Goal: Task Accomplishment & Management: Manage account settings

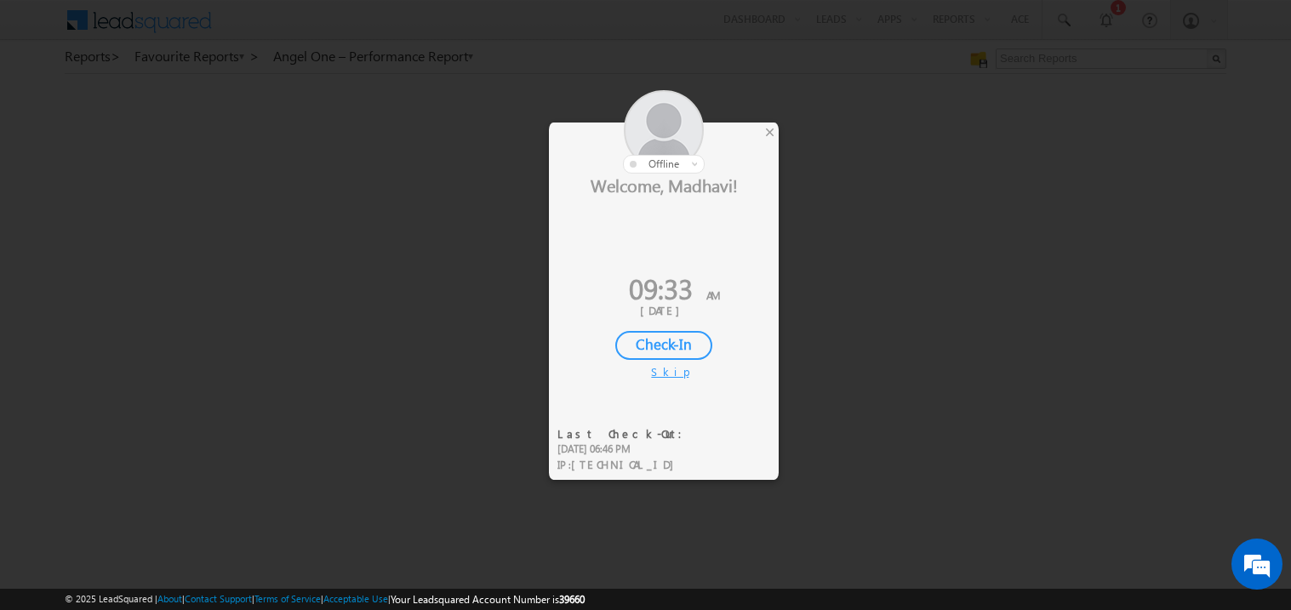
click at [670, 346] on div "Check-In" at bounding box center [663, 345] width 97 height 29
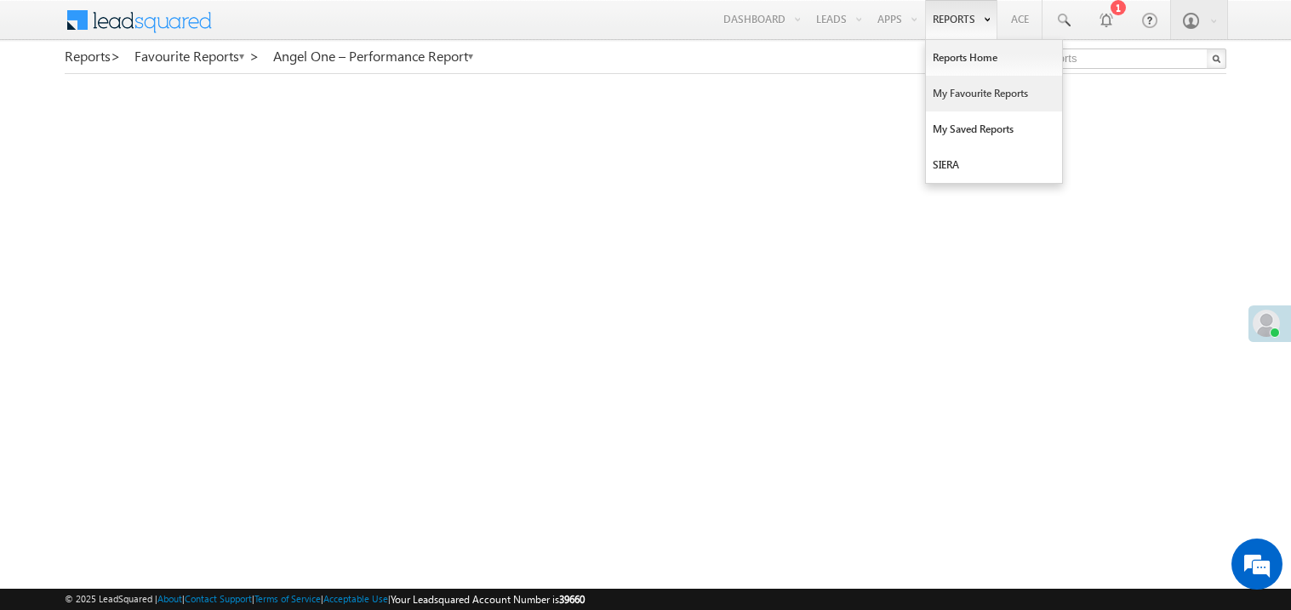
click at [948, 94] on link "My Favourite Reports" at bounding box center [994, 94] width 136 height 36
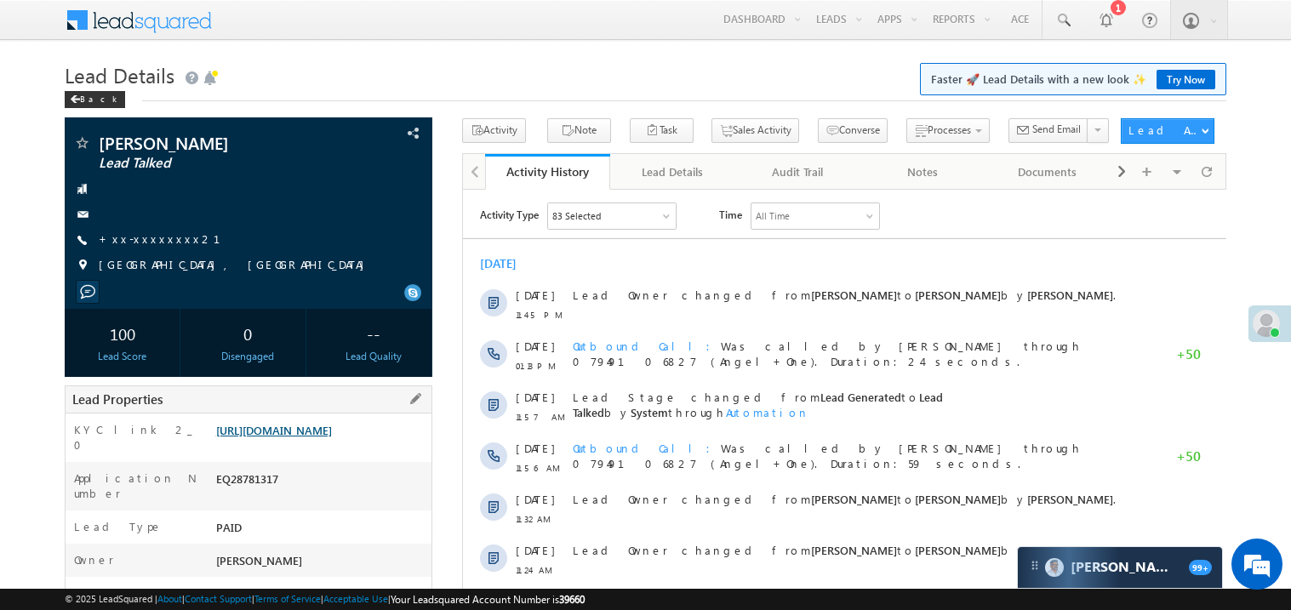
click at [304, 438] on link "https://angelbroking1-pk3em7sa.customui-test.leadsquared.com?leadId=8f6b5e4f-34…" at bounding box center [274, 430] width 116 height 14
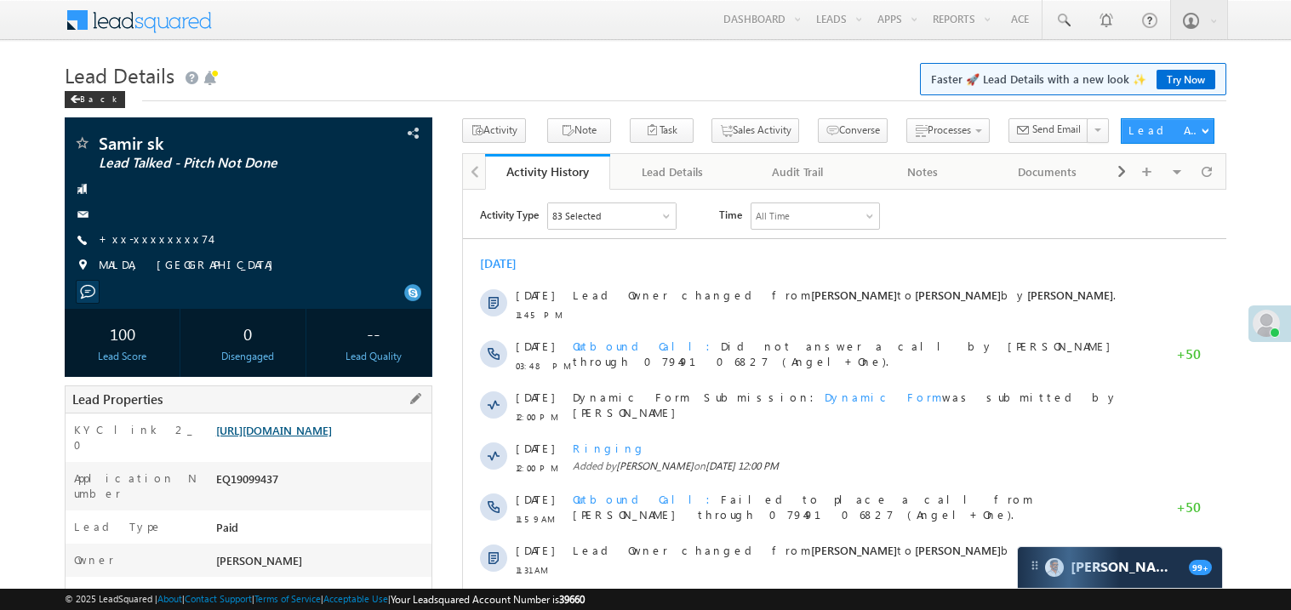
click at [308, 438] on link "https://angelbroking1-pk3em7sa.customui-test.leadsquared.com?leadId=e6884b86-9d…" at bounding box center [274, 430] width 116 height 14
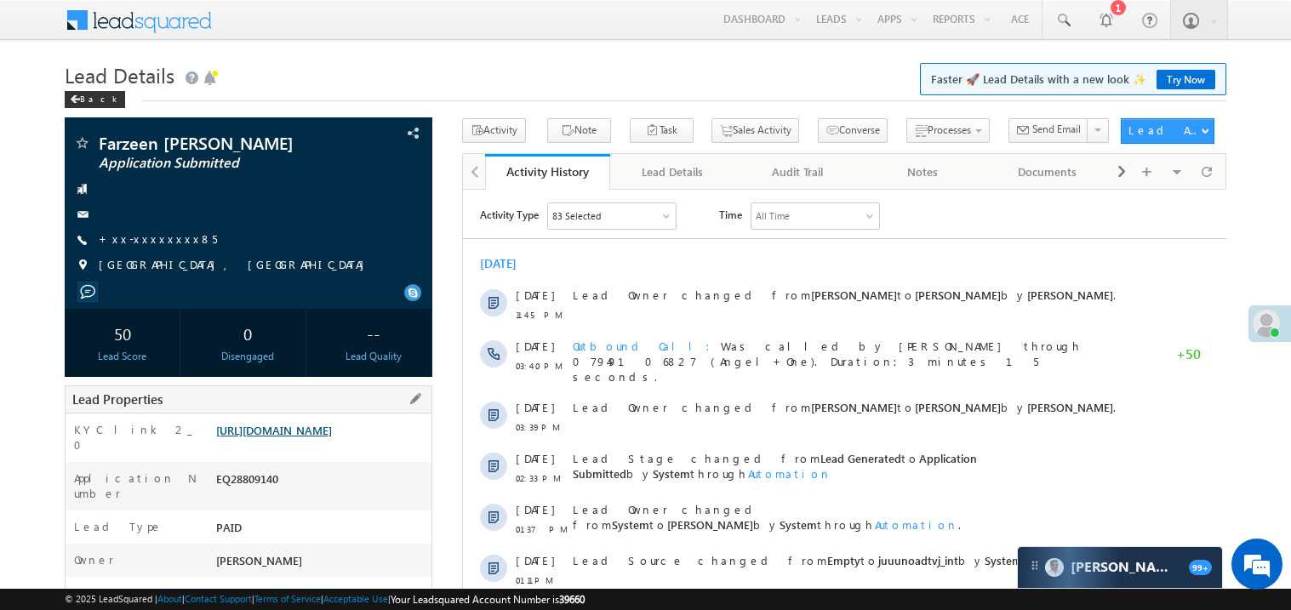
click at [320, 438] on link "https://angelbroking1-pk3em7sa.customui-test.leadsquared.com?leadId=9a413698-55…" at bounding box center [274, 430] width 116 height 14
click at [154, 243] on link "+xx-xxxxxxxx85" at bounding box center [158, 239] width 118 height 14
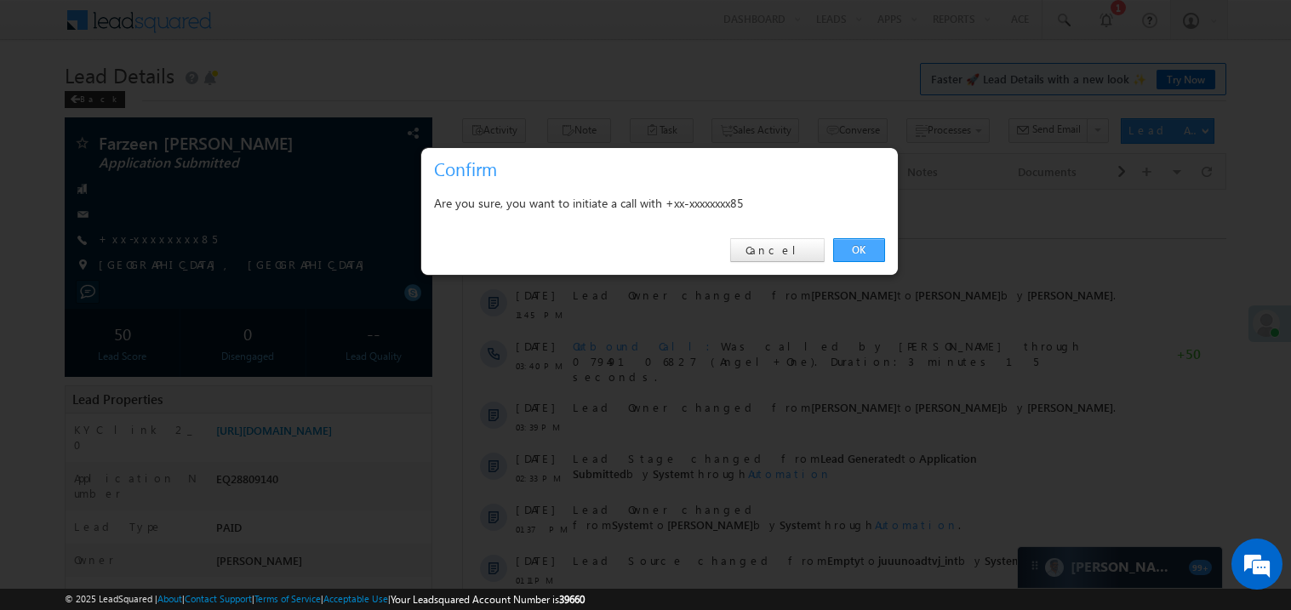
click at [858, 248] on link "OK" at bounding box center [859, 250] width 52 height 24
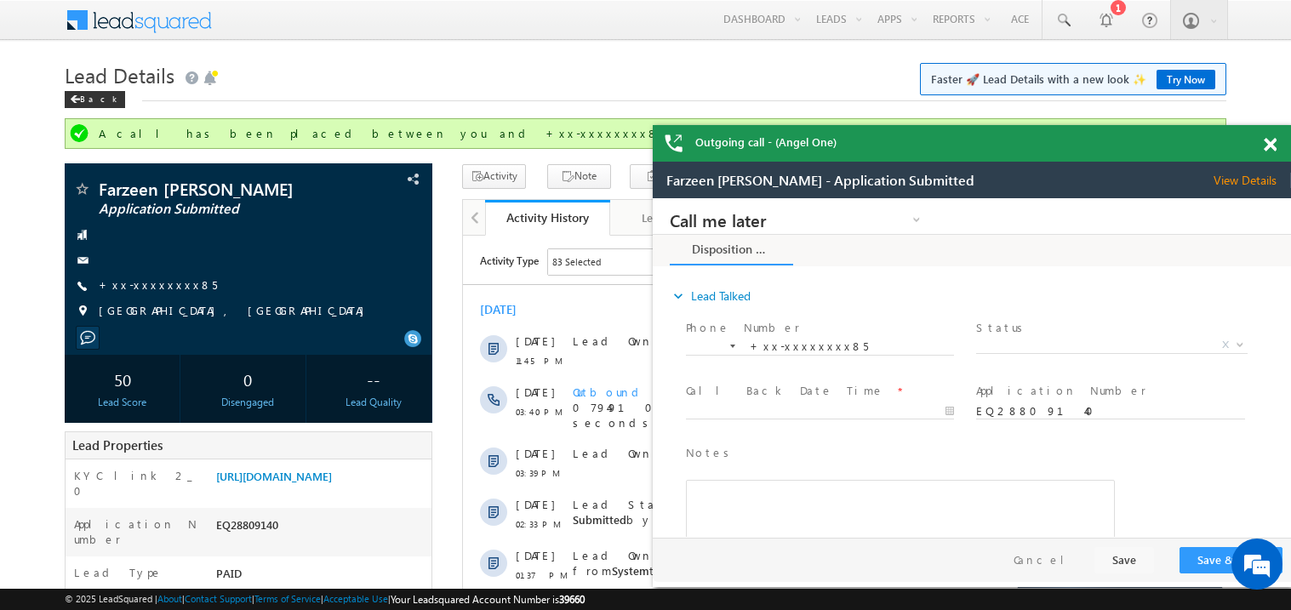
click at [1273, 141] on span at bounding box center [1270, 145] width 13 height 14
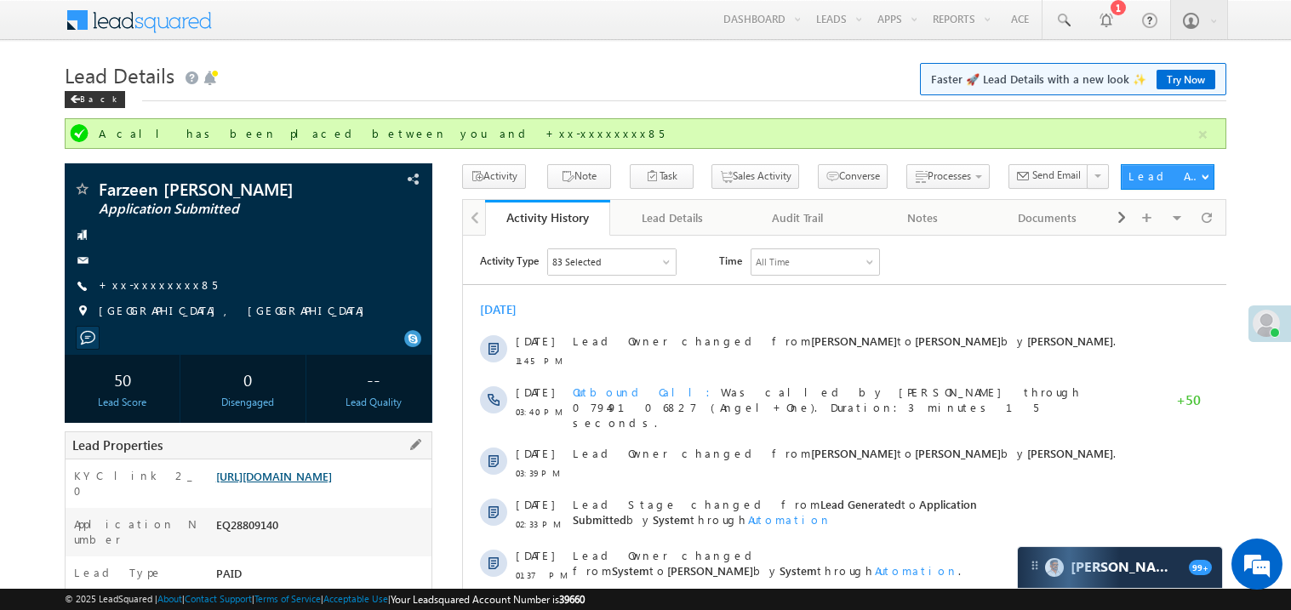
click at [332, 484] on link "https://angelbroking1-pk3em7sa.customui-test.leadsquared.com?leadId=9a413698-55…" at bounding box center [274, 476] width 116 height 14
click at [155, 282] on link "+xx-xxxxxxxx85" at bounding box center [158, 285] width 118 height 14
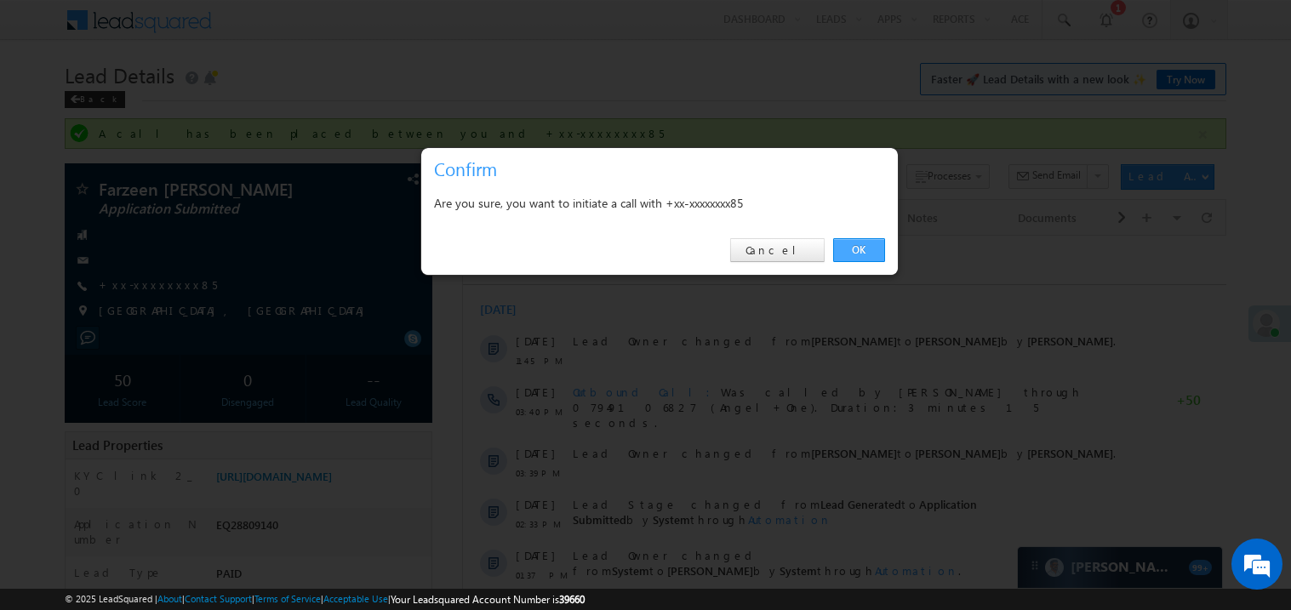
click at [841, 242] on link "OK" at bounding box center [859, 250] width 52 height 24
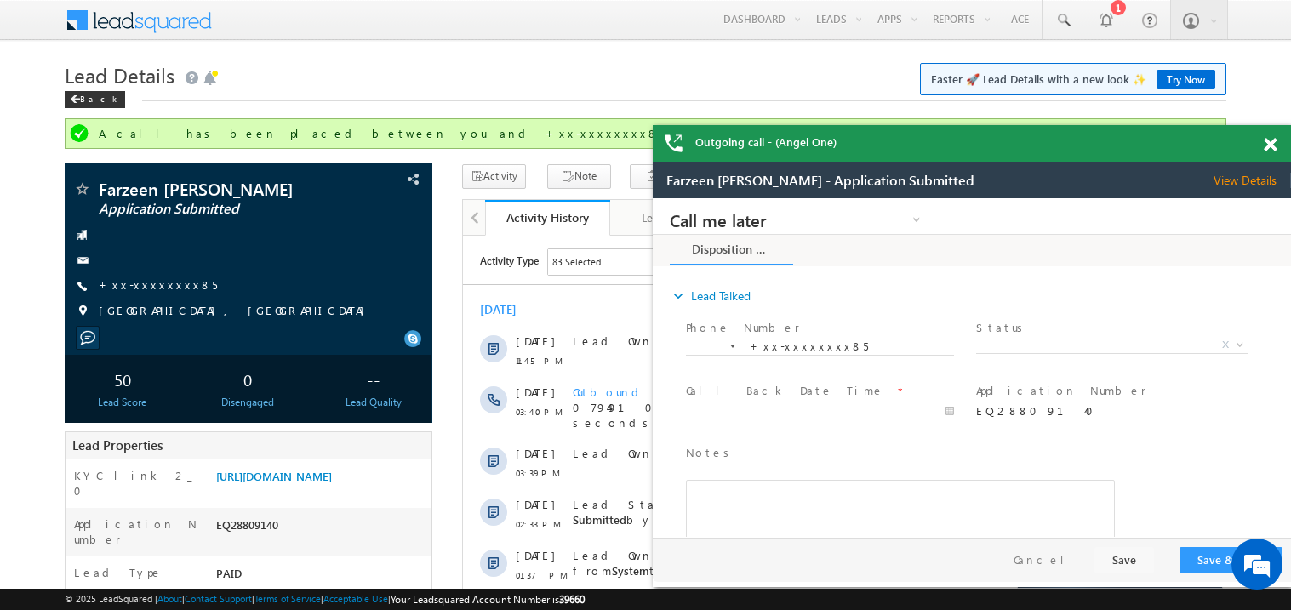
click at [1269, 139] on span at bounding box center [1270, 145] width 13 height 14
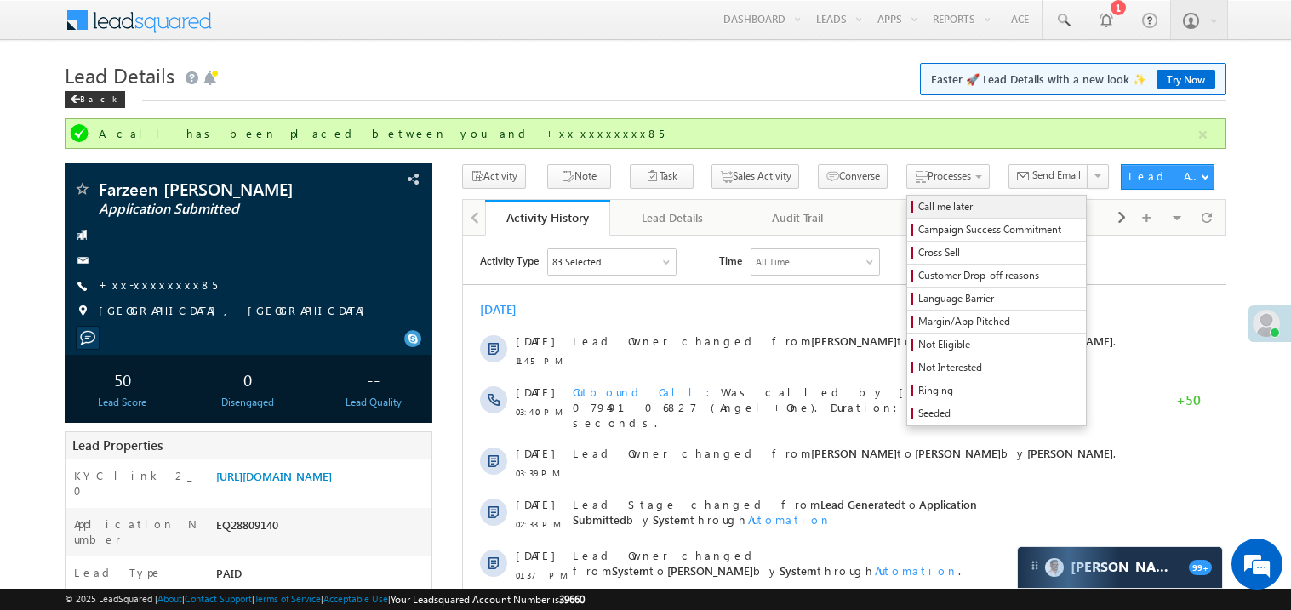
click at [919, 204] on span "Call me later" at bounding box center [1000, 206] width 162 height 15
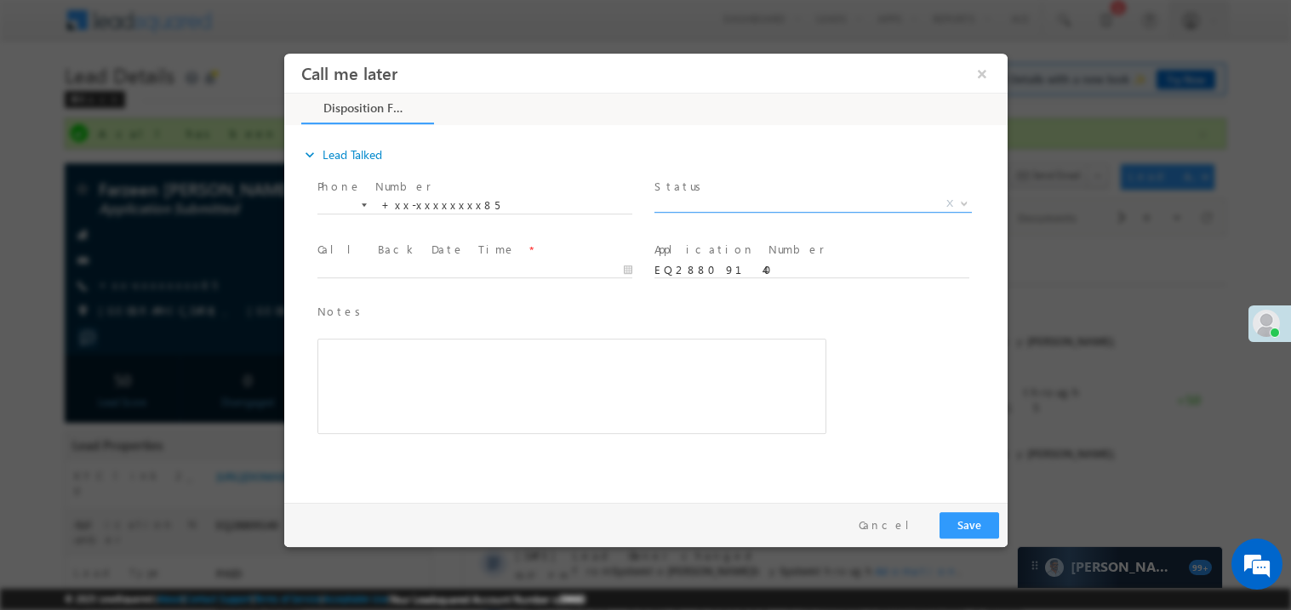
click at [731, 198] on span "X" at bounding box center [813, 203] width 318 height 17
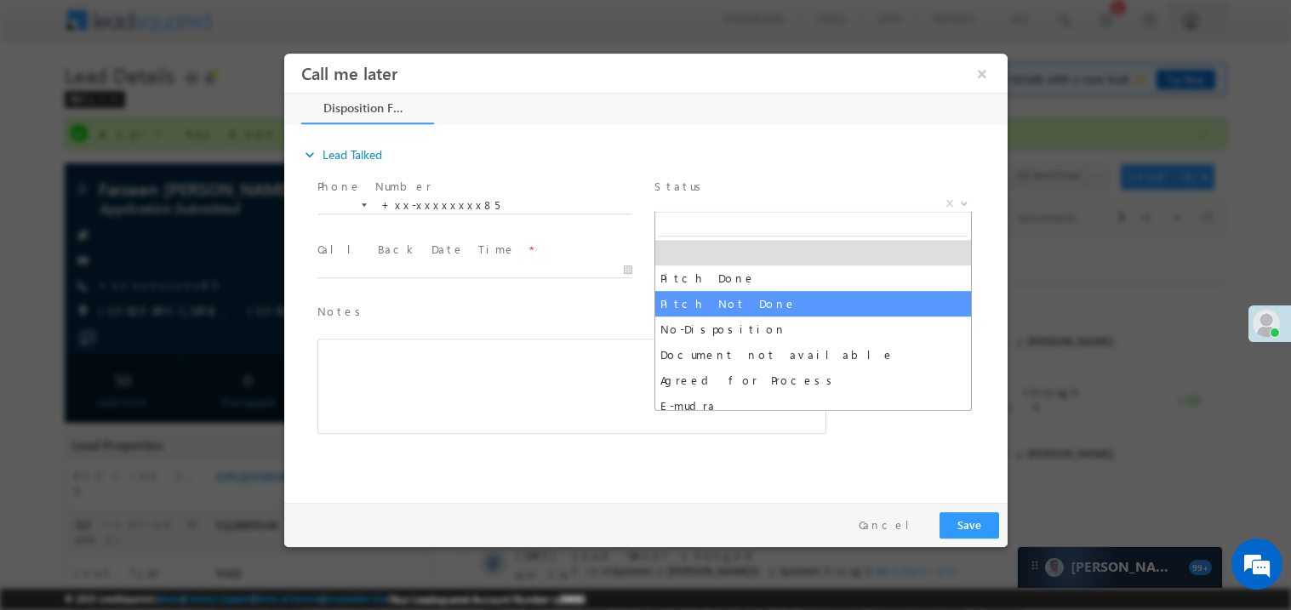
select select "Pitch Not Done"
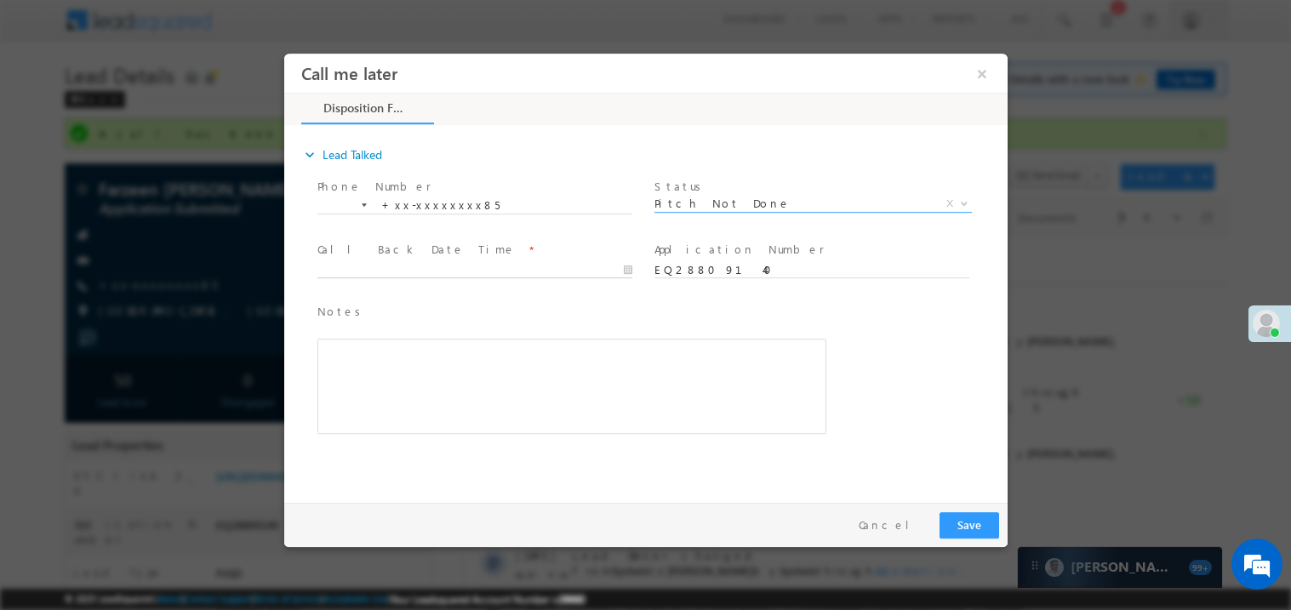
click at [375, 266] on body "Call me later ×" at bounding box center [645, 274] width 724 height 442
type input "09/13/25 9:48 AM"
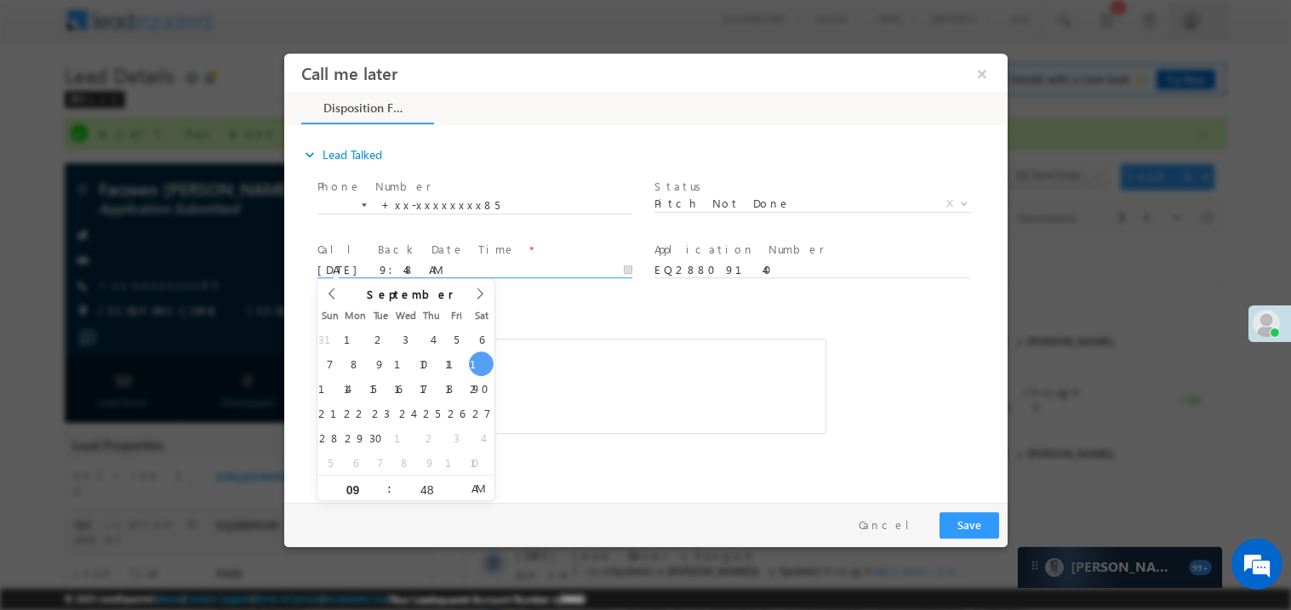
click at [607, 403] on div "Rich Text Editor, 40788eee-0fb2-11ec-a811-0adc8a9d82c2__tab1__section1__Notes__…" at bounding box center [571, 385] width 509 height 95
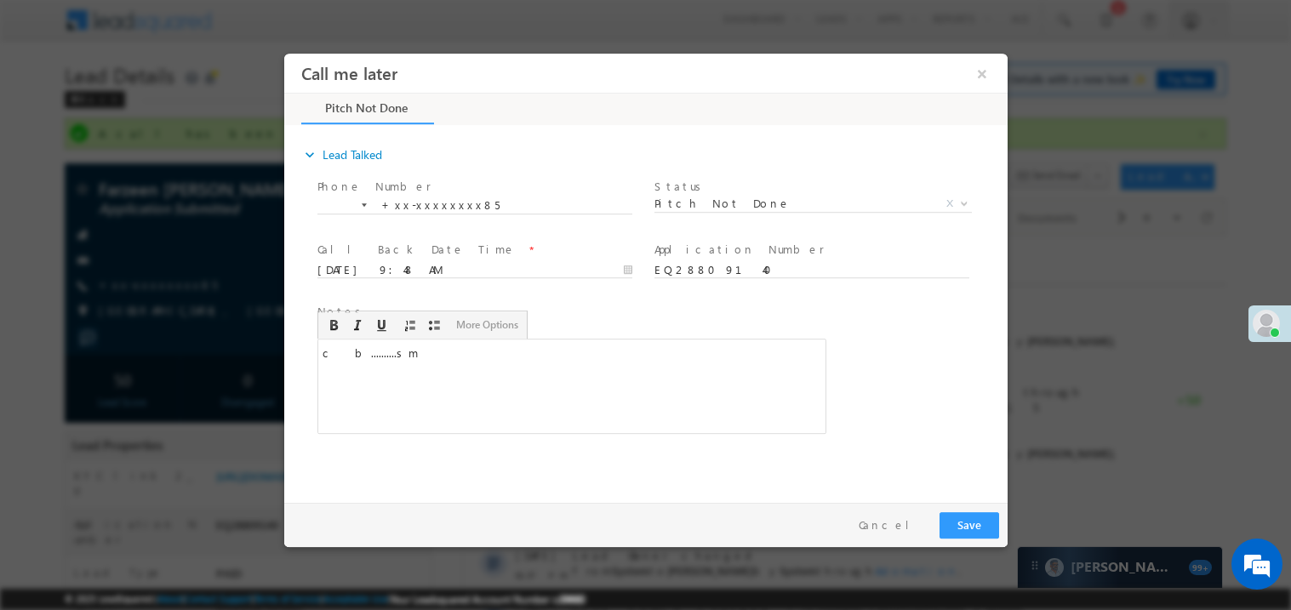
click at [970, 542] on div "Pay & Save Save Cancel" at bounding box center [649, 524] width 732 height 44
click at [970, 529] on button "Save" at bounding box center [969, 525] width 60 height 26
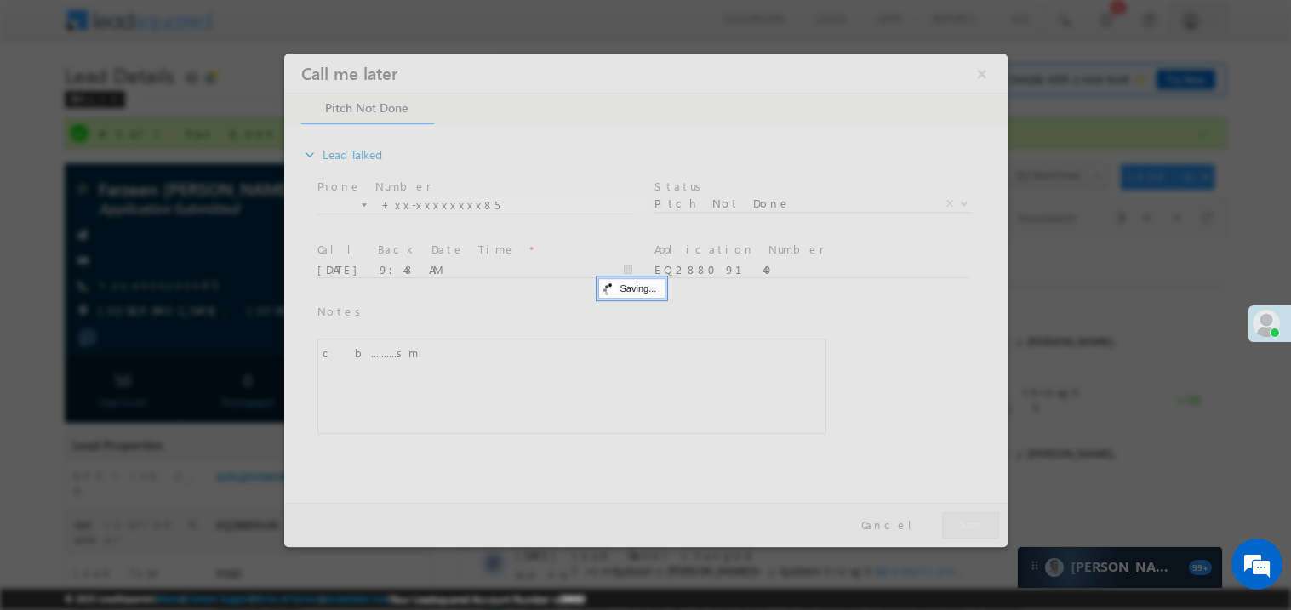
click at [970, 529] on div at bounding box center [645, 300] width 724 height 494
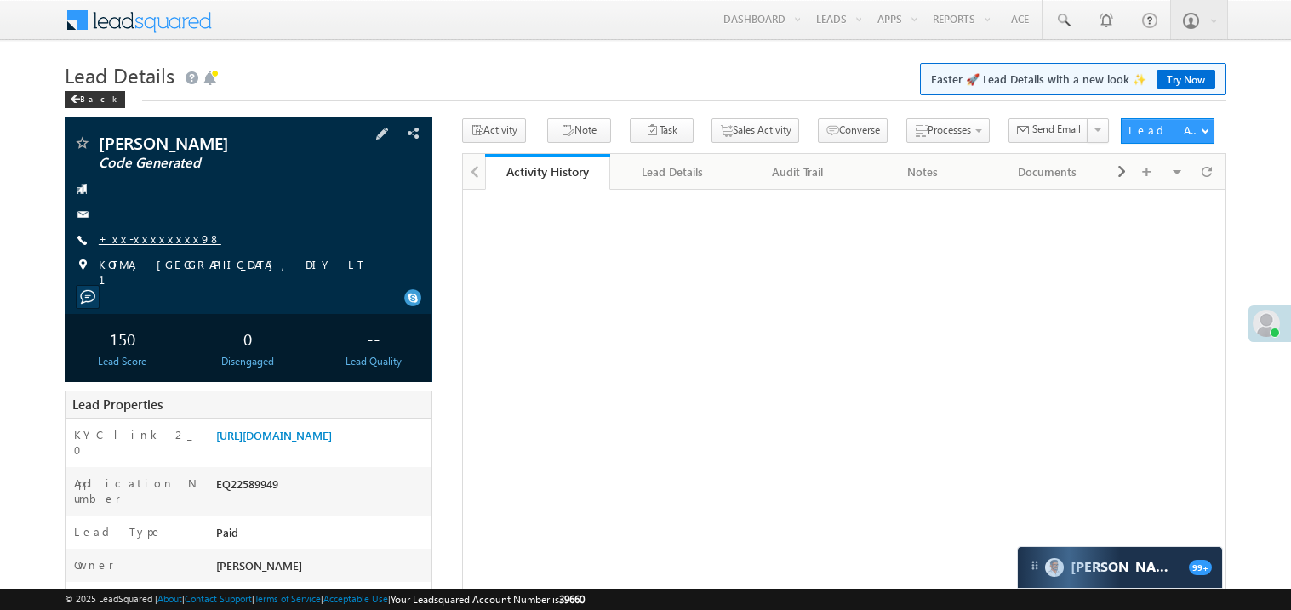
click at [161, 239] on link "+xx-xxxxxxxx98" at bounding box center [160, 239] width 123 height 14
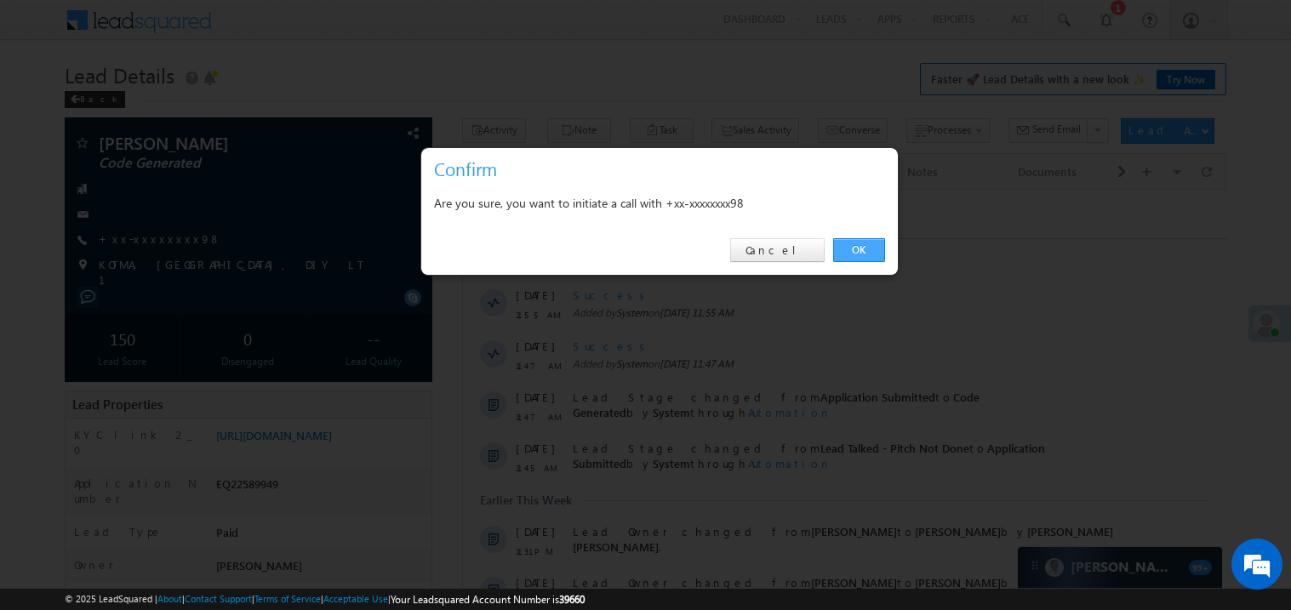
click at [859, 250] on link "OK" at bounding box center [859, 250] width 52 height 24
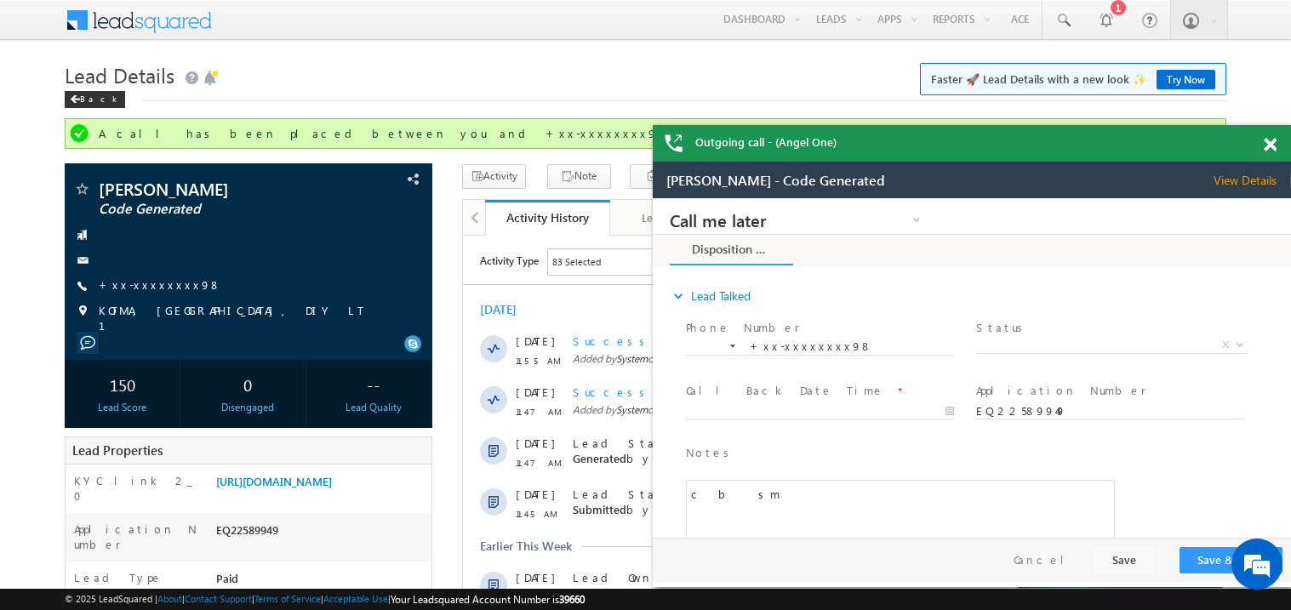
click at [1265, 152] on span at bounding box center [1270, 145] width 13 height 14
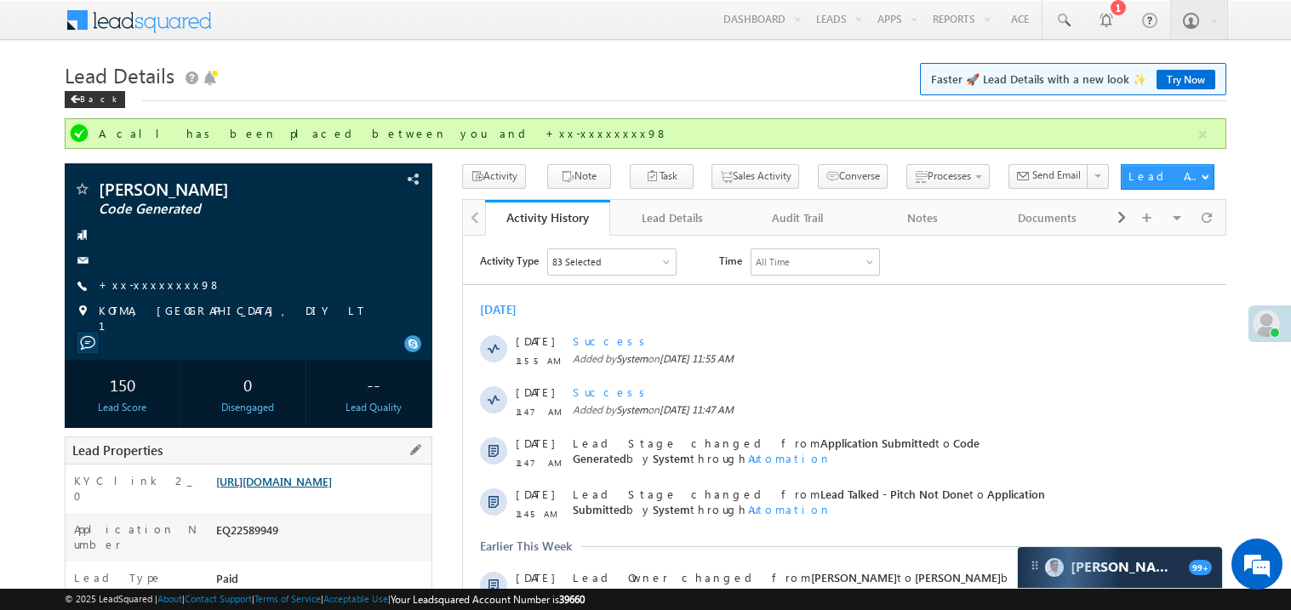
click at [313, 489] on link "https://angelbroking1-pk3em7sa.customui-test.leadsquared.com?leadId=955f9be2-1b…" at bounding box center [274, 481] width 116 height 14
click at [301, 489] on link "https://angelbroking1-pk3em7sa.customui-test.leadsquared.com?leadId=955f9be2-1b…" at bounding box center [274, 481] width 116 height 14
click at [151, 283] on link "+xx-xxxxxxxx98" at bounding box center [160, 285] width 123 height 14
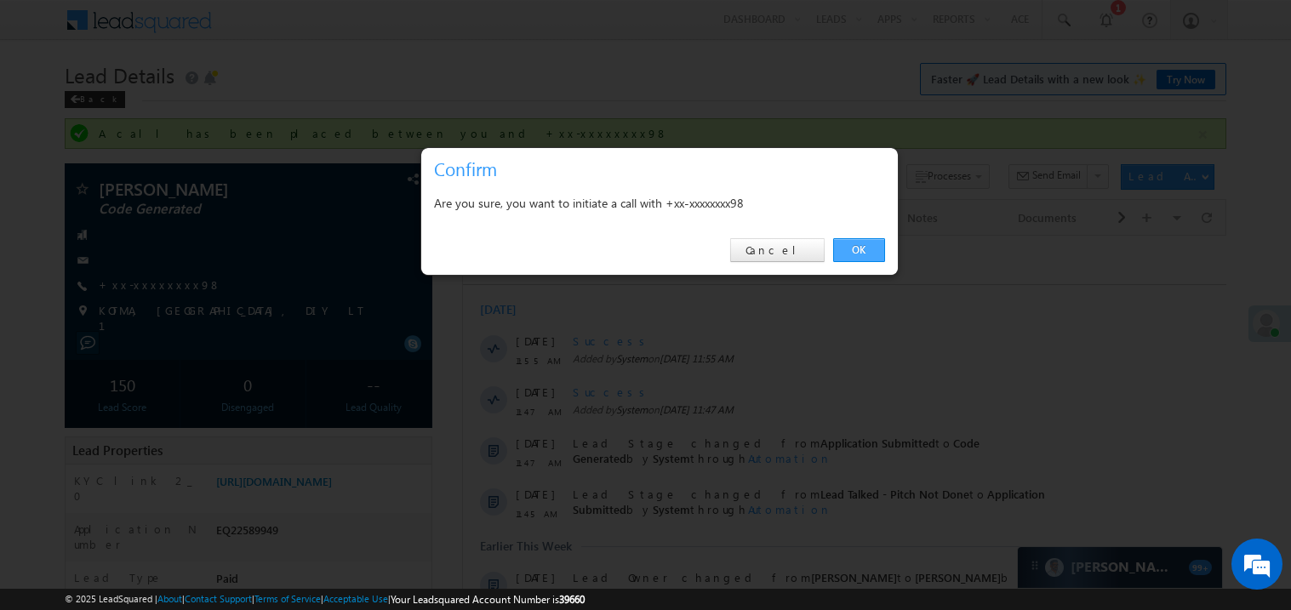
click at [859, 245] on link "OK" at bounding box center [859, 250] width 52 height 24
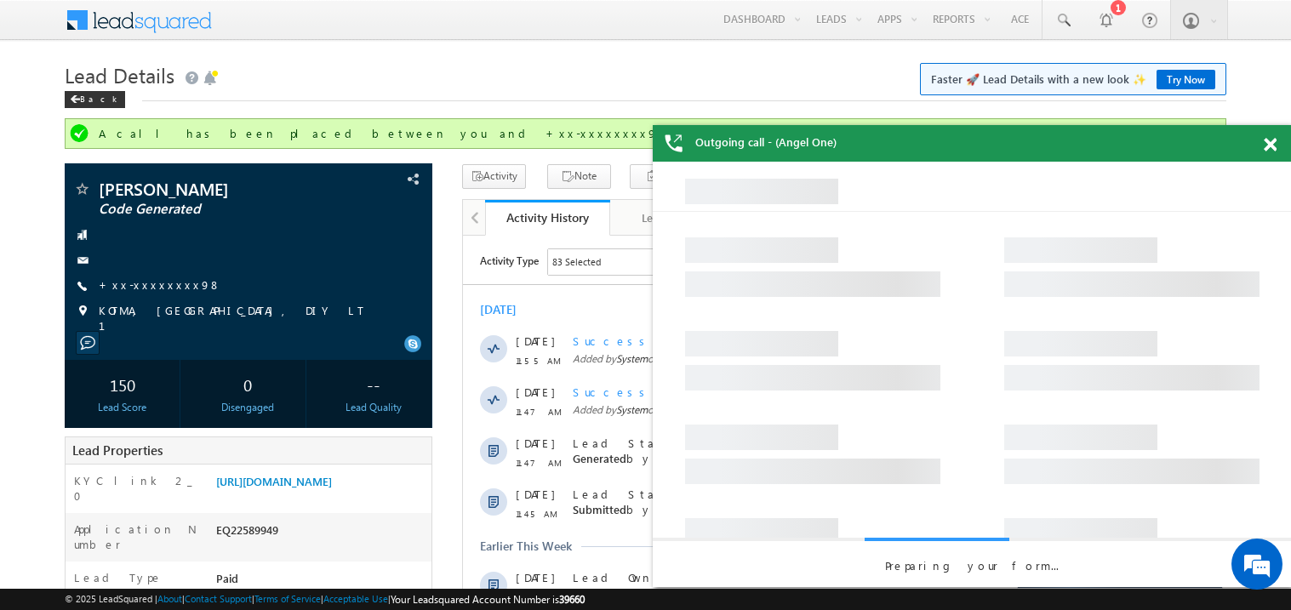
click at [1268, 142] on span at bounding box center [1270, 145] width 13 height 14
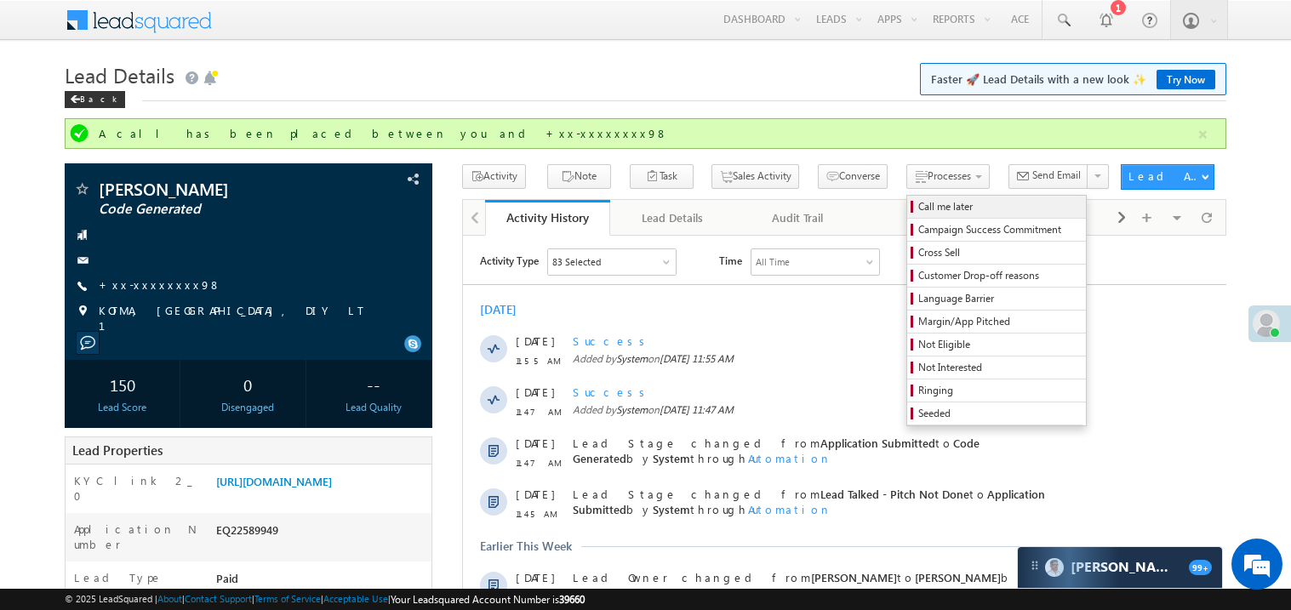
click at [919, 206] on span "Call me later" at bounding box center [1000, 206] width 162 height 15
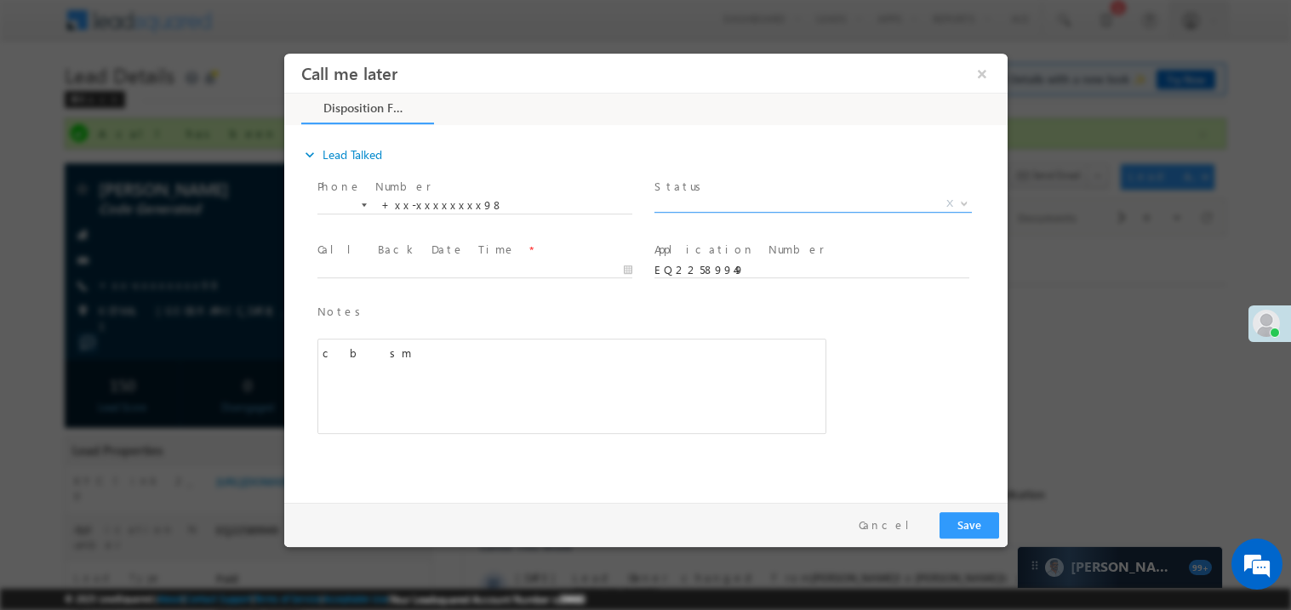
click at [694, 207] on span "X" at bounding box center [813, 203] width 318 height 17
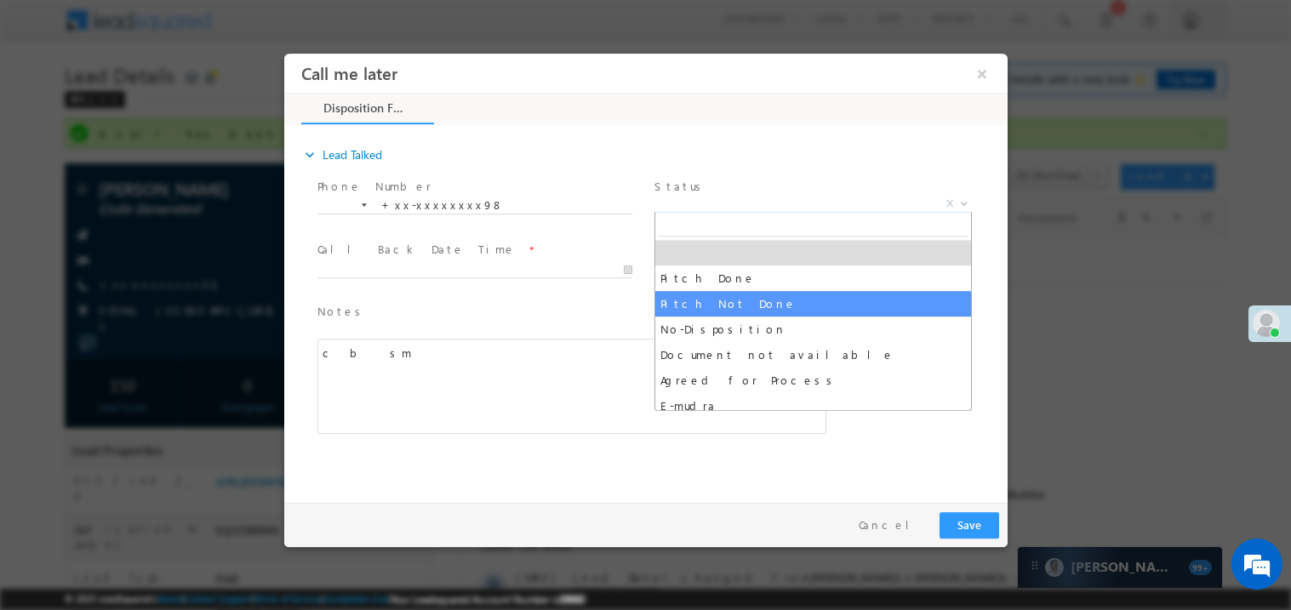
select select "Pitch Not Done"
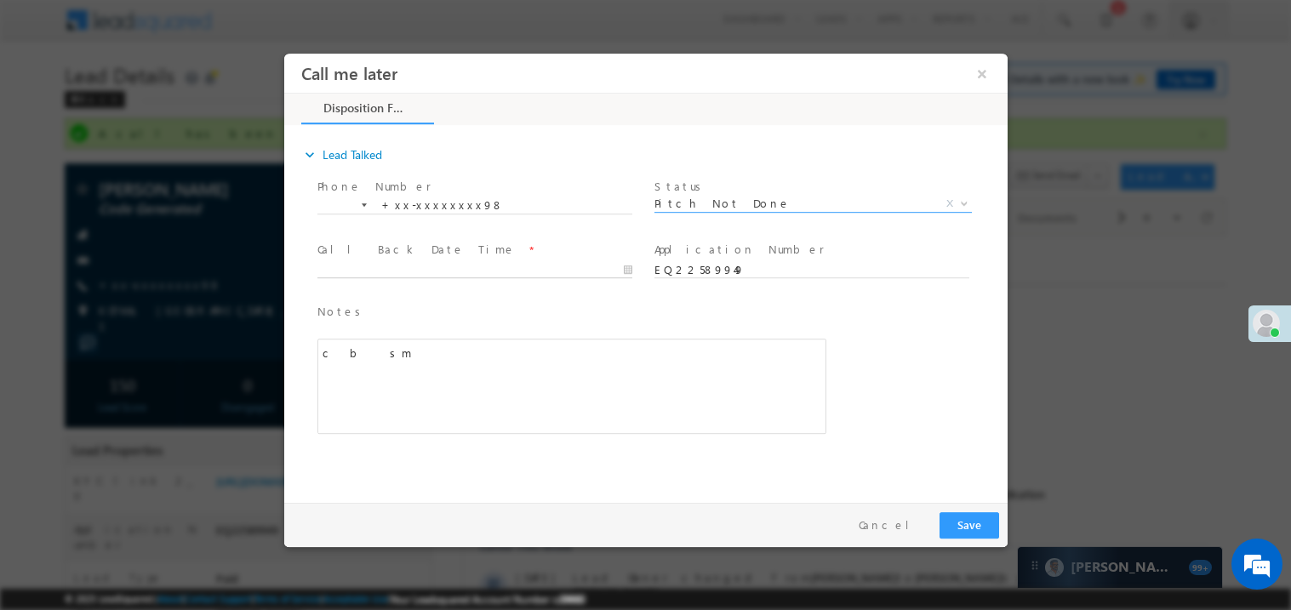
click at [381, 272] on body "Call me later ×" at bounding box center [645, 274] width 724 height 442
type input "09/13/25 9:55 AM"
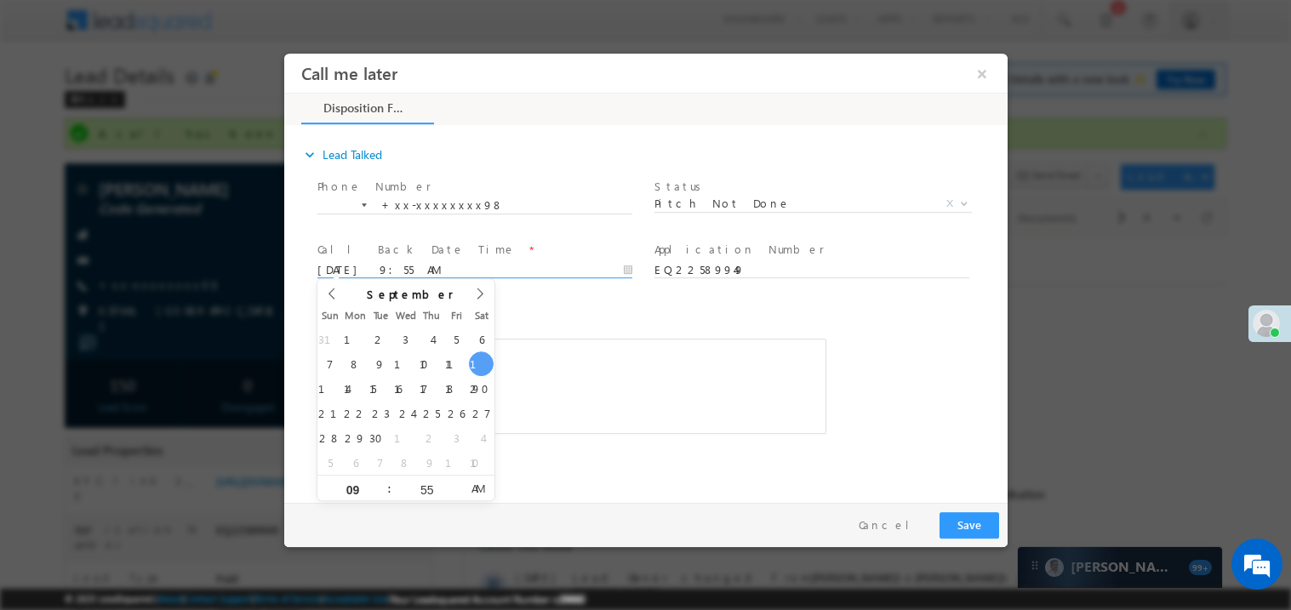
click at [709, 373] on div "c b sm" at bounding box center [571, 385] width 509 height 95
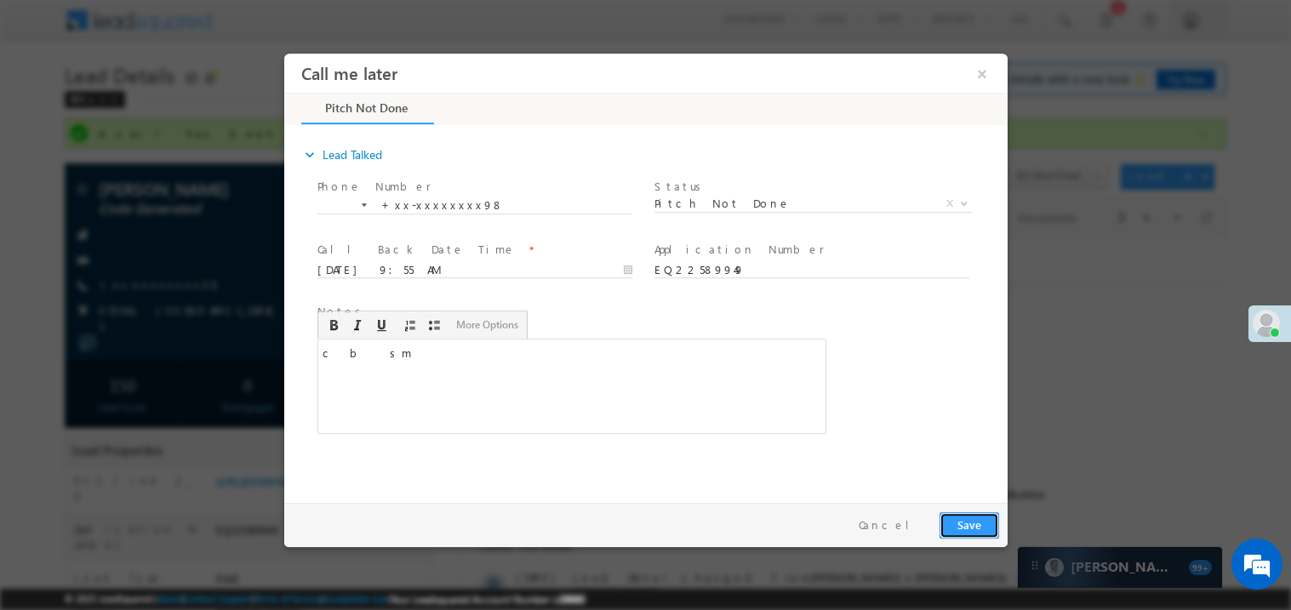
click at [970, 522] on button "Save" at bounding box center [969, 525] width 60 height 26
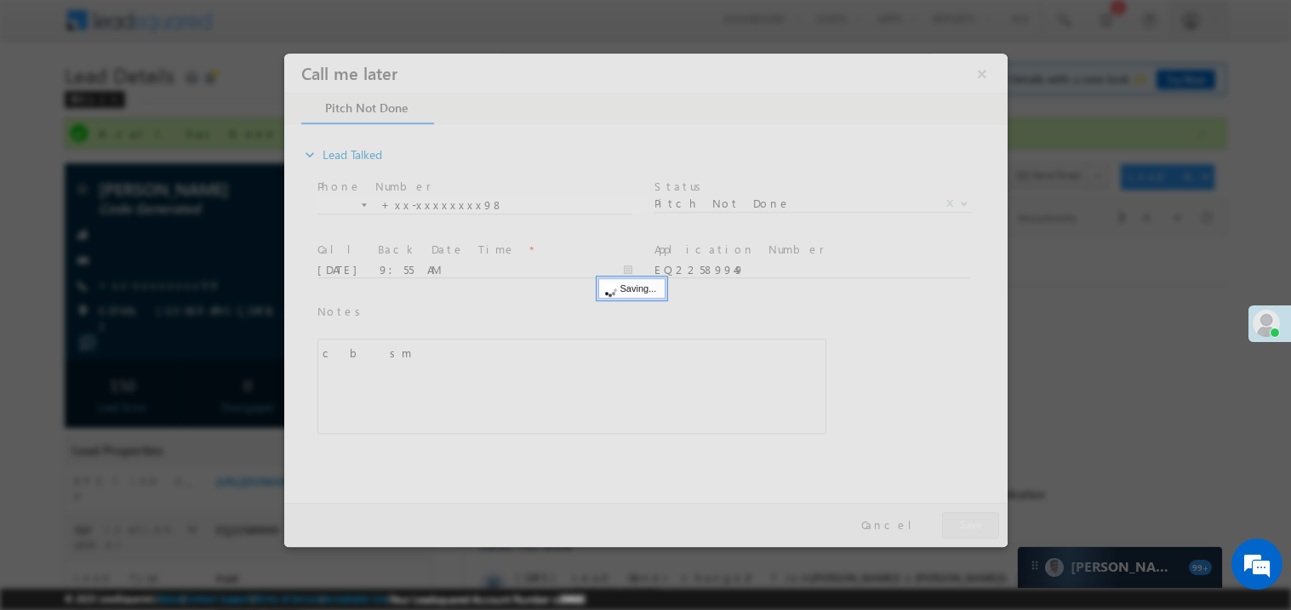
click at [970, 522] on div at bounding box center [645, 300] width 724 height 494
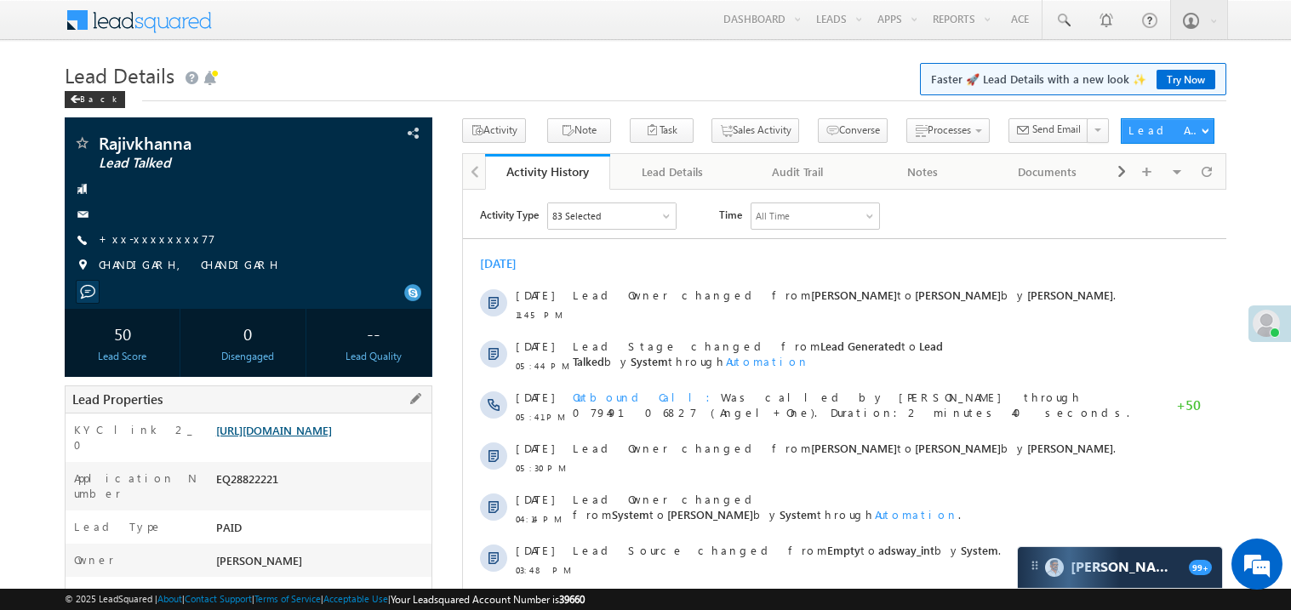
click at [312, 432] on link "[URL][DOMAIN_NAME]" at bounding box center [274, 430] width 116 height 14
click at [1121, 175] on span at bounding box center [1122, 172] width 10 height 31
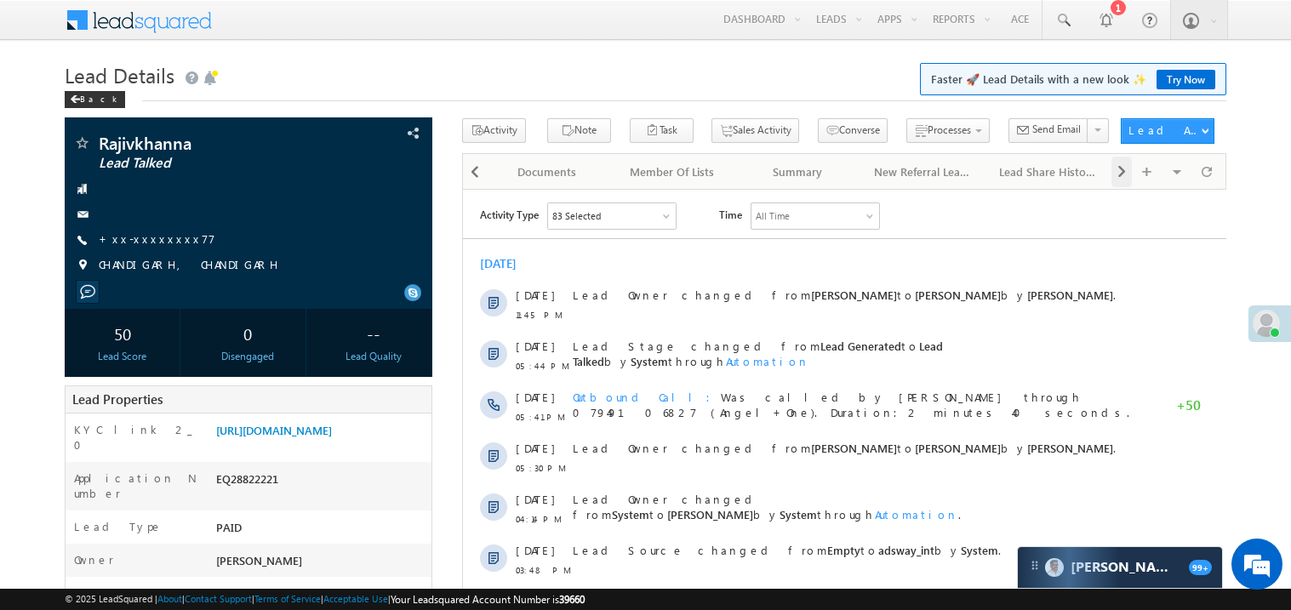
click at [1121, 175] on span at bounding box center [1122, 172] width 10 height 31
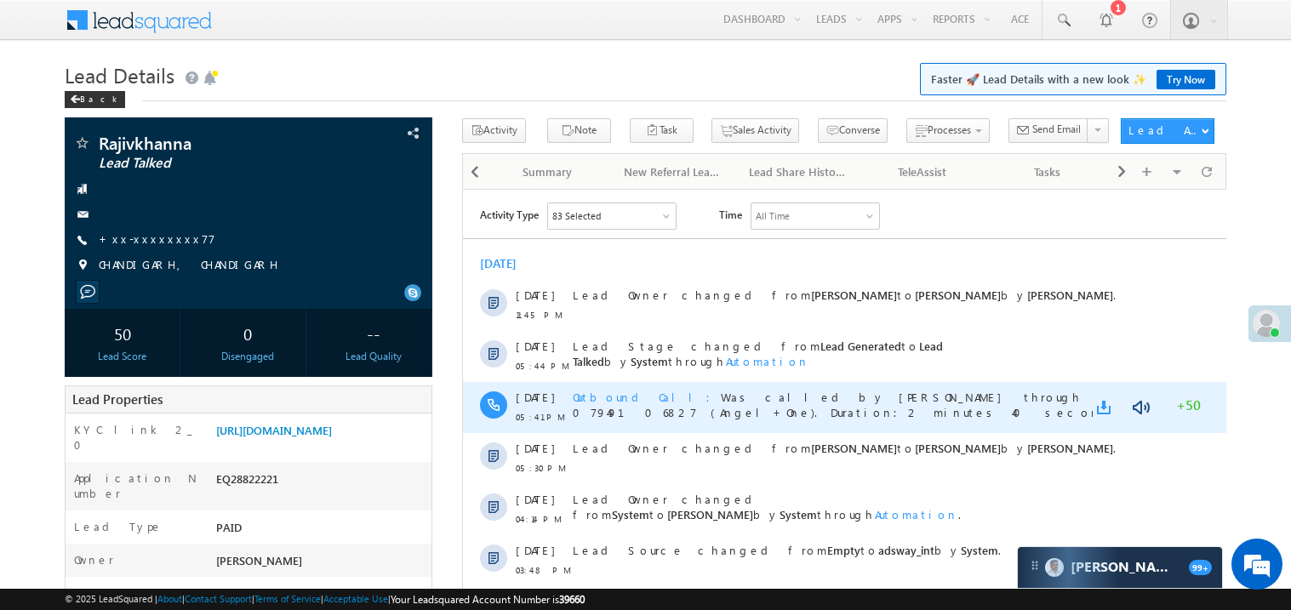
click at [1104, 406] on link at bounding box center [1106, 406] width 20 height 17
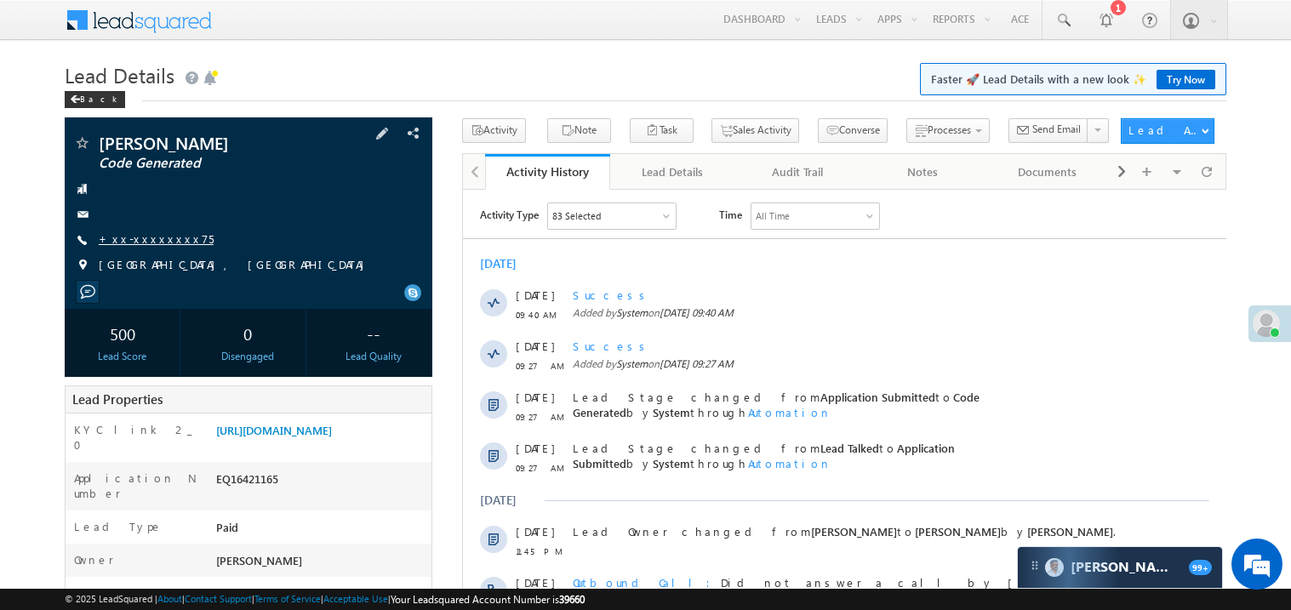
click at [151, 237] on link "+xx-xxxxxxxx75" at bounding box center [156, 239] width 115 height 14
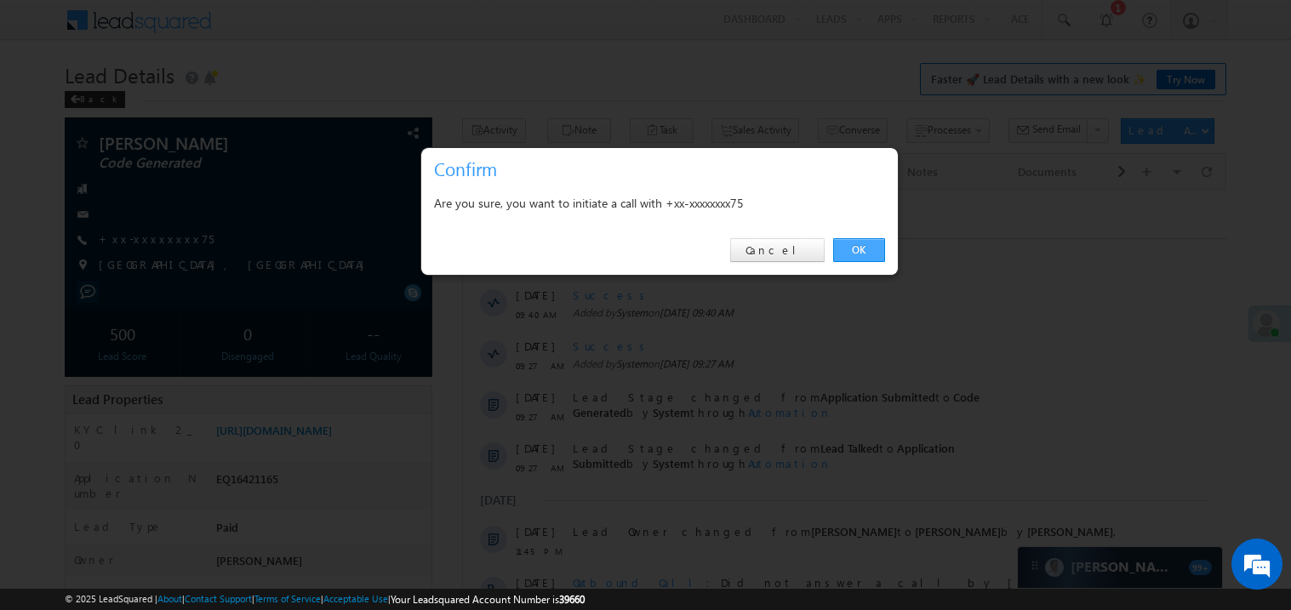
click at [867, 250] on link "OK" at bounding box center [859, 250] width 52 height 24
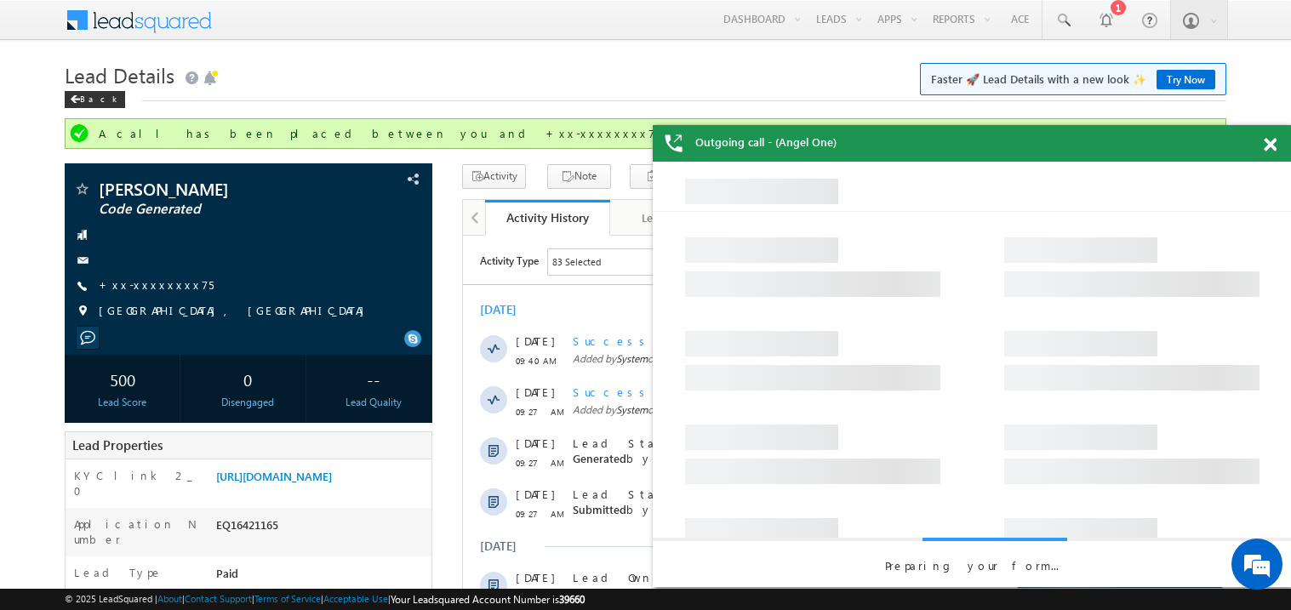
click at [1274, 142] on span at bounding box center [1270, 145] width 13 height 14
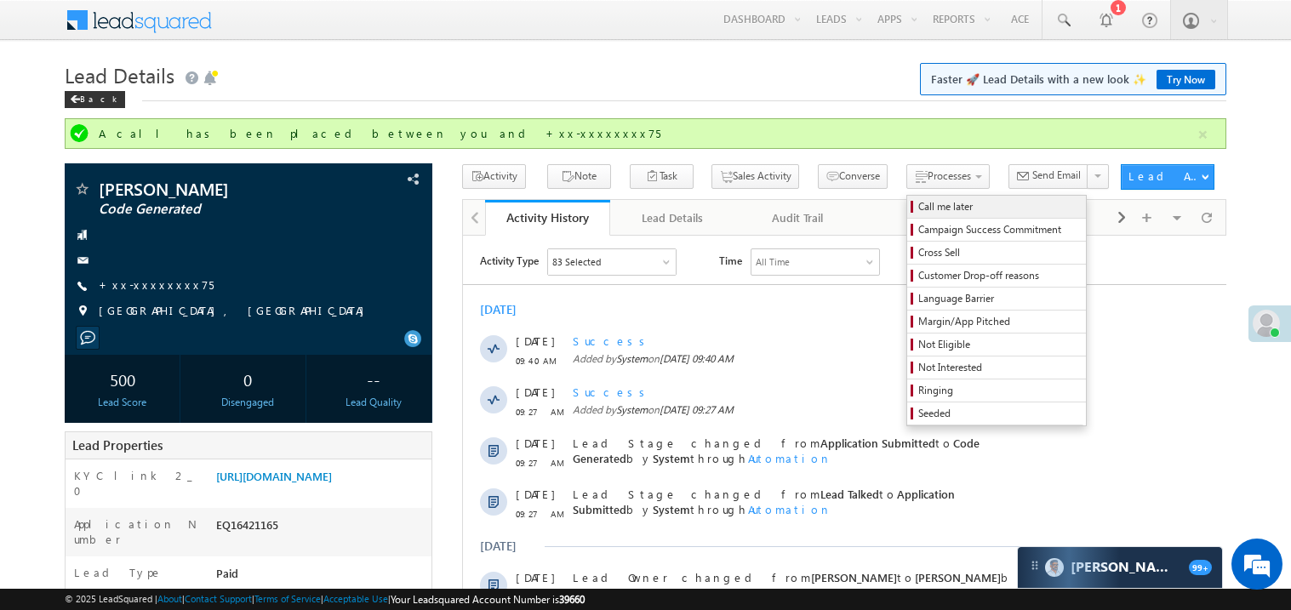
click at [919, 210] on span "Call me later" at bounding box center [1000, 206] width 162 height 15
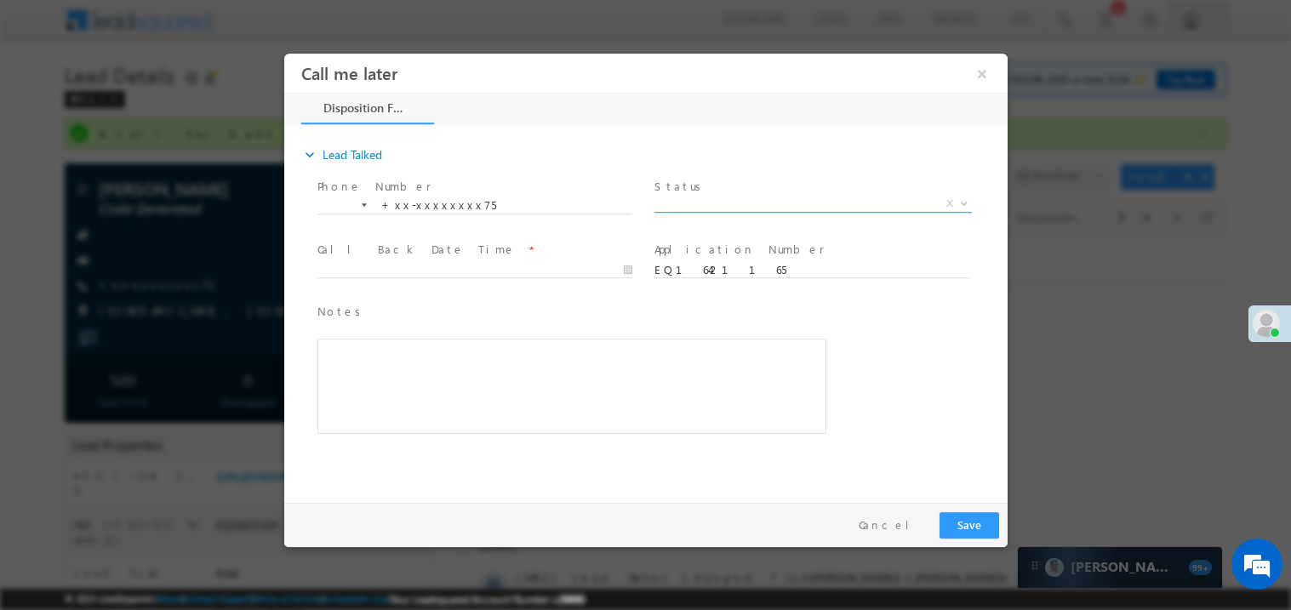
click at [689, 204] on span "X" at bounding box center [813, 203] width 318 height 17
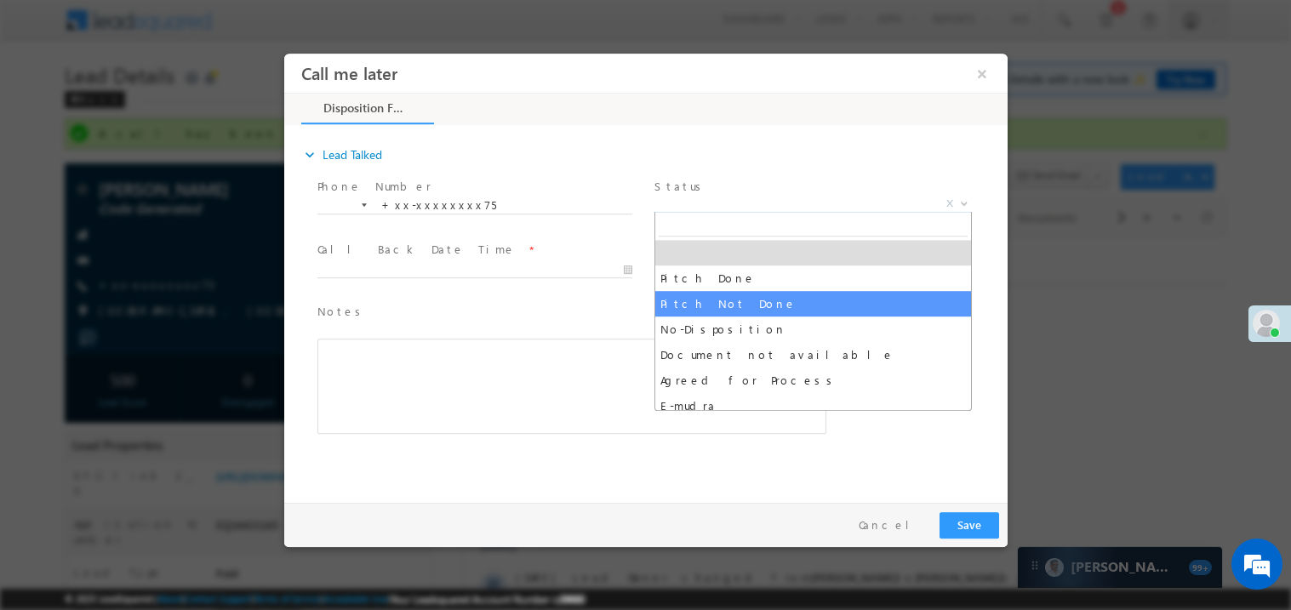
select select "Pitch Not Done"
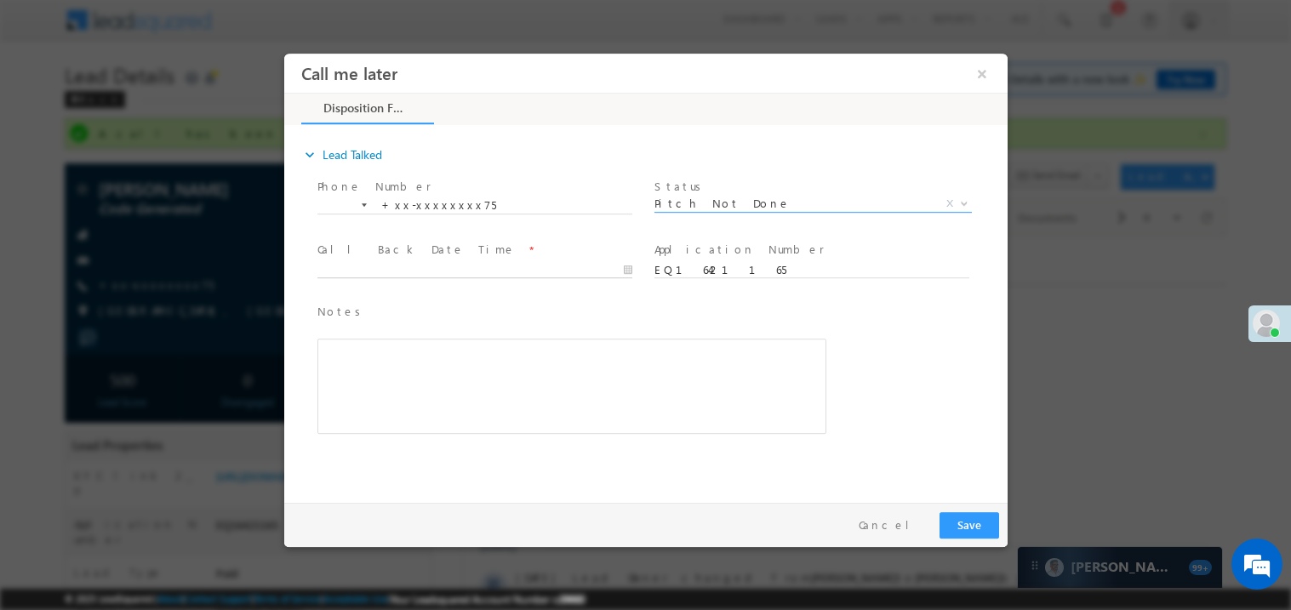
click at [381, 268] on body "Call me later ×" at bounding box center [645, 274] width 724 height 442
type input "09/13/25 10:03 AM"
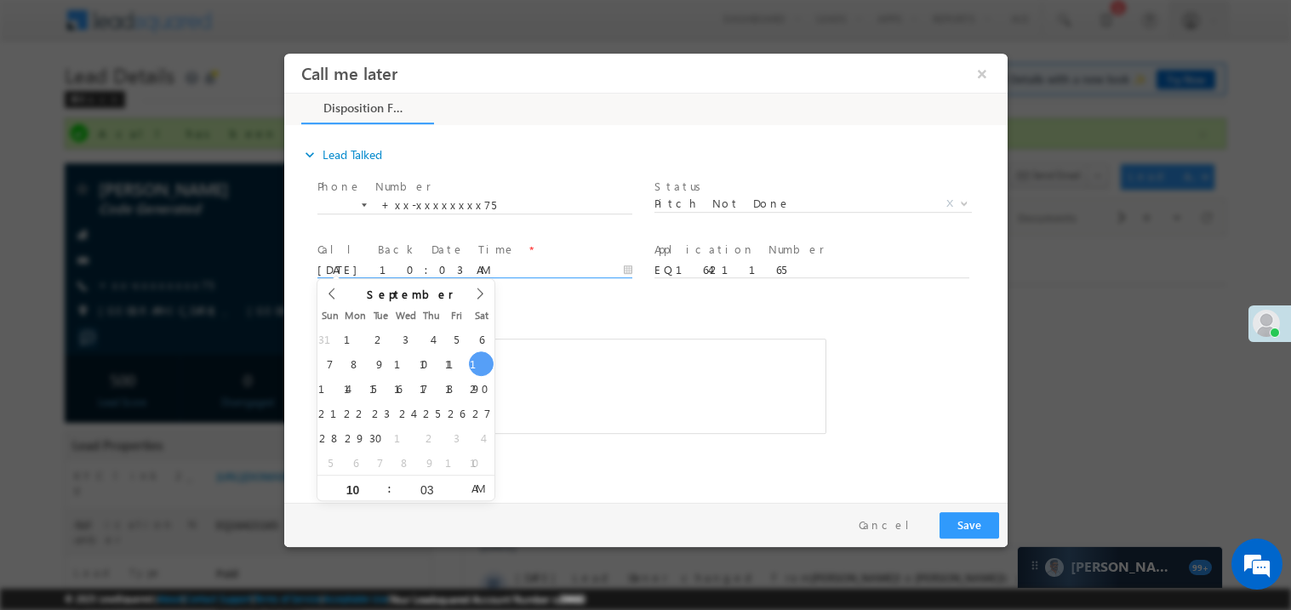
click at [543, 338] on div "Rich Text Editor, 40788eee-0fb2-11ec-a811-0adc8a9d82c2__tab1__section1__Notes__…" at bounding box center [571, 385] width 509 height 95
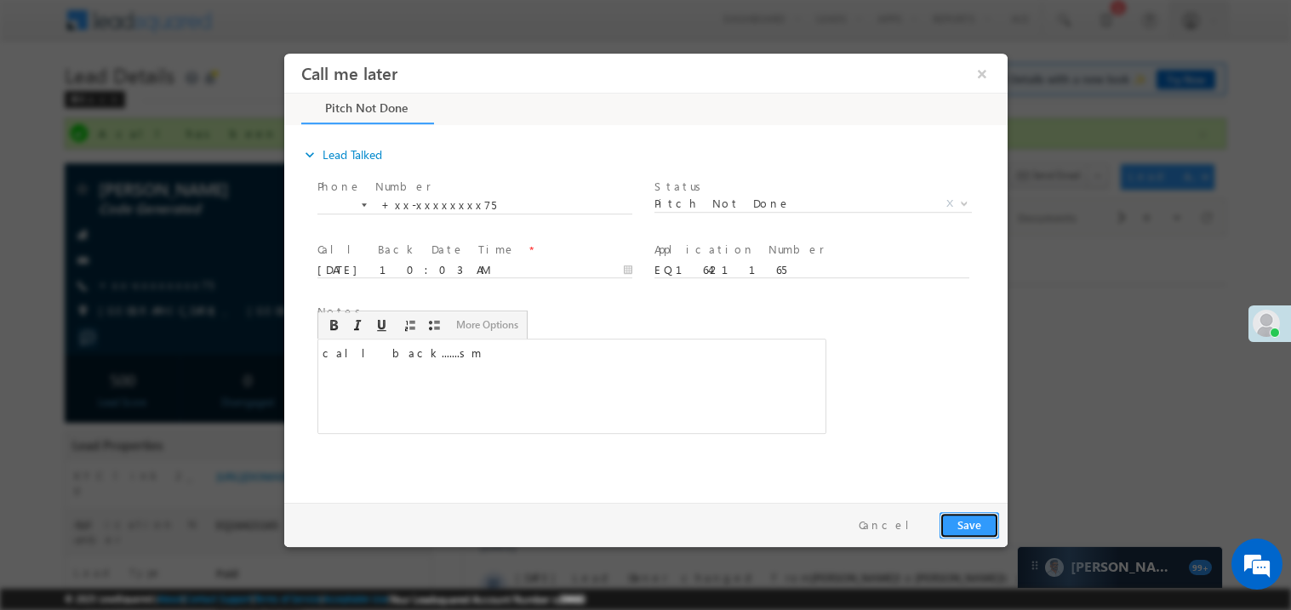
click at [961, 526] on button "Save" at bounding box center [969, 525] width 60 height 26
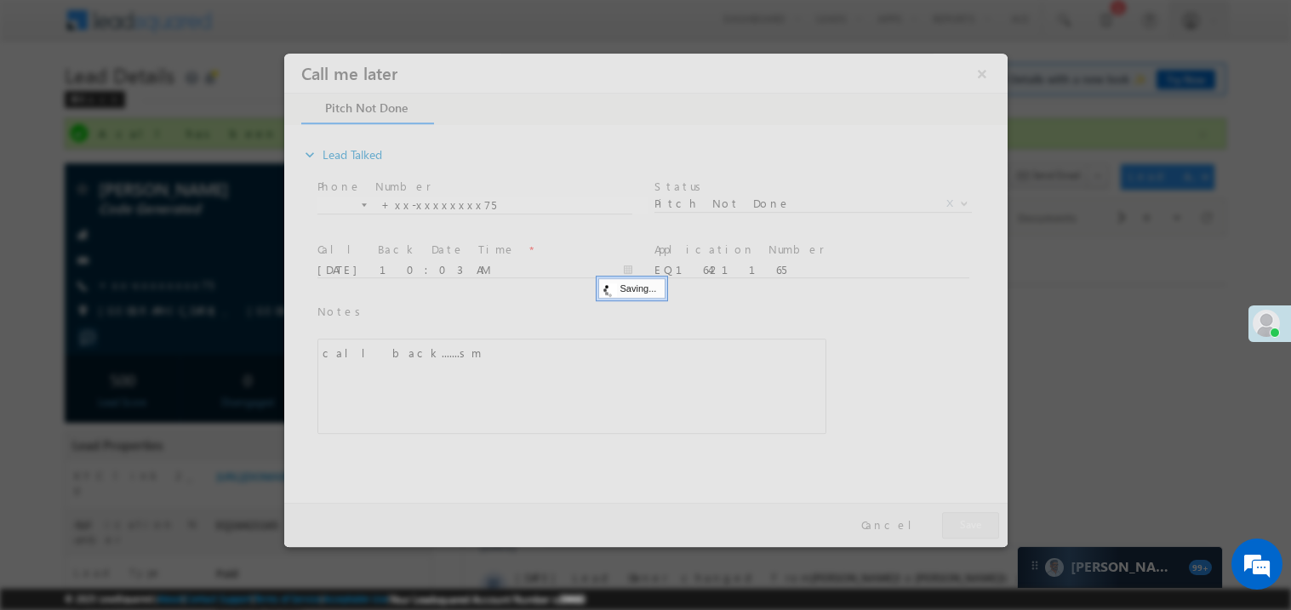
click at [961, 526] on div at bounding box center [645, 300] width 724 height 494
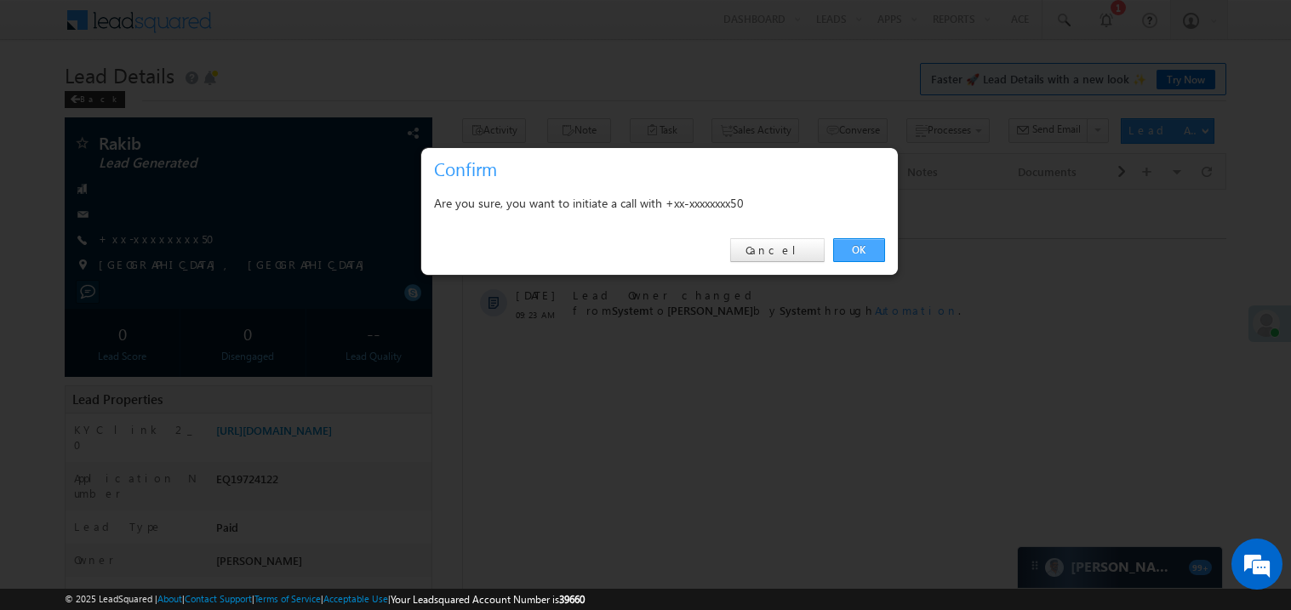
click at [855, 251] on link "OK" at bounding box center [859, 250] width 52 height 24
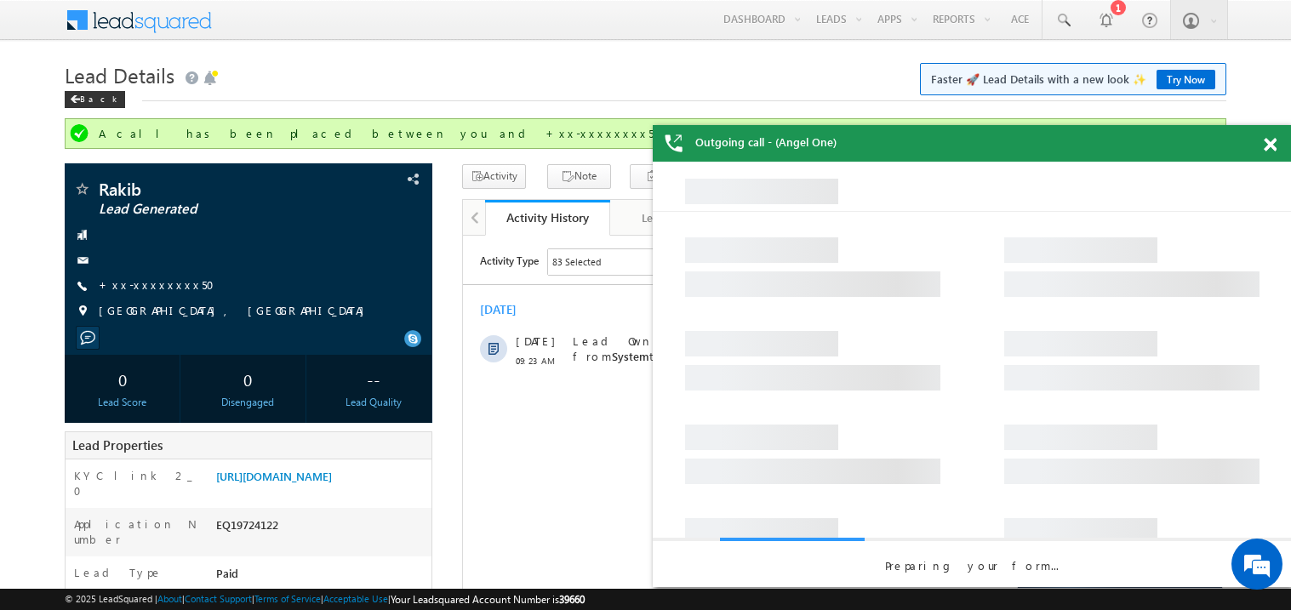
click at [1274, 146] on span at bounding box center [1270, 145] width 13 height 14
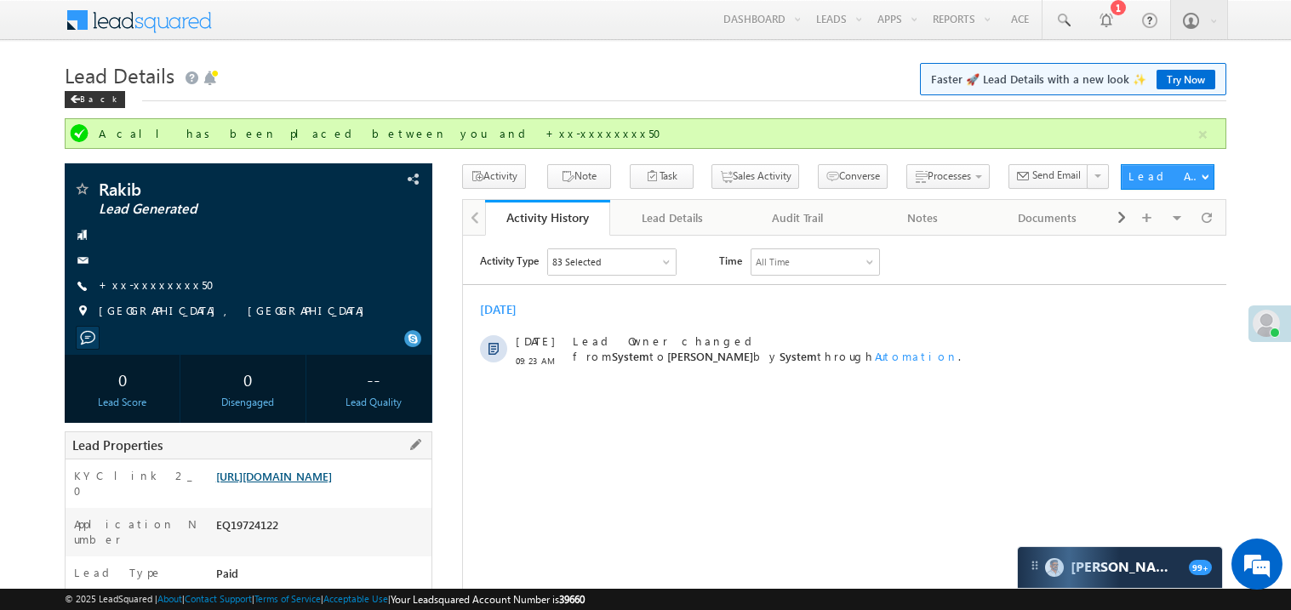
click at [332, 484] on link "https://angelbroking1-pk3em7sa.customui-test.leadsquared.com?leadId=26336eaa-07…" at bounding box center [274, 476] width 116 height 14
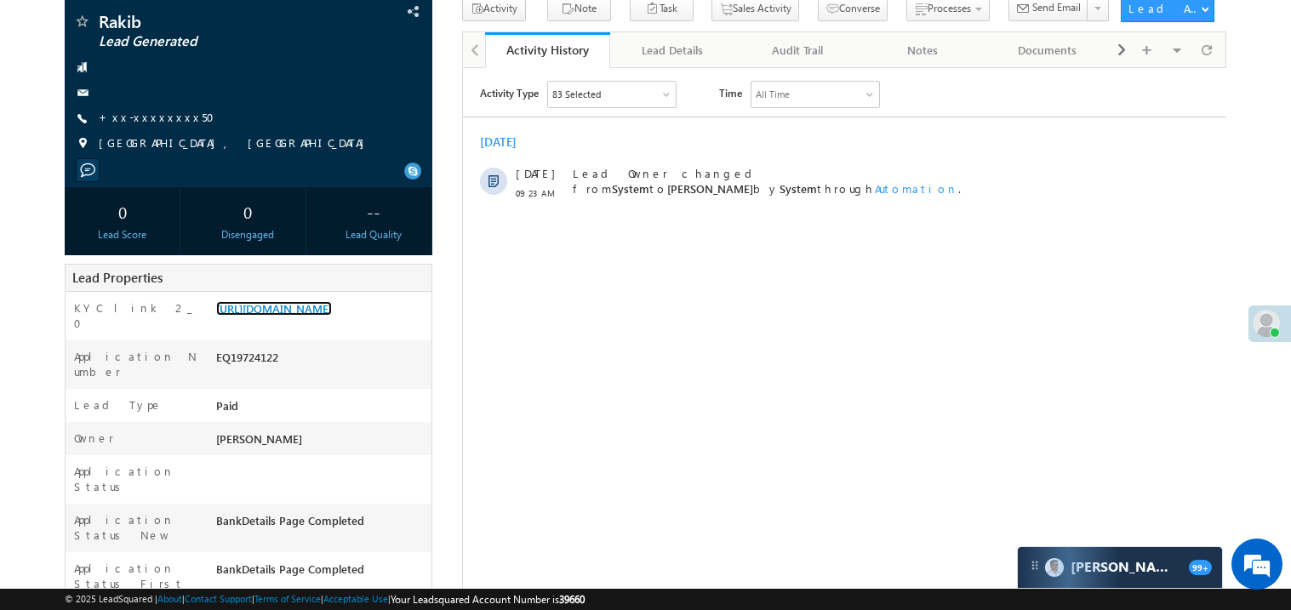
scroll to position [101, 0]
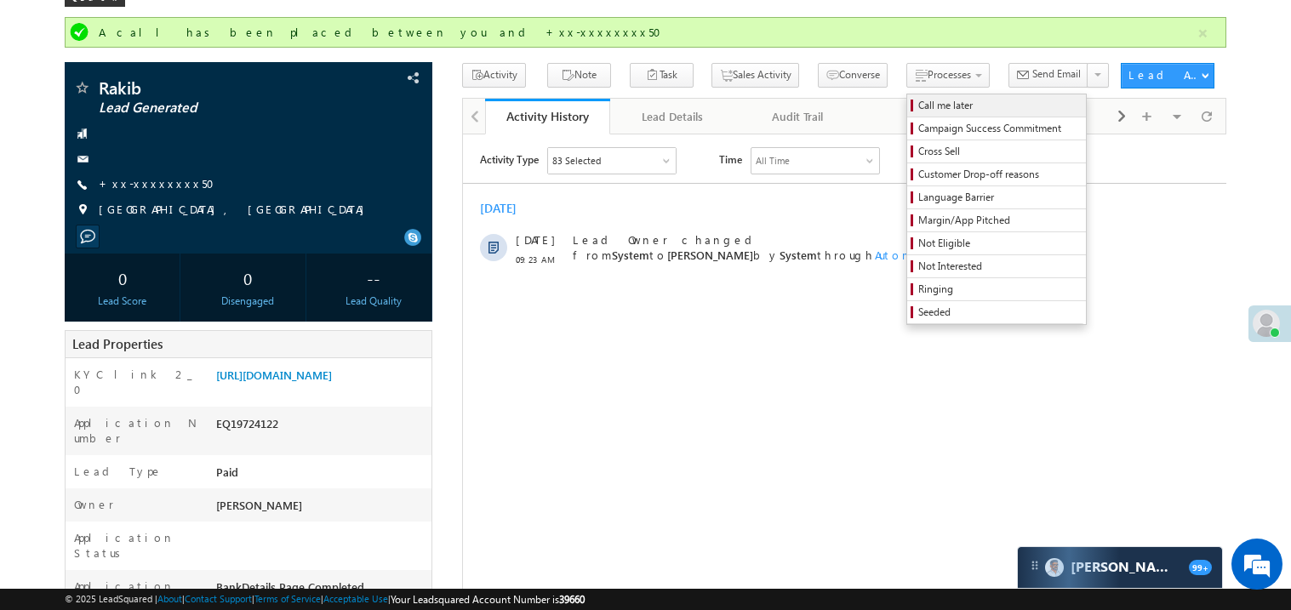
click at [919, 110] on span "Call me later" at bounding box center [1000, 105] width 162 height 15
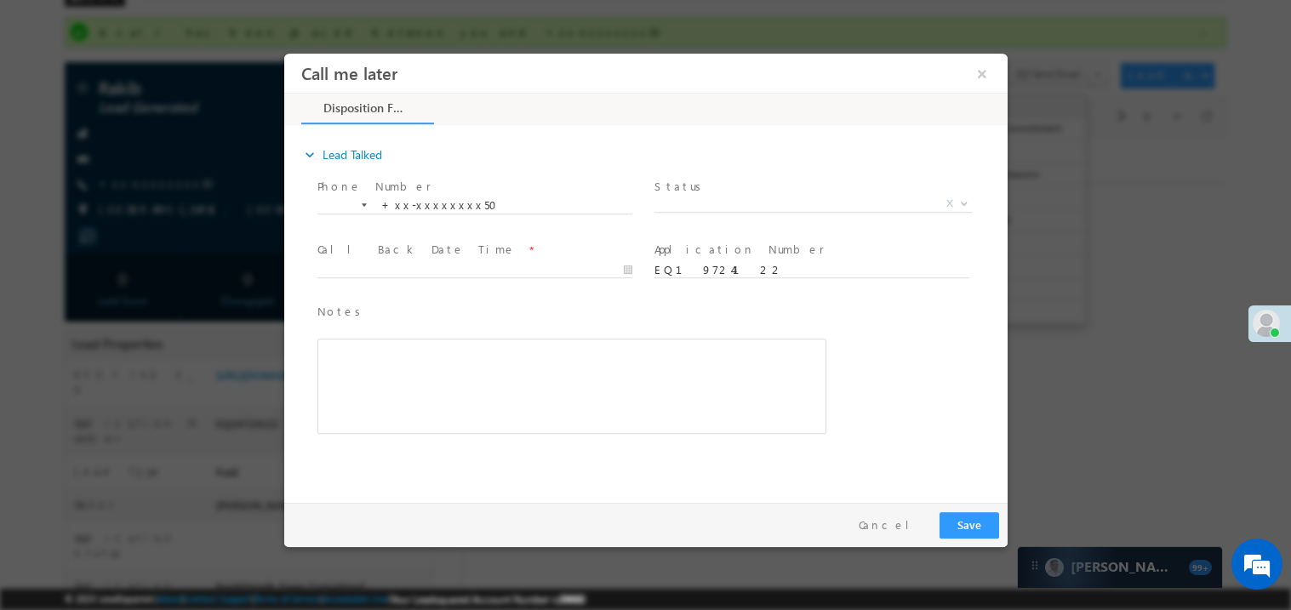
scroll to position [0, 0]
click at [717, 204] on span "X" at bounding box center [813, 203] width 318 height 17
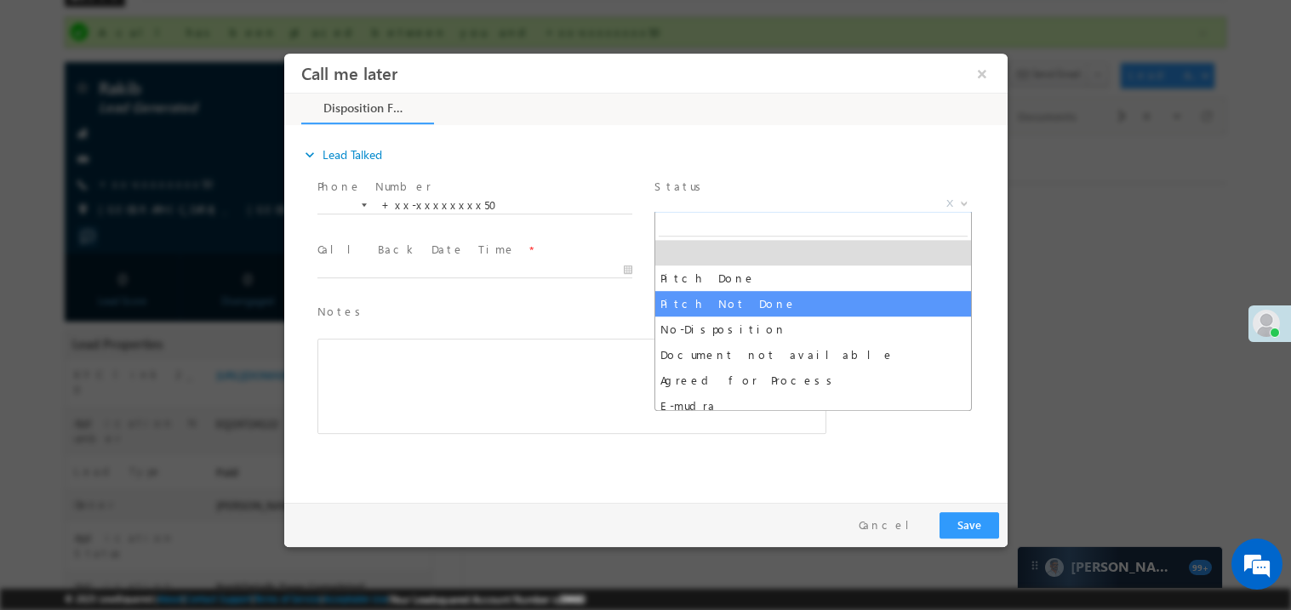
select select "Pitch Not Done"
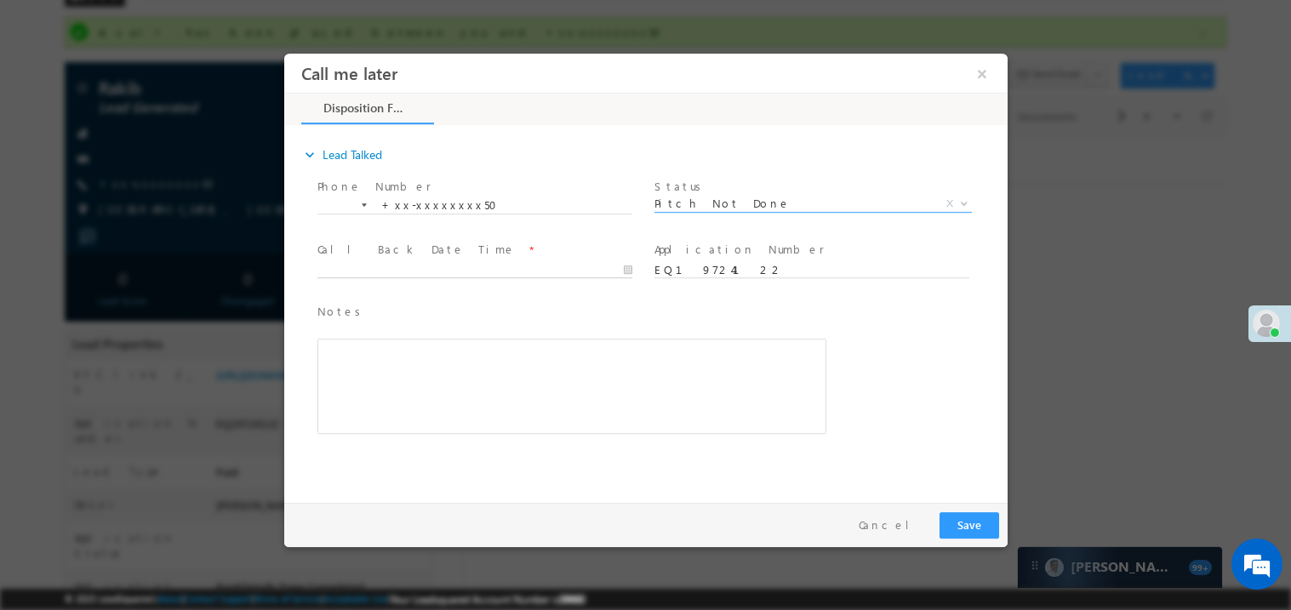
click at [375, 272] on body "Call me later ×" at bounding box center [645, 274] width 724 height 442
type input "09/13/25 10:05 AM"
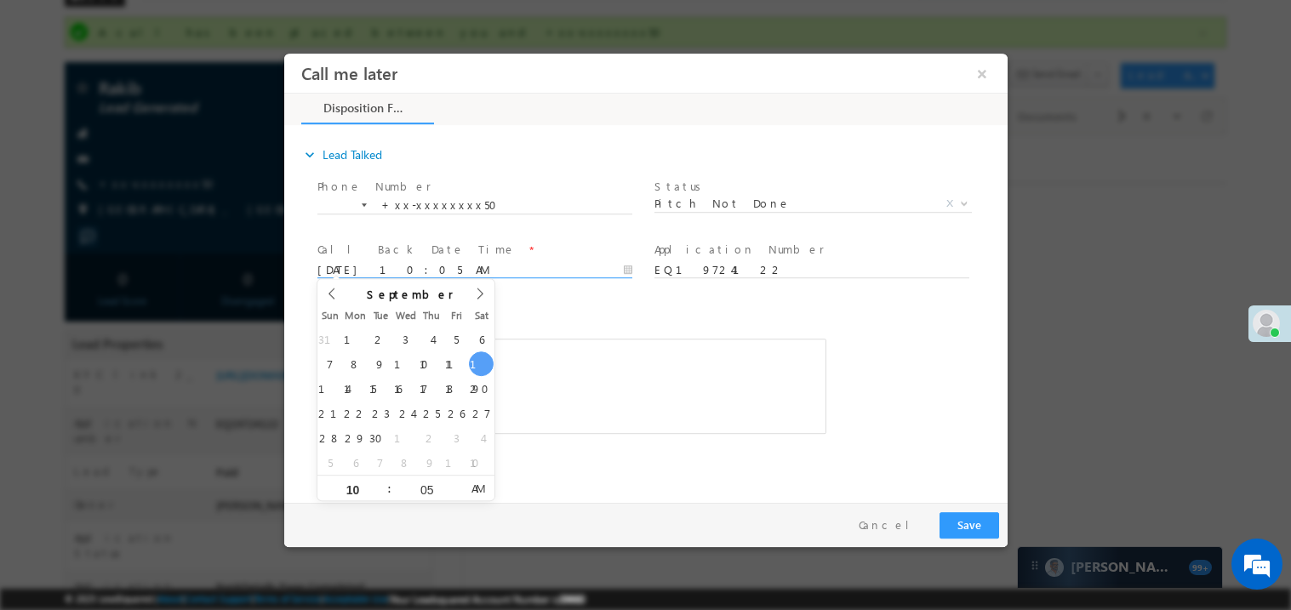
click at [564, 341] on div "Rich Text Editor, 40788eee-0fb2-11ec-a811-0adc8a9d82c2__tab1__section1__Notes__…" at bounding box center [571, 385] width 509 height 95
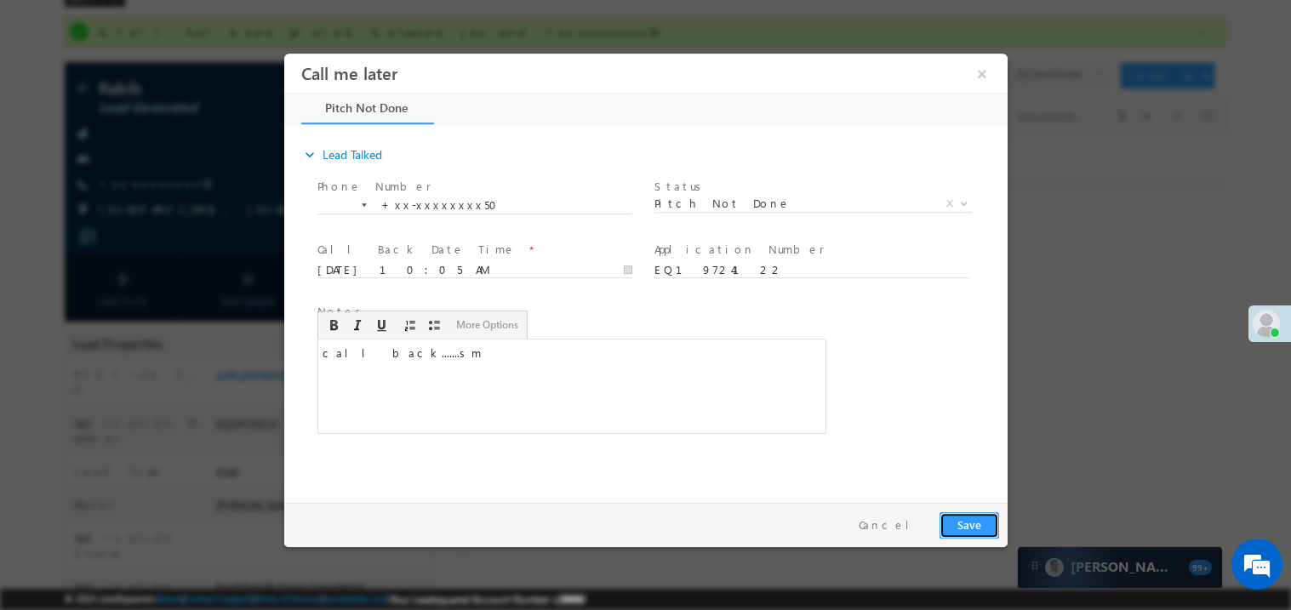
click at [962, 520] on button "Save" at bounding box center [969, 525] width 60 height 26
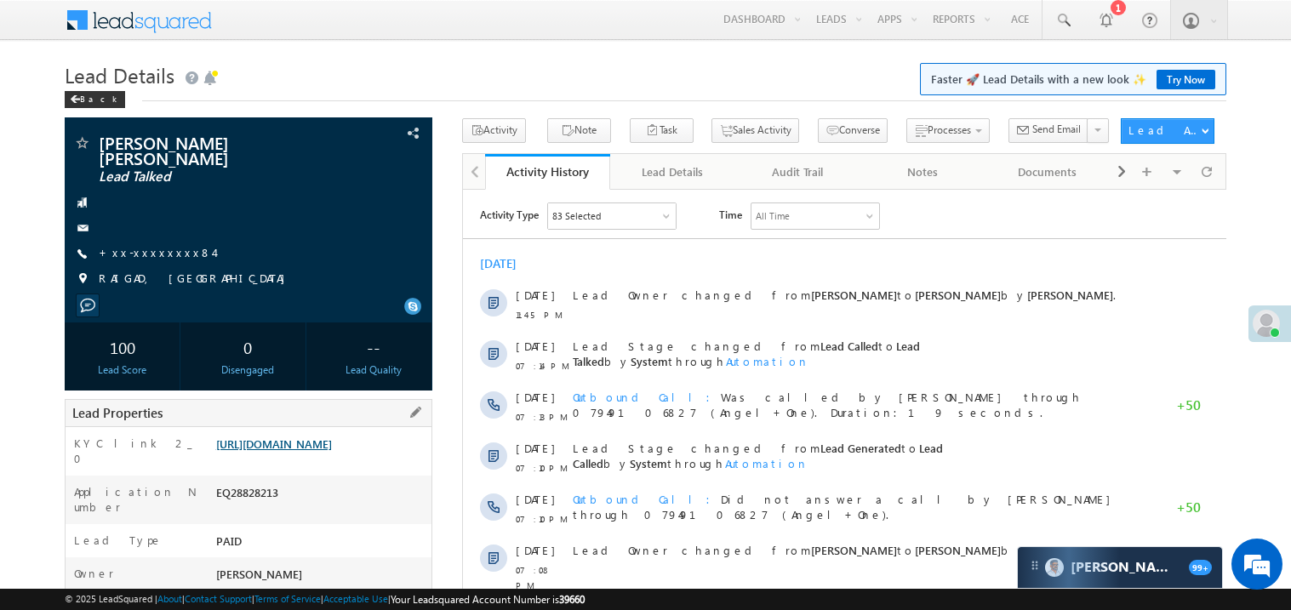
click at [332, 446] on link "https://angelbroking1-pk3em7sa.customui-test.leadsquared.com?leadId=1d3f68b7-fc…" at bounding box center [274, 444] width 116 height 14
click at [321, 446] on link "[URL][DOMAIN_NAME]" at bounding box center [274, 444] width 116 height 14
click at [318, 447] on link "[URL][DOMAIN_NAME]" at bounding box center [274, 444] width 116 height 14
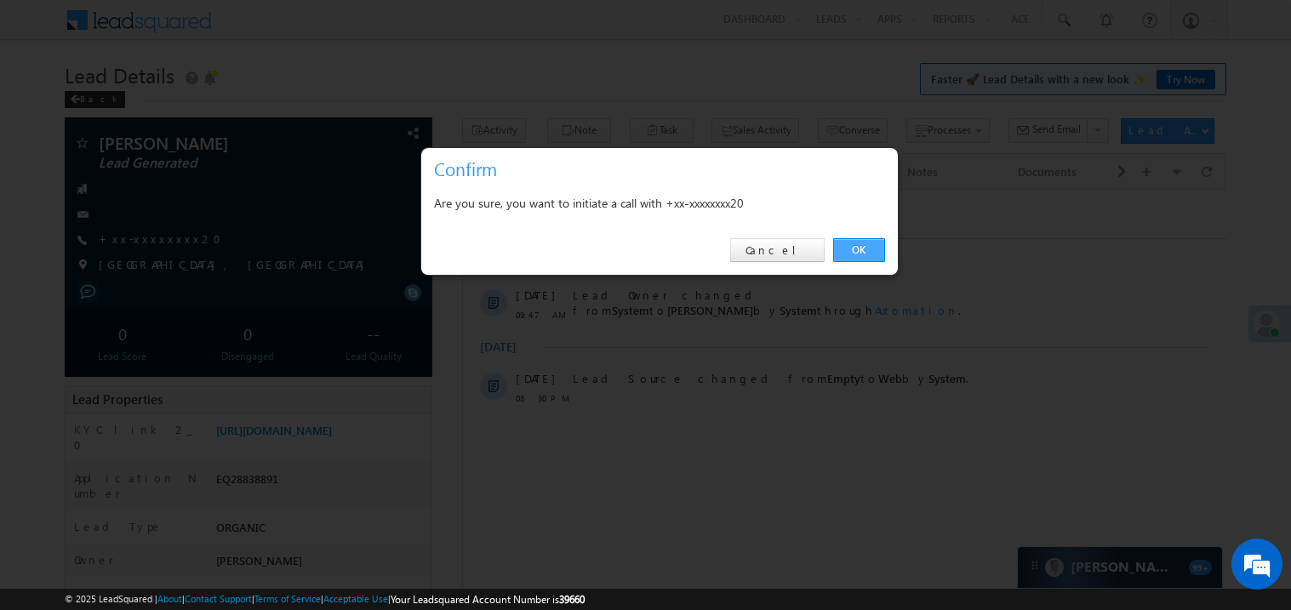
click at [858, 247] on link "OK" at bounding box center [859, 250] width 52 height 24
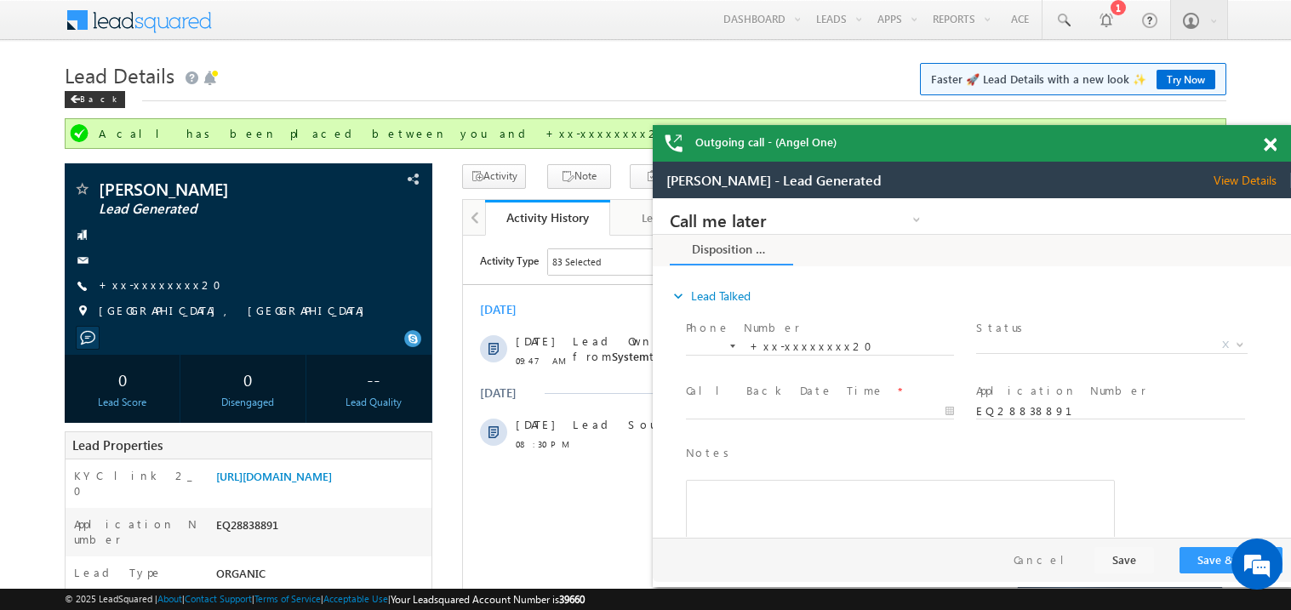
click at [1276, 146] on span at bounding box center [1270, 145] width 13 height 14
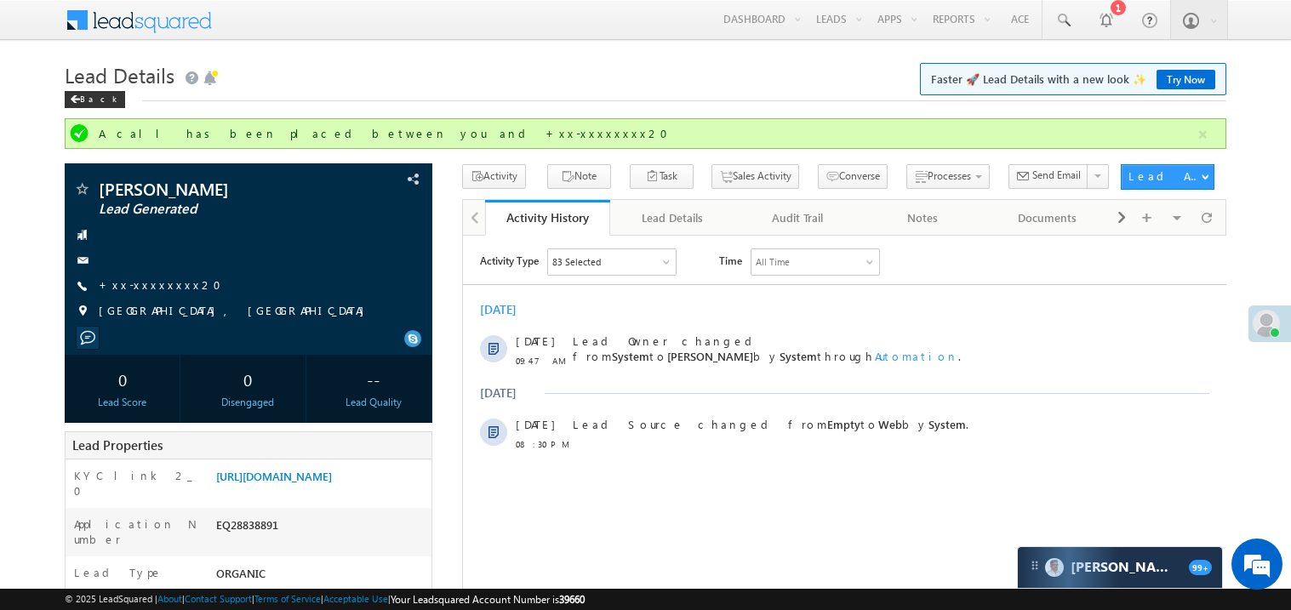
click at [474, 81] on h1 "Lead Details Faster 🚀 Lead Details with a new look ✨ Try Now" at bounding box center [646, 73] width 1162 height 33
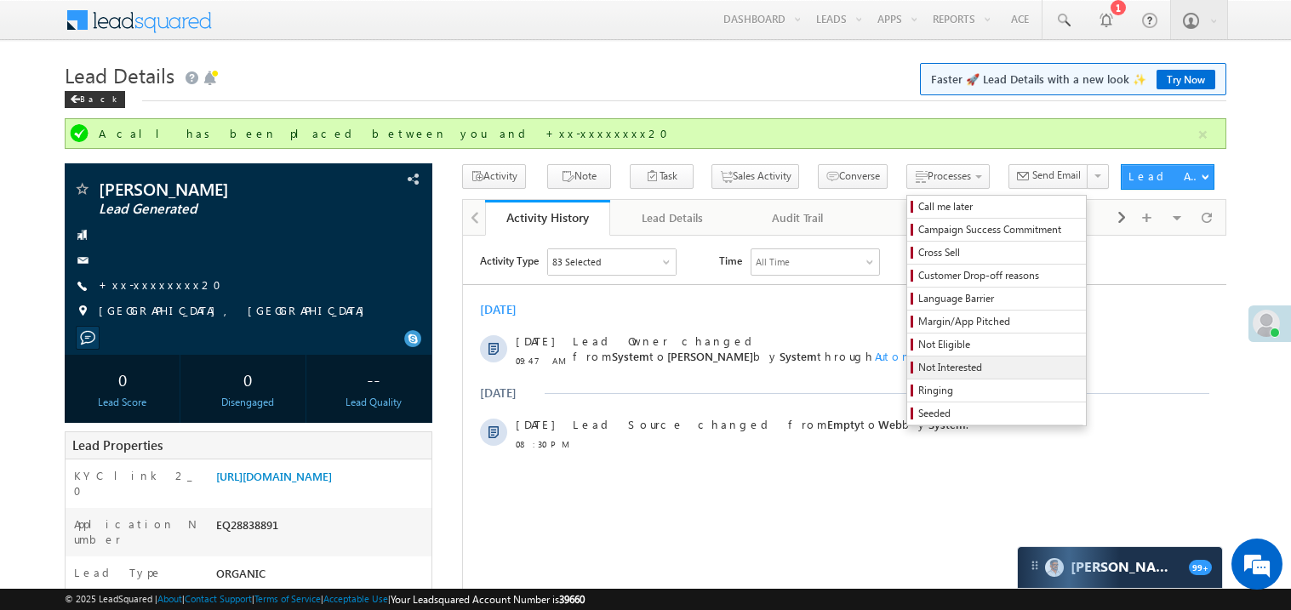
click at [919, 373] on span "Not Interested" at bounding box center [1000, 367] width 162 height 15
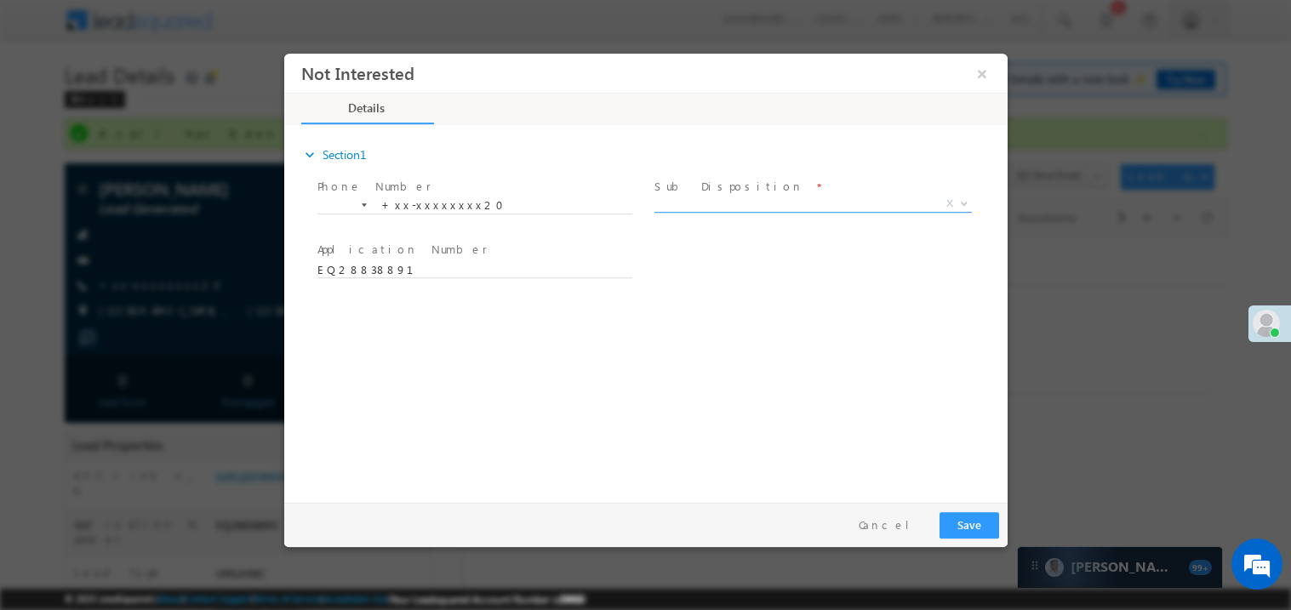
click at [718, 200] on span "X" at bounding box center [813, 203] width 318 height 17
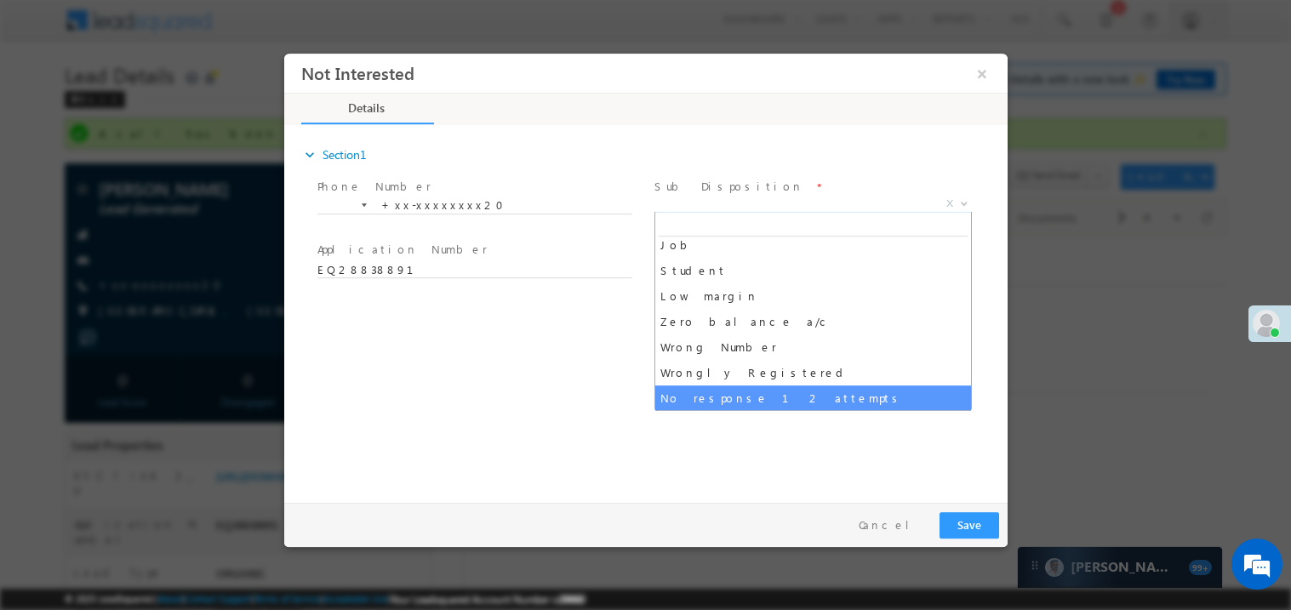
scroll to position [84, 0]
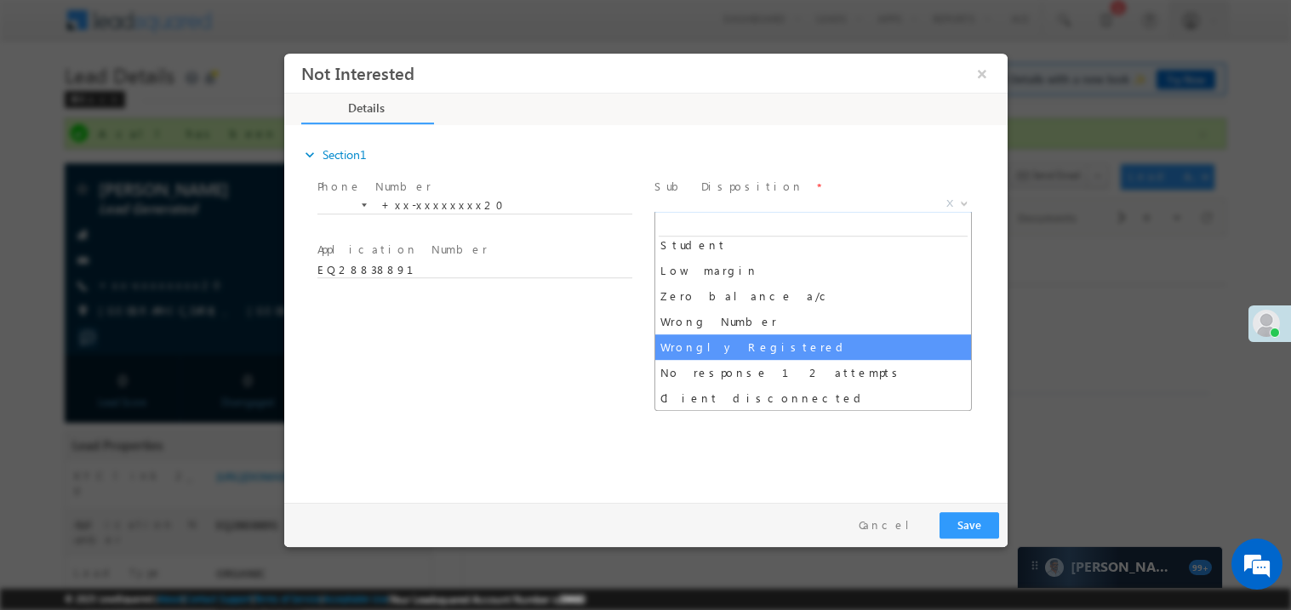
select select "Wrongly Registered"
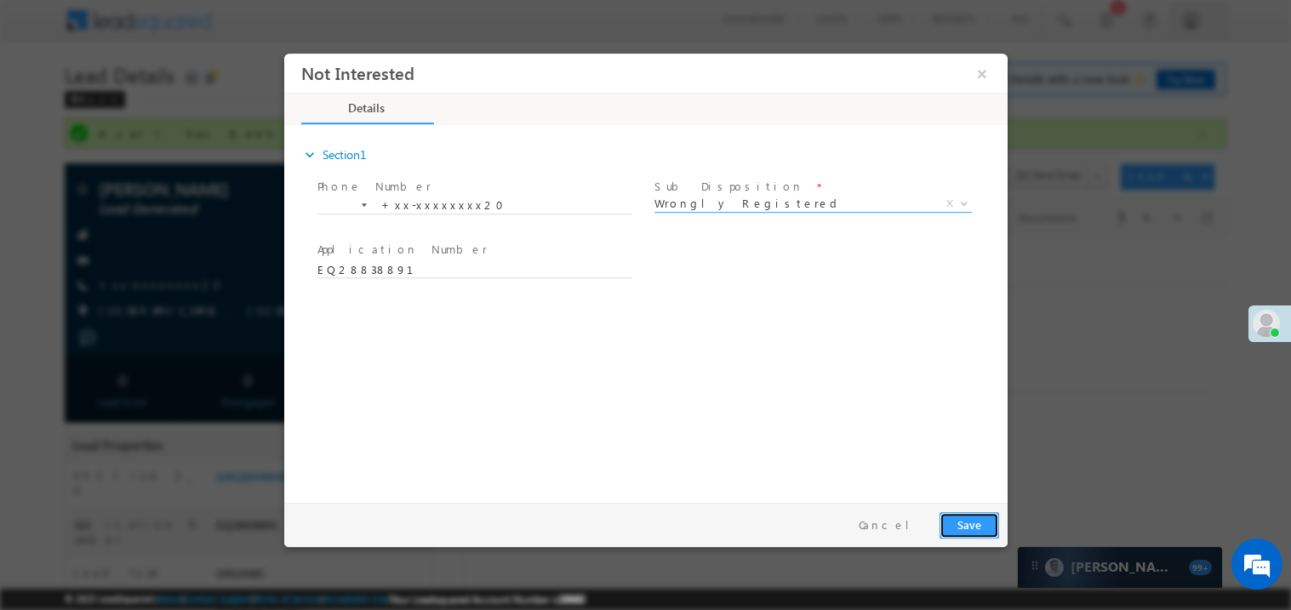
click at [971, 536] on button "Save" at bounding box center [969, 525] width 60 height 26
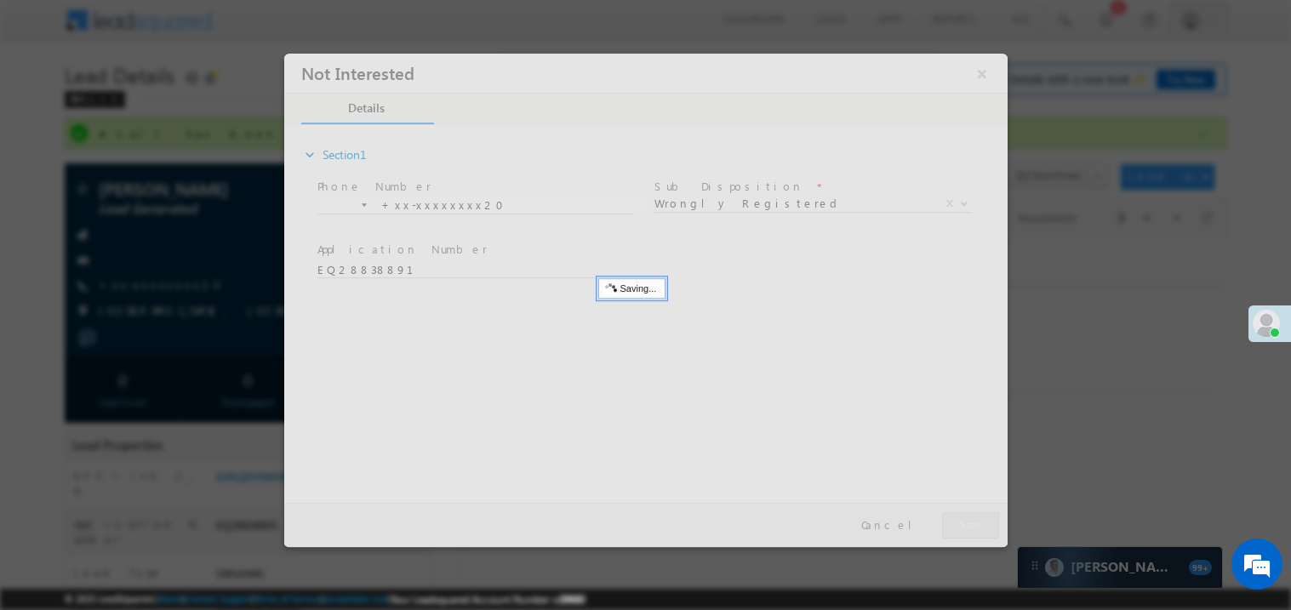
click at [971, 536] on div at bounding box center [645, 300] width 724 height 494
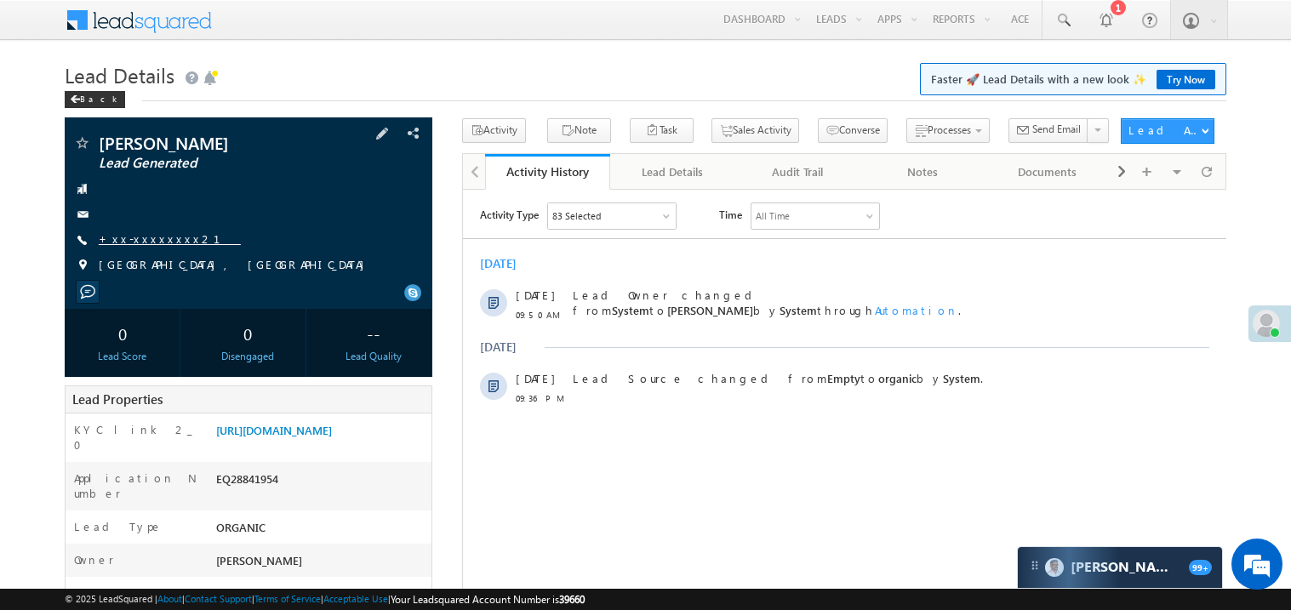
click at [146, 238] on link "+xx-xxxxxxxx21" at bounding box center [170, 239] width 142 height 14
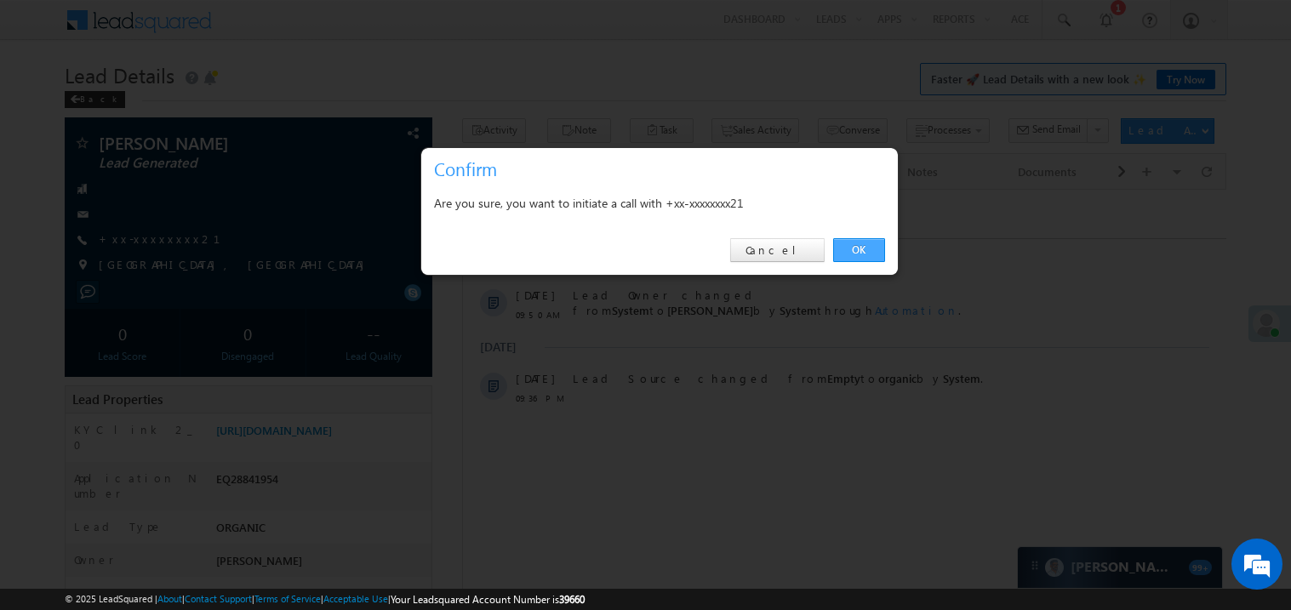
click at [857, 248] on link "OK" at bounding box center [859, 250] width 52 height 24
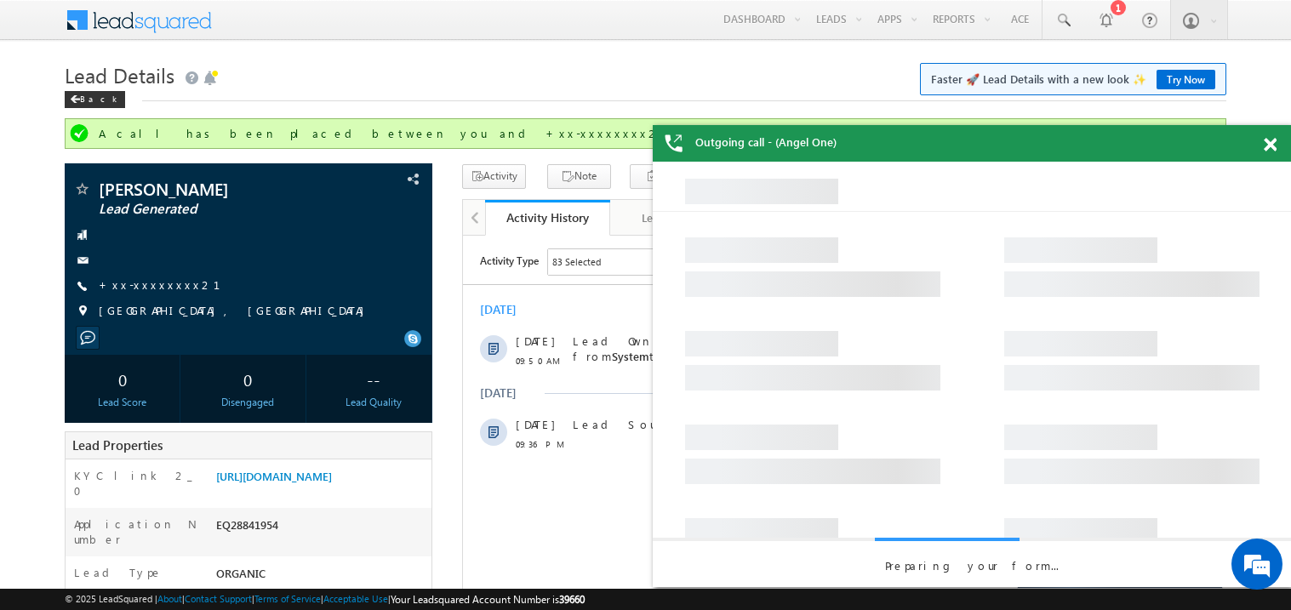
click at [1270, 147] on span at bounding box center [1270, 145] width 13 height 14
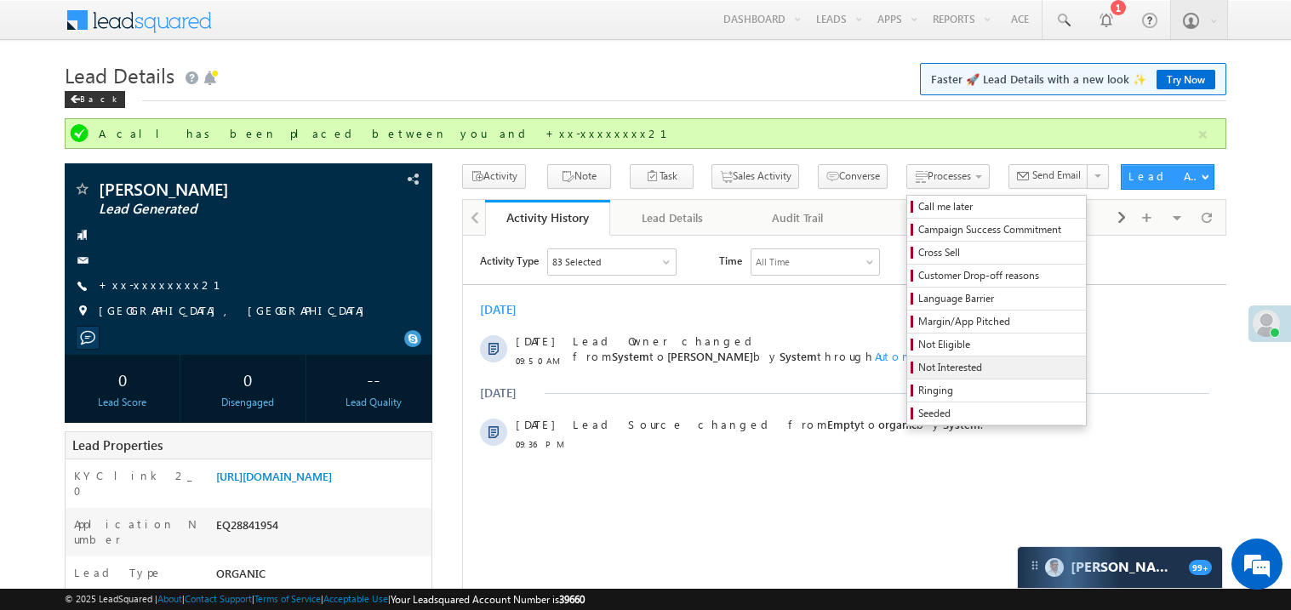
click at [951, 367] on span "Not Interested" at bounding box center [1000, 367] width 162 height 15
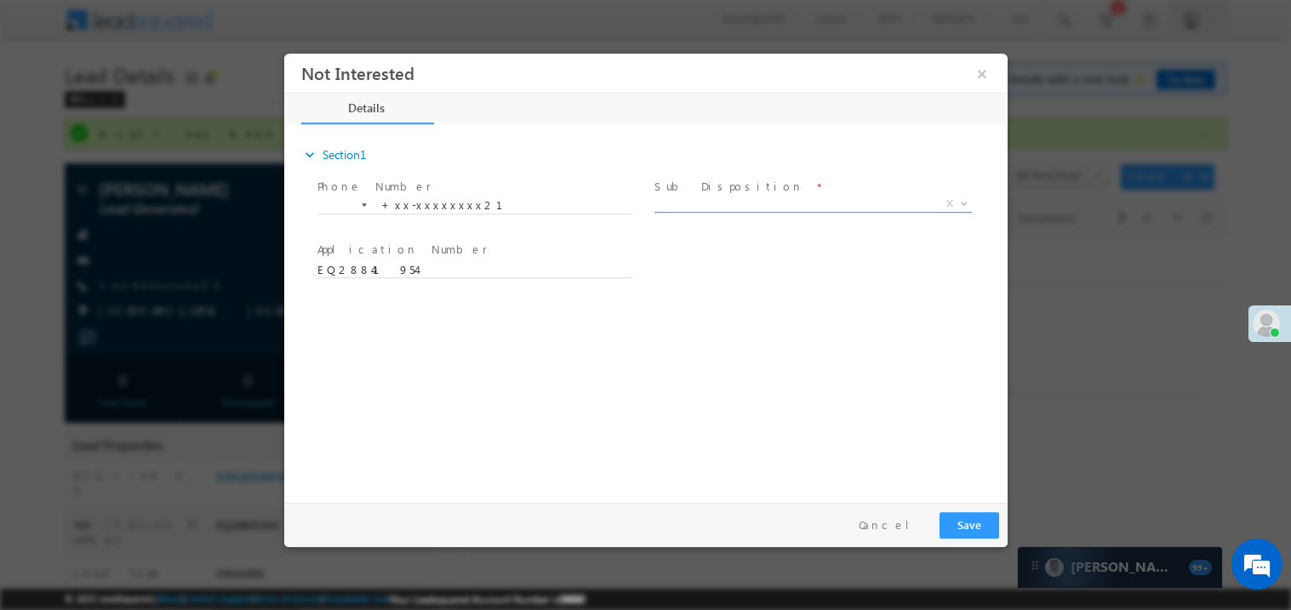
click at [701, 208] on span "X" at bounding box center [813, 203] width 318 height 17
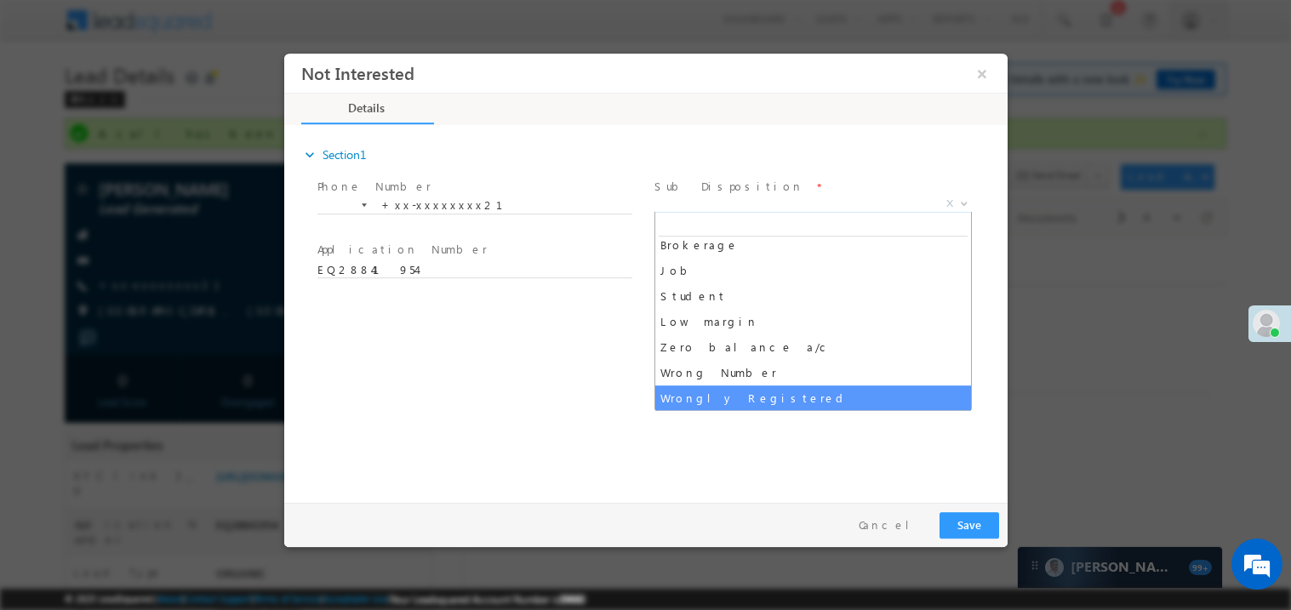
scroll to position [59, 0]
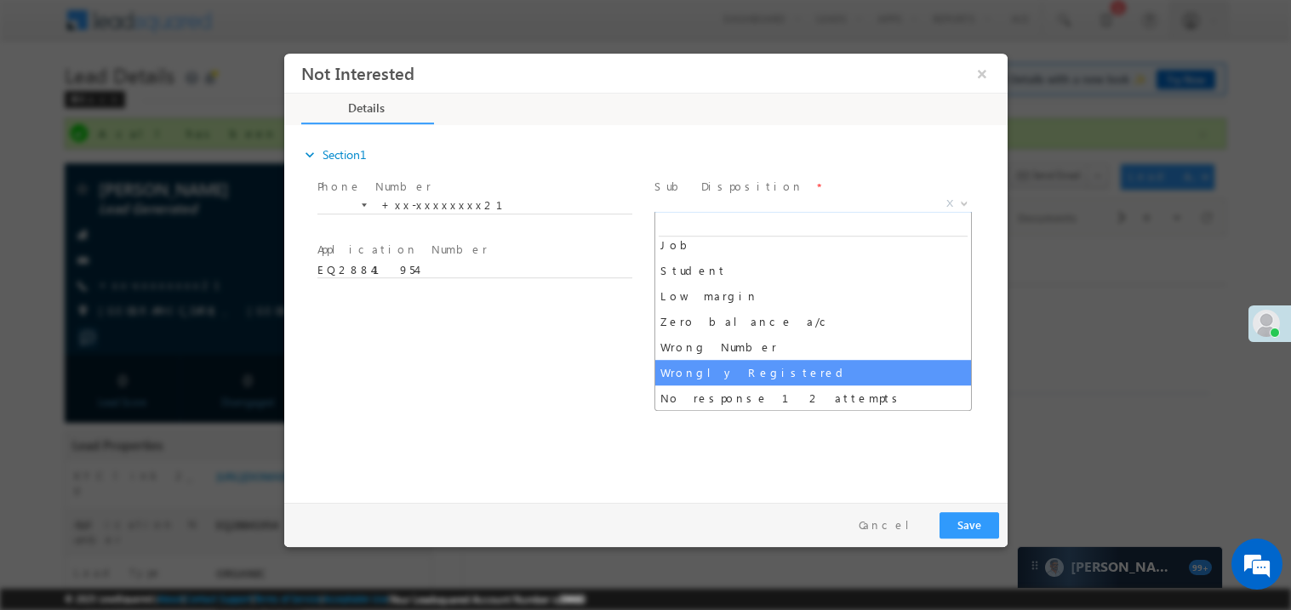
select select "Wrongly Registered"
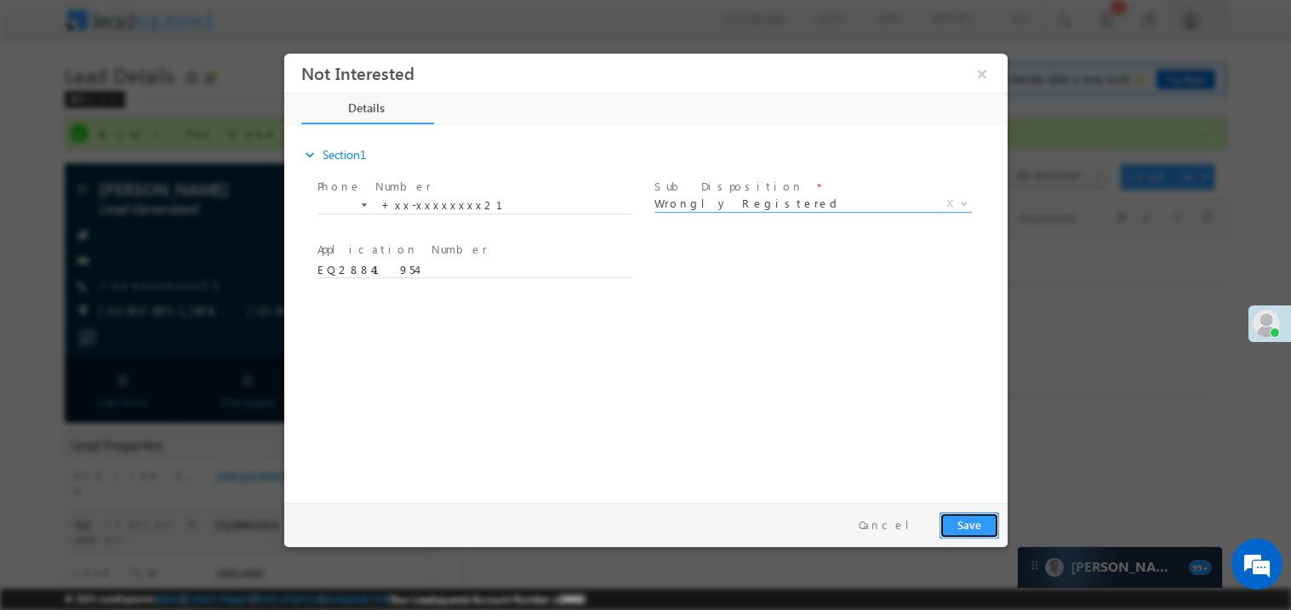
click at [963, 524] on button "Save" at bounding box center [969, 525] width 60 height 26
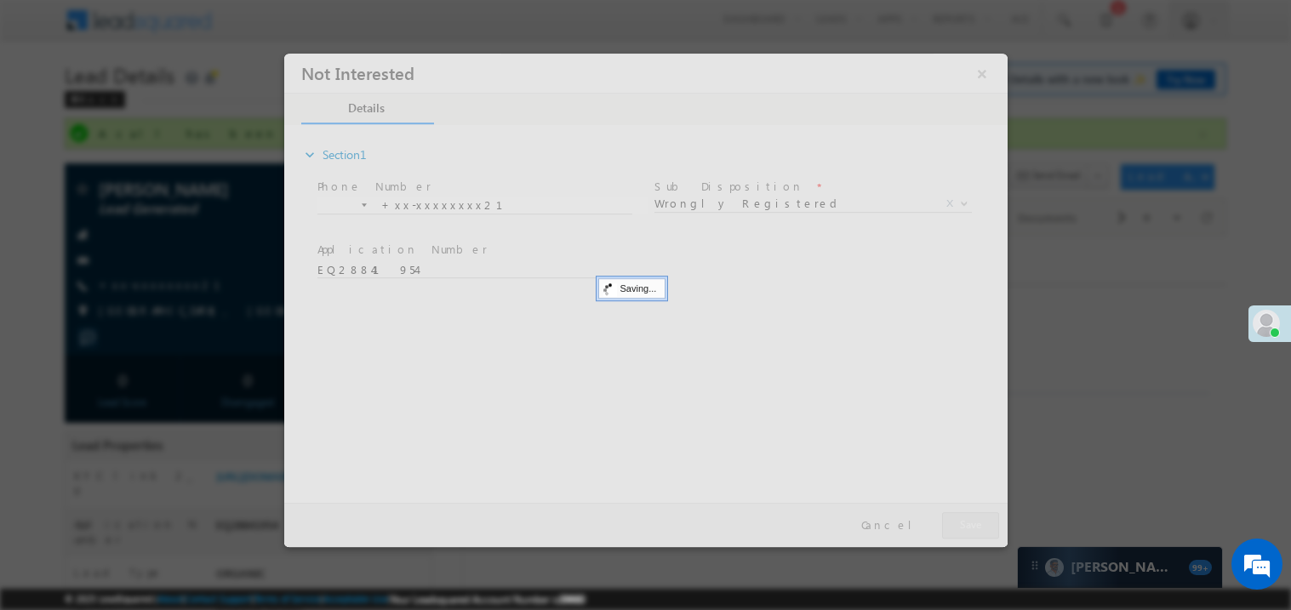
click at [963, 524] on div at bounding box center [645, 300] width 724 height 494
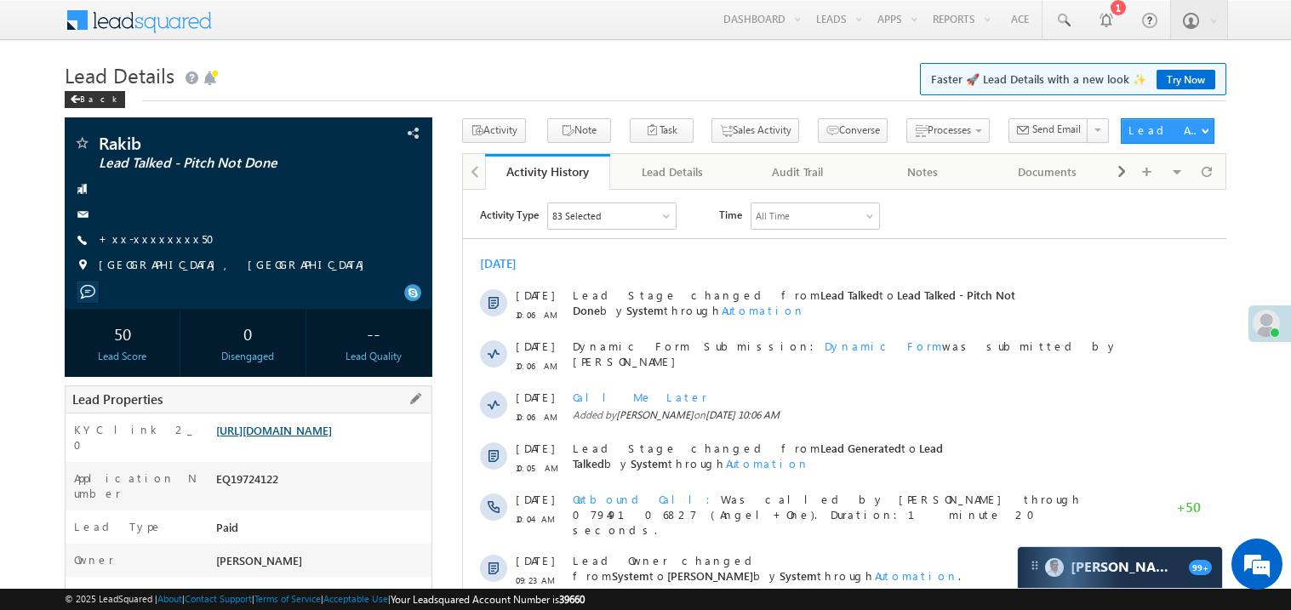
click at [323, 438] on link "[URL][DOMAIN_NAME]" at bounding box center [274, 430] width 116 height 14
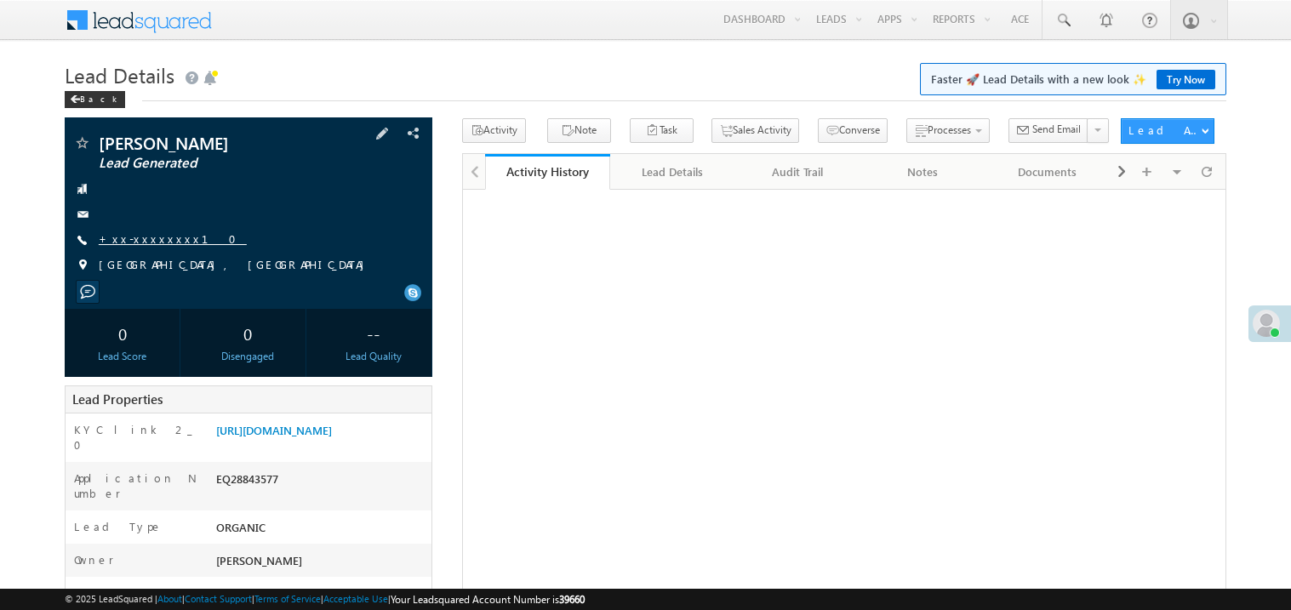
click at [158, 243] on link "+xx-xxxxxxxx10" at bounding box center [173, 239] width 148 height 14
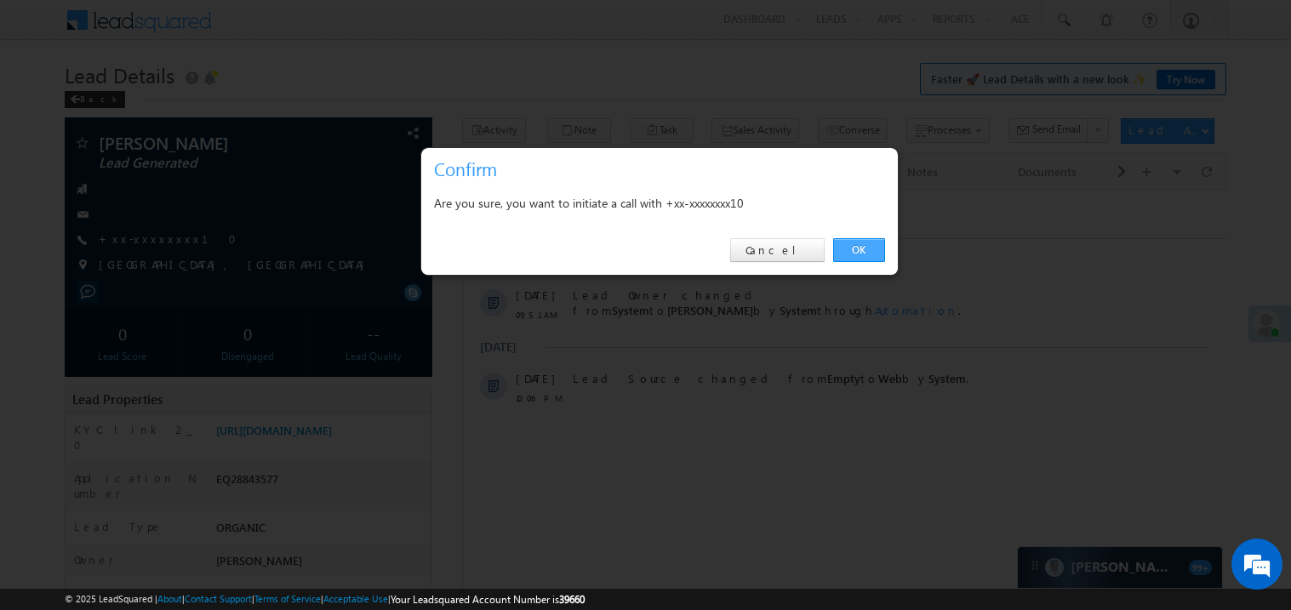
click at [860, 247] on link "OK" at bounding box center [859, 250] width 52 height 24
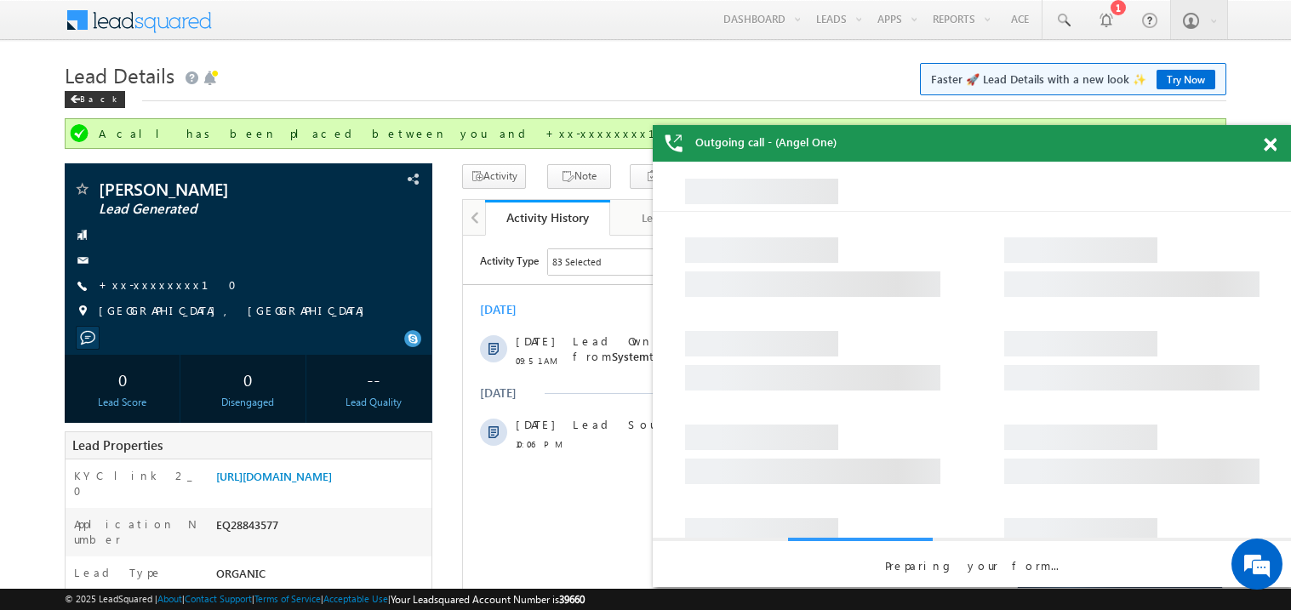
click at [1273, 147] on span at bounding box center [1270, 145] width 13 height 14
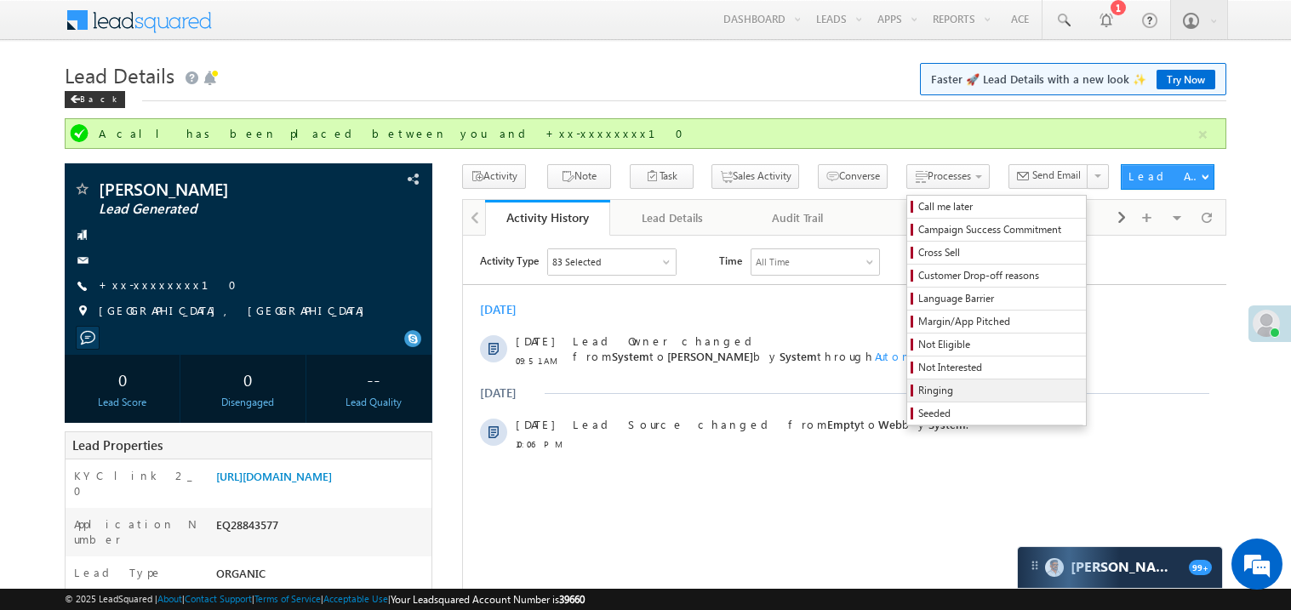
click at [919, 386] on span "Ringing" at bounding box center [1000, 390] width 162 height 15
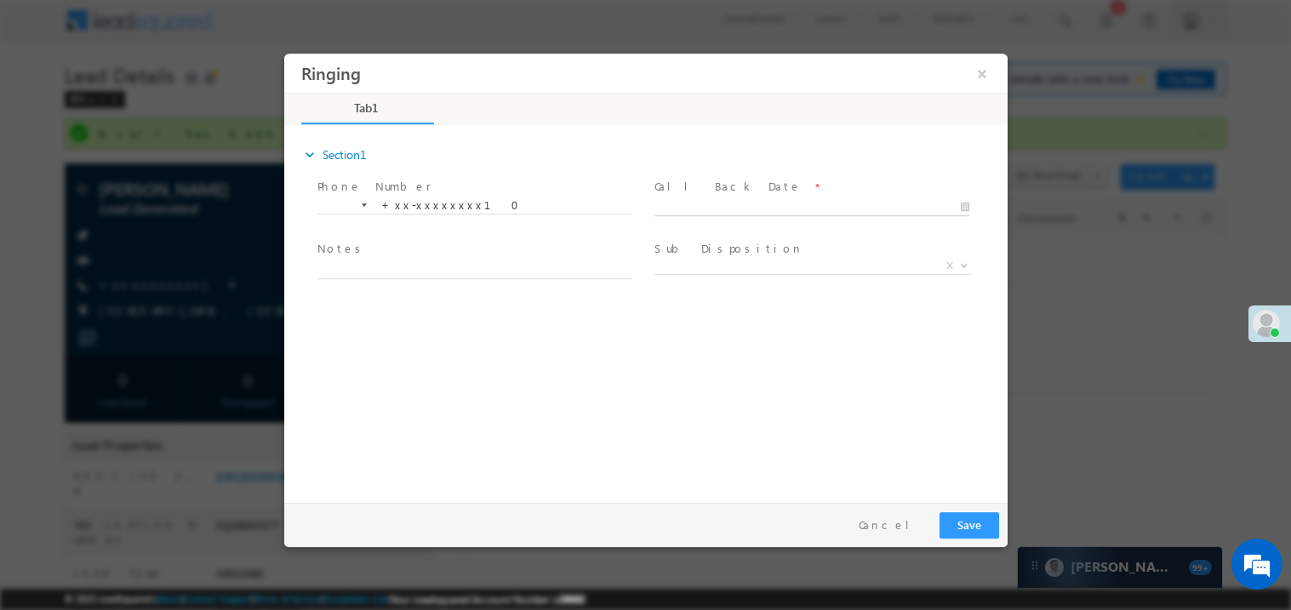
click at [710, 203] on body "Ringing ×" at bounding box center [645, 274] width 724 height 442
type input "09/13/25 10:20 AM"
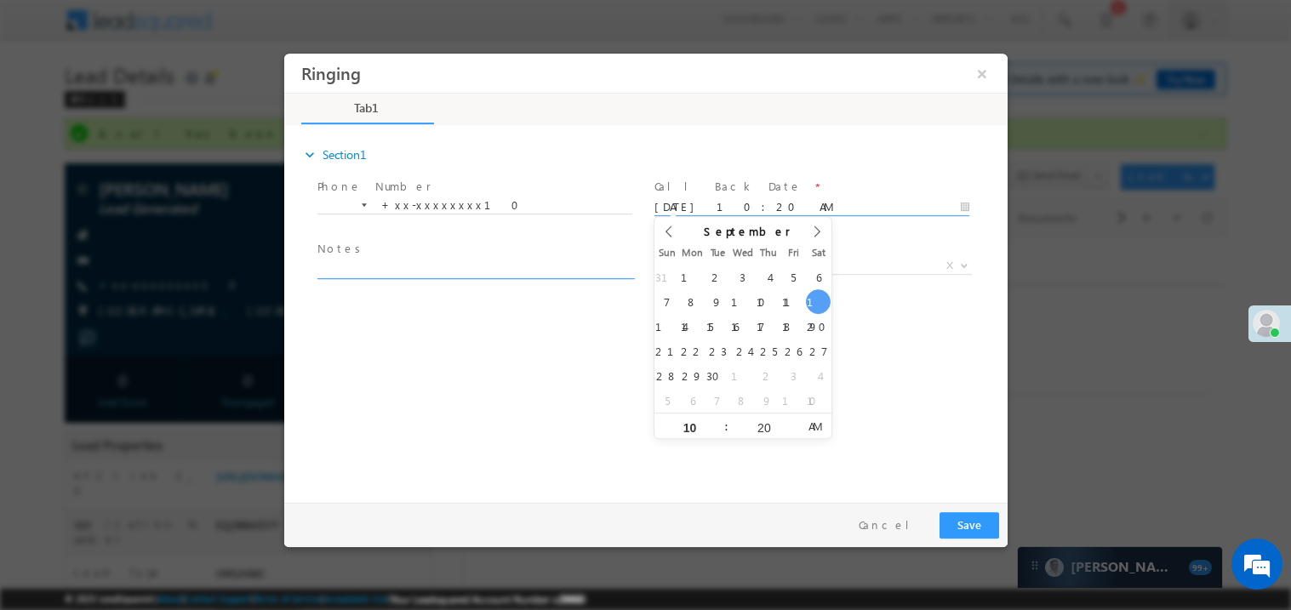
click at [392, 268] on textarea at bounding box center [474, 269] width 315 height 20
type textarea "e"
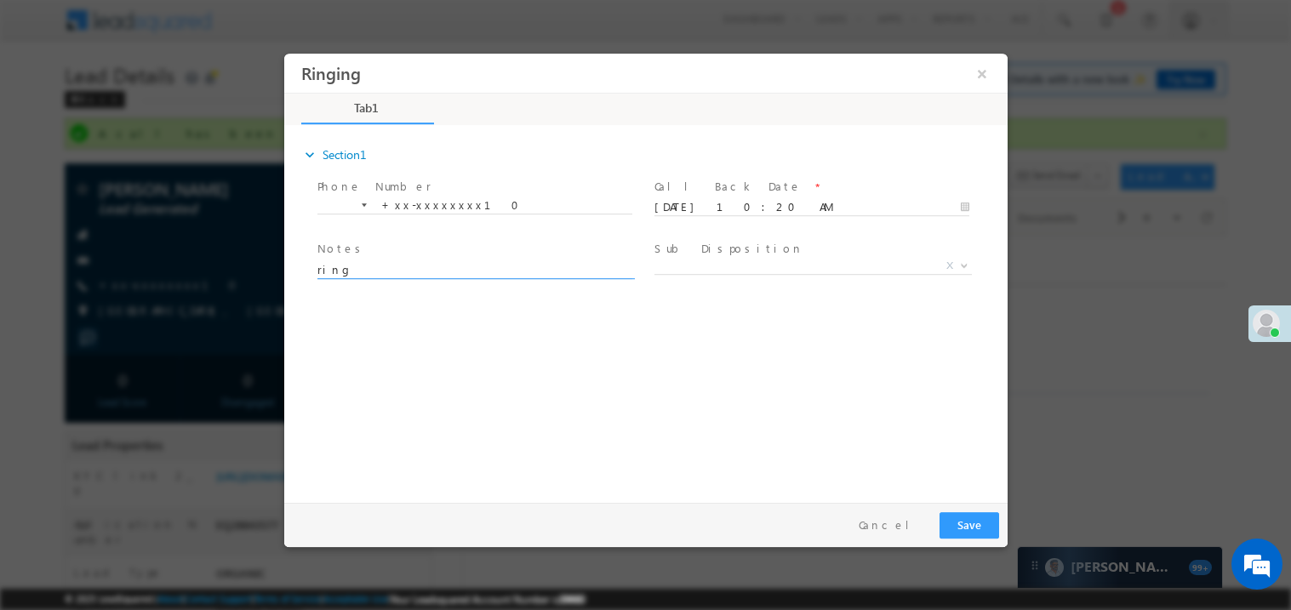
type textarea "ring"
click at [976, 521] on button "Save" at bounding box center [969, 525] width 60 height 26
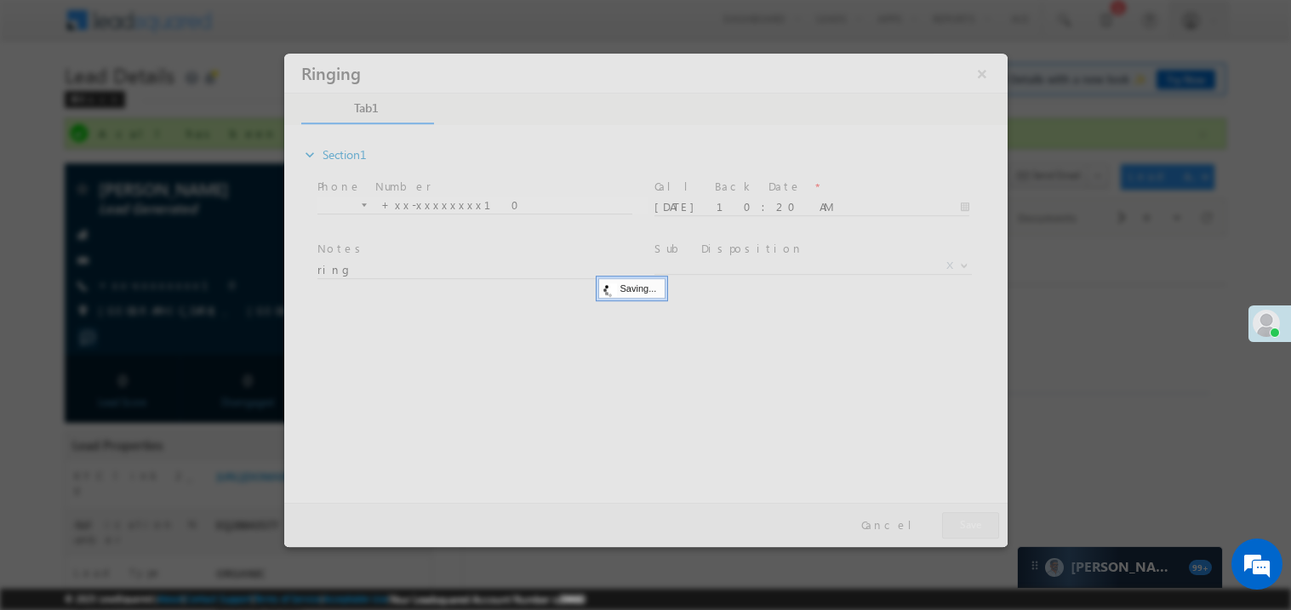
click at [976, 521] on div at bounding box center [645, 300] width 724 height 494
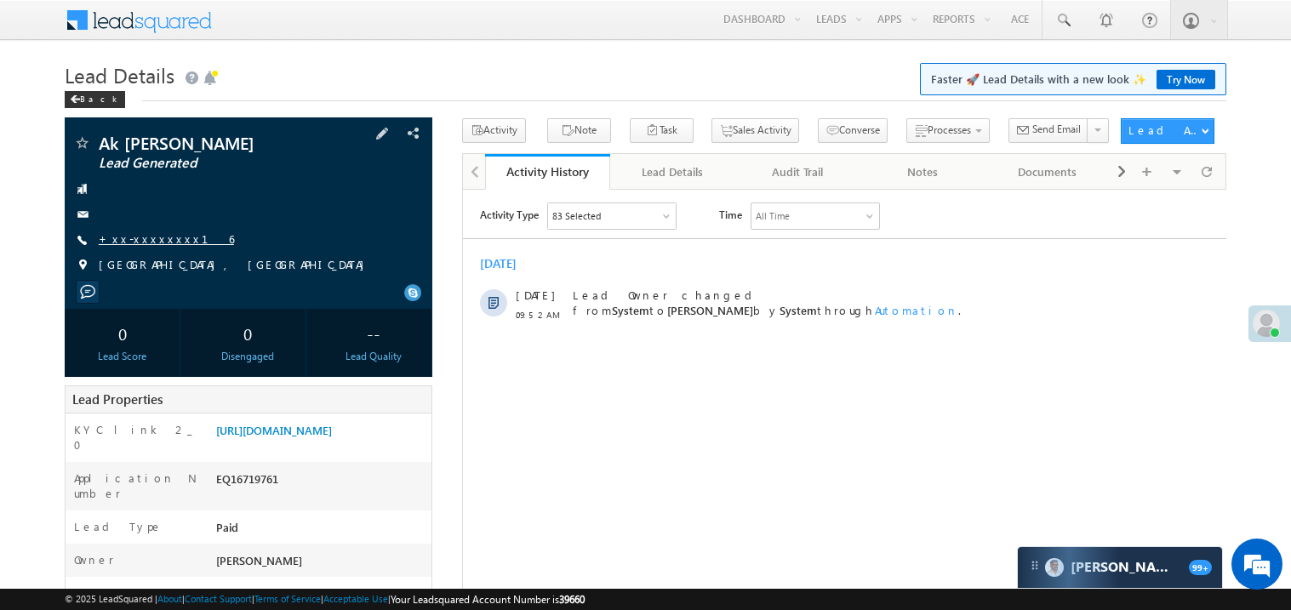
click at [144, 238] on link "+xx-xxxxxxxx16" at bounding box center [166, 239] width 135 height 14
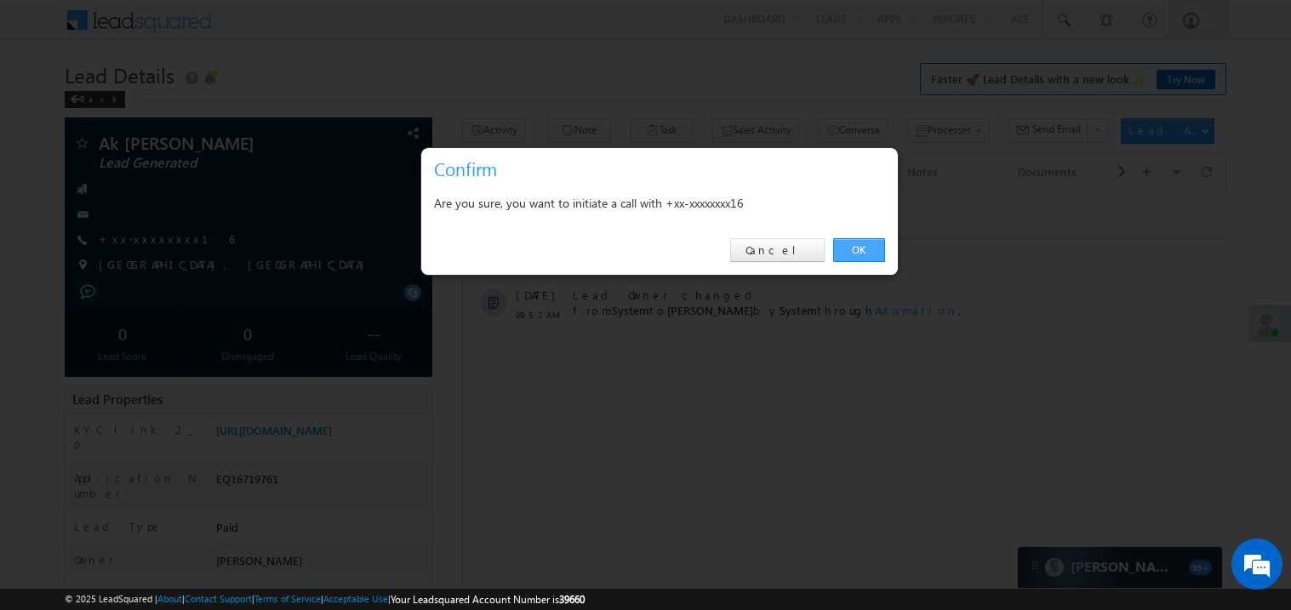
click at [866, 247] on link "OK" at bounding box center [859, 250] width 52 height 24
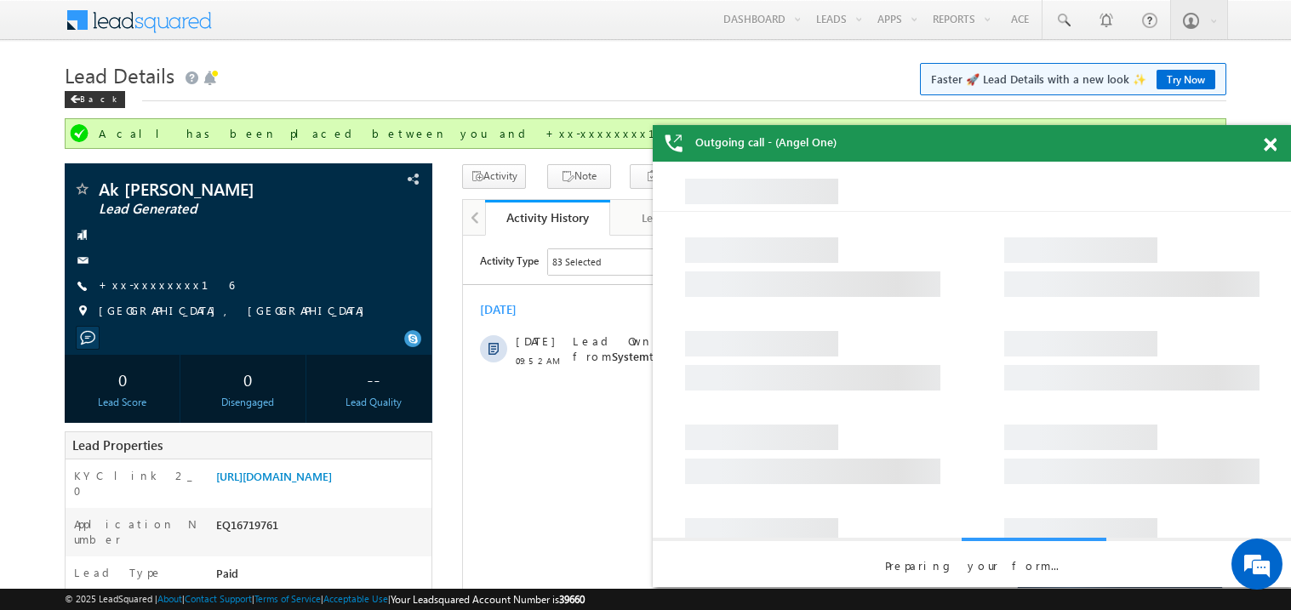
click at [1268, 143] on span at bounding box center [1270, 145] width 13 height 14
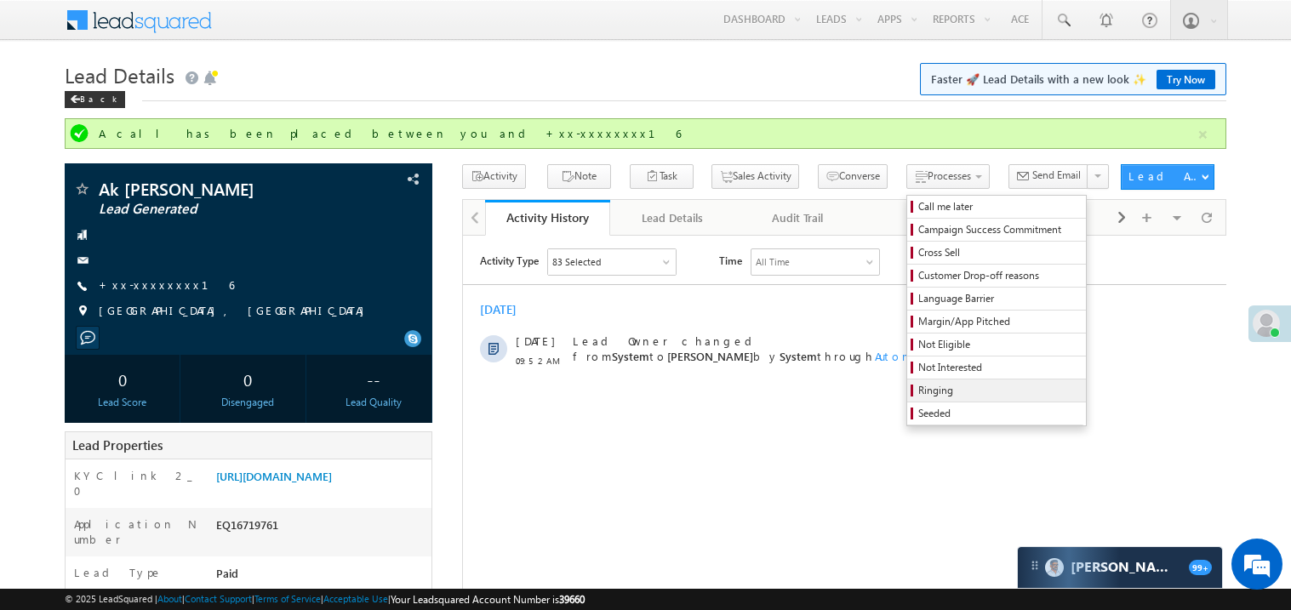
click at [919, 390] on span "Ringing" at bounding box center [1000, 390] width 162 height 15
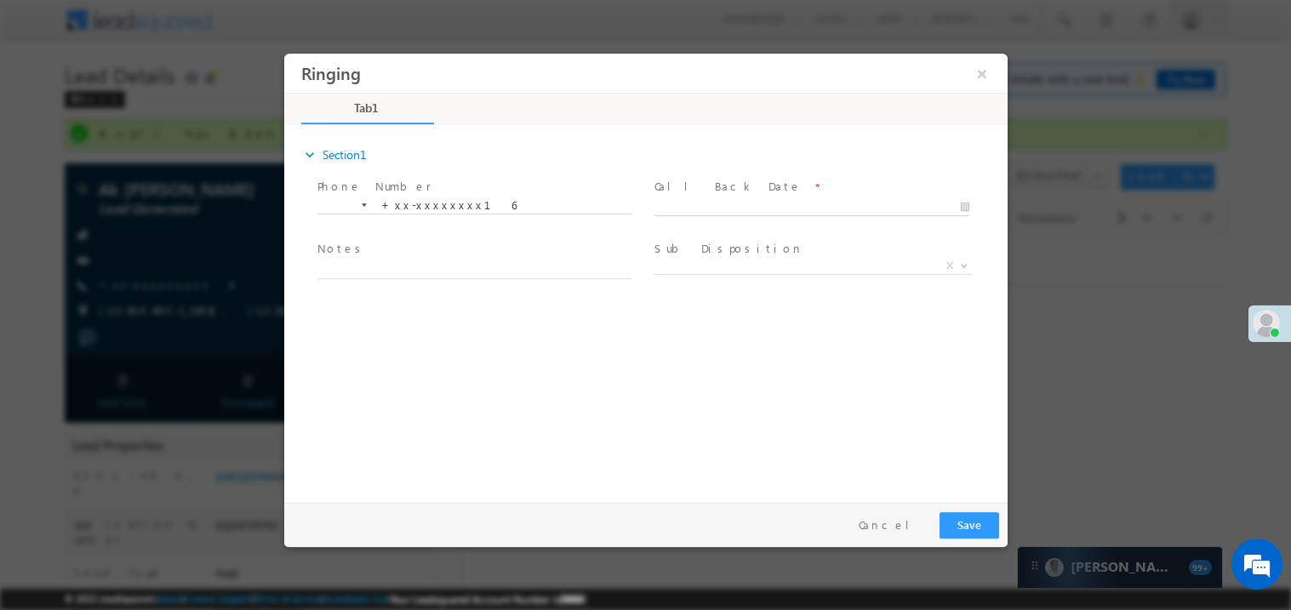
click at [690, 206] on body "Ringing ×" at bounding box center [645, 274] width 724 height 442
type input "09/13/25 10:24 AM"
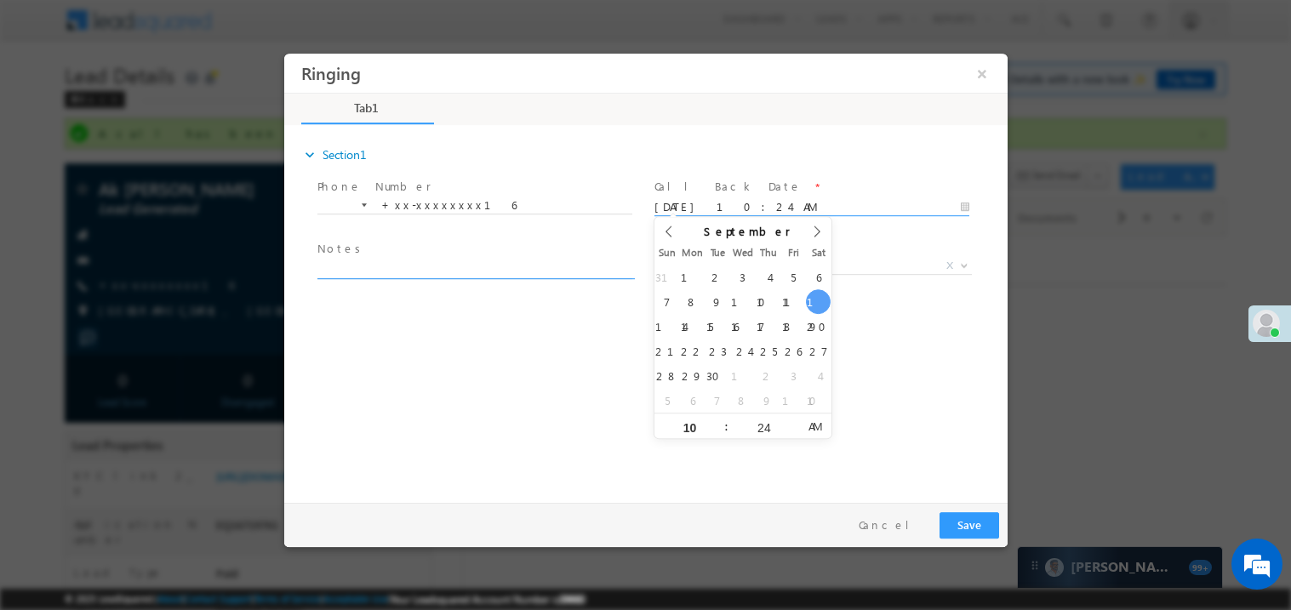
click at [449, 266] on textarea at bounding box center [474, 269] width 315 height 20
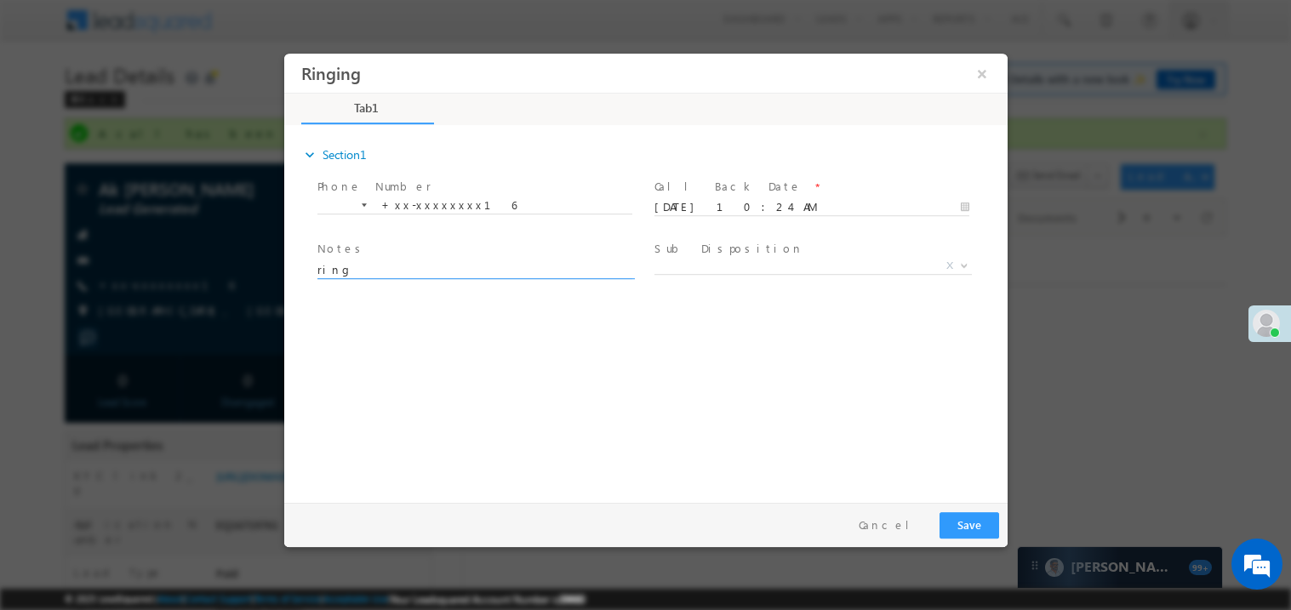
type textarea "ring"
click at [950, 514] on button "Save" at bounding box center [969, 525] width 60 height 26
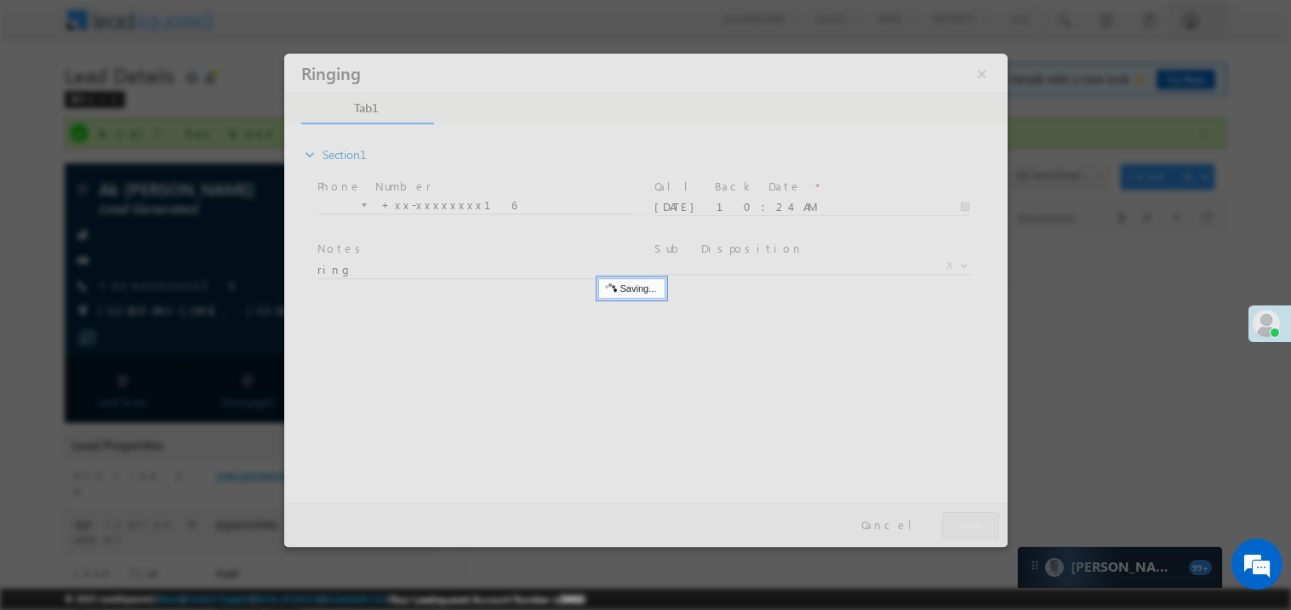
click at [950, 514] on div at bounding box center [645, 300] width 724 height 494
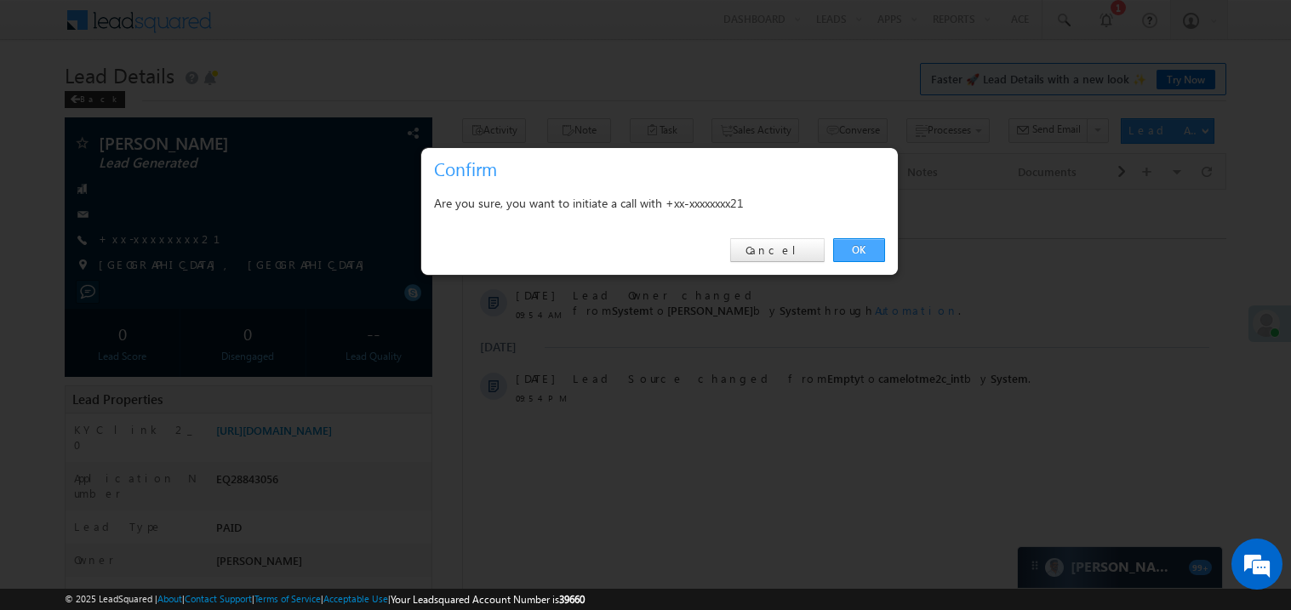
click at [852, 244] on link "OK" at bounding box center [859, 250] width 52 height 24
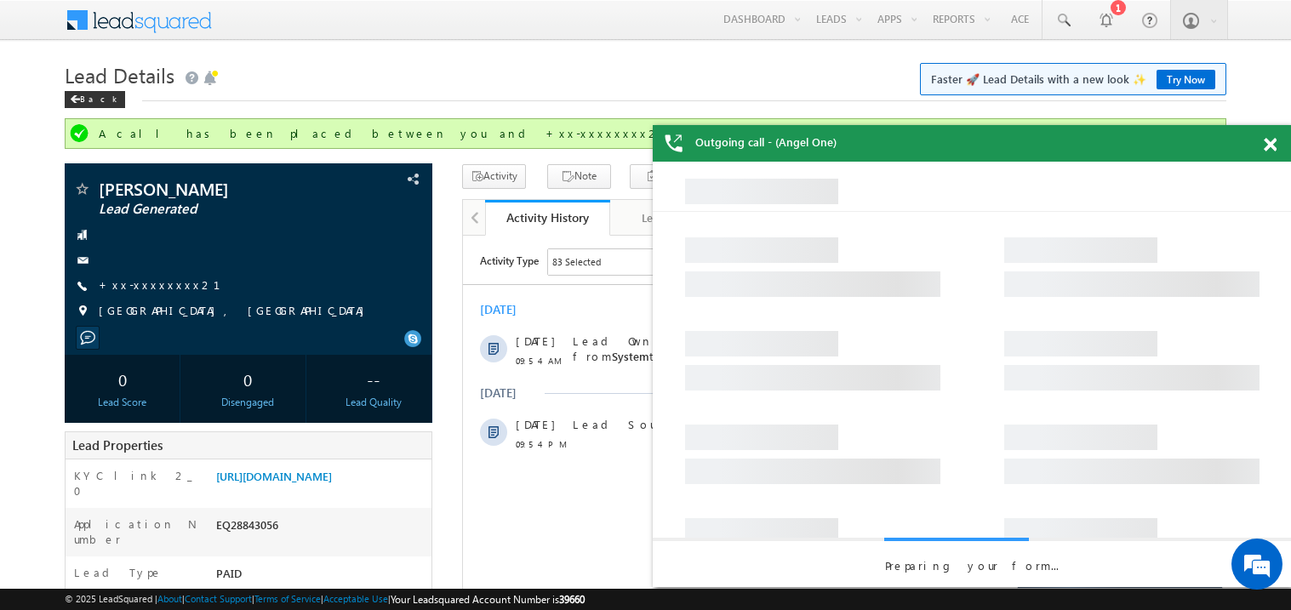
click at [1270, 140] on span at bounding box center [1270, 145] width 13 height 14
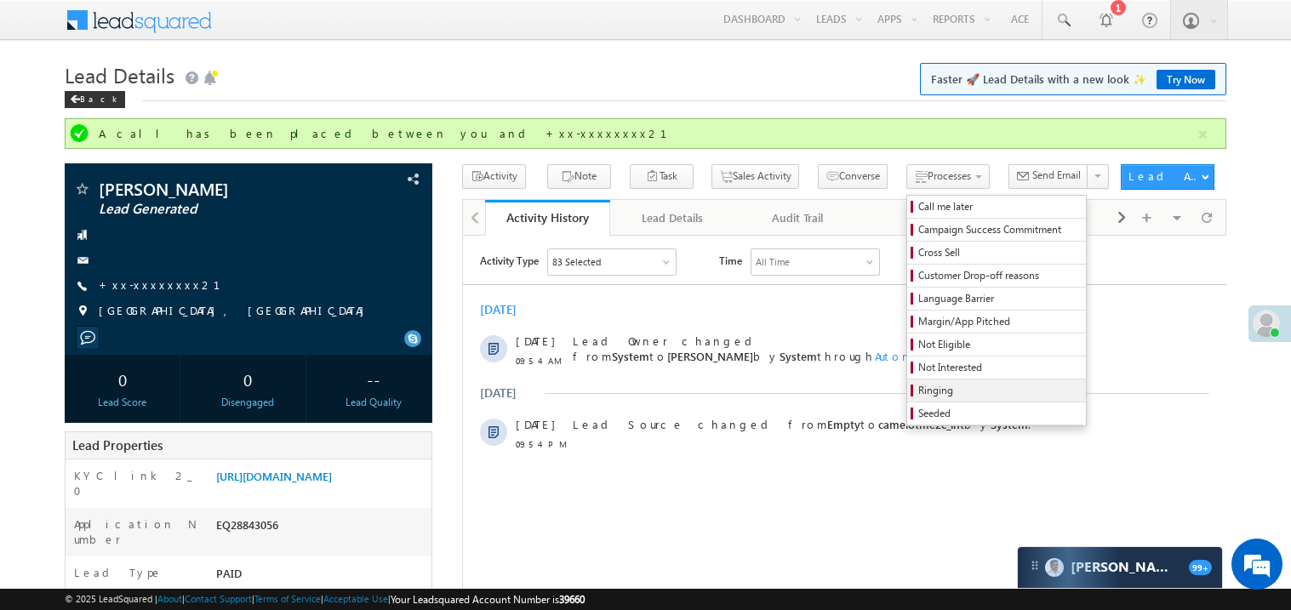
click at [907, 402] on link "Ringing" at bounding box center [996, 391] width 179 height 22
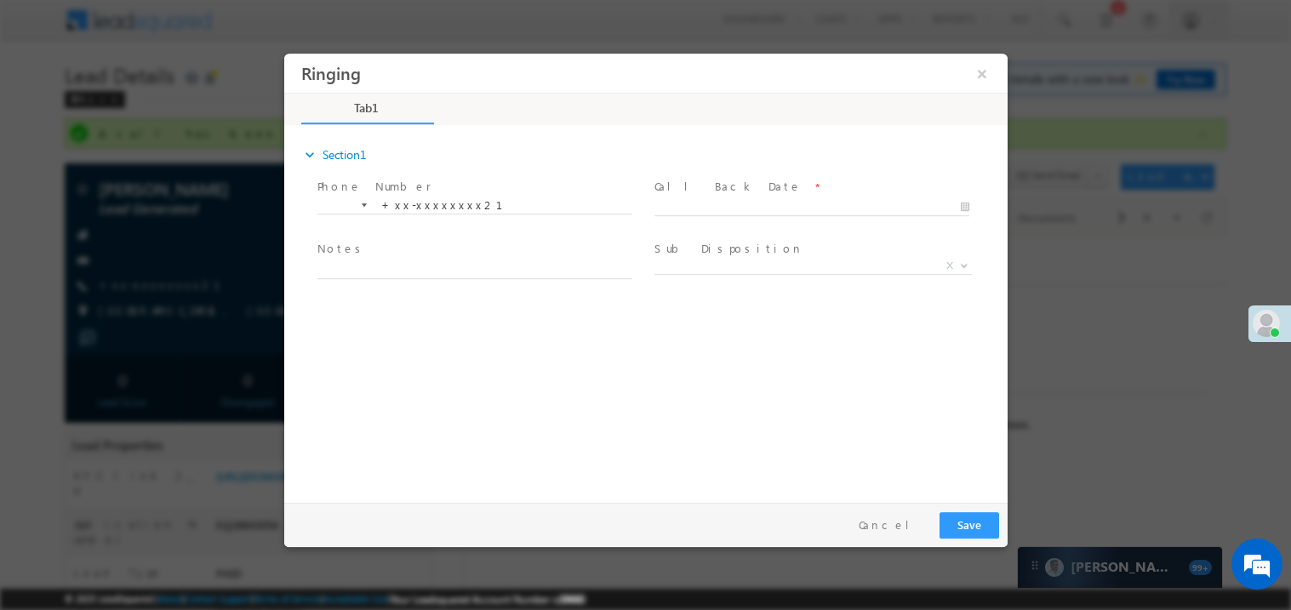
click at [678, 189] on label "Call Back Date" at bounding box center [727, 186] width 147 height 16
click at [673, 198] on input "text" at bounding box center [811, 206] width 315 height 17
type input "09/13/25 10:30 AM"
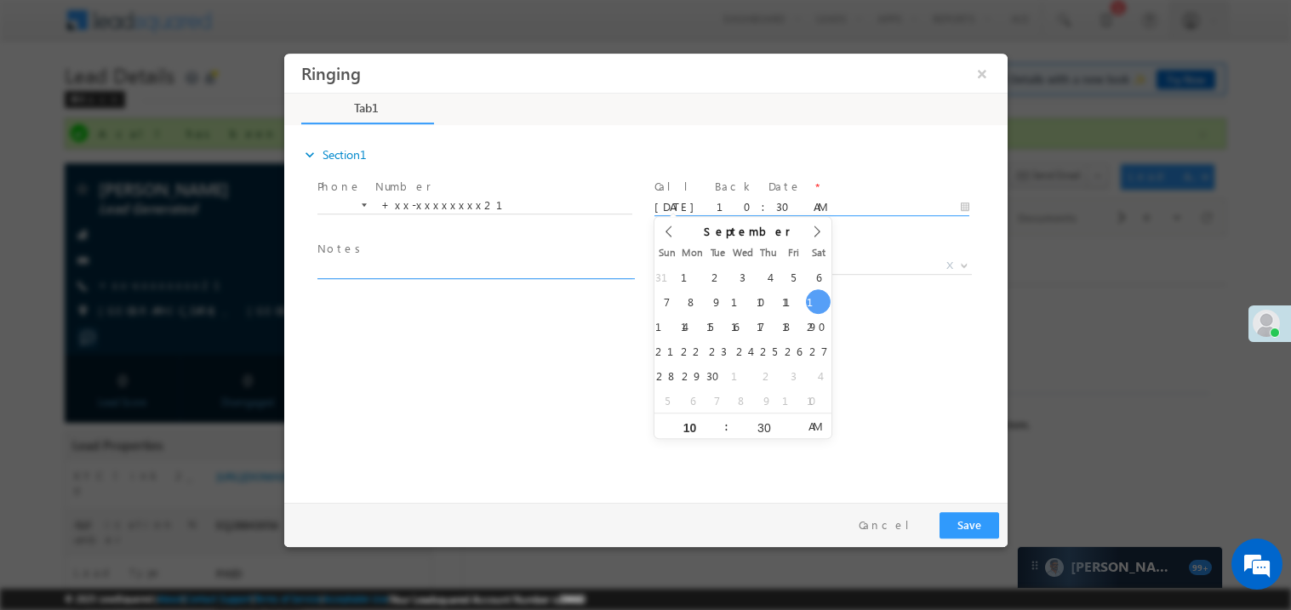
click at [429, 266] on textarea at bounding box center [474, 269] width 315 height 20
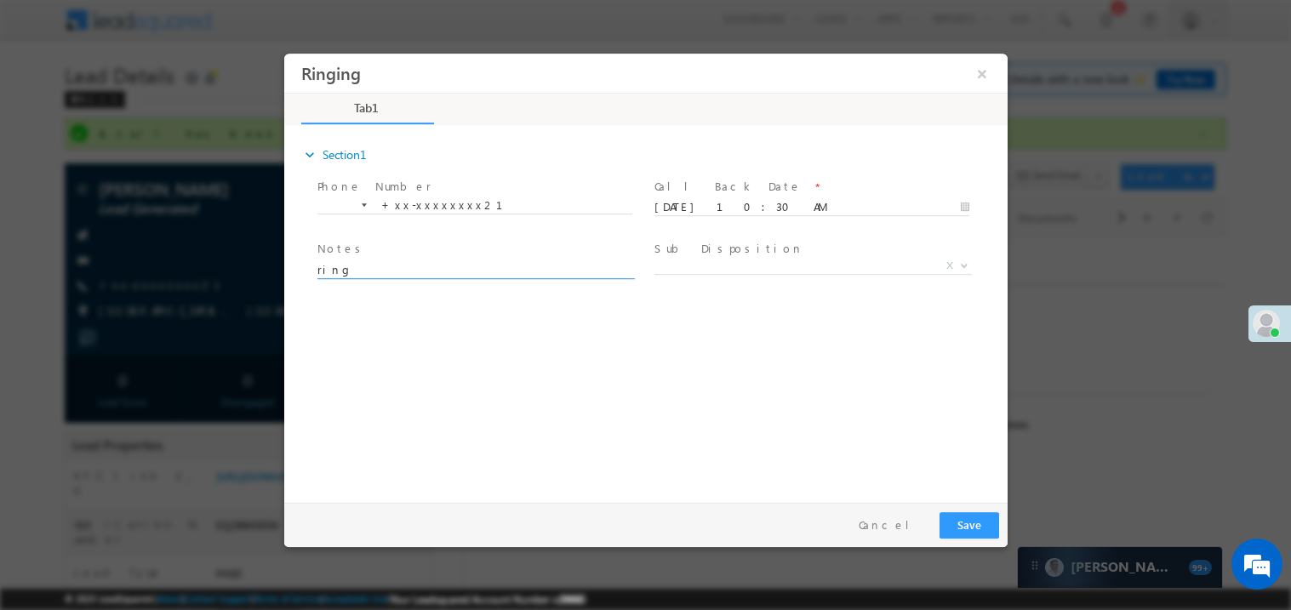
type textarea "ring"
click at [719, 272] on span "X" at bounding box center [813, 265] width 318 height 17
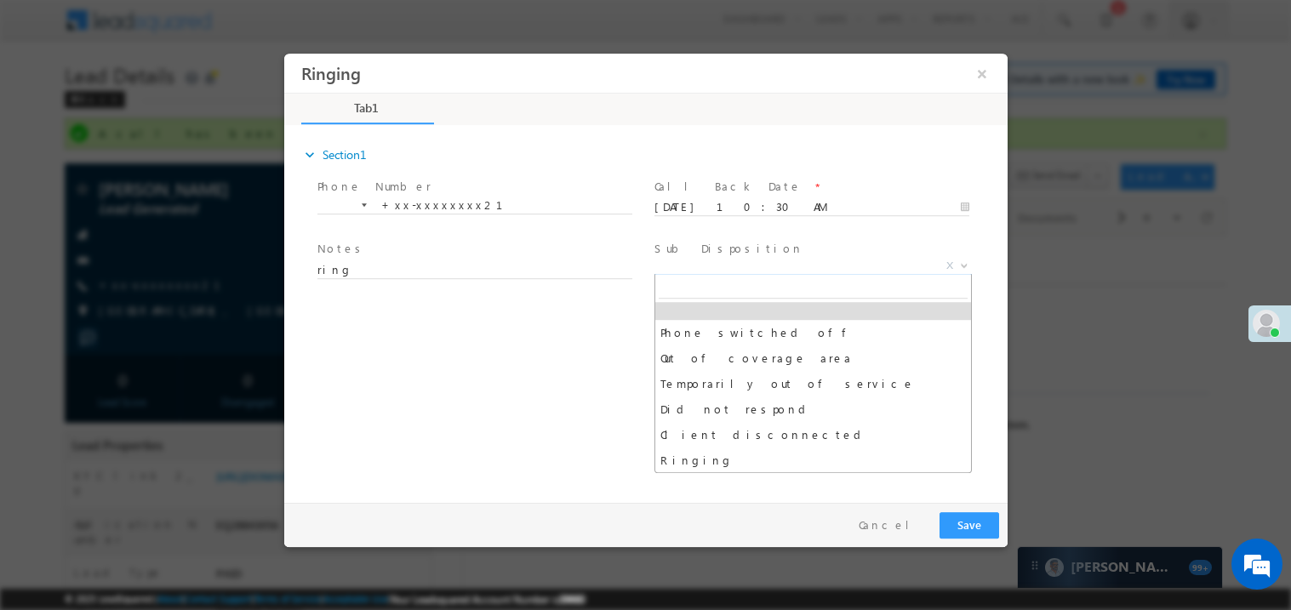
scroll to position [33, 0]
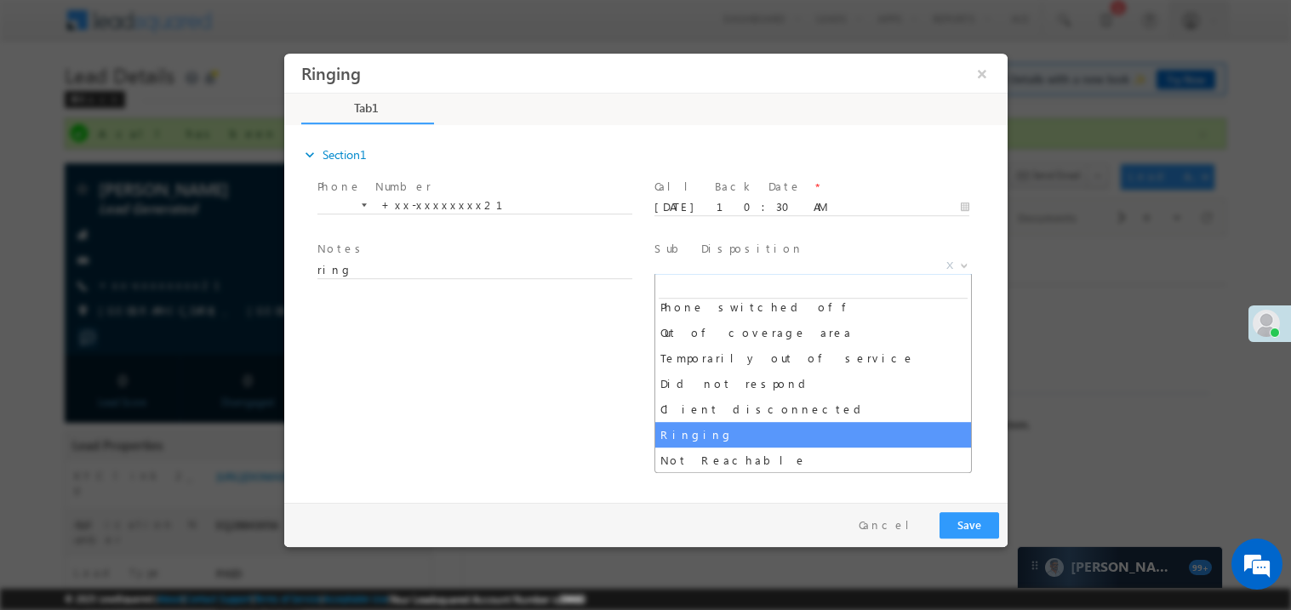
select select "Ringing"
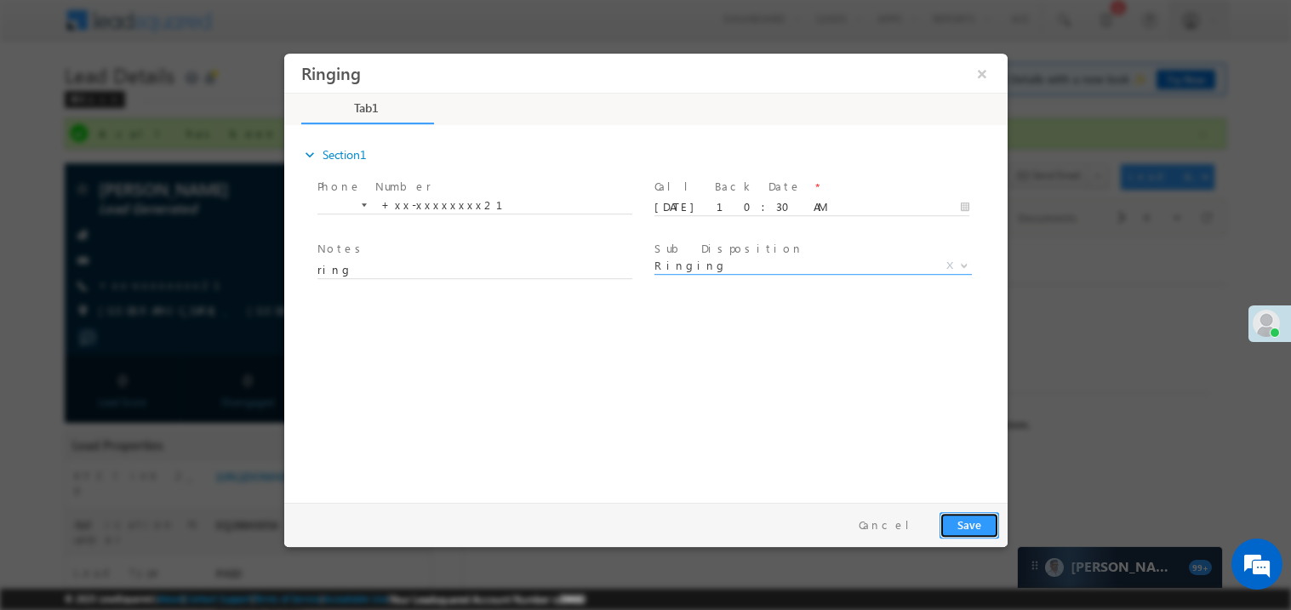
click at [956, 524] on button "Save" at bounding box center [969, 525] width 60 height 26
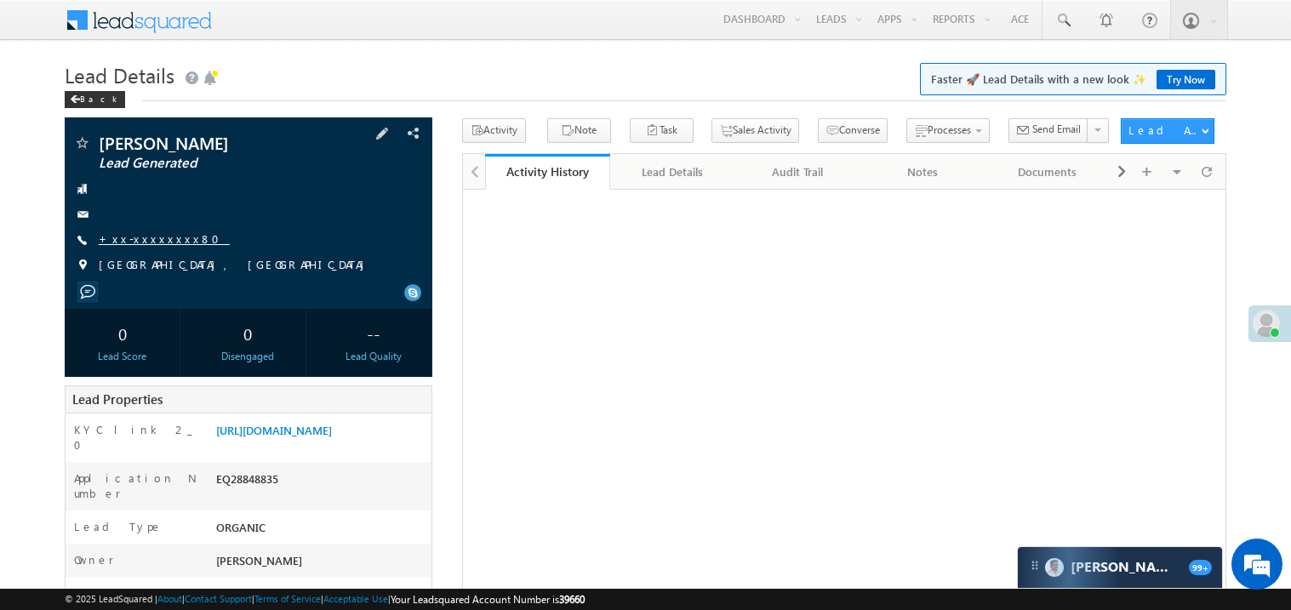
click at [156, 235] on link "+xx-xxxxxxxx80" at bounding box center [164, 239] width 131 height 14
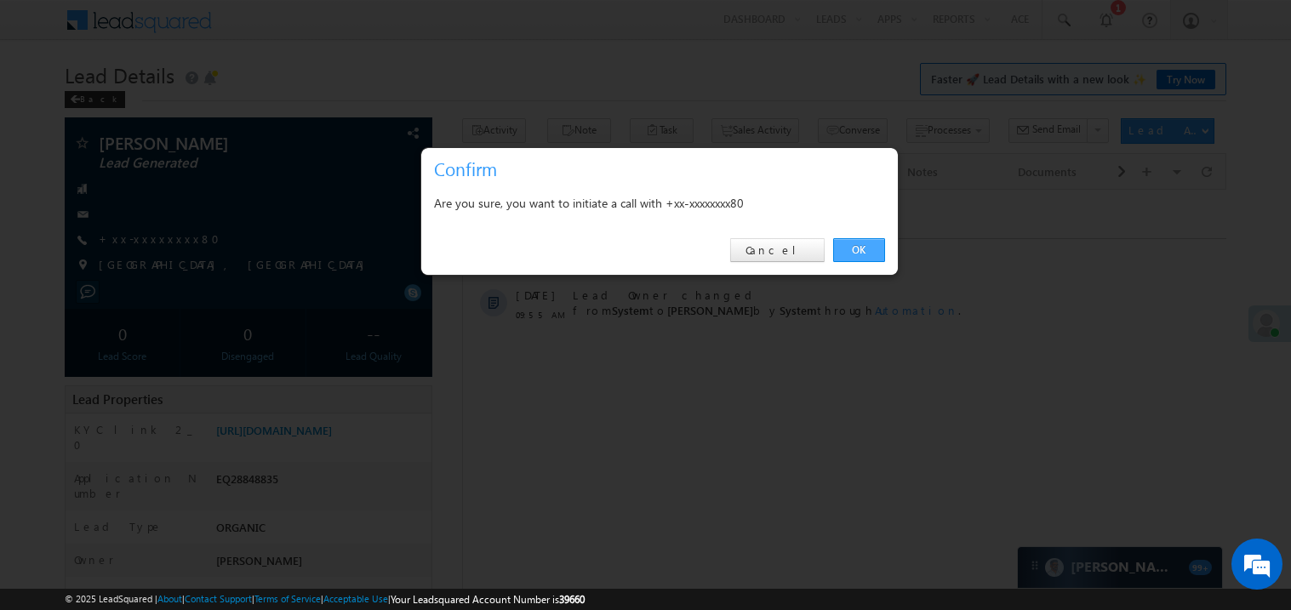
click at [860, 247] on link "OK" at bounding box center [859, 250] width 52 height 24
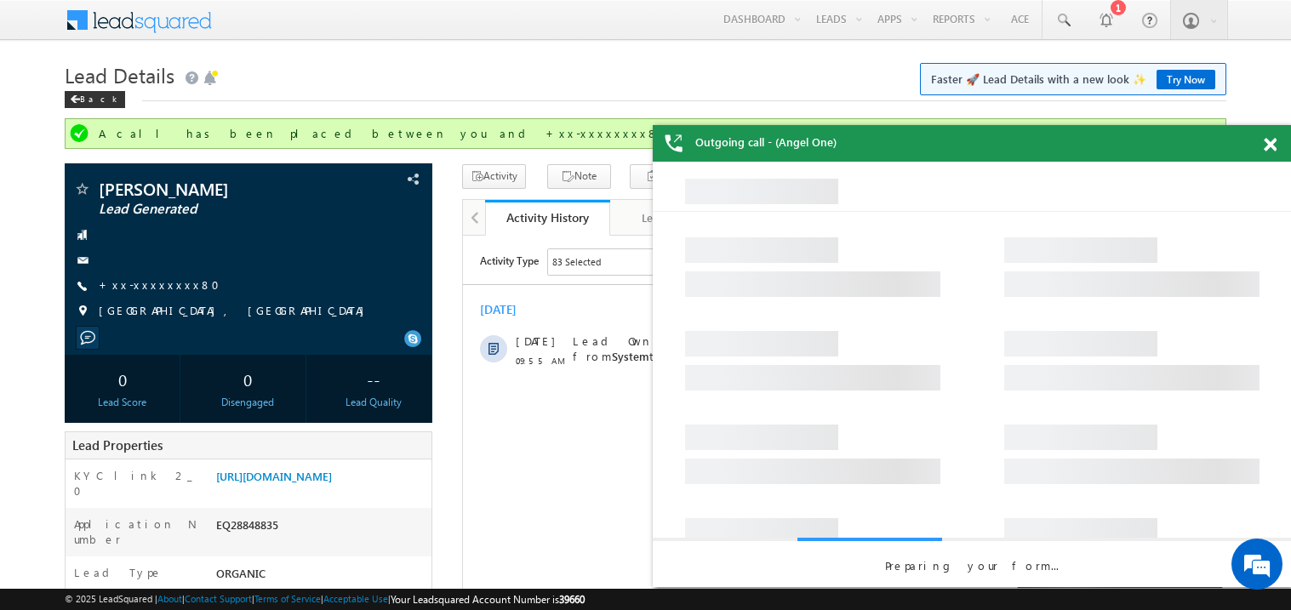
click at [1274, 144] on span at bounding box center [1270, 145] width 13 height 14
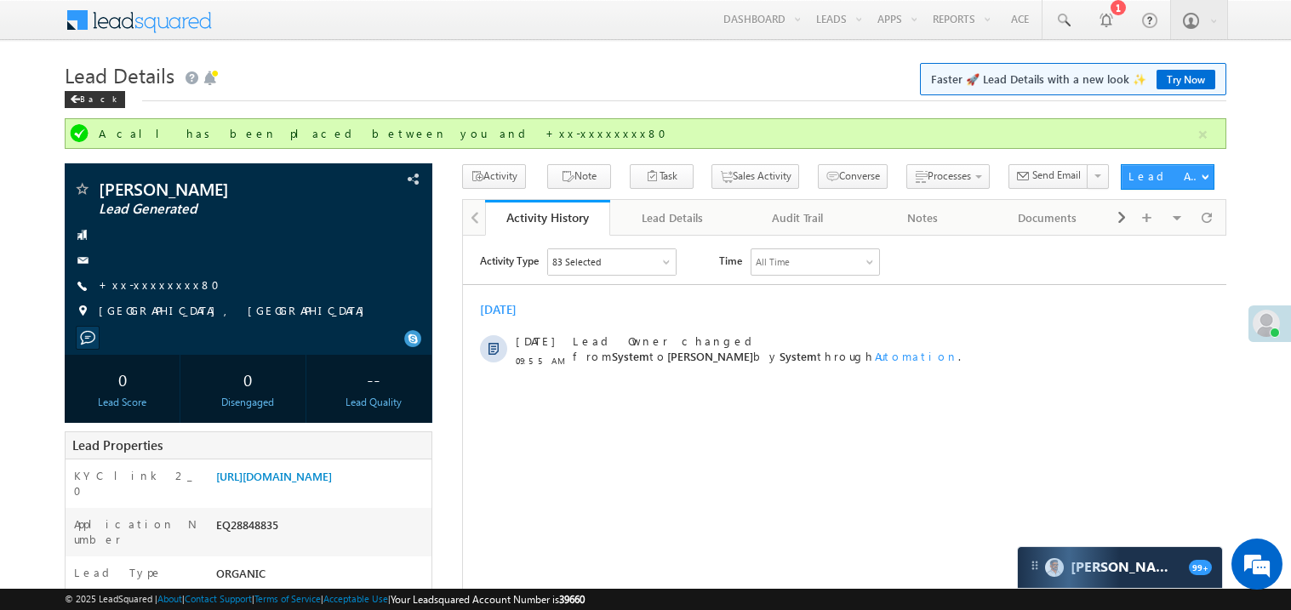
click at [798, 298] on div "Today 13 Sep 09:55 AM Lead Owner changed from System to Madhavi Sumit by System…" at bounding box center [844, 334] width 764 height 83
click at [736, 312] on div "[DATE]" at bounding box center [844, 308] width 764 height 15
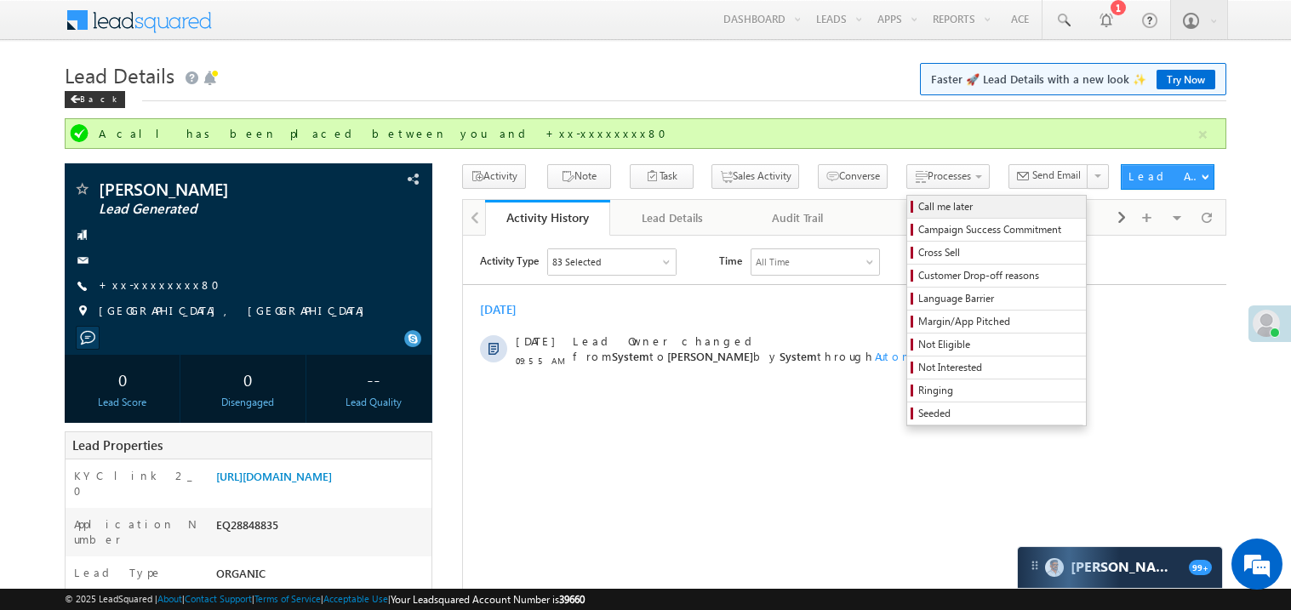
click at [919, 211] on span "Call me later" at bounding box center [1000, 206] width 162 height 15
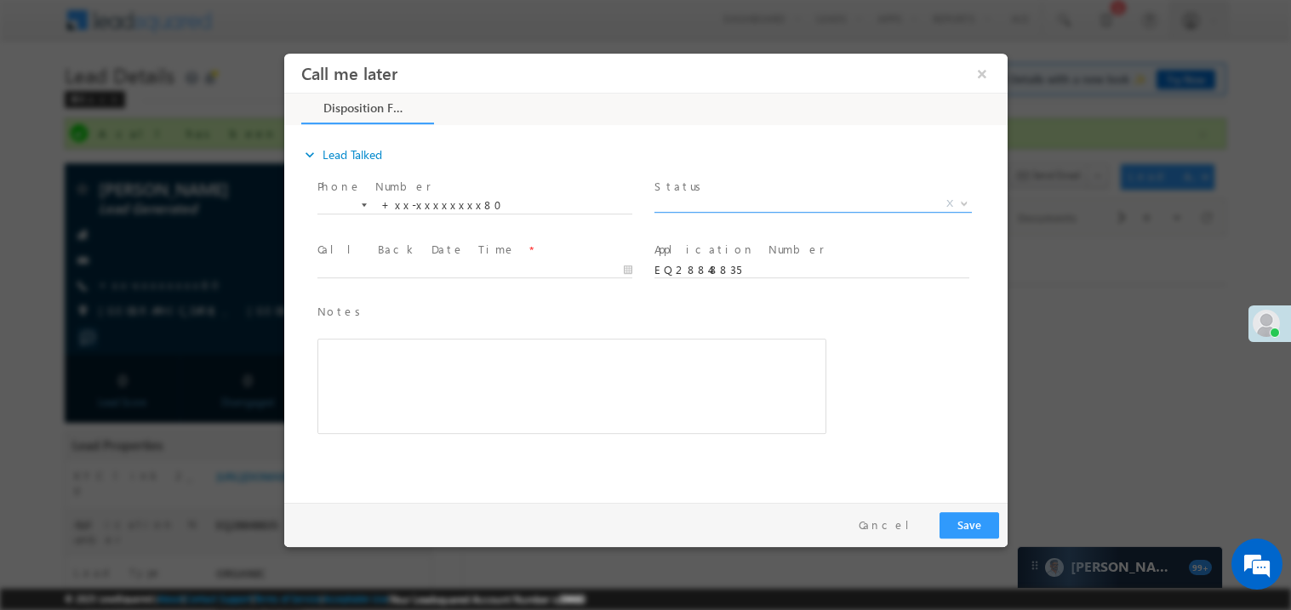
click at [687, 203] on span "X" at bounding box center [813, 203] width 318 height 17
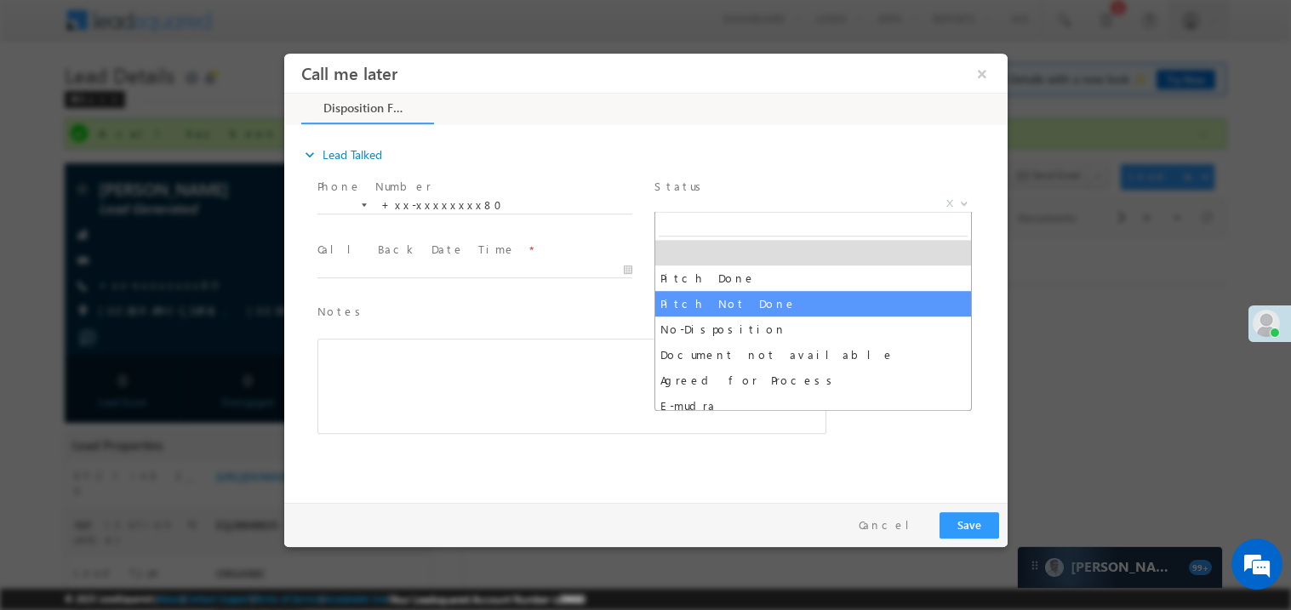
select select "Pitch Not Done"
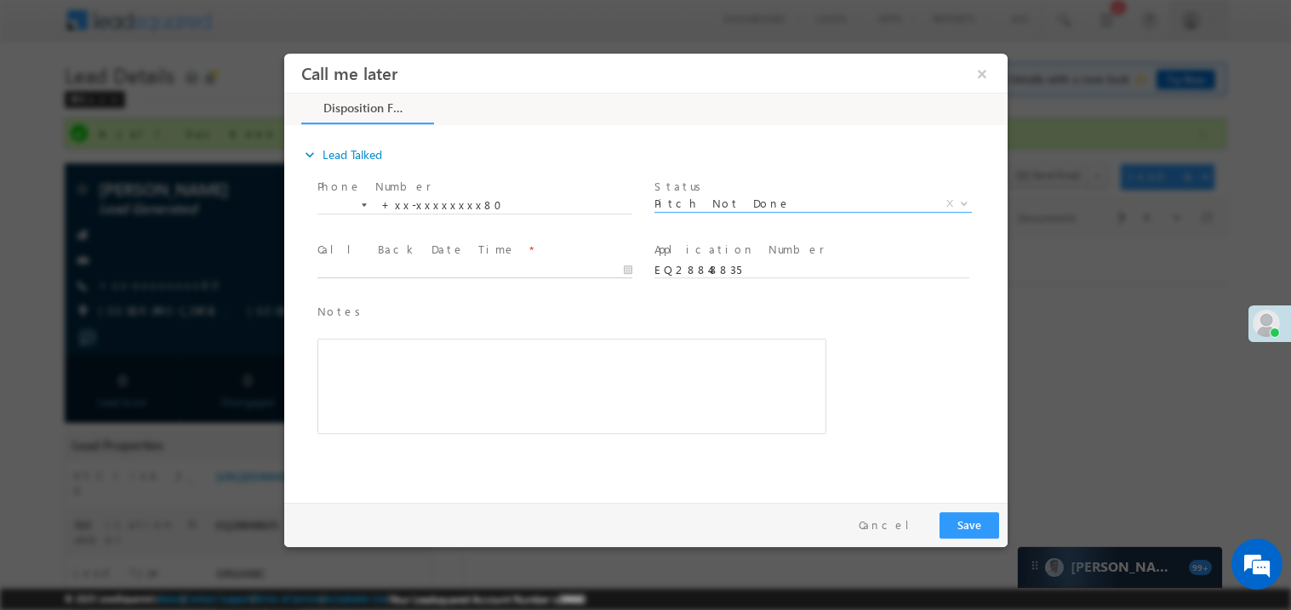
click at [385, 274] on body "Call me later ×" at bounding box center [645, 274] width 724 height 442
type input "09/13/25 10:35 AM"
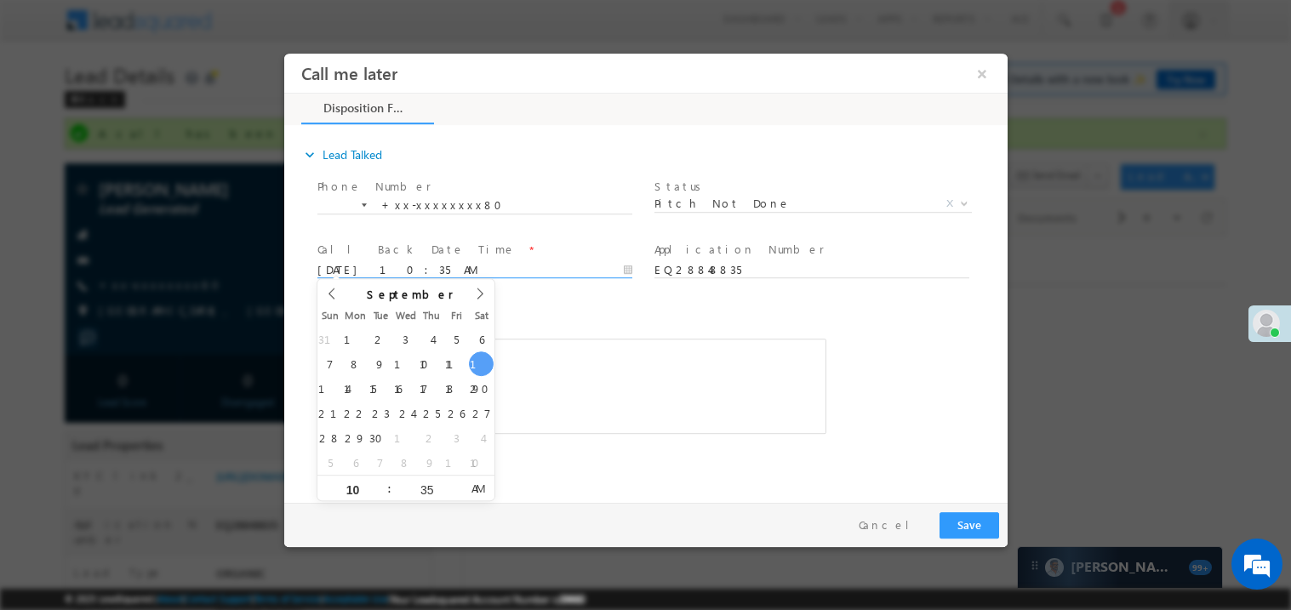
click at [607, 365] on div "Rich Text Editor, 40788eee-0fb2-11ec-a811-0adc8a9d82c2__tab1__section1__Notes__…" at bounding box center [571, 385] width 509 height 95
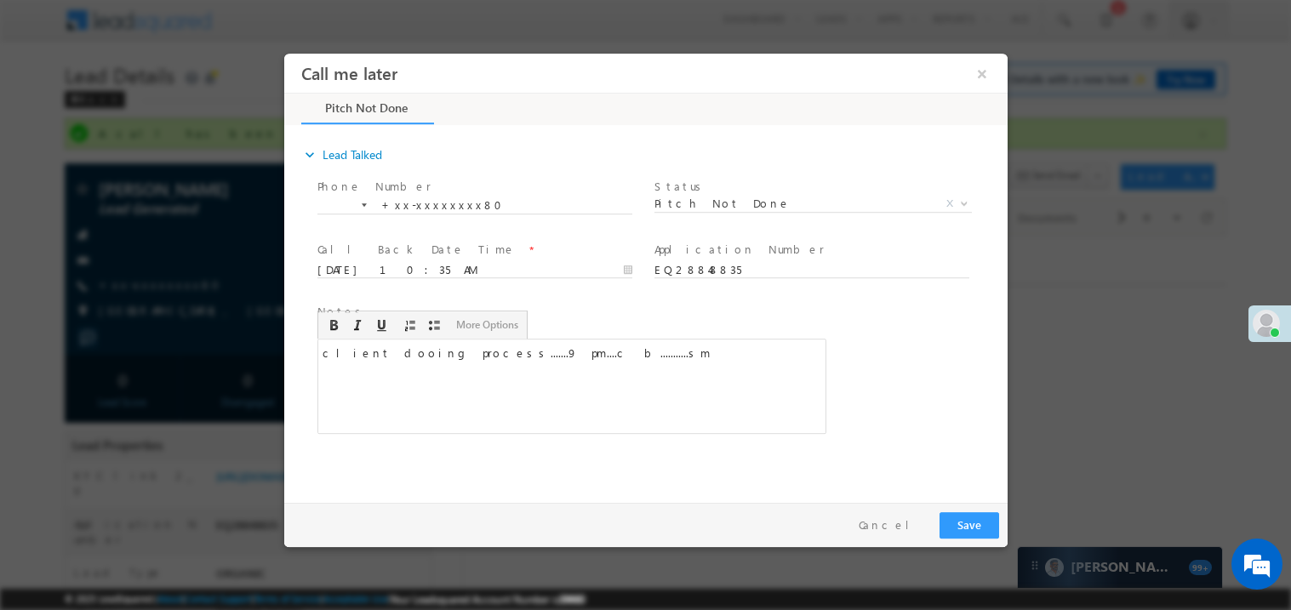
click at [990, 538] on div "Pay & Save Save Cancel" at bounding box center [649, 524] width 732 height 44
click at [970, 518] on button "Save" at bounding box center [969, 525] width 60 height 26
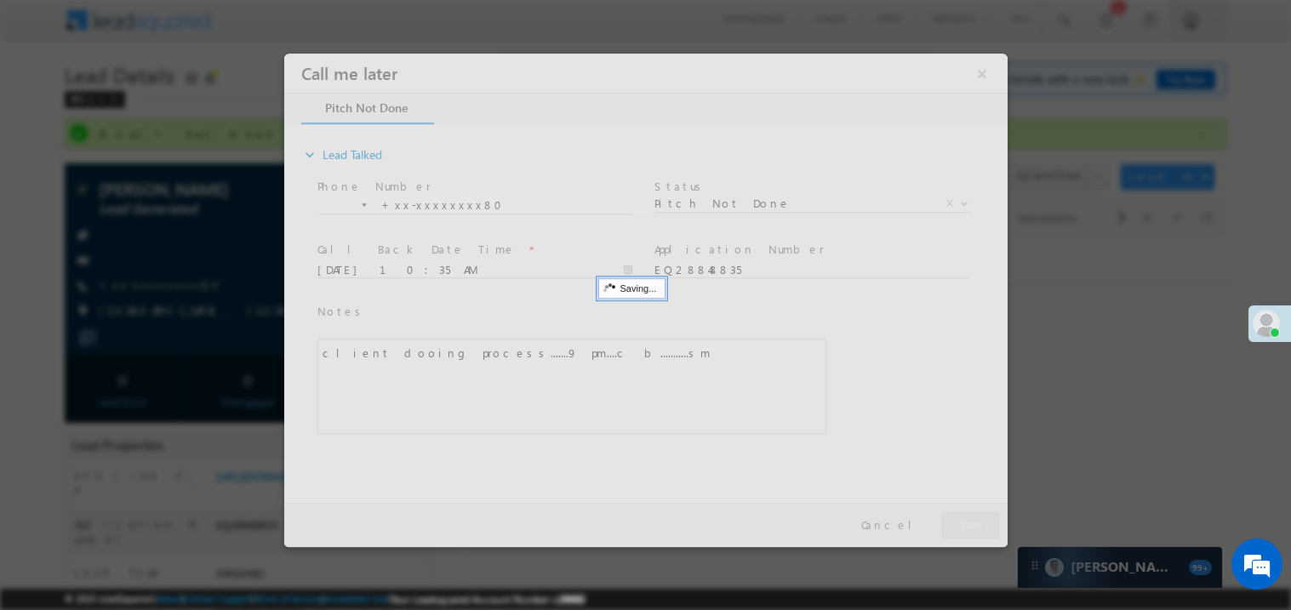
click at [970, 518] on div at bounding box center [645, 300] width 724 height 494
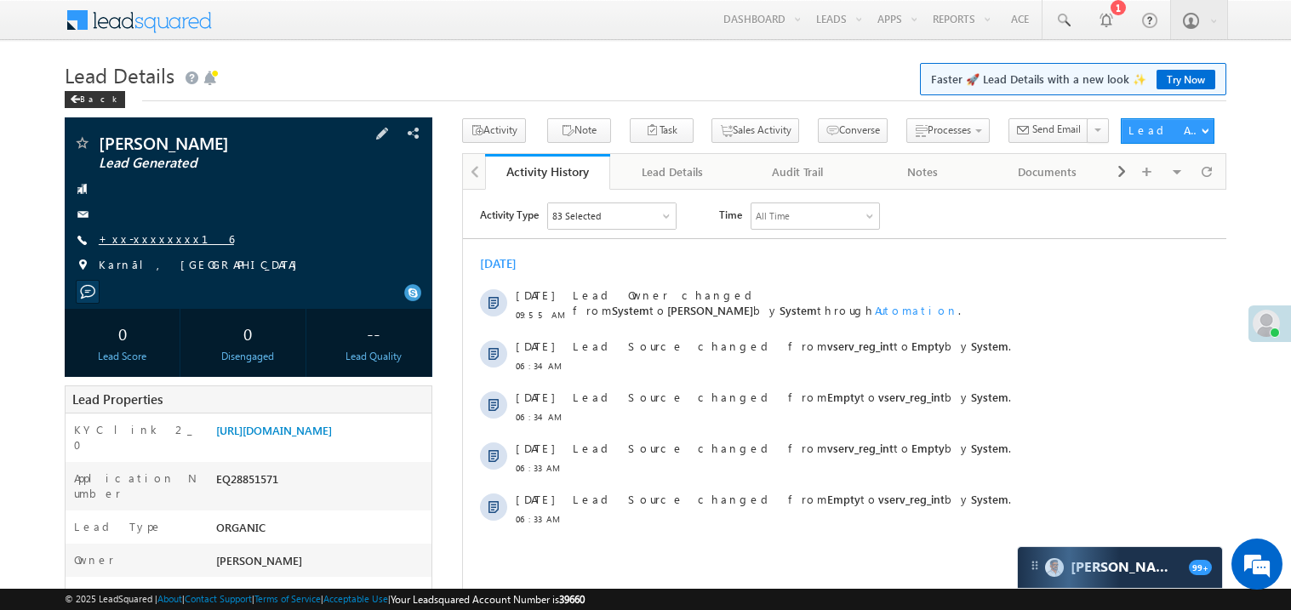
click at [136, 238] on link "+xx-xxxxxxxx16" at bounding box center [166, 239] width 135 height 14
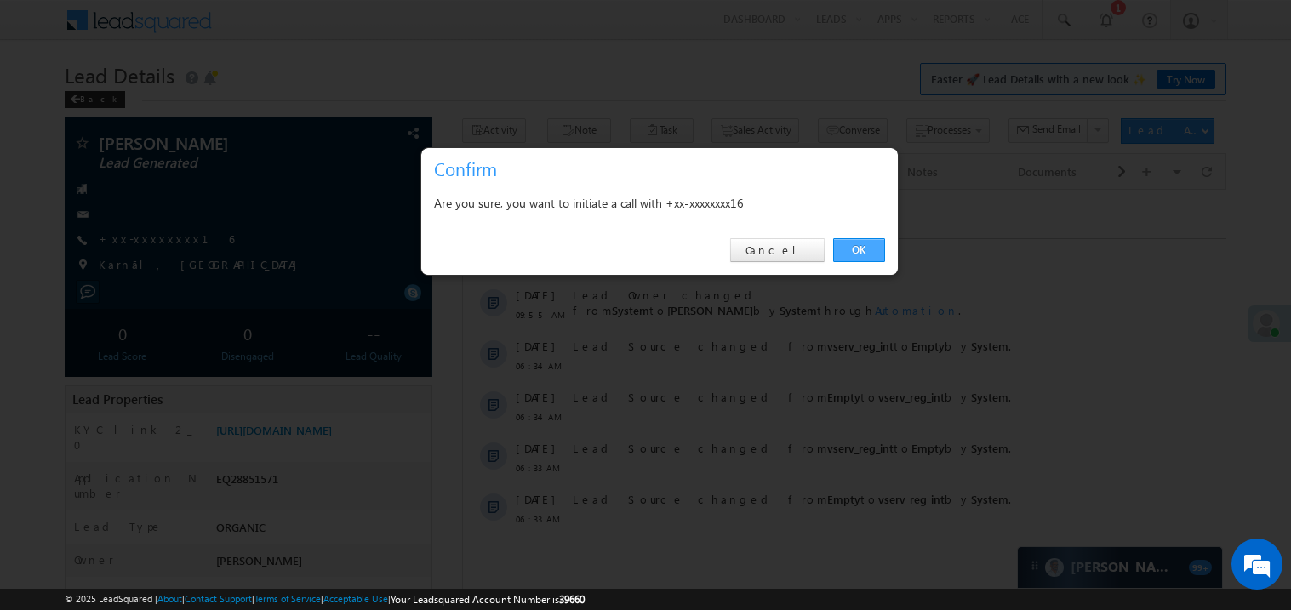
click at [861, 249] on link "OK" at bounding box center [859, 250] width 52 height 24
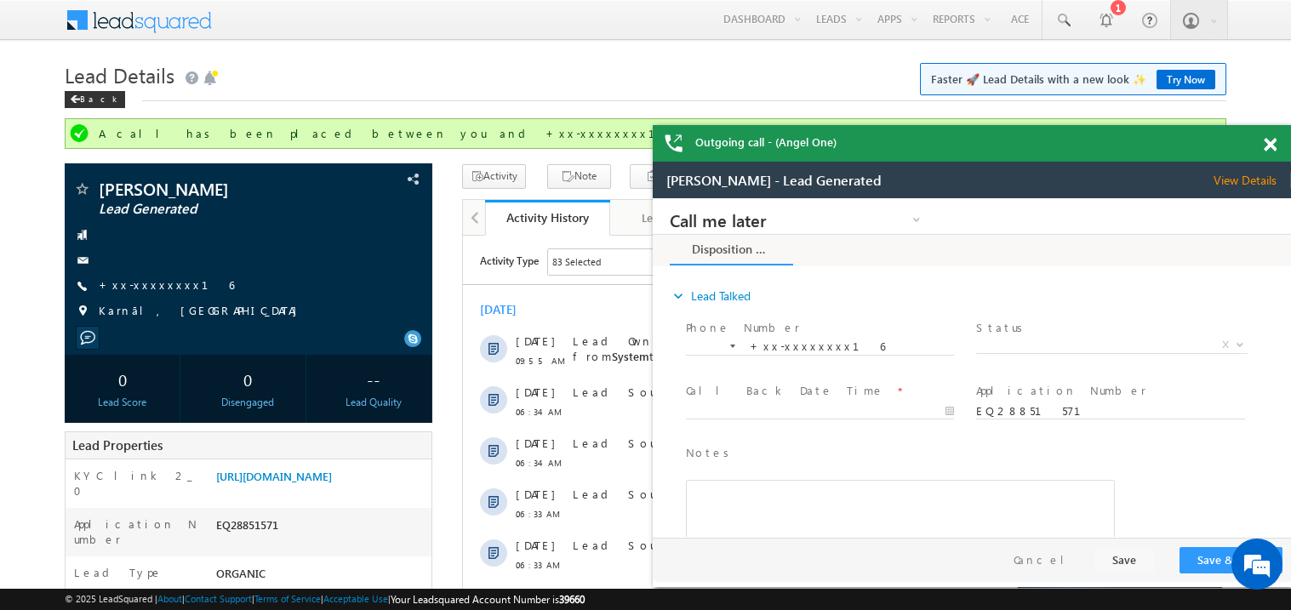
click at [1268, 144] on span at bounding box center [1270, 145] width 13 height 14
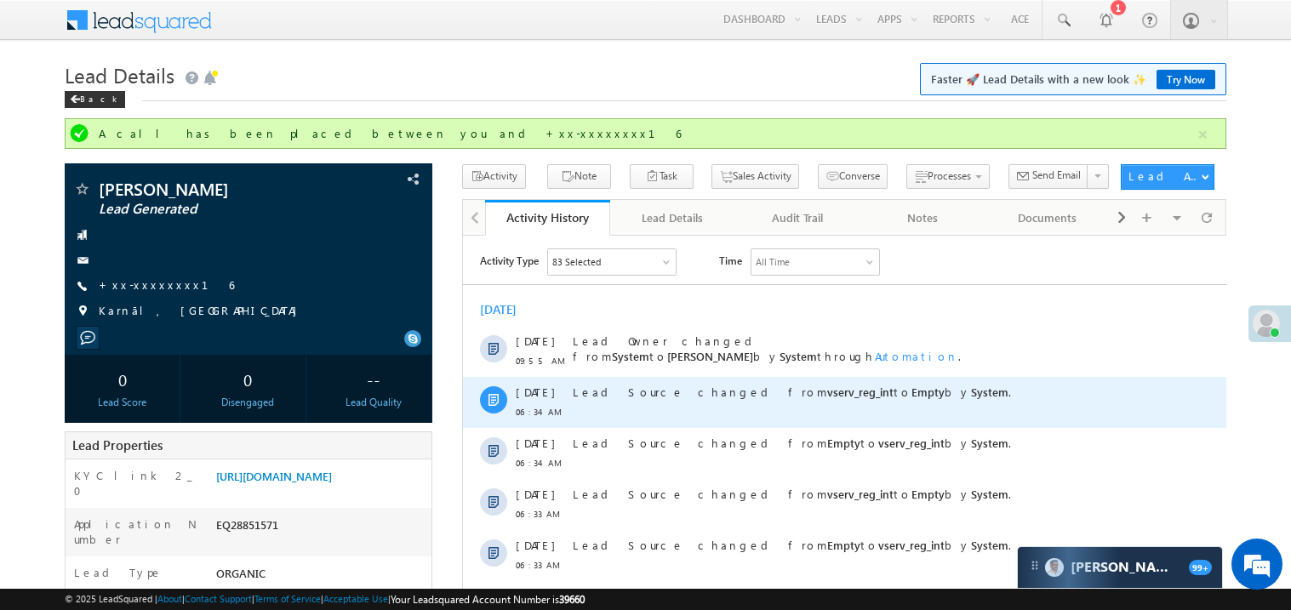
click at [666, 390] on span "Lead Source changed from vserv_reg_int to Empty by System ." at bounding box center [791, 391] width 438 height 14
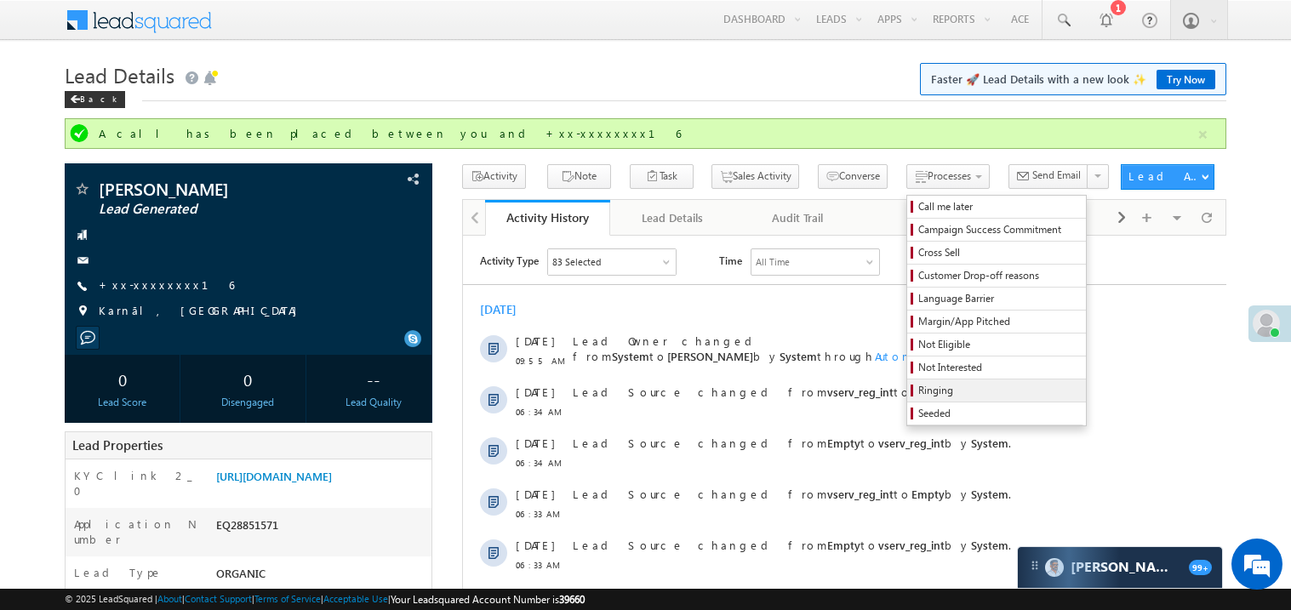
click at [929, 392] on span "Ringing" at bounding box center [1000, 390] width 162 height 15
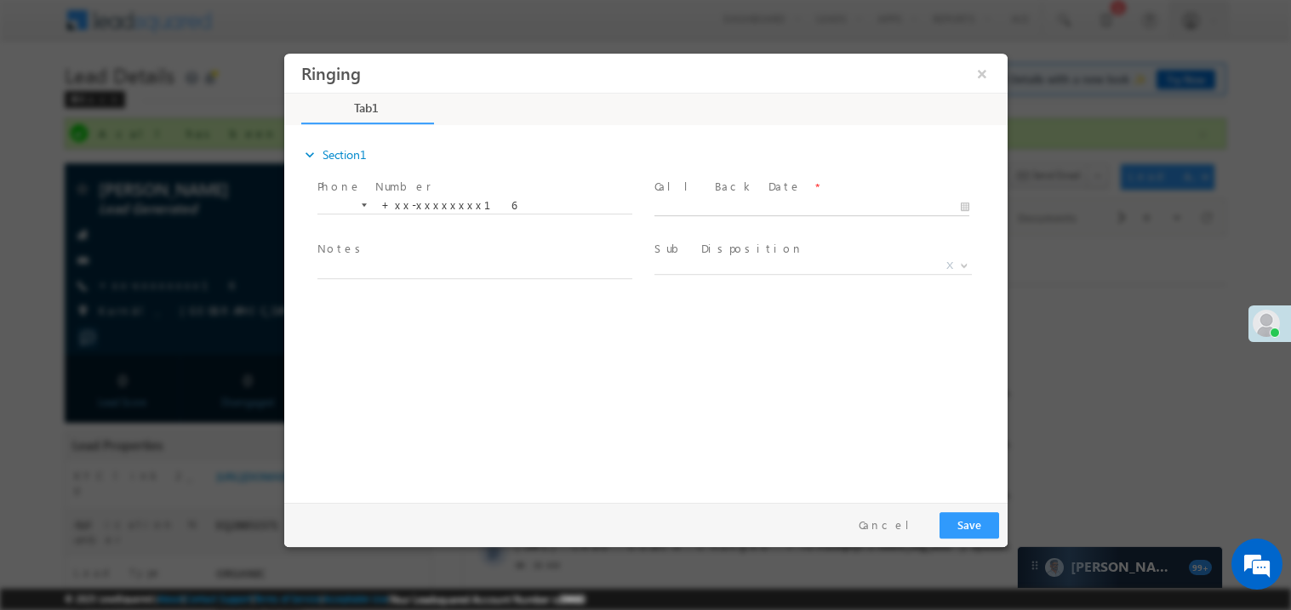
click at [704, 208] on body "Ringing ×" at bounding box center [645, 274] width 724 height 442
type input "[DATE] 10:40 AM"
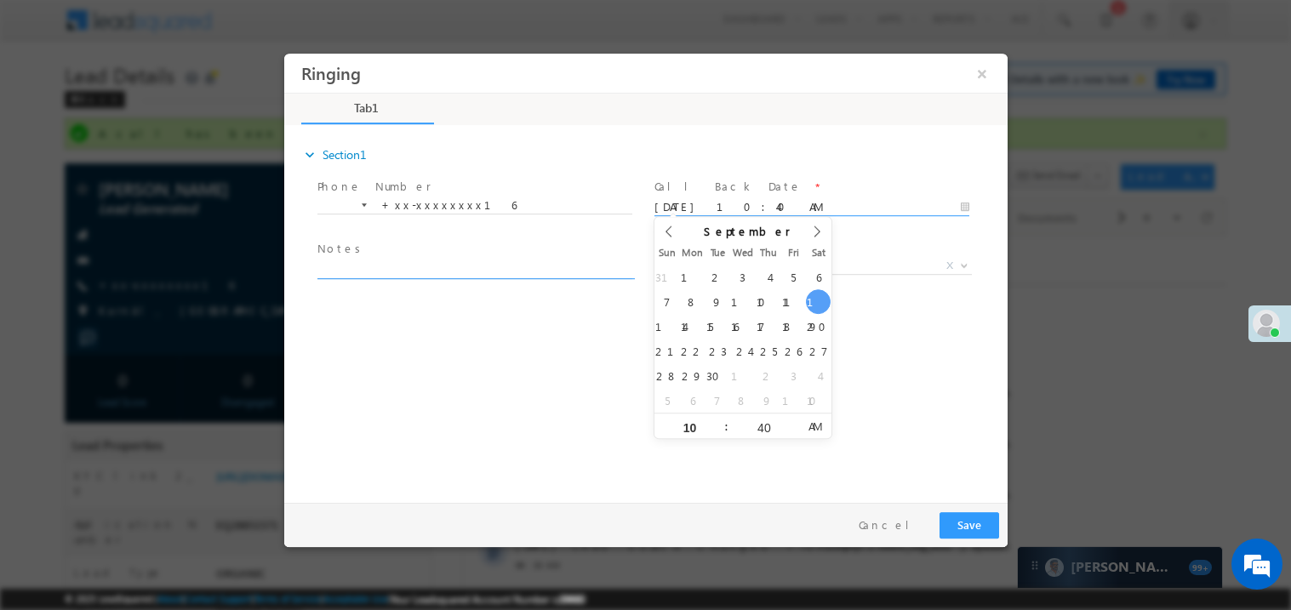
click at [449, 263] on textarea at bounding box center [474, 269] width 315 height 20
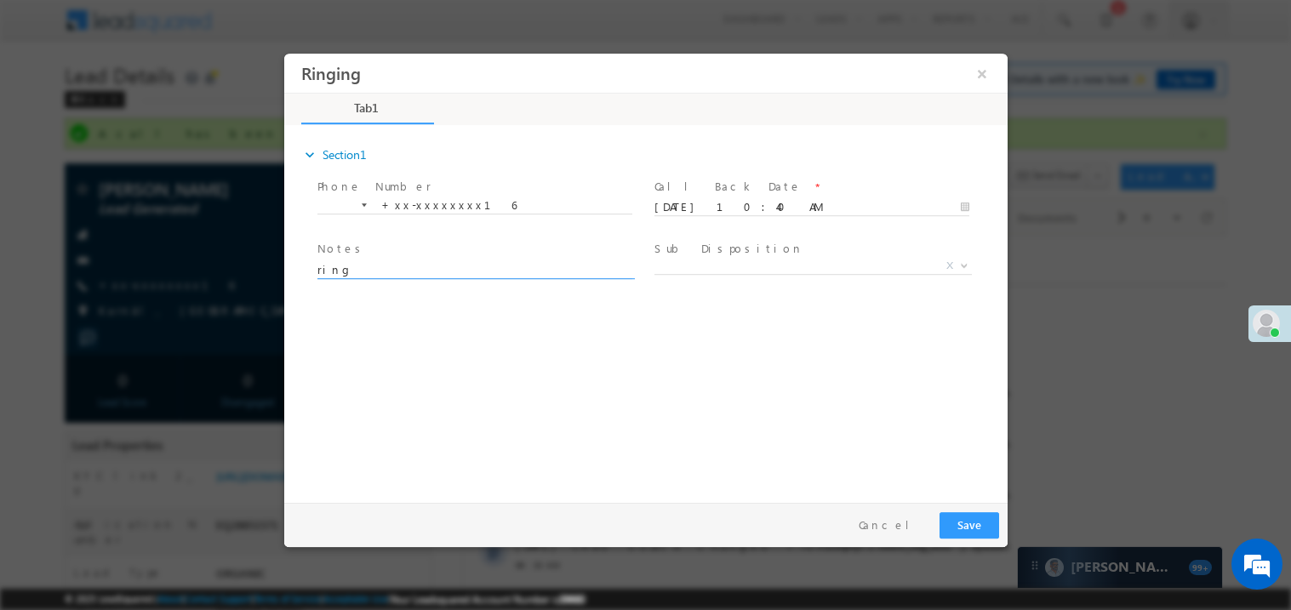
type textarea "ring"
click at [957, 517] on button "Save" at bounding box center [969, 525] width 60 height 26
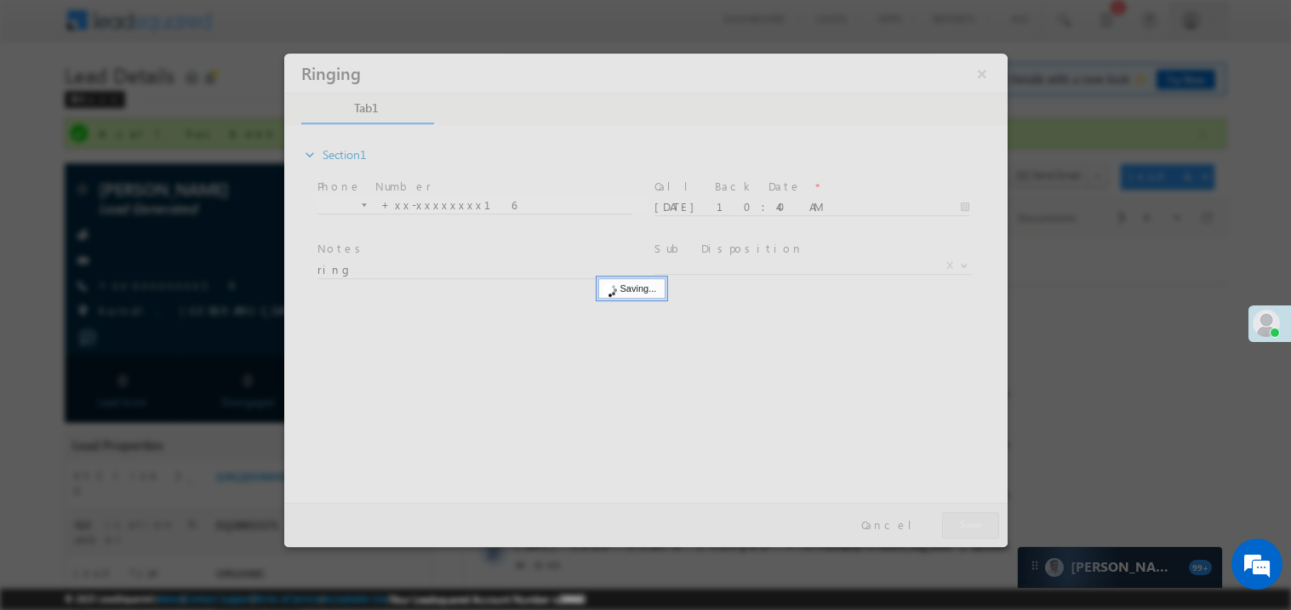
click at [957, 517] on div at bounding box center [645, 300] width 724 height 494
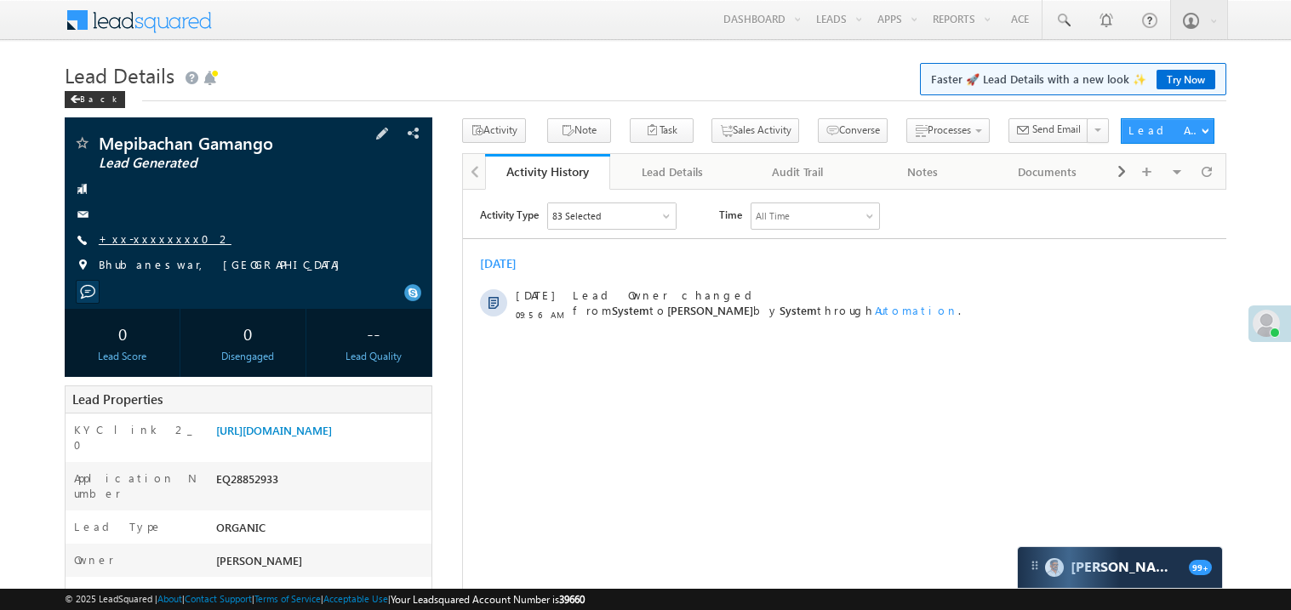
click at [152, 246] on link "+xx-xxxxxxxx02" at bounding box center [165, 239] width 133 height 14
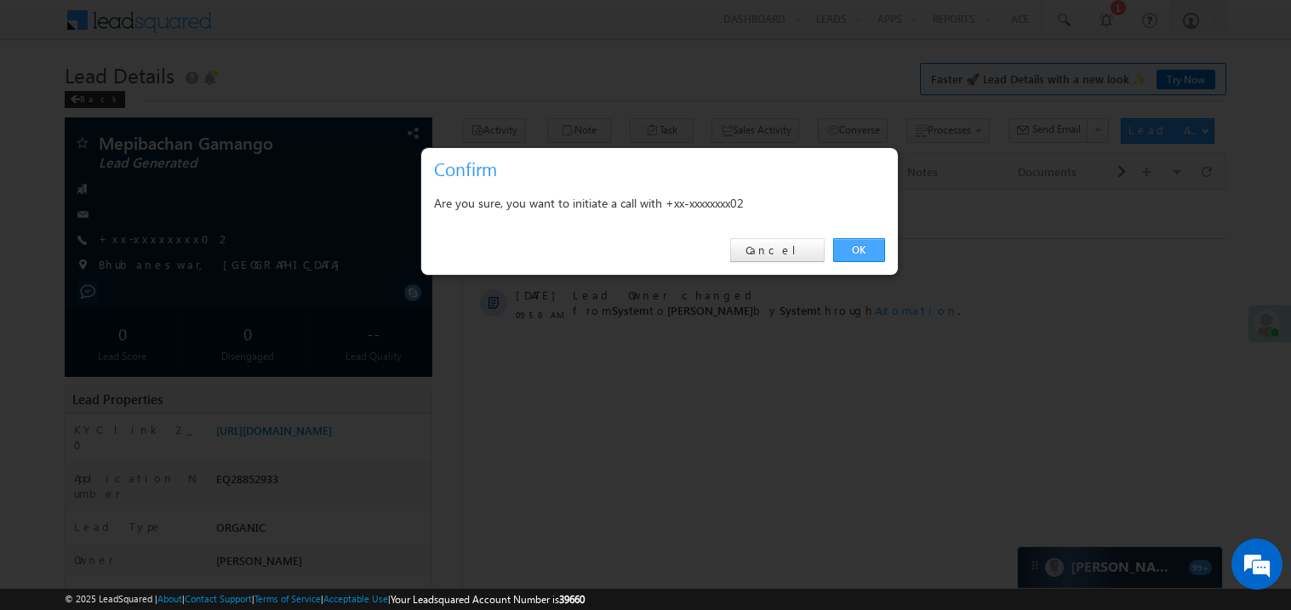
click at [848, 251] on link "OK" at bounding box center [859, 250] width 52 height 24
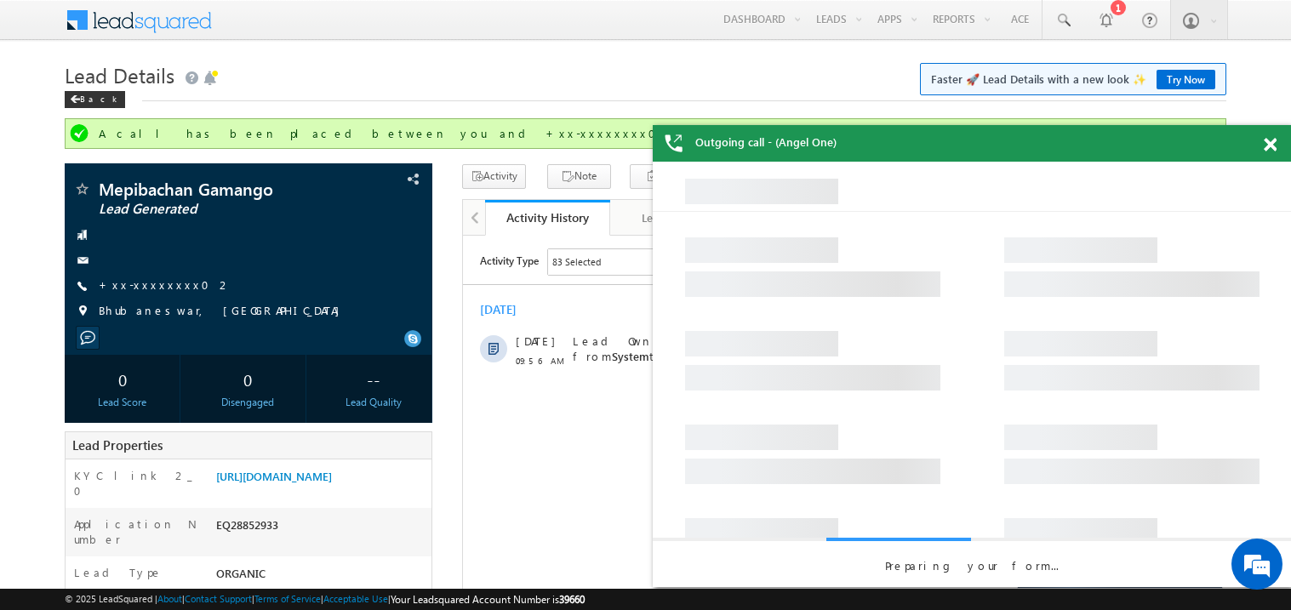
click at [1273, 146] on span at bounding box center [1270, 145] width 13 height 14
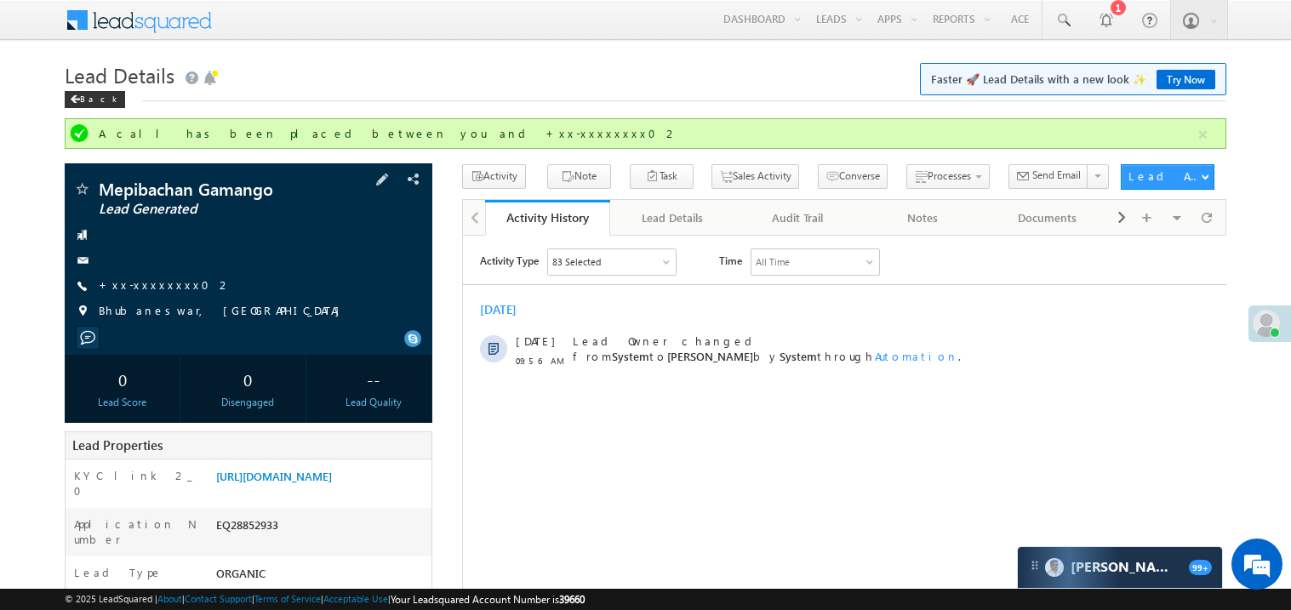
click at [161, 293] on span "+xx-xxxxxxxx02" at bounding box center [165, 286] width 133 height 17
click at [145, 284] on link "+xx-xxxxxxxx02" at bounding box center [165, 285] width 133 height 14
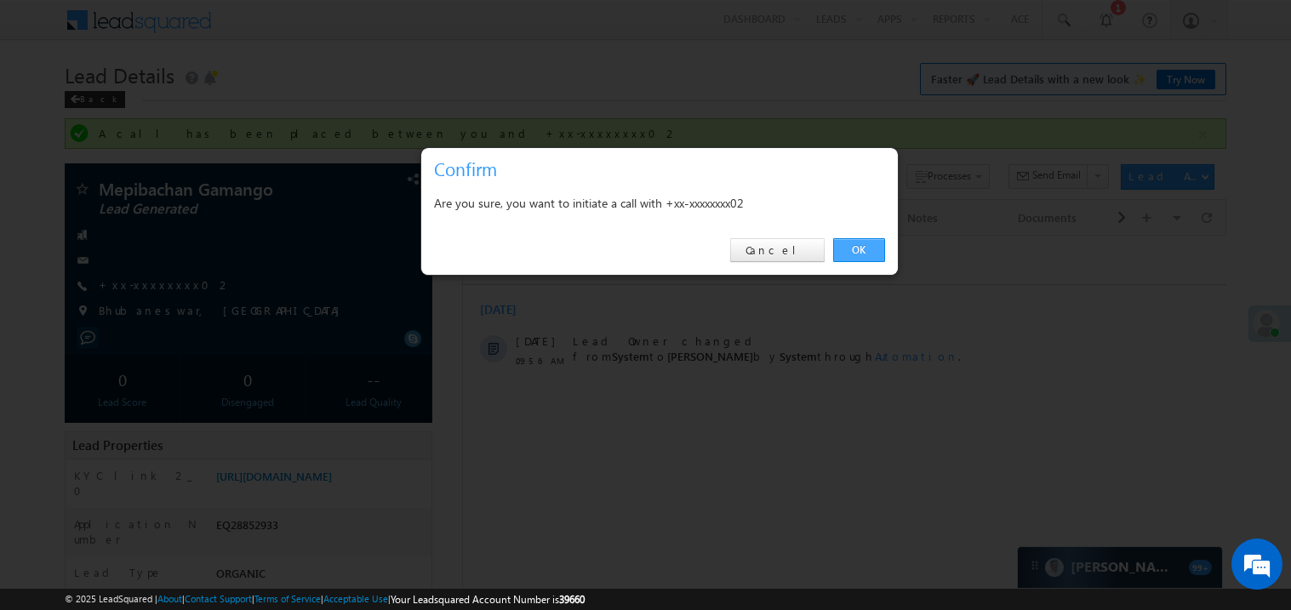
click at [856, 252] on link "OK" at bounding box center [859, 250] width 52 height 24
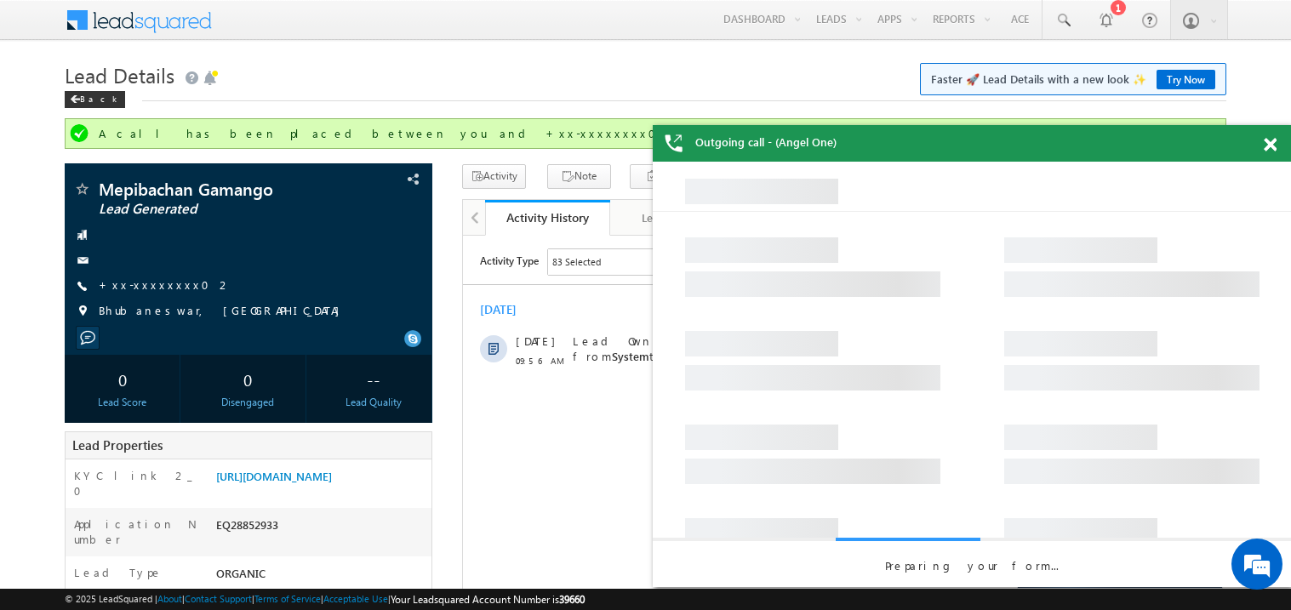
click at [1274, 148] on span at bounding box center [1270, 145] width 13 height 14
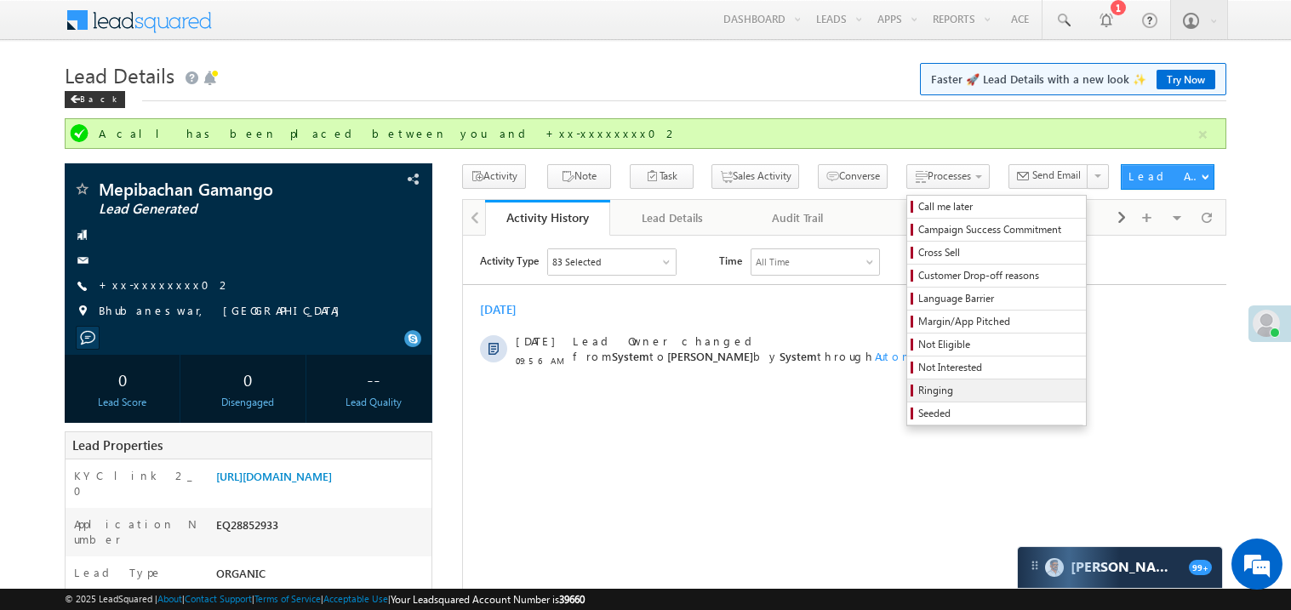
click at [933, 391] on span "Ringing" at bounding box center [1000, 390] width 162 height 15
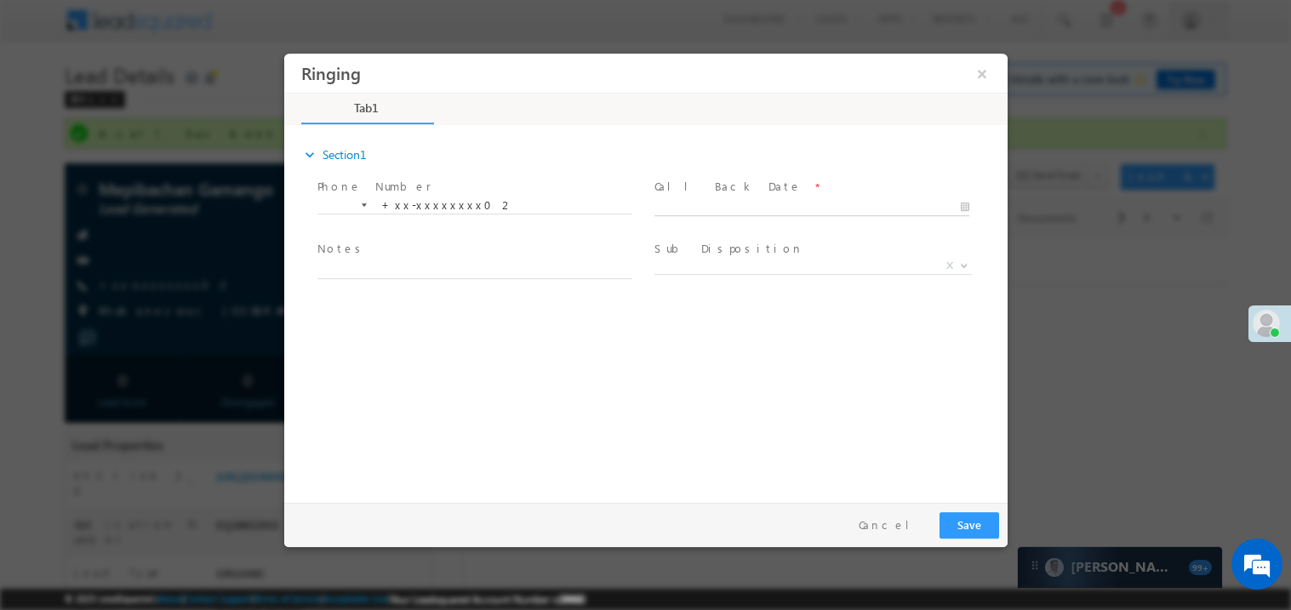
click at [709, 204] on body "Ringing ×" at bounding box center [645, 274] width 724 height 442
type input "09/13/25 10:43 AM"
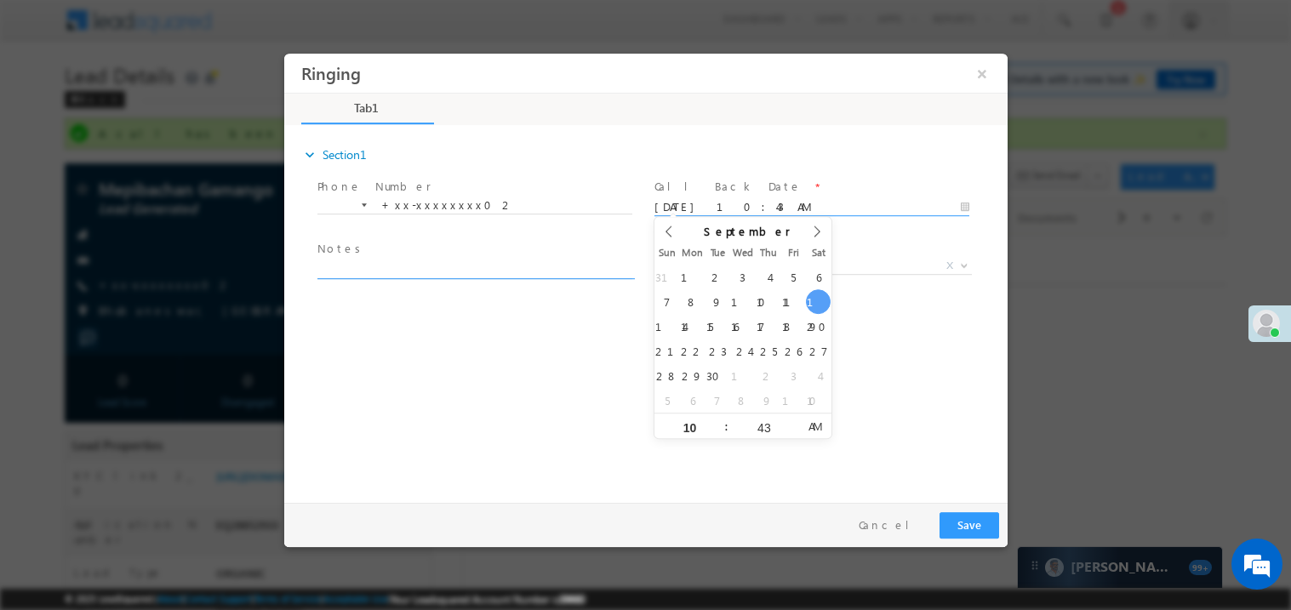
click at [416, 267] on textarea at bounding box center [474, 269] width 315 height 20
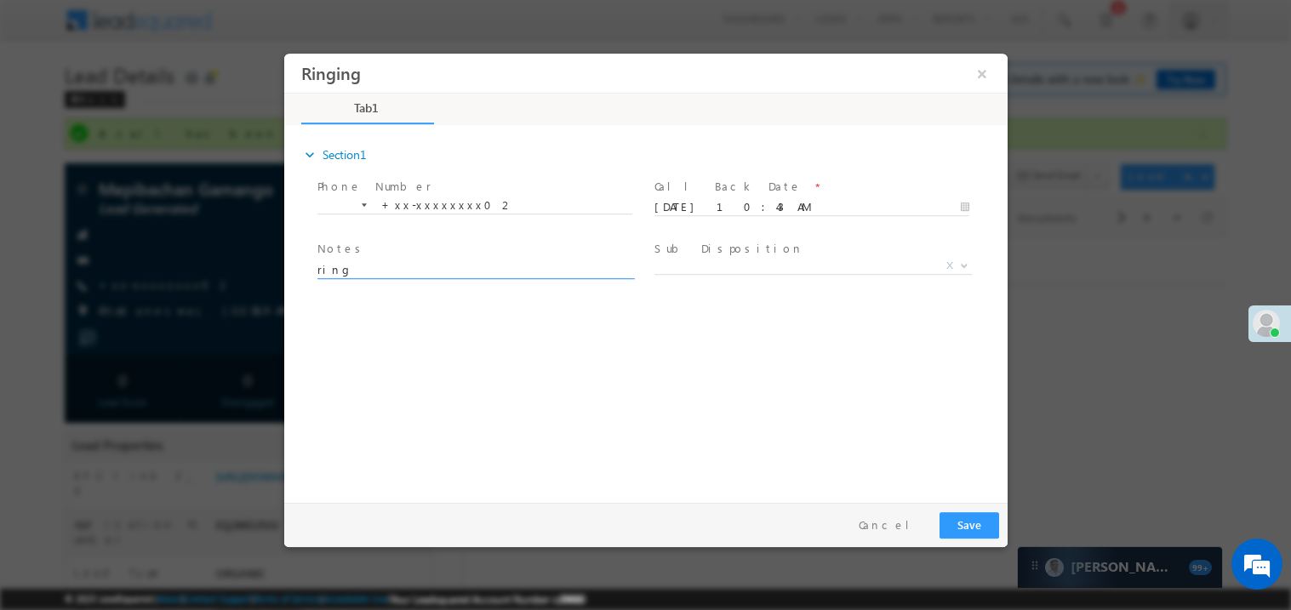
type textarea "ring"
click at [985, 529] on button "Save" at bounding box center [969, 525] width 60 height 26
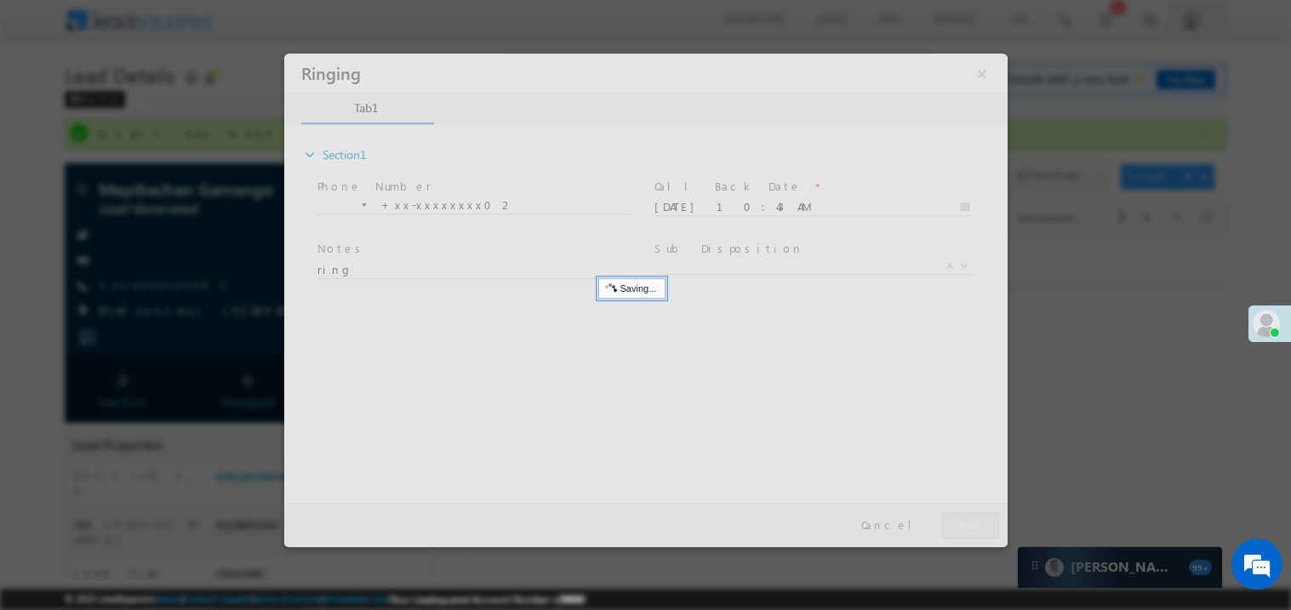
click at [985, 529] on div at bounding box center [645, 300] width 724 height 494
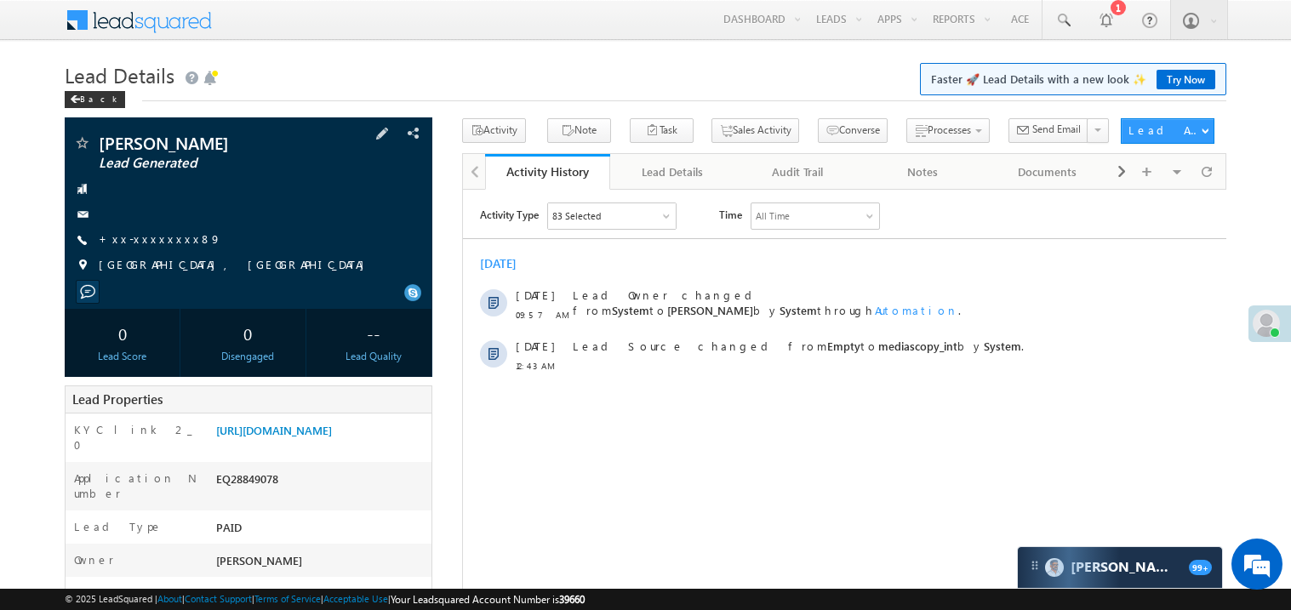
click at [173, 241] on div "+xx-xxxxxxxx89" at bounding box center [248, 240] width 351 height 17
click at [163, 241] on link "+xx-xxxxxxxx89" at bounding box center [160, 239] width 123 height 14
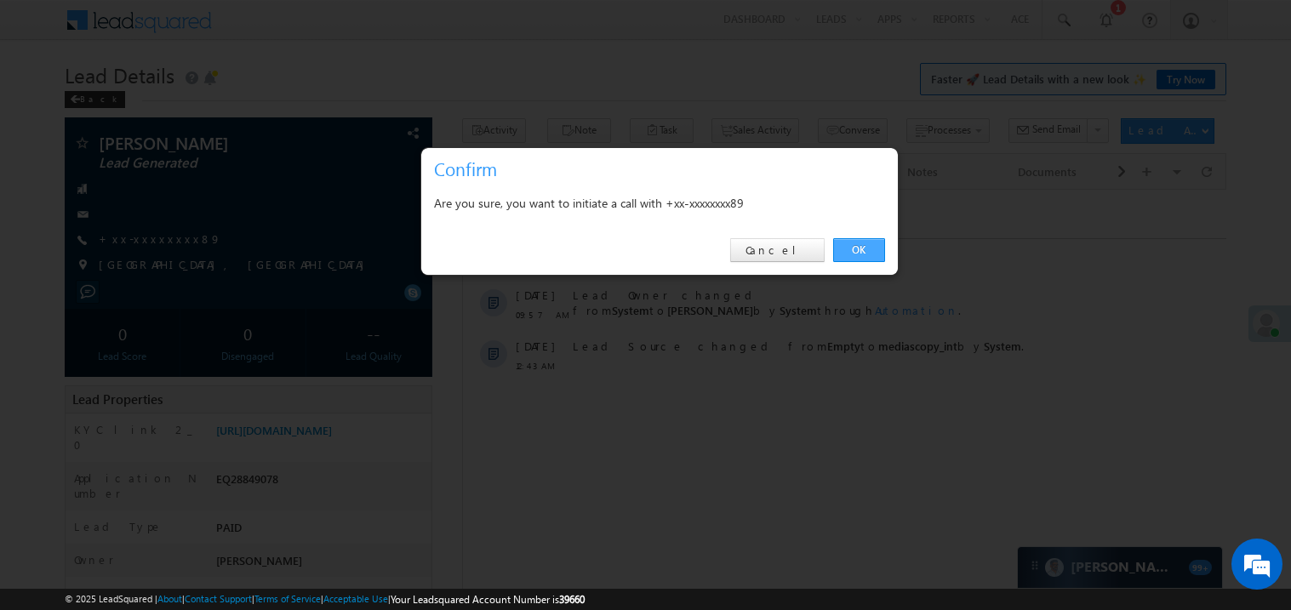
click at [859, 254] on link "OK" at bounding box center [859, 250] width 52 height 24
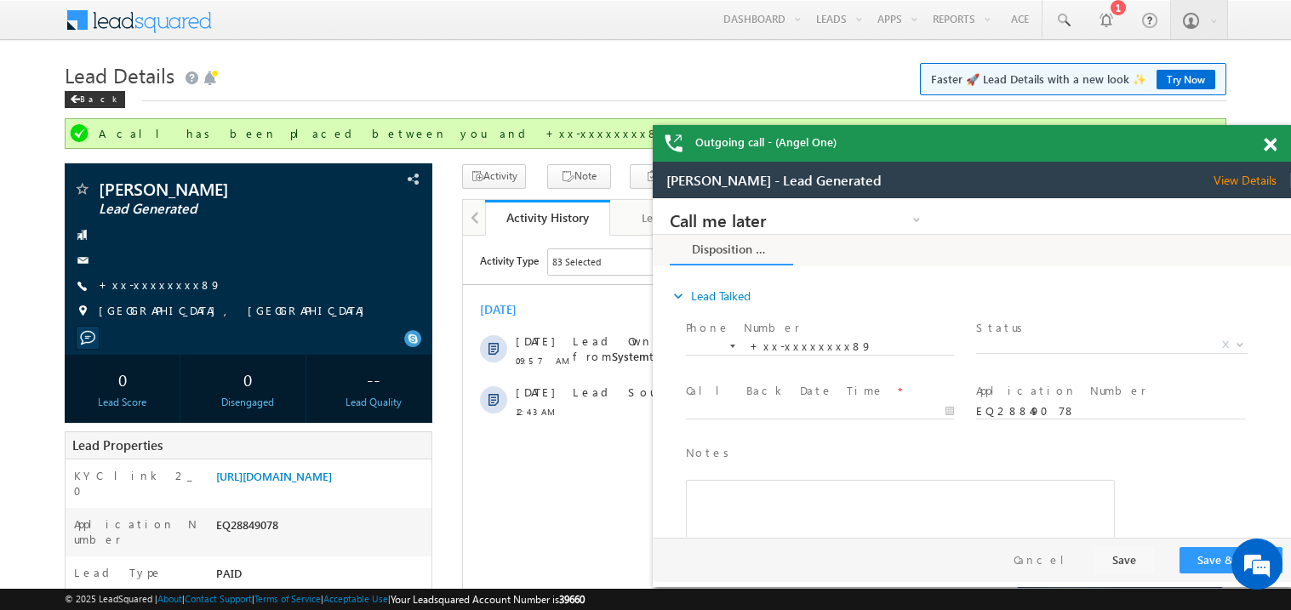
click at [1268, 140] on span at bounding box center [1270, 145] width 13 height 14
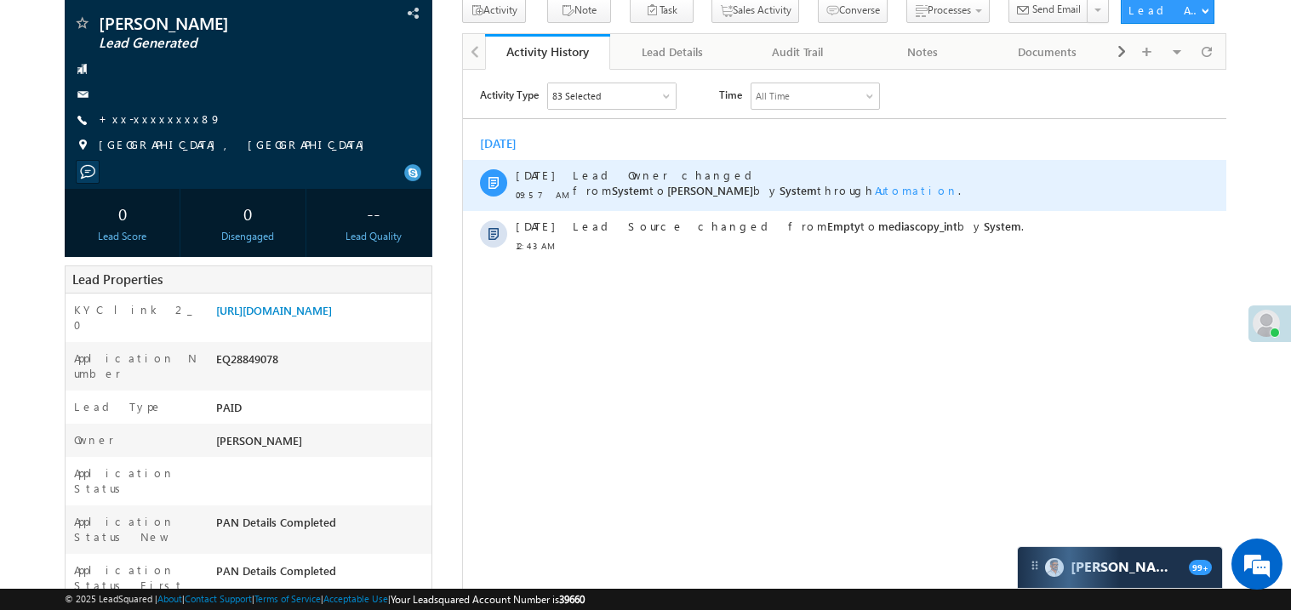
scroll to position [169, 0]
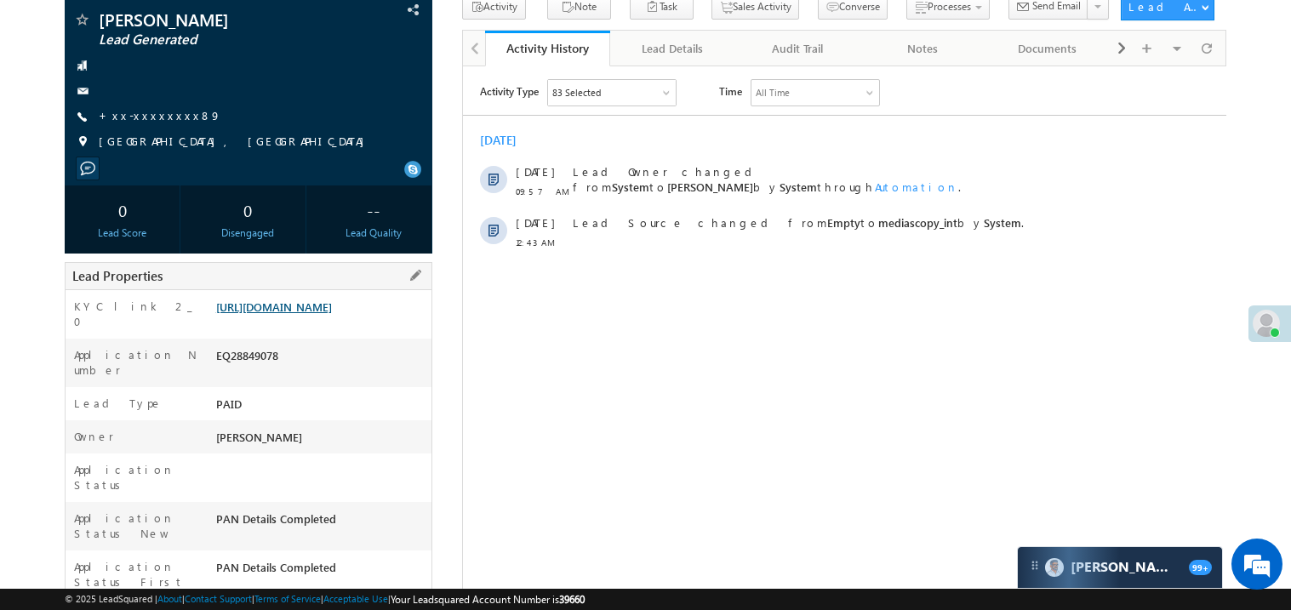
click at [308, 314] on link "[URL][DOMAIN_NAME]" at bounding box center [274, 307] width 116 height 14
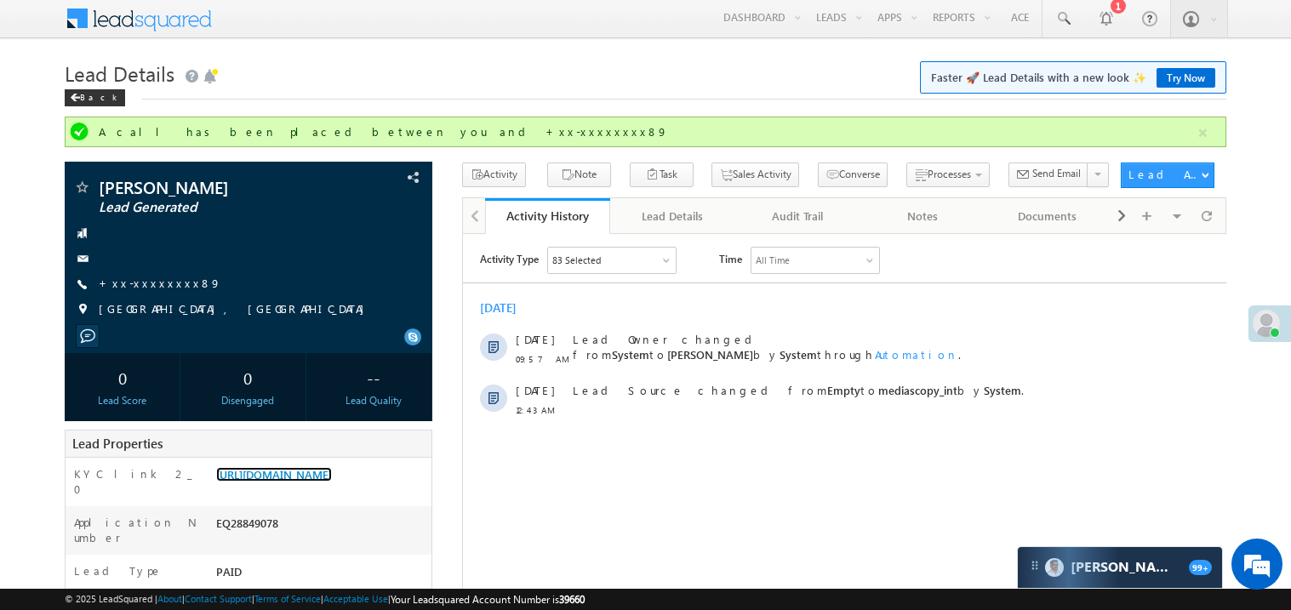
scroll to position [0, 0]
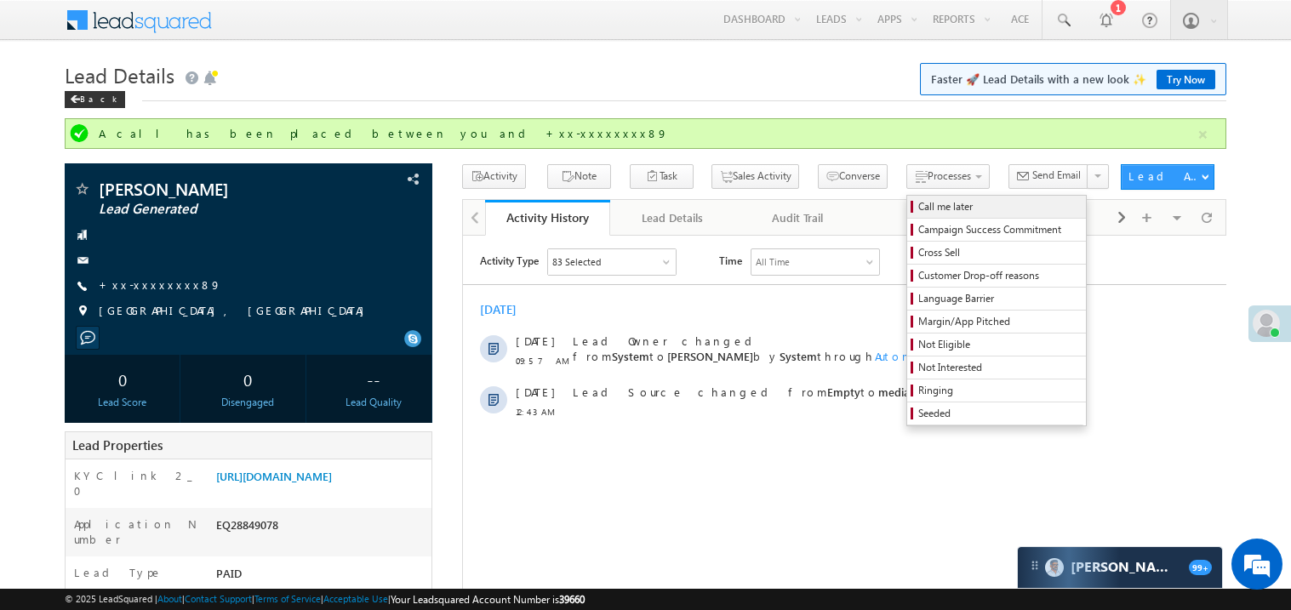
click at [919, 212] on span "Call me later" at bounding box center [1000, 206] width 162 height 15
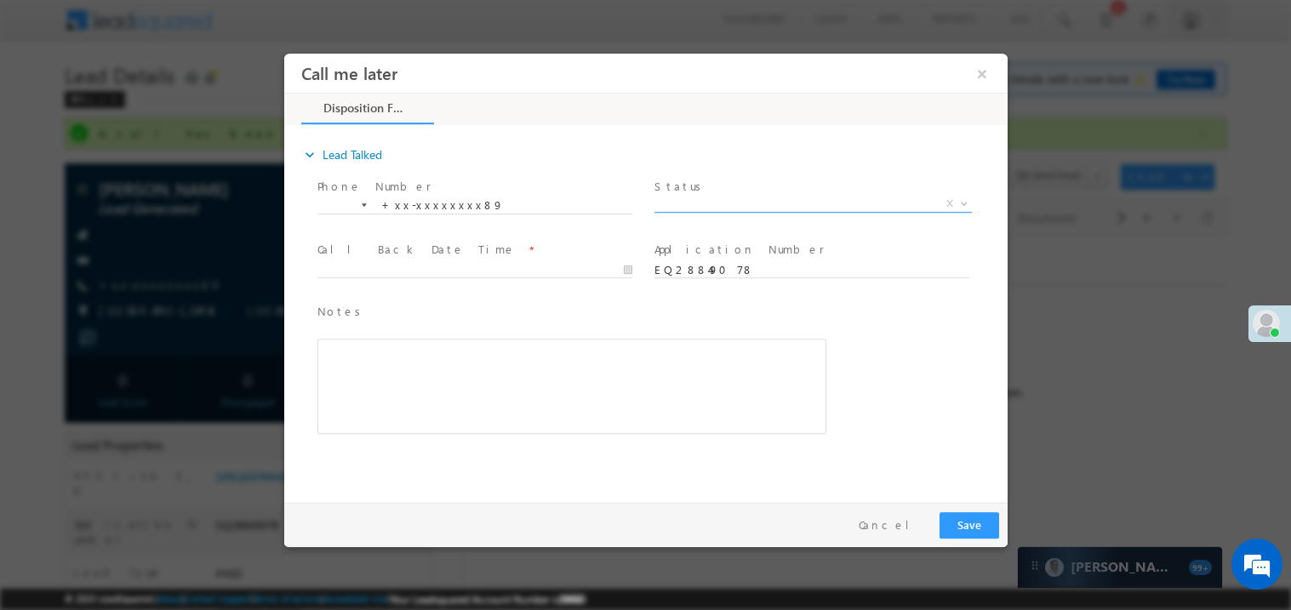
click at [706, 196] on span "X" at bounding box center [813, 203] width 318 height 17
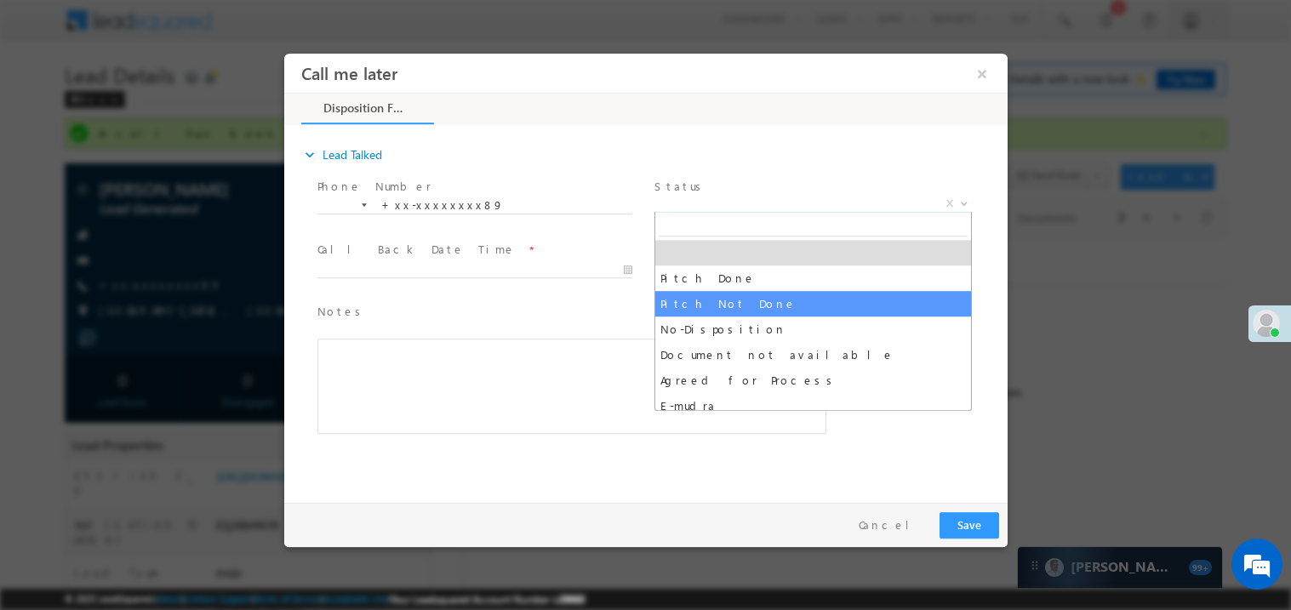
select select "Pitch Not Done"
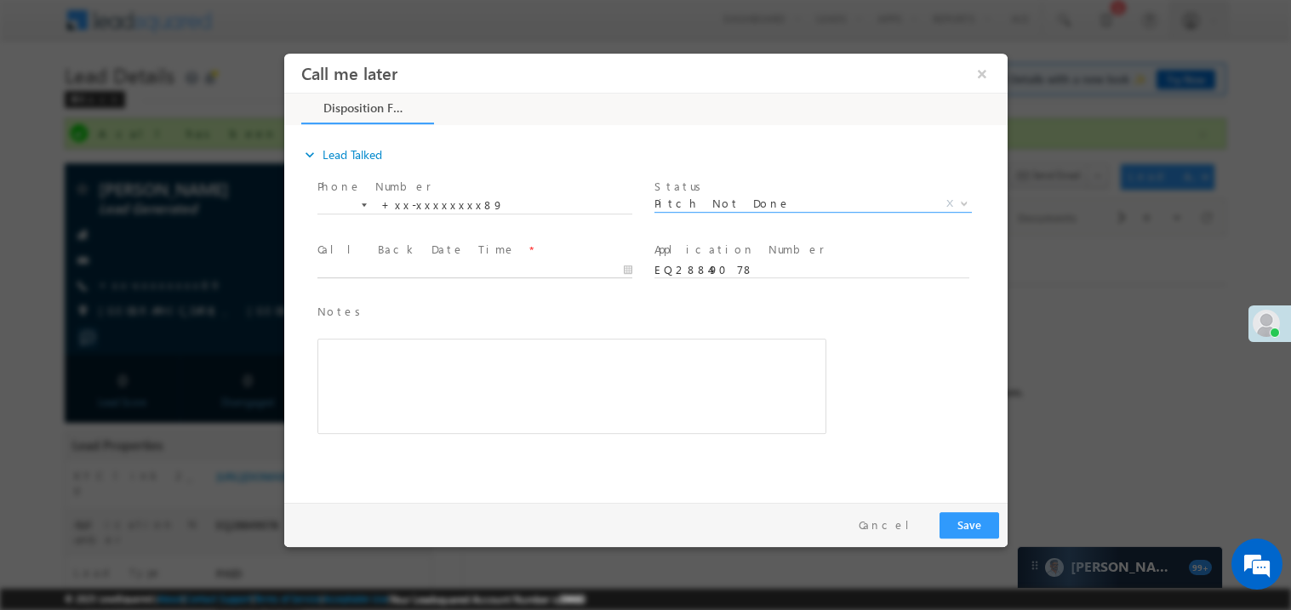
click at [360, 272] on body "Call me later ×" at bounding box center [645, 274] width 724 height 442
type input "09/13/25 10:45 AM"
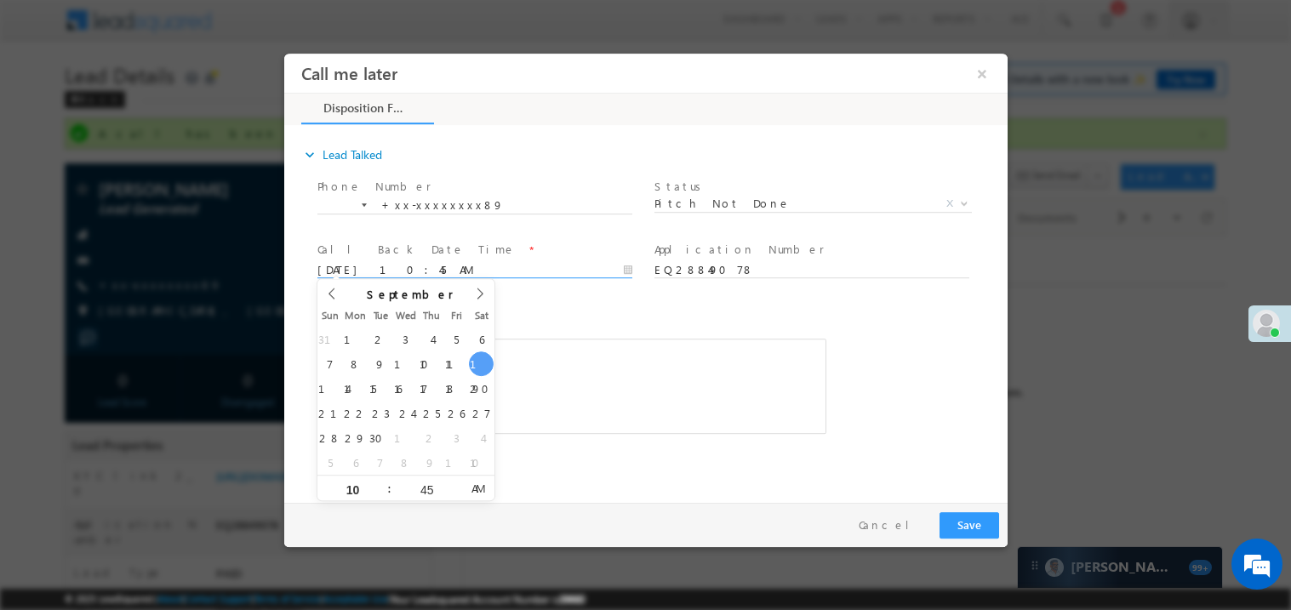
click at [654, 338] on div "Rich Text Editor, 40788eee-0fb2-11ec-a811-0adc8a9d82c2__tab1__section1__Notes__…" at bounding box center [571, 385] width 509 height 95
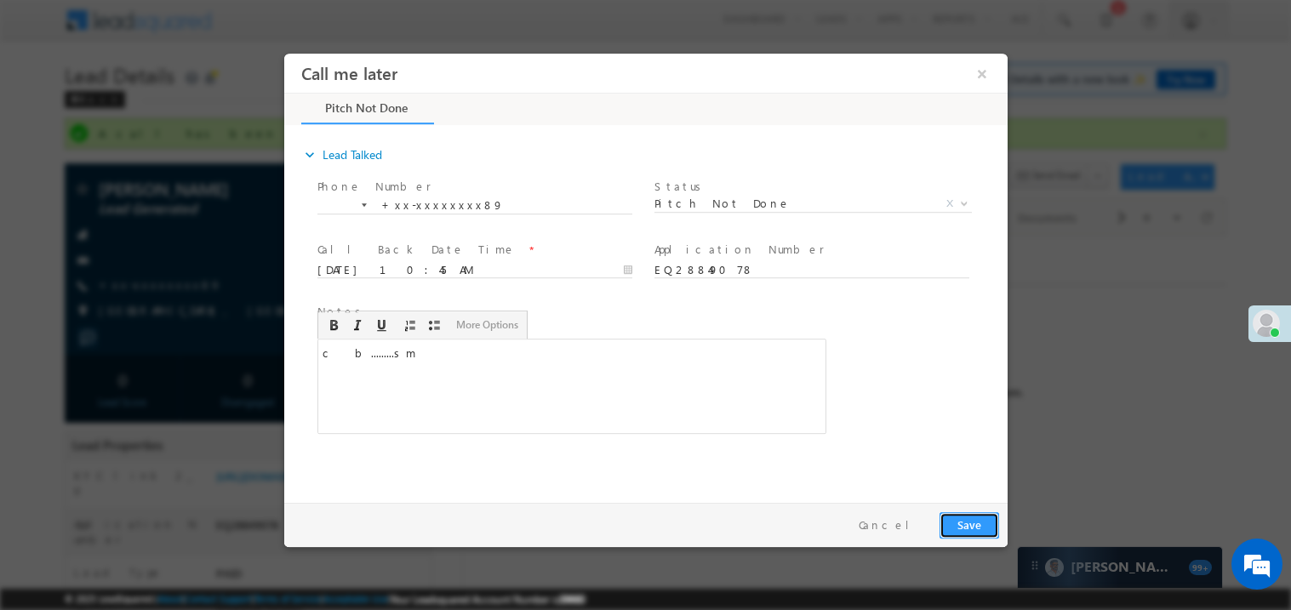
click at [977, 524] on button "Save" at bounding box center [969, 525] width 60 height 26
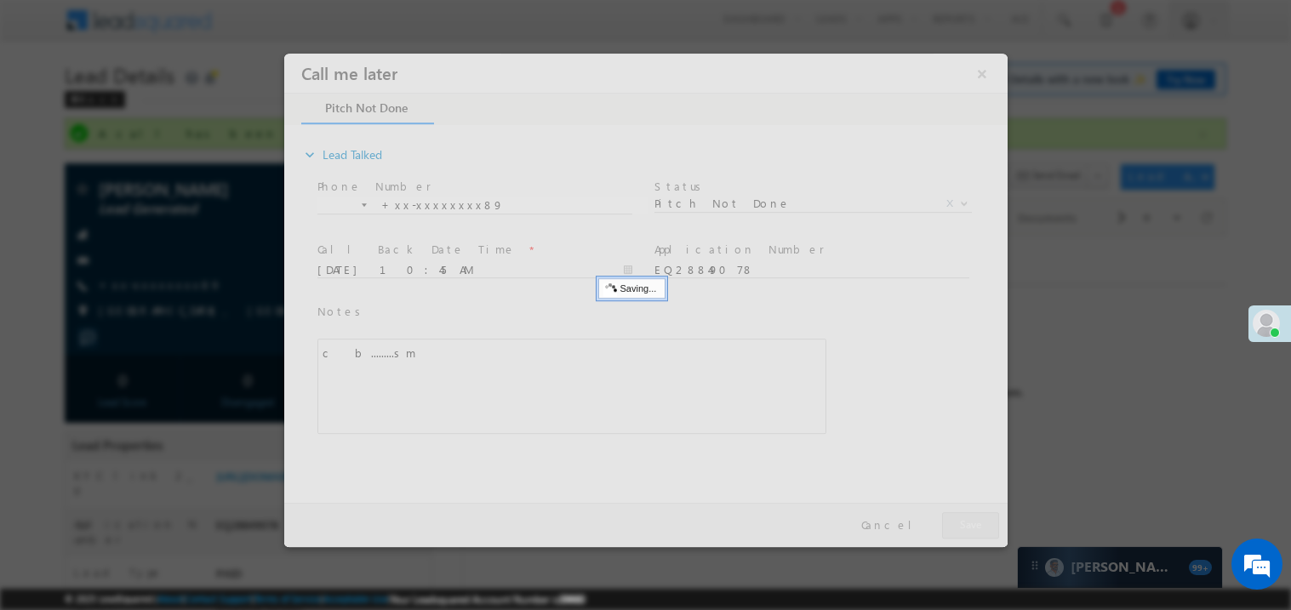
click at [977, 524] on div at bounding box center [645, 300] width 724 height 494
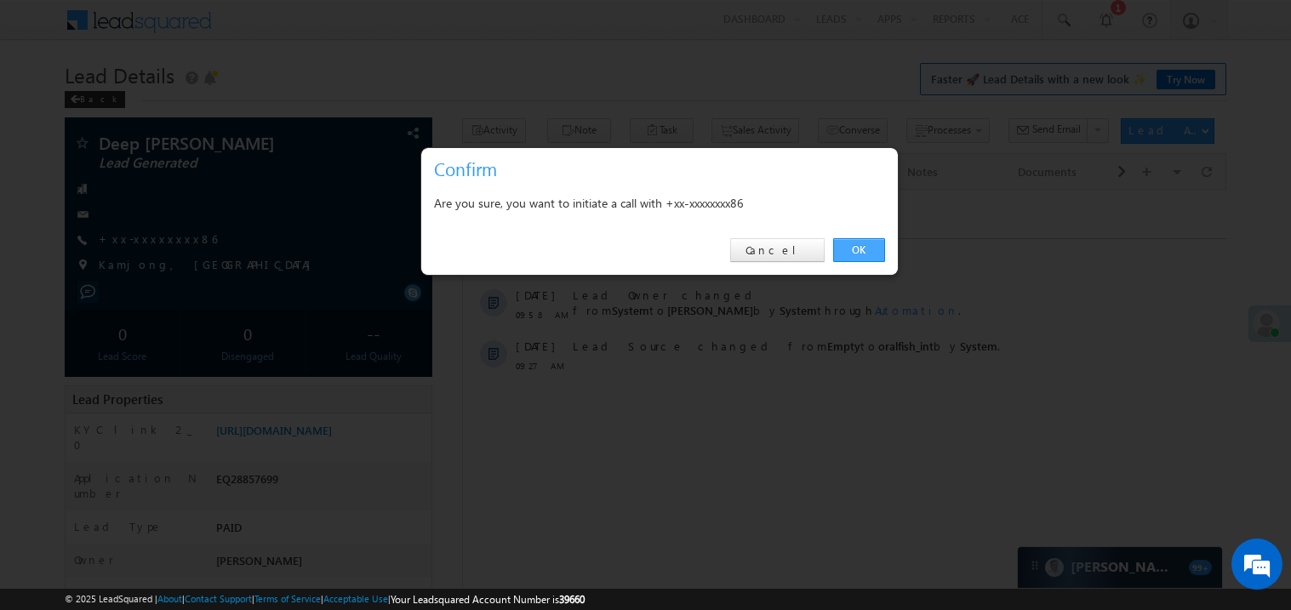
click at [860, 248] on link "OK" at bounding box center [859, 250] width 52 height 24
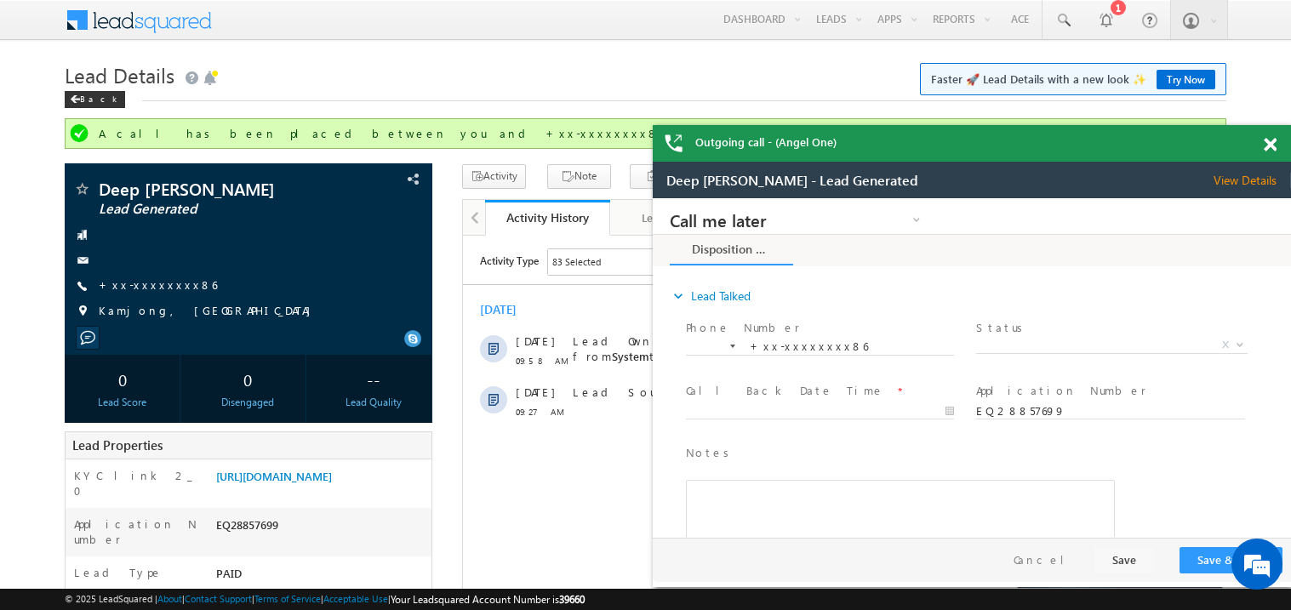
click at [1274, 147] on span at bounding box center [1270, 145] width 13 height 14
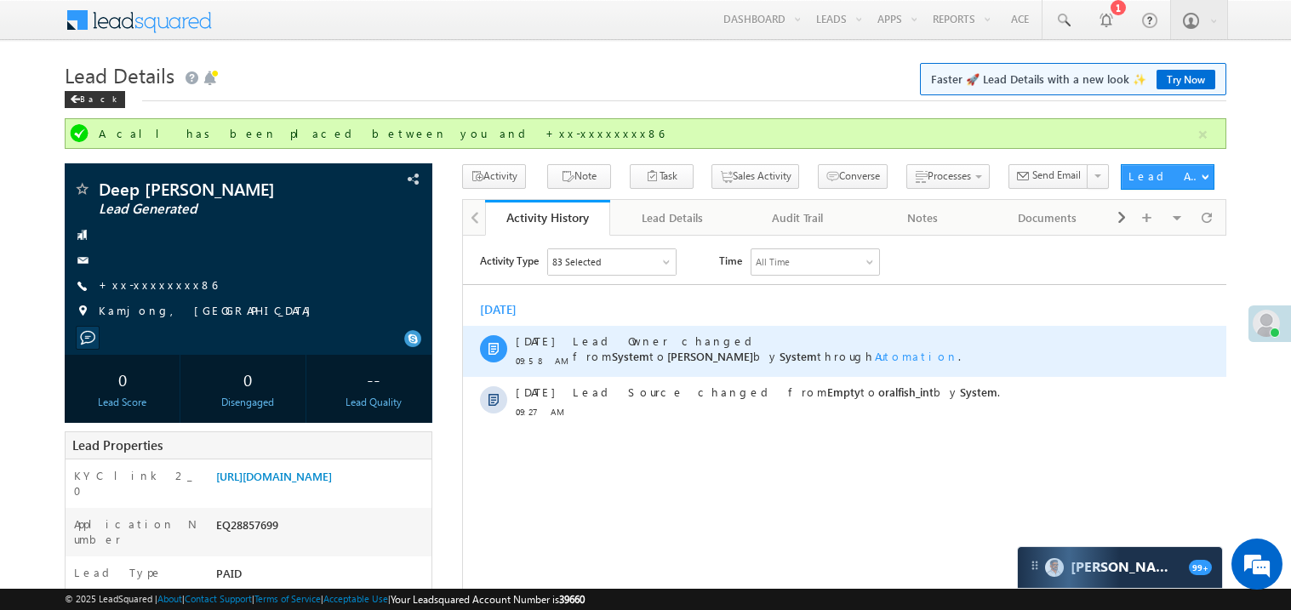
click at [697, 328] on div "Lead Owner changed from System to Madhavi Sumit by System through Automation ." at bounding box center [852, 350] width 560 height 51
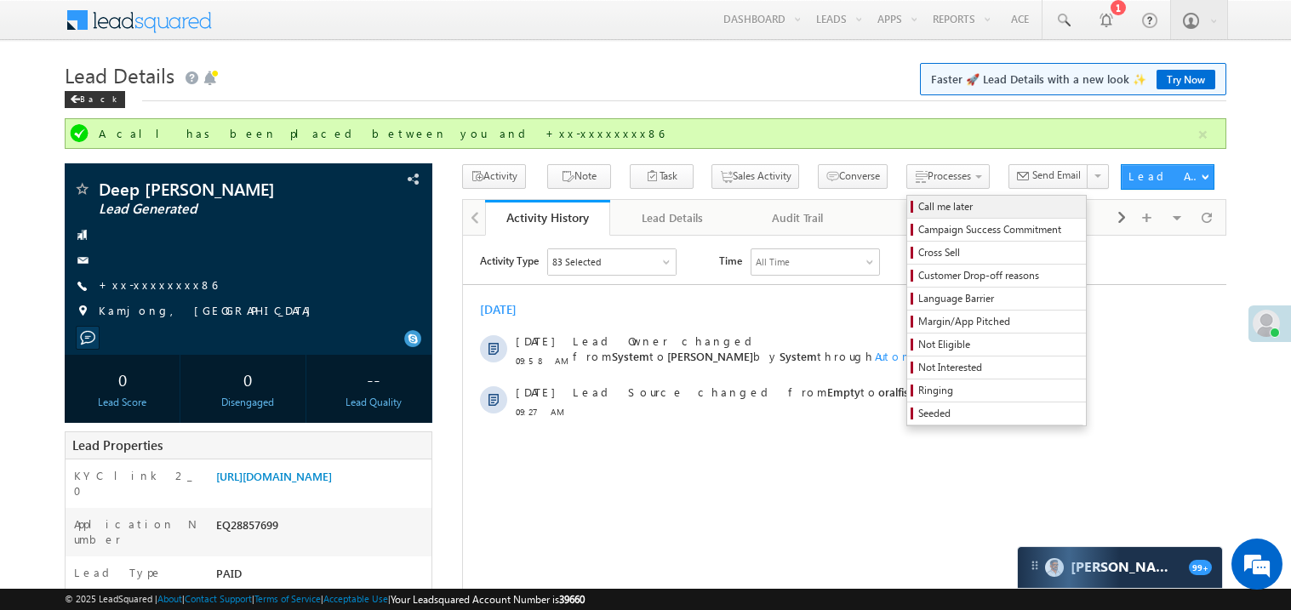
click at [919, 211] on span "Call me later" at bounding box center [1000, 206] width 162 height 15
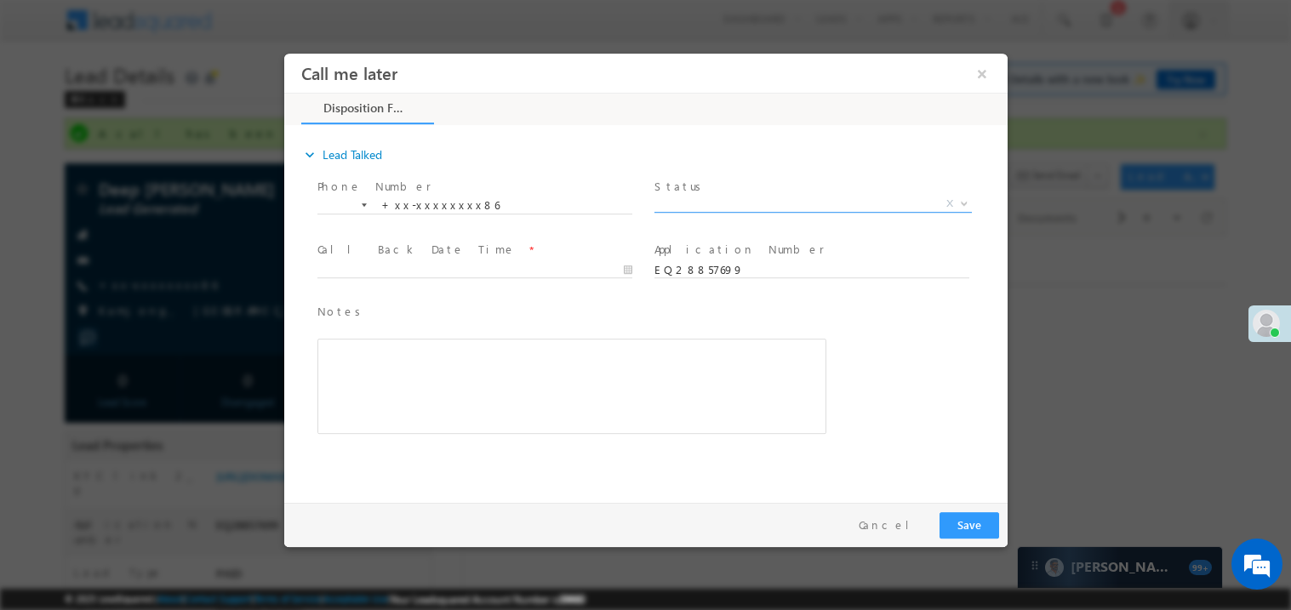
click at [720, 202] on span "X" at bounding box center [813, 203] width 318 height 17
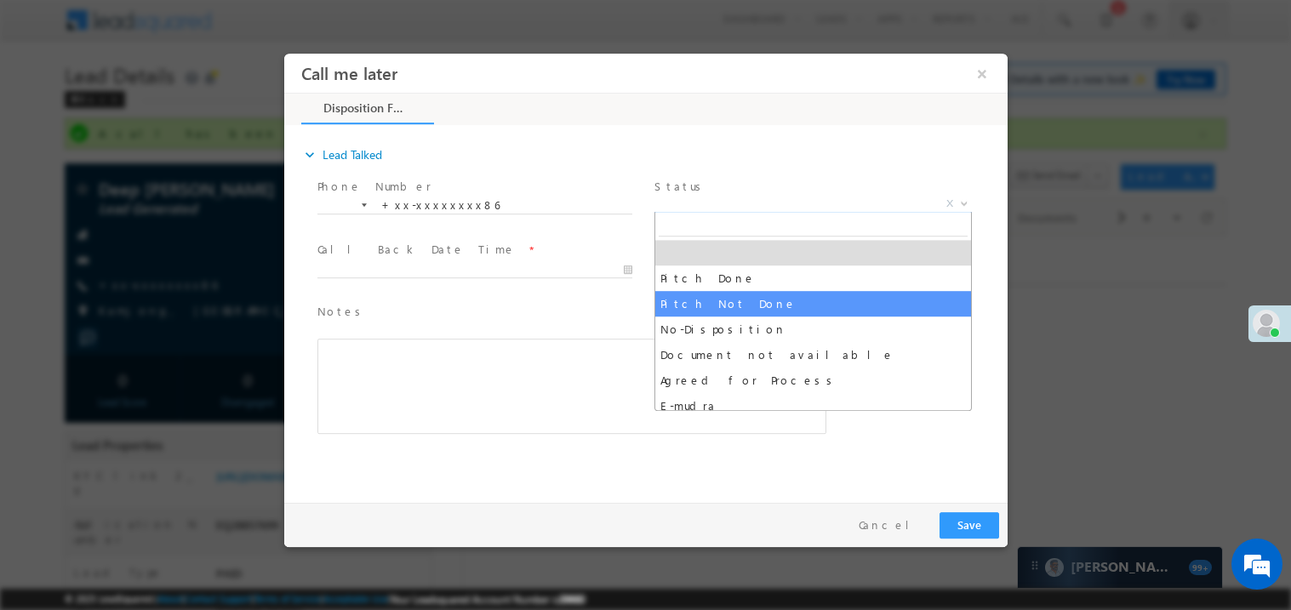
select select "Pitch Not Done"
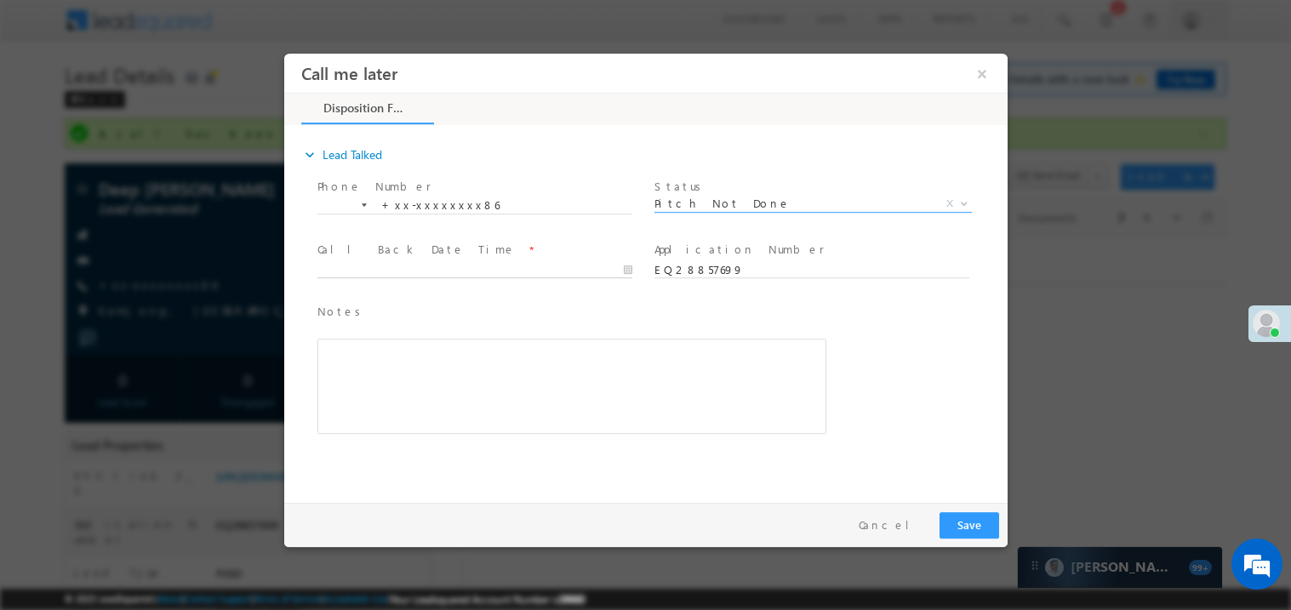
click at [364, 275] on body "Call me later ×" at bounding box center [645, 274] width 724 height 442
type input "09/13/25 10:49 AM"
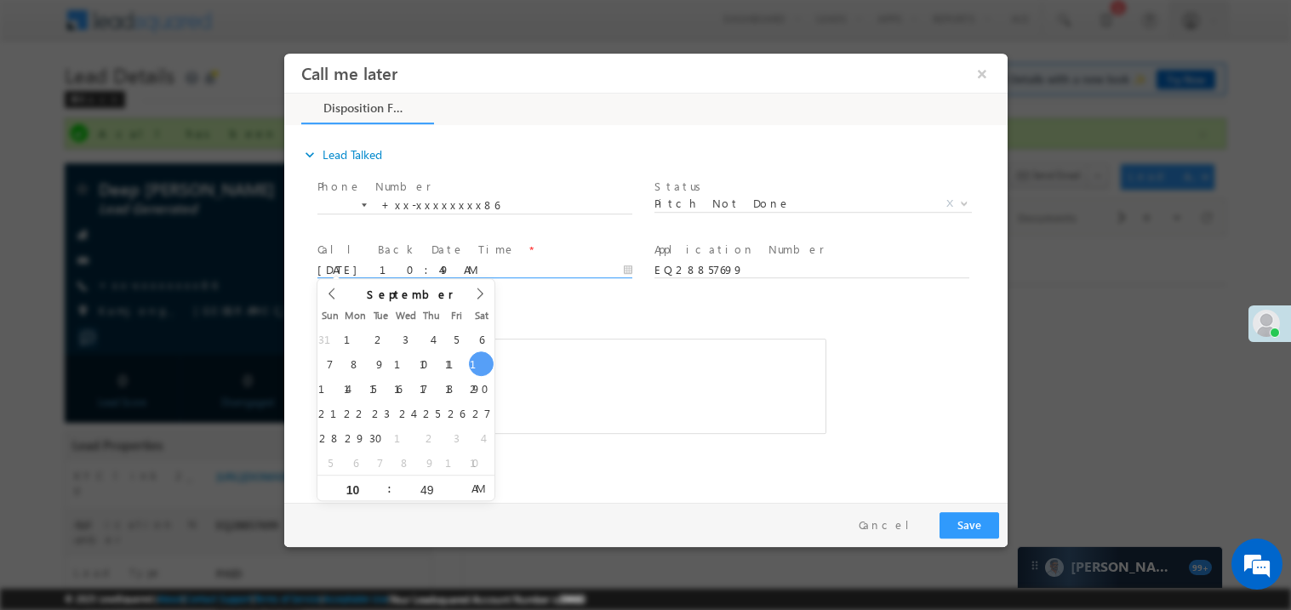
click at [495, 349] on div "Rich Text Editor, 40788eee-0fb2-11ec-a811-0adc8a9d82c2__tab1__section1__Notes__…" at bounding box center [571, 385] width 509 height 95
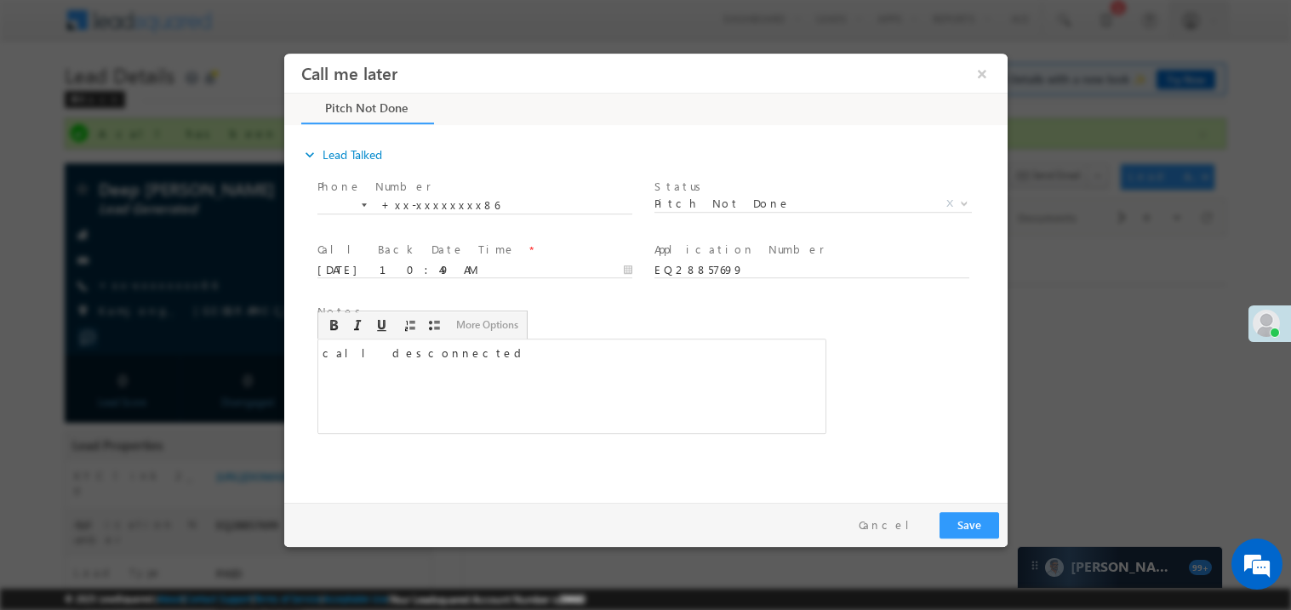
click at [410, 344] on div "call desconnected" at bounding box center [571, 385] width 509 height 95
click at [388, 348] on div "call desconnected" at bounding box center [571, 385] width 509 height 95
click at [406, 359] on div "call desconnected" at bounding box center [571, 385] width 509 height 95
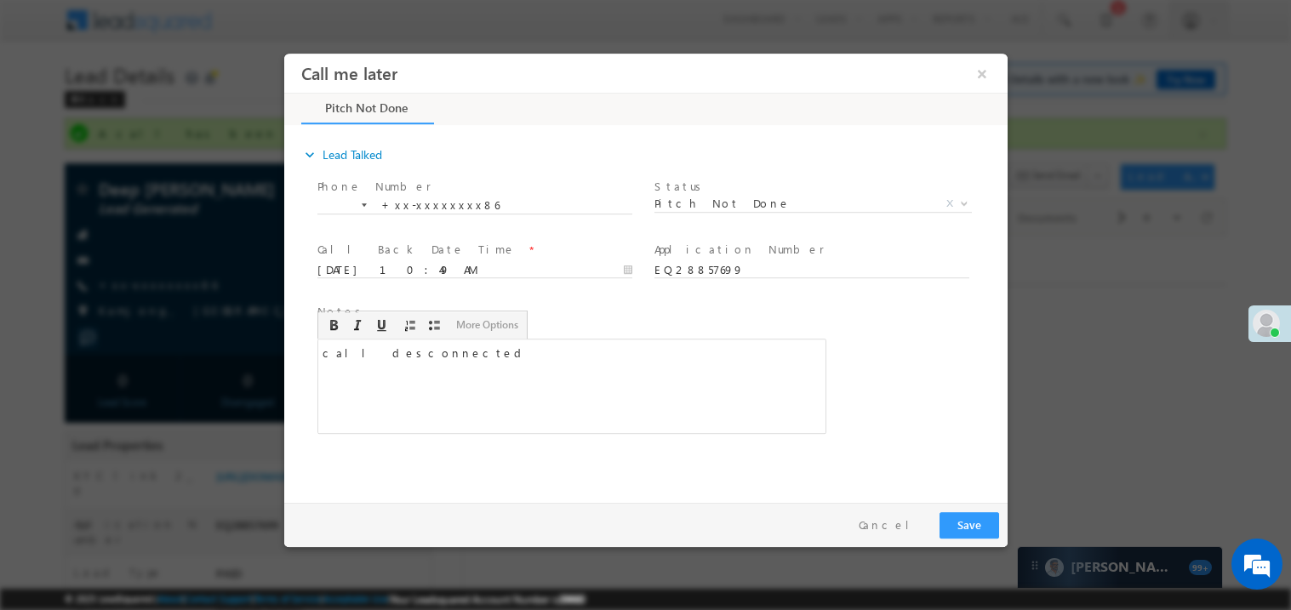
click at [490, 385] on div "call desconnected" at bounding box center [571, 385] width 509 height 95
click at [962, 519] on button "Save" at bounding box center [969, 525] width 60 height 26
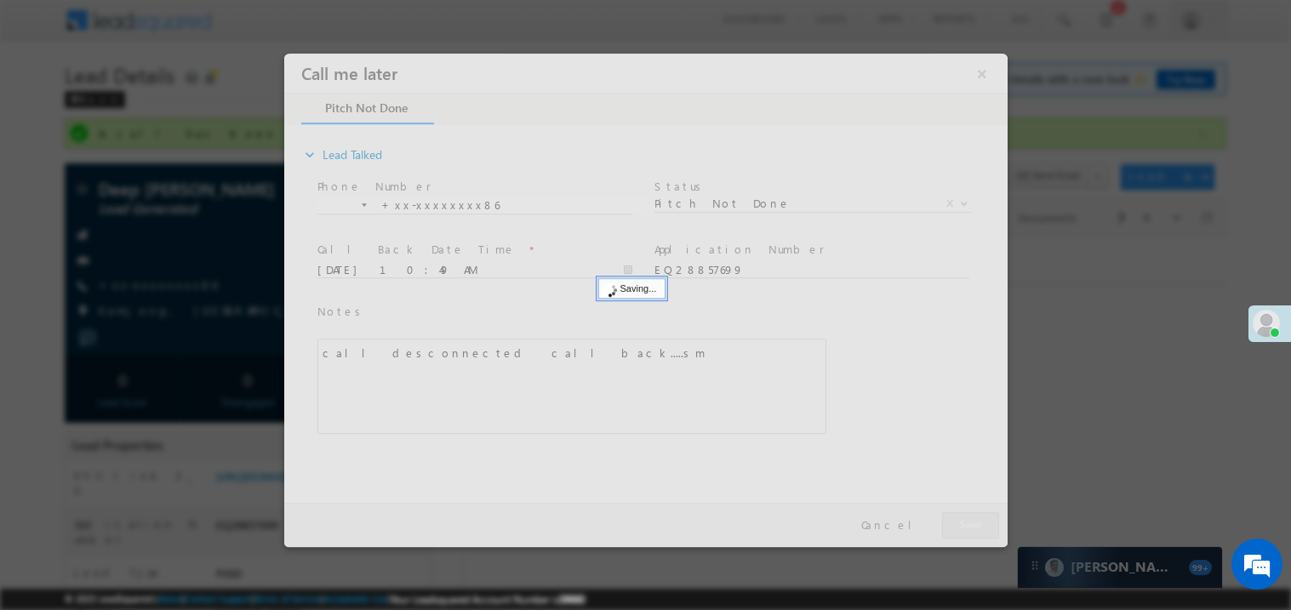
click at [962, 519] on div at bounding box center [645, 300] width 724 height 494
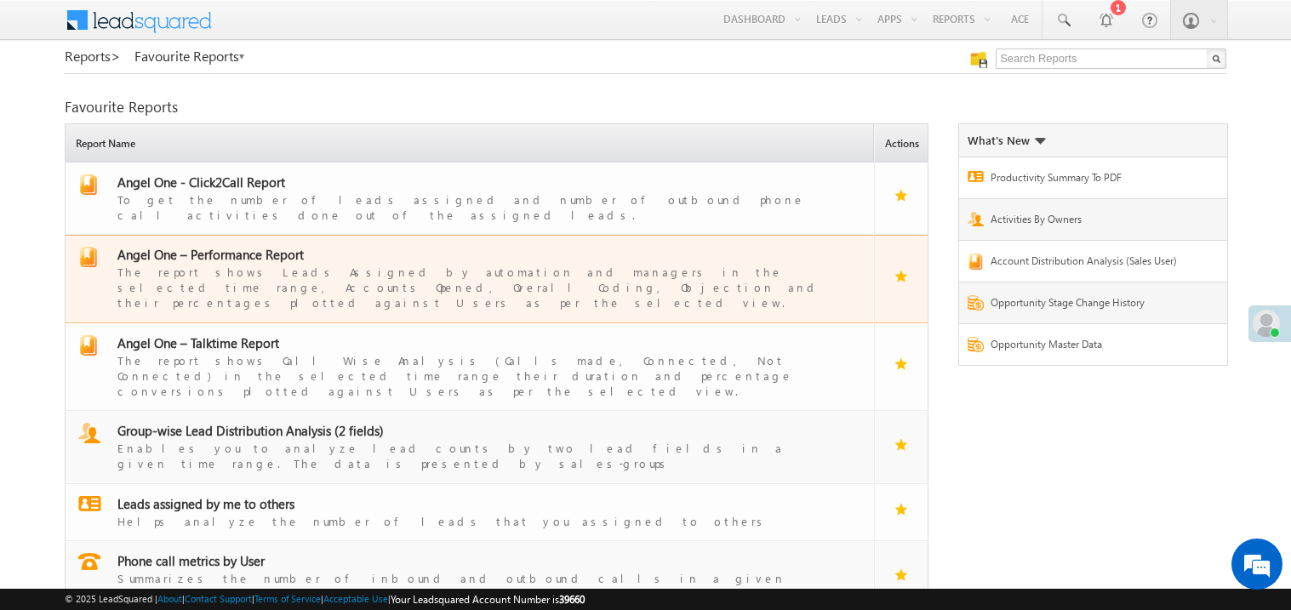
click at [224, 246] on span "Angel One – Performance Report" at bounding box center [210, 254] width 186 height 17
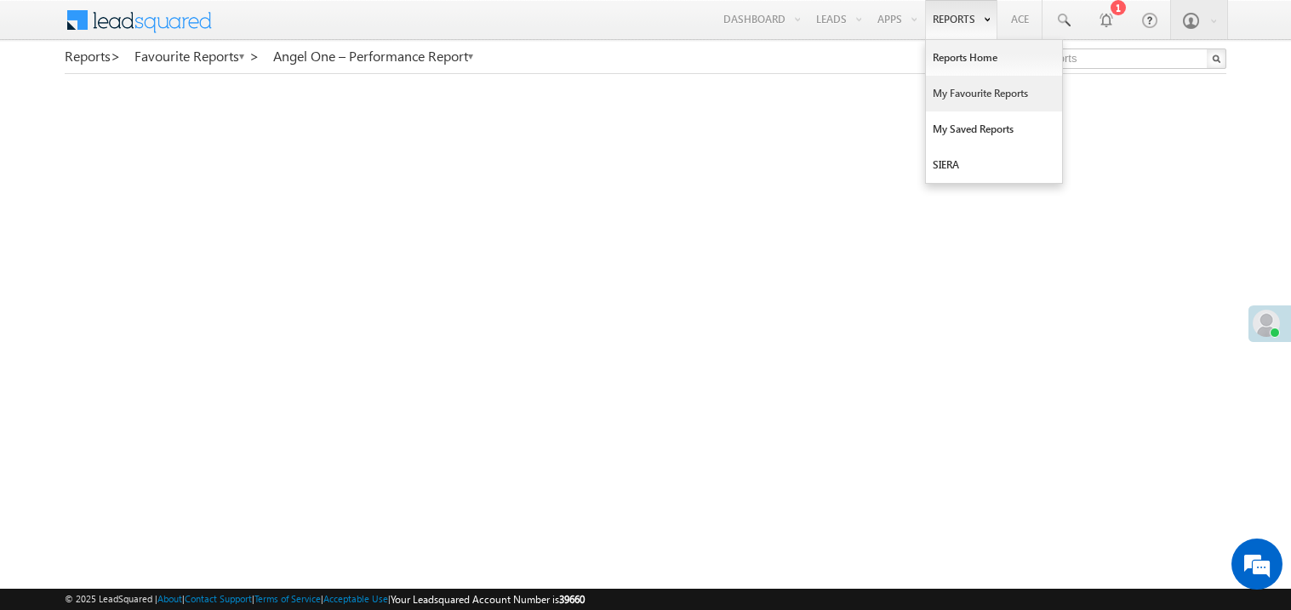
click at [954, 101] on link "My Favourite Reports" at bounding box center [994, 94] width 136 height 36
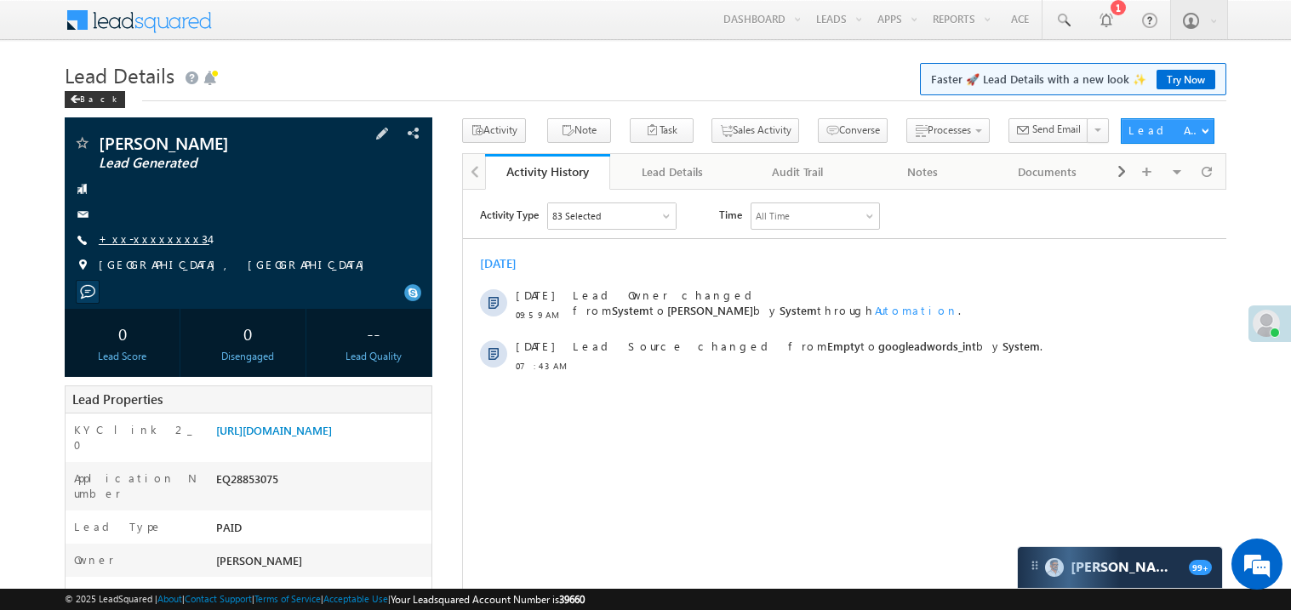
click at [156, 241] on link "+xx-xxxxxxxx34" at bounding box center [154, 239] width 111 height 14
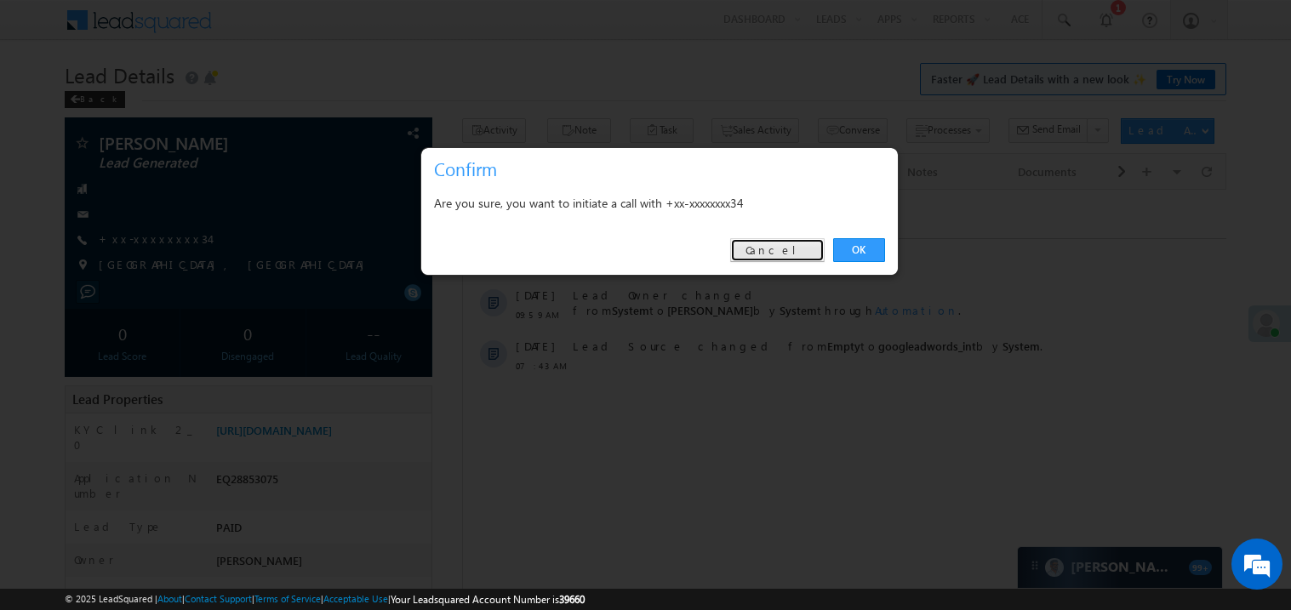
click at [819, 239] on link "Cancel" at bounding box center [777, 250] width 94 height 24
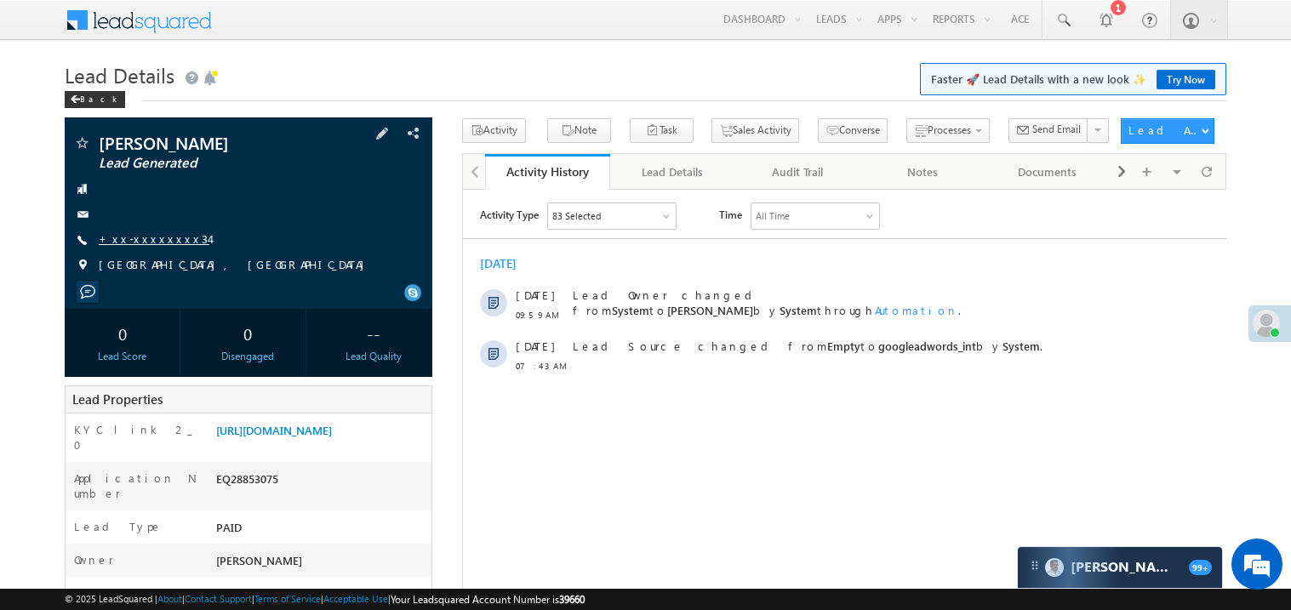
click at [164, 238] on link "+xx-xxxxxxxx34" at bounding box center [154, 239] width 111 height 14
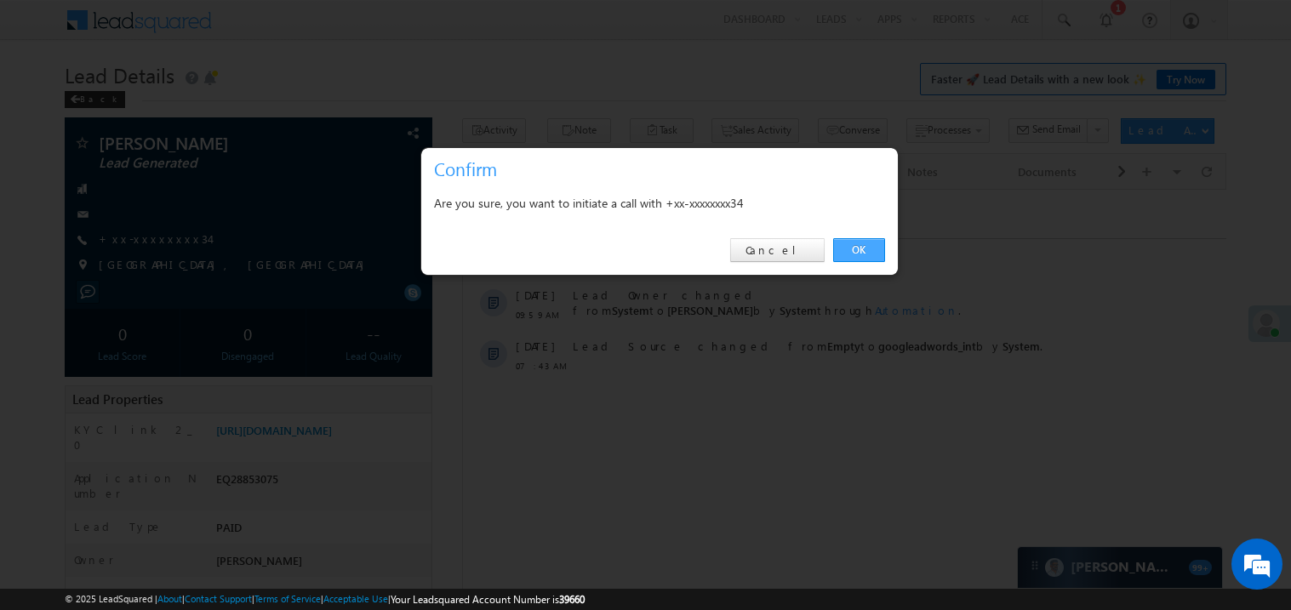
click at [864, 253] on link "OK" at bounding box center [859, 250] width 52 height 24
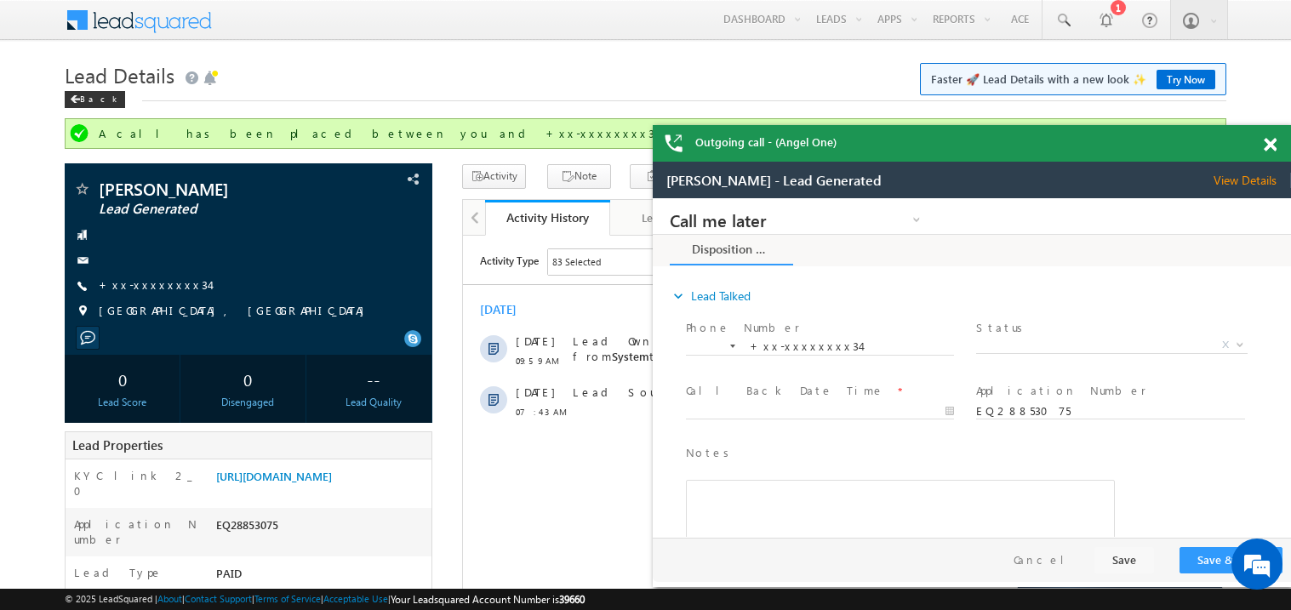
click at [1271, 147] on span at bounding box center [1270, 145] width 13 height 14
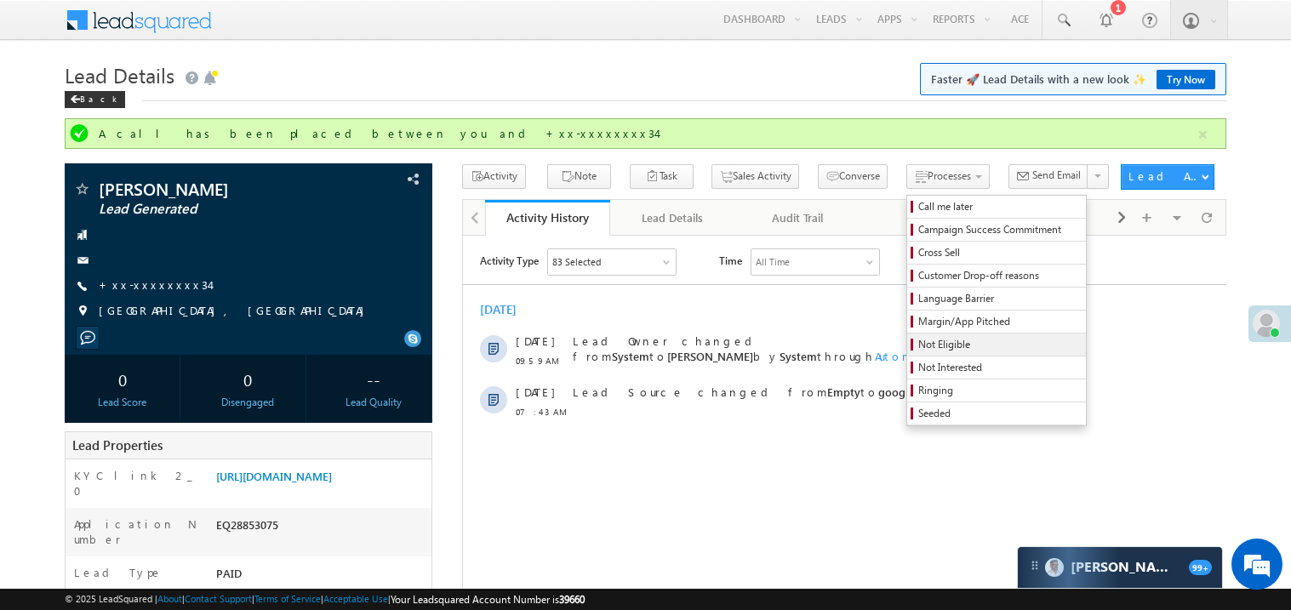
click at [919, 348] on span "Not Eligible" at bounding box center [1000, 344] width 162 height 15
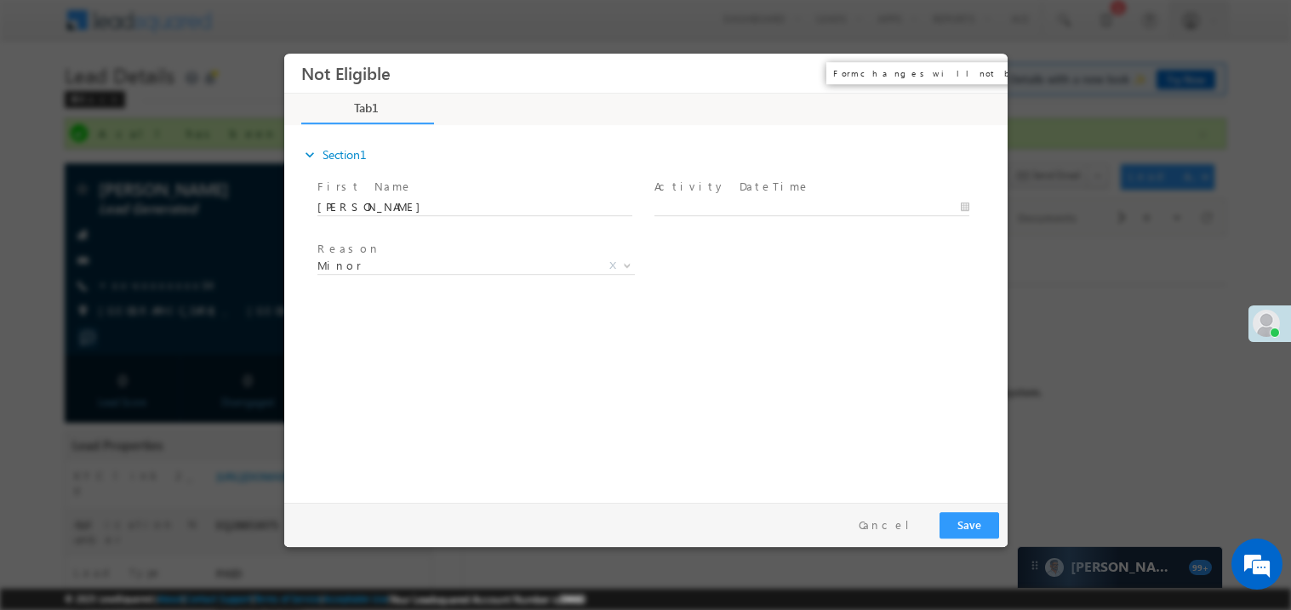
click at [986, 67] on button "×" at bounding box center [981, 72] width 29 height 31
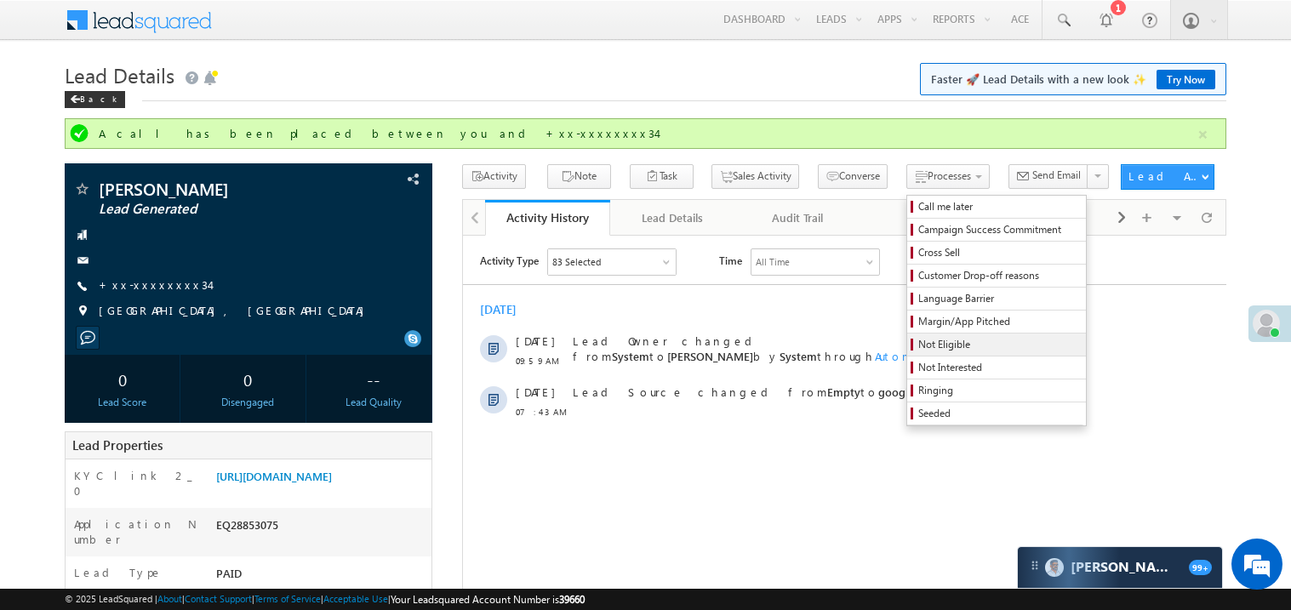
click at [919, 346] on span "Not Eligible" at bounding box center [1000, 344] width 162 height 15
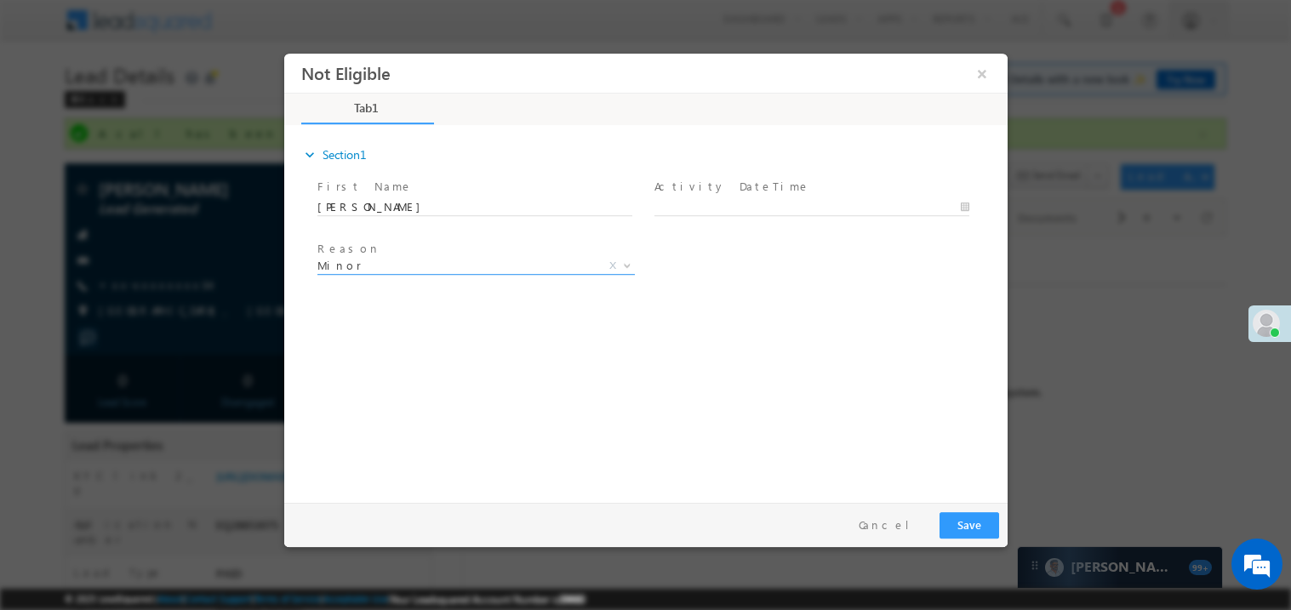
click at [405, 266] on span "Minor" at bounding box center [455, 264] width 277 height 15
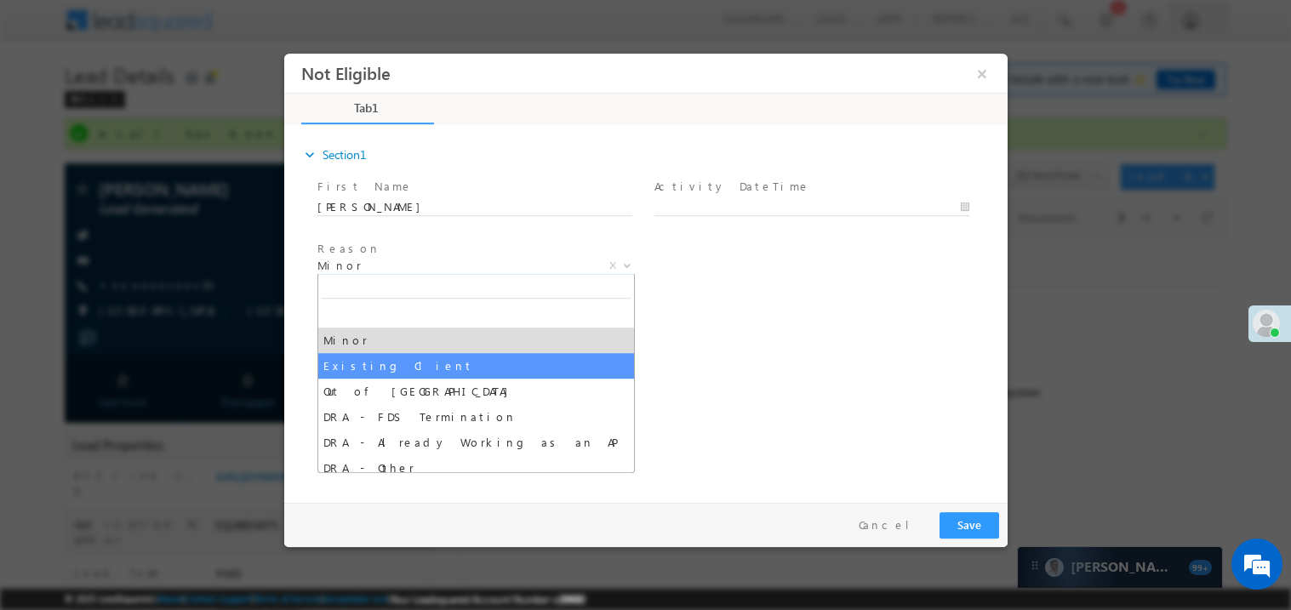
select select "Existing Client"
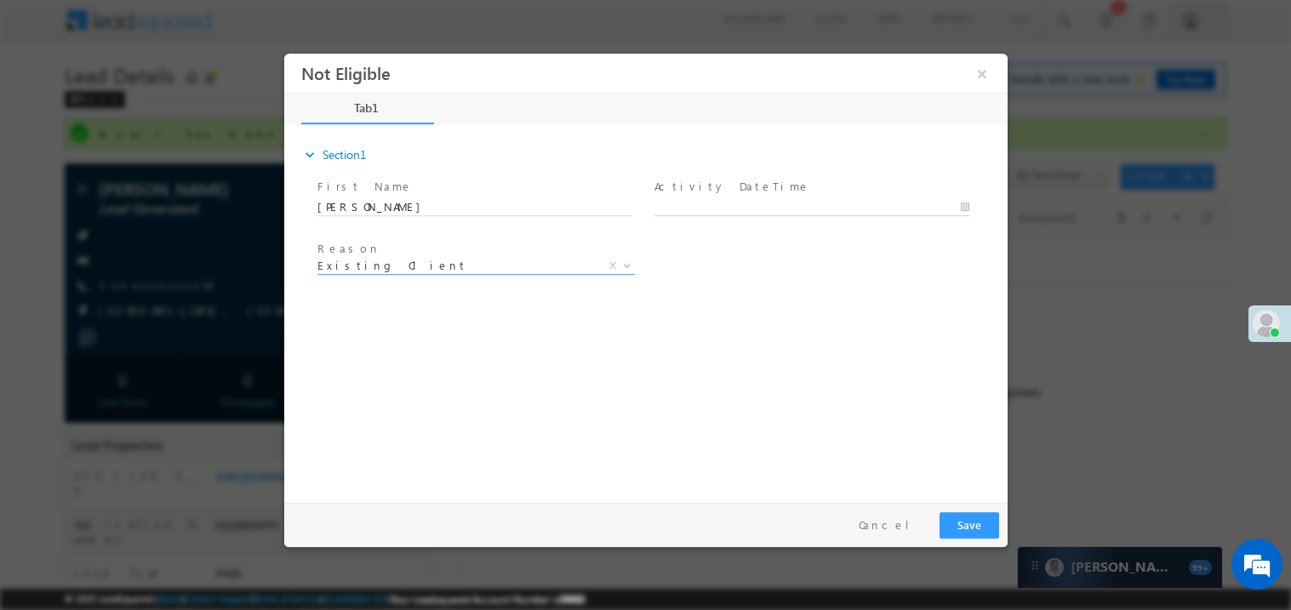
click at [718, 208] on body "Not Eligible ×" at bounding box center [645, 274] width 724 height 442
type input "[DATE] 10:54 AM"
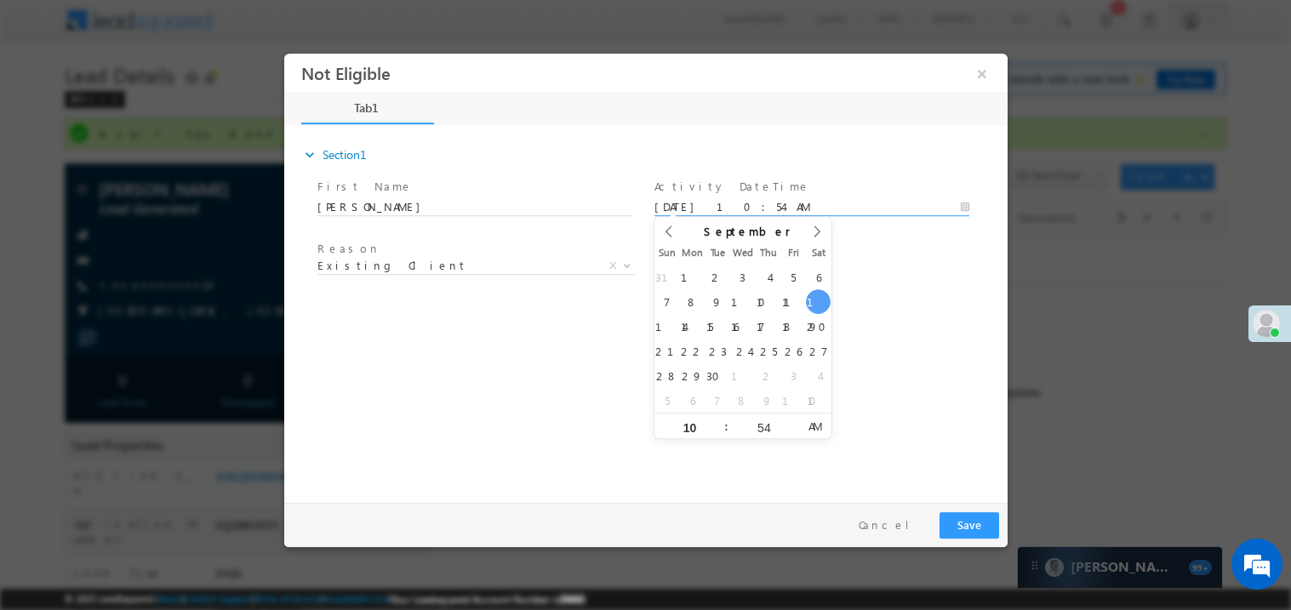
click at [556, 294] on span at bounding box center [474, 286] width 314 height 19
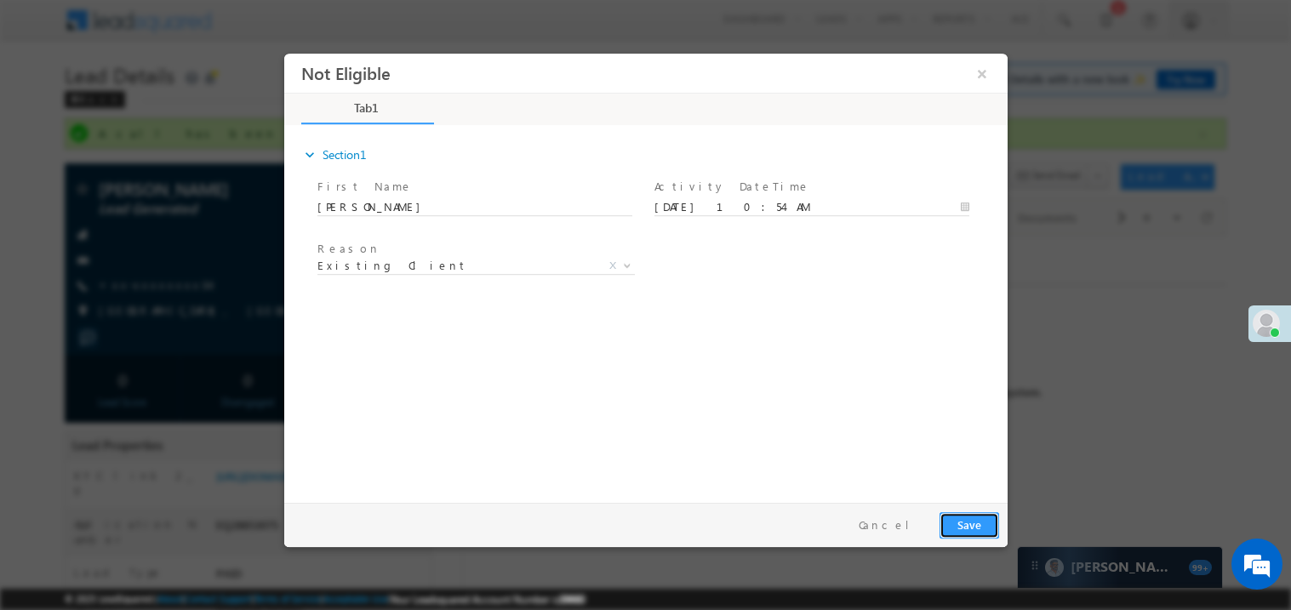
click at [990, 514] on button "Save" at bounding box center [969, 525] width 60 height 26
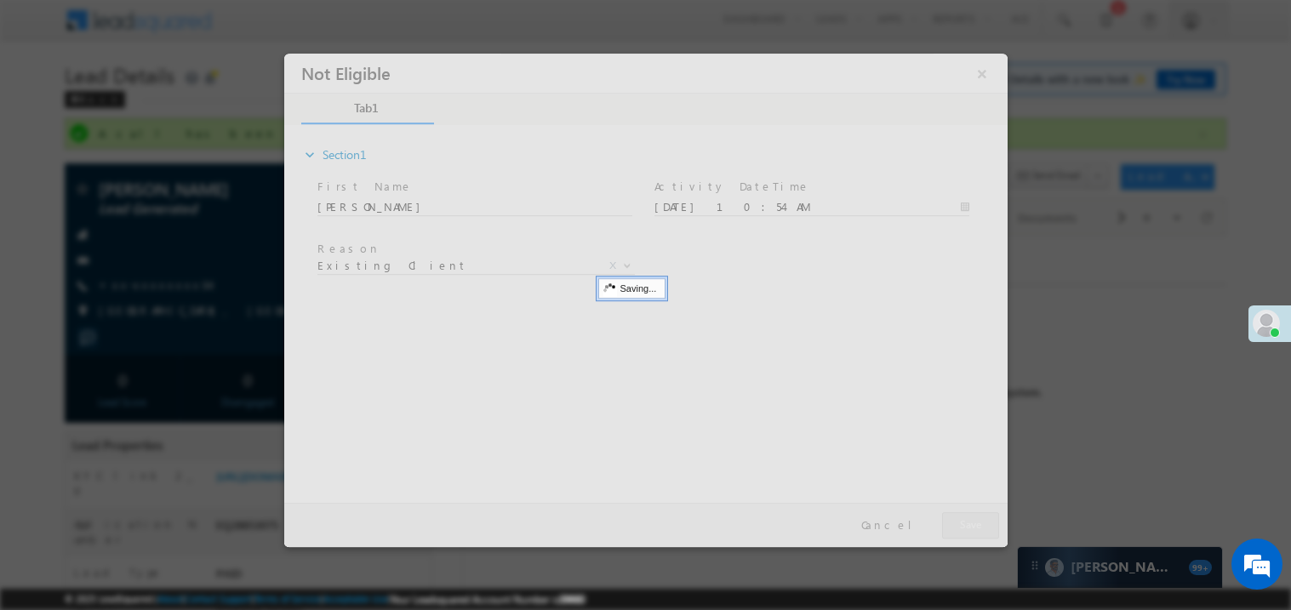
click at [990, 514] on div at bounding box center [645, 300] width 724 height 494
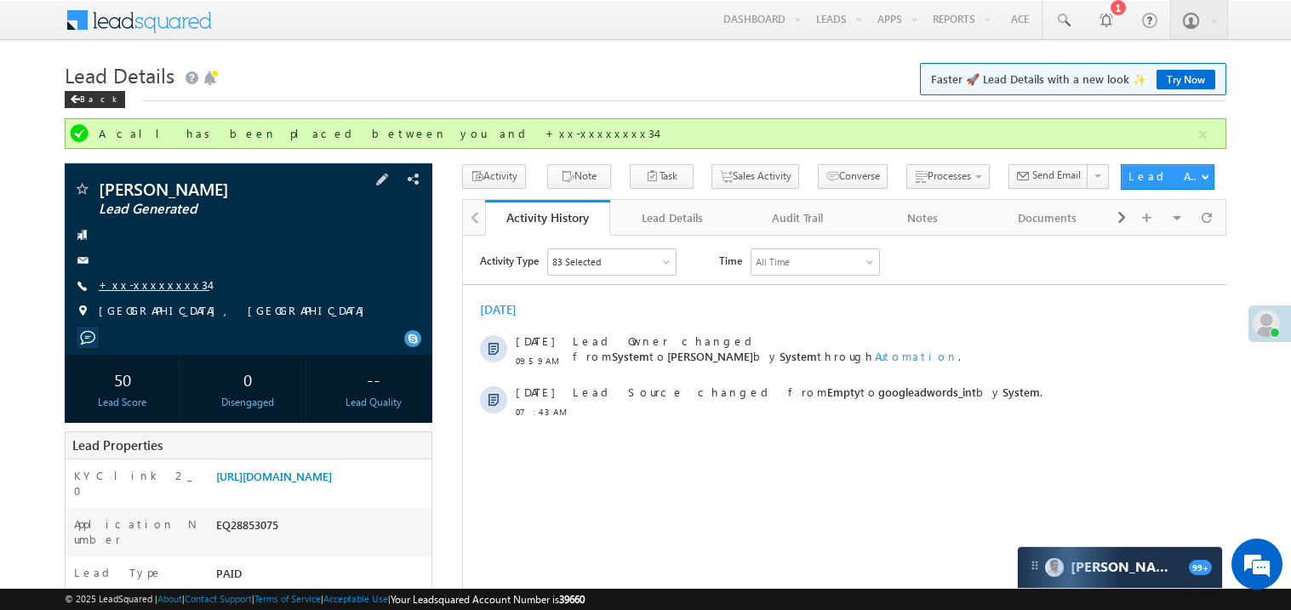
click at [163, 283] on link "+xx-xxxxxxxx34" at bounding box center [154, 285] width 111 height 14
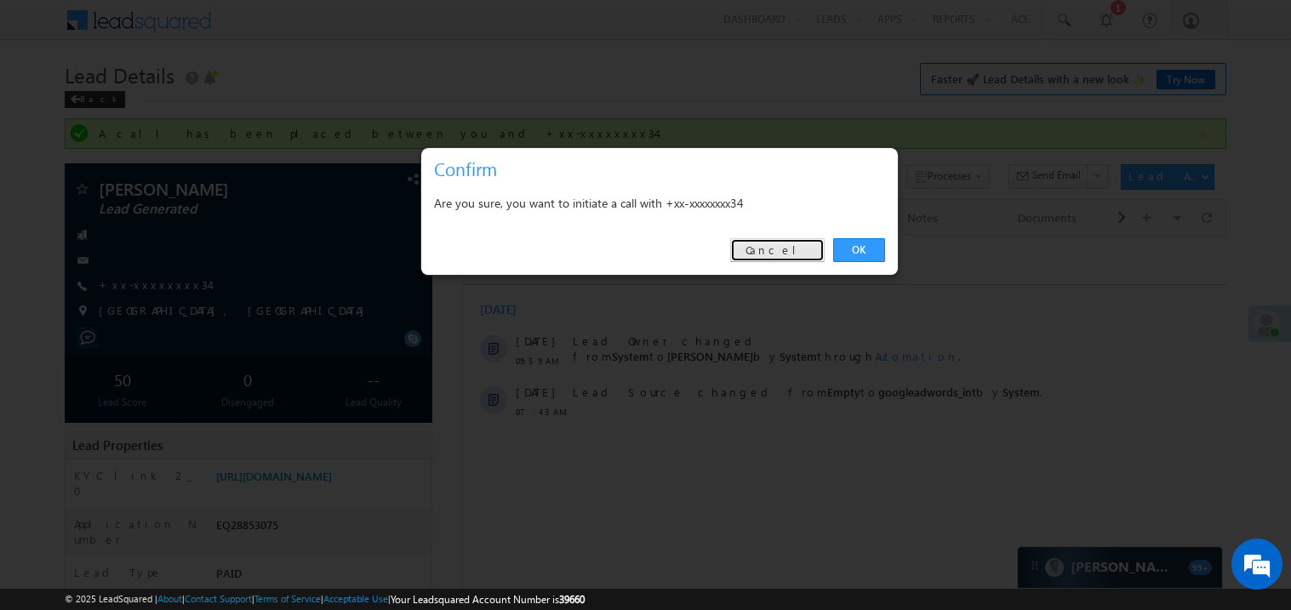
click at [770, 257] on link "Cancel" at bounding box center [777, 250] width 94 height 24
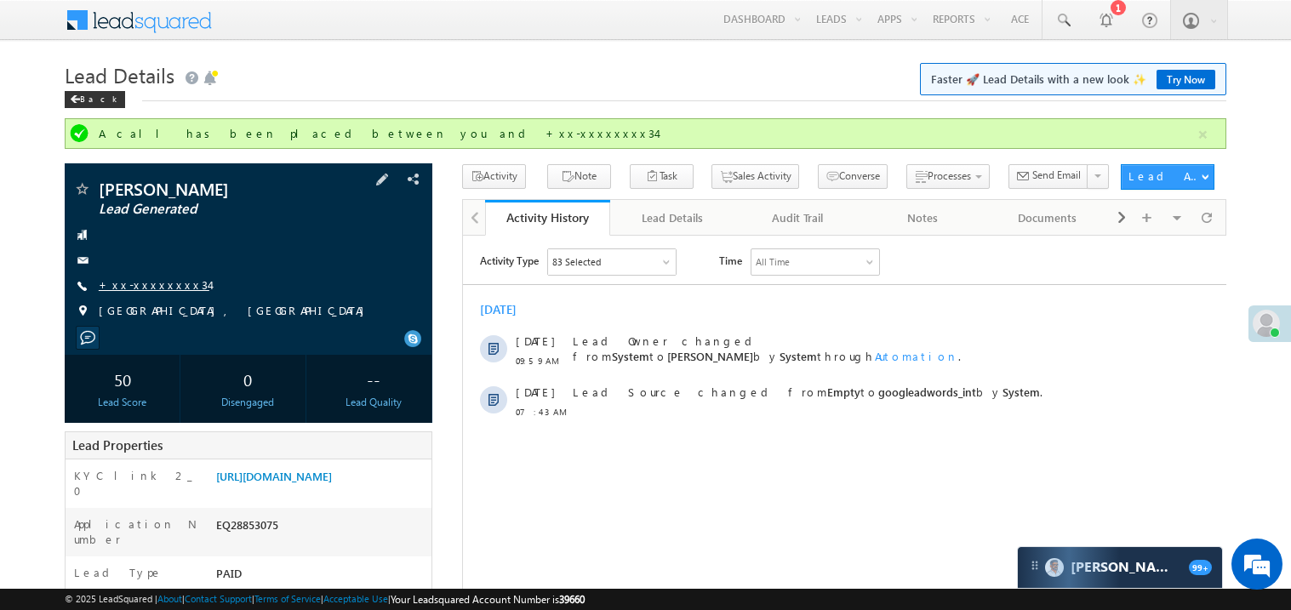
click at [145, 287] on link "+xx-xxxxxxxx34" at bounding box center [154, 285] width 111 height 14
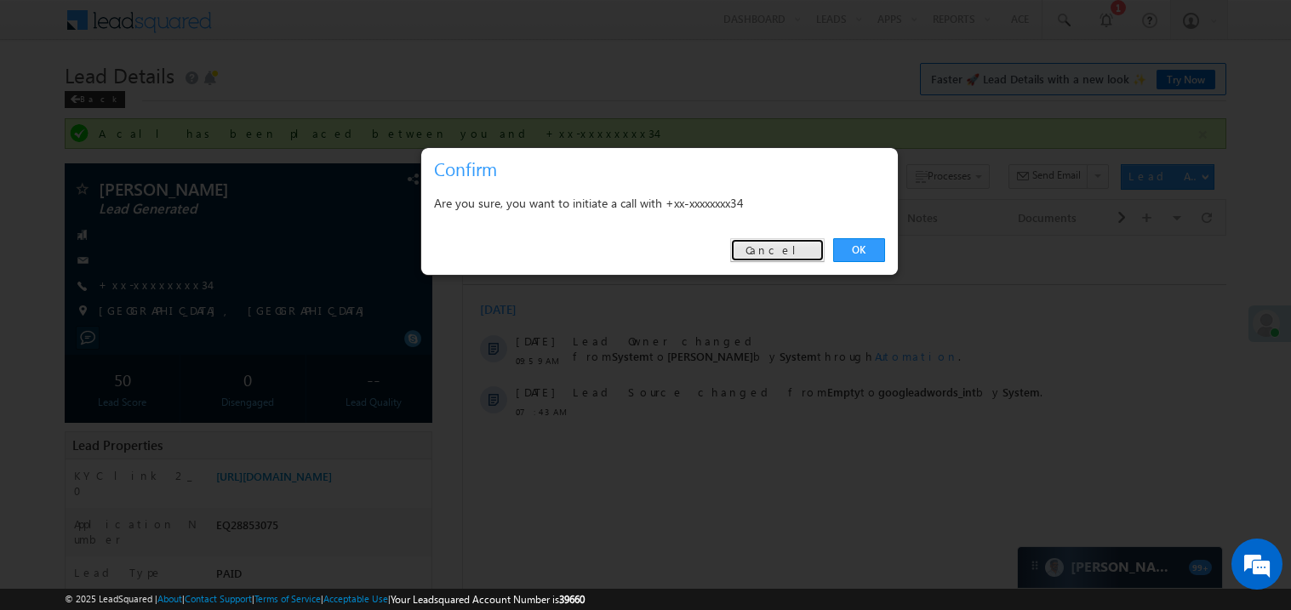
click at [776, 257] on link "Cancel" at bounding box center [777, 250] width 94 height 24
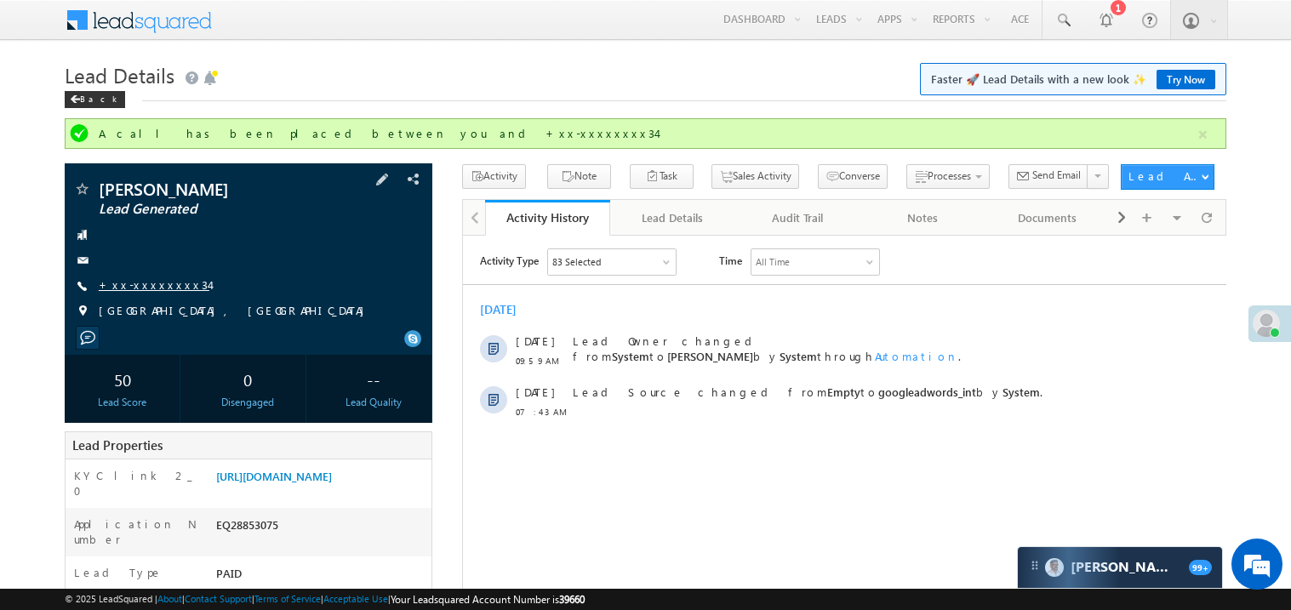
click at [163, 287] on link "+xx-xxxxxxxx34" at bounding box center [154, 285] width 111 height 14
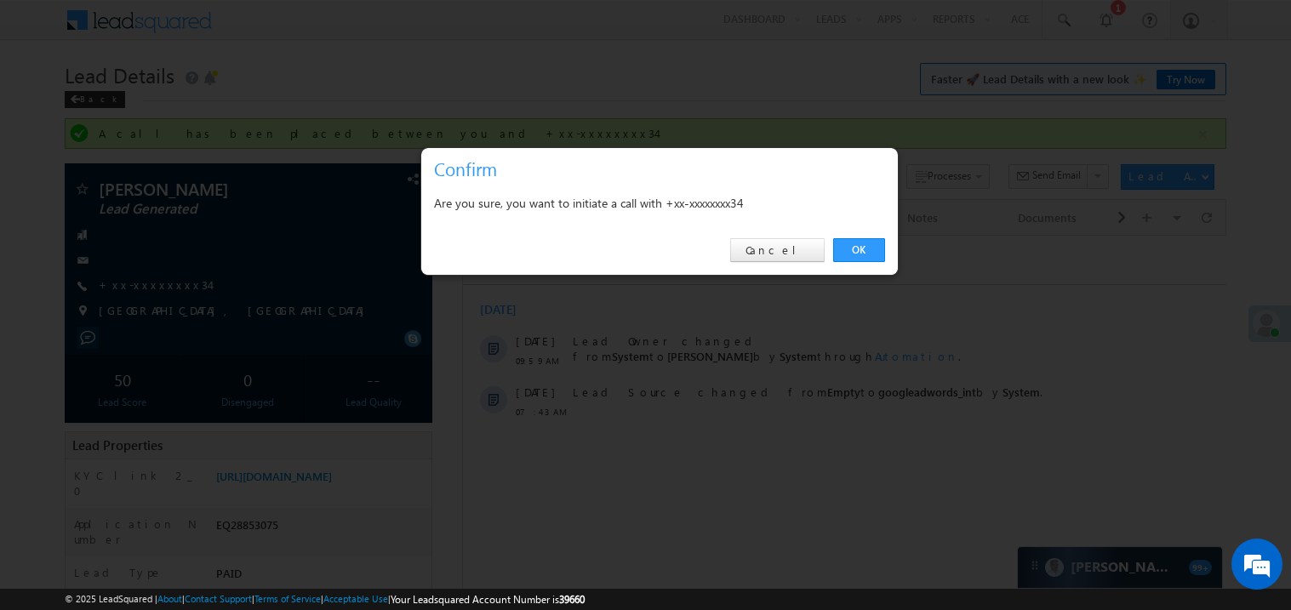
click at [381, 292] on div at bounding box center [645, 305] width 1291 height 610
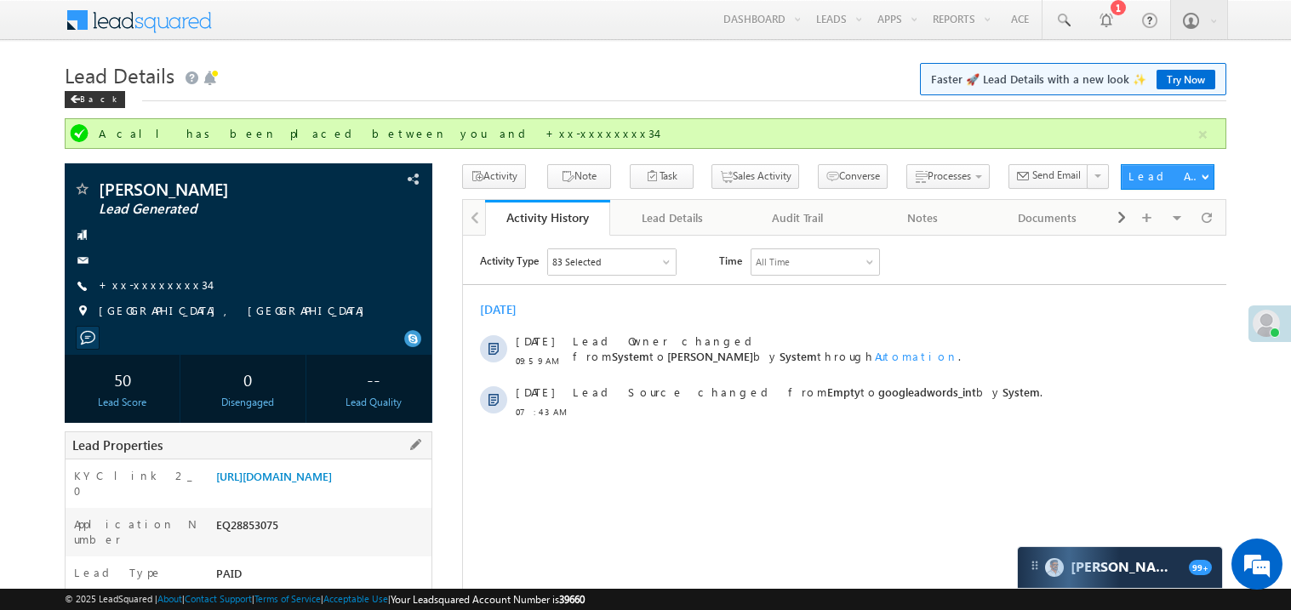
click at [248, 541] on div "EQ28853075" at bounding box center [322, 529] width 220 height 24
copy div "EQ28853075"
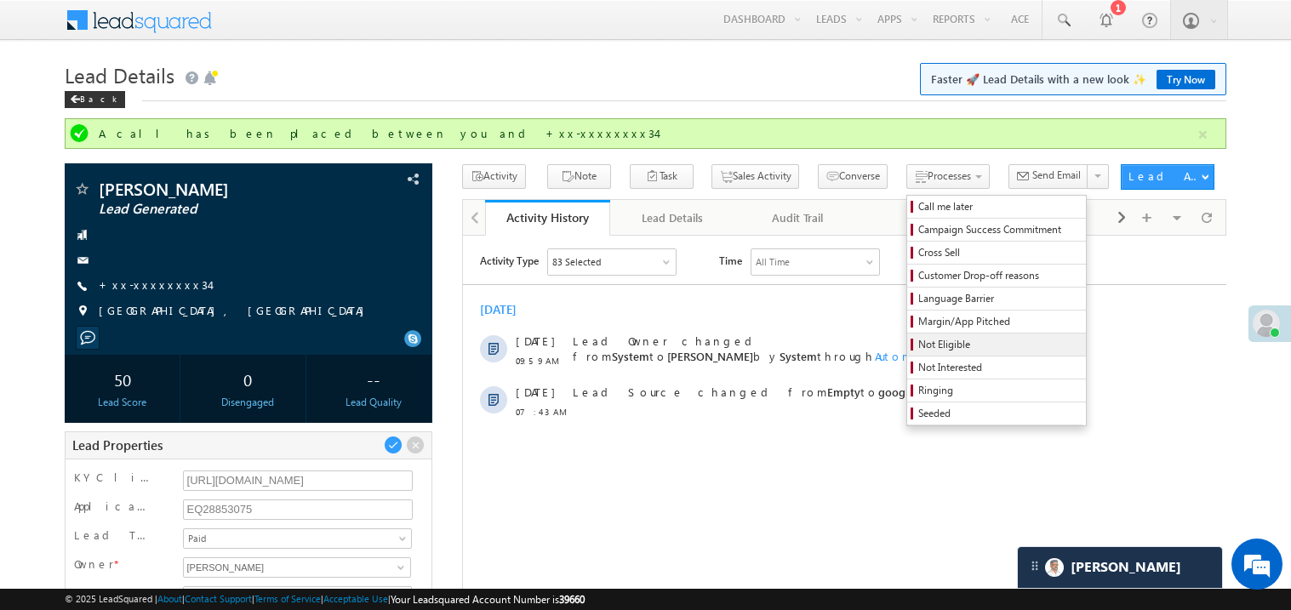
click at [919, 346] on span "Not Eligible" at bounding box center [1000, 344] width 162 height 15
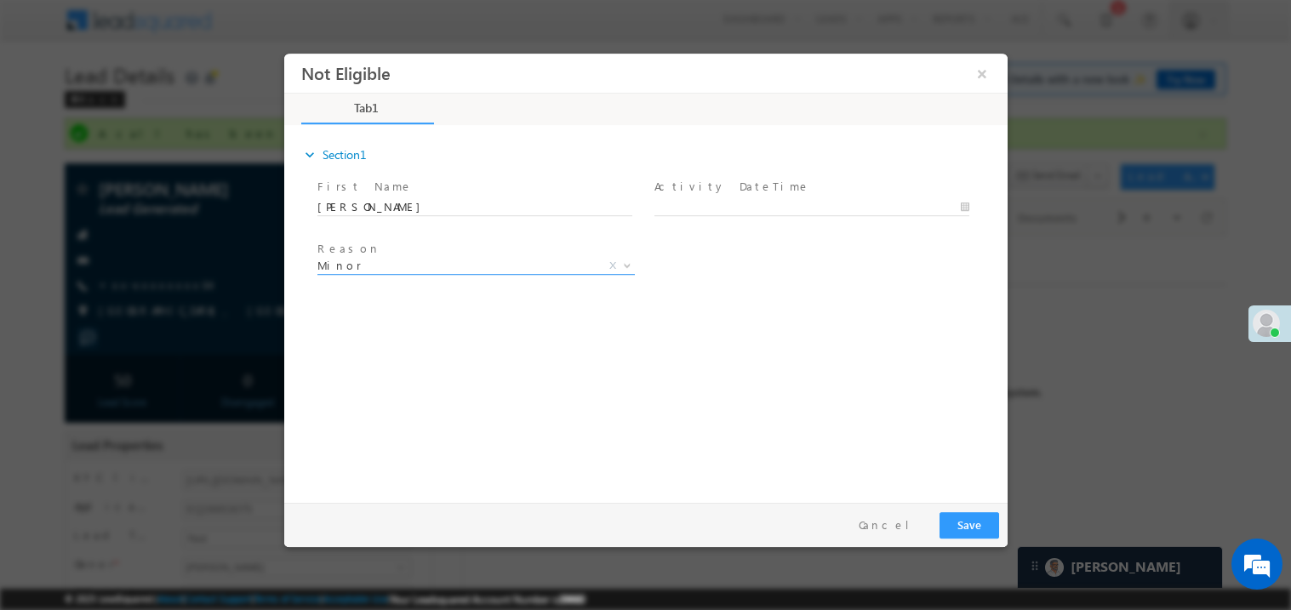
click at [354, 266] on span "Minor" at bounding box center [455, 264] width 277 height 15
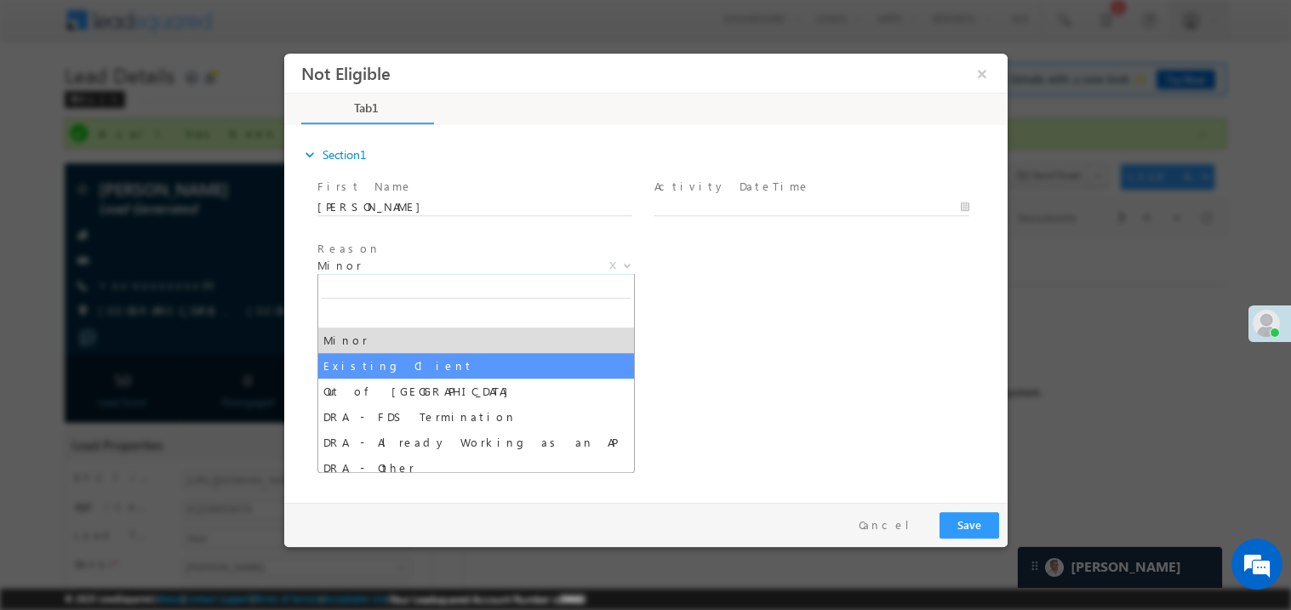
select select "Existing Client"
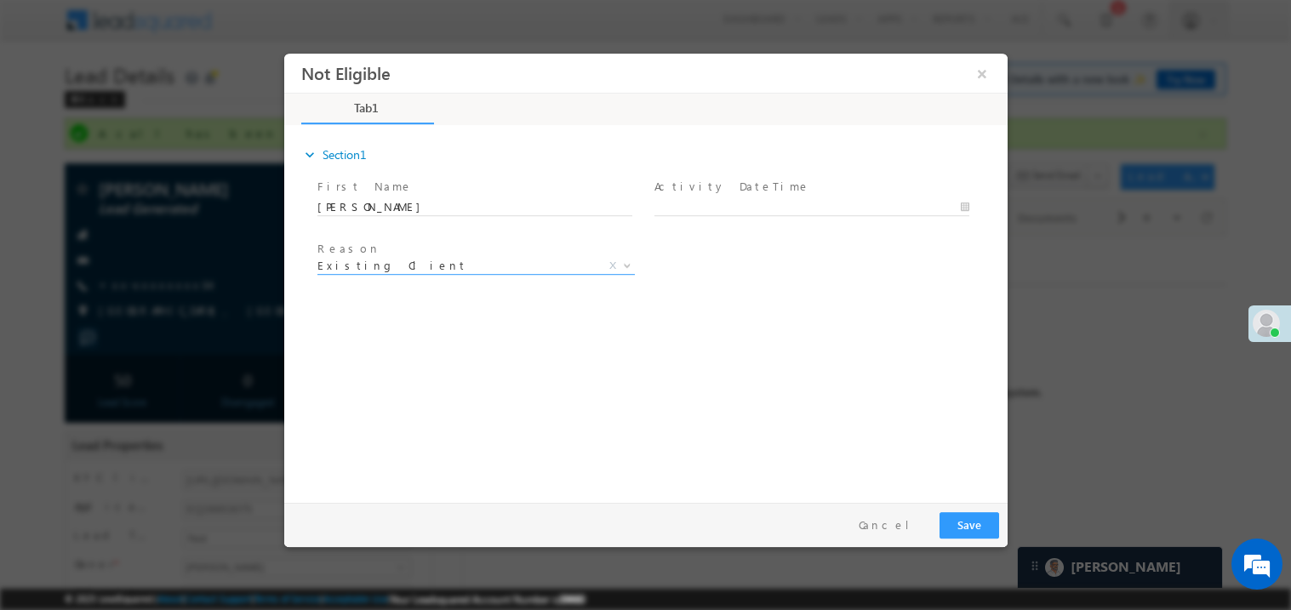
click at [706, 191] on label "Activity DateTime" at bounding box center [732, 186] width 156 height 16
click at [701, 200] on body "Not Eligible ×" at bounding box center [645, 274] width 724 height 442
type input "[DATE] 10:57 AM"
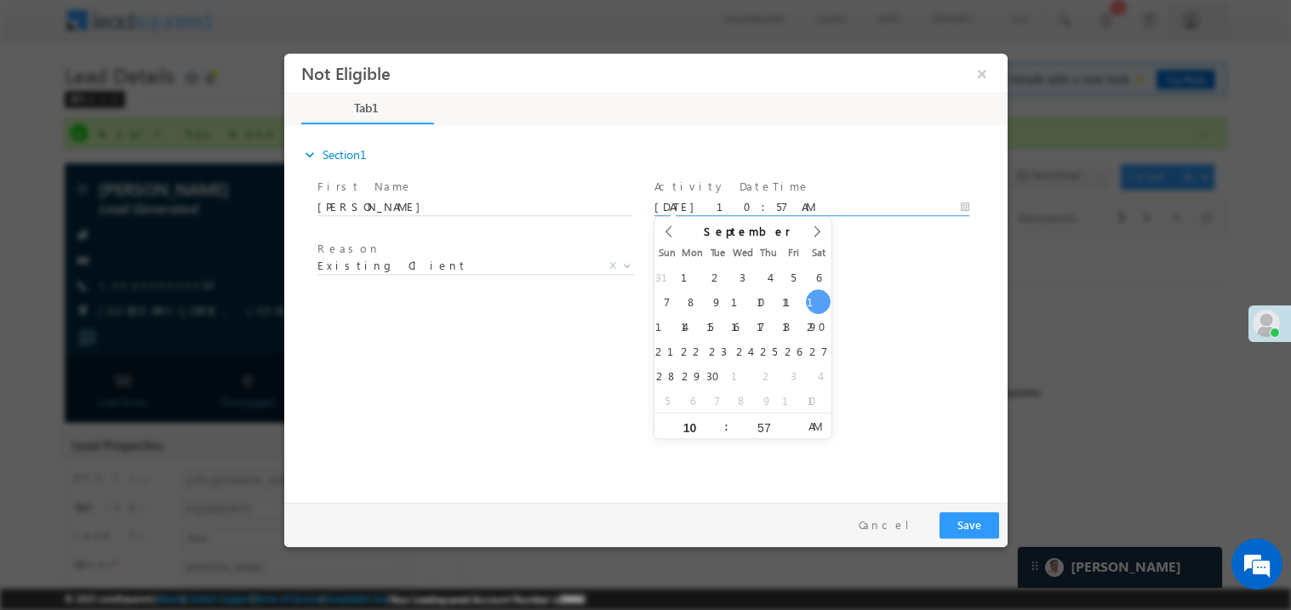
click at [937, 293] on div "Reason * Minor Existing Client Out of India DRA - FDS Termination DRA - Already…" at bounding box center [660, 268] width 694 height 63
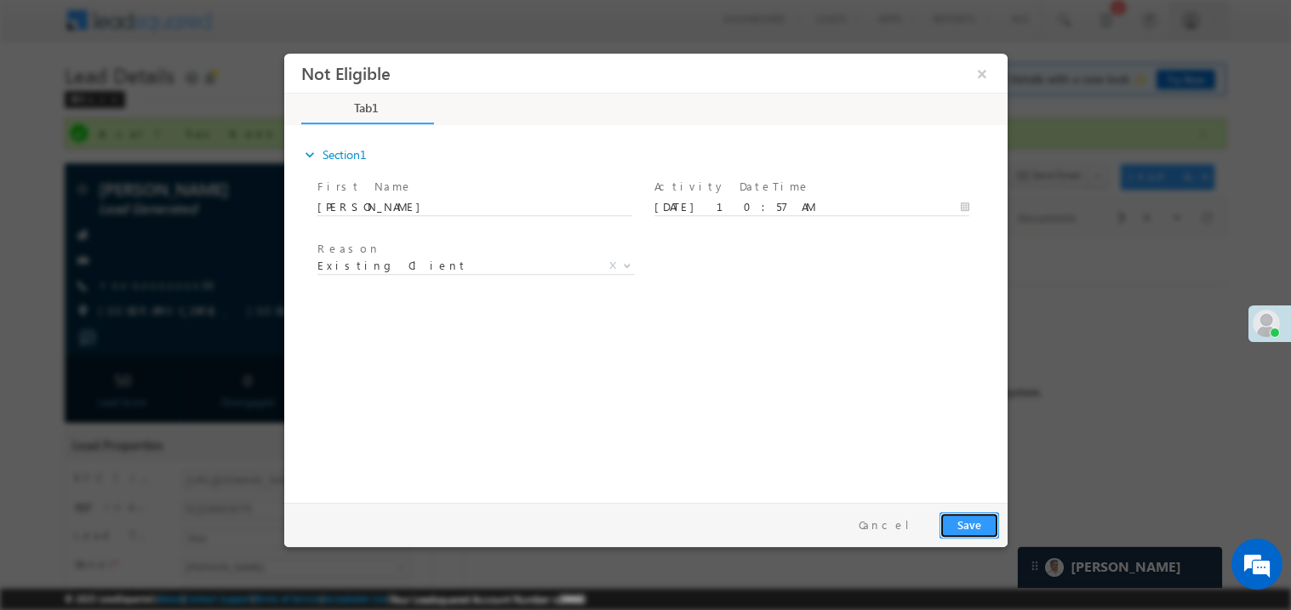
click at [972, 519] on button "Save" at bounding box center [969, 525] width 60 height 26
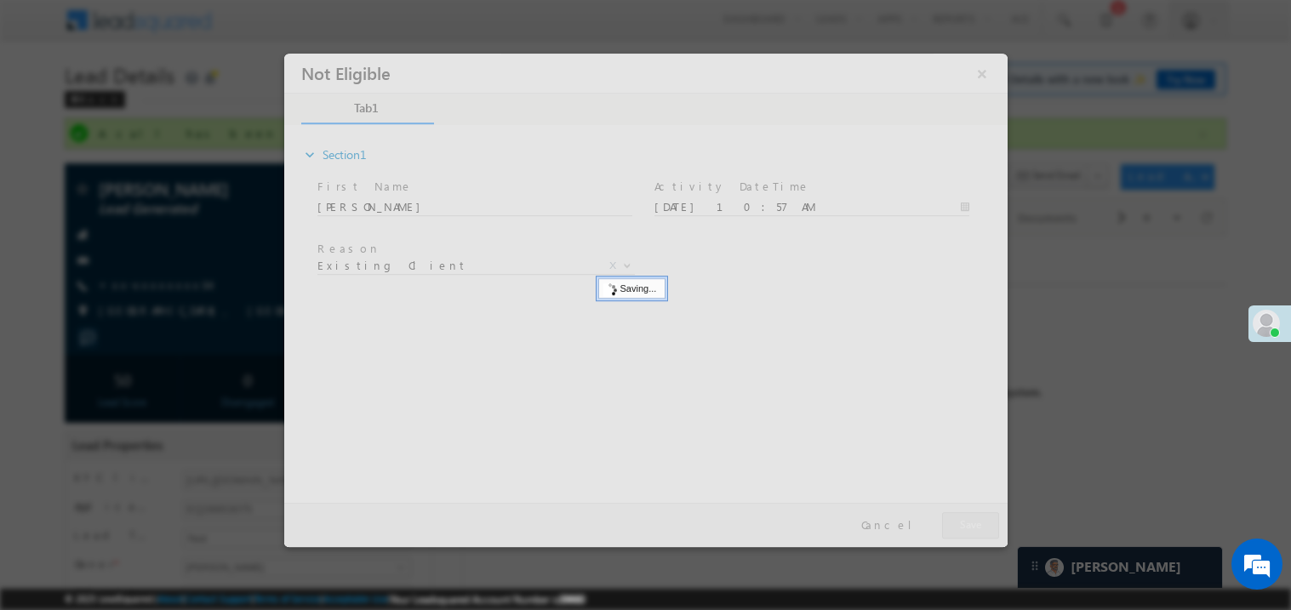
click at [972, 519] on div at bounding box center [645, 300] width 724 height 494
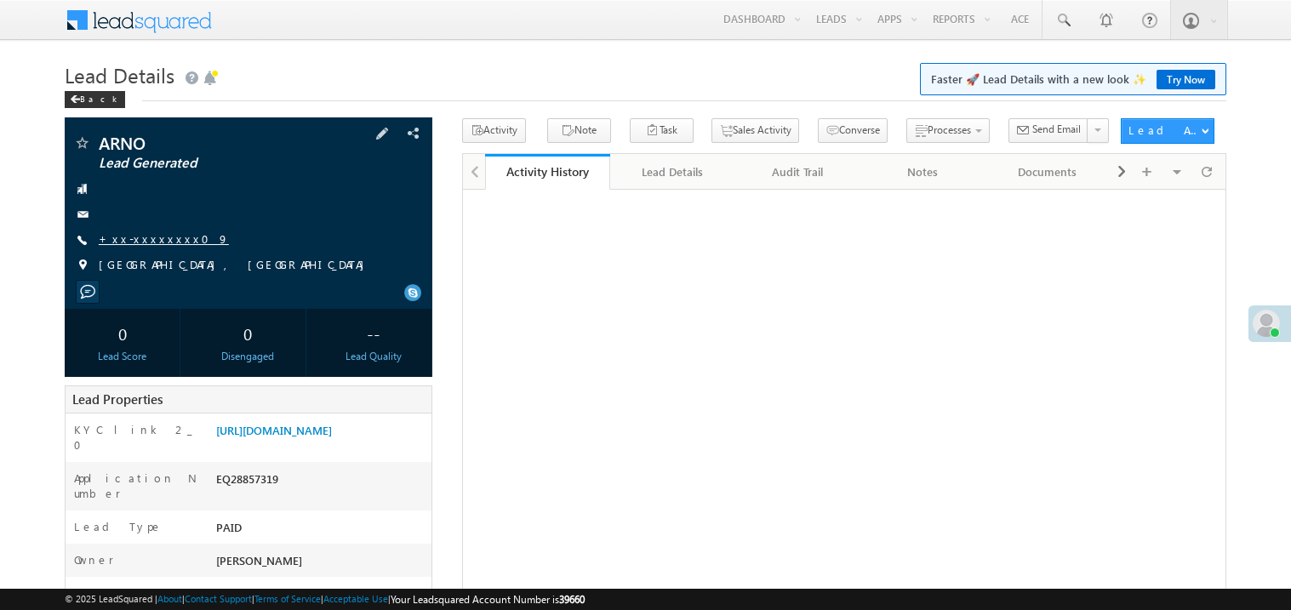
click at [165, 240] on link "+xx-xxxxxxxx09" at bounding box center [164, 239] width 130 height 14
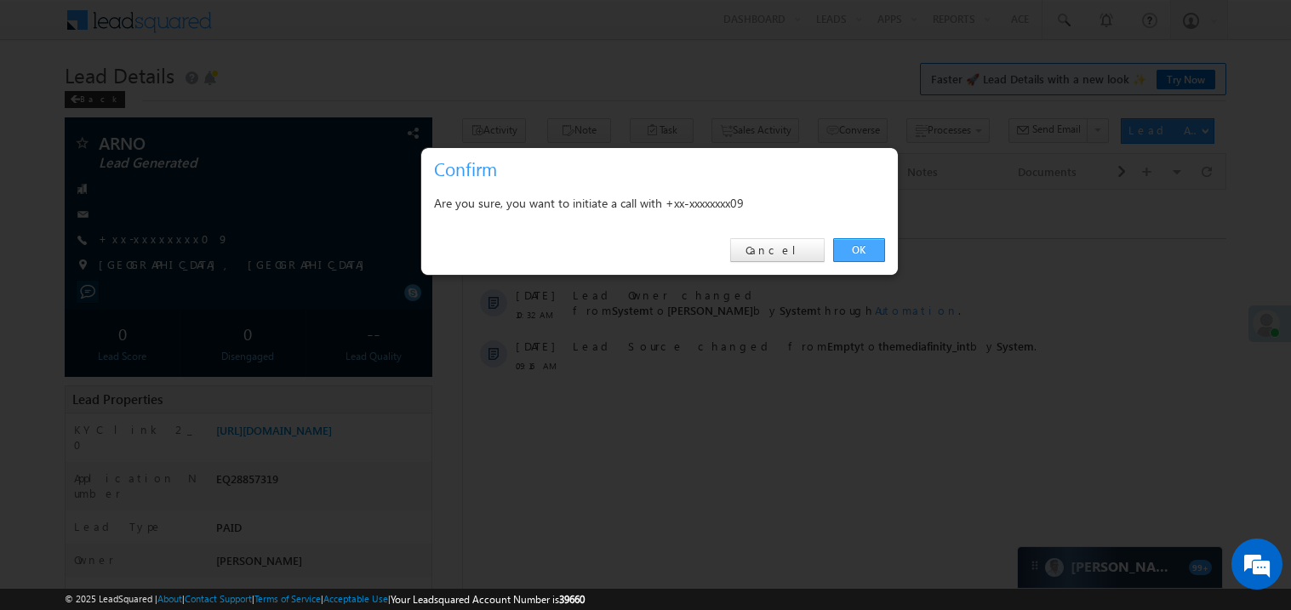
click at [850, 244] on link "OK" at bounding box center [859, 250] width 52 height 24
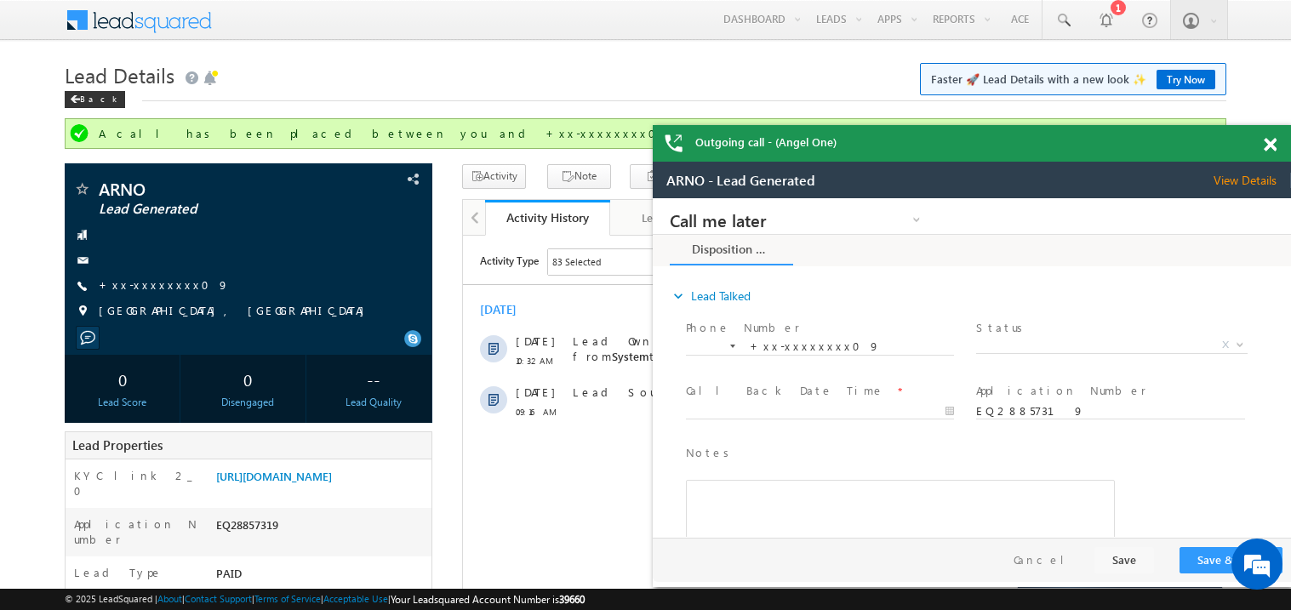
click at [1274, 149] on span at bounding box center [1270, 145] width 13 height 14
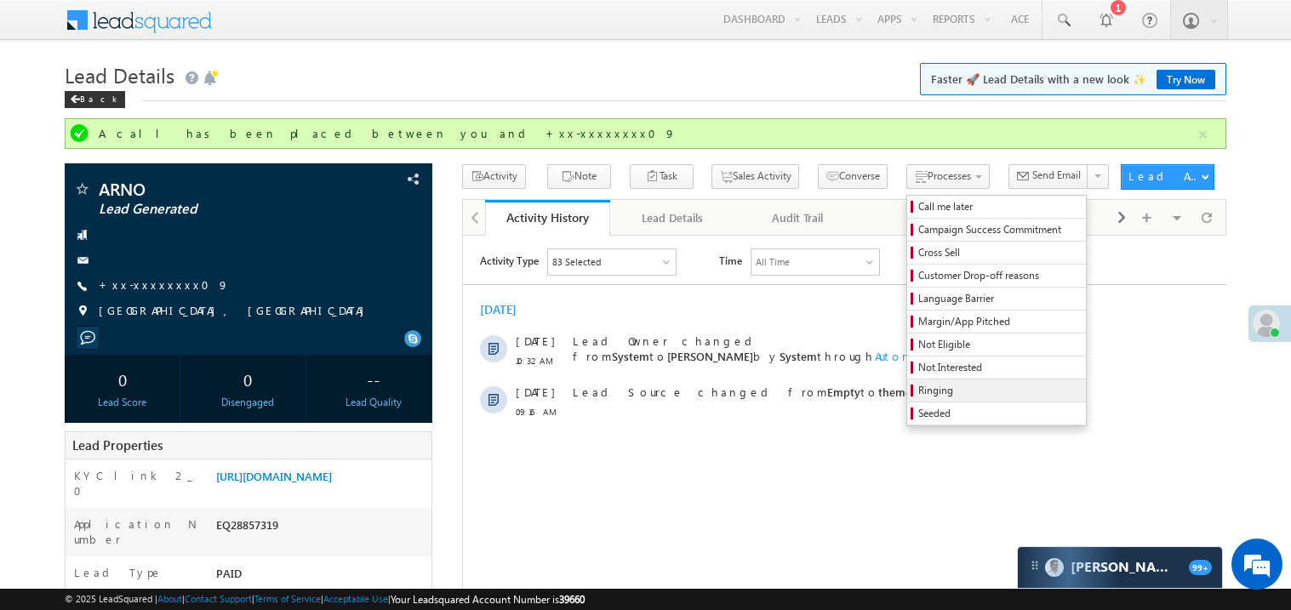
click at [945, 392] on span "Ringing" at bounding box center [1000, 390] width 162 height 15
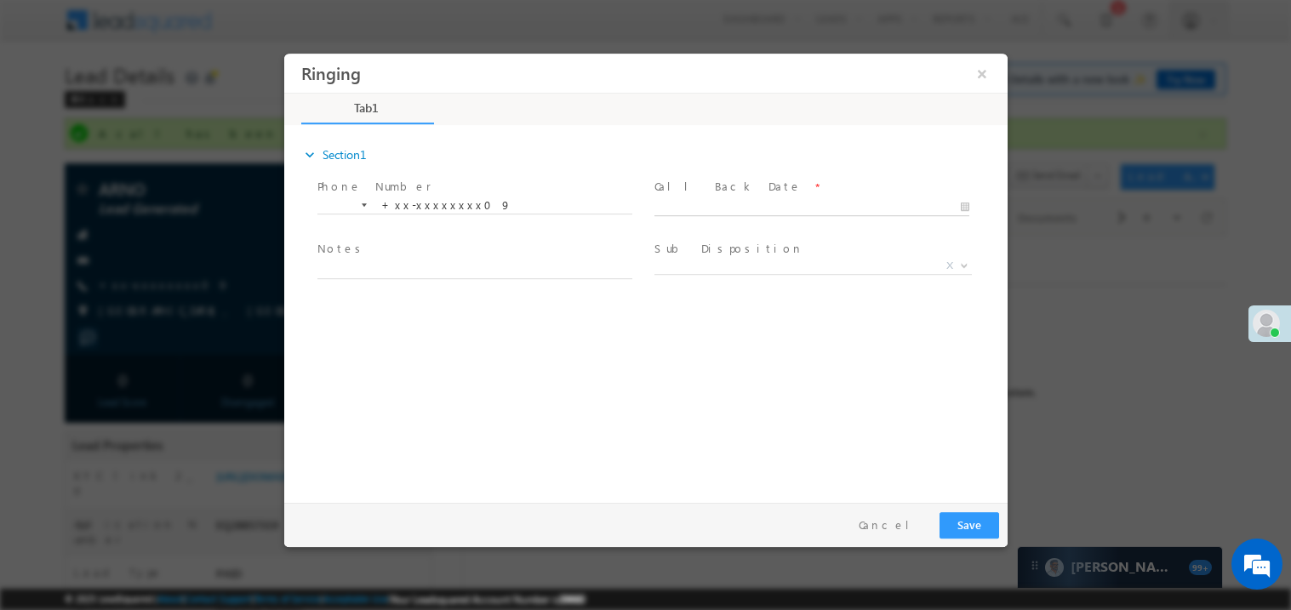
click at [724, 202] on body "Ringing ×" at bounding box center [645, 274] width 724 height 442
type input "09/13/25 10:56 AM"
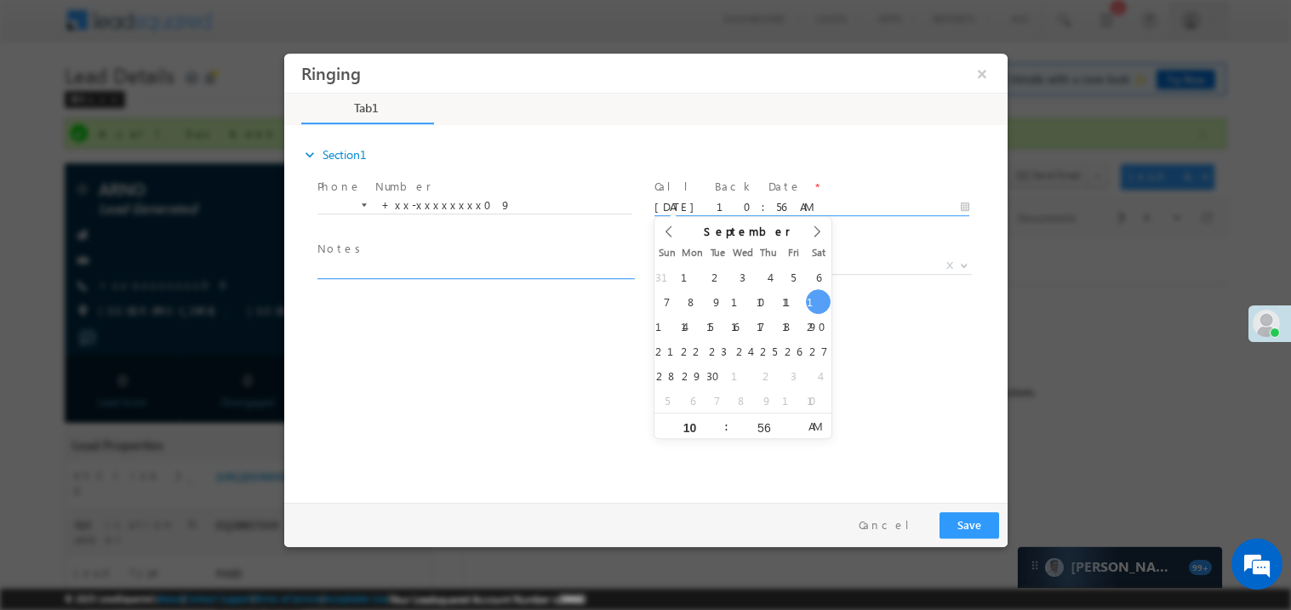
click at [423, 266] on textarea at bounding box center [474, 269] width 315 height 20
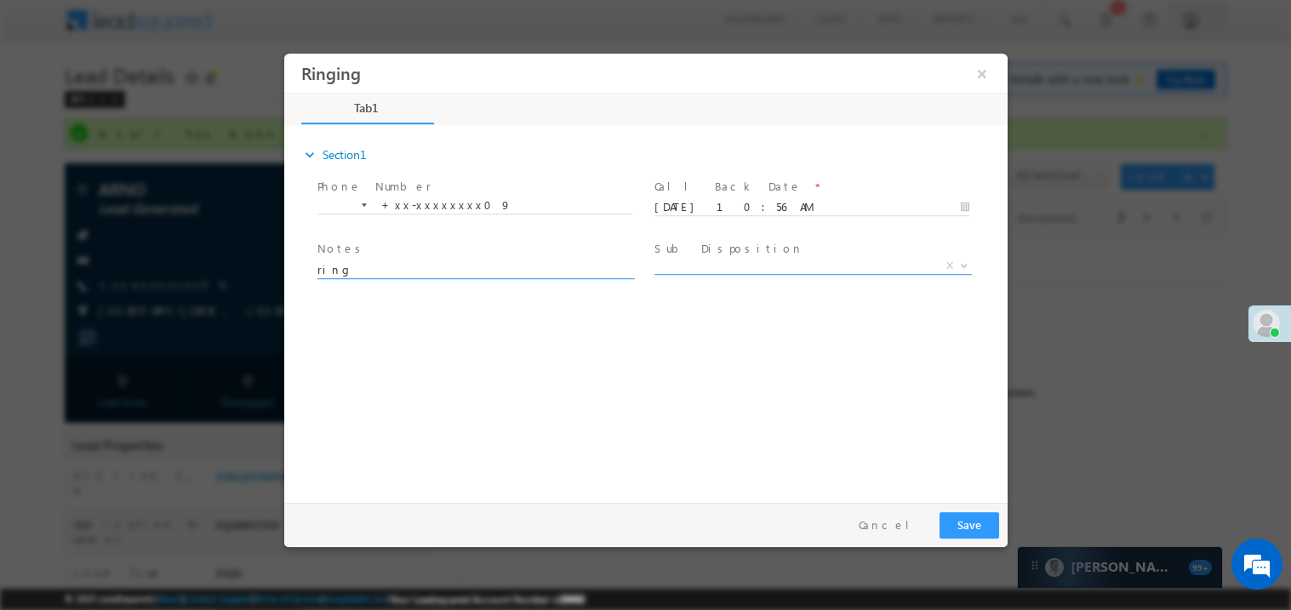
type textarea "ring"
click at [681, 262] on span "X" at bounding box center [813, 265] width 318 height 17
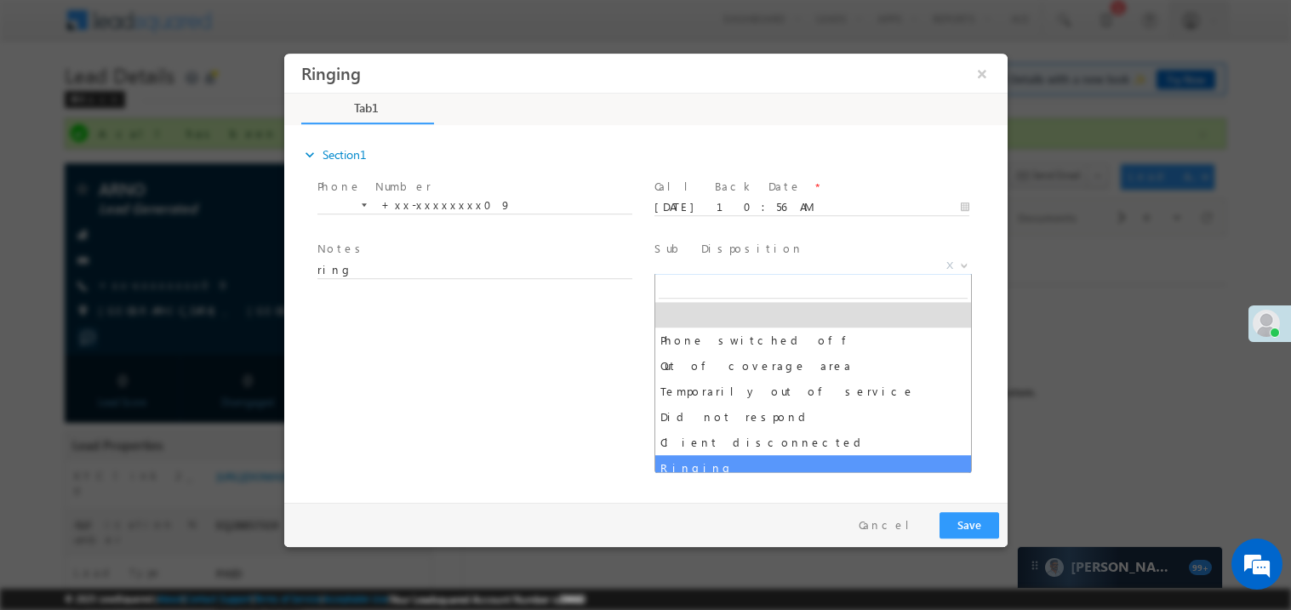
select select "Ringing"
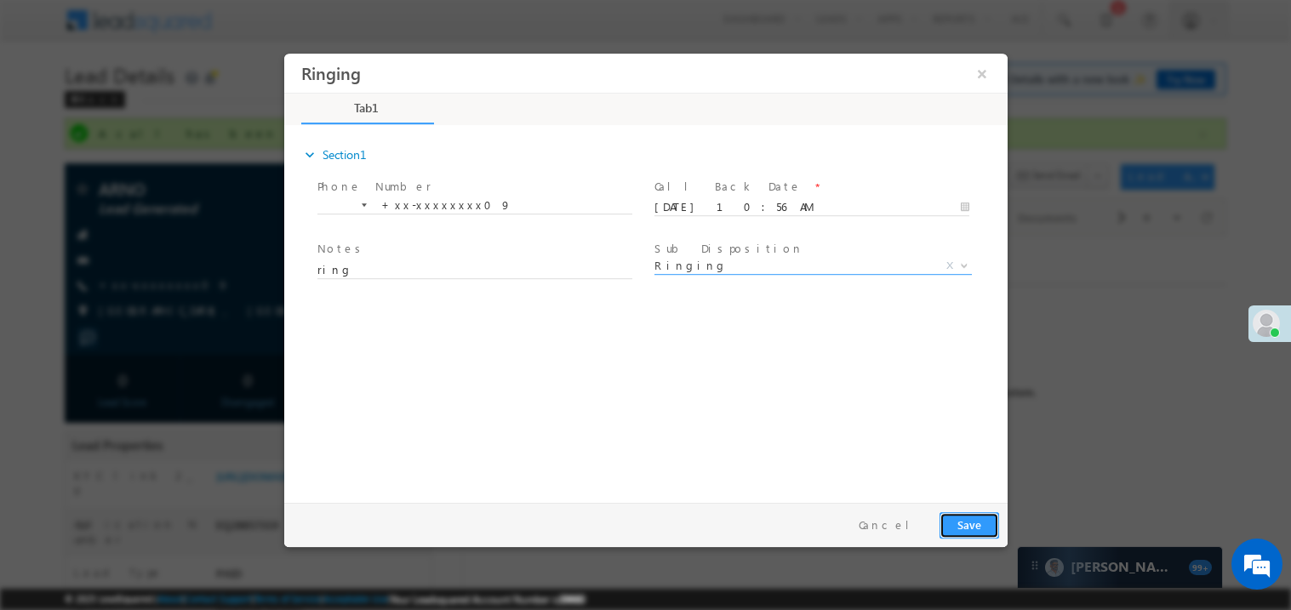
click at [966, 525] on button "Save" at bounding box center [969, 525] width 60 height 26
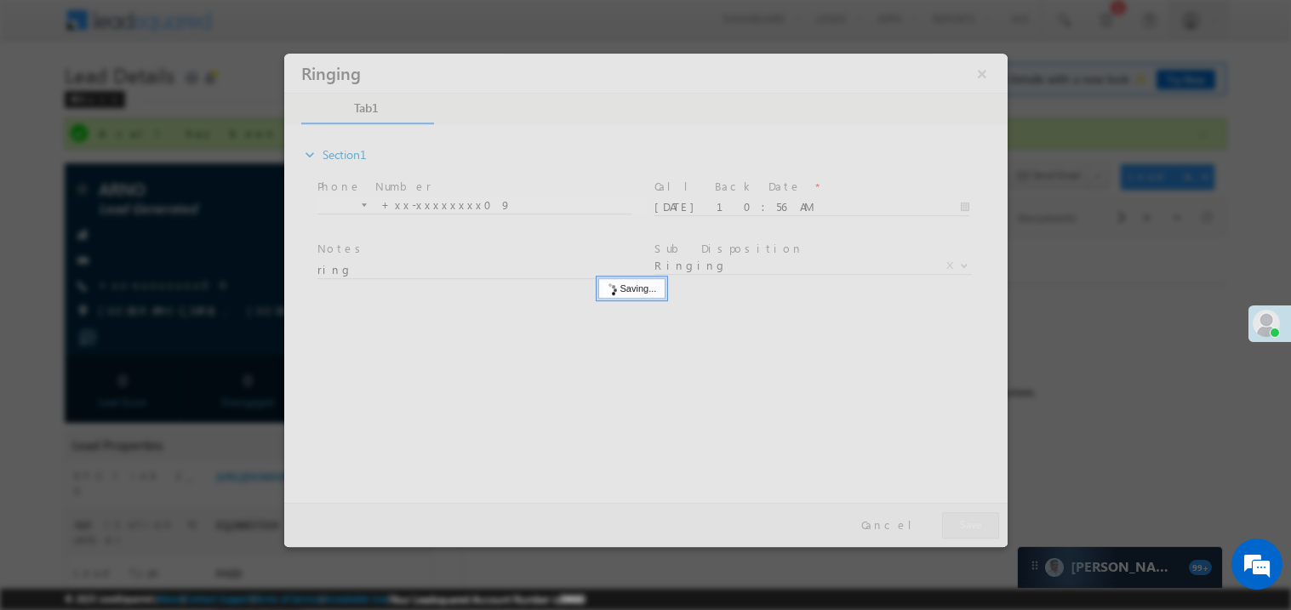
click at [966, 525] on div at bounding box center [645, 300] width 724 height 494
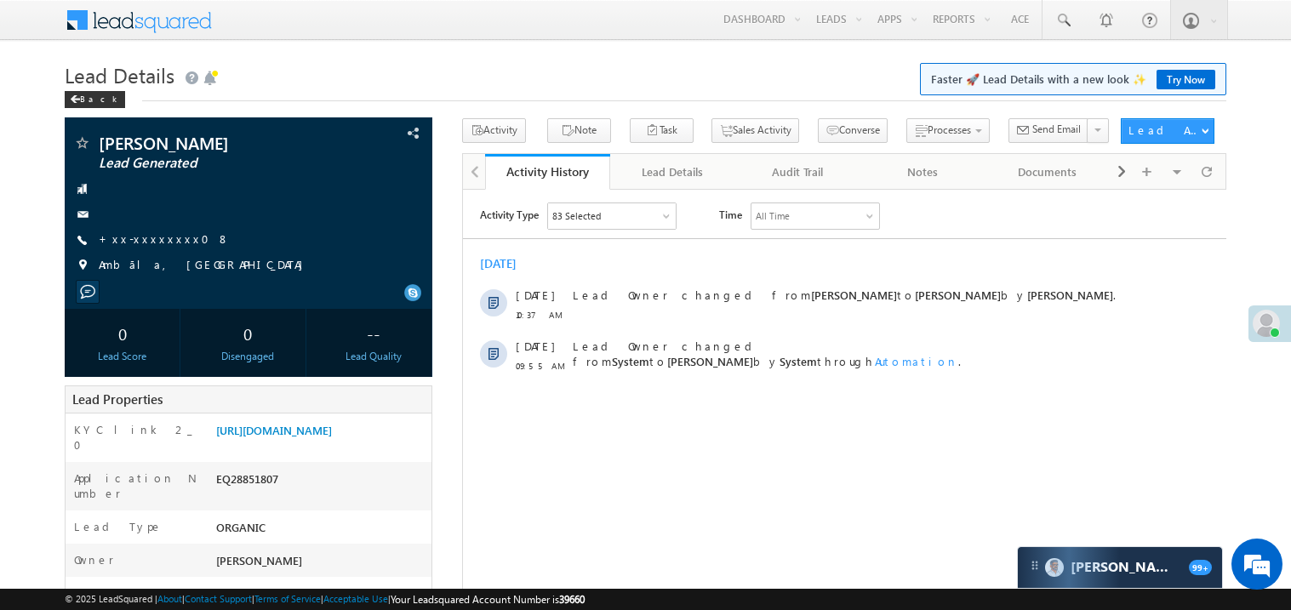
click at [152, 243] on link "+xx-xxxxxxxx08" at bounding box center [164, 239] width 131 height 14
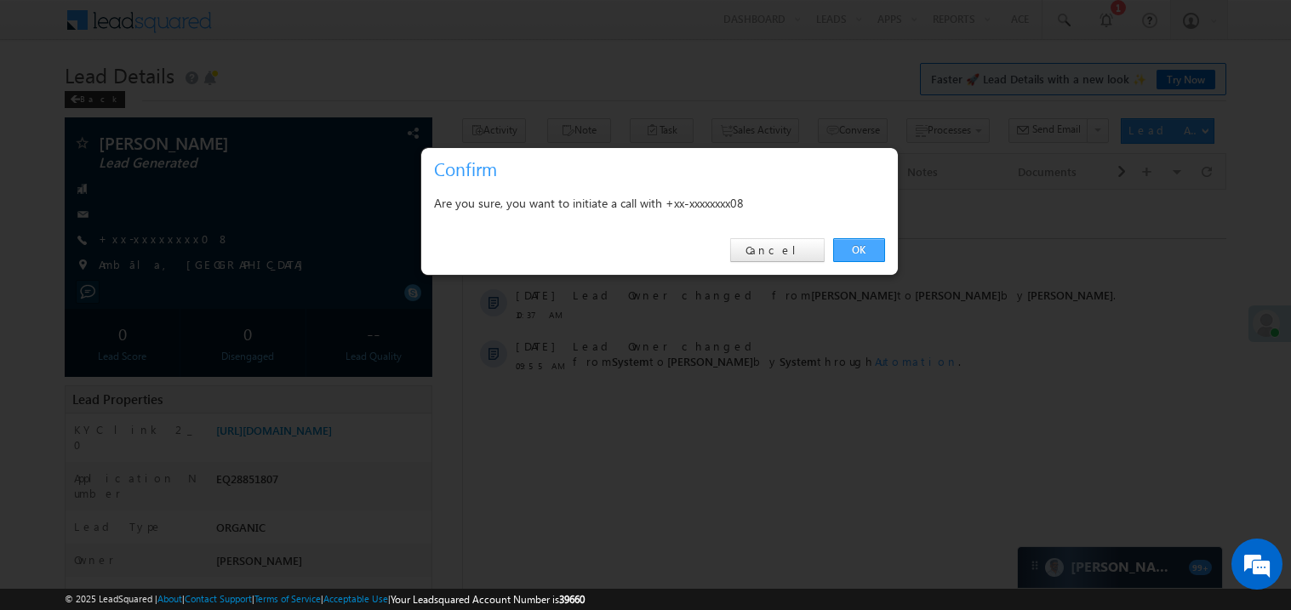
click at [850, 249] on link "OK" at bounding box center [859, 250] width 52 height 24
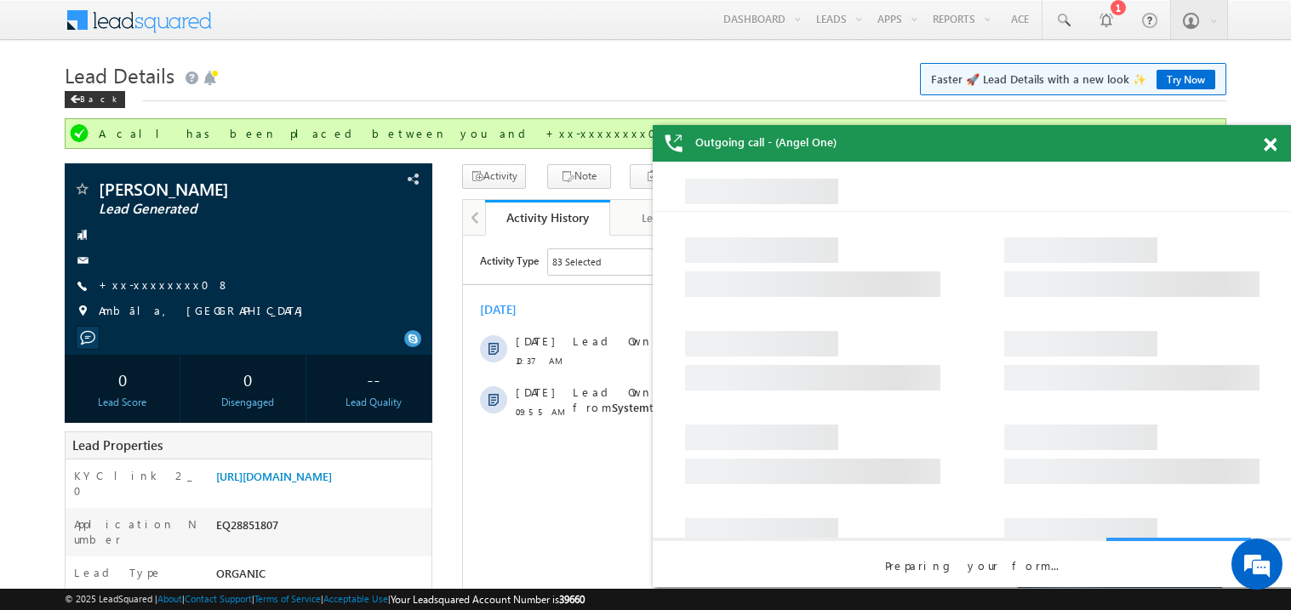
click at [1274, 145] on span at bounding box center [1270, 145] width 13 height 14
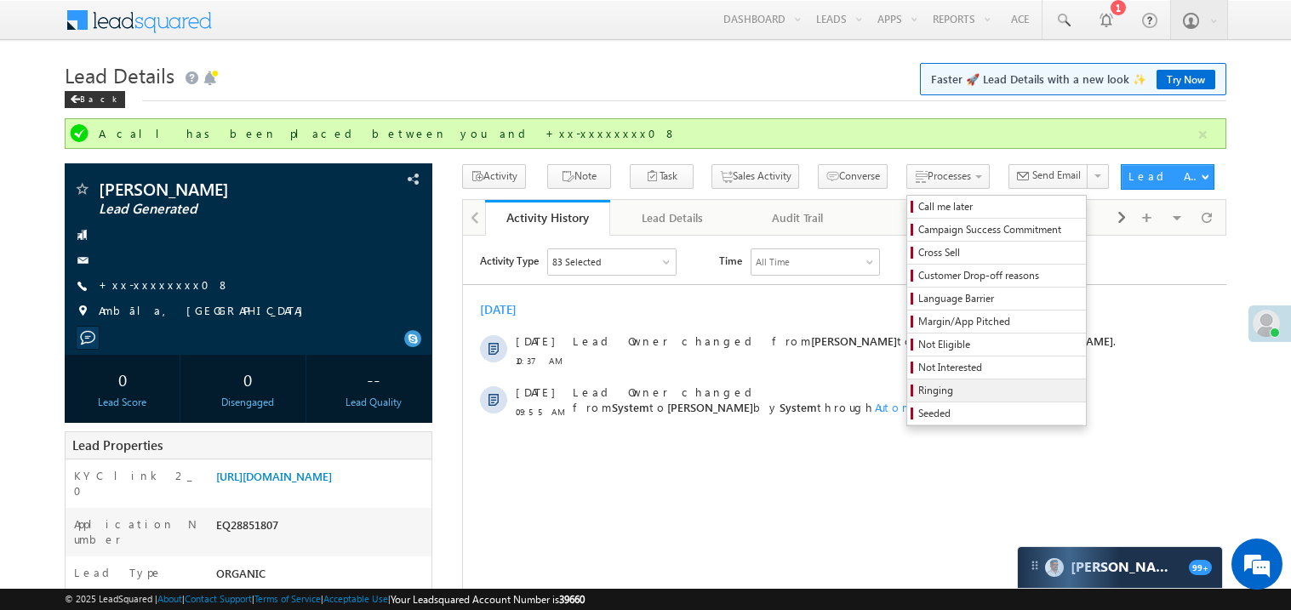
click at [919, 388] on span "Ringing" at bounding box center [1000, 390] width 162 height 15
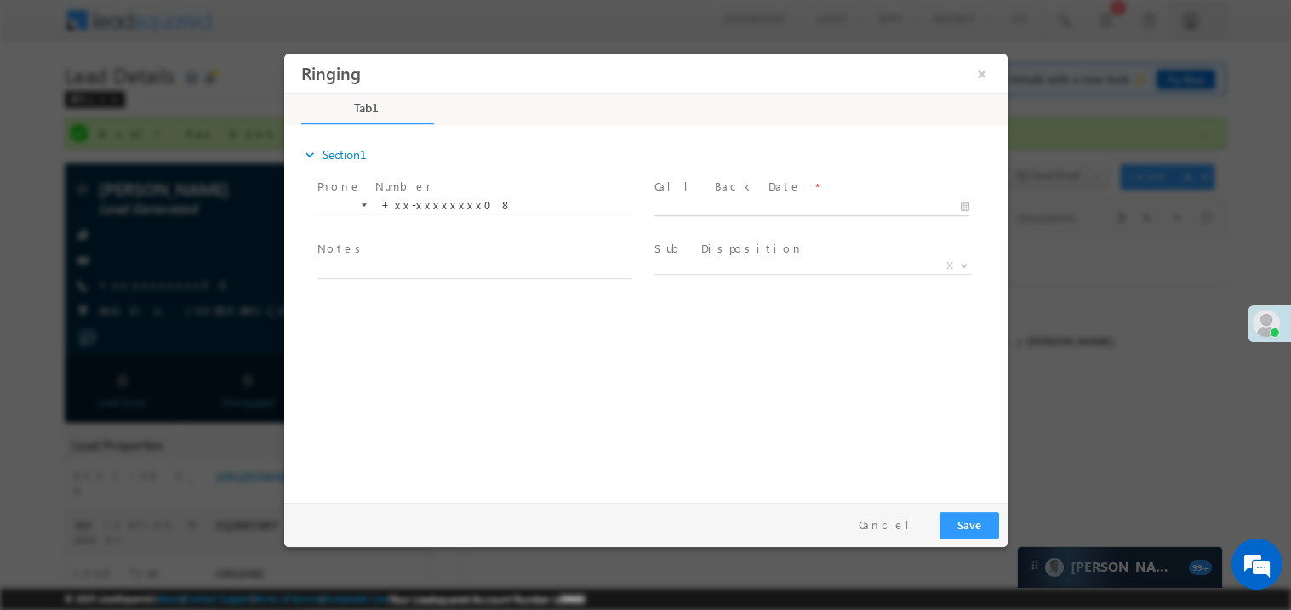
click at [698, 208] on body "Ringing ×" at bounding box center [645, 274] width 724 height 442
type input "09/13/25 10:57 AM"
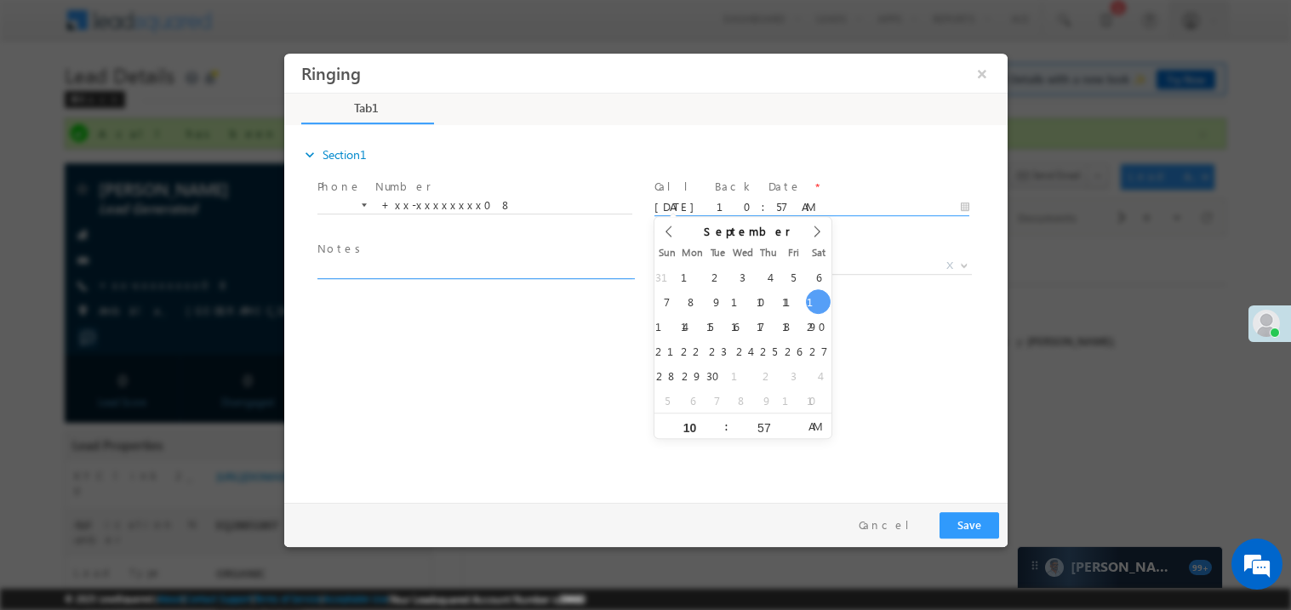
click at [375, 267] on textarea at bounding box center [474, 269] width 315 height 20
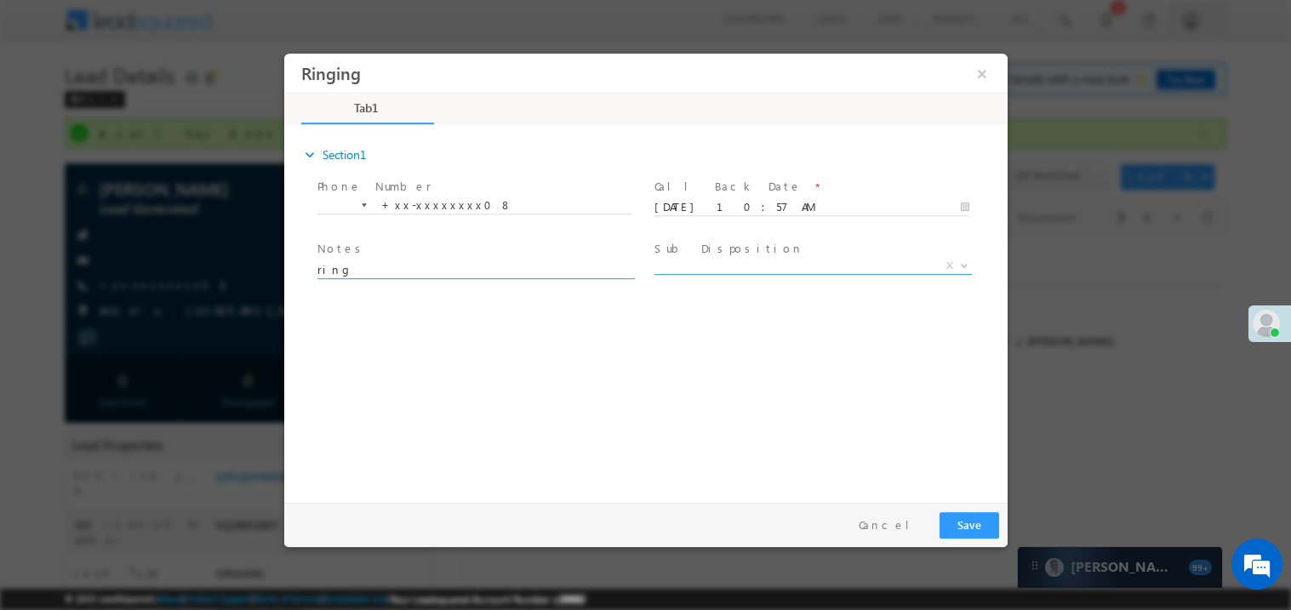
type textarea "ring"
click at [718, 271] on span "X" at bounding box center [813, 265] width 318 height 17
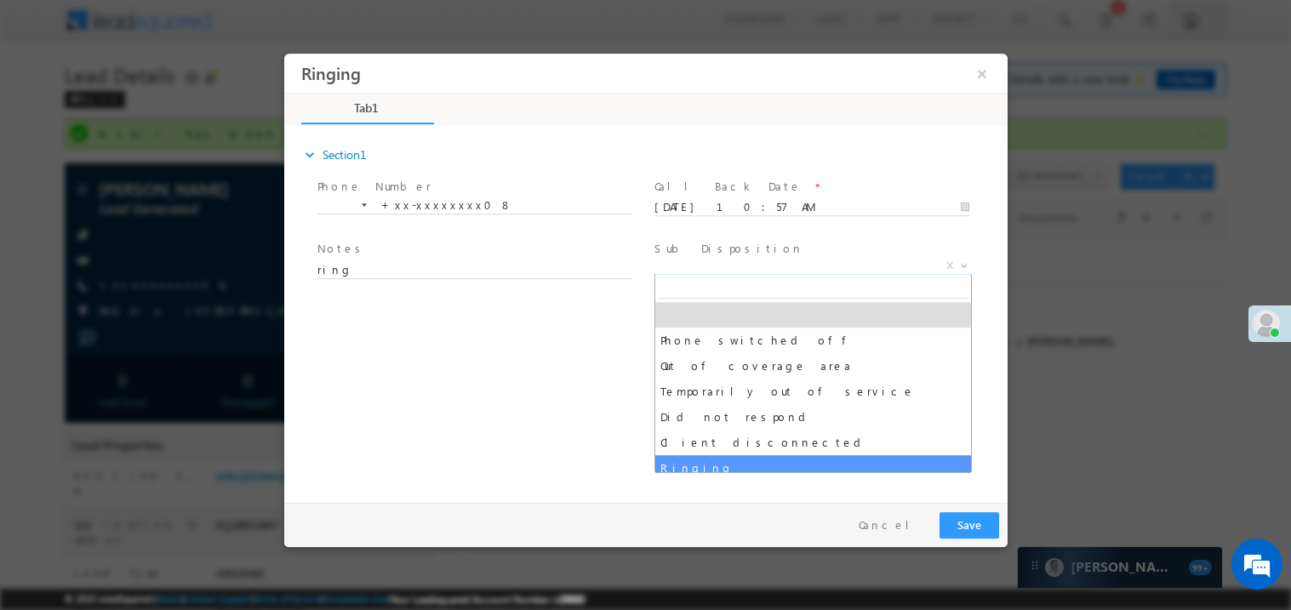
select select "Ringing"
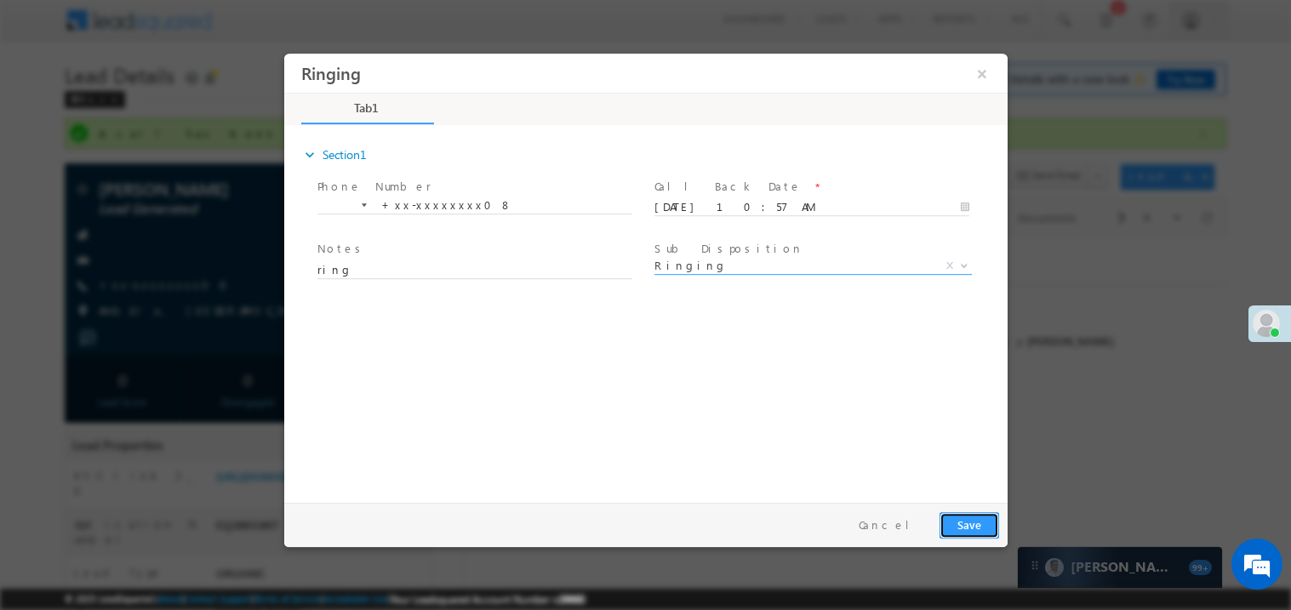
click at [973, 521] on button "Save" at bounding box center [969, 525] width 60 height 26
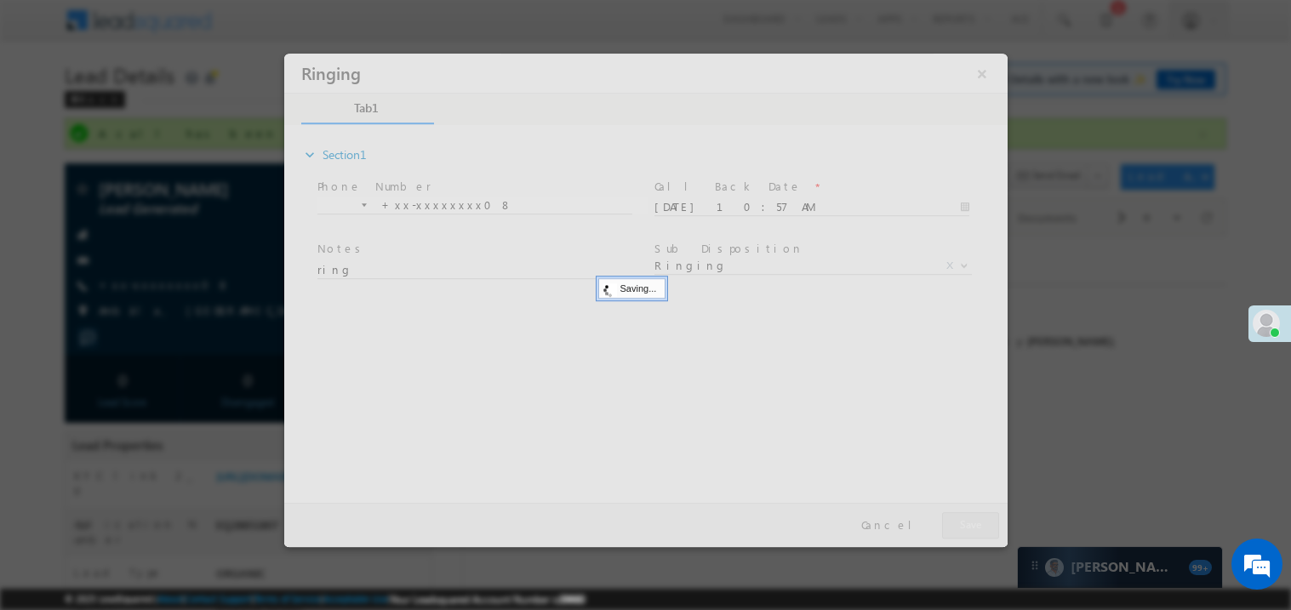
click at [973, 521] on div at bounding box center [645, 300] width 724 height 494
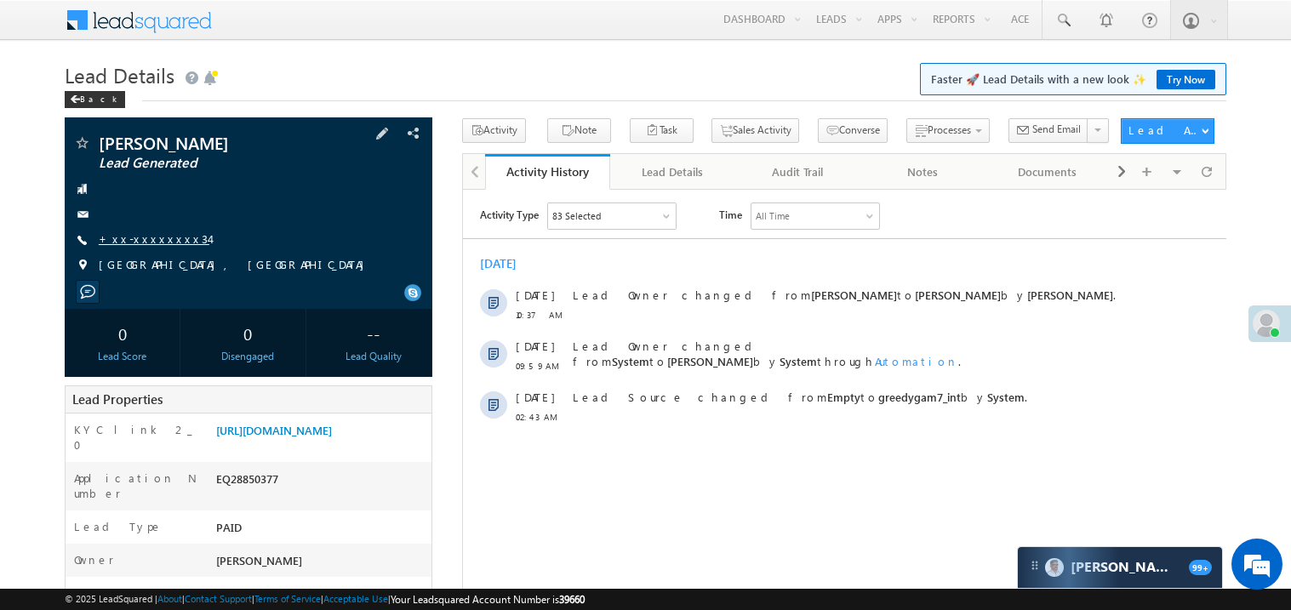
click at [151, 239] on link "+xx-xxxxxxxx34" at bounding box center [154, 239] width 111 height 14
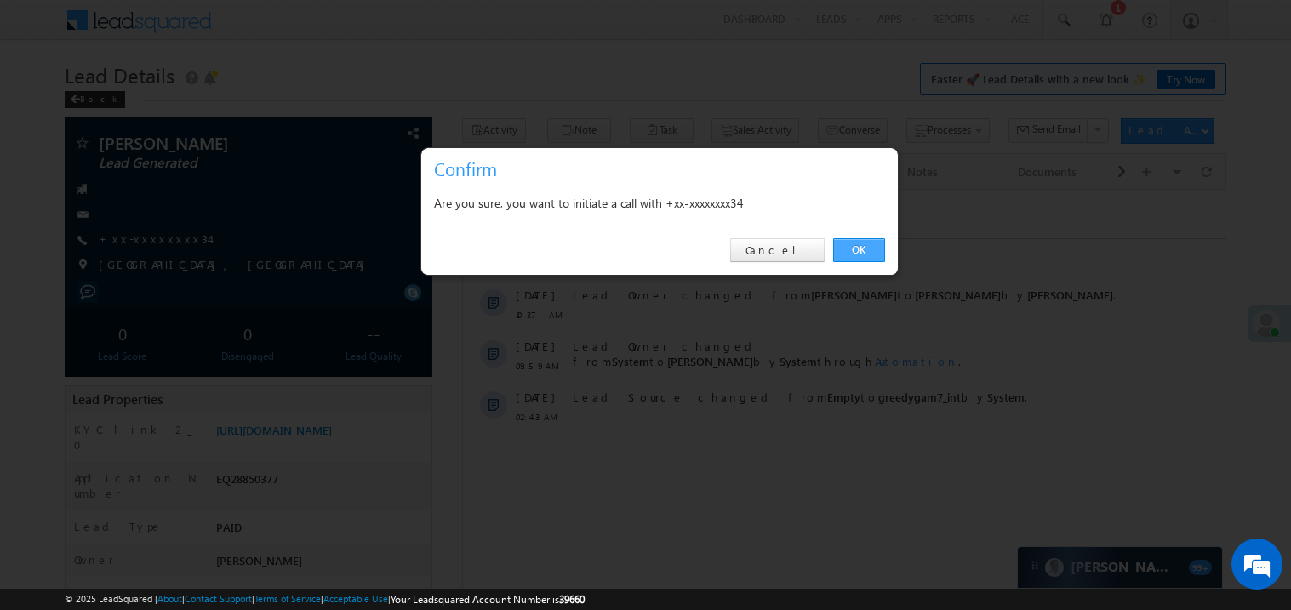
click at [859, 250] on link "OK" at bounding box center [859, 250] width 52 height 24
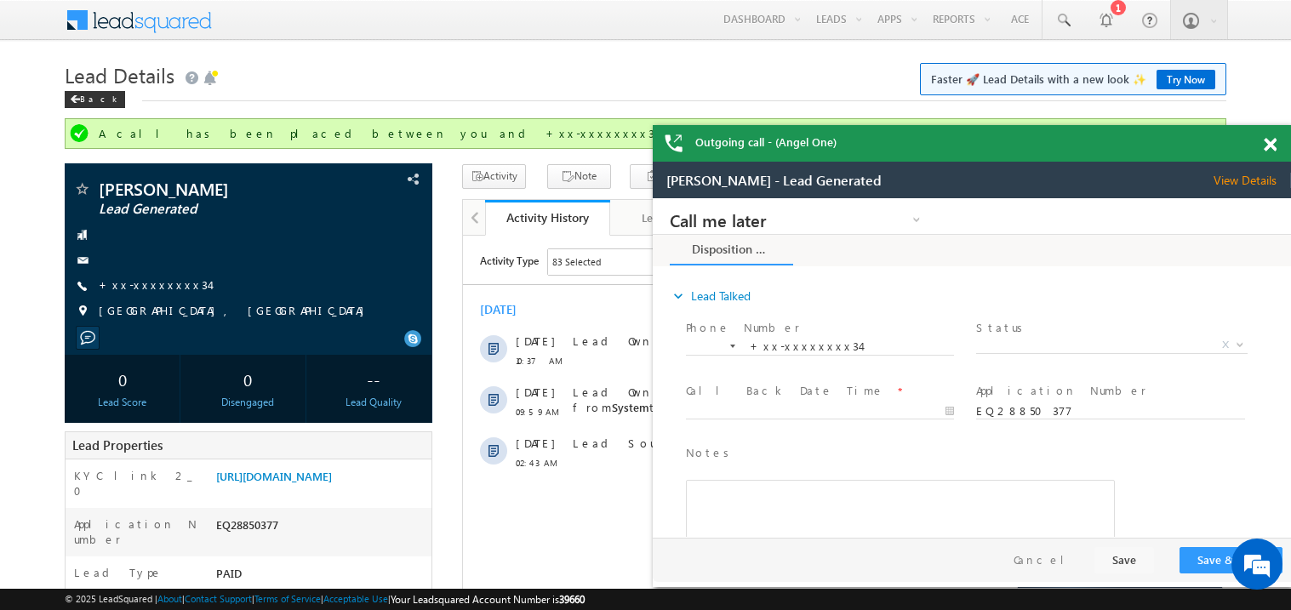
click at [1276, 142] on span at bounding box center [1270, 145] width 13 height 14
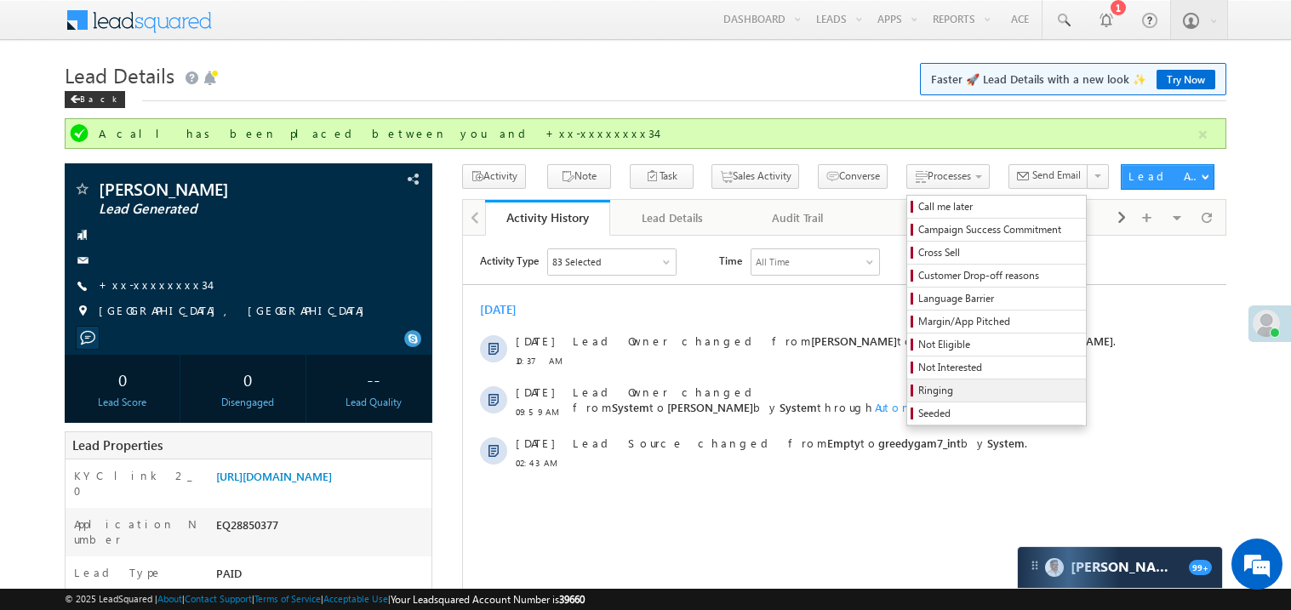
click at [919, 391] on span "Ringing" at bounding box center [1000, 390] width 162 height 15
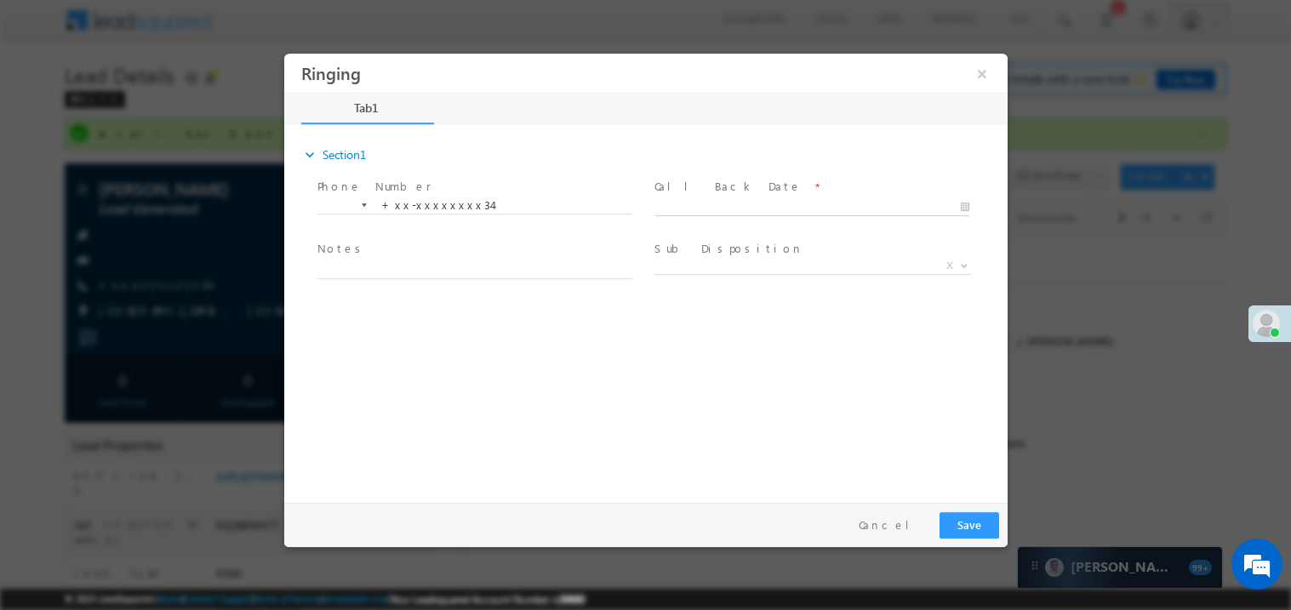
click at [703, 209] on body "Ringing ×" at bounding box center [645, 274] width 724 height 442
type input "[DATE] 10:59 AM"
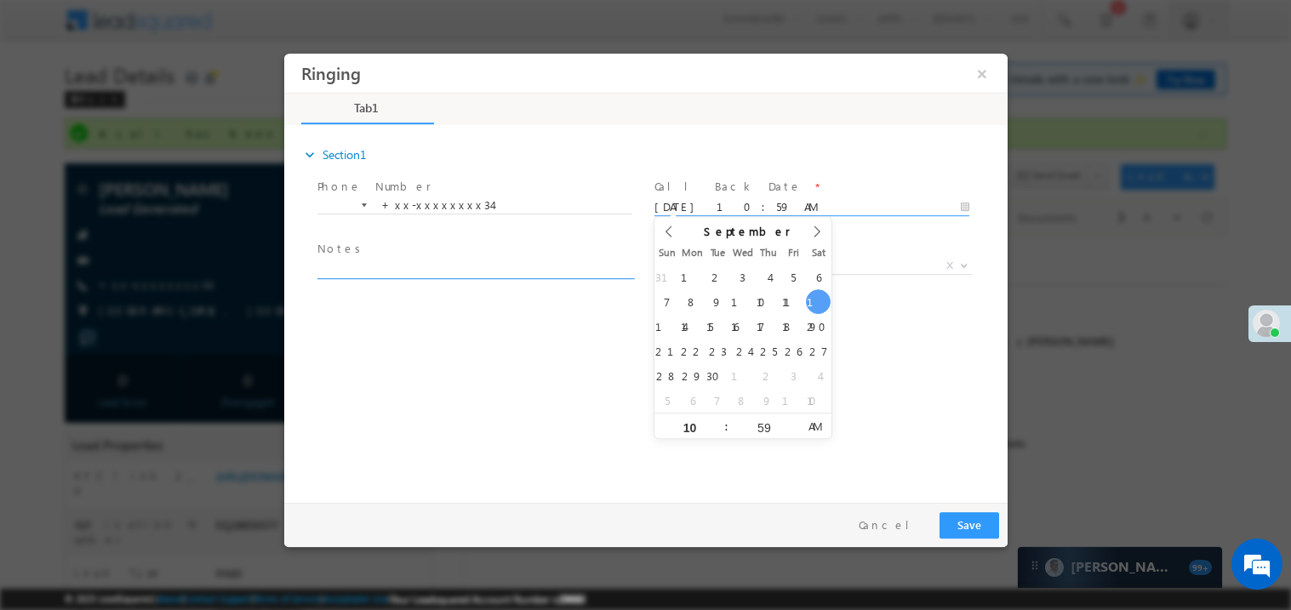
click at [413, 262] on textarea at bounding box center [474, 269] width 315 height 20
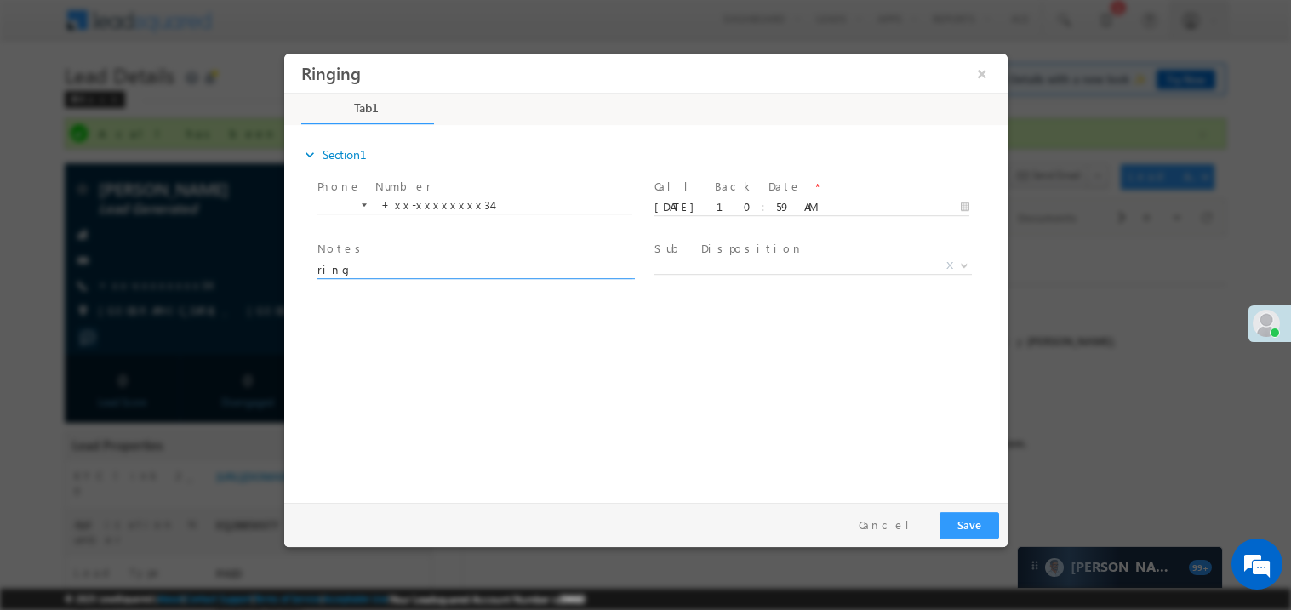
type textarea "ring"
click at [967, 513] on button "Save" at bounding box center [969, 525] width 60 height 26
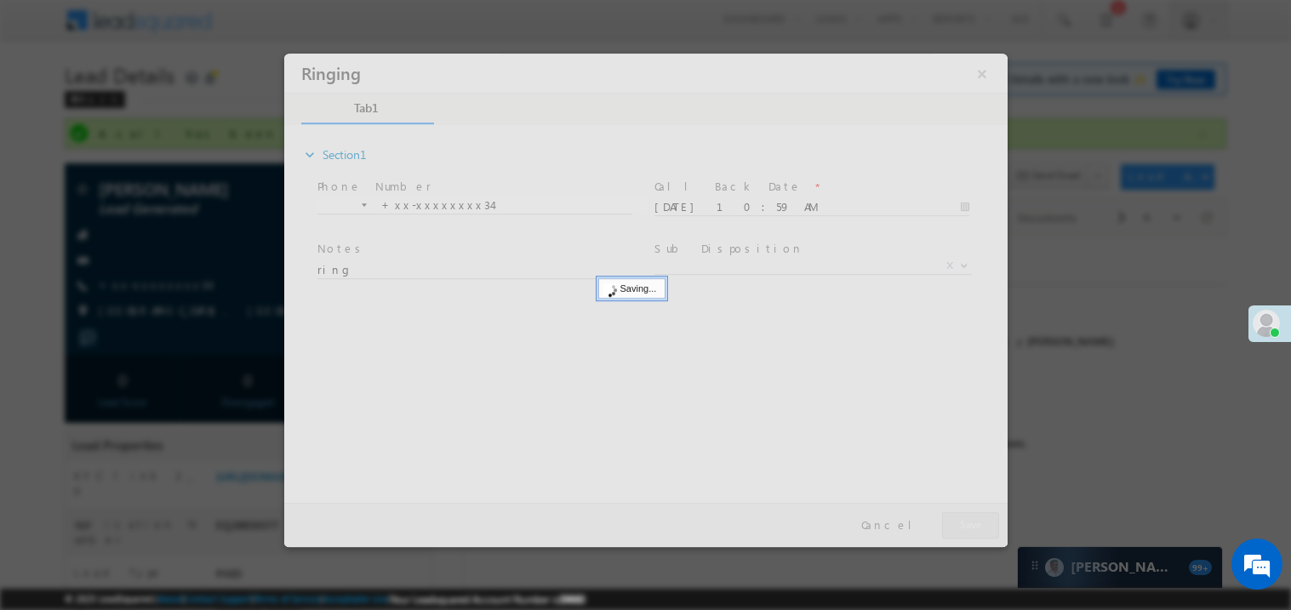
click at [967, 513] on div at bounding box center [645, 300] width 724 height 494
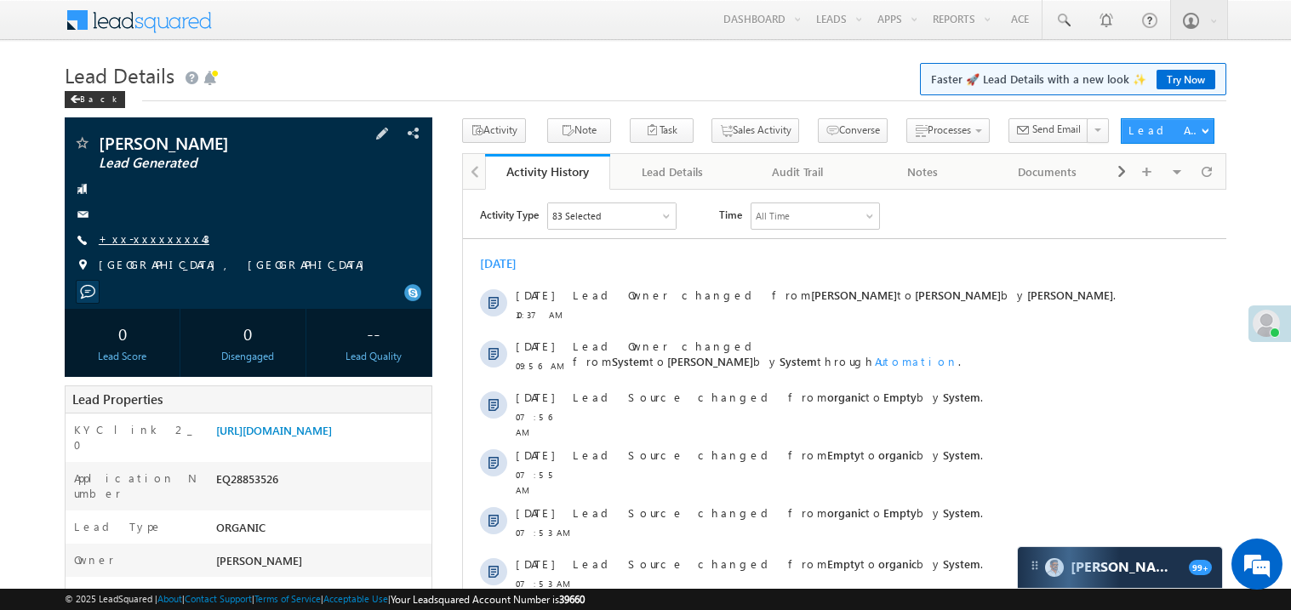
click at [157, 240] on link "+xx-xxxxxxxx43" at bounding box center [154, 239] width 111 height 14
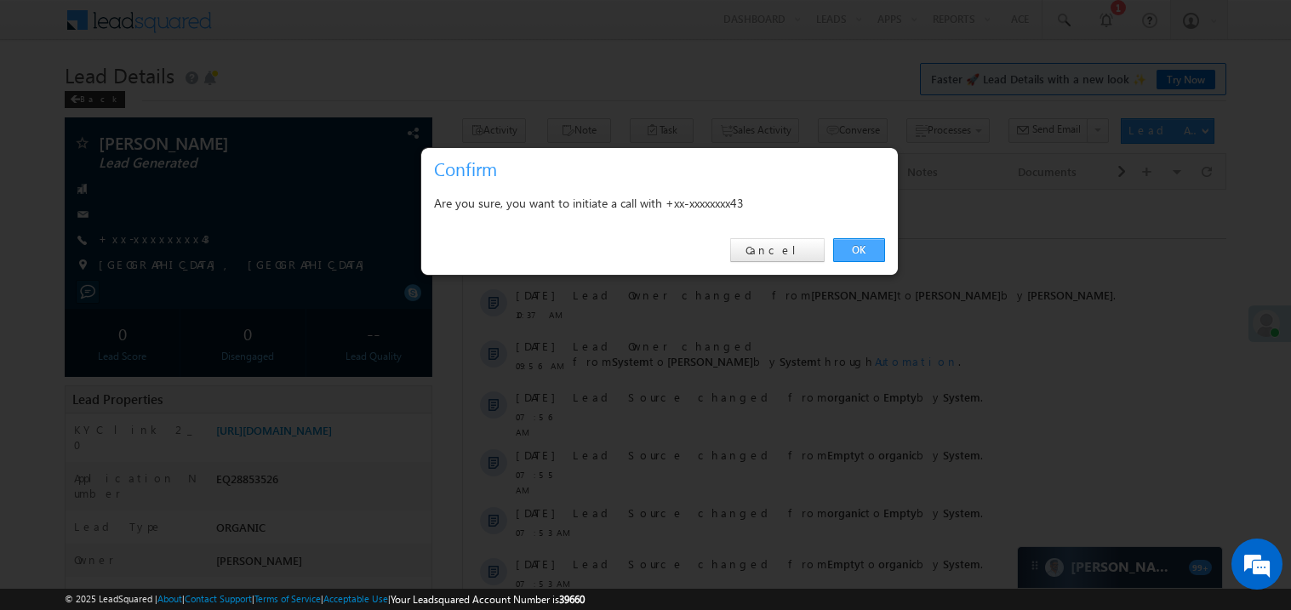
click at [861, 249] on link "OK" at bounding box center [859, 250] width 52 height 24
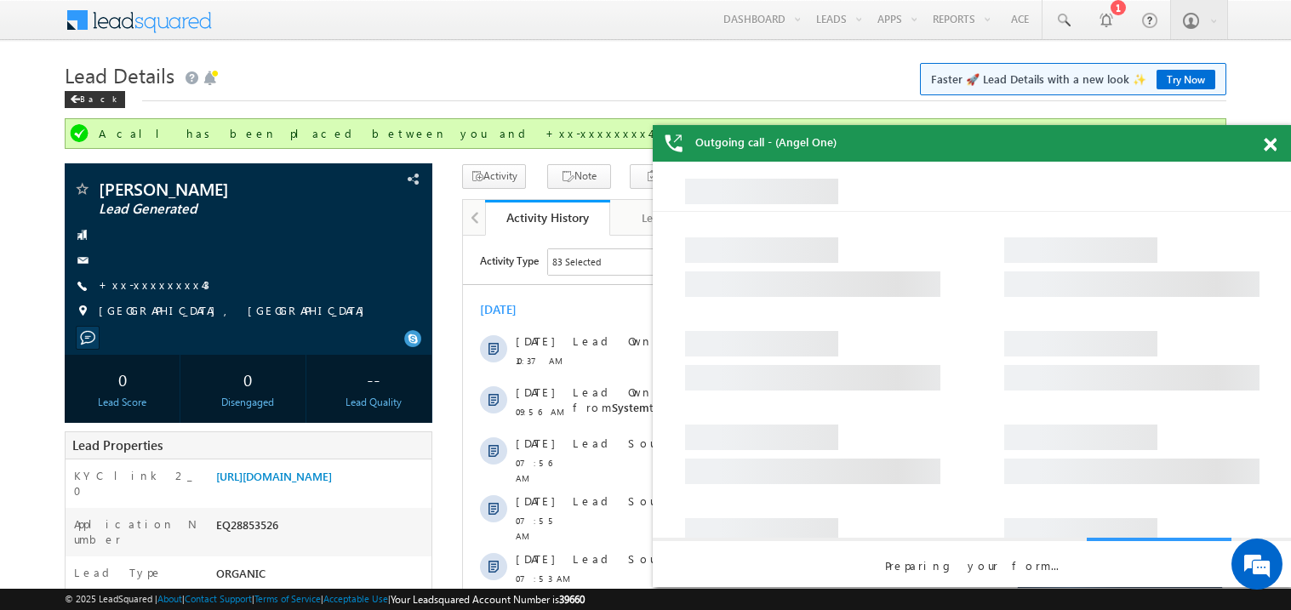
click at [1269, 146] on span at bounding box center [1270, 145] width 13 height 14
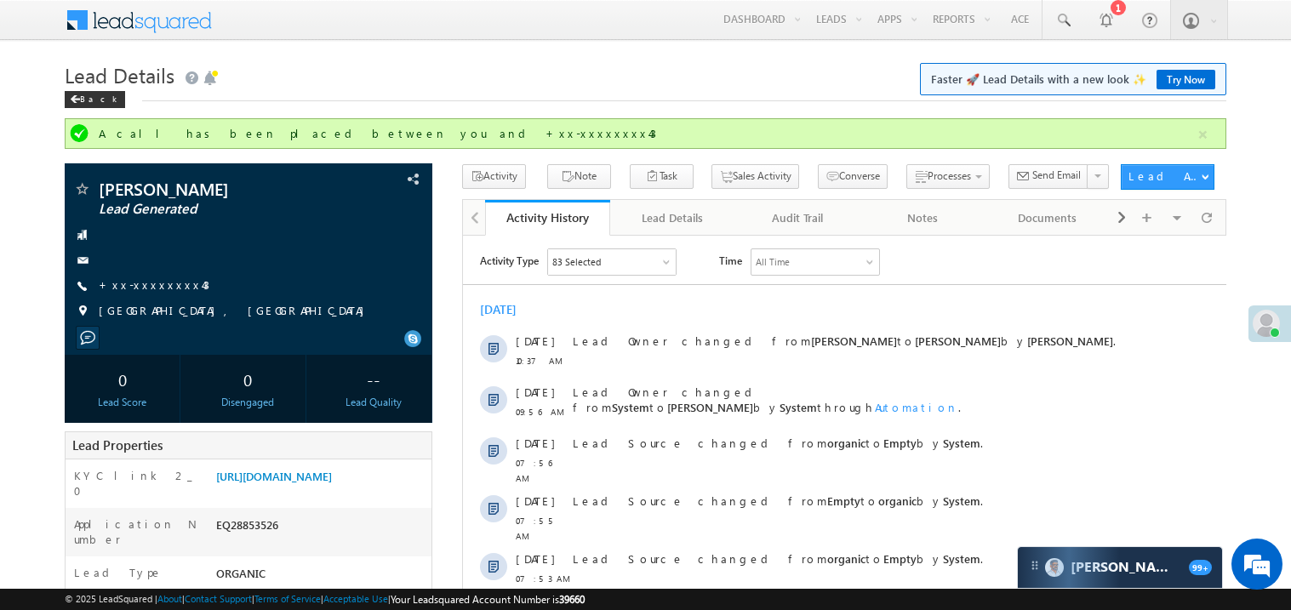
click at [692, 293] on div "Today 13 Sep 10:37 AM Lead Owner changed from Nitesh Yadav to Madhavi Sumit by …" at bounding box center [844, 469] width 764 height 352
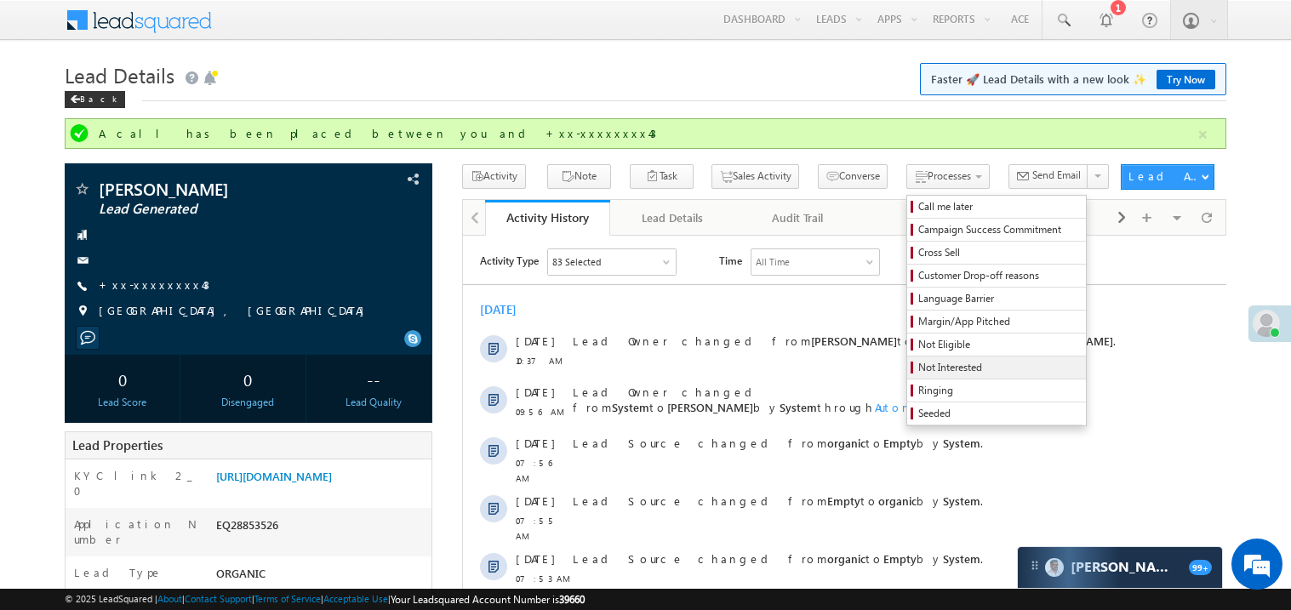
click at [919, 371] on span "Not Interested" at bounding box center [1000, 367] width 162 height 15
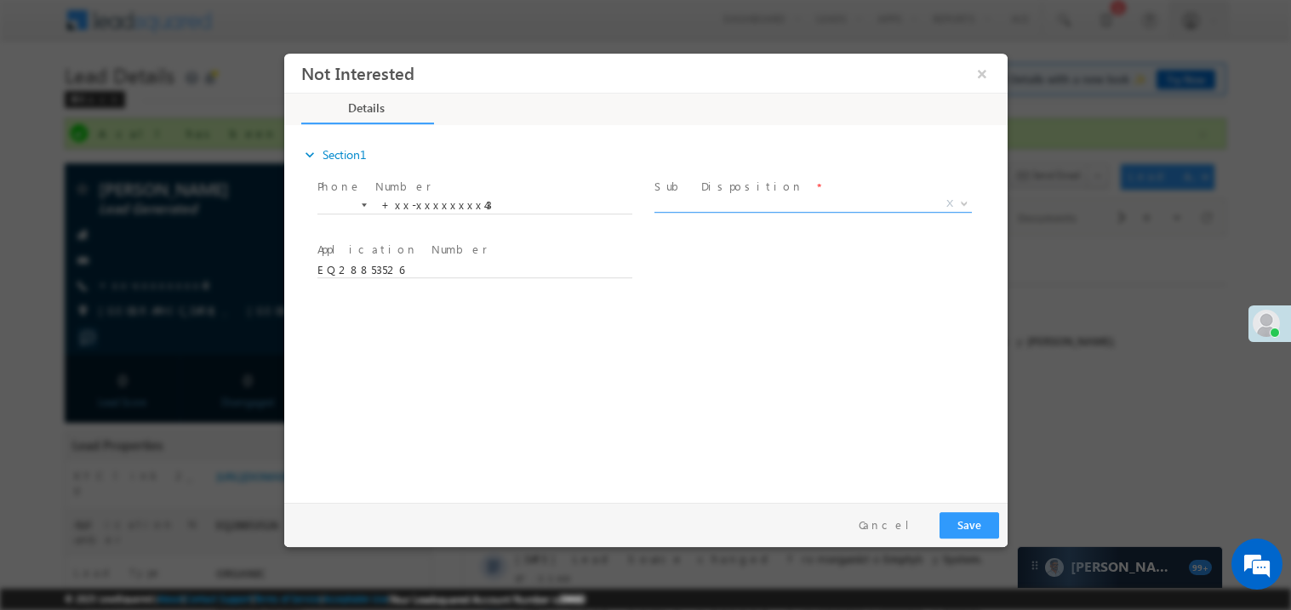
click at [696, 201] on span "X" at bounding box center [813, 203] width 318 height 17
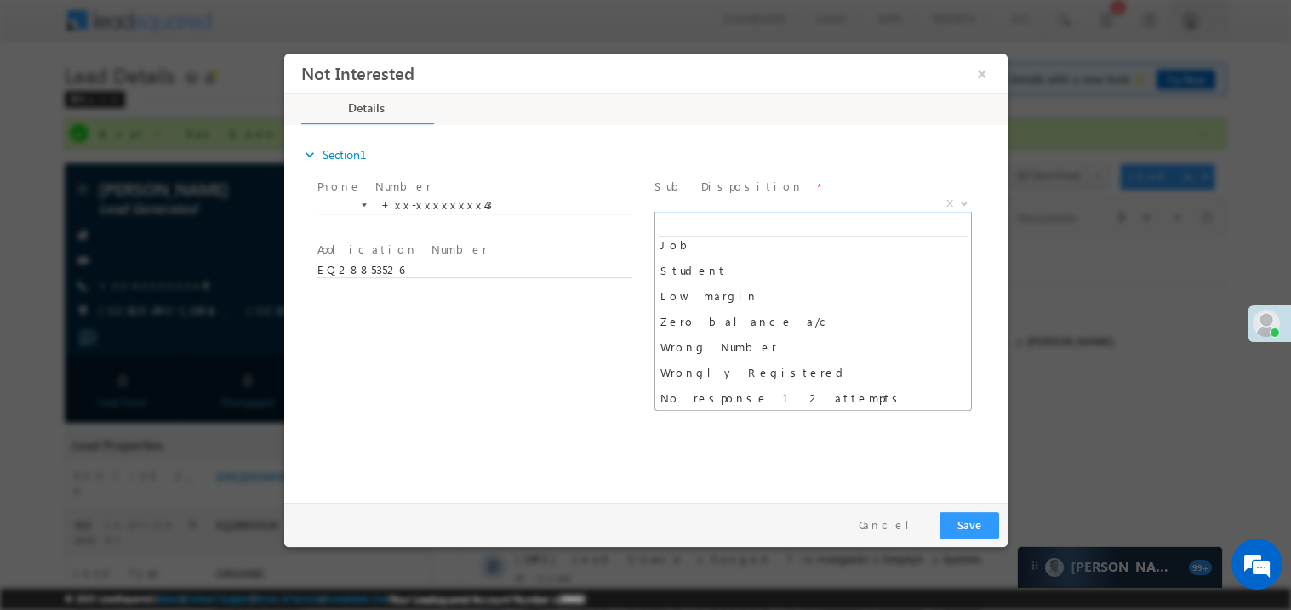
scroll to position [84, 0]
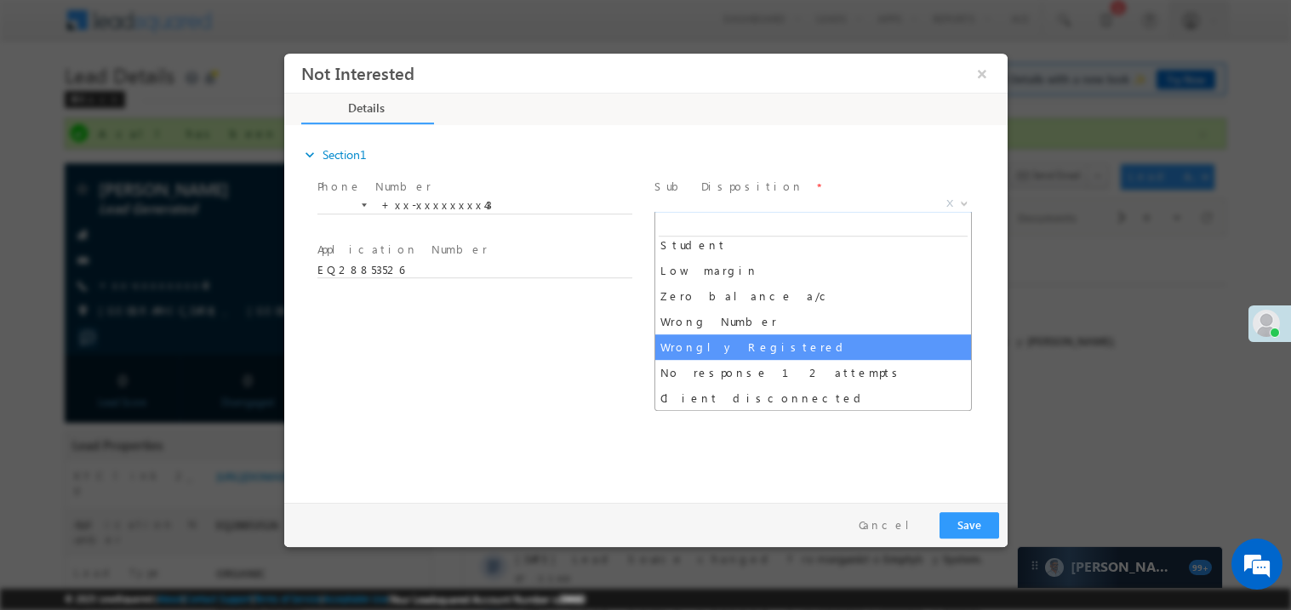
select select "Wrongly Registered"
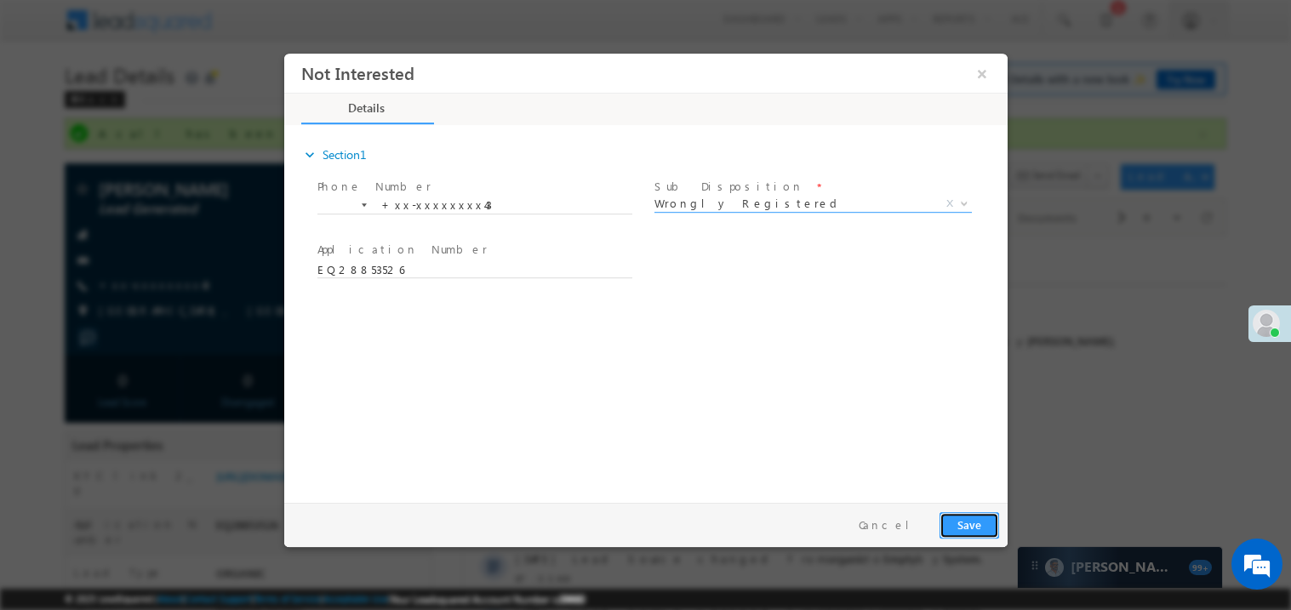
click at [975, 523] on button "Save" at bounding box center [969, 525] width 60 height 26
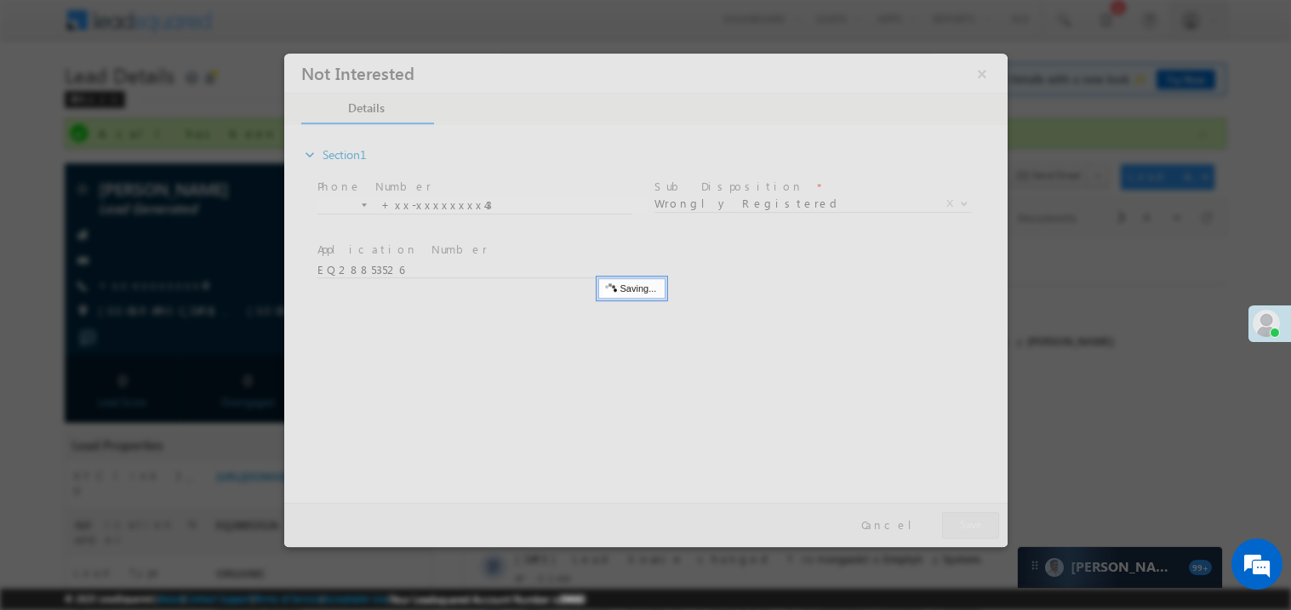
click at [975, 523] on div at bounding box center [645, 300] width 724 height 494
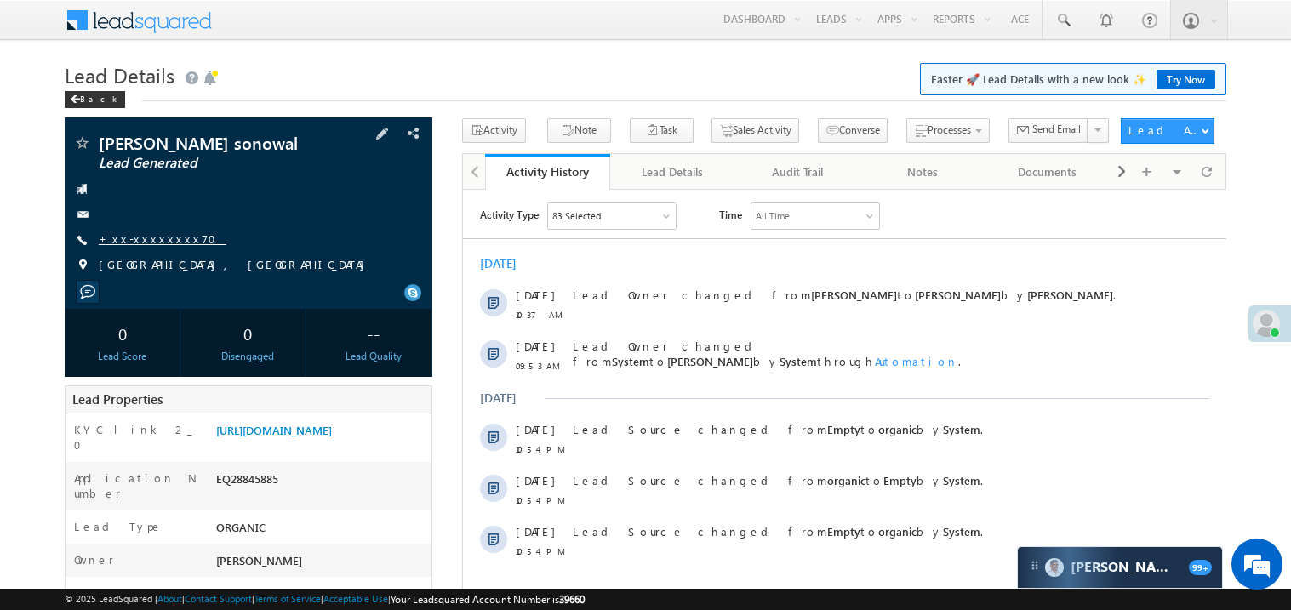
click at [140, 234] on link "+xx-xxxxxxxx70" at bounding box center [163, 239] width 128 height 14
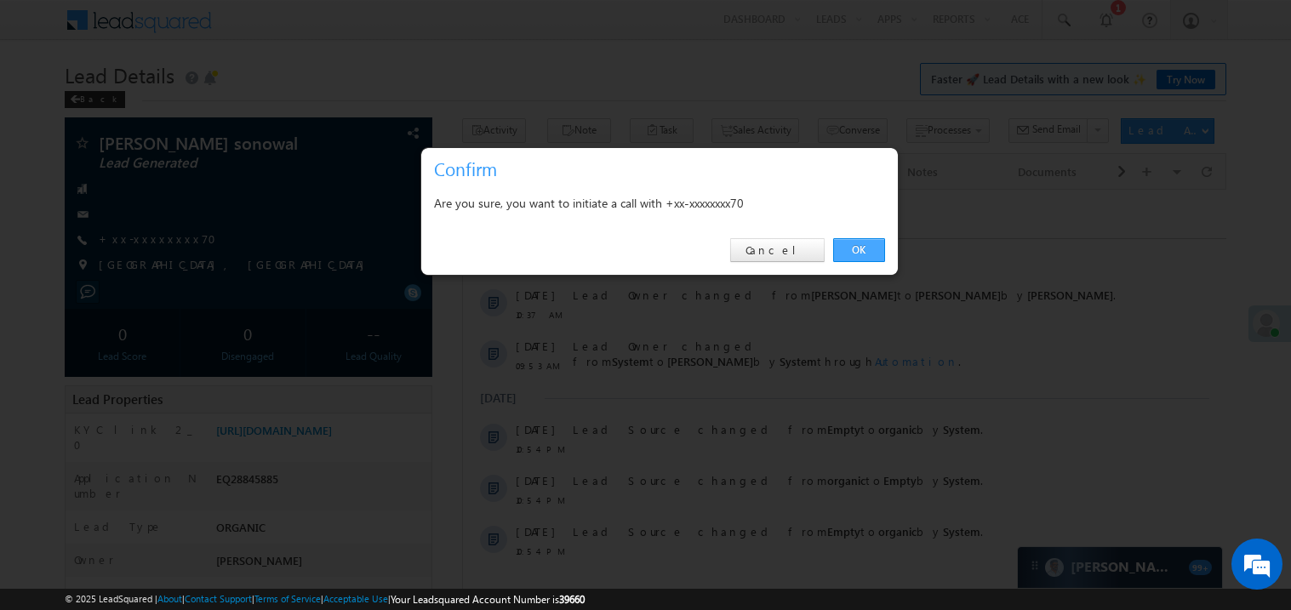
click at [851, 249] on link "OK" at bounding box center [859, 250] width 52 height 24
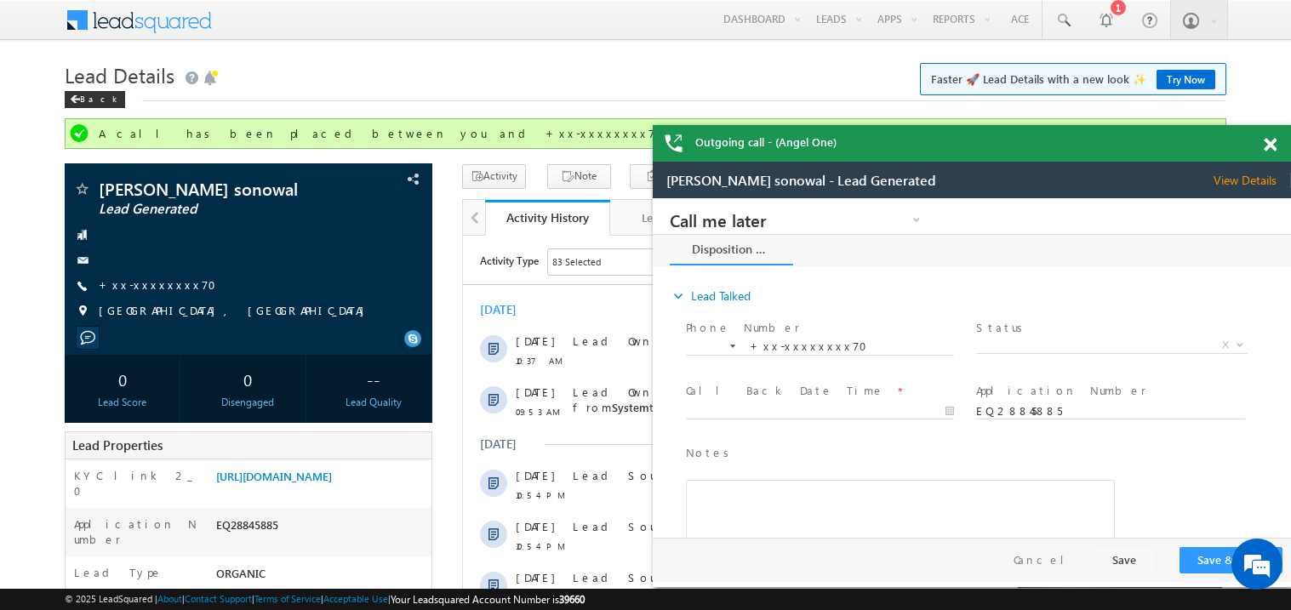
click at [1271, 143] on span at bounding box center [1270, 145] width 13 height 14
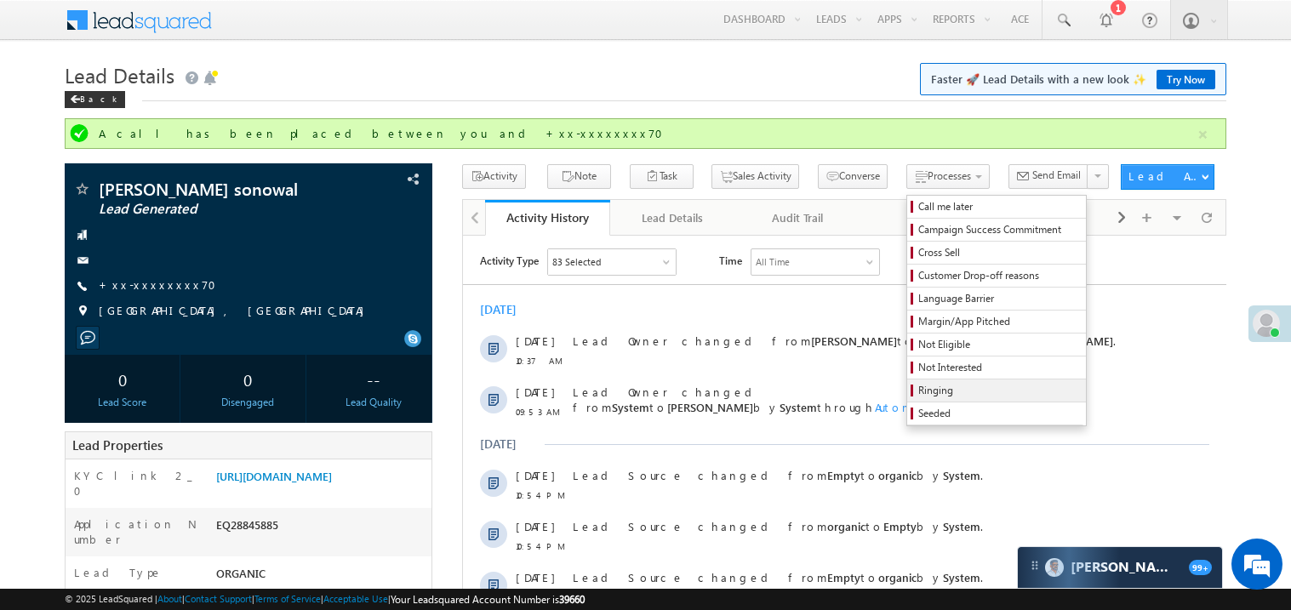
click at [919, 386] on span "Ringing" at bounding box center [1000, 390] width 162 height 15
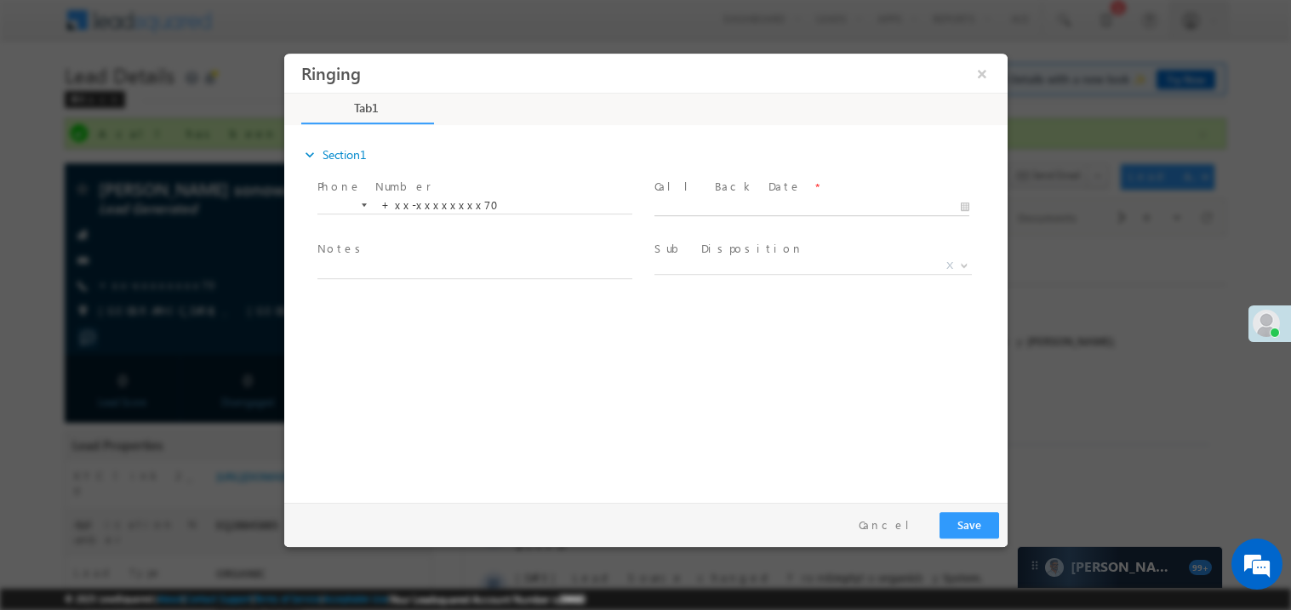
click at [701, 207] on body "Ringing ×" at bounding box center [645, 274] width 724 height 442
type input "09/13/25 11:02 AM"
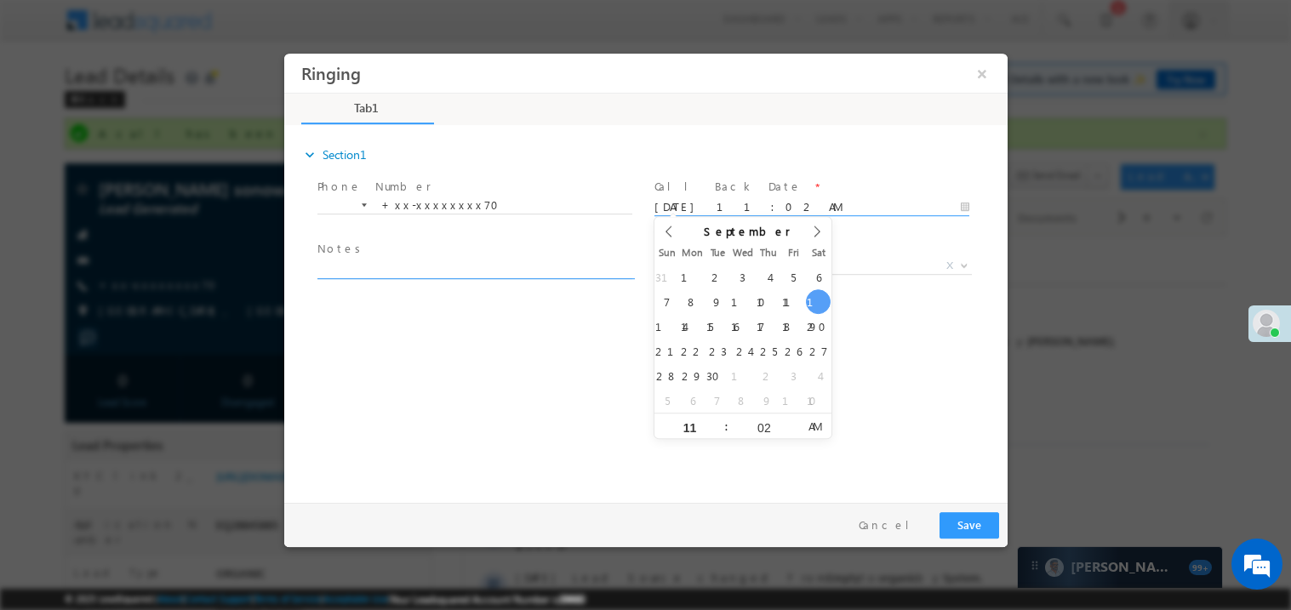
click at [427, 259] on textarea at bounding box center [474, 269] width 315 height 20
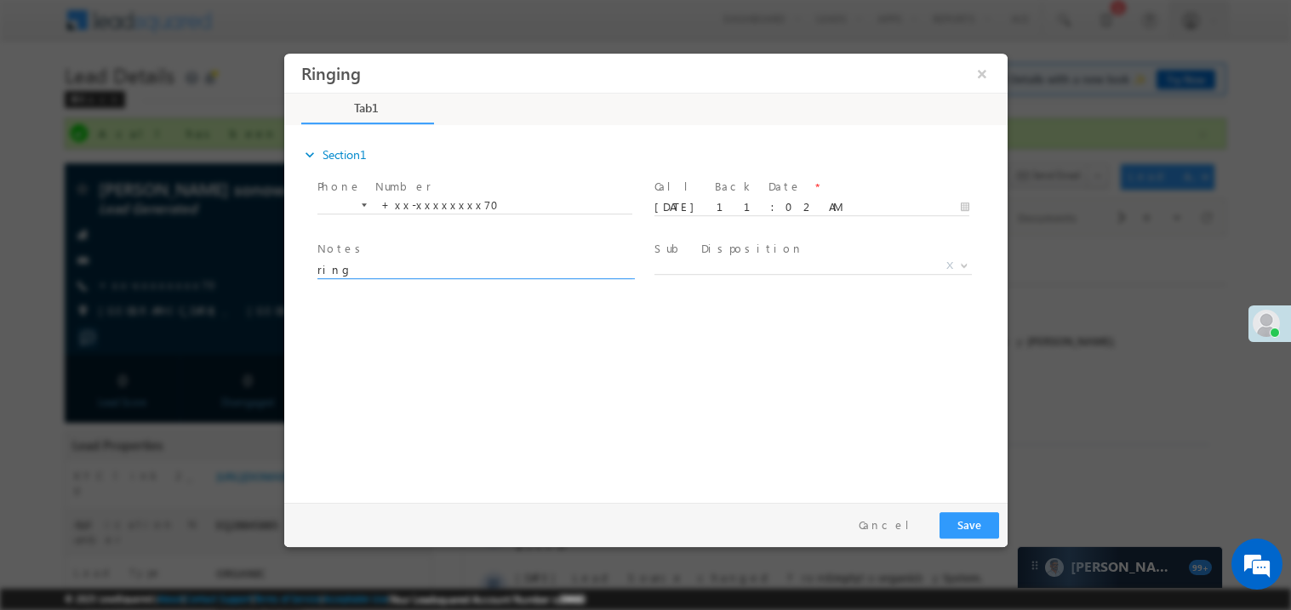
type textarea "ring"
click at [958, 512] on button "Save" at bounding box center [969, 525] width 60 height 26
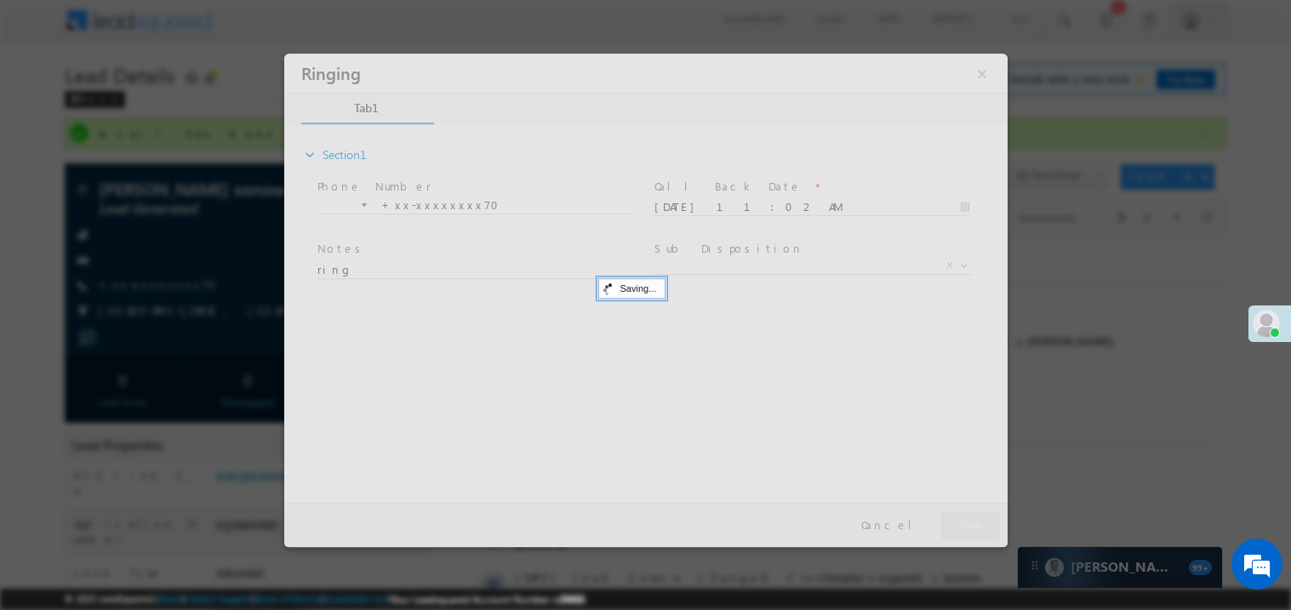
click at [958, 510] on div at bounding box center [645, 300] width 724 height 494
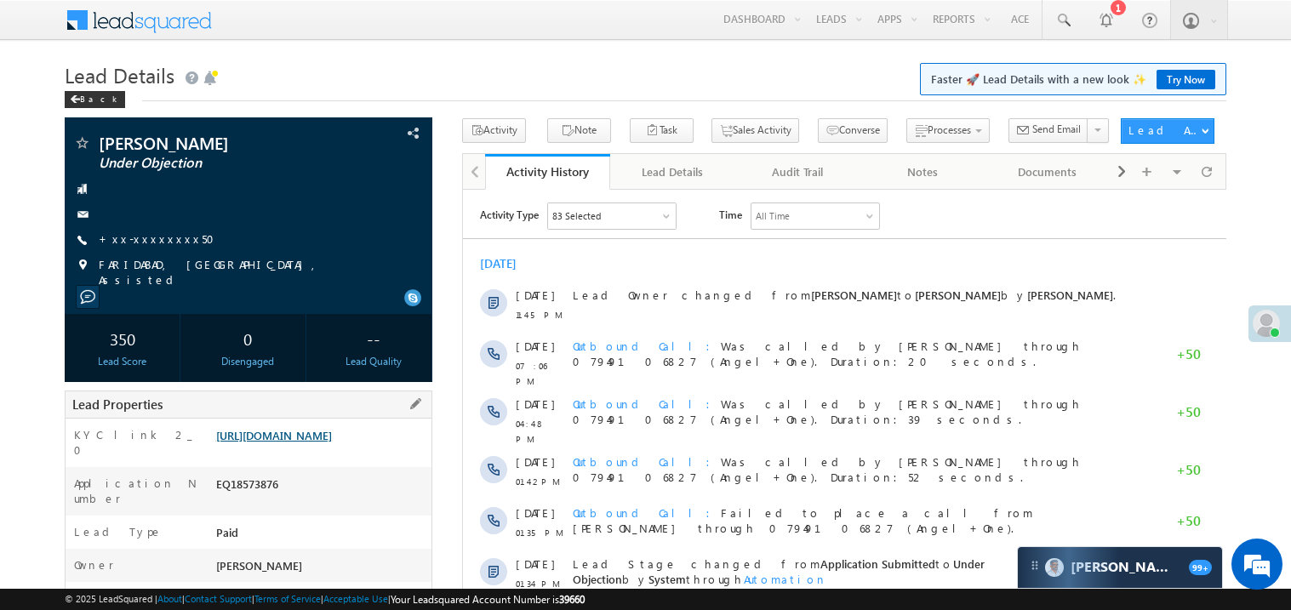
click at [318, 443] on link "https://angelbroking1-pk3em7sa.customui-test.leadsquared.com?leadId=d64730e1-17…" at bounding box center [274, 435] width 116 height 14
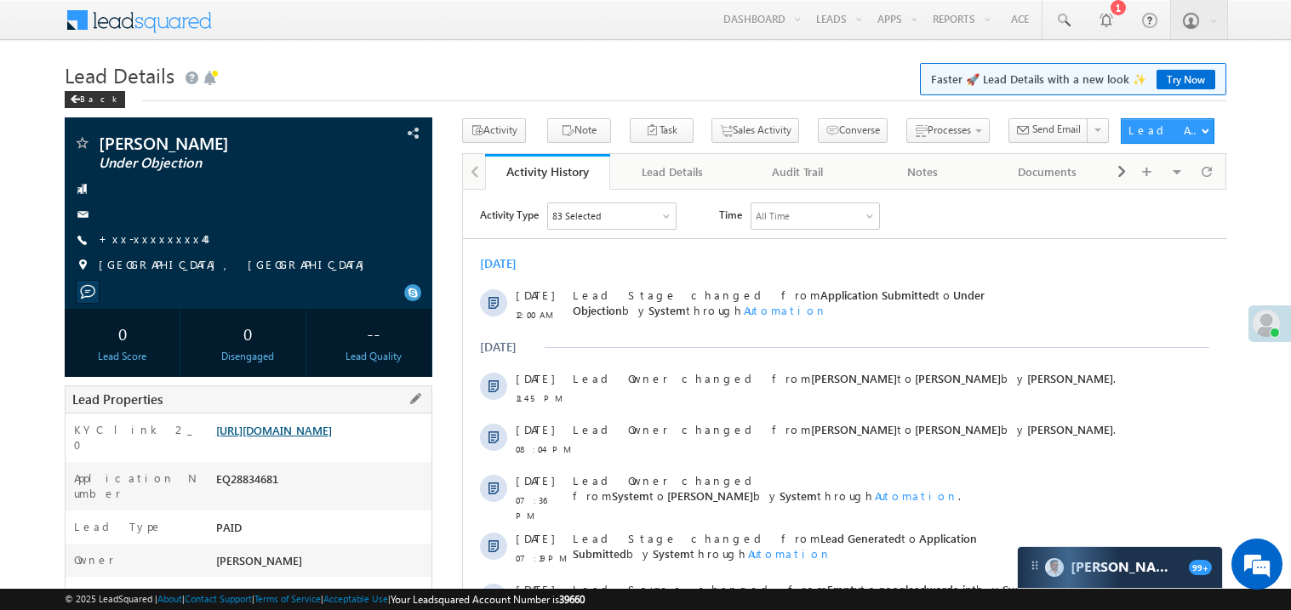
click at [307, 438] on link "[URL][DOMAIN_NAME]" at bounding box center [274, 430] width 116 height 14
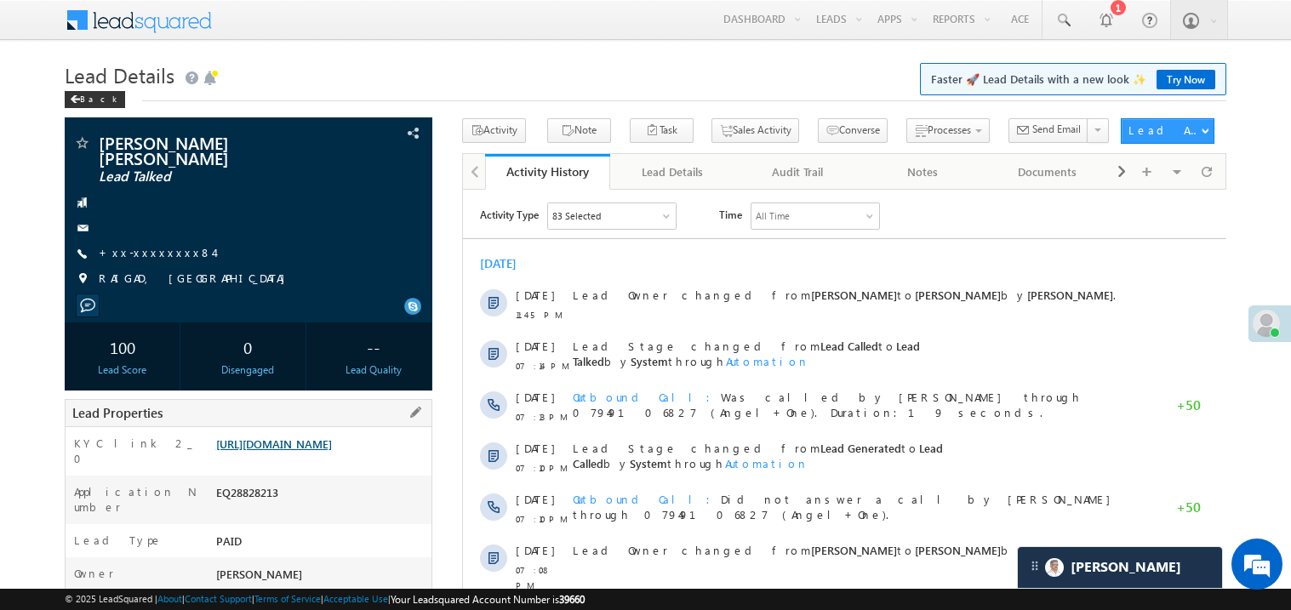
click at [299, 437] on link "https://angelbroking1-pk3em7sa.customui-test.leadsquared.com?leadId=1d3f68b7-fc…" at bounding box center [274, 444] width 116 height 14
click at [316, 445] on link "https://angelbroking1-pk3em7sa.customui-test.leadsquared.com?leadId=1d3f68b7-fc…" at bounding box center [274, 444] width 116 height 14
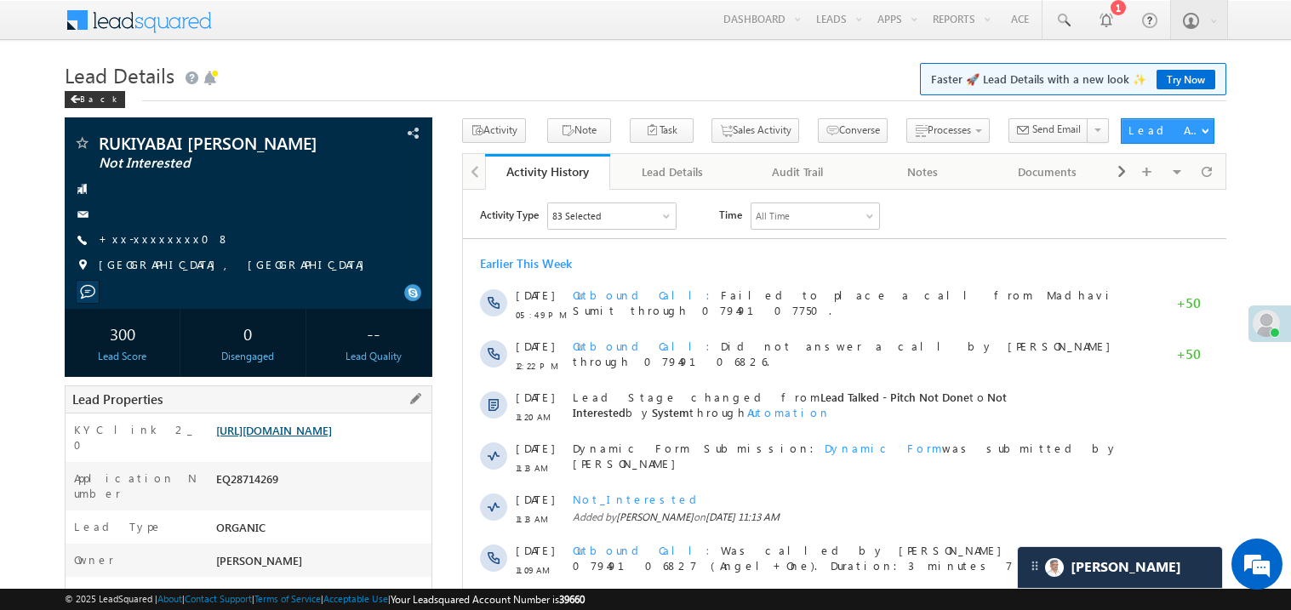
click at [306, 438] on link "[URL][DOMAIN_NAME]" at bounding box center [274, 430] width 116 height 14
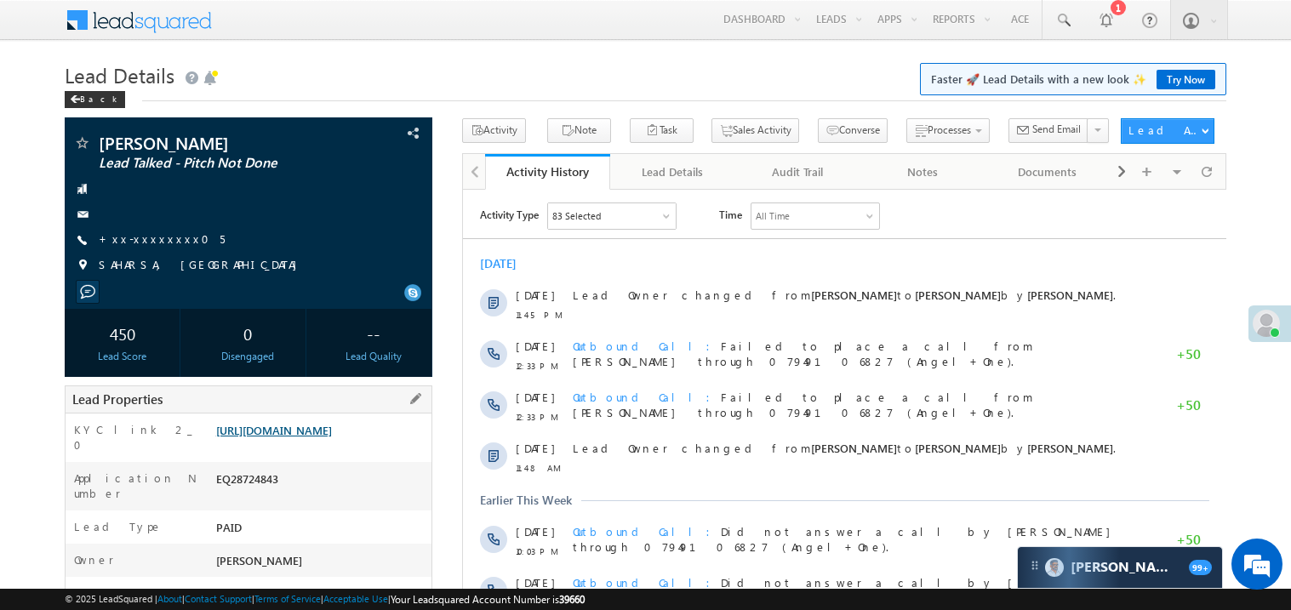
click at [302, 438] on link "[URL][DOMAIN_NAME]" at bounding box center [274, 430] width 116 height 14
click at [327, 438] on link "https://angelbroking1-pk3em7sa.customui-test.leadsquared.com?leadId=6dc0e2df-e3…" at bounding box center [274, 430] width 116 height 14
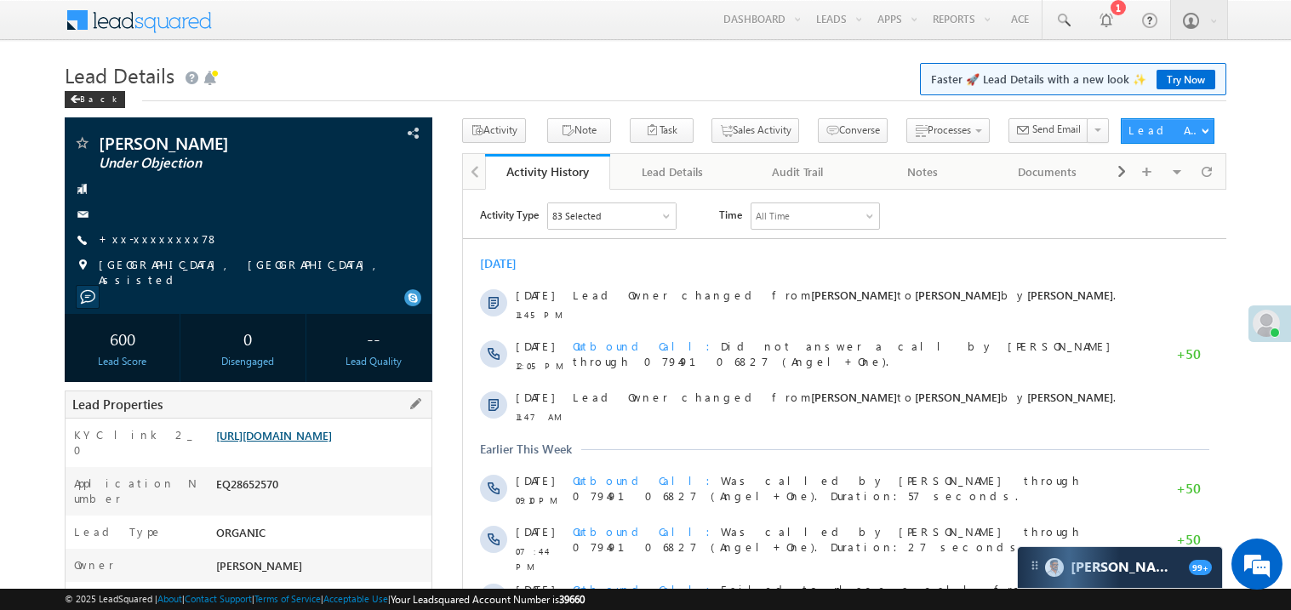
click at [310, 443] on link "https://angelbroking1-pk3em7sa.customui-test.leadsquared.com?leadId=1413a4e4-12…" at bounding box center [274, 435] width 116 height 14
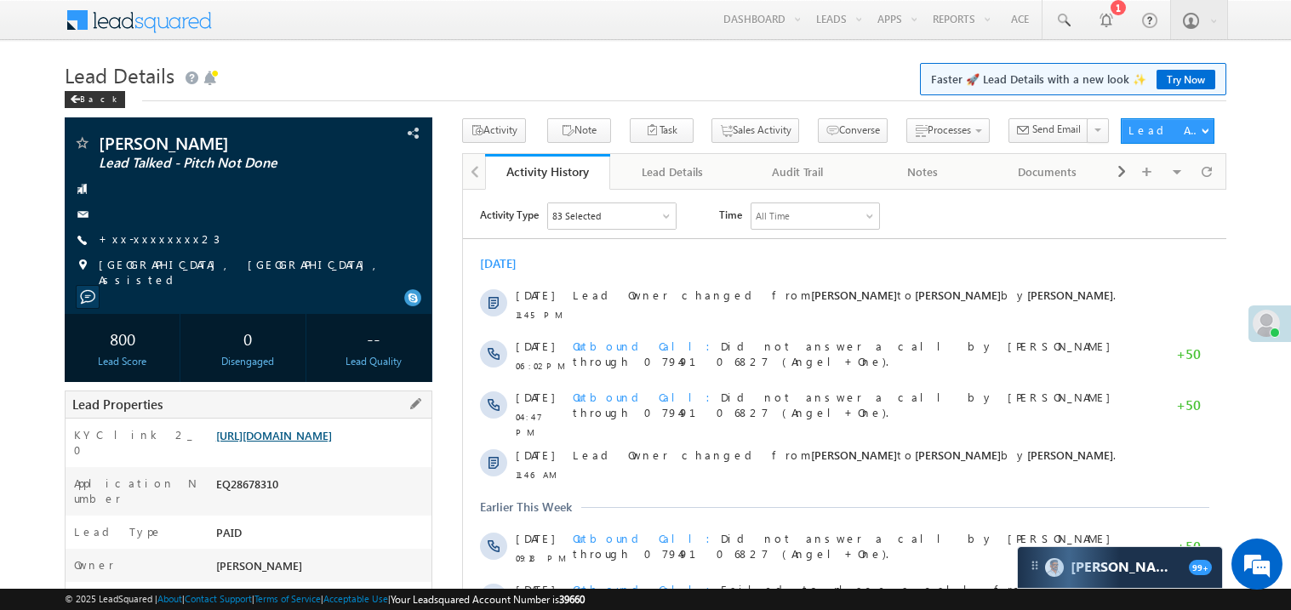
click at [314, 443] on link "[URL][DOMAIN_NAME]" at bounding box center [274, 435] width 116 height 14
click at [311, 439] on link "[URL][DOMAIN_NAME]" at bounding box center [274, 435] width 116 height 14
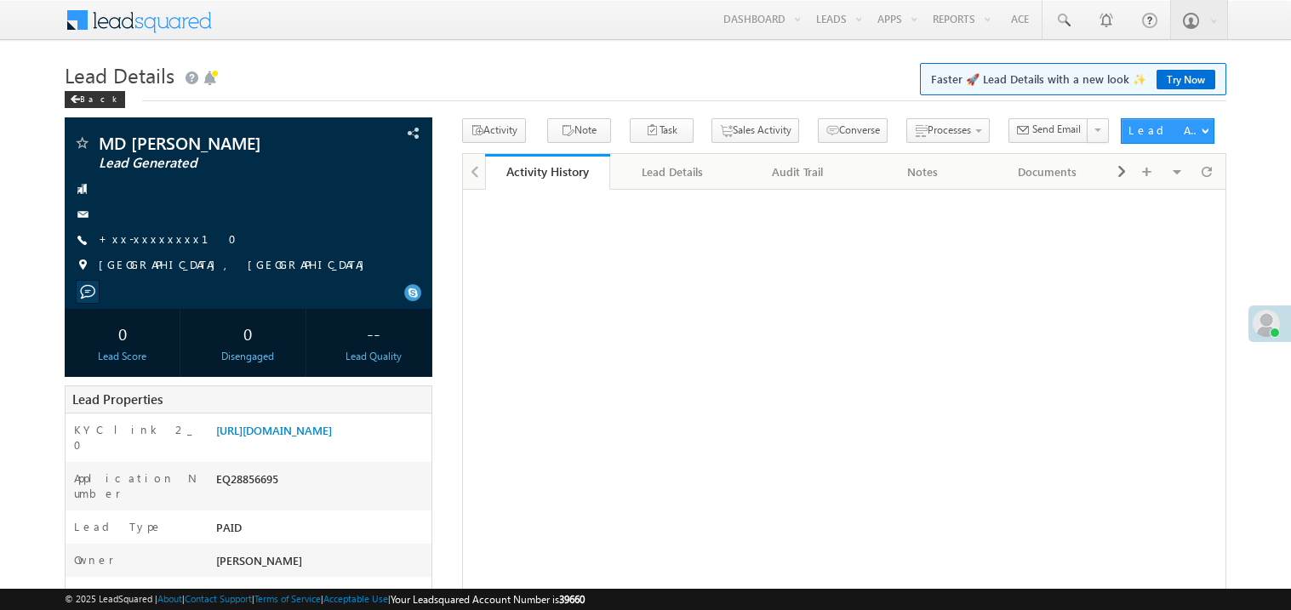
click at [158, 240] on link "+xx-xxxxxxxx10" at bounding box center [173, 239] width 148 height 14
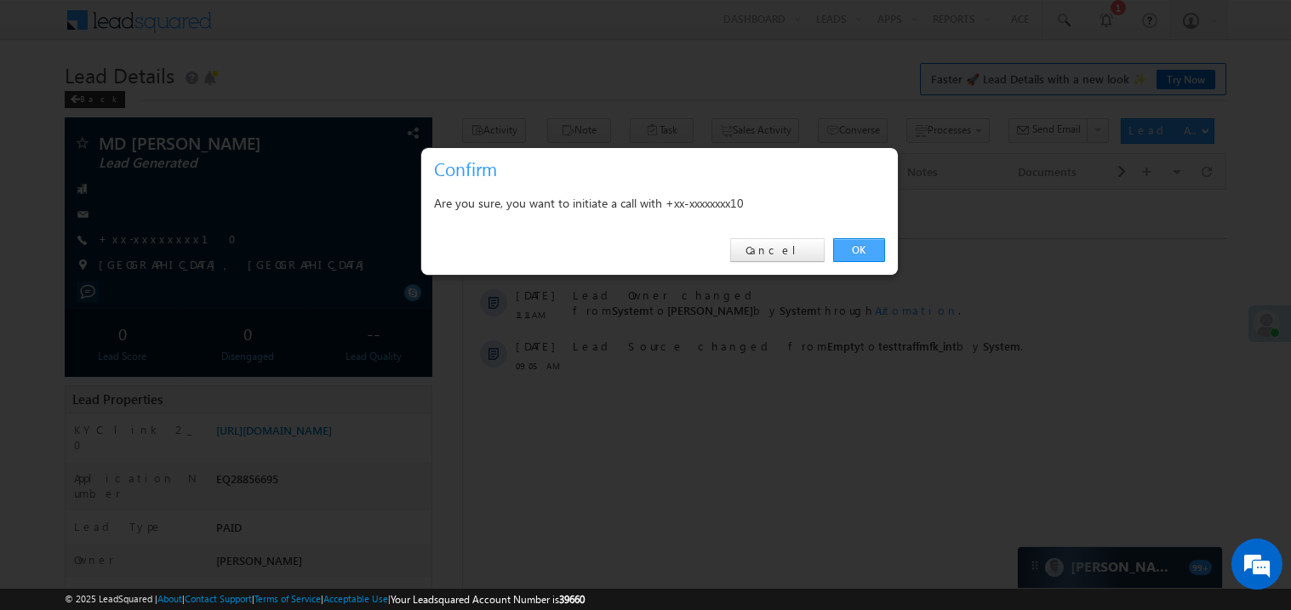
click at [864, 250] on link "OK" at bounding box center [859, 250] width 52 height 24
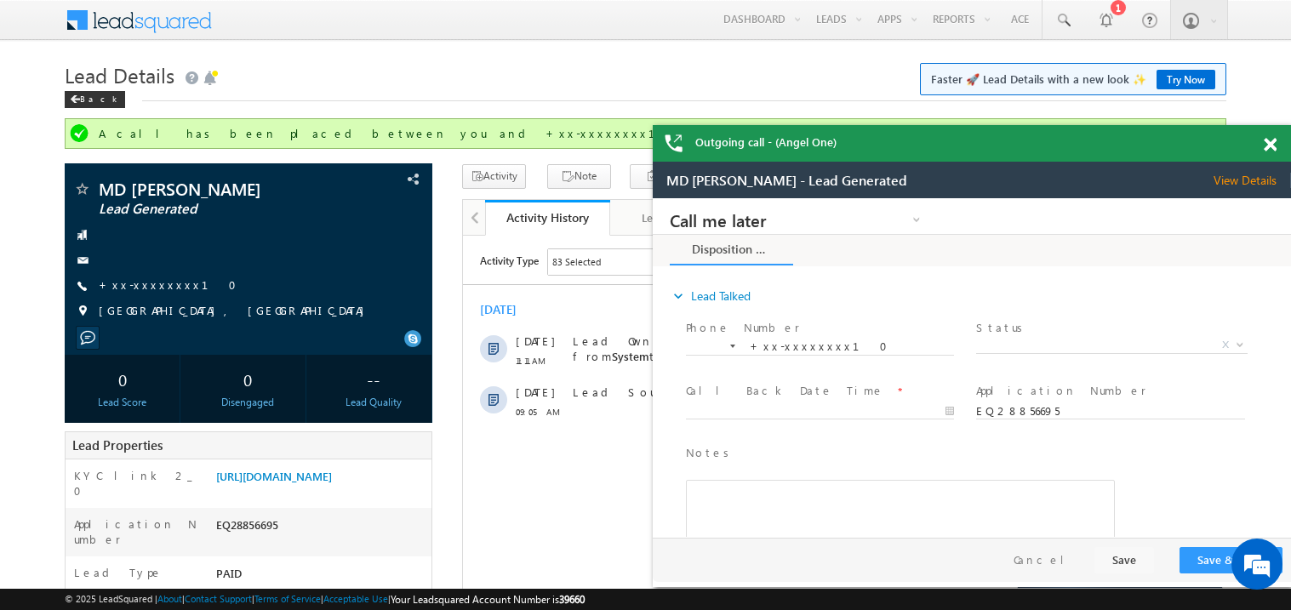
click at [1273, 143] on span at bounding box center [1270, 145] width 13 height 14
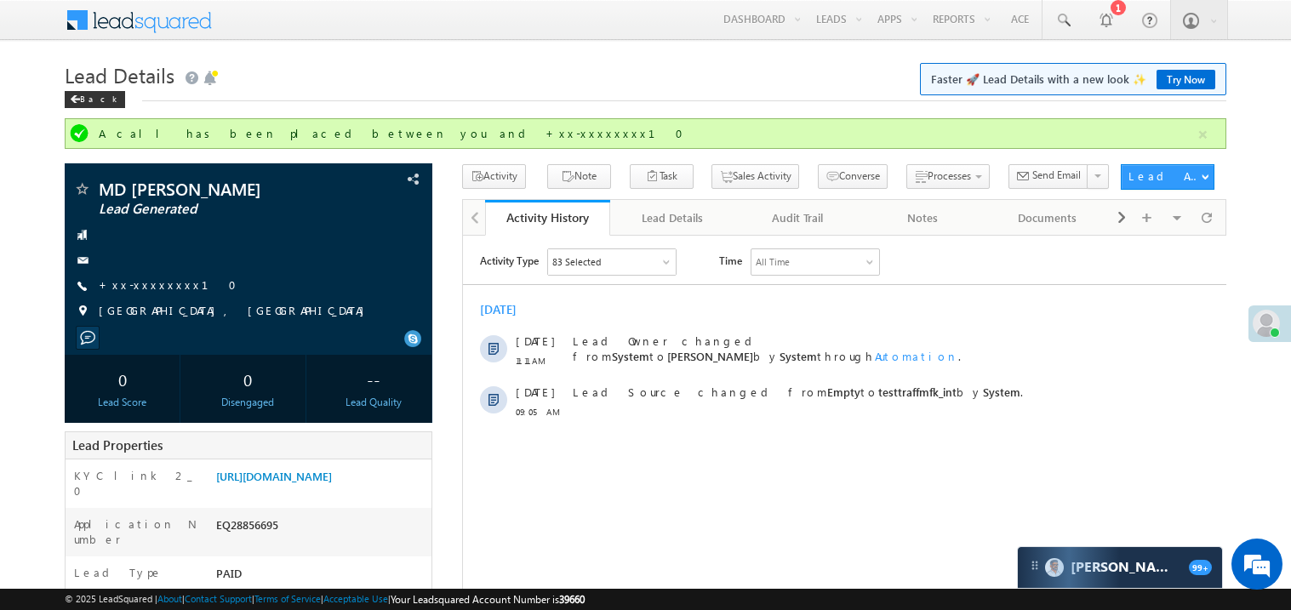
click at [781, 89] on h1 "Lead Details Faster 🚀 Lead Details with a new look ✨ Try Now" at bounding box center [646, 73] width 1162 height 33
click at [163, 291] on link "+xx-xxxxxxxx10" at bounding box center [173, 285] width 148 height 14
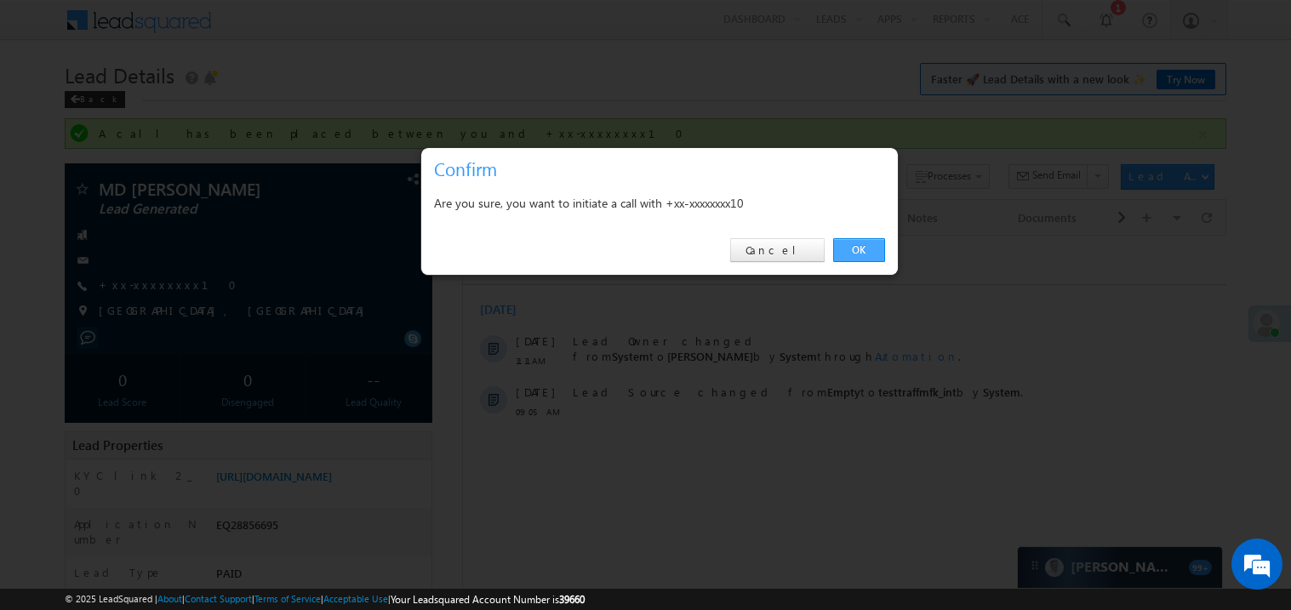
click at [866, 245] on link "OK" at bounding box center [859, 250] width 52 height 24
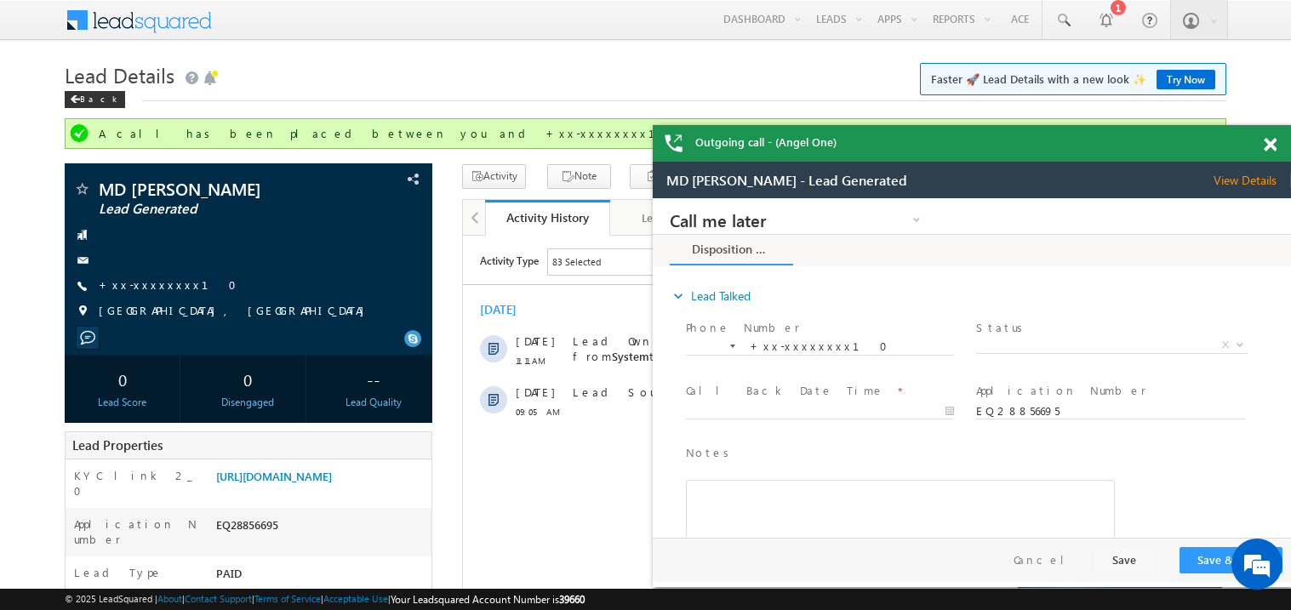
click at [1274, 145] on span at bounding box center [1270, 145] width 13 height 14
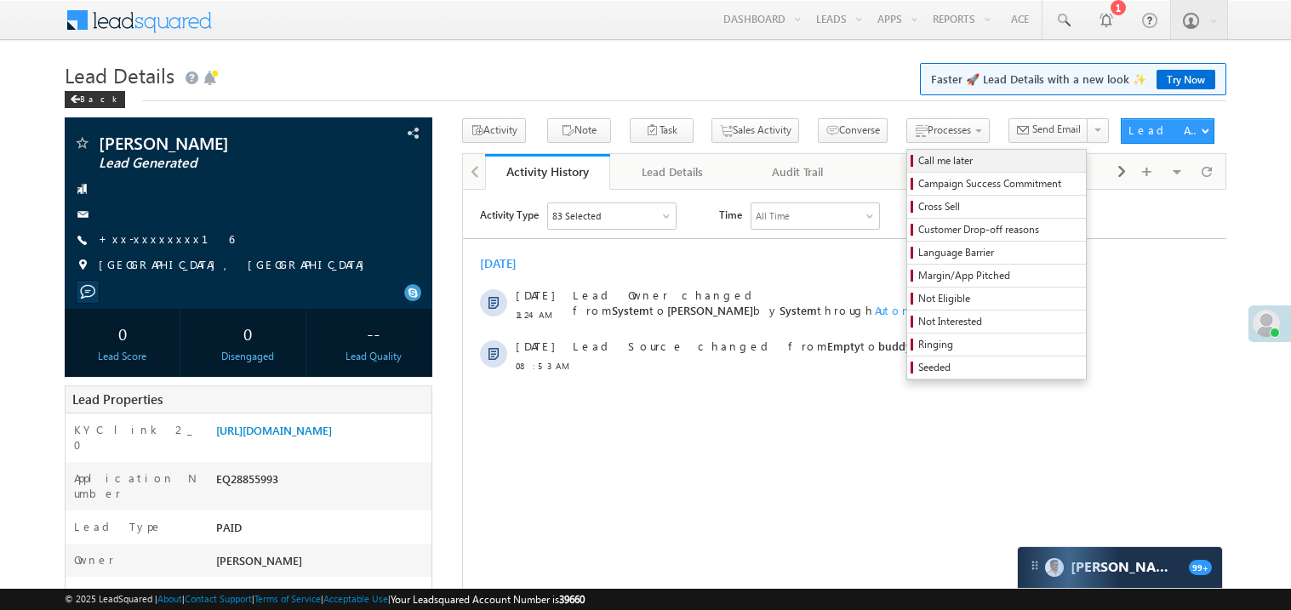
click at [919, 159] on span "Call me later" at bounding box center [1000, 160] width 162 height 15
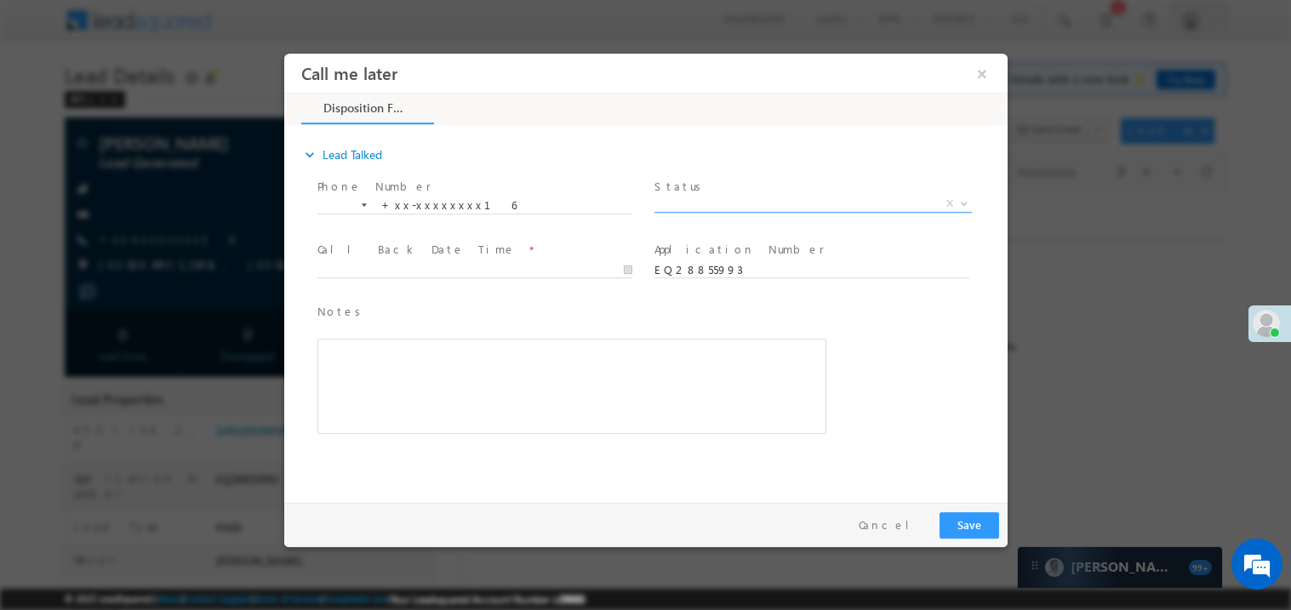
click at [723, 203] on span "X" at bounding box center [813, 203] width 318 height 17
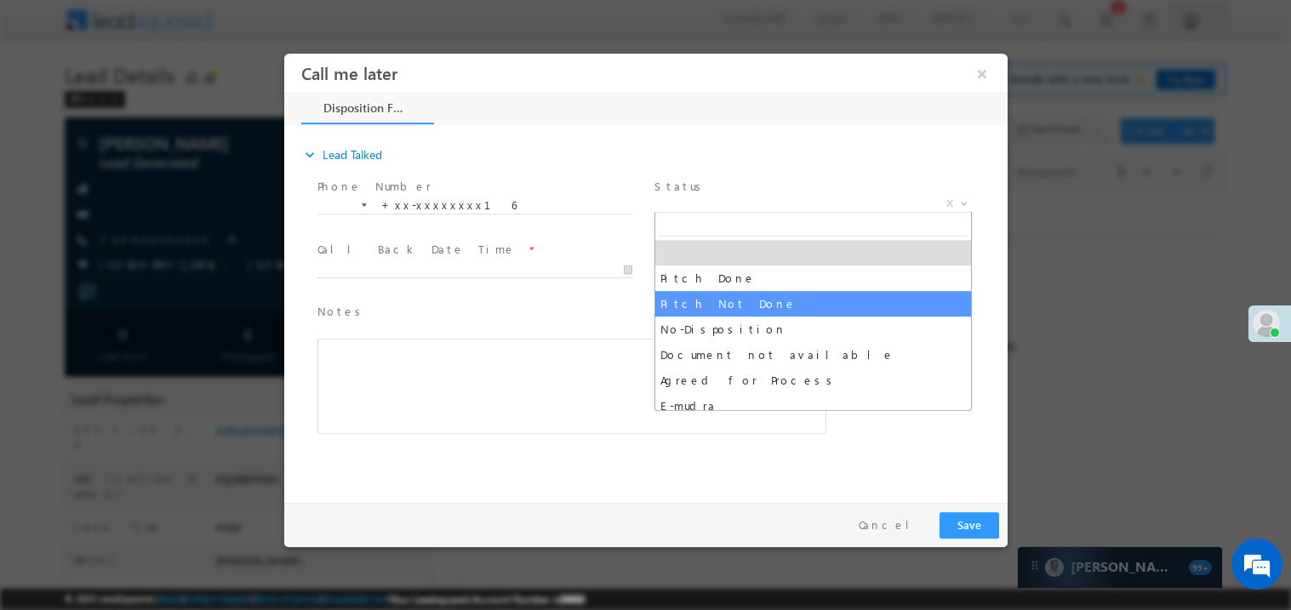
select select "Pitch Not Done"
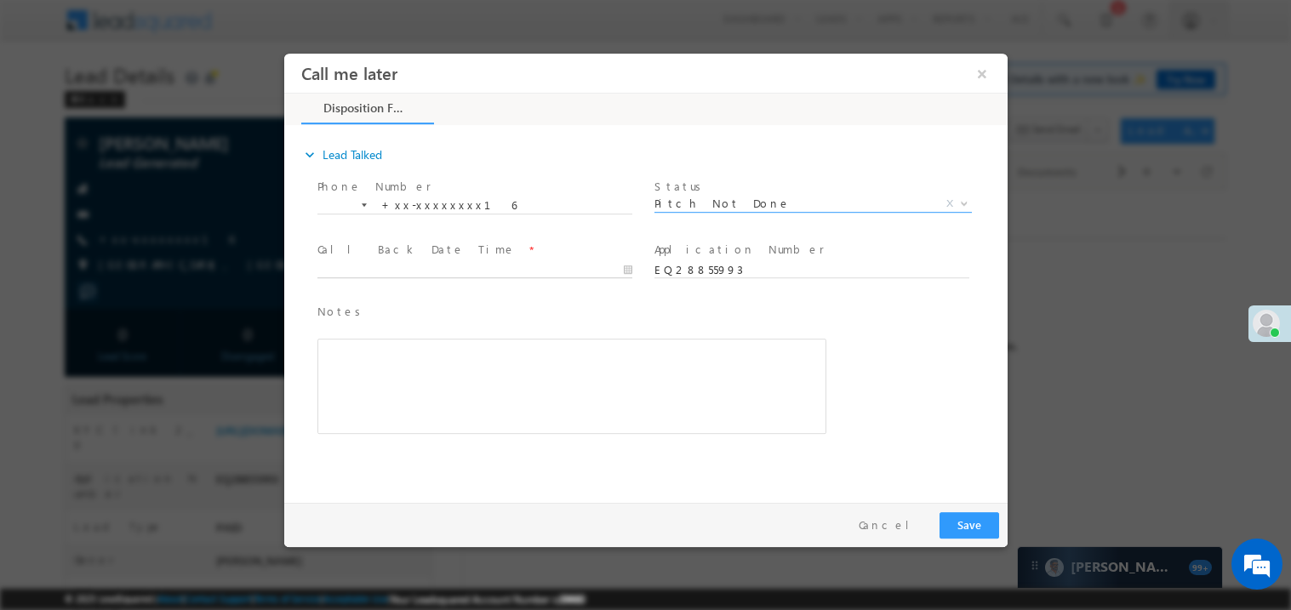
click at [442, 271] on body "Call me later ×" at bounding box center [645, 274] width 724 height 442
type input "09/13/25 11:32 AM"
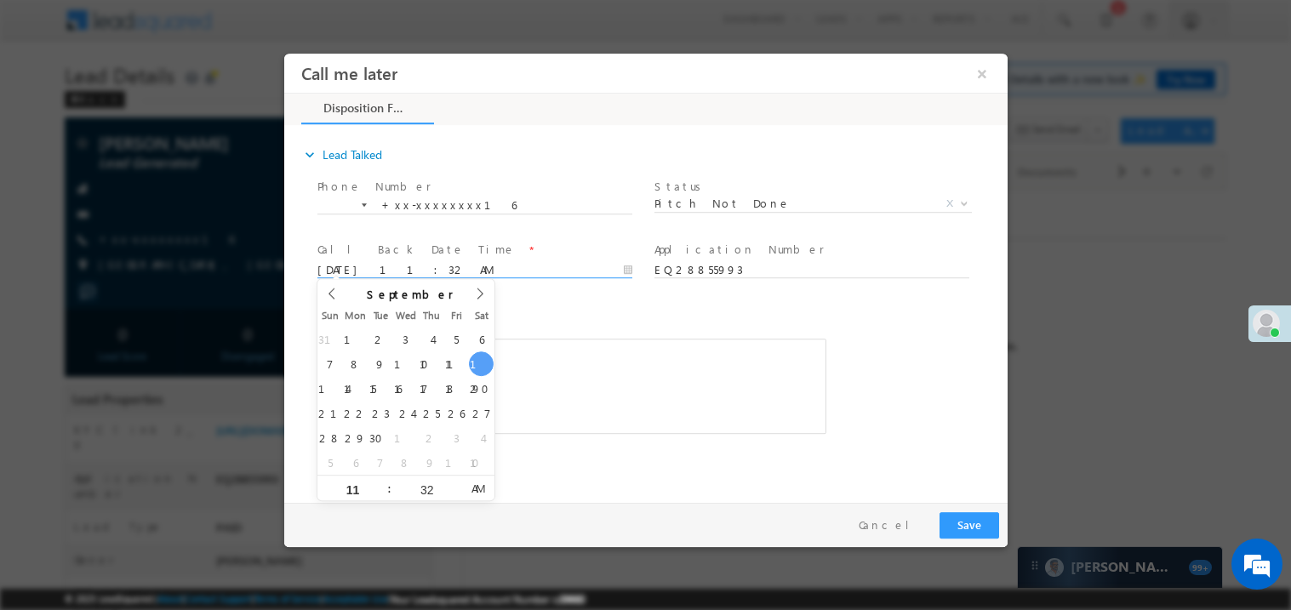
click at [555, 372] on div "Rich Text Editor, 40788eee-0fb2-11ec-a811-0adc8a9d82c2__tab1__section1__Notes__…" at bounding box center [571, 385] width 509 height 95
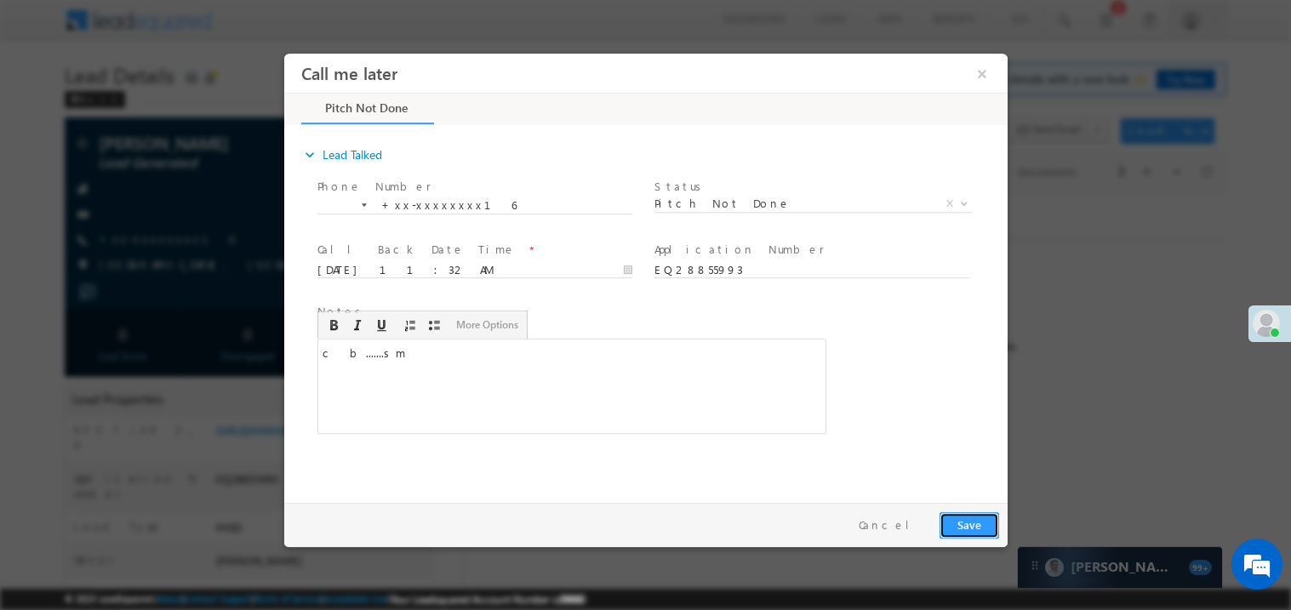
click at [978, 512] on button "Save" at bounding box center [969, 525] width 60 height 26
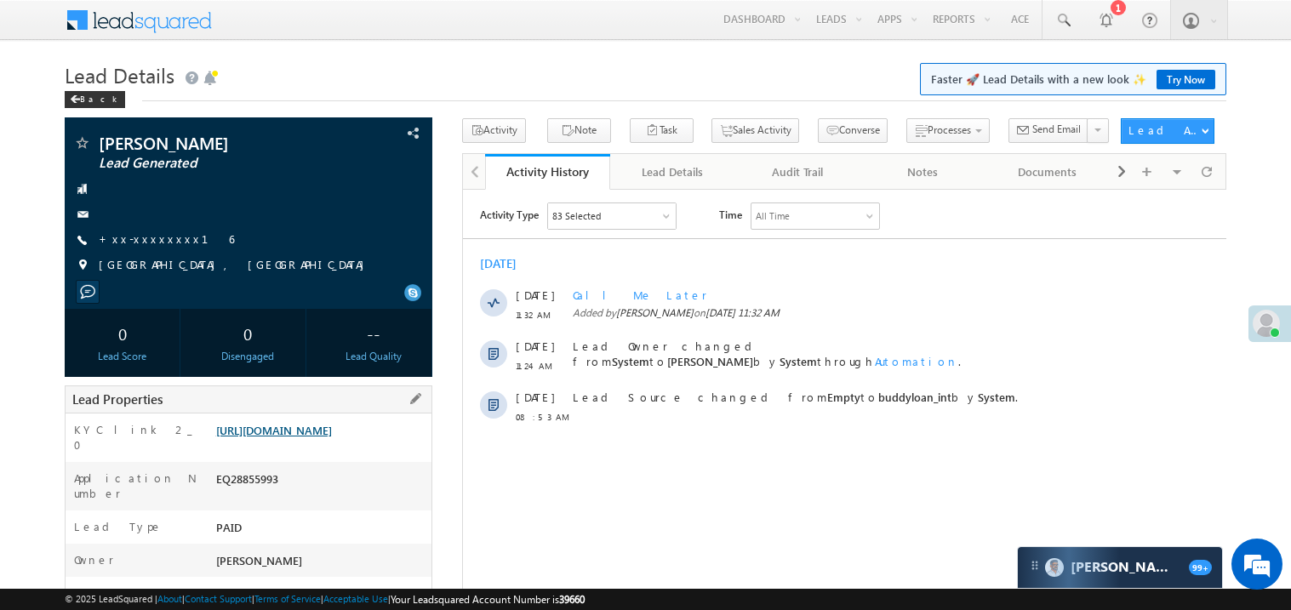
click at [325, 438] on link "https://angelbroking1-pk3em7sa.customui-test.leadsquared.com?leadId=e72158c4-52…" at bounding box center [274, 430] width 116 height 14
click at [316, 438] on link "https://angelbroking1-pk3em7sa.customui-test.leadsquared.com?leadId=e72158c4-52…" at bounding box center [274, 430] width 116 height 14
click at [149, 225] on div "Sajid ali Lead Generated +xx-xxxxxxxx16" at bounding box center [248, 209] width 351 height 148
click at [140, 245] on link "+xx-xxxxxxxx16" at bounding box center [166, 239] width 135 height 14
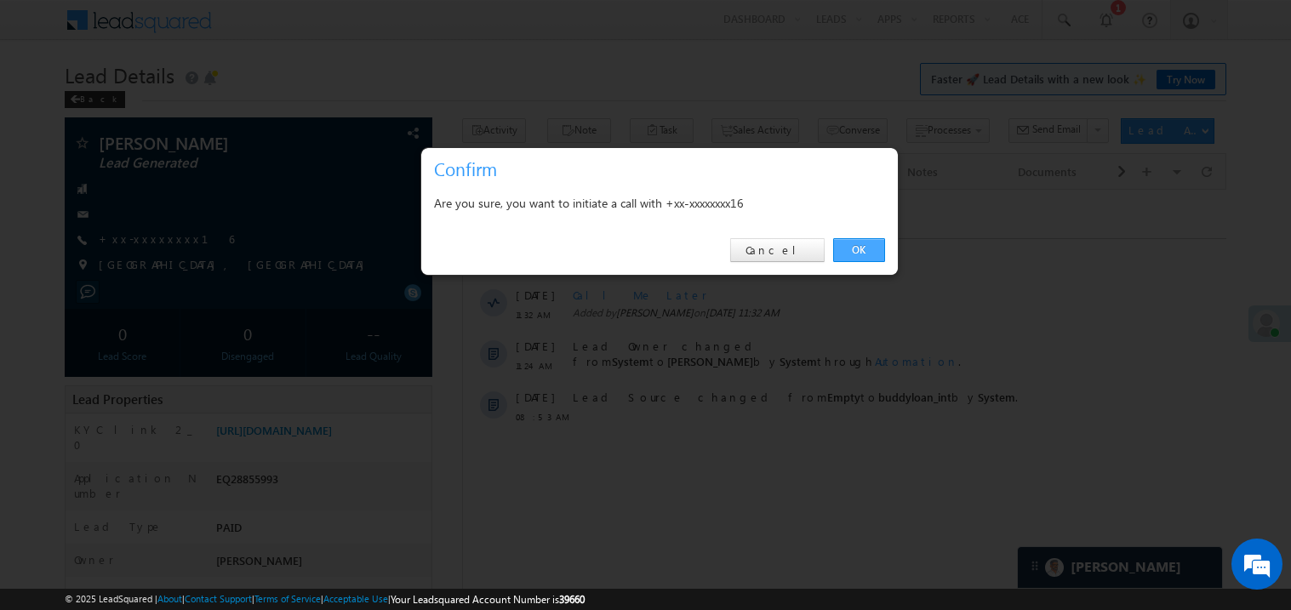
click at [868, 246] on link "OK" at bounding box center [859, 250] width 52 height 24
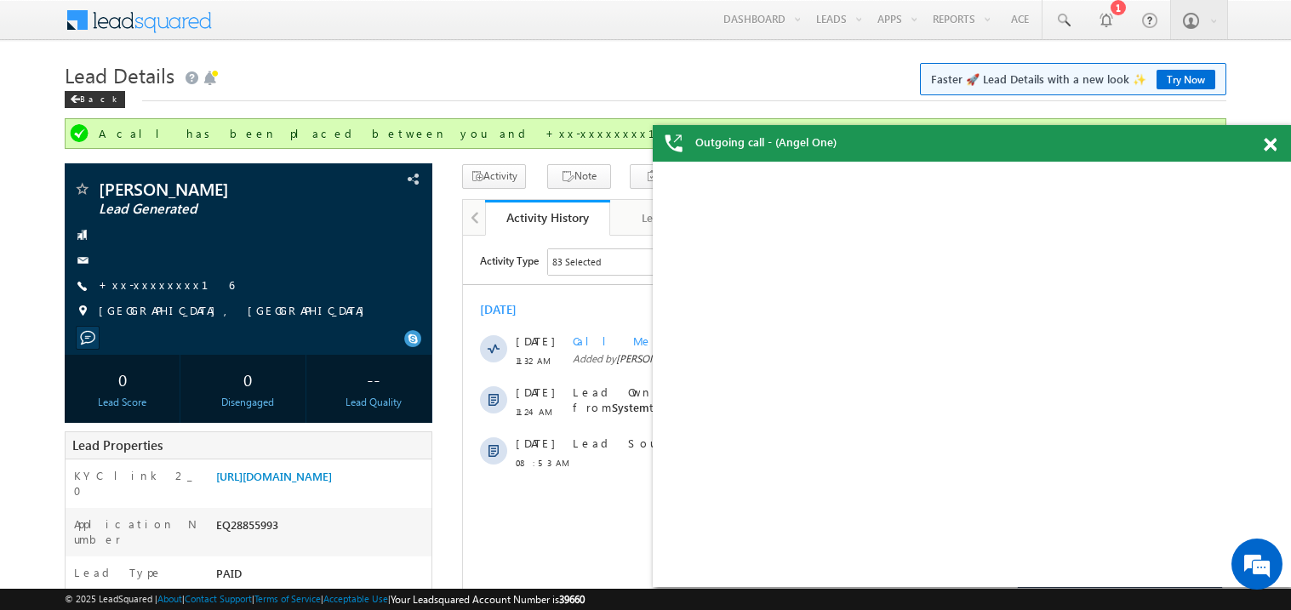
click at [1277, 144] on div at bounding box center [1279, 141] width 23 height 33
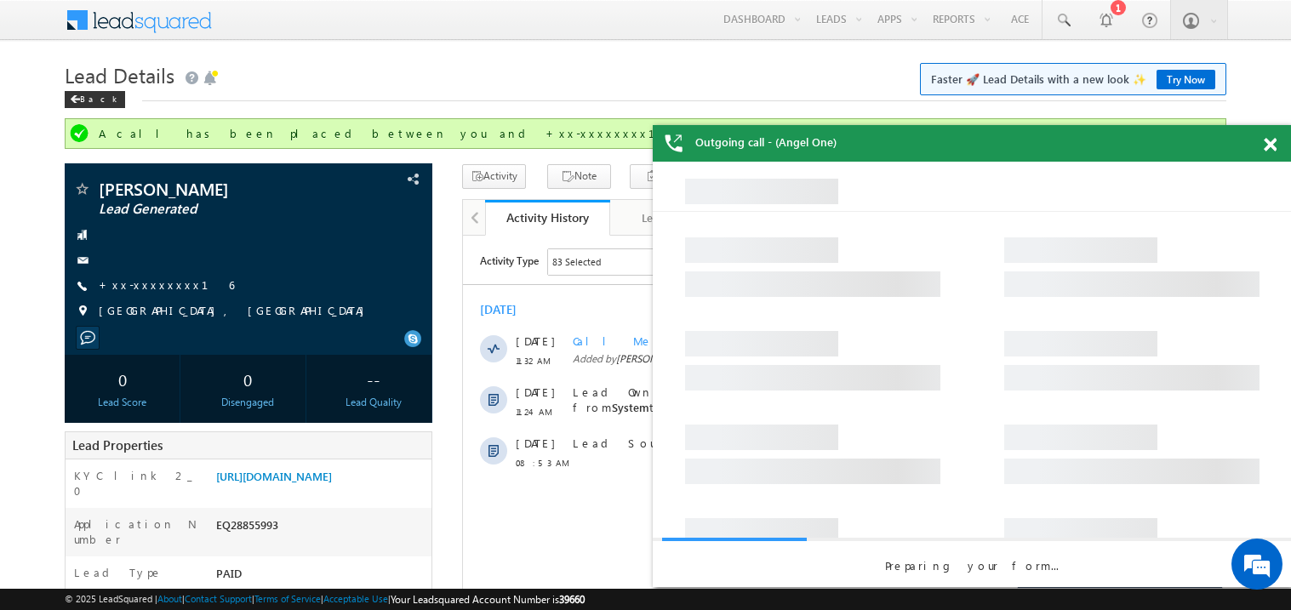
click at [1268, 144] on span at bounding box center [1270, 145] width 13 height 14
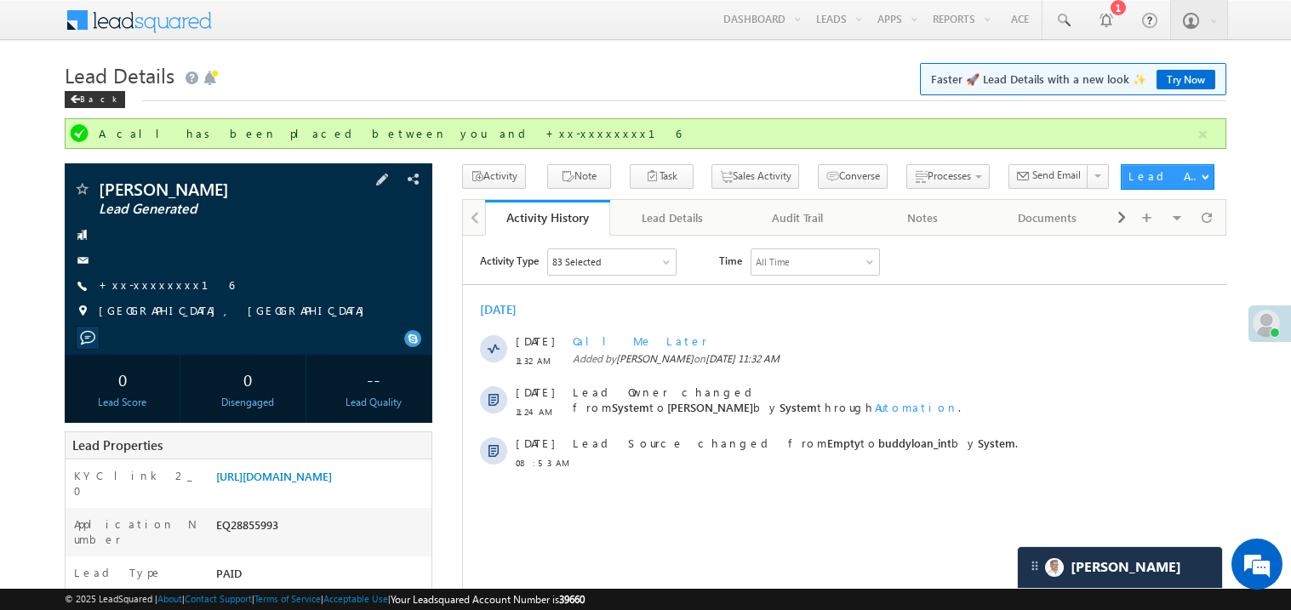
click at [266, 221] on div "Sajid ali Lead Generated +xx-xxxxxxxx16" at bounding box center [248, 254] width 351 height 148
click at [329, 484] on link "https://angelbroking1-pk3em7sa.customui-test.leadsquared.com?leadId=e72158c4-52…" at bounding box center [274, 476] width 116 height 14
click at [140, 285] on link "+xx-xxxxxxxx16" at bounding box center [166, 285] width 135 height 14
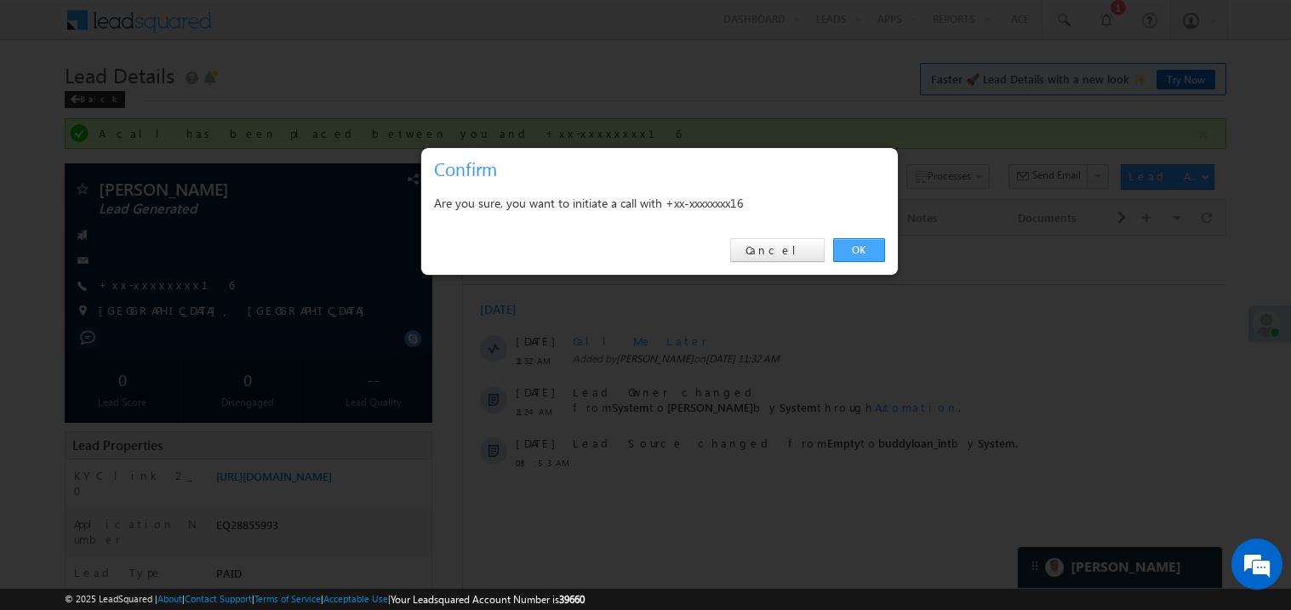
click at [857, 249] on link "OK" at bounding box center [859, 250] width 52 height 24
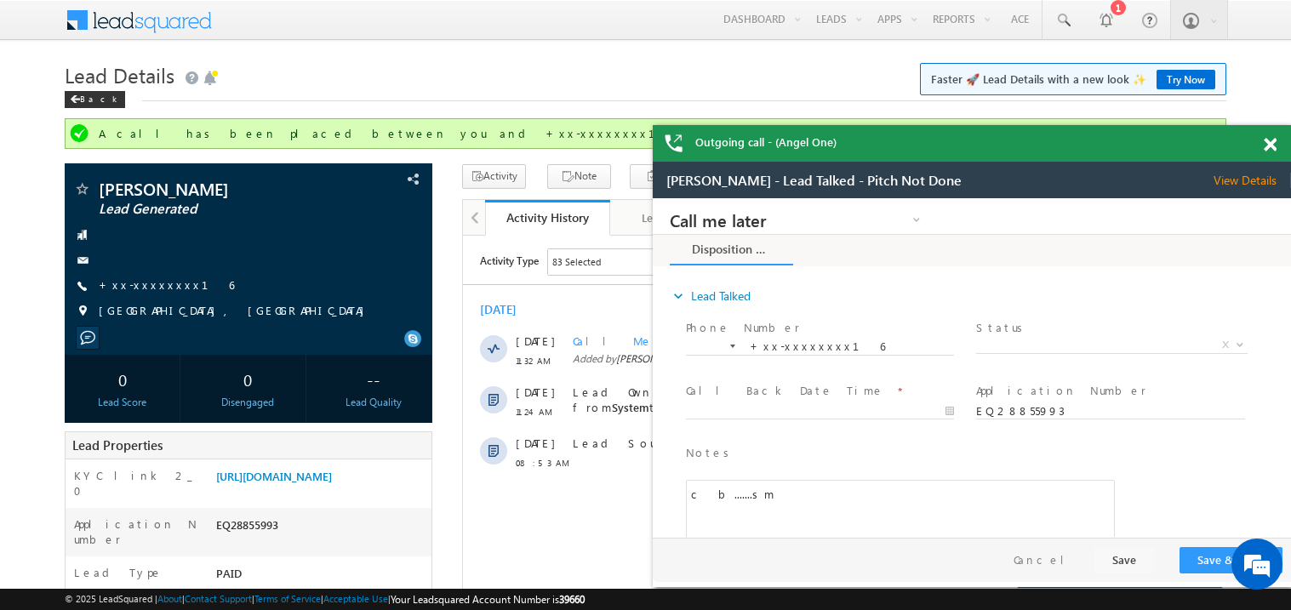
click at [1271, 146] on span at bounding box center [1270, 145] width 13 height 14
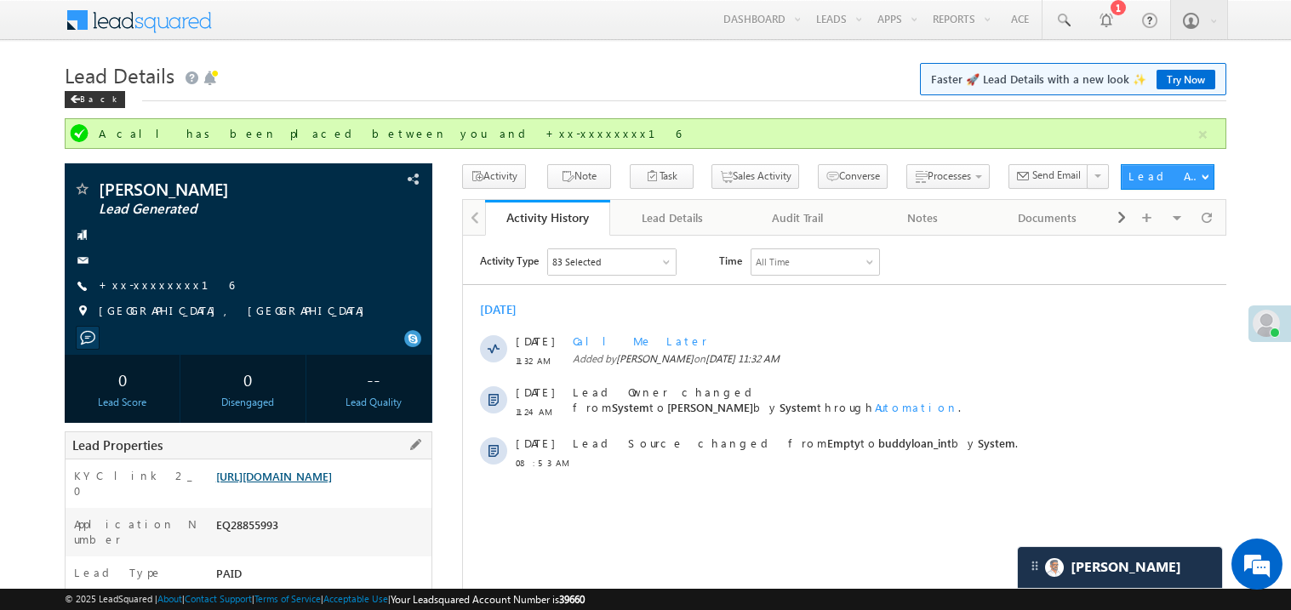
click at [303, 475] on link "https://angelbroking1-pk3em7sa.customui-test.leadsquared.com?leadId=e72158c4-52…" at bounding box center [274, 476] width 116 height 14
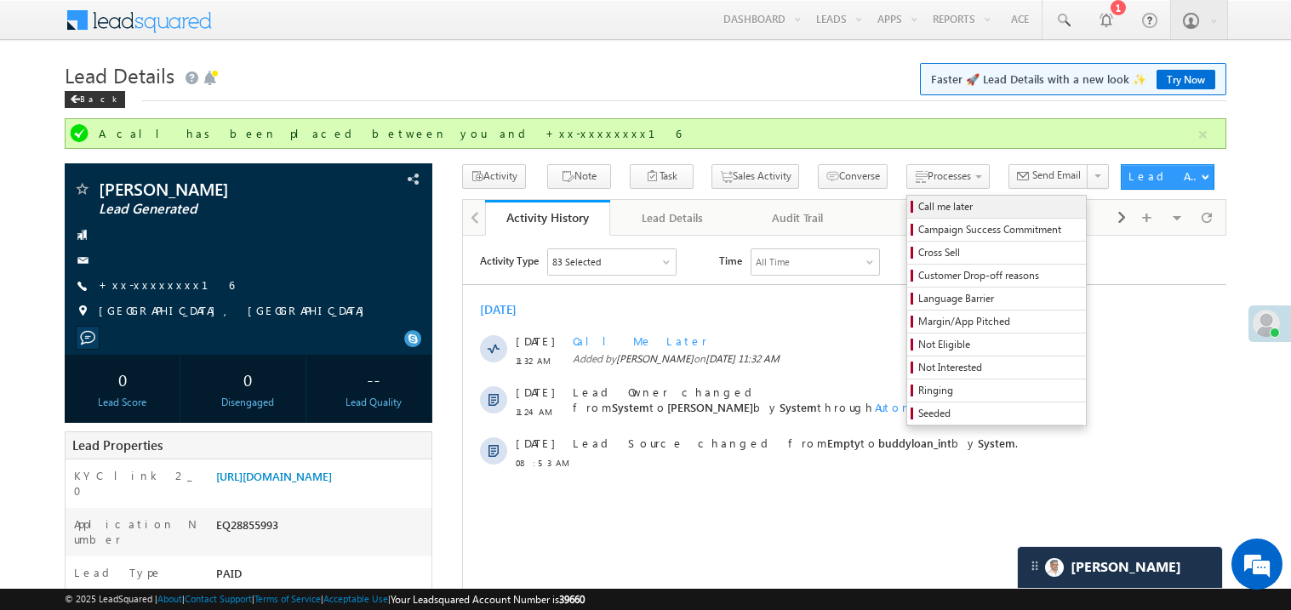
click at [919, 206] on span "Call me later" at bounding box center [1000, 206] width 162 height 15
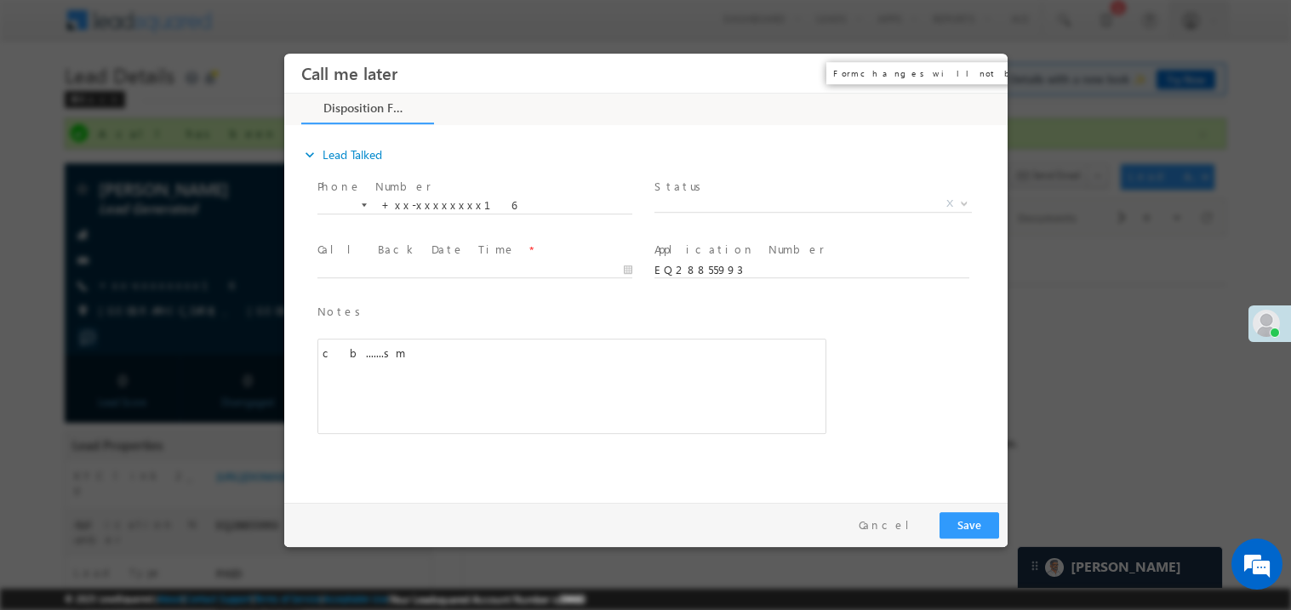
click at [979, 74] on button "×" at bounding box center [981, 72] width 29 height 31
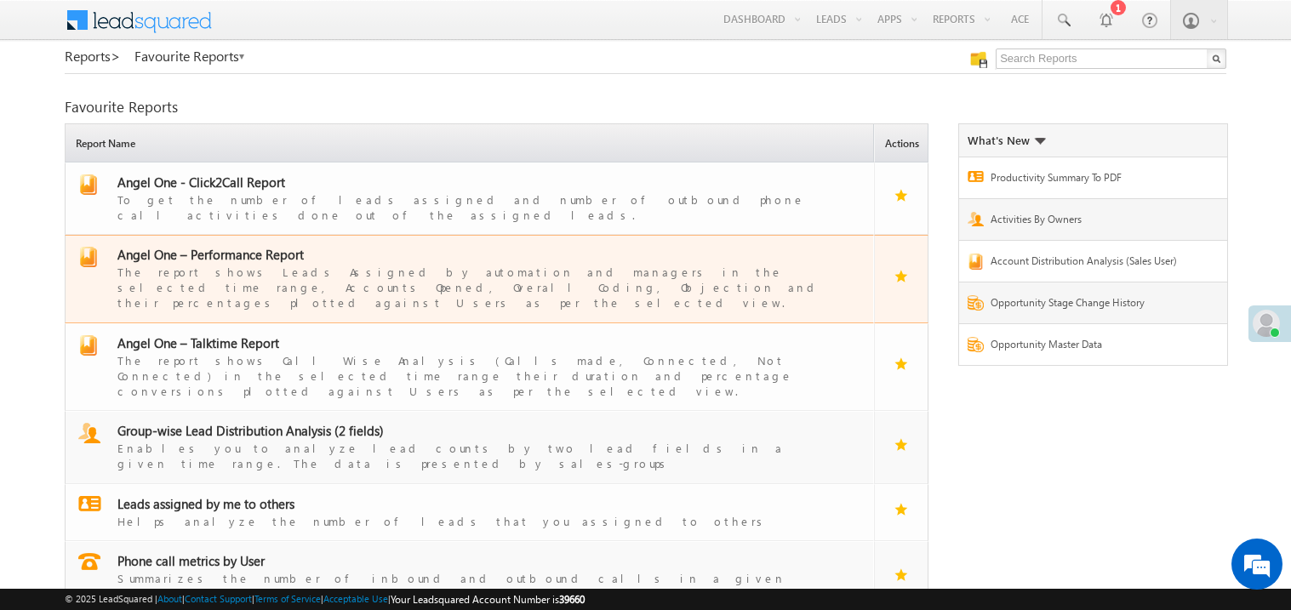
click at [237, 263] on div "The report shows Leads Assigned by automation and managers in the selected time…" at bounding box center [479, 287] width 725 height 48
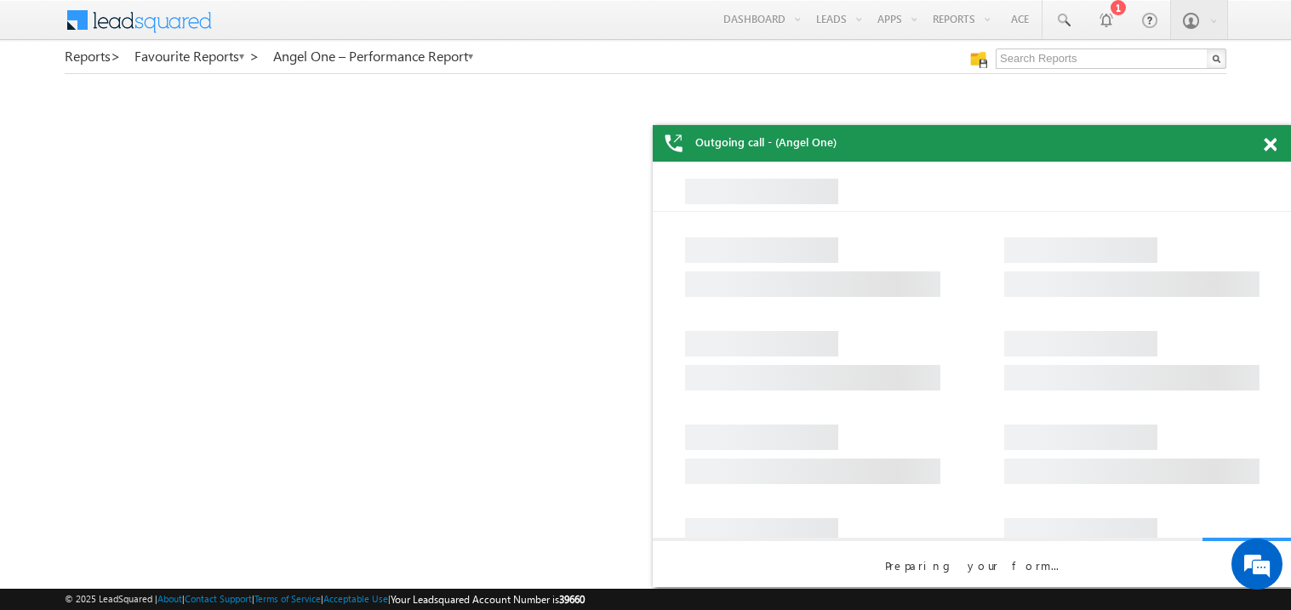
click at [1274, 142] on span at bounding box center [1270, 145] width 13 height 14
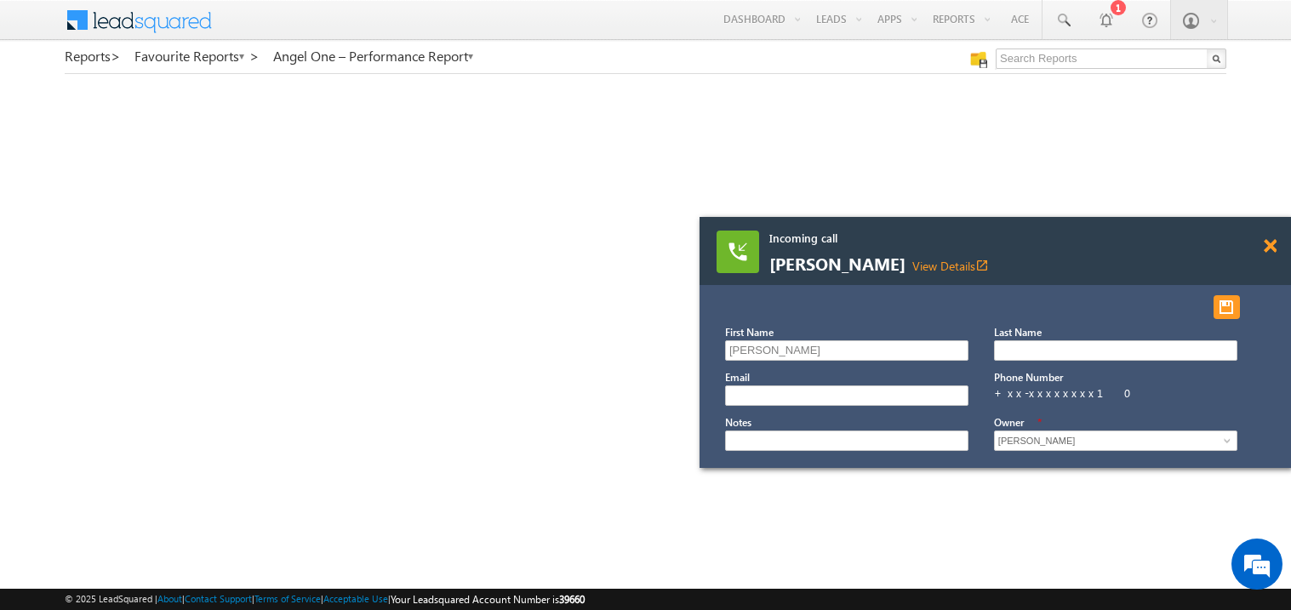
click at [1276, 249] on span at bounding box center [1270, 246] width 13 height 14
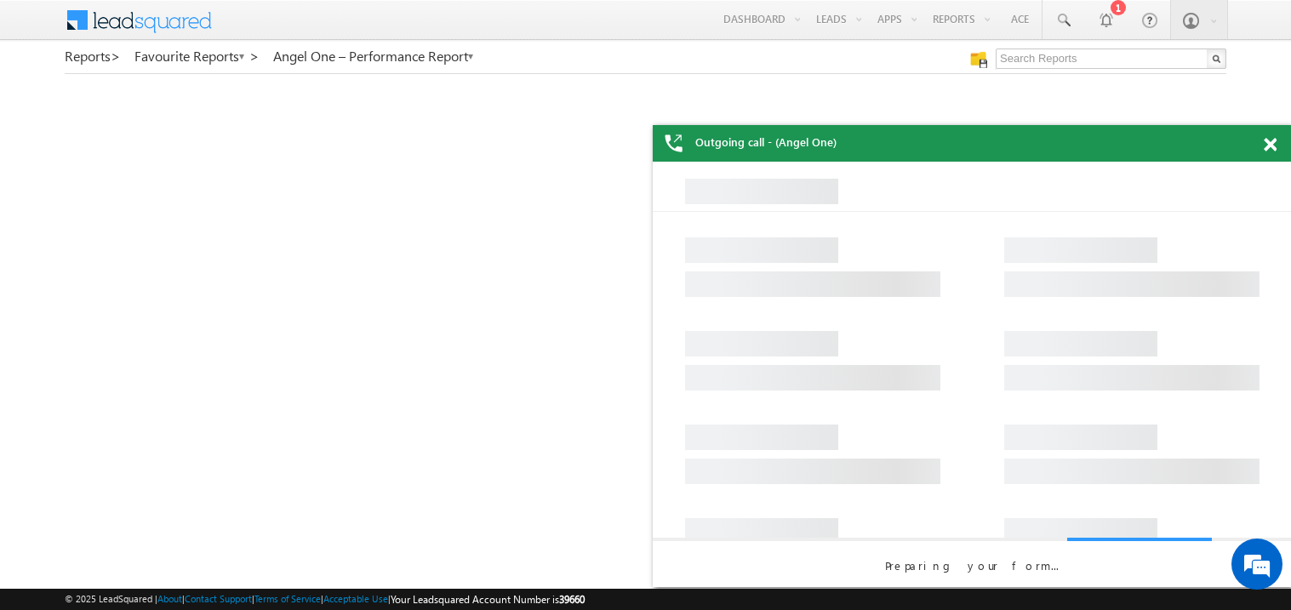
click at [1275, 140] on span at bounding box center [1270, 145] width 13 height 14
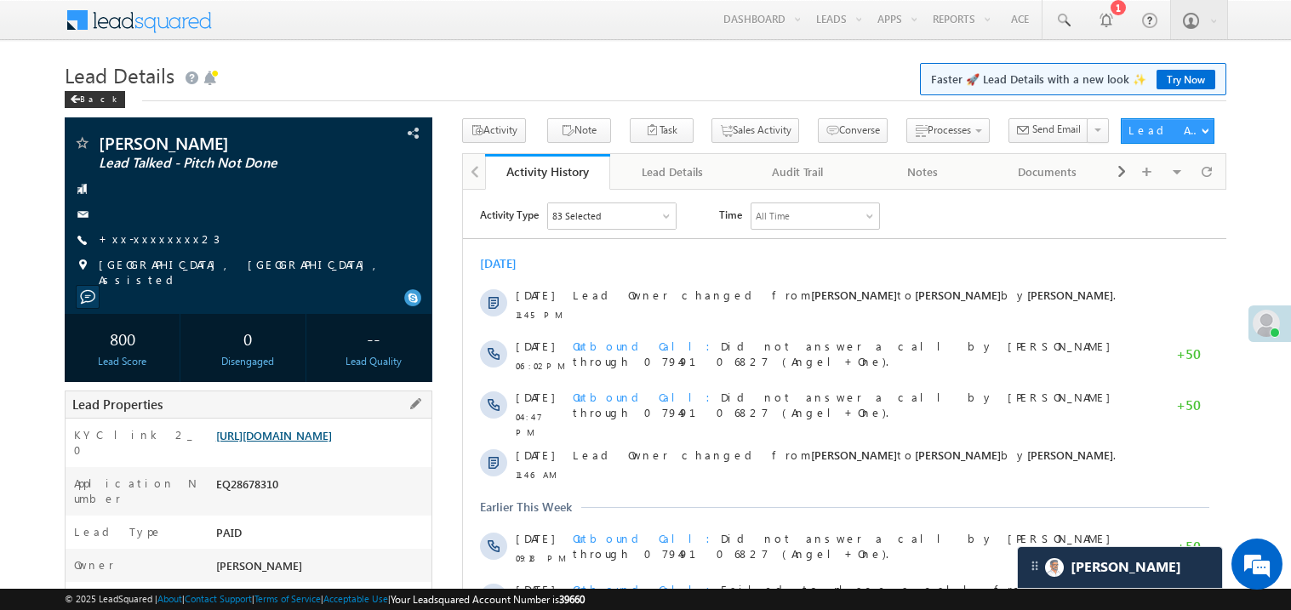
click at [329, 443] on link "[URL][DOMAIN_NAME]" at bounding box center [274, 435] width 116 height 14
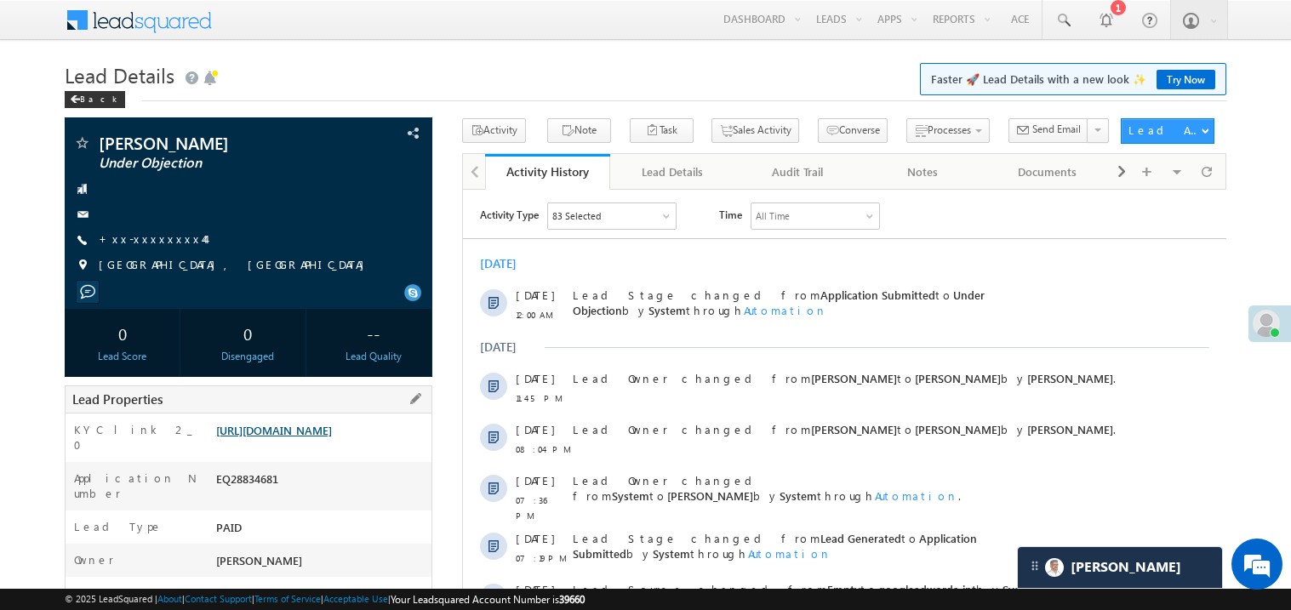
click at [311, 438] on link "[URL][DOMAIN_NAME]" at bounding box center [274, 430] width 116 height 14
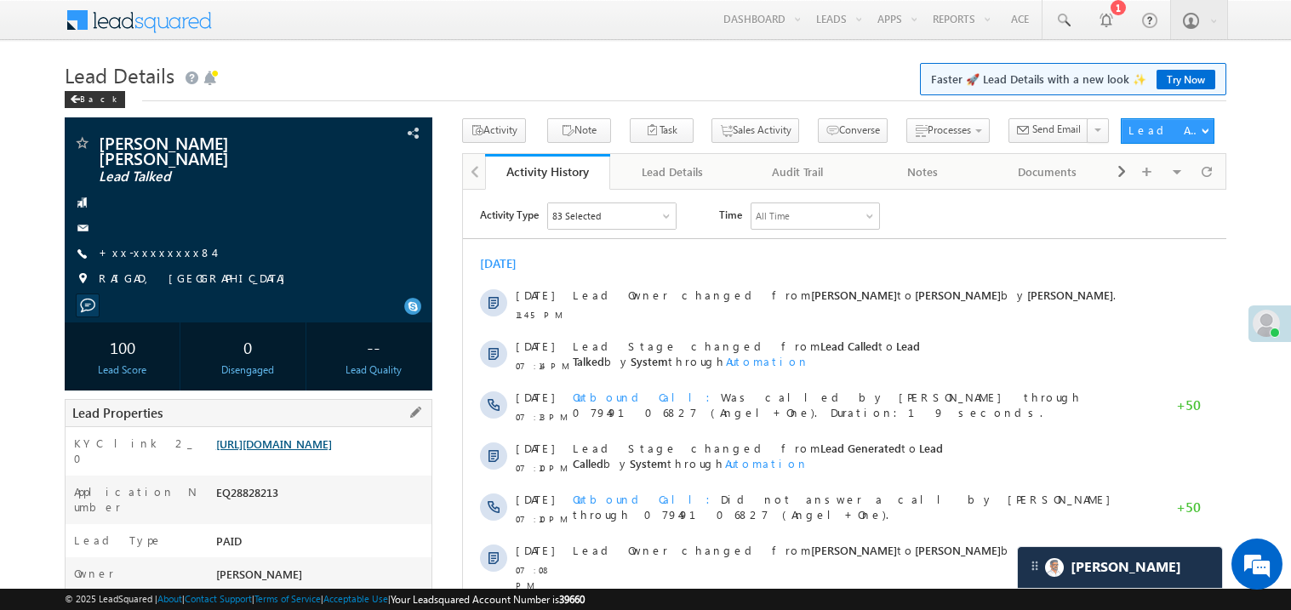
click at [313, 443] on link "[URL][DOMAIN_NAME]" at bounding box center [274, 444] width 116 height 14
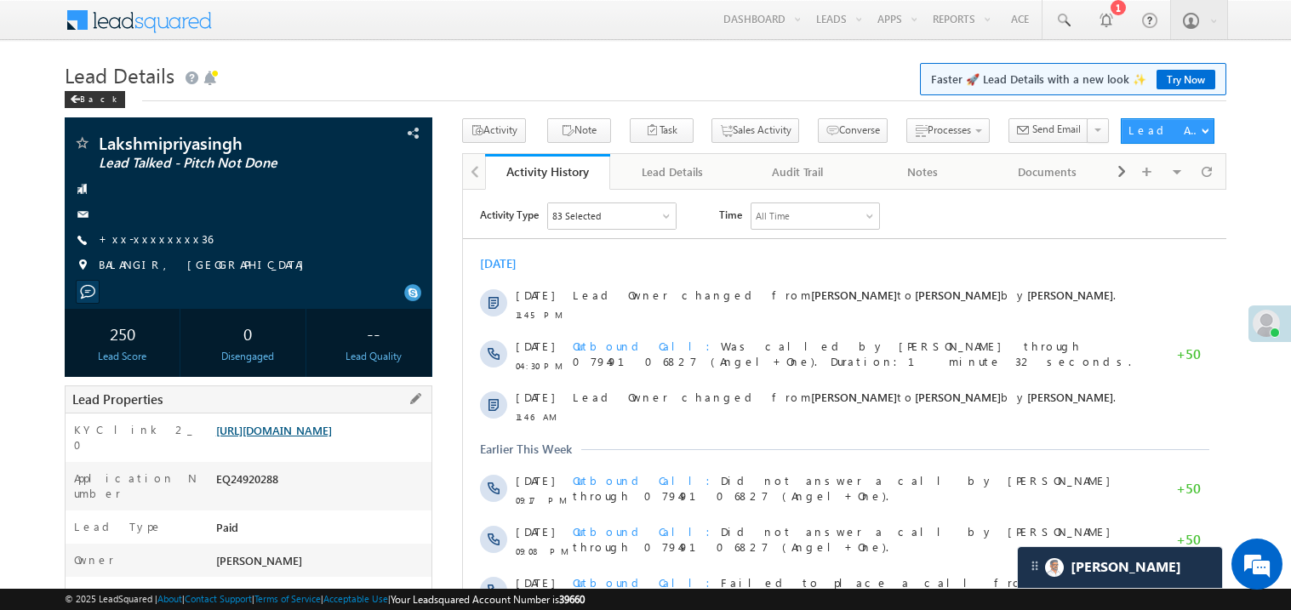
click at [330, 438] on link "[URL][DOMAIN_NAME]" at bounding box center [274, 430] width 116 height 14
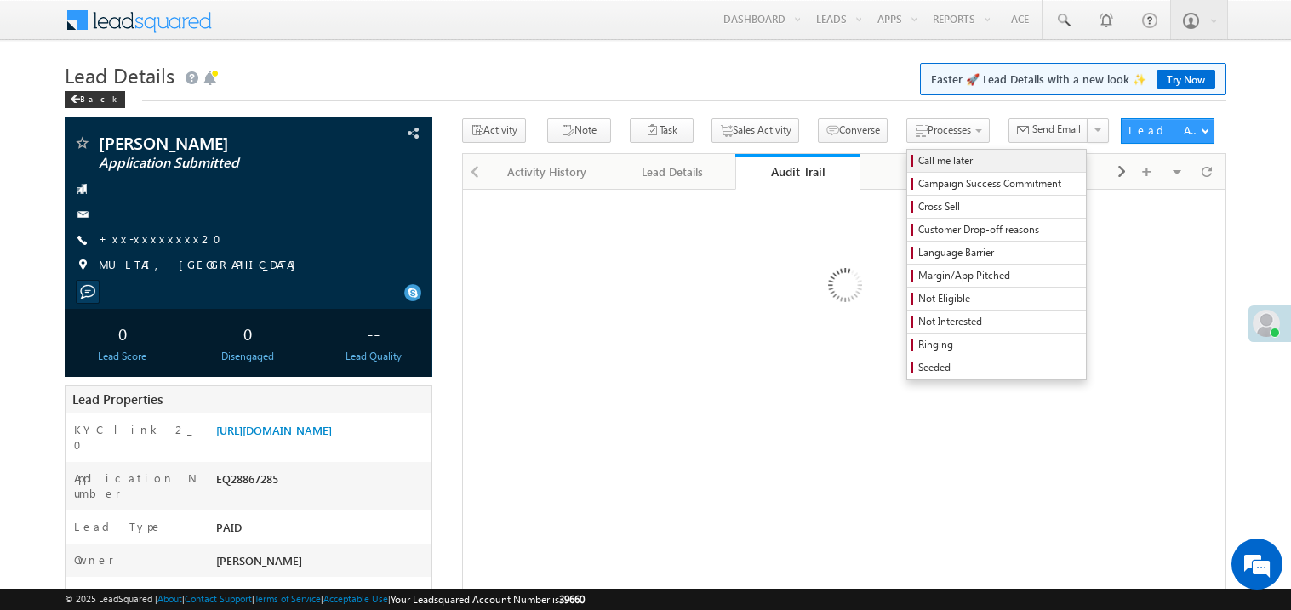
click at [919, 162] on span "Call me later" at bounding box center [1000, 160] width 162 height 15
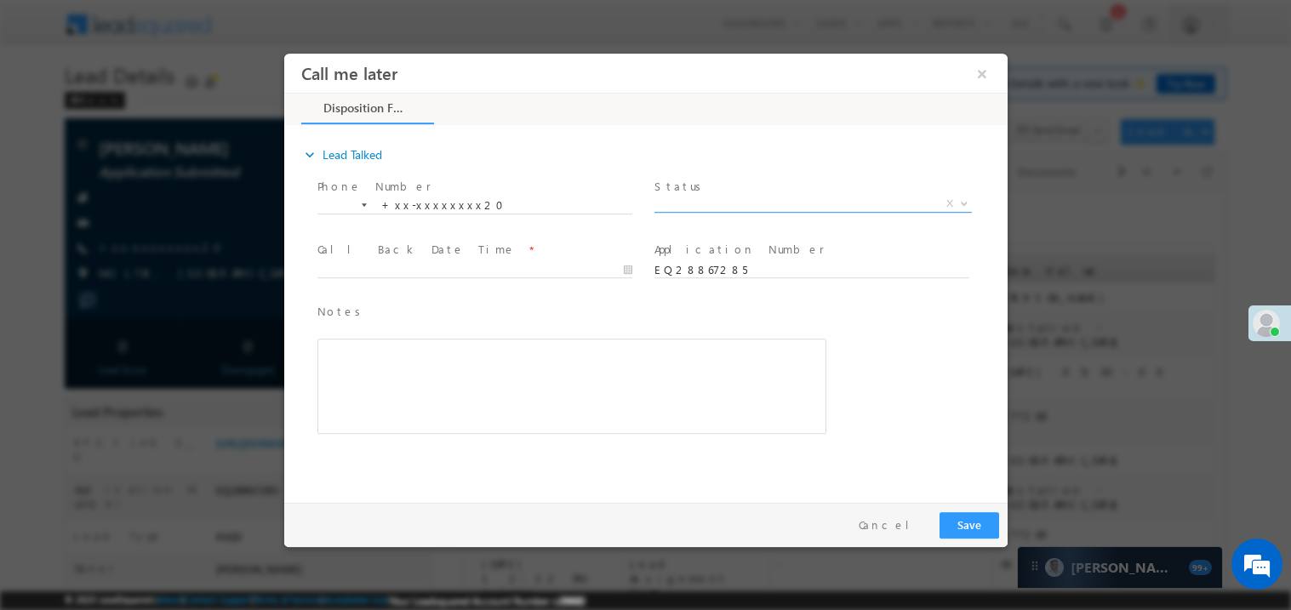
click at [695, 201] on span "X" at bounding box center [813, 203] width 318 height 17
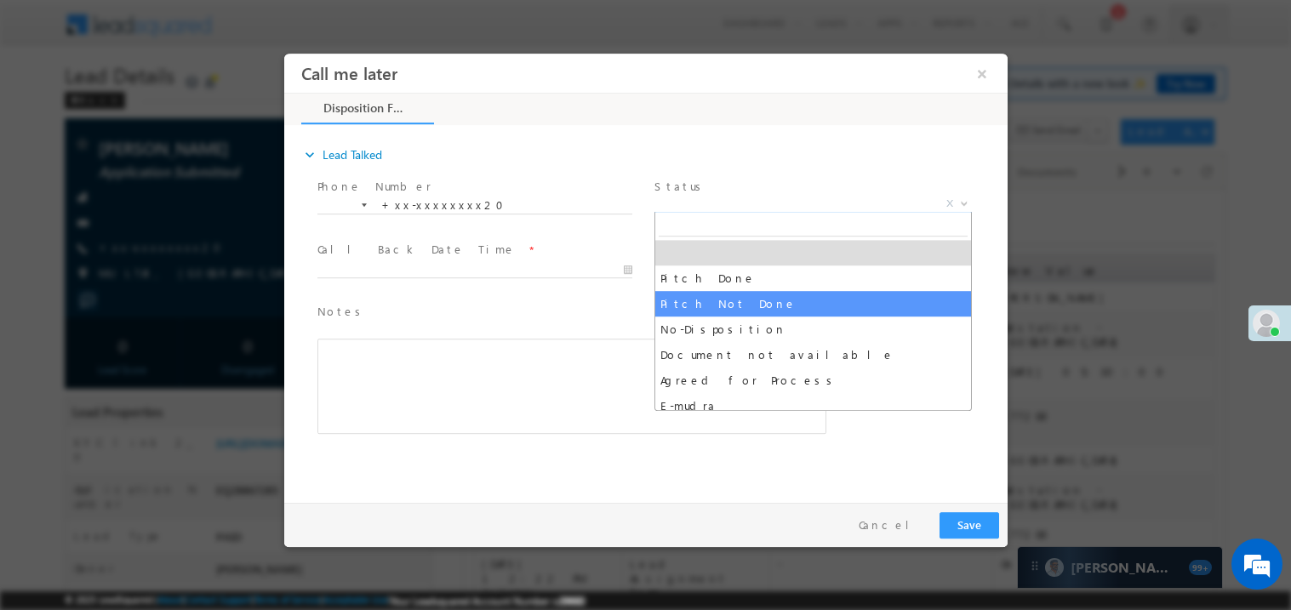
select select "Pitch Not Done"
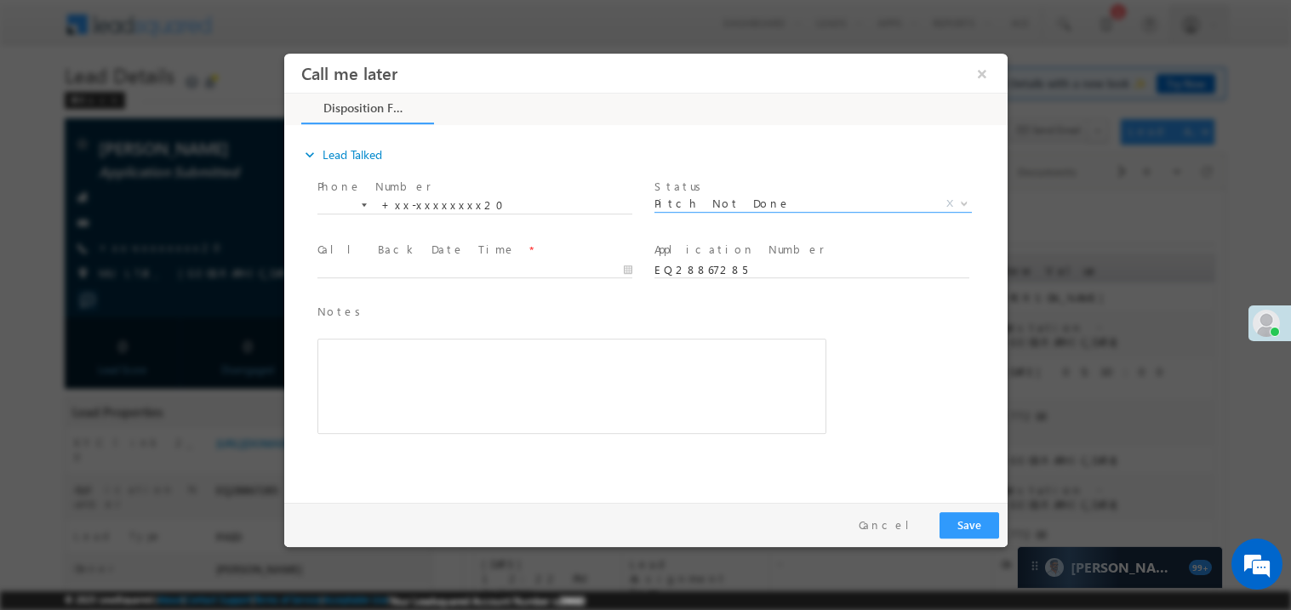
click at [375, 260] on span at bounding box center [482, 269] width 330 height 19
click at [386, 272] on body "Call me later ×" at bounding box center [645, 274] width 724 height 442
type input "09/13/25 12:26 PM"
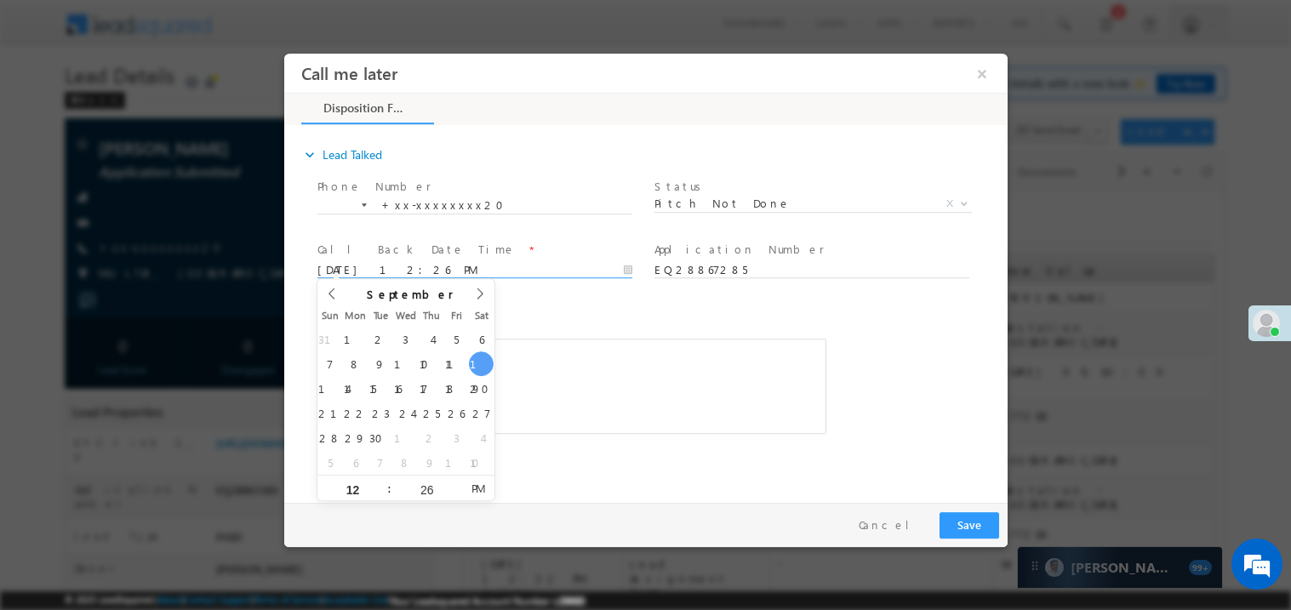
click at [552, 306] on span "Notes *" at bounding box center [559, 311] width 484 height 19
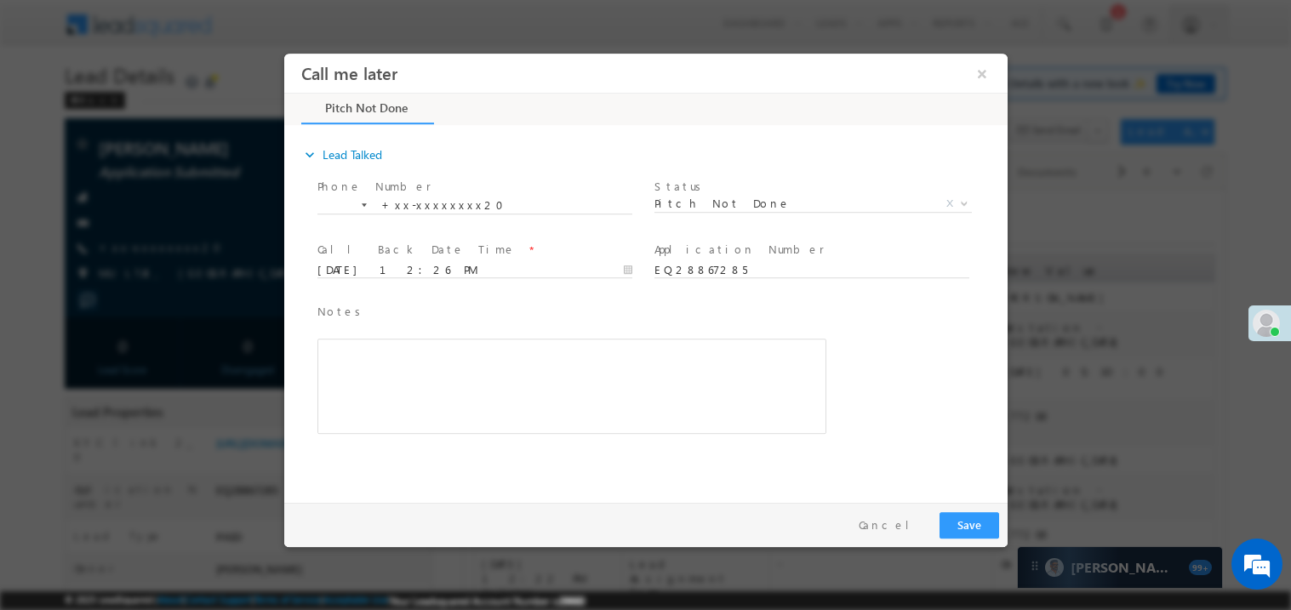
click at [502, 352] on div "Rich Text Editor, 40788eee-0fb2-11ec-a811-0adc8a9d82c2__tab1__section1__Notes__…" at bounding box center [571, 385] width 509 height 95
click at [952, 512] on button "Save" at bounding box center [969, 525] width 60 height 26
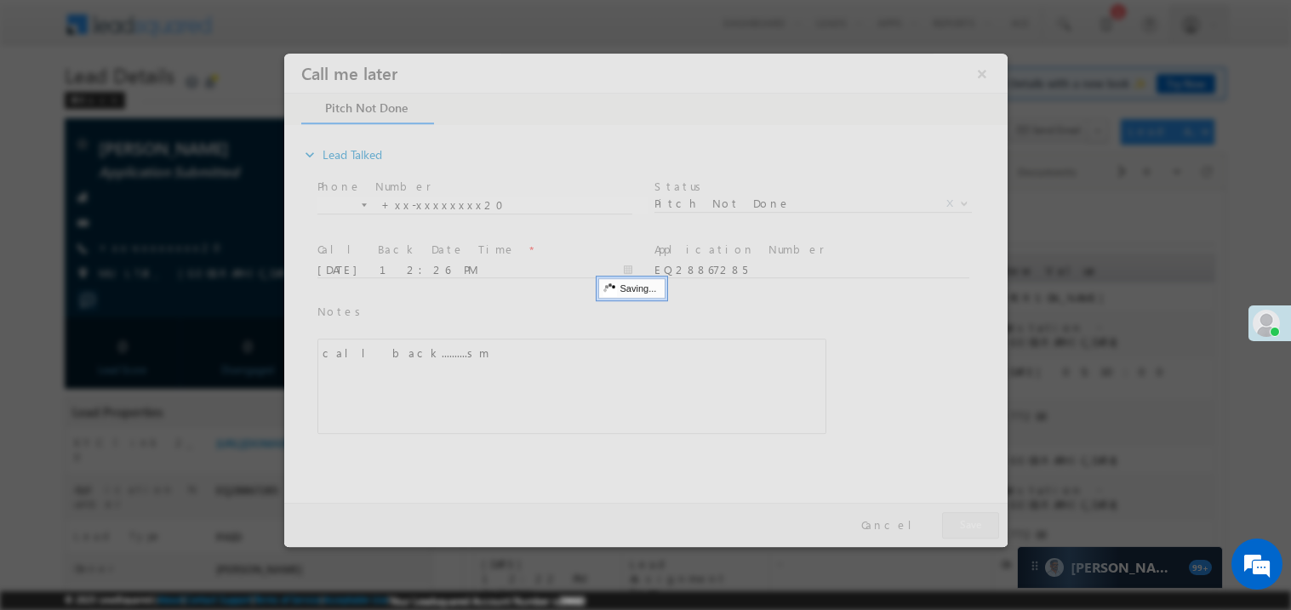
click at [952, 511] on div at bounding box center [645, 300] width 724 height 494
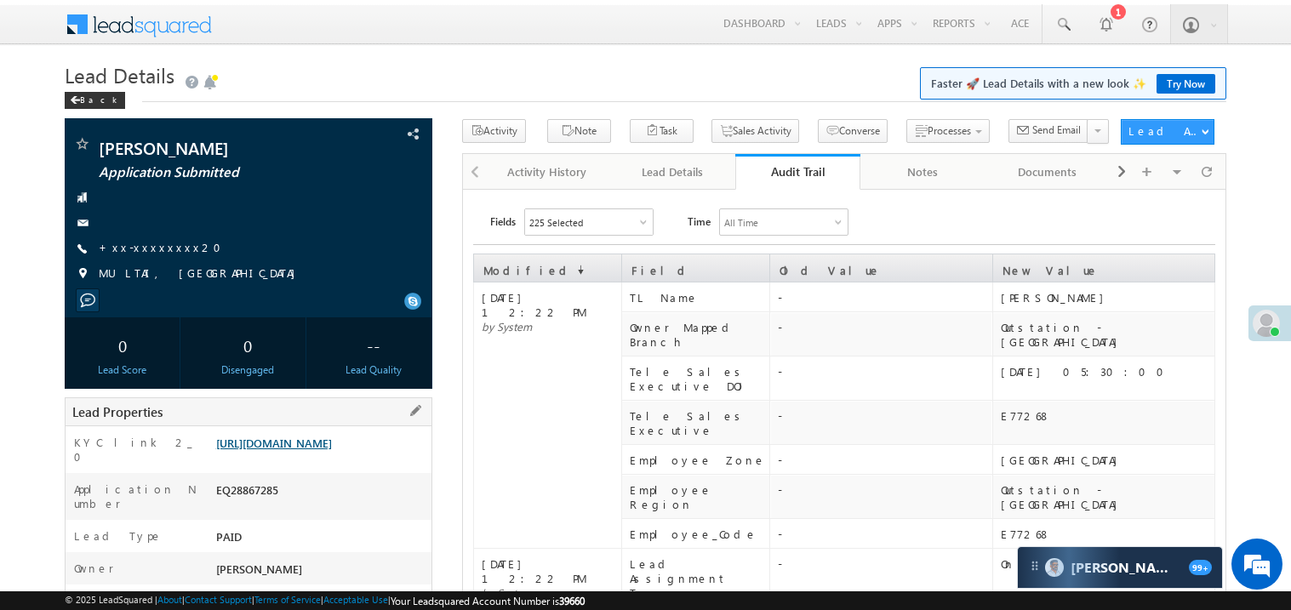
click at [332, 450] on link "https://angelbroking1-pk3em7sa.customui-test.leadsquared.com?leadId=8d129368-b7…" at bounding box center [274, 443] width 116 height 14
click at [154, 246] on link "+xx-xxxxxxxx20" at bounding box center [165, 247] width 133 height 14
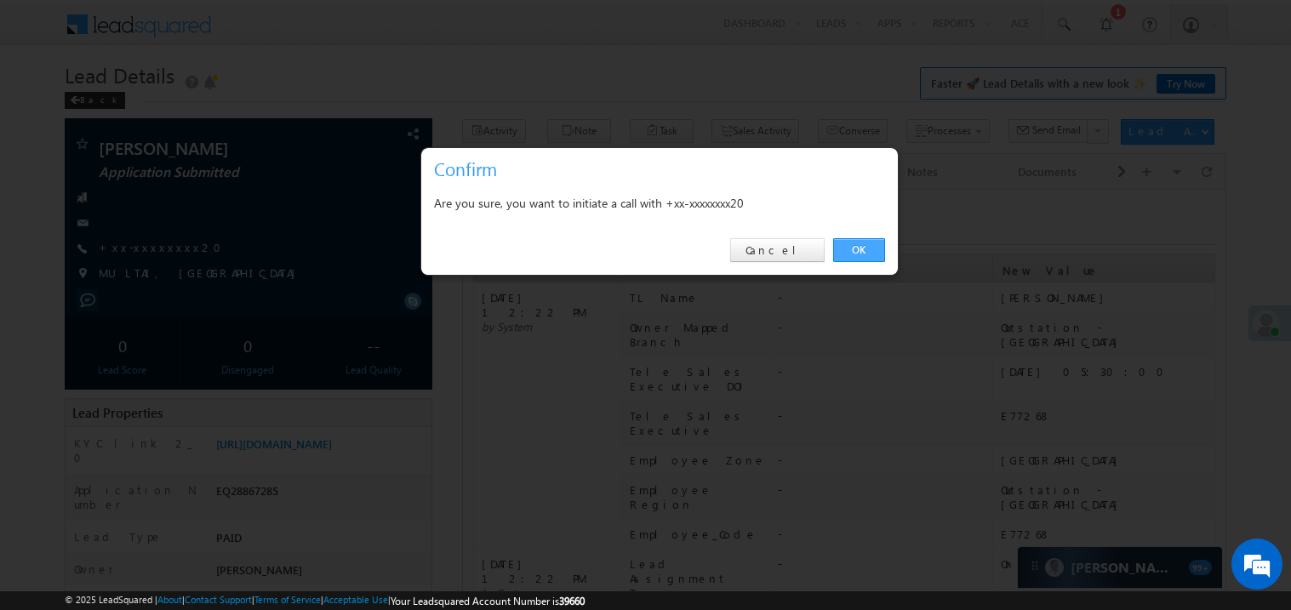
click at [862, 249] on link "OK" at bounding box center [859, 250] width 52 height 24
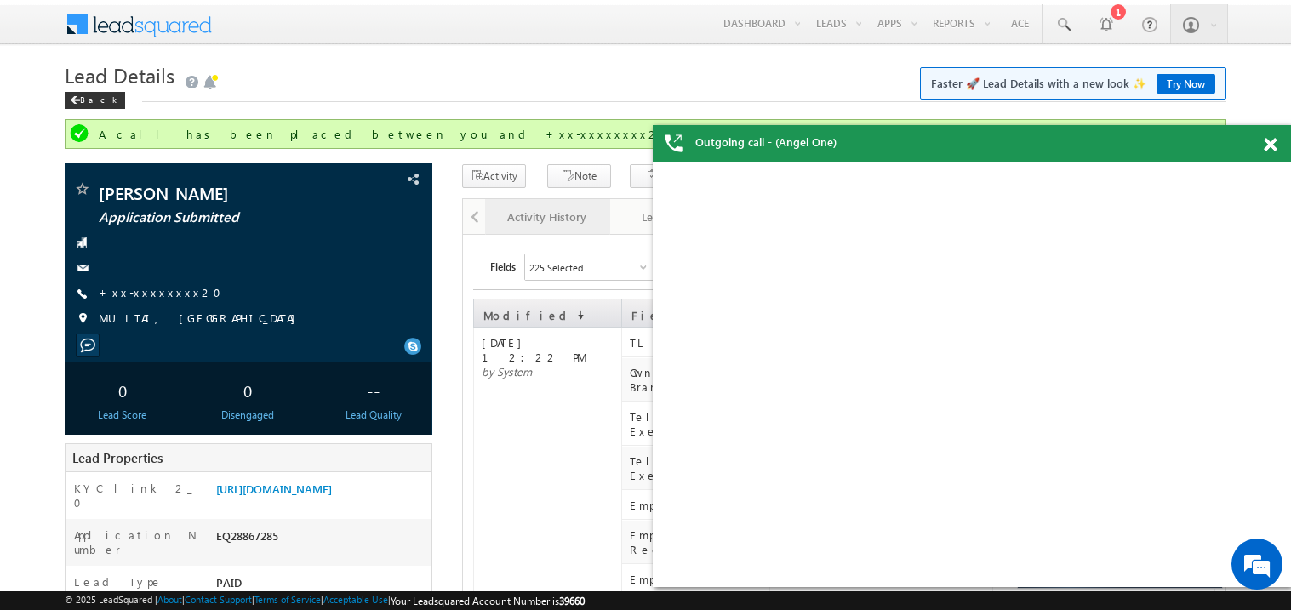
click at [547, 235] on link "Activity History" at bounding box center [547, 217] width 125 height 36
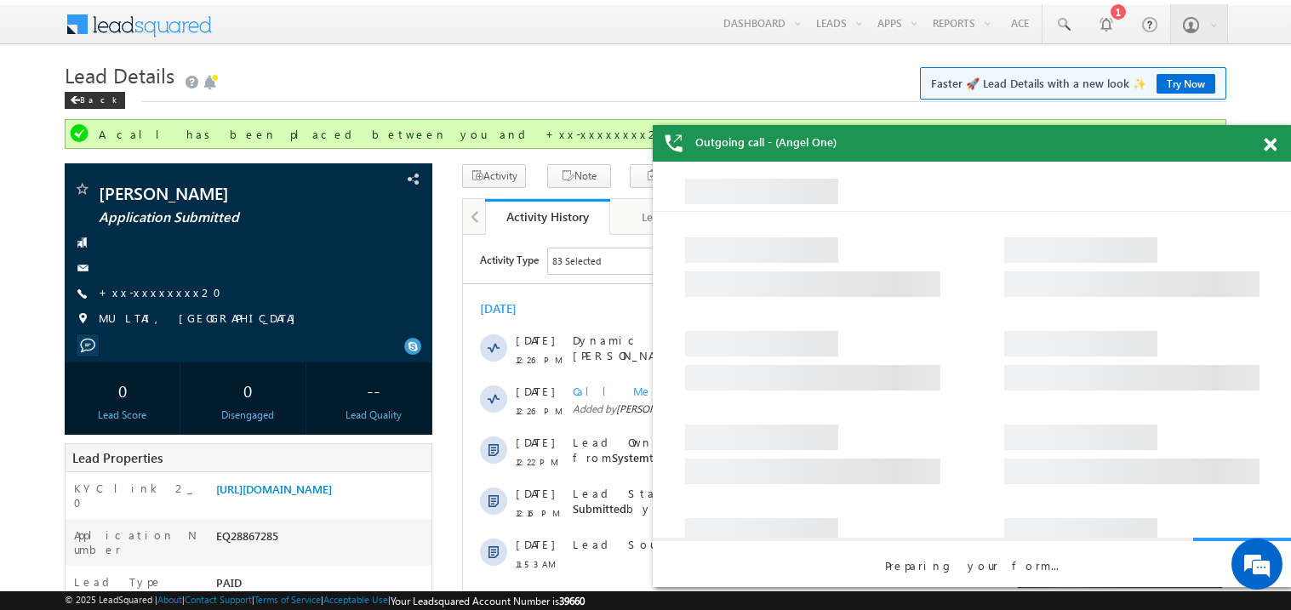
click at [1272, 144] on span at bounding box center [1270, 145] width 13 height 14
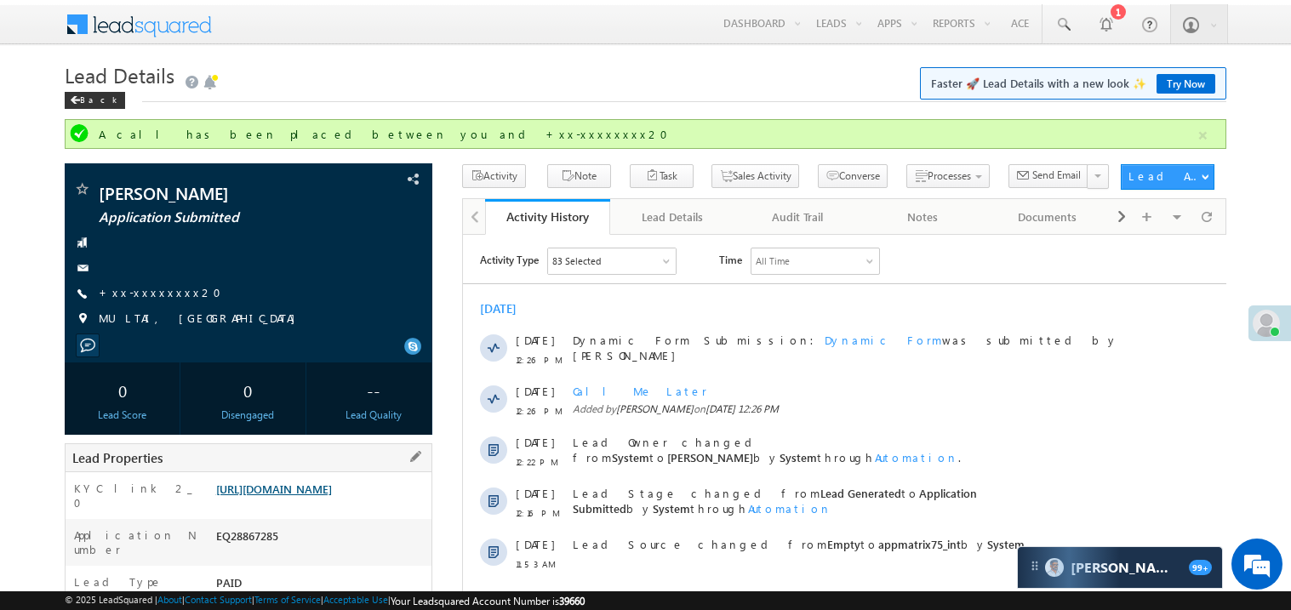
click at [332, 496] on link "https://angelbroking1-pk3em7sa.customui-test.leadsquared.com?leadId=8d129368-b7…" at bounding box center [274, 489] width 116 height 14
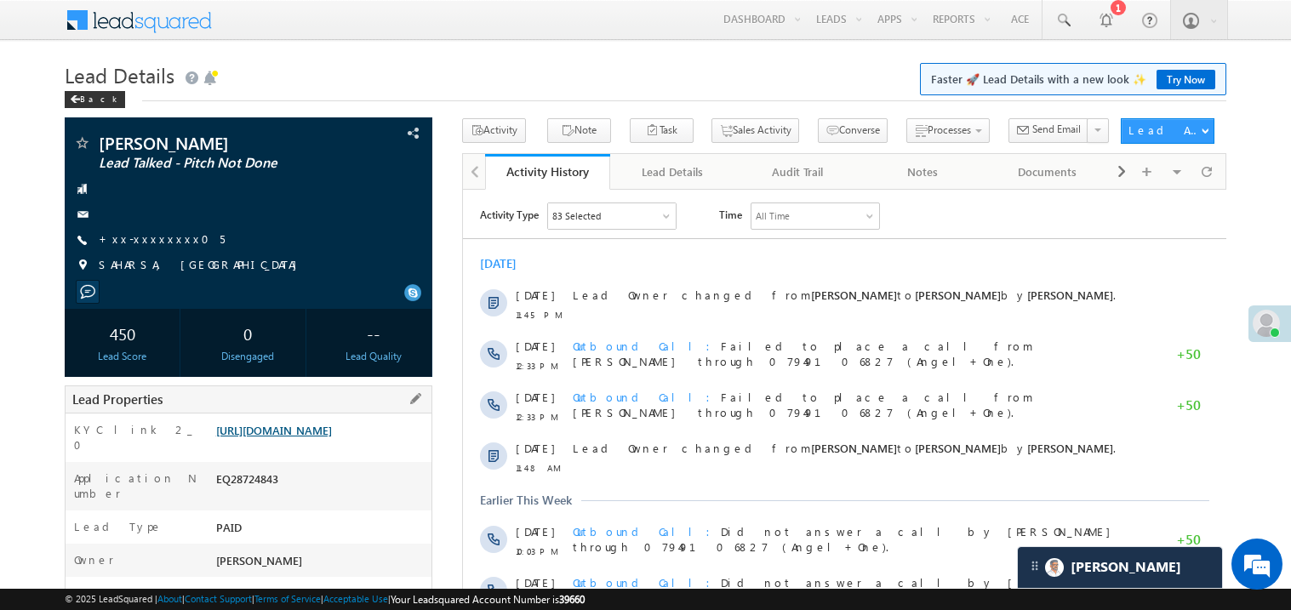
click at [285, 438] on link "https://angelbroking1-pk3em7sa.customui-test.leadsquared.com?leadId=6dc0e2df-e3…" at bounding box center [274, 430] width 116 height 14
click at [306, 438] on link "https://angelbroking1-pk3em7sa.customui-test.leadsquared.com?leadId=6dc0e2df-e3…" at bounding box center [274, 430] width 116 height 14
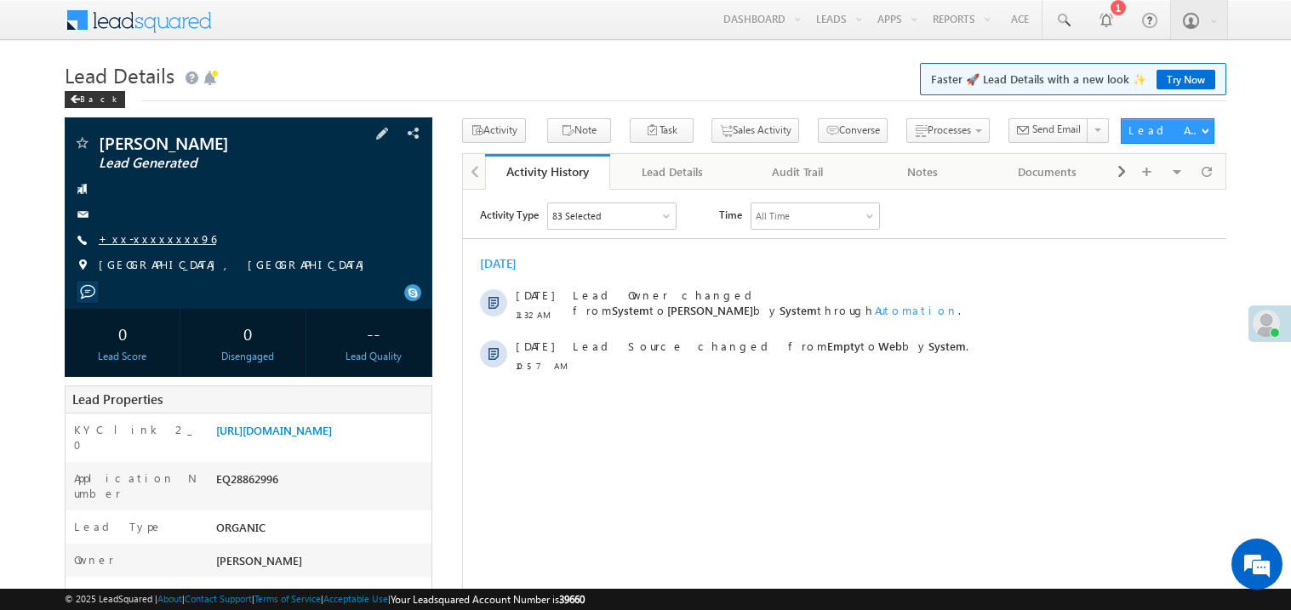
click at [158, 240] on link "+xx-xxxxxxxx96" at bounding box center [157, 239] width 117 height 14
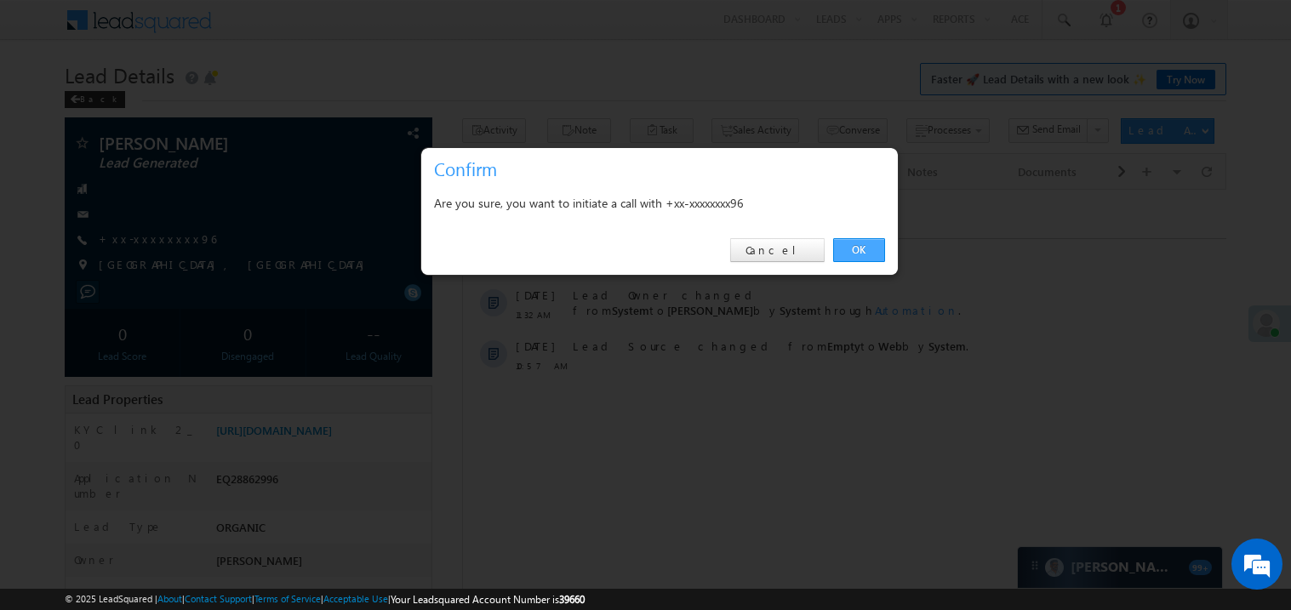
click at [865, 249] on link "OK" at bounding box center [859, 250] width 52 height 24
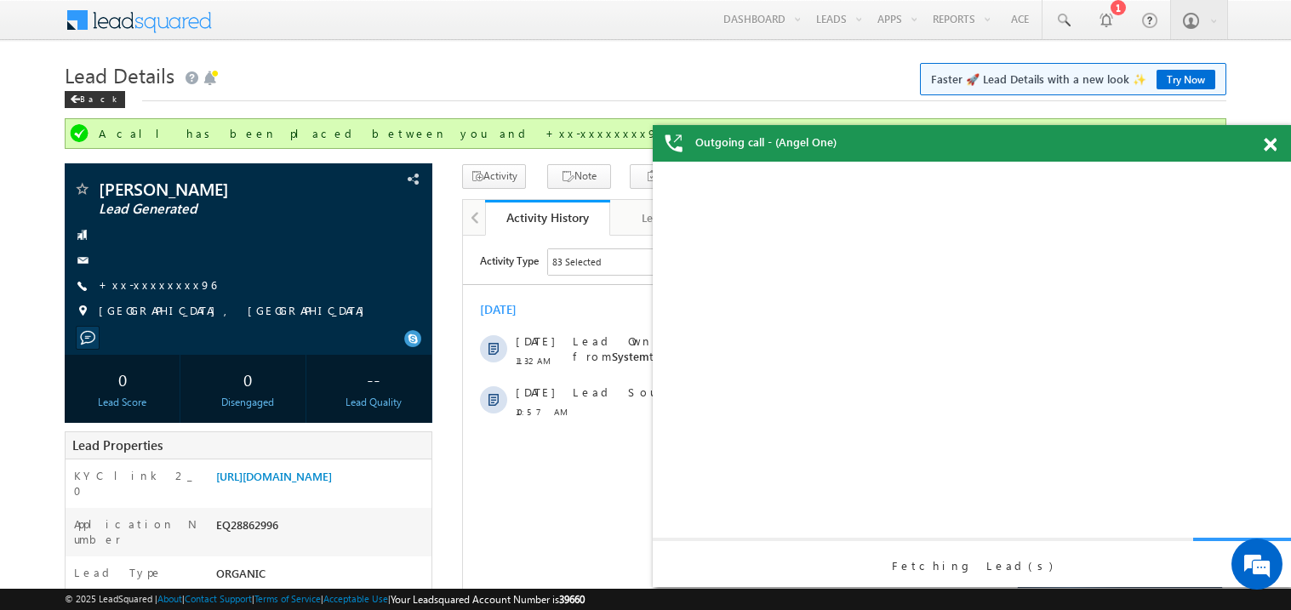
click at [1272, 140] on span at bounding box center [1270, 145] width 13 height 14
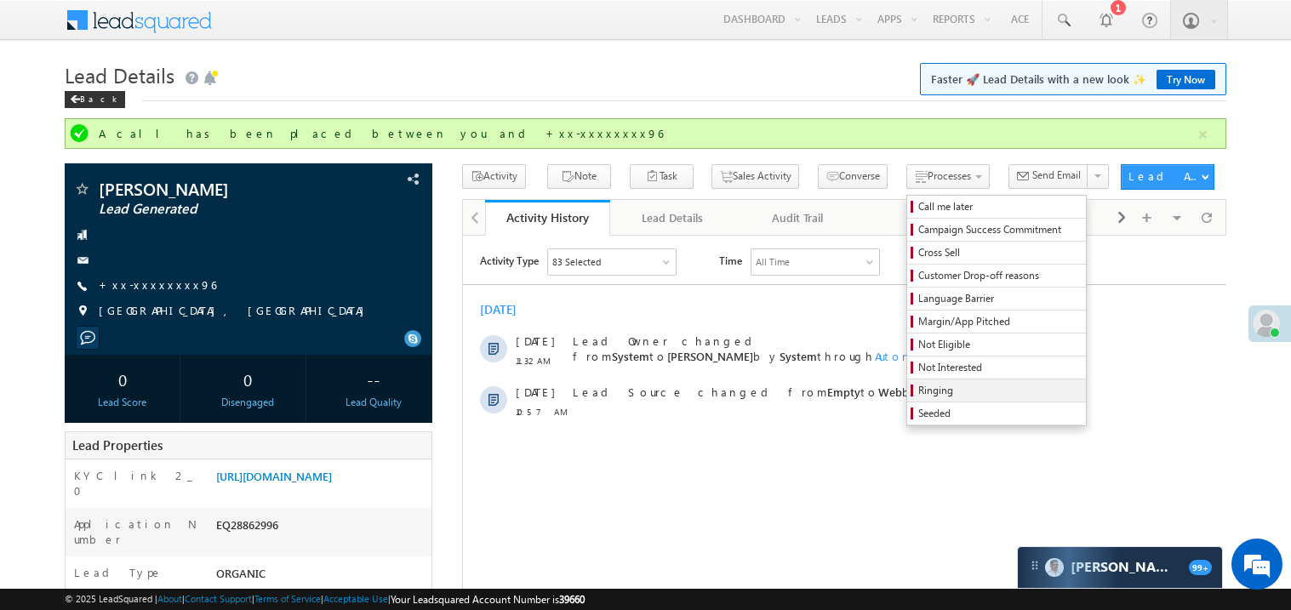
click at [919, 391] on span "Ringing" at bounding box center [1000, 390] width 162 height 15
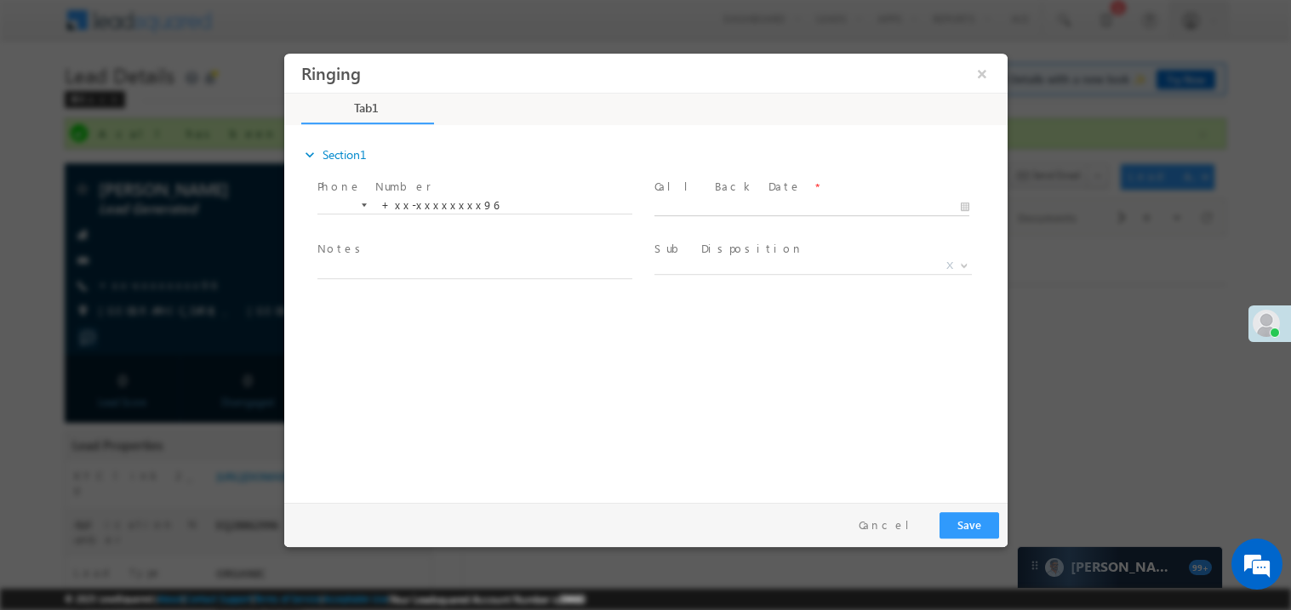
click at [690, 203] on body "Ringing ×" at bounding box center [645, 274] width 724 height 442
type input "09/13/25 1:03 PM"
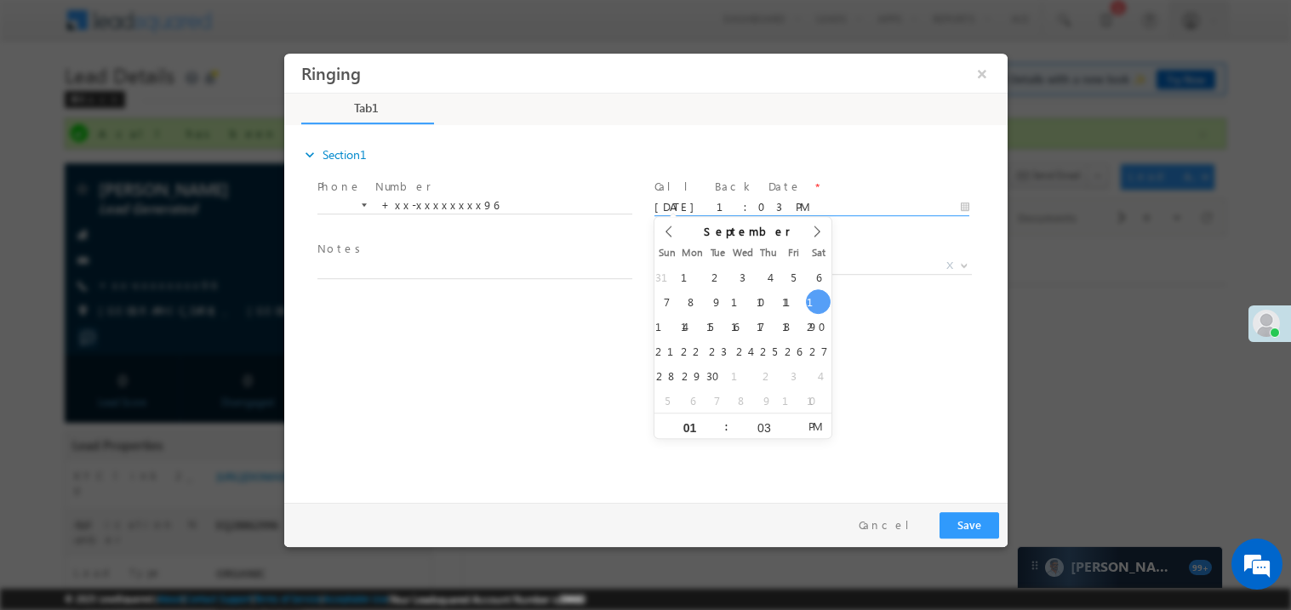
click at [352, 279] on span at bounding box center [474, 287] width 314 height 19
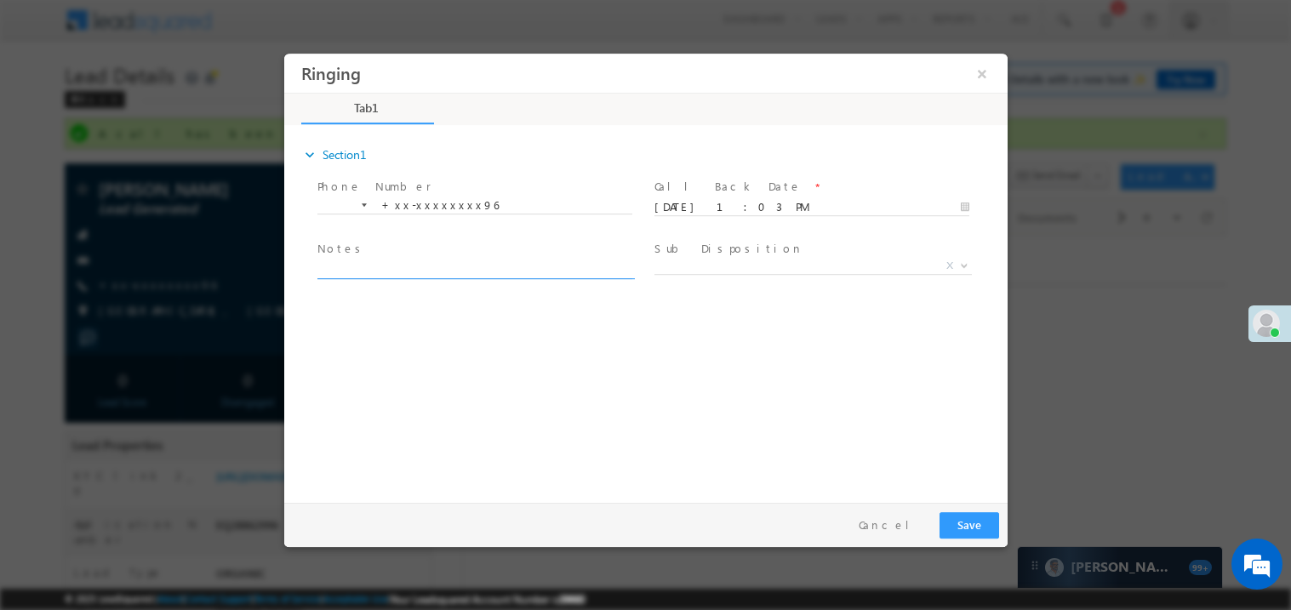
click at [356, 274] on textarea at bounding box center [474, 269] width 315 height 20
type textarea "ring"
click at [975, 518] on button "Save" at bounding box center [969, 525] width 60 height 26
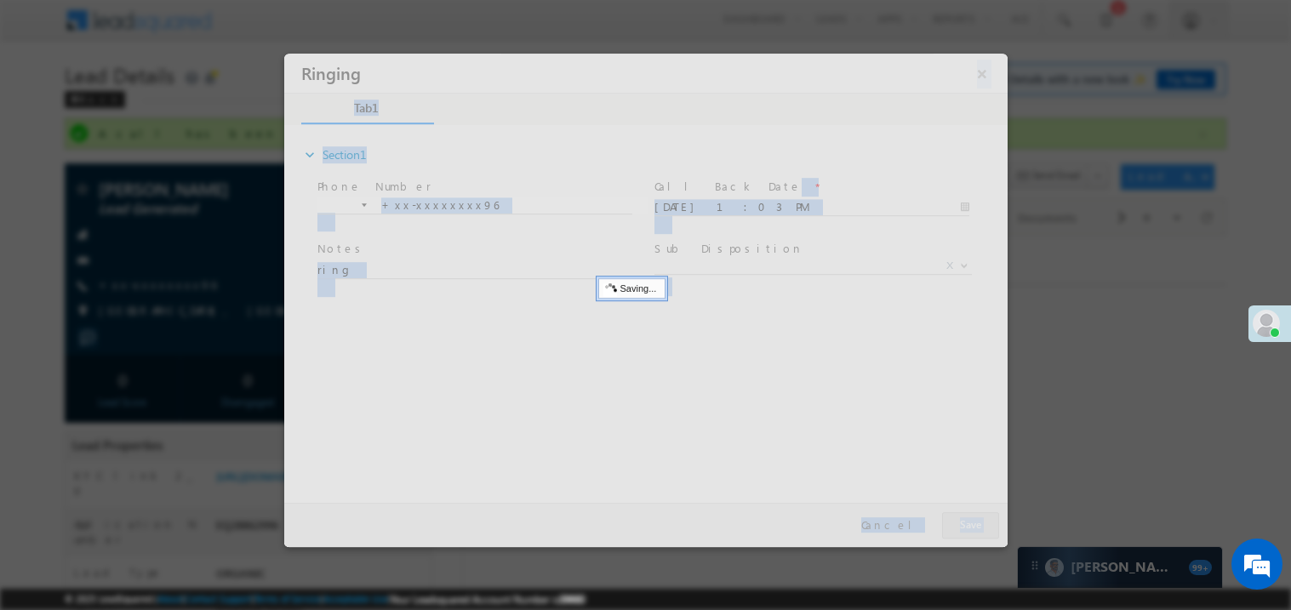
click at [975, 518] on div at bounding box center [645, 300] width 724 height 494
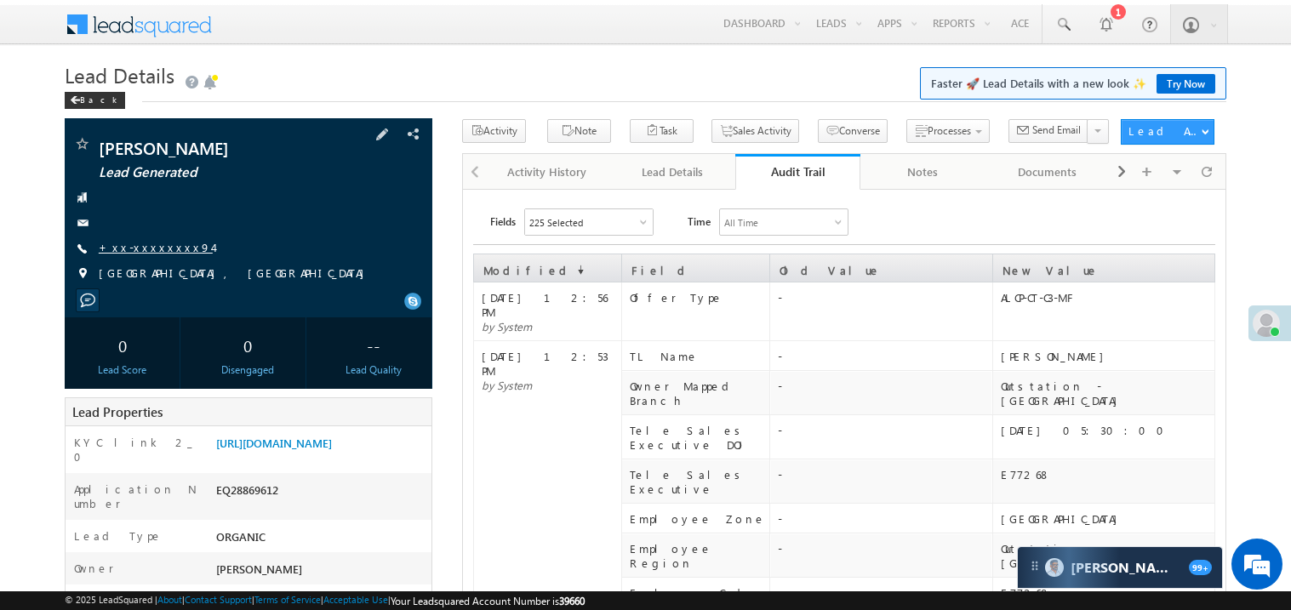
click at [152, 243] on link "+xx-xxxxxxxx94" at bounding box center [156, 247] width 114 height 14
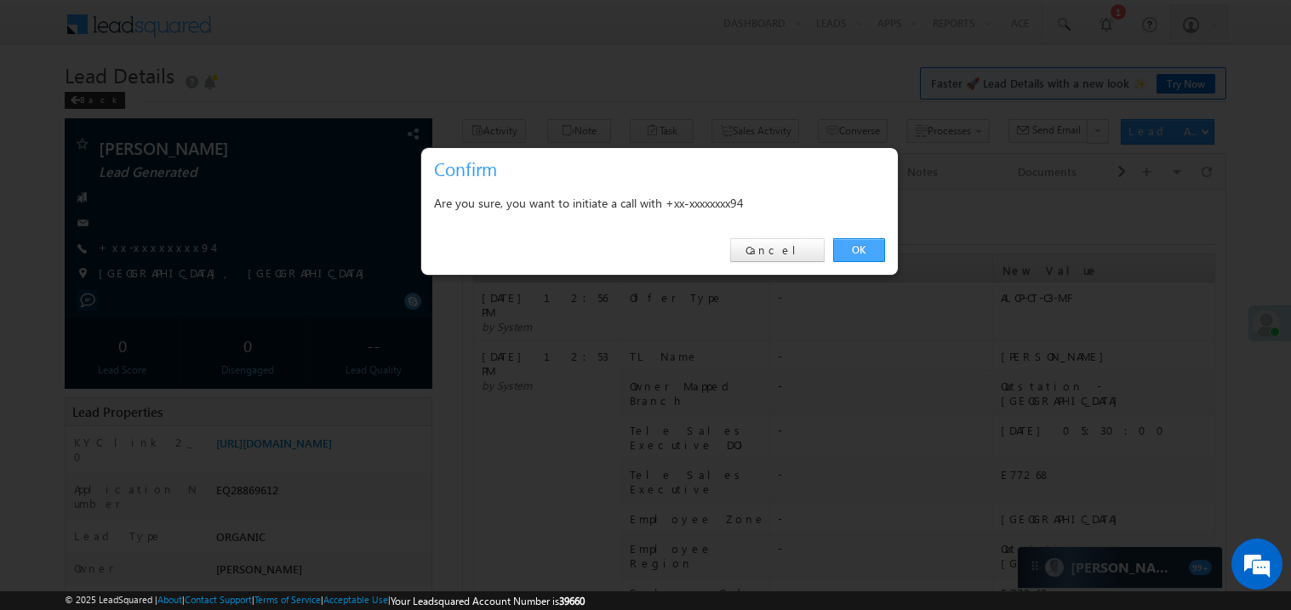
click at [856, 250] on link "OK" at bounding box center [859, 250] width 52 height 24
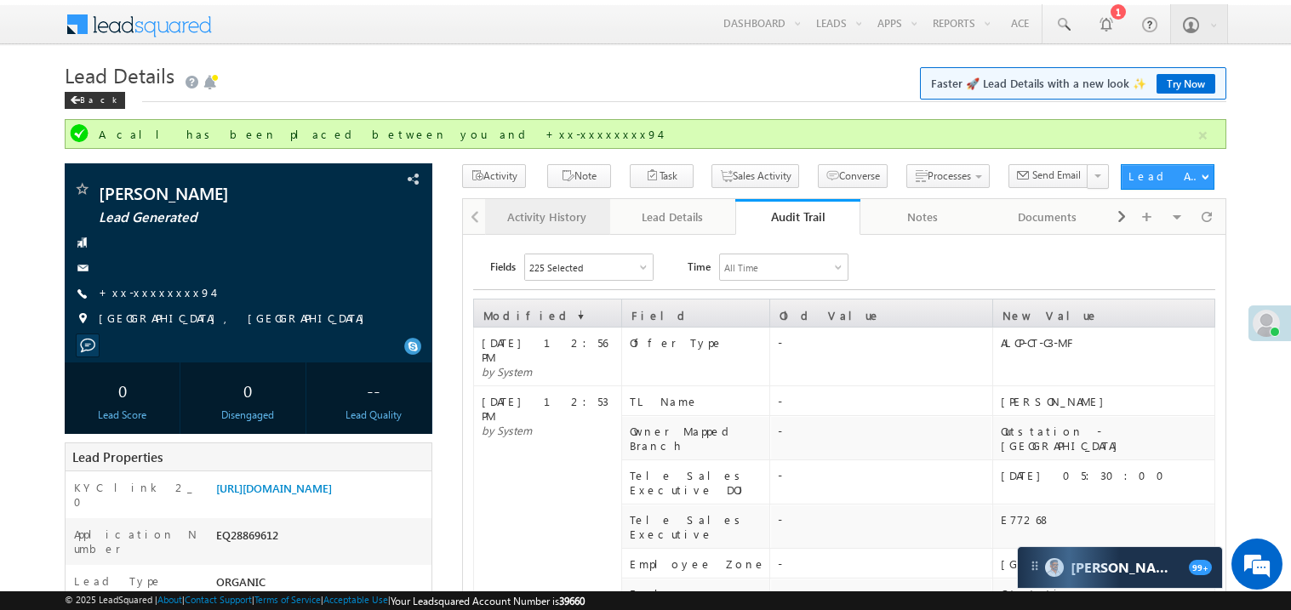
click at [523, 216] on div "Activity History" at bounding box center [547, 217] width 96 height 20
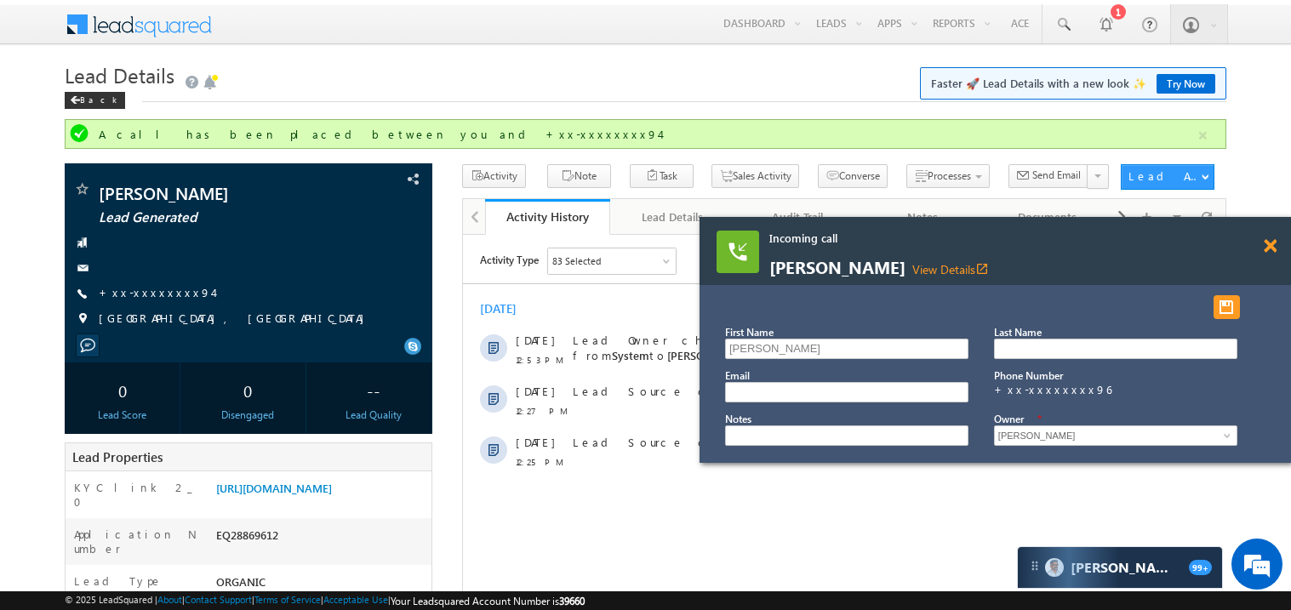
click at [1273, 251] on span at bounding box center [1270, 246] width 13 height 14
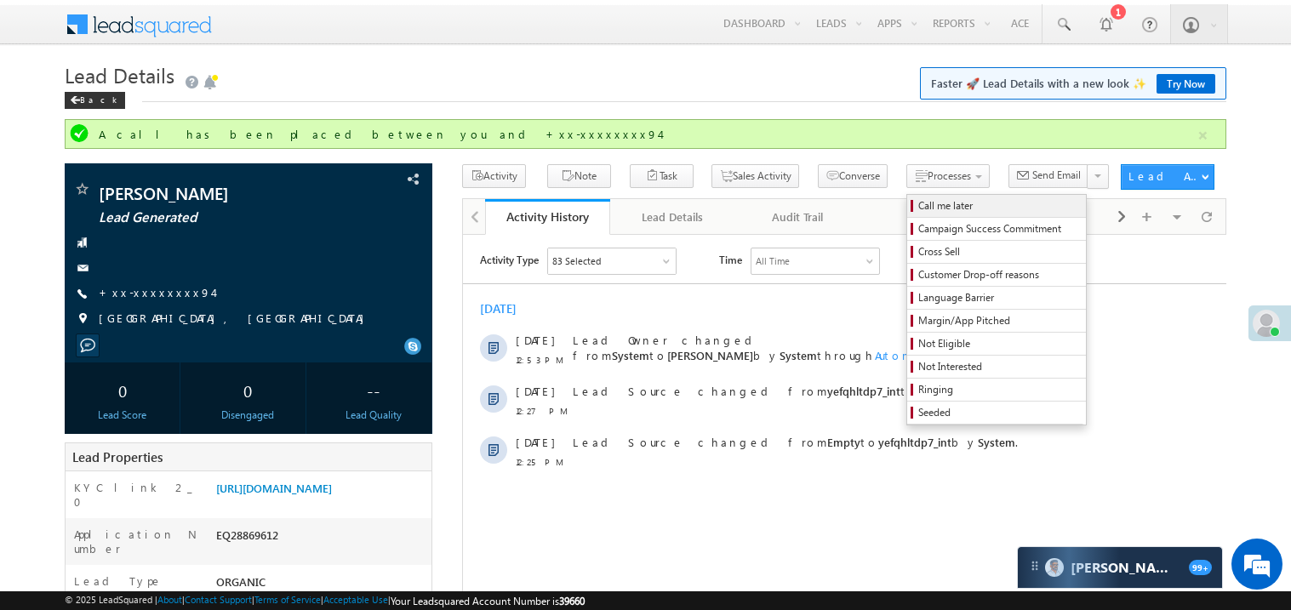
click at [919, 200] on span "Call me later" at bounding box center [1000, 205] width 162 height 15
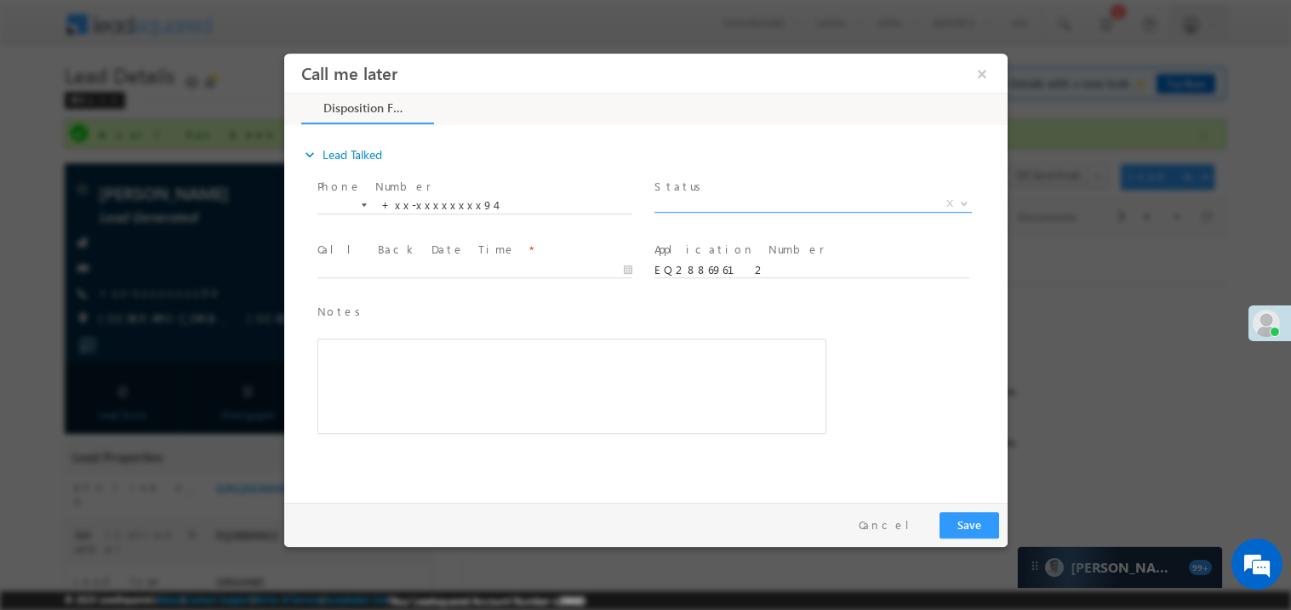
click at [678, 198] on span "X" at bounding box center [813, 203] width 318 height 17
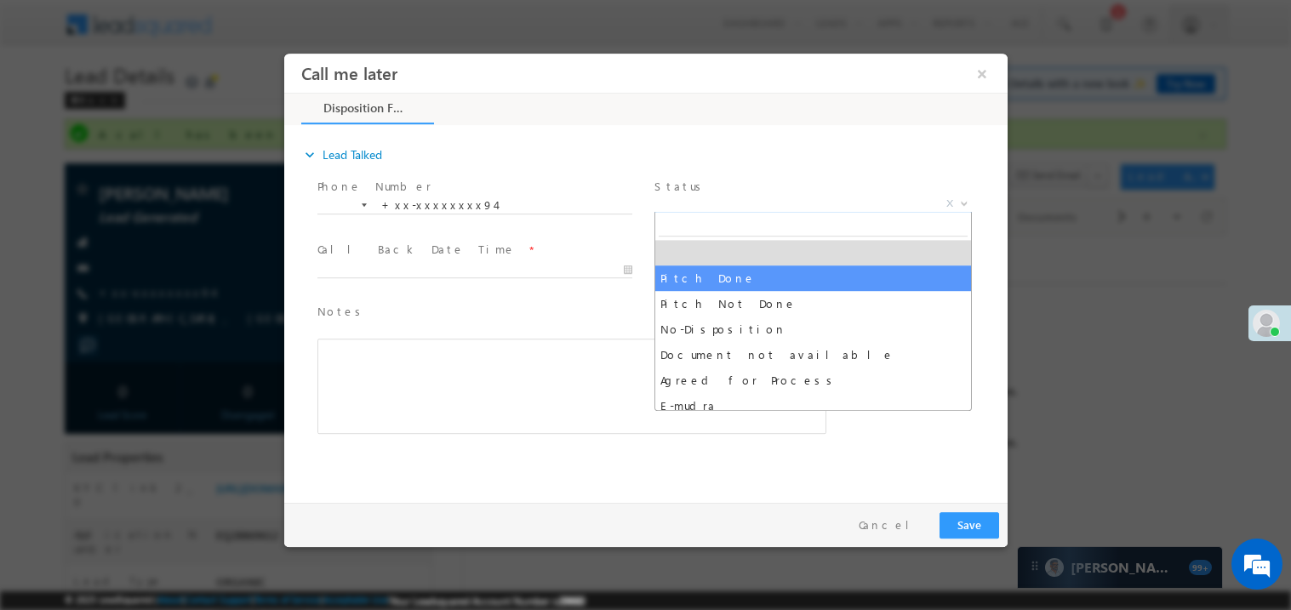
select select "Pitch Done"
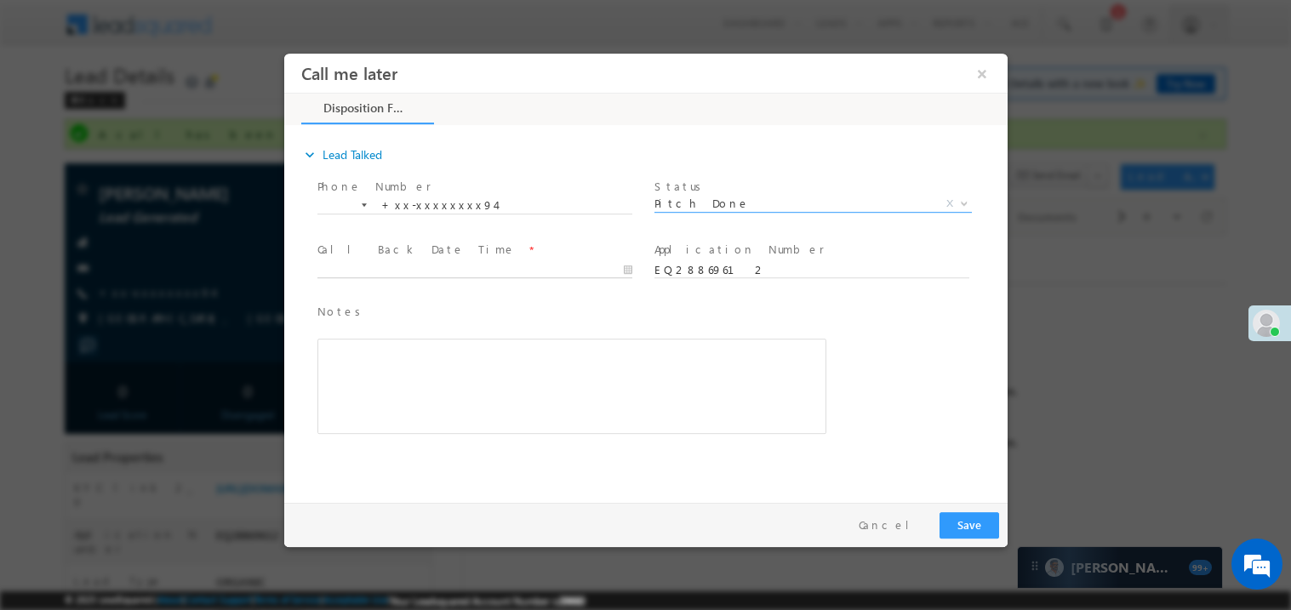
click at [383, 266] on body "Call me later ×" at bounding box center [645, 274] width 724 height 442
type input "09/13/25 1:10 PM"
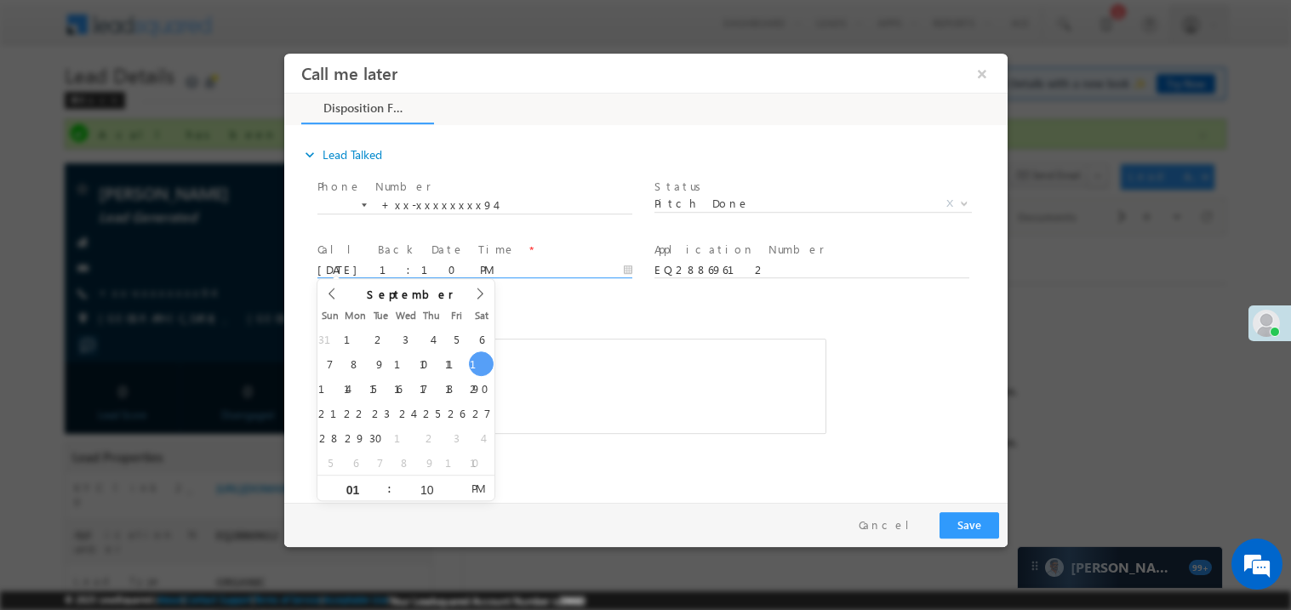
click at [582, 353] on div "Rich Text Editor, 40788eee-0fb2-11ec-a811-0adc8a9d82c2__tab1__section1__Notes__…" at bounding box center [571, 385] width 509 height 95
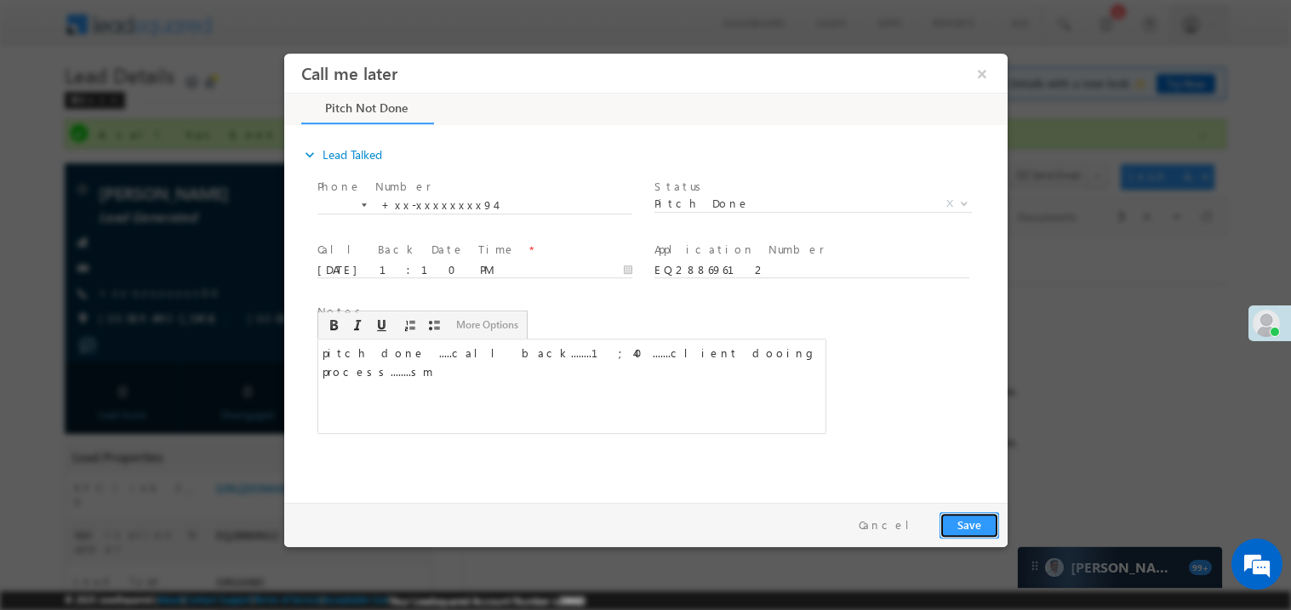
click at [964, 519] on button "Save" at bounding box center [969, 525] width 60 height 26
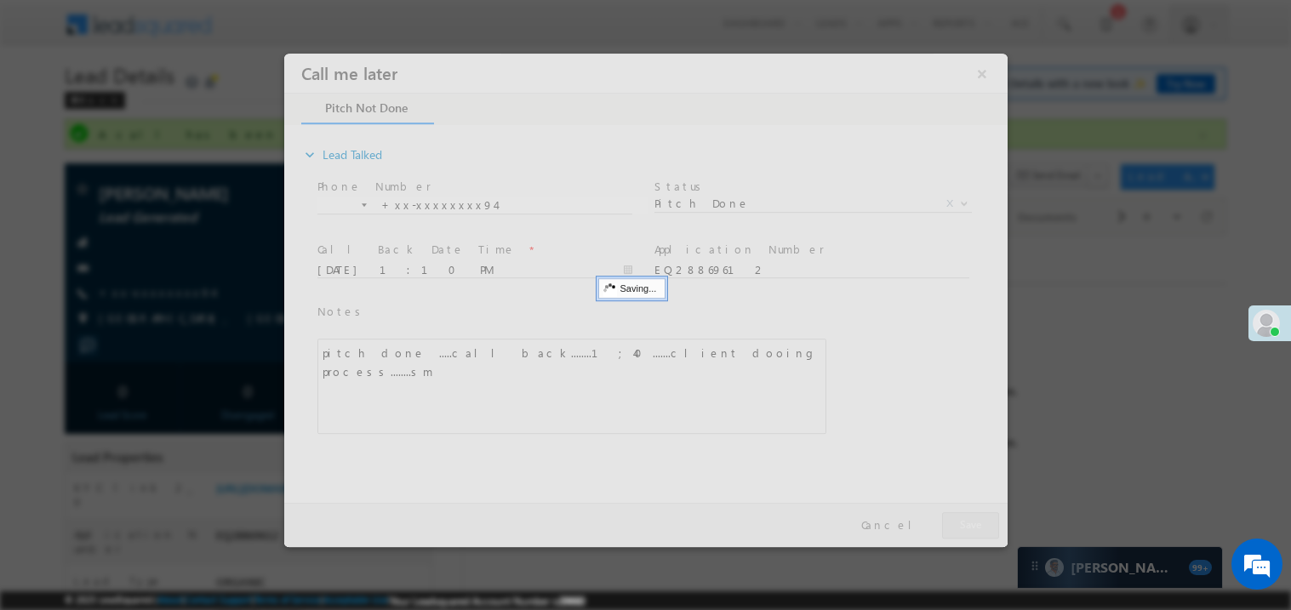
click at [964, 519] on div at bounding box center [645, 300] width 724 height 494
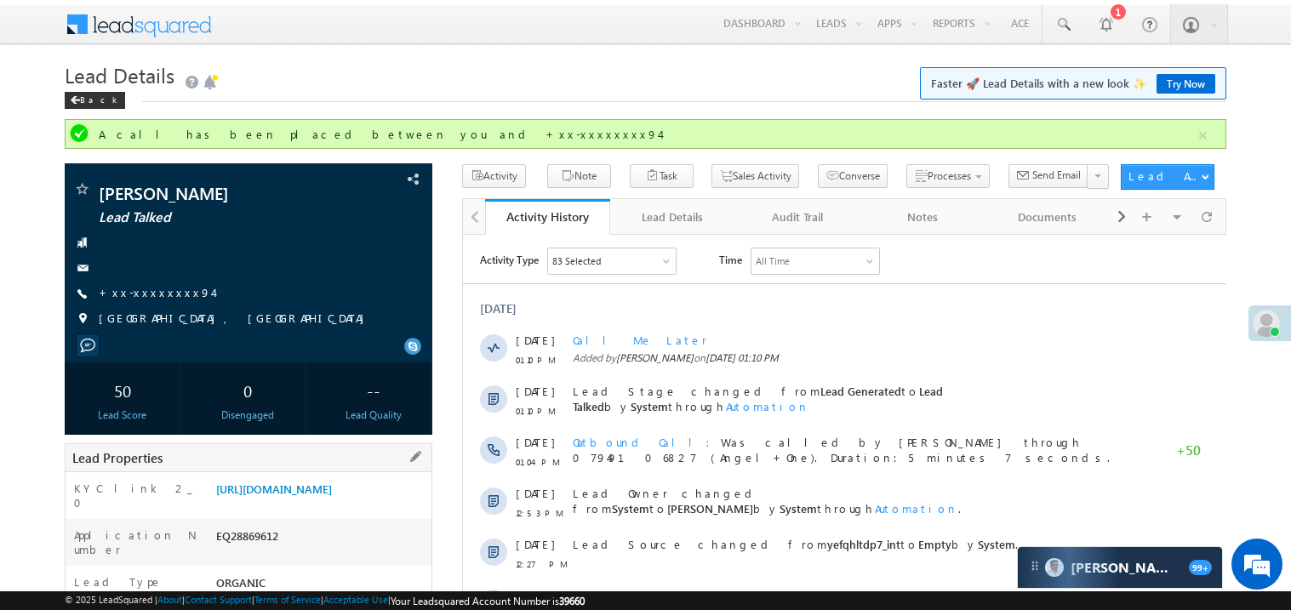
click at [247, 547] on div "EQ28869612" at bounding box center [322, 540] width 220 height 24
copy div "EQ28869612"
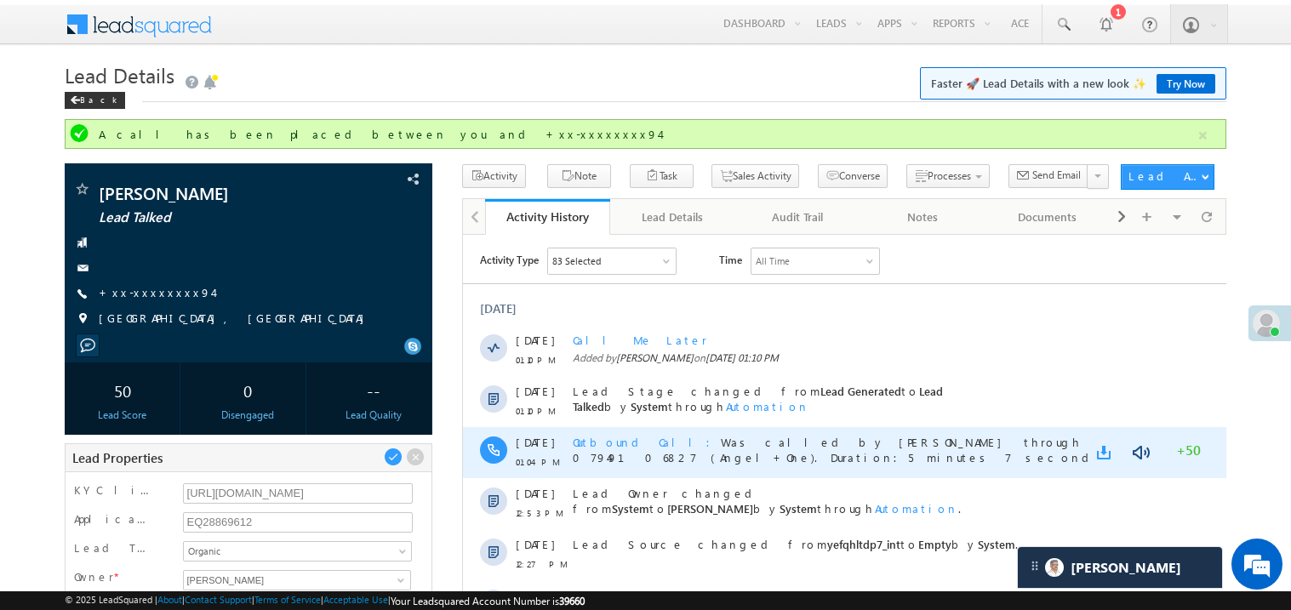
click at [1102, 454] on link at bounding box center [1106, 452] width 20 height 17
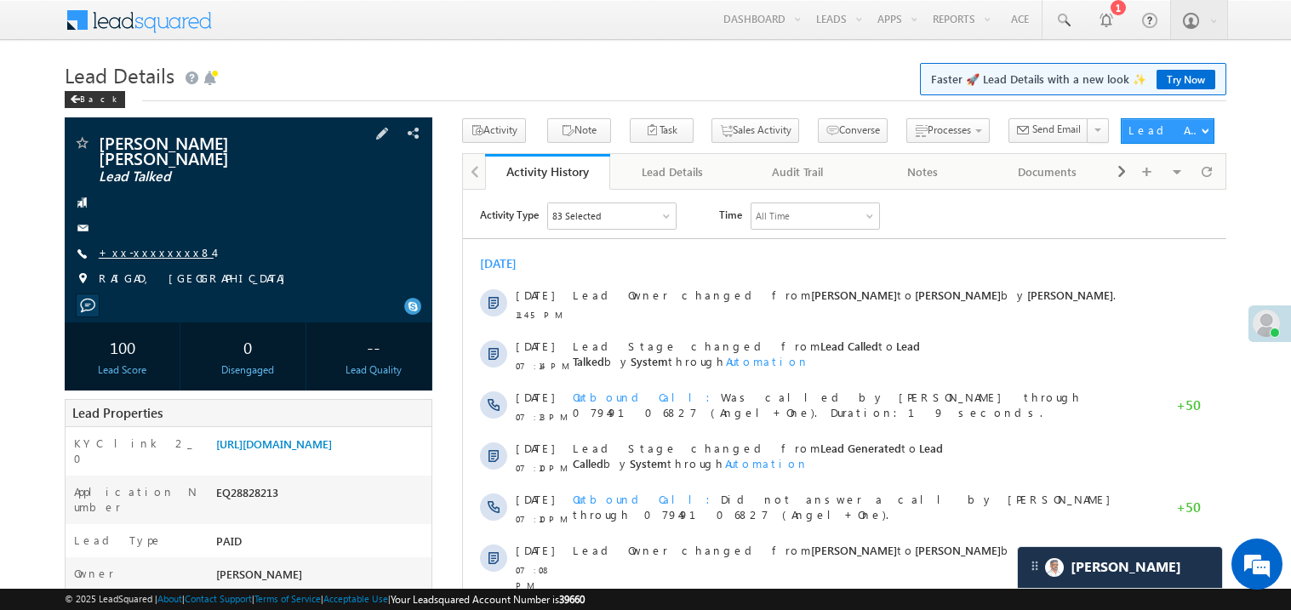
click at [169, 245] on link "+xx-xxxxxxxx84" at bounding box center [156, 252] width 115 height 14
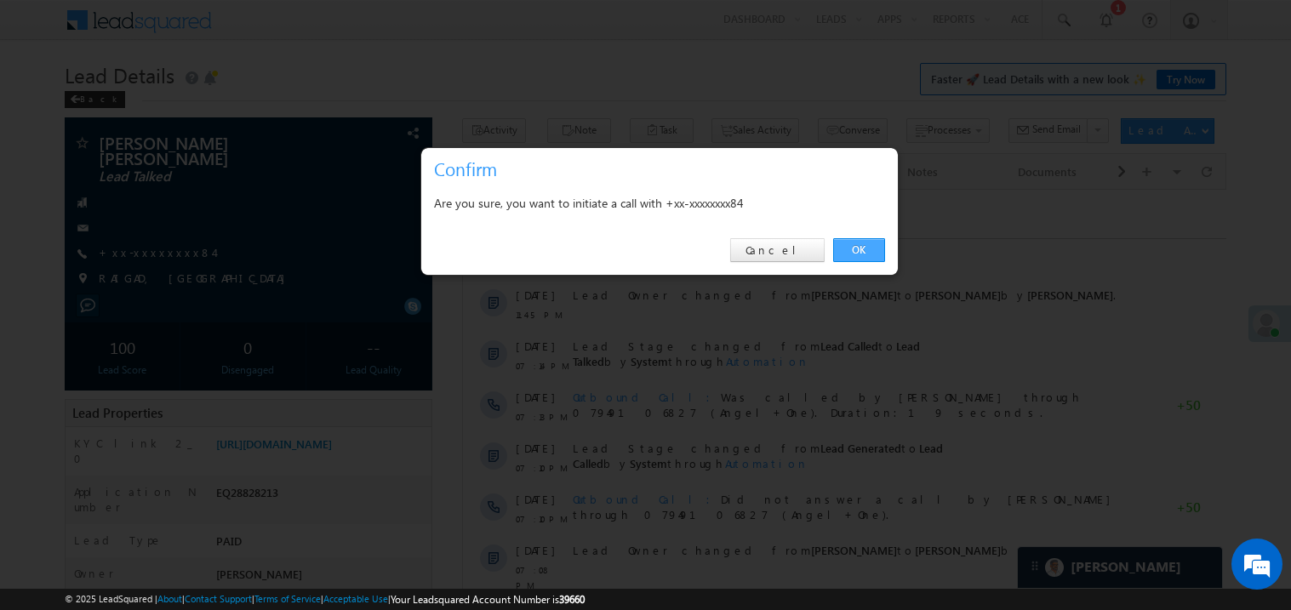
click at [856, 246] on link "OK" at bounding box center [859, 250] width 52 height 24
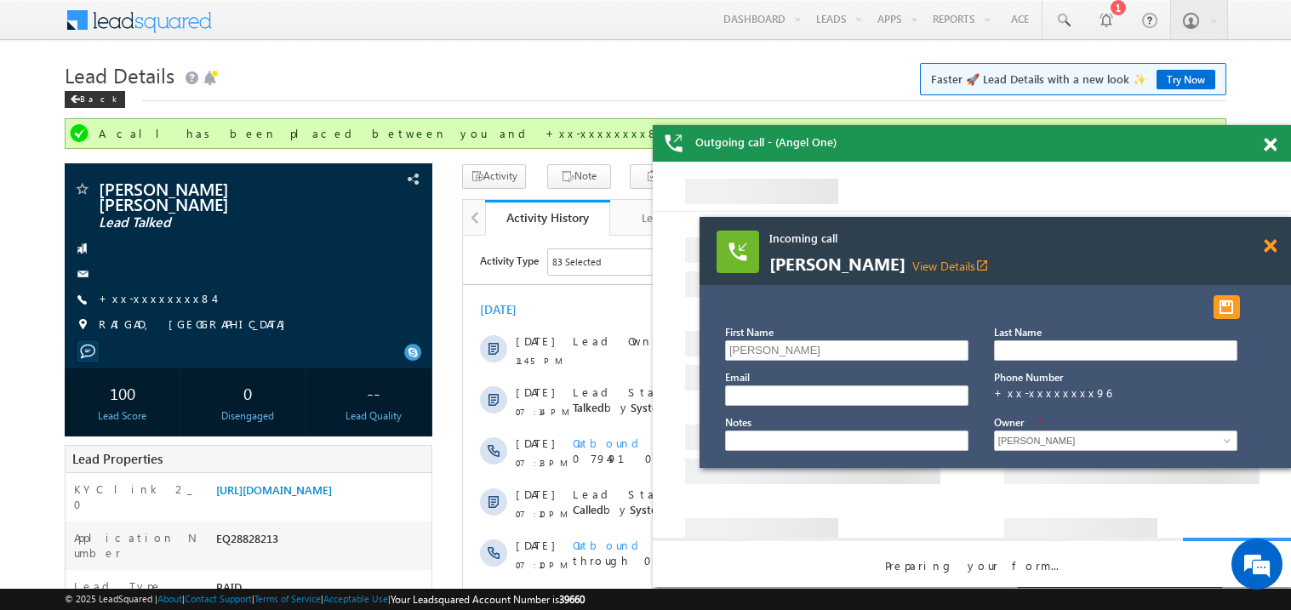
click at [1275, 245] on span at bounding box center [1270, 246] width 13 height 14
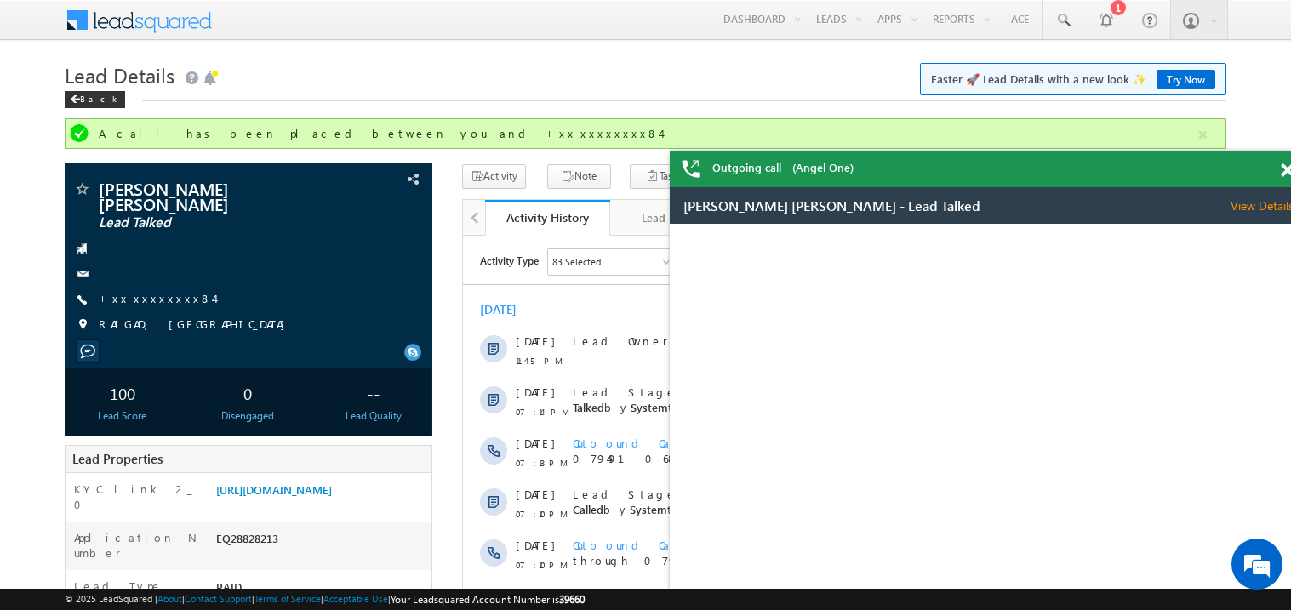
click at [1269, 155] on div "Outgoing call - (Angel One)" at bounding box center [989, 169] width 638 height 37
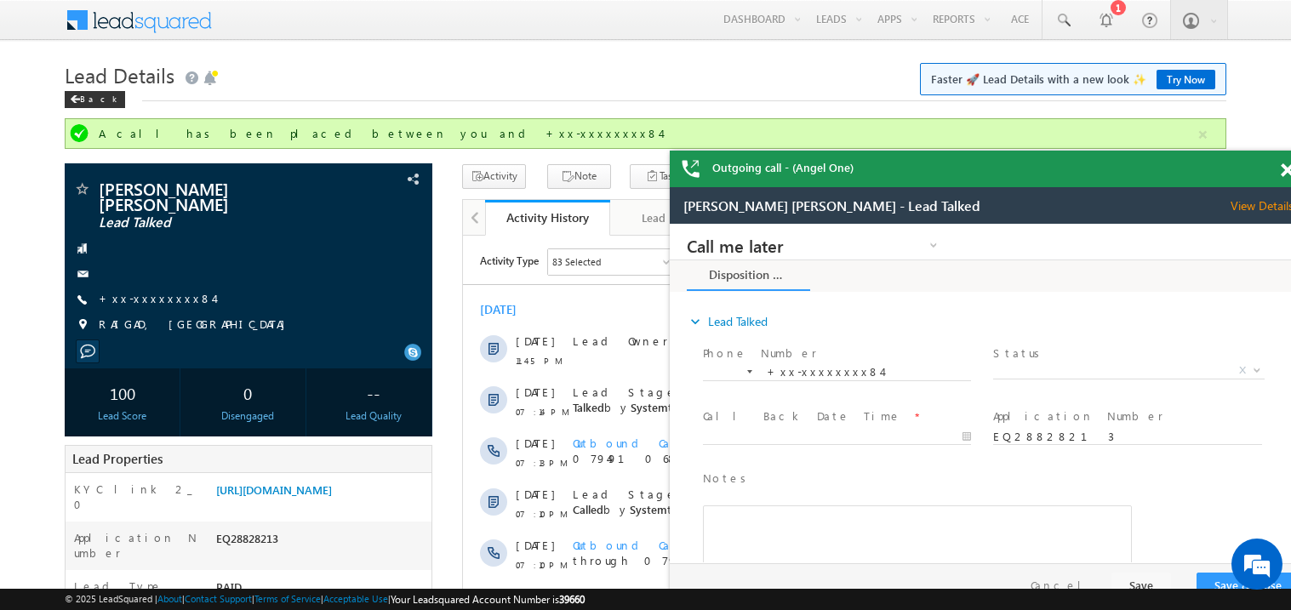
click at [898, 100] on div "Back" at bounding box center [646, 95] width 1162 height 11
click at [128, 291] on link "+xx-xxxxxxxx84" at bounding box center [156, 298] width 115 height 14
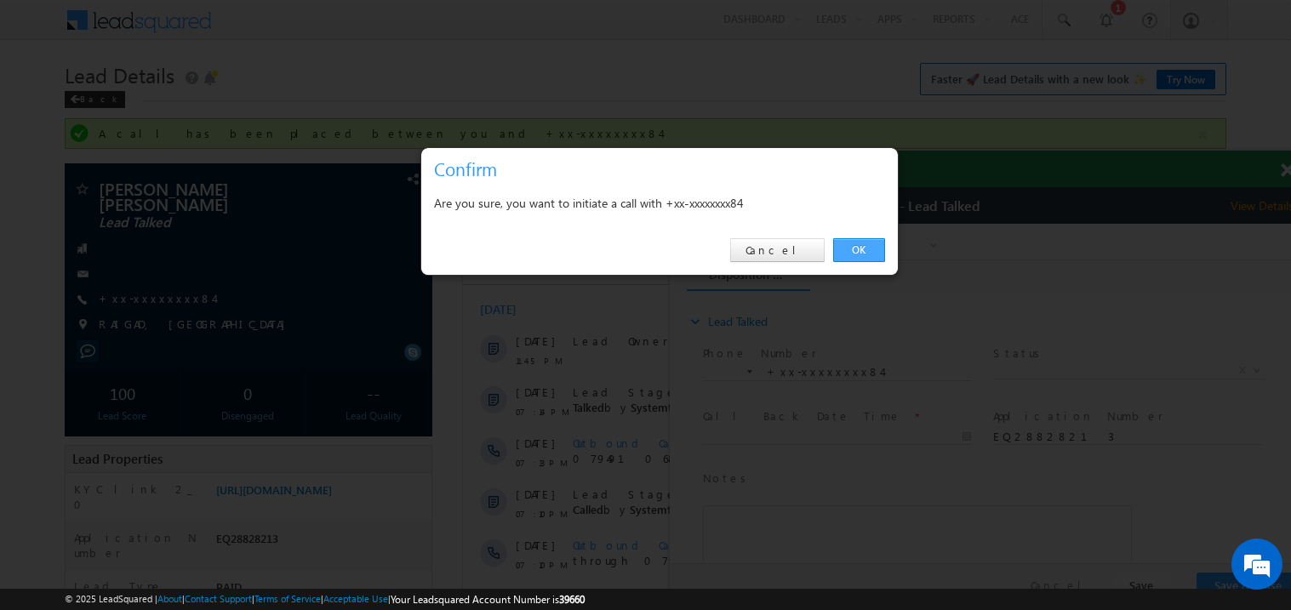
click at [843, 249] on link "OK" at bounding box center [859, 250] width 52 height 24
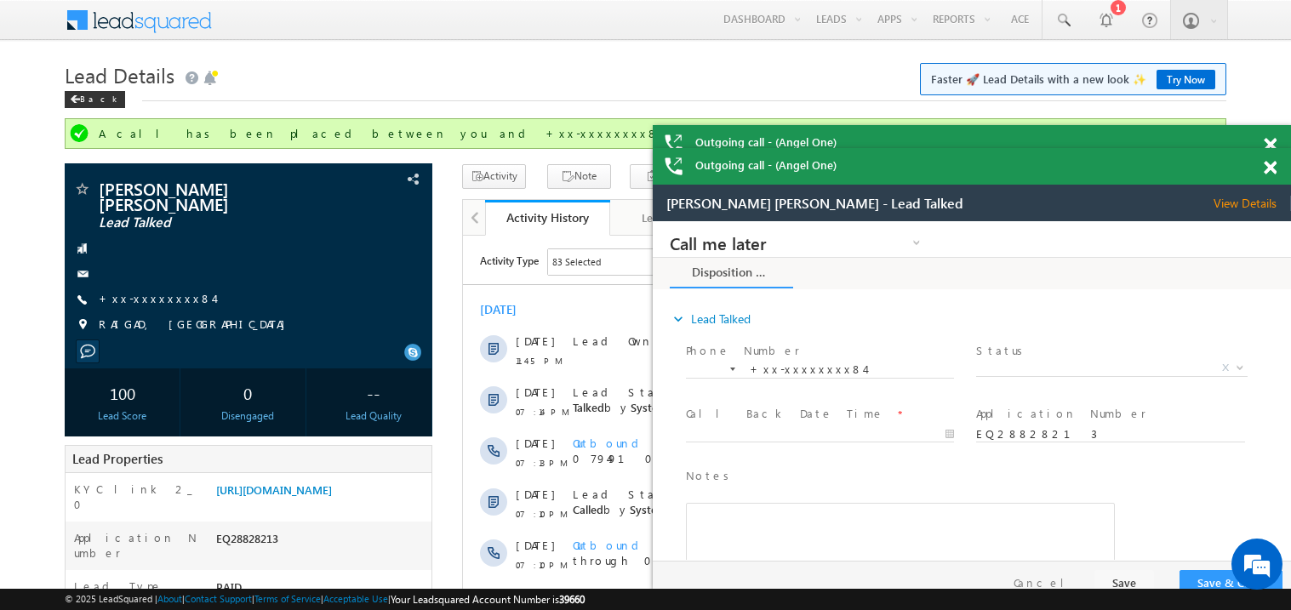
drag, startPoint x: 970, startPoint y: 185, endPoint x: 863, endPoint y: 136, distance: 117.7
click at [863, 148] on div "Outgoing call - (Angel One)" at bounding box center [972, 166] width 638 height 37
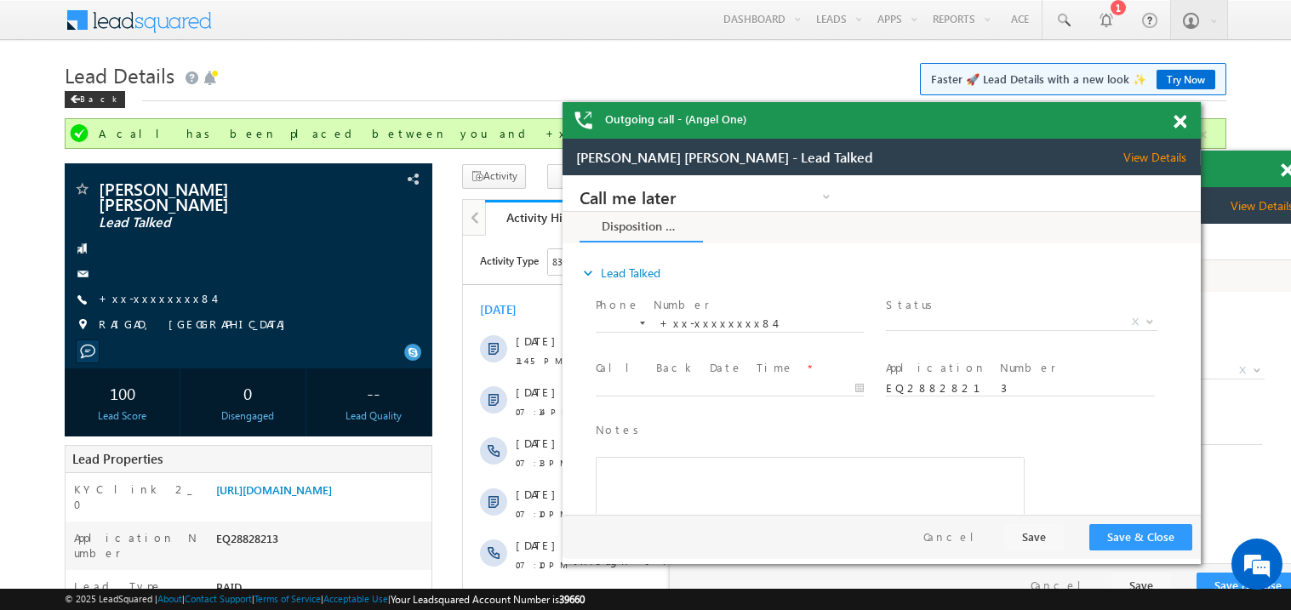
click at [1179, 117] on span at bounding box center [1180, 122] width 13 height 14
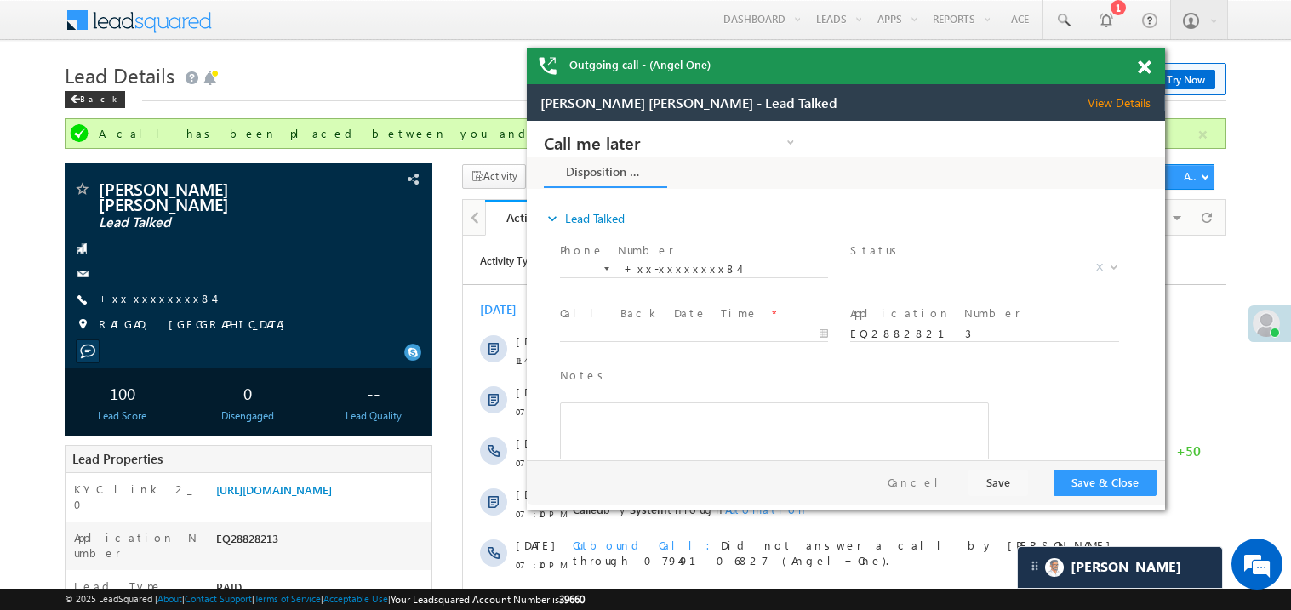
drag, startPoint x: 1085, startPoint y: 176, endPoint x: 932, endPoint y: 72, distance: 184.4
click at [932, 72] on div "Outgoing call - (Angel One)" at bounding box center [846, 66] width 638 height 37
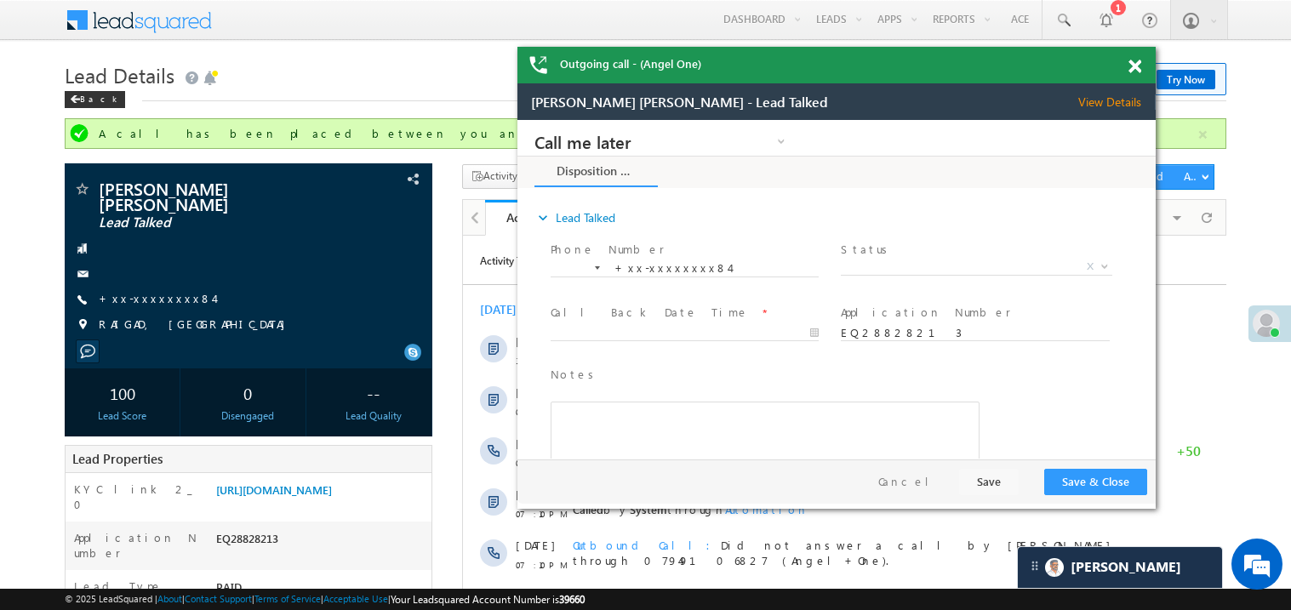
click at [1134, 64] on span at bounding box center [1135, 67] width 13 height 14
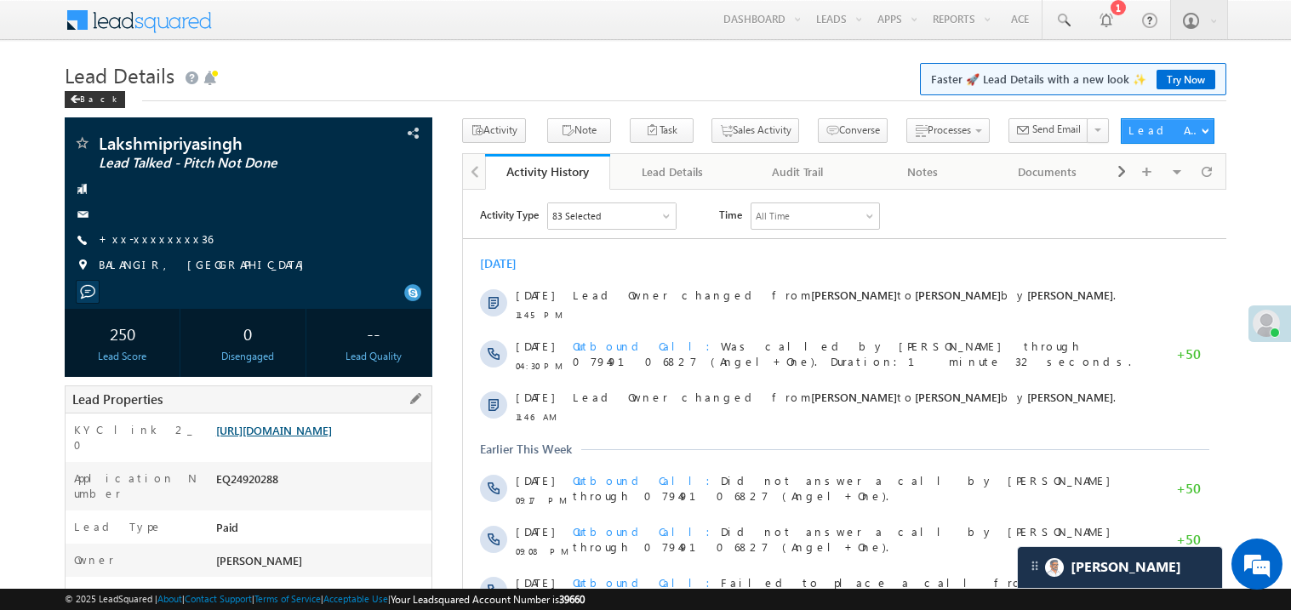
click at [322, 438] on link "[URL][DOMAIN_NAME]" at bounding box center [274, 430] width 116 height 14
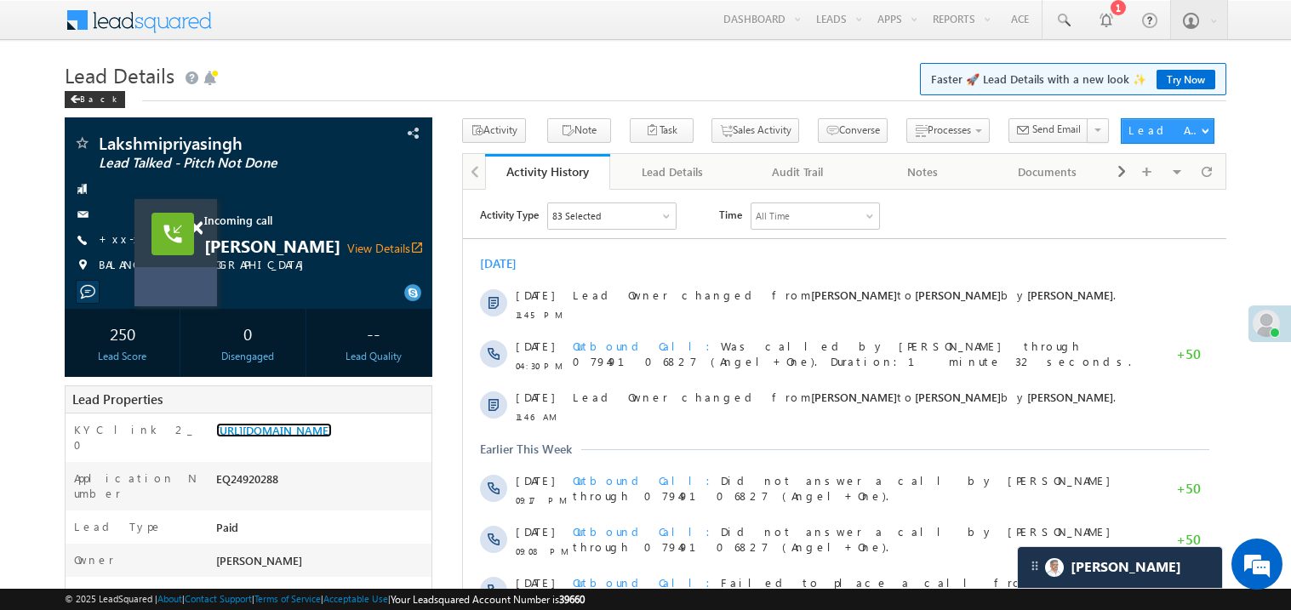
drag, startPoint x: 754, startPoint y: 295, endPoint x: 189, endPoint y: 278, distance: 565.5
click at [189, 278] on div "Incoming call [PERSON_NAME] View Details open_in_new" at bounding box center [176, 252] width 83 height 107
click at [197, 230] on span at bounding box center [196, 228] width 13 height 14
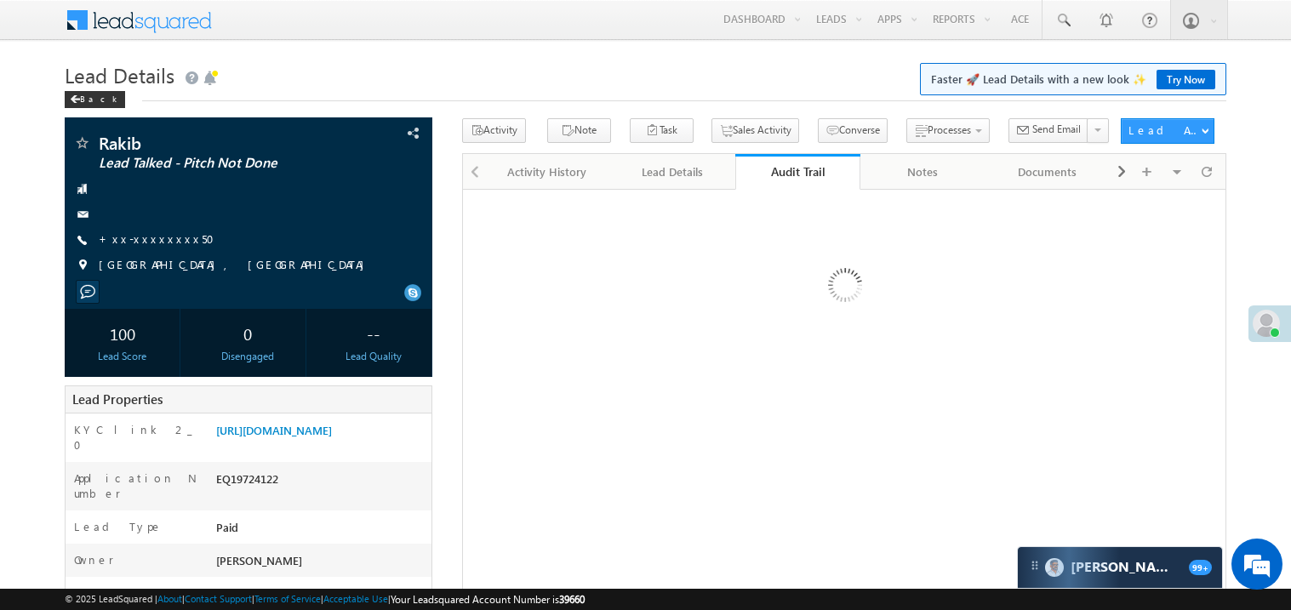
click at [157, 238] on link "+xx-xxxxxxxx50" at bounding box center [162, 239] width 126 height 14
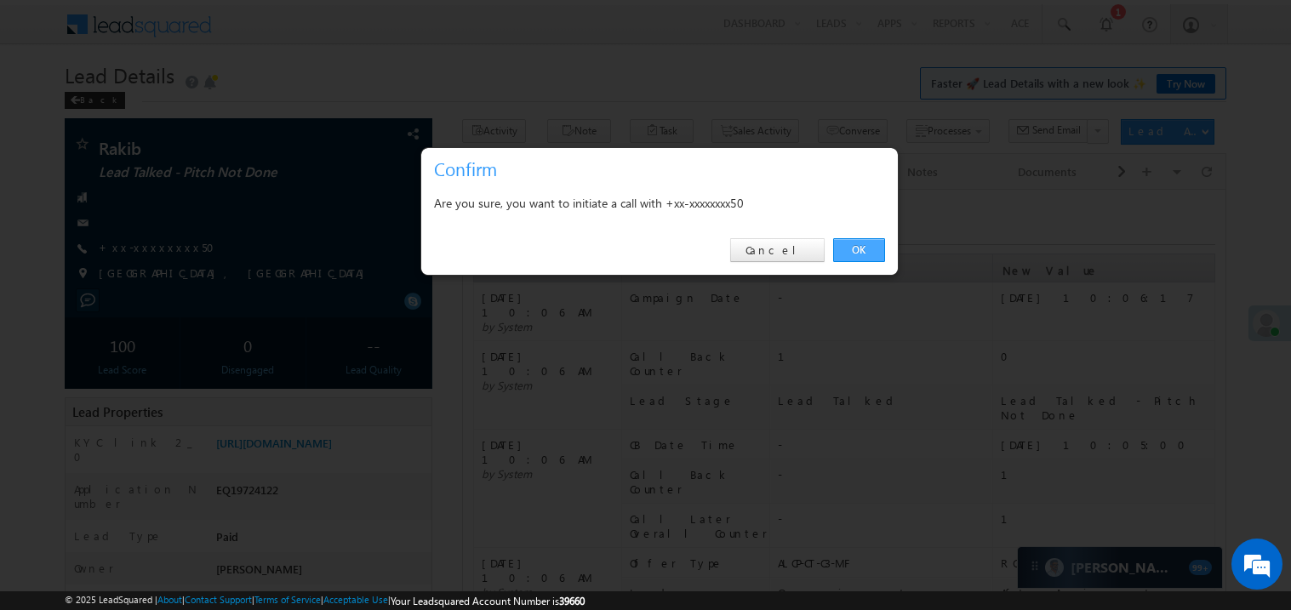
click at [863, 254] on link "OK" at bounding box center [859, 250] width 52 height 24
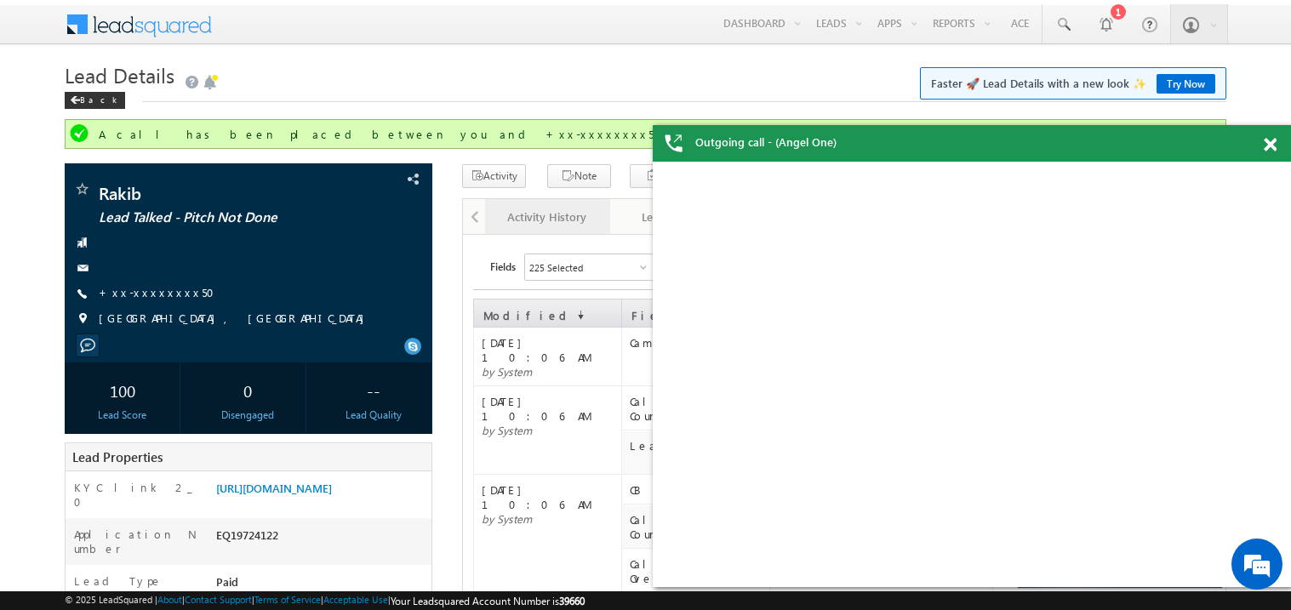
click at [529, 226] on div "Activity History" at bounding box center [547, 217] width 96 height 20
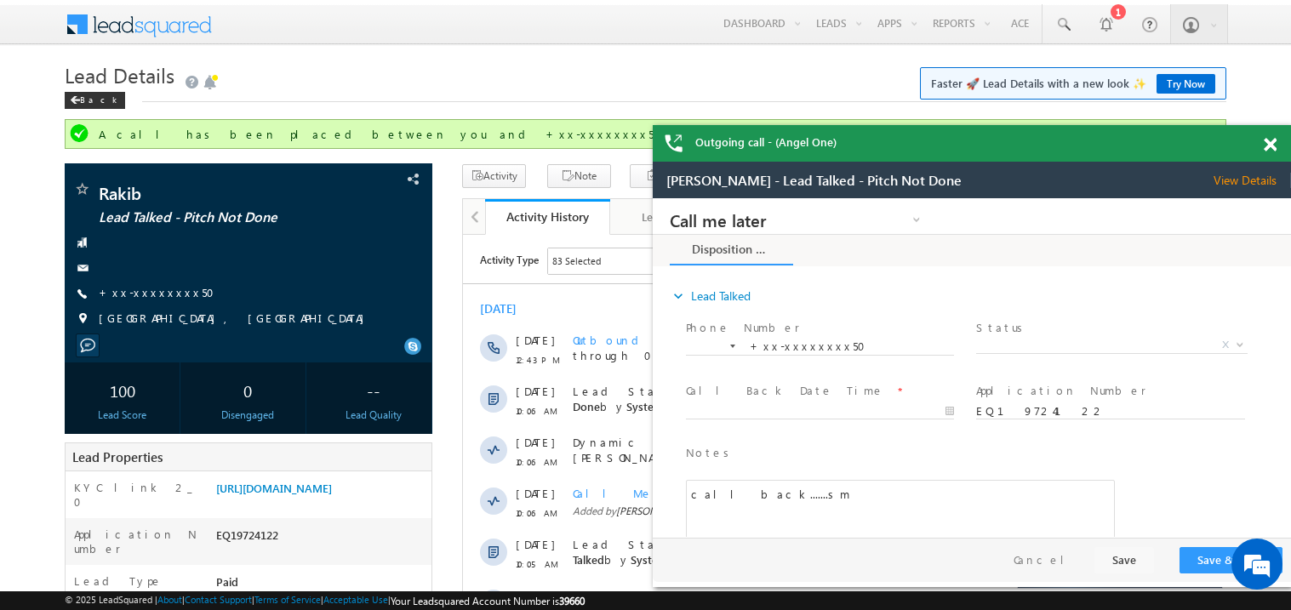
click at [1270, 143] on span at bounding box center [1270, 145] width 13 height 14
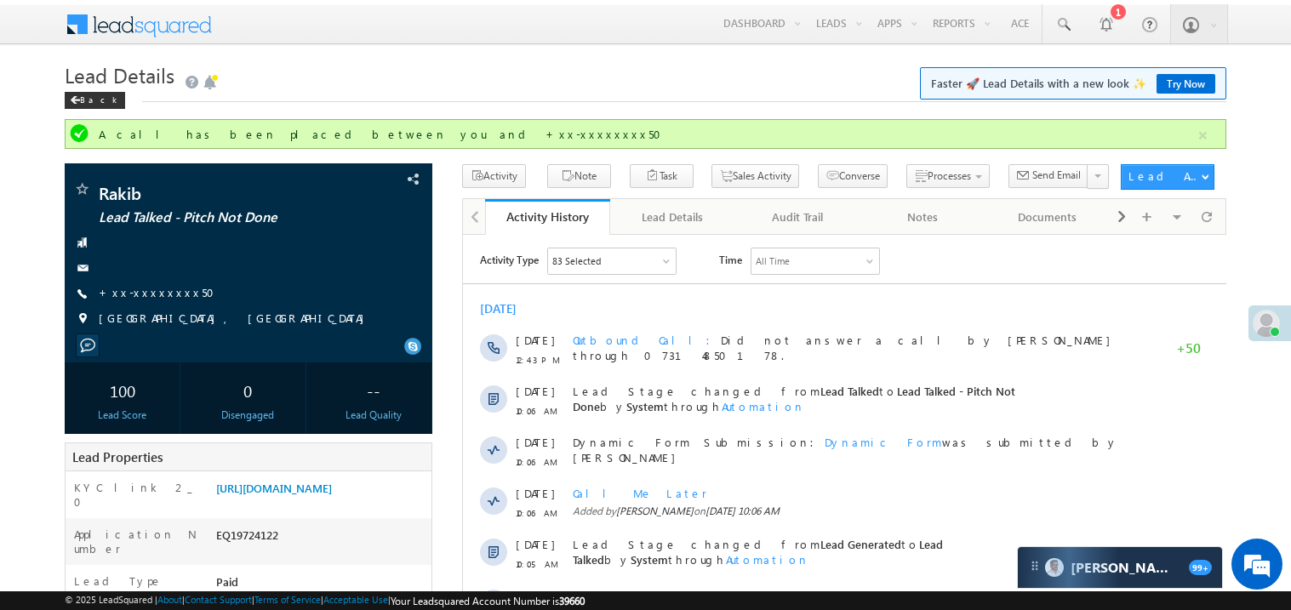
click at [758, 92] on div "Back" at bounding box center [646, 96] width 1162 height 11
click at [164, 294] on link "+xx-xxxxxxxx50" at bounding box center [162, 292] width 126 height 14
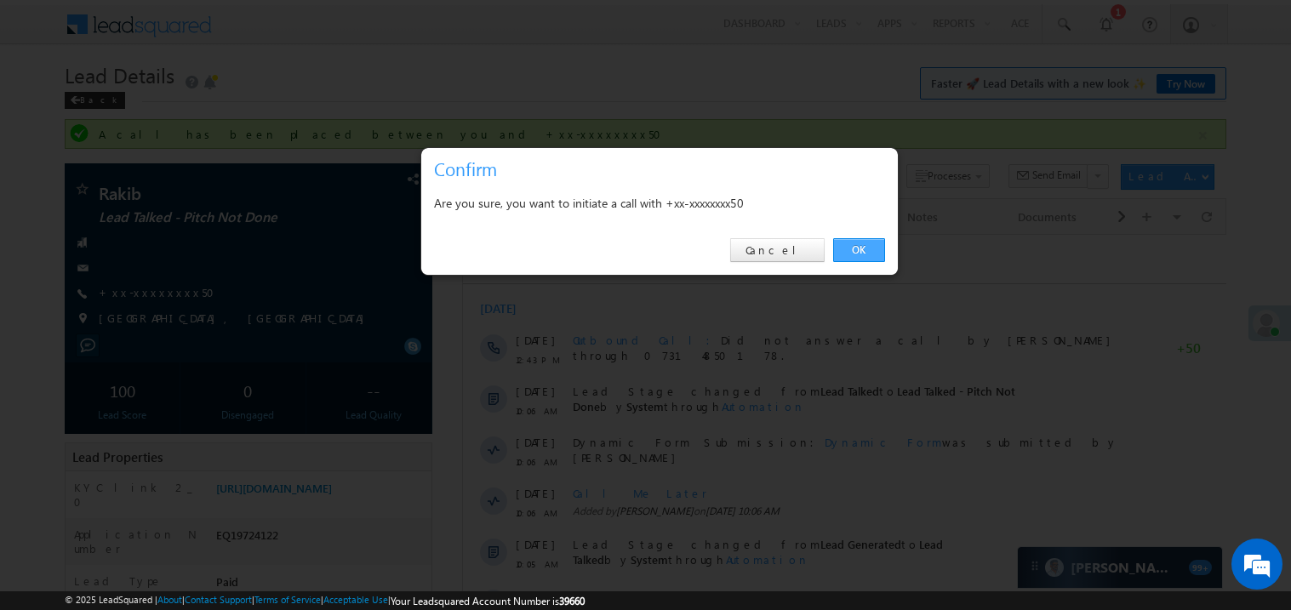
click at [860, 245] on link "OK" at bounding box center [859, 250] width 52 height 24
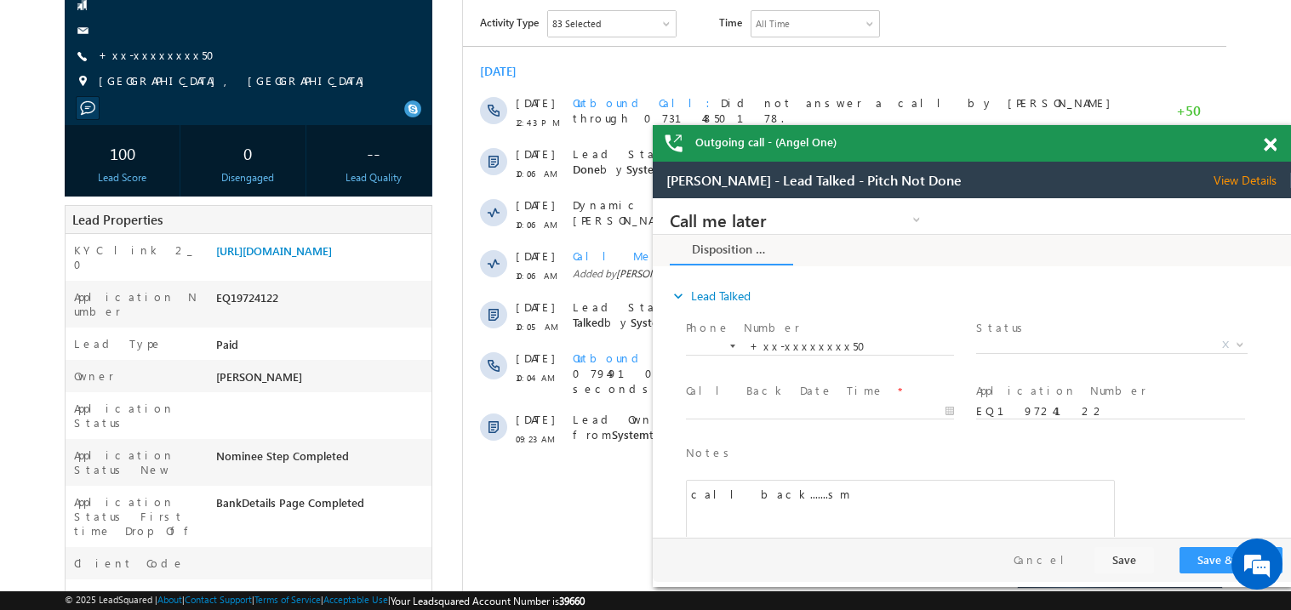
click at [1278, 151] on div at bounding box center [1279, 141] width 23 height 33
click at [1274, 141] on span at bounding box center [1270, 145] width 13 height 14
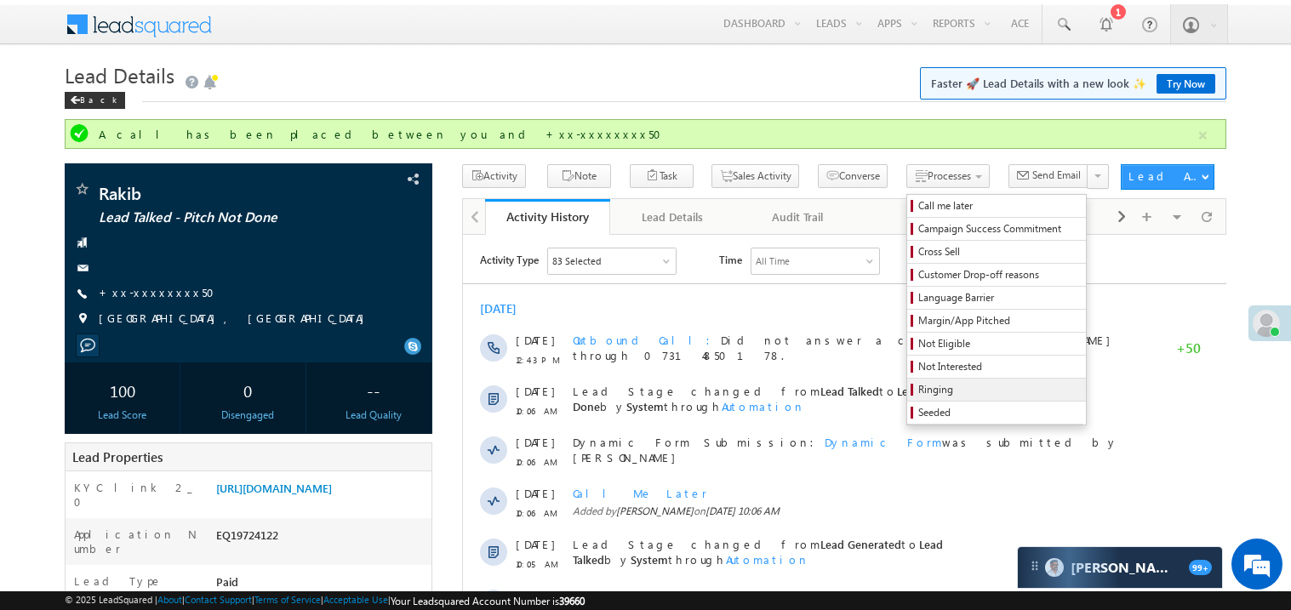
click at [919, 398] on span "Ringing" at bounding box center [1000, 389] width 162 height 15
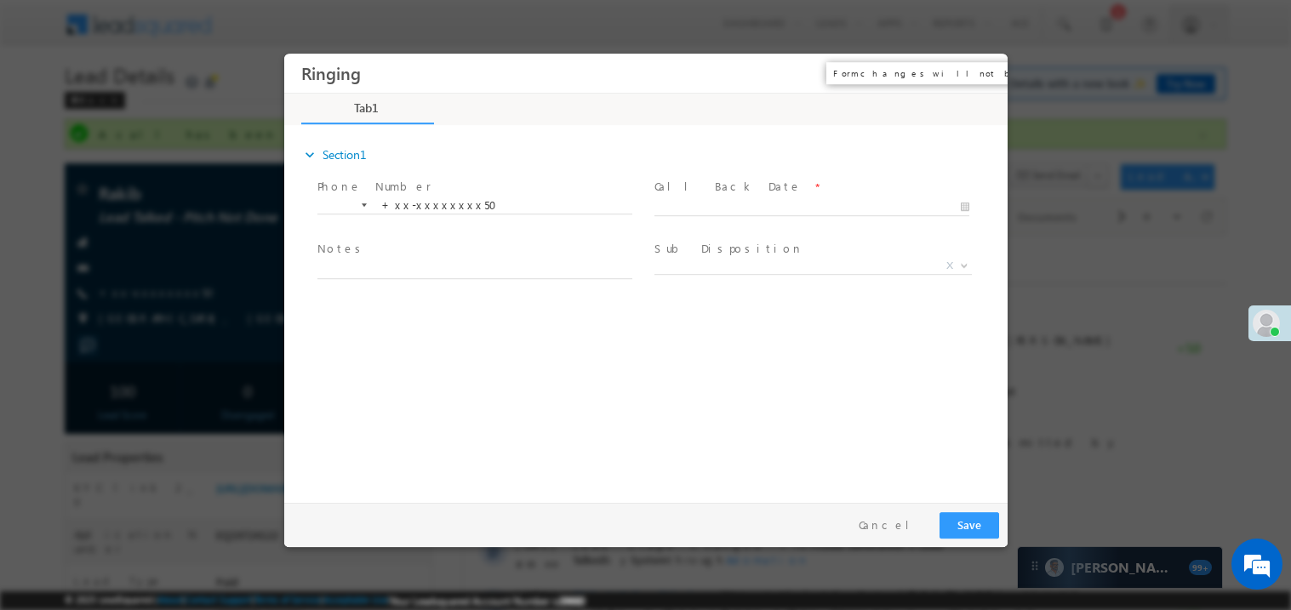
click at [982, 82] on button "×" at bounding box center [981, 72] width 29 height 31
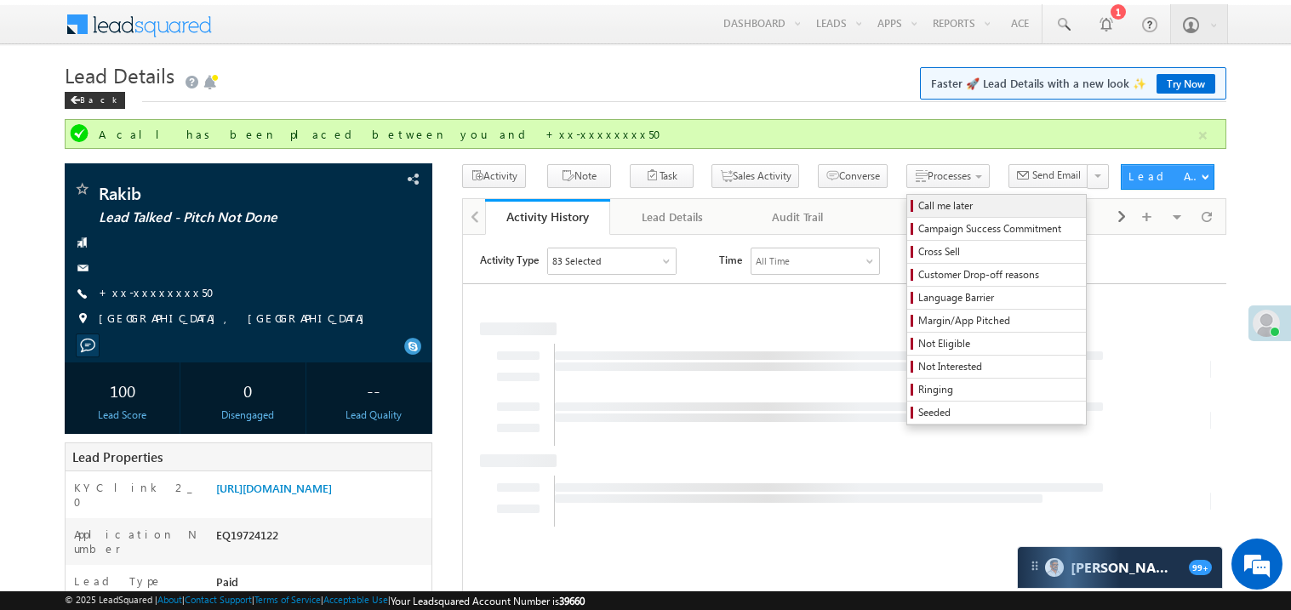
click at [919, 201] on span "Call me later" at bounding box center [1000, 205] width 162 height 15
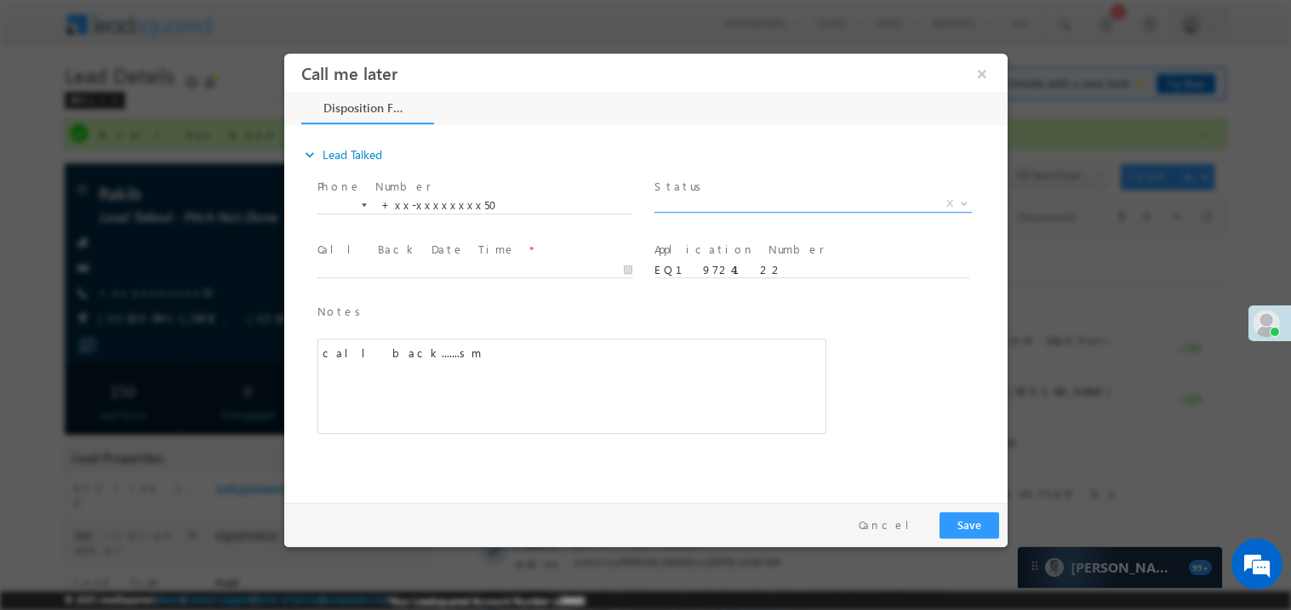
click at [702, 198] on span "X" at bounding box center [813, 203] width 318 height 17
click at [683, 204] on span "Pitch Done" at bounding box center [792, 202] width 277 height 15
select select "Pitch Not Done"
click at [398, 266] on body "Call me later ×" at bounding box center [645, 274] width 724 height 442
type input "09/13/25 1:19 PM"
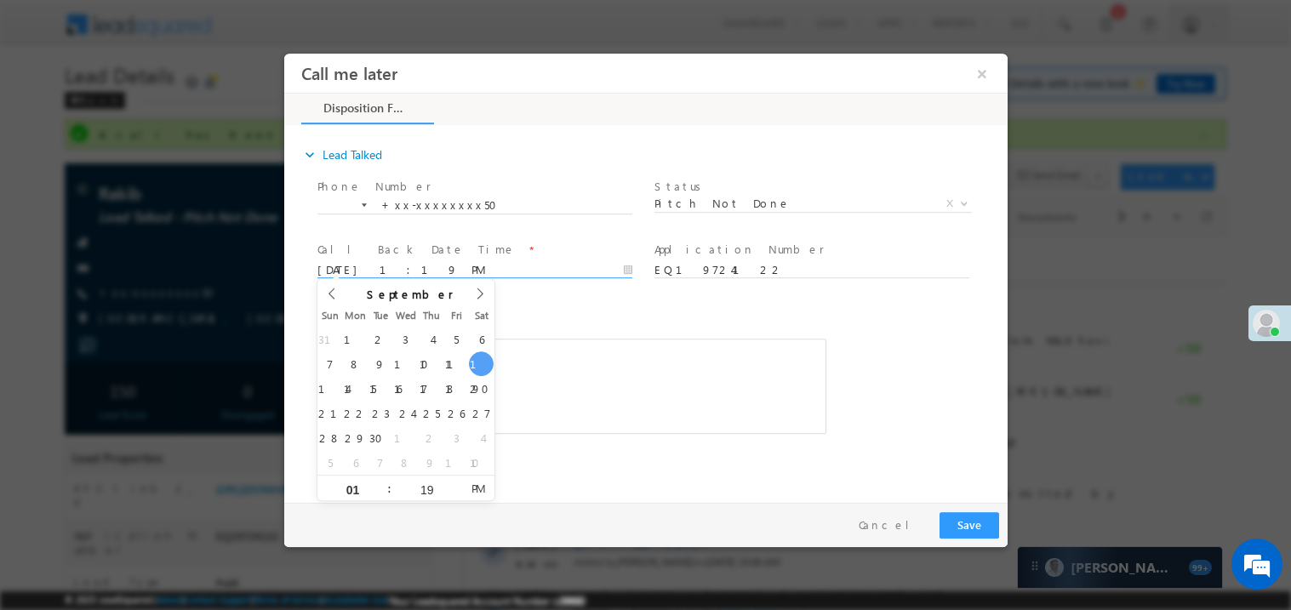
click at [689, 375] on div "call back.......sm" at bounding box center [571, 385] width 509 height 95
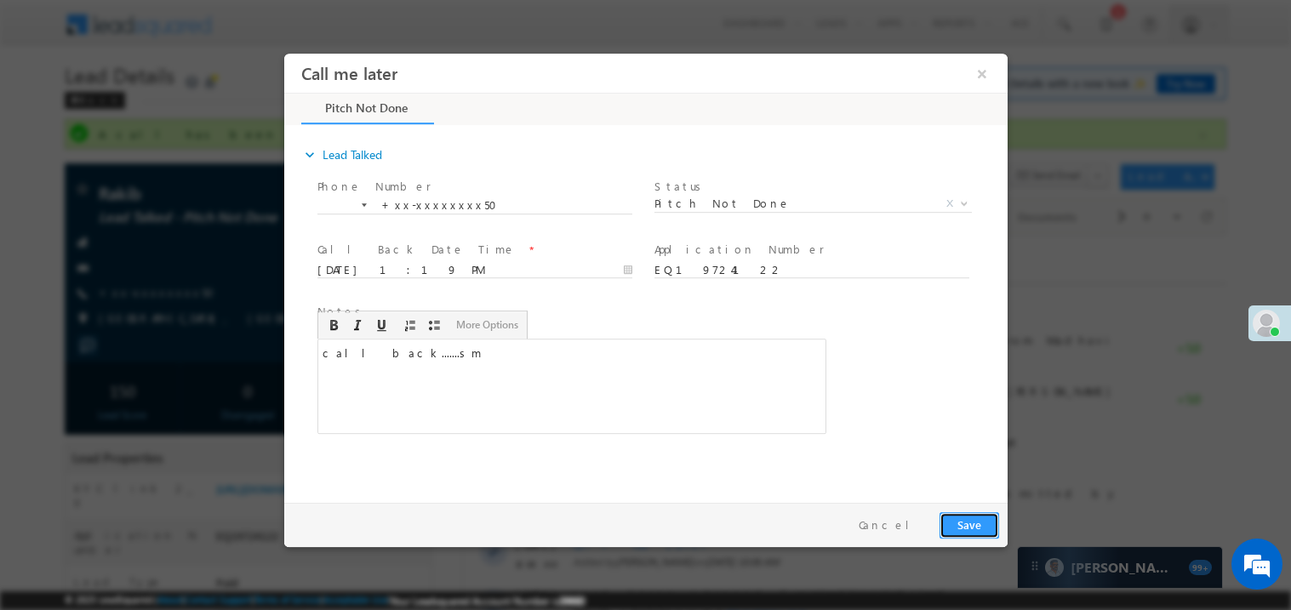
click at [973, 529] on button "Save" at bounding box center [969, 525] width 60 height 26
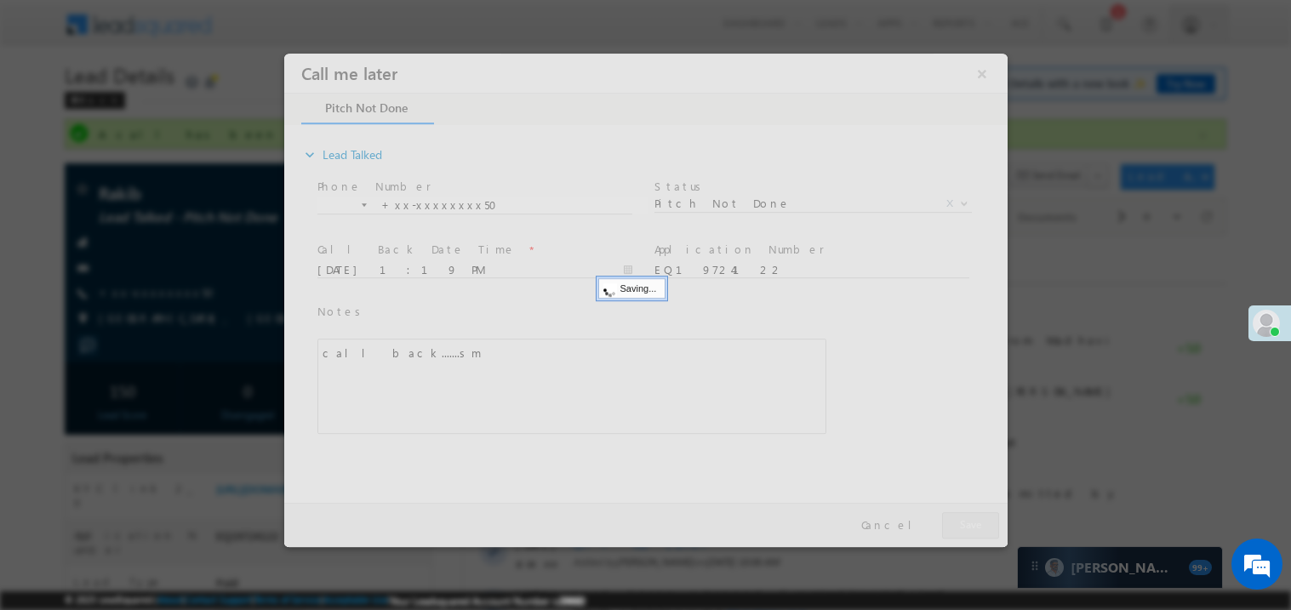
click at [973, 529] on div at bounding box center [645, 300] width 724 height 494
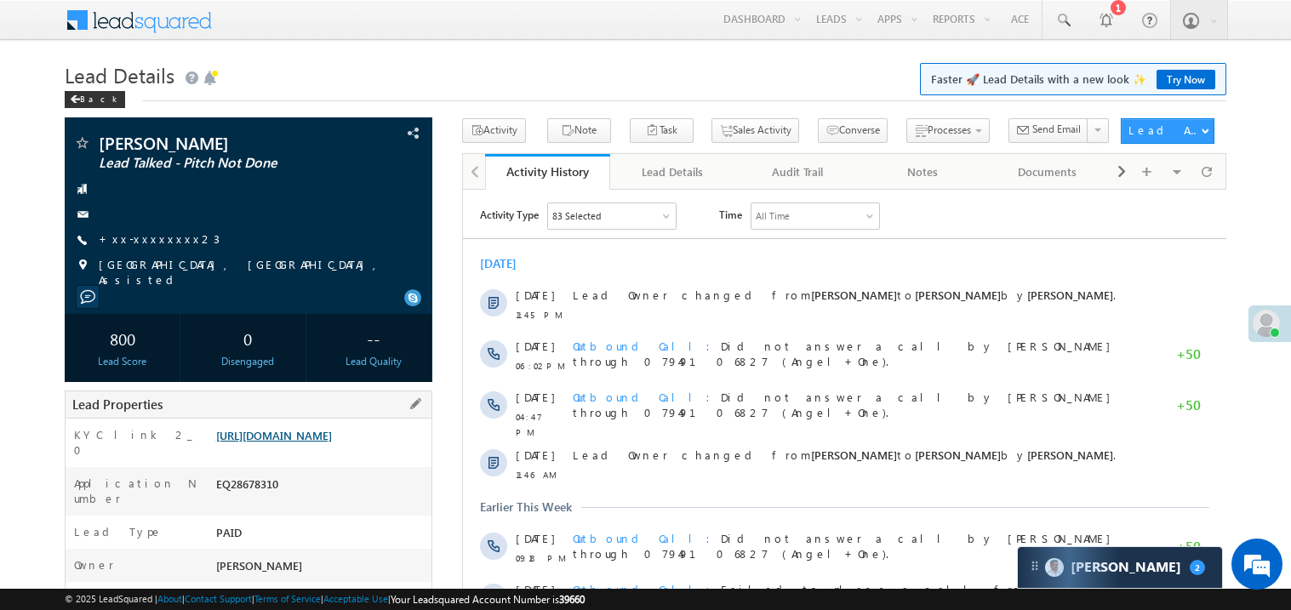
click at [318, 443] on link "[URL][DOMAIN_NAME]" at bounding box center [274, 435] width 116 height 14
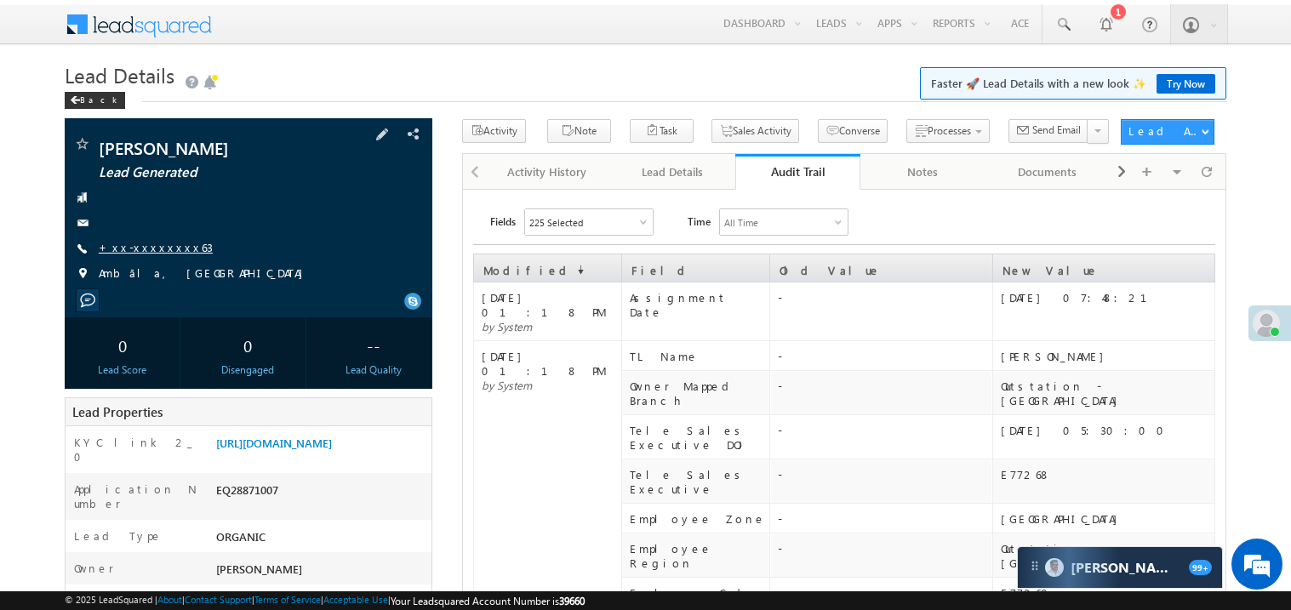
click at [140, 246] on link "+xx-xxxxxxxx63" at bounding box center [156, 247] width 114 height 14
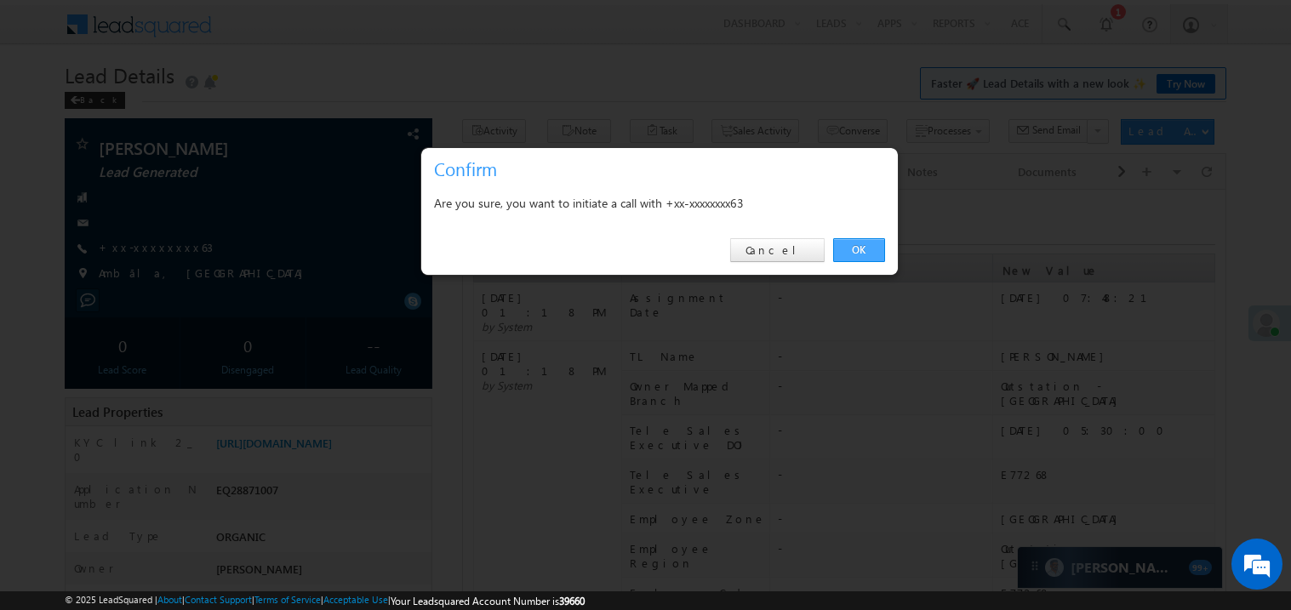
click at [856, 249] on link "OK" at bounding box center [859, 250] width 52 height 24
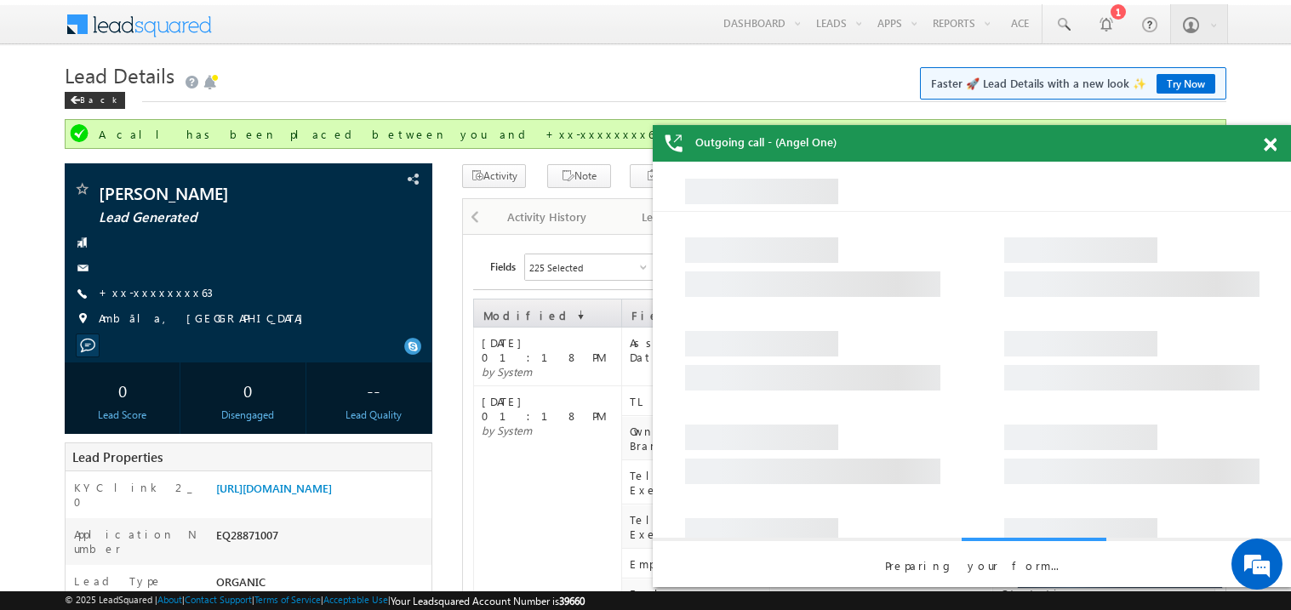
click at [1270, 147] on span at bounding box center [1270, 145] width 13 height 14
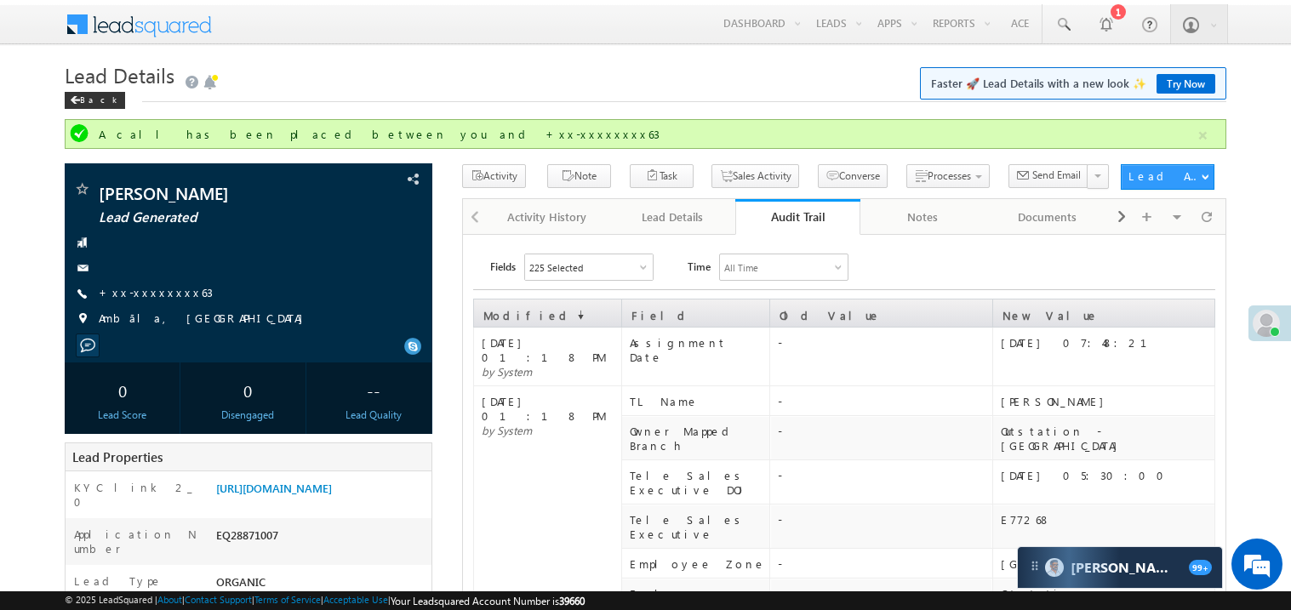
click at [515, 232] on link "Activity History" at bounding box center [547, 217] width 125 height 36
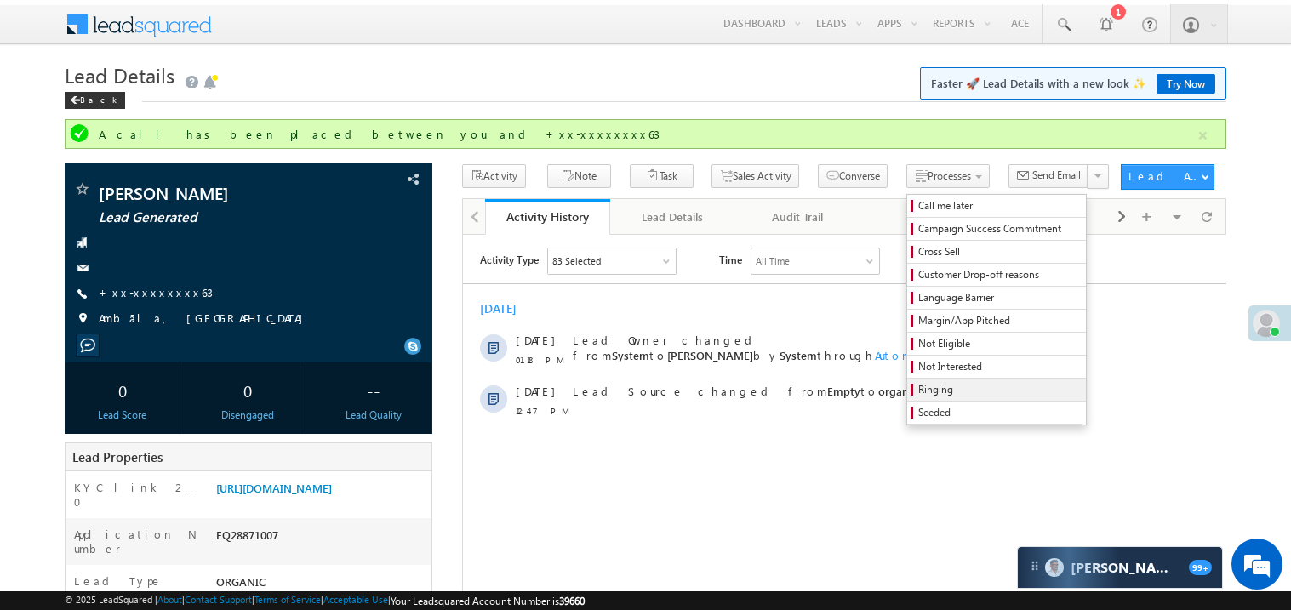
click at [919, 389] on span "Ringing" at bounding box center [1000, 389] width 162 height 15
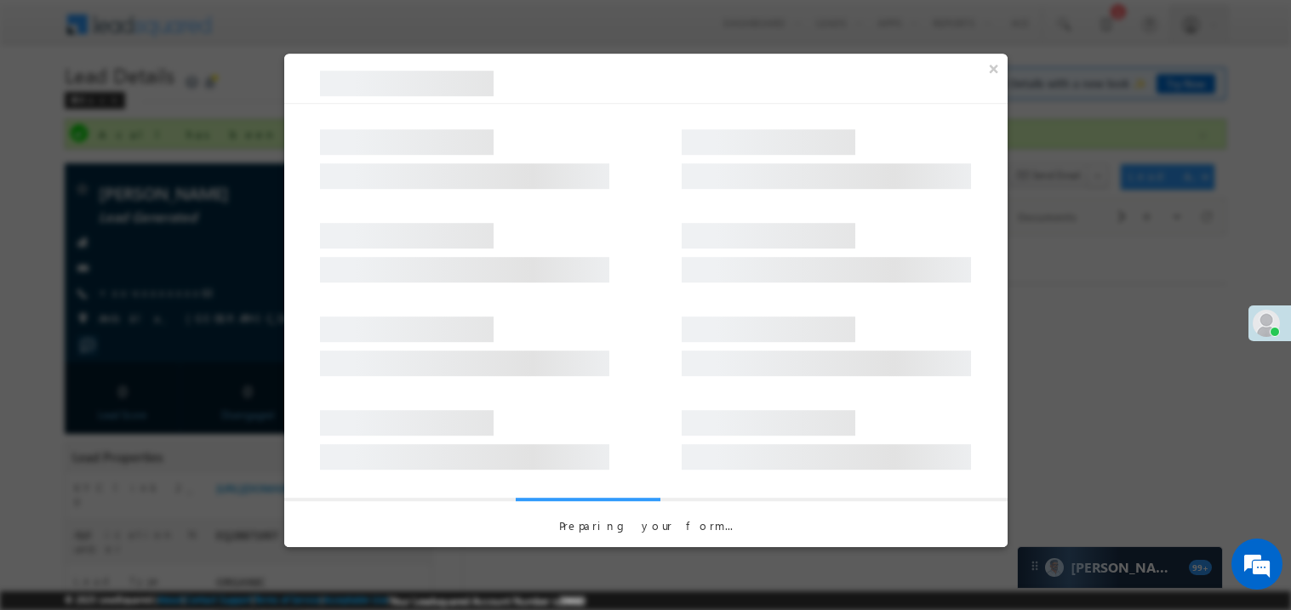
click at [691, 210] on div at bounding box center [646, 244] width 724 height 94
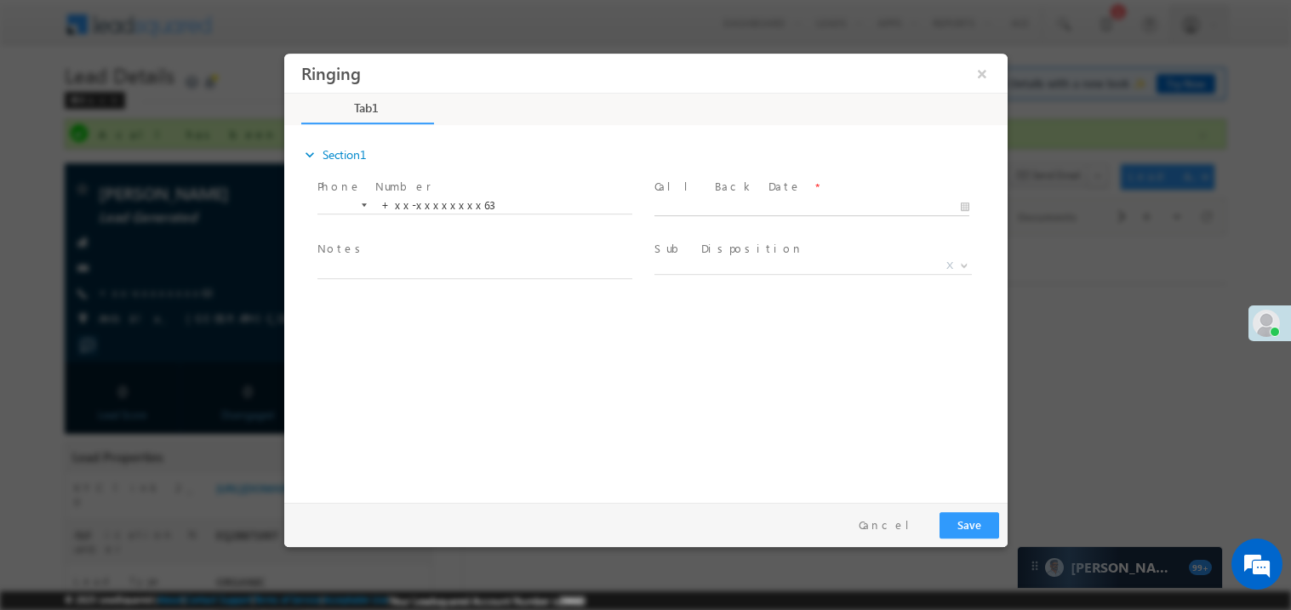
click at [684, 205] on body "Ringing ×" at bounding box center [645, 274] width 724 height 442
type input "09/13/25 1:32 PM"
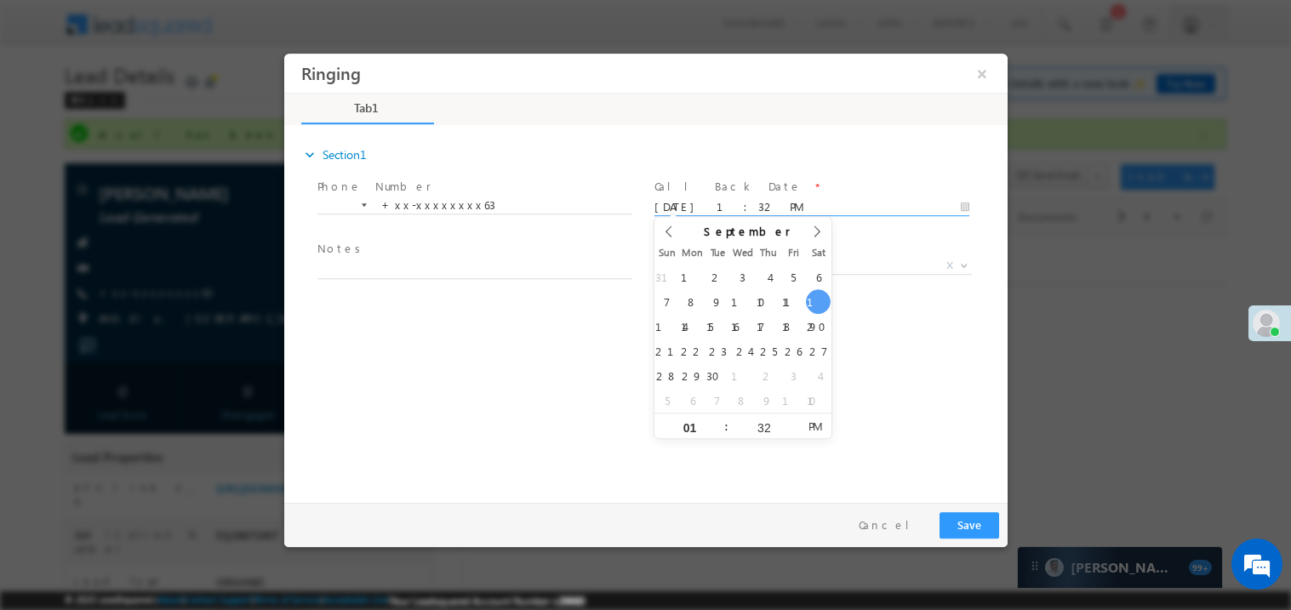
click at [421, 255] on span "Notes *" at bounding box center [474, 249] width 314 height 19
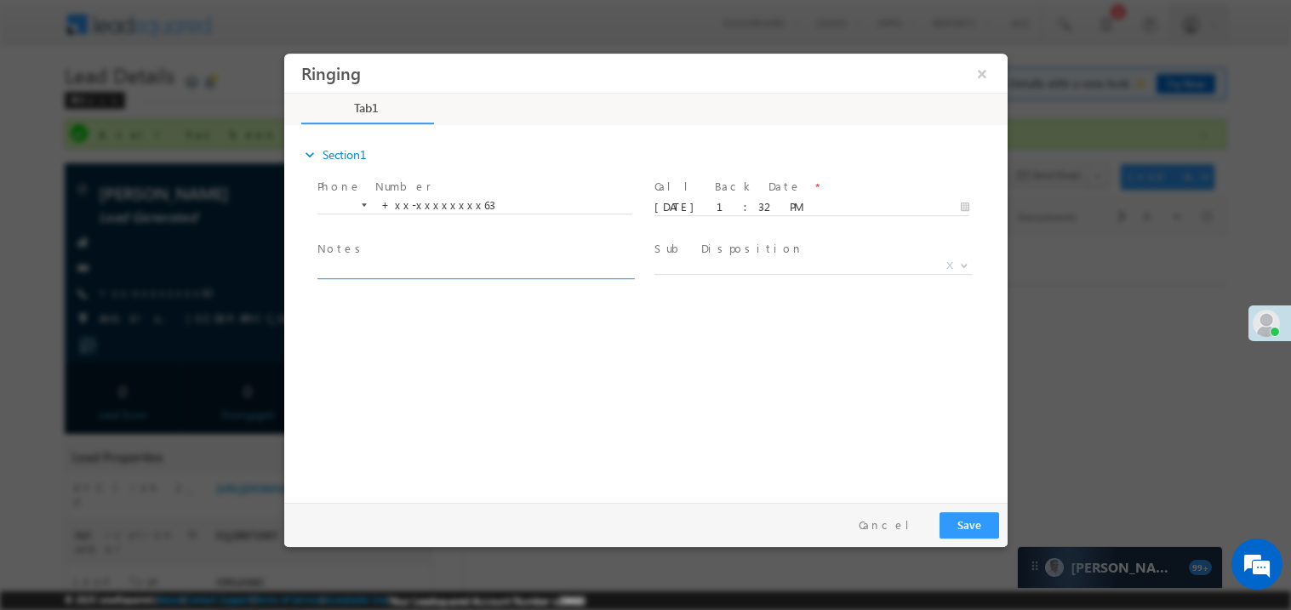
click at [392, 274] on textarea at bounding box center [474, 269] width 315 height 20
type textarea "ring"
click at [730, 254] on span "Sub Disposition *" at bounding box center [811, 249] width 314 height 19
click at [684, 283] on span at bounding box center [811, 286] width 314 height 19
click at [708, 263] on span "X" at bounding box center [813, 265] width 318 height 17
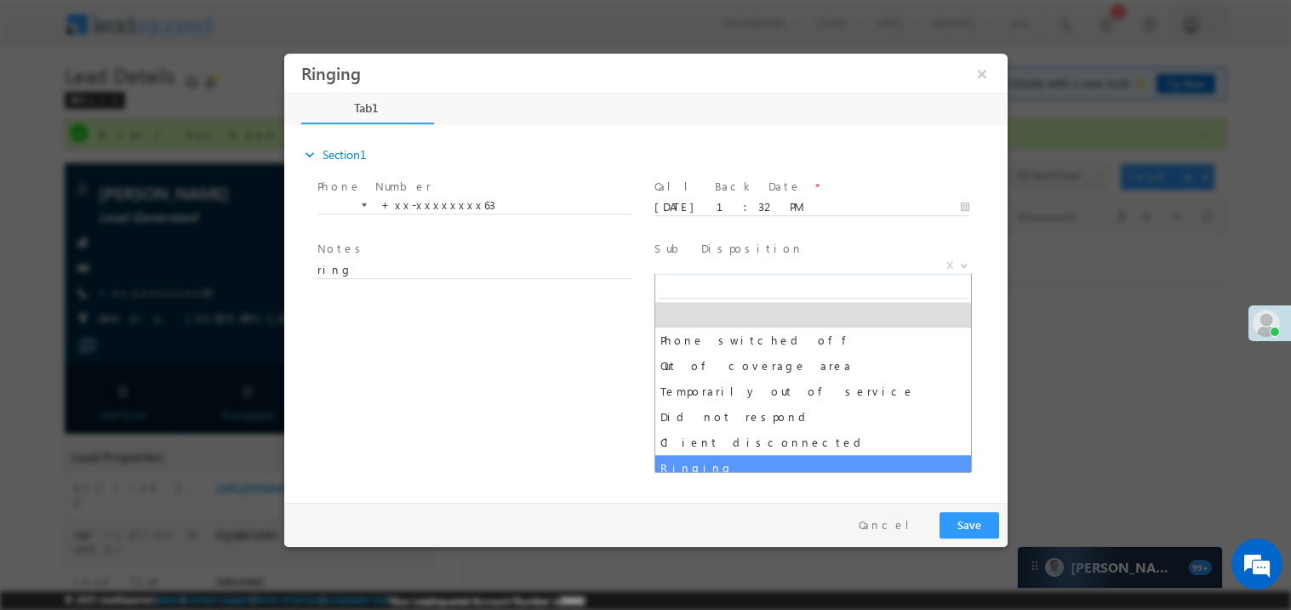
select select "Ringing"
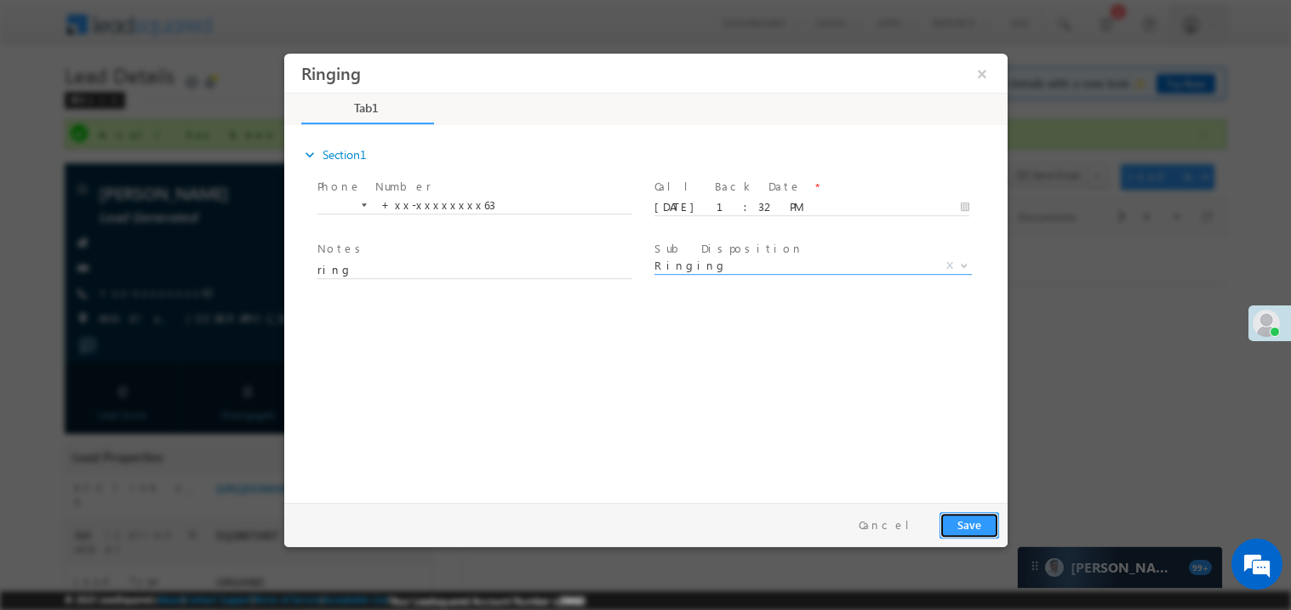
click at [971, 533] on button "Save" at bounding box center [969, 525] width 60 height 26
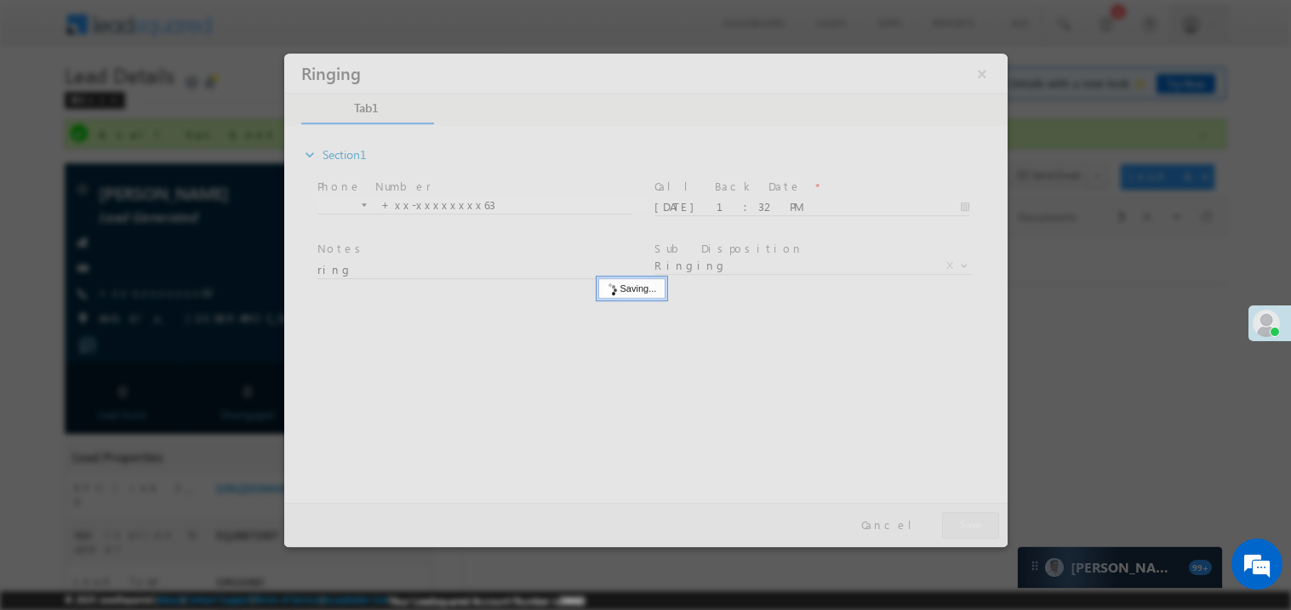
click at [971, 533] on div at bounding box center [645, 300] width 724 height 494
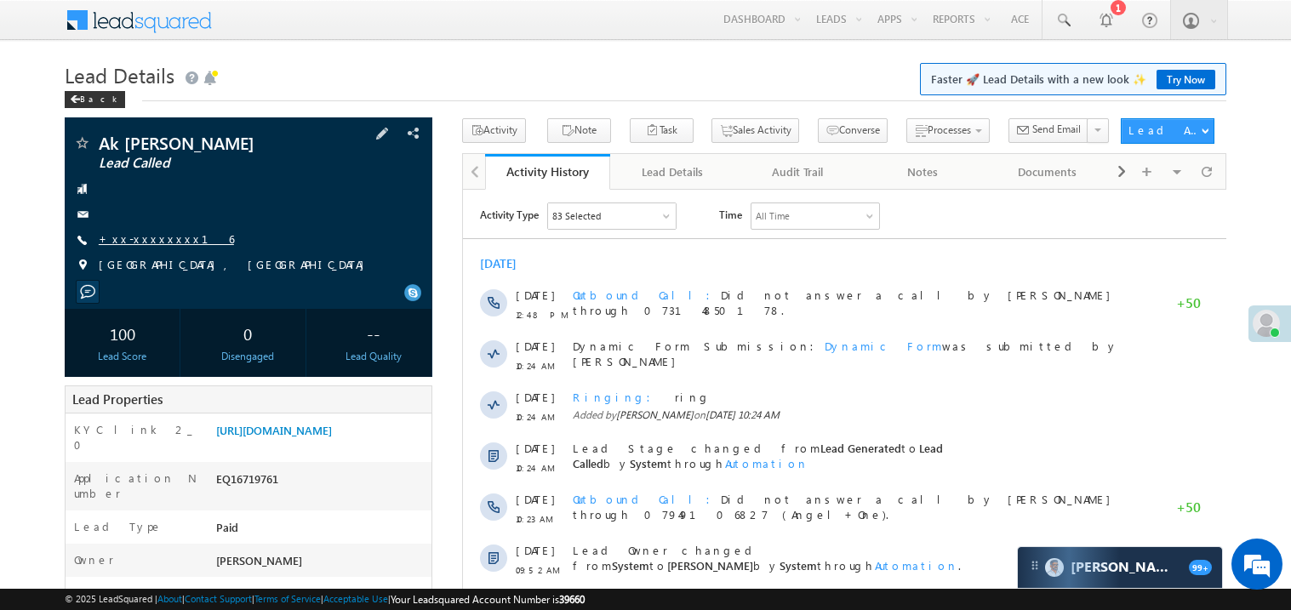
click at [152, 237] on link "+xx-xxxxxxxx16" at bounding box center [166, 239] width 135 height 14
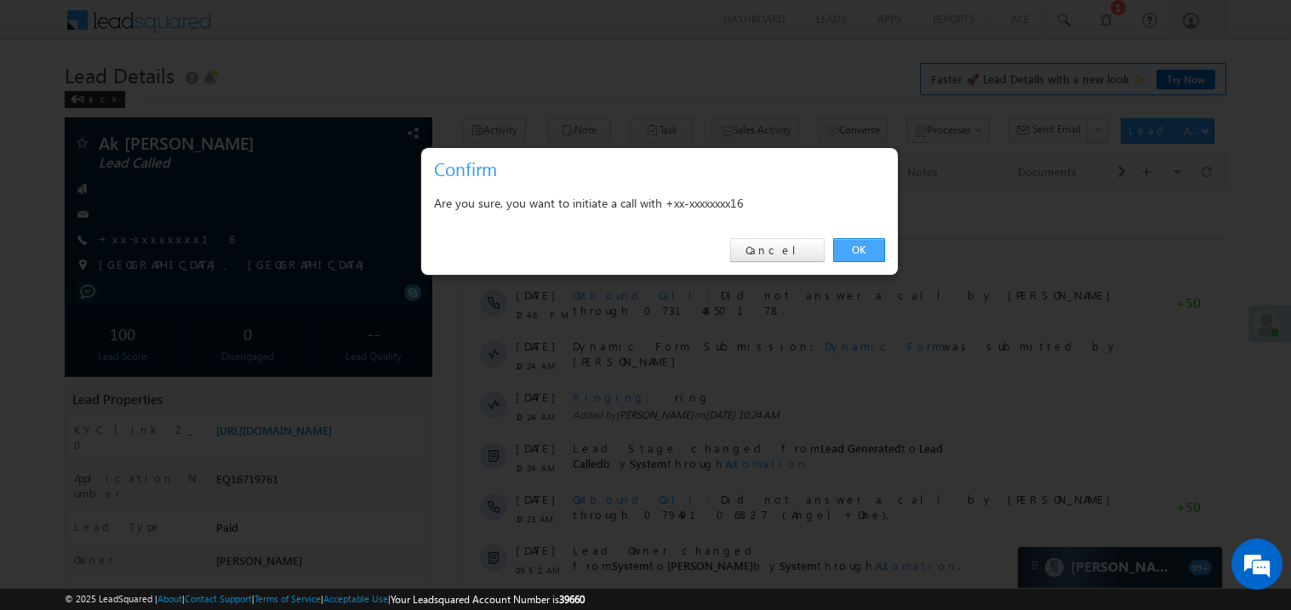
click at [844, 243] on link "OK" at bounding box center [859, 250] width 52 height 24
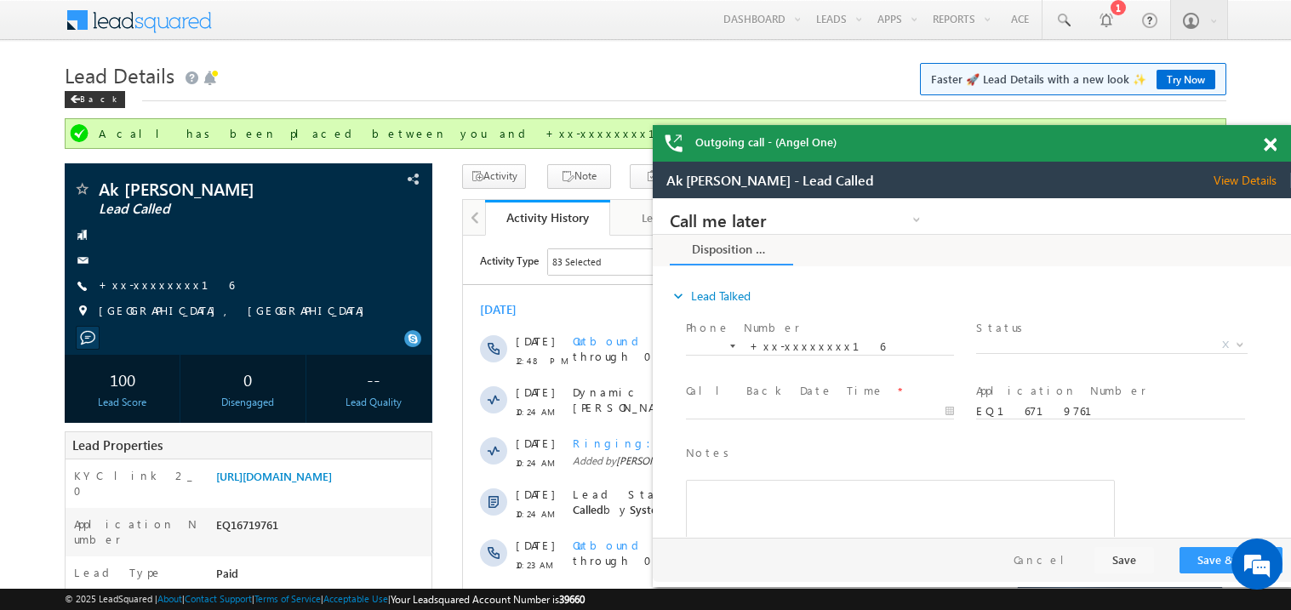
click at [1275, 142] on span at bounding box center [1270, 145] width 13 height 14
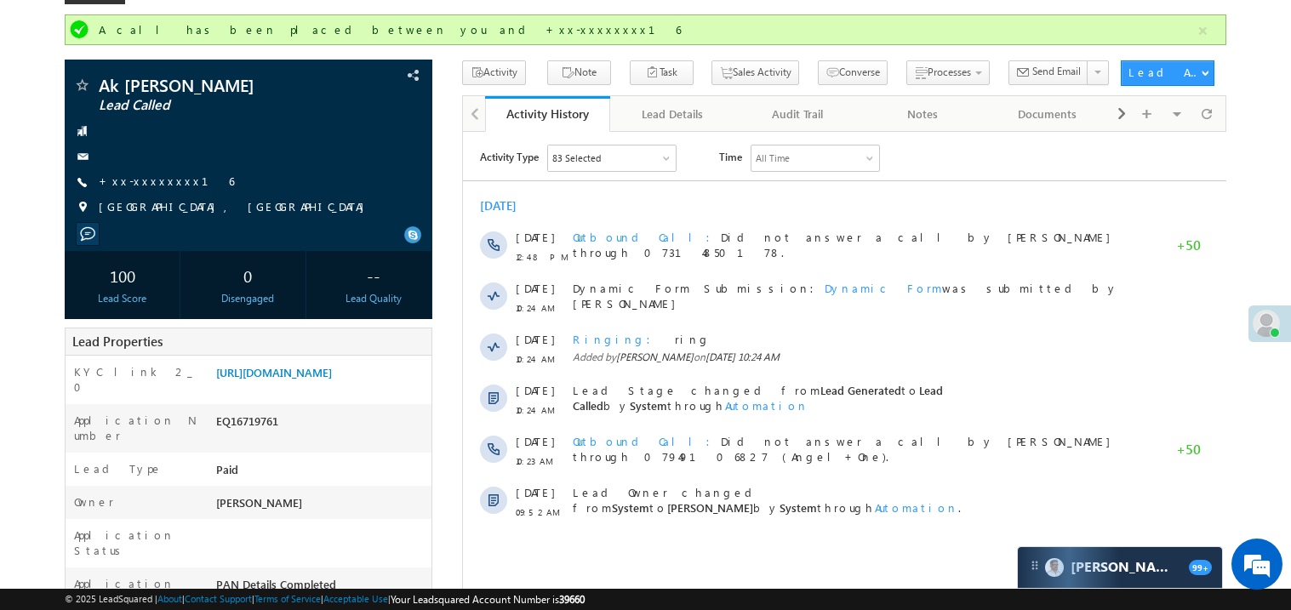
scroll to position [101, 0]
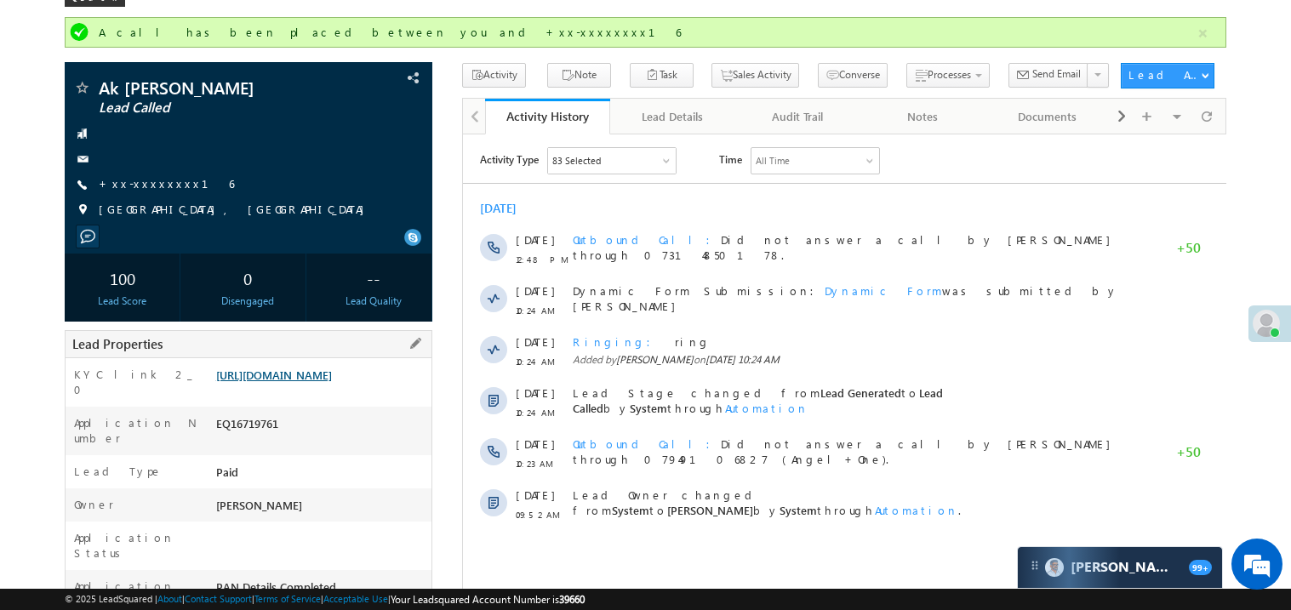
click at [300, 382] on link "[URL][DOMAIN_NAME]" at bounding box center [274, 375] width 116 height 14
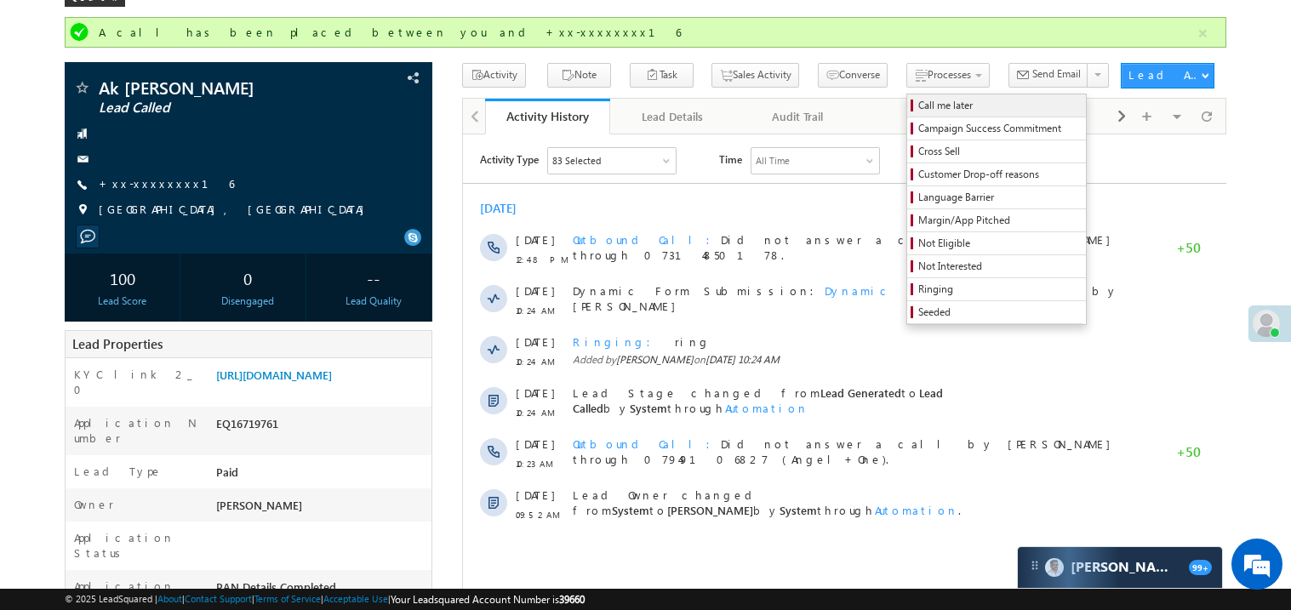
click at [919, 105] on span "Call me later" at bounding box center [1000, 105] width 162 height 15
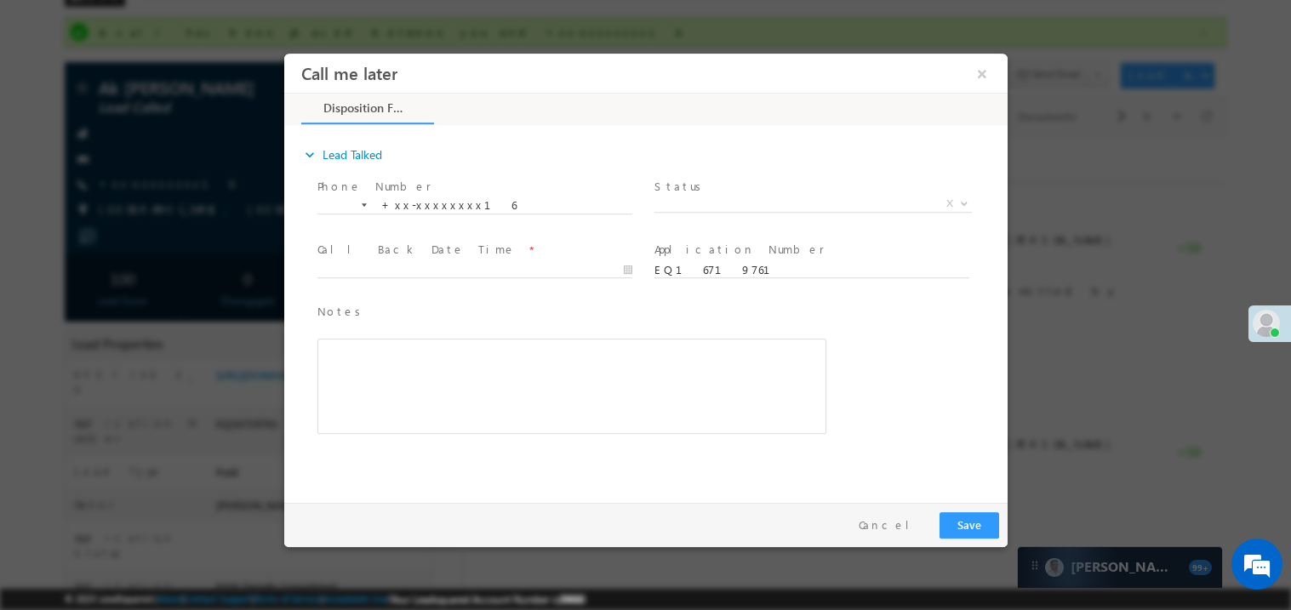
scroll to position [0, 0]
click at [713, 202] on span "X" at bounding box center [813, 203] width 318 height 17
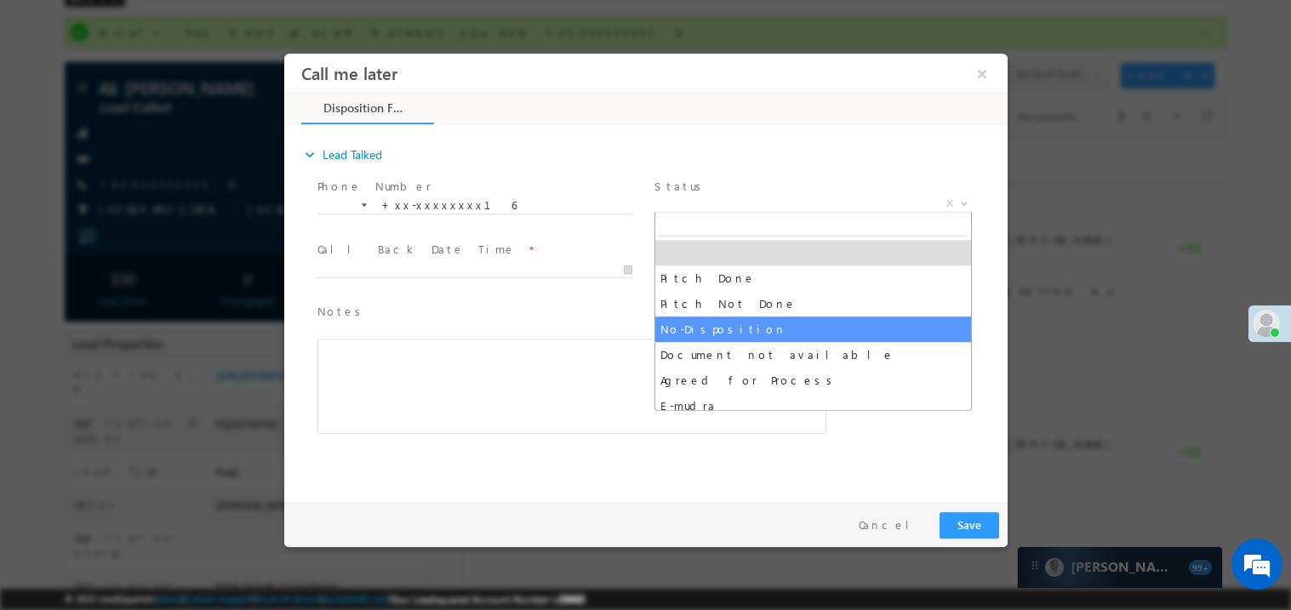
select select "Pitch Not Done"
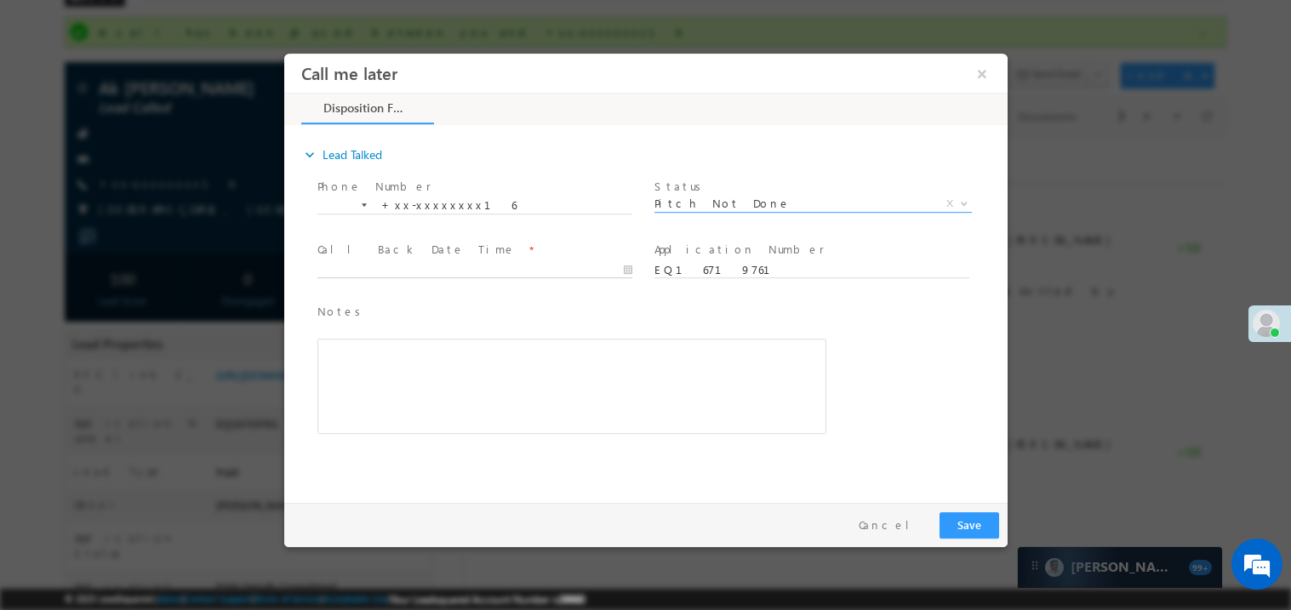
click at [359, 270] on body "Call me later ×" at bounding box center [645, 274] width 724 height 442
type input "[DATE] 1:37 PM"
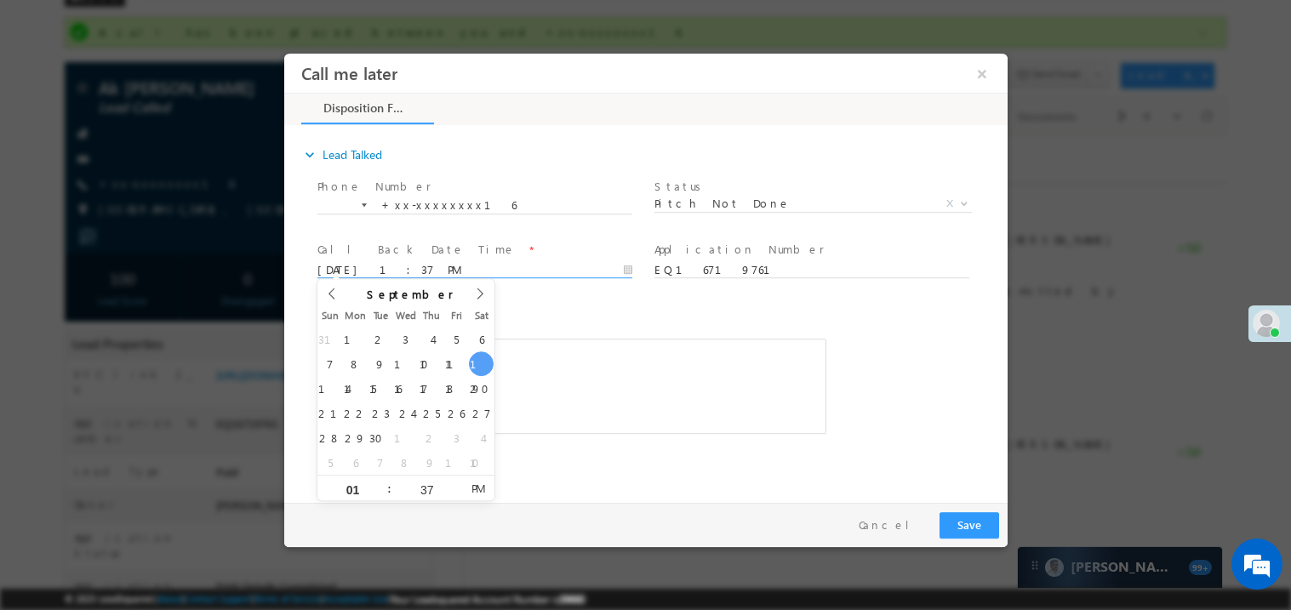
click at [558, 347] on div "Rich Text Editor, 40788eee-0fb2-11ec-a811-0adc8a9d82c2__tab1__section1__Notes__…" at bounding box center [571, 385] width 509 height 95
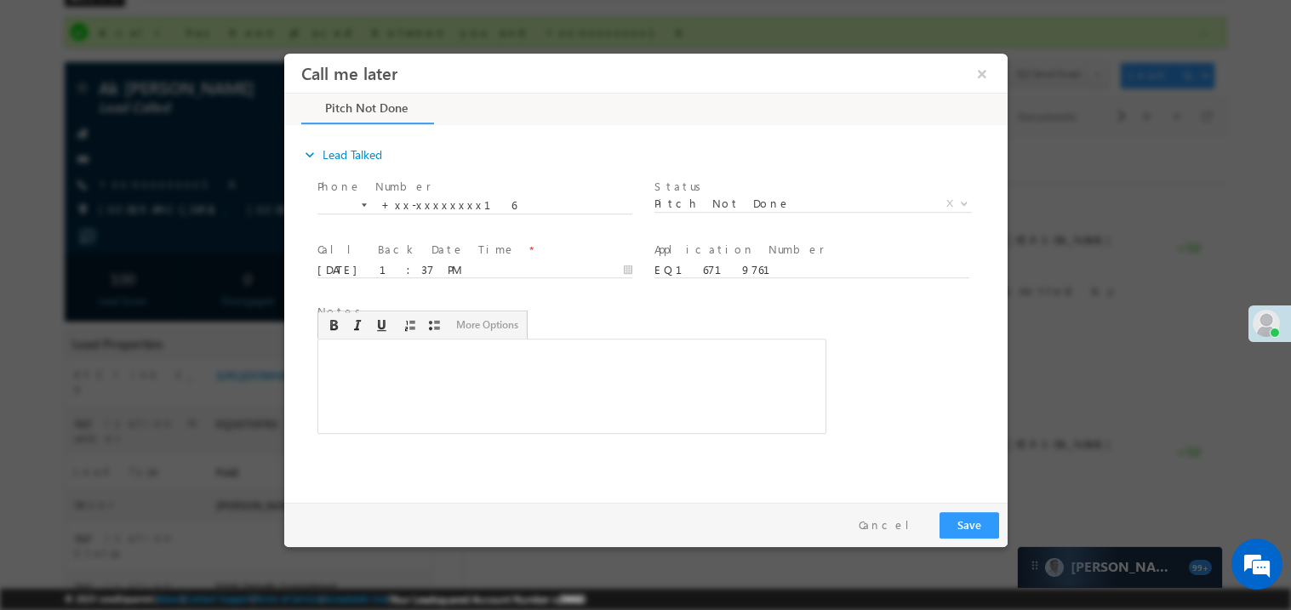
click at [563, 360] on div "Rich Text Editor, 40788eee-0fb2-11ec-a811-0adc8a9d82c2__tab1__section1__Notes__…" at bounding box center [571, 385] width 509 height 95
click at [982, 520] on button "Save" at bounding box center [969, 525] width 60 height 26
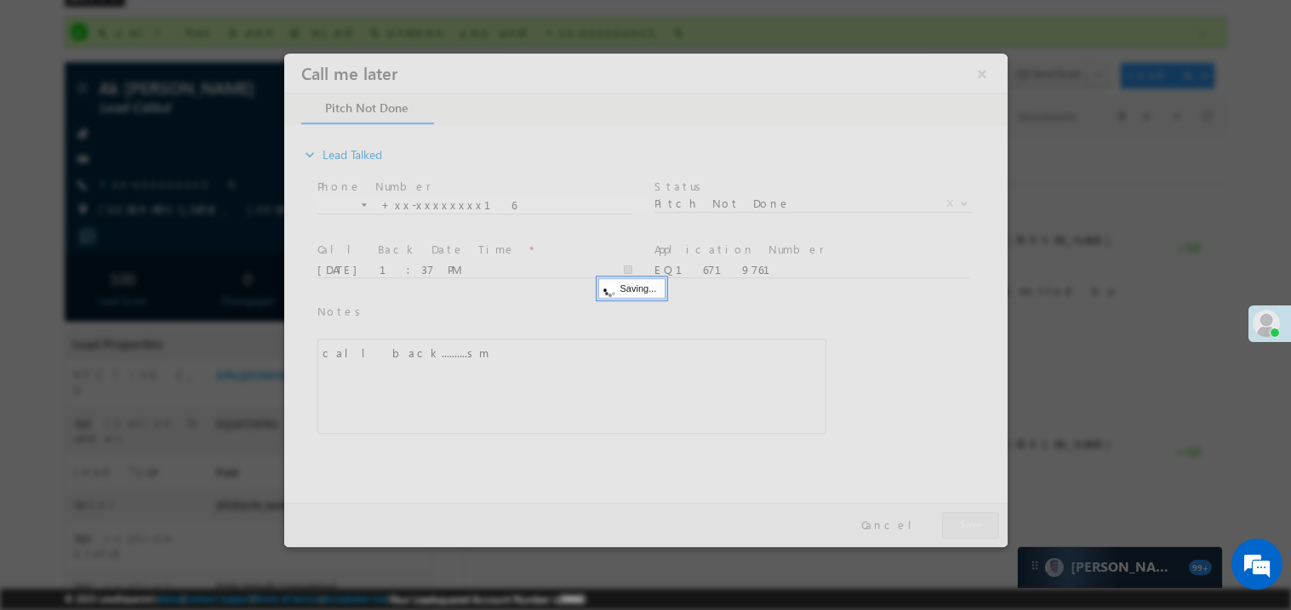
click at [982, 520] on div at bounding box center [645, 300] width 724 height 494
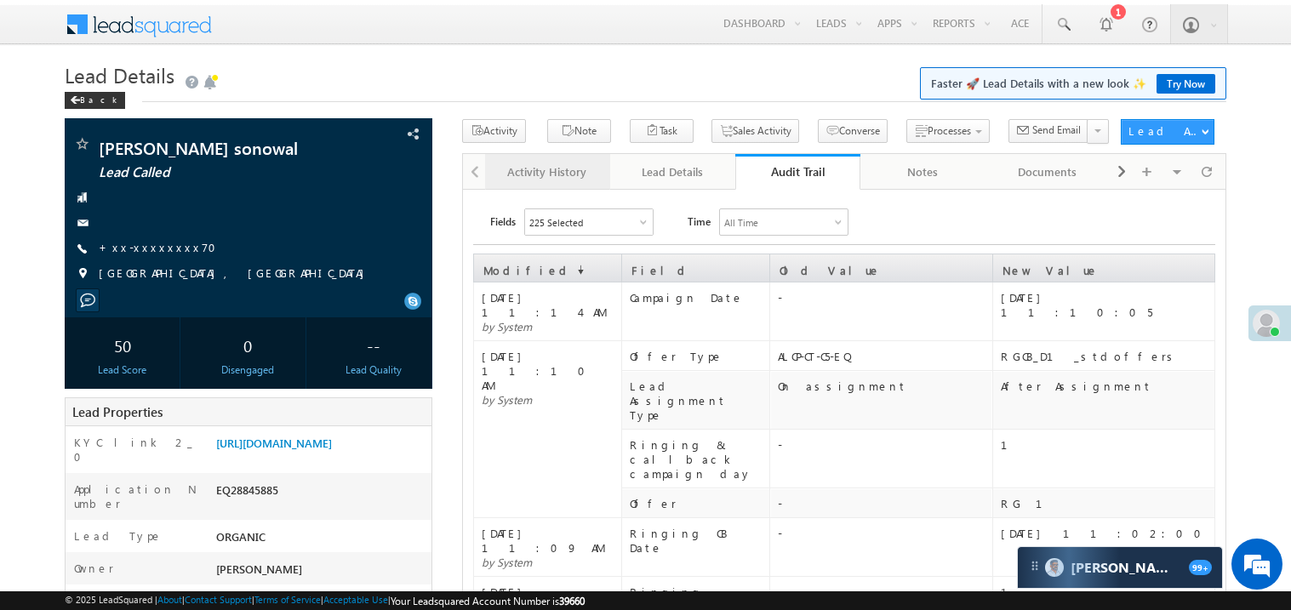
click at [547, 169] on div "Activity History" at bounding box center [547, 172] width 96 height 20
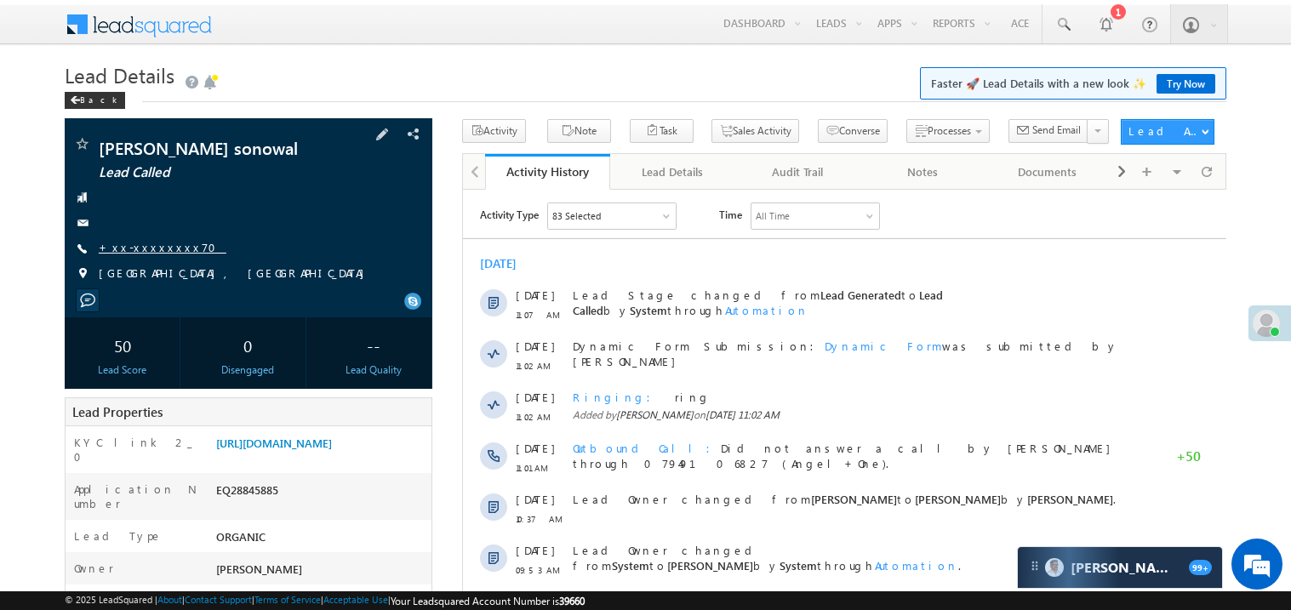
click at [167, 252] on link "+xx-xxxxxxxx70" at bounding box center [163, 247] width 128 height 14
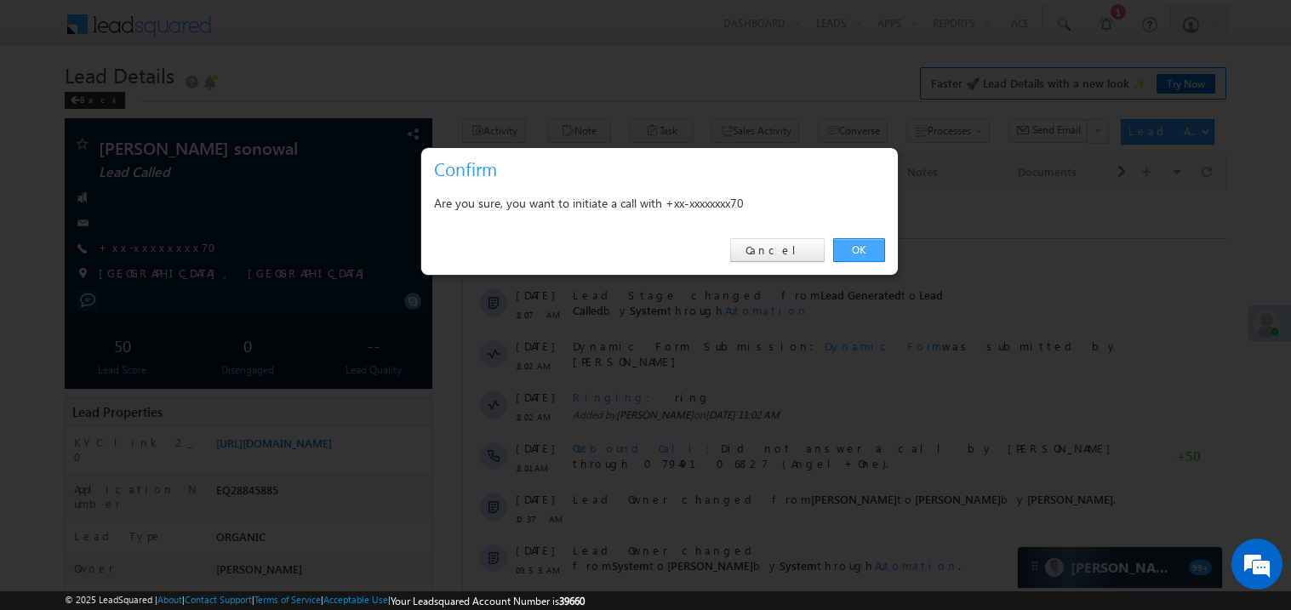
click at [843, 249] on link "OK" at bounding box center [859, 250] width 52 height 24
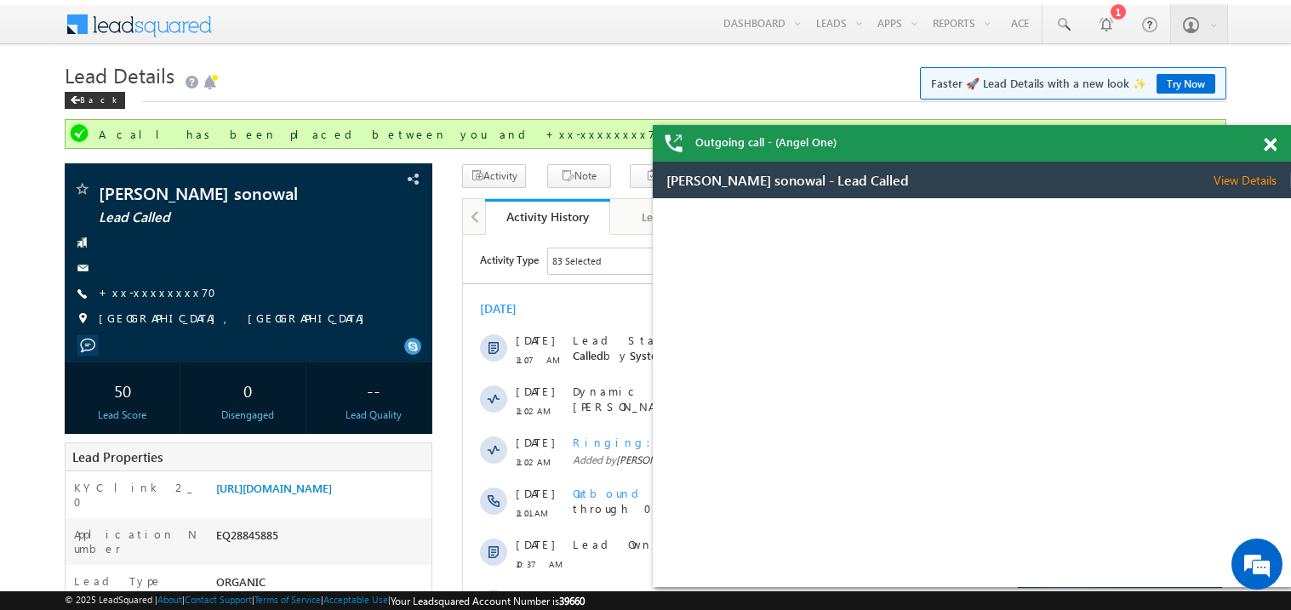
click at [1274, 146] on span at bounding box center [1270, 145] width 13 height 14
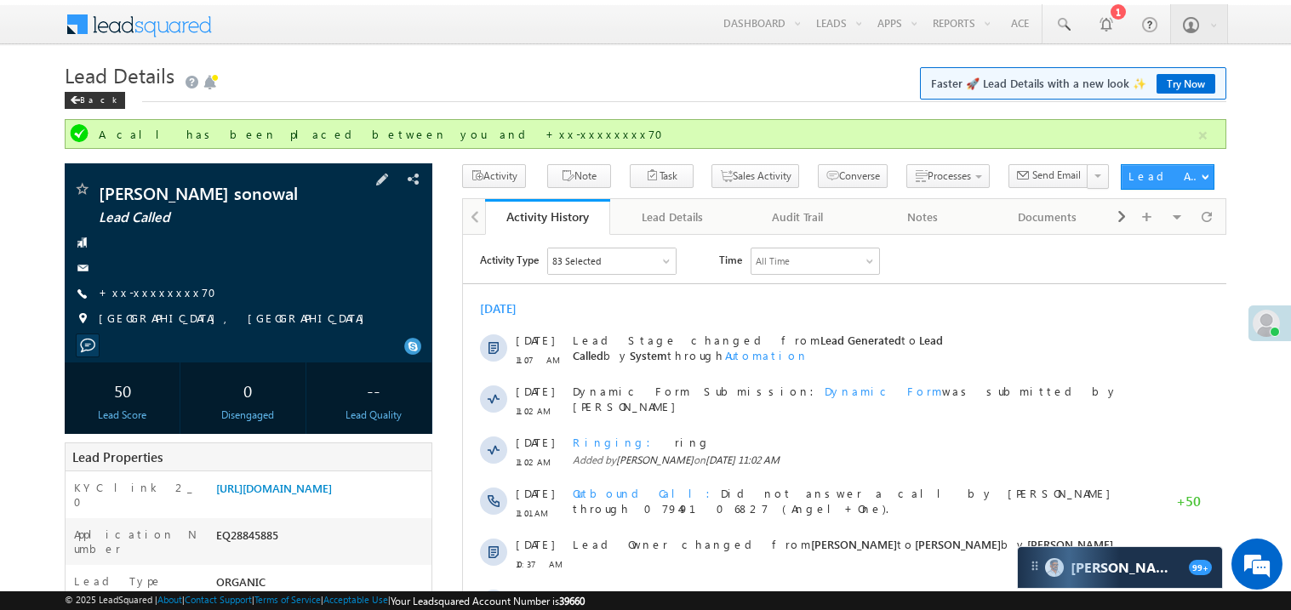
click at [156, 305] on div "[PERSON_NAME] sonowal Lead Called +xx-xxxxxxxx70 [GEOGRAPHIC_DATA], [GEOGRAPHIC…" at bounding box center [248, 258] width 351 height 156
click at [159, 300] on span "+xx-xxxxxxxx70" at bounding box center [163, 293] width 128 height 17
click at [167, 295] on link "+xx-xxxxxxxx70" at bounding box center [163, 292] width 128 height 14
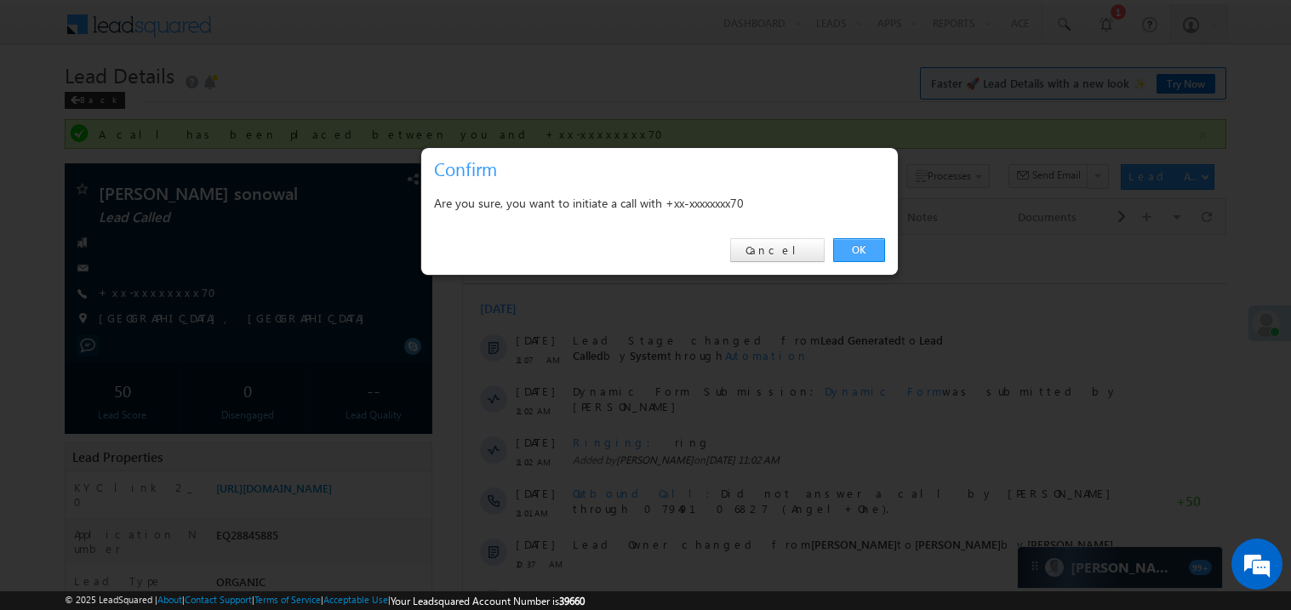
click at [854, 242] on link "OK" at bounding box center [859, 250] width 52 height 24
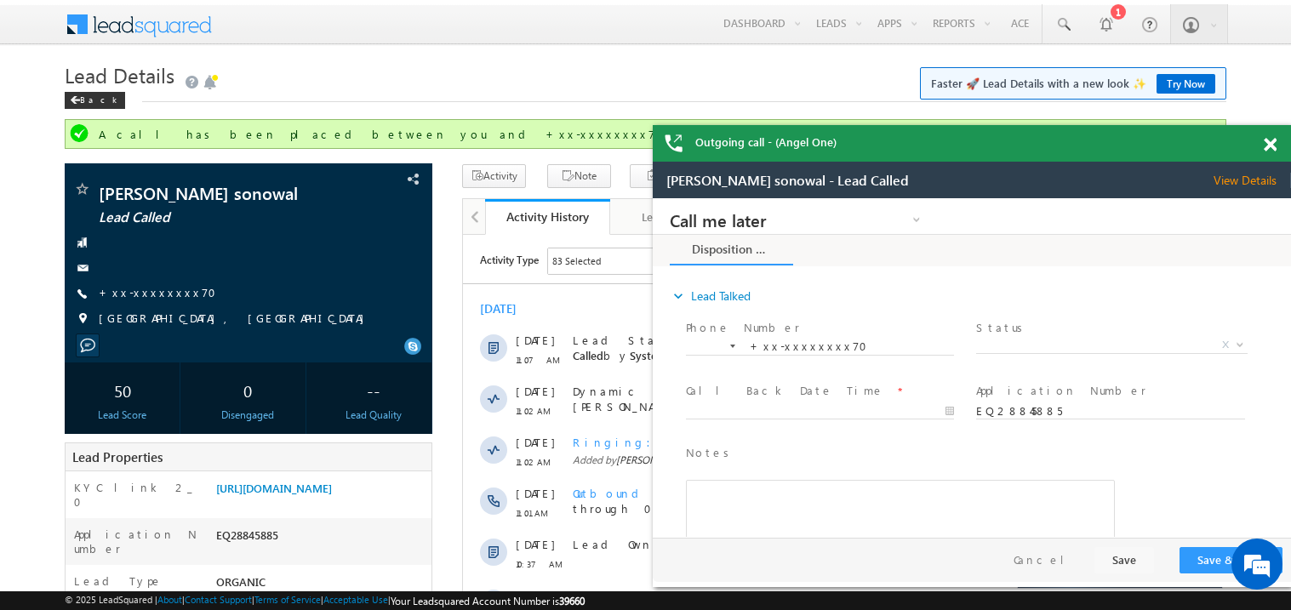
click at [1274, 145] on span at bounding box center [1270, 145] width 13 height 14
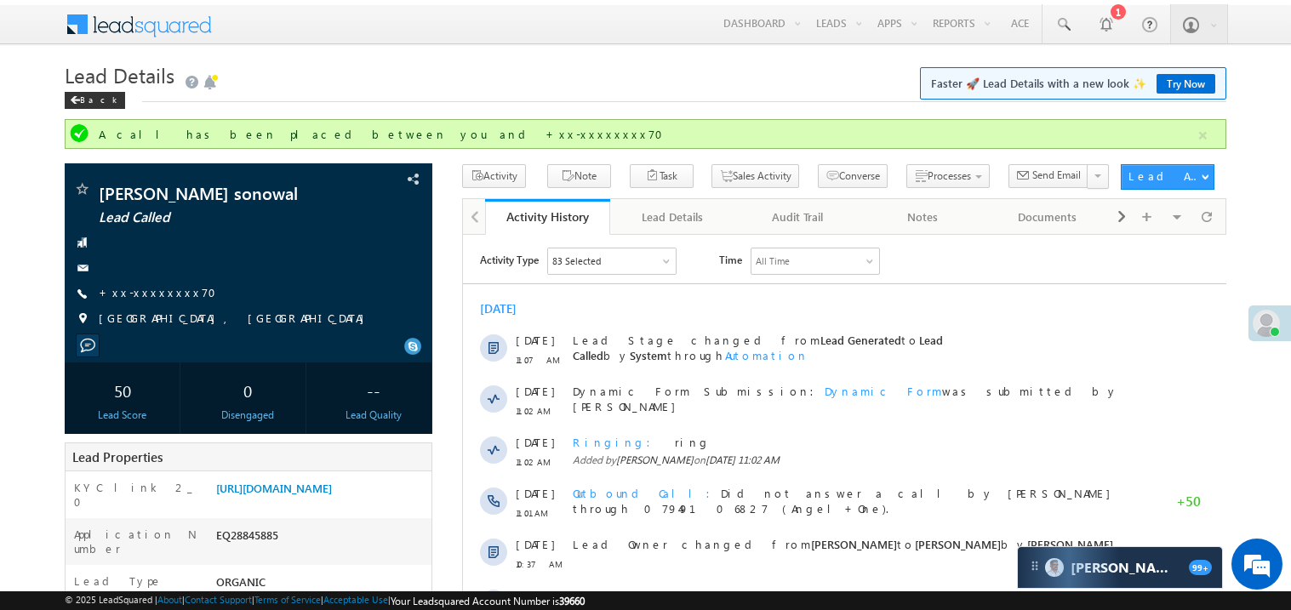
click at [780, 263] on div "All Time" at bounding box center [772, 261] width 34 height 15
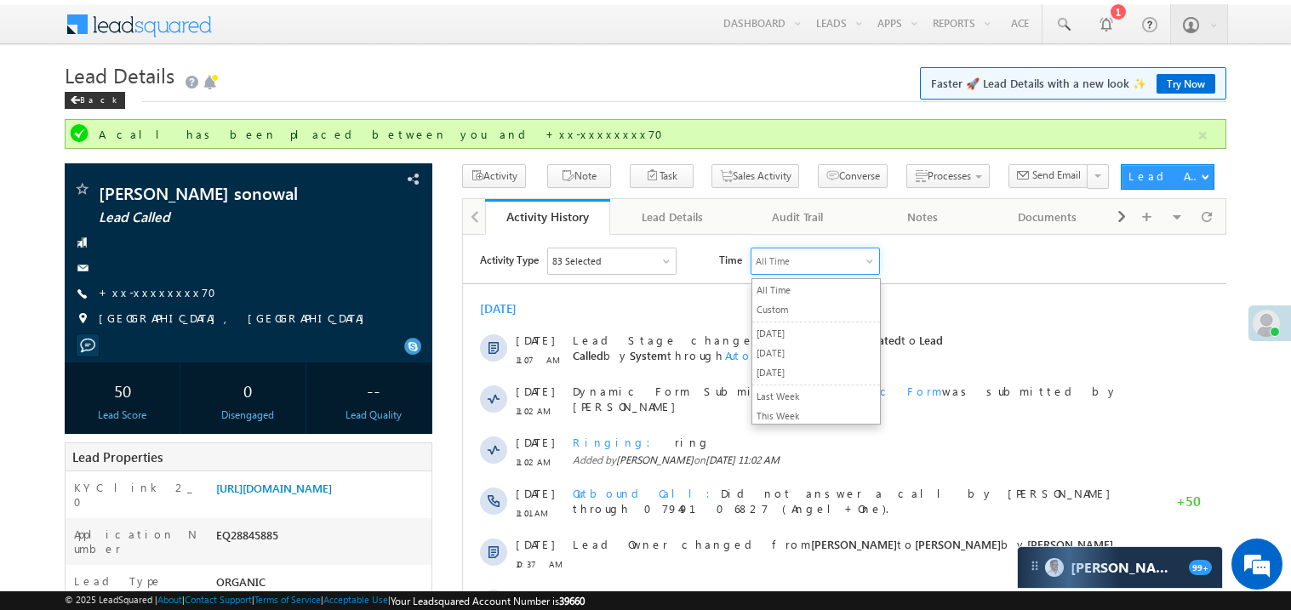
click at [716, 288] on div "Activity Type 83 Selected Select All Sales Activities 1 Sales Activity Email Ac…" at bounding box center [844, 533] width 764 height 570
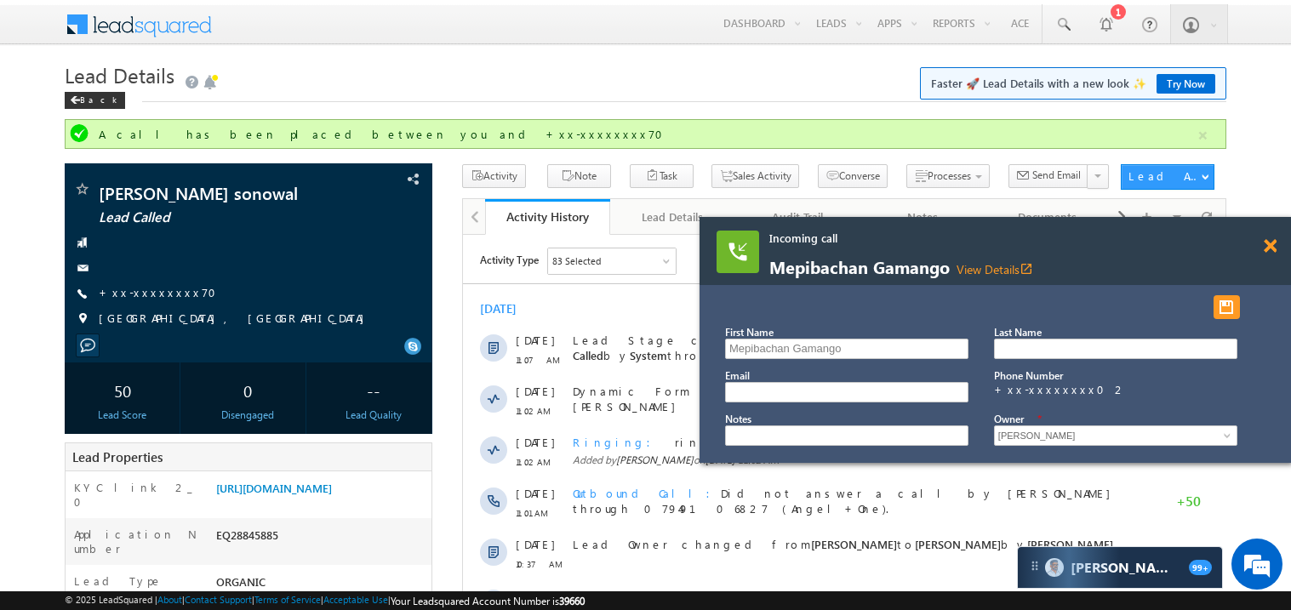
click at [1273, 249] on span at bounding box center [1270, 246] width 13 height 14
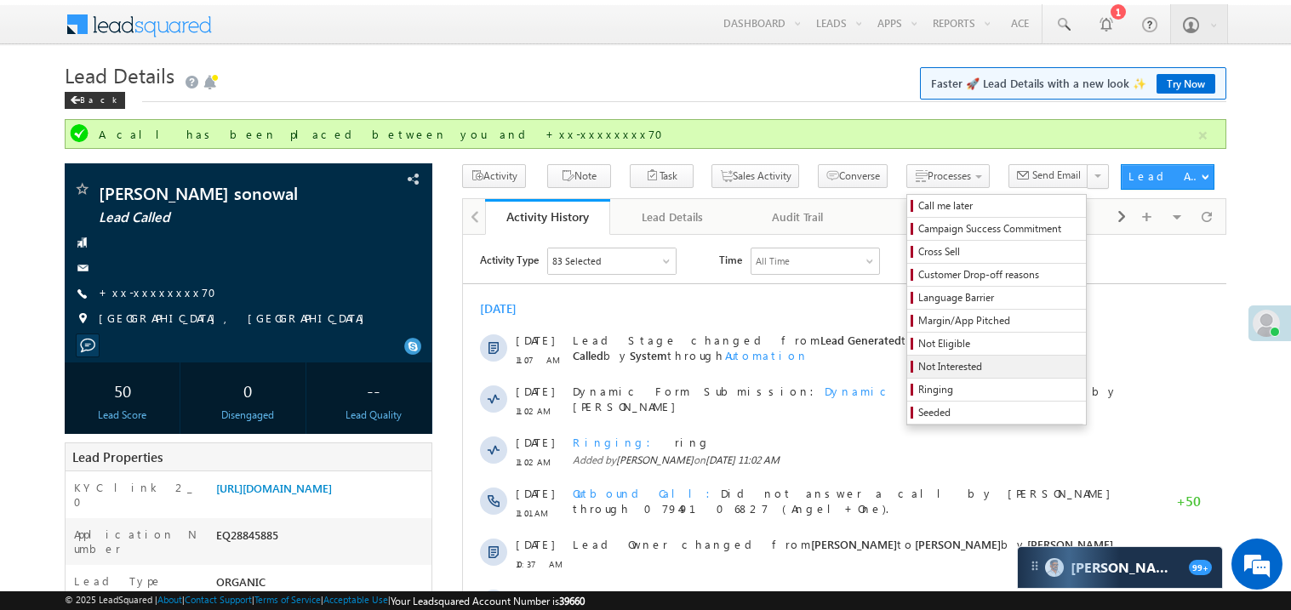
click at [928, 368] on span "Not Interested" at bounding box center [1000, 366] width 162 height 15
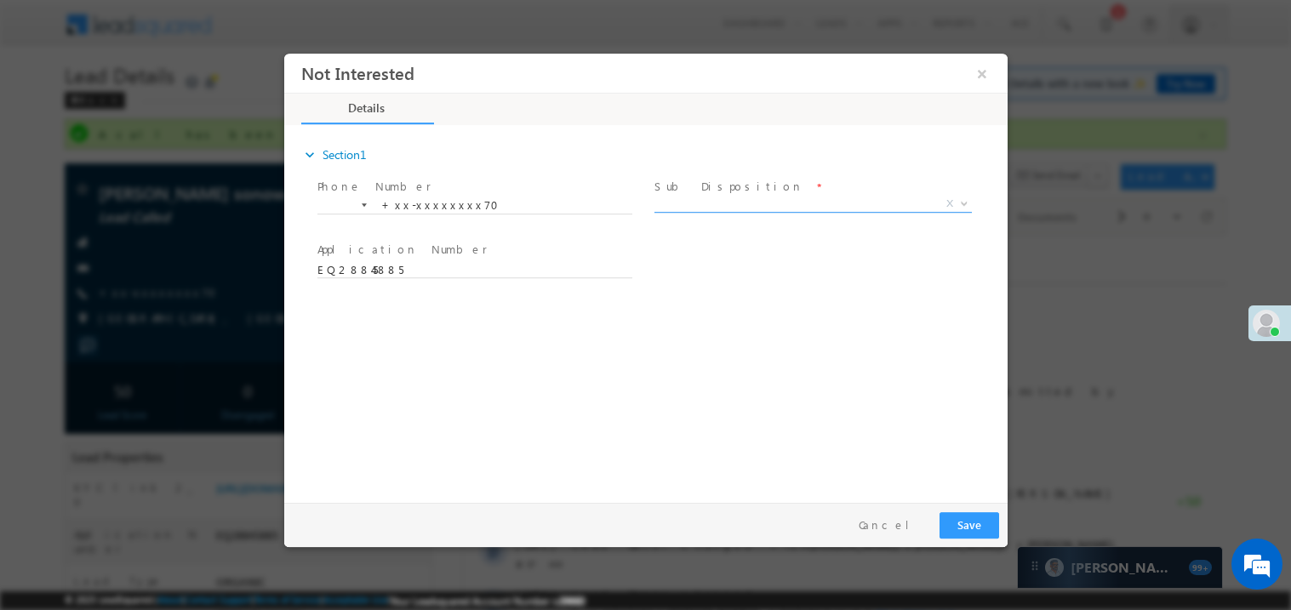
click at [682, 208] on span "X" at bounding box center [813, 203] width 318 height 17
click at [716, 204] on span "Zero balance a/c" at bounding box center [792, 202] width 277 height 15
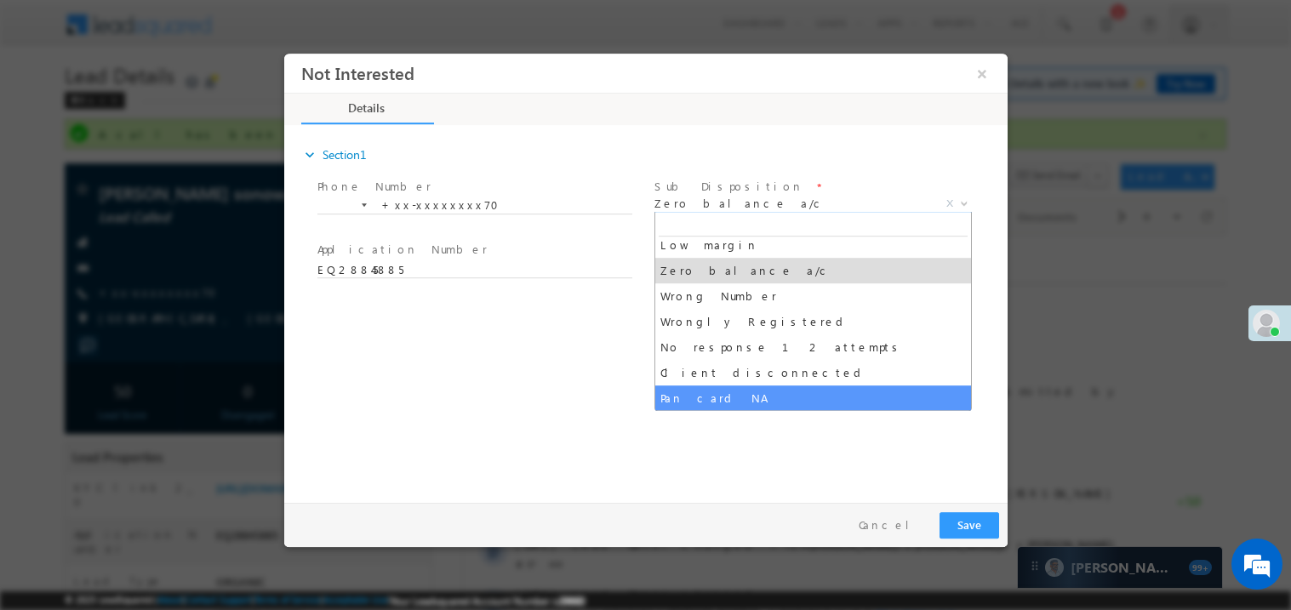
scroll to position [135, 0]
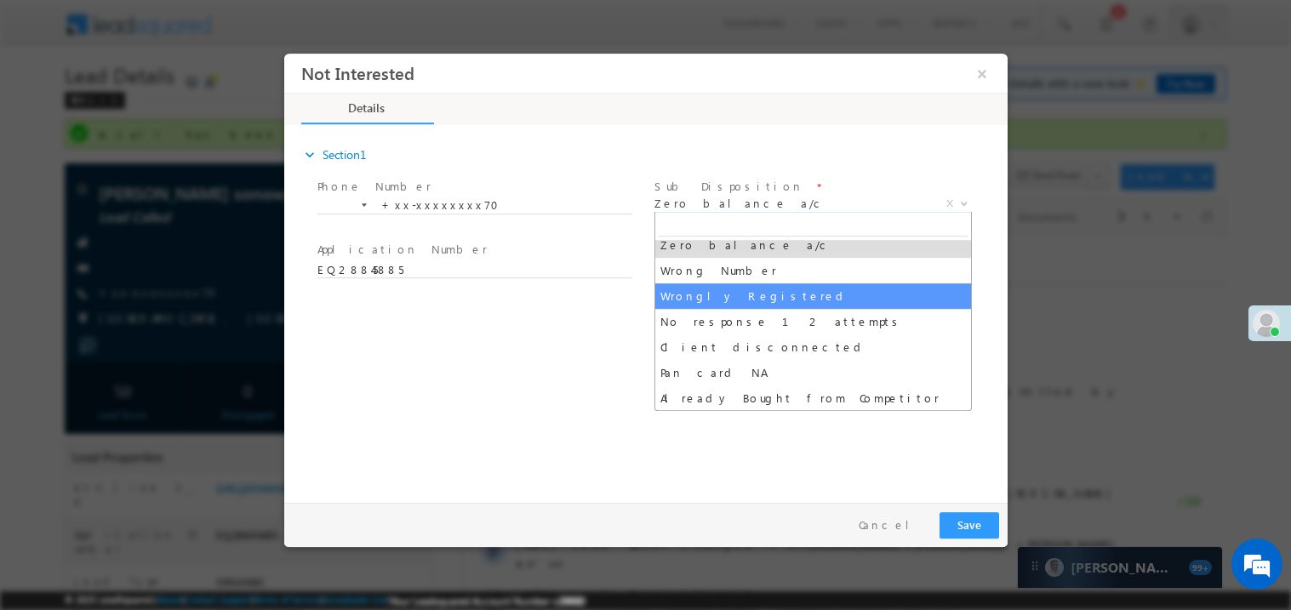
select select "Wrongly Registered"
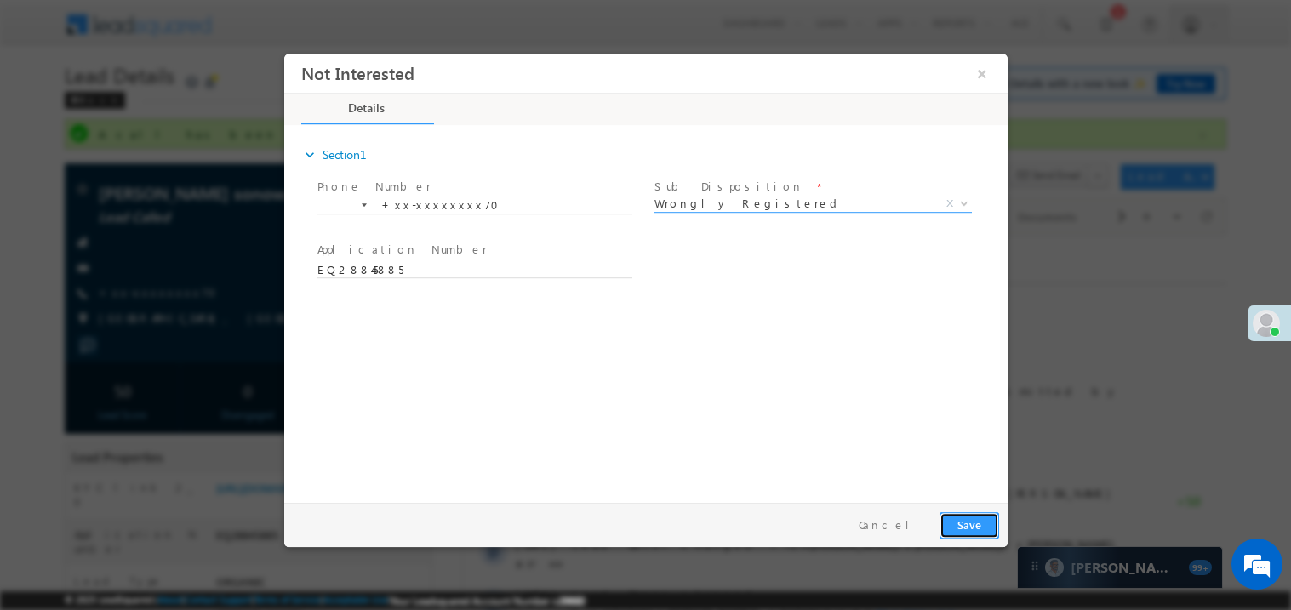
click at [959, 519] on button "Save" at bounding box center [969, 525] width 60 height 26
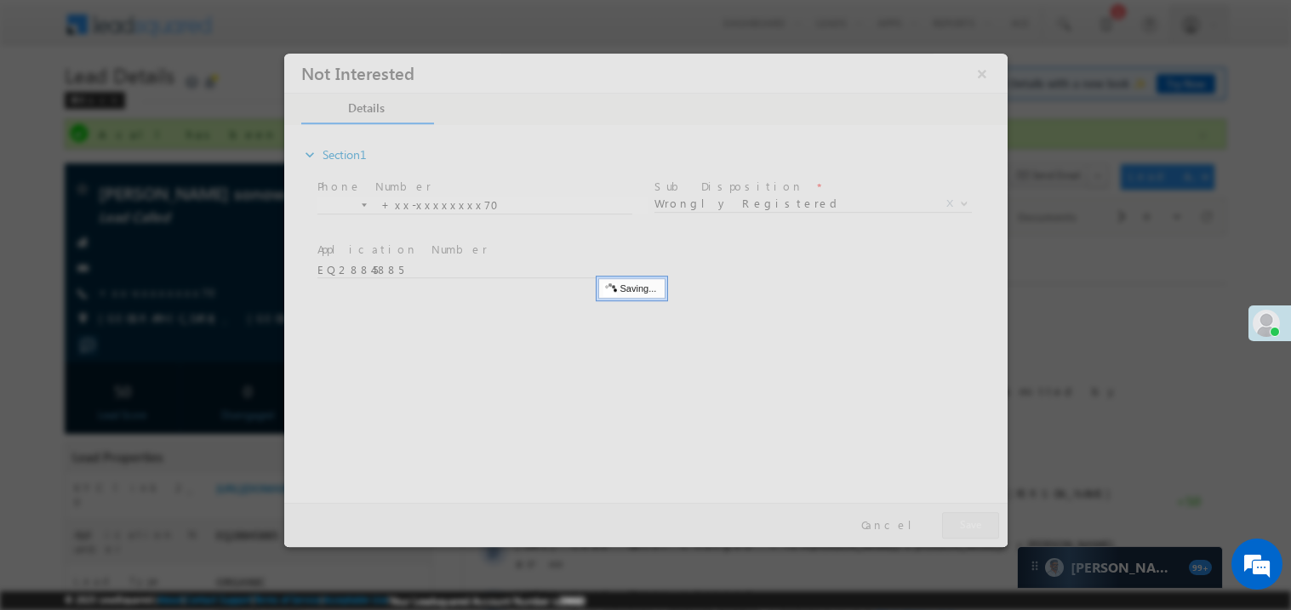
click at [959, 519] on div at bounding box center [645, 300] width 724 height 494
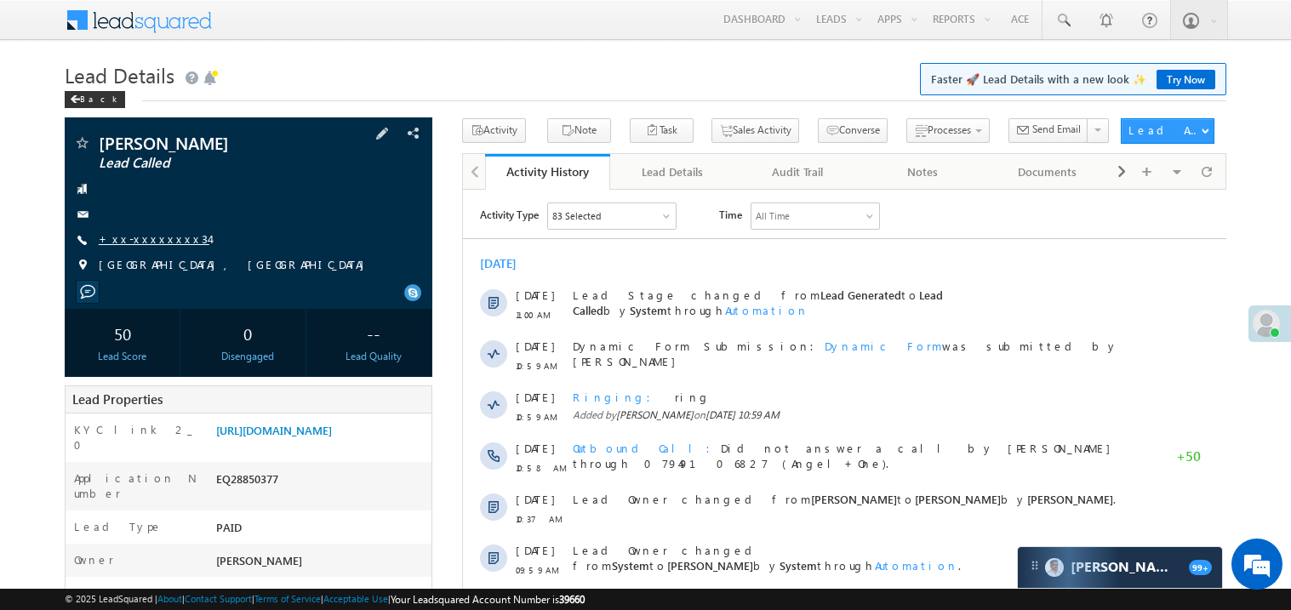
click at [146, 246] on link "+xx-xxxxxxxx34" at bounding box center [154, 239] width 111 height 14
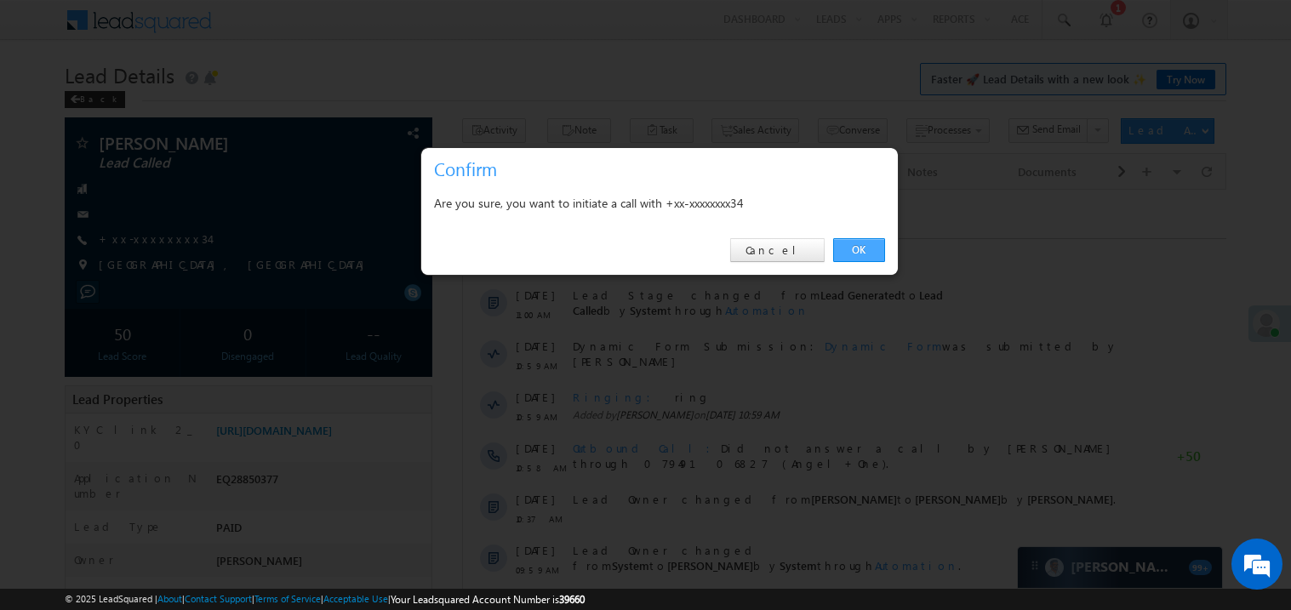
click at [867, 247] on link "OK" at bounding box center [859, 250] width 52 height 24
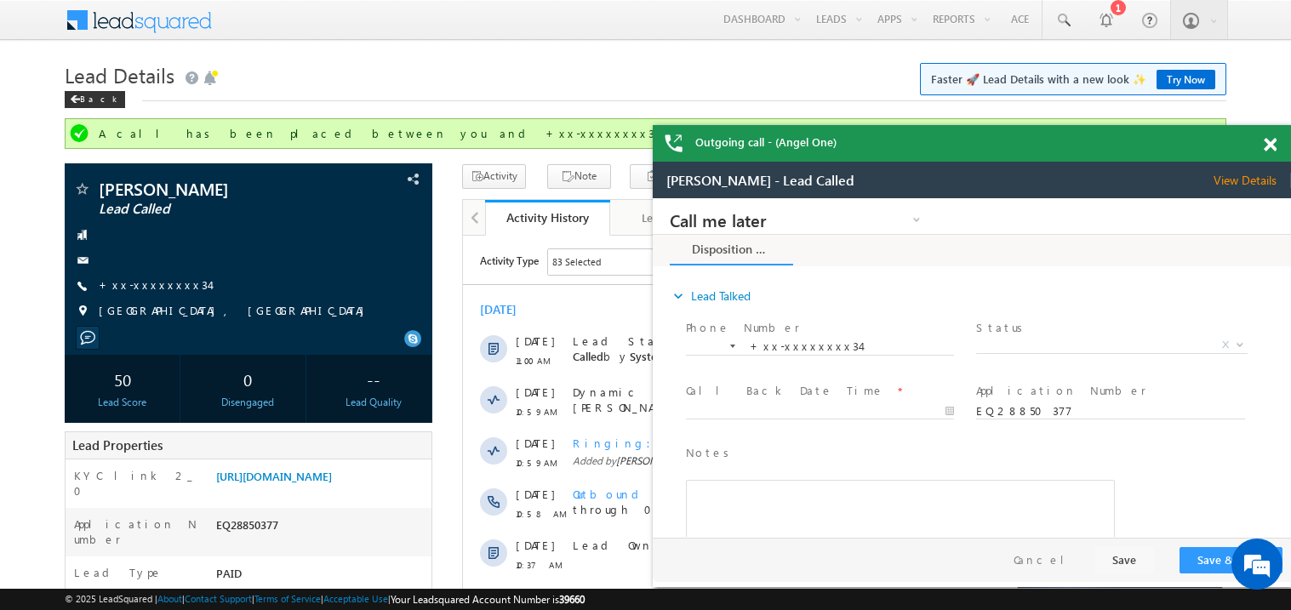
click at [1266, 143] on span at bounding box center [1270, 145] width 13 height 14
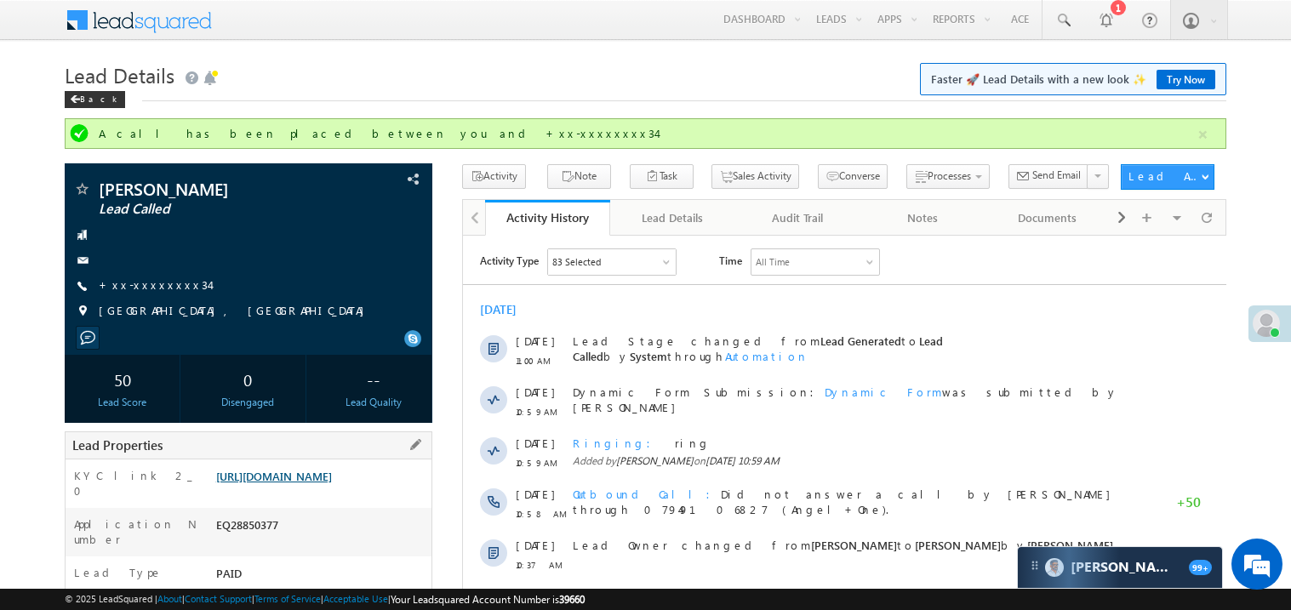
click at [332, 484] on link "[URL][DOMAIN_NAME]" at bounding box center [274, 476] width 116 height 14
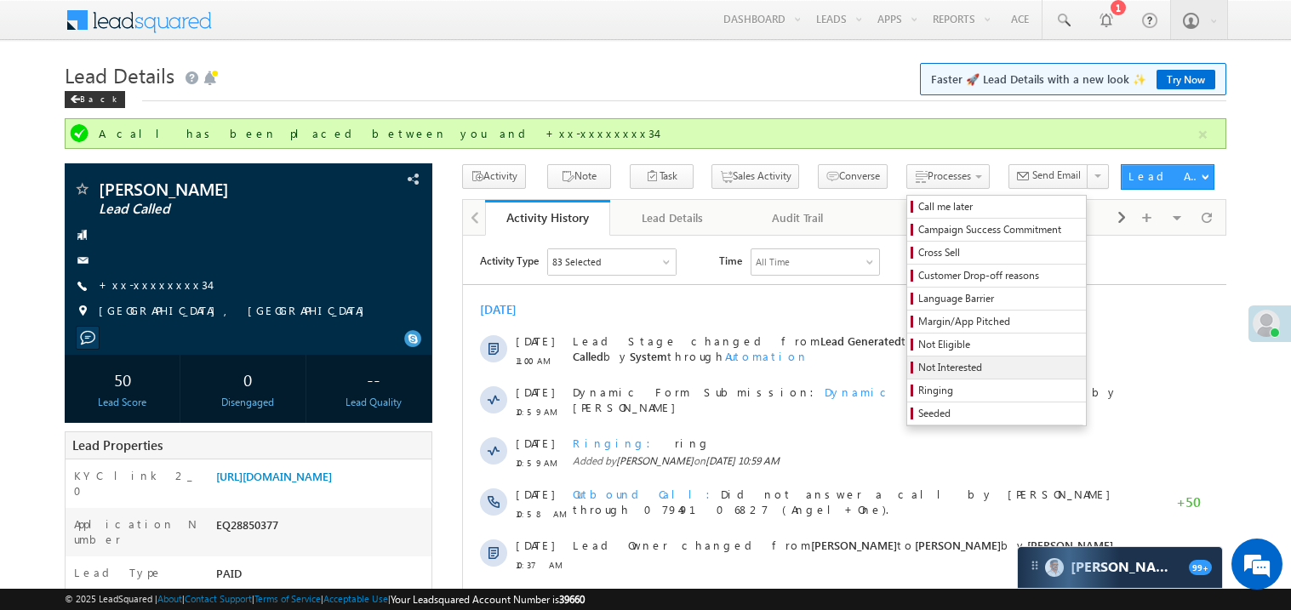
click at [928, 370] on span "Not Interested" at bounding box center [1000, 367] width 162 height 15
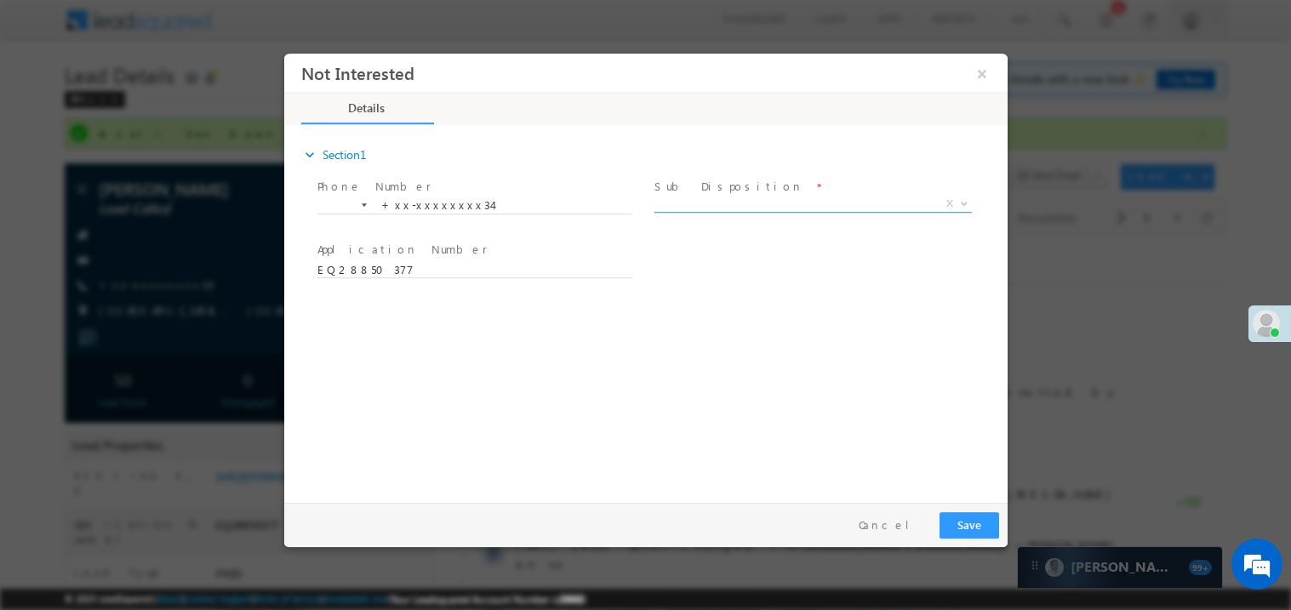
click at [724, 205] on span "X" at bounding box center [813, 203] width 318 height 17
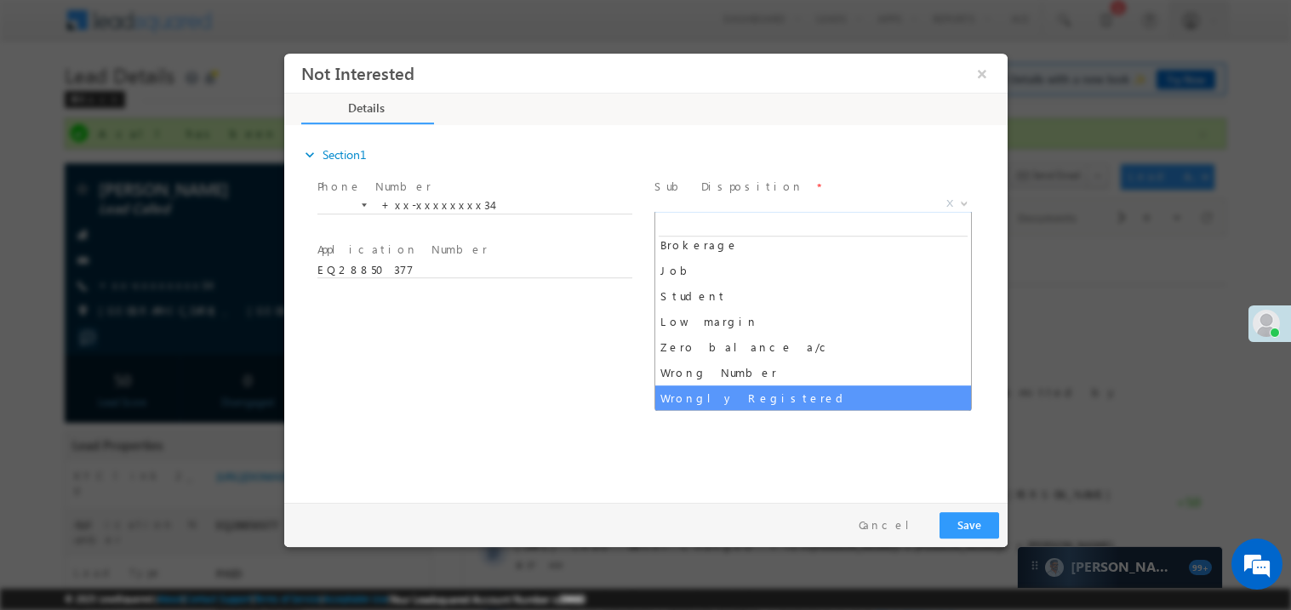
scroll to position [59, 0]
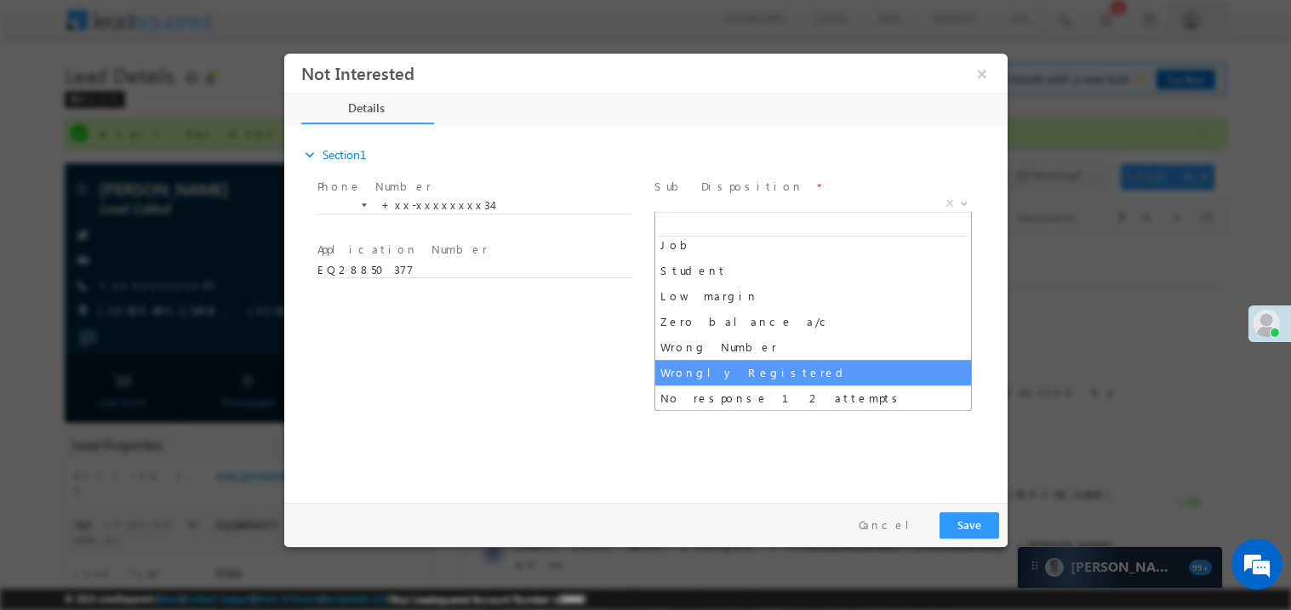
select select "Wrongly Registered"
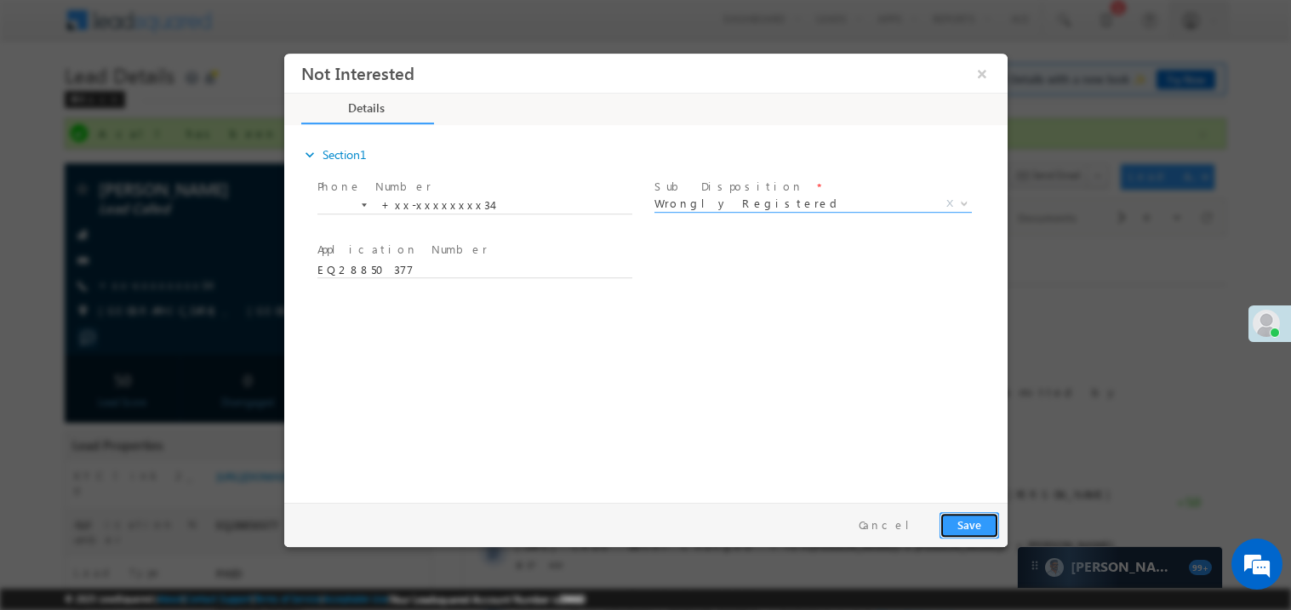
click at [970, 525] on button "Save" at bounding box center [969, 525] width 60 height 26
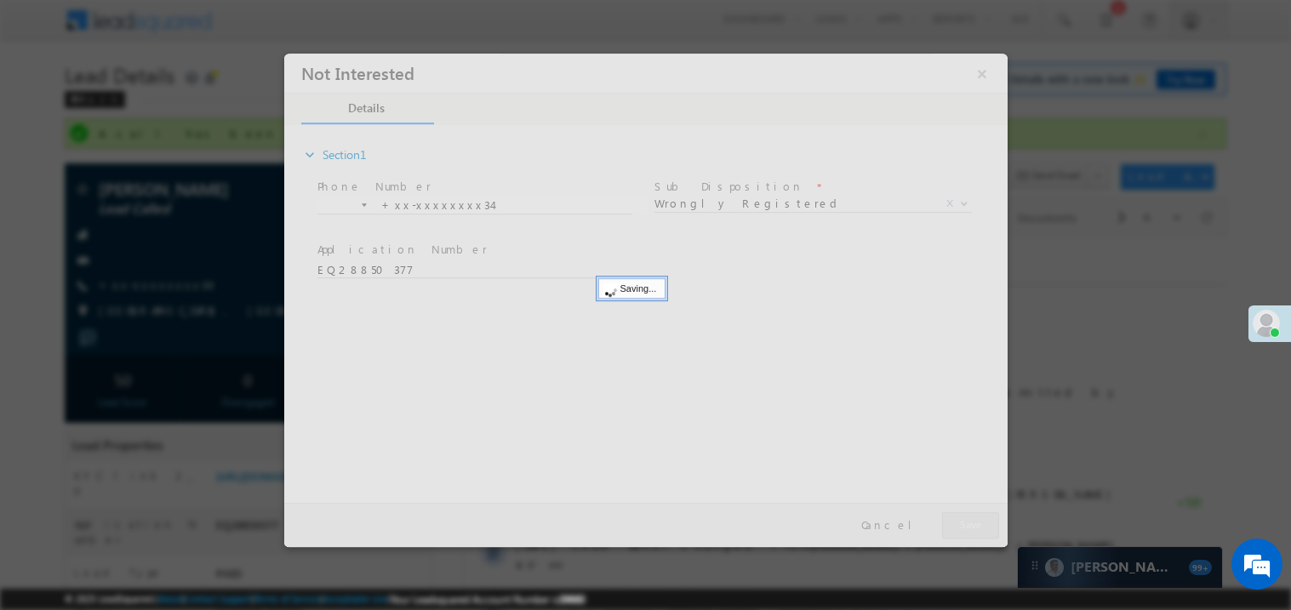
click at [970, 525] on div at bounding box center [645, 300] width 724 height 494
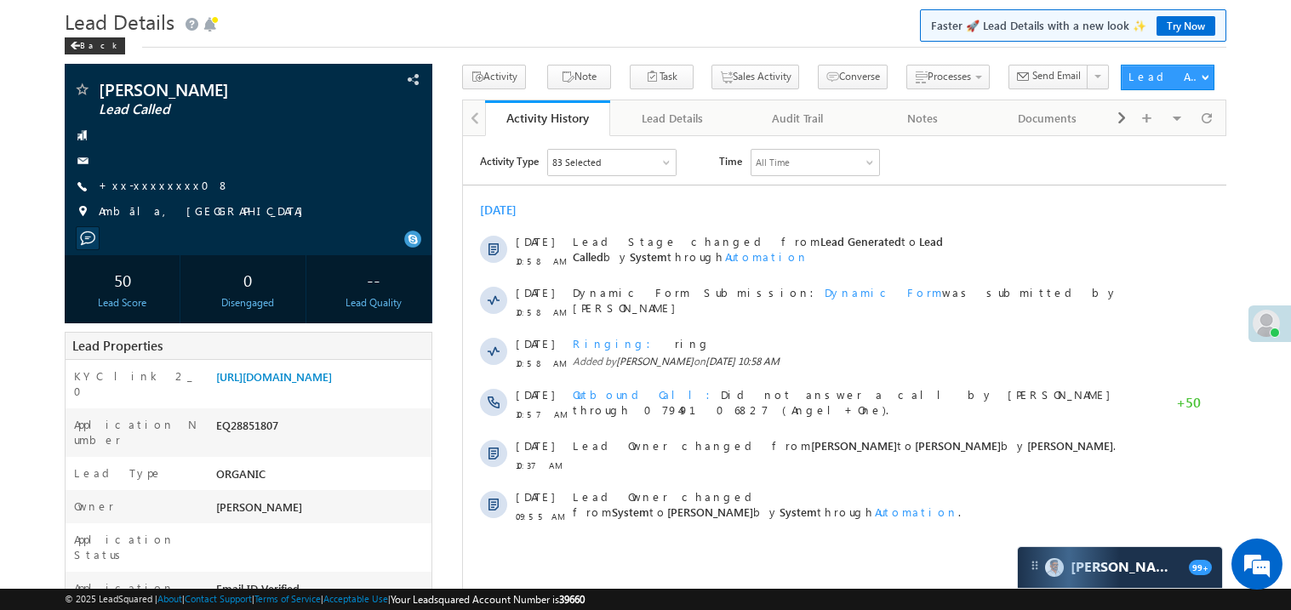
scroll to position [33, 0]
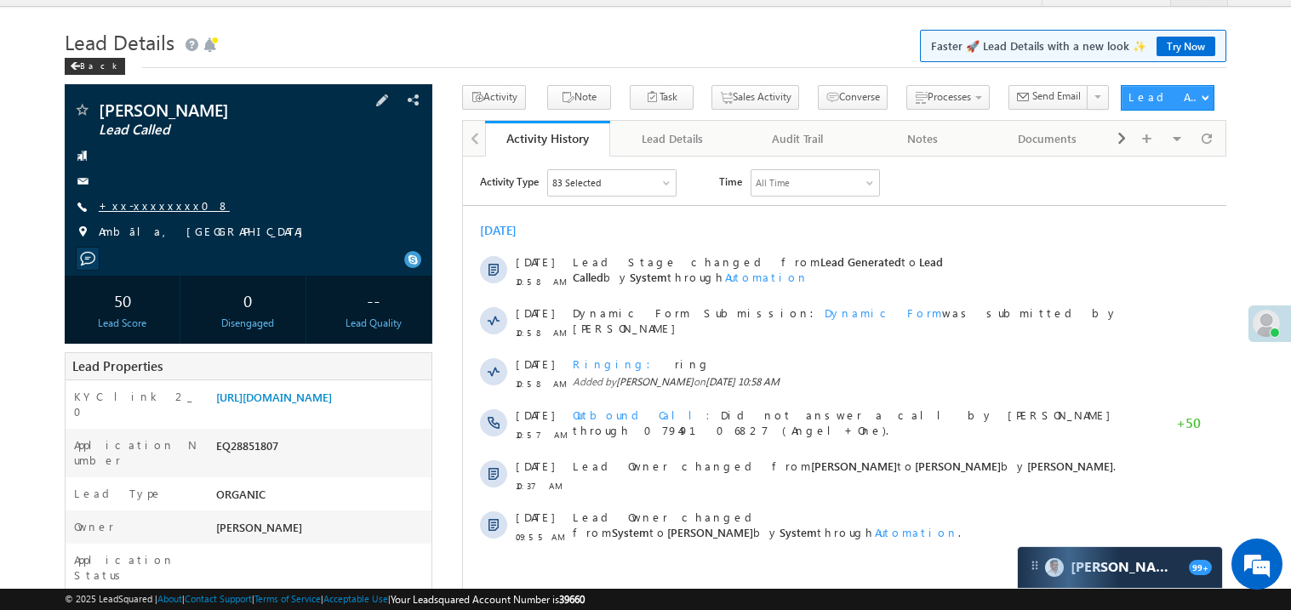
click at [150, 209] on link "+xx-xxxxxxxx08" at bounding box center [164, 205] width 131 height 14
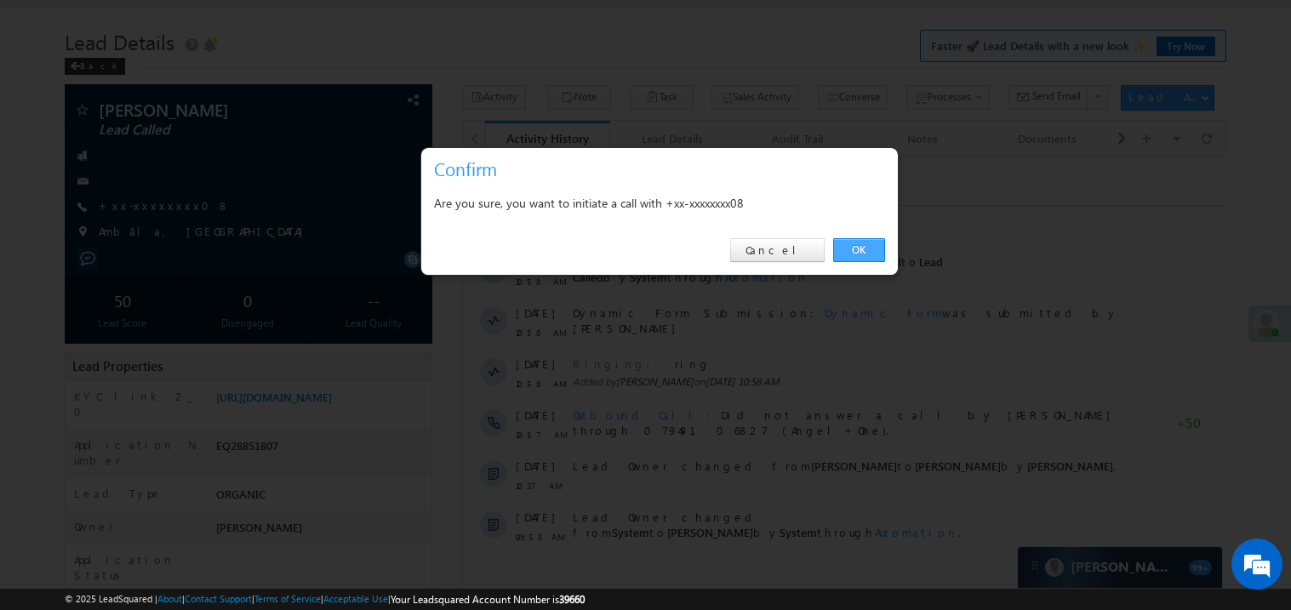
click at [852, 249] on link "OK" at bounding box center [859, 250] width 52 height 24
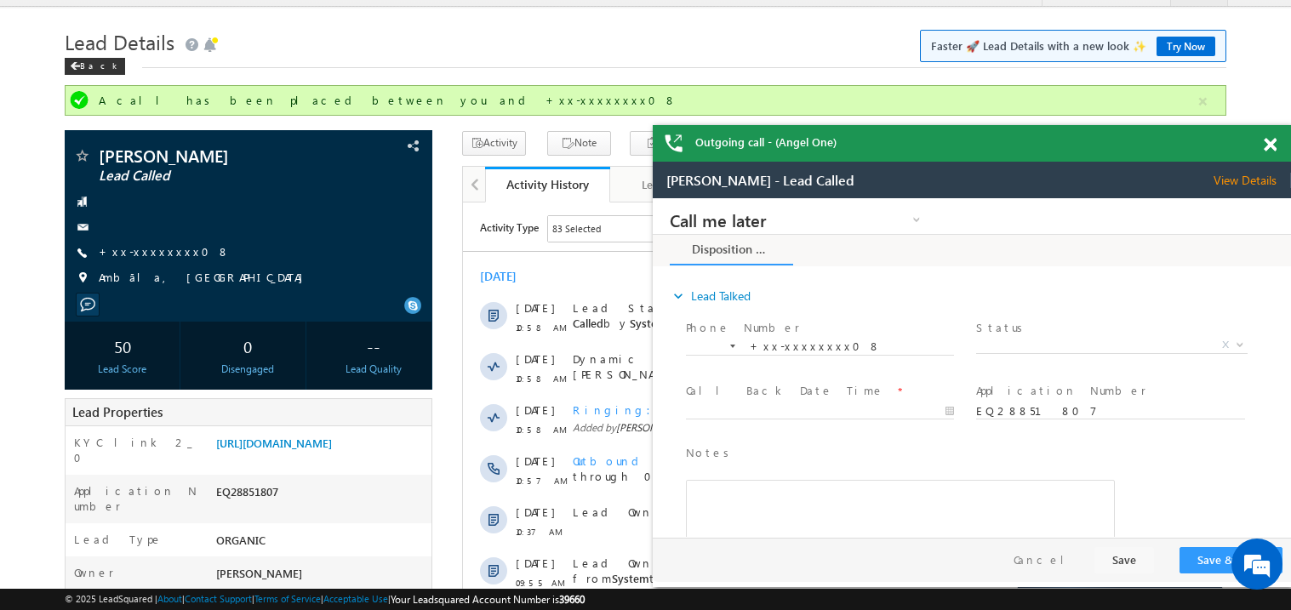
scroll to position [0, 0]
click at [1275, 142] on span at bounding box center [1270, 145] width 13 height 14
click at [837, 142] on span "Outgoing call - (Angel One)" at bounding box center [765, 142] width 141 height 15
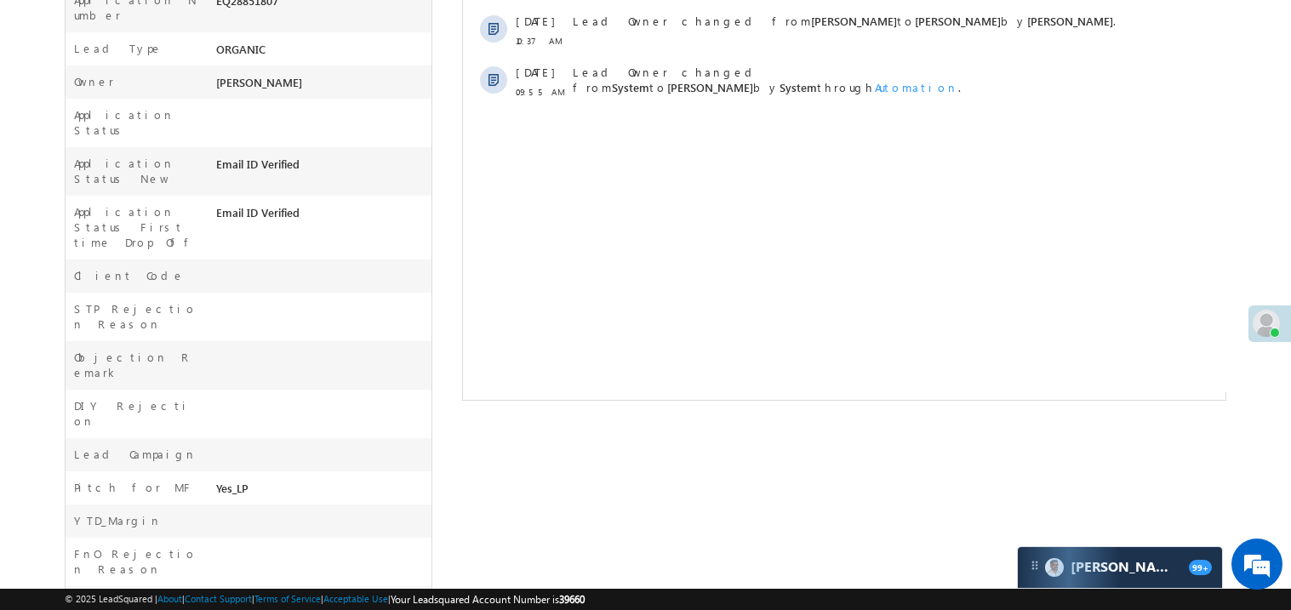
scroll to position [568, 0]
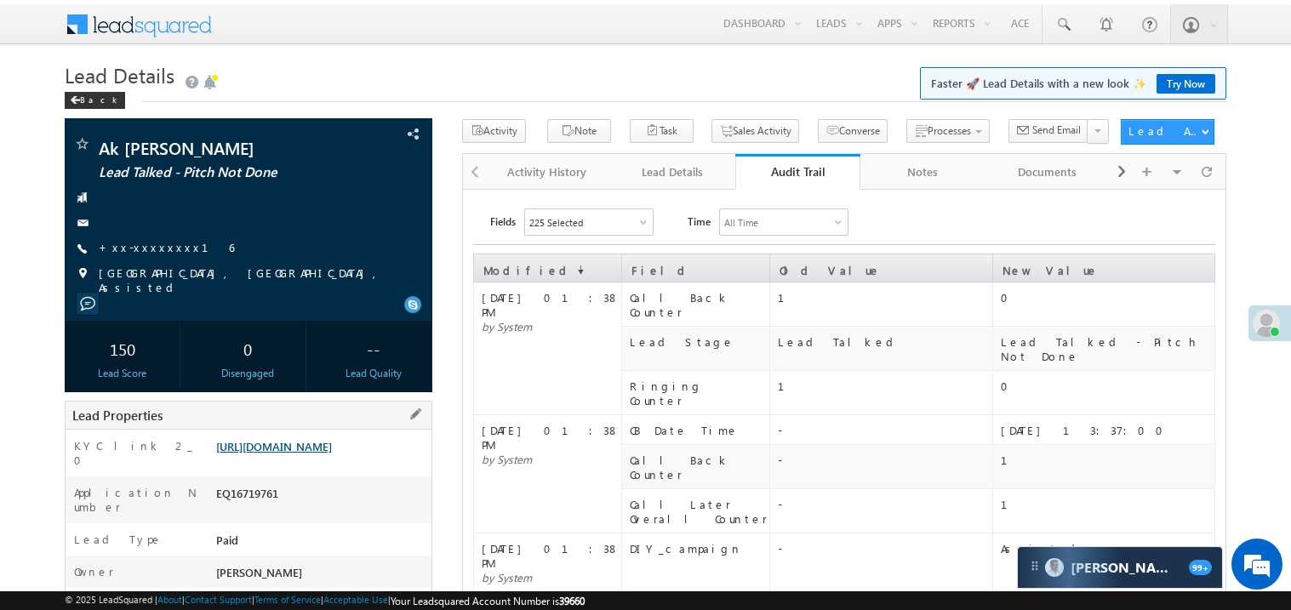
click at [308, 452] on link "[URL][DOMAIN_NAME]" at bounding box center [274, 446] width 116 height 14
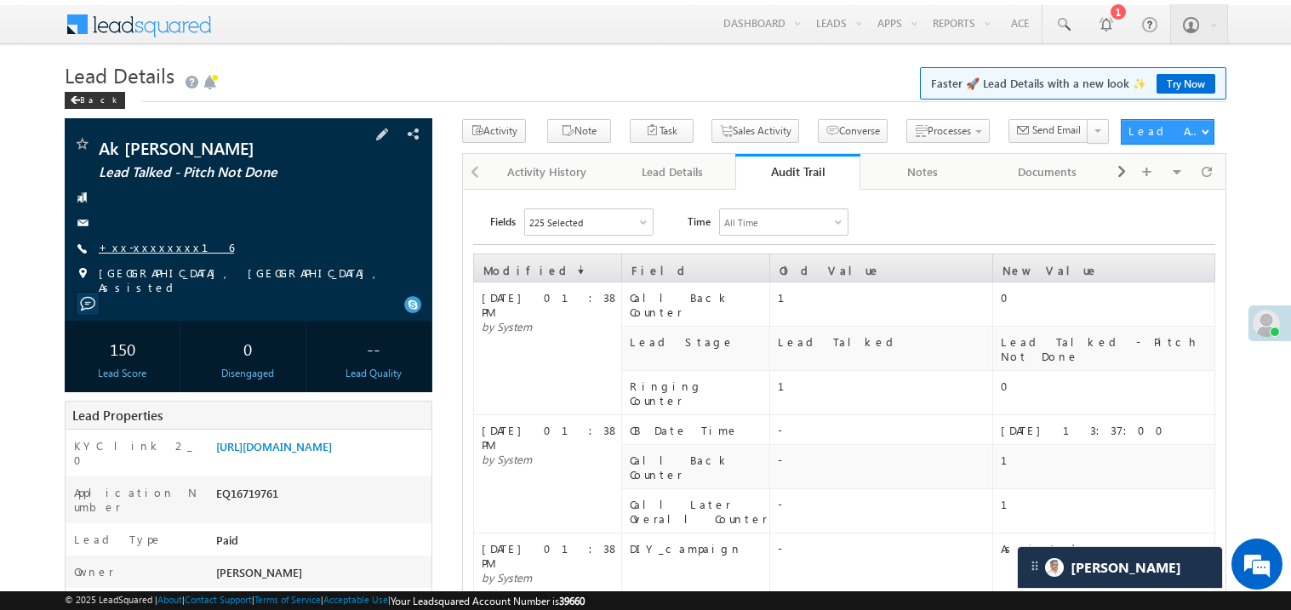
click at [157, 247] on link "+xx-xxxxxxxx16" at bounding box center [166, 247] width 135 height 14
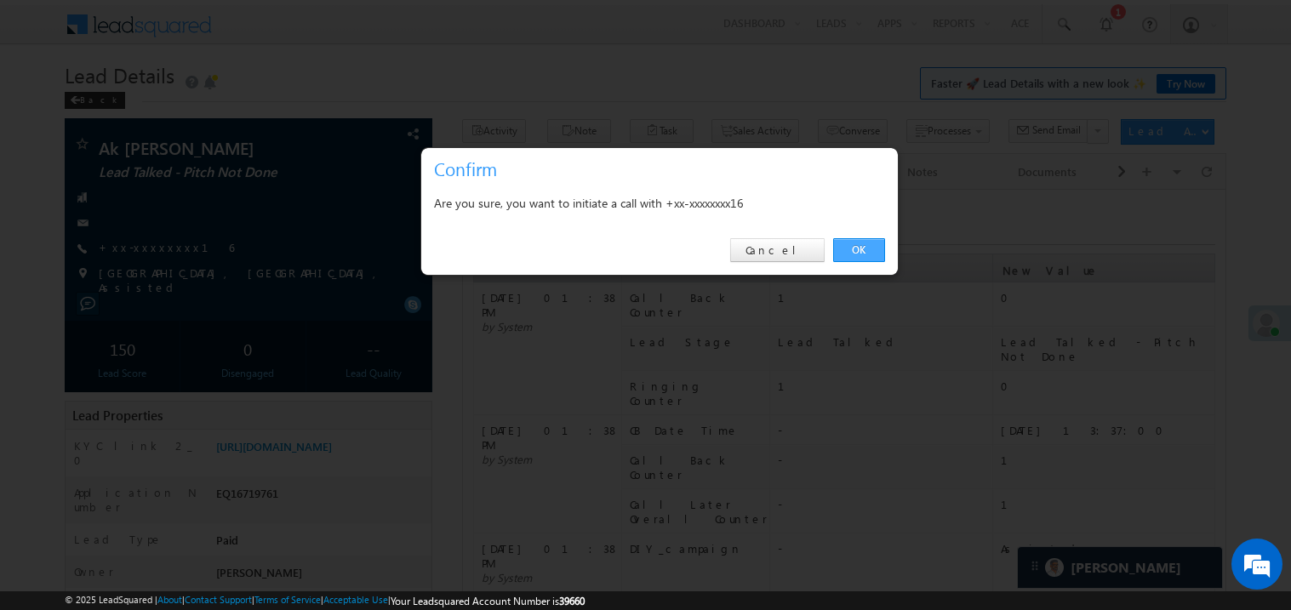
click at [865, 248] on link "OK" at bounding box center [859, 250] width 52 height 24
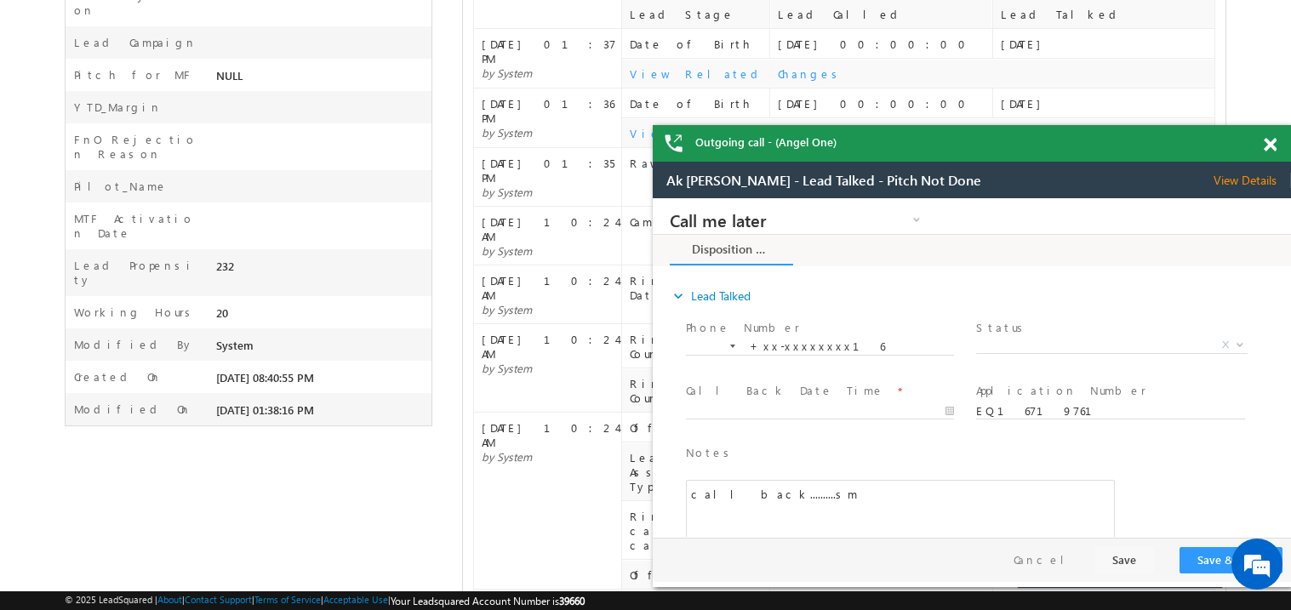
scroll to position [957, 0]
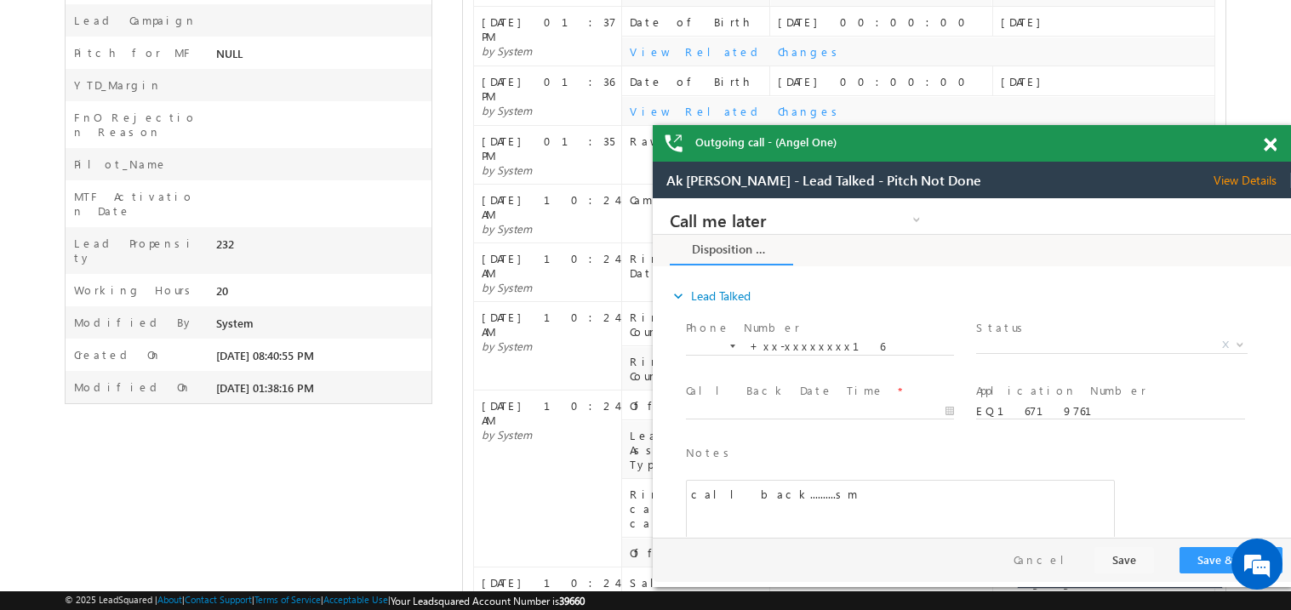
click at [1268, 152] on div at bounding box center [1279, 141] width 23 height 33
click at [1274, 142] on span at bounding box center [1270, 145] width 13 height 14
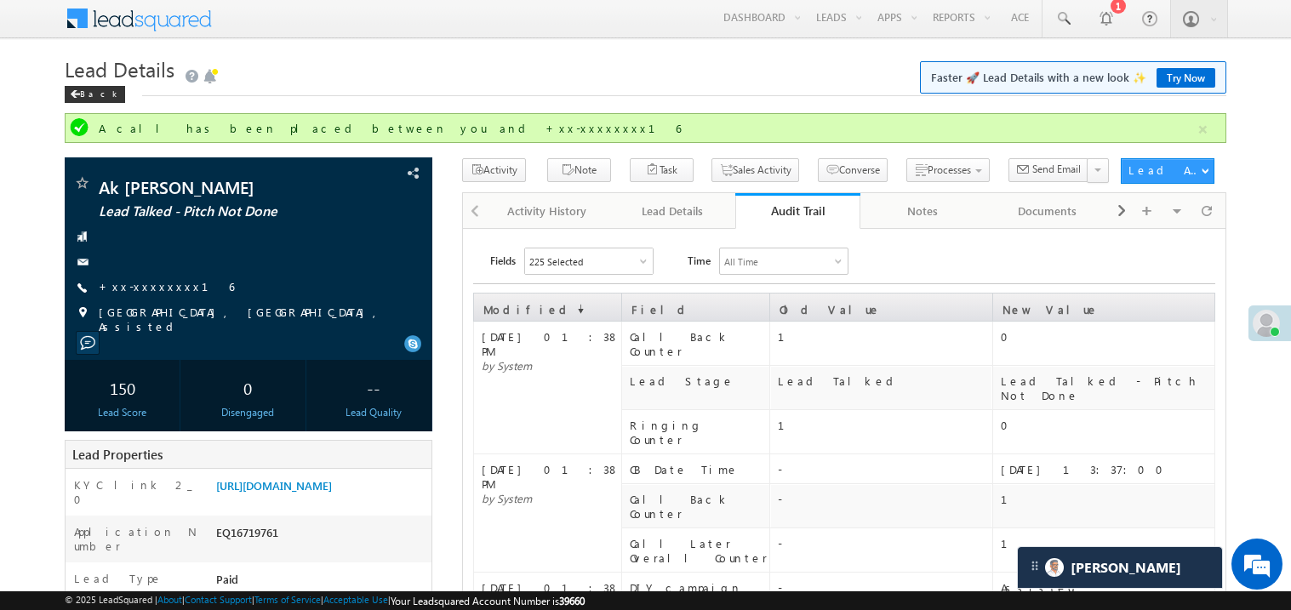
scroll to position [0, 0]
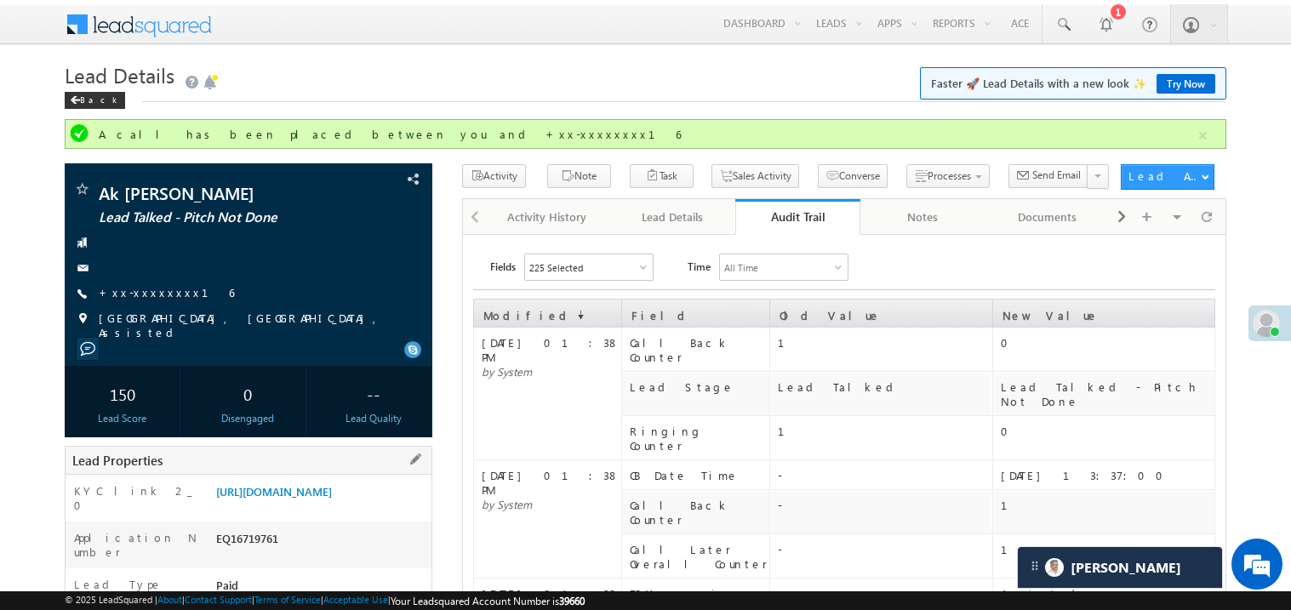
click at [360, 539] on div "Application Number EQ16719761" at bounding box center [249, 545] width 366 height 47
click at [332, 499] on link "https://angelbroking1-pk3em7sa.customui-test.leadsquared.com?leadId=cafdf149-13…" at bounding box center [274, 491] width 116 height 14
click at [307, 499] on link "https://angelbroking1-pk3em7sa.customui-test.leadsquared.com?leadId=cafdf149-13…" at bounding box center [274, 491] width 116 height 14
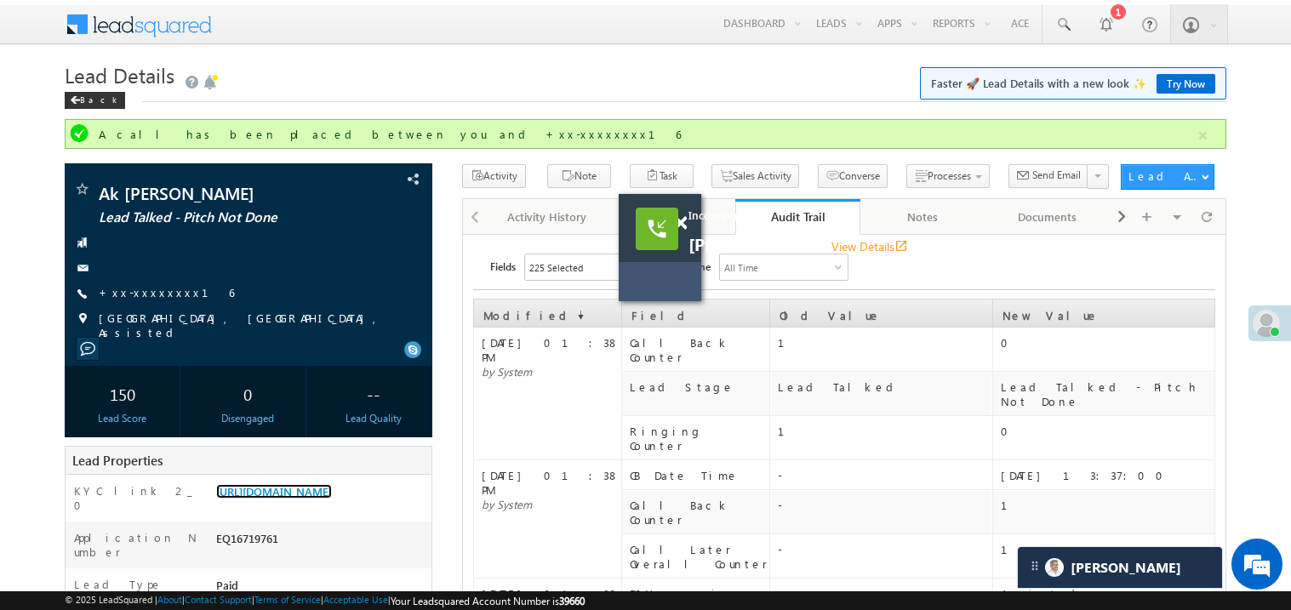
drag, startPoint x: 734, startPoint y: 311, endPoint x: 592, endPoint y: 281, distance: 145.3
click at [636, 284] on div at bounding box center [683, 292] width 94 height 17
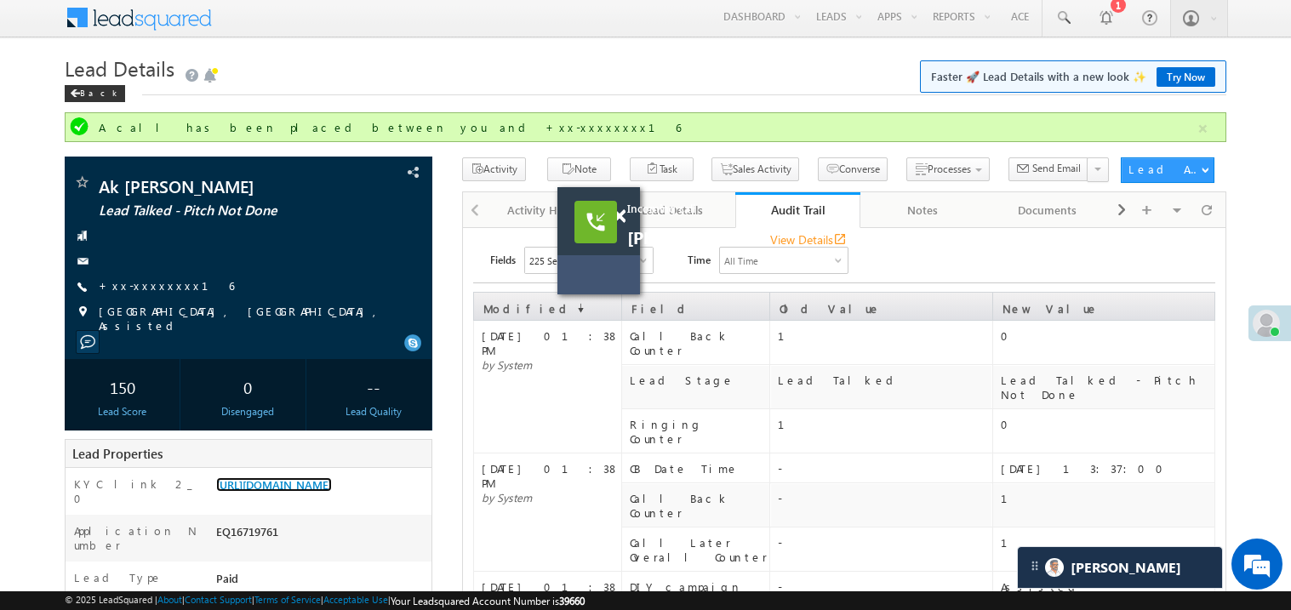
scroll to position [8, 0]
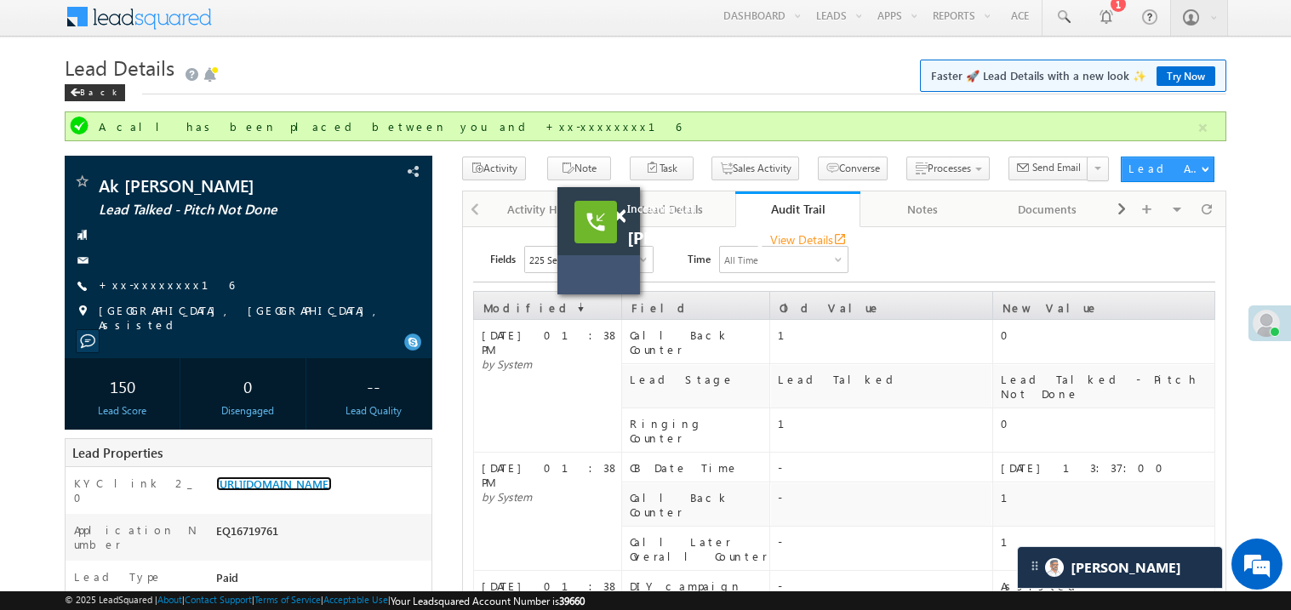
drag, startPoint x: 599, startPoint y: 268, endPoint x: 491, endPoint y: 268, distance: 108.1
click at [558, 268] on div "Incoming call Aman Kashyap View Details open_in_new" at bounding box center [599, 240] width 83 height 107
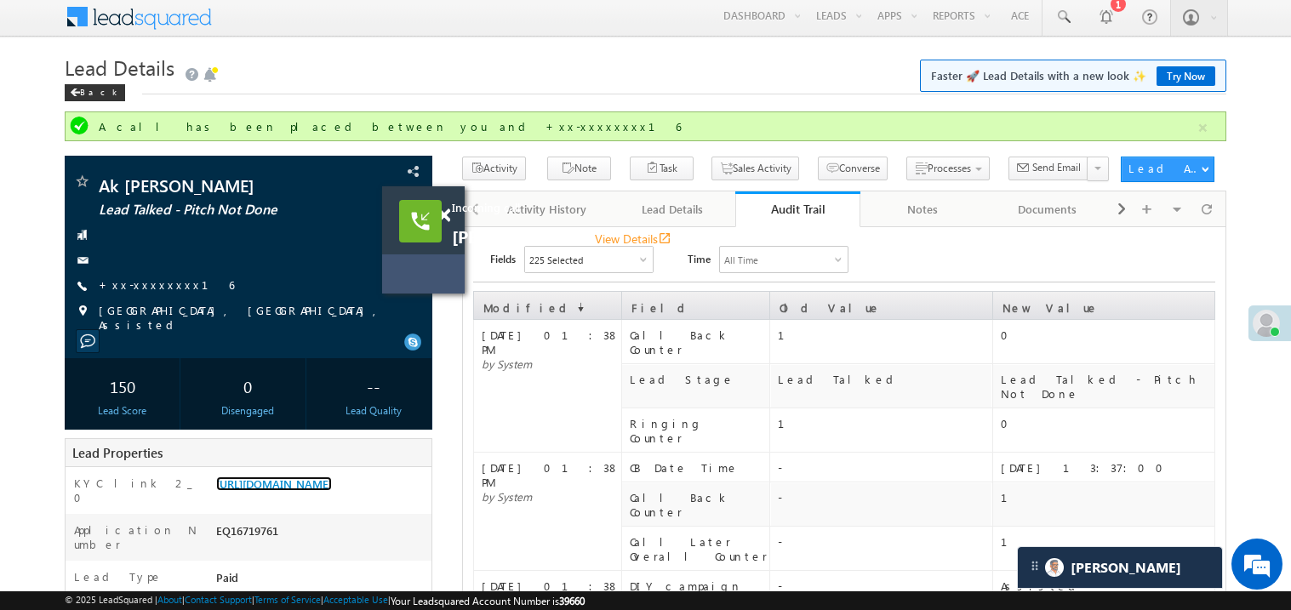
drag, startPoint x: 514, startPoint y: 255, endPoint x: 405, endPoint y: 255, distance: 109.0
click at [405, 255] on div "Incoming call Aman Kashyap View Details open_in_new" at bounding box center [423, 239] width 83 height 107
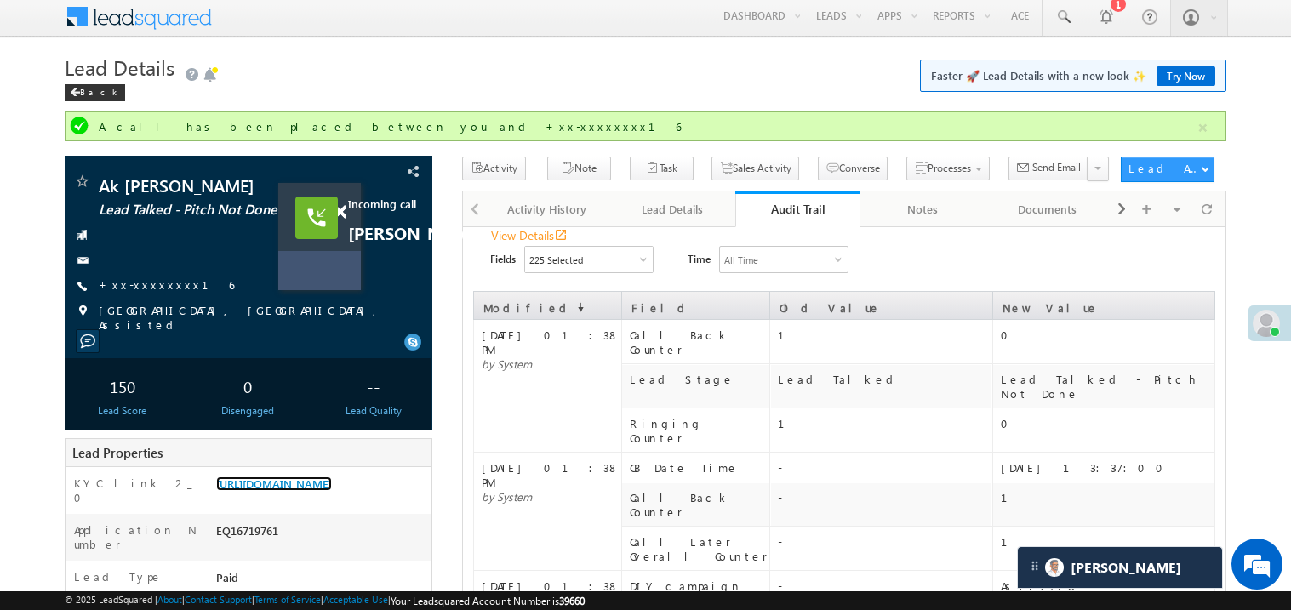
drag, startPoint x: 398, startPoint y: 258, endPoint x: 313, endPoint y: 259, distance: 84.3
click at [313, 259] on div "Incoming call Aman Kashyap View Details open_in_new" at bounding box center [319, 236] width 83 height 107
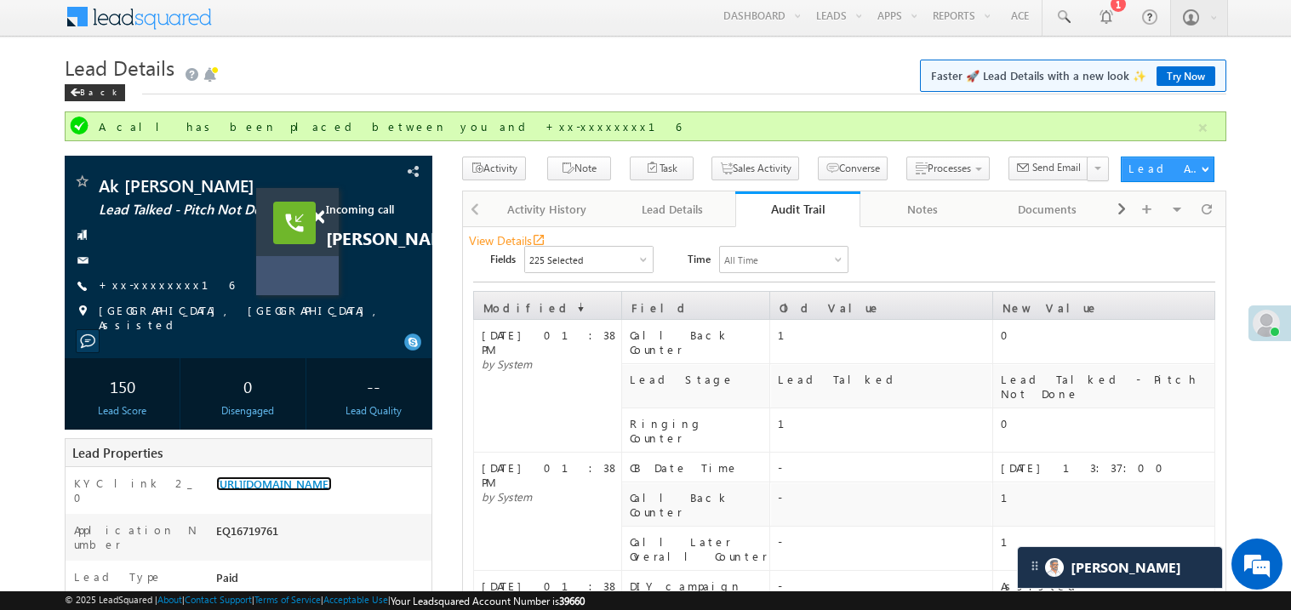
click at [324, 220] on div at bounding box center [327, 209] width 23 height 43
click at [323, 216] on span at bounding box center [318, 217] width 13 height 14
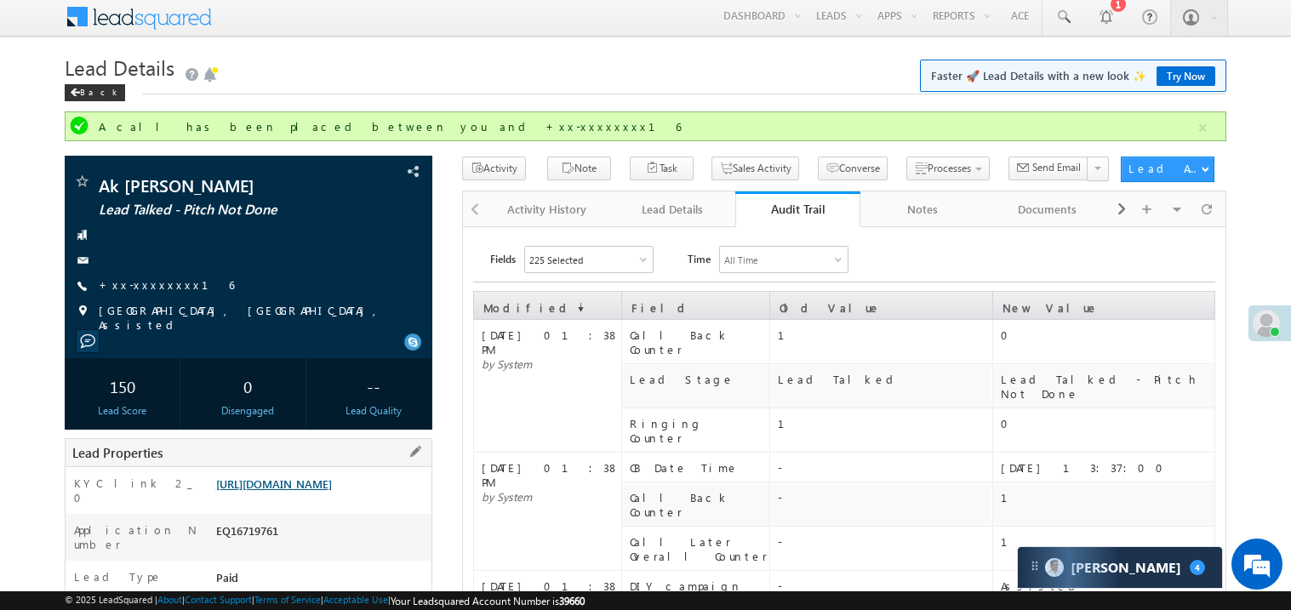
click at [331, 491] on link "https://angelbroking1-pk3em7sa.customui-test.leadsquared.com?leadId=cafdf149-13…" at bounding box center [274, 484] width 116 height 14
click at [140, 287] on link "+xx-xxxxxxxx16" at bounding box center [166, 285] width 135 height 14
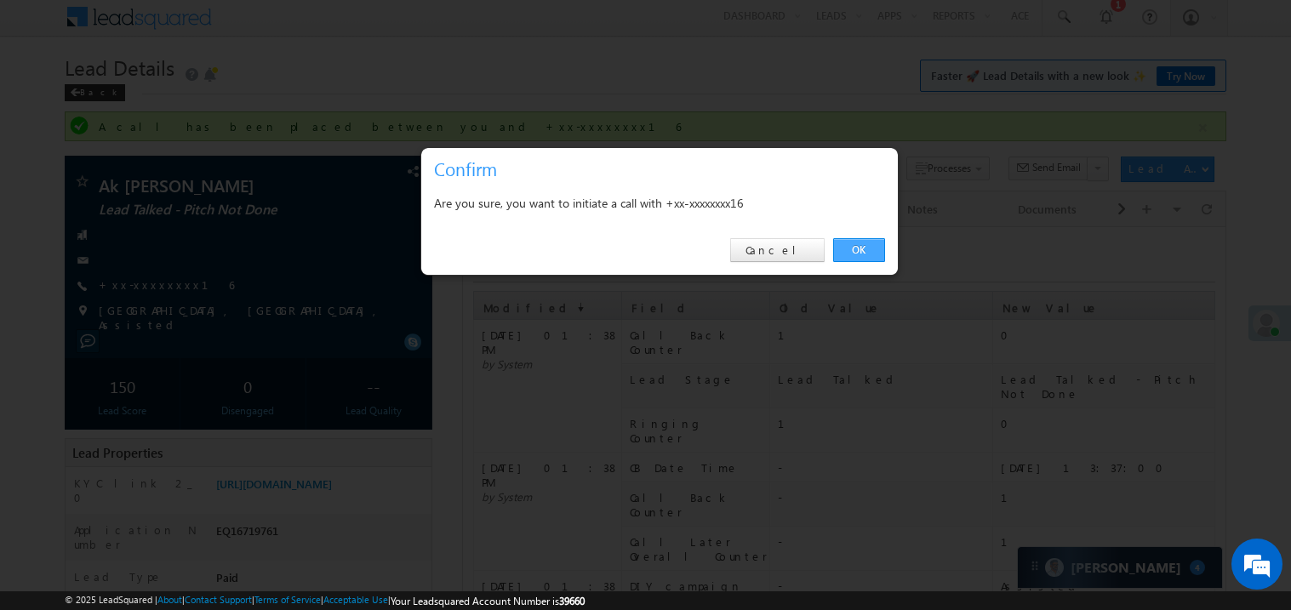
click at [852, 246] on link "OK" at bounding box center [859, 250] width 52 height 24
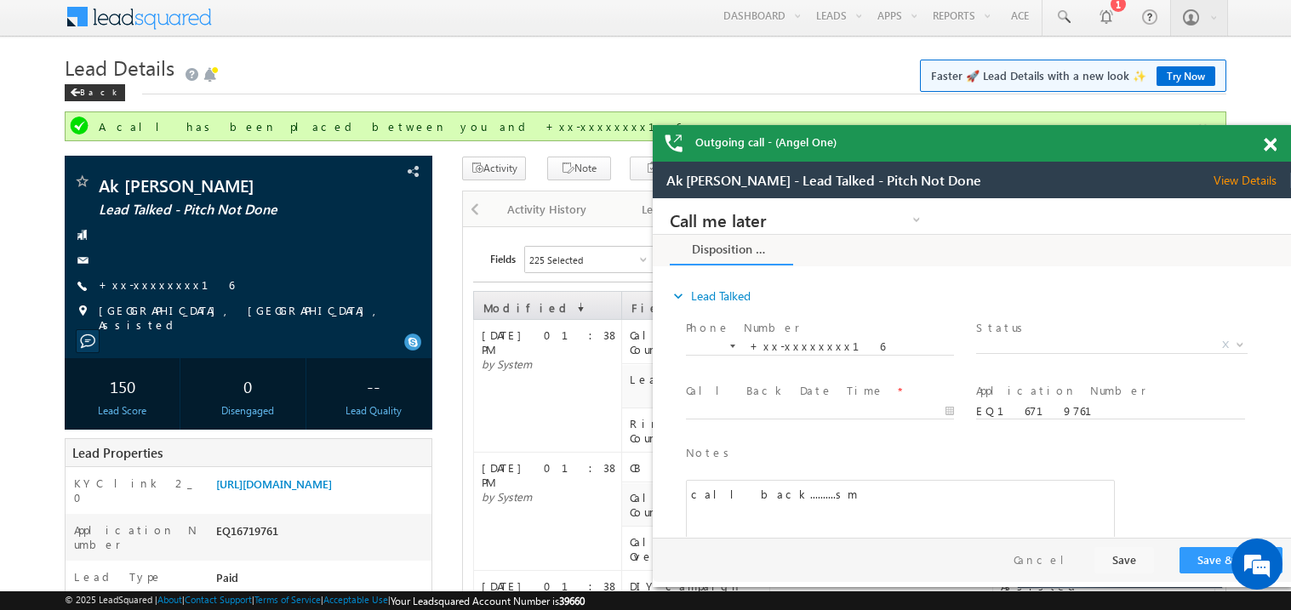
scroll to position [0, 0]
click at [1271, 150] on span at bounding box center [1270, 145] width 13 height 14
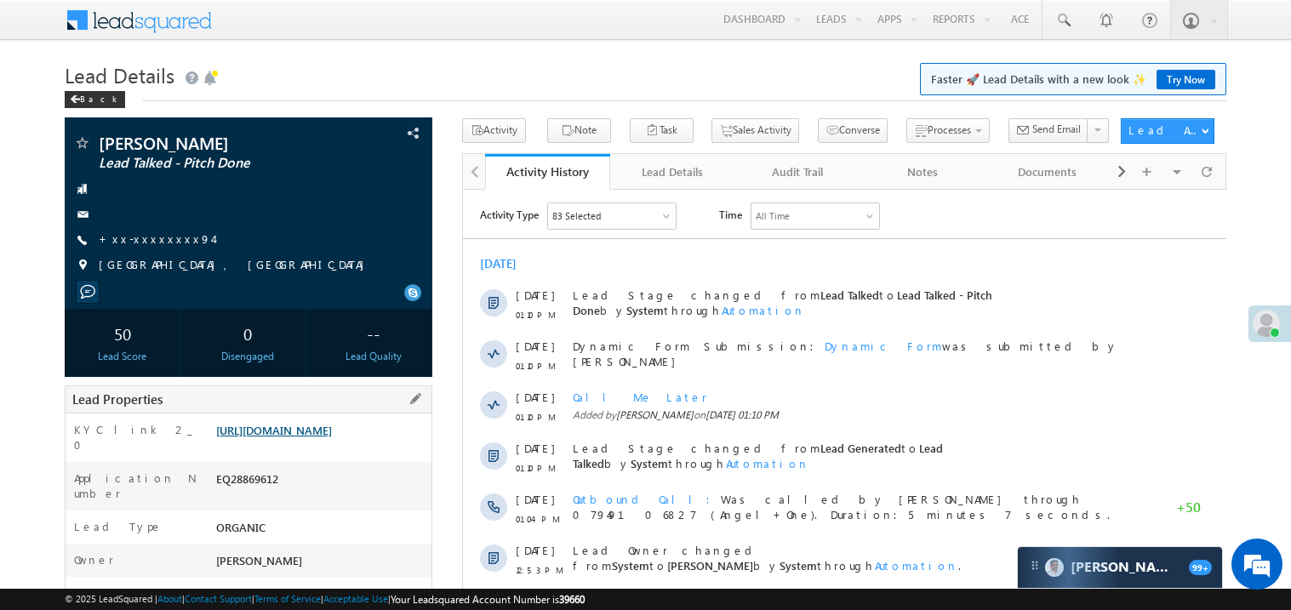
click at [299, 438] on link "[URL][DOMAIN_NAME]" at bounding box center [274, 430] width 116 height 14
click at [155, 243] on link "+xx-xxxxxxxx94" at bounding box center [156, 239] width 114 height 14
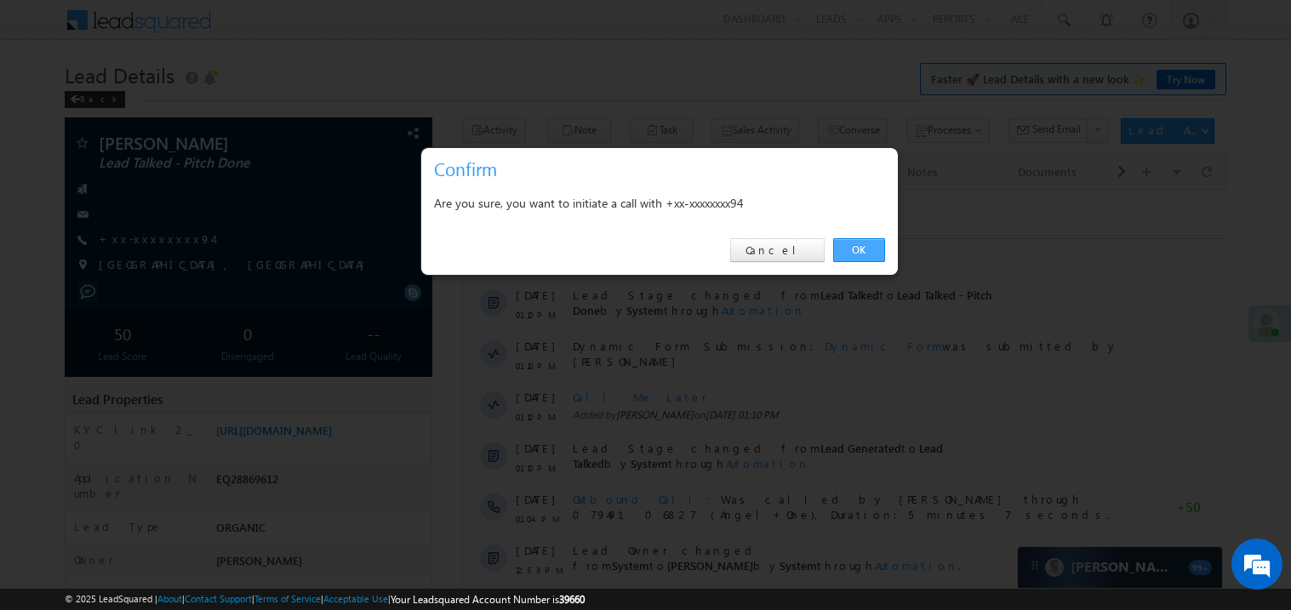
click at [857, 250] on link "OK" at bounding box center [859, 250] width 52 height 24
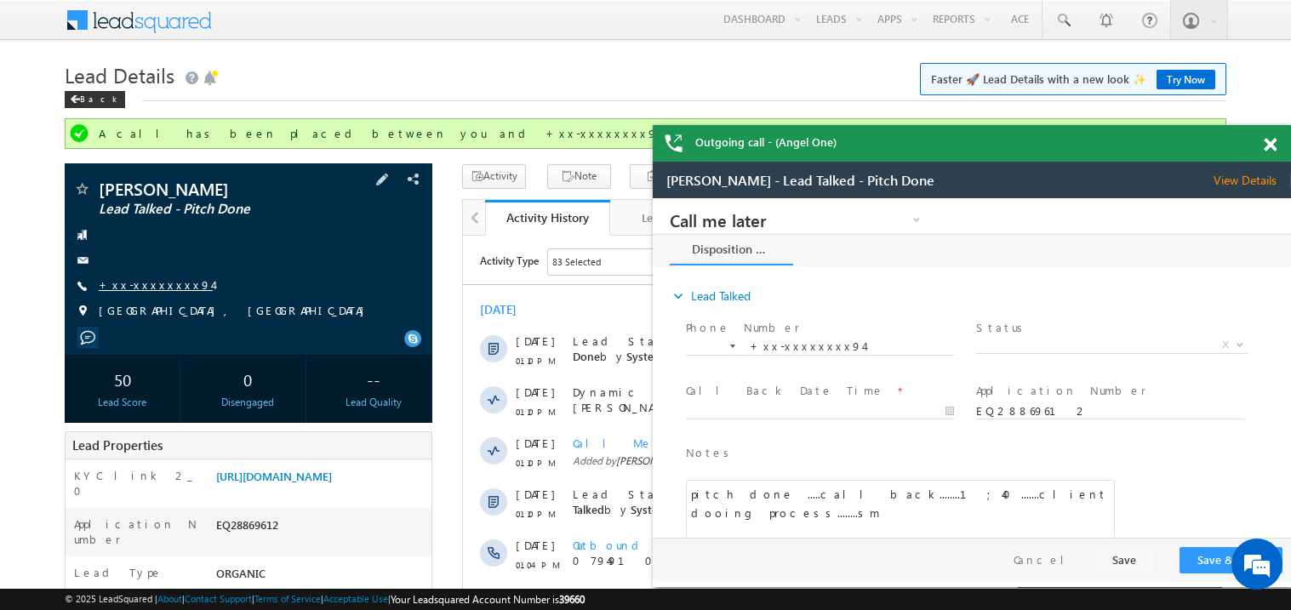
click at [153, 283] on link "+xx-xxxxxxxx94" at bounding box center [156, 285] width 114 height 14
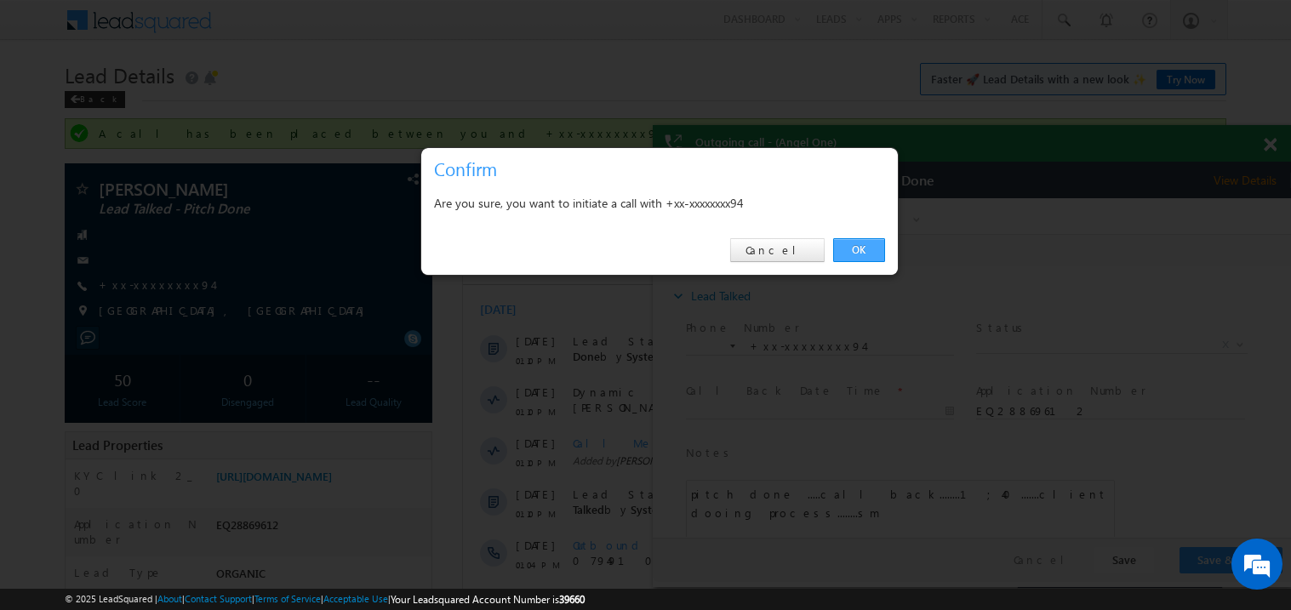
click at [860, 253] on link "OK" at bounding box center [859, 250] width 52 height 24
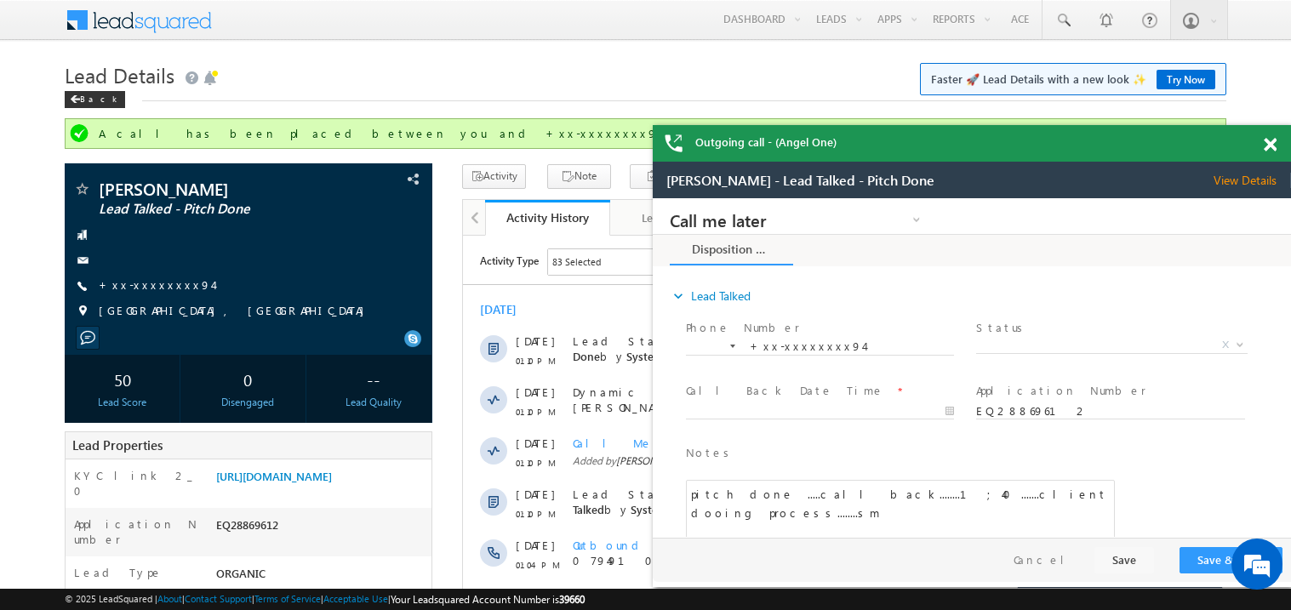
click at [1268, 138] on span at bounding box center [1270, 145] width 13 height 14
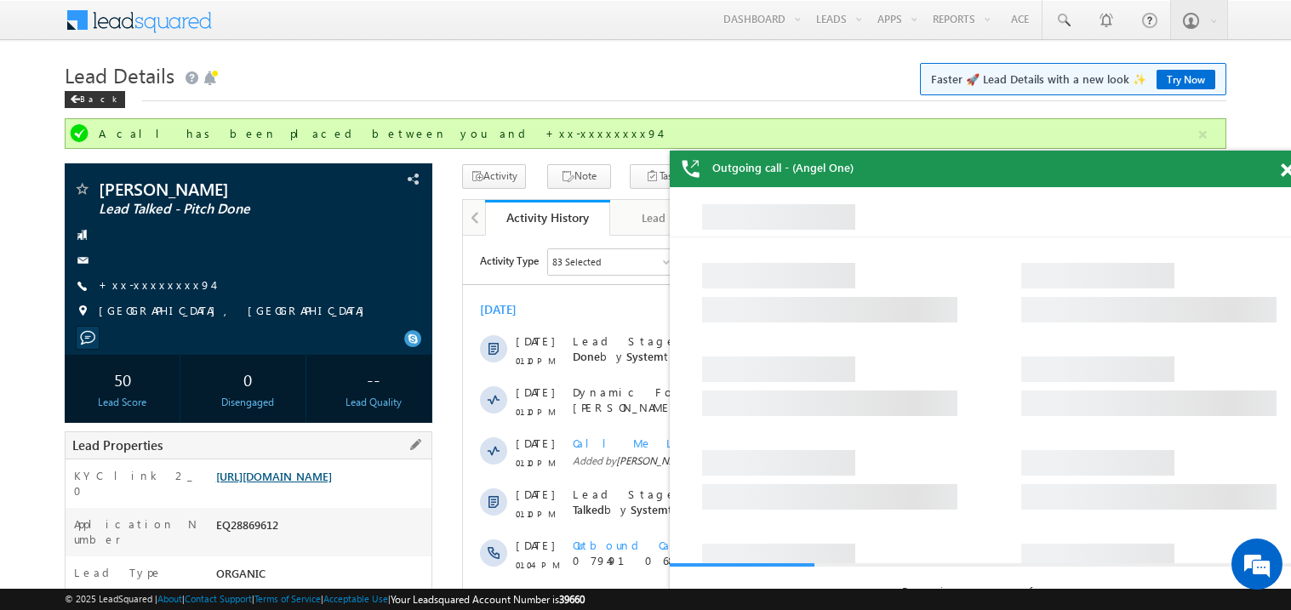
click at [332, 484] on link "[URL][DOMAIN_NAME]" at bounding box center [274, 476] width 116 height 14
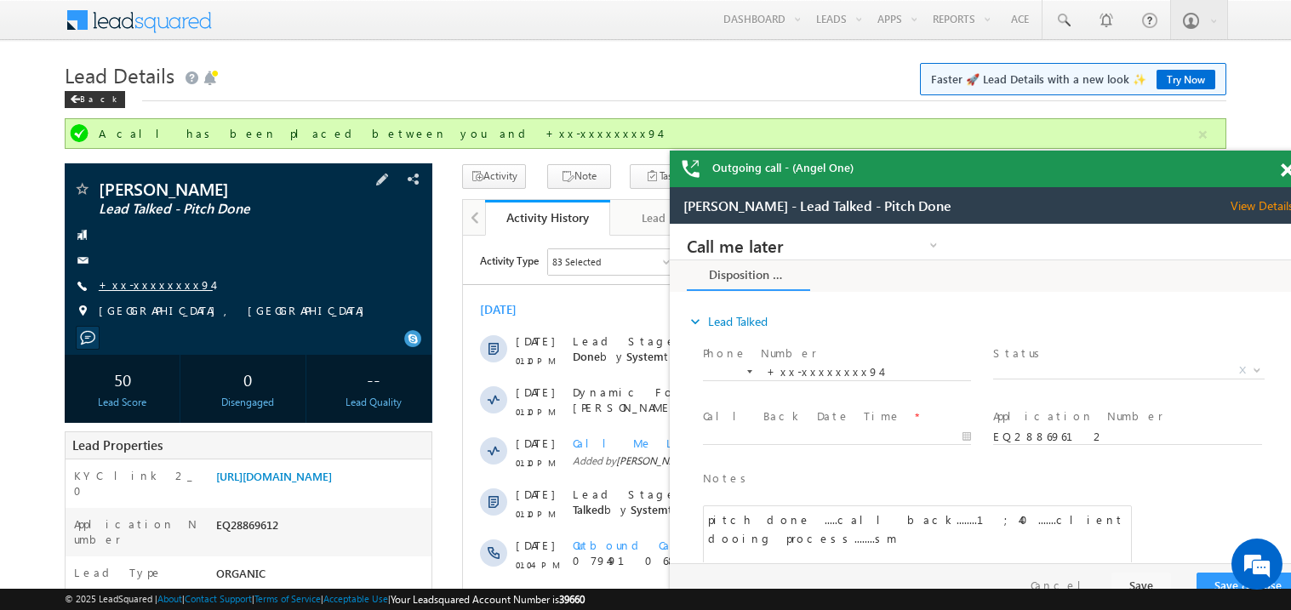
click at [147, 284] on link "+xx-xxxxxxxx94" at bounding box center [156, 285] width 114 height 14
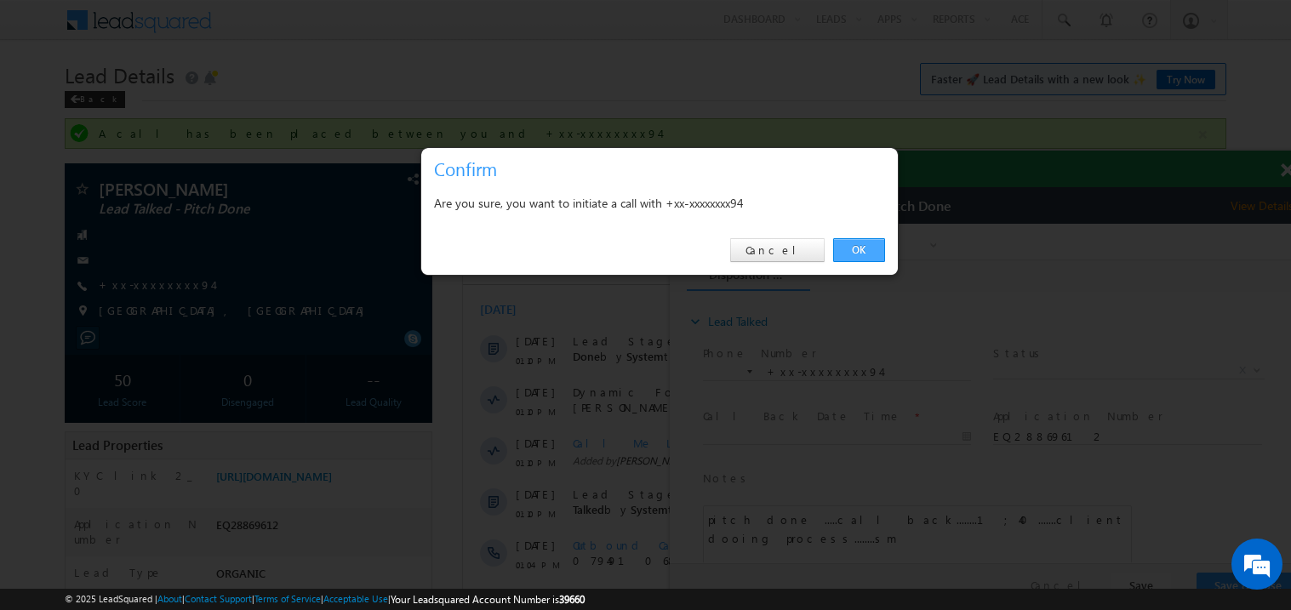
click at [858, 245] on link "OK" at bounding box center [859, 250] width 52 height 24
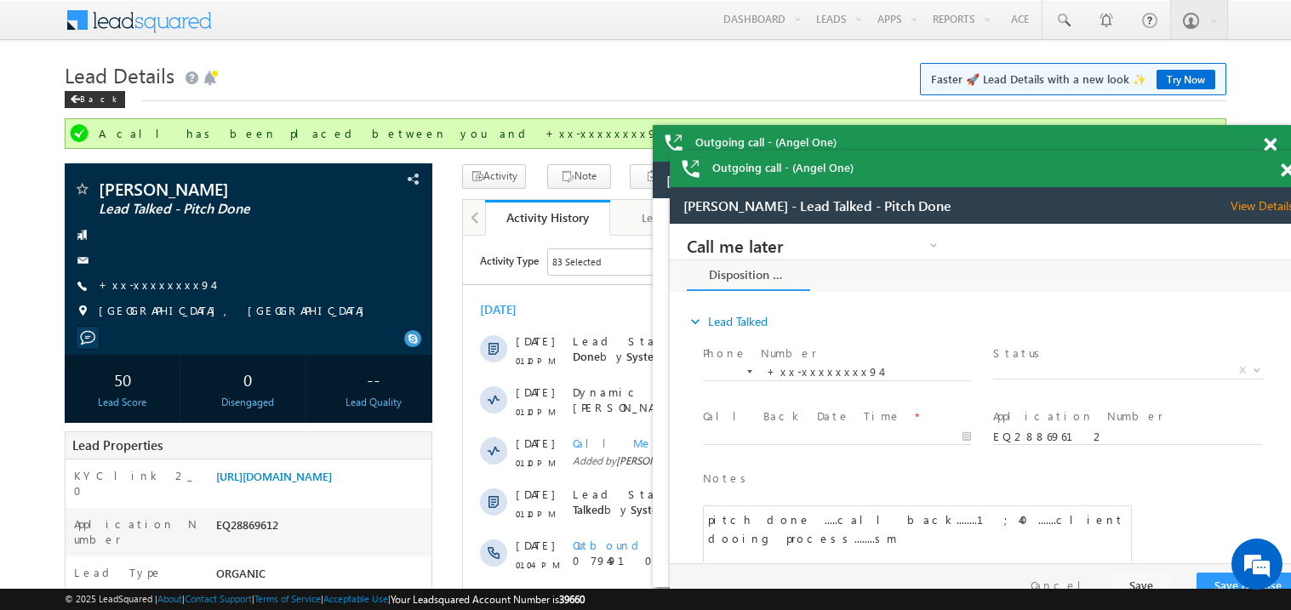
click at [1269, 145] on span at bounding box center [1270, 145] width 13 height 14
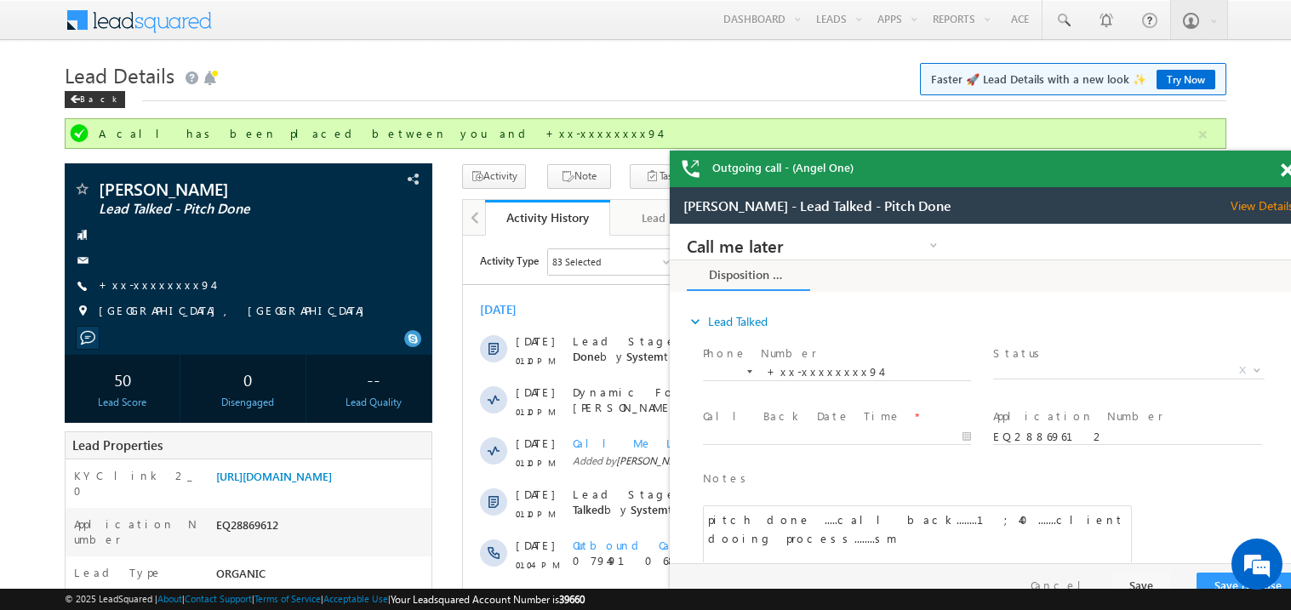
click at [1286, 176] on span at bounding box center [1287, 170] width 13 height 14
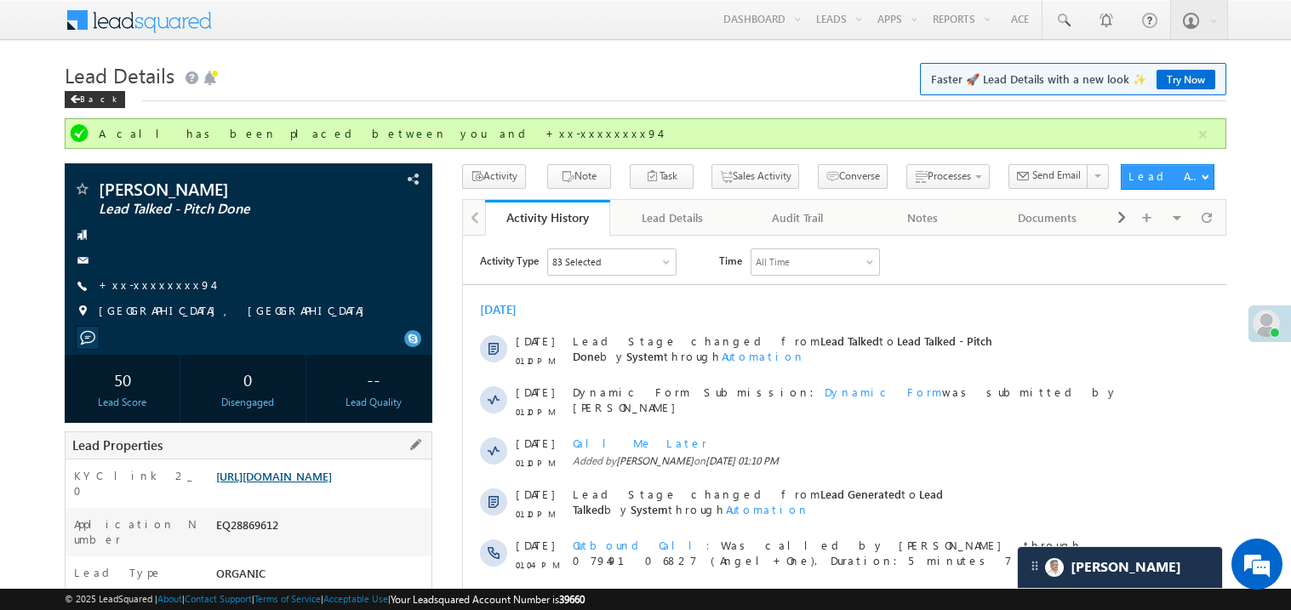
click at [323, 484] on link "https://angelbroking1-pk3em7sa.customui-test.leadsquared.com?leadId=5373906c-37…" at bounding box center [274, 476] width 116 height 14
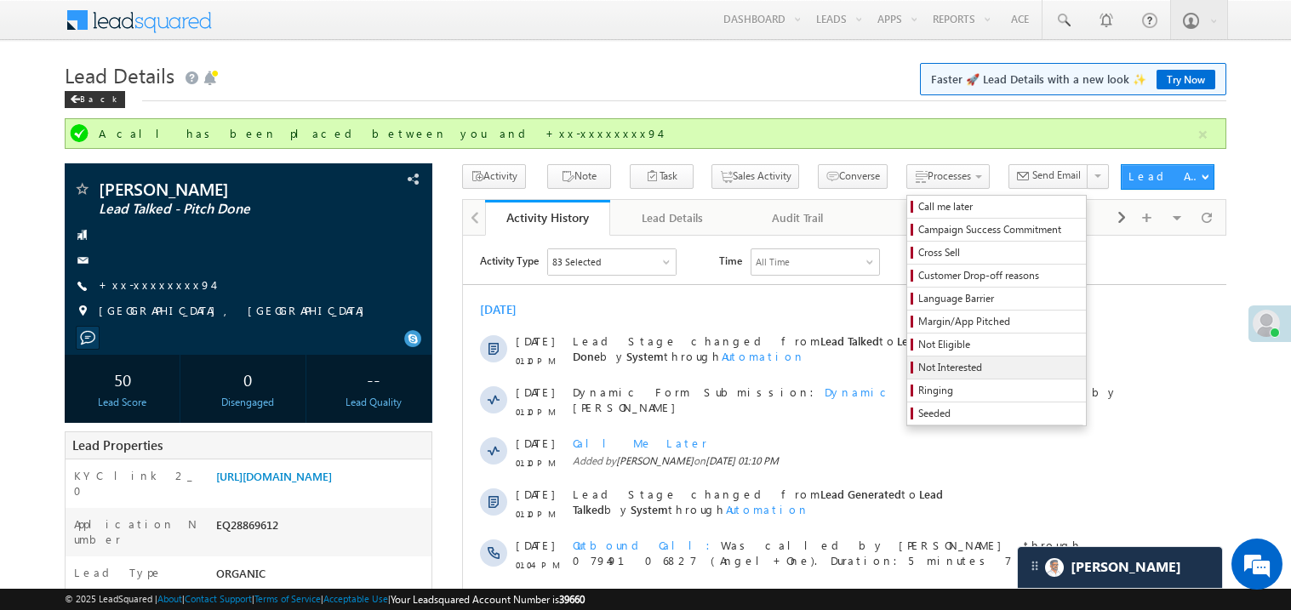
click at [919, 369] on span "Not Interested" at bounding box center [1000, 367] width 162 height 15
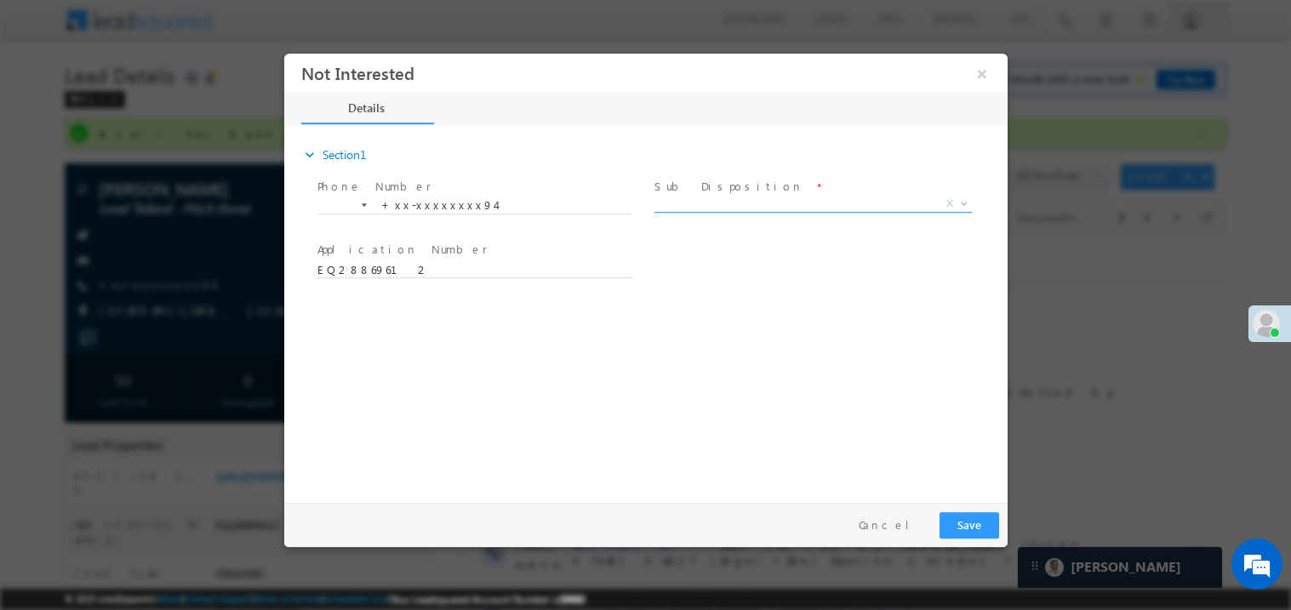
click at [735, 204] on span "X" at bounding box center [813, 203] width 318 height 17
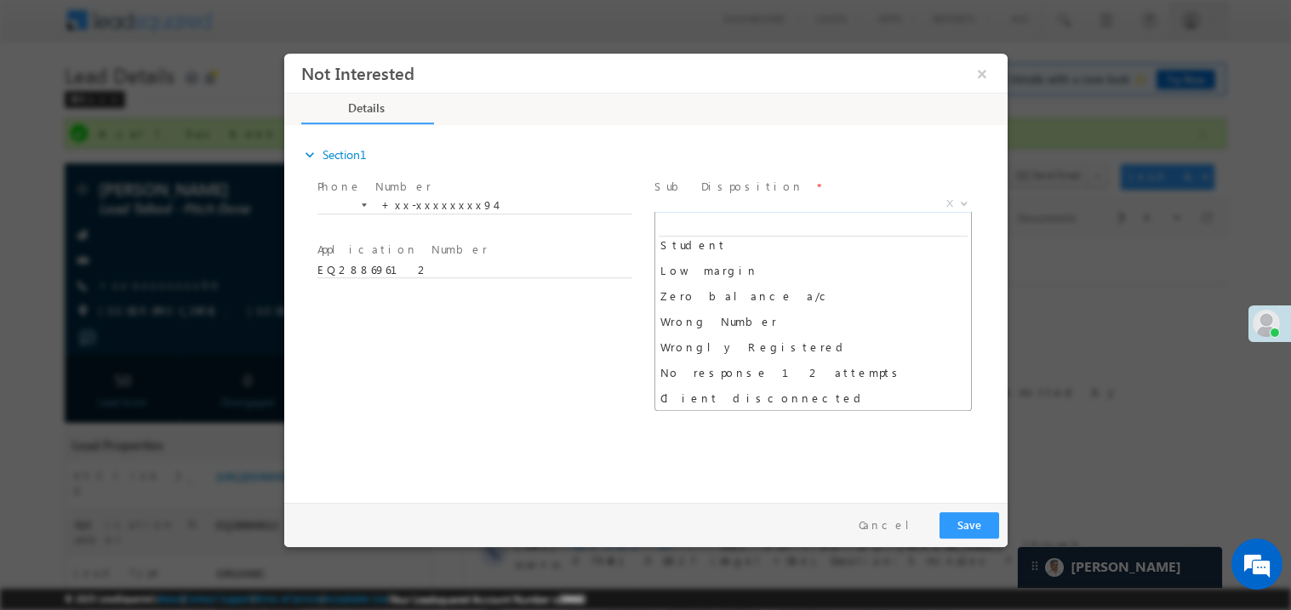
scroll to position [110, 0]
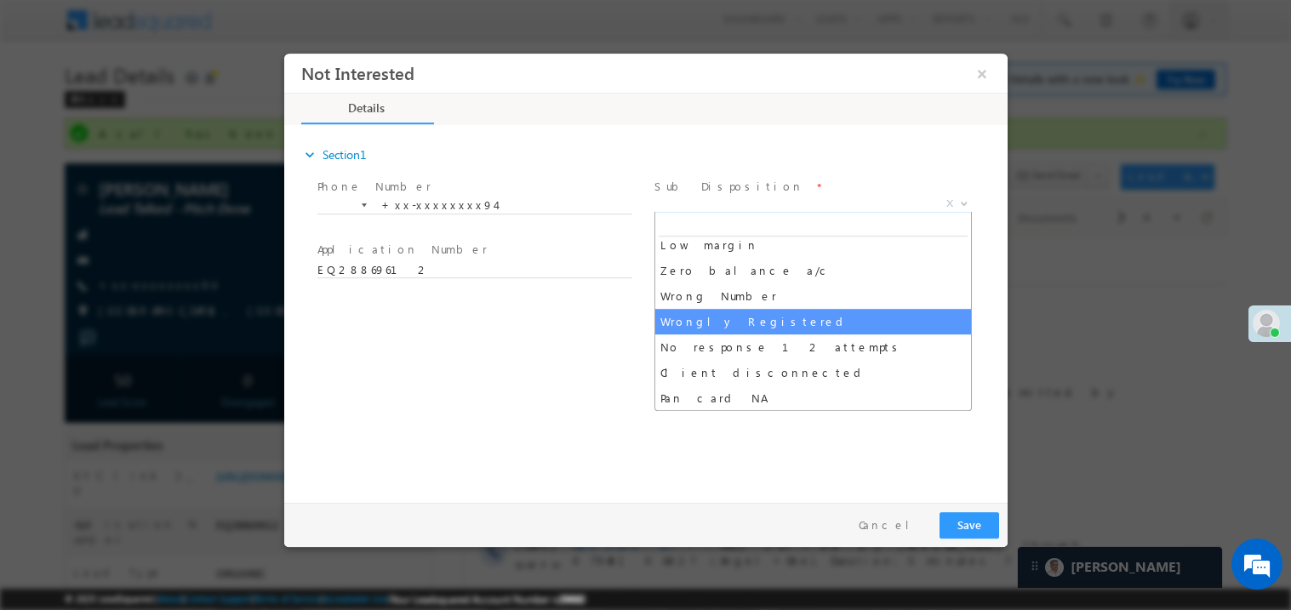
select select "Wrongly Registered"
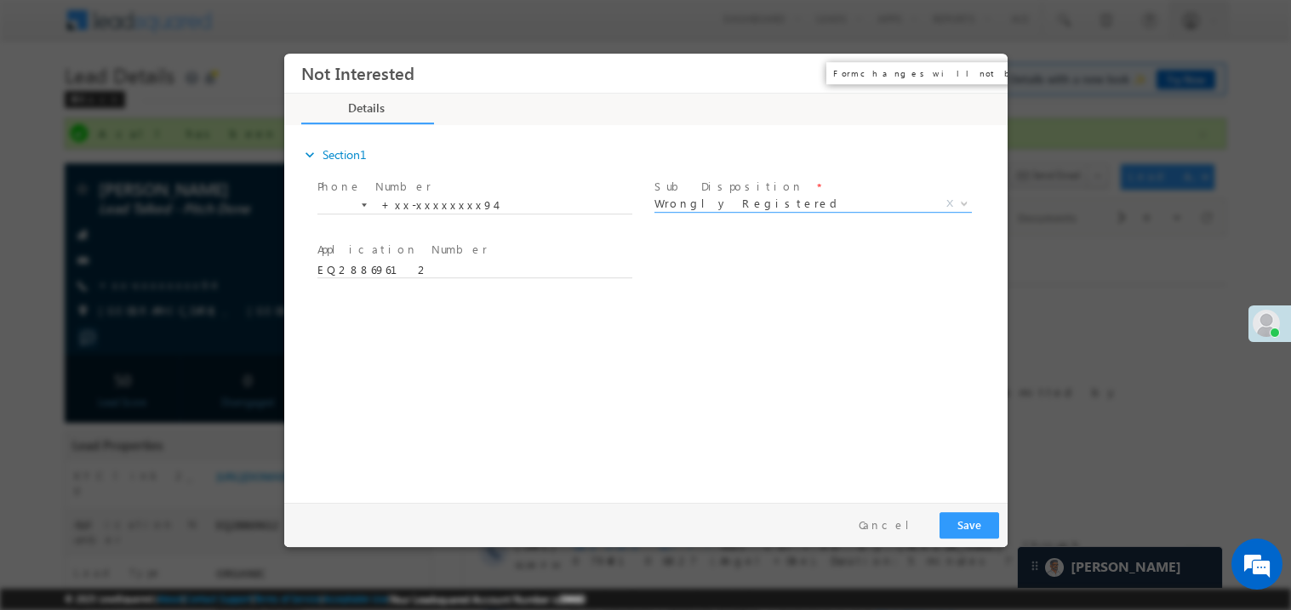
click at [987, 68] on button "×" at bounding box center [981, 72] width 29 height 31
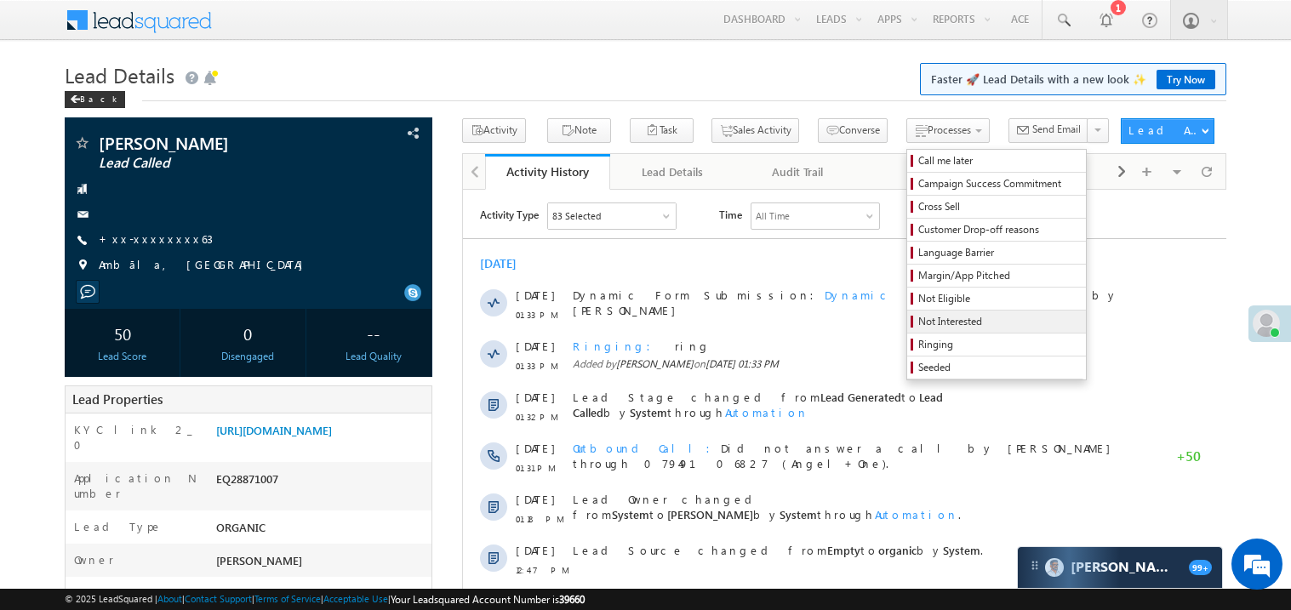
click at [919, 327] on span "Not Interested" at bounding box center [1000, 321] width 162 height 15
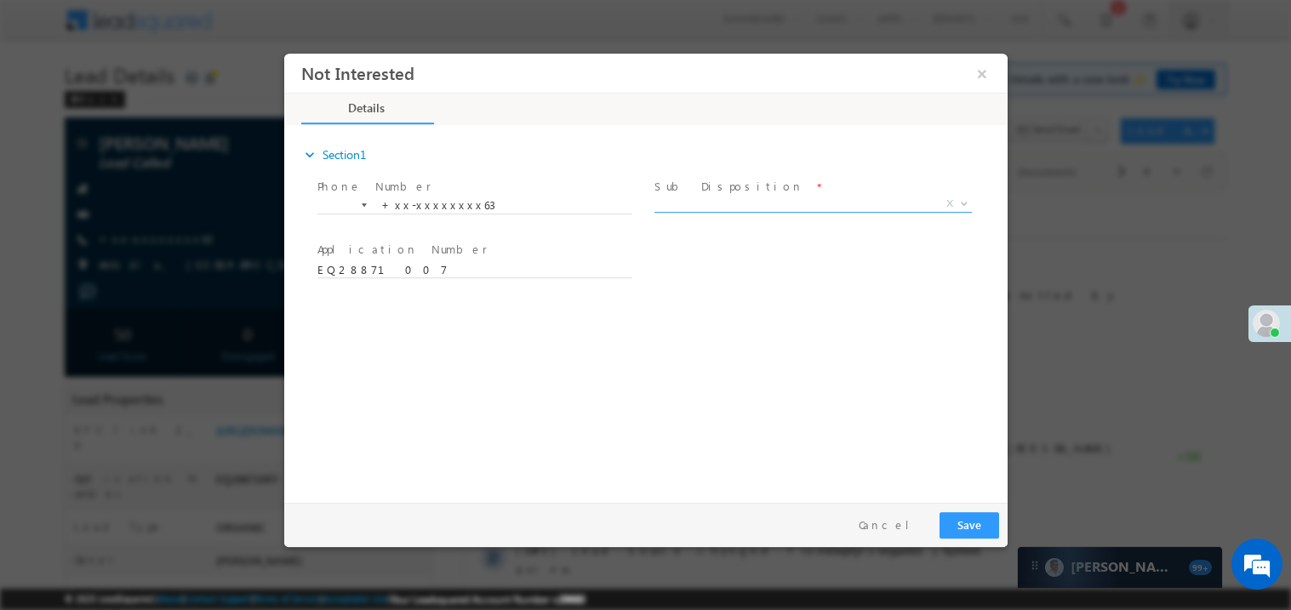
click at [690, 204] on span "X" at bounding box center [813, 203] width 318 height 17
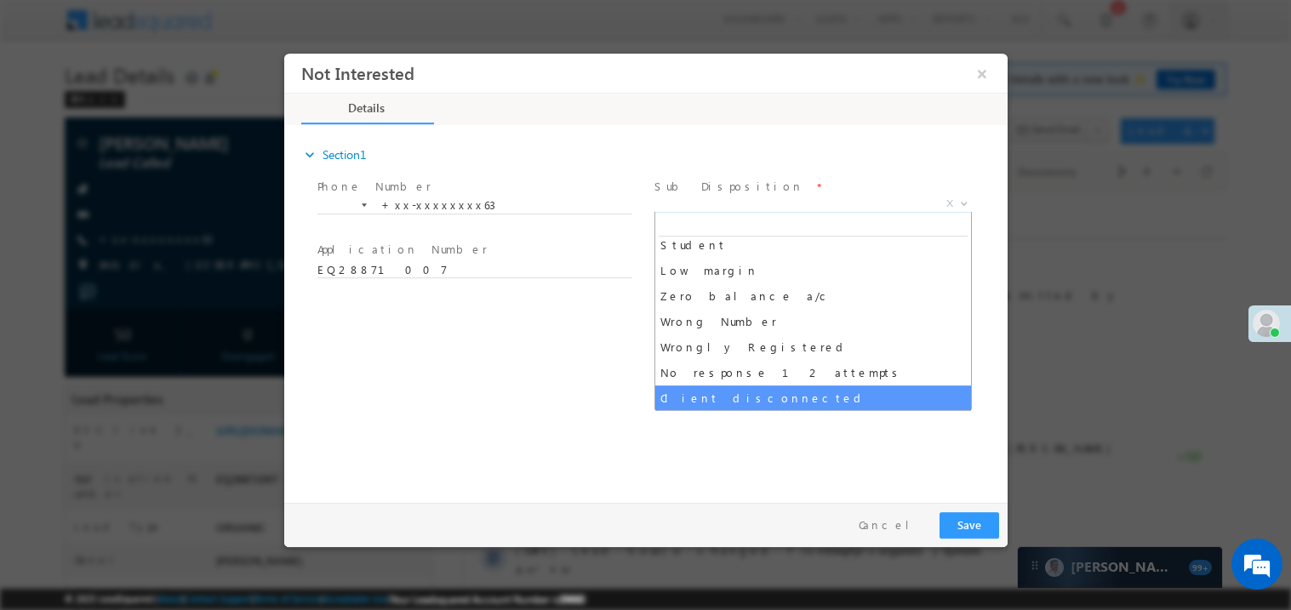
scroll to position [110, 0]
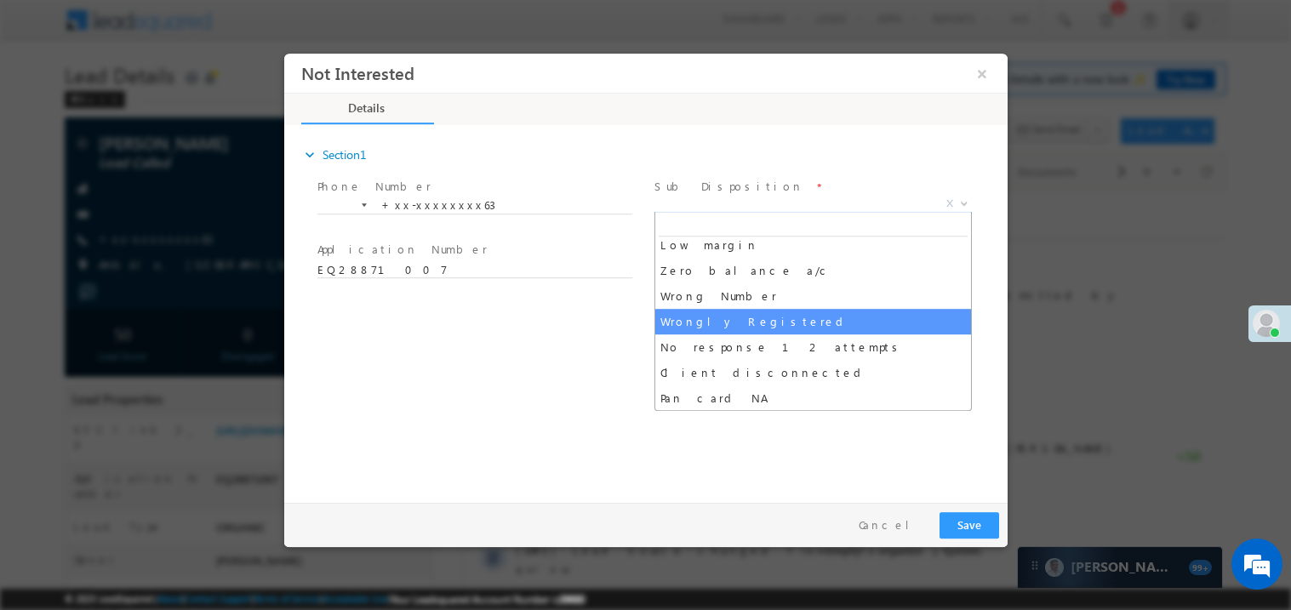
select select "Wrongly Registered"
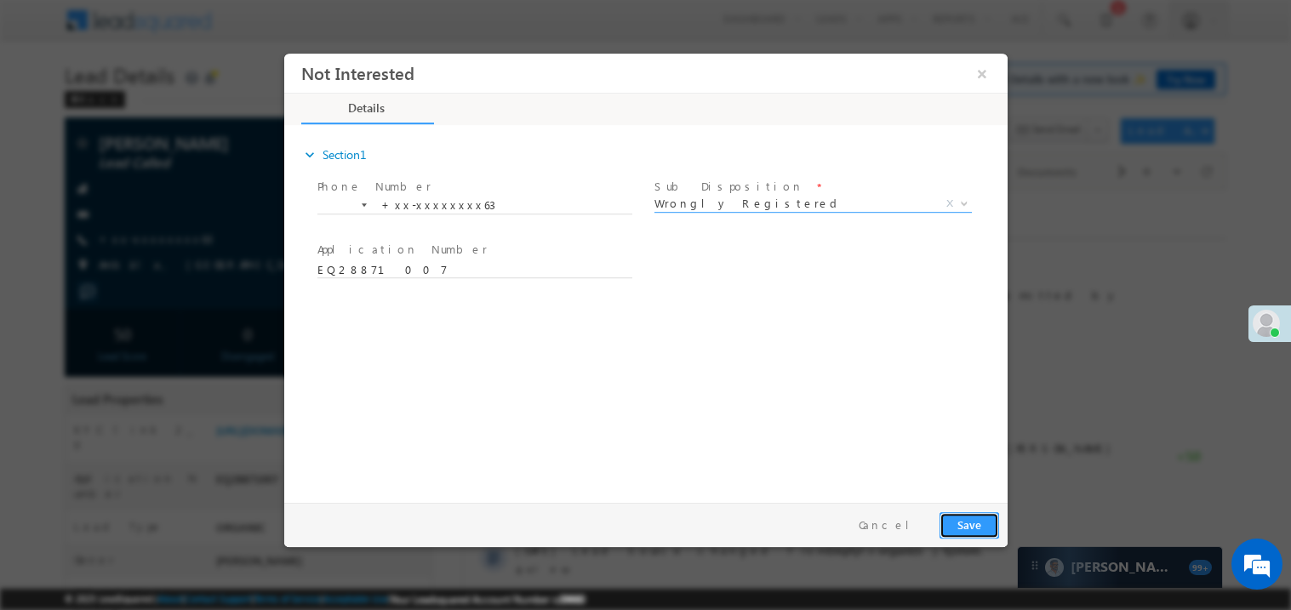
click at [968, 516] on button "Save" at bounding box center [969, 525] width 60 height 26
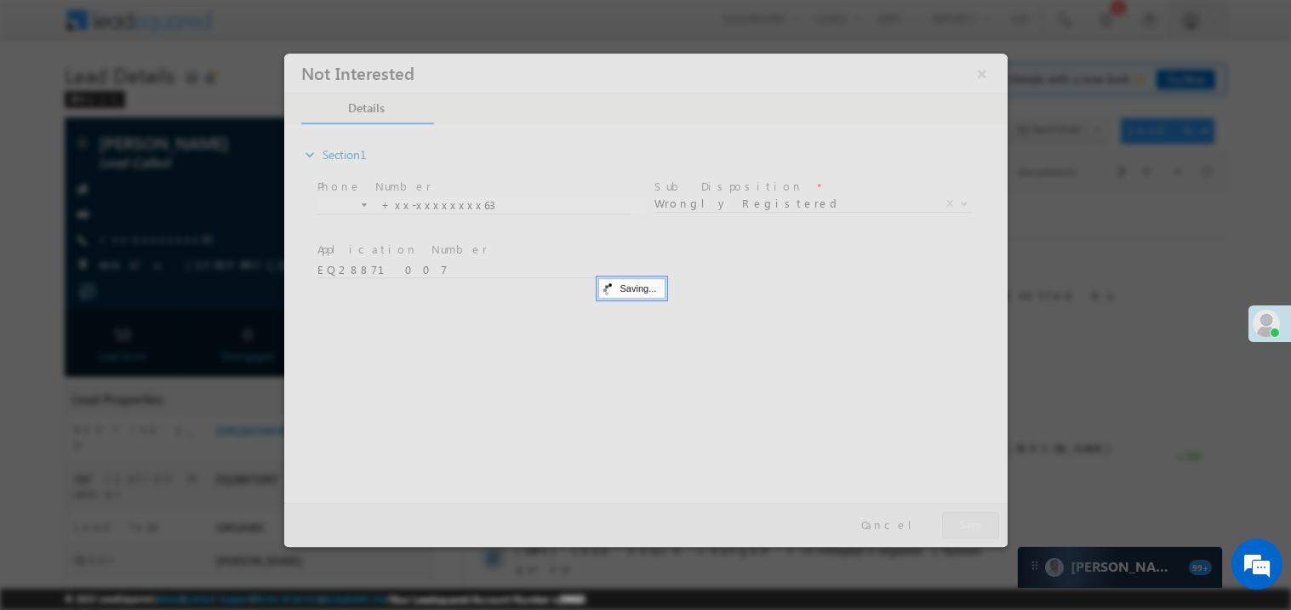
click at [968, 516] on div at bounding box center [645, 300] width 724 height 494
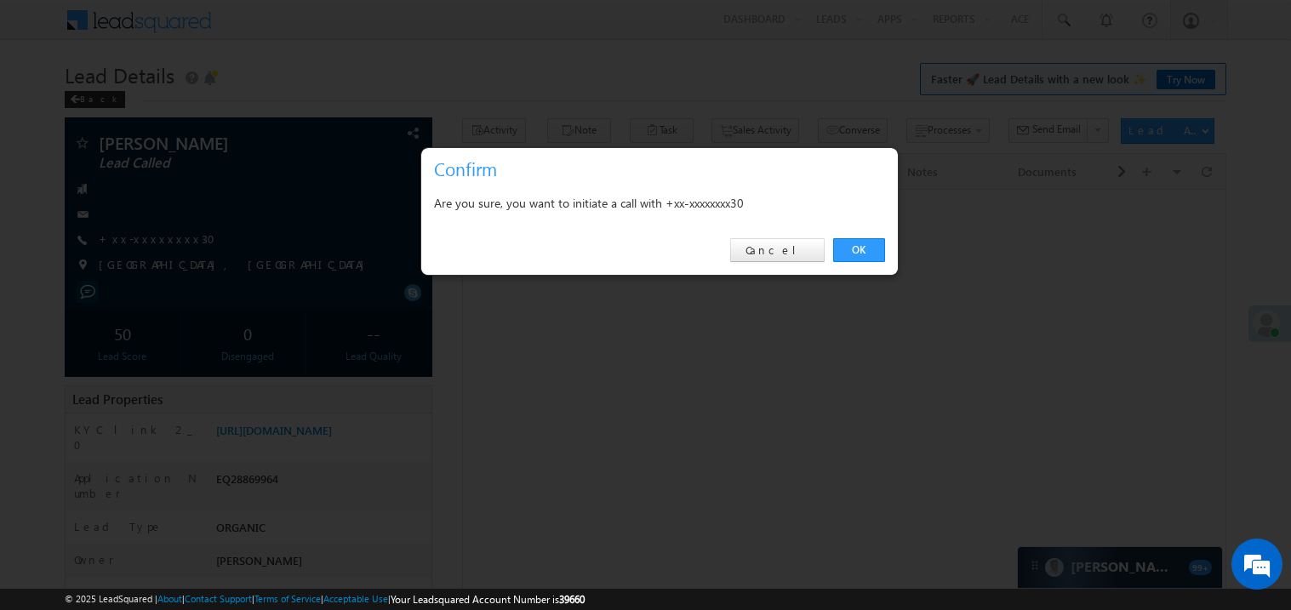
click at [853, 249] on link "OK" at bounding box center [859, 250] width 52 height 24
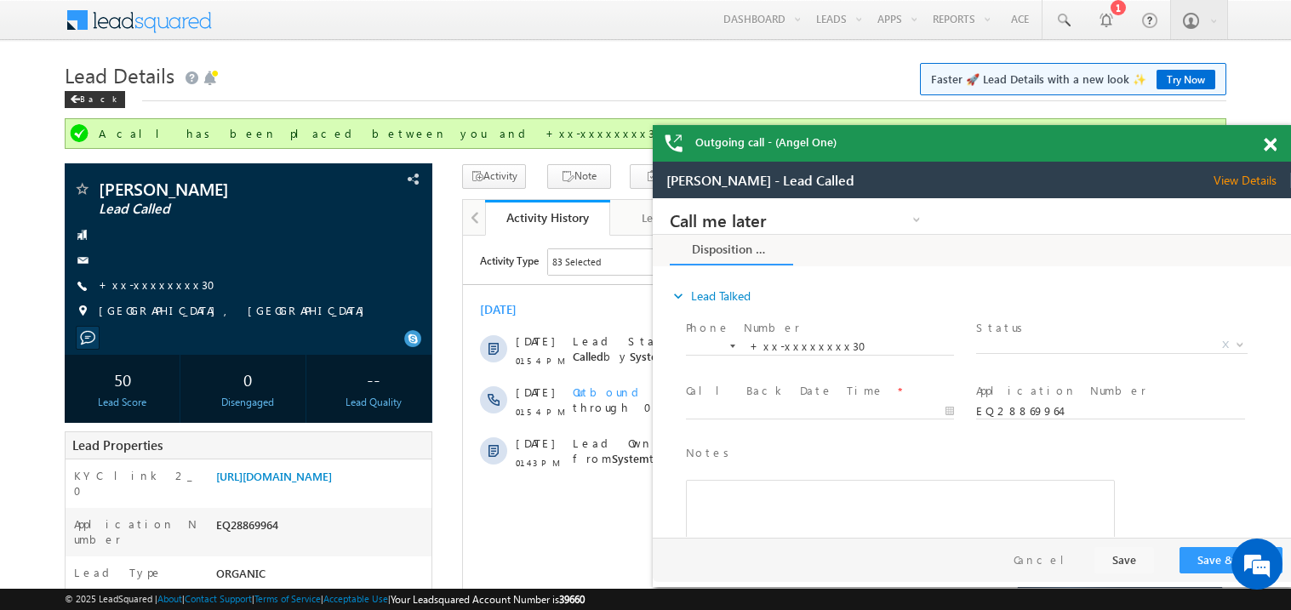
click at [1268, 140] on span at bounding box center [1270, 145] width 13 height 14
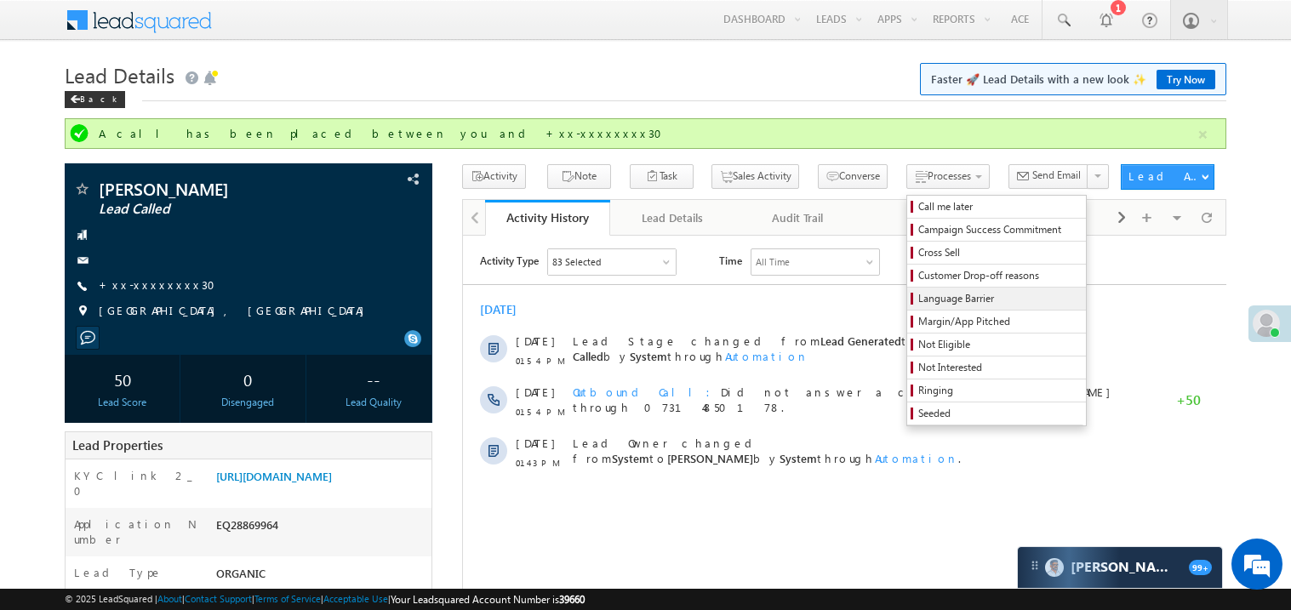
click at [919, 300] on span "Language Barrier" at bounding box center [1000, 298] width 162 height 15
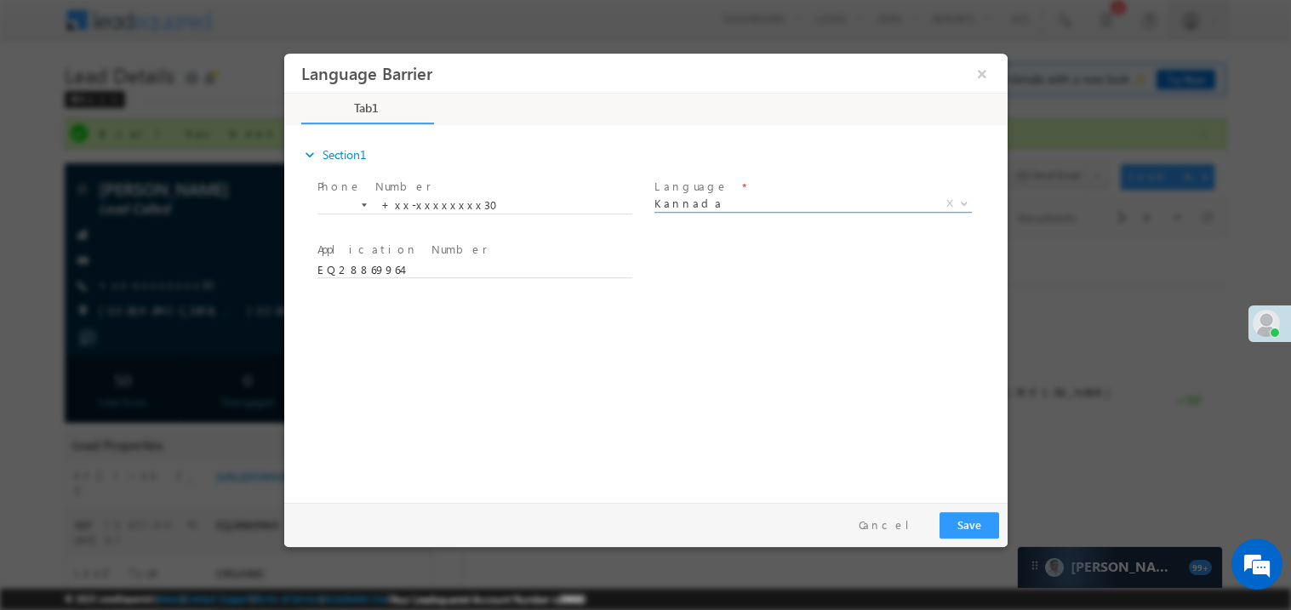
click at [673, 203] on span "Kannada" at bounding box center [792, 202] width 277 height 15
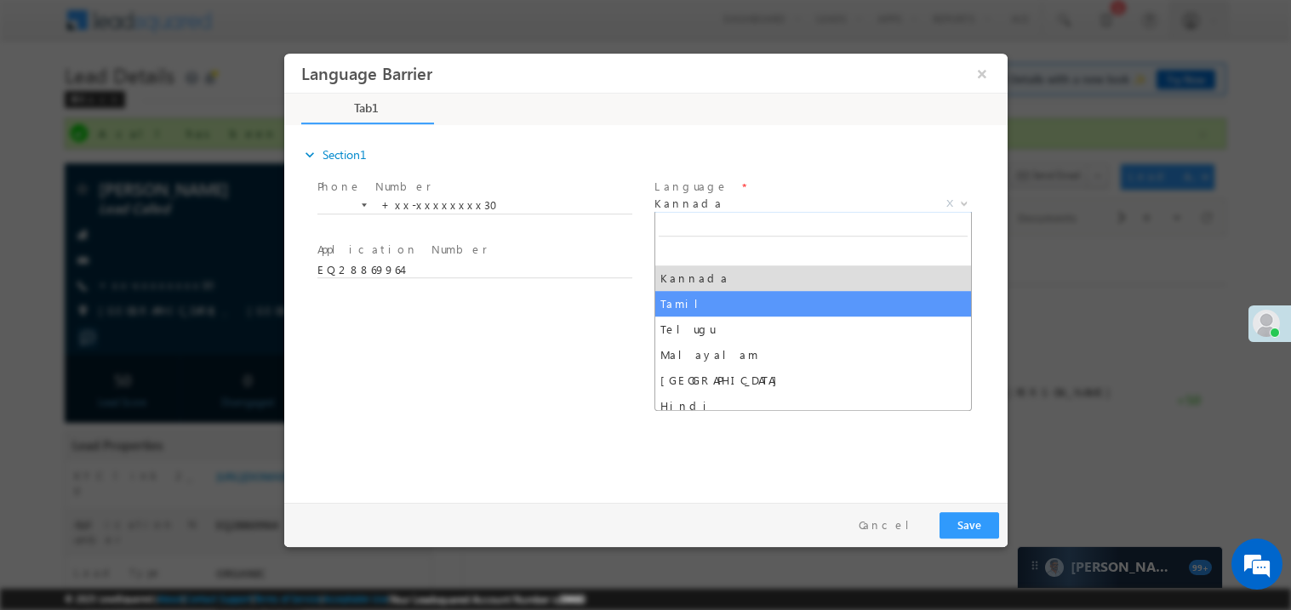
select select "Tamil"
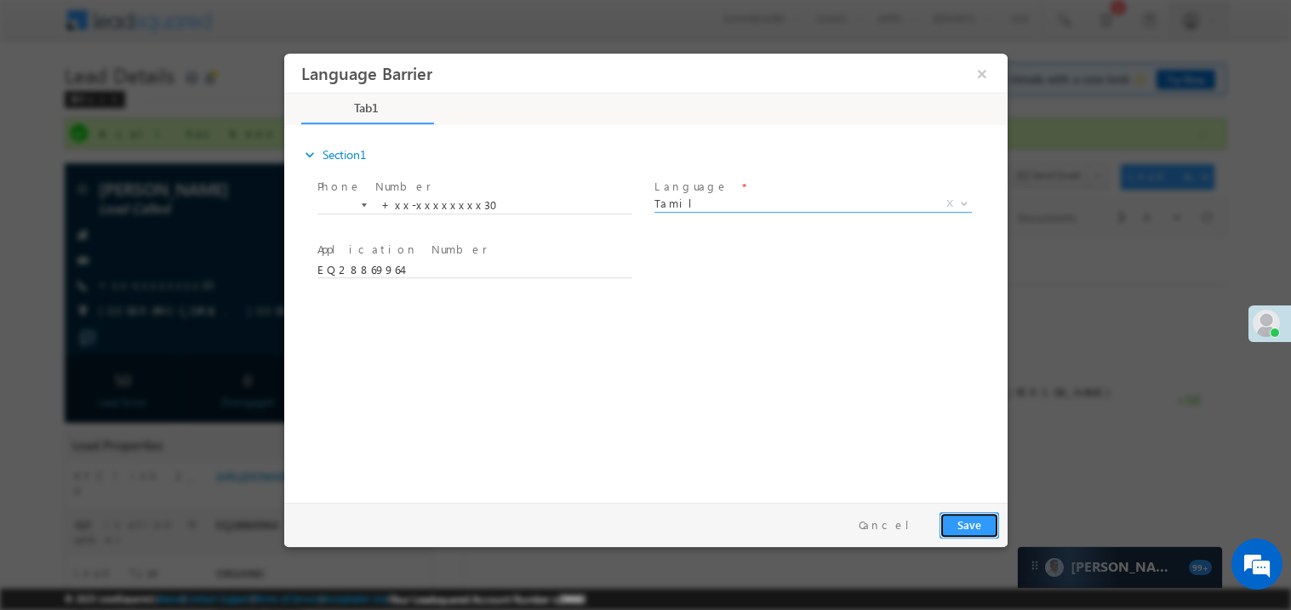
click at [995, 514] on button "Save" at bounding box center [969, 525] width 60 height 26
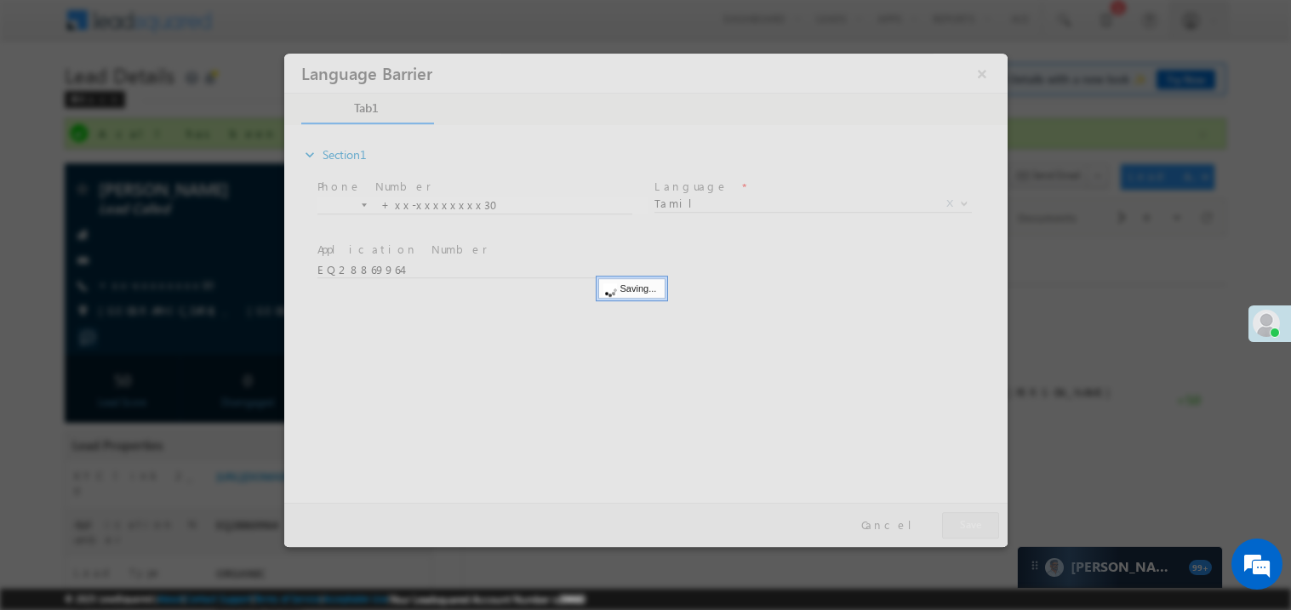
click at [995, 514] on div at bounding box center [645, 300] width 724 height 494
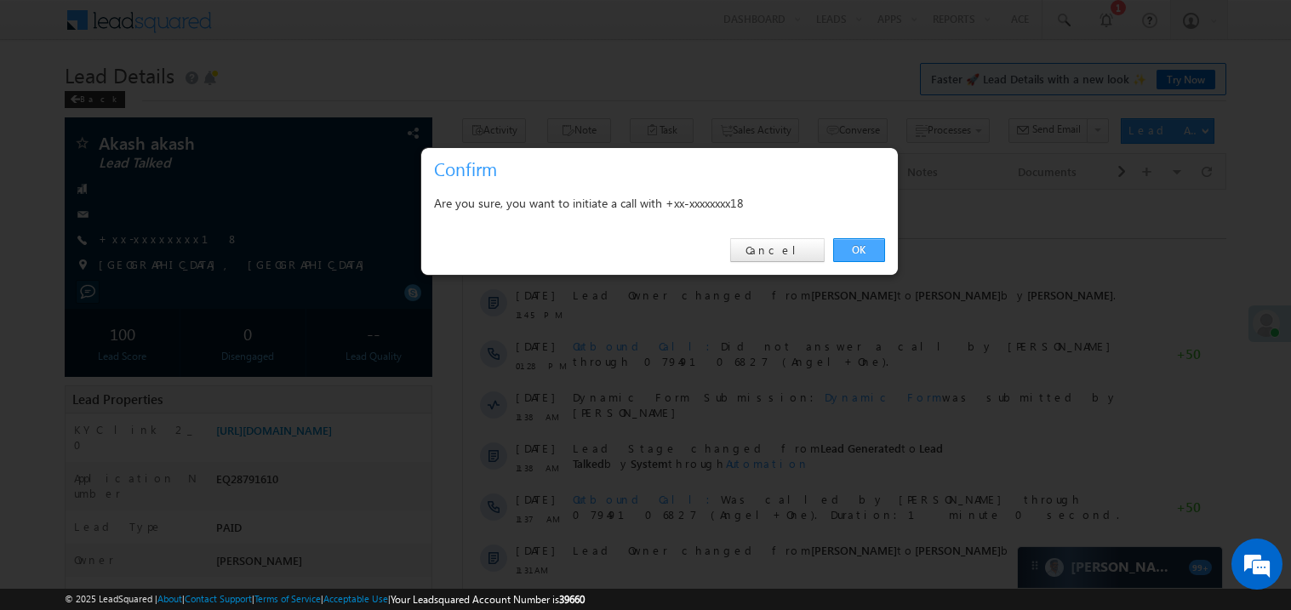
click at [857, 251] on link "OK" at bounding box center [859, 250] width 52 height 24
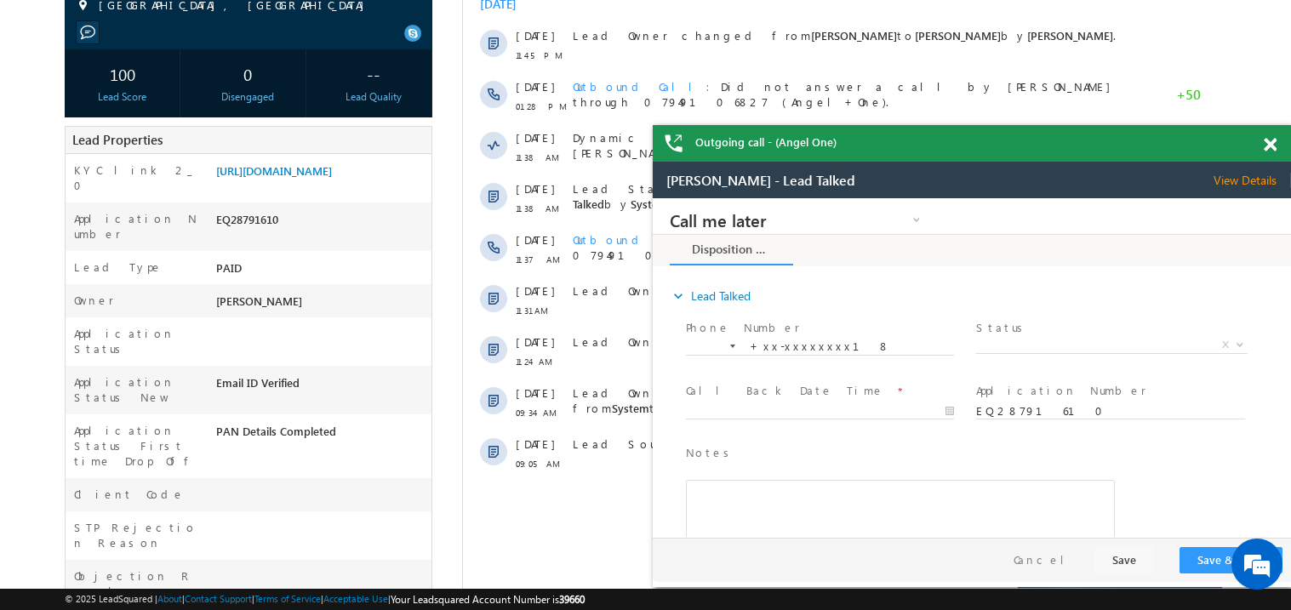
click at [1270, 147] on span at bounding box center [1270, 145] width 13 height 14
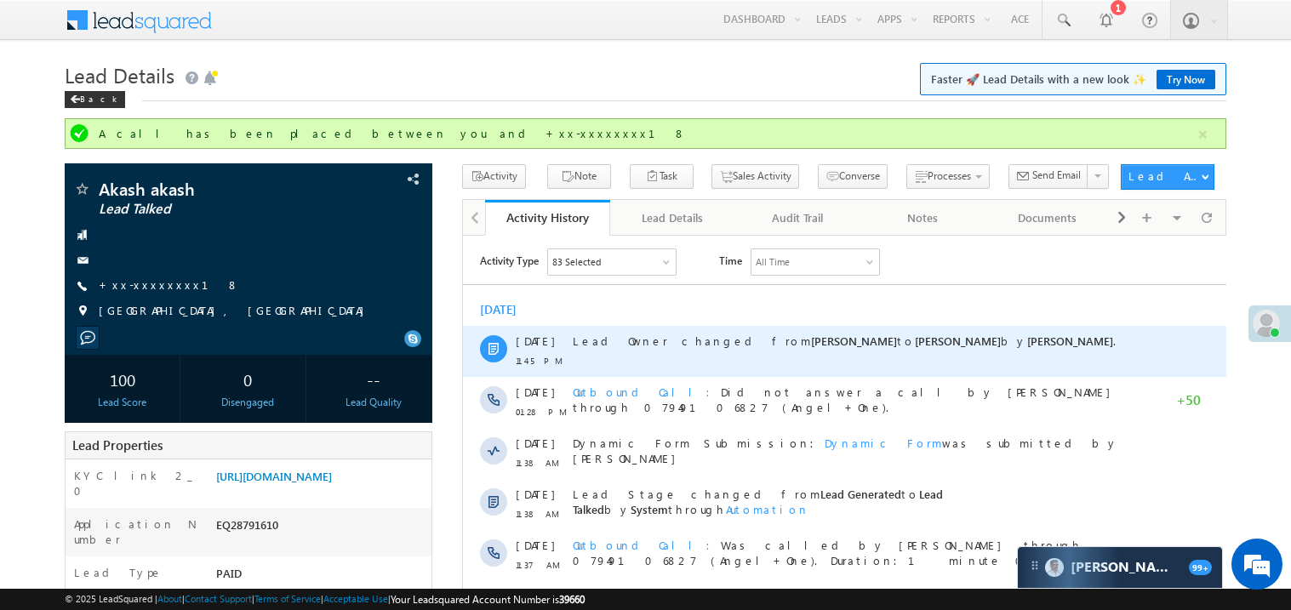
click at [810, 340] on span "[PERSON_NAME]" at bounding box center [853, 340] width 86 height 14
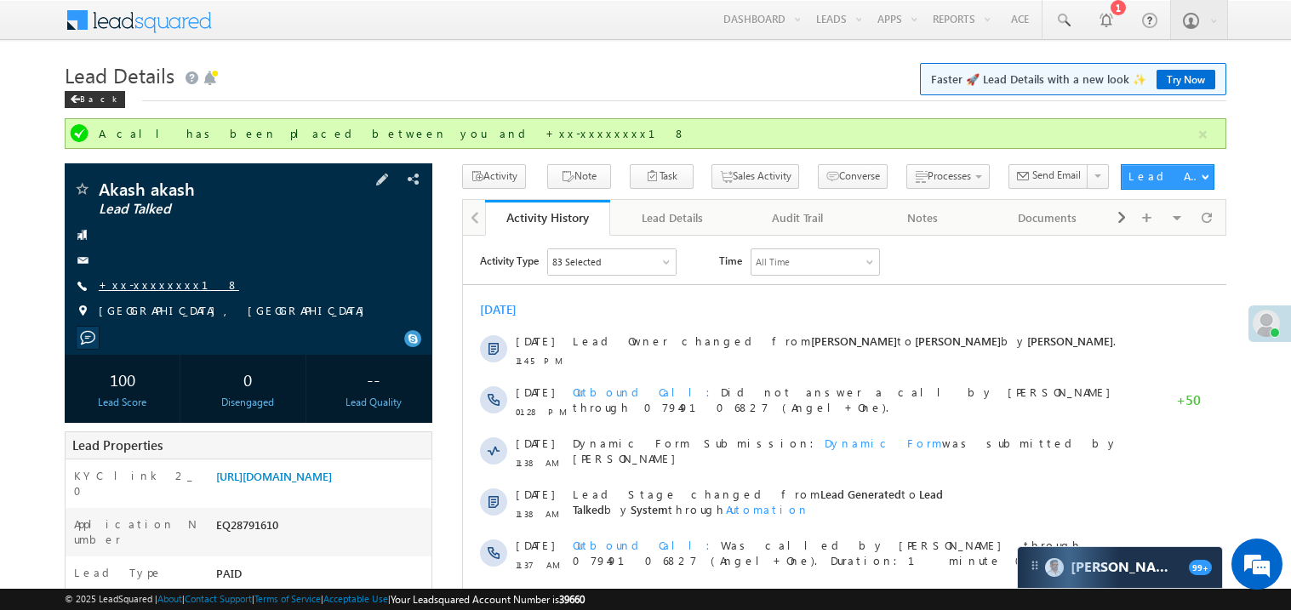
click at [165, 289] on link "+xx-xxxxxxxx18" at bounding box center [169, 285] width 140 height 14
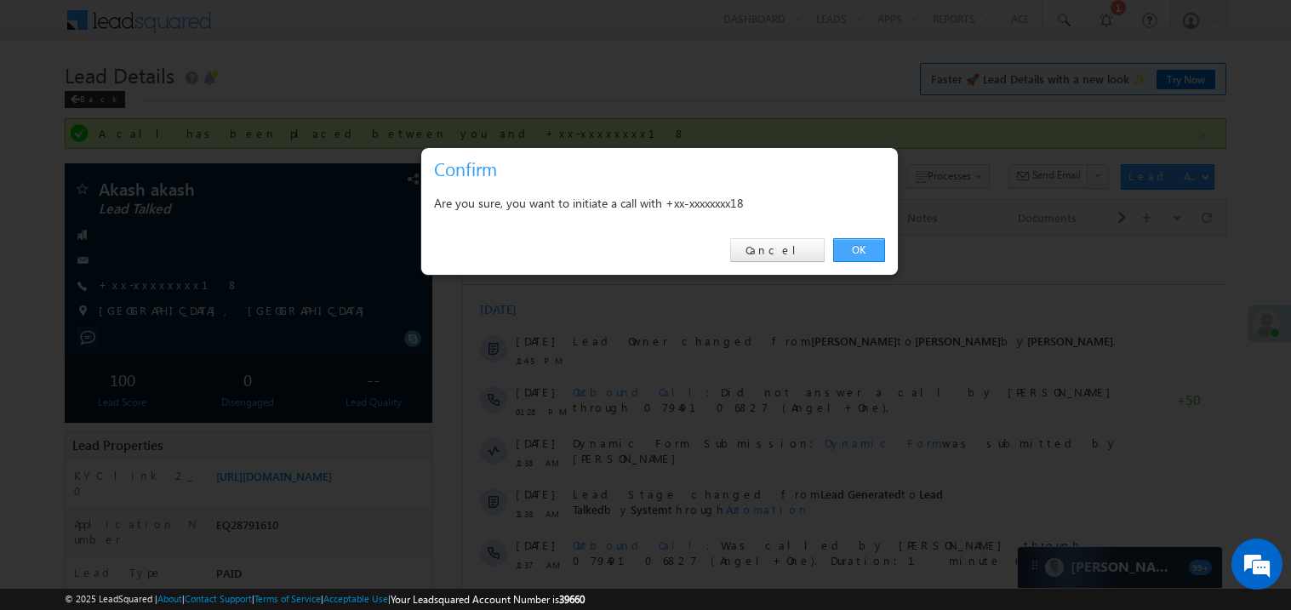
click at [848, 249] on link "OK" at bounding box center [859, 250] width 52 height 24
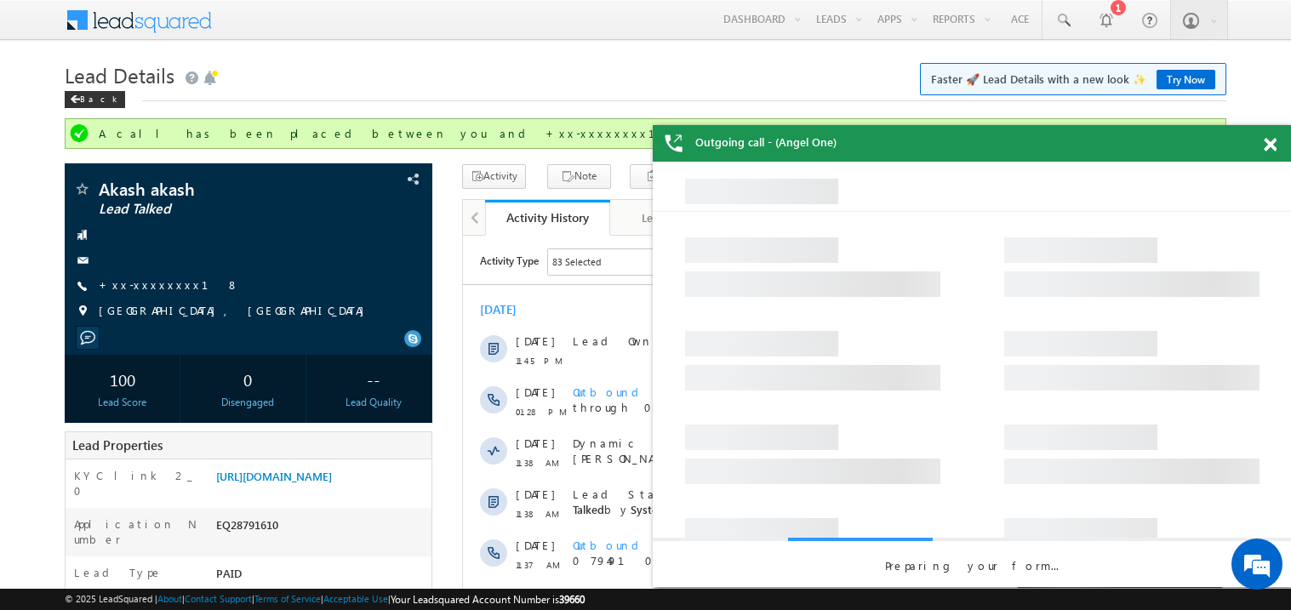
click at [1273, 146] on span at bounding box center [1270, 145] width 13 height 14
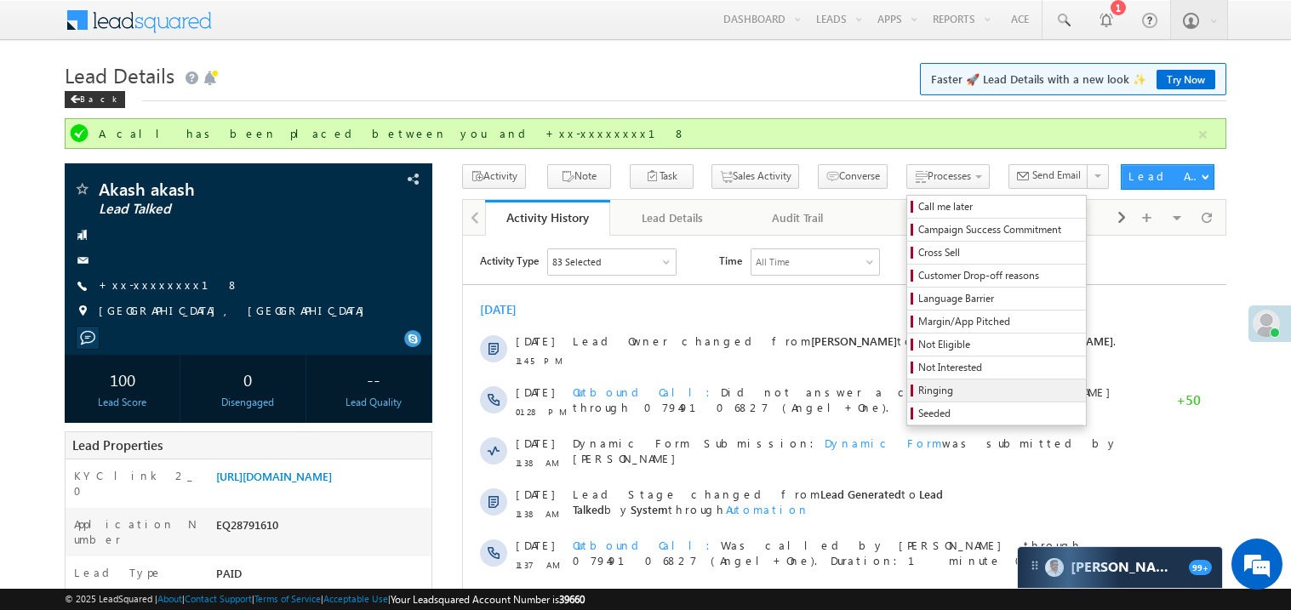
click at [919, 392] on span "Ringing" at bounding box center [1000, 390] width 162 height 15
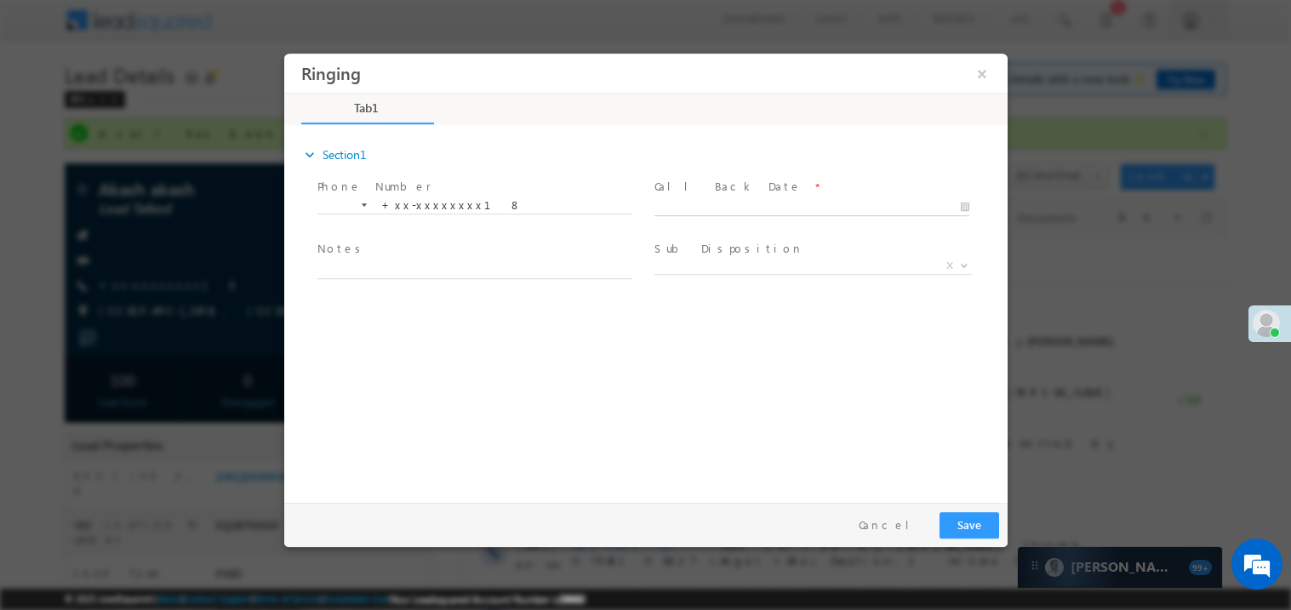
click at [736, 204] on body "Ringing ×" at bounding box center [645, 274] width 724 height 442
type input "09/13/25 2:01 PM"
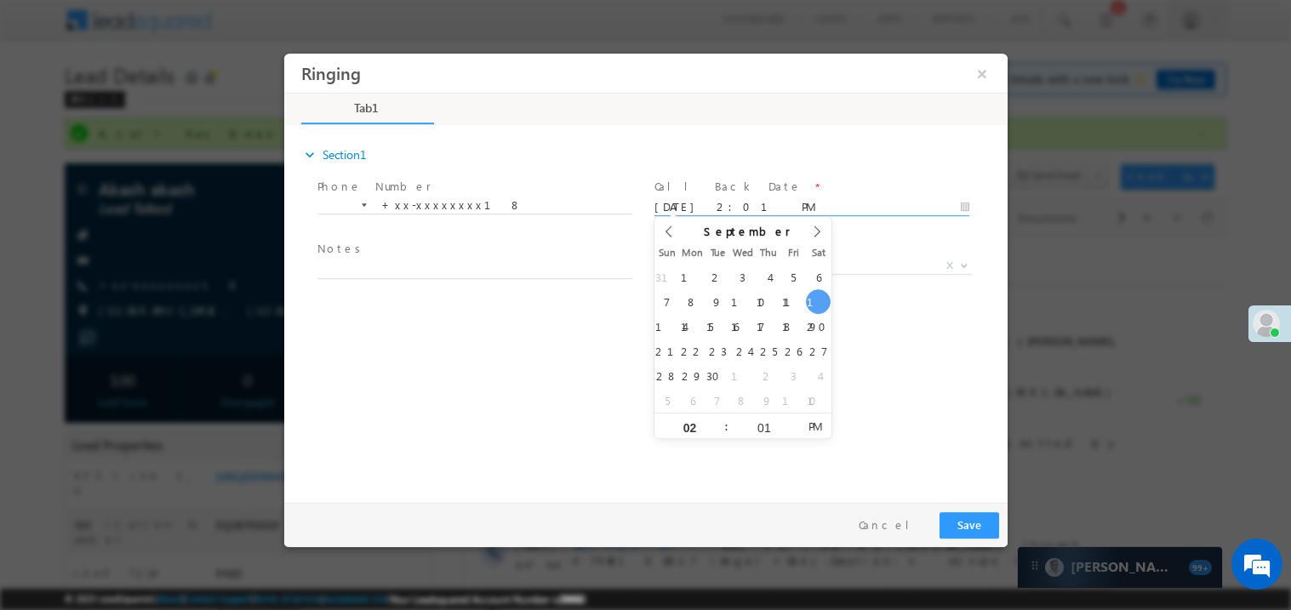
click at [390, 255] on span "Notes *" at bounding box center [474, 249] width 314 height 19
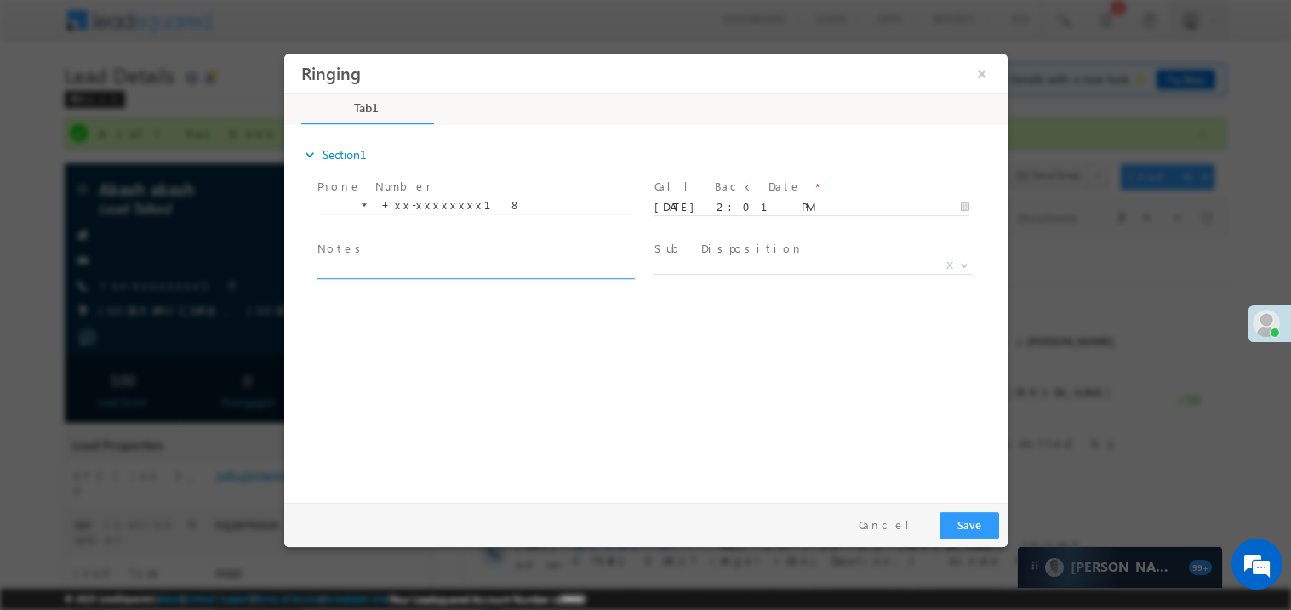
click at [376, 266] on textarea at bounding box center [474, 269] width 315 height 20
type textarea "rin"
type textarea "ring"
click at [971, 512] on button "Save" at bounding box center [969, 525] width 60 height 26
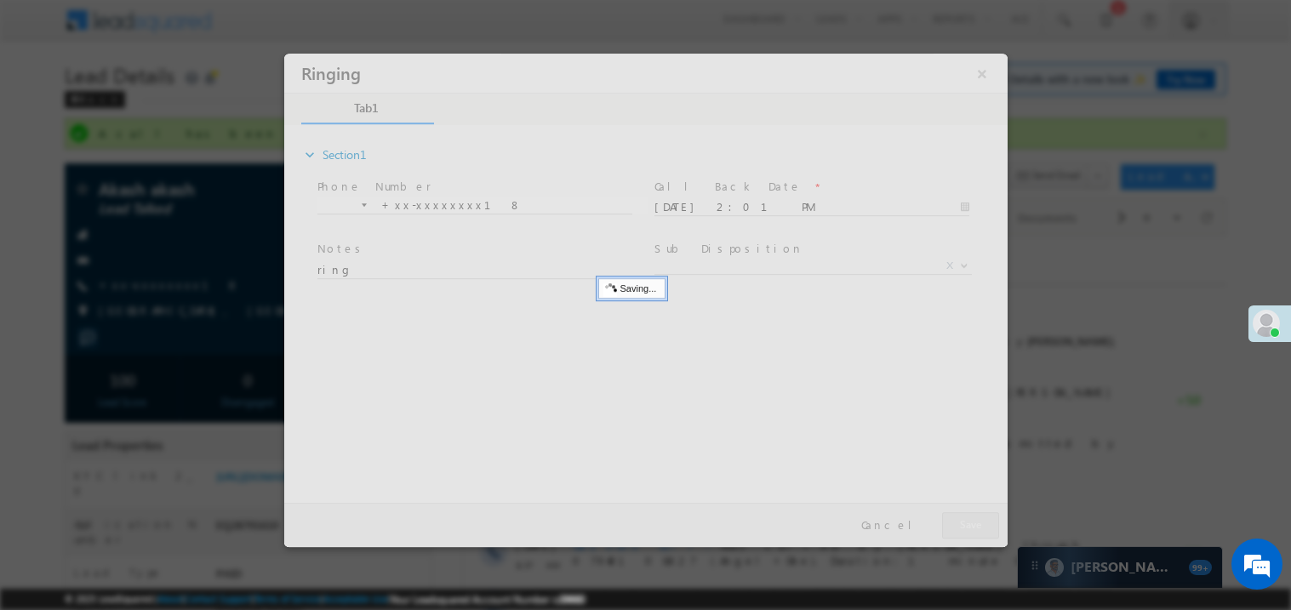
click at [971, 511] on div at bounding box center [645, 300] width 724 height 494
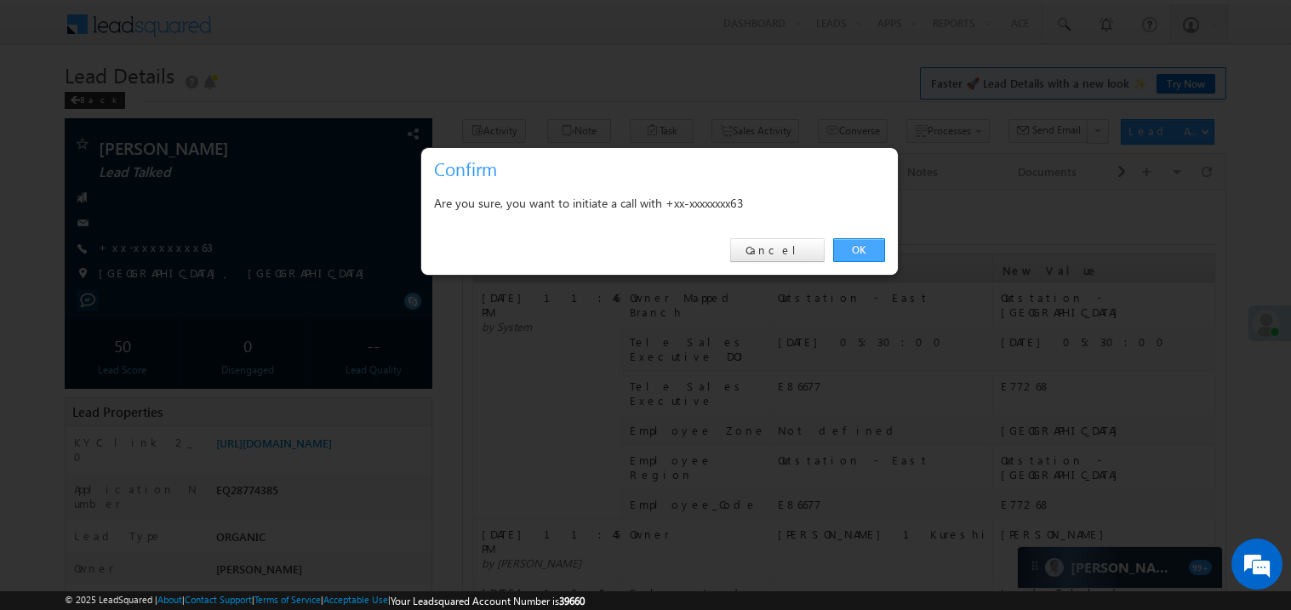
click at [855, 253] on link "OK" at bounding box center [859, 250] width 52 height 24
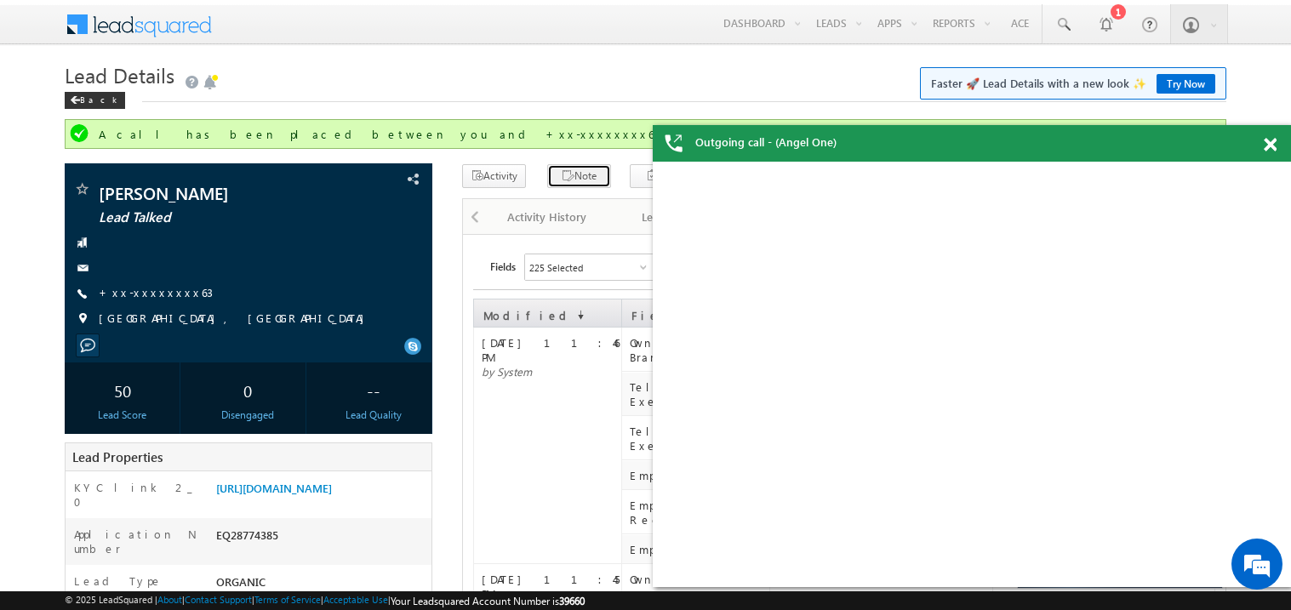
click at [561, 170] on icon "button" at bounding box center [568, 177] width 14 height 16
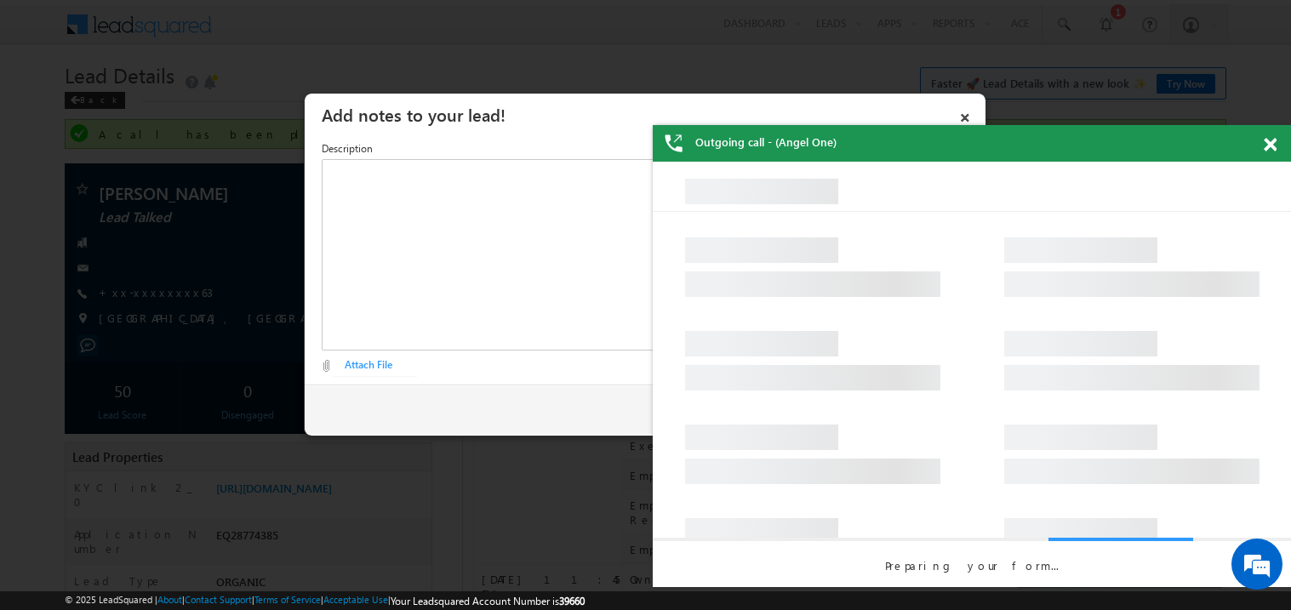
click at [1280, 140] on div at bounding box center [1279, 141] width 23 height 33
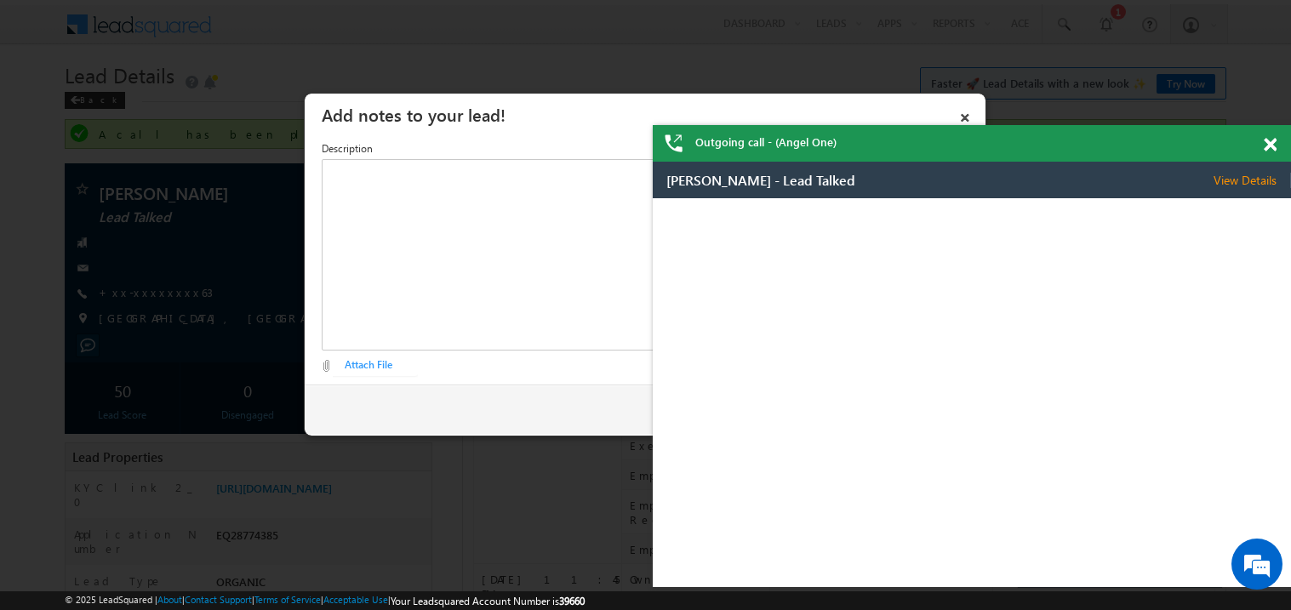
click at [1269, 147] on span at bounding box center [1270, 145] width 13 height 14
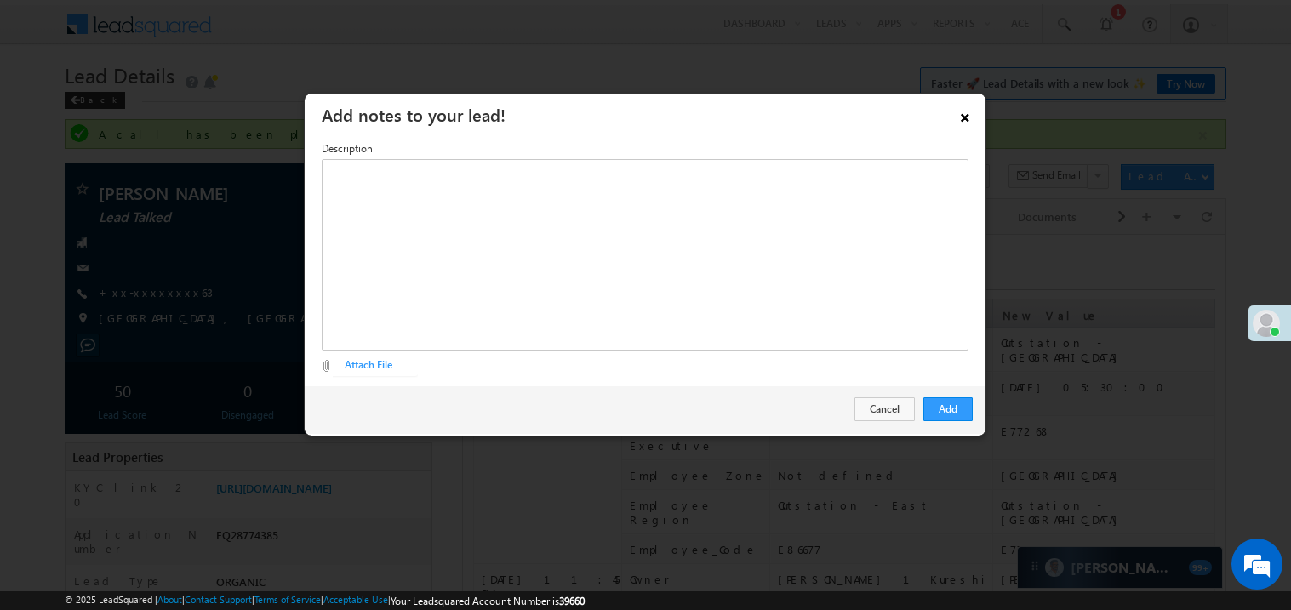
click at [970, 114] on link "×" at bounding box center [965, 115] width 29 height 30
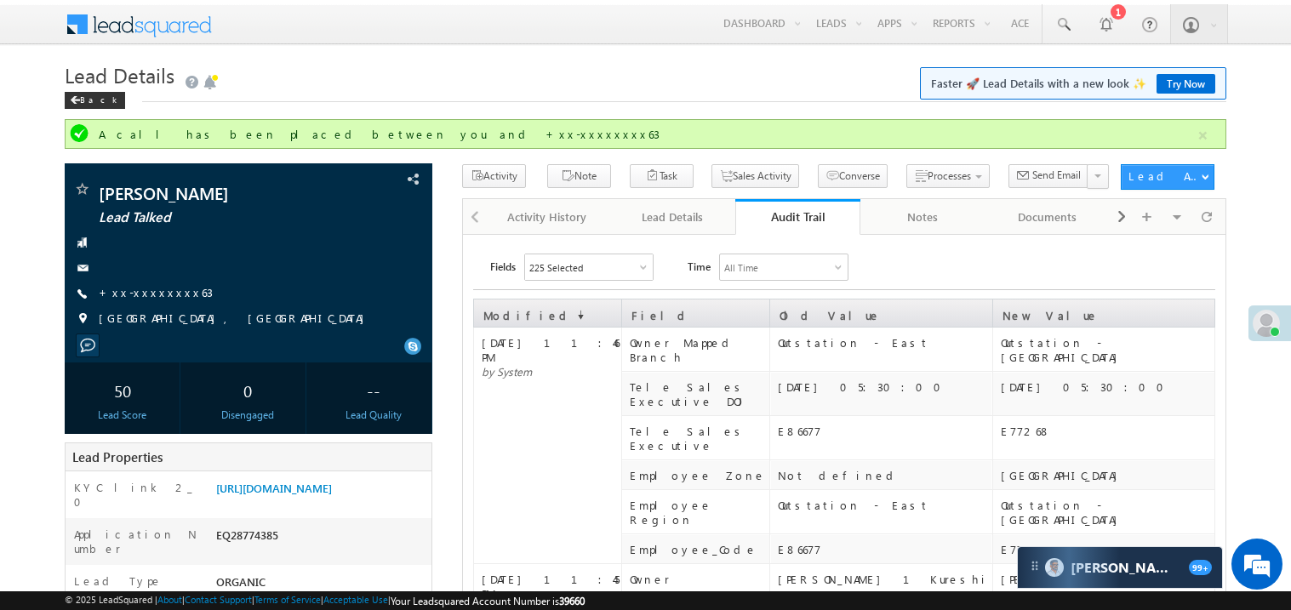
click at [517, 100] on div "Back" at bounding box center [646, 96] width 1162 height 11
click at [146, 288] on link "+xx-xxxxxxxx63" at bounding box center [156, 292] width 114 height 14
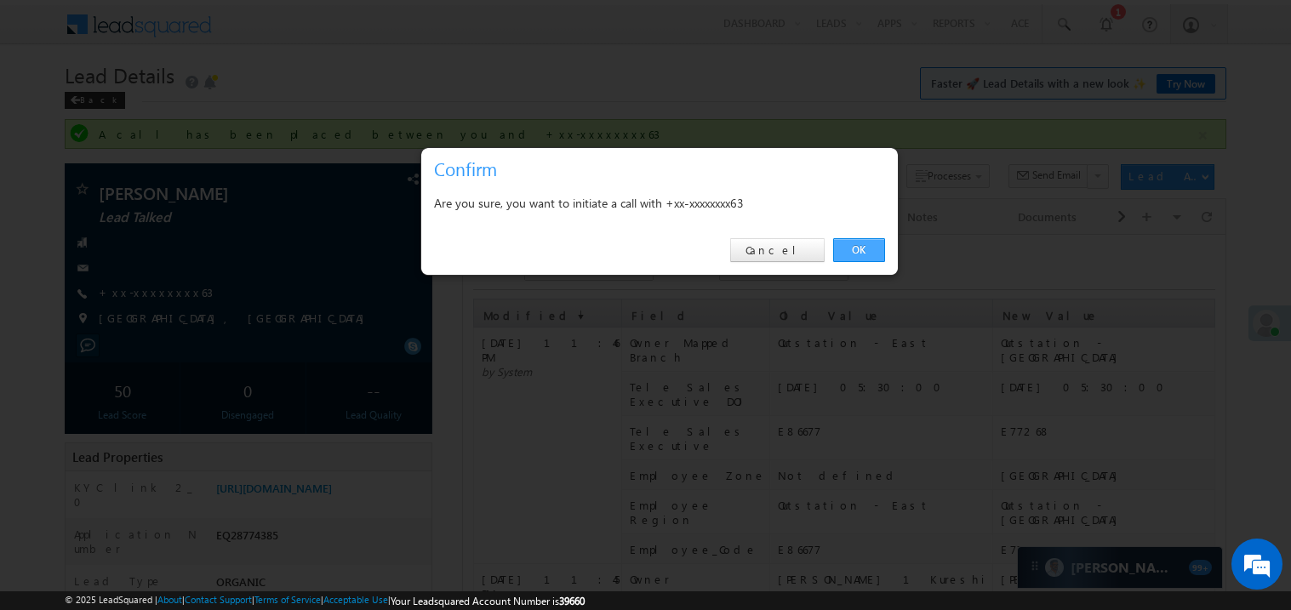
click at [851, 248] on link "OK" at bounding box center [859, 250] width 52 height 24
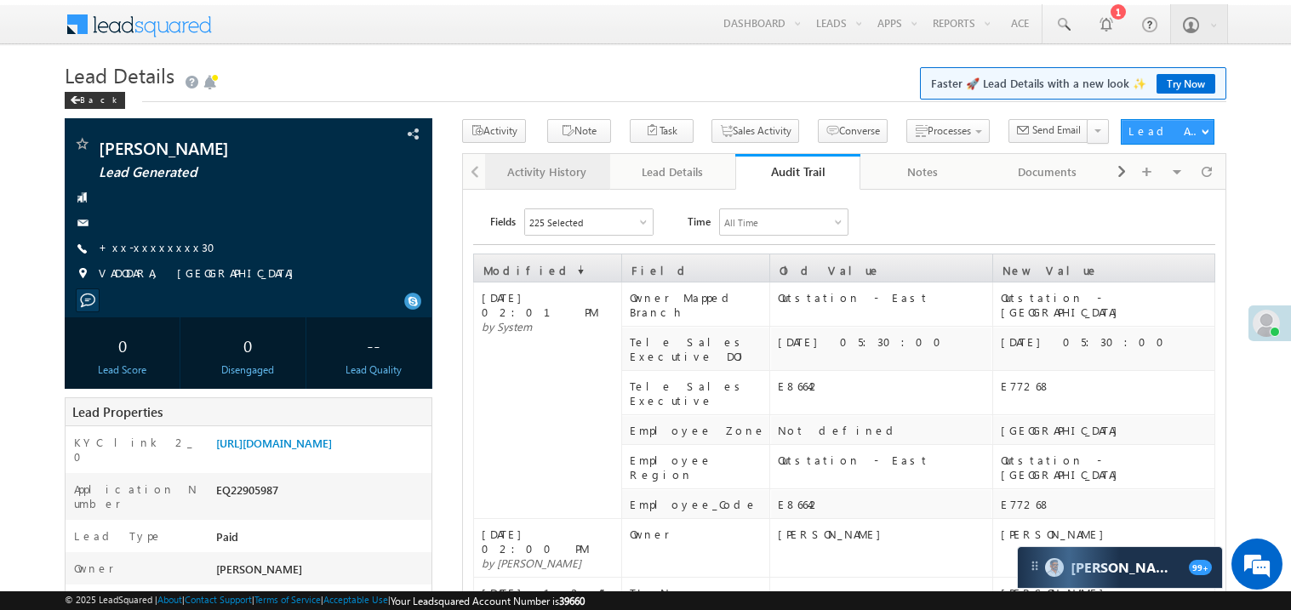
click at [530, 181] on div "Activity History" at bounding box center [547, 172] width 96 height 20
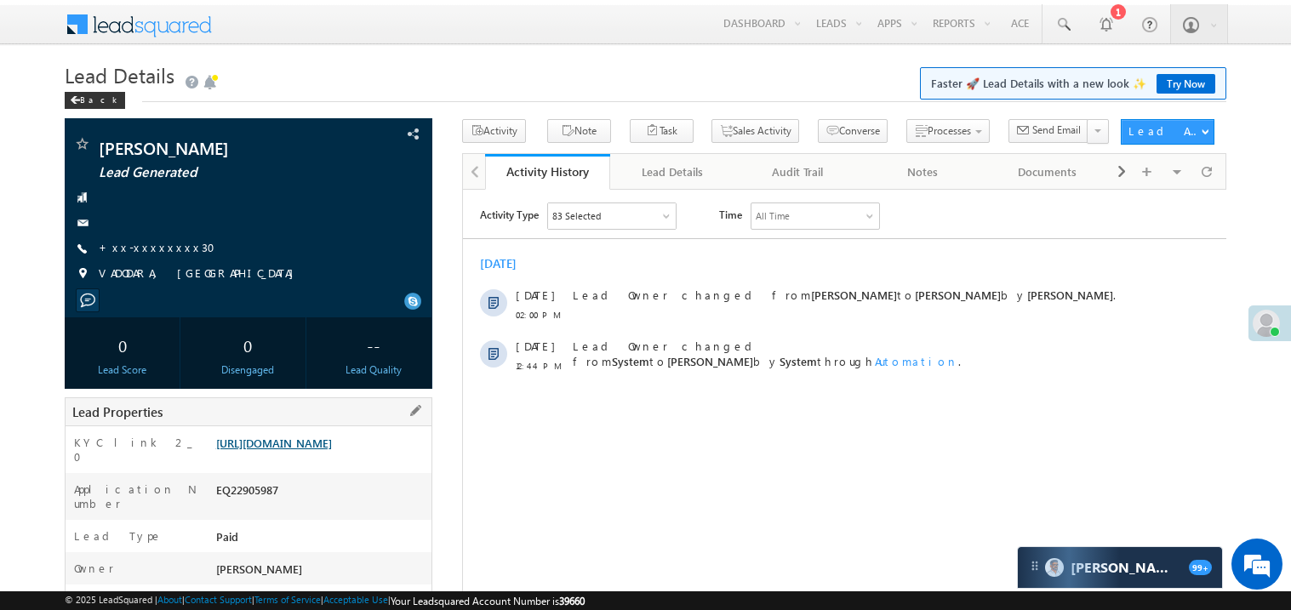
click at [324, 450] on link "https://angelbroking1-pk3em7sa.customui-test.leadsquared.com?leadId=389c6509-b8…" at bounding box center [274, 443] width 116 height 14
click at [149, 251] on link "+xx-xxxxxxxx30" at bounding box center [162, 247] width 127 height 14
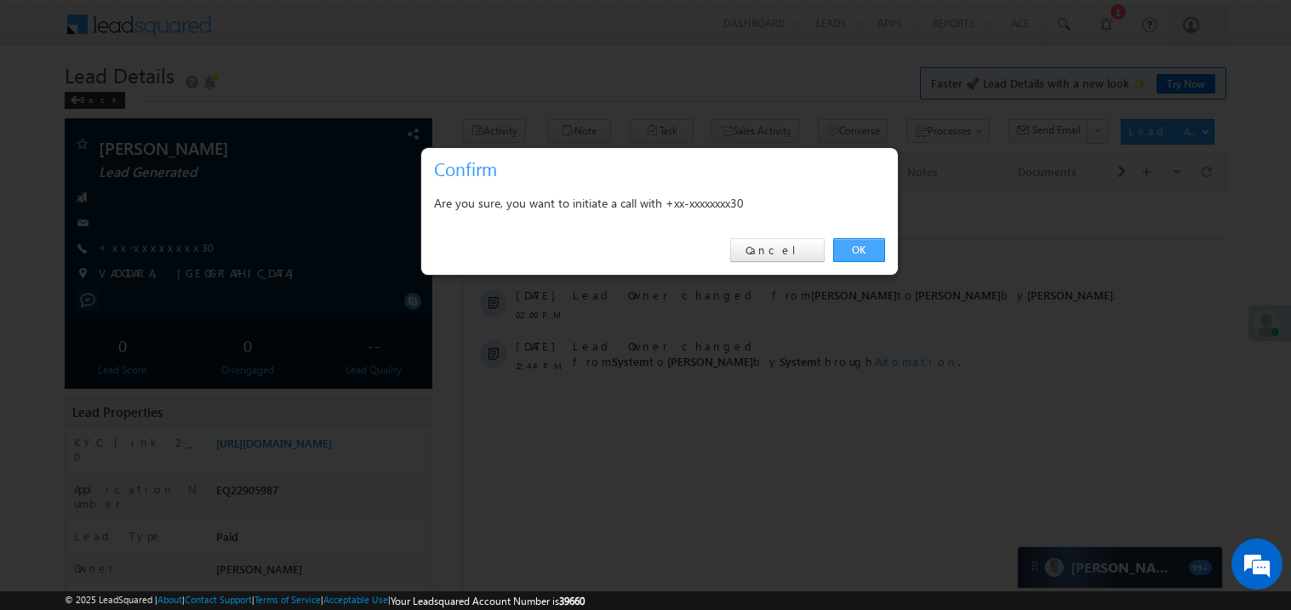
click at [856, 246] on link "OK" at bounding box center [859, 250] width 52 height 24
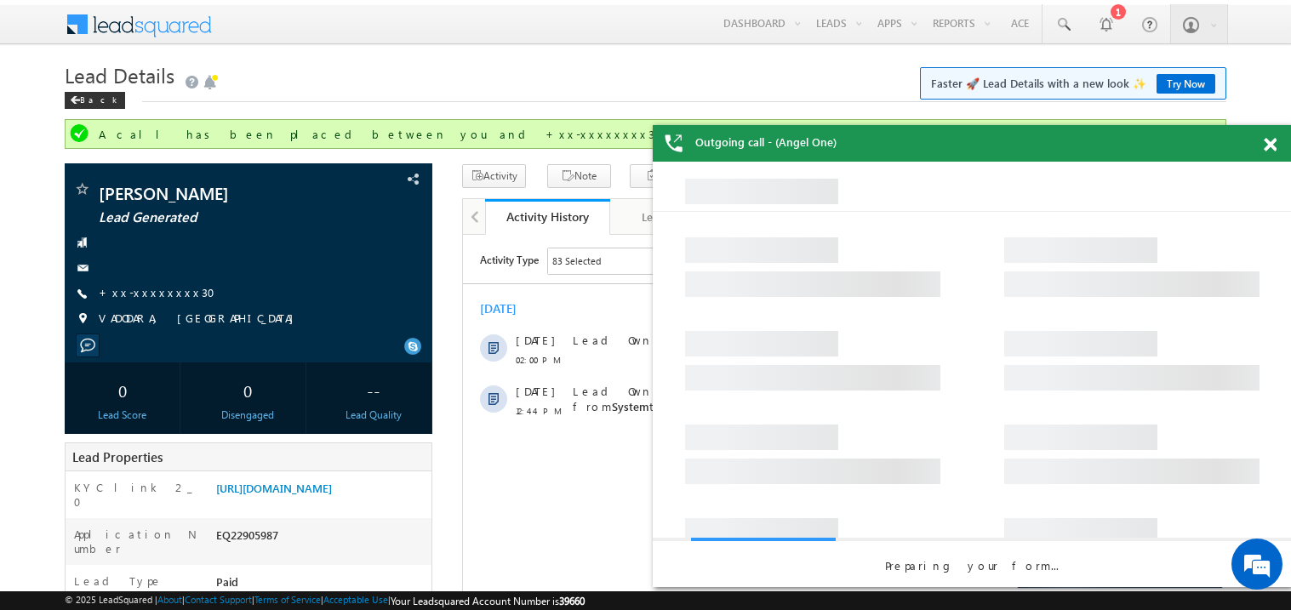
click at [1266, 143] on span at bounding box center [1270, 145] width 13 height 14
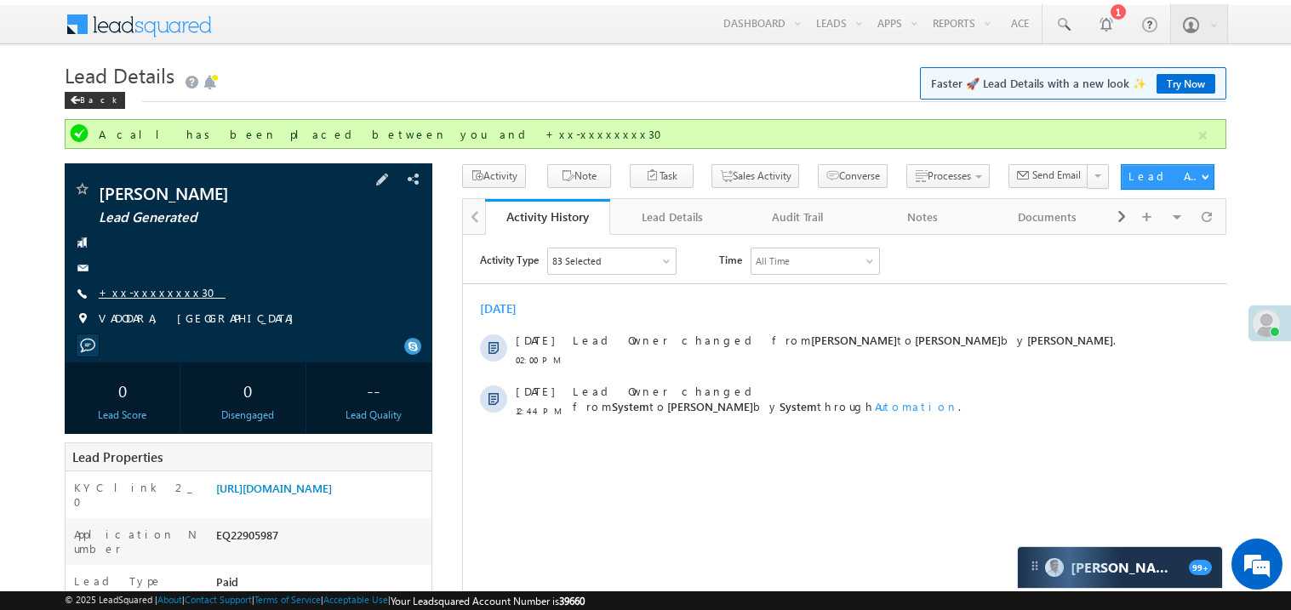
click at [170, 295] on link "+xx-xxxxxxxx30" at bounding box center [162, 292] width 127 height 14
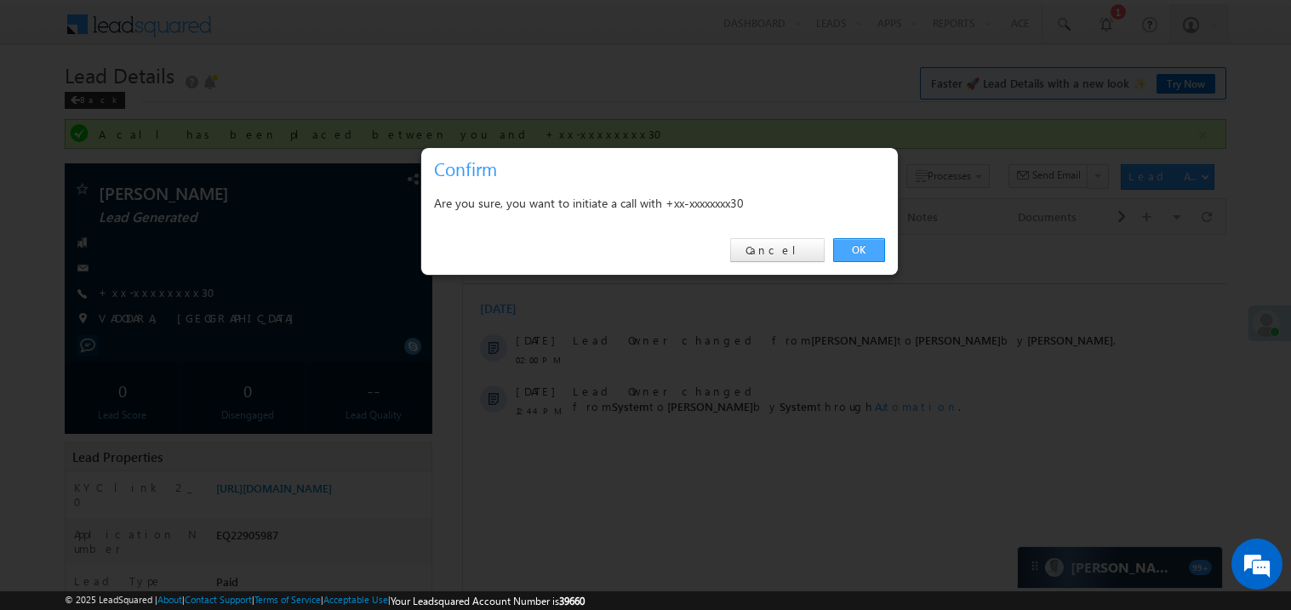
click at [846, 253] on link "OK" at bounding box center [859, 250] width 52 height 24
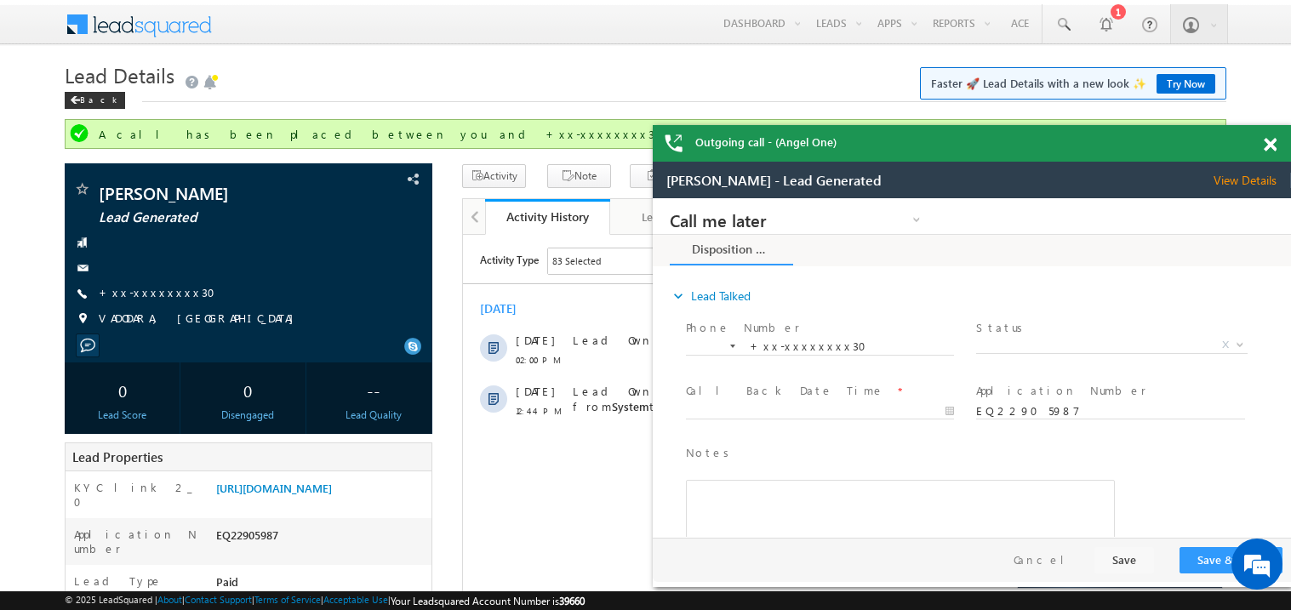
click at [1278, 142] on div at bounding box center [1279, 141] width 23 height 33
click at [1268, 142] on span at bounding box center [1270, 145] width 13 height 14
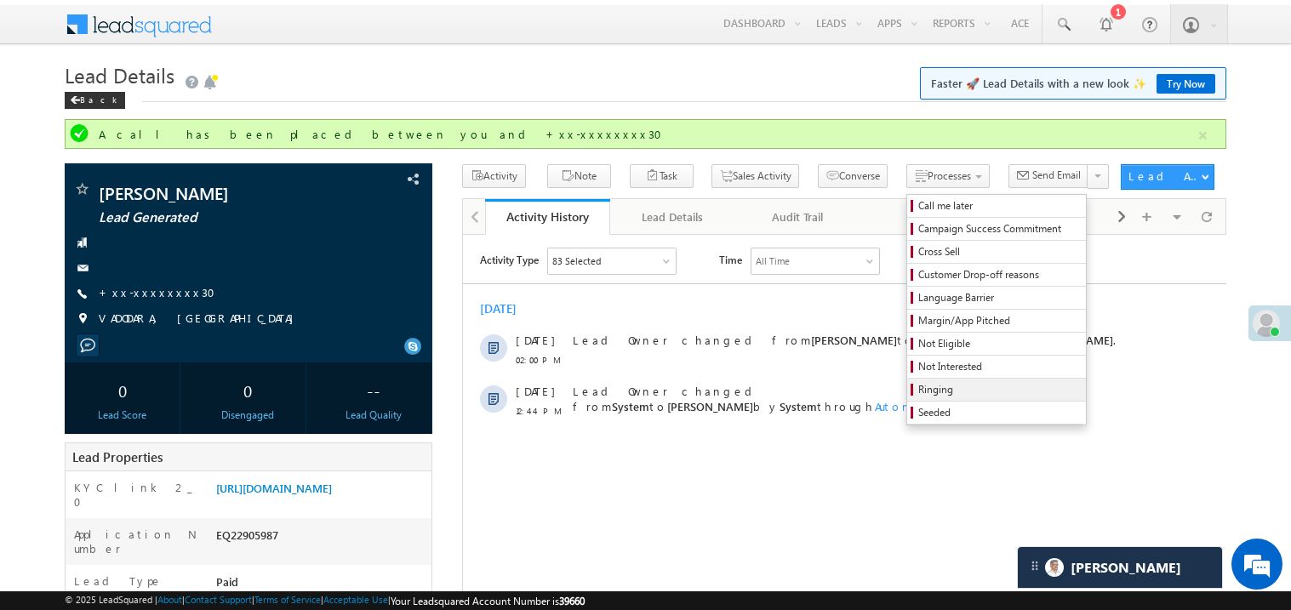
click at [907, 384] on link "Ringing" at bounding box center [996, 390] width 179 height 22
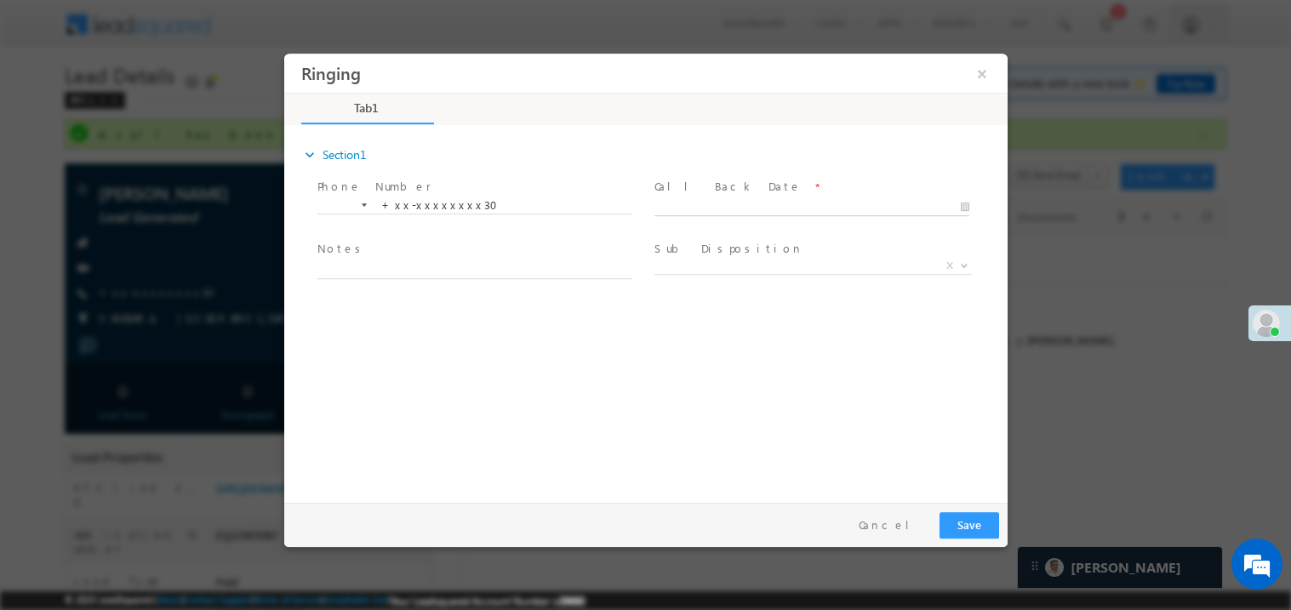
click at [691, 212] on body "Ringing ×" at bounding box center [645, 274] width 724 height 442
type input "09/13/25 2:24 PM"
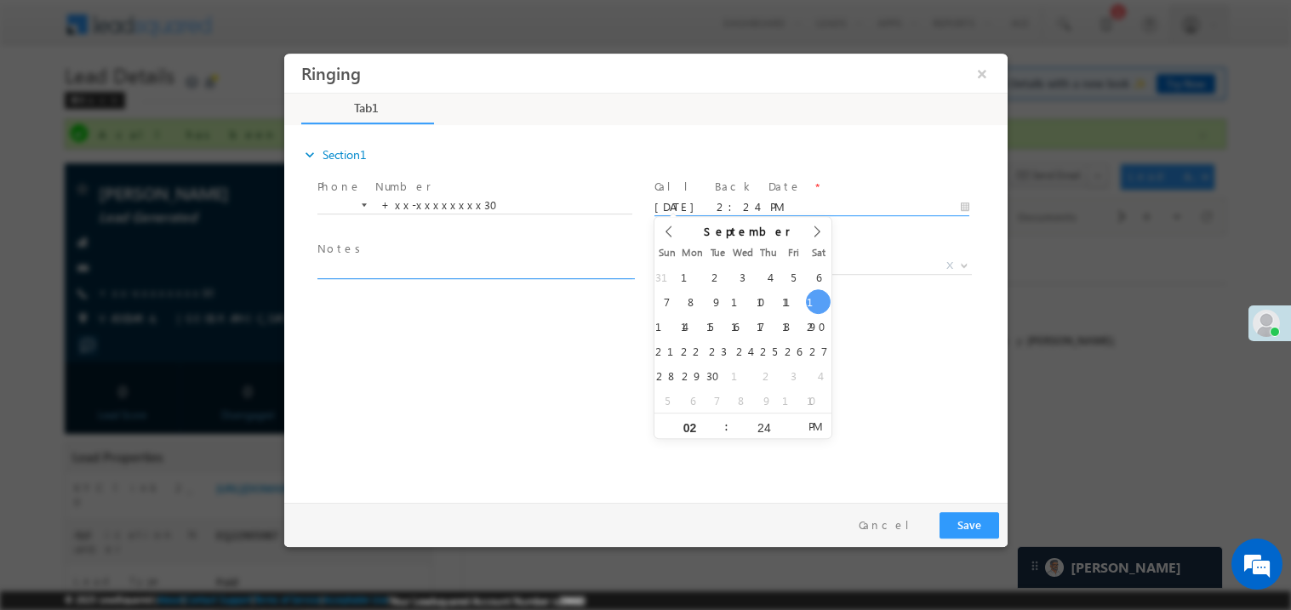
click at [442, 272] on textarea at bounding box center [474, 269] width 315 height 20
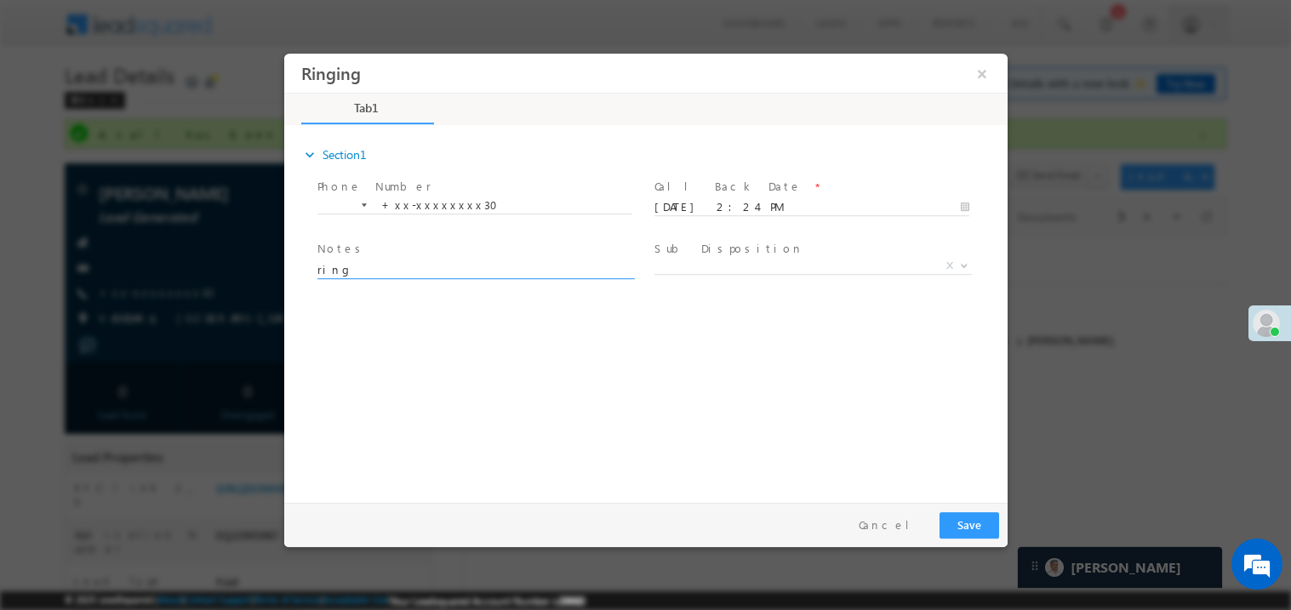
type textarea "ring"
click at [966, 527] on button "Save" at bounding box center [969, 525] width 60 height 26
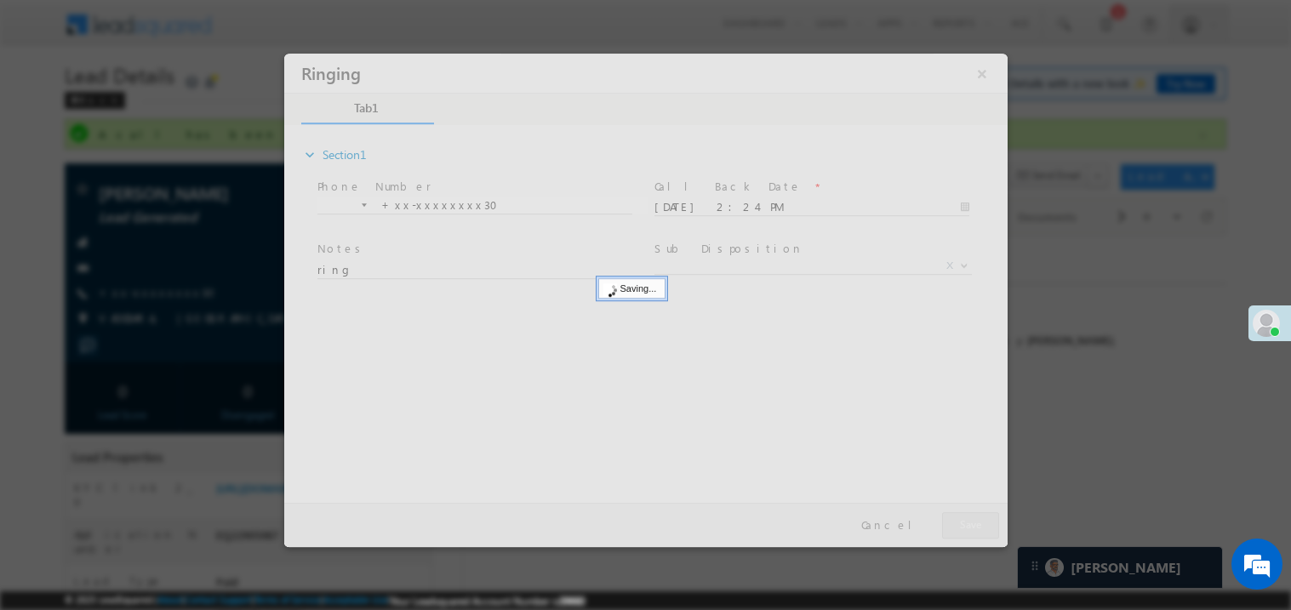
click at [966, 527] on div at bounding box center [645, 300] width 724 height 494
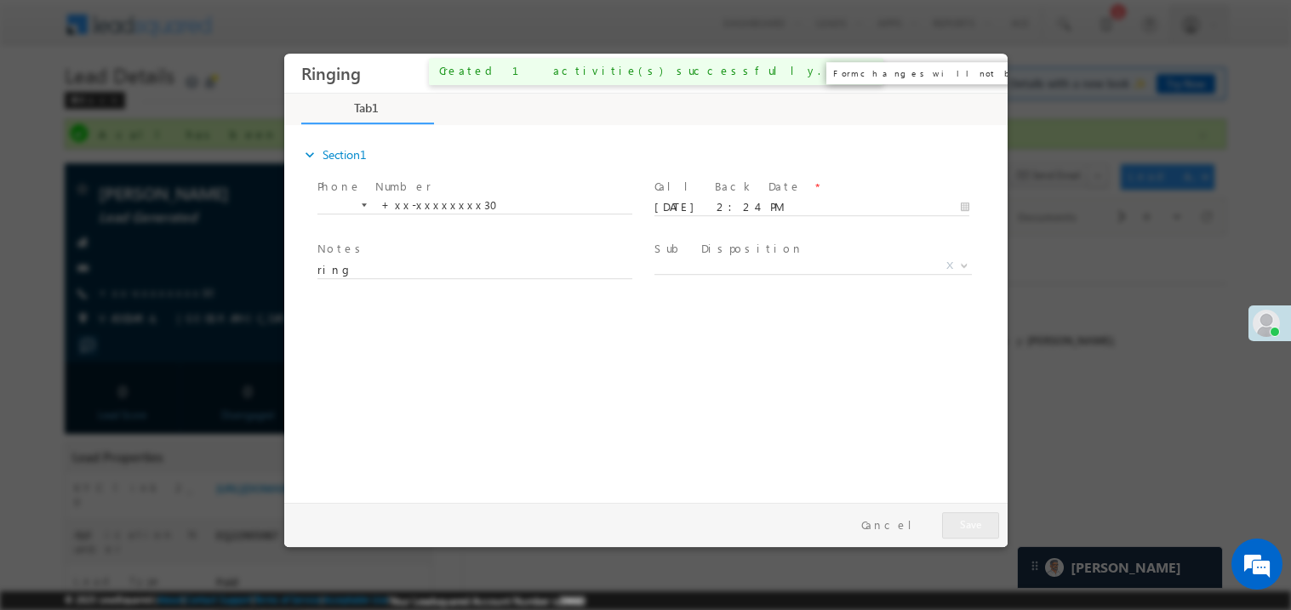
click at [981, 68] on button "×" at bounding box center [981, 72] width 29 height 31
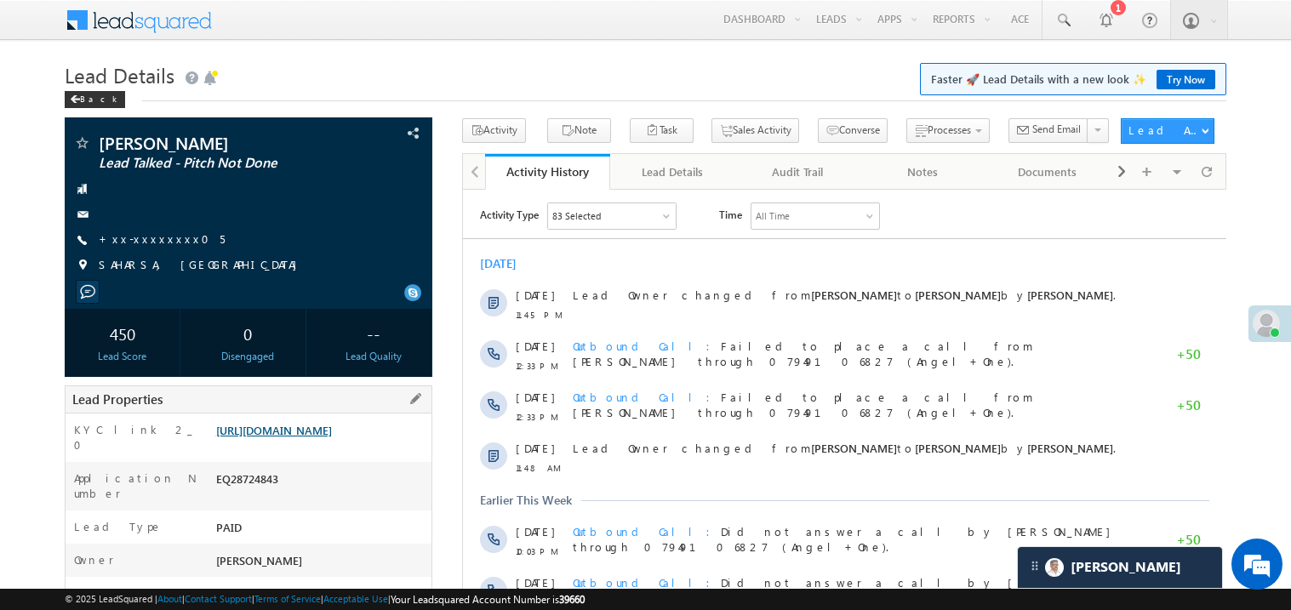
click at [332, 438] on link "[URL][DOMAIN_NAME]" at bounding box center [274, 430] width 116 height 14
click at [332, 433] on link "[URL][DOMAIN_NAME]" at bounding box center [274, 430] width 116 height 14
click at [328, 438] on link "https://angelbroking1-pk3em7sa.customui-test.leadsquared.com?leadId=6dc0e2df-e3…" at bounding box center [274, 430] width 116 height 14
click at [153, 240] on link "+xx-xxxxxxxx05" at bounding box center [162, 239] width 126 height 14
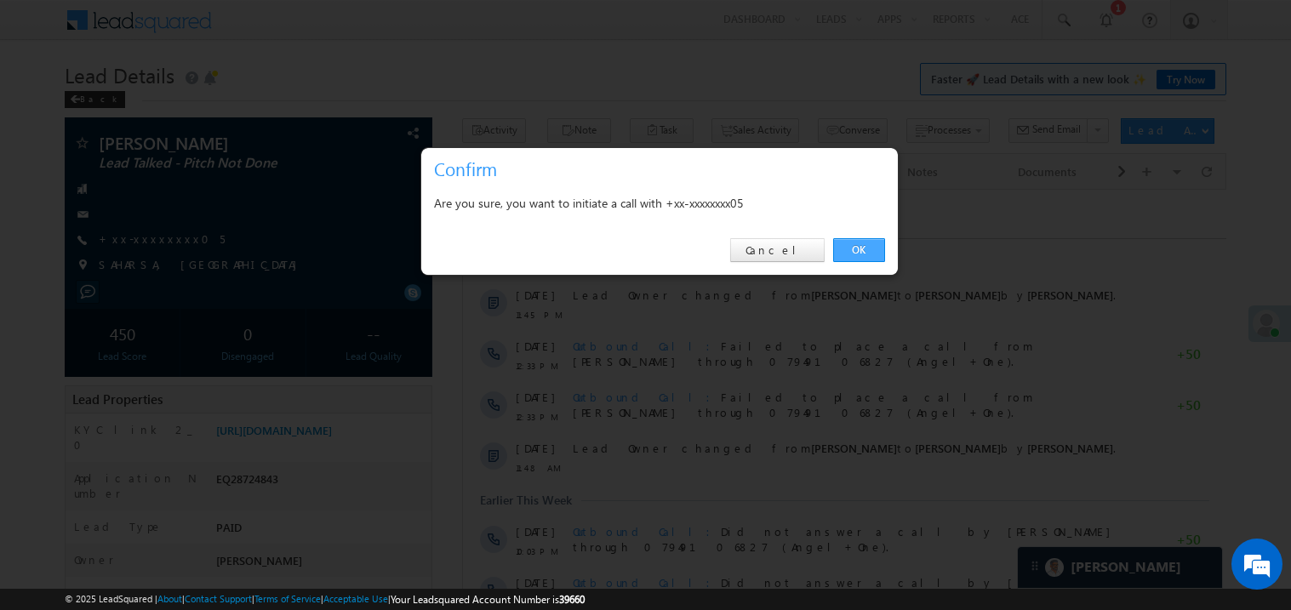
click at [852, 251] on link "OK" at bounding box center [859, 250] width 52 height 24
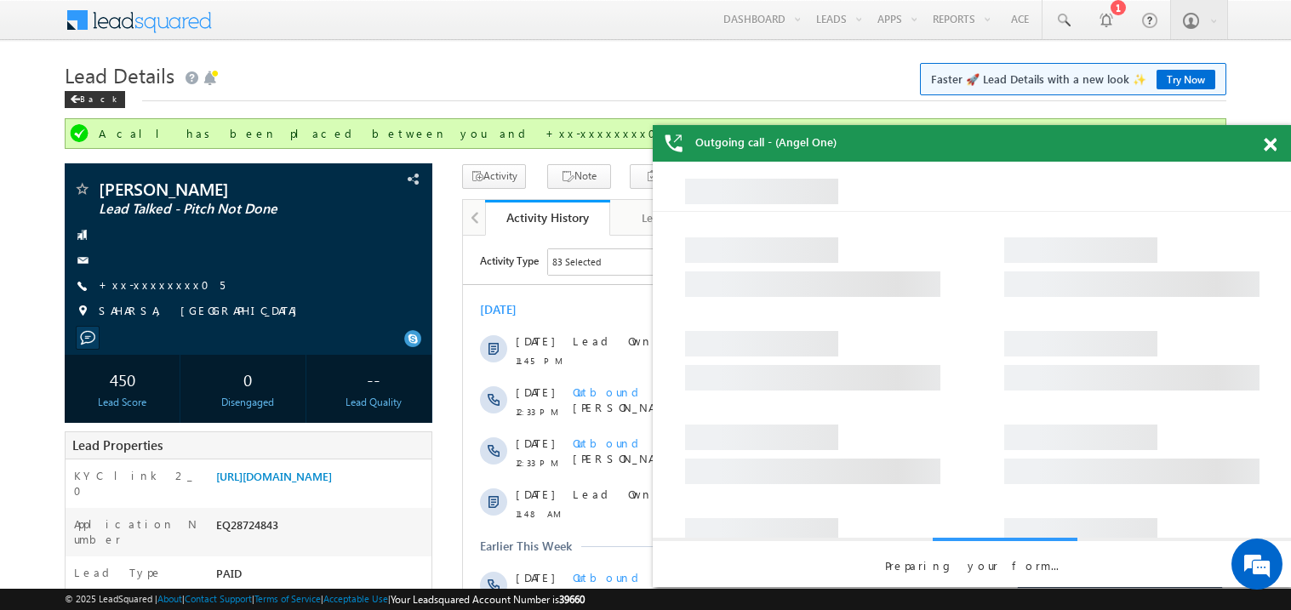
click at [1274, 141] on span at bounding box center [1270, 145] width 13 height 14
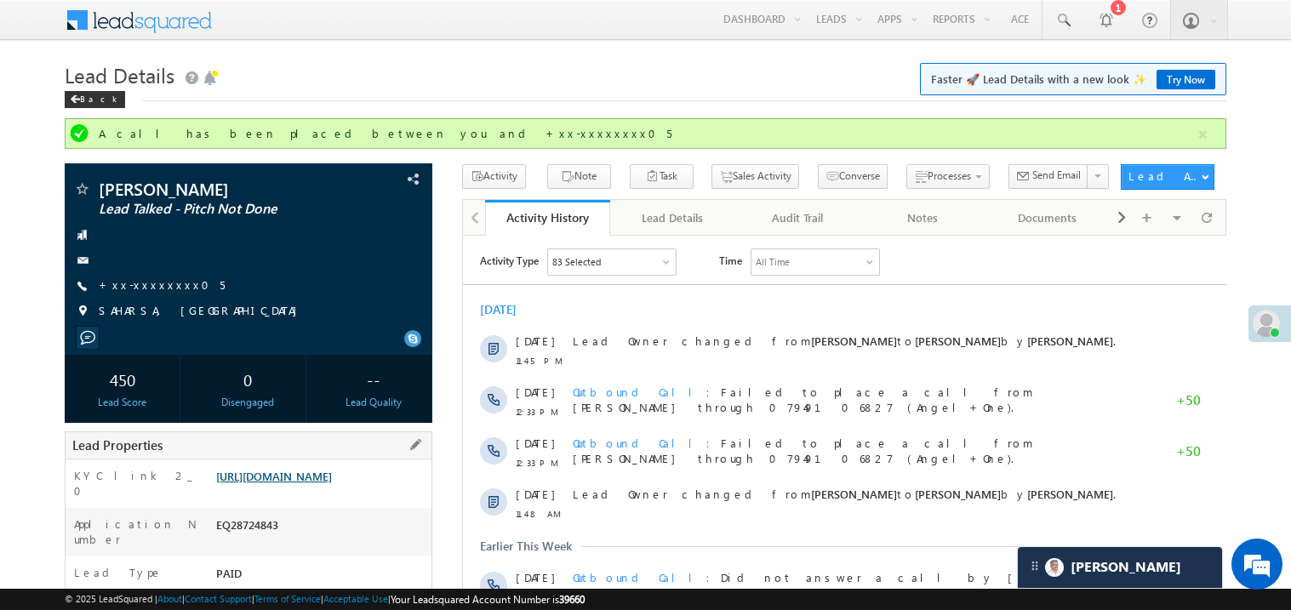
click at [308, 484] on link "https://angelbroking1-pk3em7sa.customui-test.leadsquared.com?leadId=6dc0e2df-e3…" at bounding box center [274, 476] width 116 height 14
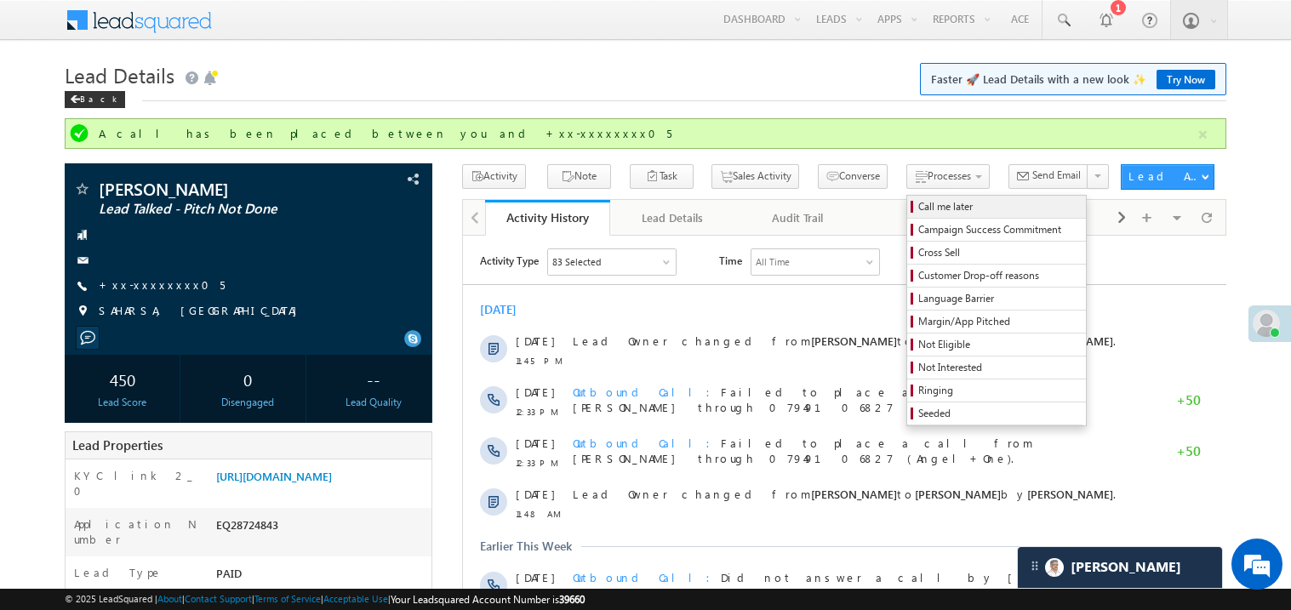
click at [919, 205] on span "Call me later" at bounding box center [1000, 206] width 162 height 15
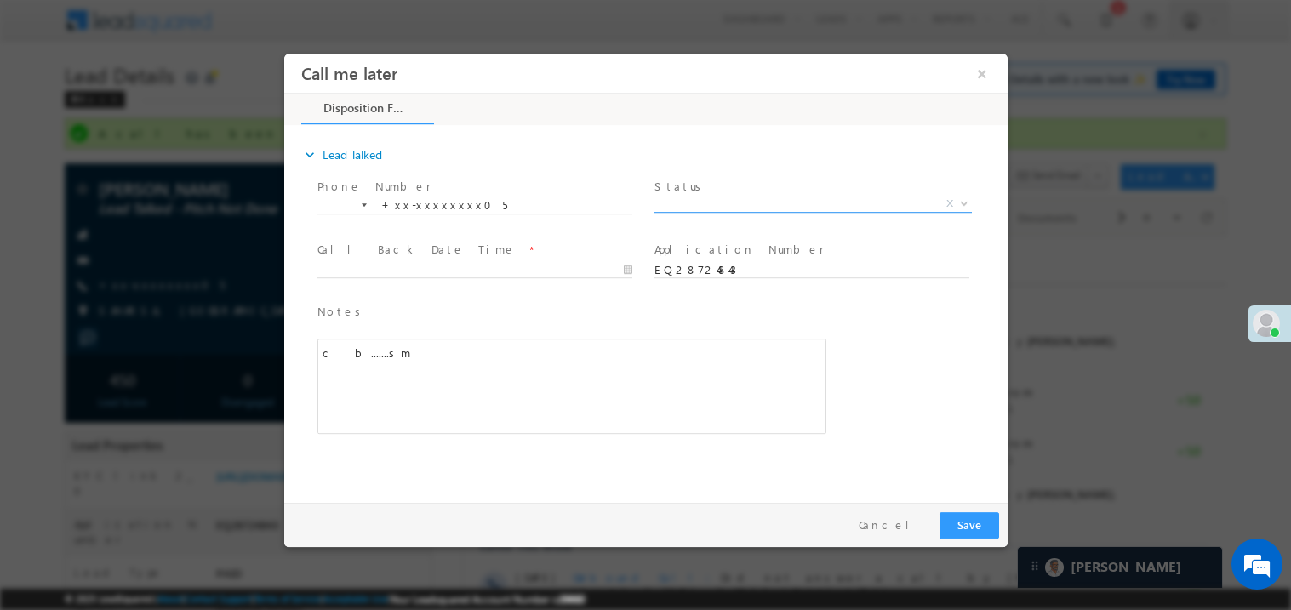
click at [696, 201] on span "X" at bounding box center [813, 203] width 318 height 17
click at [691, 198] on span "Pitch Not Done" at bounding box center [792, 202] width 277 height 15
click at [677, 195] on span "Pitch Done" at bounding box center [792, 202] width 277 height 15
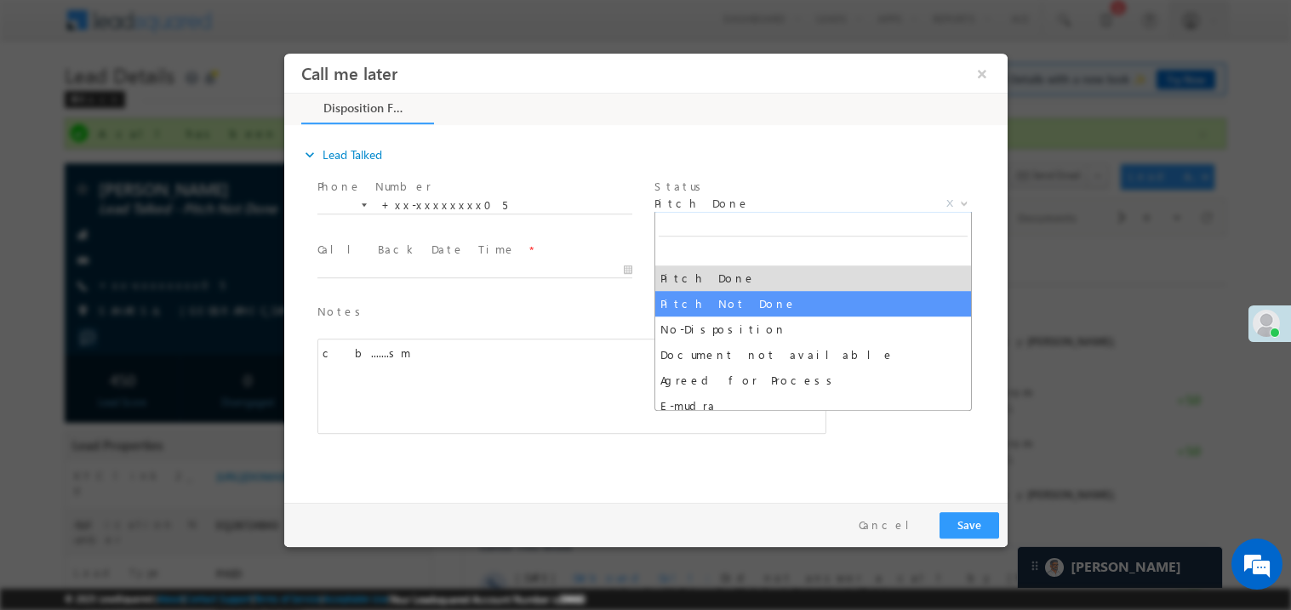
select select "Pitch Not Done"
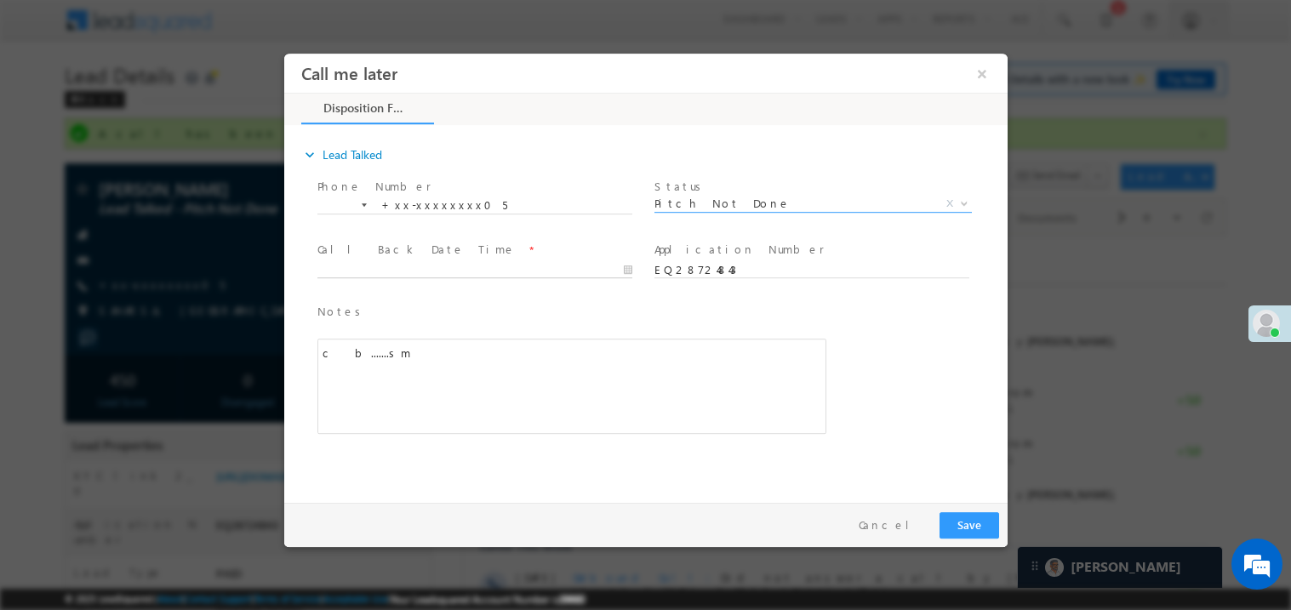
click at [401, 272] on body "Call me later ×" at bounding box center [645, 274] width 724 height 442
type input "09/13/25 3:06 PM"
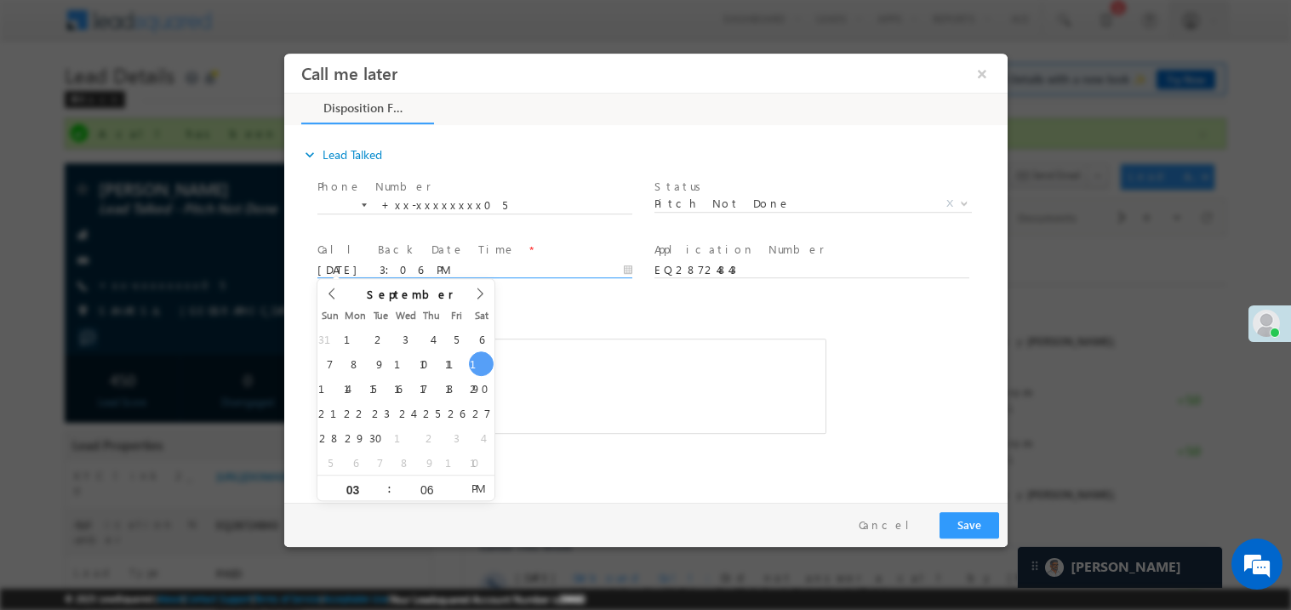
click at [722, 419] on div "c b.......sm" at bounding box center [571, 385] width 509 height 95
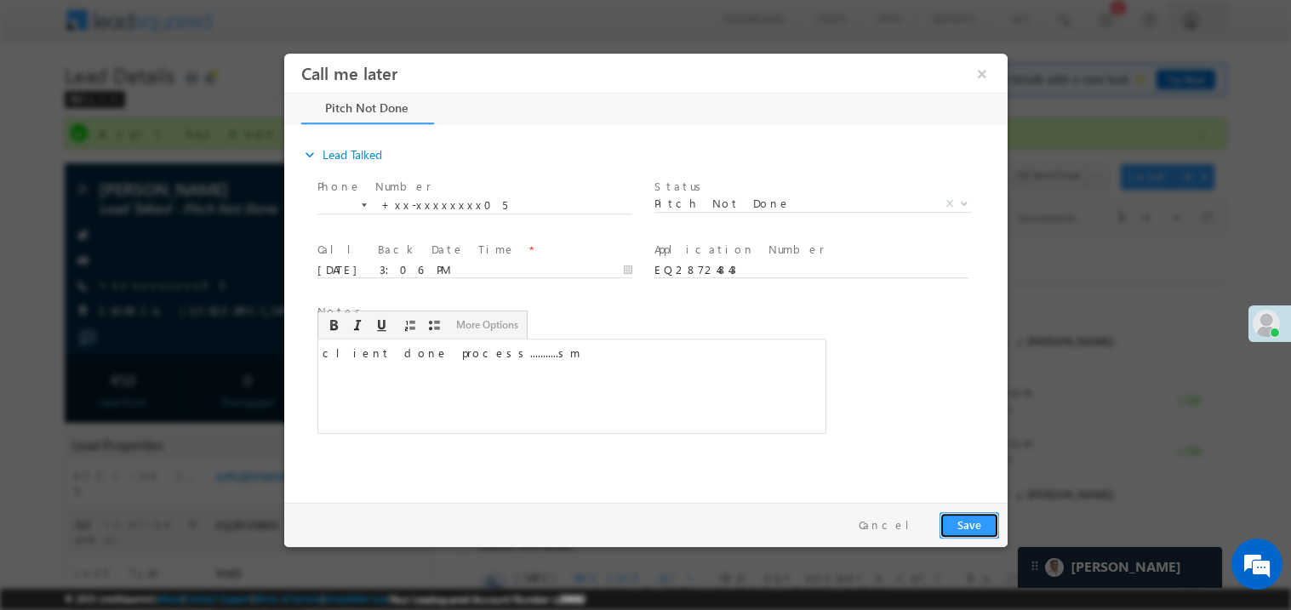
click at [967, 517] on button "Save" at bounding box center [969, 525] width 60 height 26
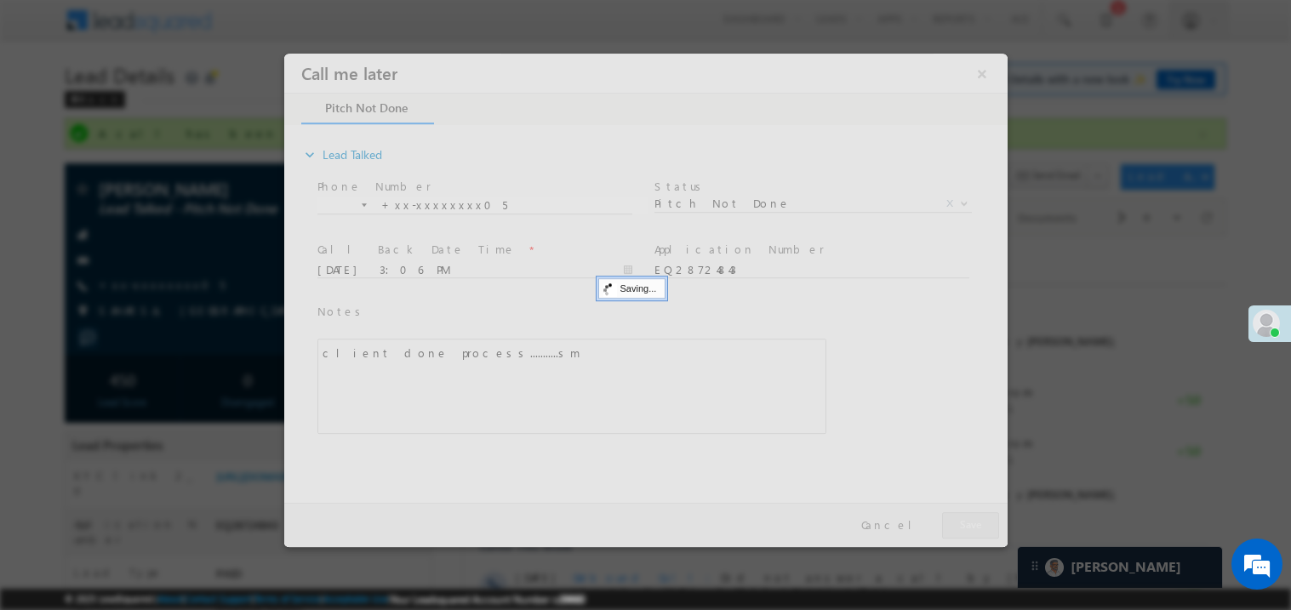
click at [967, 517] on div at bounding box center [645, 300] width 724 height 494
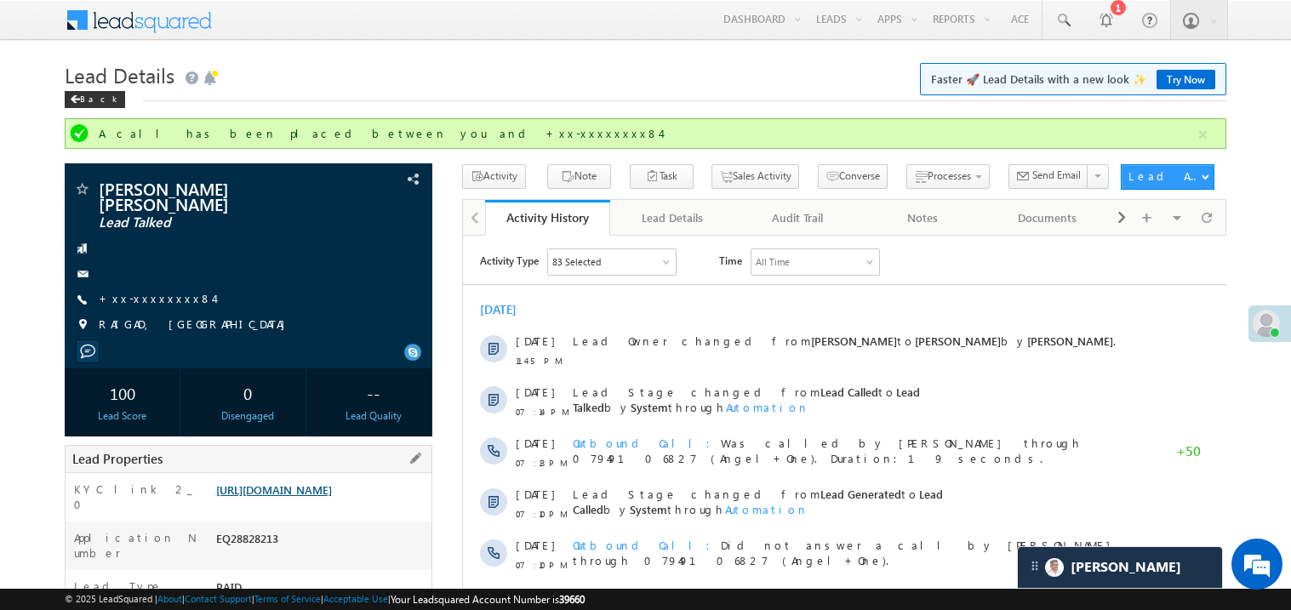
click at [332, 496] on link "https://angelbroking1-pk3em7sa.customui-test.leadsquared.com?leadId=1d3f68b7-fc…" at bounding box center [274, 490] width 116 height 14
click at [307, 497] on link "https://angelbroking1-pk3em7sa.customui-test.leadsquared.com?leadId=1d3f68b7-fc…" at bounding box center [274, 490] width 116 height 14
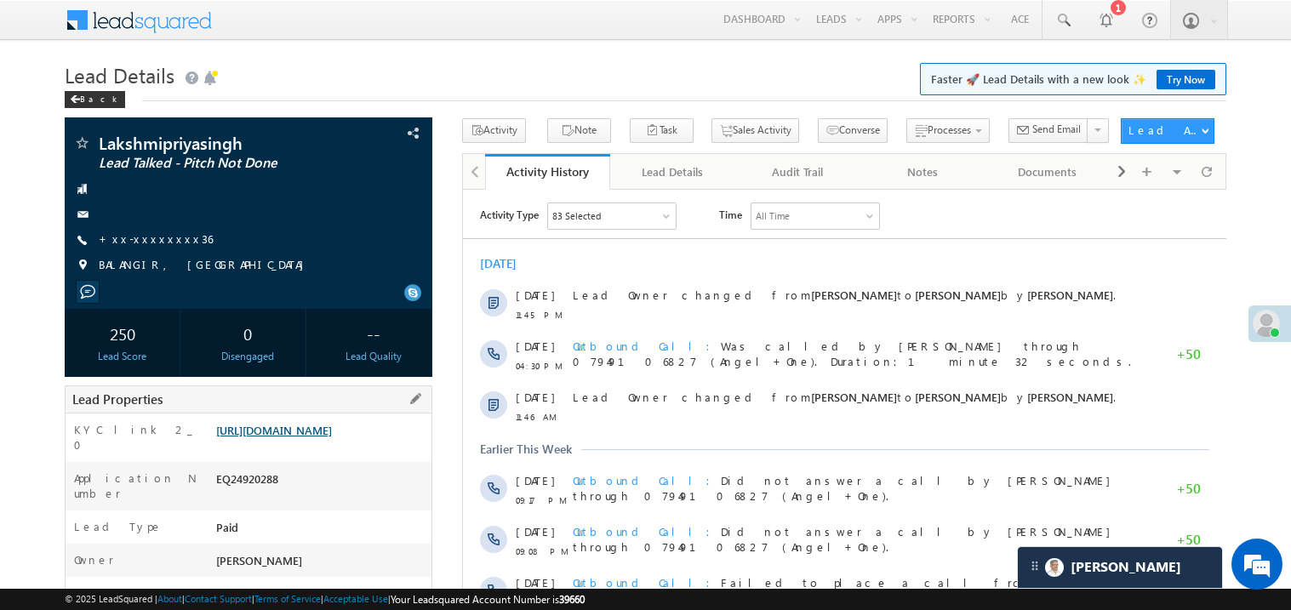
click at [332, 438] on link "[URL][DOMAIN_NAME]" at bounding box center [274, 430] width 116 height 14
click at [306, 438] on link "[URL][DOMAIN_NAME]" at bounding box center [274, 430] width 116 height 14
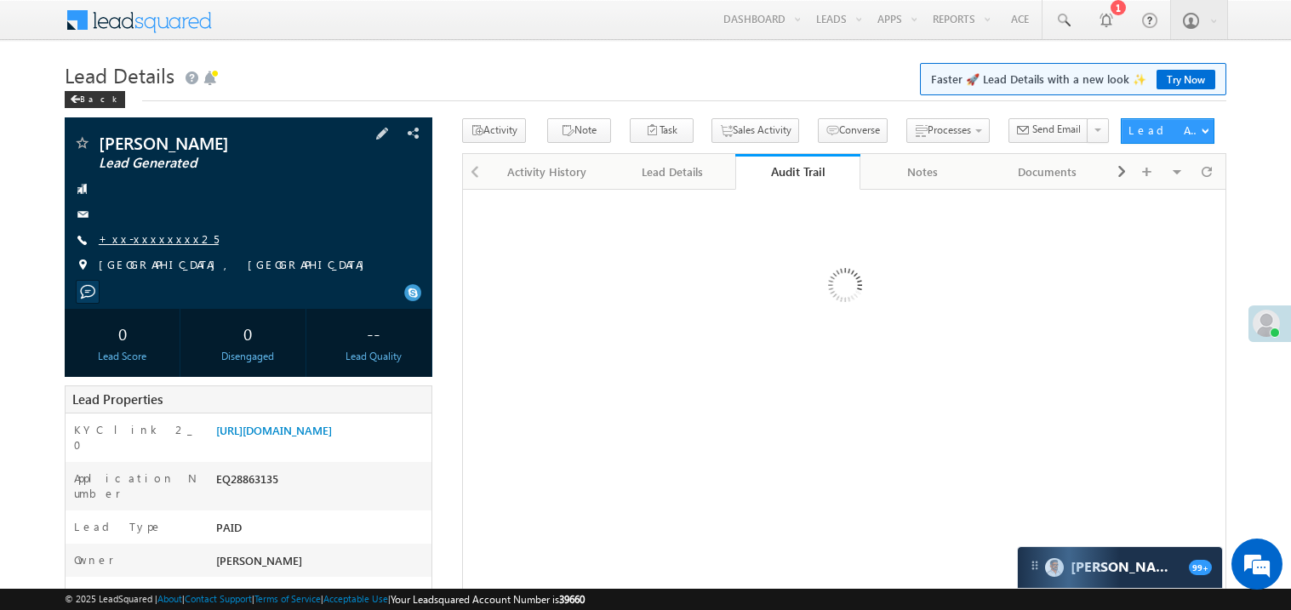
click at [159, 238] on link "+xx-xxxxxxxx25" at bounding box center [159, 239] width 120 height 14
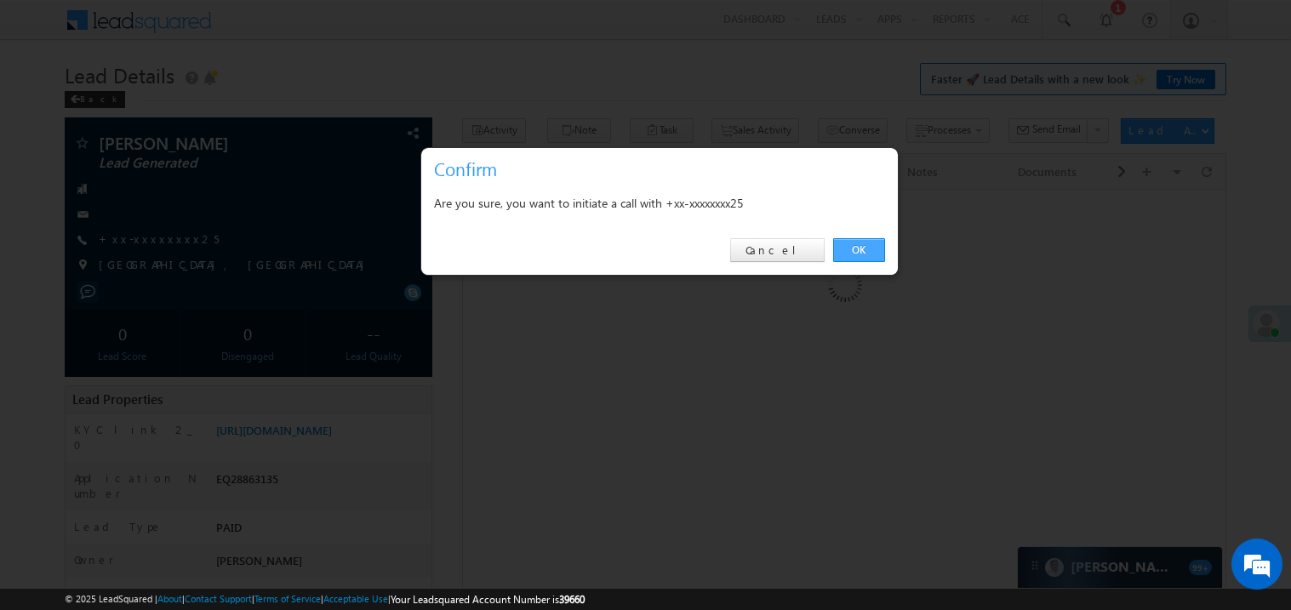
click at [864, 249] on link "OK" at bounding box center [859, 250] width 52 height 24
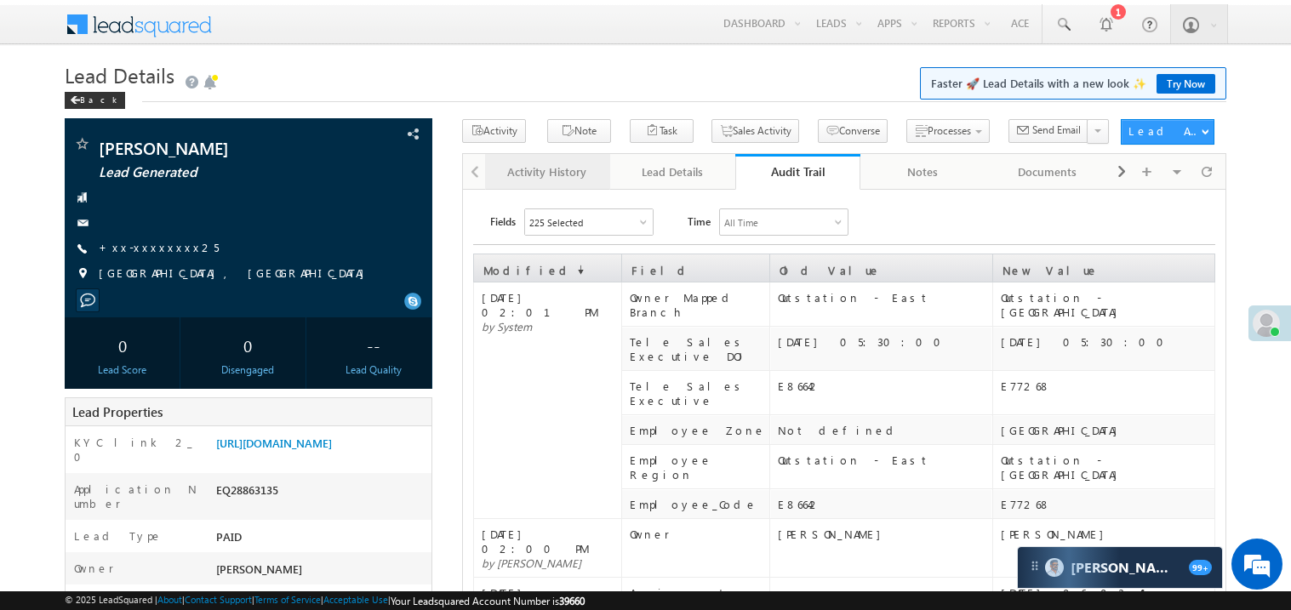
click at [535, 165] on div "Activity History" at bounding box center [547, 172] width 96 height 20
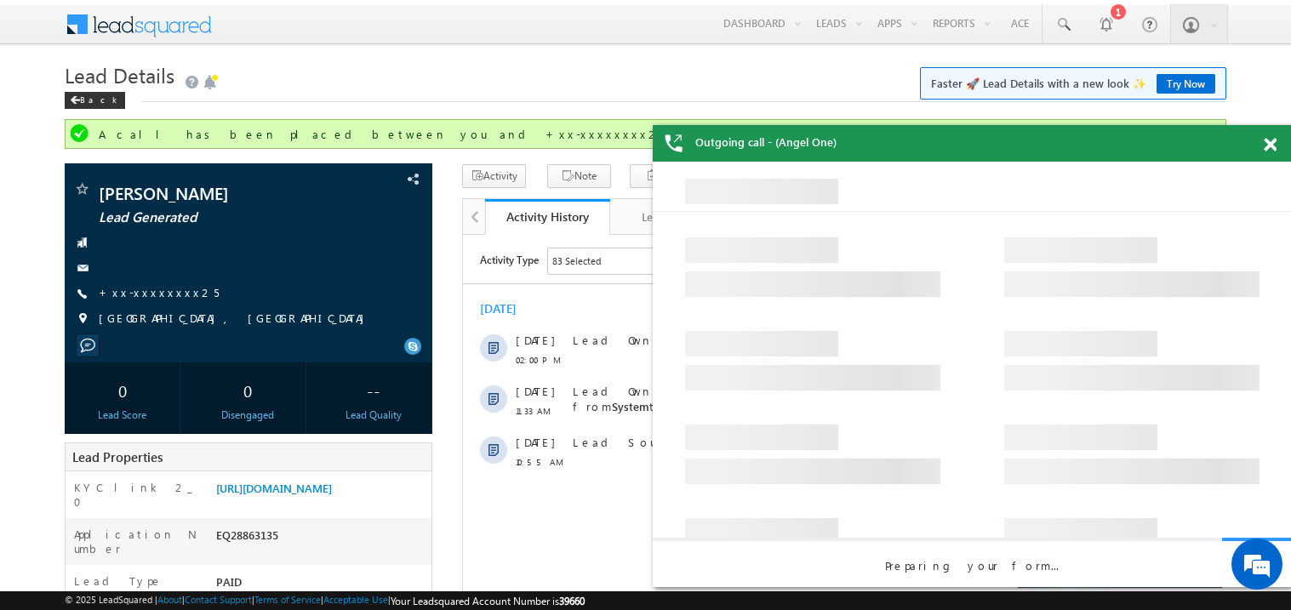
click at [1274, 152] on div at bounding box center [1279, 141] width 23 height 33
click at [1270, 138] on span at bounding box center [1270, 145] width 13 height 14
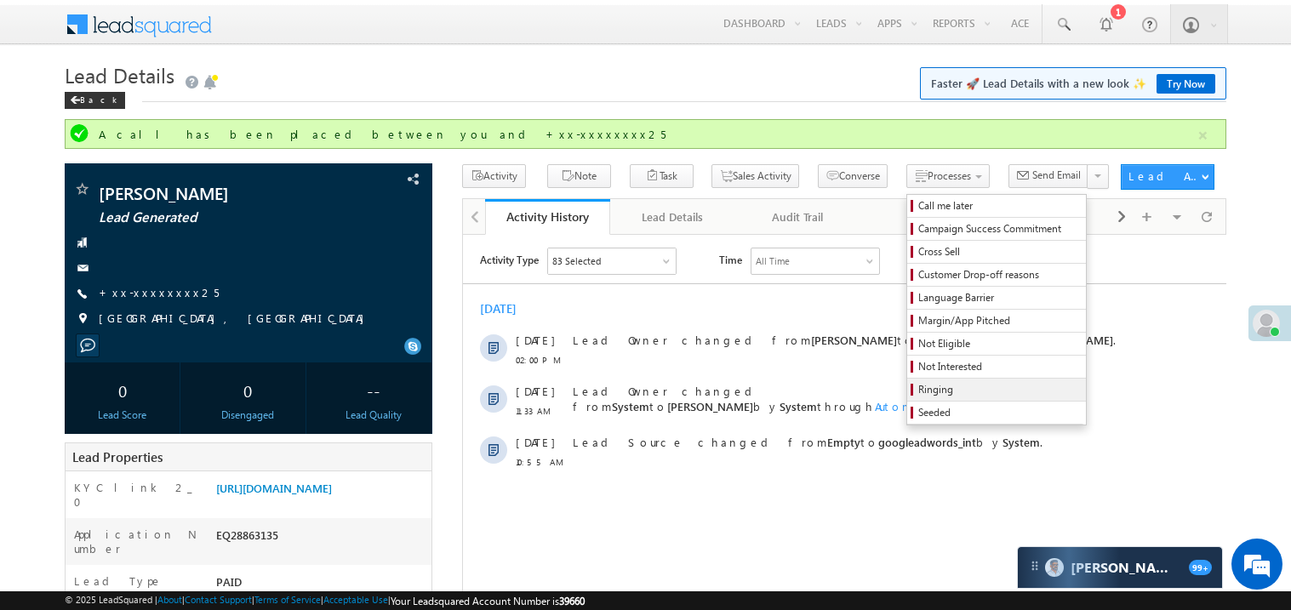
click at [919, 386] on span "Ringing" at bounding box center [1000, 389] width 162 height 15
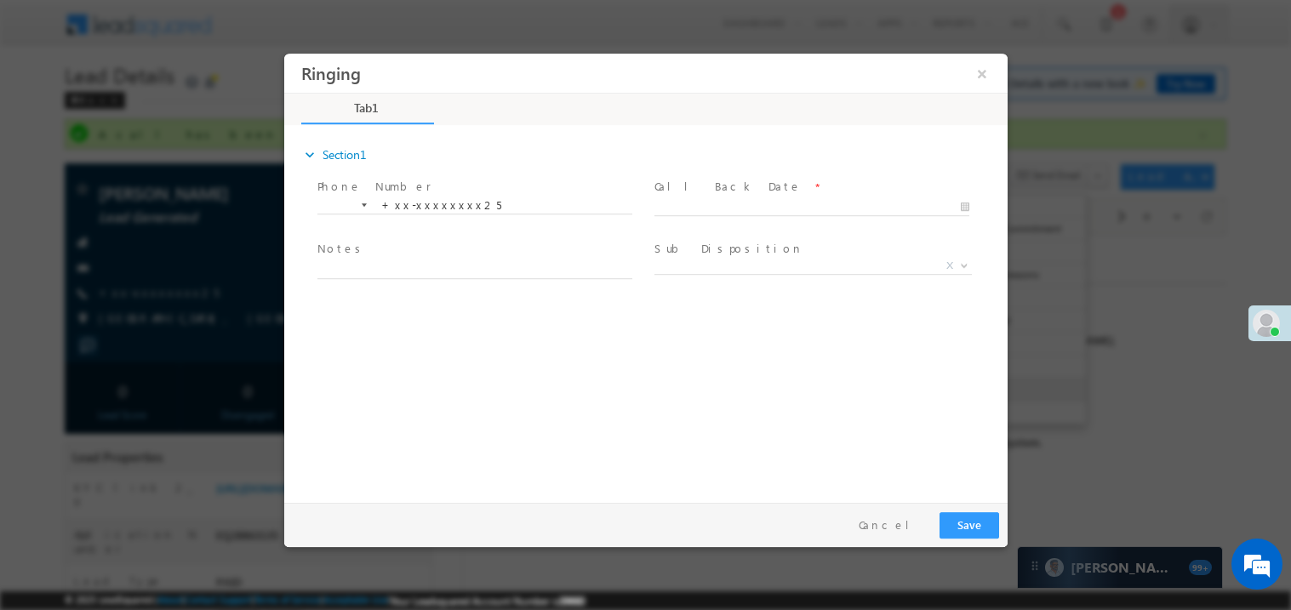
click at [888, 380] on div "expand_more Section1 Phone Number *" at bounding box center [649, 311] width 715 height 368
click at [692, 193] on span "Call Back Date *" at bounding box center [811, 186] width 314 height 19
click at [693, 210] on body "Ringing ×" at bounding box center [645, 274] width 724 height 442
type input "09/13/25 2:22 PM"
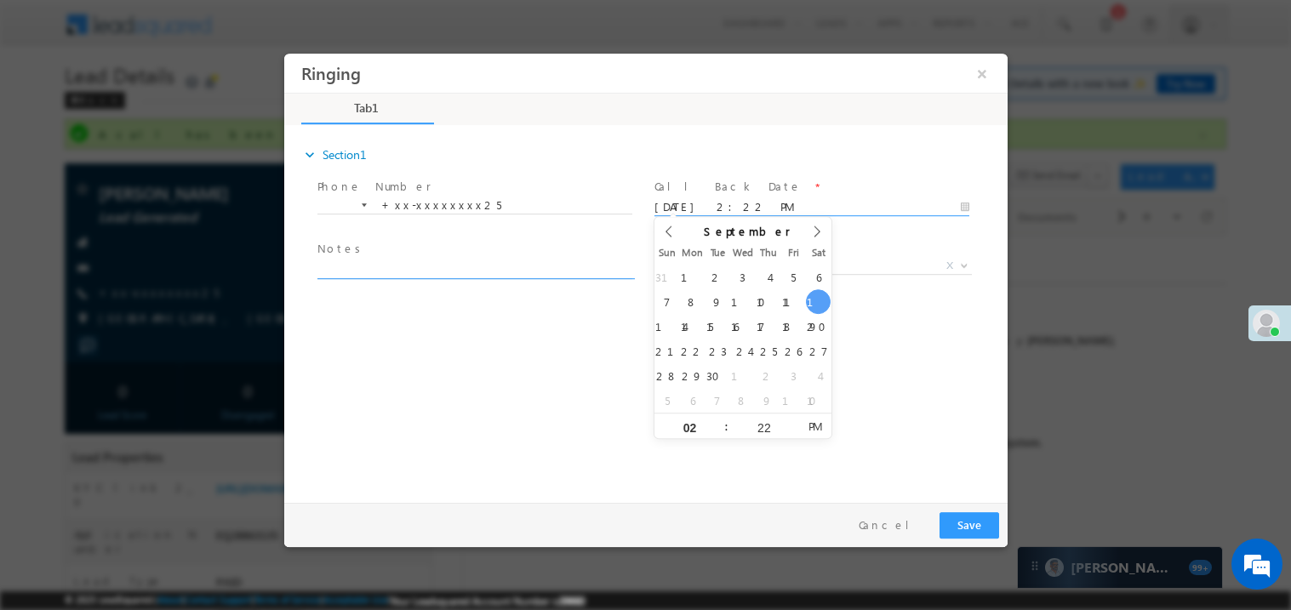
click at [376, 273] on textarea at bounding box center [474, 269] width 315 height 20
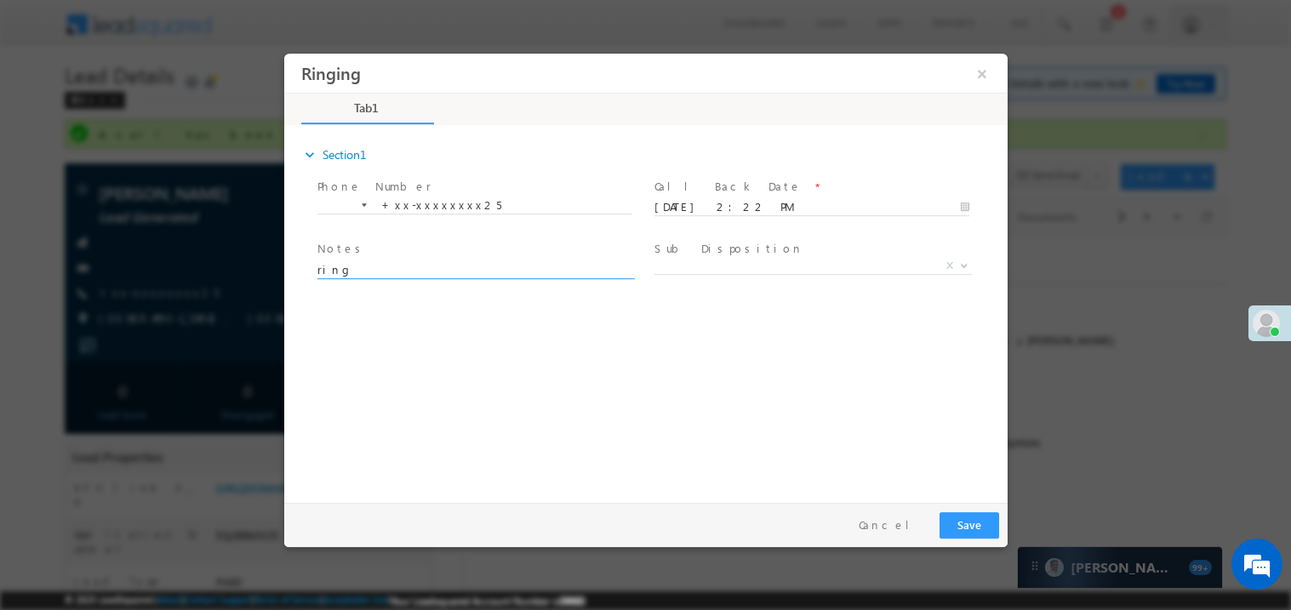
type textarea "ring"
click at [952, 507] on div "Pay & Save Save Cancel" at bounding box center [649, 524] width 732 height 44
click at [956, 514] on button "Save" at bounding box center [969, 525] width 60 height 26
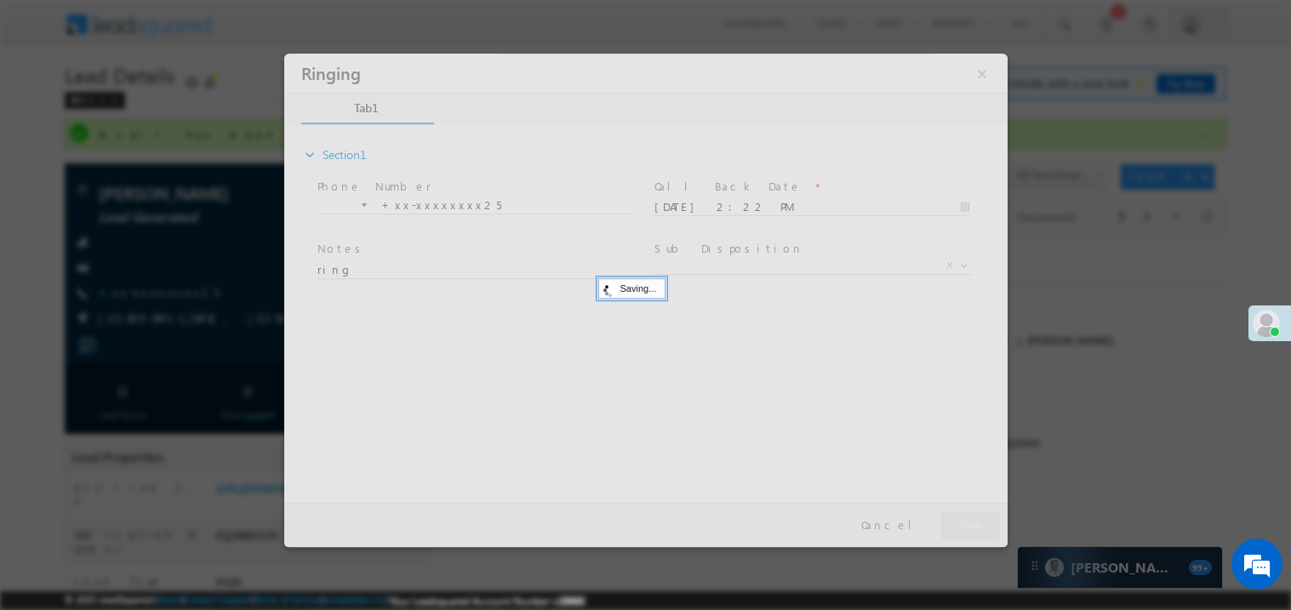
click at [956, 514] on div at bounding box center [645, 300] width 724 height 494
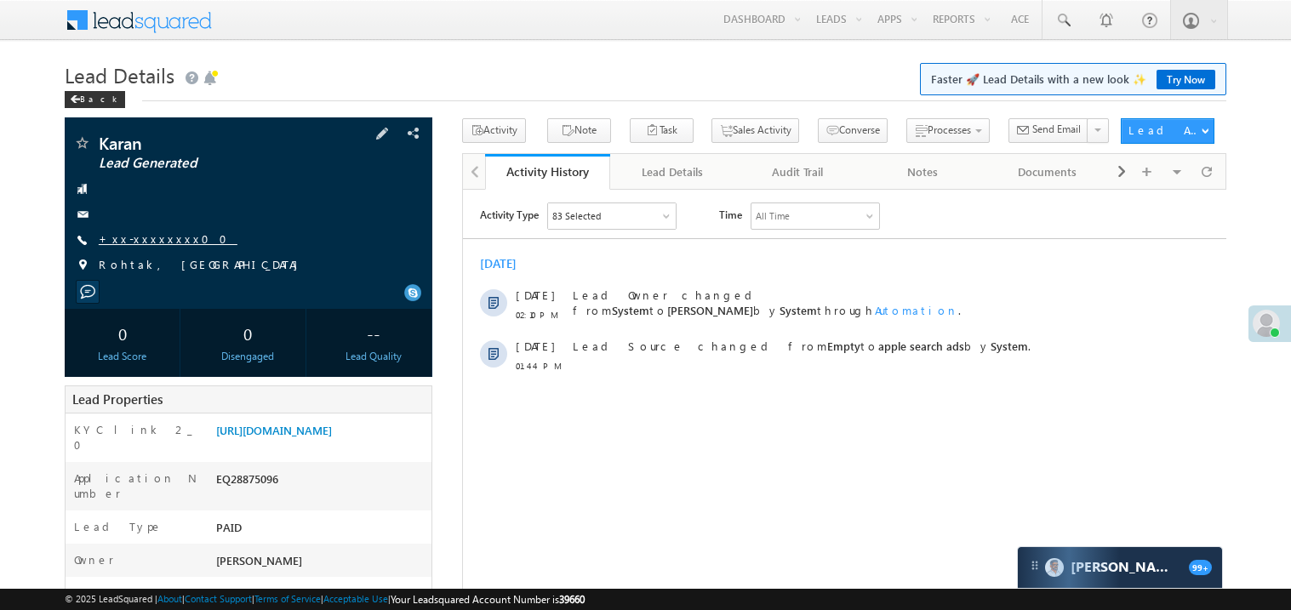
click at [150, 245] on link "+xx-xxxxxxxx00" at bounding box center [168, 239] width 139 height 14
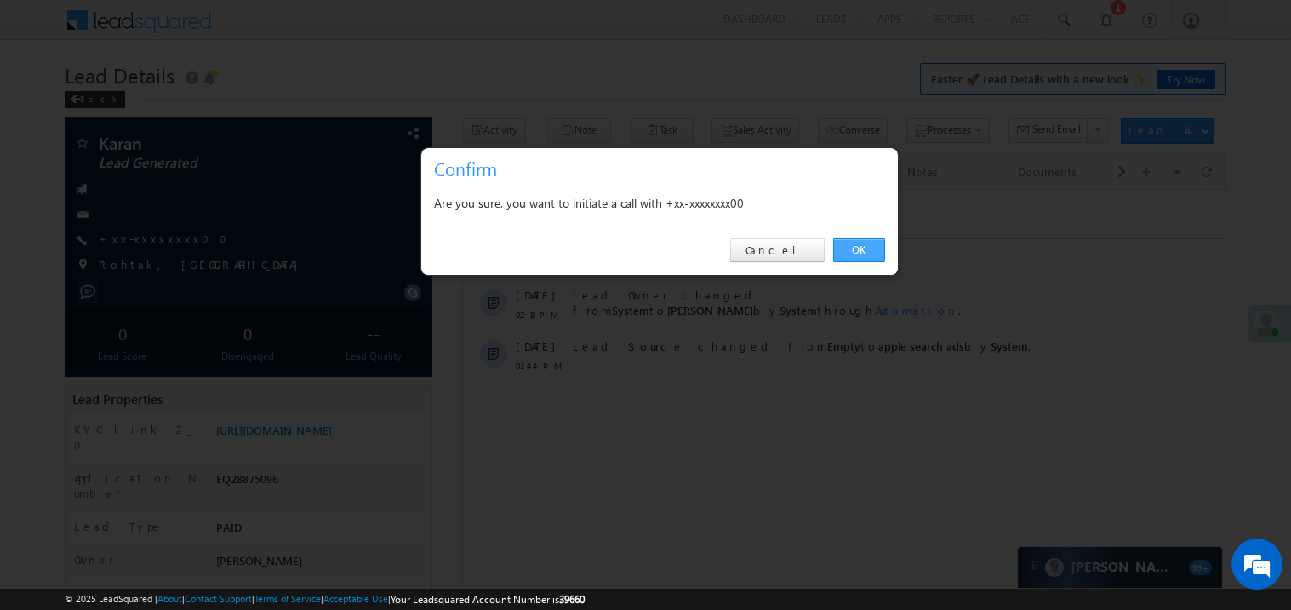
click at [857, 250] on link "OK" at bounding box center [859, 250] width 52 height 24
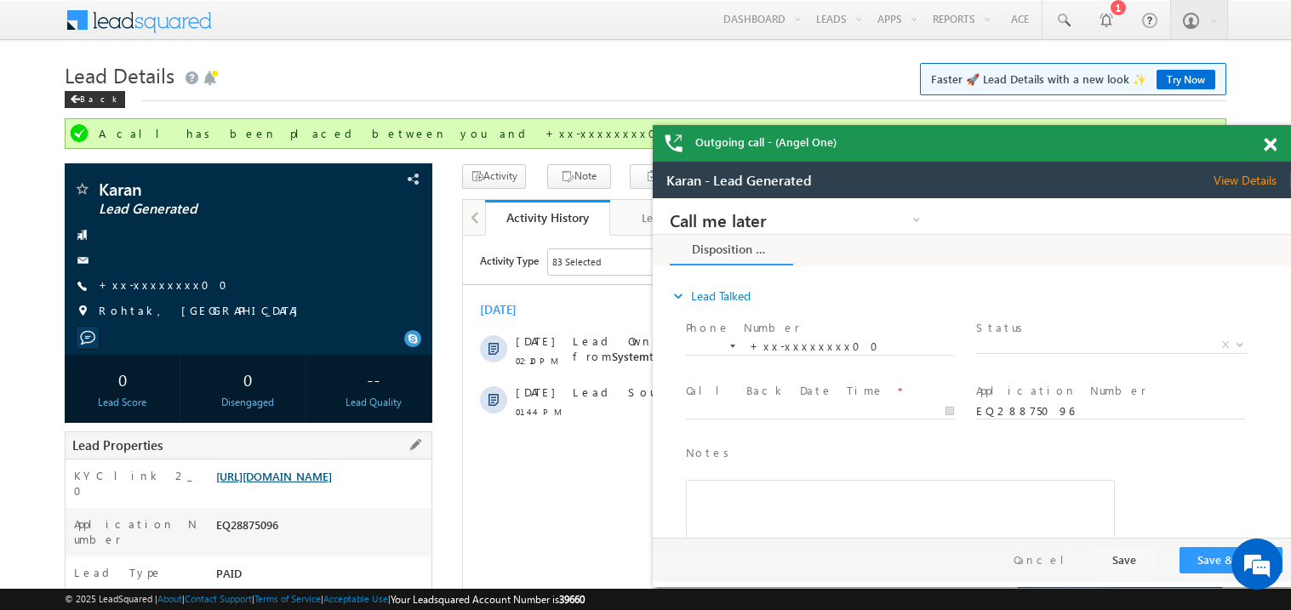
click at [319, 484] on link "[URL][DOMAIN_NAME]" at bounding box center [274, 476] width 116 height 14
click at [1270, 143] on span at bounding box center [1270, 145] width 13 height 14
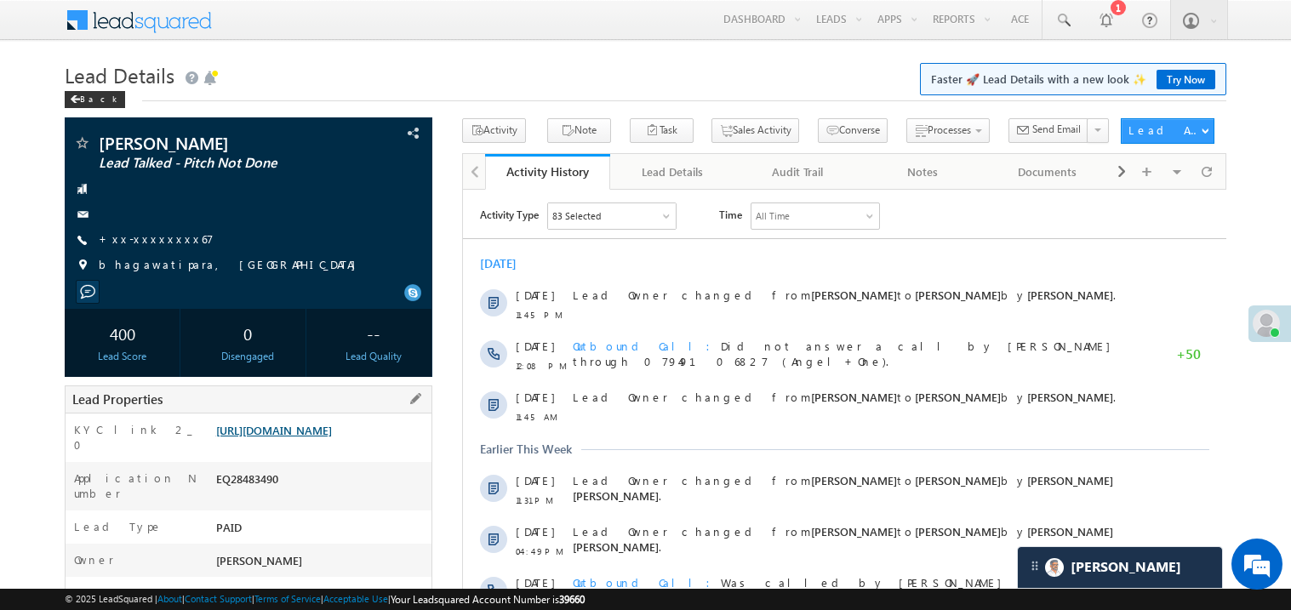
click at [329, 438] on link "[URL][DOMAIN_NAME]" at bounding box center [274, 430] width 116 height 14
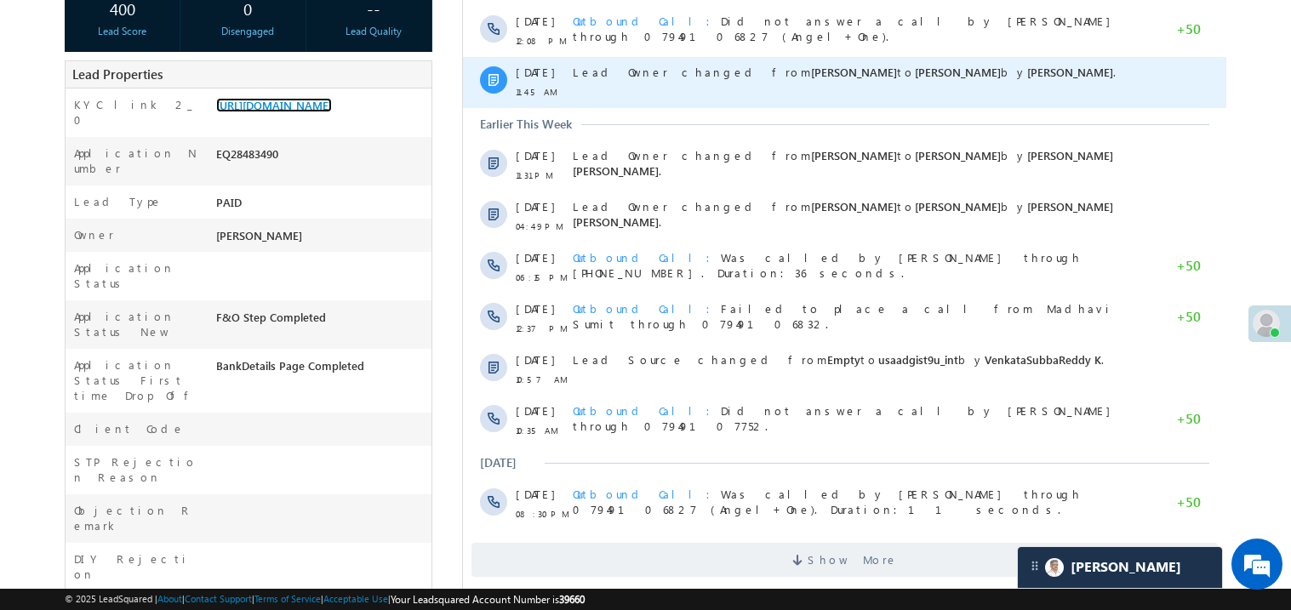
scroll to position [340, 0]
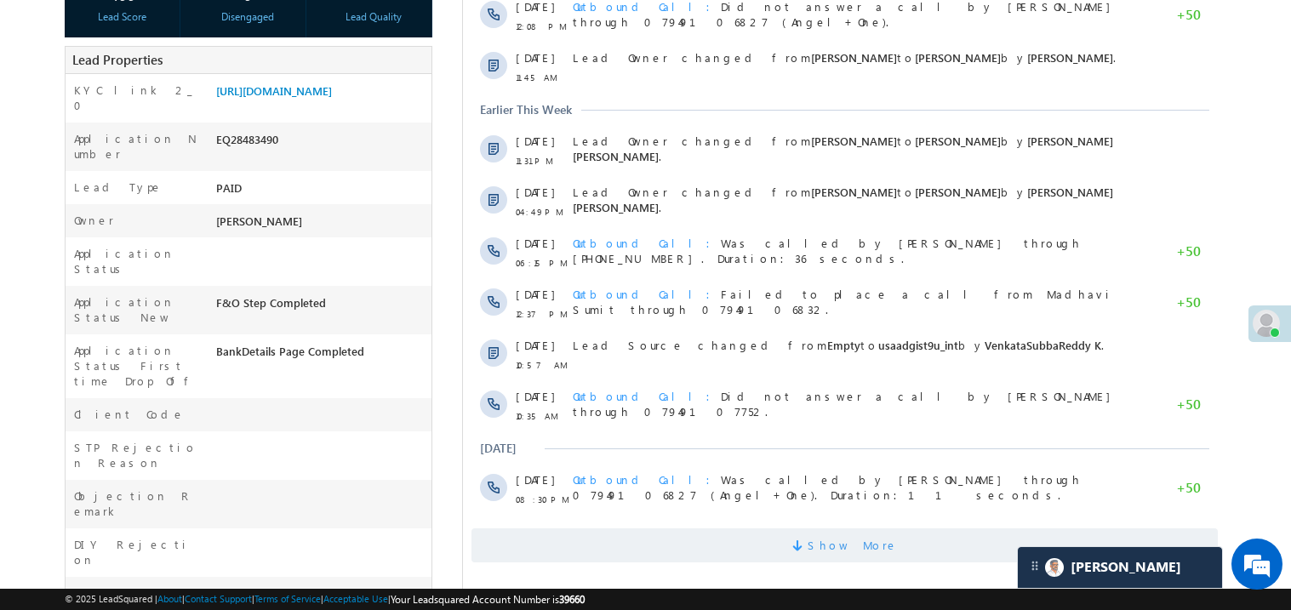
click at [769, 558] on span "Show More" at bounding box center [844, 546] width 747 height 34
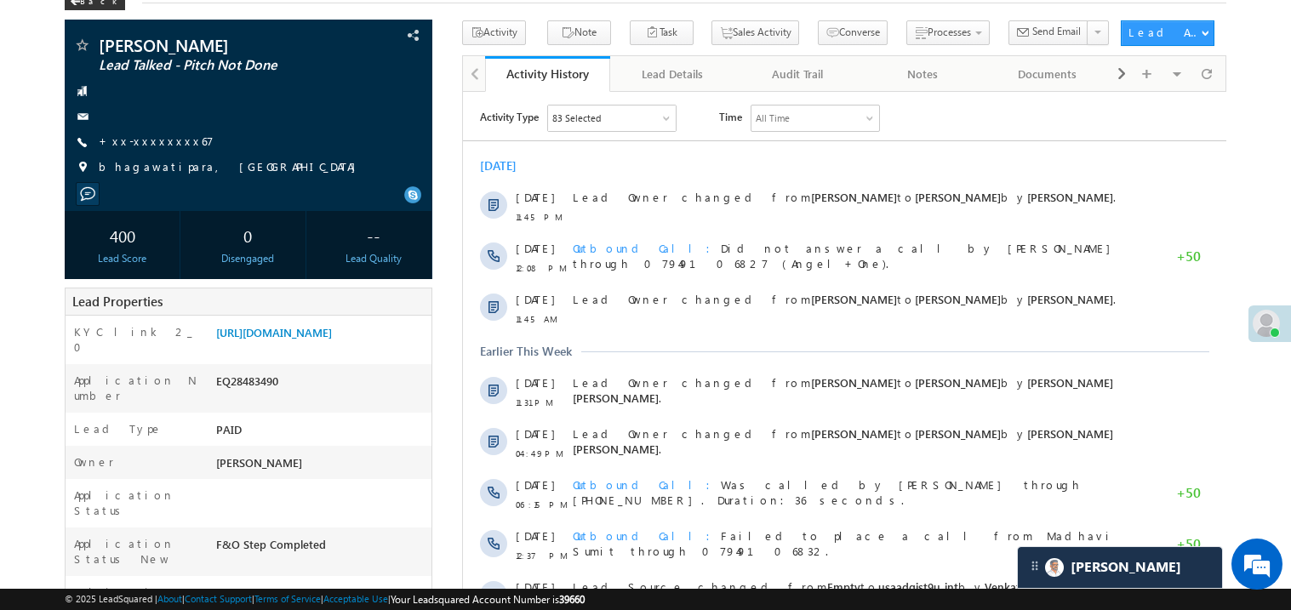
scroll to position [0, 0]
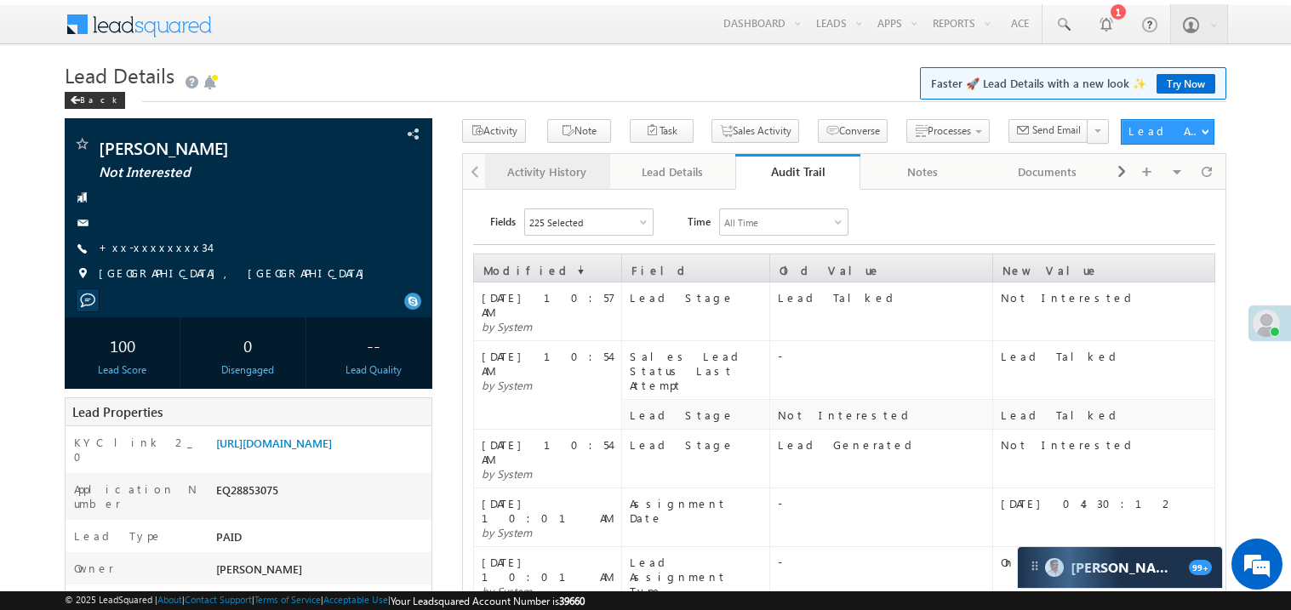
click at [536, 164] on div "Activity History" at bounding box center [547, 172] width 96 height 20
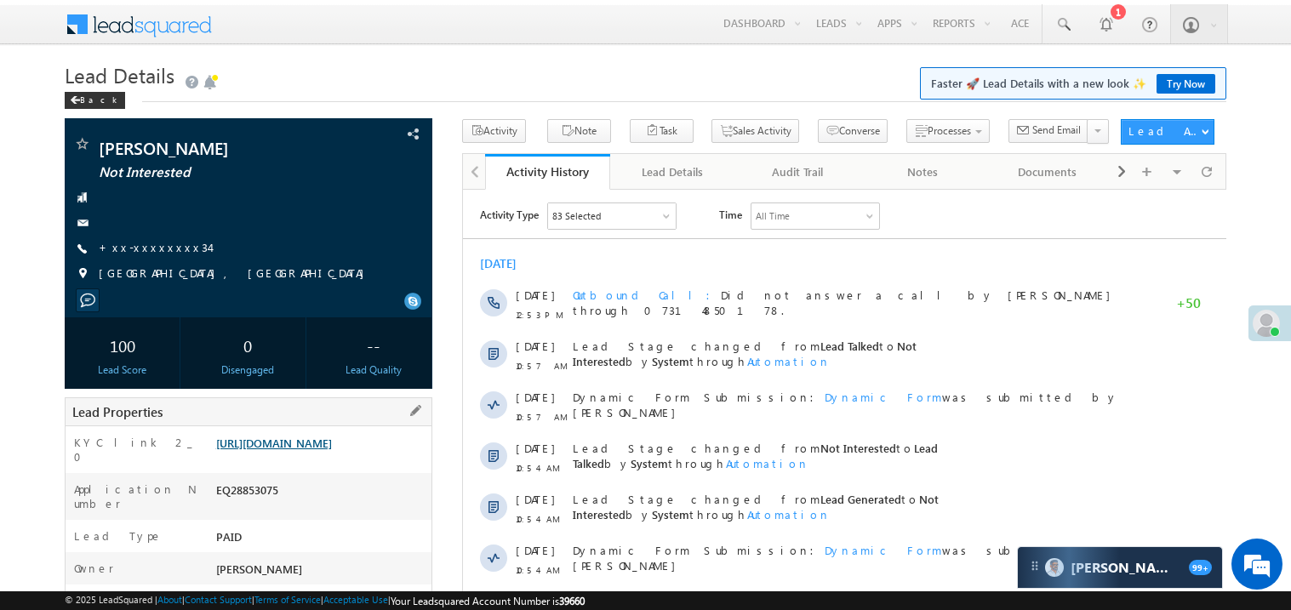
click at [332, 449] on link "https://angelbroking1-pk3em7sa.customui-test.leadsquared.com?leadId=af61d9f8-03…" at bounding box center [274, 443] width 116 height 14
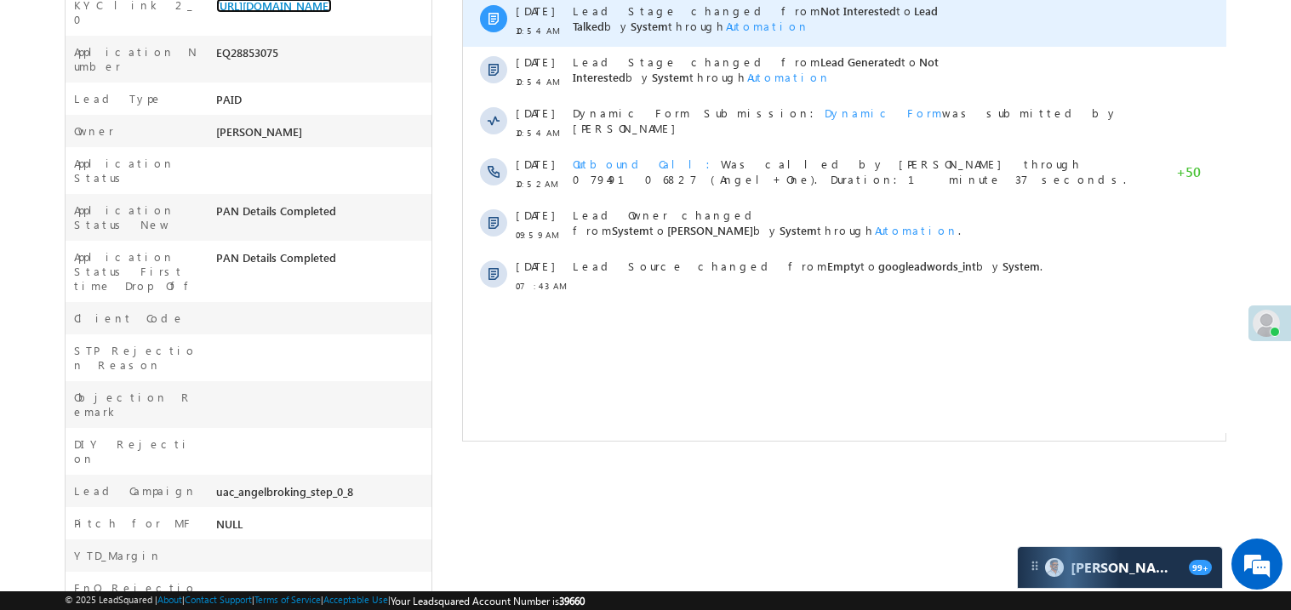
scroll to position [442, 0]
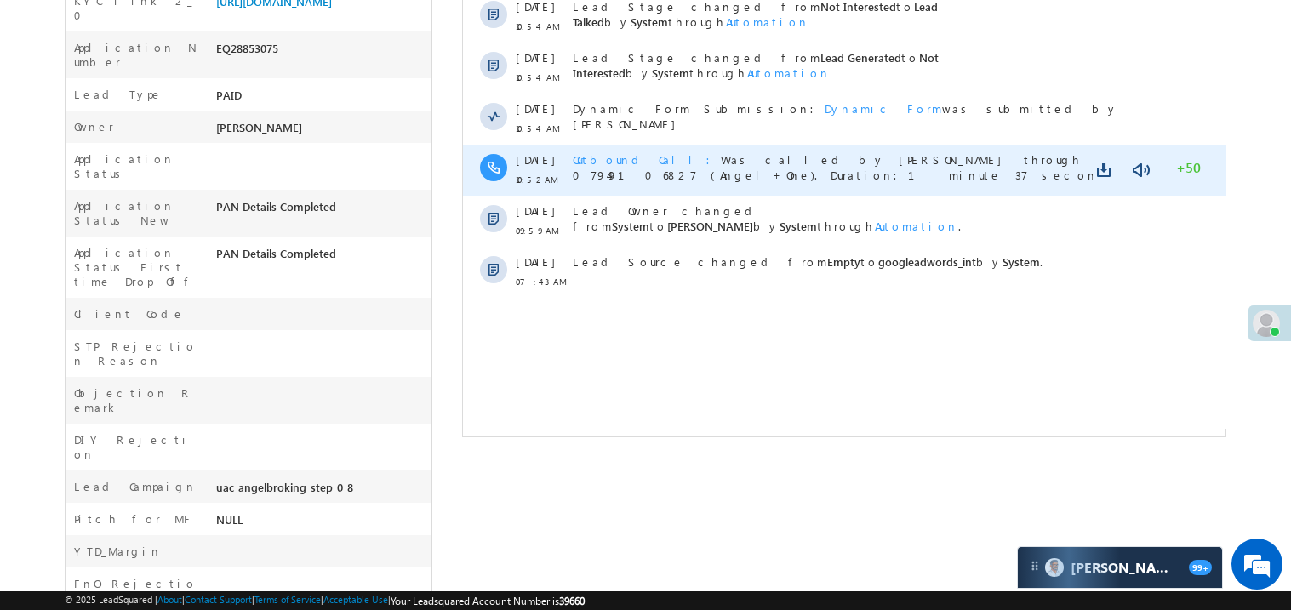
click at [1001, 184] on div "Outbound Call Was called by Madhavi Sumit through 07949106827 (Angel+One). Dura…" at bounding box center [852, 171] width 560 height 51
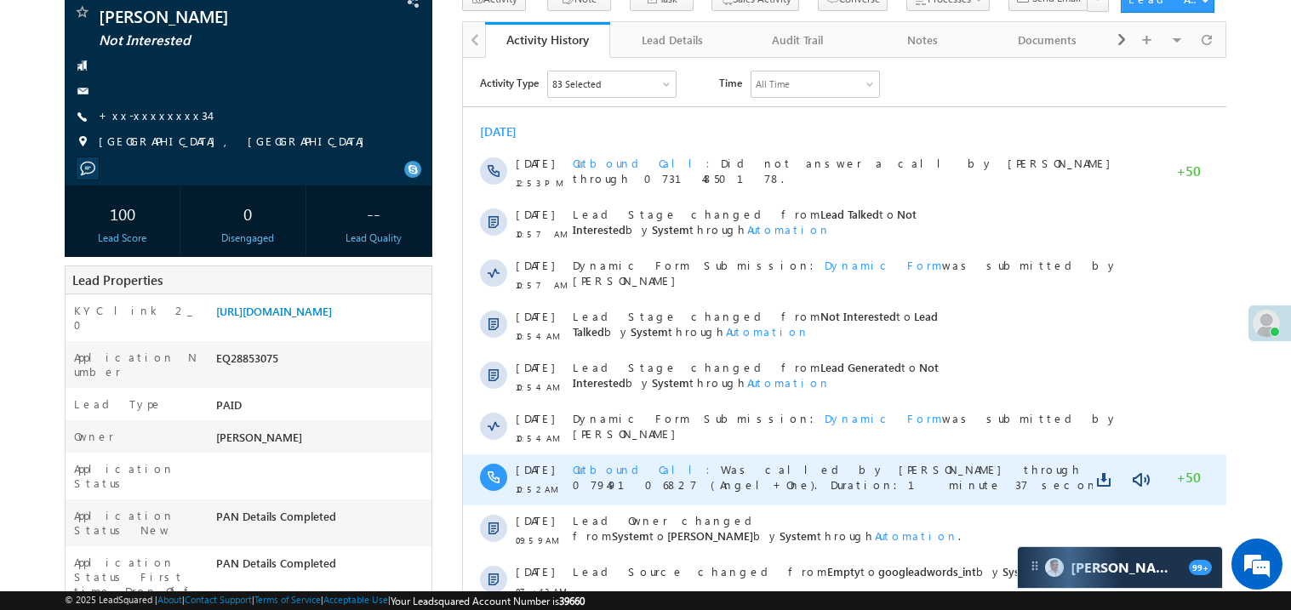
scroll to position [0, 0]
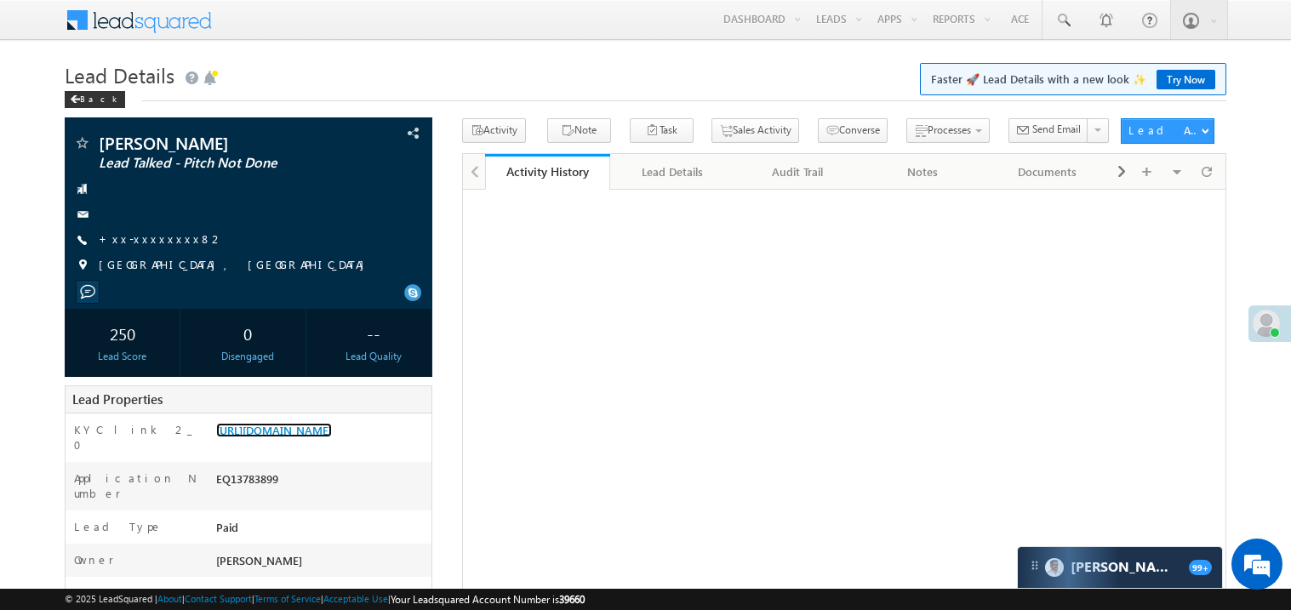
click at [332, 438] on link "[URL][DOMAIN_NAME]" at bounding box center [274, 430] width 116 height 14
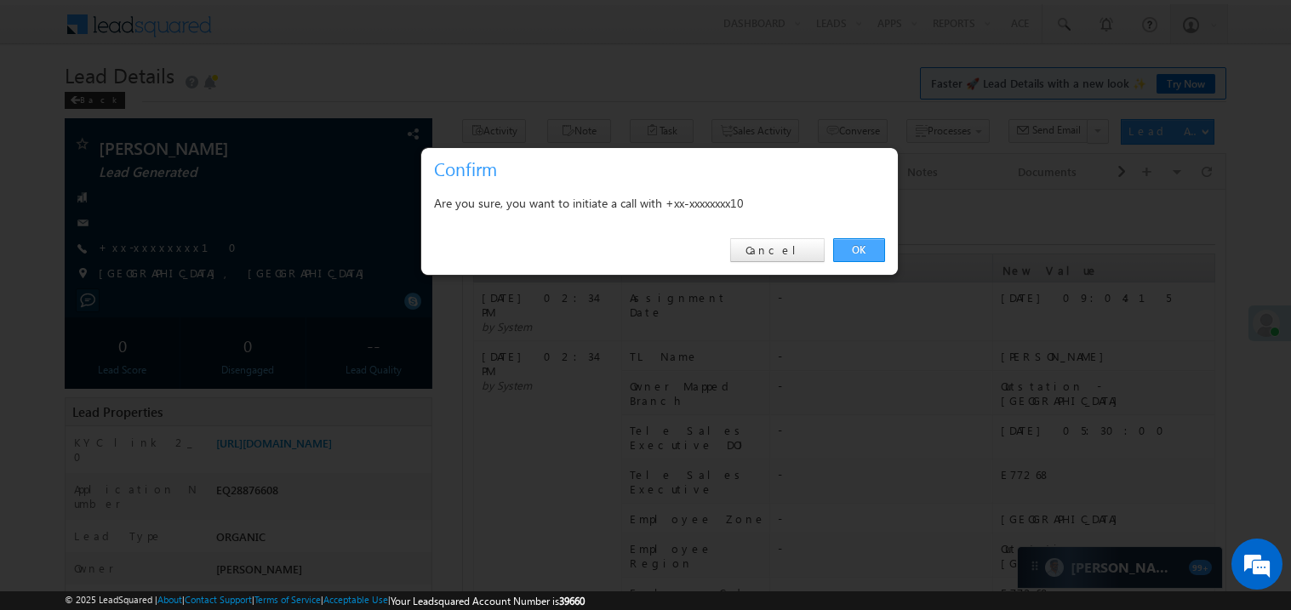
click at [857, 249] on link "OK" at bounding box center [859, 250] width 52 height 24
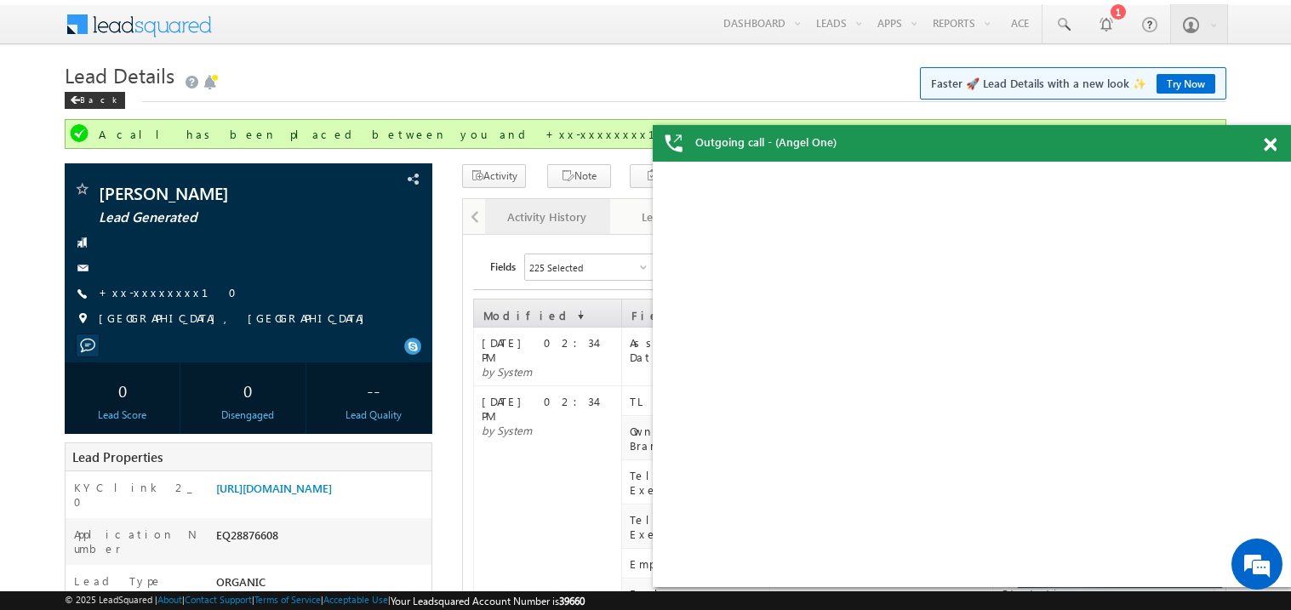
click at [532, 172] on div "Activity Note Task Sales Activity Converse Processes Call me later" at bounding box center [729, 179] width 535 height 31
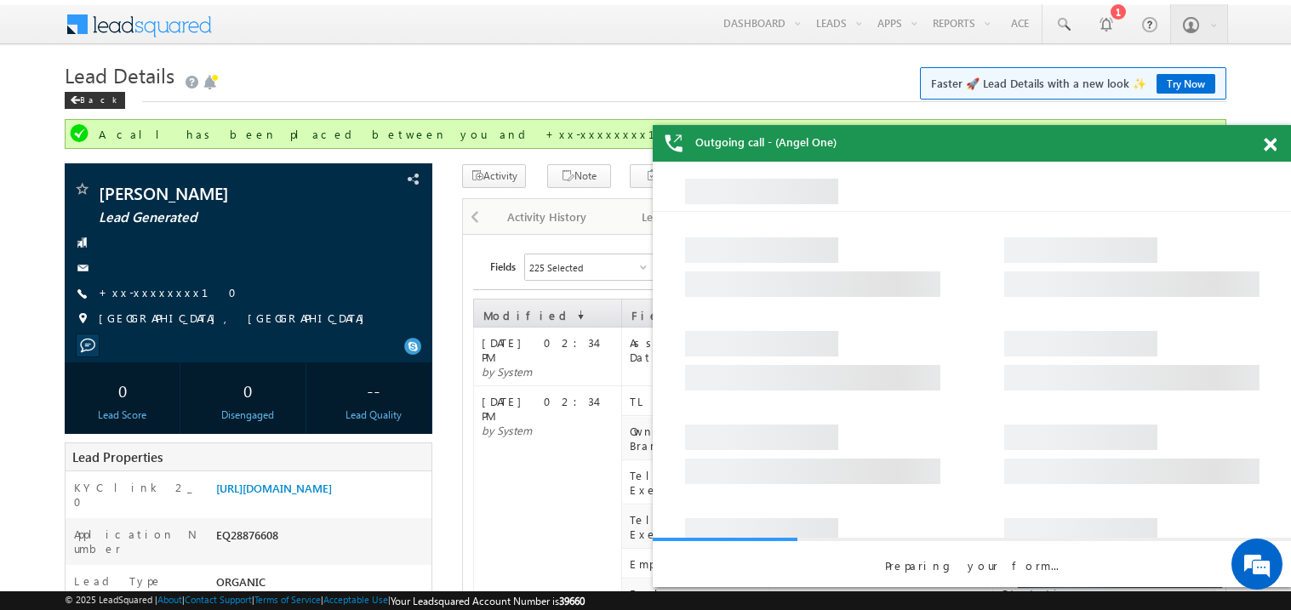
click at [1275, 144] on span at bounding box center [1270, 145] width 13 height 14
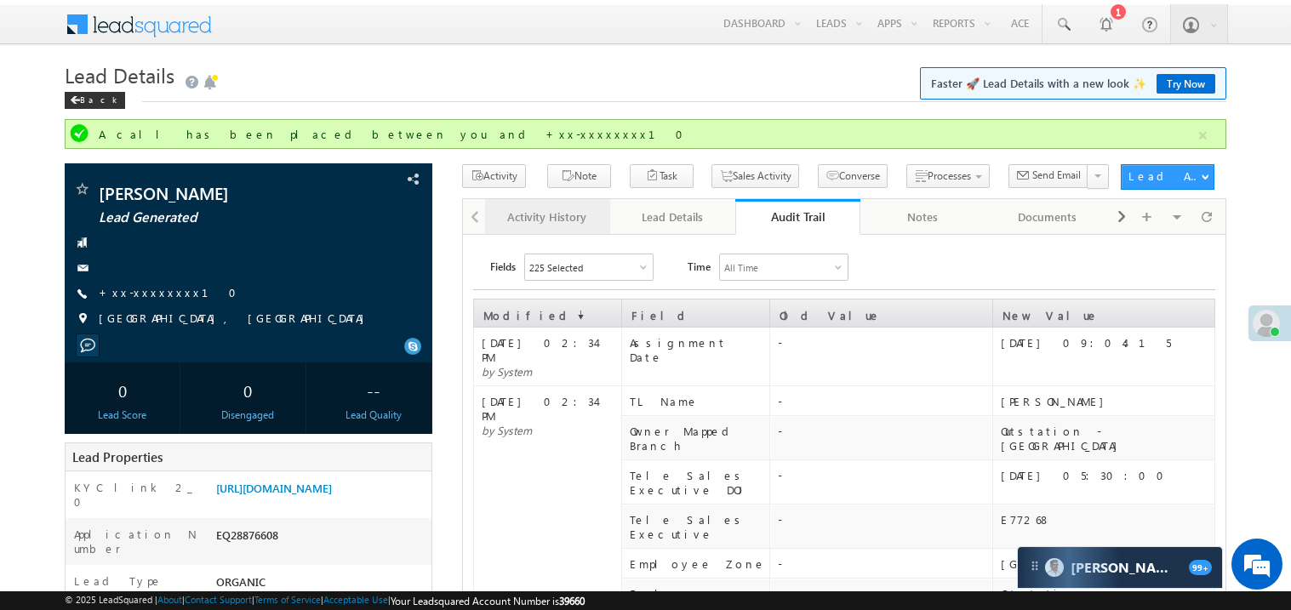
click at [521, 226] on div "Activity History" at bounding box center [547, 217] width 96 height 20
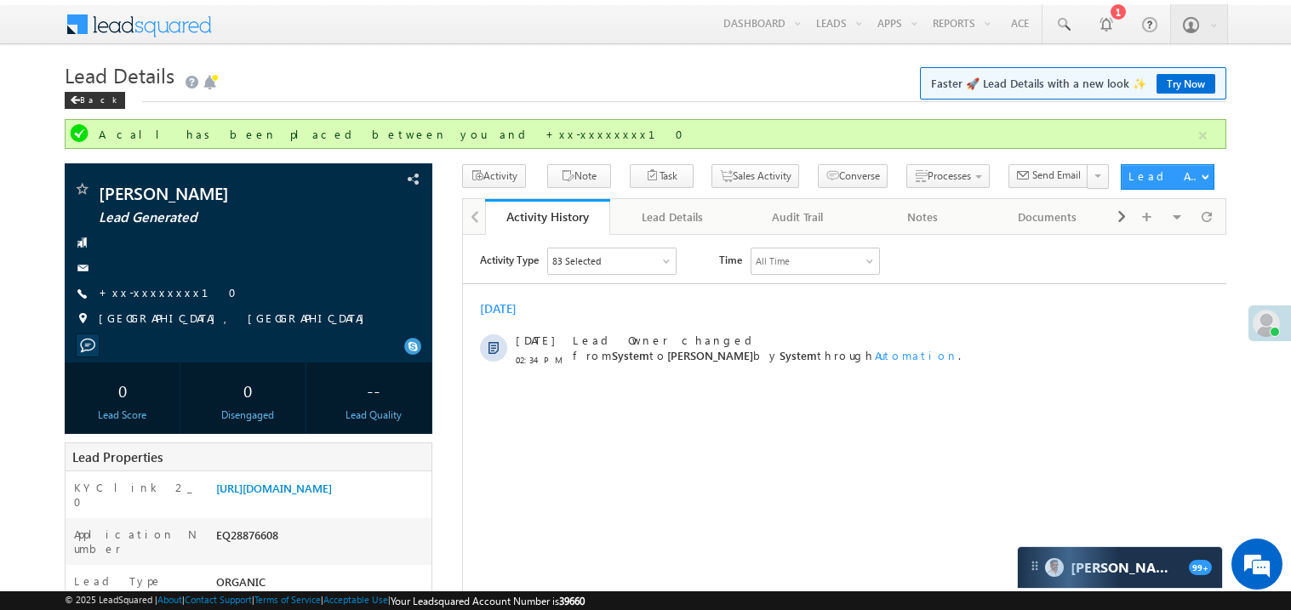
click at [405, 81] on h1 "Lead Details Faster 🚀 Lead Details with a new look ✨ Try Now" at bounding box center [646, 76] width 1162 height 30
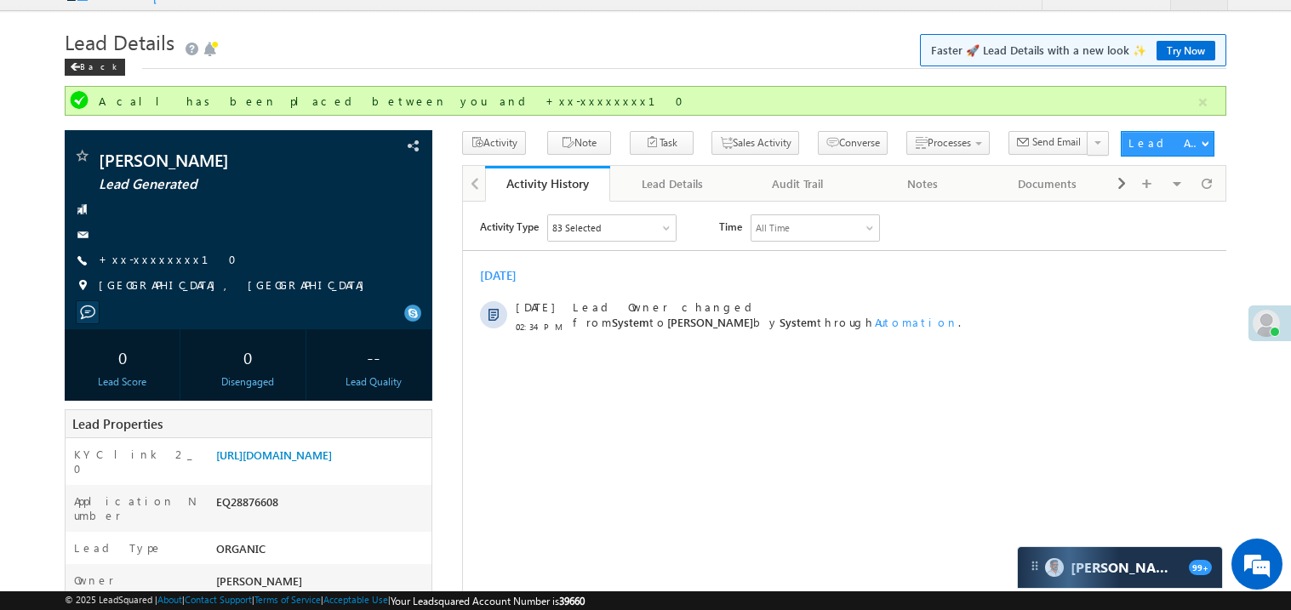
scroll to position [67, 0]
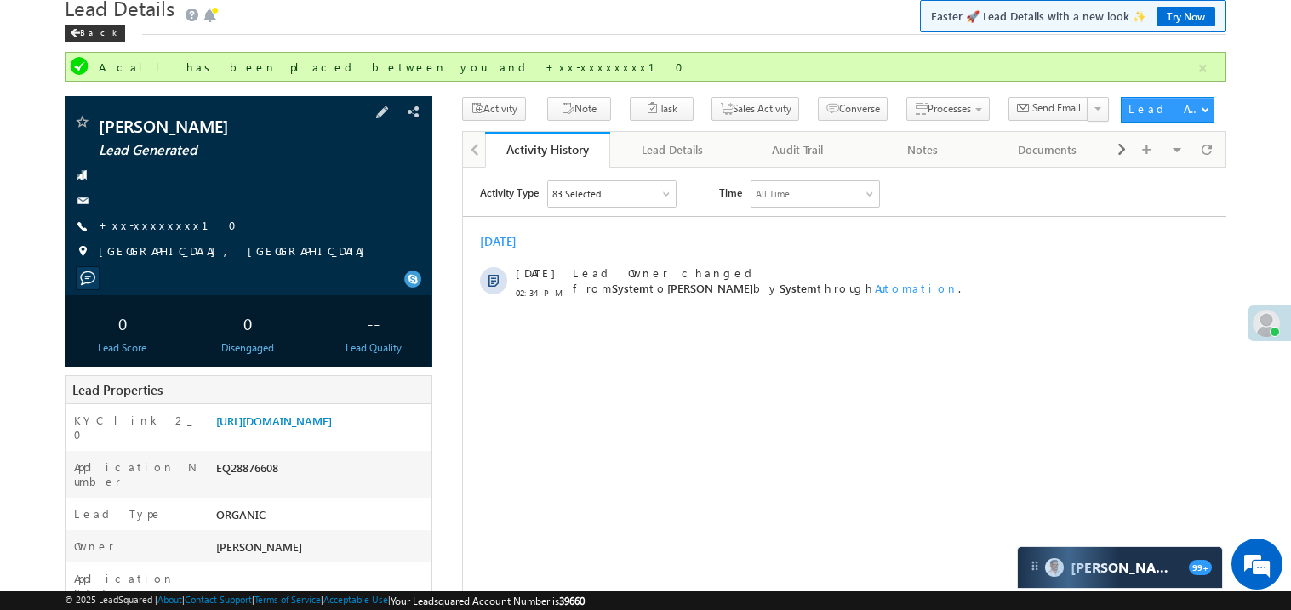
click at [146, 228] on link "+xx-xxxxxxxx10" at bounding box center [173, 225] width 148 height 14
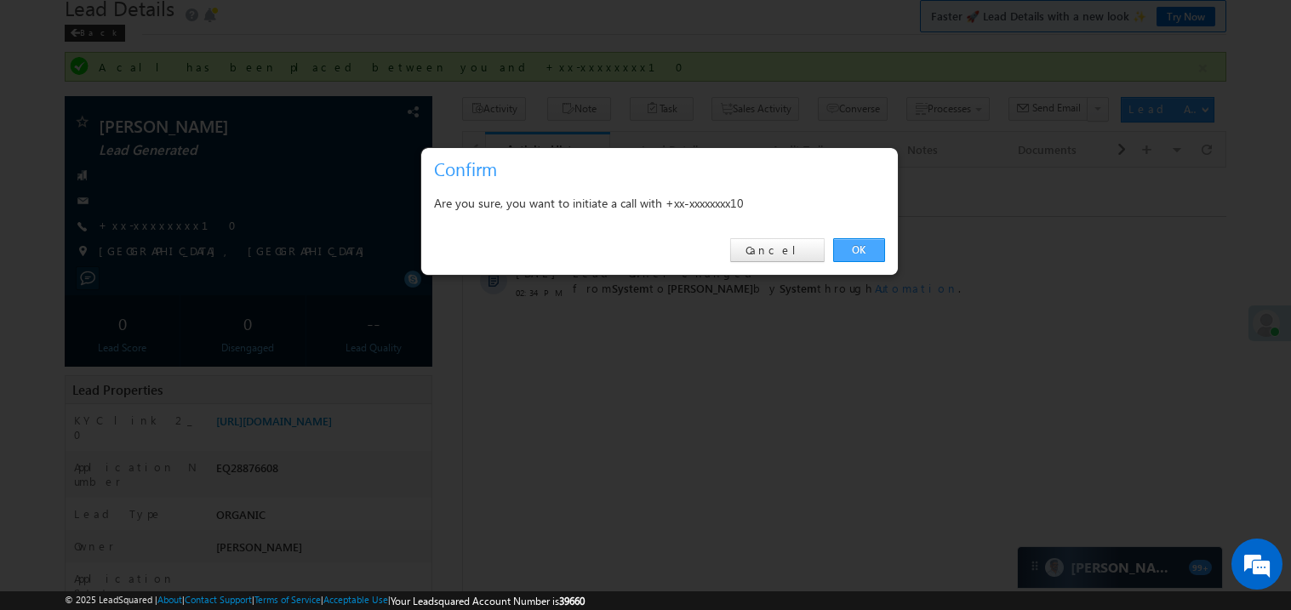
click at [867, 249] on link "OK" at bounding box center [859, 250] width 52 height 24
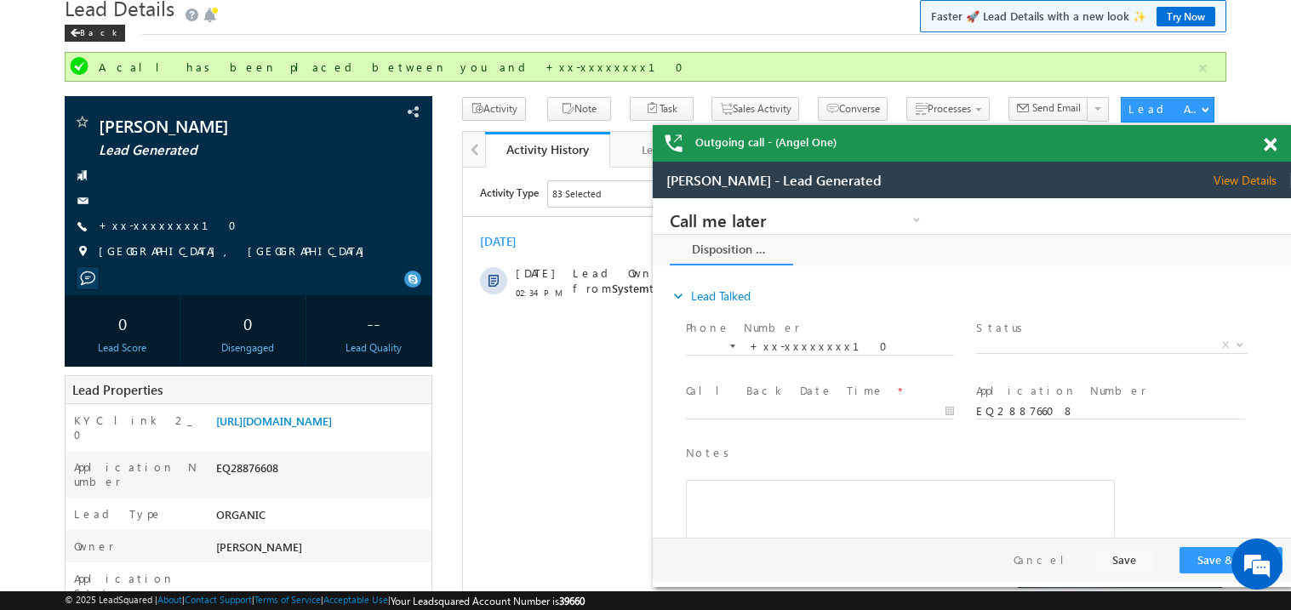
scroll to position [0, 0]
click at [1269, 148] on span at bounding box center [1270, 145] width 13 height 14
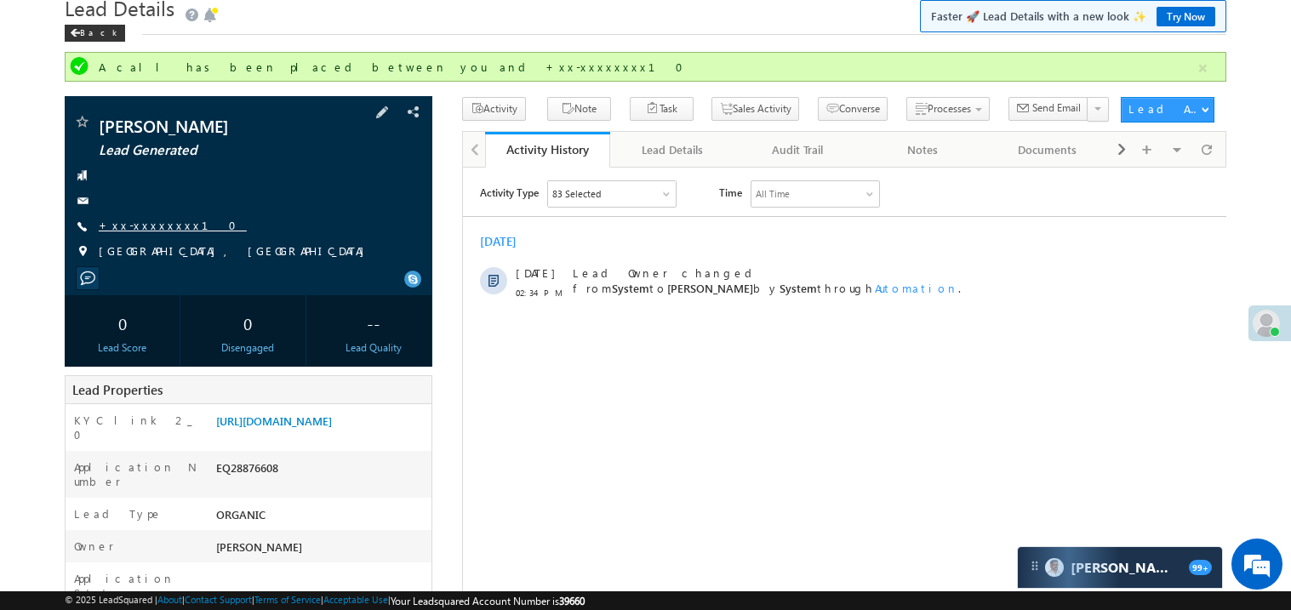
click at [153, 230] on link "+xx-xxxxxxxx10" at bounding box center [173, 225] width 148 height 14
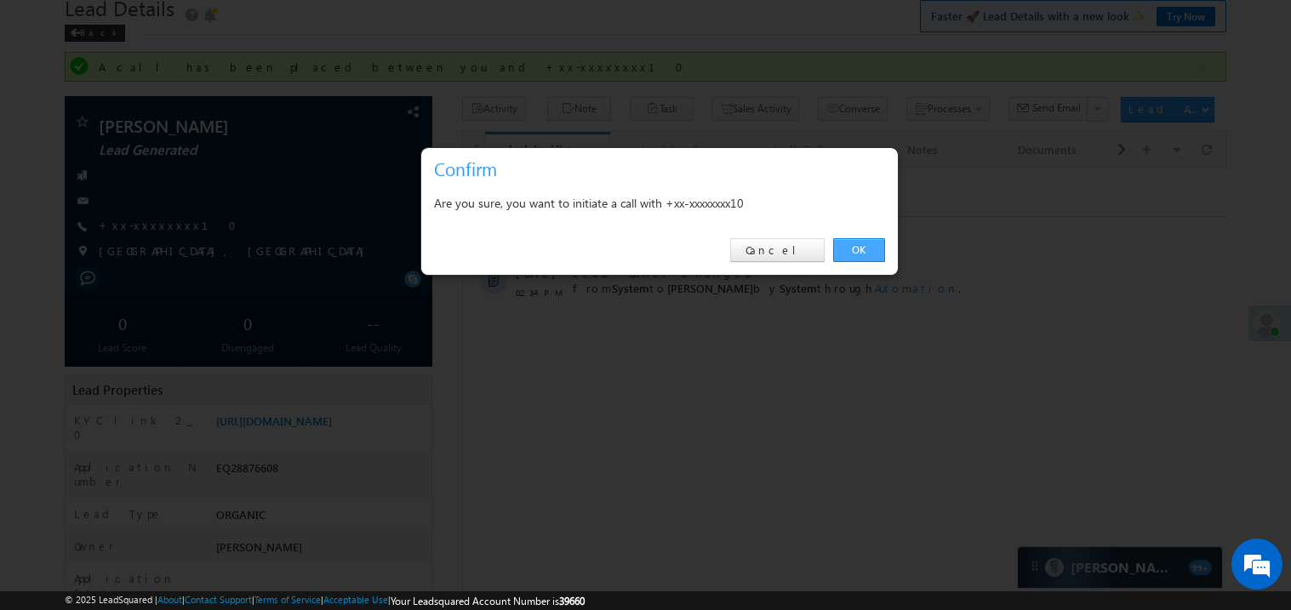
click at [856, 251] on link "OK" at bounding box center [859, 250] width 52 height 24
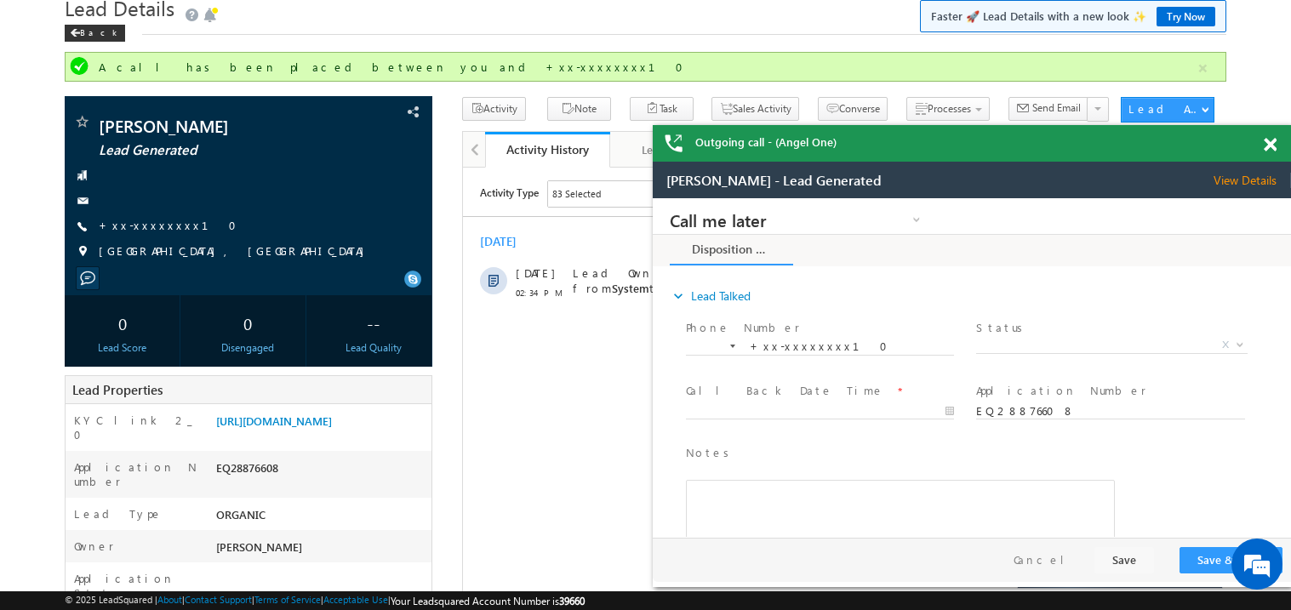
click at [1269, 147] on span at bounding box center [1270, 145] width 13 height 14
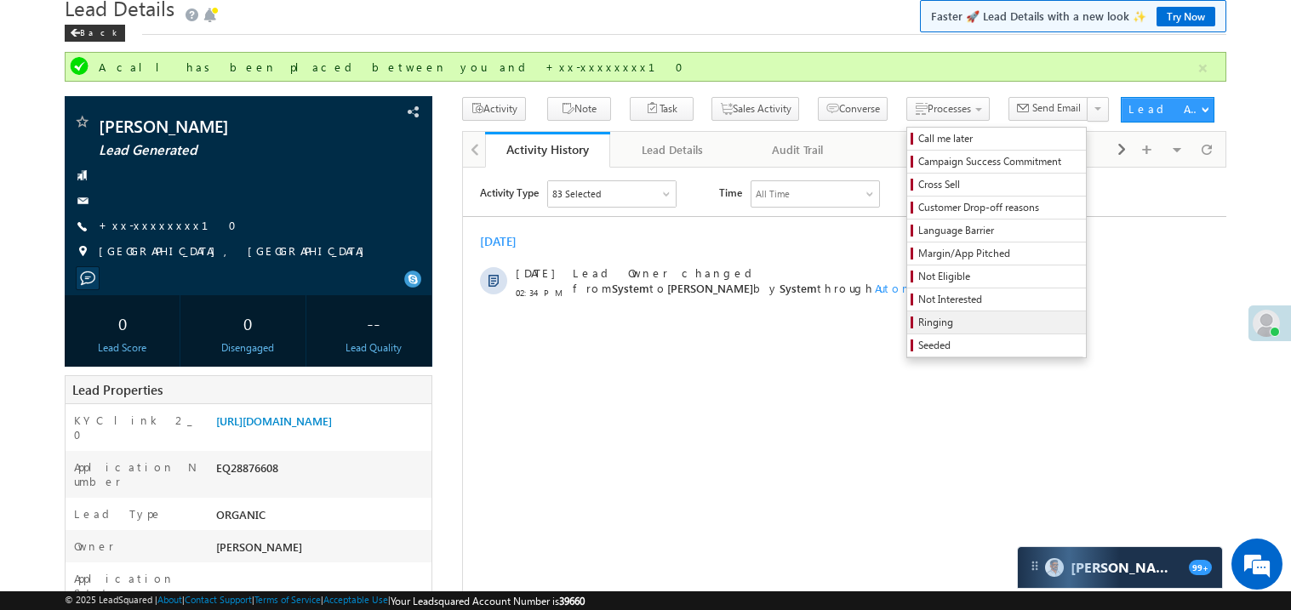
click at [919, 323] on span "Ringing" at bounding box center [1000, 322] width 162 height 15
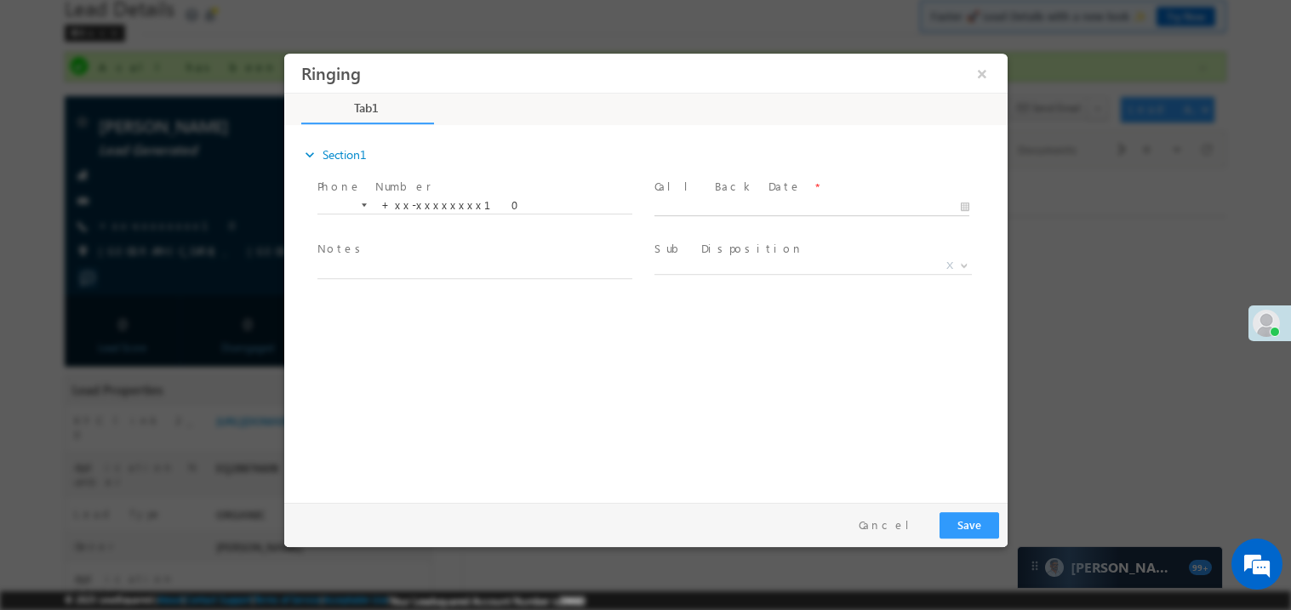
click at [717, 207] on body "Ringing ×" at bounding box center [645, 274] width 724 height 442
type input "09/13/25 3:07 PM"
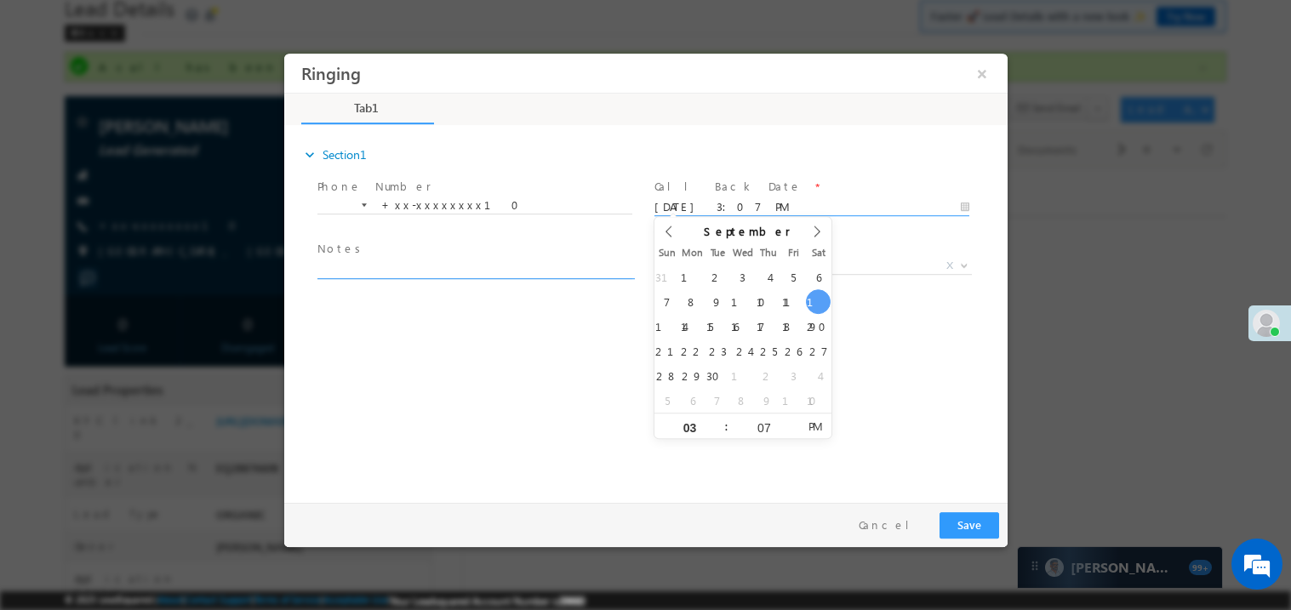
click at [423, 266] on textarea at bounding box center [474, 269] width 315 height 20
type textarea "t"
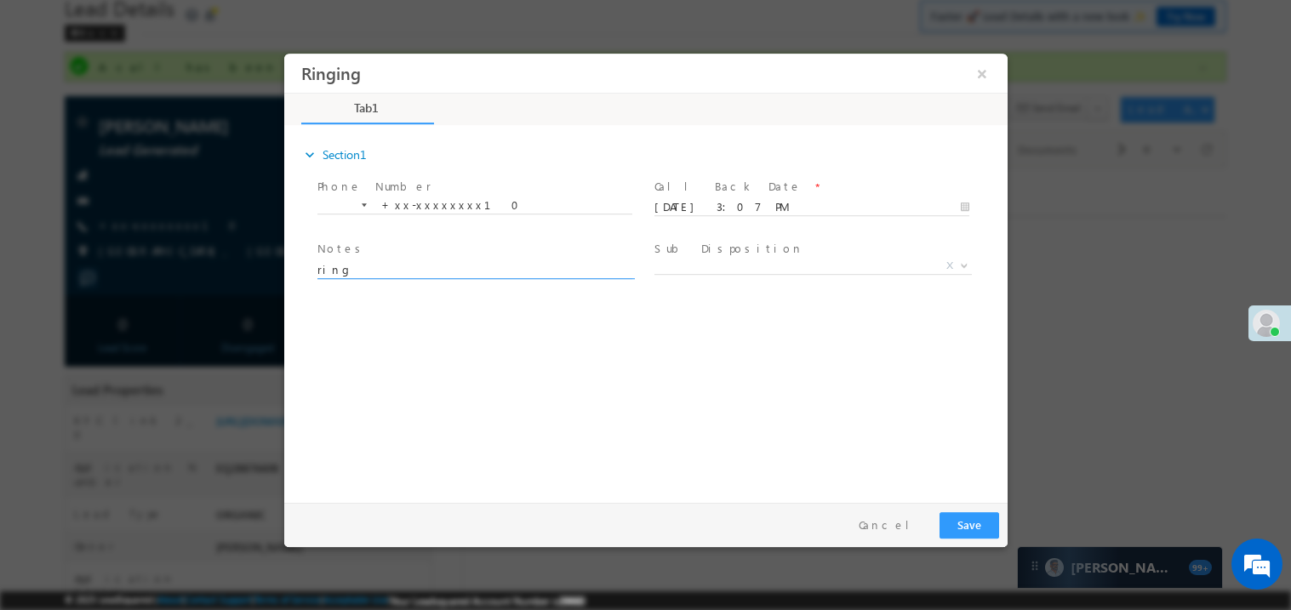
type textarea "ring"
click at [972, 518] on button "Save" at bounding box center [969, 525] width 60 height 26
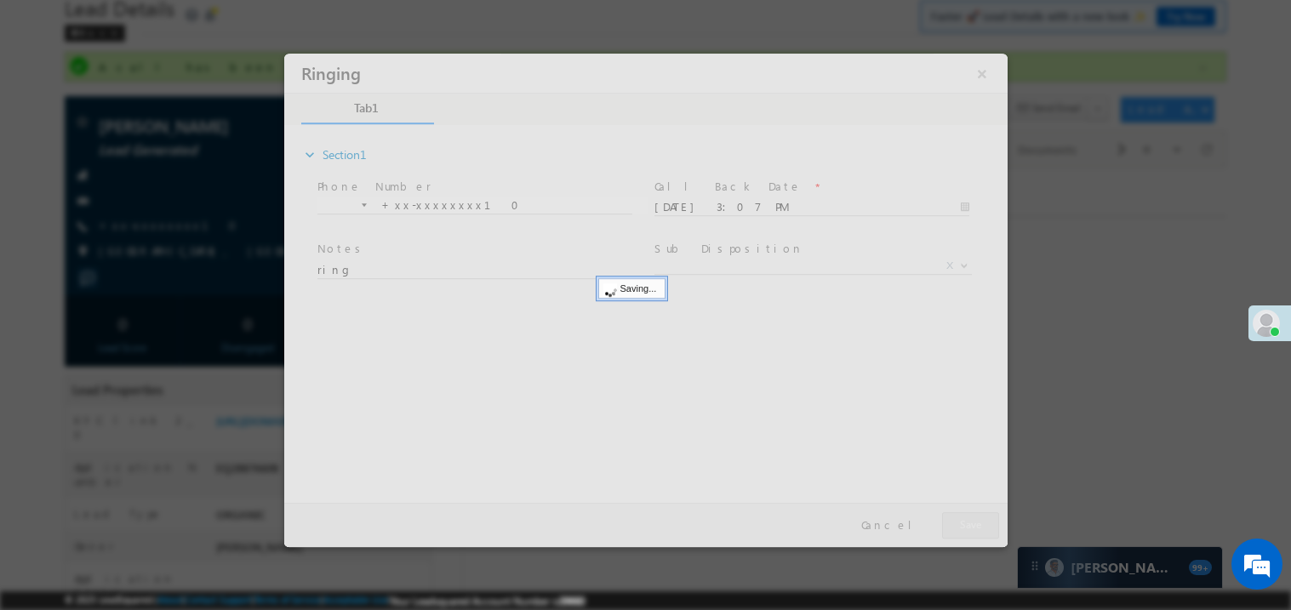
click at [972, 518] on div at bounding box center [645, 300] width 724 height 494
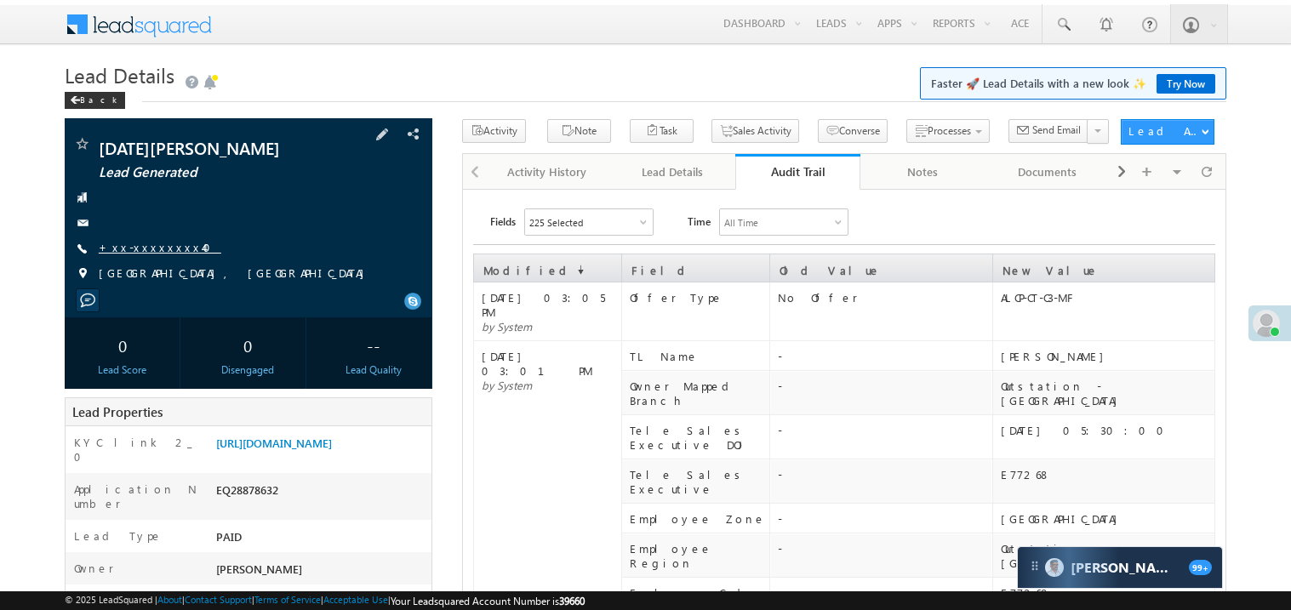
click at [142, 250] on link "+xx-xxxxxxxx40" at bounding box center [160, 247] width 123 height 14
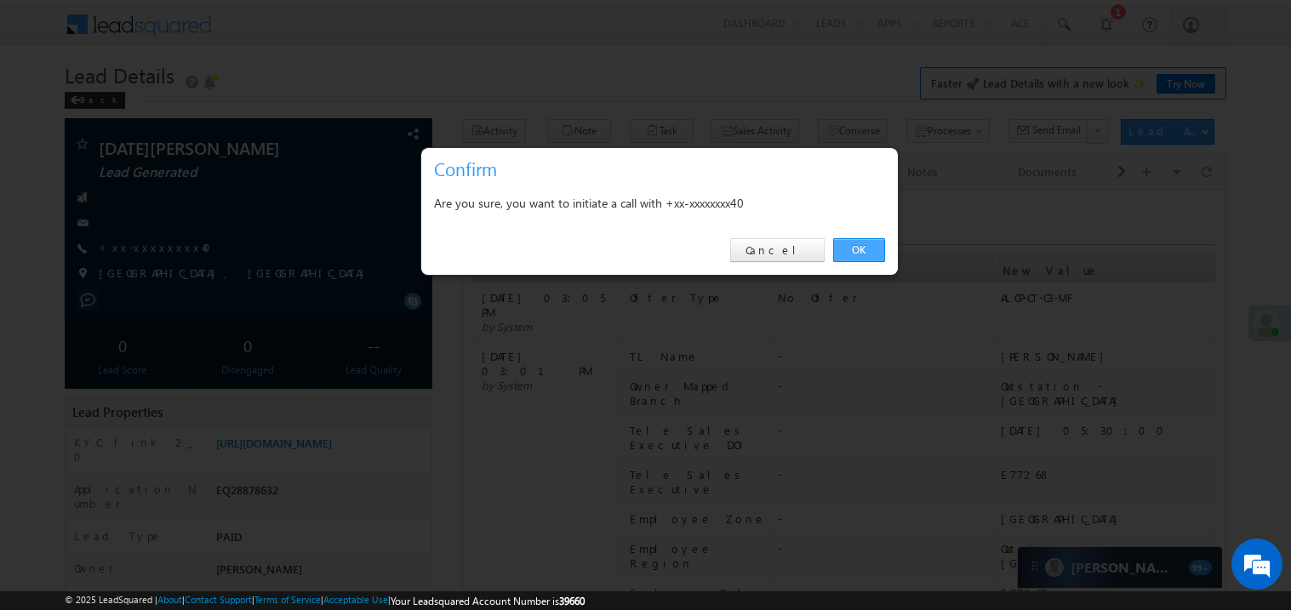
click at [850, 245] on link "OK" at bounding box center [859, 250] width 52 height 24
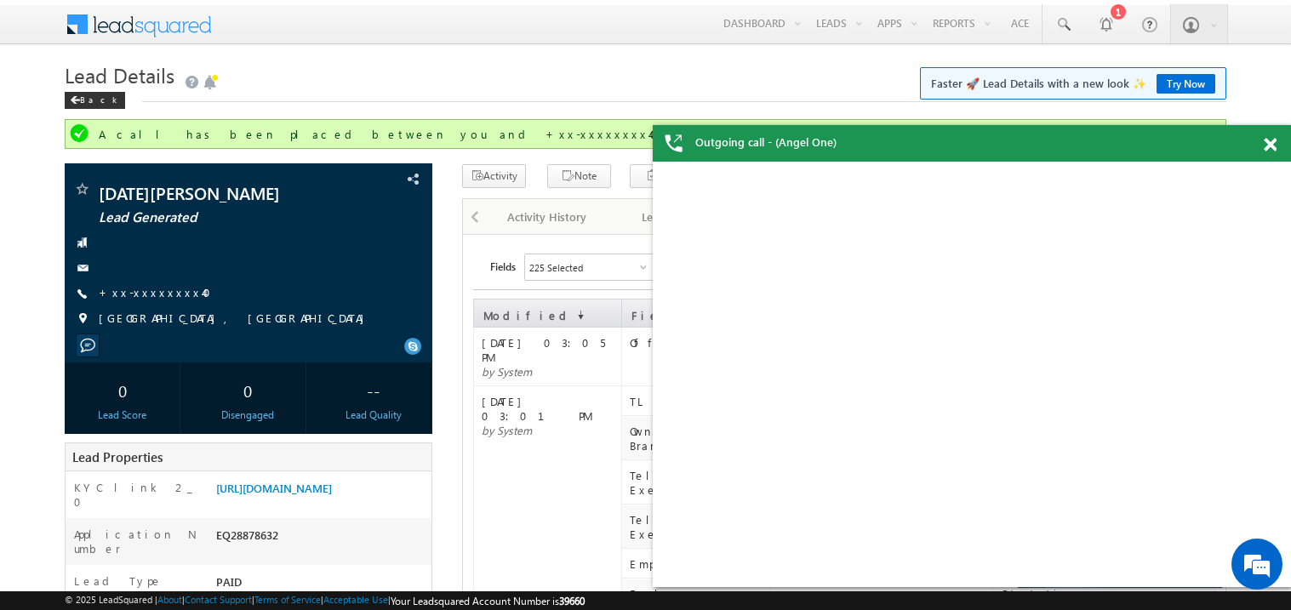
click at [1270, 146] on span at bounding box center [1270, 145] width 13 height 14
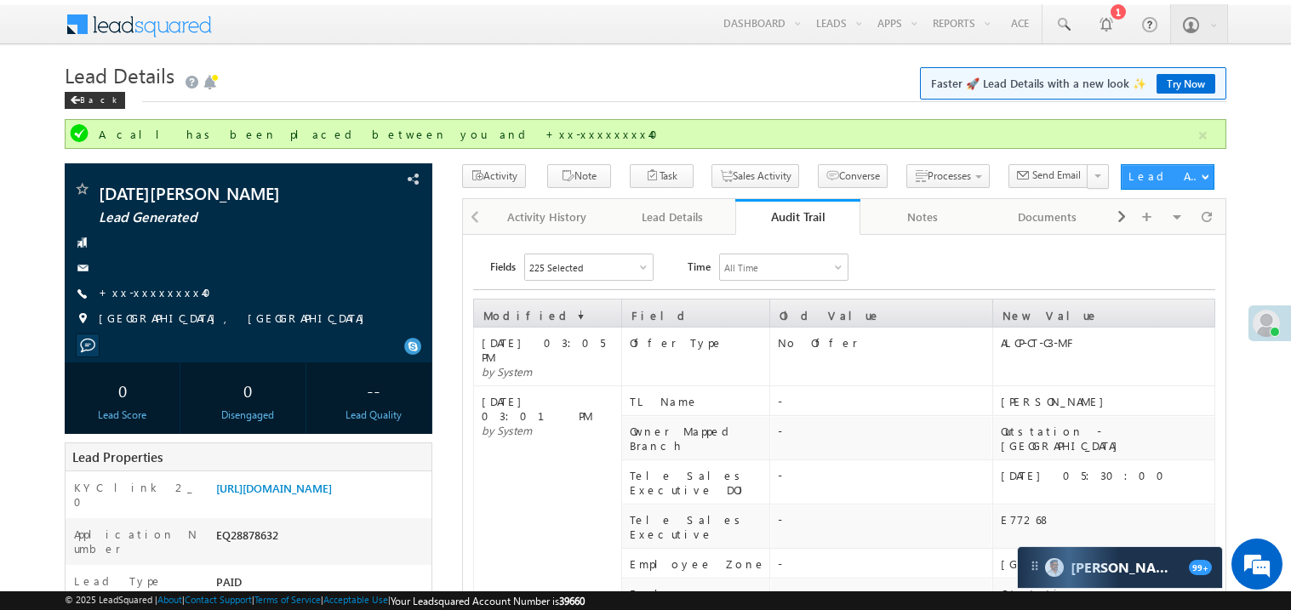
click at [568, 433] on td "13 Sep 2025 03:01 PM by System" at bounding box center [547, 519] width 148 height 266
click at [537, 219] on div "Activity History" at bounding box center [547, 217] width 96 height 20
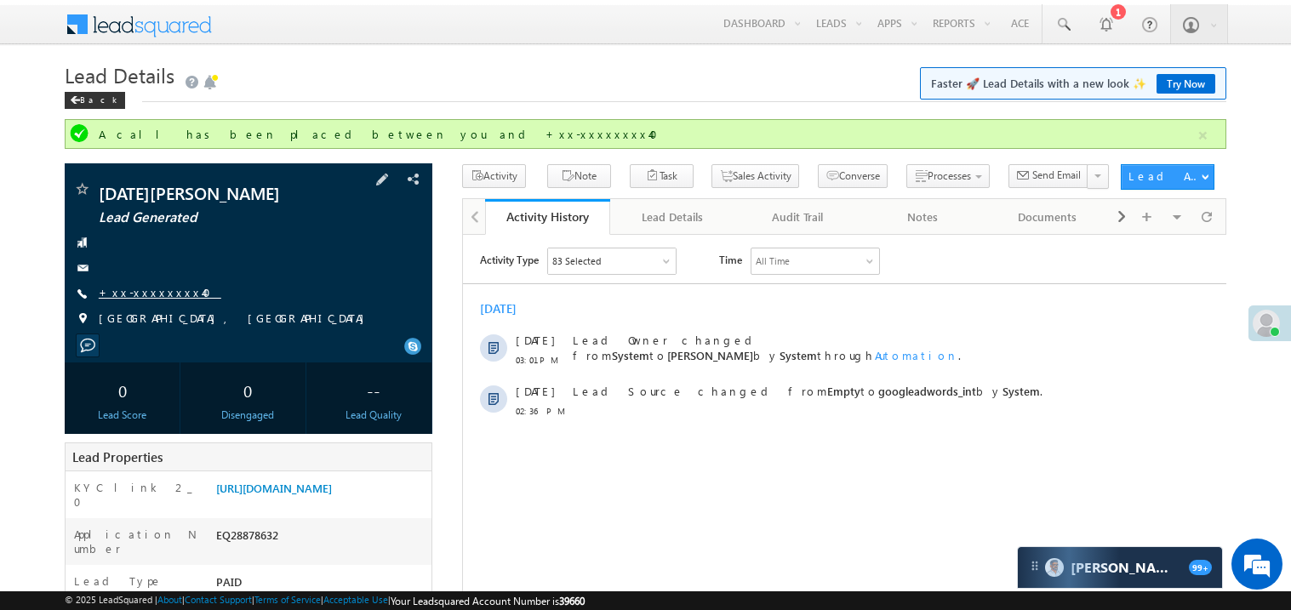
click at [157, 292] on link "+xx-xxxxxxxx40" at bounding box center [160, 292] width 123 height 14
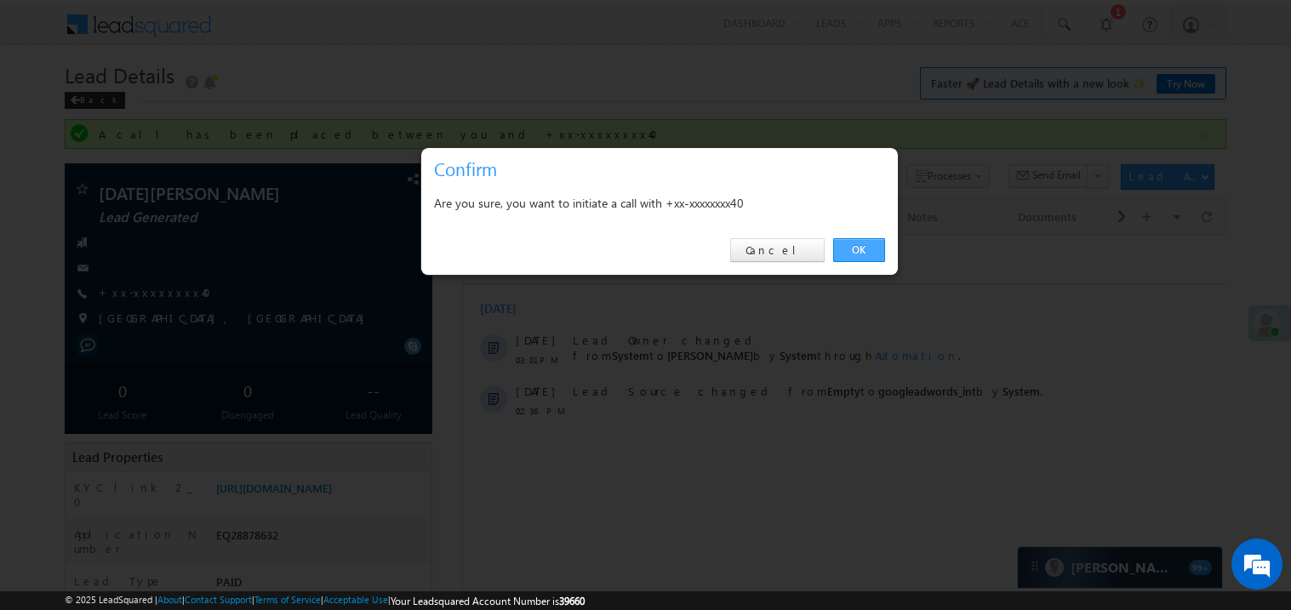
click at [861, 247] on link "OK" at bounding box center [859, 250] width 52 height 24
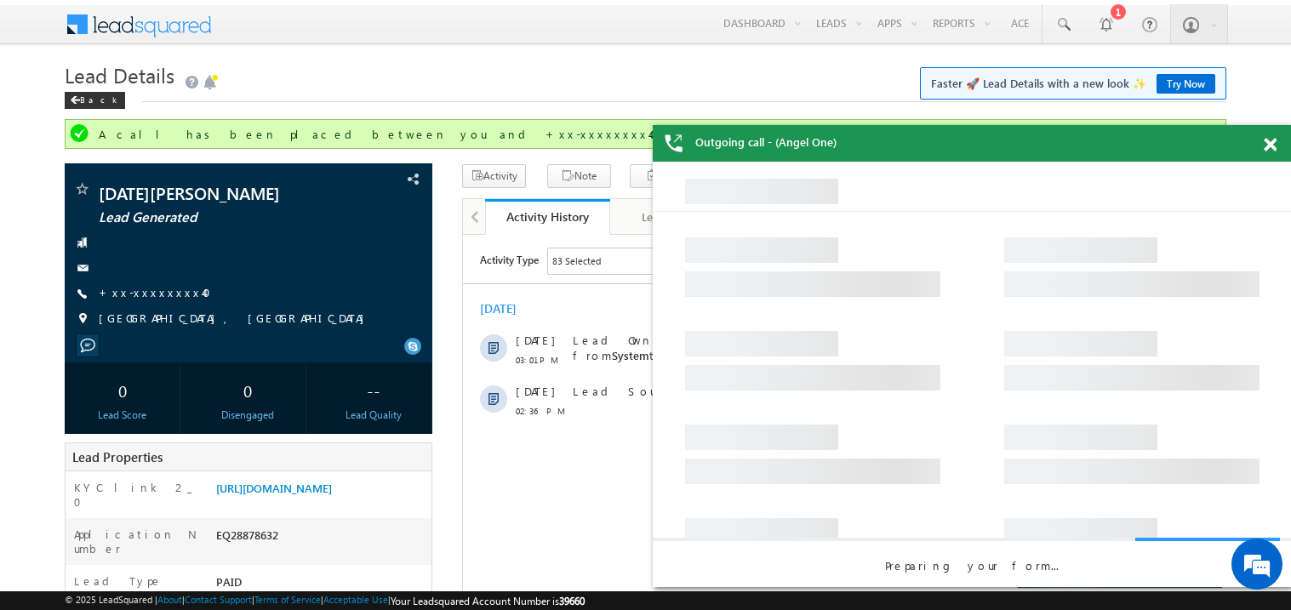
click at [1277, 145] on div at bounding box center [1279, 141] width 23 height 33
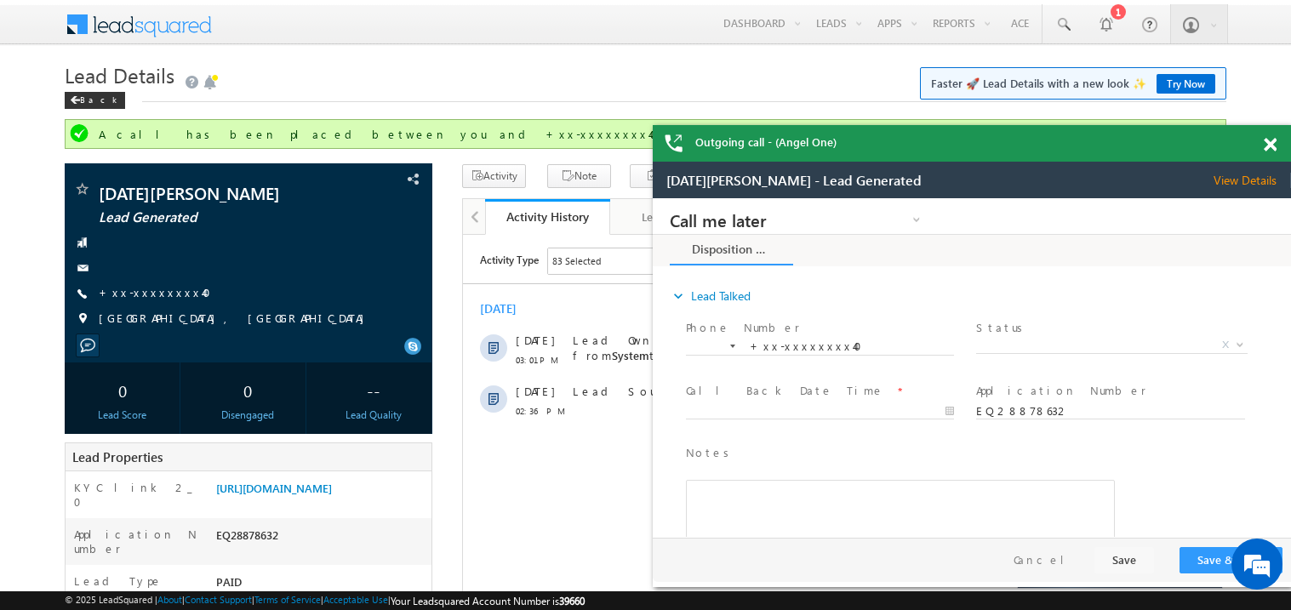
click at [1272, 145] on span at bounding box center [1270, 145] width 13 height 14
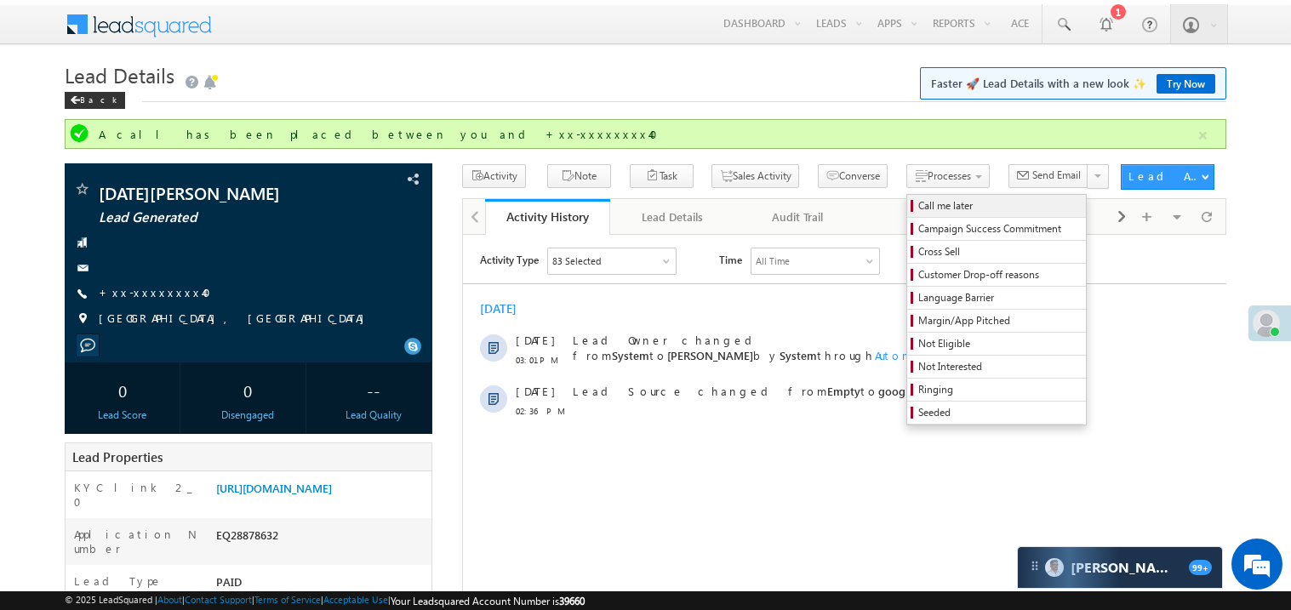
click at [919, 203] on span "Call me later" at bounding box center [1000, 205] width 162 height 15
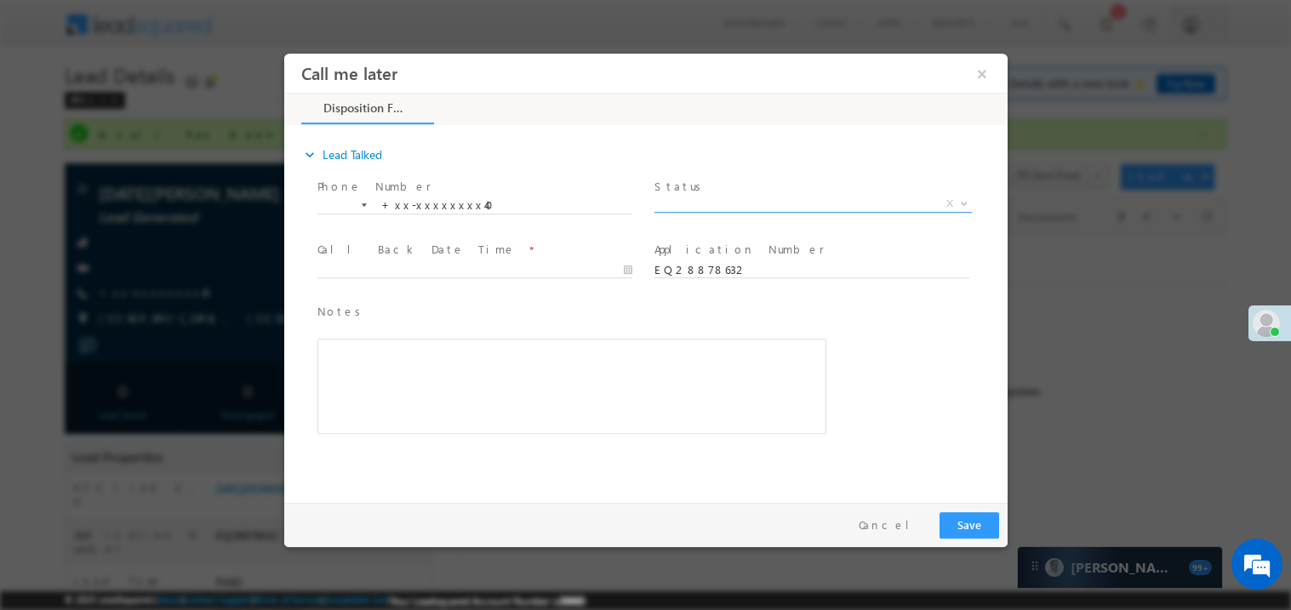
click at [685, 205] on span "X" at bounding box center [813, 203] width 318 height 17
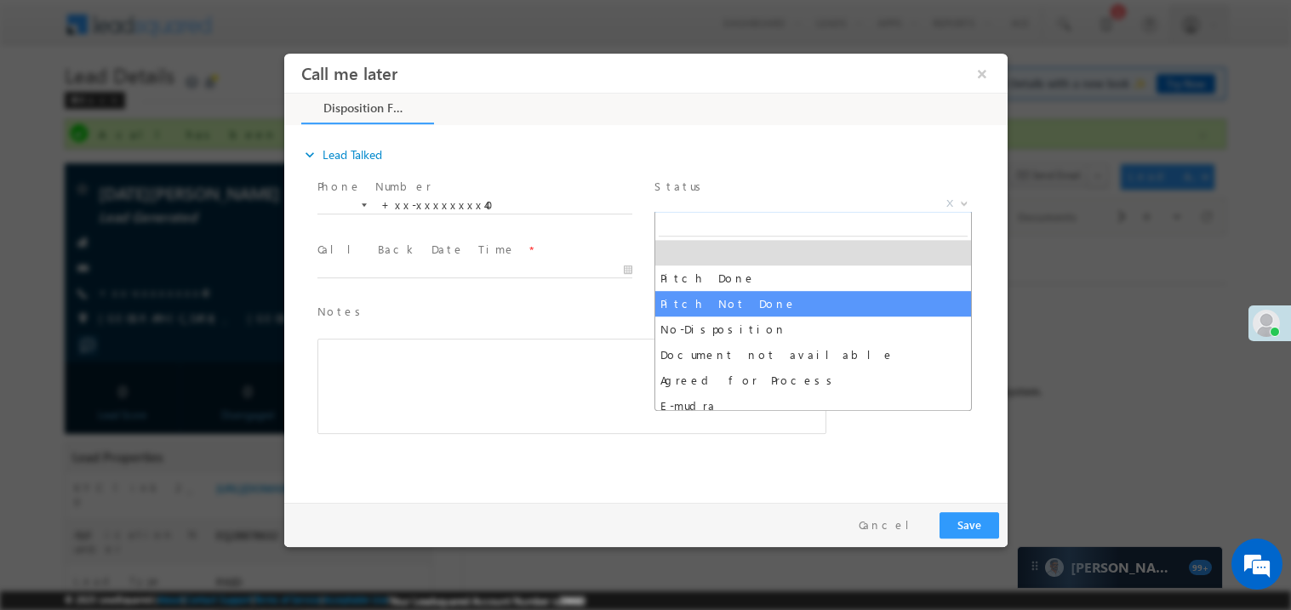
select select "Pitch Not Done"
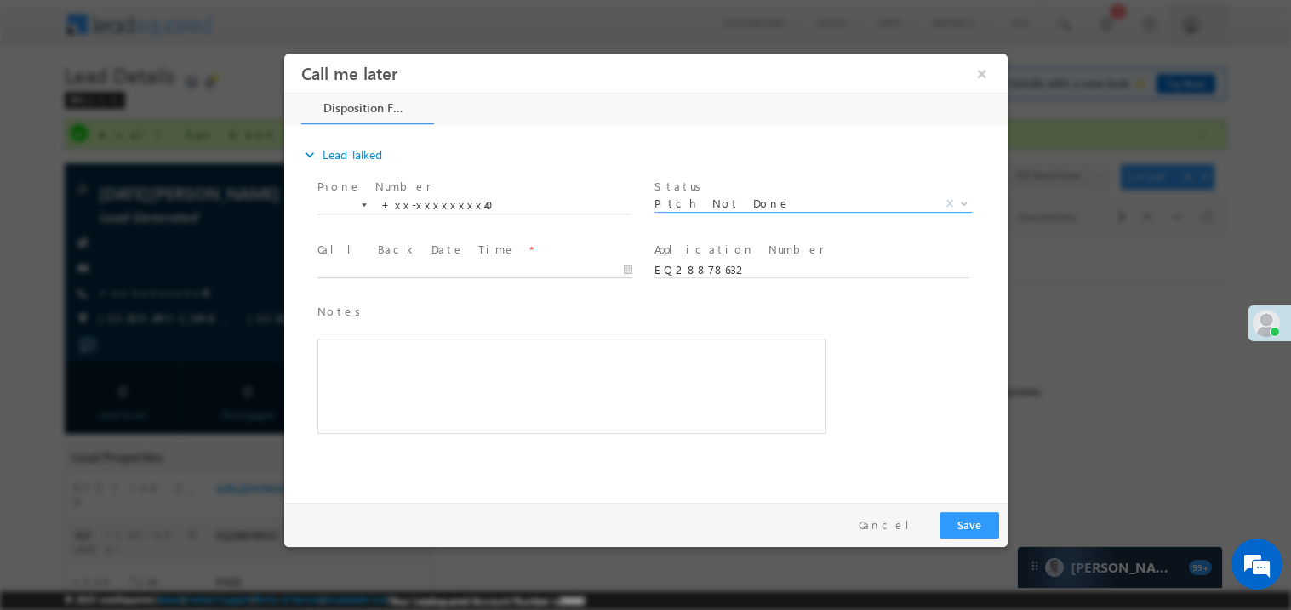
click at [400, 270] on body "Call me later ×" at bounding box center [645, 274] width 724 height 442
type input "09/13/25 3:09 PM"
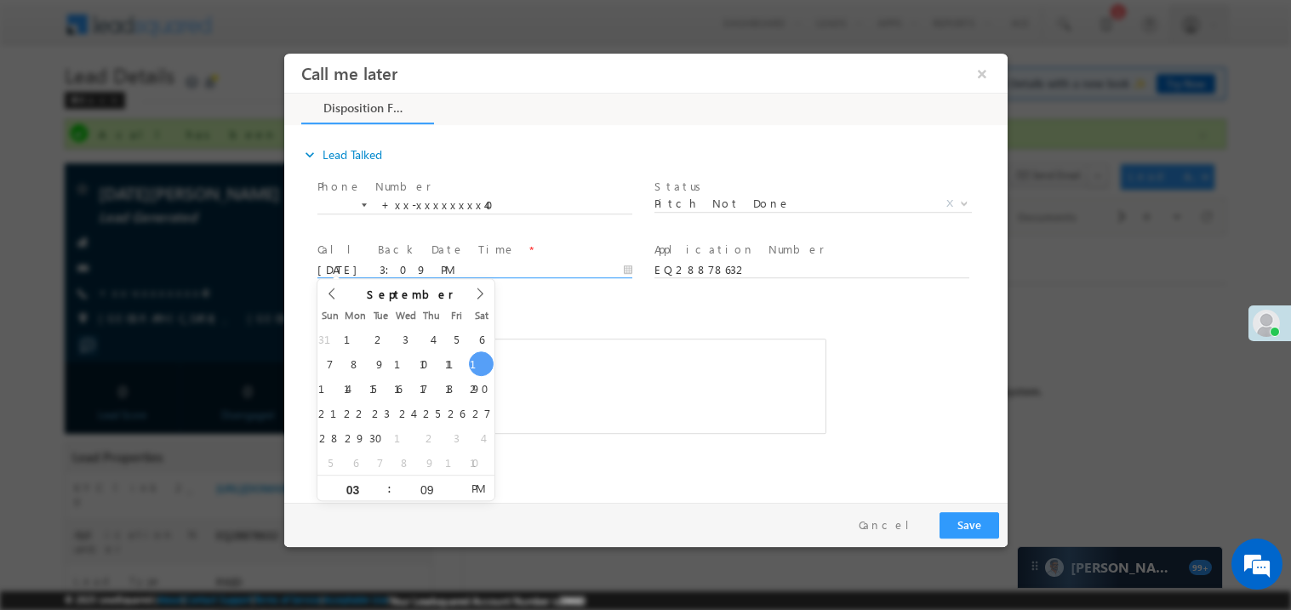
click at [550, 353] on div "Rich Text Editor, 40788eee-0fb2-11ec-a811-0adc8a9d82c2__tab1__section1__Notes__…" at bounding box center [571, 385] width 509 height 95
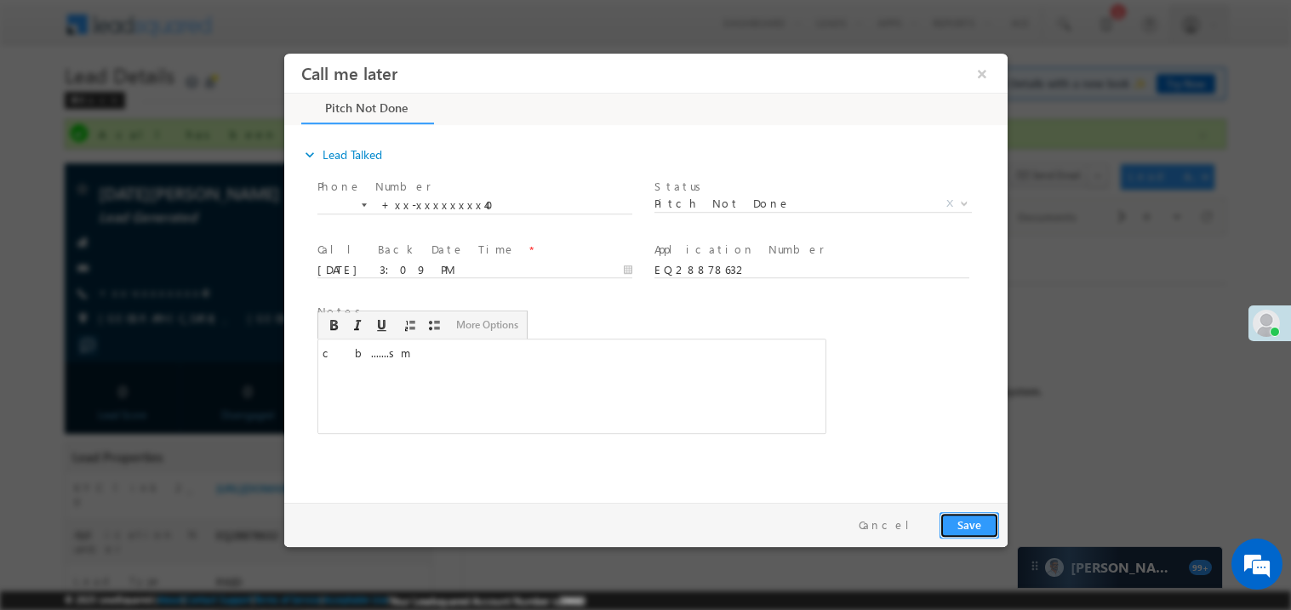
click at [964, 528] on button "Save" at bounding box center [969, 525] width 60 height 26
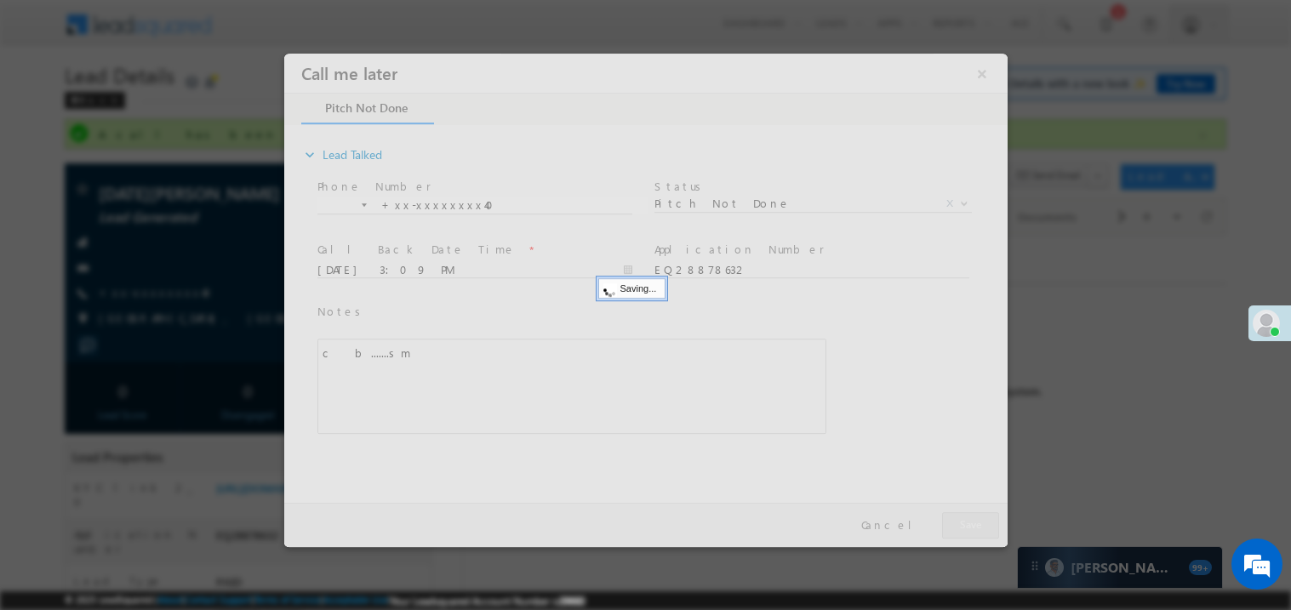
click at [964, 528] on div at bounding box center [645, 300] width 724 height 494
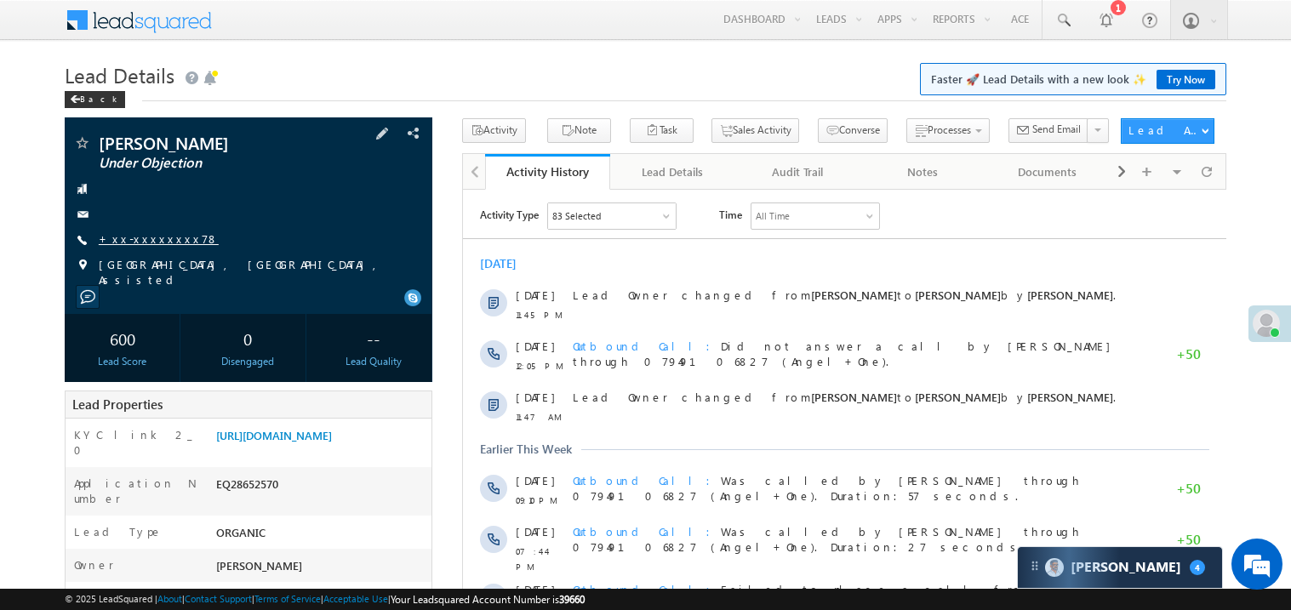
click at [146, 238] on link "+xx-xxxxxxxx78" at bounding box center [159, 239] width 120 height 14
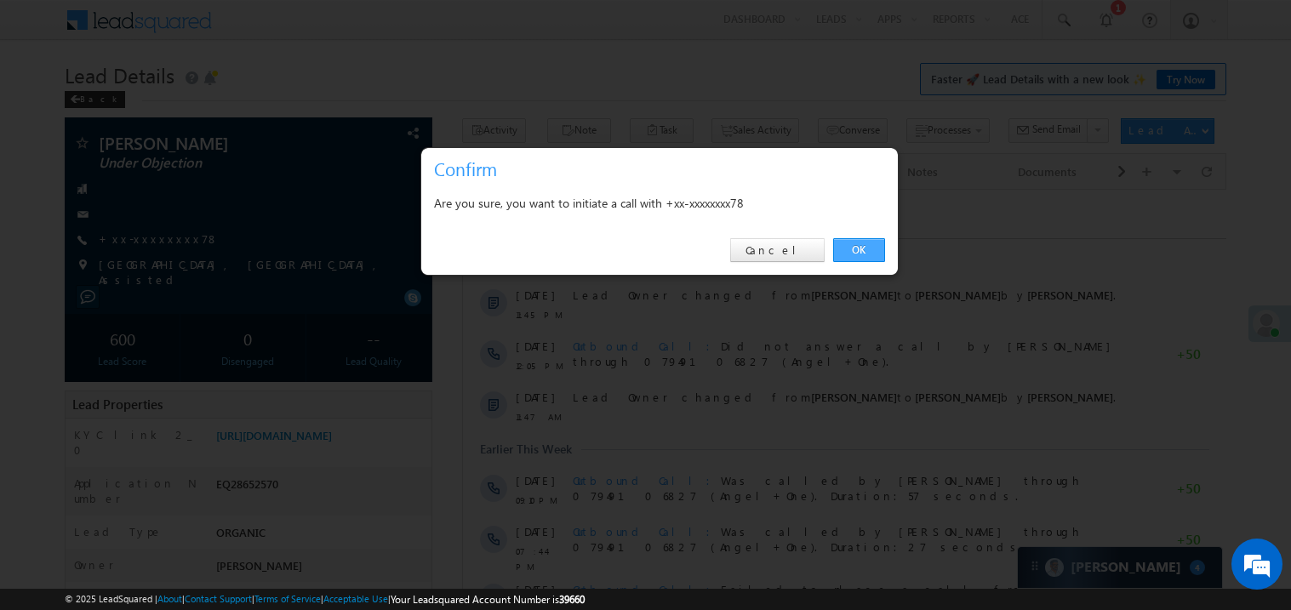
click at [864, 249] on link "OK" at bounding box center [859, 250] width 52 height 24
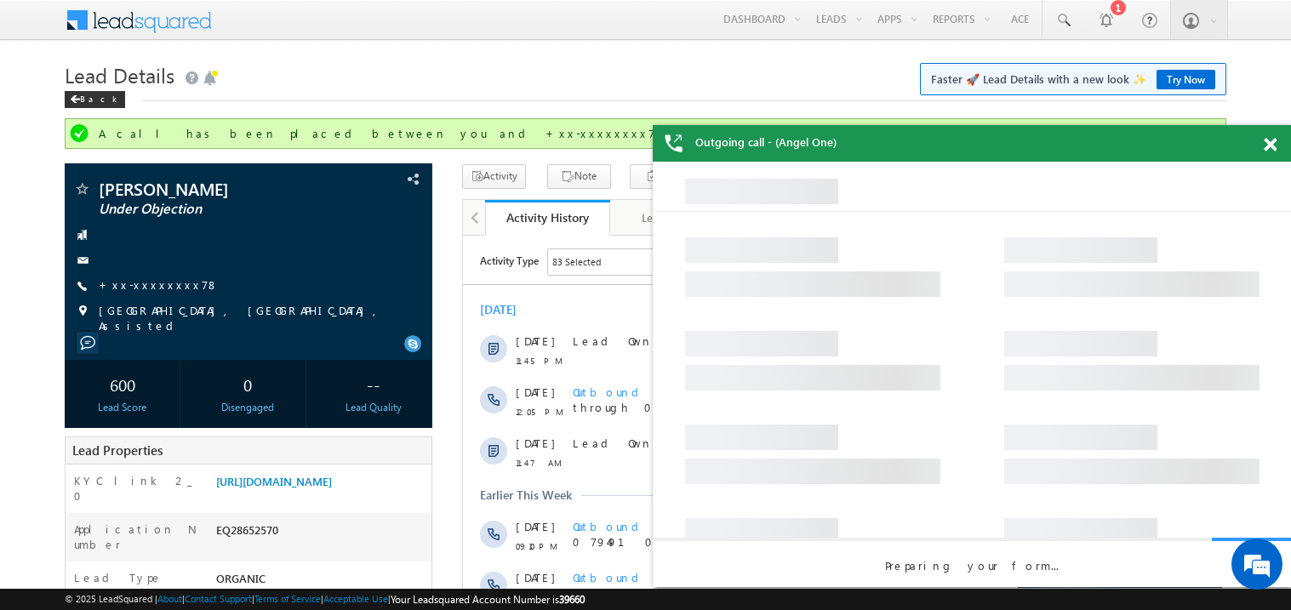
click at [1272, 145] on span at bounding box center [1270, 145] width 13 height 14
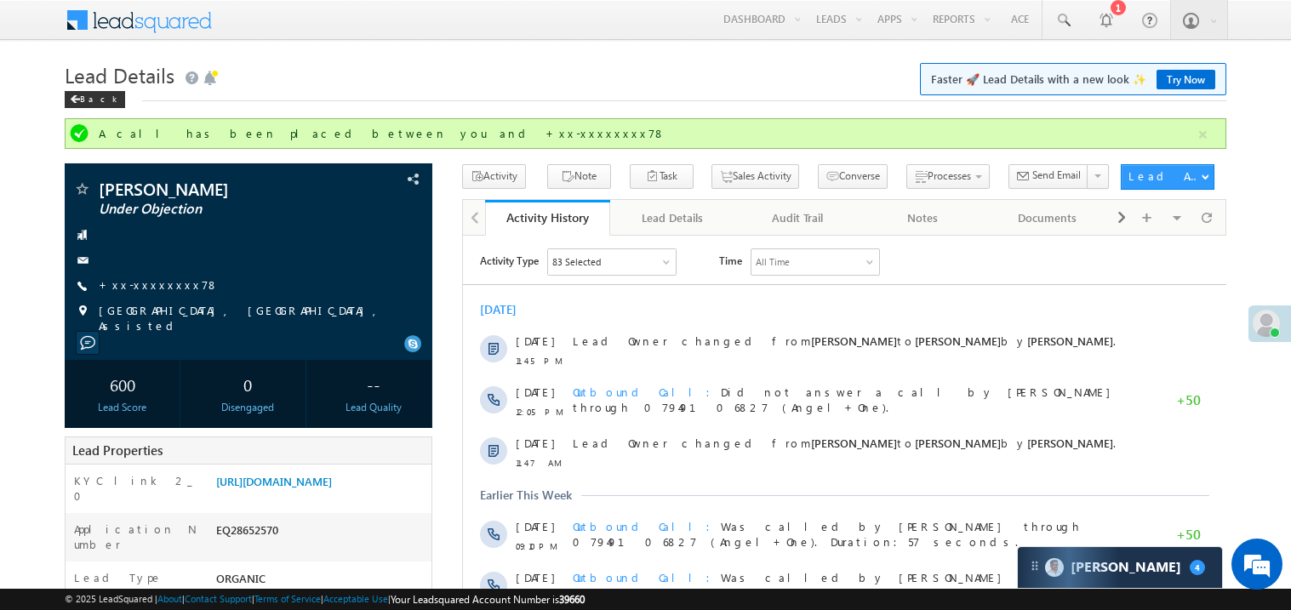
click at [610, 85] on h1 "Lead Details Faster 🚀 Lead Details with a new look ✨ Try Now" at bounding box center [646, 73] width 1162 height 33
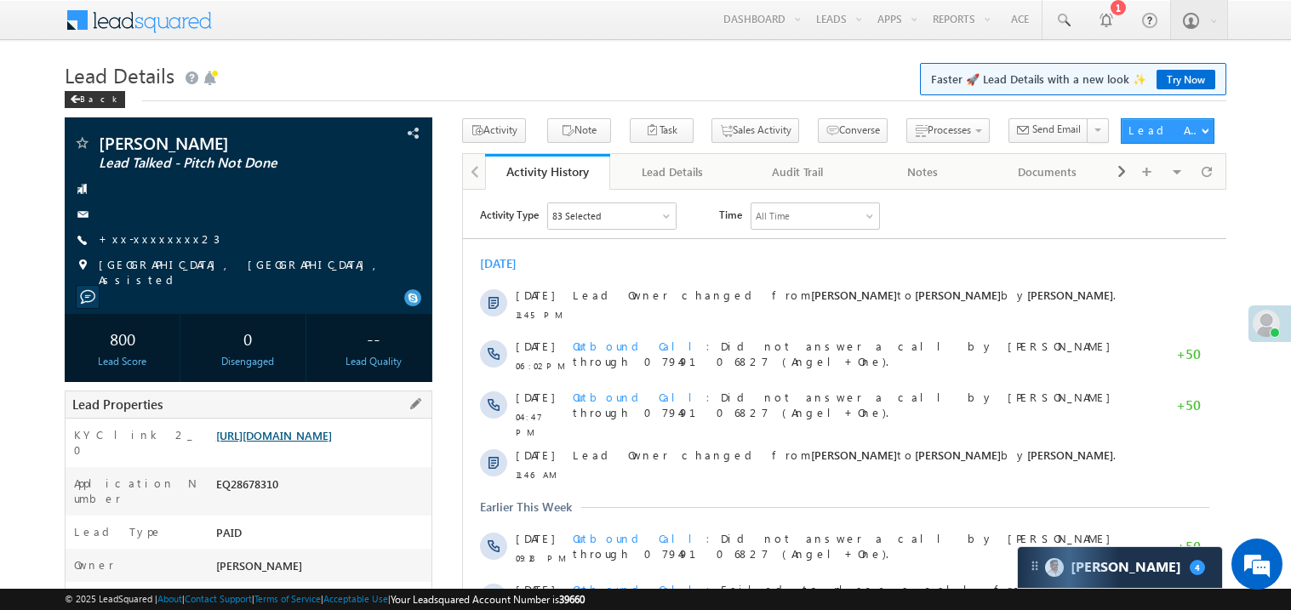
click at [329, 443] on link "[URL][DOMAIN_NAME]" at bounding box center [274, 435] width 116 height 14
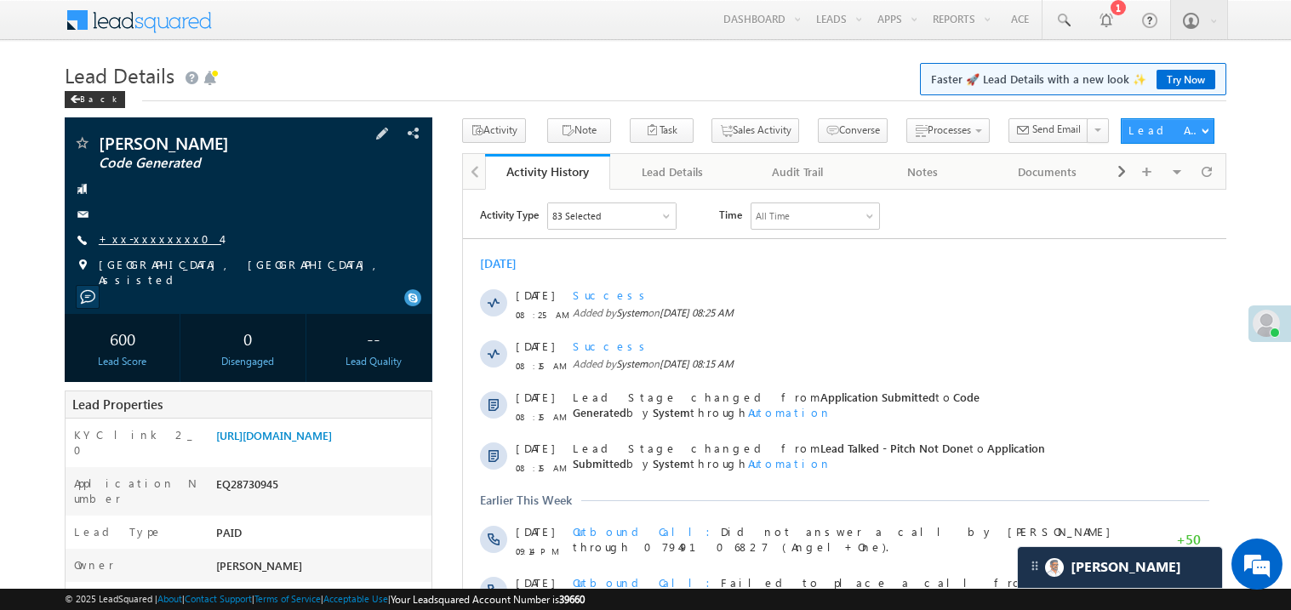
click at [169, 232] on link "+xx-xxxxxxxx04" at bounding box center [160, 239] width 123 height 14
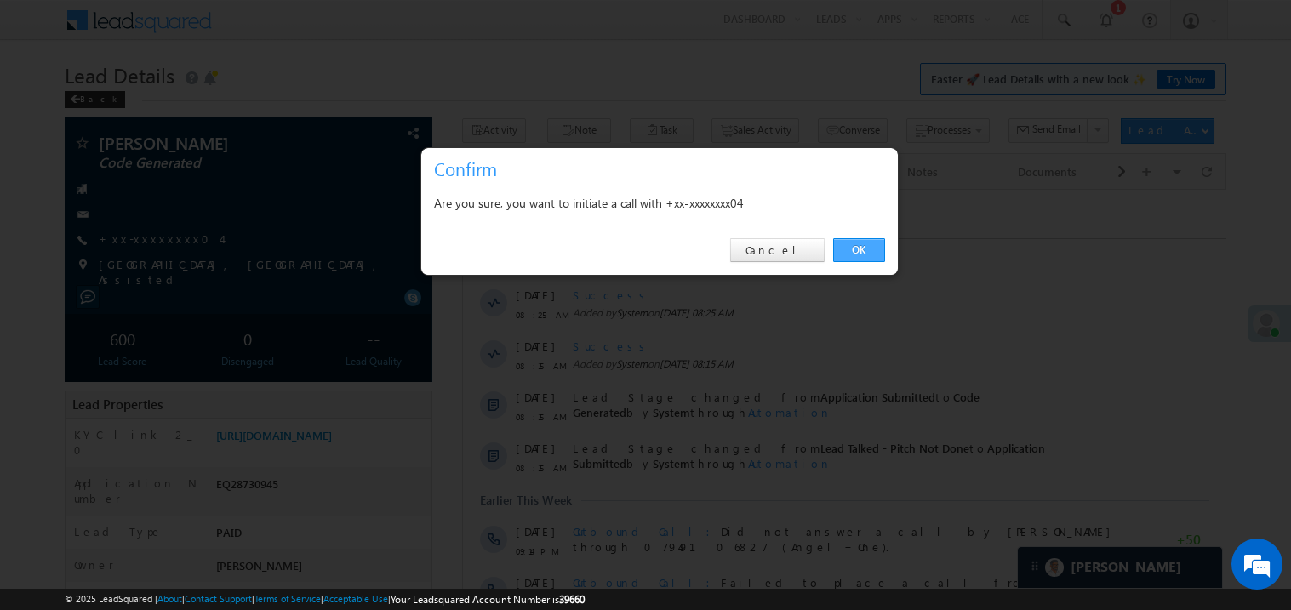
click at [859, 253] on link "OK" at bounding box center [859, 250] width 52 height 24
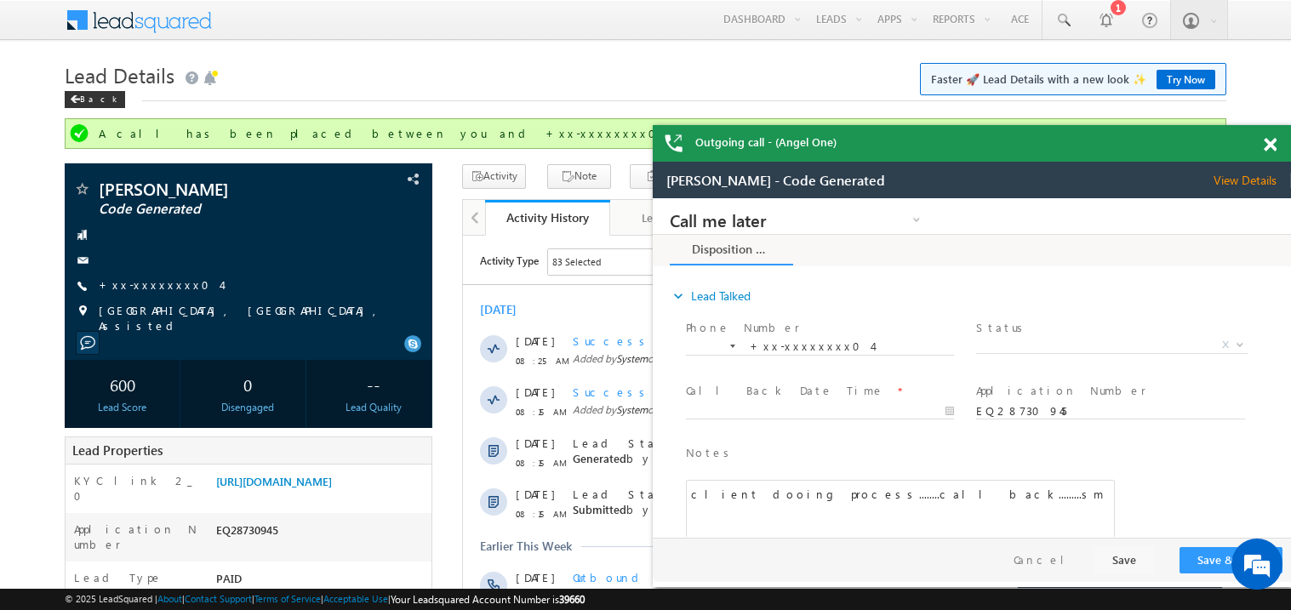
click at [1272, 143] on span at bounding box center [1270, 145] width 13 height 14
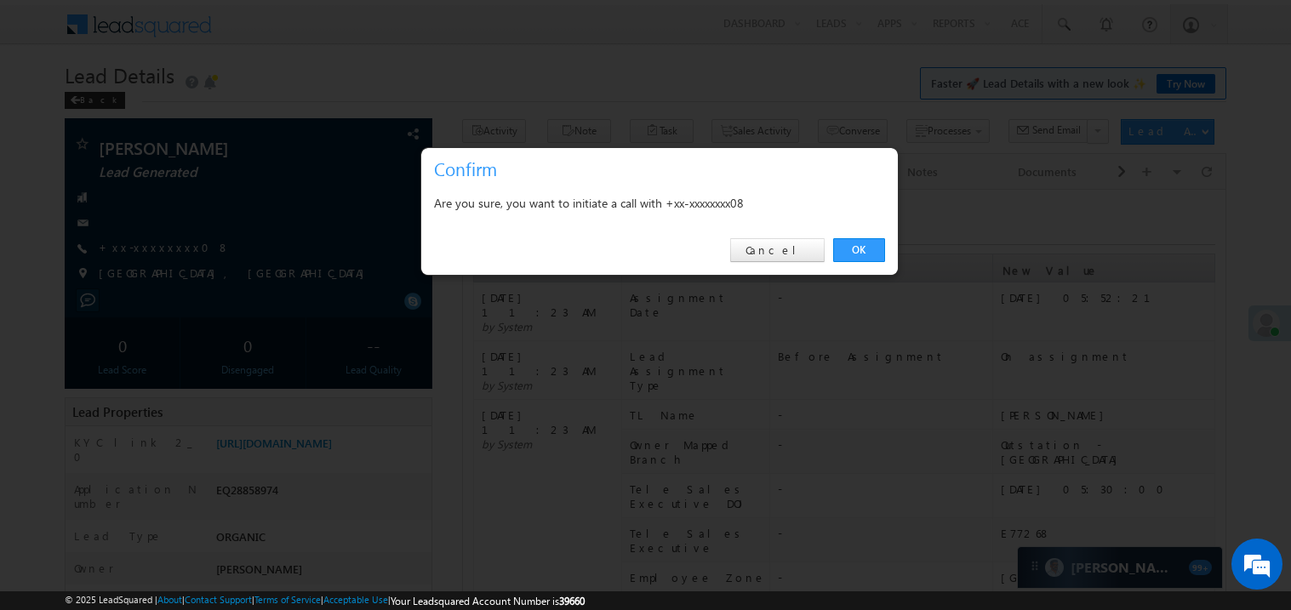
click at [856, 249] on link "OK" at bounding box center [859, 250] width 52 height 24
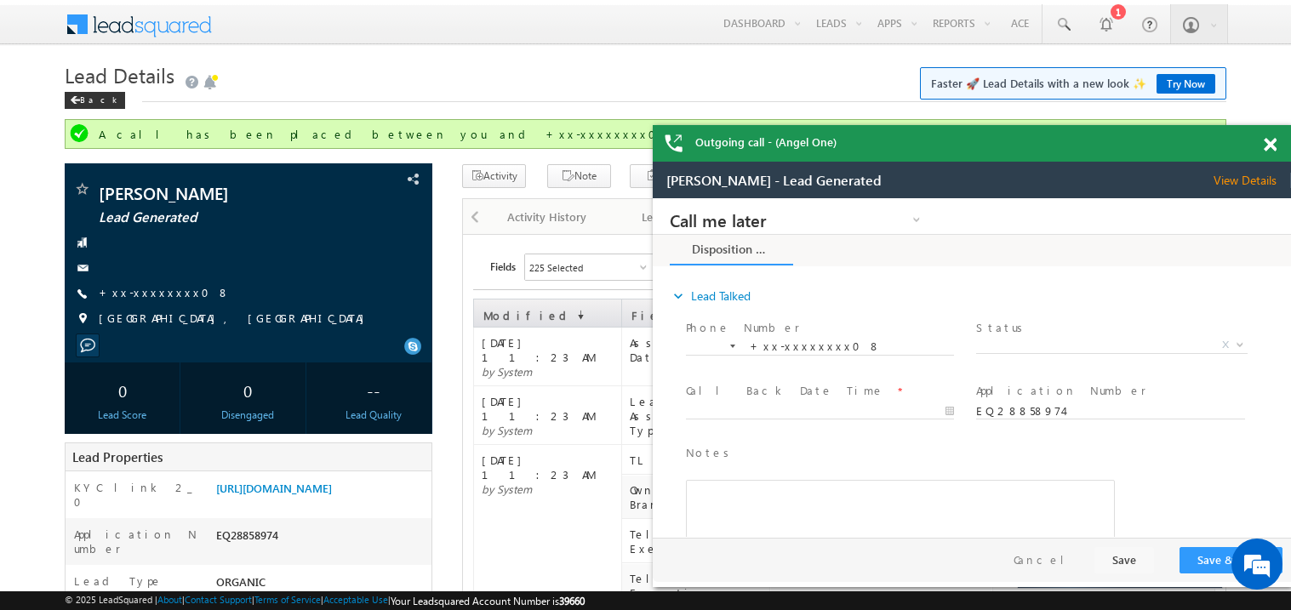
click at [1272, 145] on span at bounding box center [1270, 145] width 13 height 14
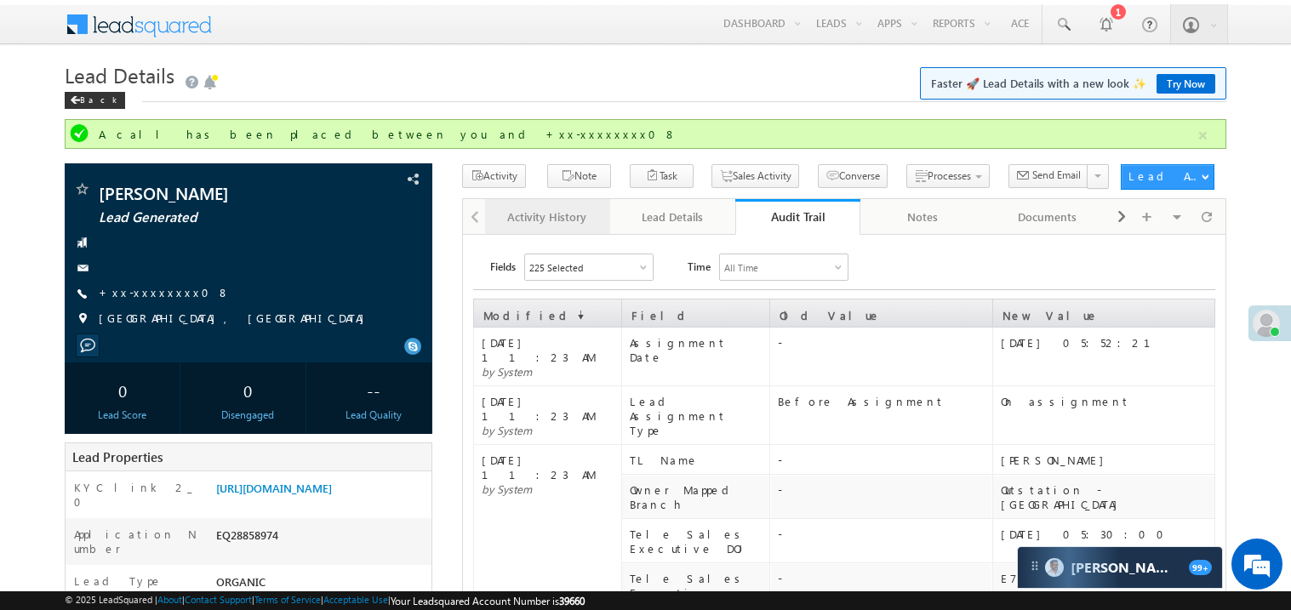
click at [558, 235] on link "Activity History" at bounding box center [547, 217] width 125 height 36
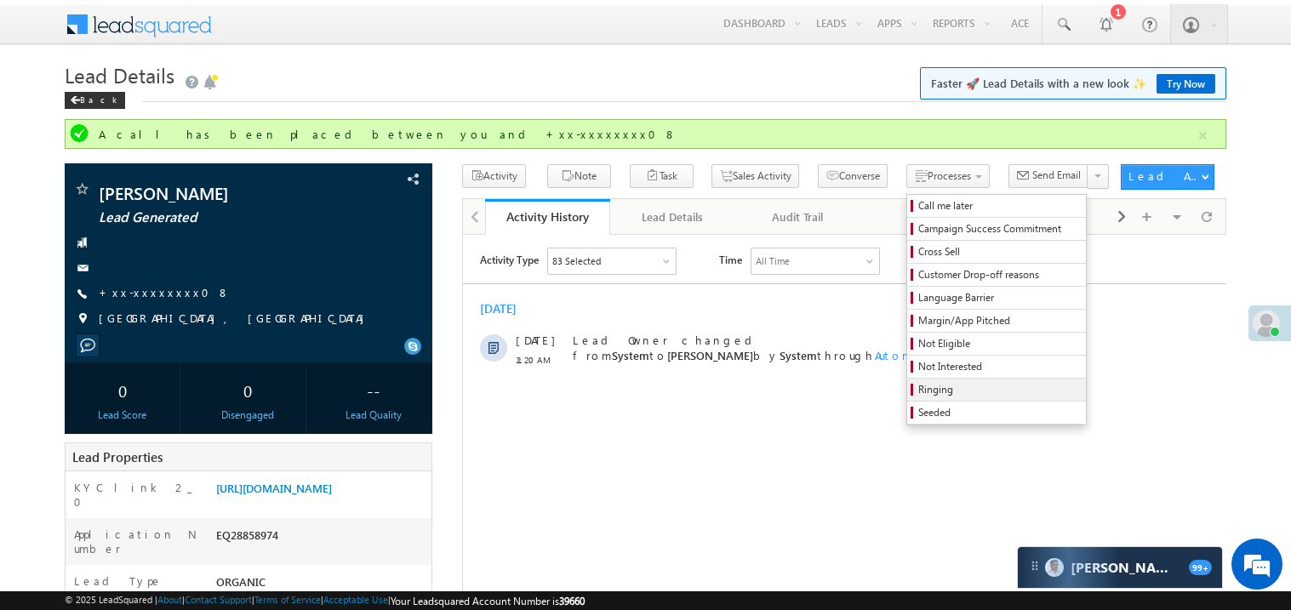
click at [930, 392] on span "Ringing" at bounding box center [1000, 389] width 162 height 15
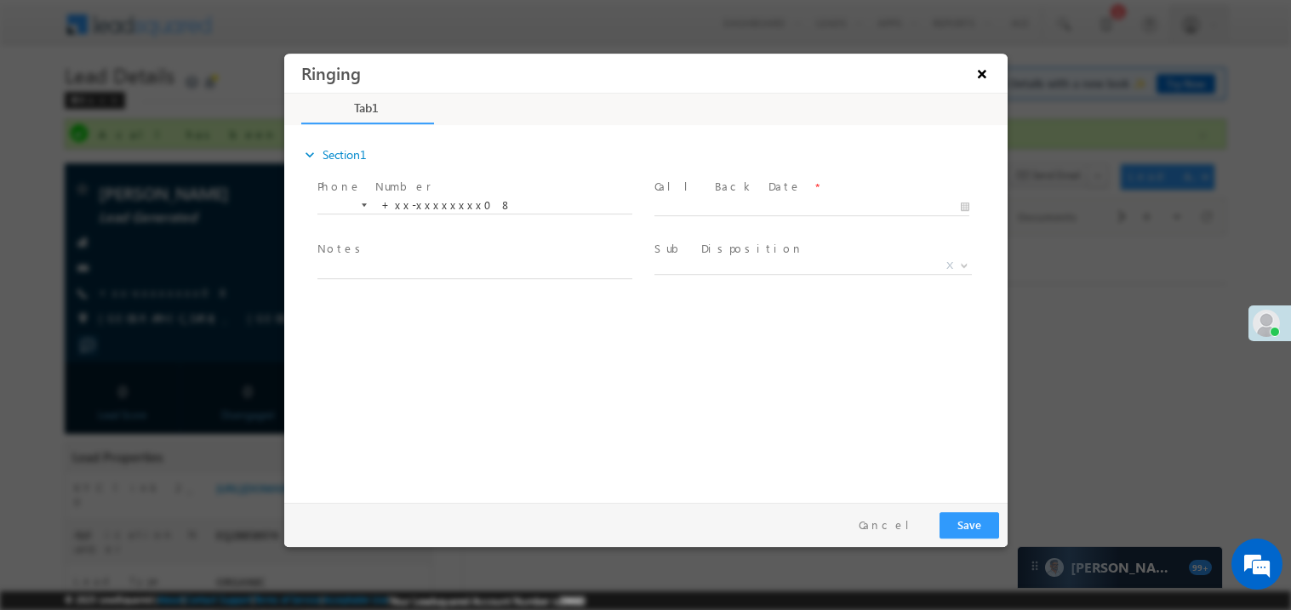
click at [984, 71] on button "×" at bounding box center [981, 72] width 29 height 31
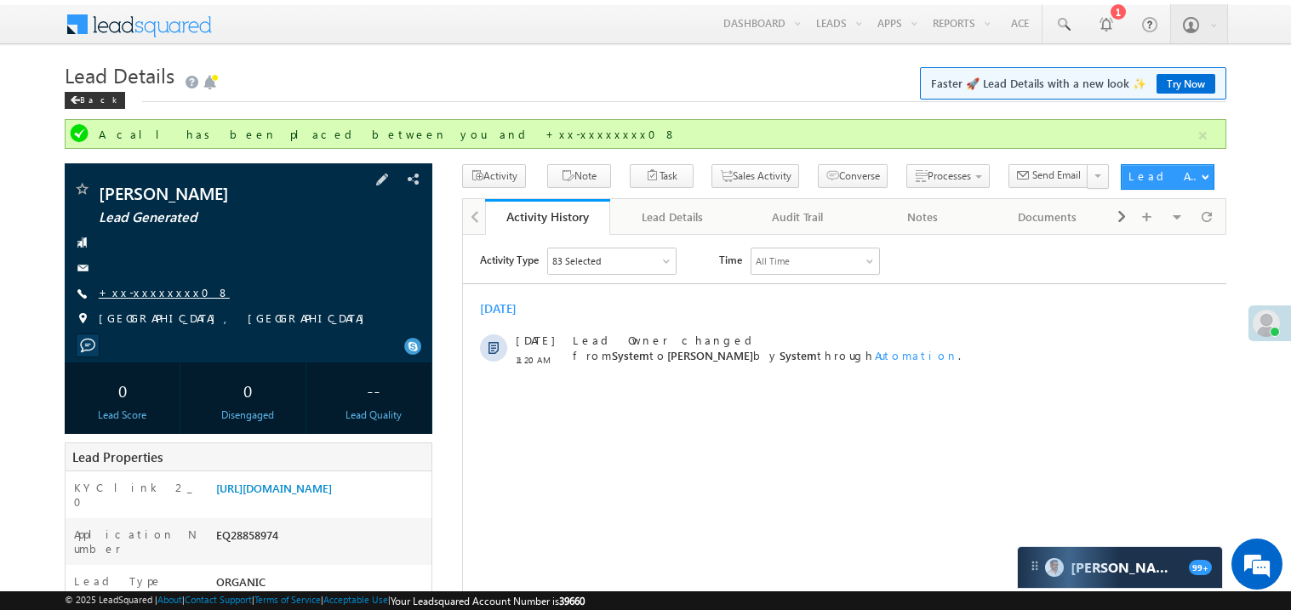
click at [143, 293] on link "+xx-xxxxxxxx08" at bounding box center [164, 292] width 131 height 14
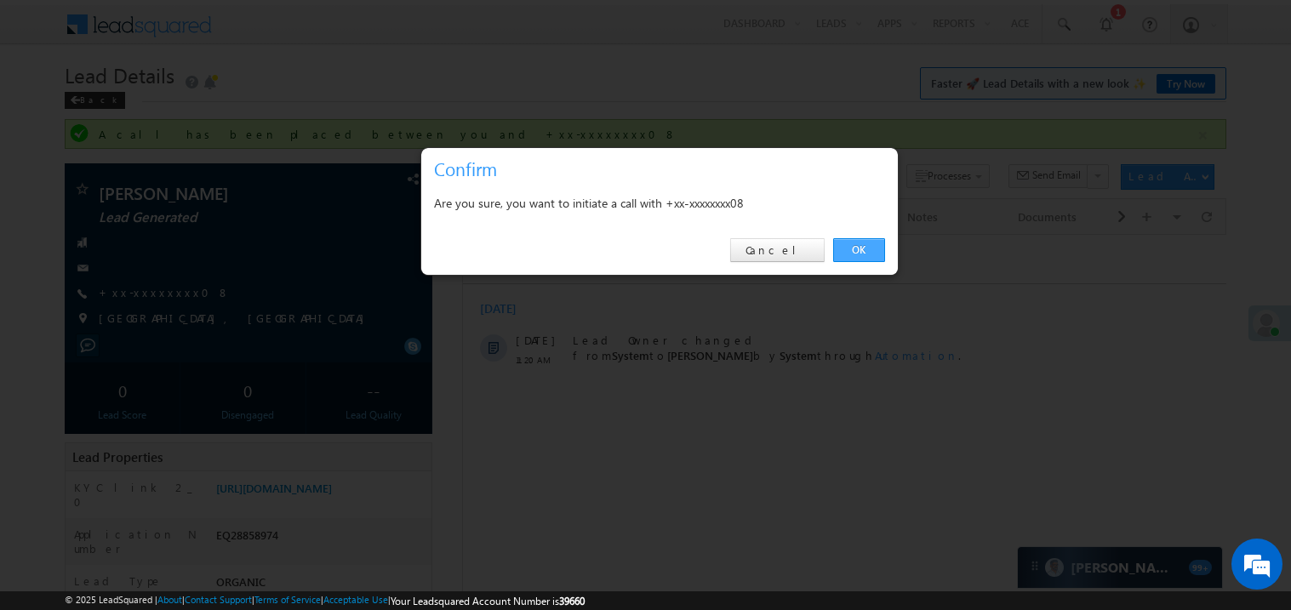
click at [861, 247] on link "OK" at bounding box center [859, 250] width 52 height 24
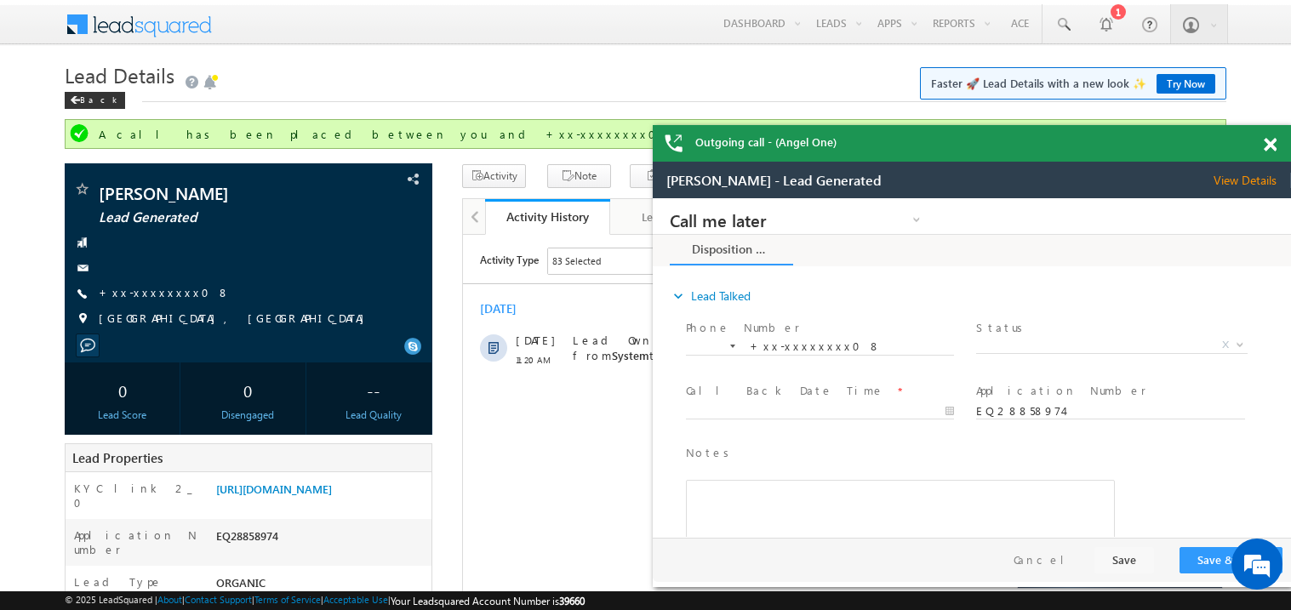
click at [1271, 144] on span at bounding box center [1270, 145] width 13 height 14
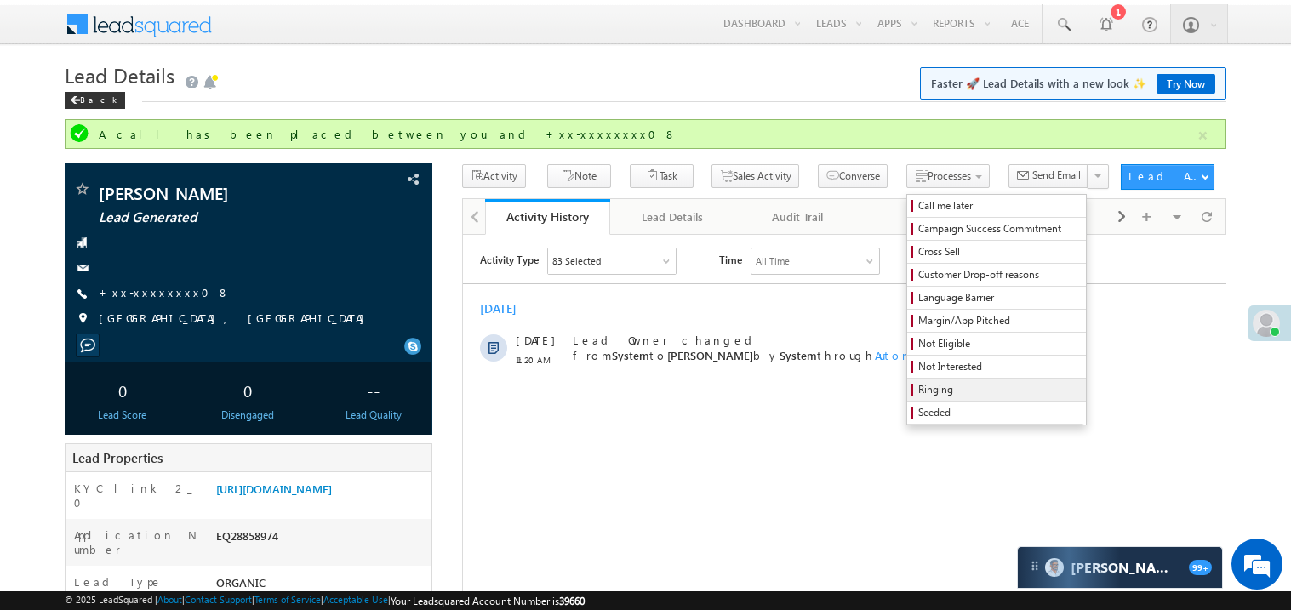
click at [919, 386] on span "Ringing" at bounding box center [1000, 389] width 162 height 15
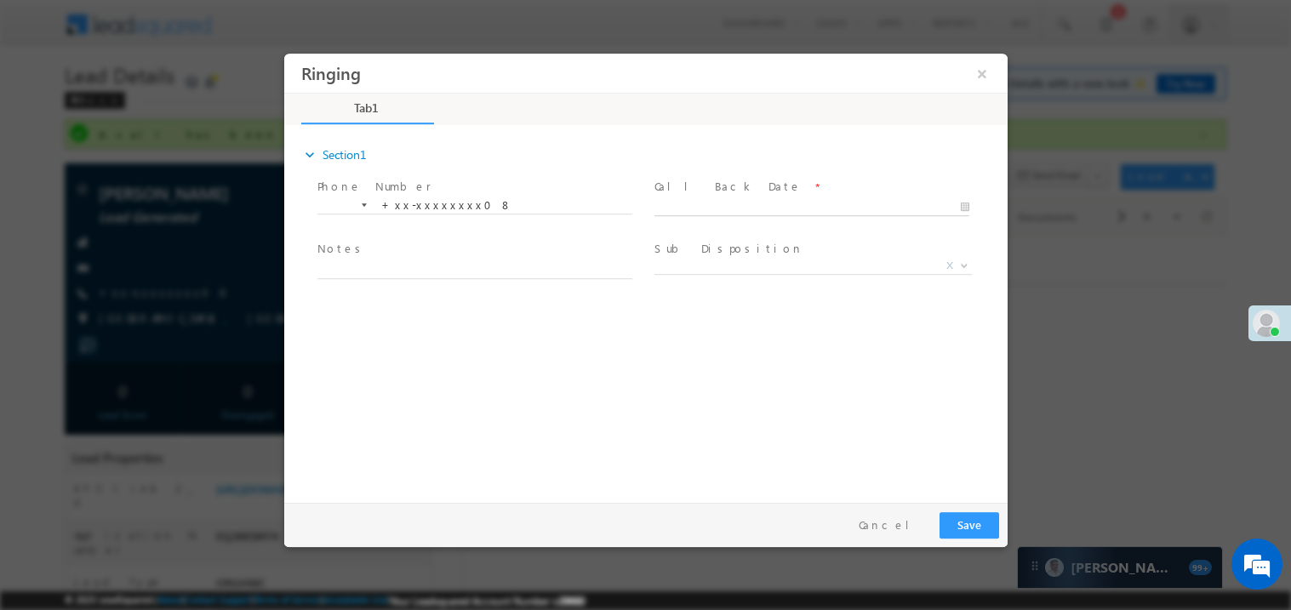
click at [709, 198] on body "Ringing ×" at bounding box center [645, 274] width 724 height 442
type input "09/13/25 3:20 PM"
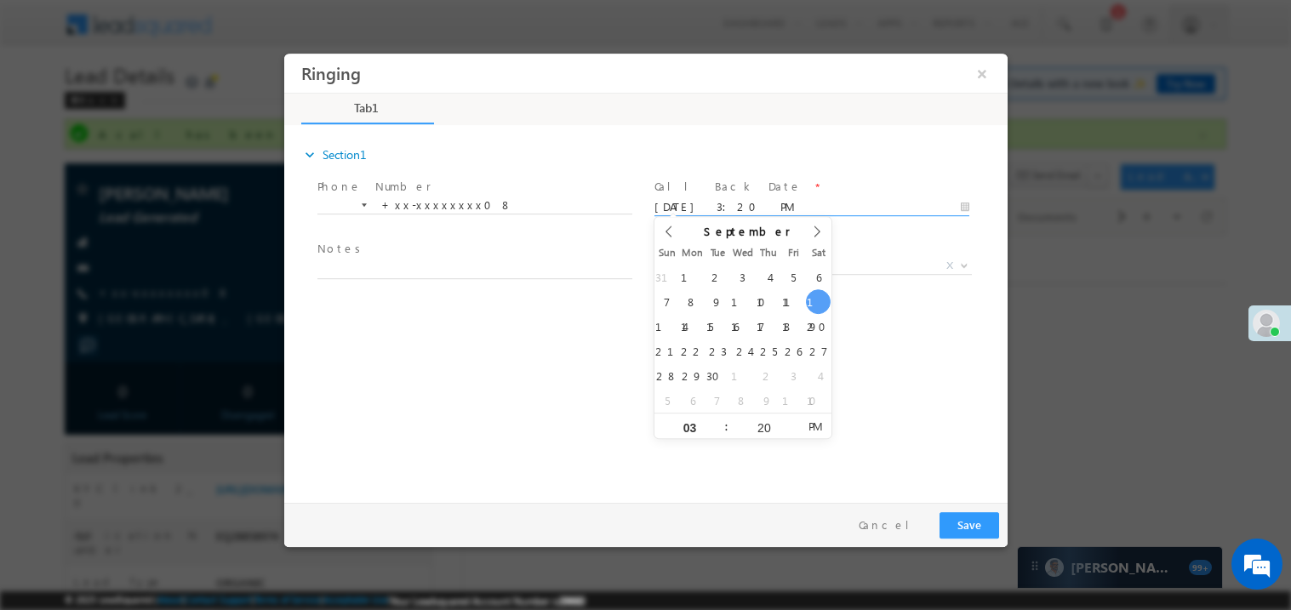
click at [489, 254] on span "Notes *" at bounding box center [474, 249] width 314 height 19
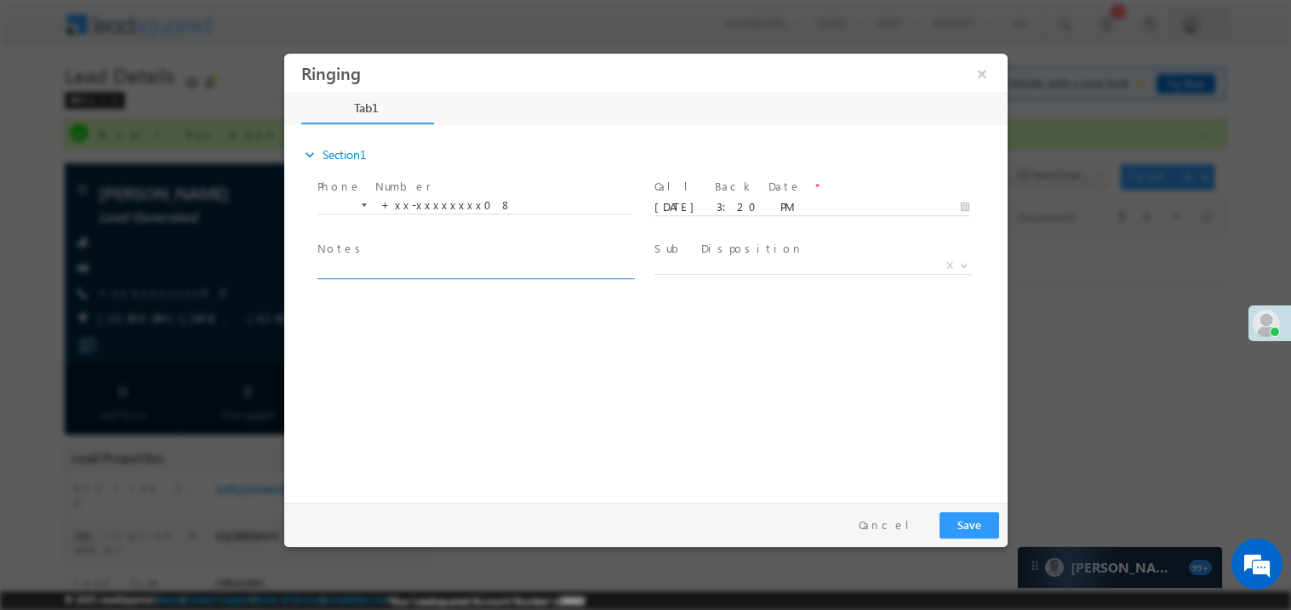
click at [463, 265] on textarea at bounding box center [474, 269] width 315 height 20
type textarea "ring"
click at [968, 532] on button "Save" at bounding box center [969, 525] width 60 height 26
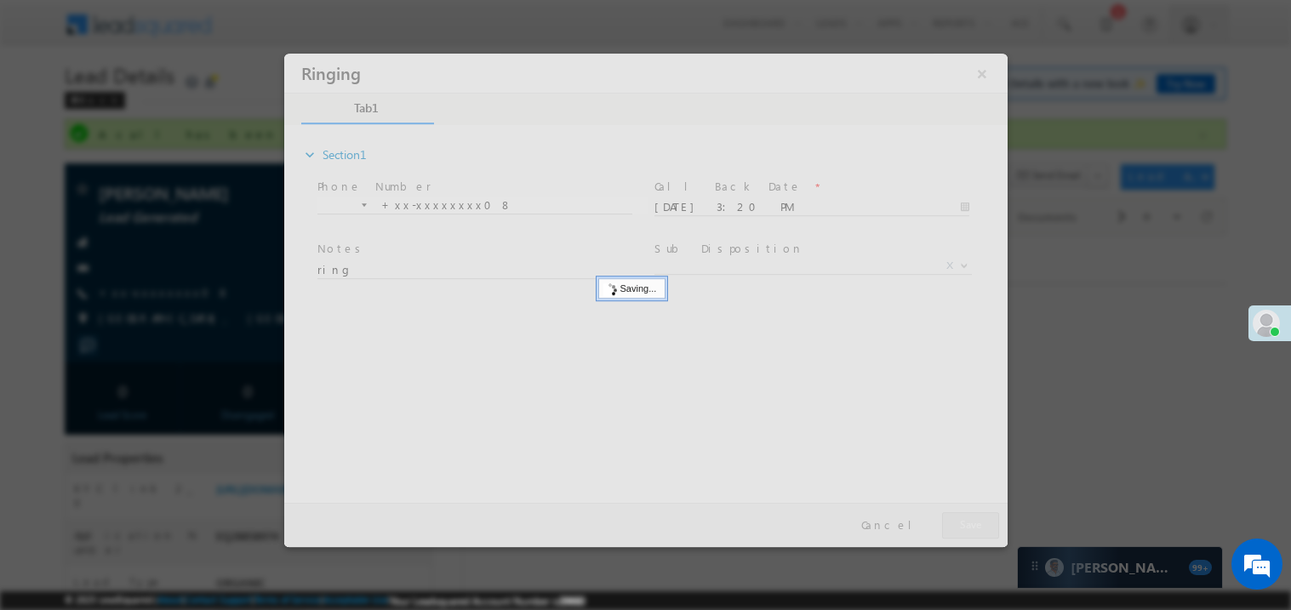
click at [968, 532] on div at bounding box center [645, 300] width 724 height 494
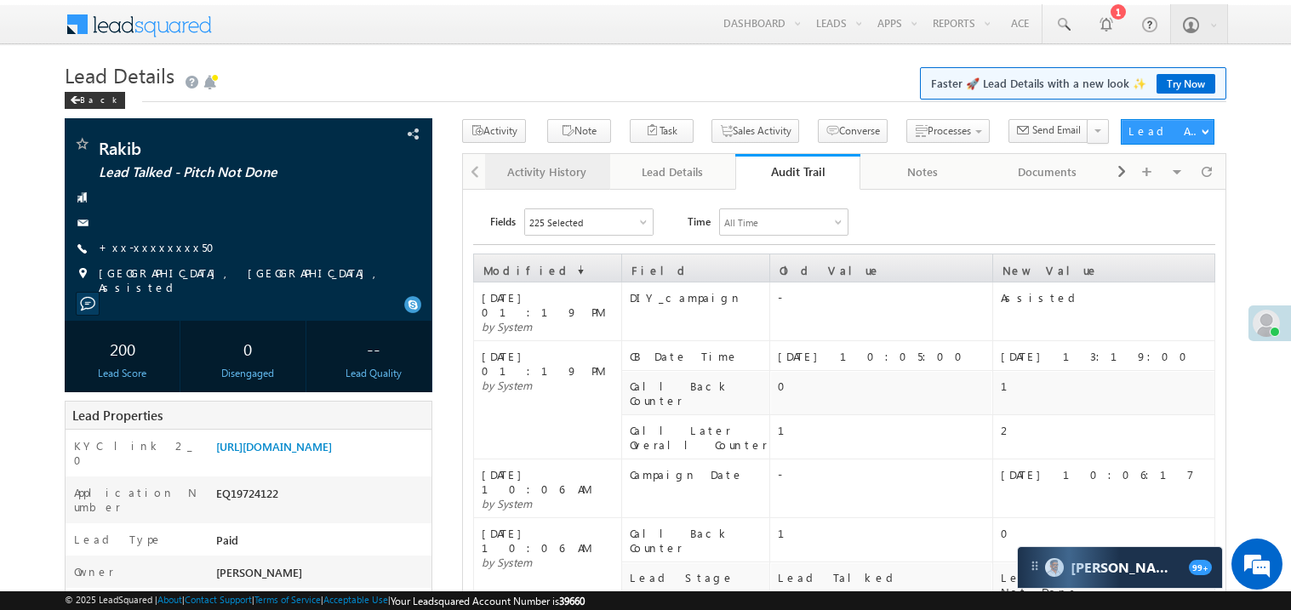
click at [568, 175] on div "Activity History" at bounding box center [547, 172] width 96 height 20
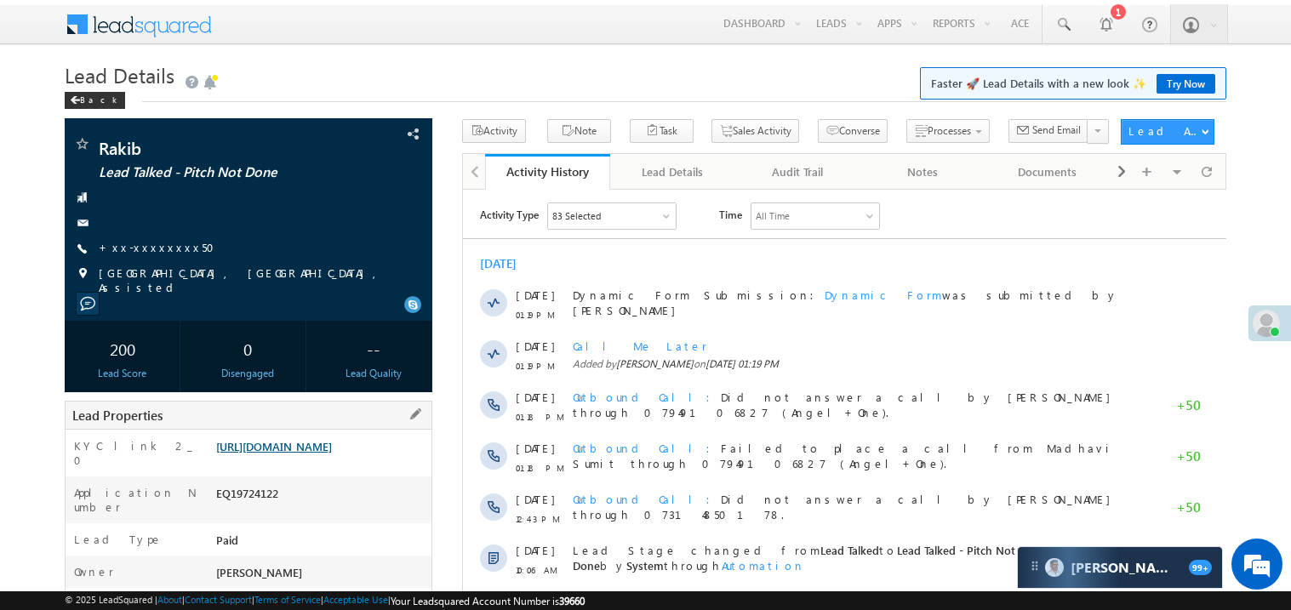
click at [332, 454] on link "https://angelbroking1-pk3em7sa.customui-test.leadsquared.com?leadId=26336eaa-07…" at bounding box center [274, 446] width 116 height 14
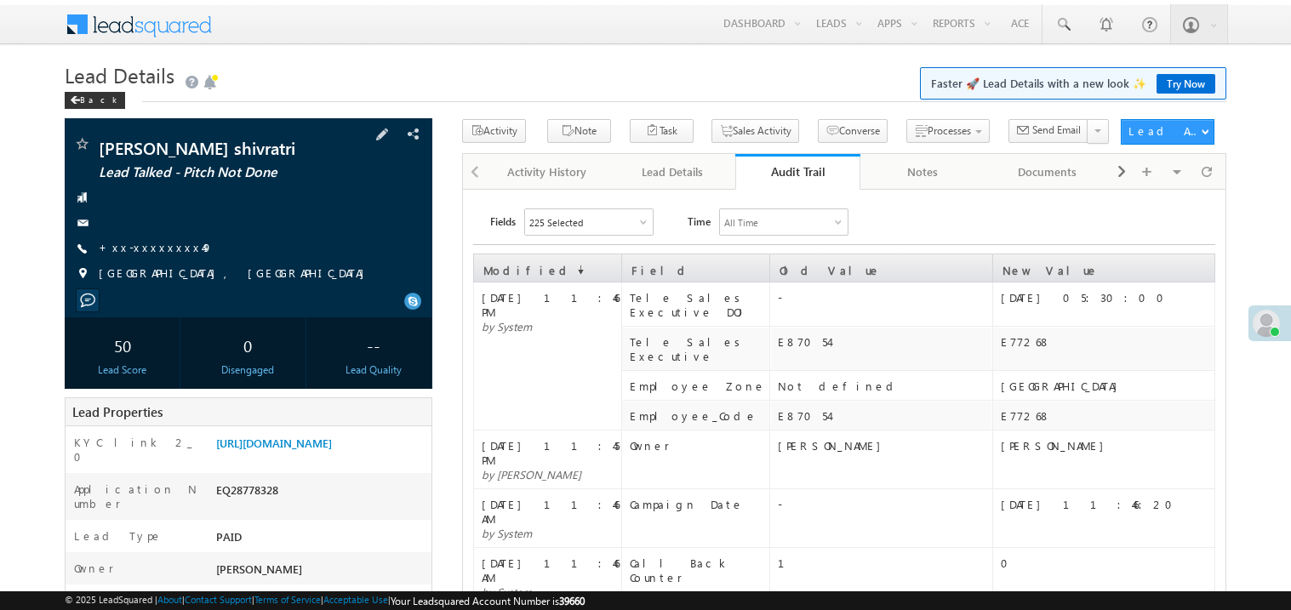
click at [151, 255] on span "+xx-xxxxxxxx49" at bounding box center [156, 248] width 114 height 17
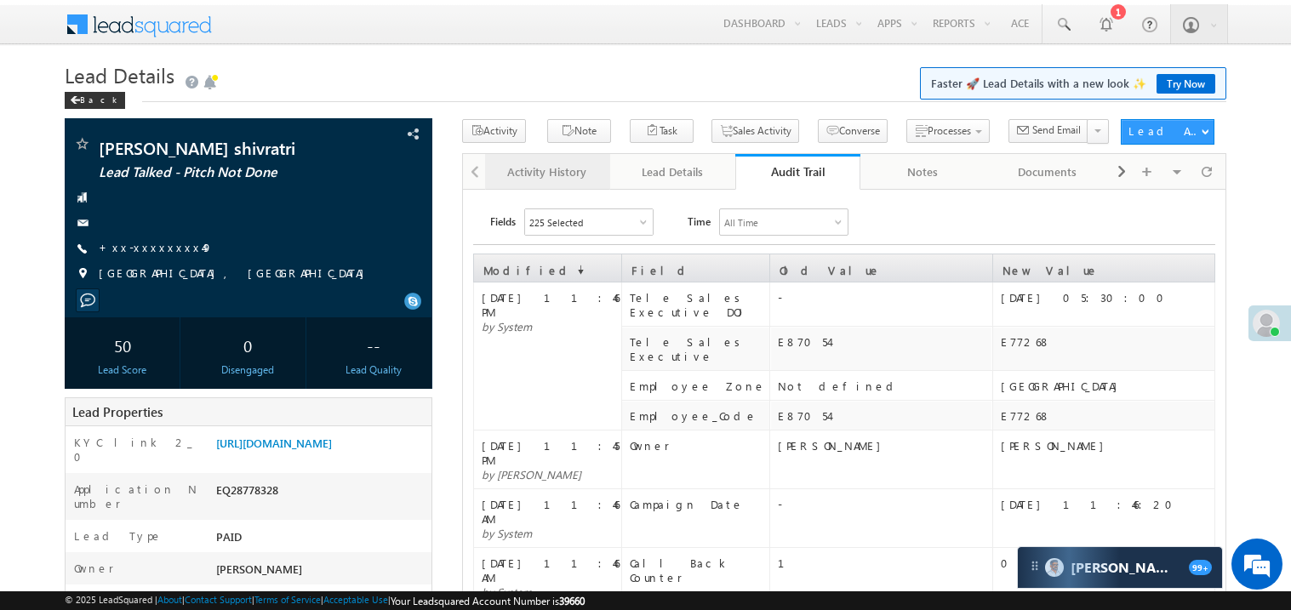
click at [543, 170] on div "Activity History" at bounding box center [547, 172] width 96 height 20
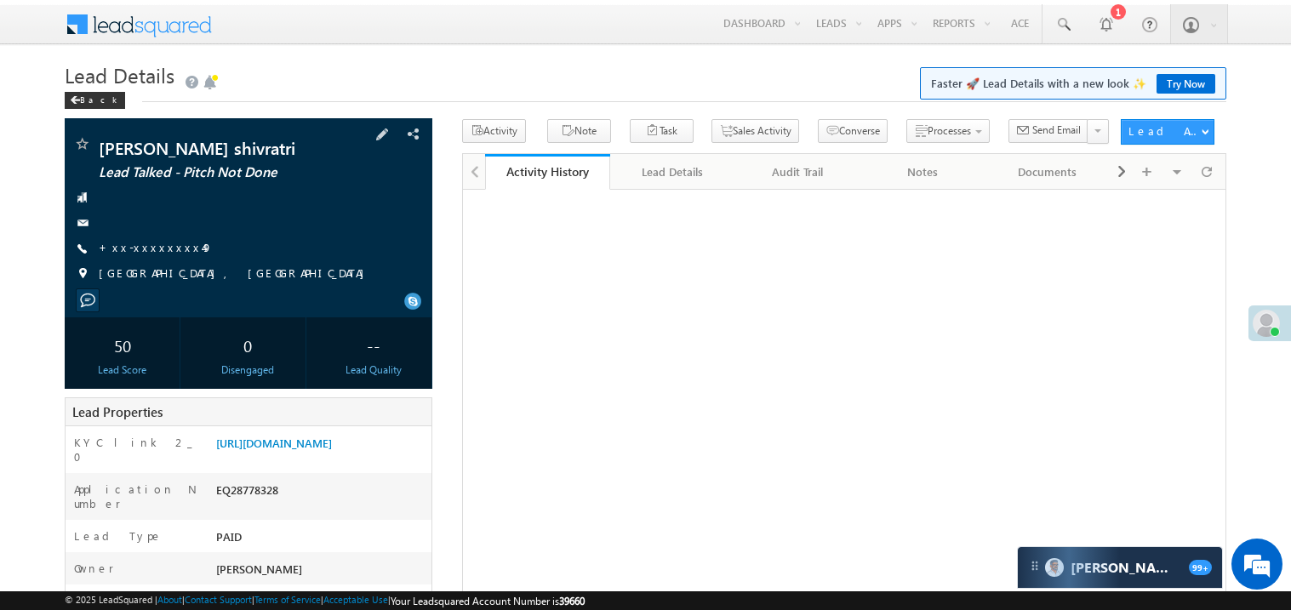
click at [180, 243] on div "+xx-xxxxxxxx49" at bounding box center [248, 248] width 351 height 17
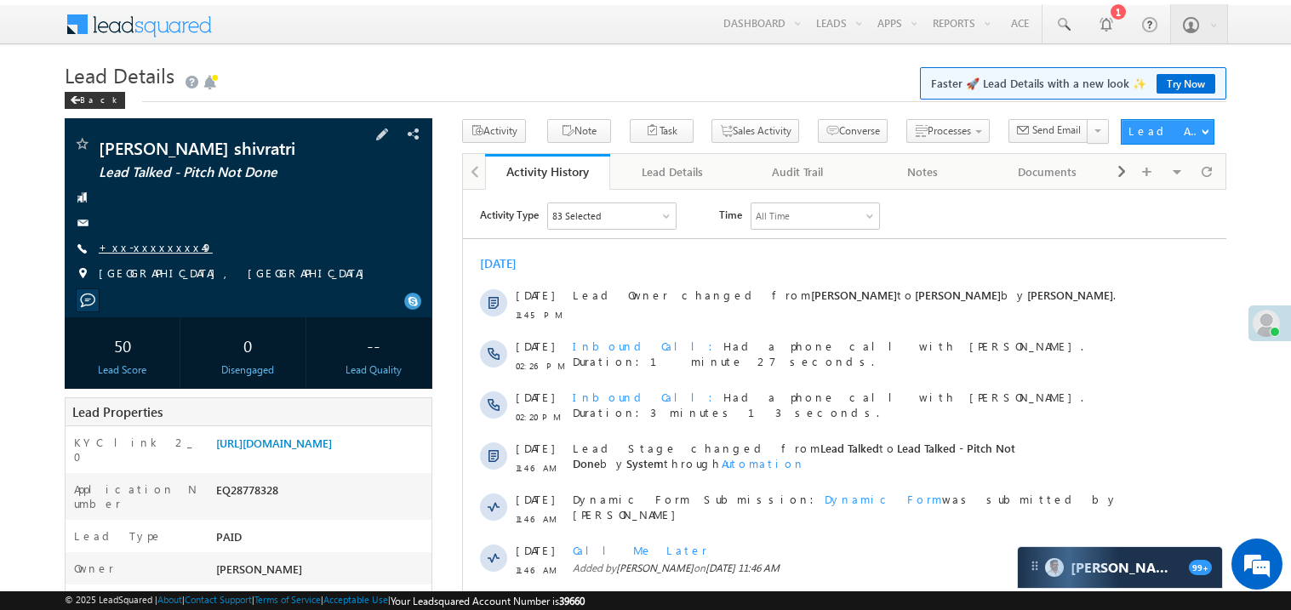
click at [140, 253] on link "+xx-xxxxxxxx49" at bounding box center [156, 247] width 114 height 14
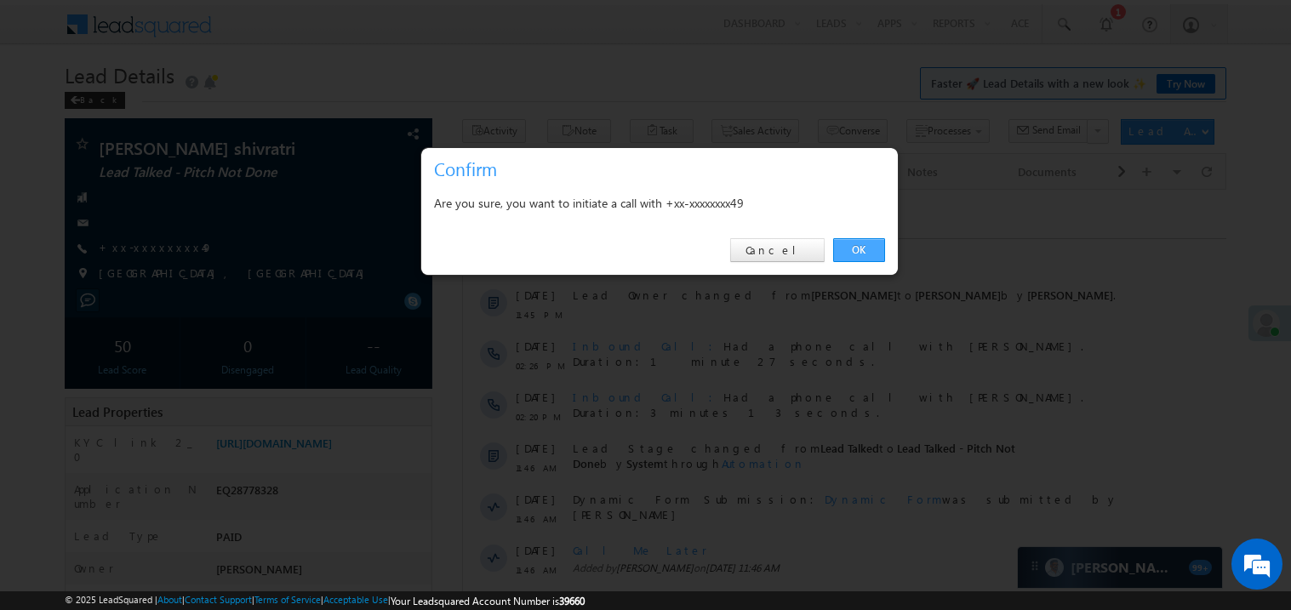
click at [851, 247] on link "OK" at bounding box center [859, 250] width 52 height 24
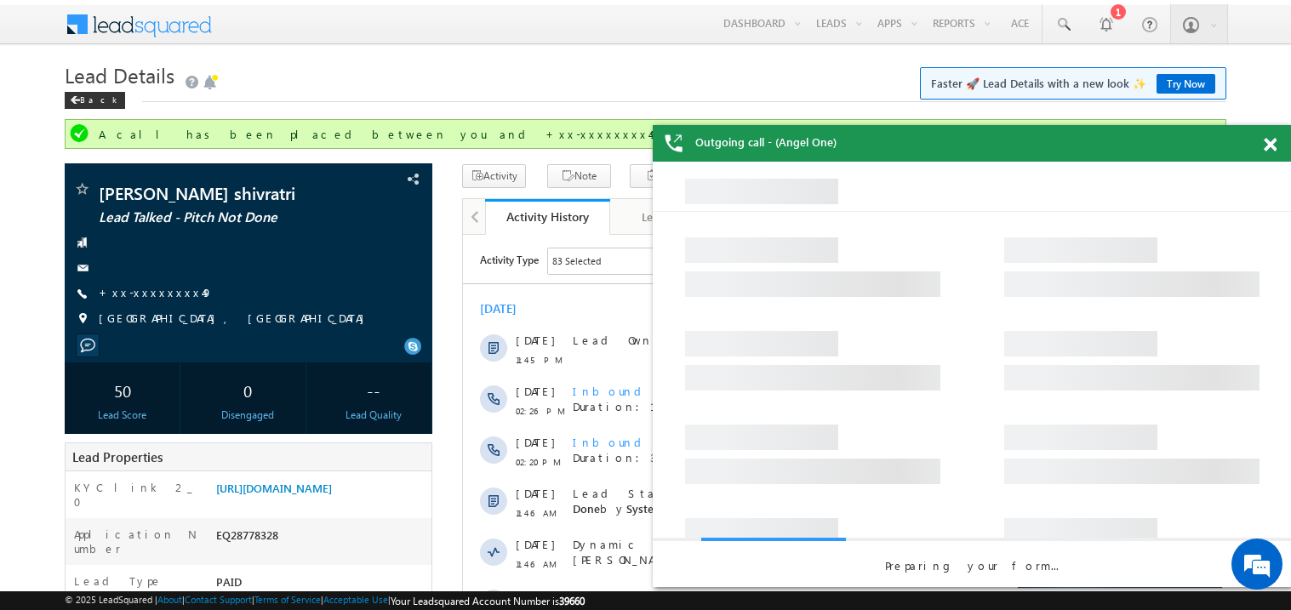
click at [1274, 141] on span at bounding box center [1270, 145] width 13 height 14
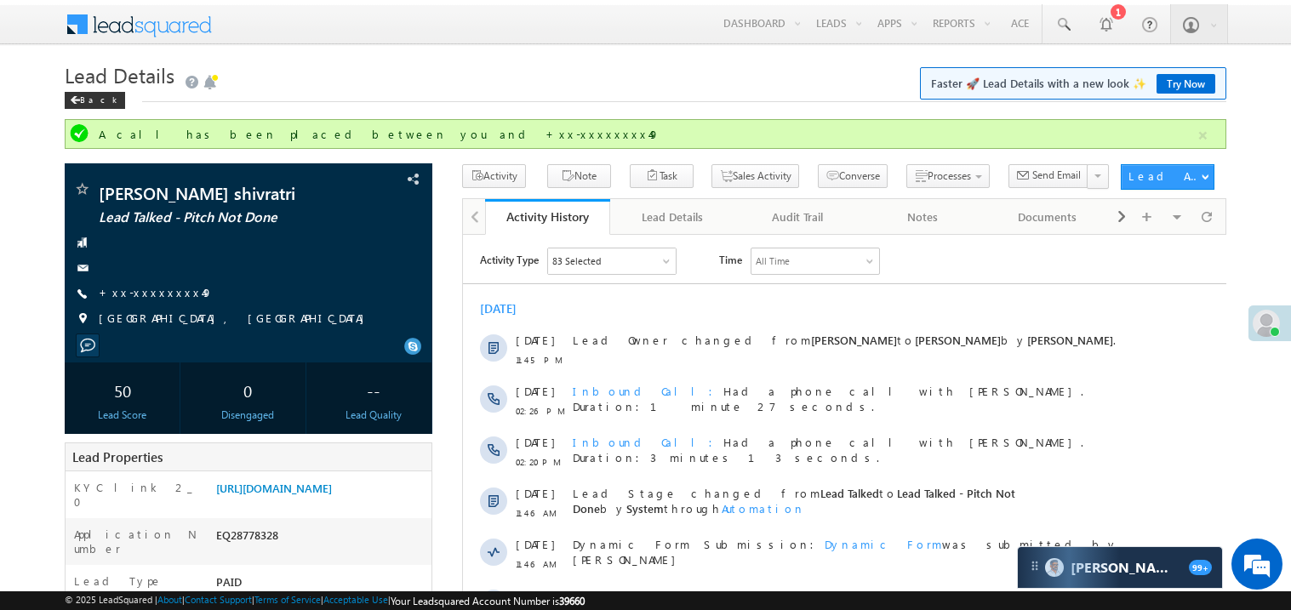
click at [832, 315] on div "[DATE]" at bounding box center [844, 308] width 764 height 15
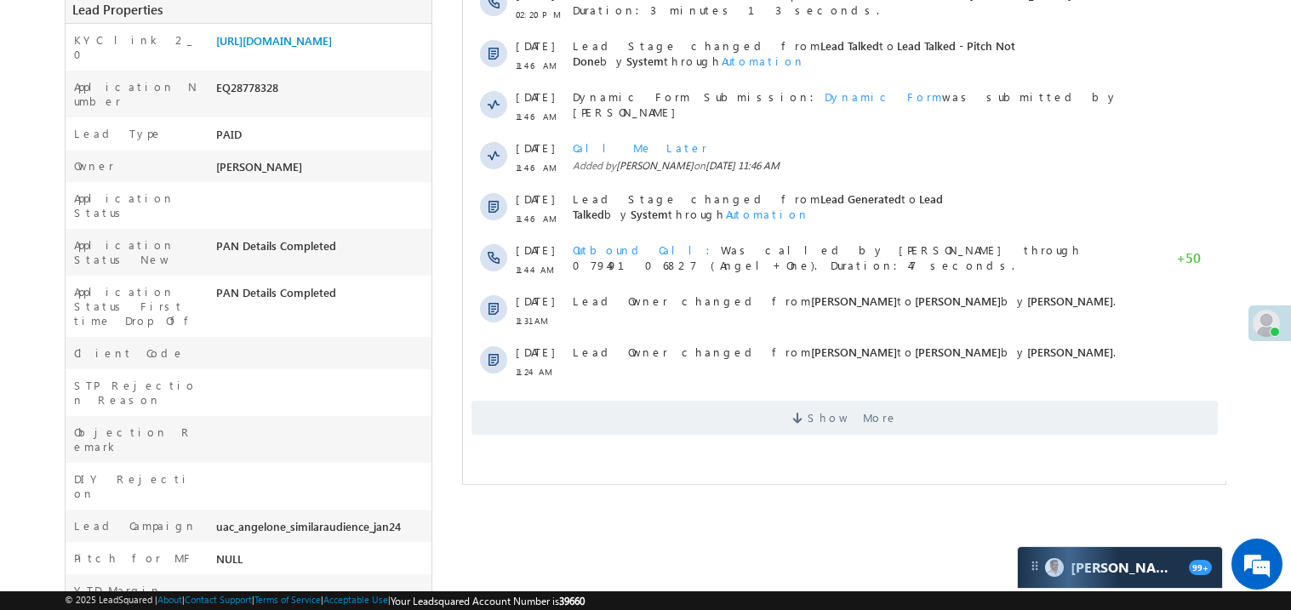
scroll to position [476, 0]
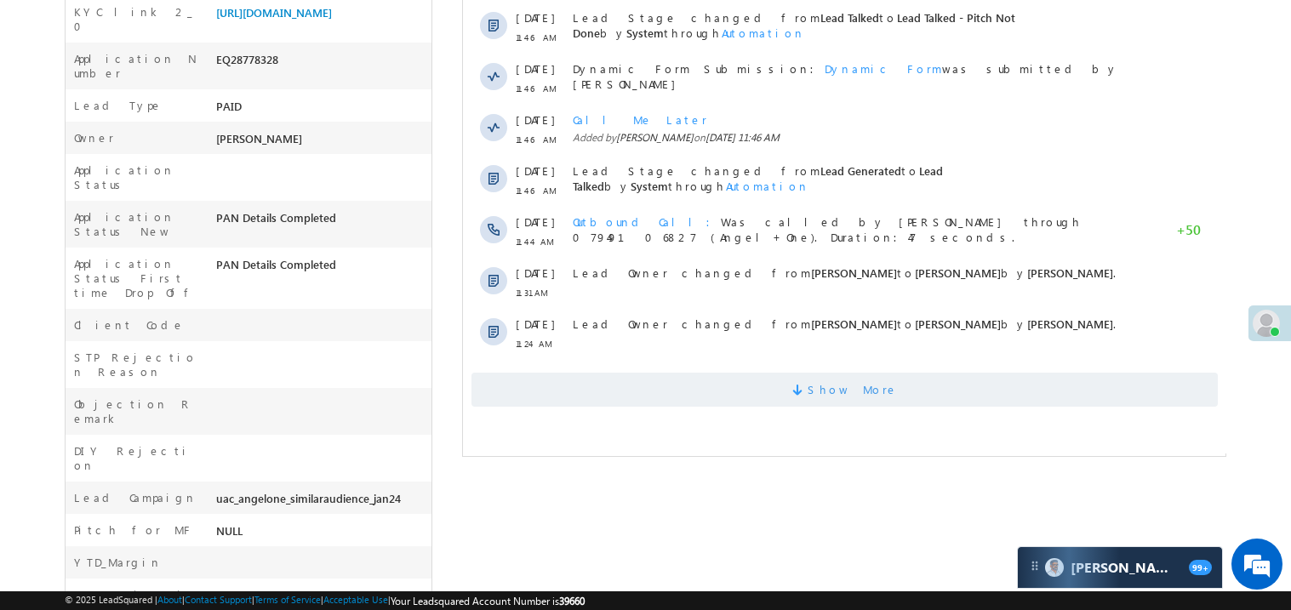
click at [765, 403] on span "Show More" at bounding box center [844, 391] width 747 height 34
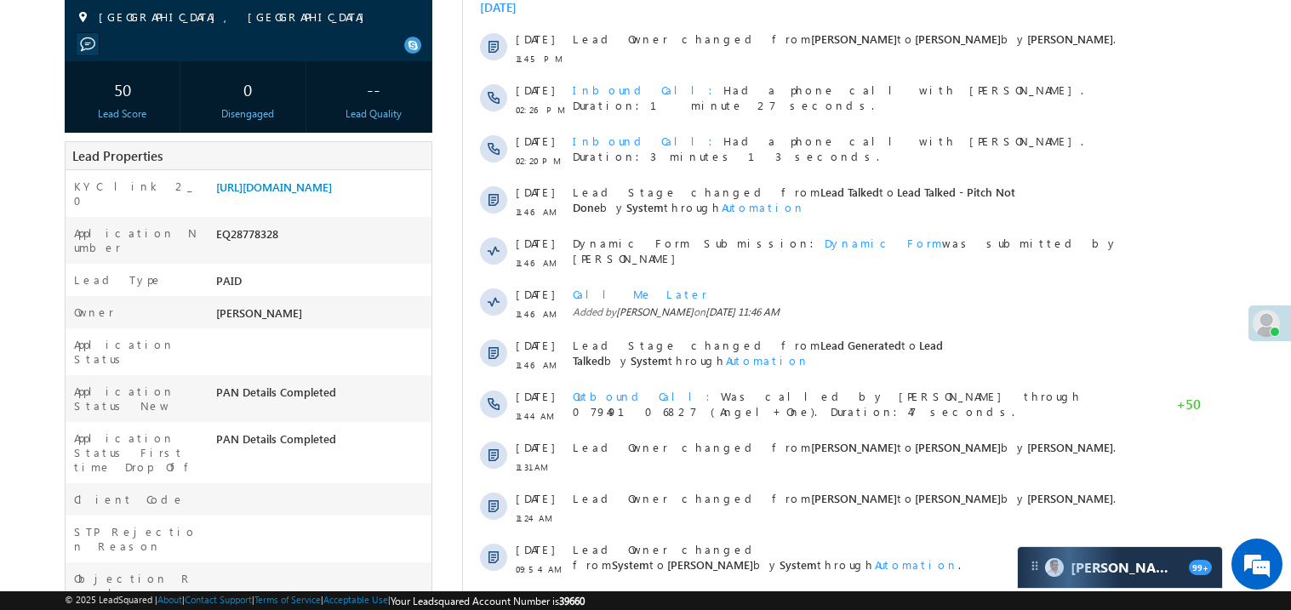
scroll to position [306, 0]
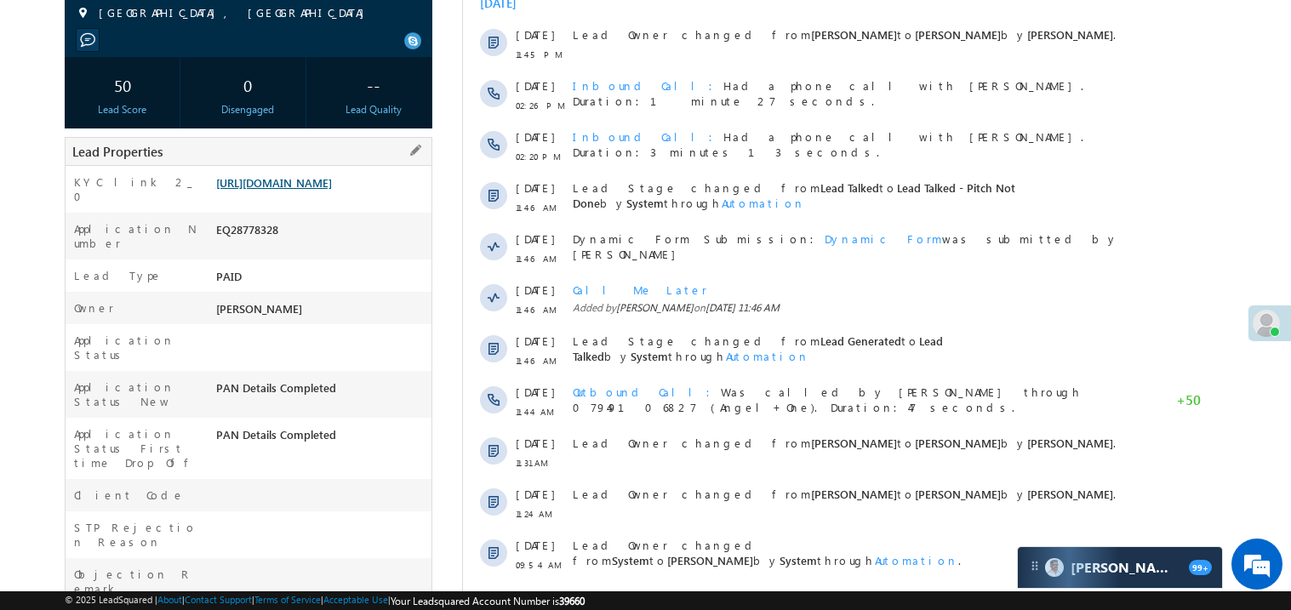
click at [332, 190] on link "https://angelbroking1-pk3em7sa.customui-test.leadsquared.com?leadId=16d4336d-15…" at bounding box center [274, 182] width 116 height 14
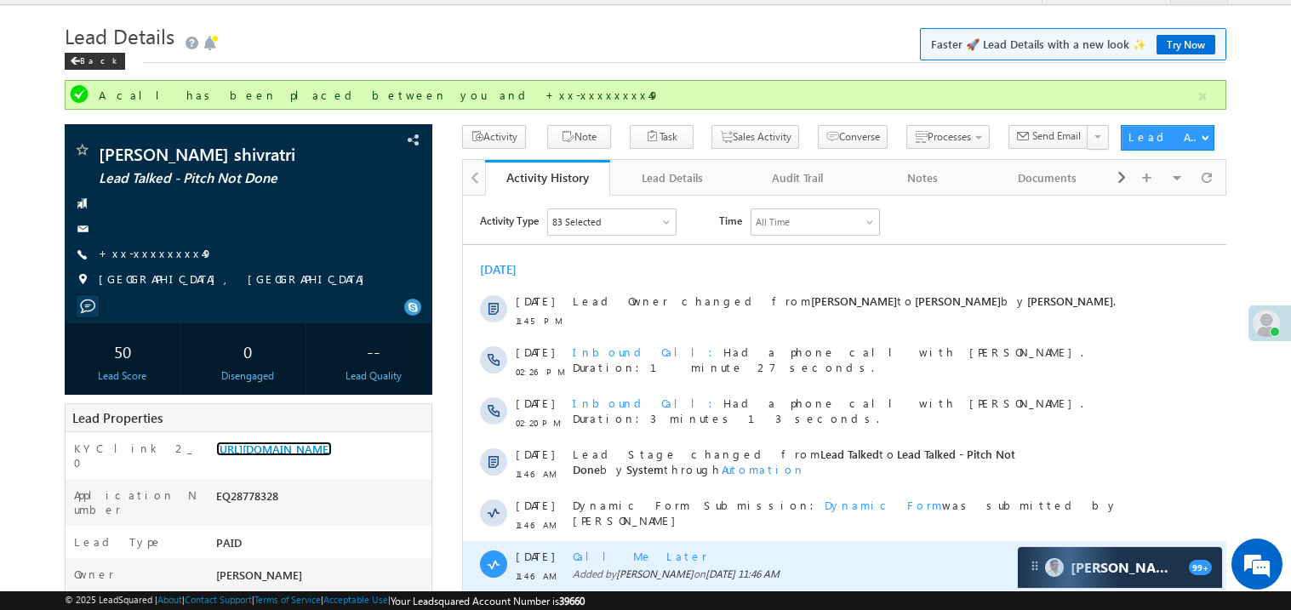
scroll to position [0, 0]
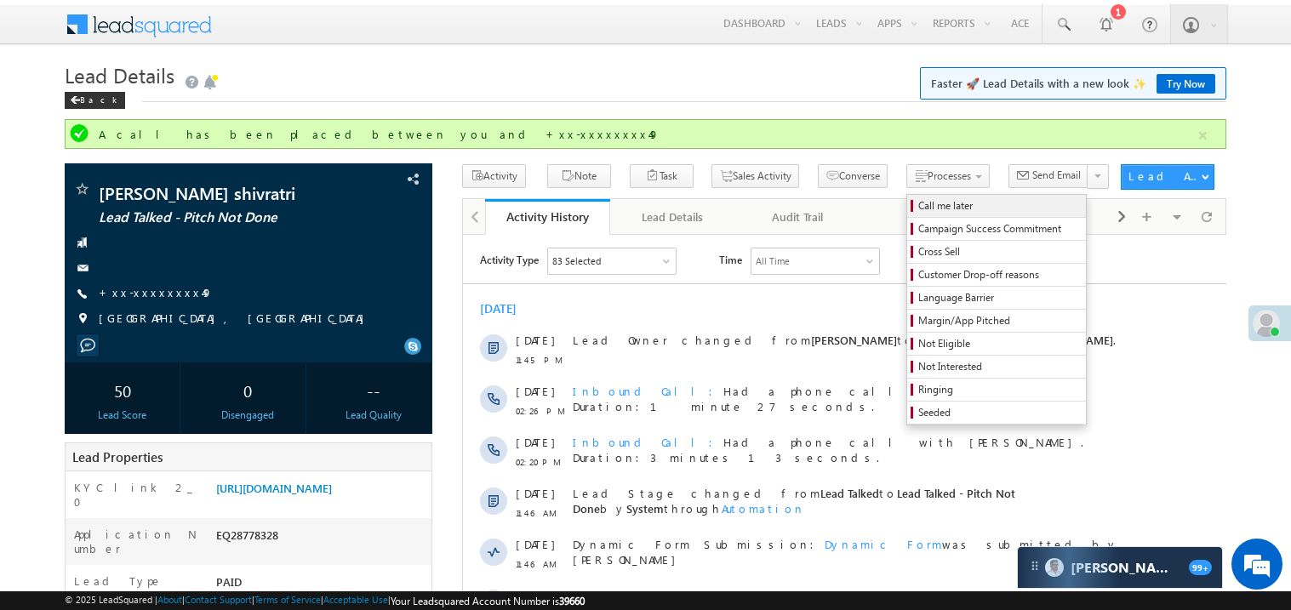
click at [919, 204] on span "Call me later" at bounding box center [1000, 205] width 162 height 15
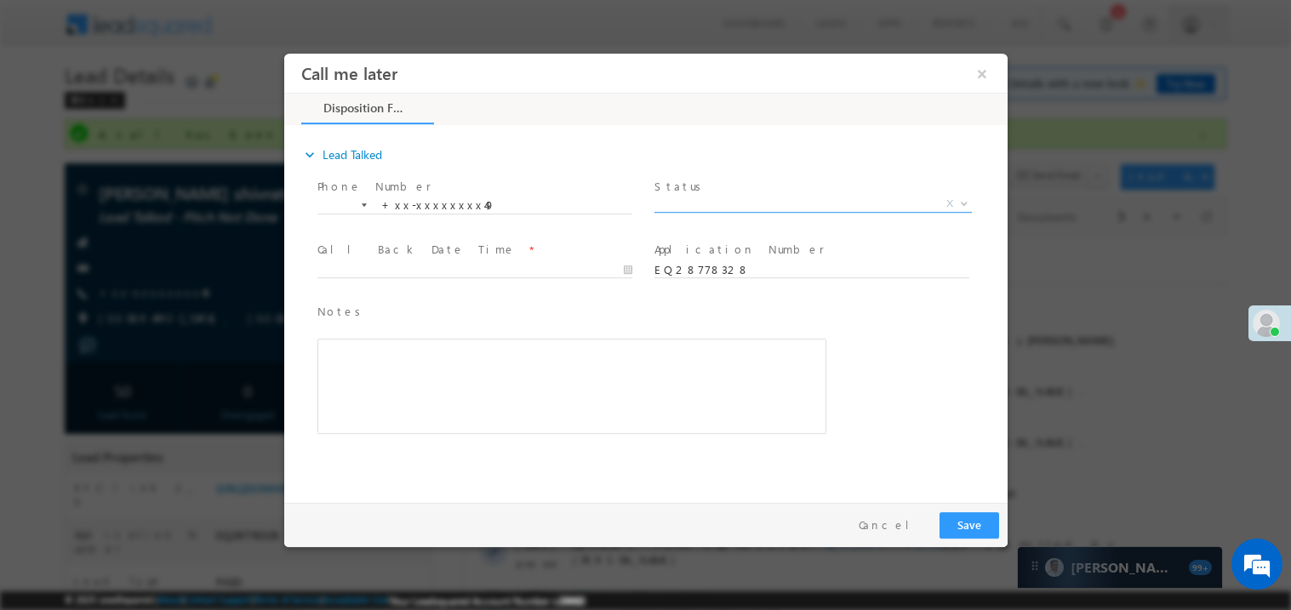
click at [707, 202] on span "X" at bounding box center [813, 203] width 318 height 17
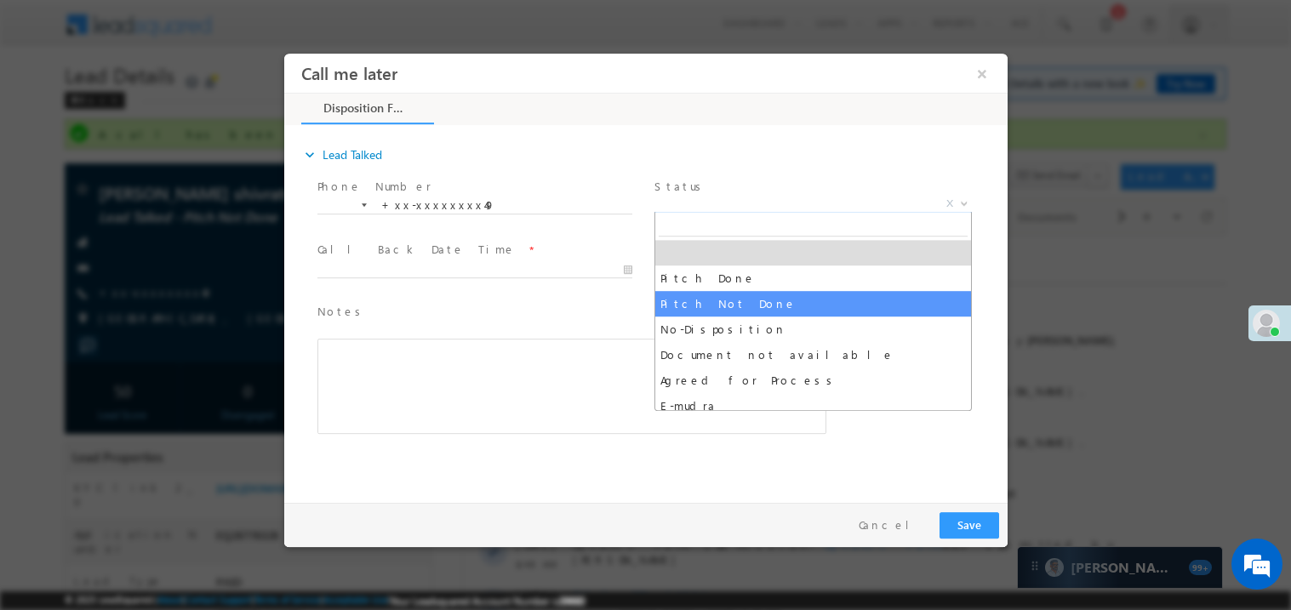
select select "Pitch Not Done"
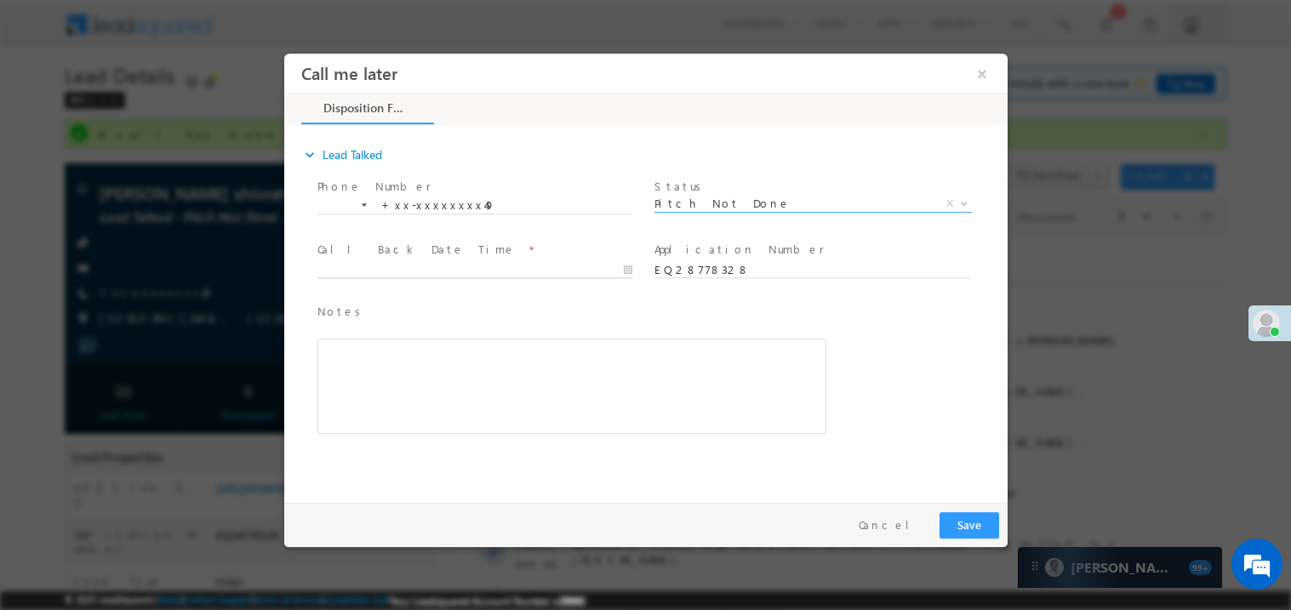
click at [425, 268] on body "Call me later ×" at bounding box center [645, 274] width 724 height 442
type input "09/13/25 3:48 PM"
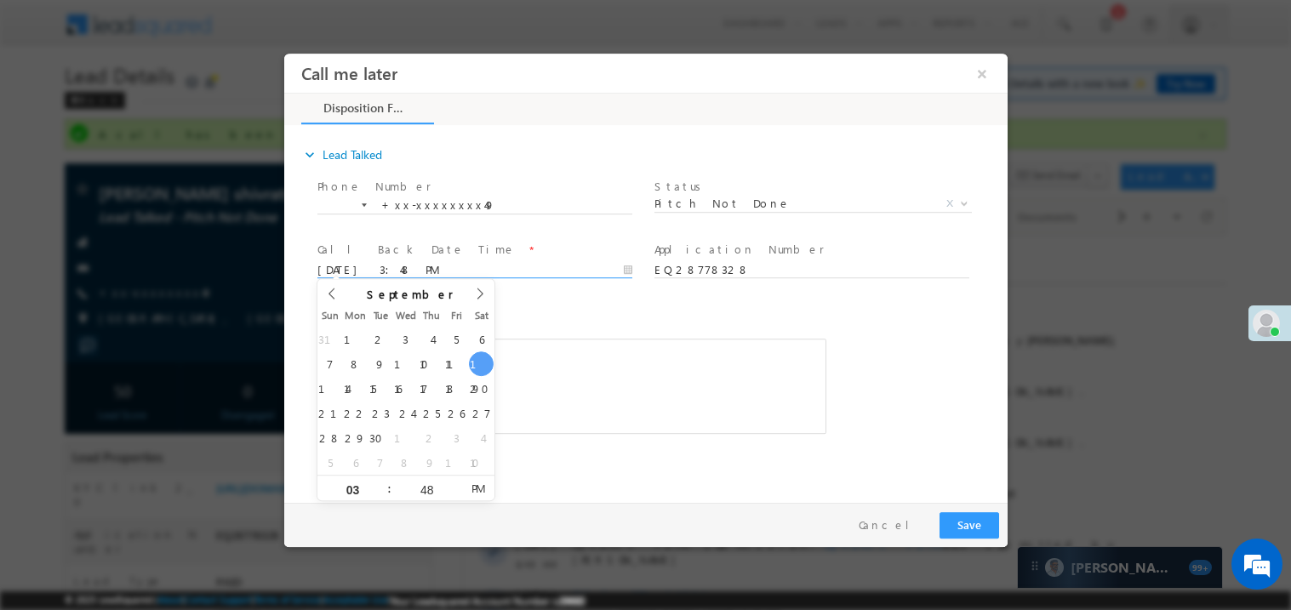
click at [629, 375] on div "Rich Text Editor, 40788eee-0fb2-11ec-a811-0adc8a9d82c2__tab1__section1__Notes__…" at bounding box center [571, 385] width 509 height 95
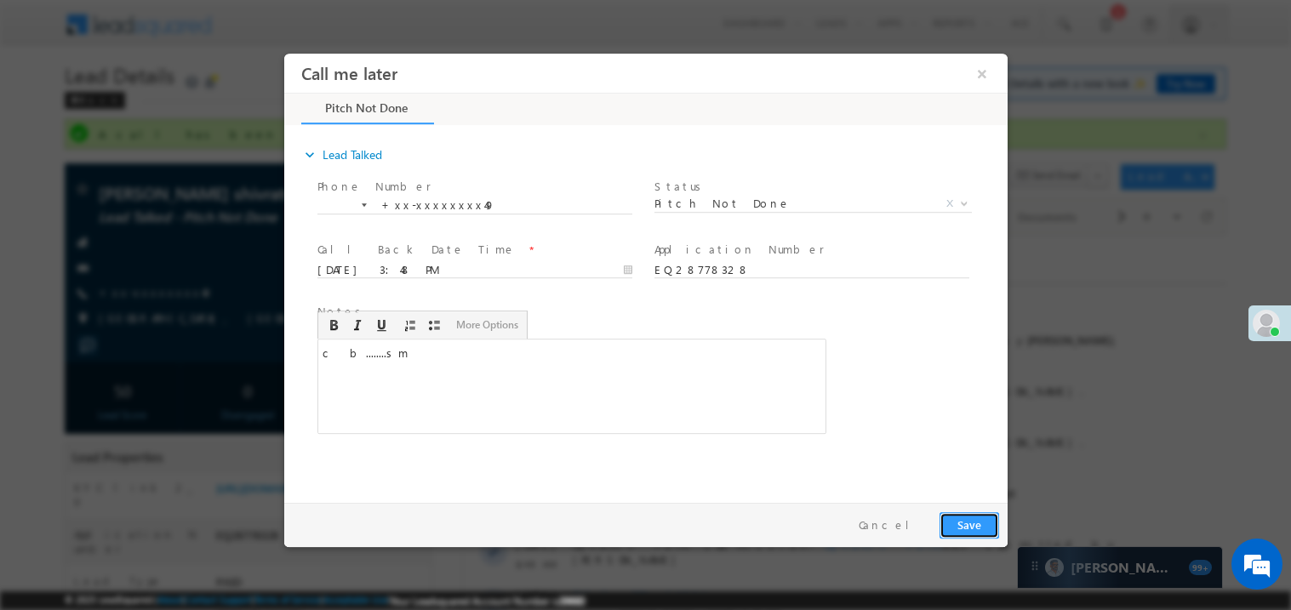
click at [945, 531] on button "Save" at bounding box center [969, 525] width 60 height 26
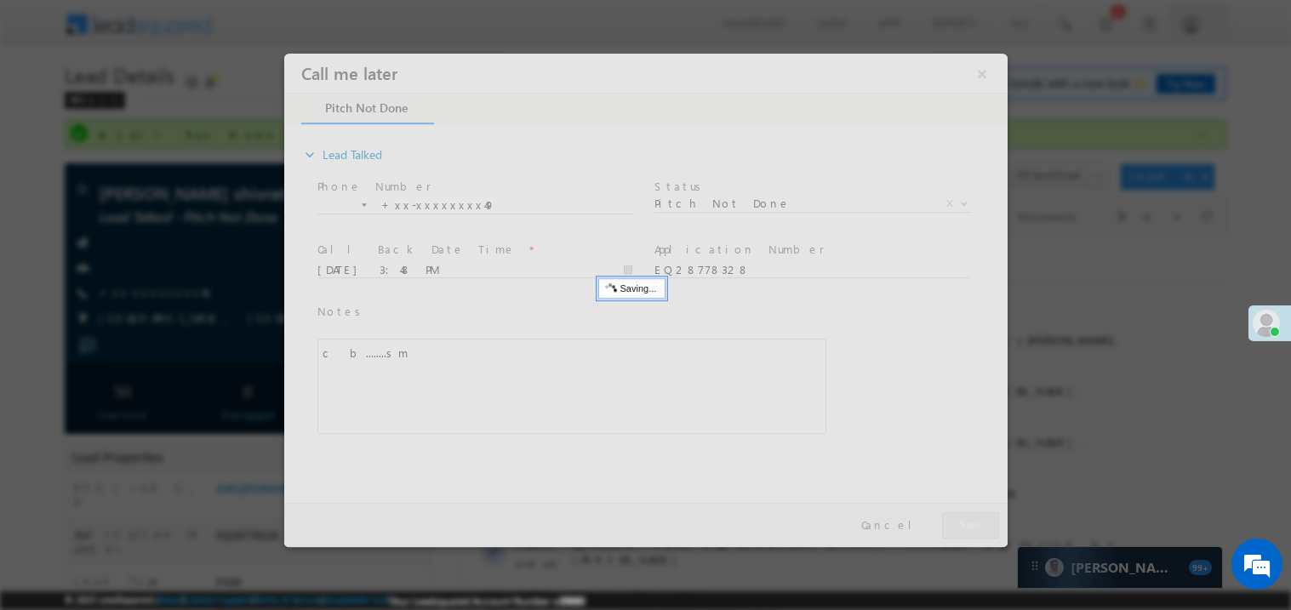
click at [945, 531] on div at bounding box center [645, 300] width 724 height 494
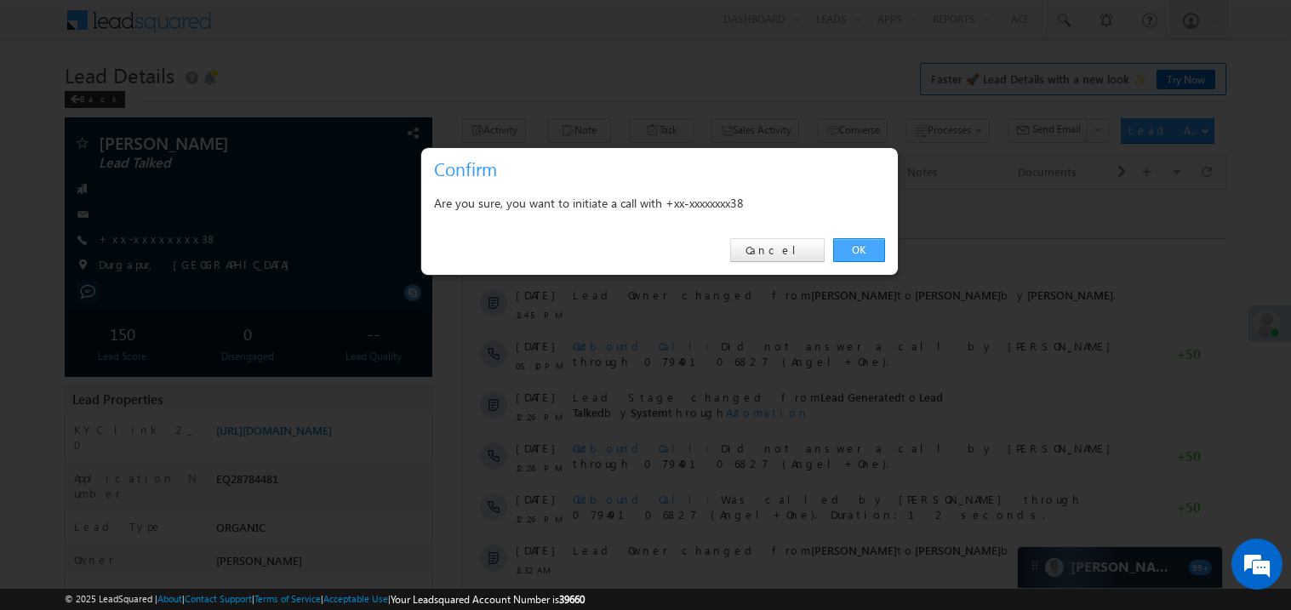
click at [856, 243] on link "OK" at bounding box center [859, 250] width 52 height 24
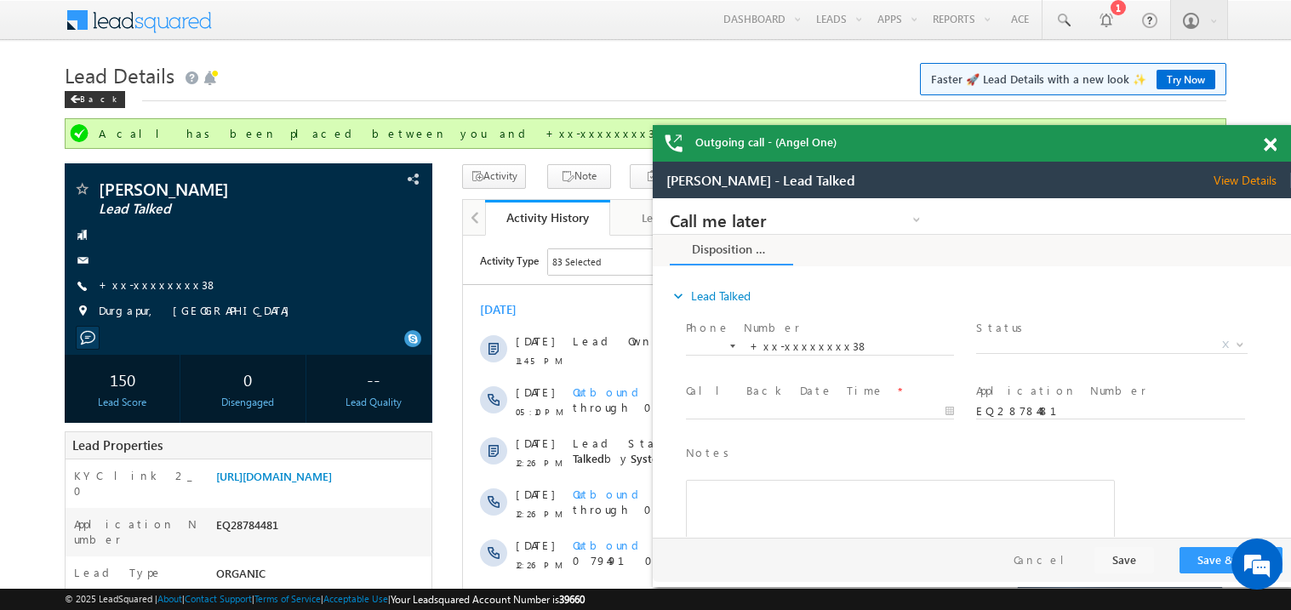
click at [1270, 142] on span at bounding box center [1270, 145] width 13 height 14
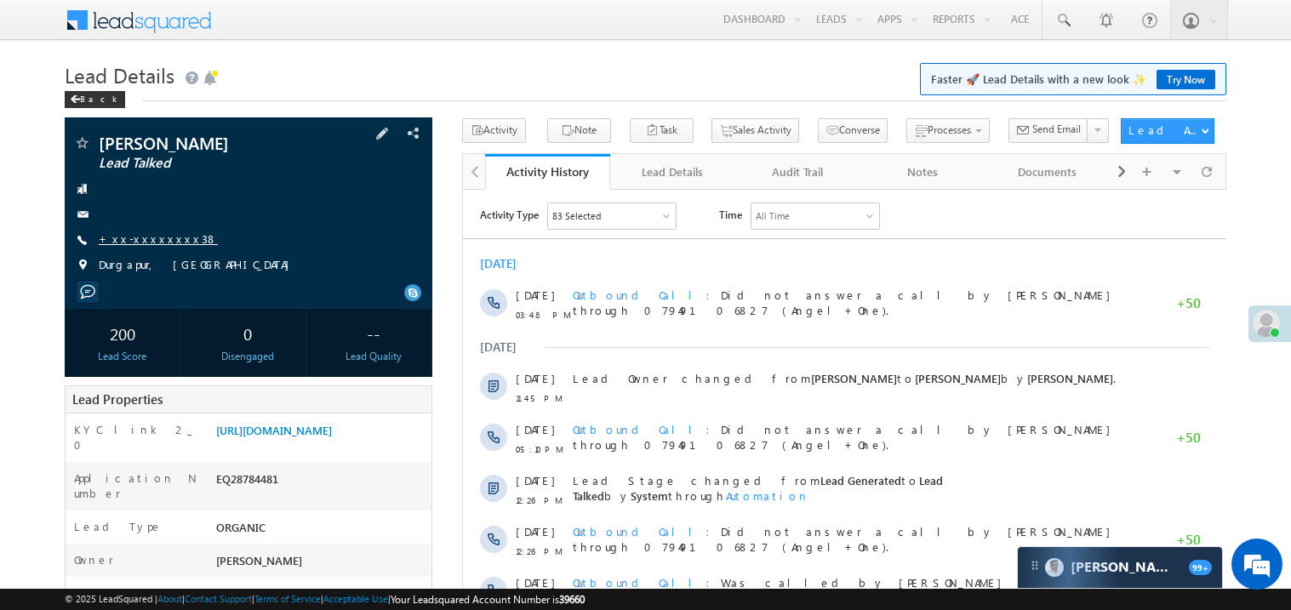
click at [154, 245] on link "+xx-xxxxxxxx38" at bounding box center [158, 239] width 119 height 14
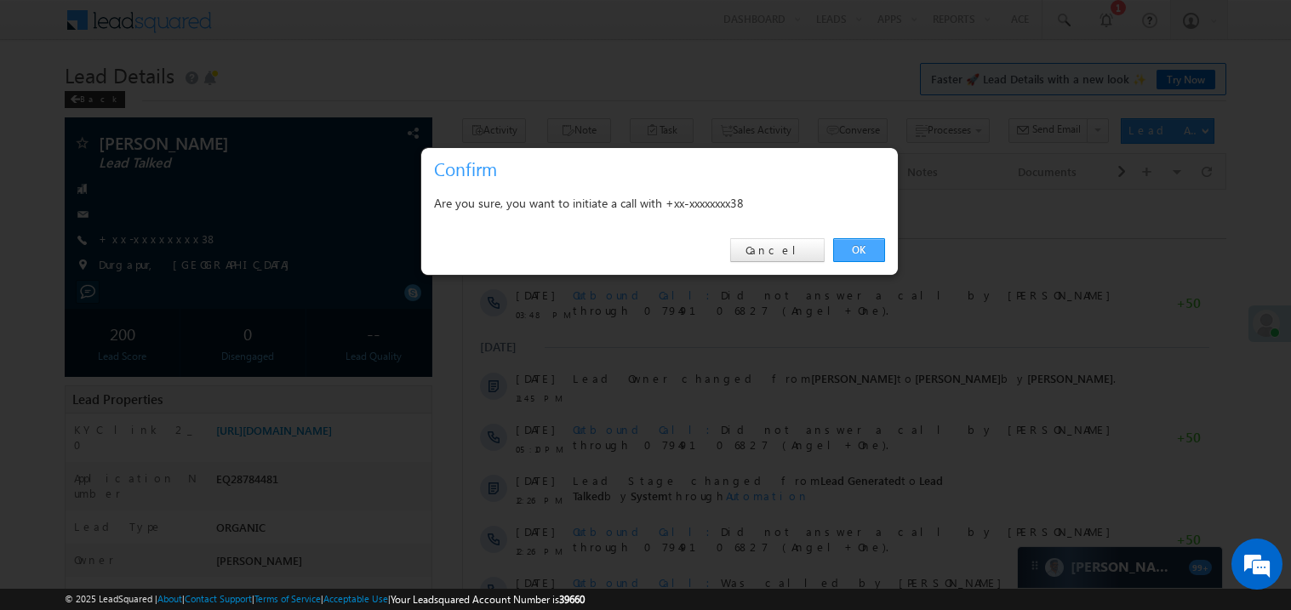
click at [861, 249] on link "OK" at bounding box center [859, 250] width 52 height 24
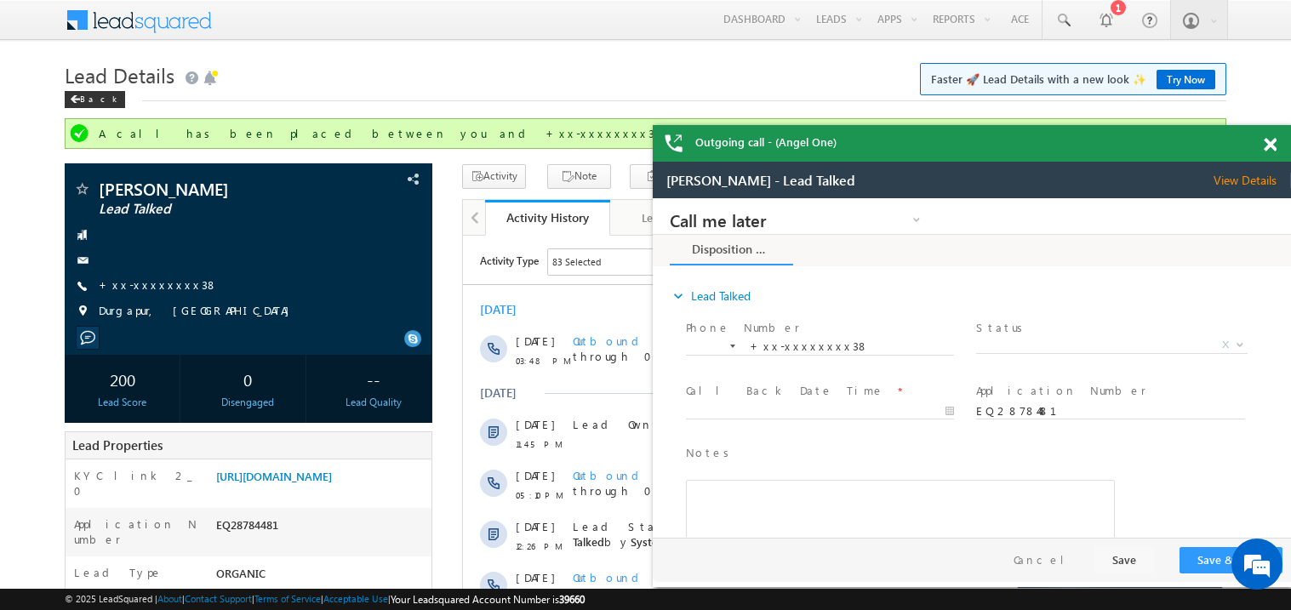
click at [1273, 140] on span at bounding box center [1270, 145] width 13 height 14
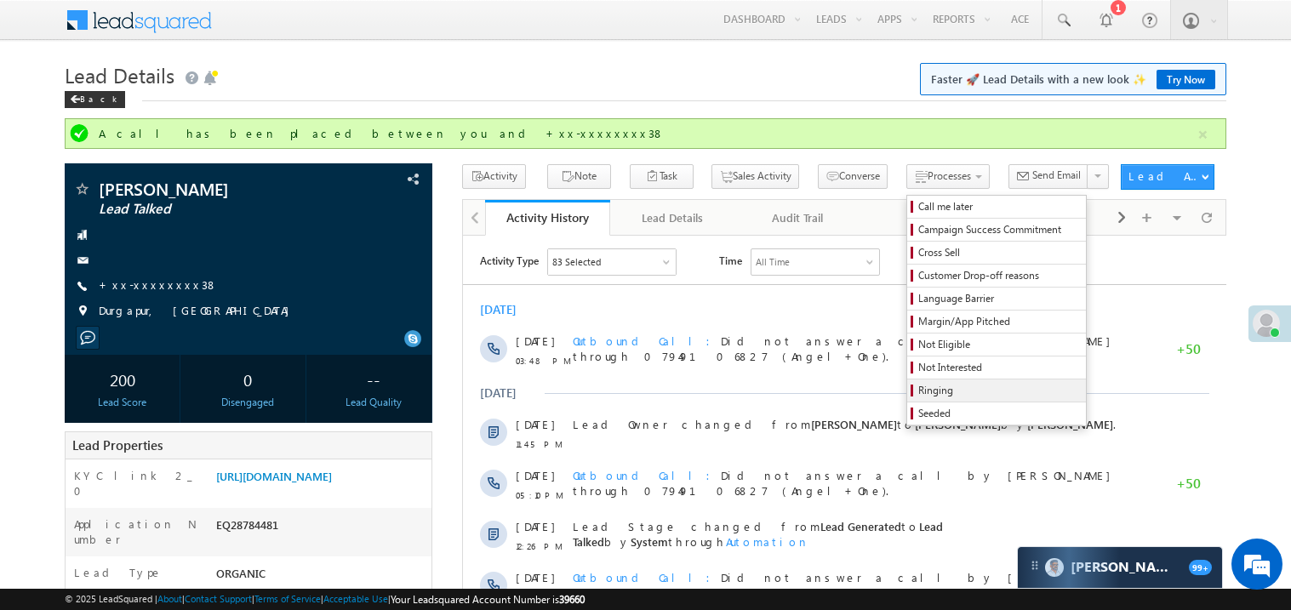
click at [941, 392] on span "Ringing" at bounding box center [1000, 390] width 162 height 15
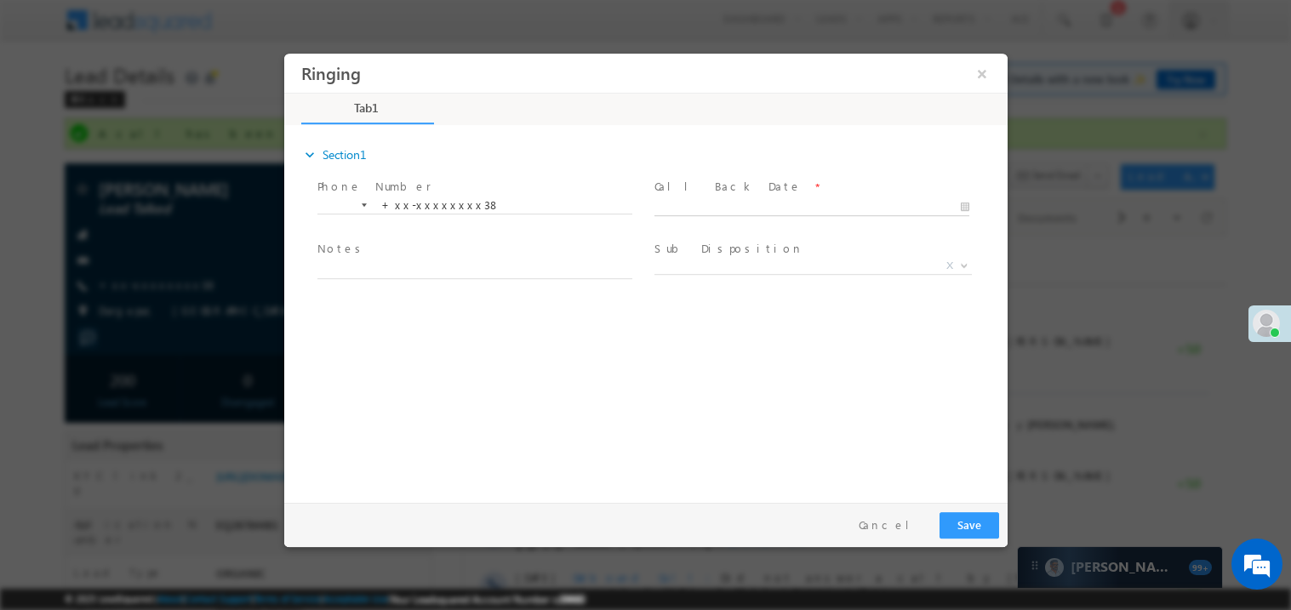
click at [701, 201] on body "Ringing ×" at bounding box center [645, 274] width 724 height 442
type input "09/13/25 3:55 PM"
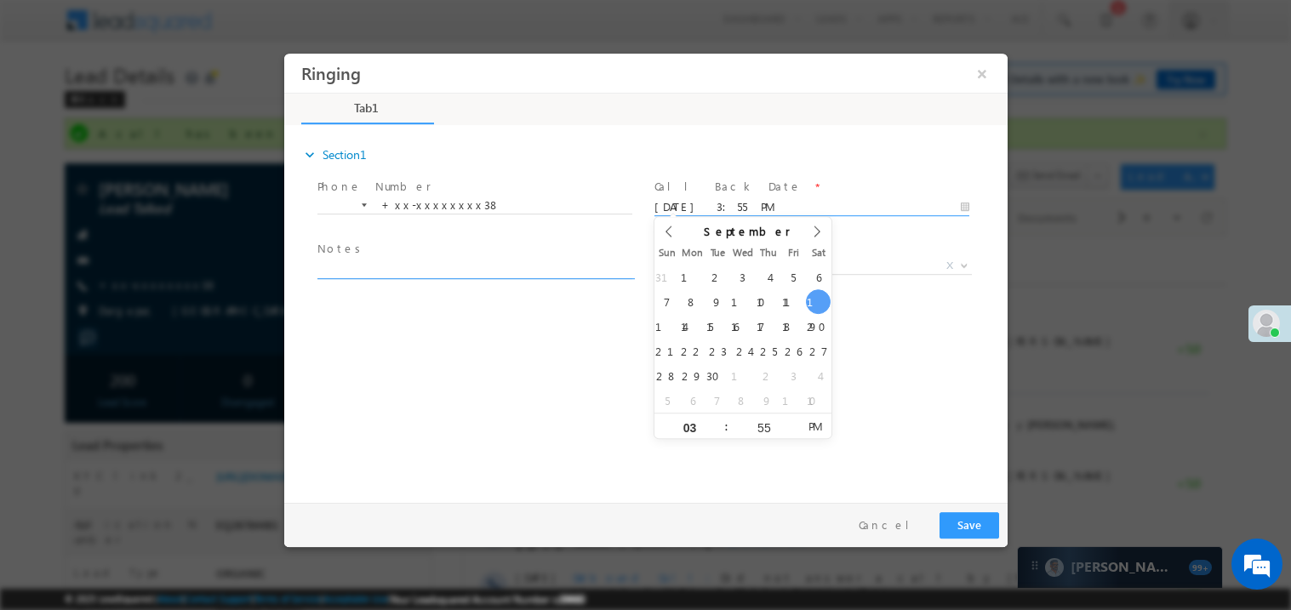
click at [417, 261] on textarea at bounding box center [474, 269] width 315 height 20
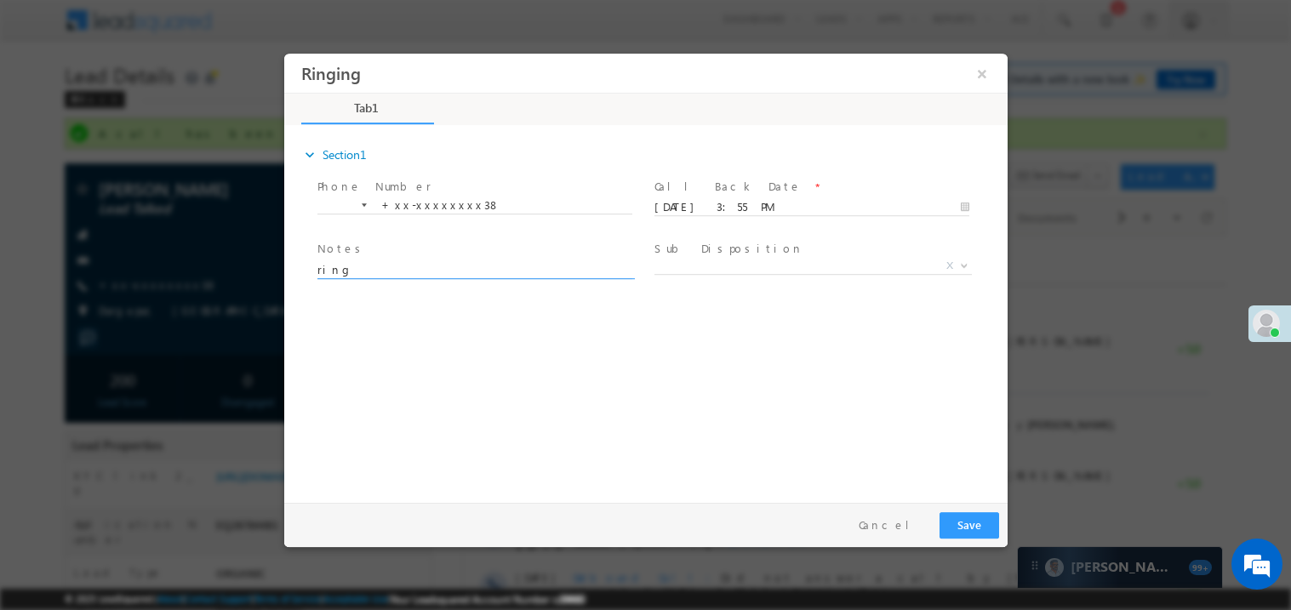
type textarea "ring"
click at [966, 537] on button "Save" at bounding box center [969, 525] width 60 height 26
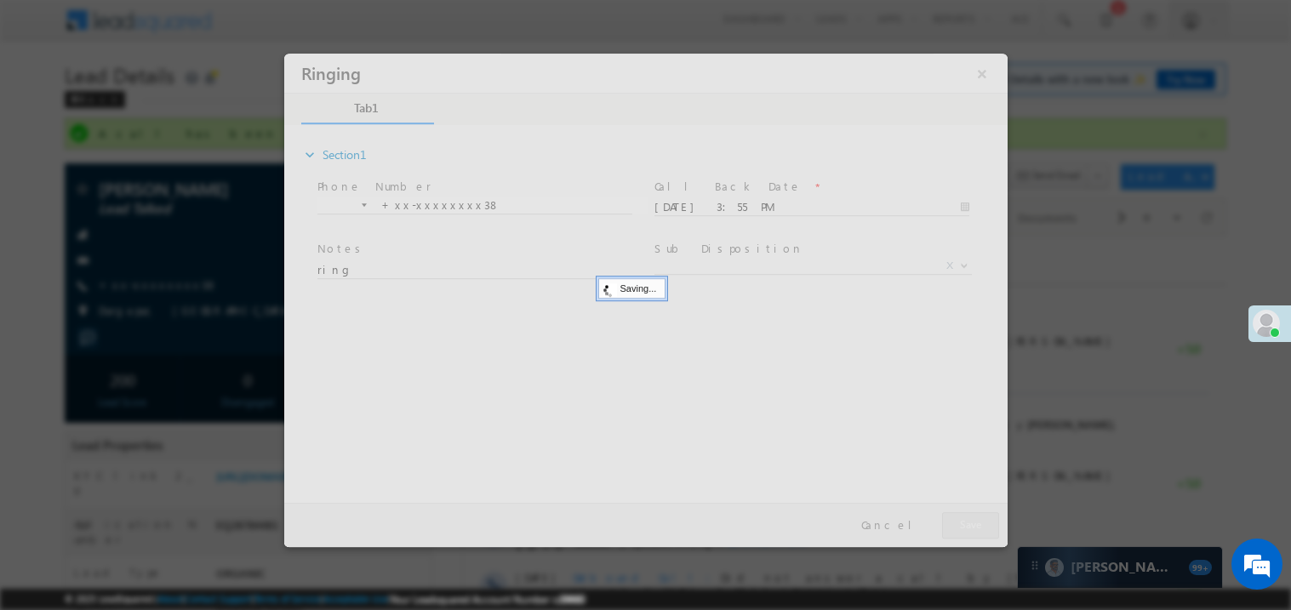
click at [966, 537] on div at bounding box center [645, 300] width 724 height 494
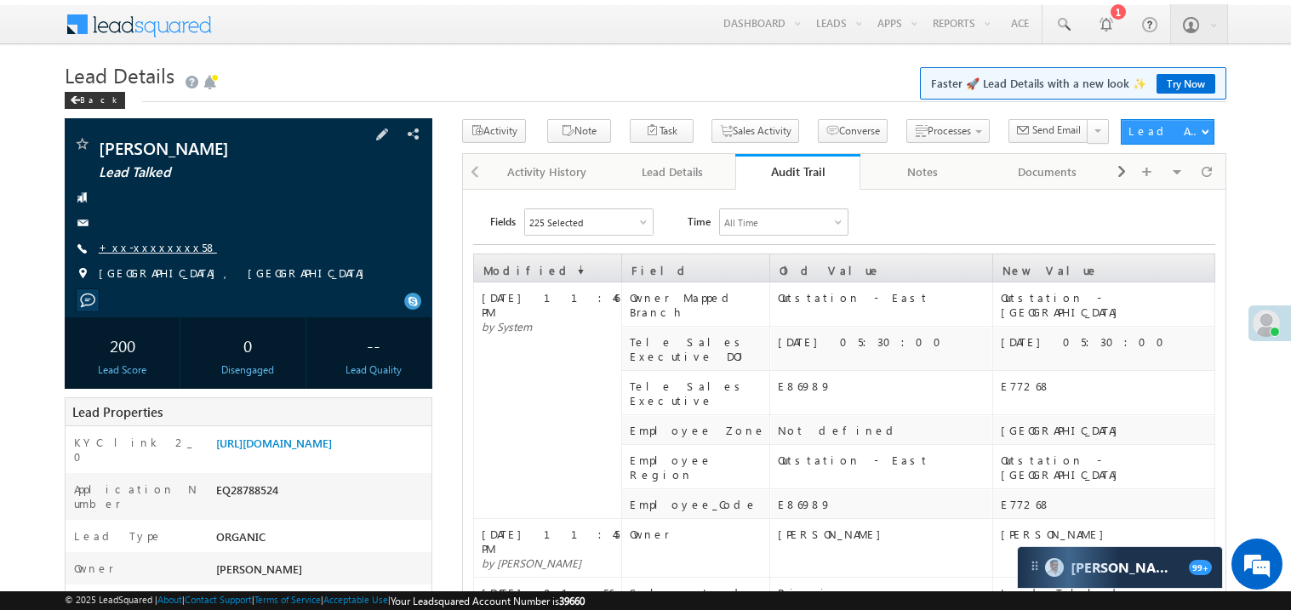
click at [152, 247] on link "+xx-xxxxxxxx58" at bounding box center [158, 247] width 118 height 14
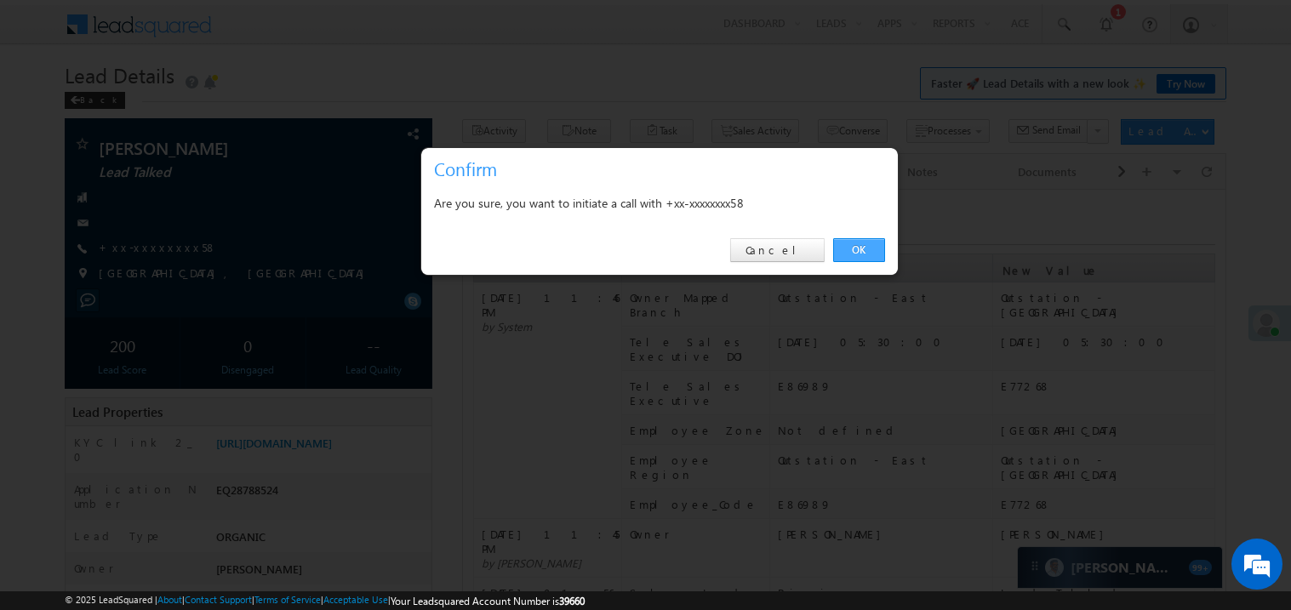
click at [852, 250] on link "OK" at bounding box center [859, 250] width 52 height 24
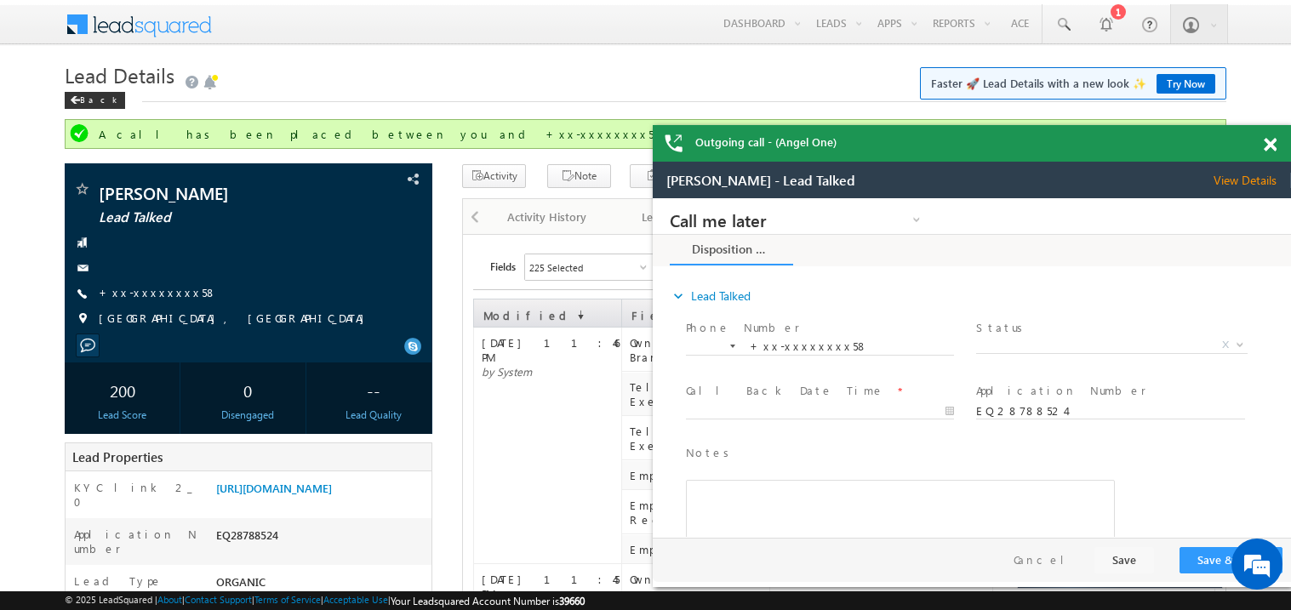
click at [1275, 149] on span at bounding box center [1270, 145] width 13 height 14
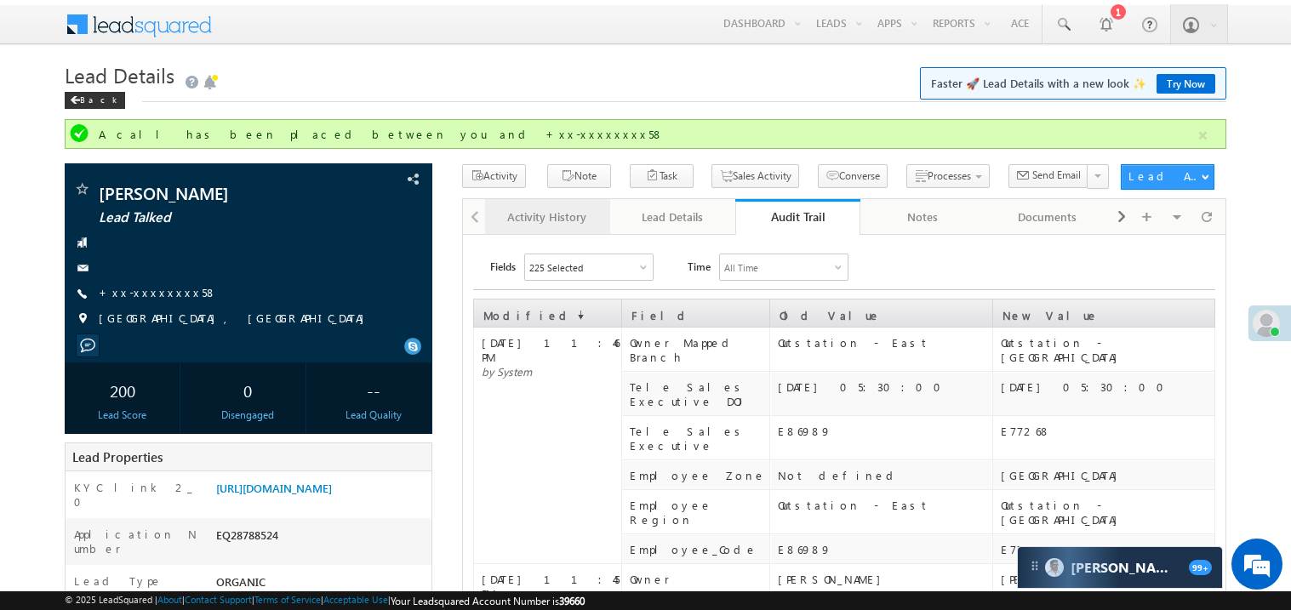
click at [557, 209] on div "Activity History" at bounding box center [547, 217] width 96 height 20
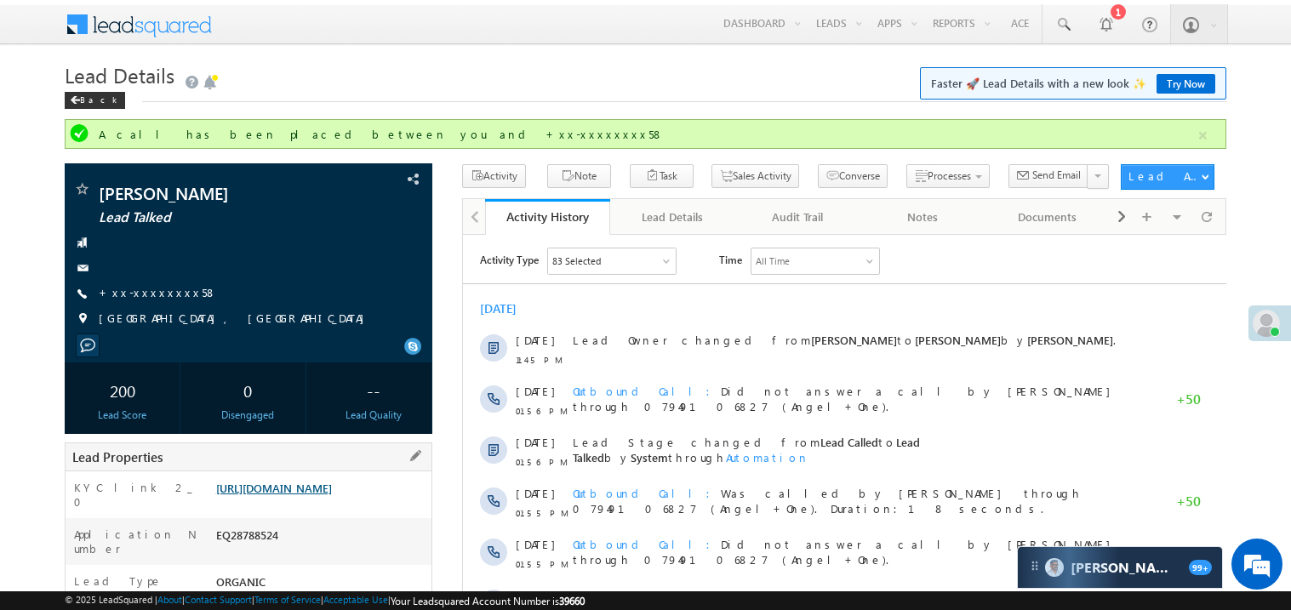
click at [308, 495] on link "https://angelbroking1-pk3em7sa.customui-test.leadsquared.com?leadId=8aa9beb4-e8…" at bounding box center [274, 488] width 116 height 14
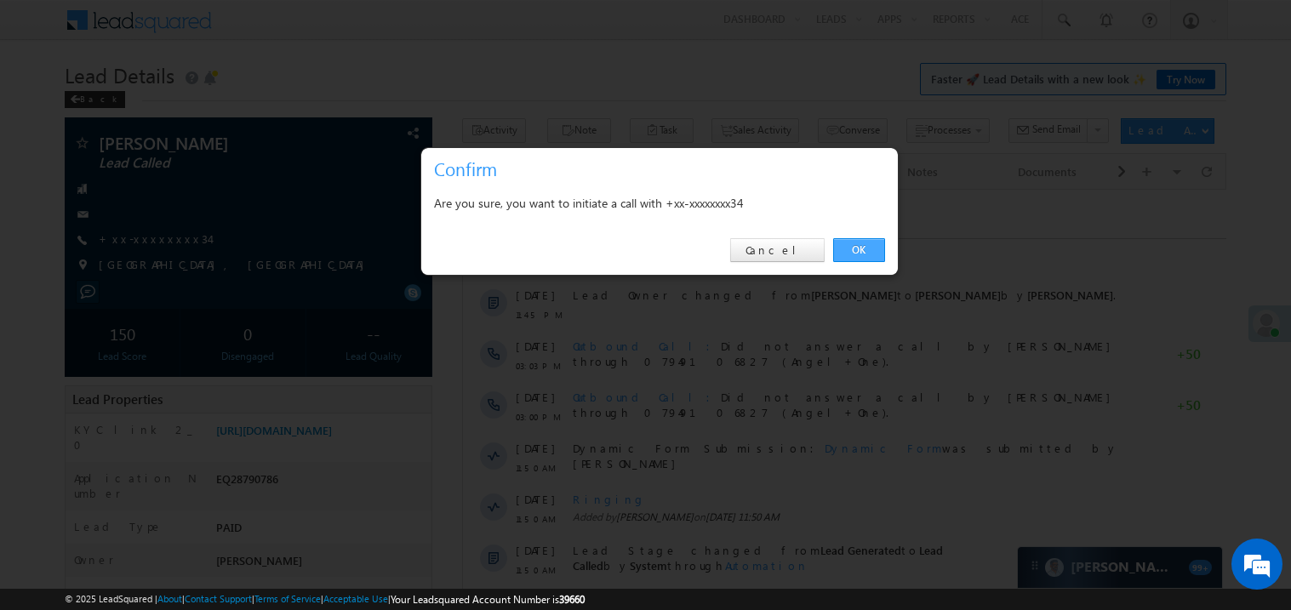
click at [851, 250] on link "OK" at bounding box center [859, 250] width 52 height 24
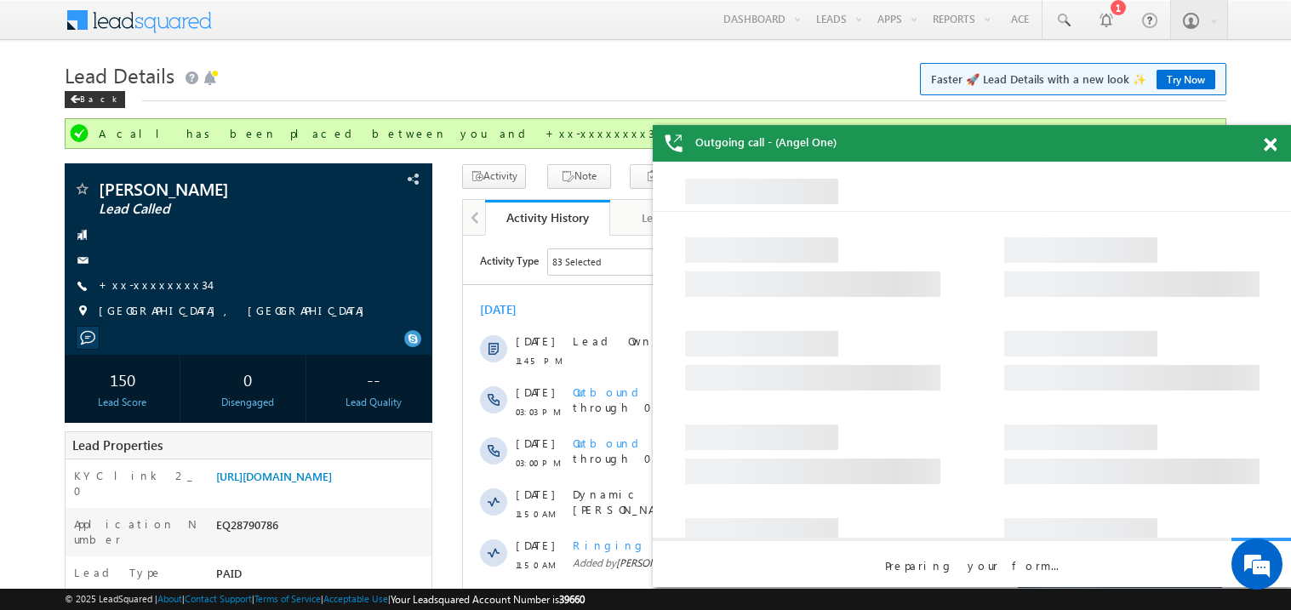
click at [1275, 146] on span at bounding box center [1270, 145] width 13 height 14
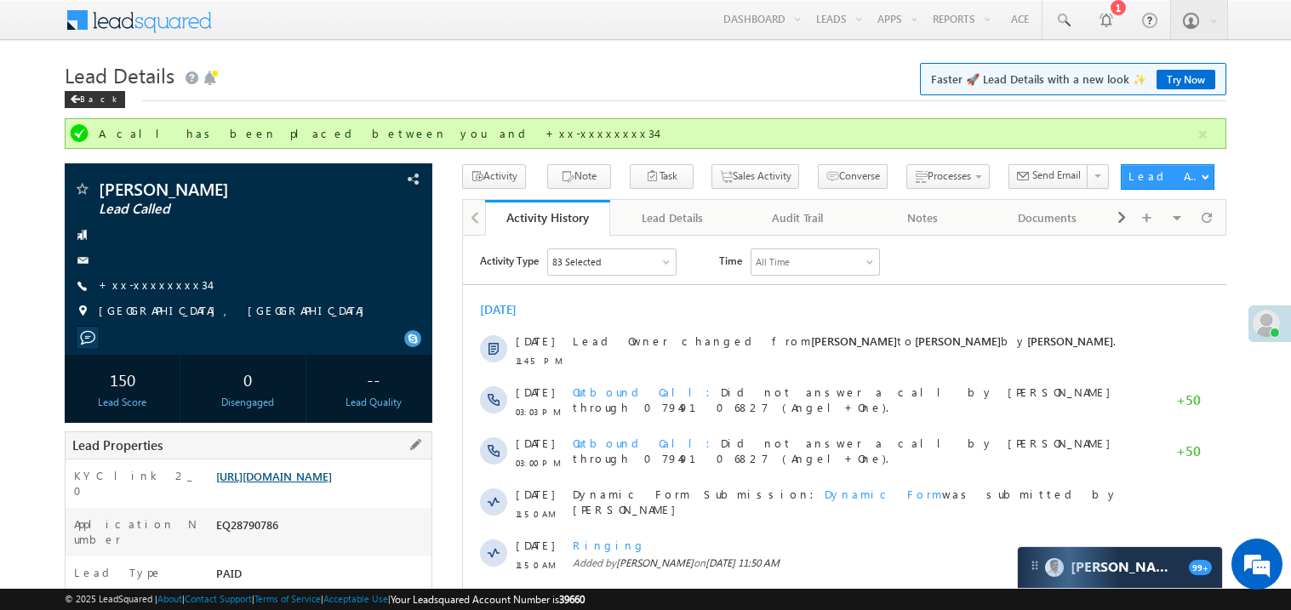
click at [316, 484] on link "[URL][DOMAIN_NAME]" at bounding box center [274, 476] width 116 height 14
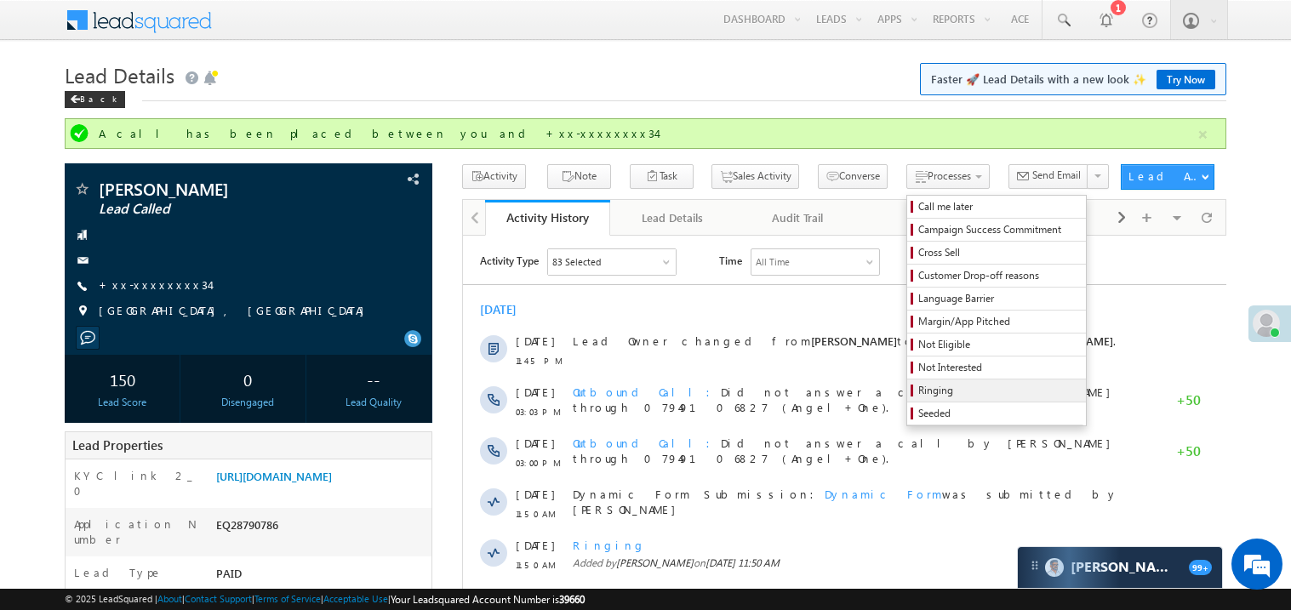
click at [919, 396] on span "Ringing" at bounding box center [1000, 390] width 162 height 15
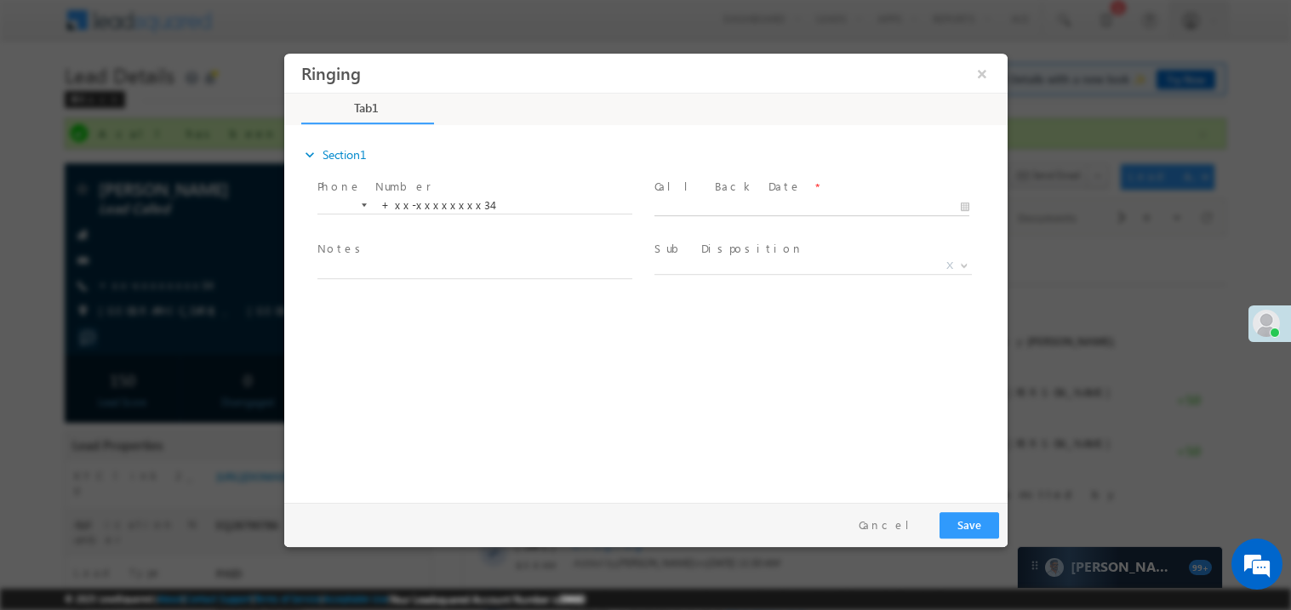
click at [687, 212] on body "Ringing ×" at bounding box center [645, 274] width 724 height 442
type input "09/13/25 3:59 PM"
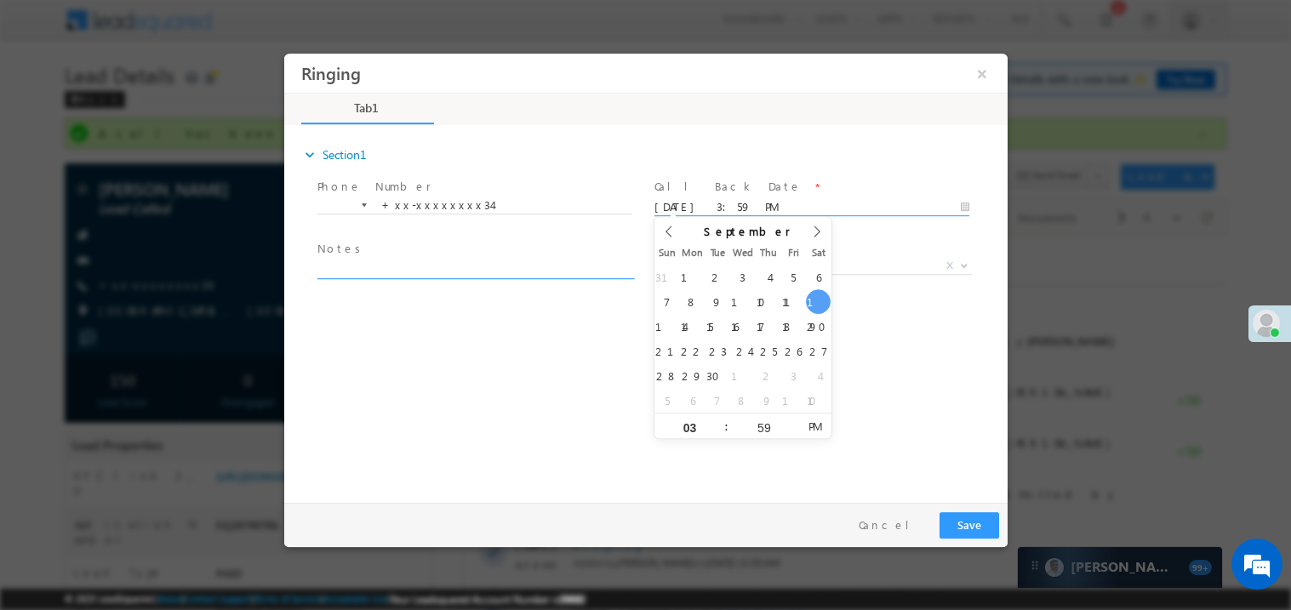
click at [453, 268] on textarea at bounding box center [474, 269] width 315 height 20
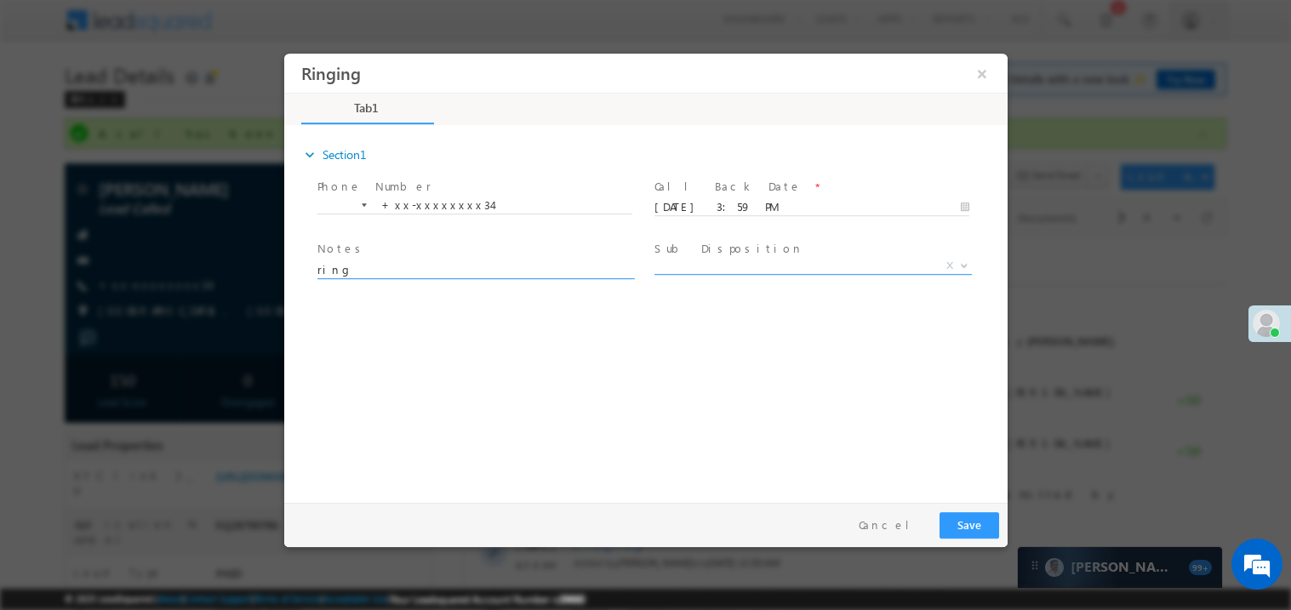
type textarea "ring"
click at [730, 262] on span "X" at bounding box center [813, 265] width 318 height 17
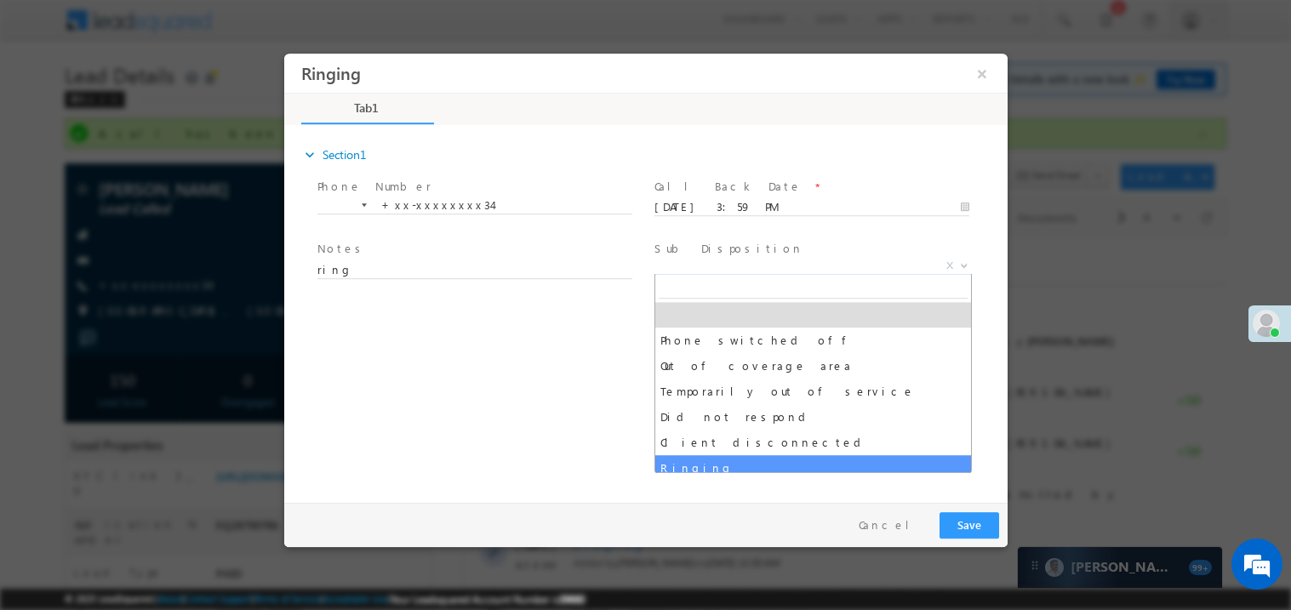
select select "Ringing"
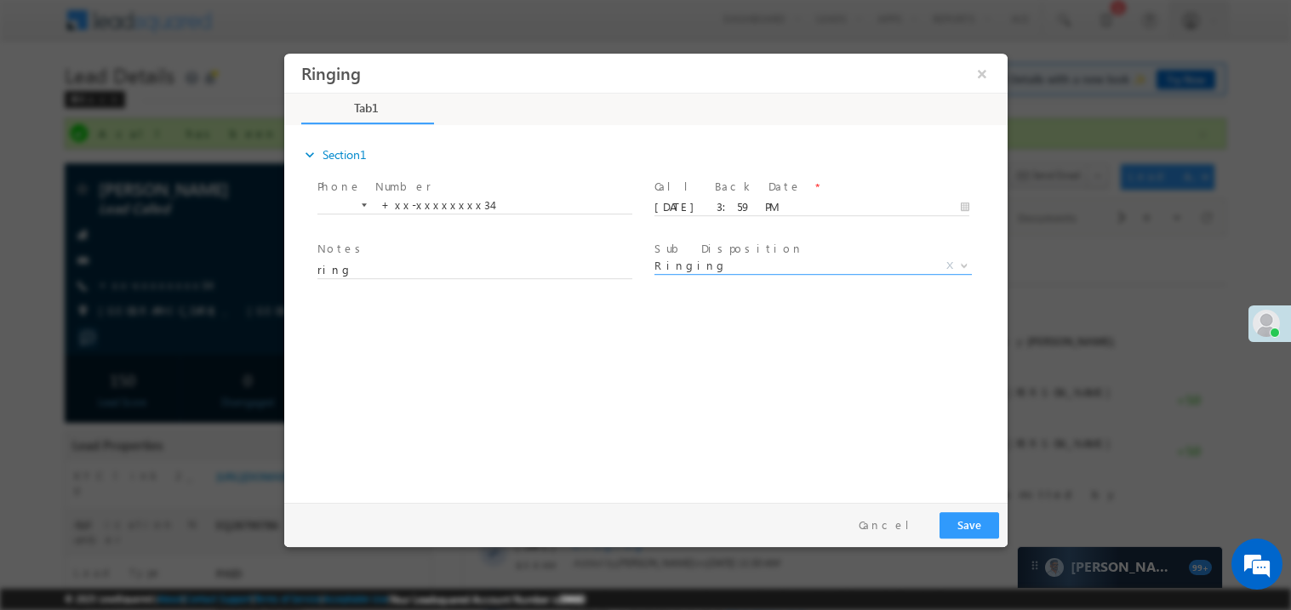
click at [584, 476] on div "expand_more Section1 Phone Number *" at bounding box center [649, 311] width 715 height 368
click at [982, 526] on button "Save" at bounding box center [969, 525] width 60 height 26
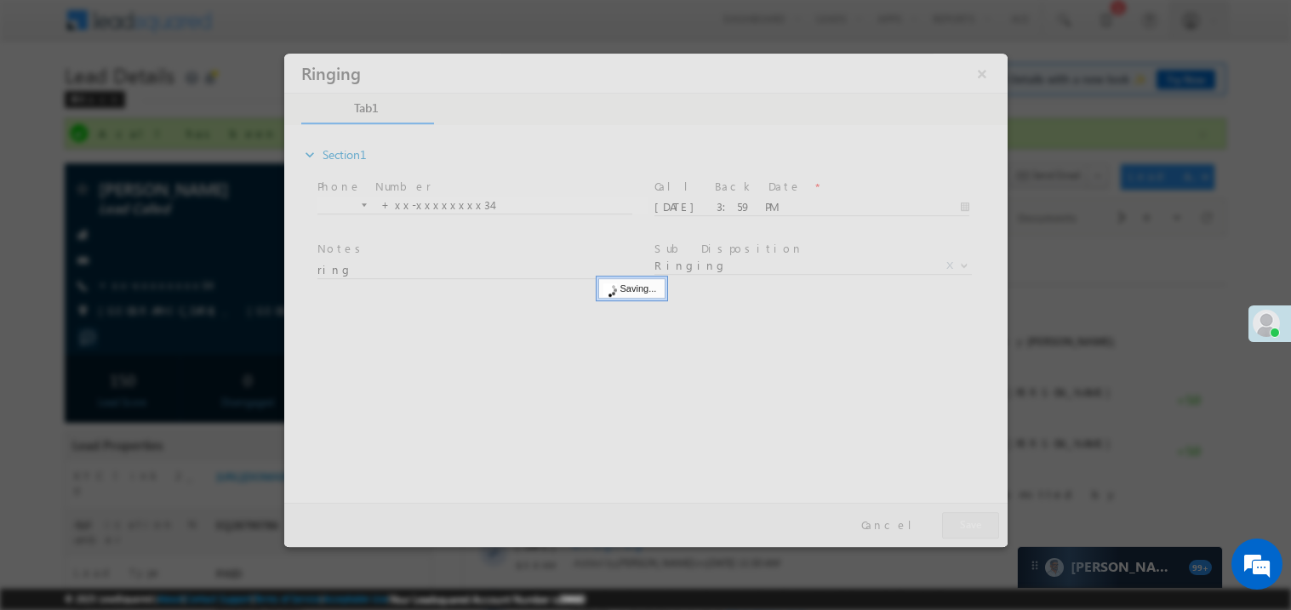
click at [982, 526] on div at bounding box center [645, 300] width 724 height 494
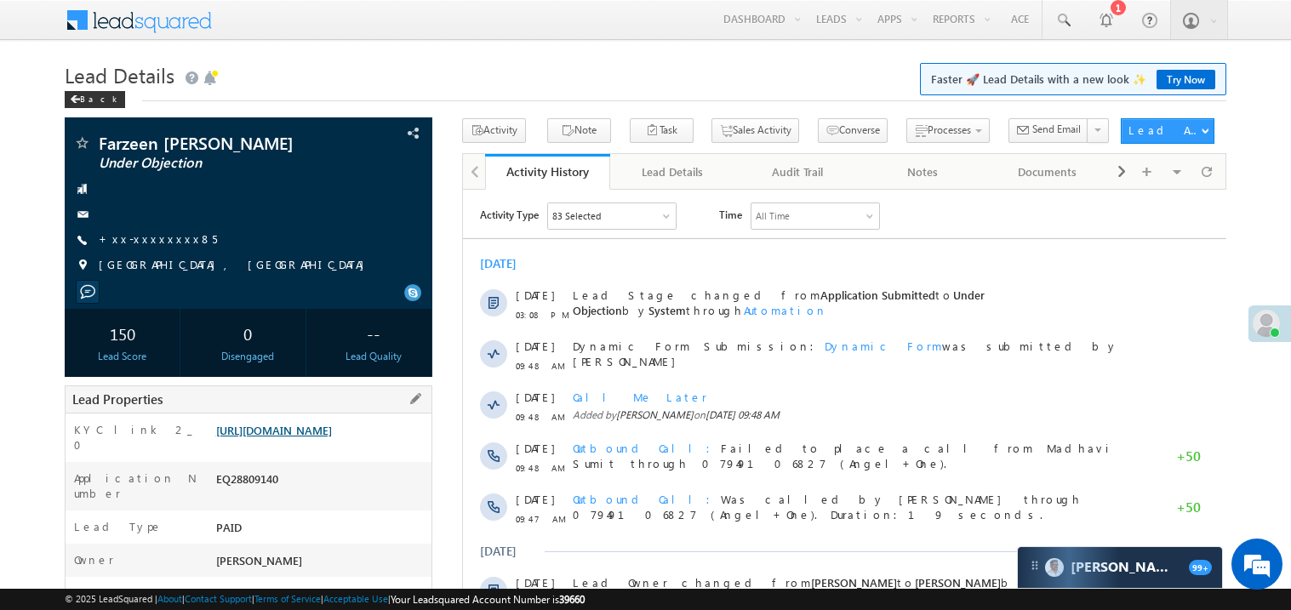
click at [332, 438] on link "[URL][DOMAIN_NAME]" at bounding box center [274, 430] width 116 height 14
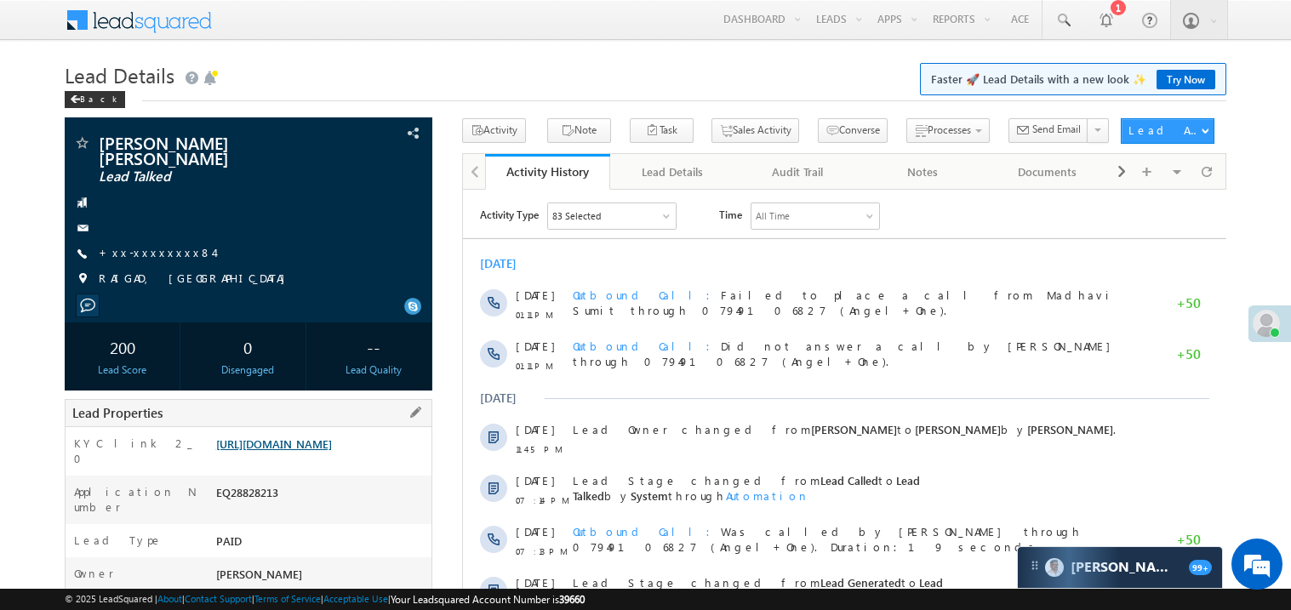
click at [325, 449] on link "[URL][DOMAIN_NAME]" at bounding box center [274, 444] width 116 height 14
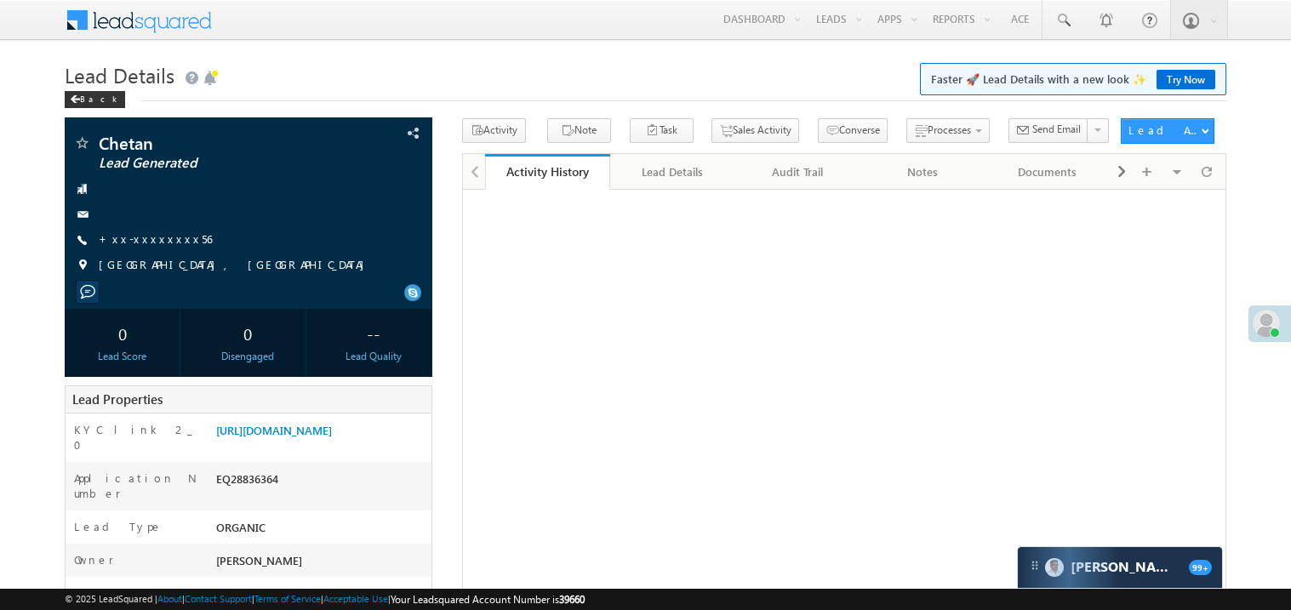
click at [165, 242] on link "+xx-xxxxxxxx56" at bounding box center [155, 239] width 113 height 14
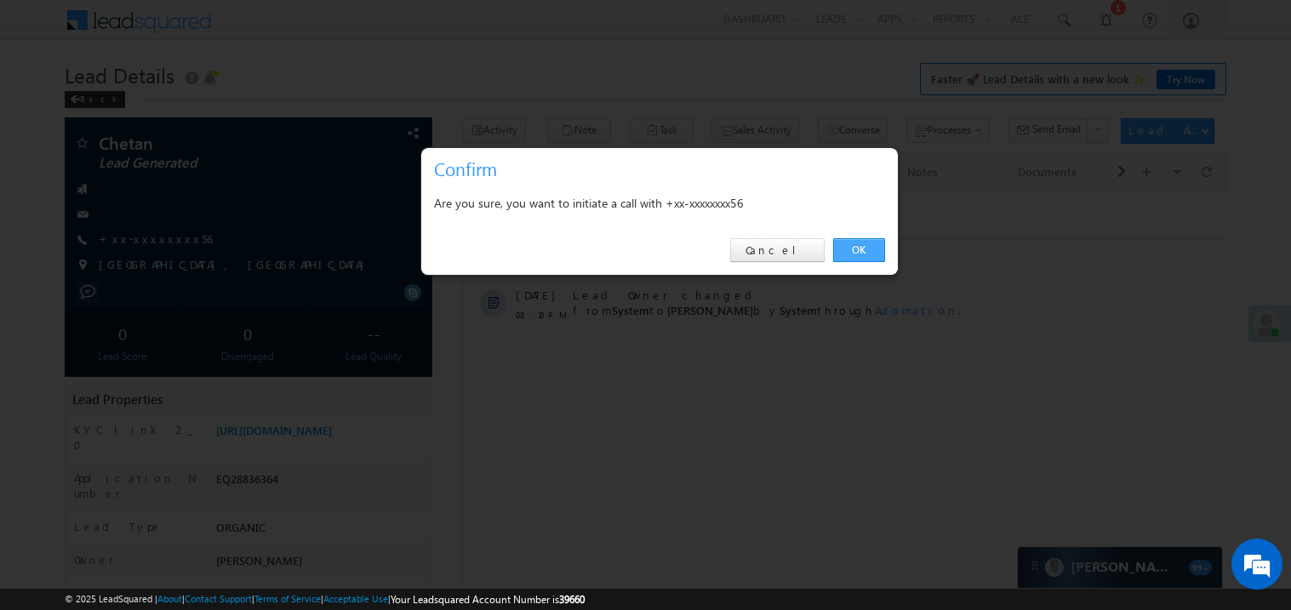
click at [854, 250] on link "OK" at bounding box center [859, 250] width 52 height 24
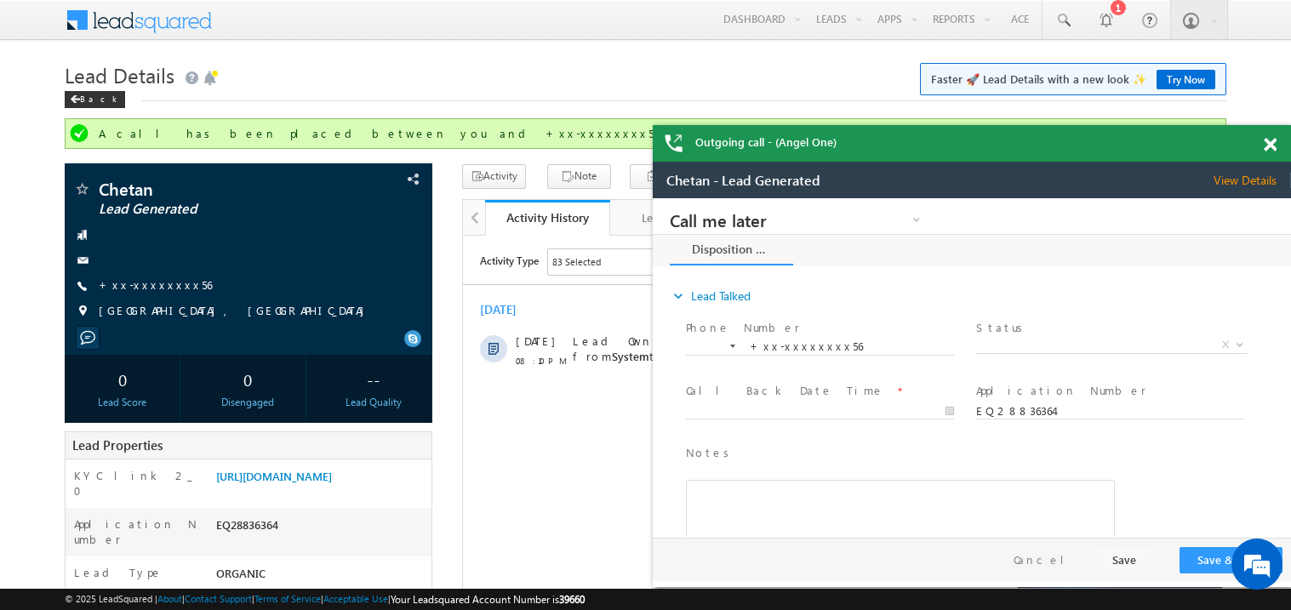
click at [1272, 140] on span at bounding box center [1270, 145] width 13 height 14
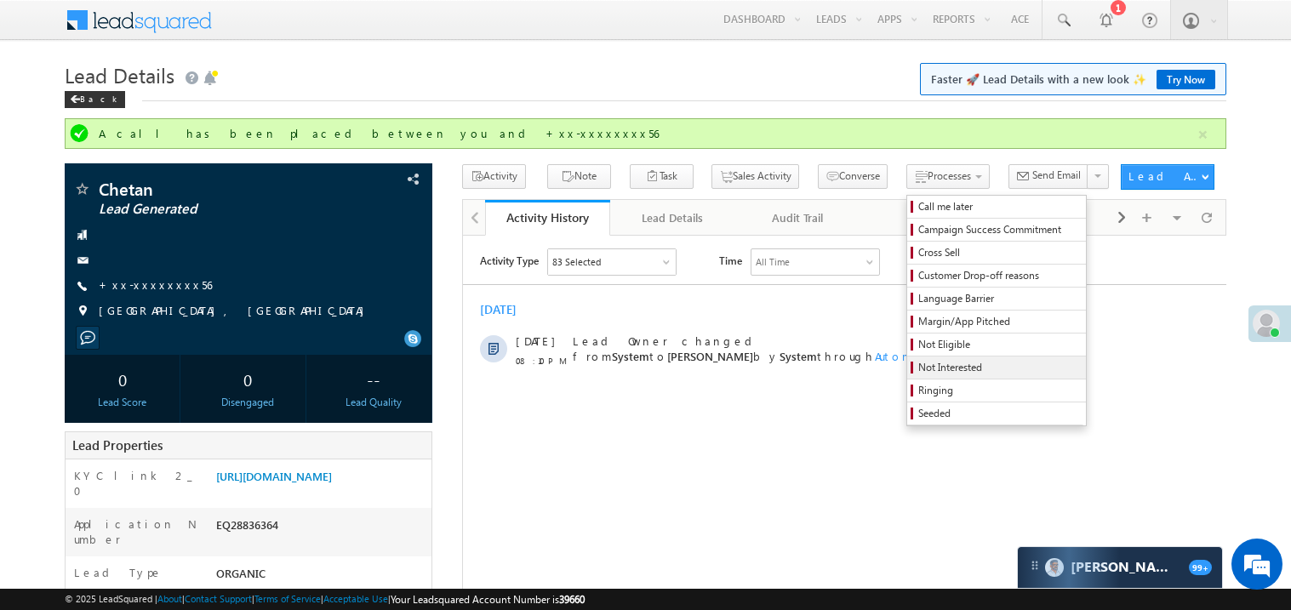
click at [948, 369] on span "Not Interested" at bounding box center [1000, 367] width 162 height 15
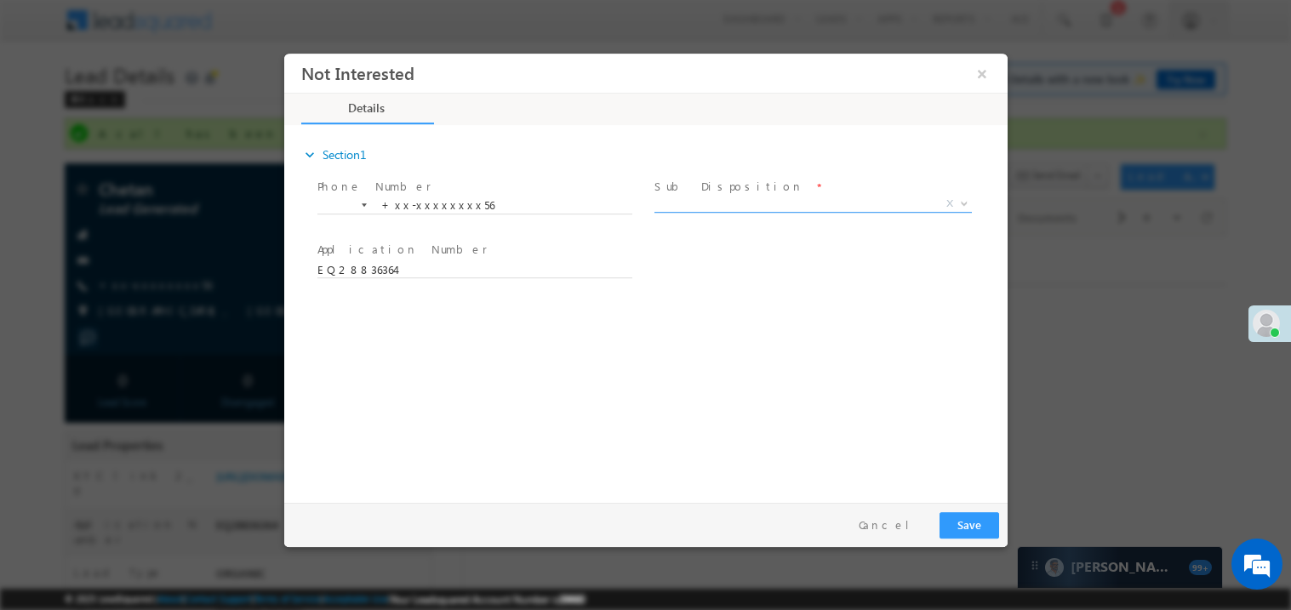
click at [718, 199] on span "X" at bounding box center [813, 203] width 318 height 17
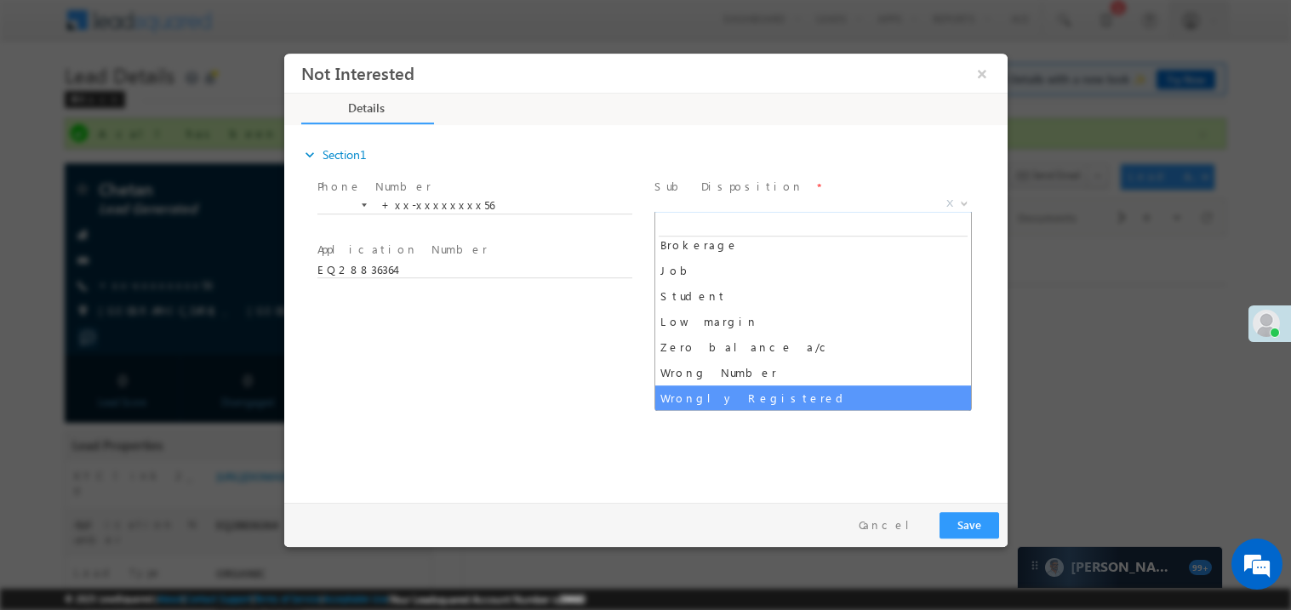
scroll to position [59, 0]
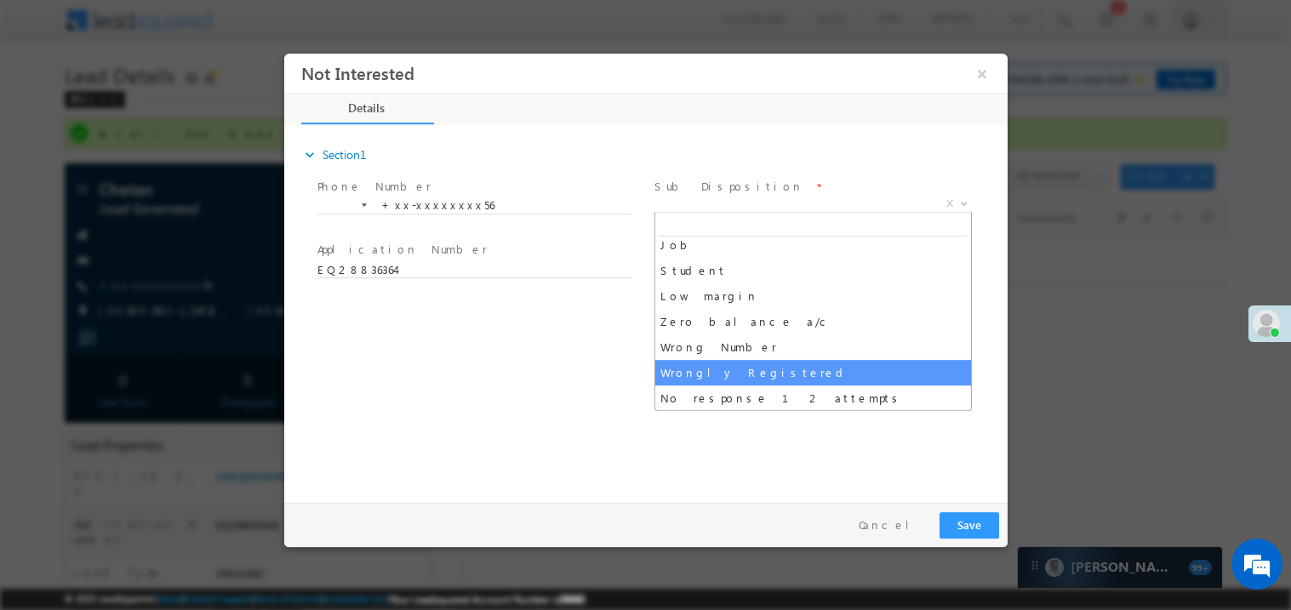
select select "Wrongly Registered"
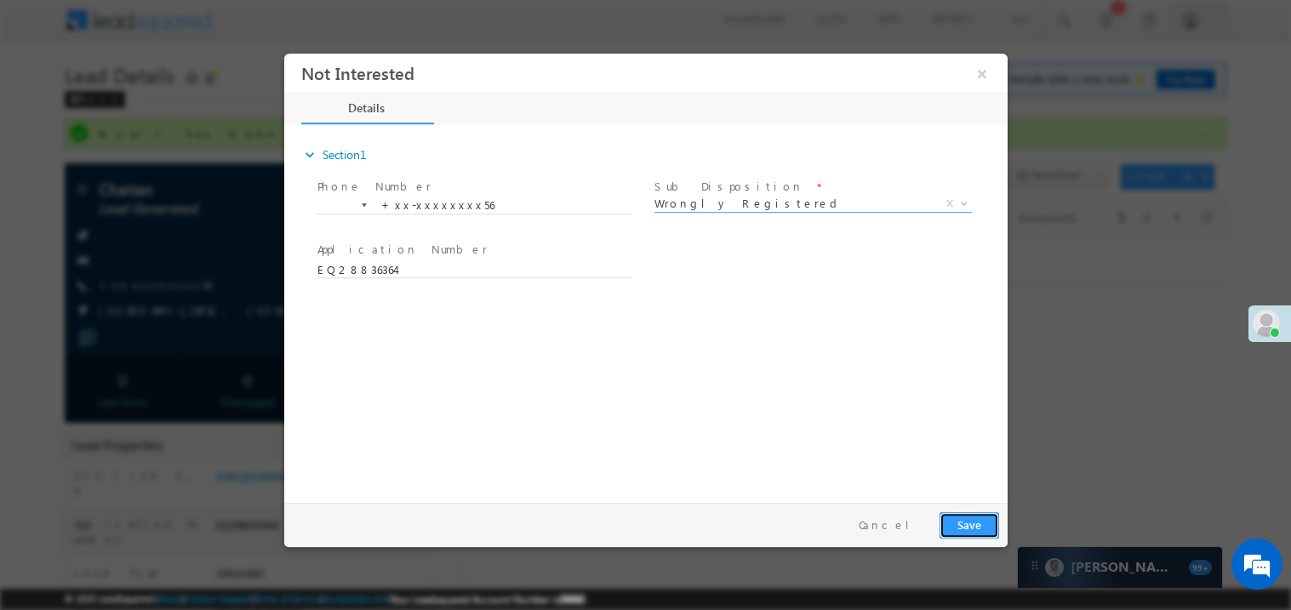
click at [953, 526] on button "Save" at bounding box center [969, 525] width 60 height 26
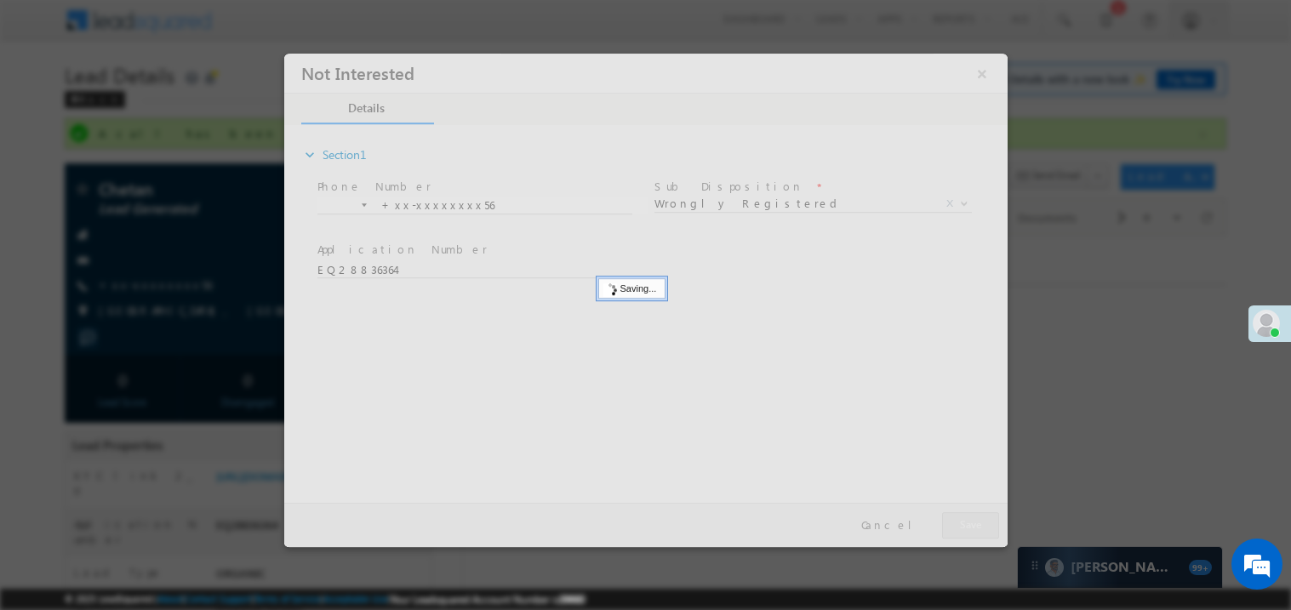
click at [953, 526] on div at bounding box center [645, 300] width 724 height 494
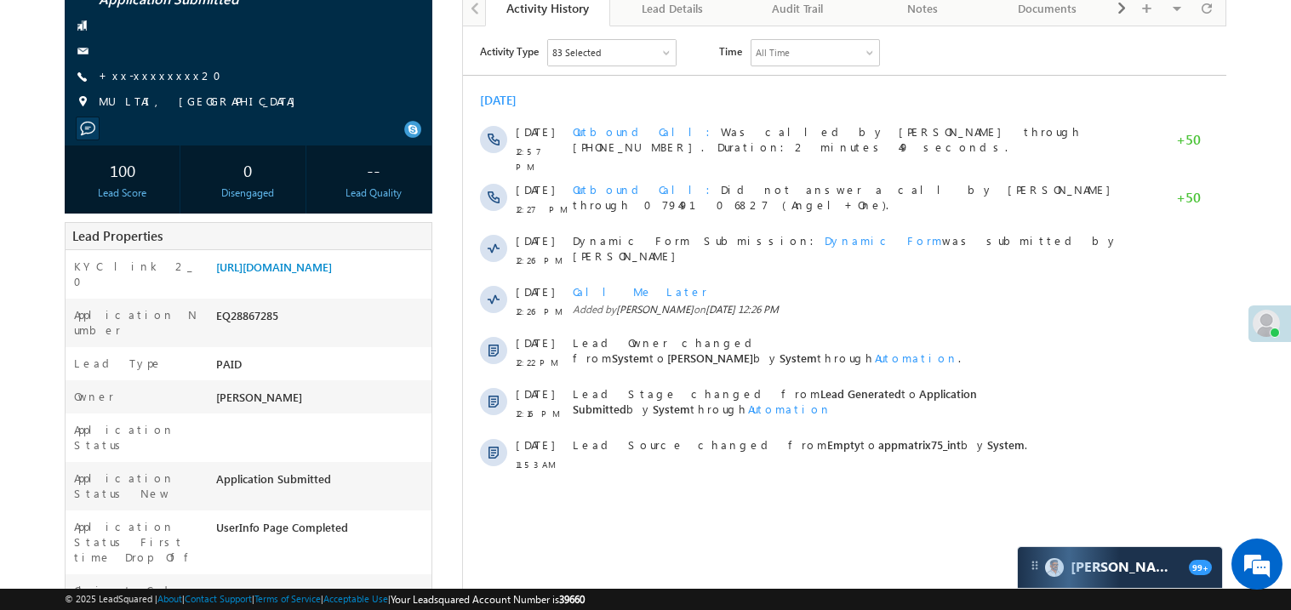
scroll to position [203, 0]
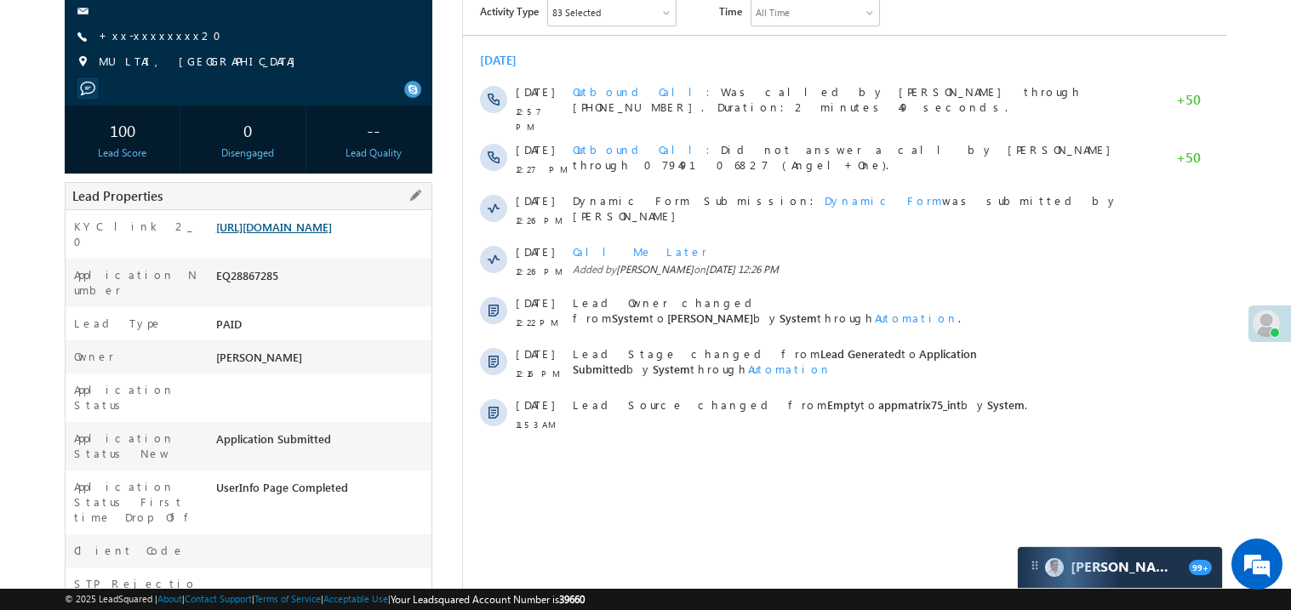
click at [320, 234] on link "[URL][DOMAIN_NAME]" at bounding box center [274, 227] width 116 height 14
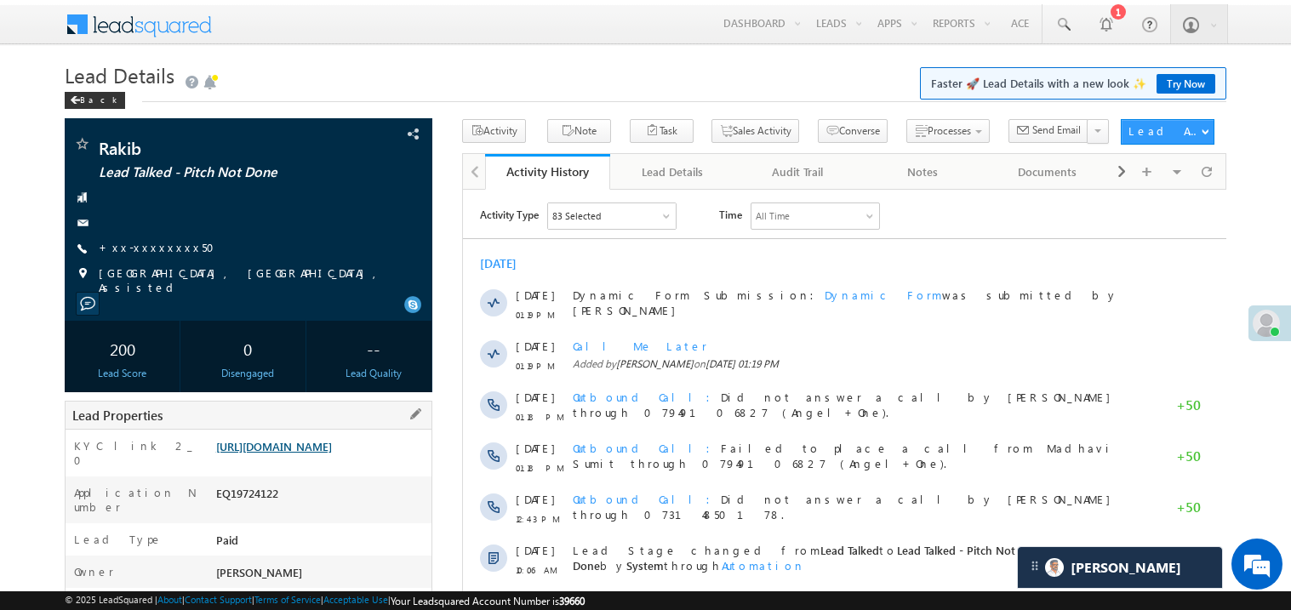
click at [313, 454] on link "[URL][DOMAIN_NAME]" at bounding box center [274, 446] width 116 height 14
click at [332, 444] on link "[URL][DOMAIN_NAME]" at bounding box center [274, 446] width 116 height 14
click at [312, 454] on link "[URL][DOMAIN_NAME]" at bounding box center [274, 446] width 116 height 14
click at [332, 454] on link "[URL][DOMAIN_NAME]" at bounding box center [274, 446] width 116 height 14
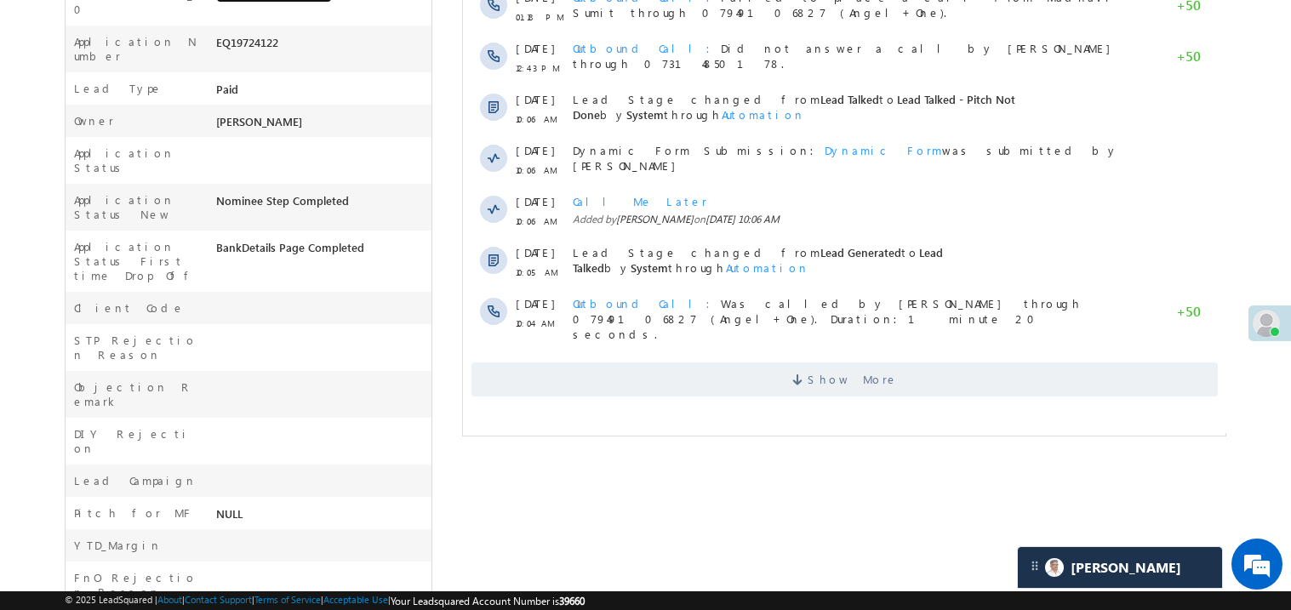
scroll to position [476, 0]
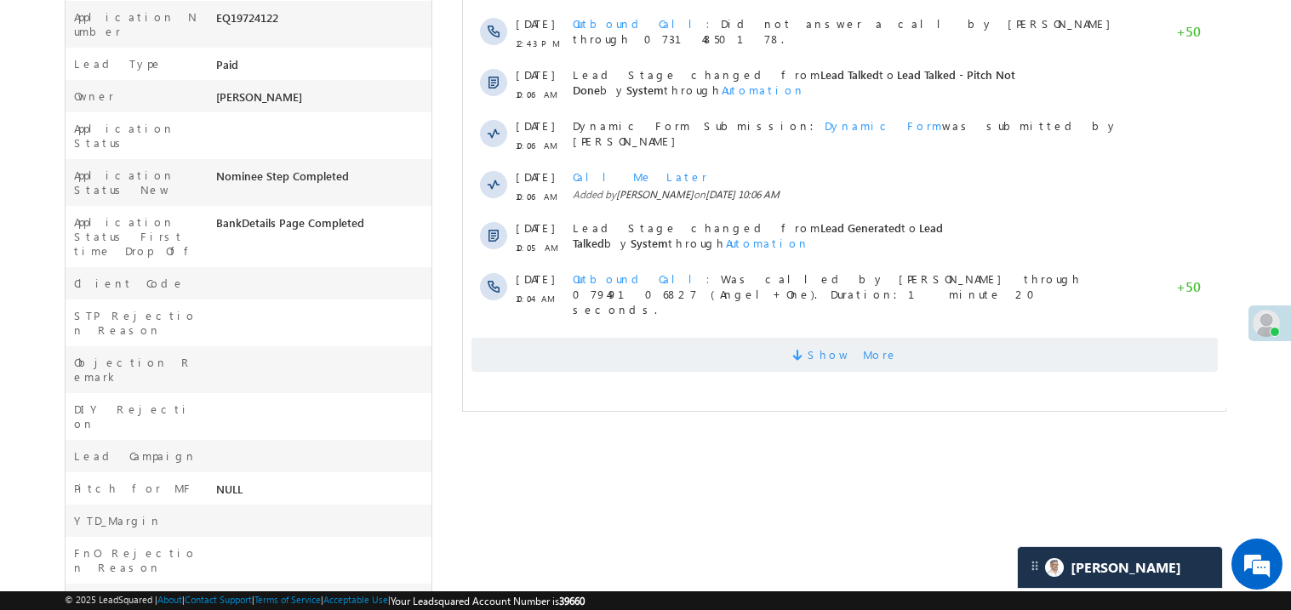
click at [761, 341] on span "Show More" at bounding box center [844, 356] width 747 height 34
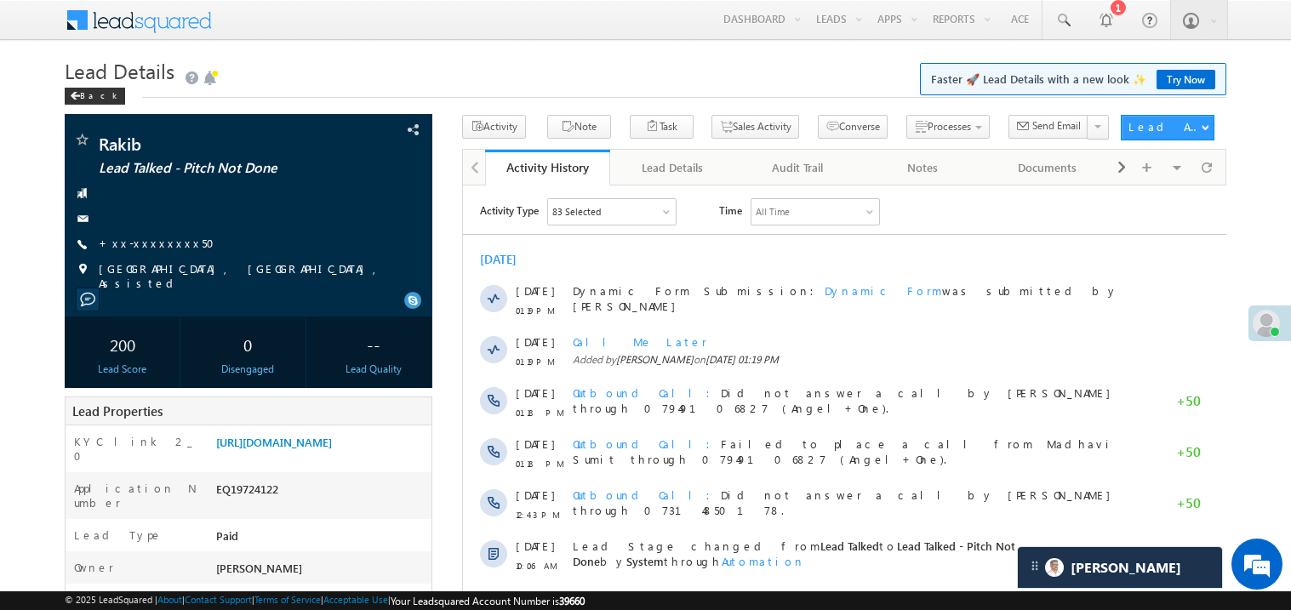
scroll to position [0, 0]
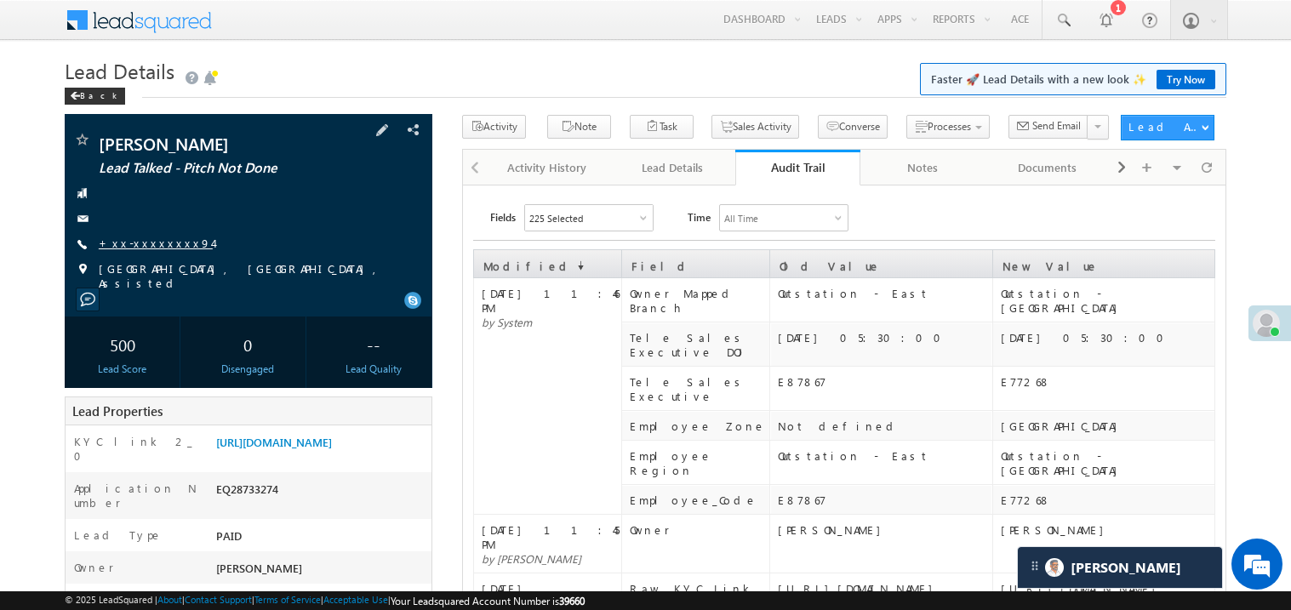
scroll to position [4, 0]
click at [151, 238] on link "+xx-xxxxxxxx94" at bounding box center [156, 243] width 114 height 14
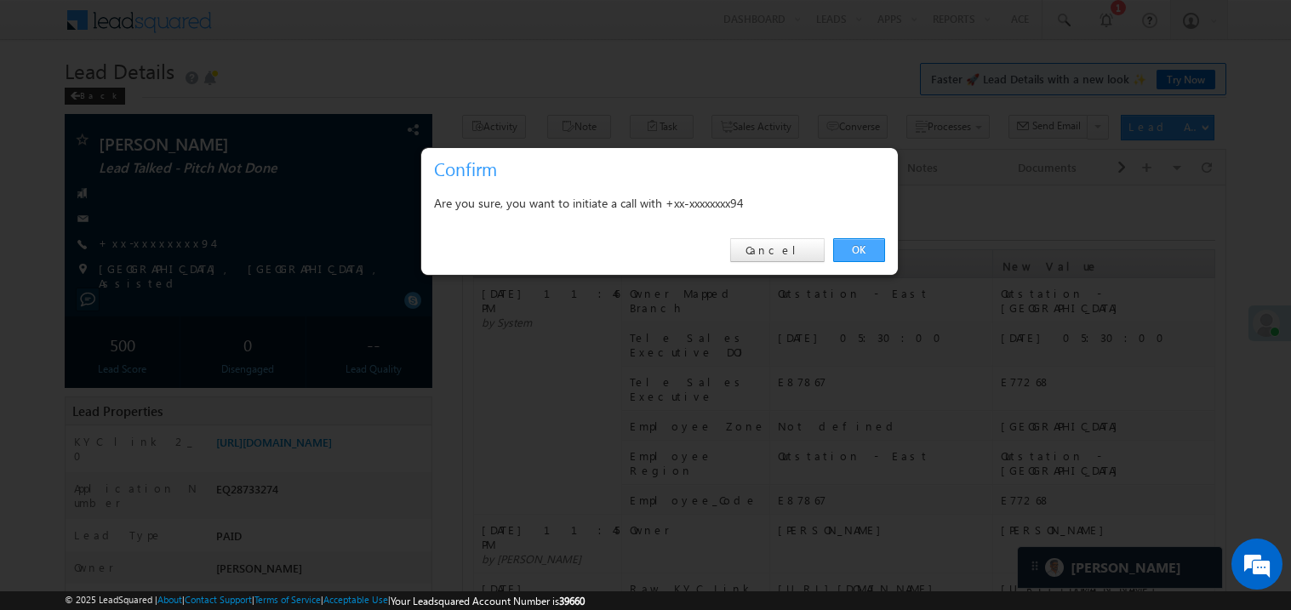
click at [859, 247] on link "OK" at bounding box center [859, 250] width 52 height 24
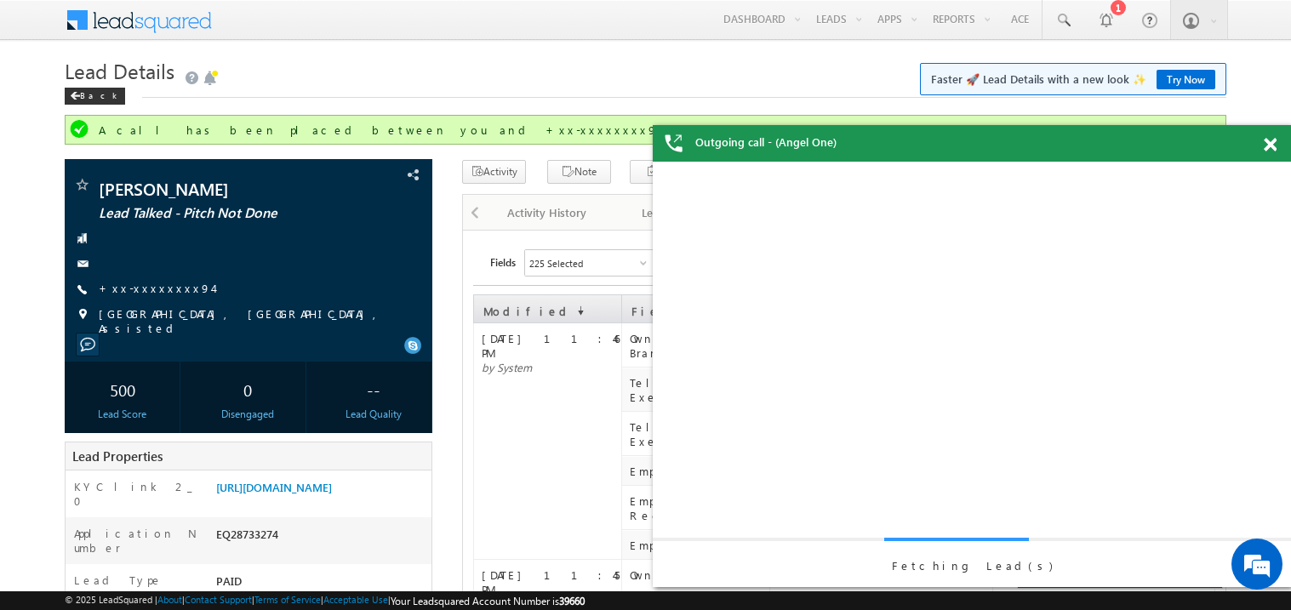
scroll to position [0, 0]
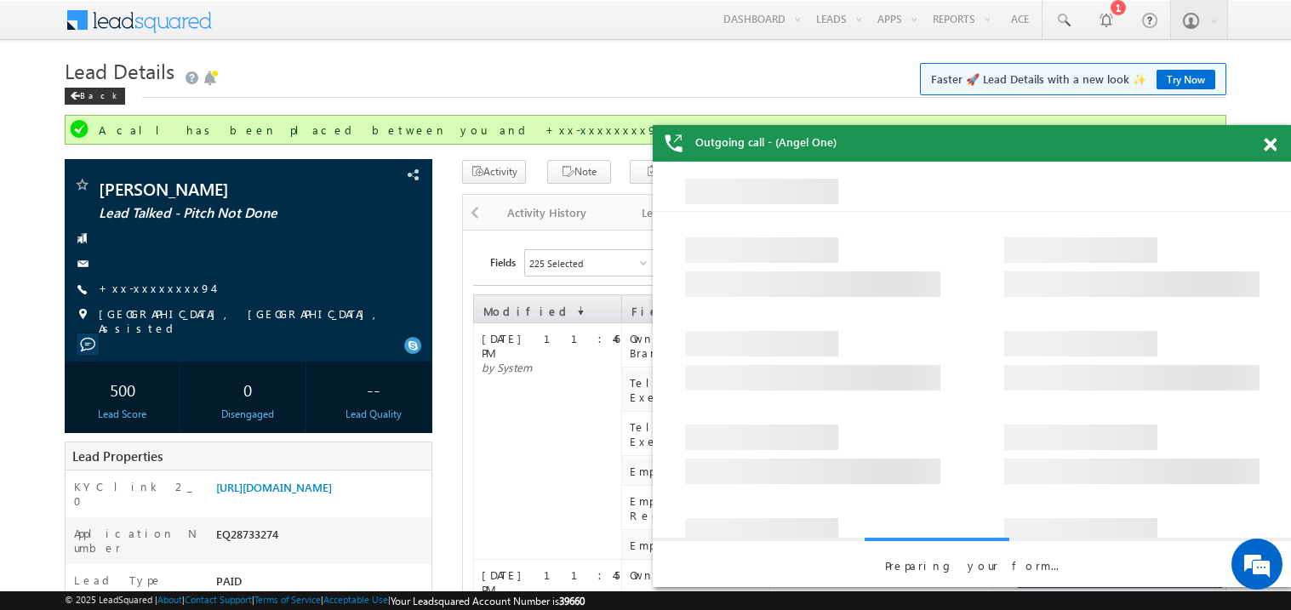
click at [1270, 136] on div at bounding box center [1279, 141] width 23 height 33
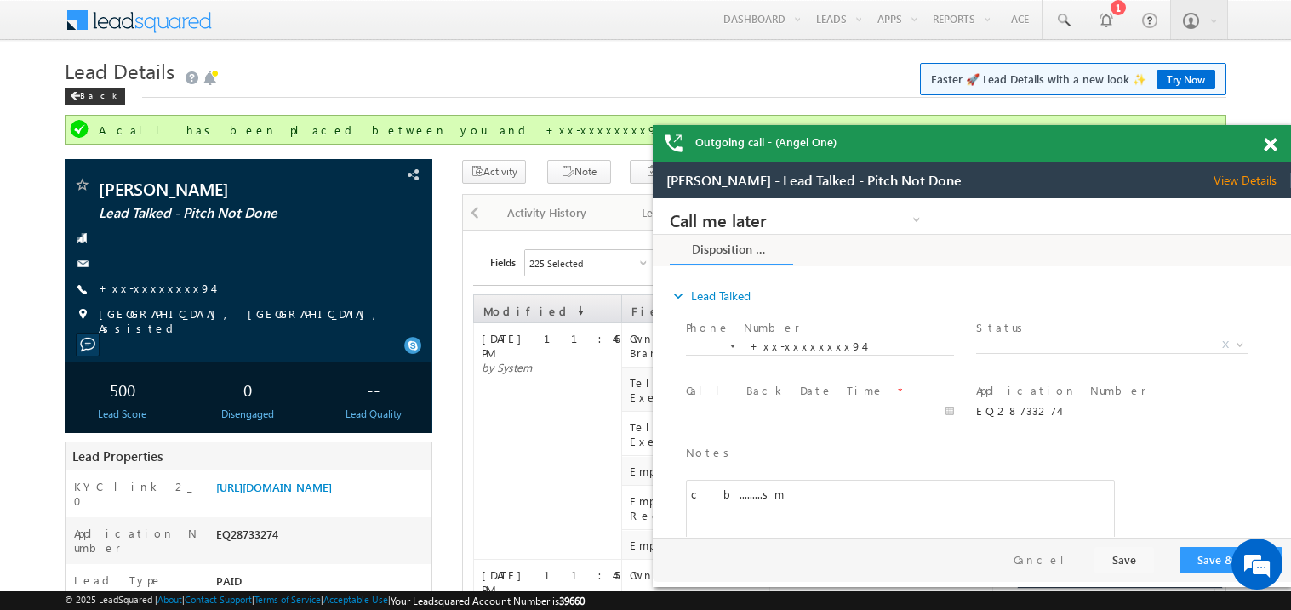
click at [1275, 143] on span at bounding box center [1270, 145] width 13 height 14
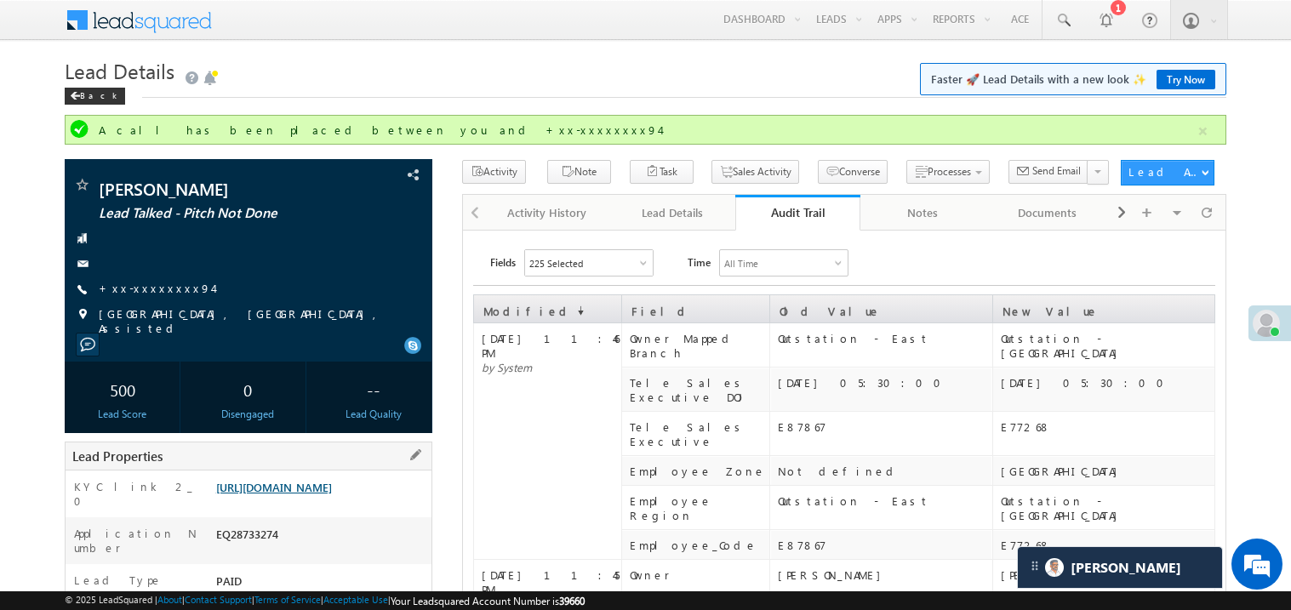
click at [323, 495] on link "https://angelbroking1-pk3em7sa.customui-test.leadsquared.com?leadId=76b90b44-30…" at bounding box center [274, 487] width 116 height 14
click at [146, 295] on link "+xx-xxxxxxxx94" at bounding box center [156, 288] width 114 height 14
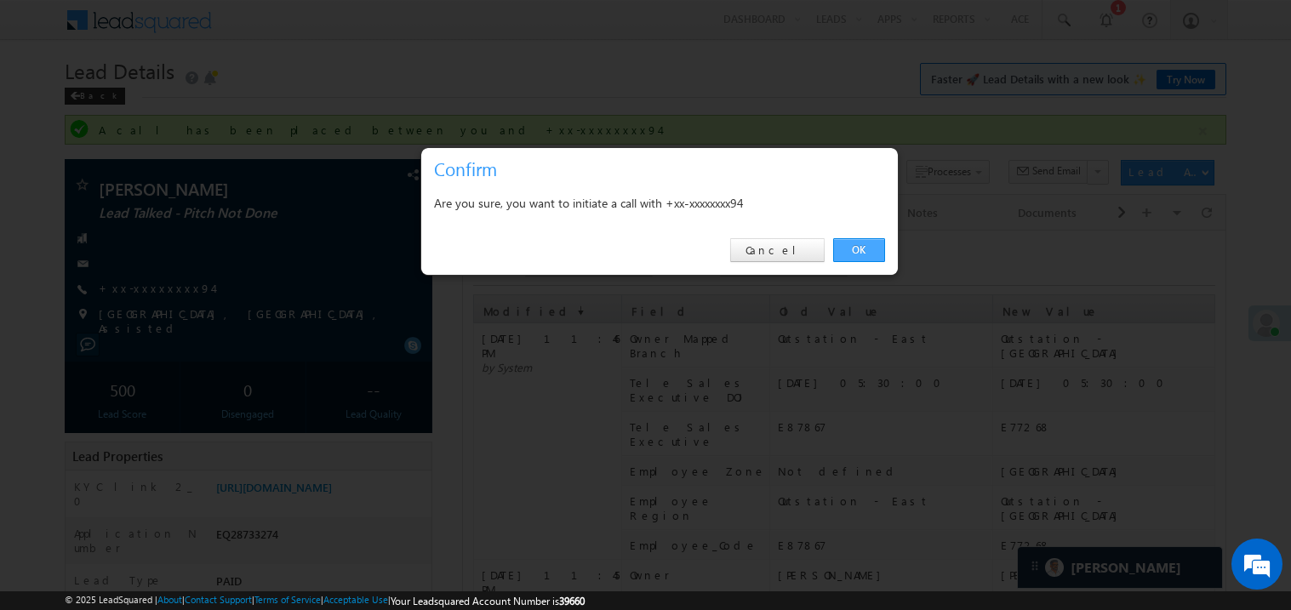
click at [865, 250] on link "OK" at bounding box center [859, 250] width 52 height 24
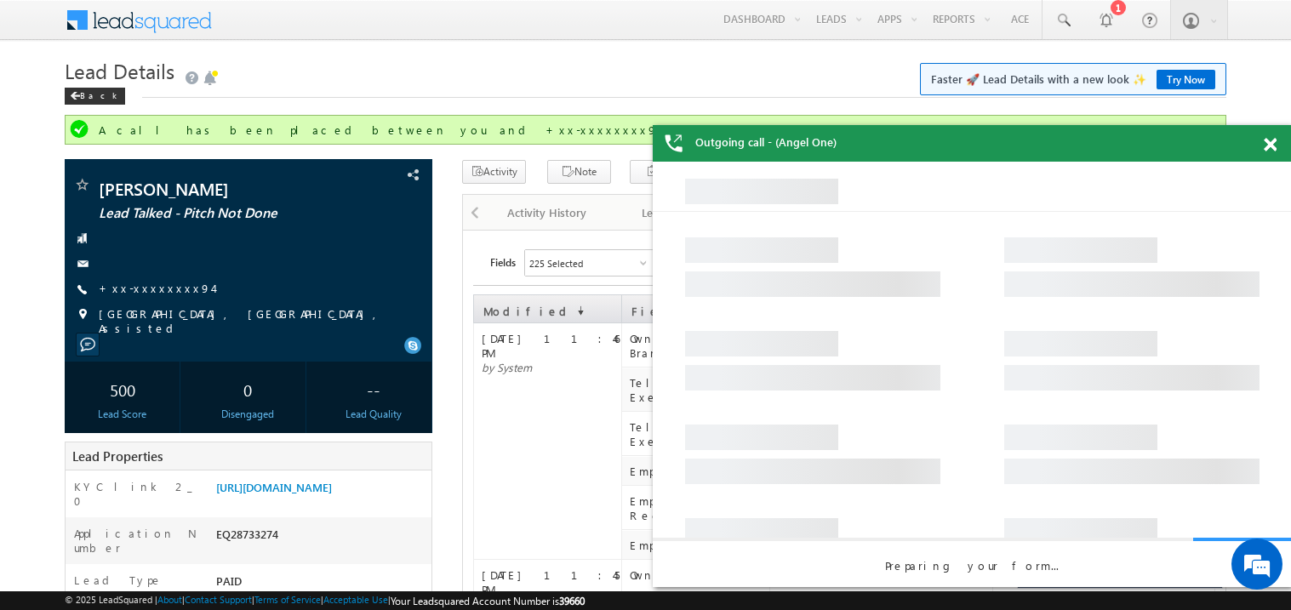
click at [1271, 145] on span at bounding box center [1270, 145] width 13 height 14
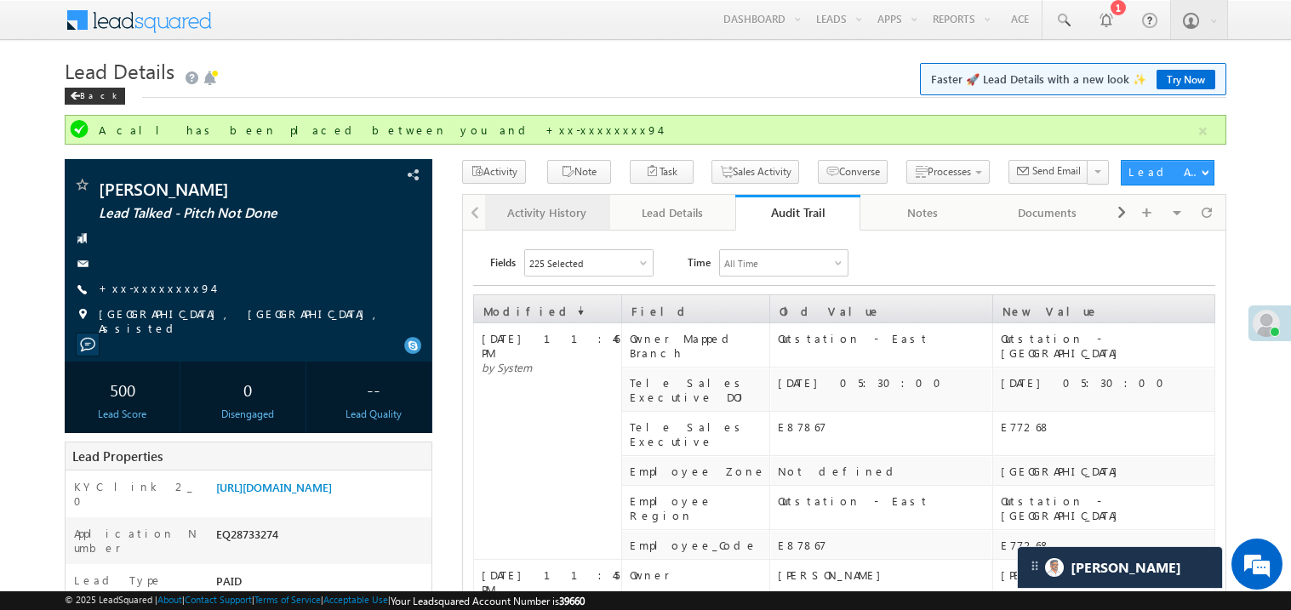
click at [490, 212] on link "Activity History" at bounding box center [547, 213] width 125 height 36
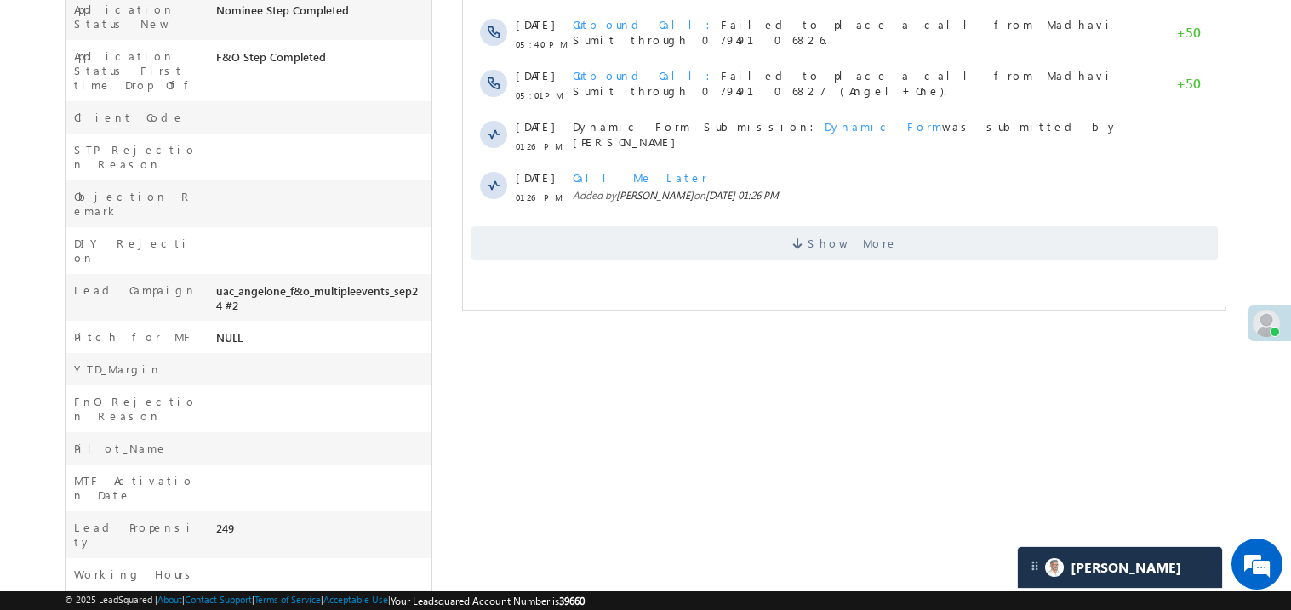
scroll to position [700, 0]
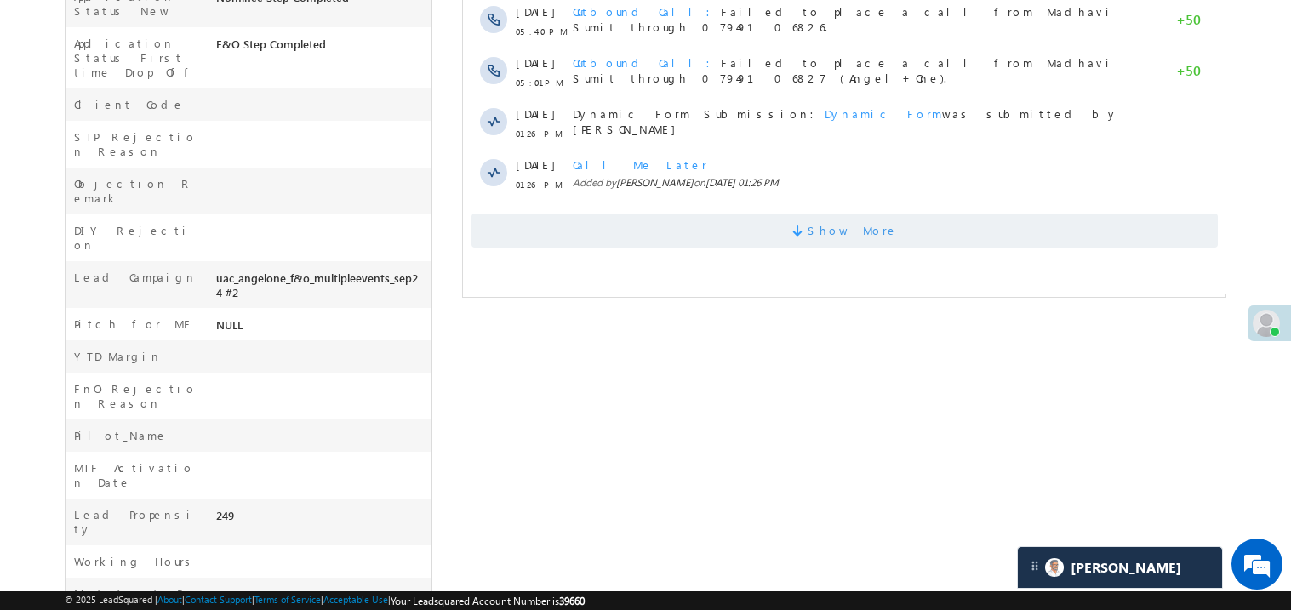
click at [787, 229] on span "Show More" at bounding box center [844, 232] width 747 height 34
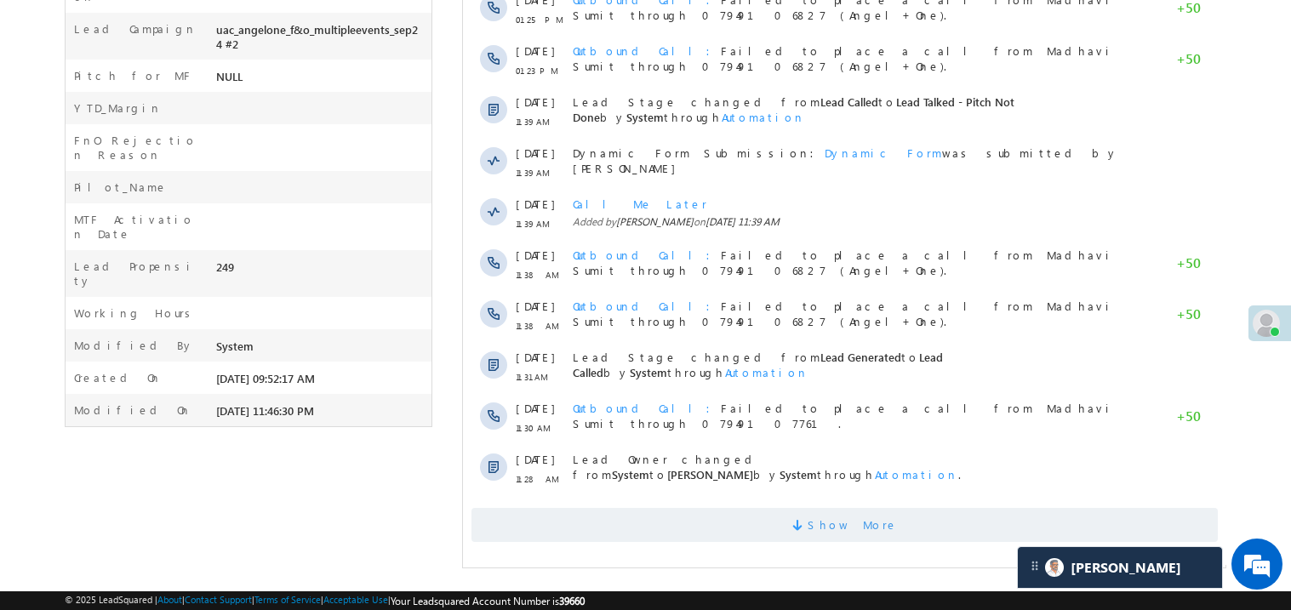
scroll to position [950, 0]
click at [764, 536] on span "Show More" at bounding box center [844, 525] width 747 height 34
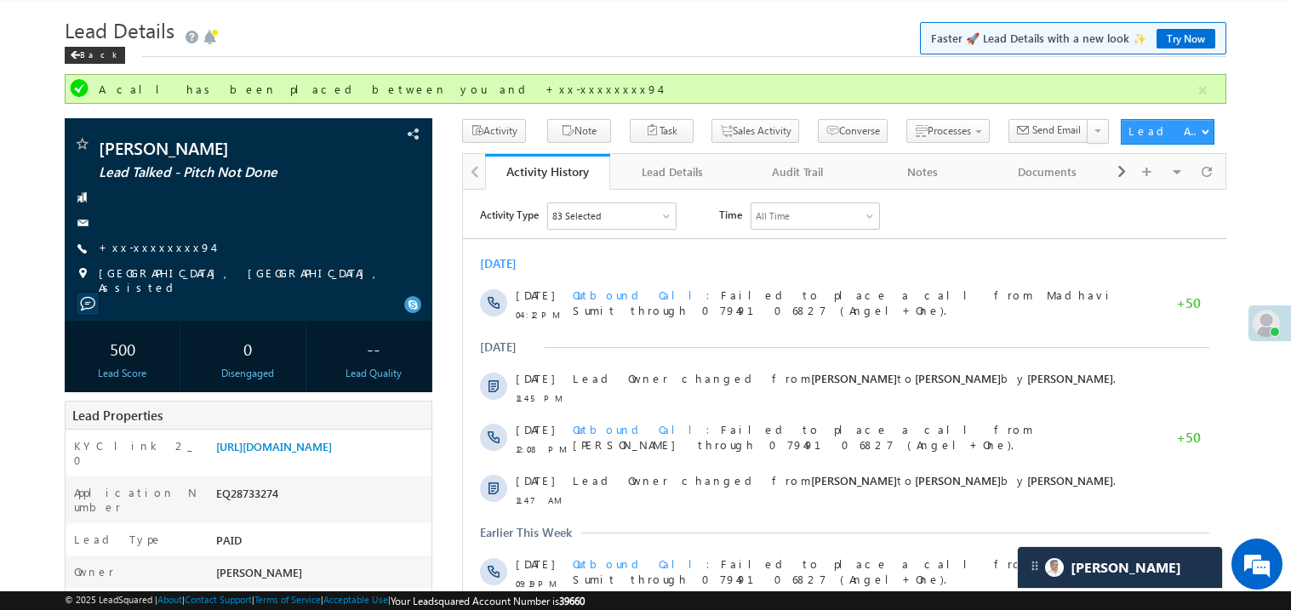
scroll to position [0, 0]
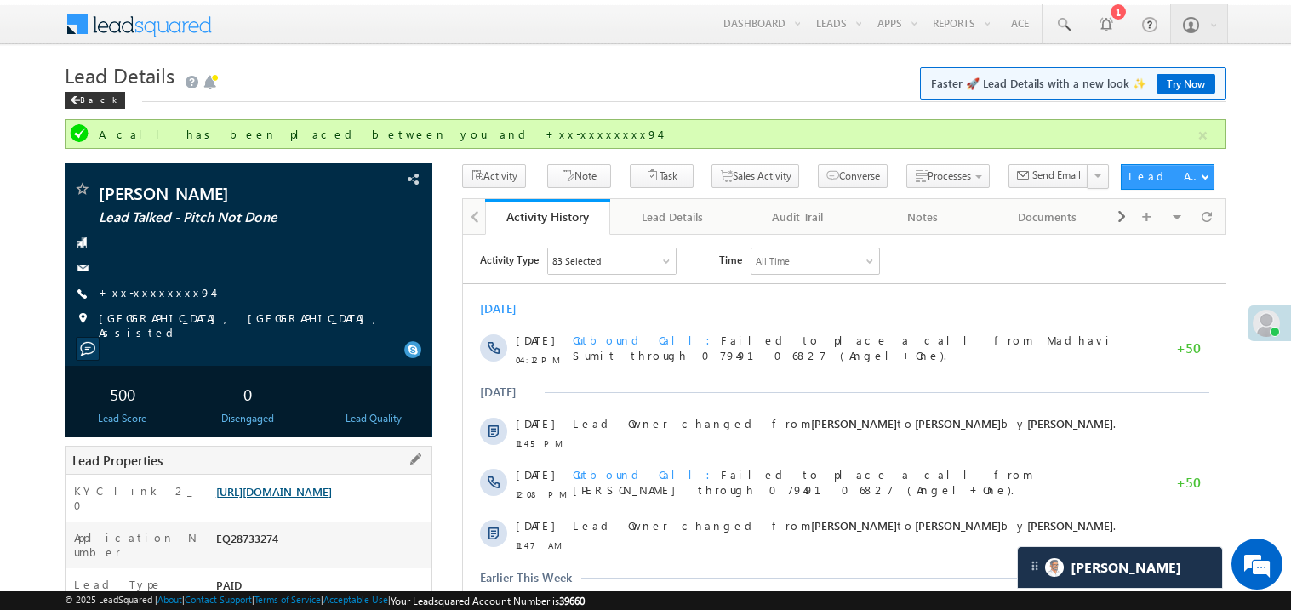
click at [315, 499] on link "https://angelbroking1-pk3em7sa.customui-test.leadsquared.com?leadId=76b90b44-30…" at bounding box center [274, 491] width 116 height 14
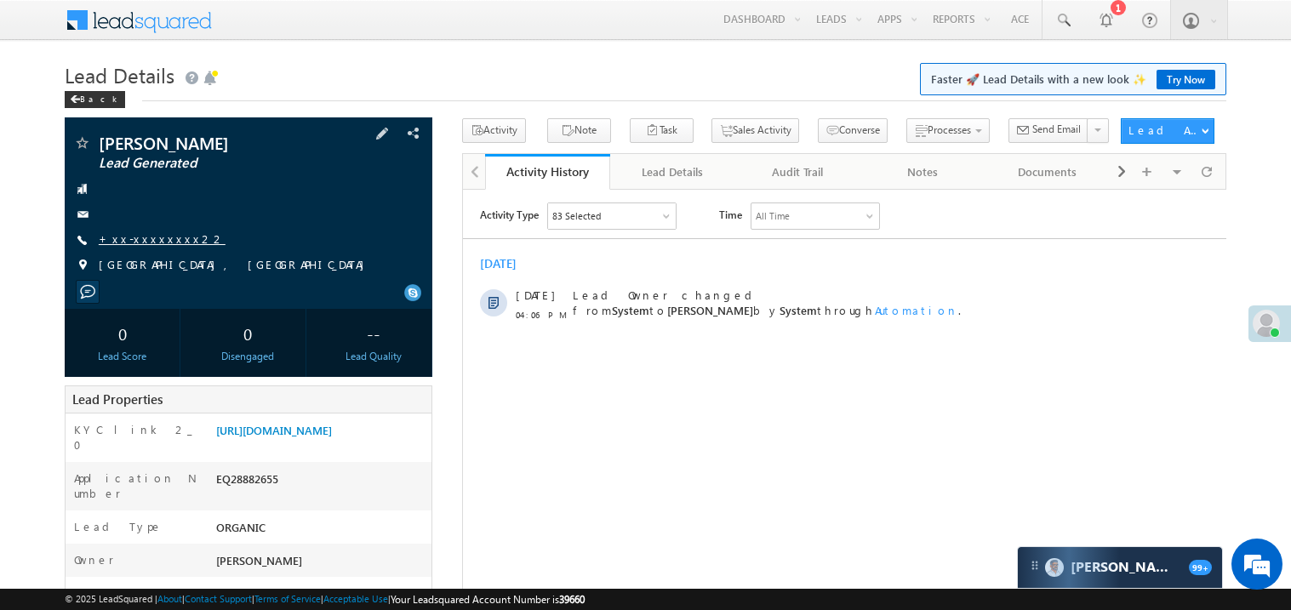
click at [152, 240] on link "+xx-xxxxxxxx22" at bounding box center [162, 239] width 127 height 14
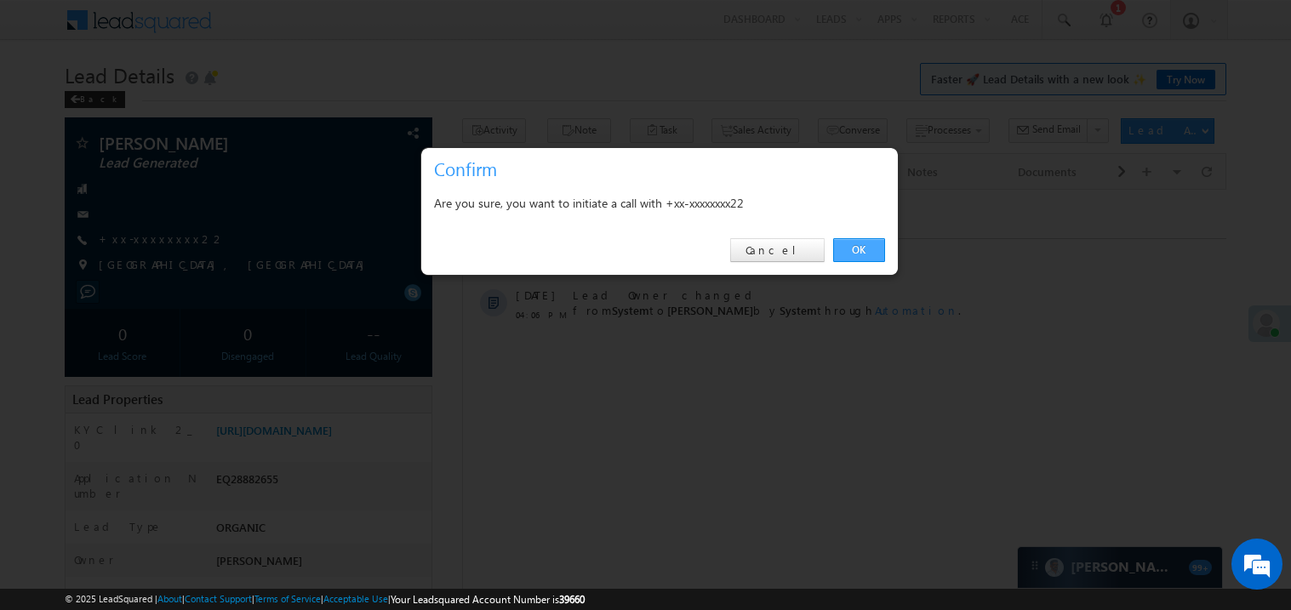
click at [853, 247] on link "OK" at bounding box center [859, 250] width 52 height 24
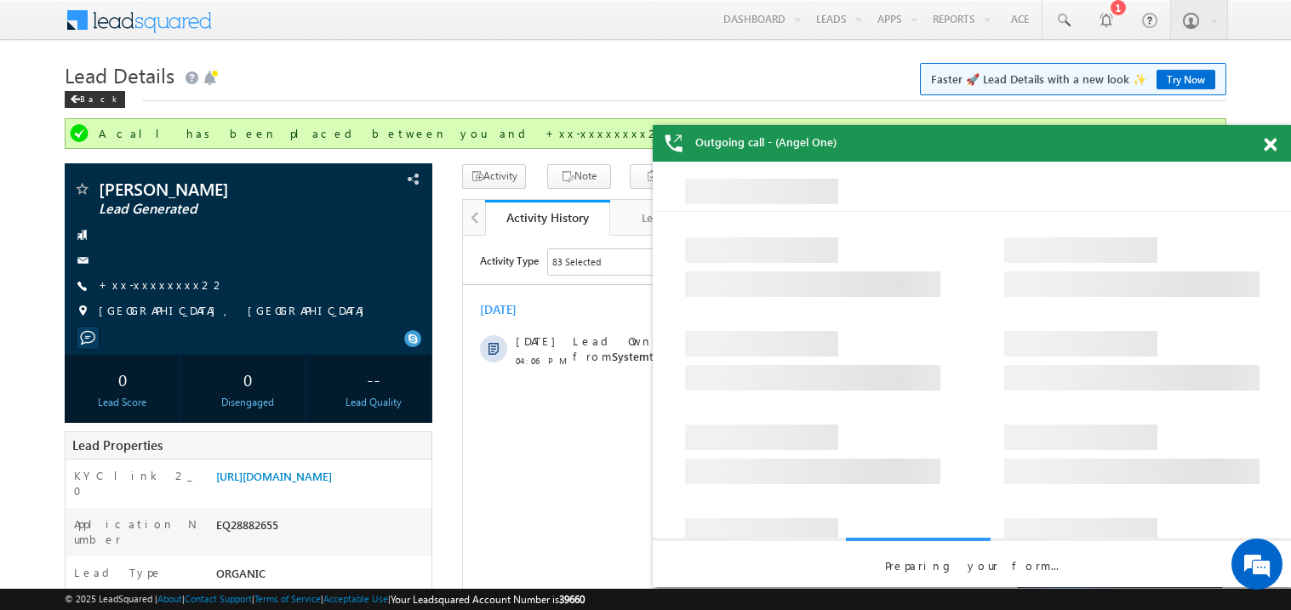
click at [1269, 146] on span at bounding box center [1270, 145] width 13 height 14
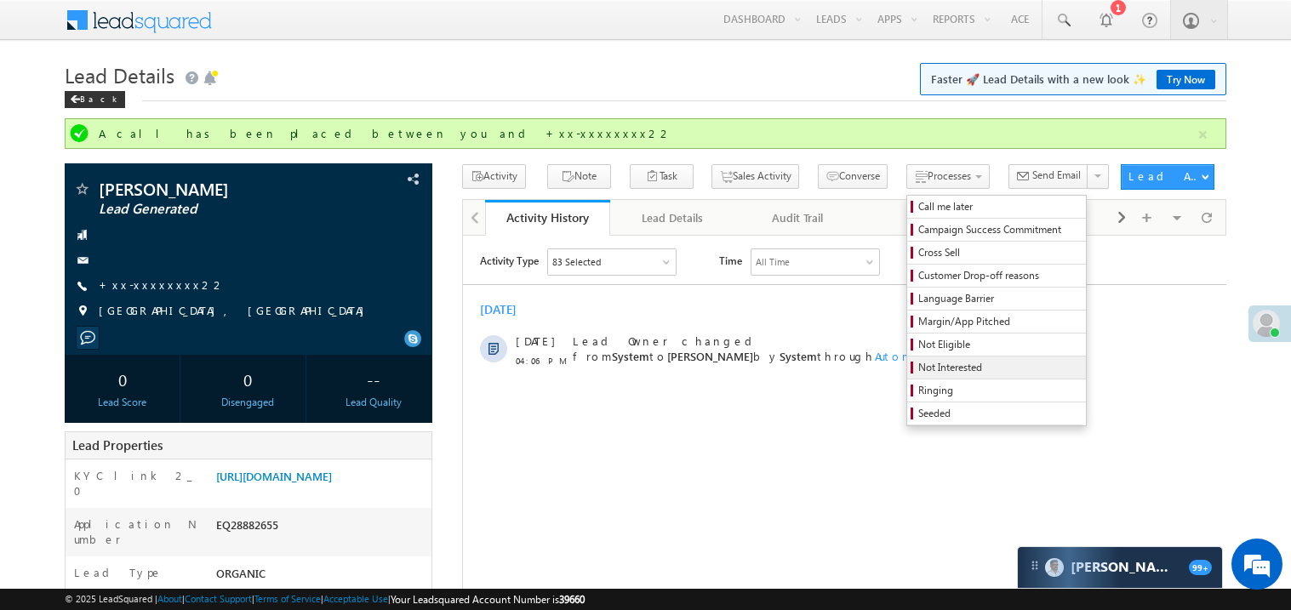
click at [919, 367] on span "Not Interested" at bounding box center [1000, 367] width 162 height 15
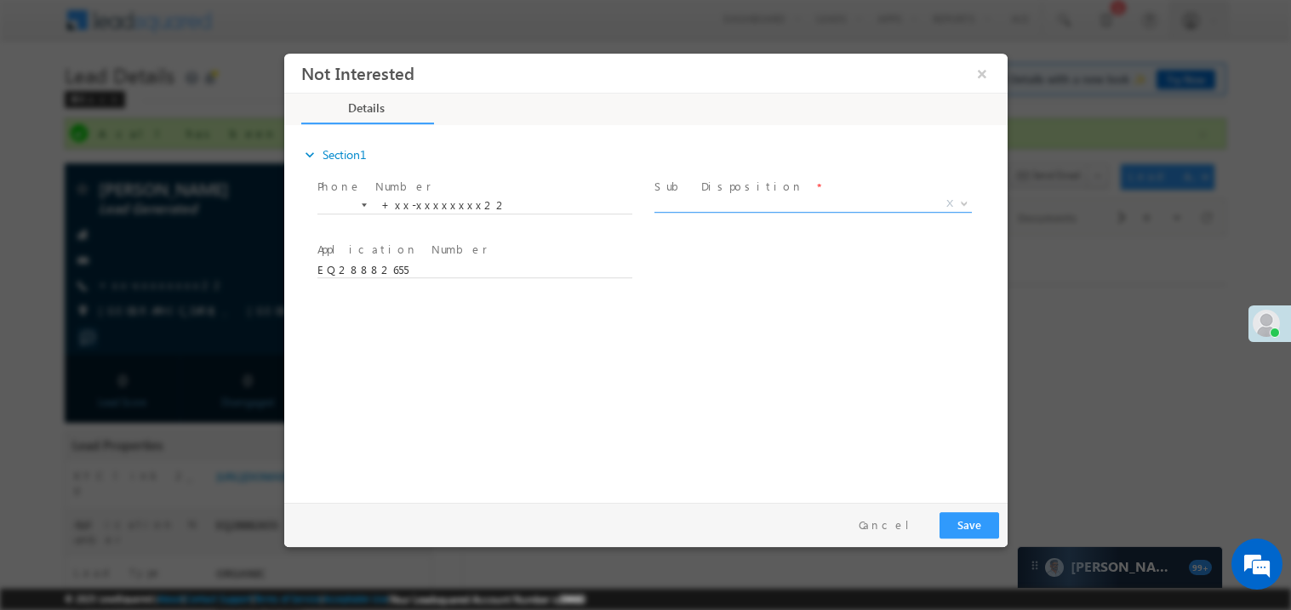
click at [695, 196] on span "X" at bounding box center [813, 203] width 318 height 17
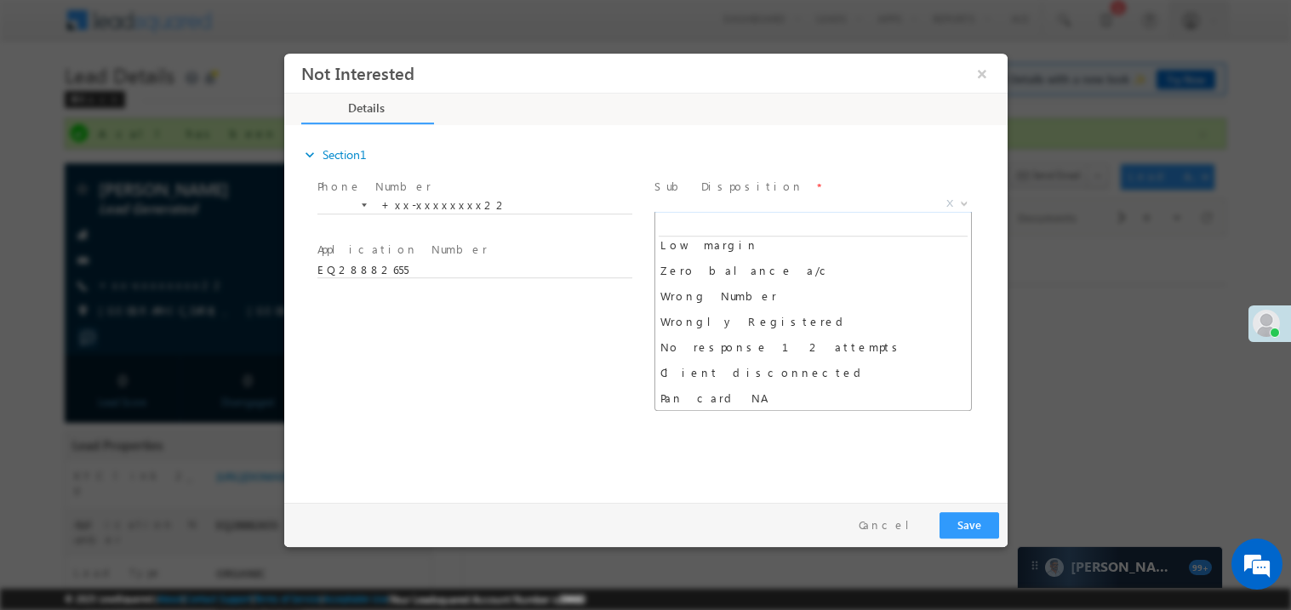
scroll to position [135, 0]
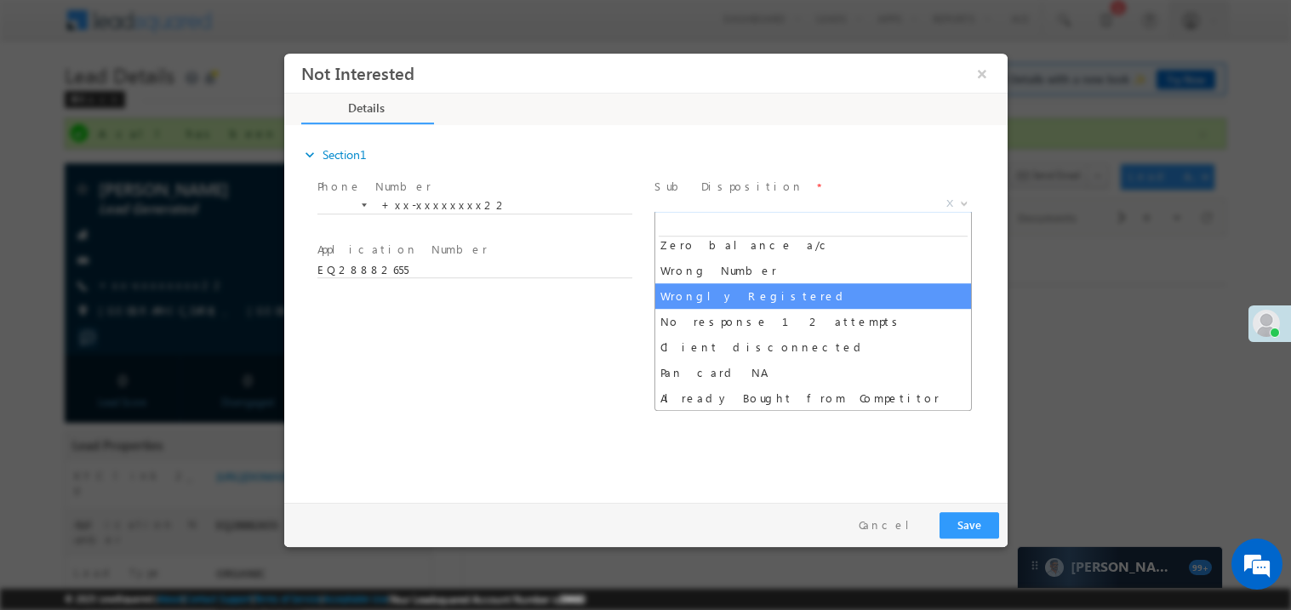
select select "Wrongly Registered"
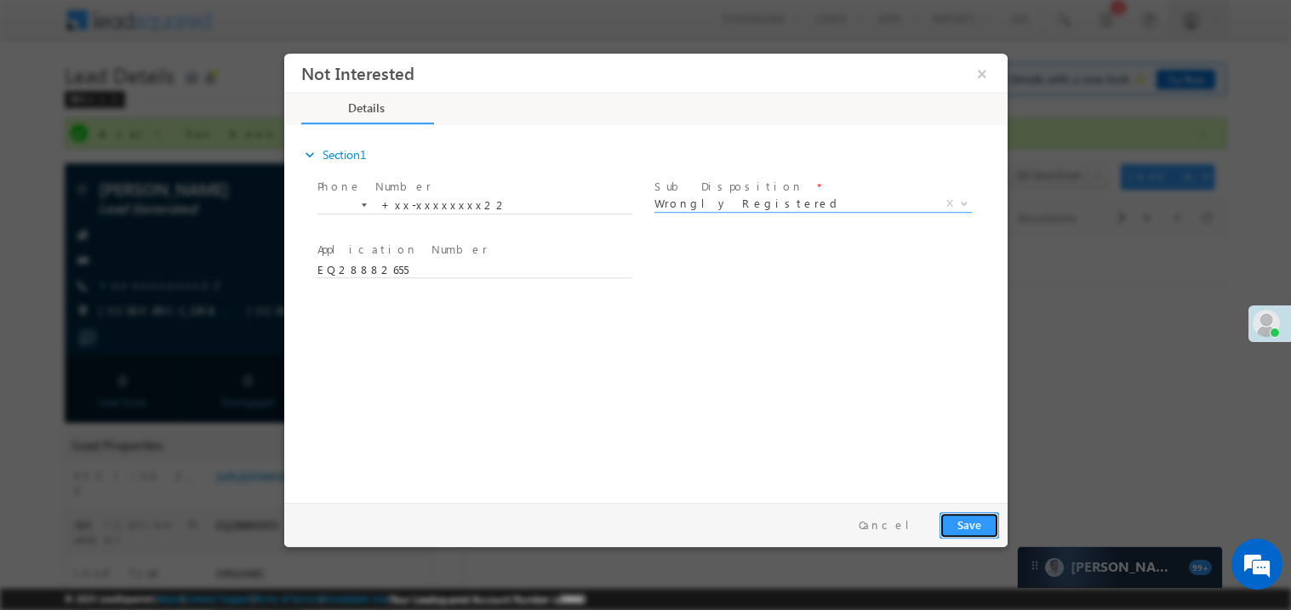
click at [957, 523] on button "Save" at bounding box center [969, 525] width 60 height 26
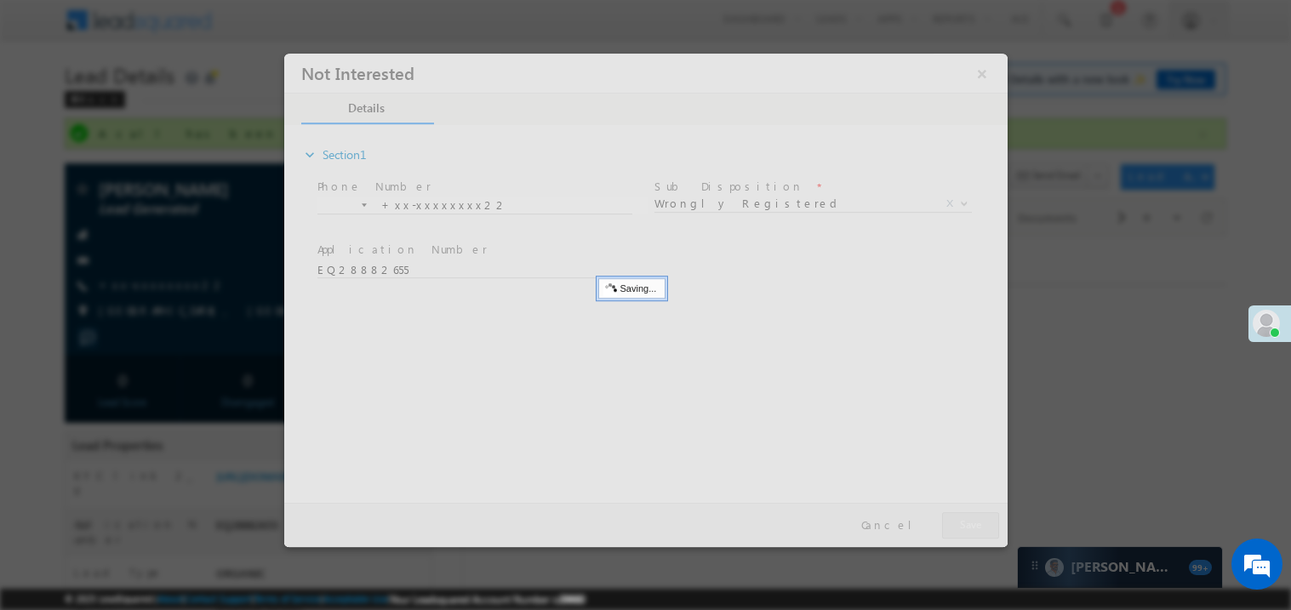
click at [957, 523] on div at bounding box center [645, 300] width 724 height 494
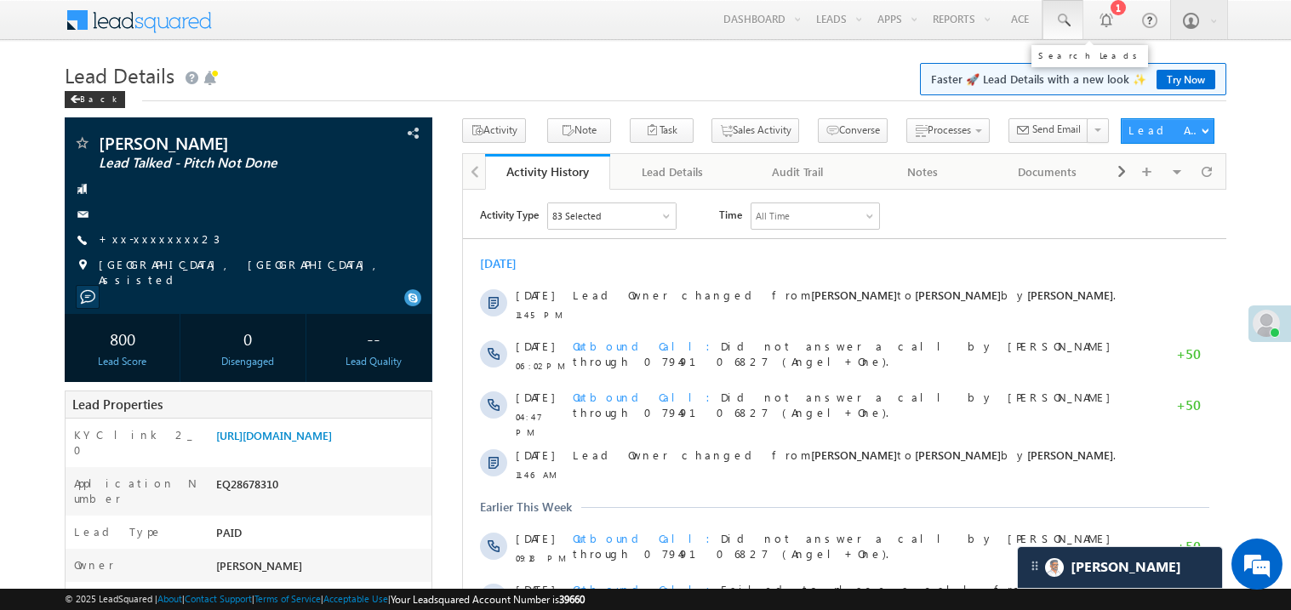
click at [1063, 20] on span at bounding box center [1063, 20] width 17 height 17
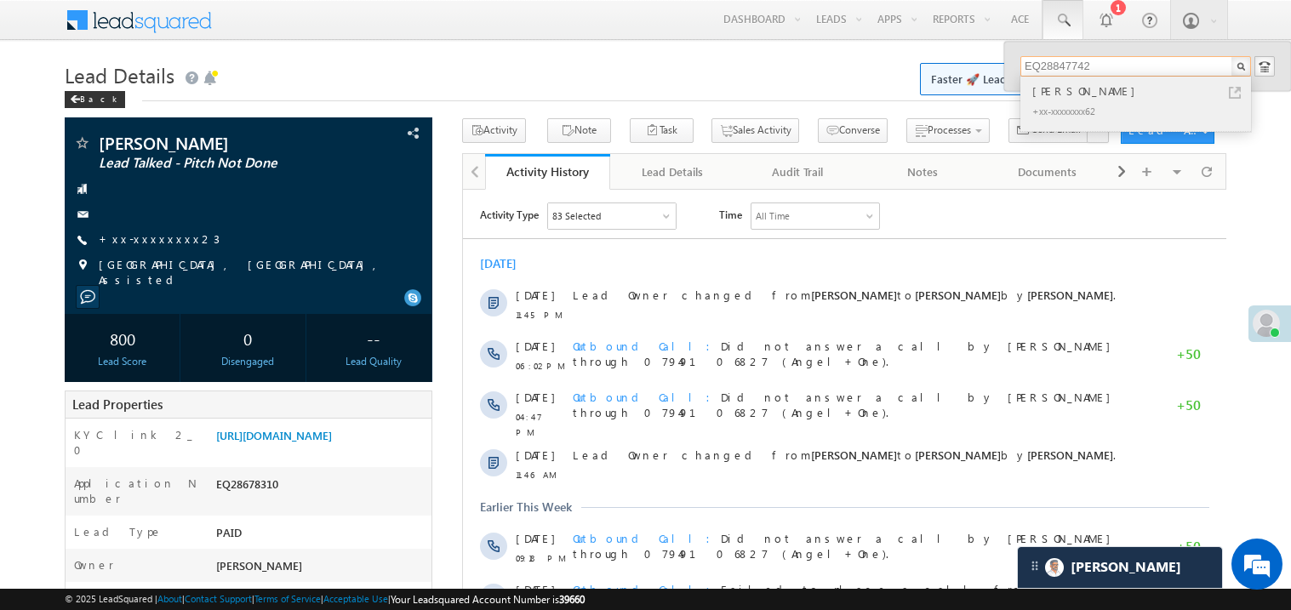
type input "EQ28847742"
click at [1075, 93] on div "[PERSON_NAME]" at bounding box center [1143, 91] width 228 height 19
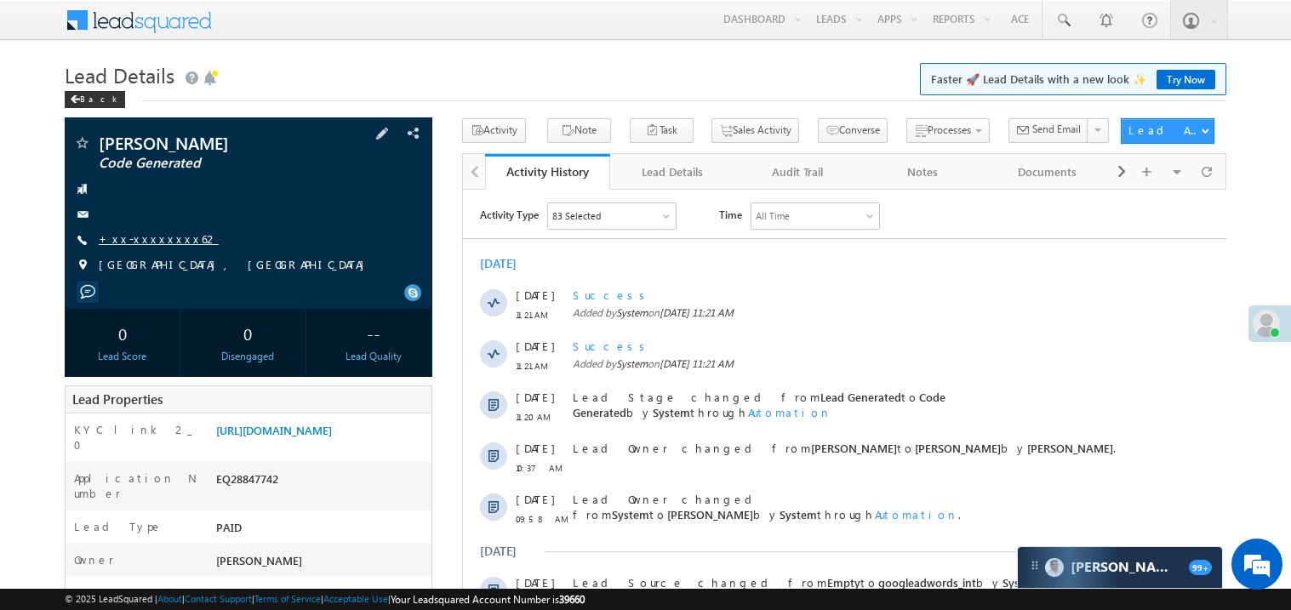
click at [173, 240] on link "+xx-xxxxxxxx62" at bounding box center [159, 239] width 120 height 14
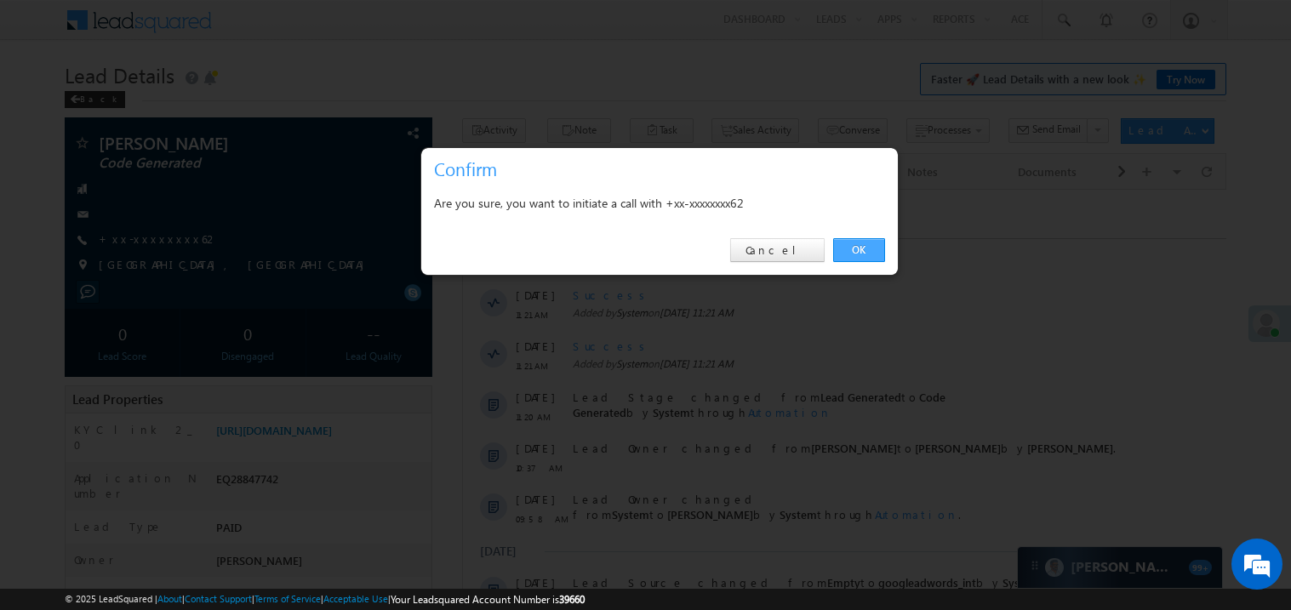
click at [853, 250] on link "OK" at bounding box center [859, 250] width 52 height 24
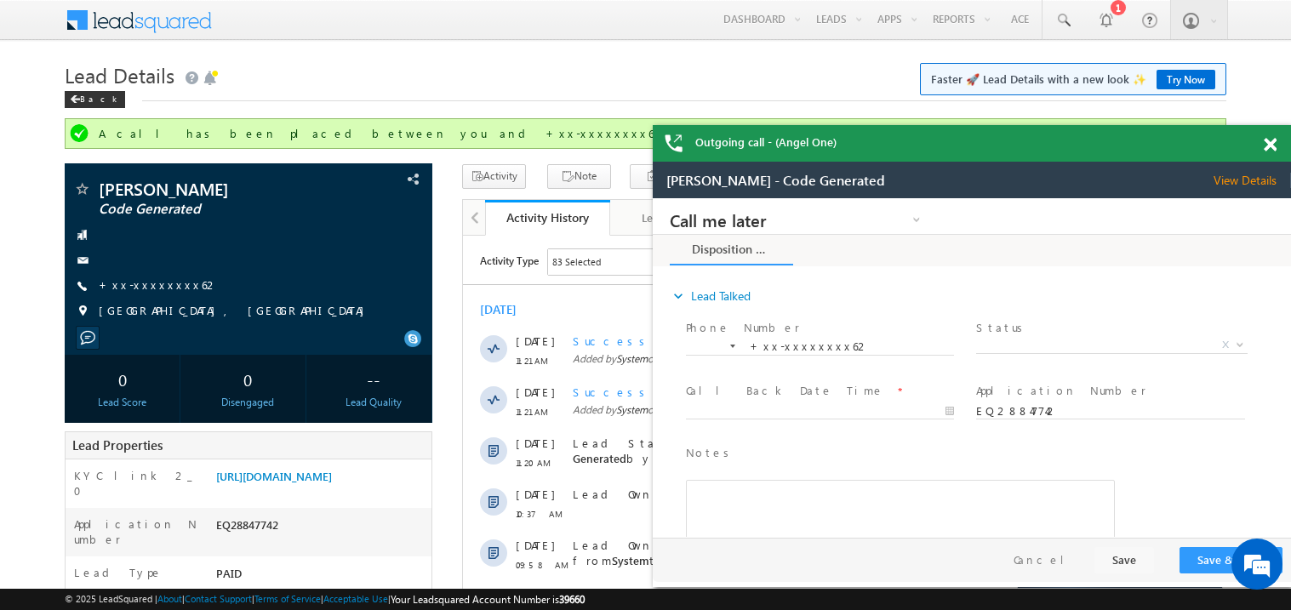
click at [1274, 146] on span at bounding box center [1270, 145] width 13 height 14
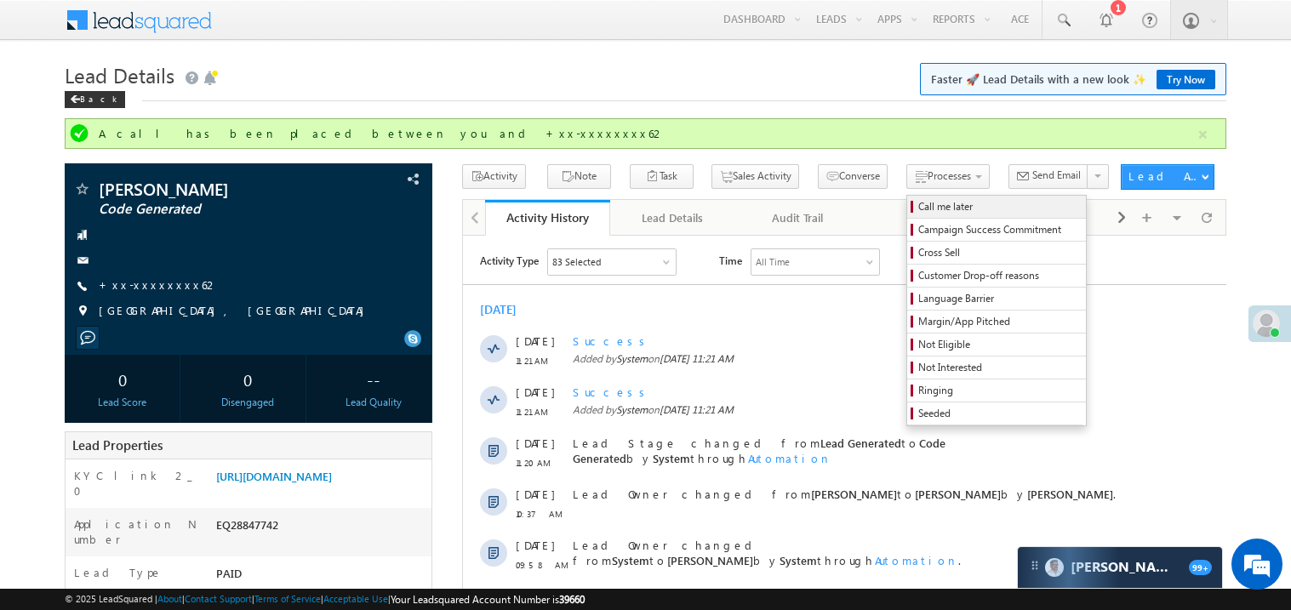
click at [919, 209] on span "Call me later" at bounding box center [1000, 206] width 162 height 15
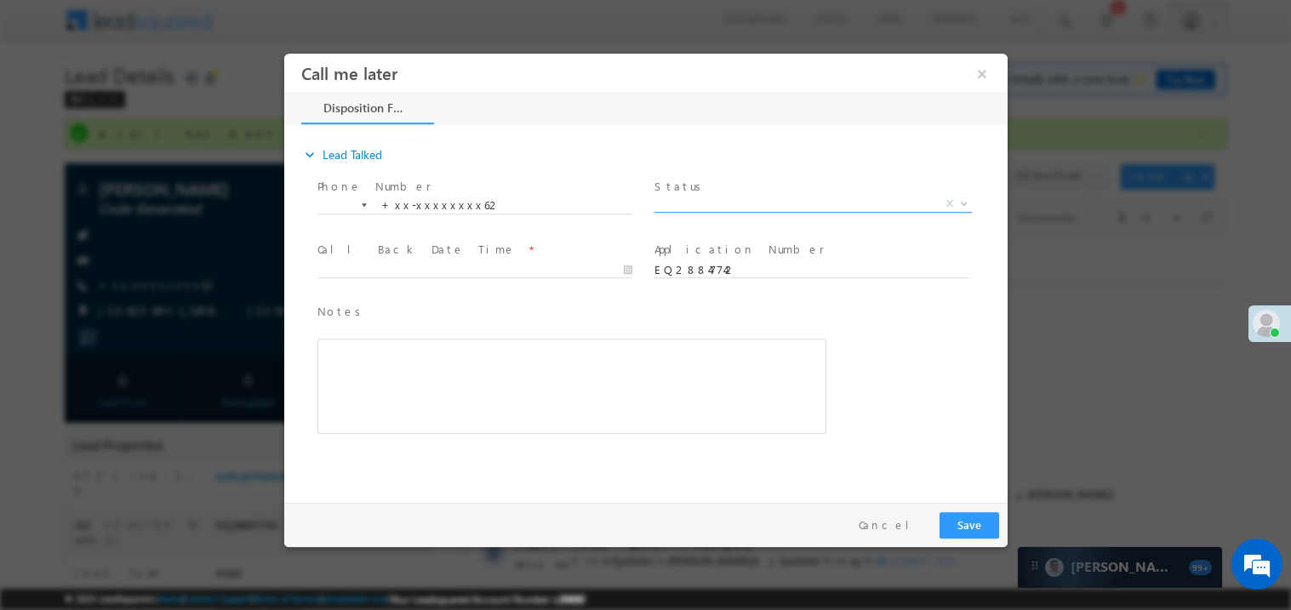
click at [704, 200] on span "X" at bounding box center [813, 203] width 318 height 17
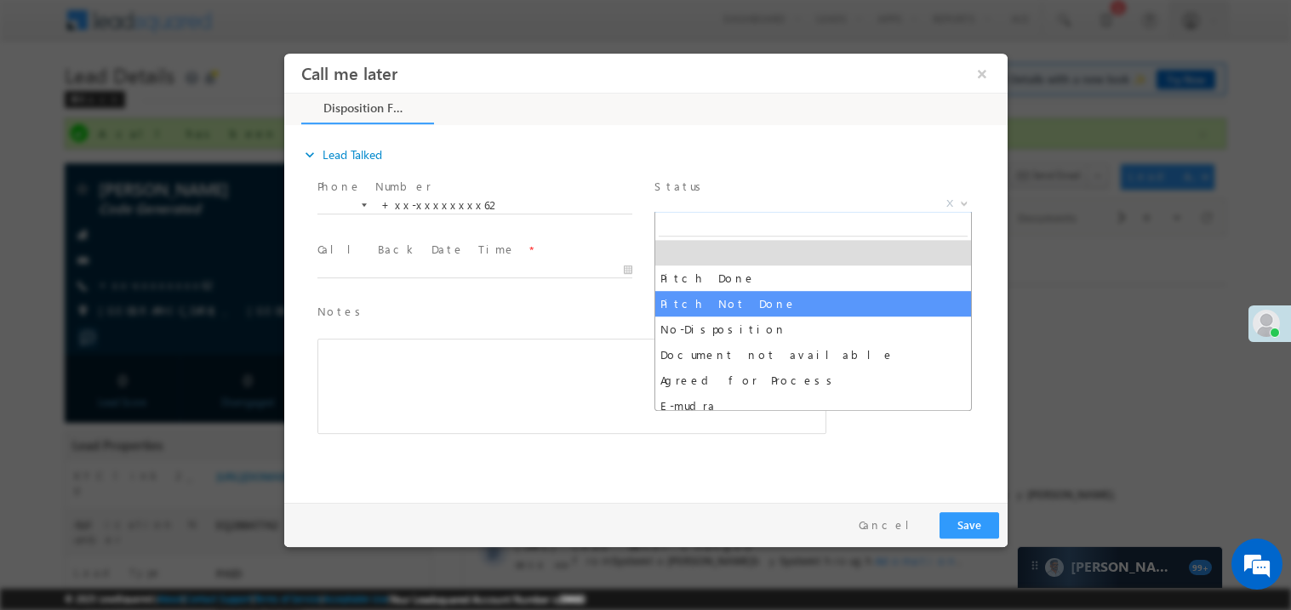
select select "Pitch Not Done"
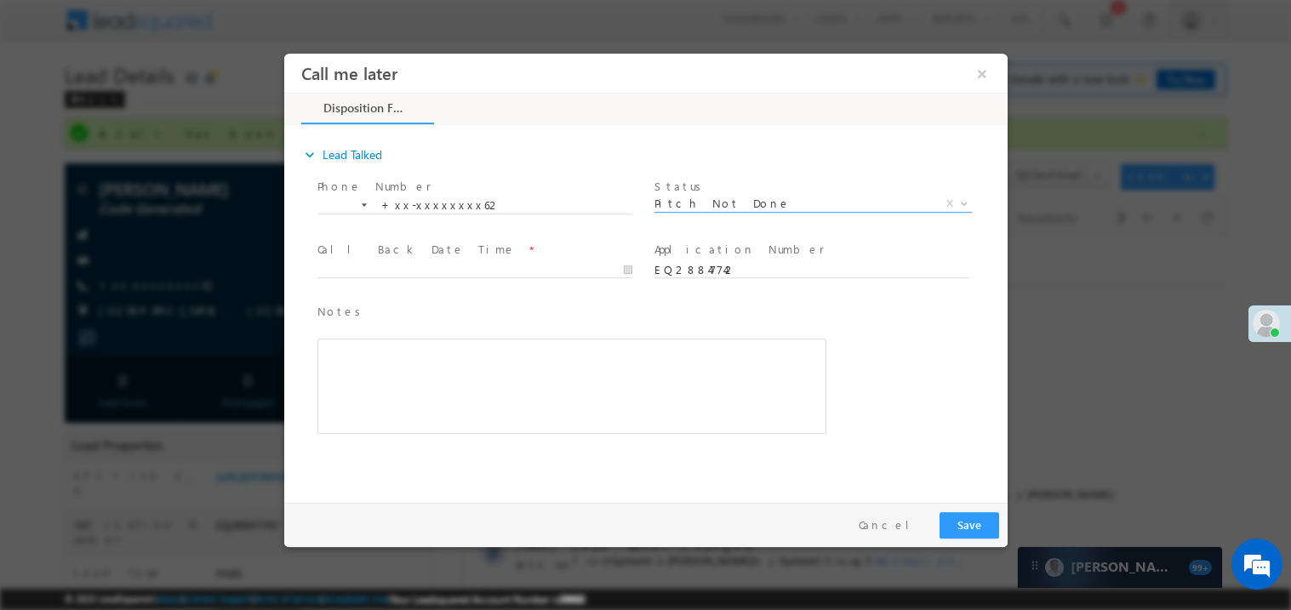
click at [396, 278] on span at bounding box center [474, 286] width 314 height 19
click at [396, 266] on body "Call me later ×" at bounding box center [645, 274] width 724 height 442
type input "[DATE] 4:26 PM"
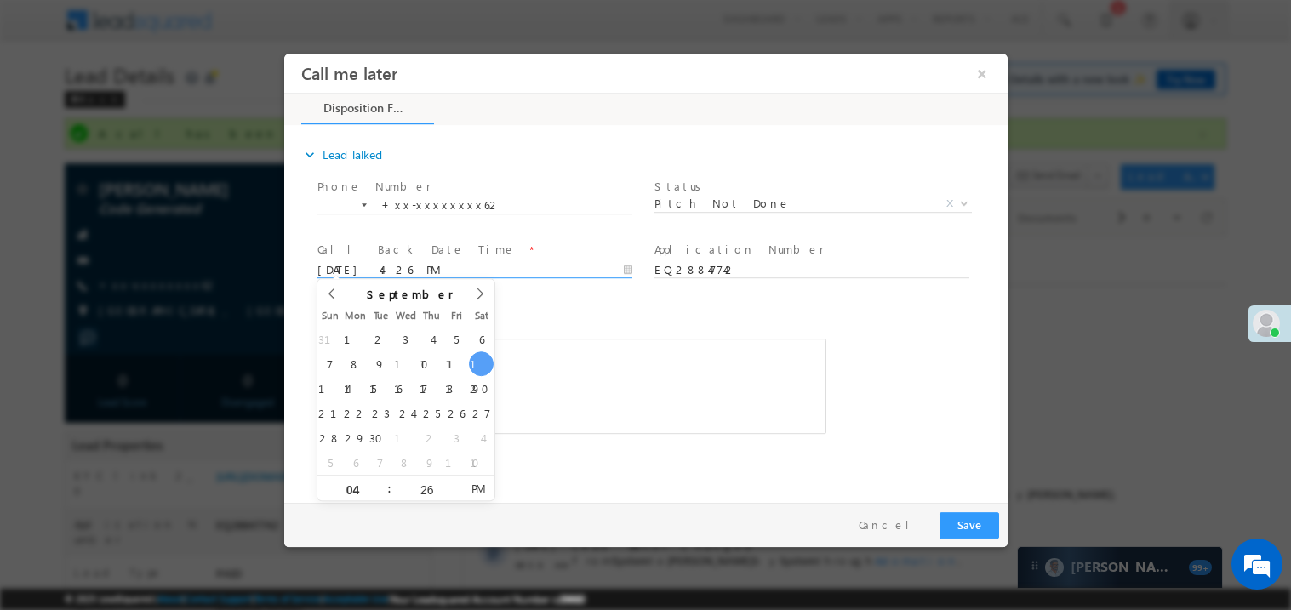
click at [575, 355] on div "Rich Text Editor, 40788eee-0fb2-11ec-a811-0adc8a9d82c2__tab1__section1__Notes__…" at bounding box center [571, 385] width 509 height 95
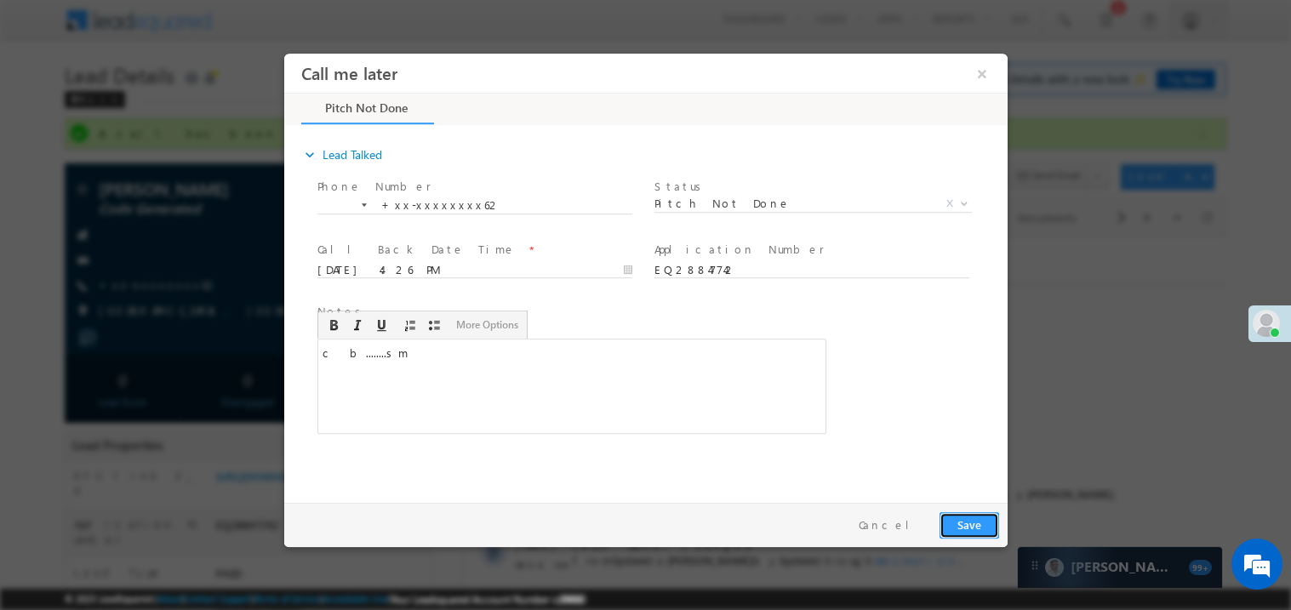
click at [970, 528] on button "Save" at bounding box center [969, 525] width 60 height 26
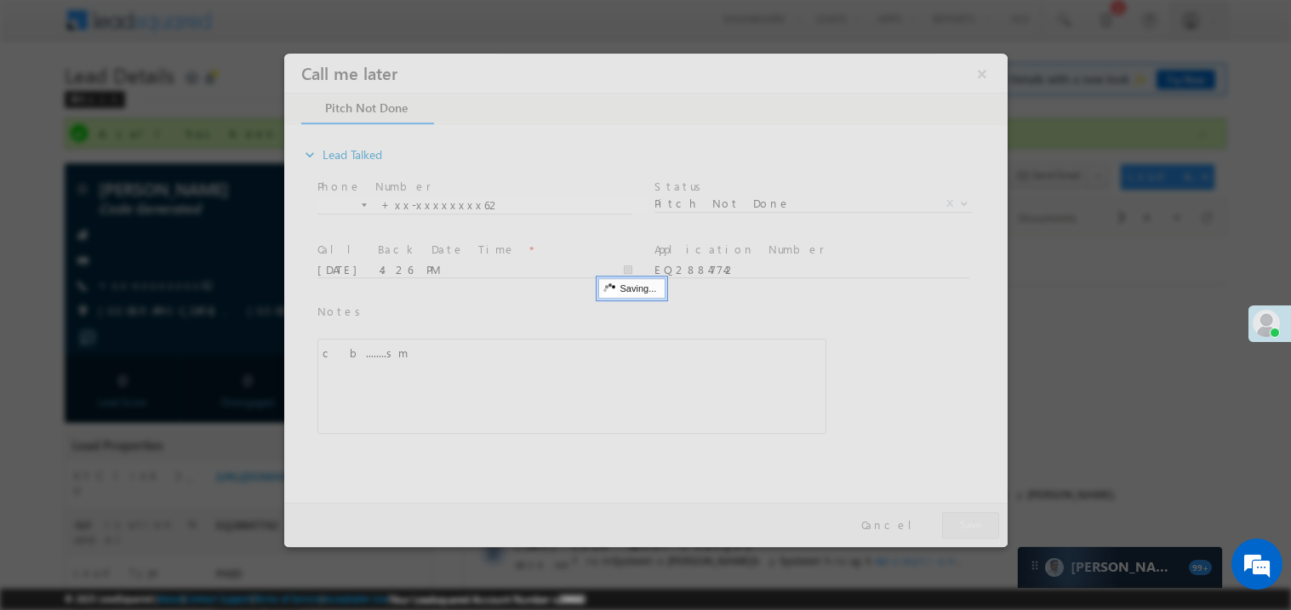
click at [970, 528] on div at bounding box center [645, 300] width 724 height 494
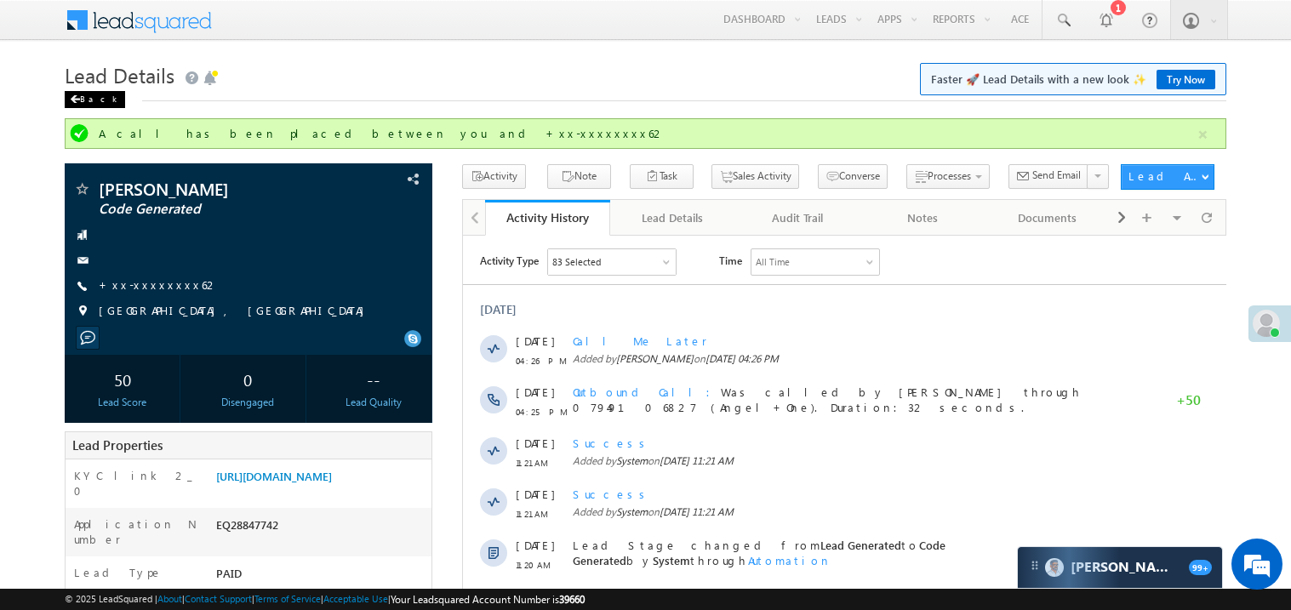
click at [71, 96] on span at bounding box center [75, 99] width 10 height 9
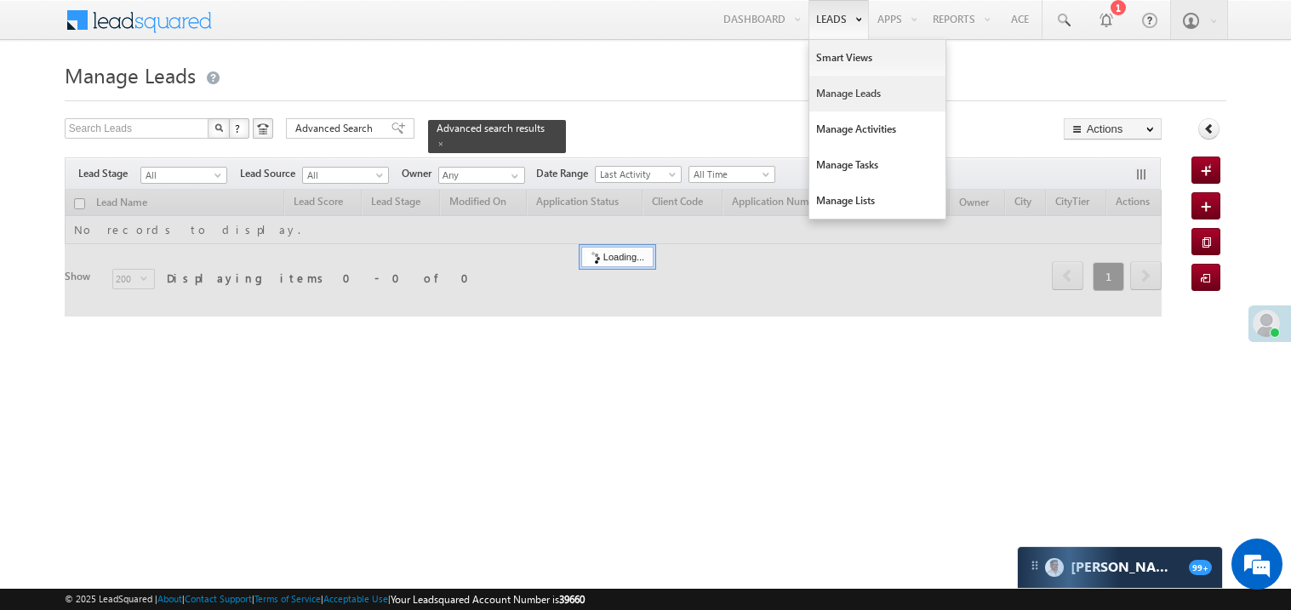
click at [815, 34] on link "Leads" at bounding box center [839, 19] width 60 height 39
click at [819, 32] on link "Leads" at bounding box center [839, 19] width 60 height 39
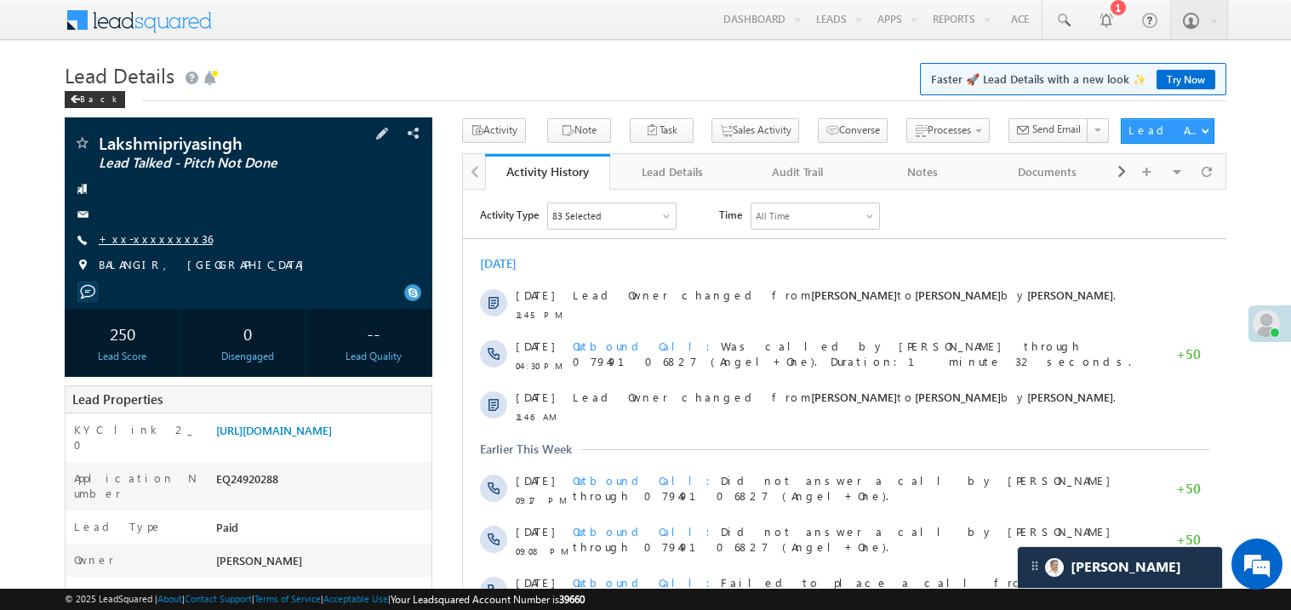
click at [161, 234] on link "+xx-xxxxxxxx36" at bounding box center [156, 239] width 114 height 14
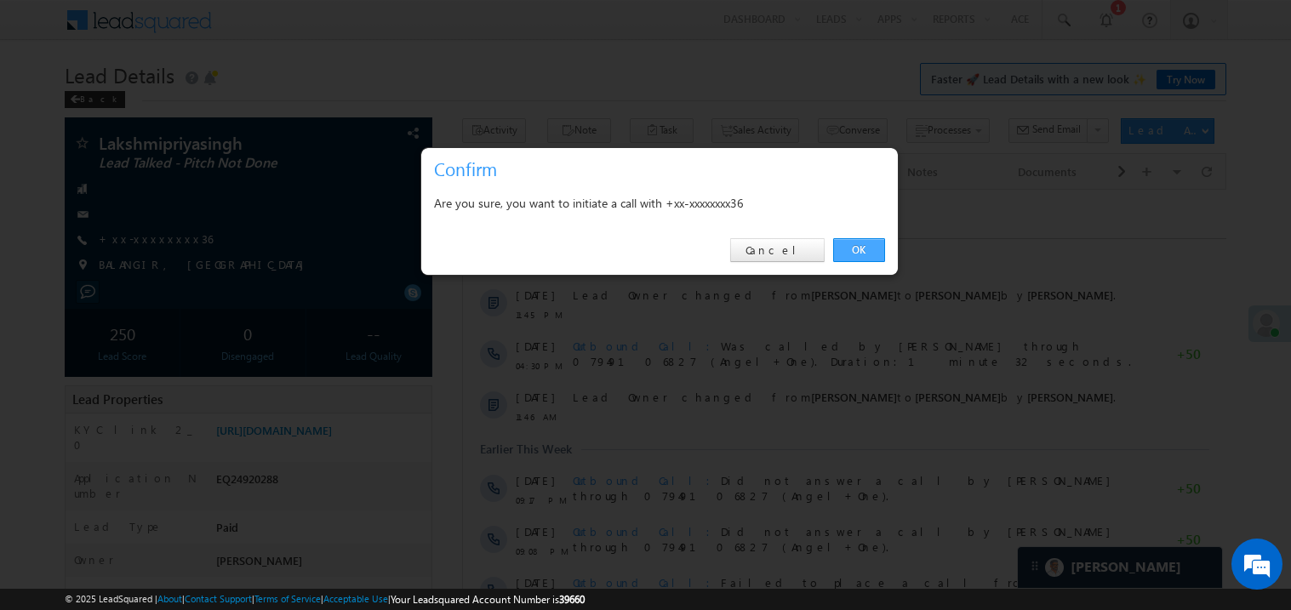
click at [856, 250] on link "OK" at bounding box center [859, 250] width 52 height 24
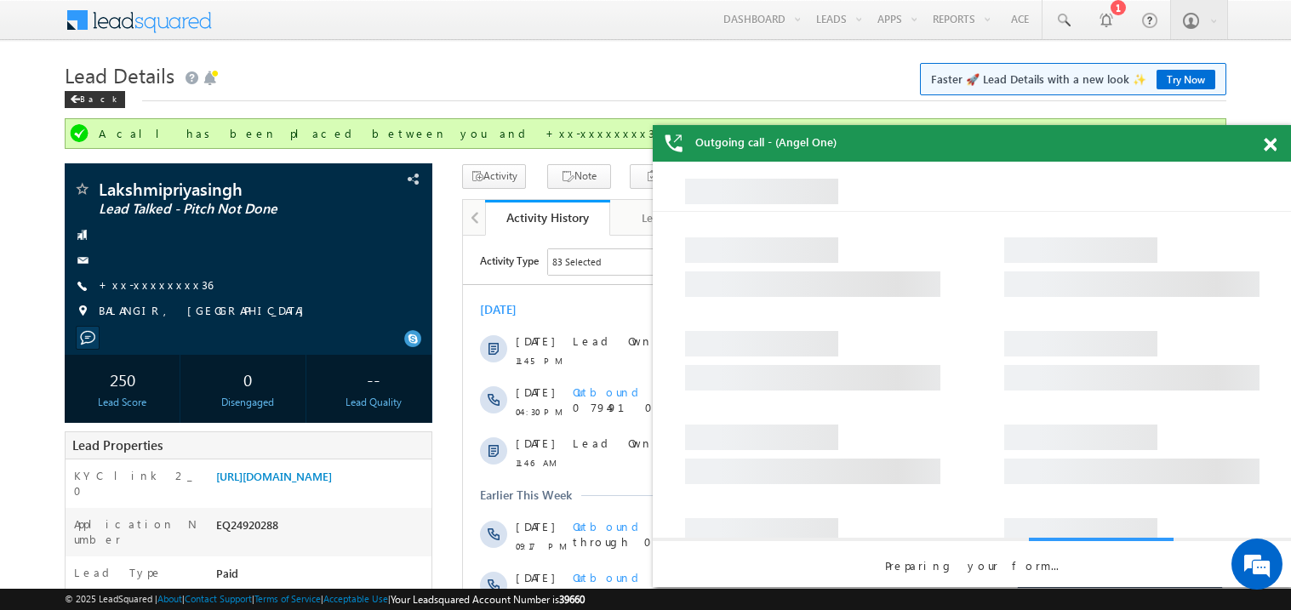
click at [1270, 142] on span at bounding box center [1270, 145] width 13 height 14
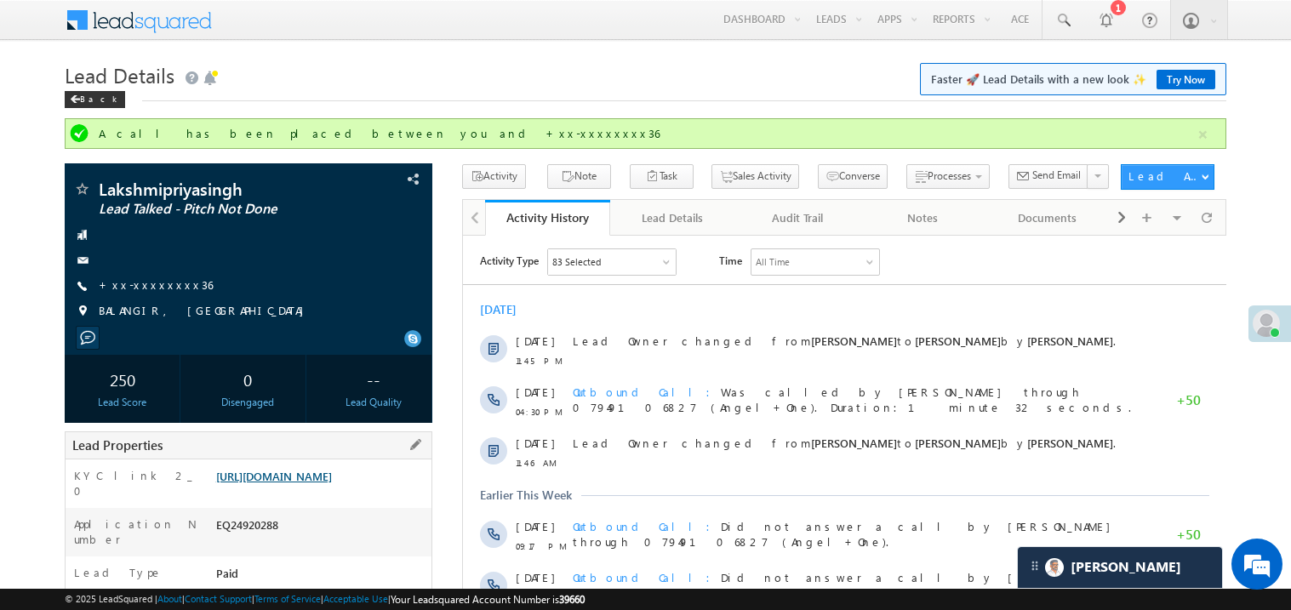
click at [306, 484] on link "https://angelbroking1-pk3em7sa.customui-test.leadsquared.com?leadId=59743491-31…" at bounding box center [274, 476] width 116 height 14
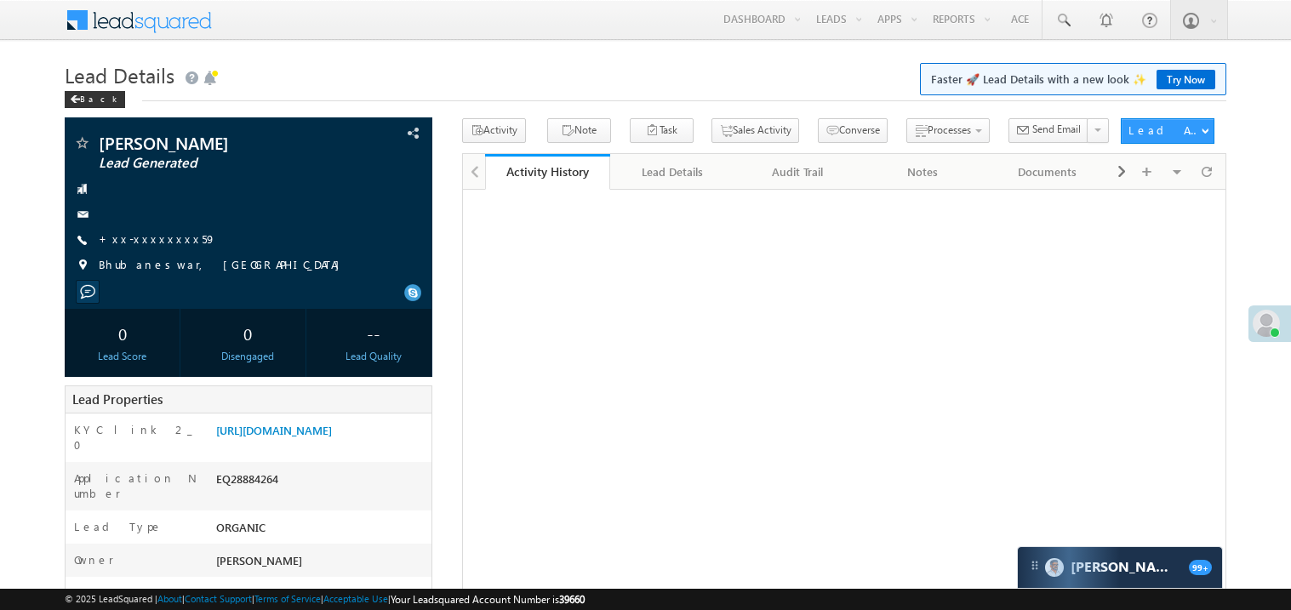
click at [154, 237] on link "+xx-xxxxxxxx59" at bounding box center [157, 239] width 117 height 14
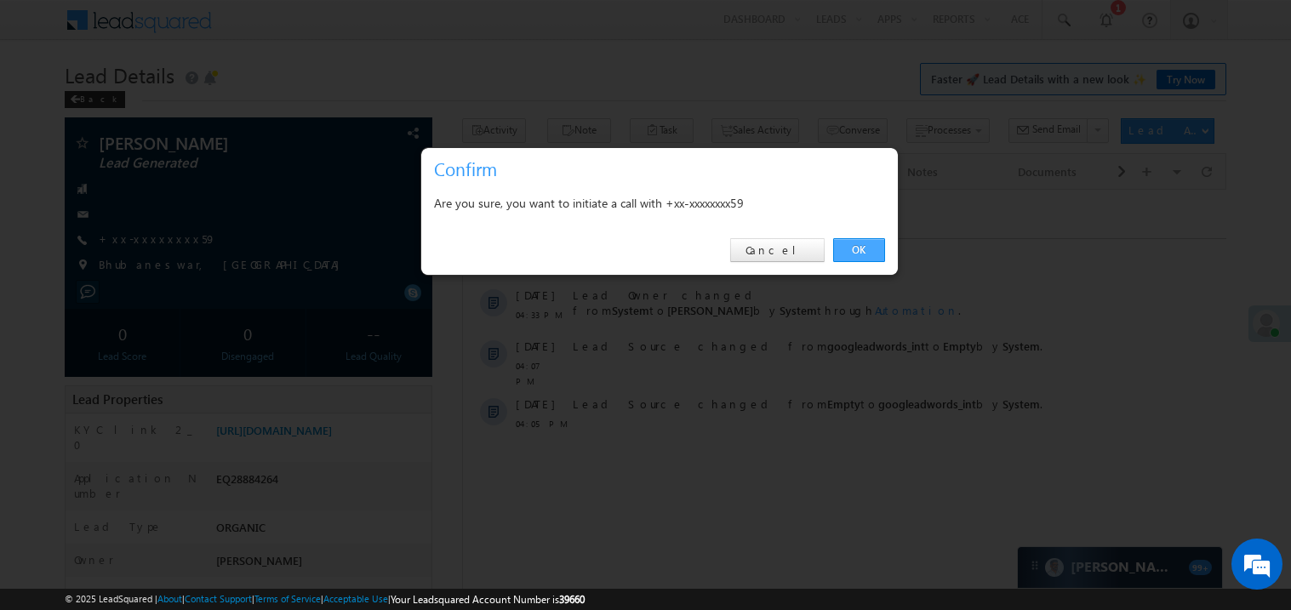
click at [851, 253] on link "OK" at bounding box center [859, 250] width 52 height 24
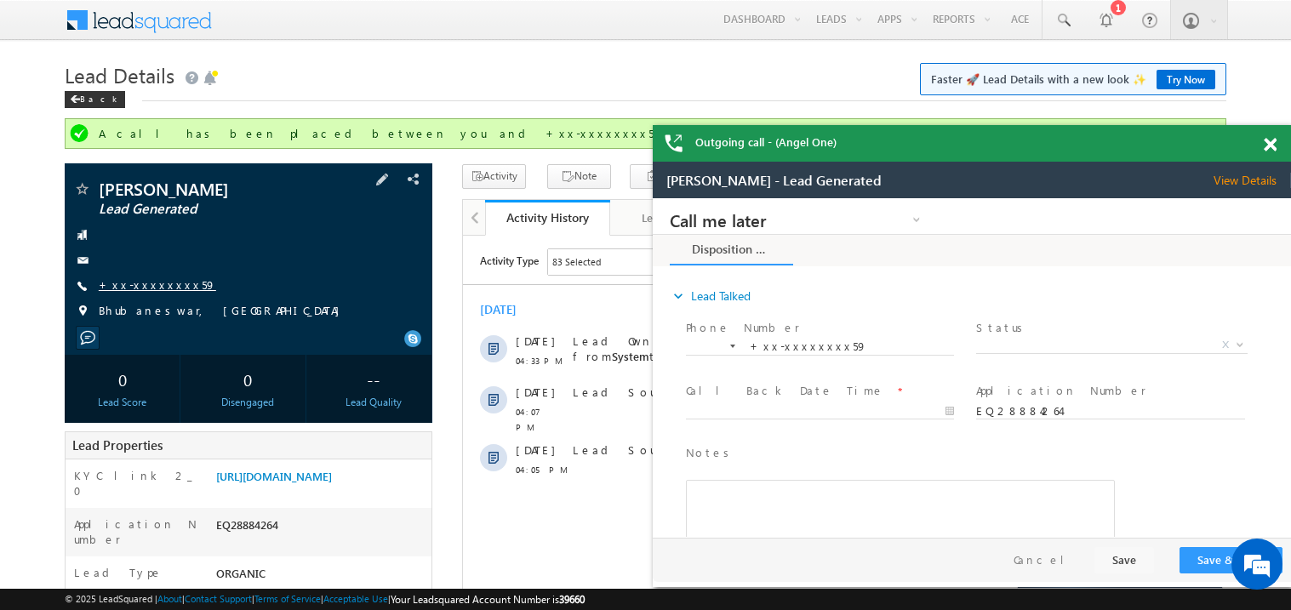
click at [148, 283] on link "+xx-xxxxxxxx59" at bounding box center [157, 285] width 117 height 14
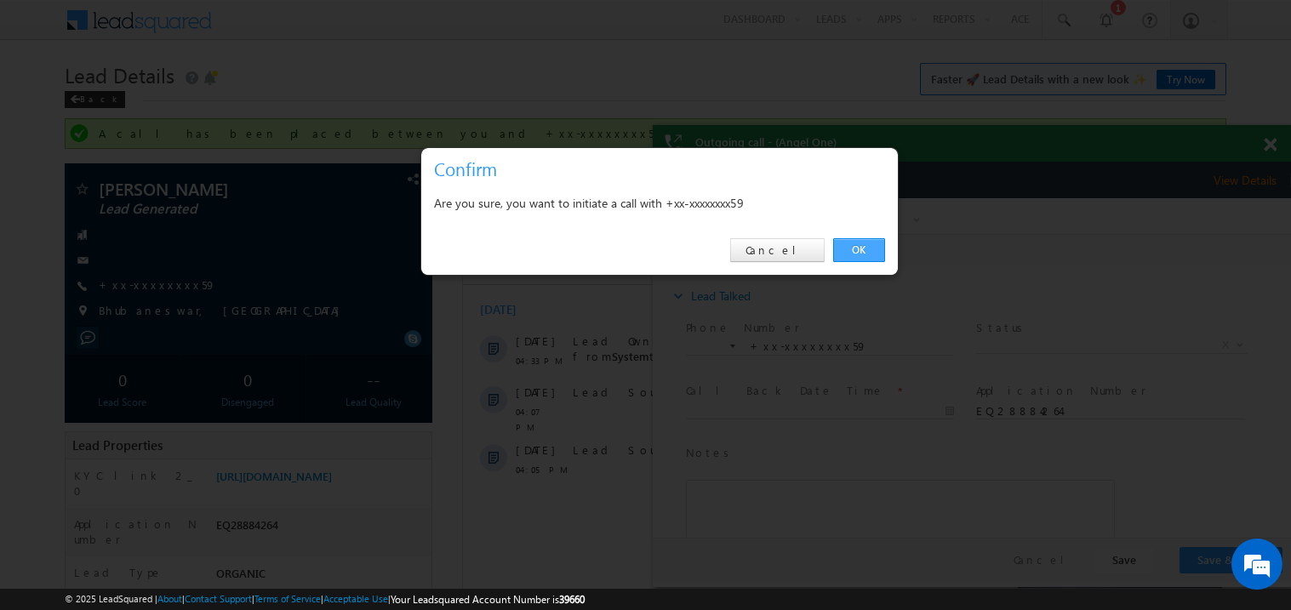
click at [850, 247] on link "OK" at bounding box center [859, 250] width 52 height 24
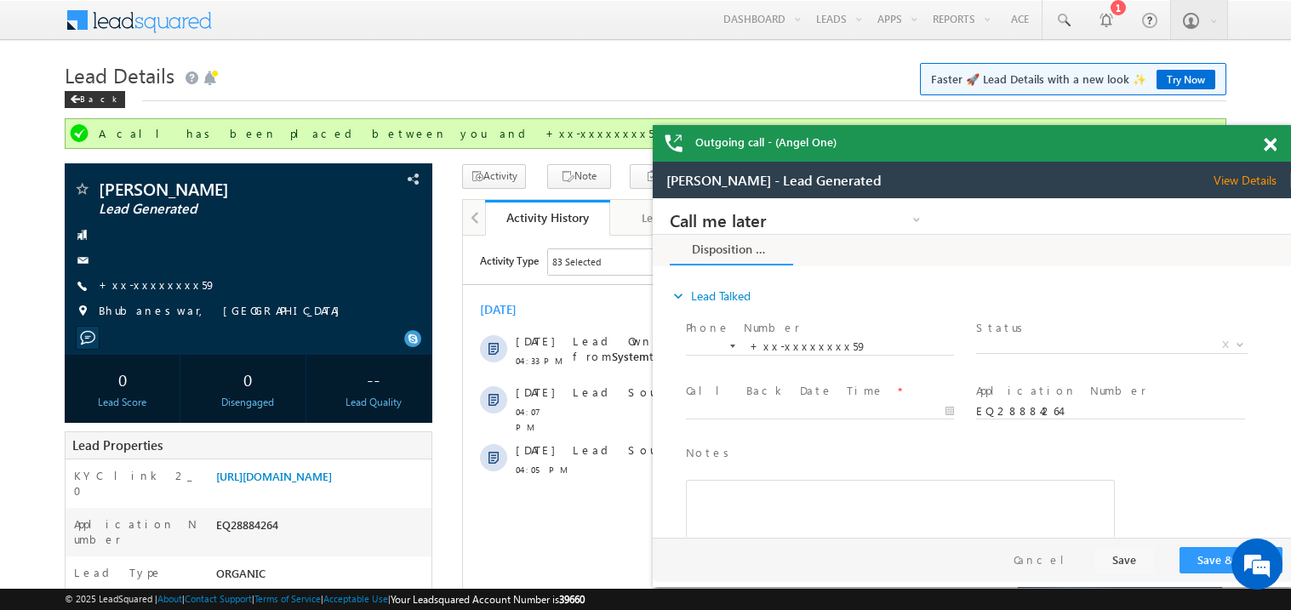
click at [1270, 142] on span at bounding box center [1270, 145] width 13 height 14
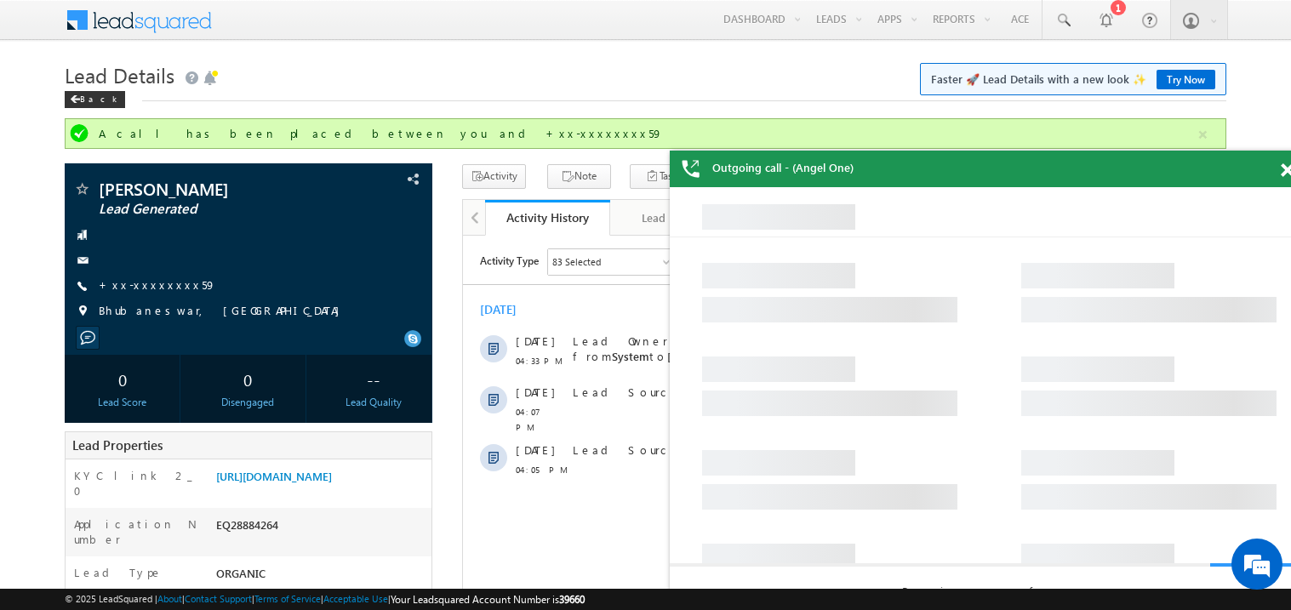
click at [819, 94] on div "Back" at bounding box center [646, 95] width 1162 height 11
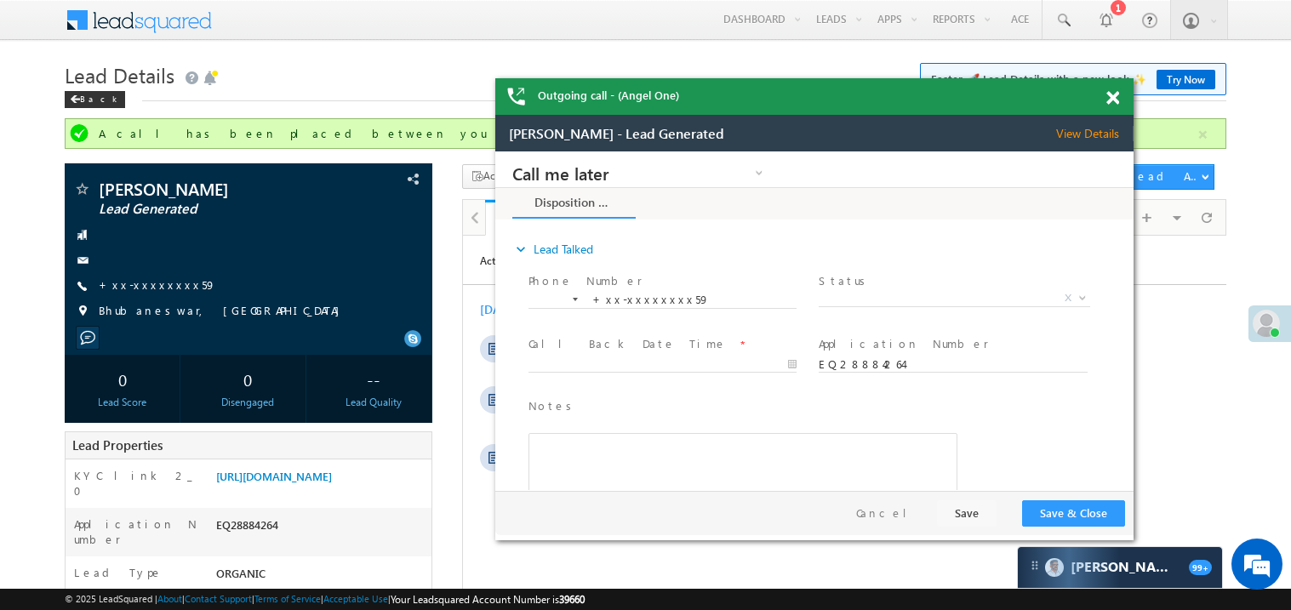
drag, startPoint x: 913, startPoint y: 174, endPoint x: 736, endPoint y: 100, distance: 191.6
click at [736, 100] on div "Outgoing call - (Angel One)" at bounding box center [814, 96] width 638 height 37
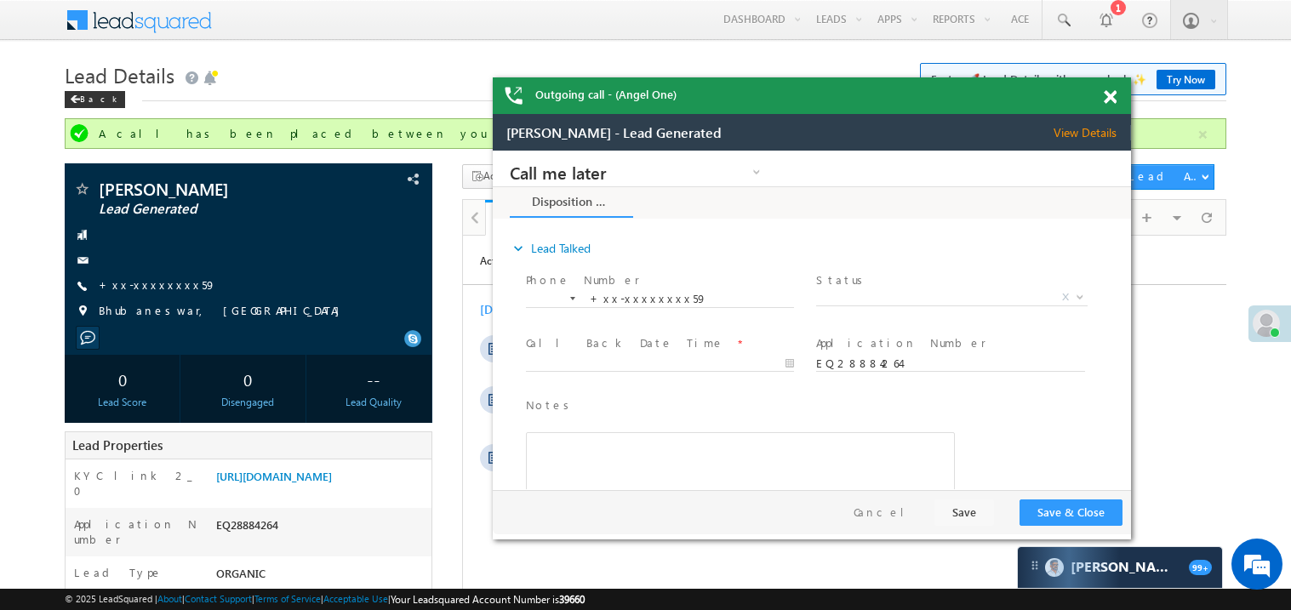
click at [1112, 96] on span at bounding box center [1110, 97] width 13 height 14
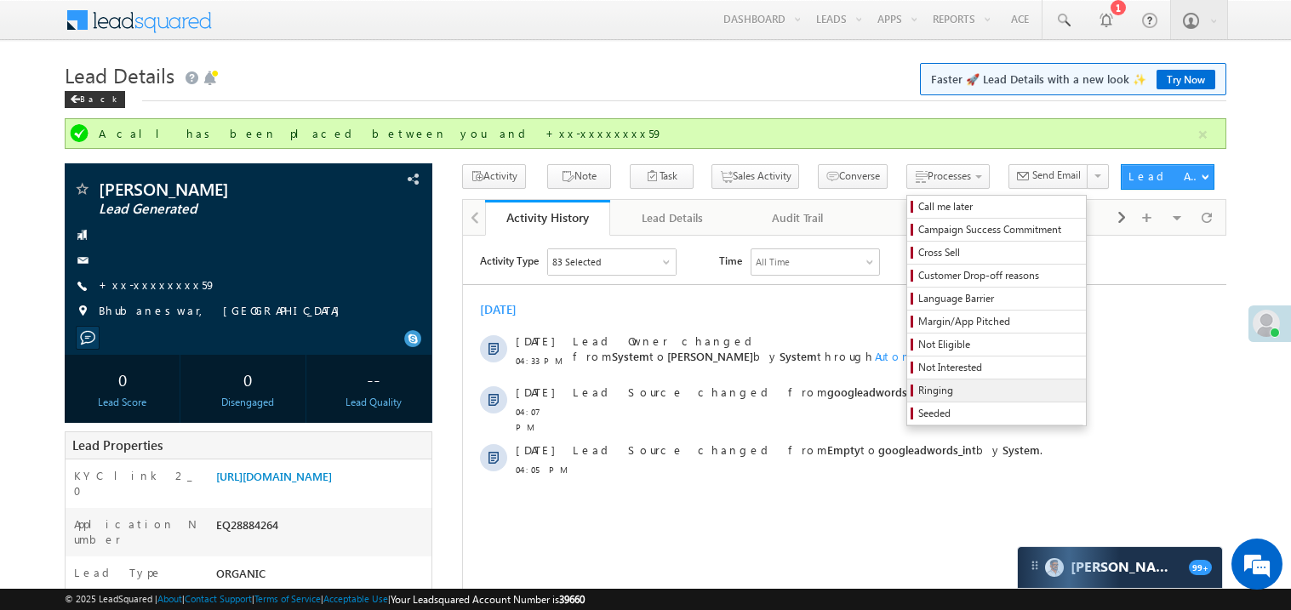
click at [920, 398] on span "Ringing" at bounding box center [1000, 390] width 162 height 15
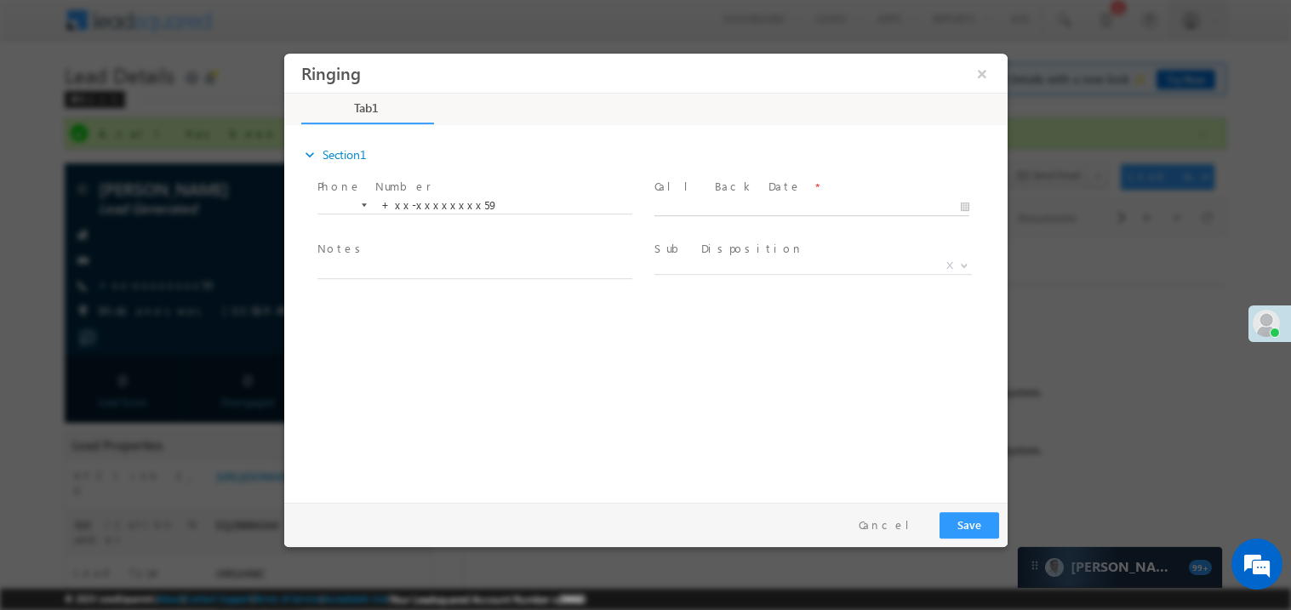
click at [706, 203] on body "Ringing ×" at bounding box center [645, 274] width 724 height 442
type input "09/13/25 4:39 PM"
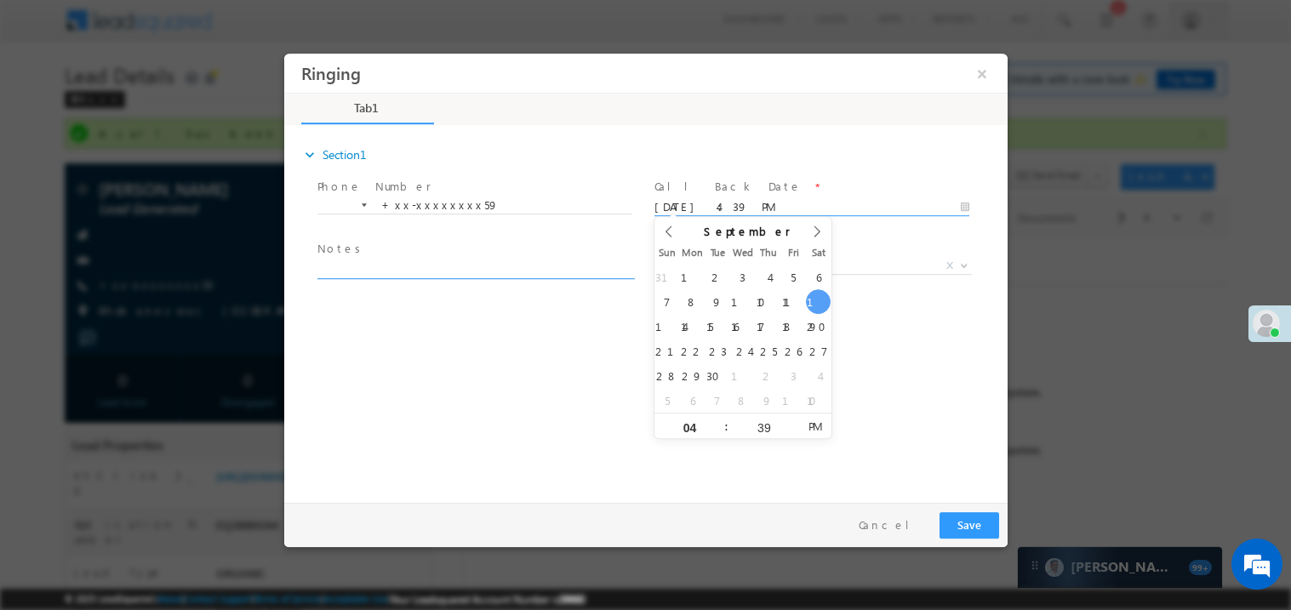
click at [438, 265] on textarea at bounding box center [474, 269] width 315 height 20
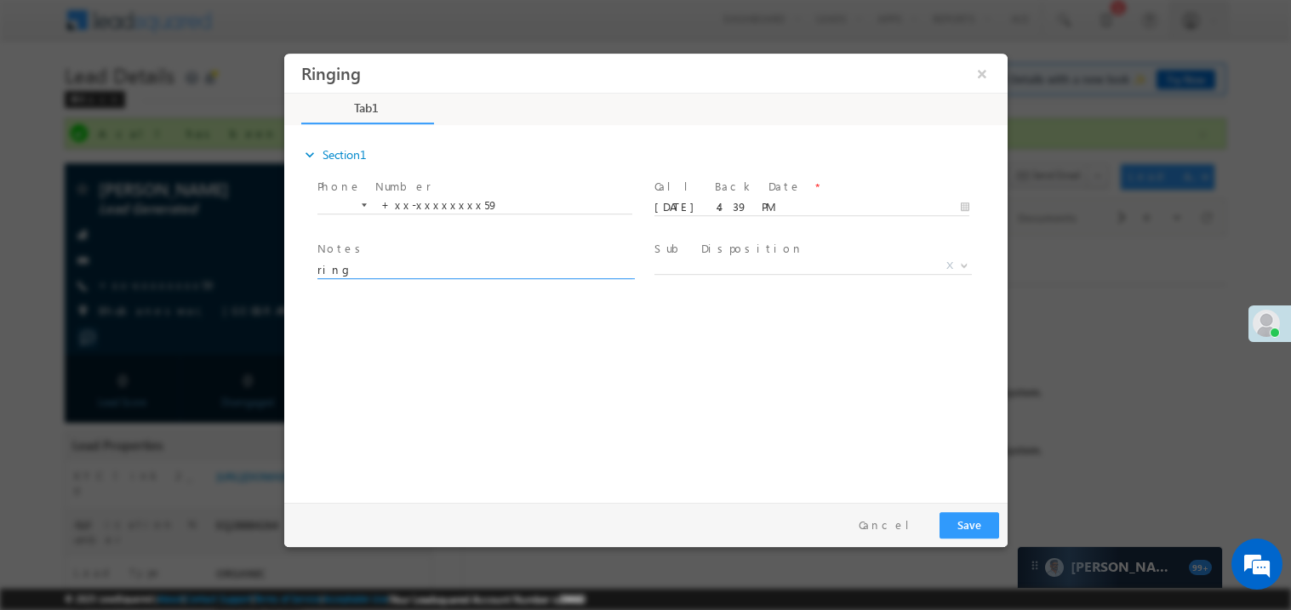
type textarea "ring"
click at [976, 518] on button "Save" at bounding box center [969, 525] width 60 height 26
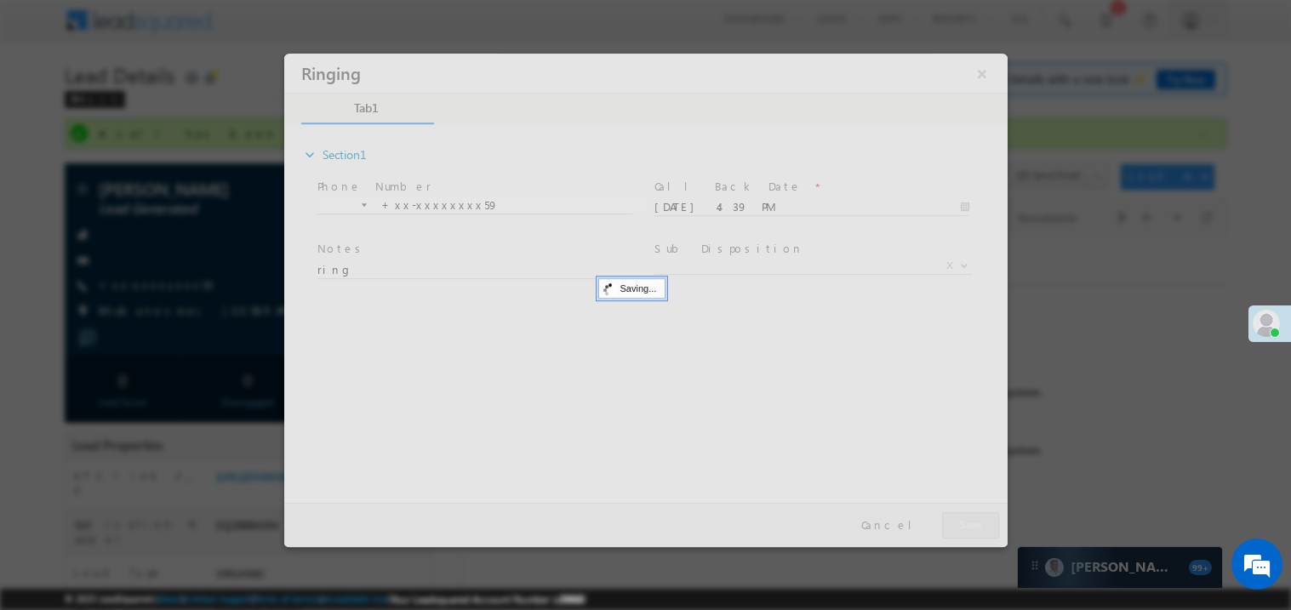
click at [976, 518] on div at bounding box center [645, 300] width 724 height 494
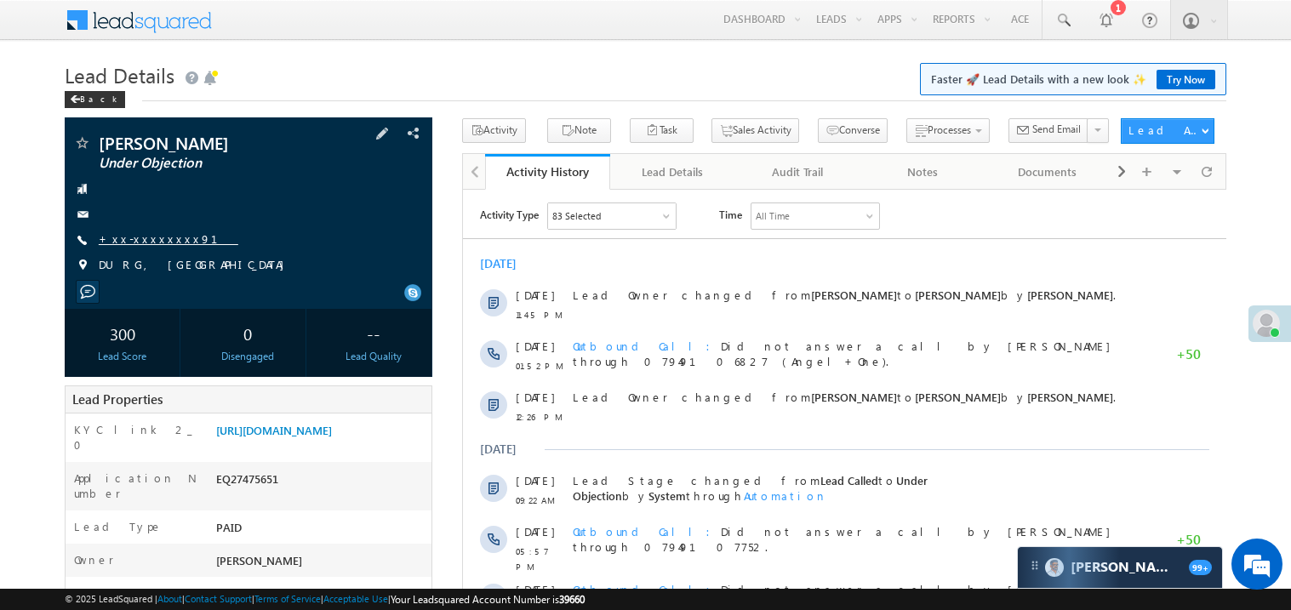
click at [152, 239] on link "+xx-xxxxxxxx91" at bounding box center [169, 239] width 140 height 14
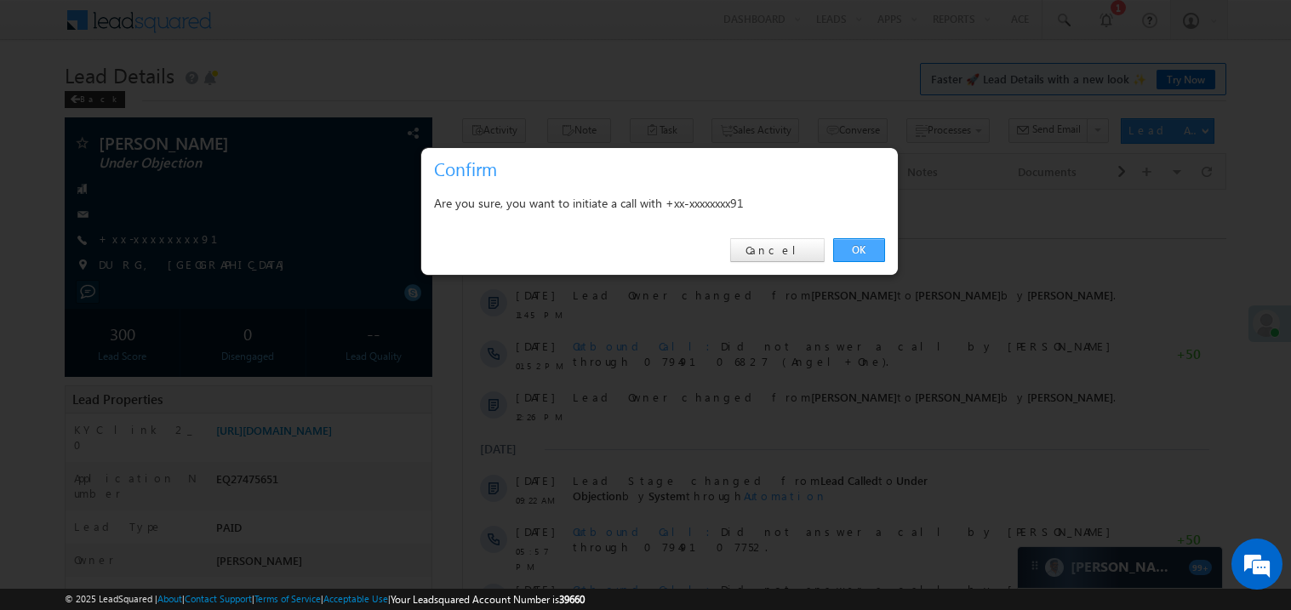
click at [862, 249] on link "OK" at bounding box center [859, 250] width 52 height 24
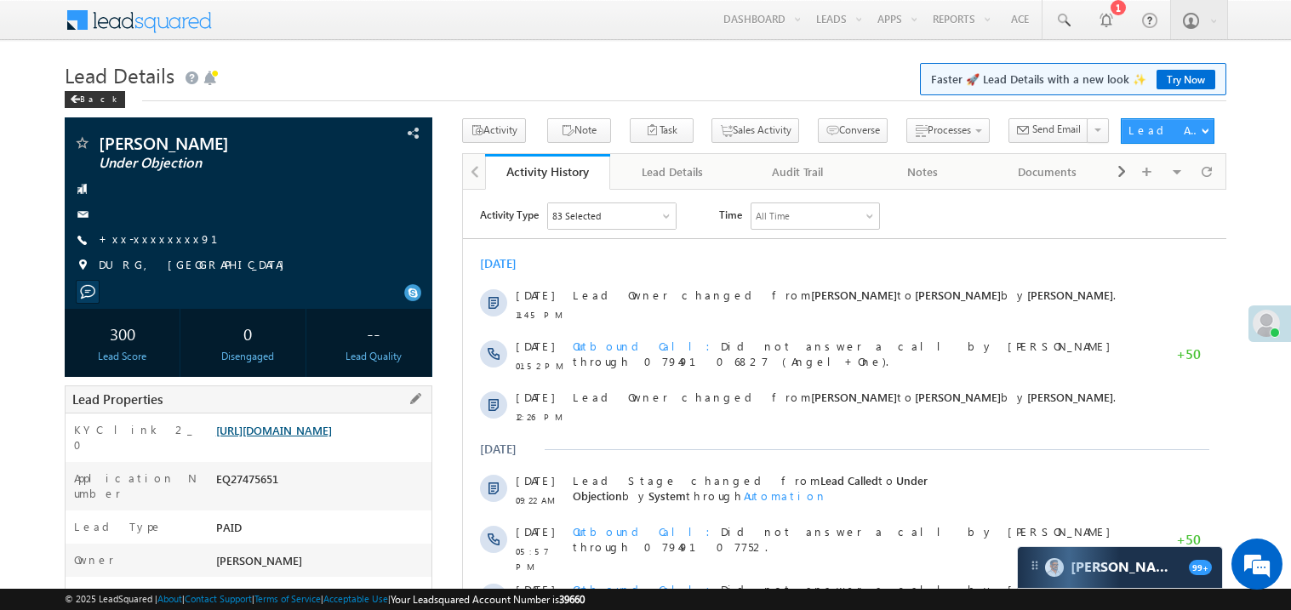
click at [332, 438] on link "https://angelbroking1-pk3em7sa.customui-test.leadsquared.com?leadId=732c5701-58…" at bounding box center [274, 430] width 116 height 14
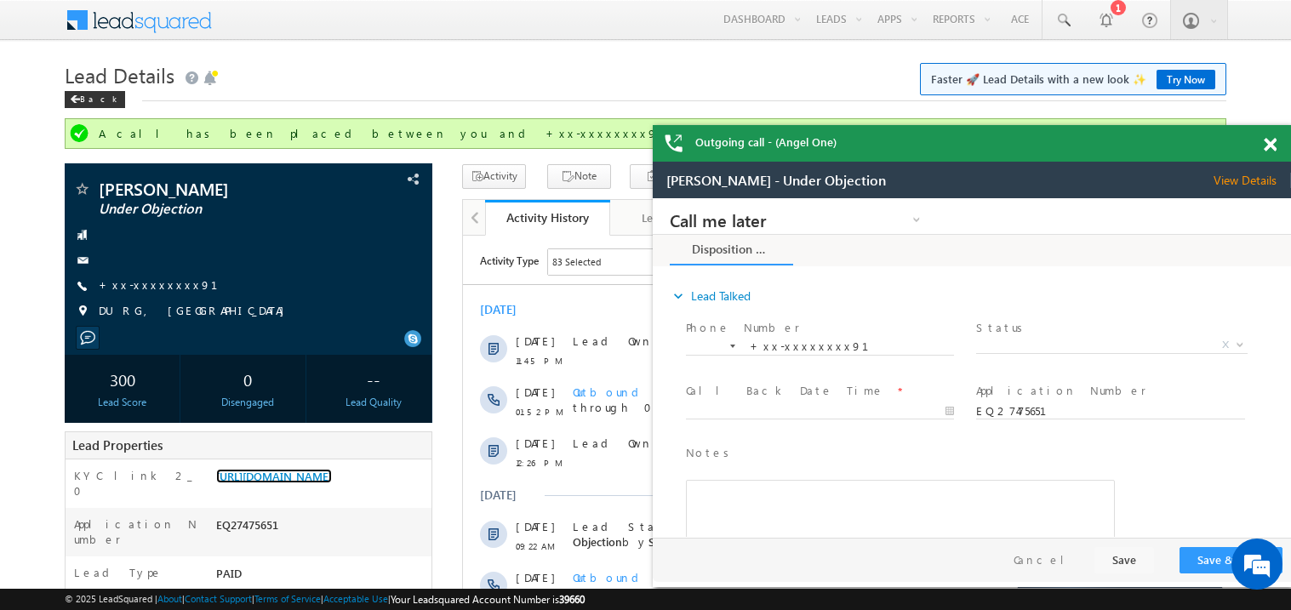
click at [1271, 140] on span at bounding box center [1270, 145] width 13 height 14
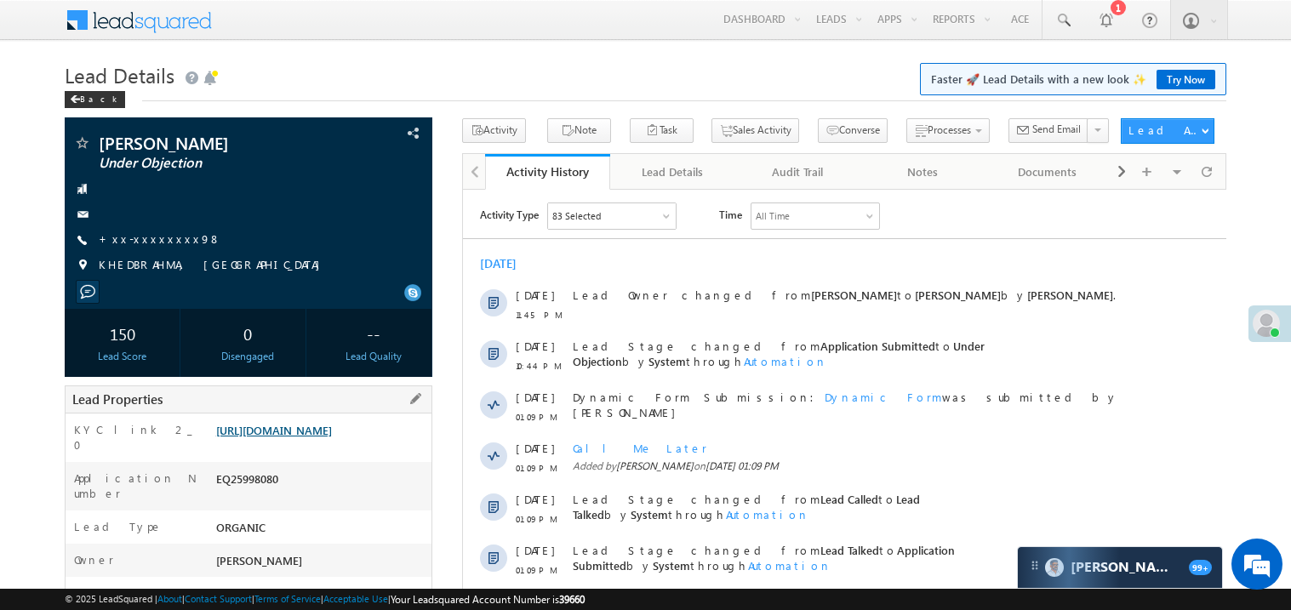
click at [332, 438] on link "[URL][DOMAIN_NAME]" at bounding box center [274, 430] width 116 height 14
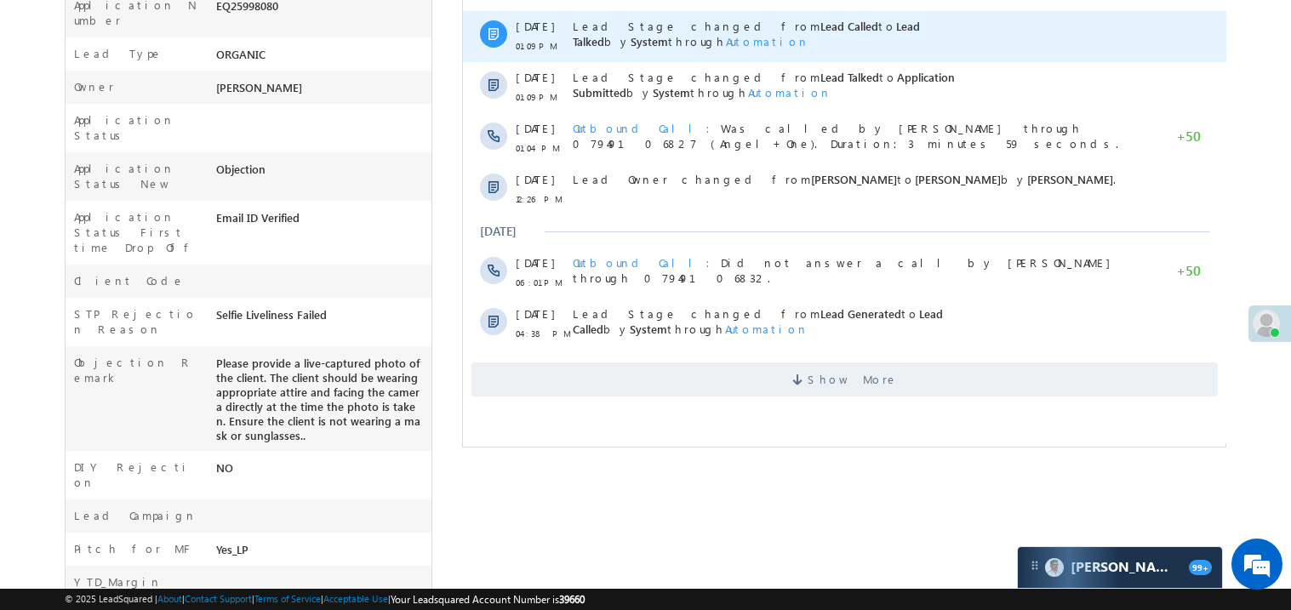
scroll to position [476, 0]
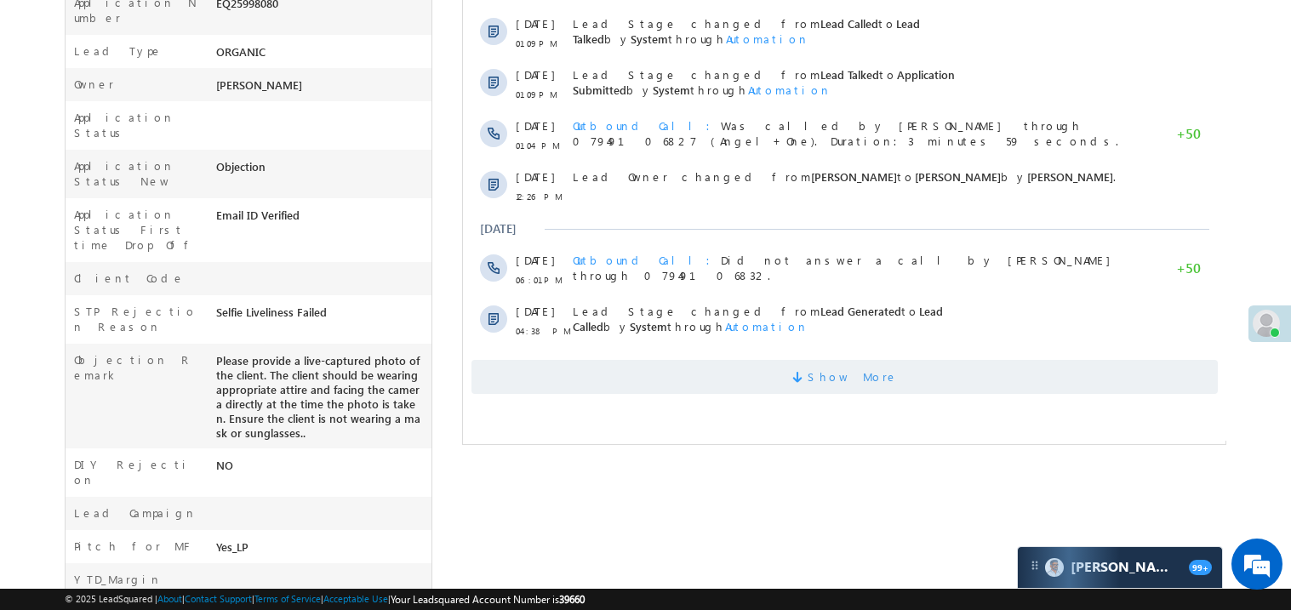
click at [716, 360] on span "Show More" at bounding box center [844, 377] width 747 height 34
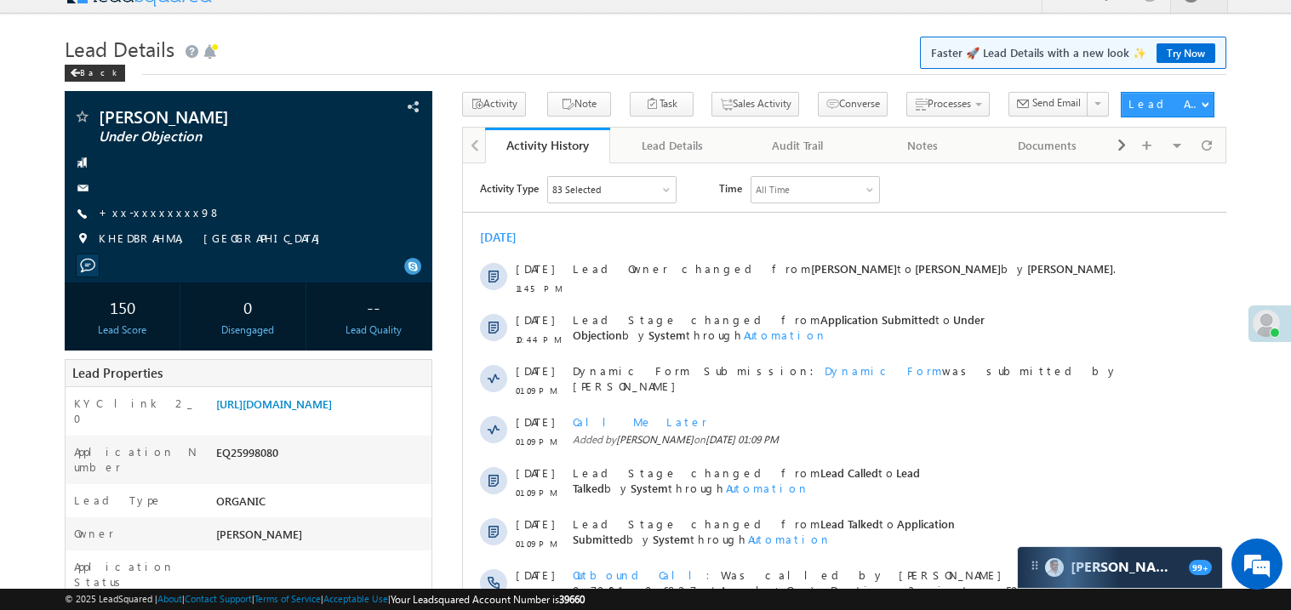
scroll to position [0, 0]
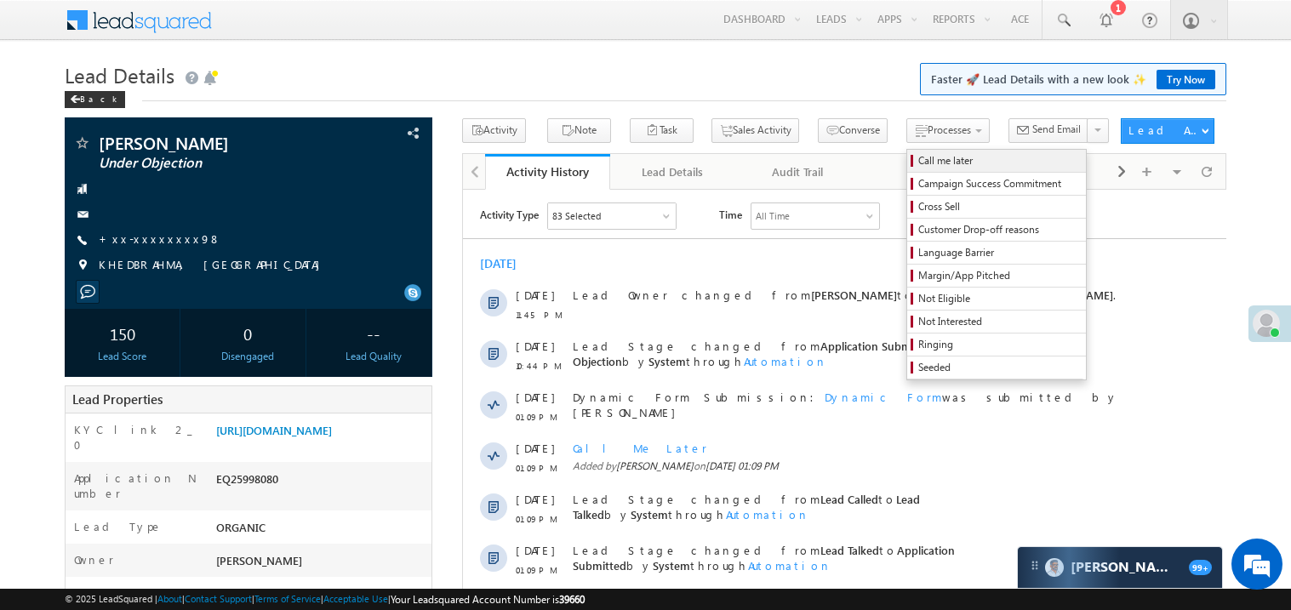
click at [919, 159] on span "Call me later" at bounding box center [1000, 160] width 162 height 15
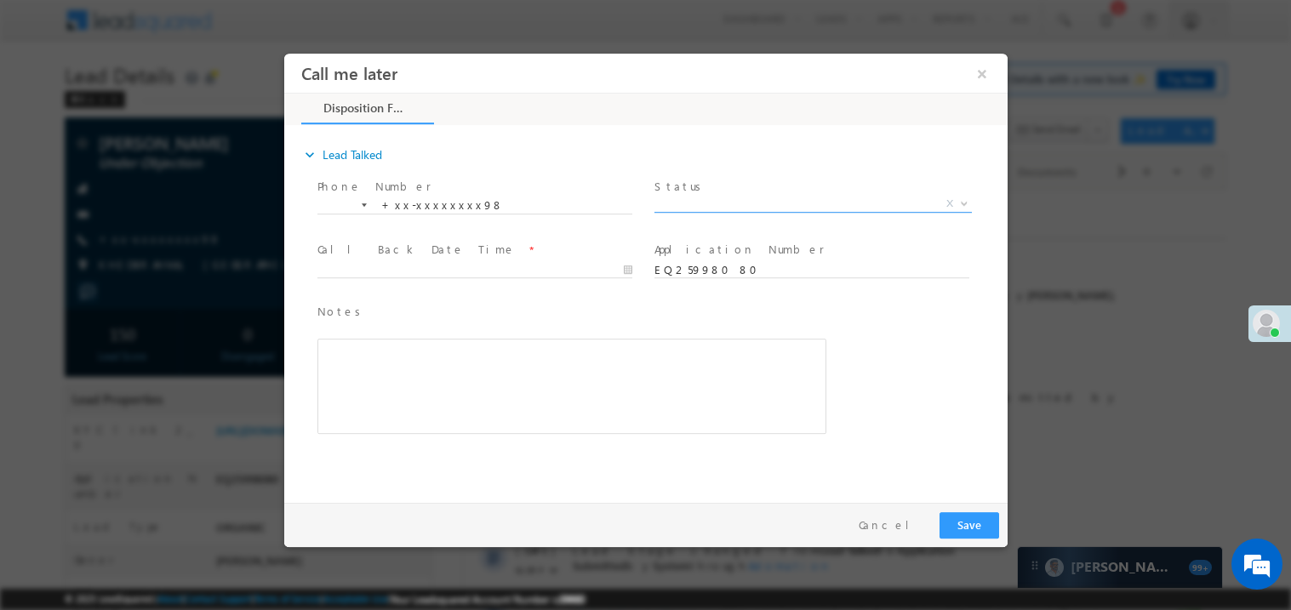
click at [704, 202] on span "X" at bounding box center [813, 203] width 318 height 17
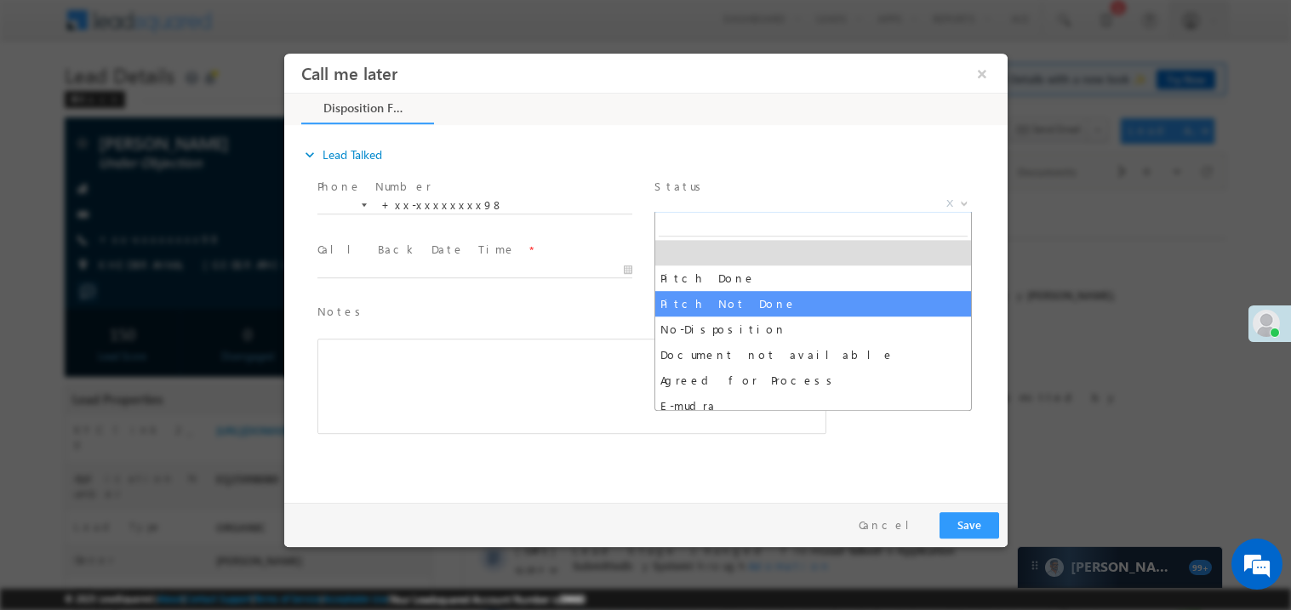
select select "Pitch Not Done"
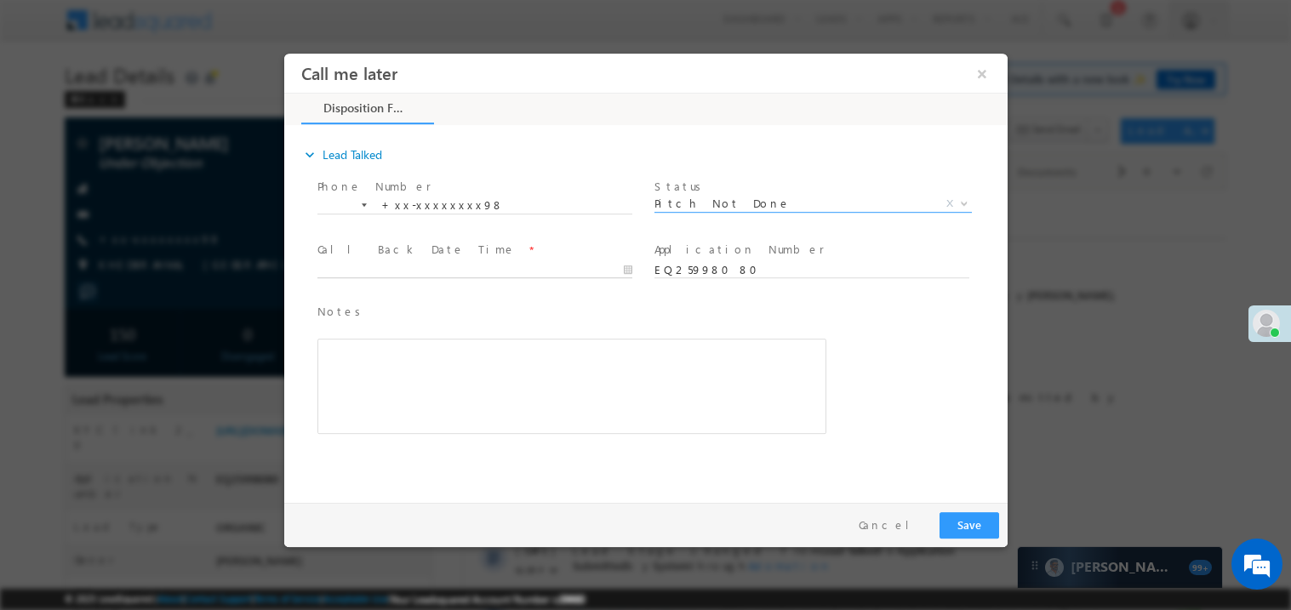
click at [432, 275] on body "Call me later ×" at bounding box center [645, 274] width 724 height 442
type input "09/13/25 4:58 PM"
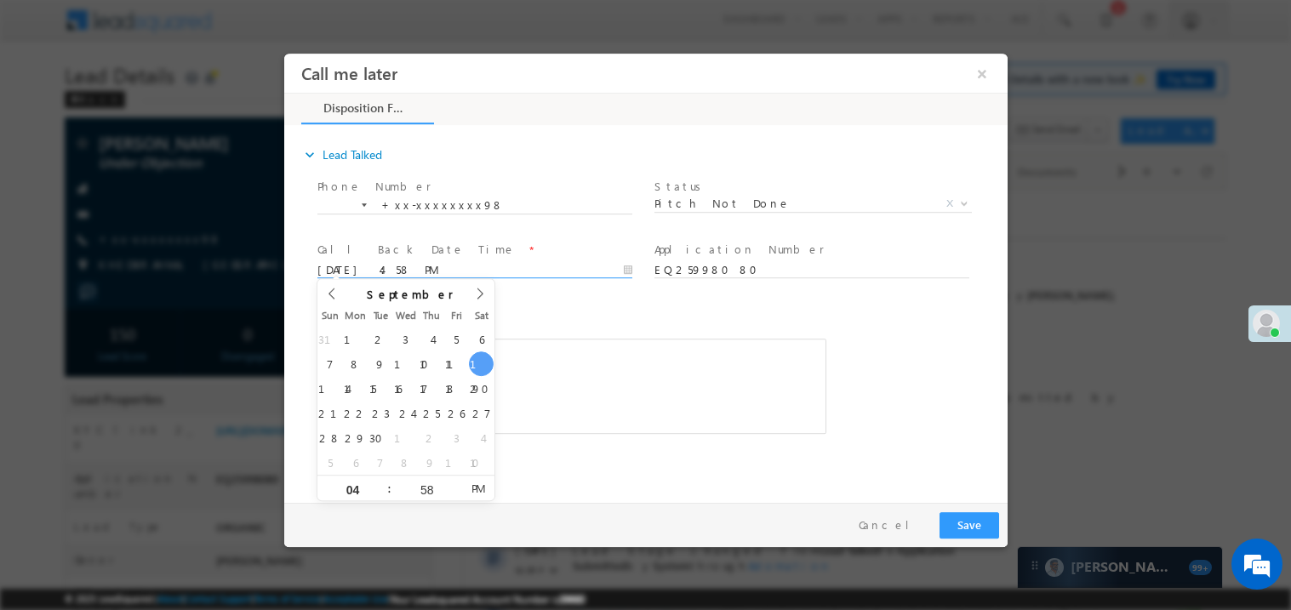
click at [581, 308] on span "Notes *" at bounding box center [559, 311] width 484 height 19
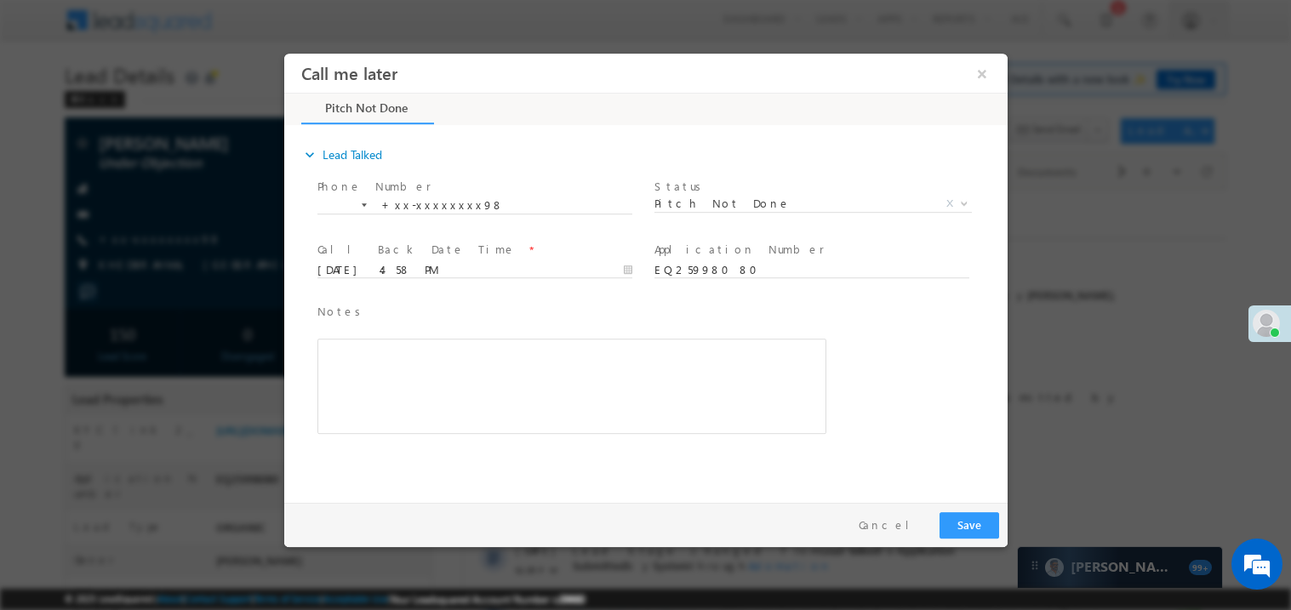
click at [595, 365] on div "Rich Text Editor, 40788eee-0fb2-11ec-a811-0adc8a9d82c2__tab1__section1__Notes__…" at bounding box center [571, 385] width 509 height 95
click at [959, 531] on button "Save" at bounding box center [969, 525] width 60 height 26
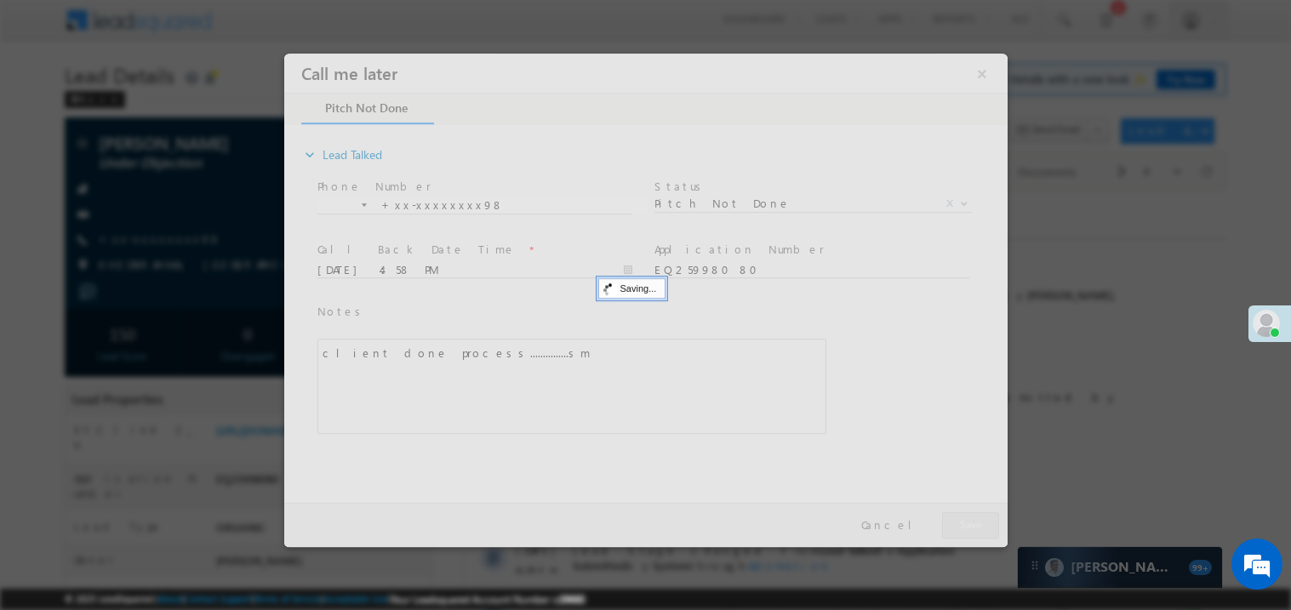
click at [959, 531] on div at bounding box center [645, 300] width 724 height 494
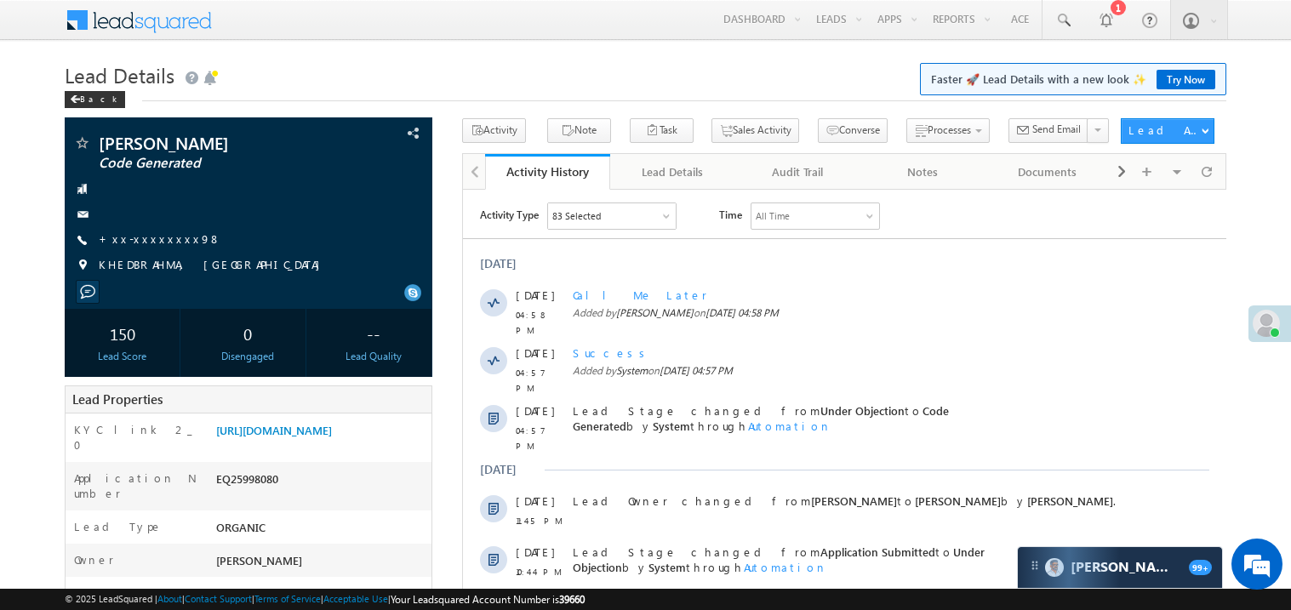
click at [162, 246] on link "+xx-xxxxxxxx98" at bounding box center [160, 239] width 123 height 14
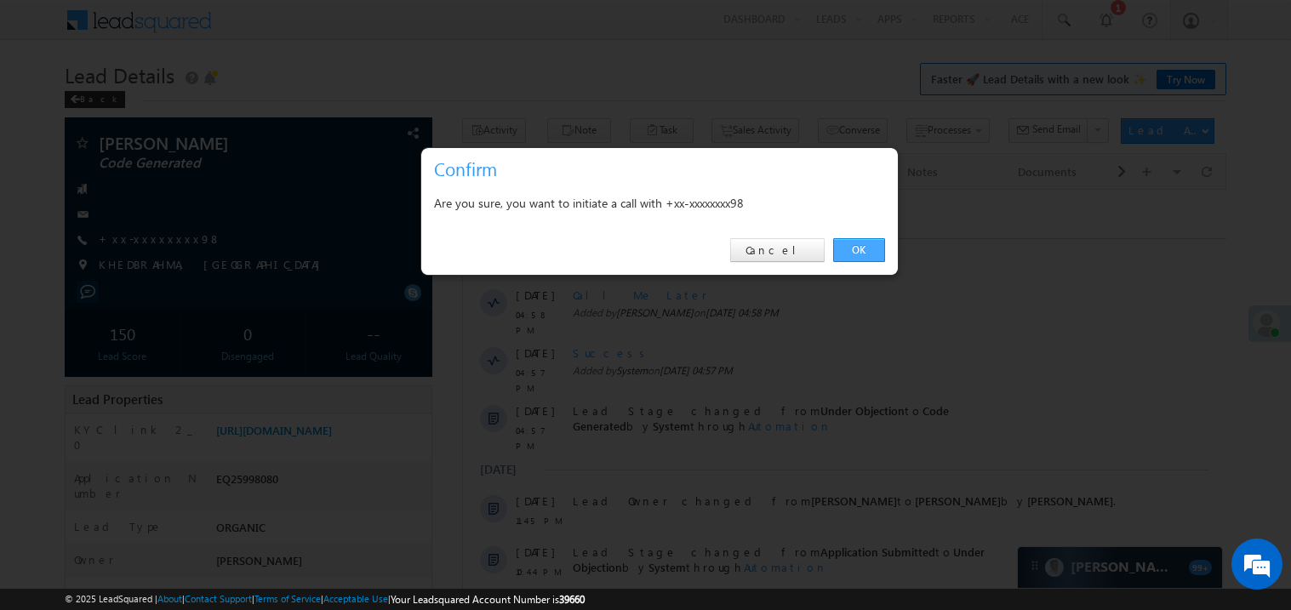
click at [859, 249] on link "OK" at bounding box center [859, 250] width 52 height 24
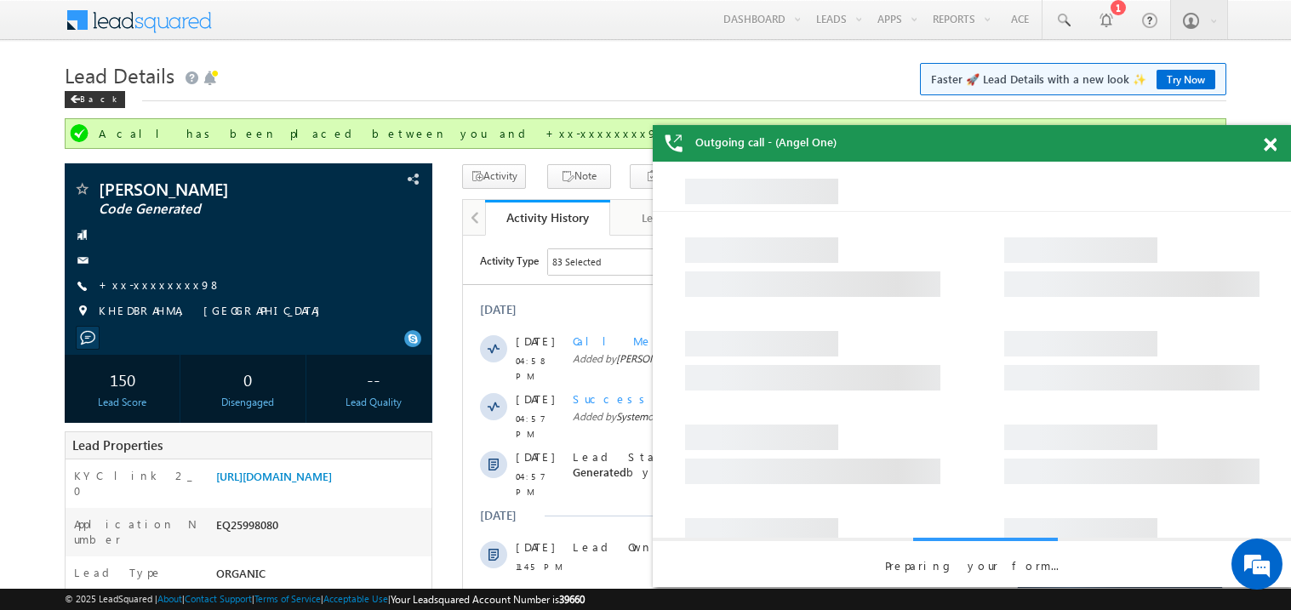
click at [1272, 142] on span at bounding box center [1270, 145] width 13 height 14
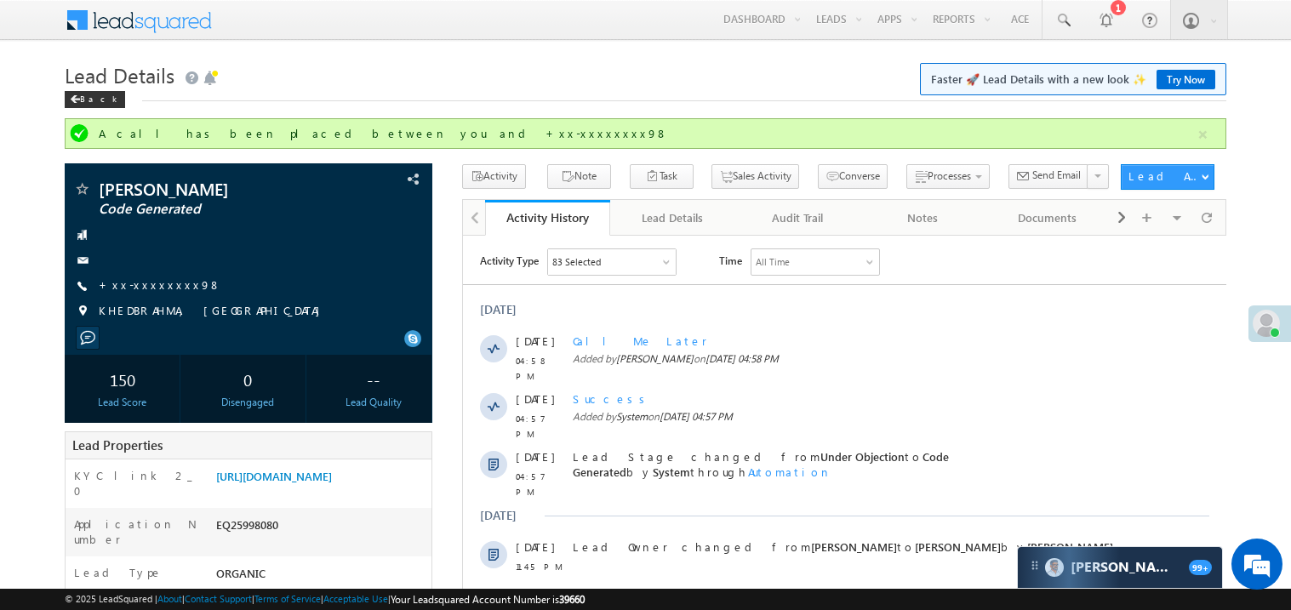
click at [604, 96] on div "Back" at bounding box center [646, 95] width 1162 height 11
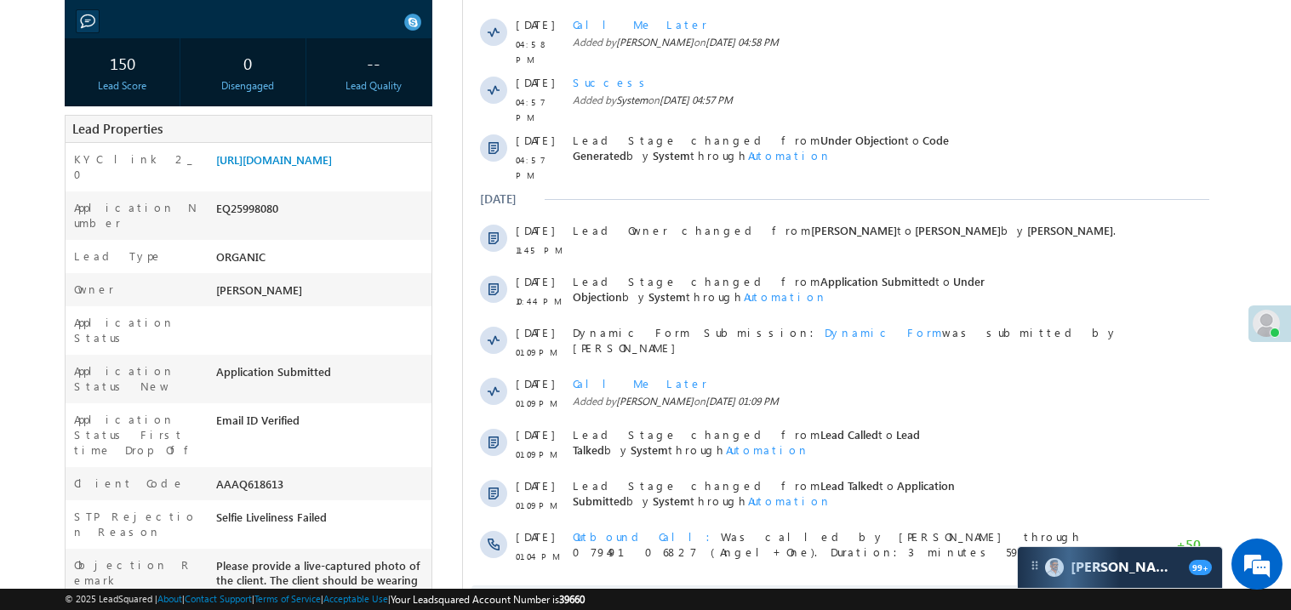
scroll to position [340, 0]
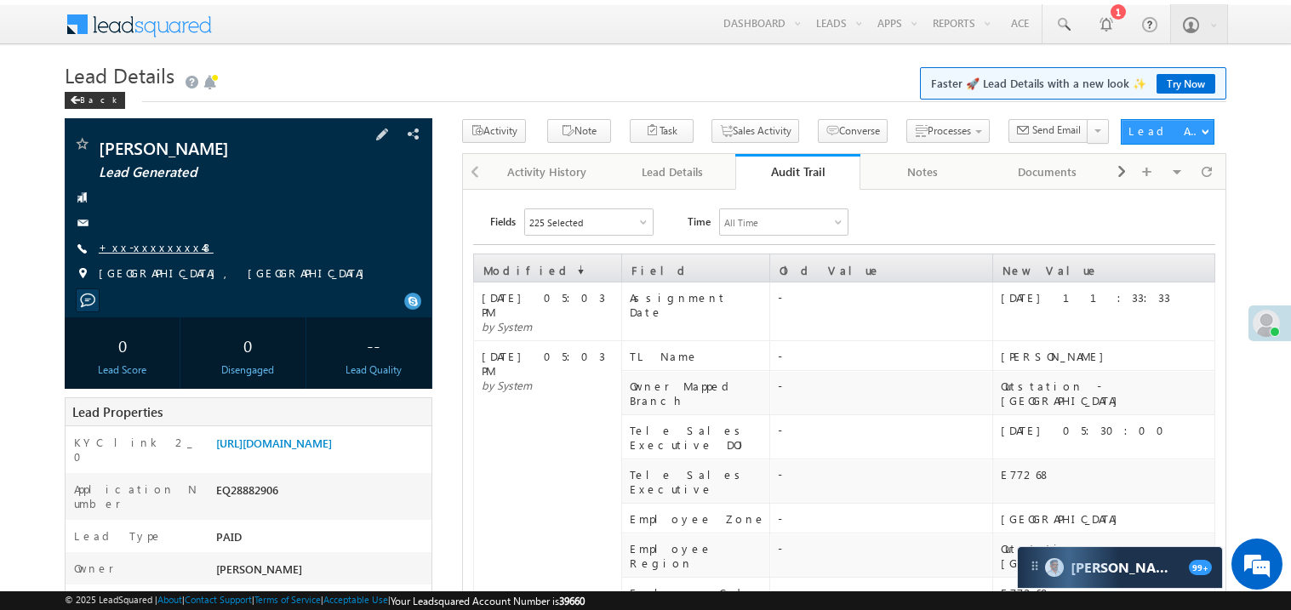
click at [153, 251] on link "+xx-xxxxxxxx48" at bounding box center [156, 247] width 115 height 14
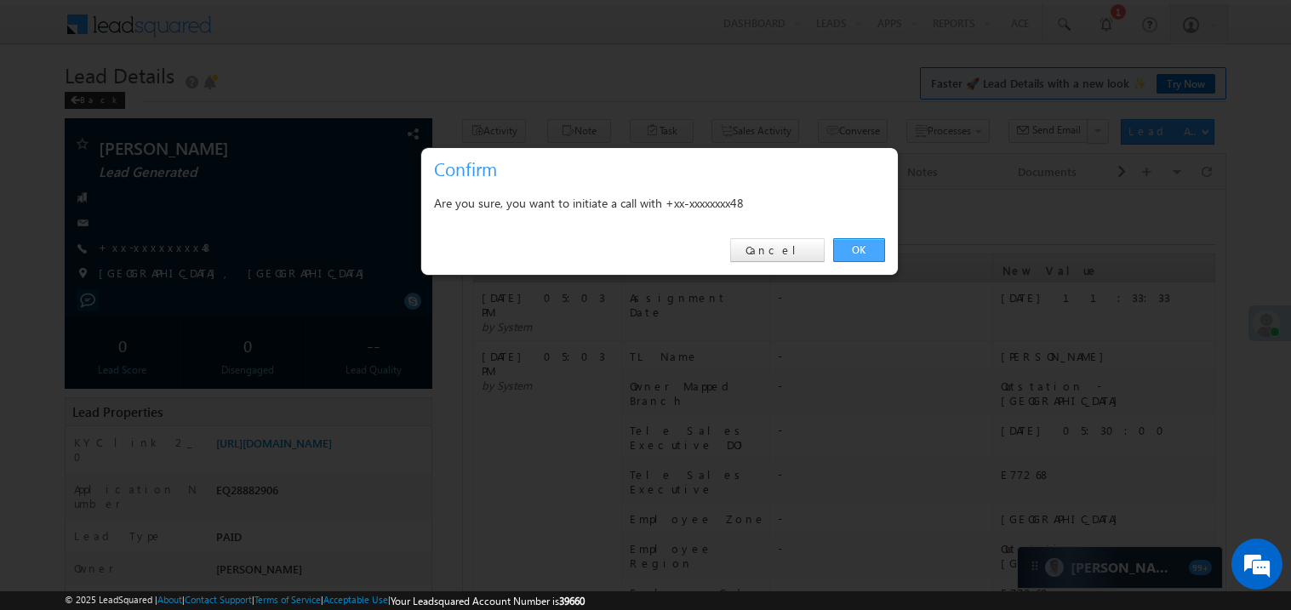
click at [859, 245] on link "OK" at bounding box center [859, 250] width 52 height 24
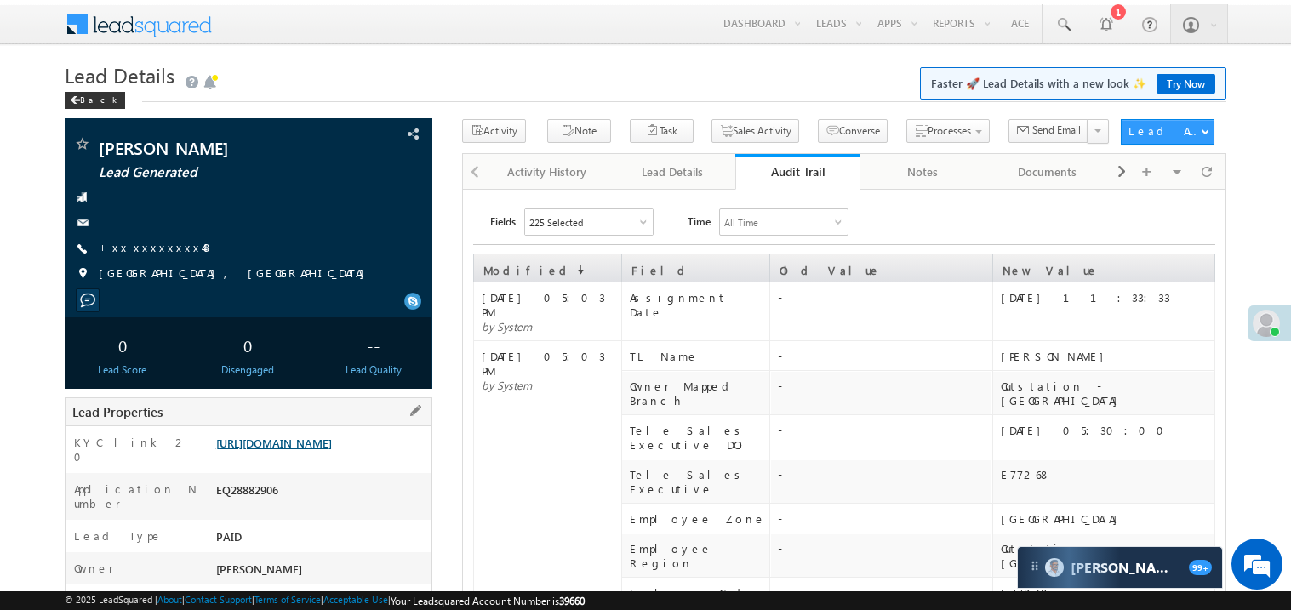
click at [266, 450] on link "https://angelbroking1-pk3em7sa.customui-test.leadsquared.com?leadId=c1e2102e-1f…" at bounding box center [274, 443] width 116 height 14
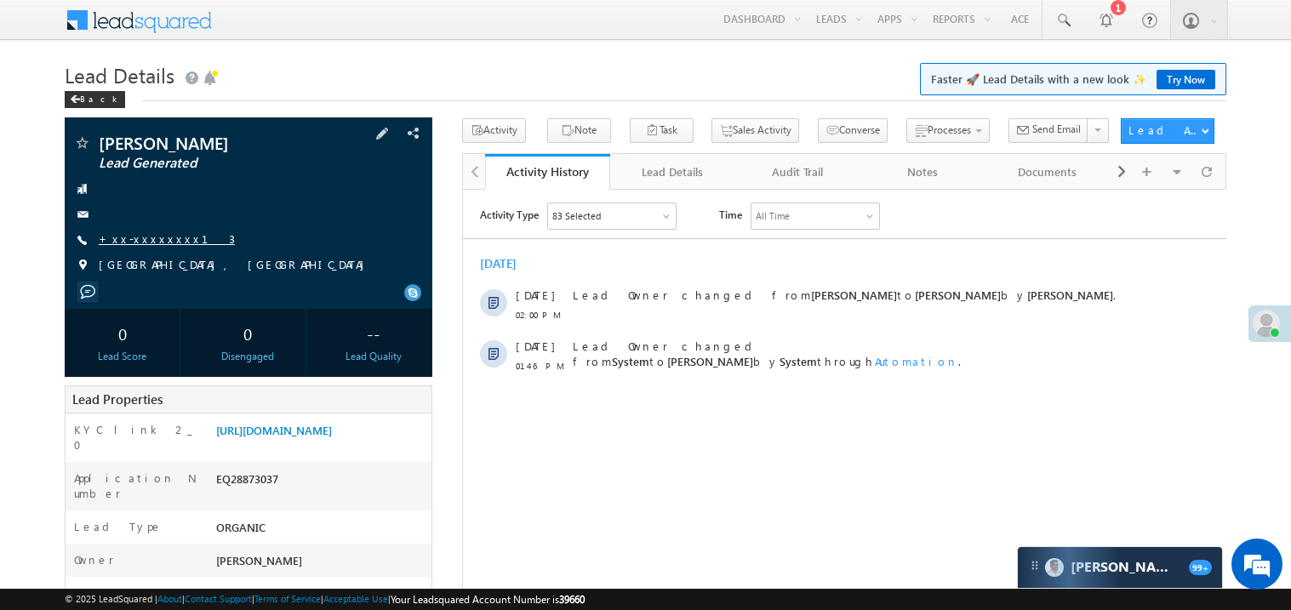
click at [147, 238] on link "+xx-xxxxxxxx13" at bounding box center [167, 239] width 136 height 14
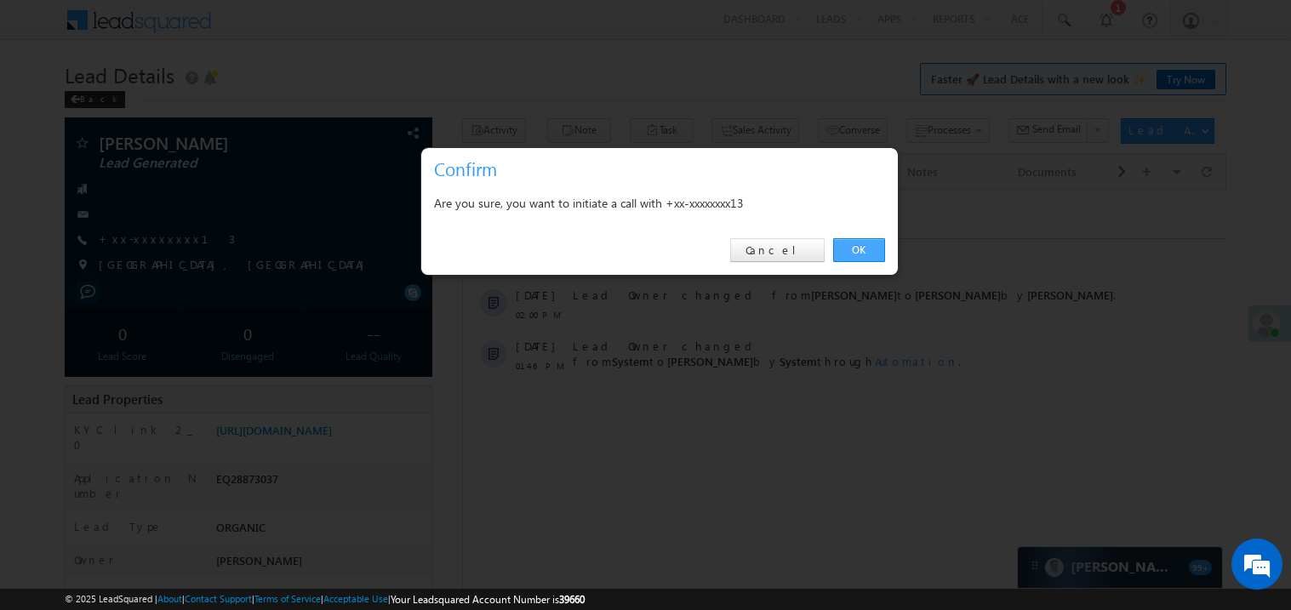
click at [854, 248] on link "OK" at bounding box center [859, 250] width 52 height 24
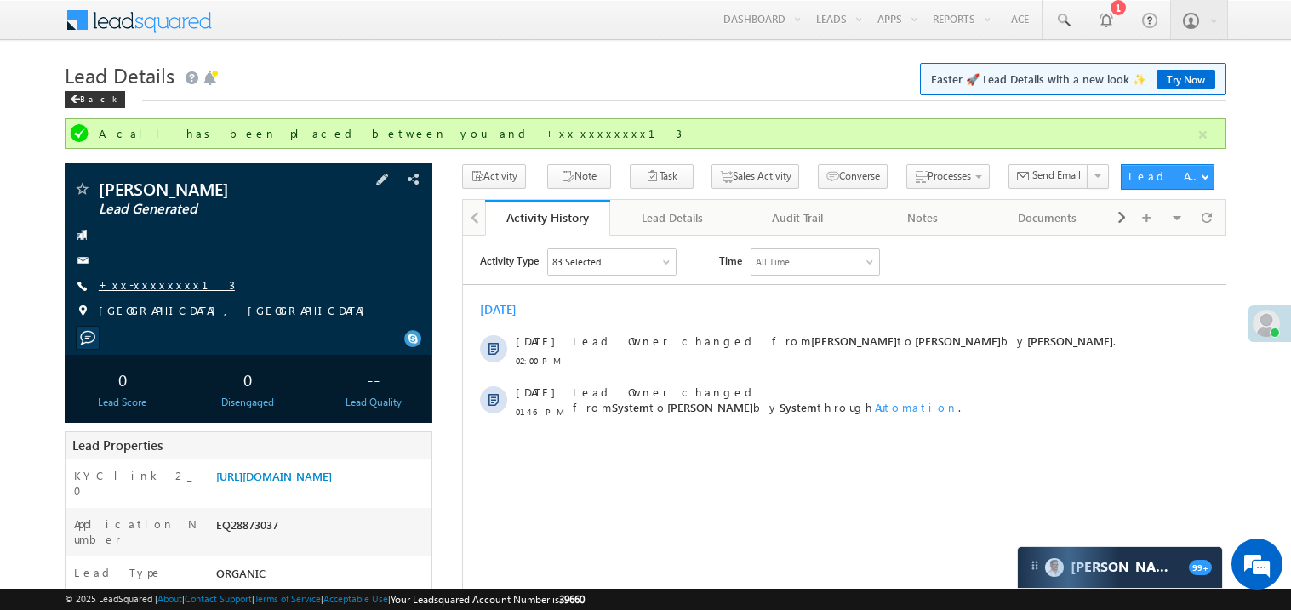
click at [140, 288] on link "+xx-xxxxxxxx13" at bounding box center [167, 285] width 136 height 14
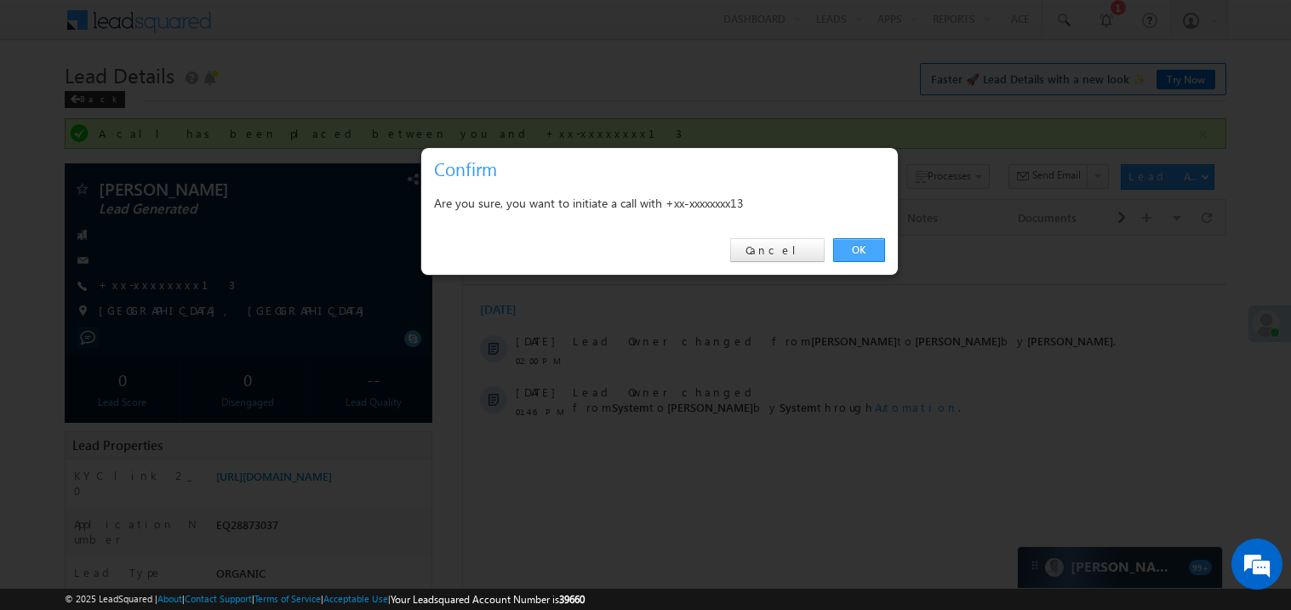
click at [850, 249] on link "OK" at bounding box center [859, 250] width 52 height 24
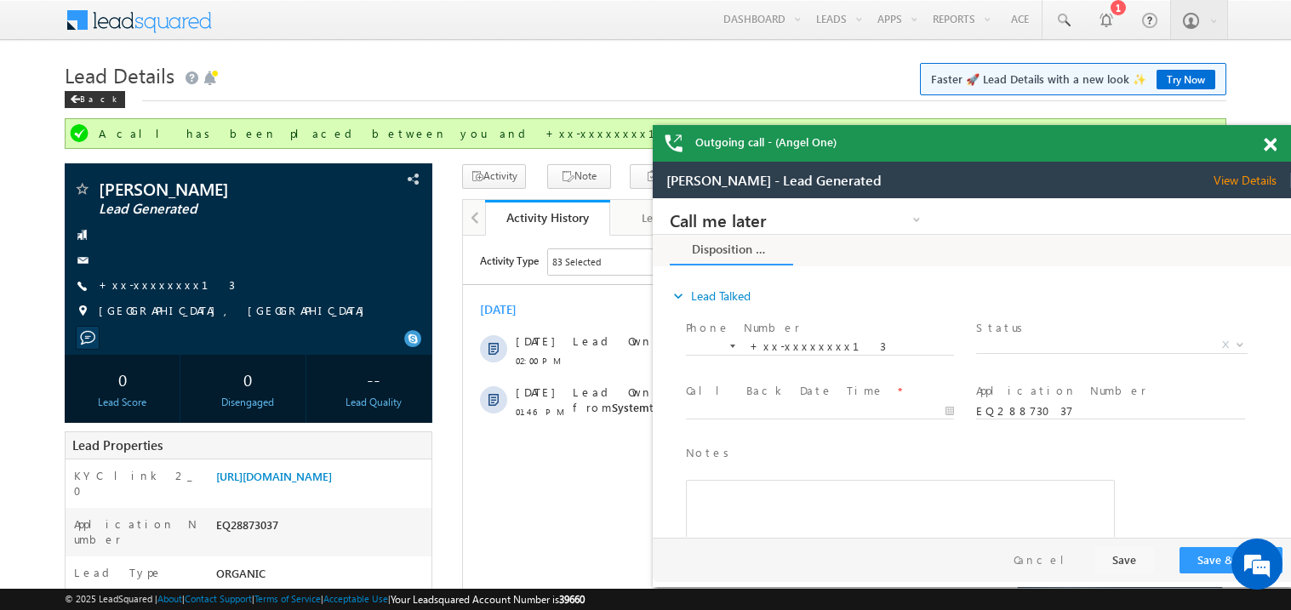
click at [1271, 148] on span at bounding box center [1270, 145] width 13 height 14
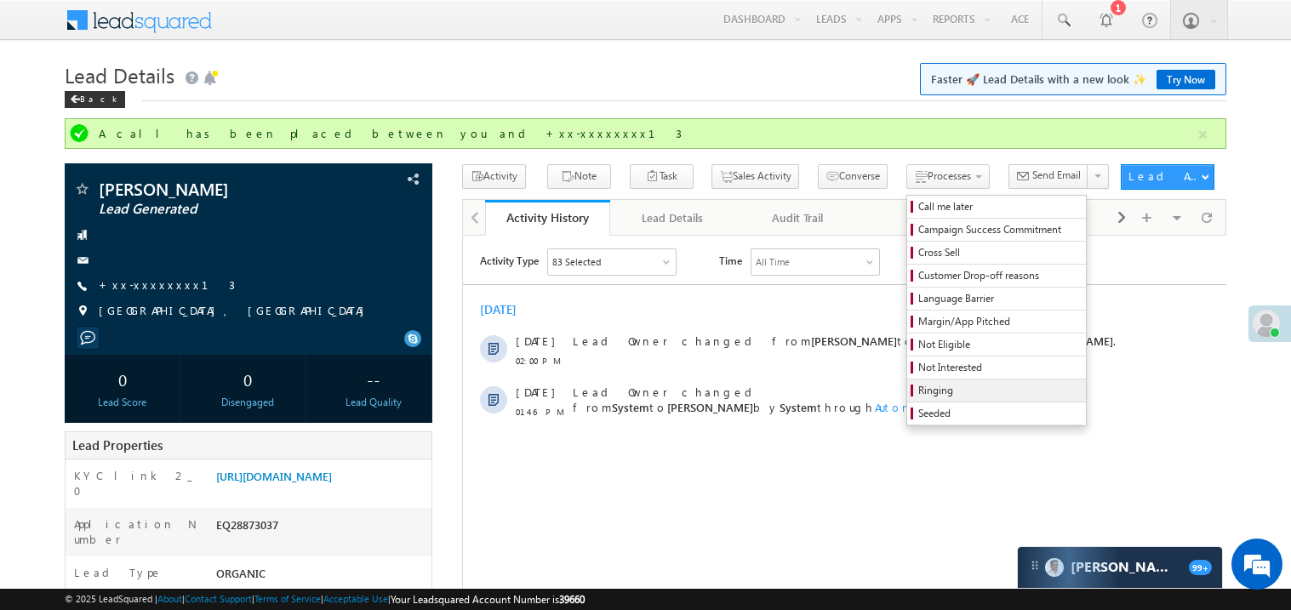
click at [930, 398] on span "Ringing" at bounding box center [1000, 390] width 162 height 15
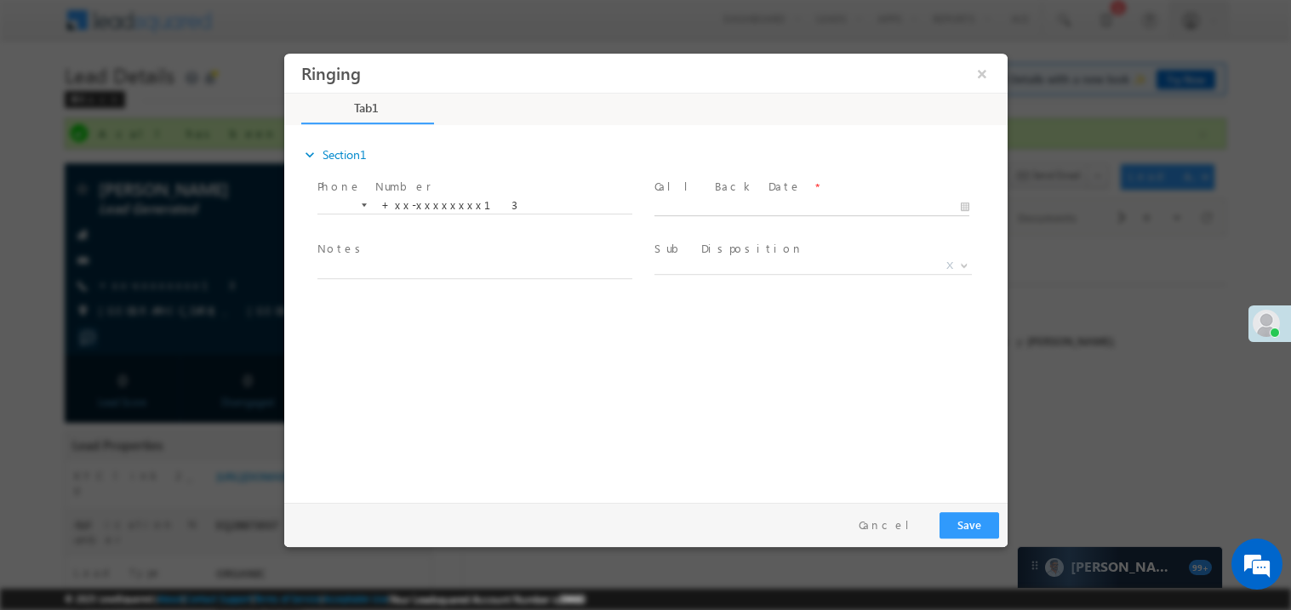
click at [695, 202] on body "Ringing ×" at bounding box center [645, 274] width 724 height 442
type input "09/13/25 5:20 PM"
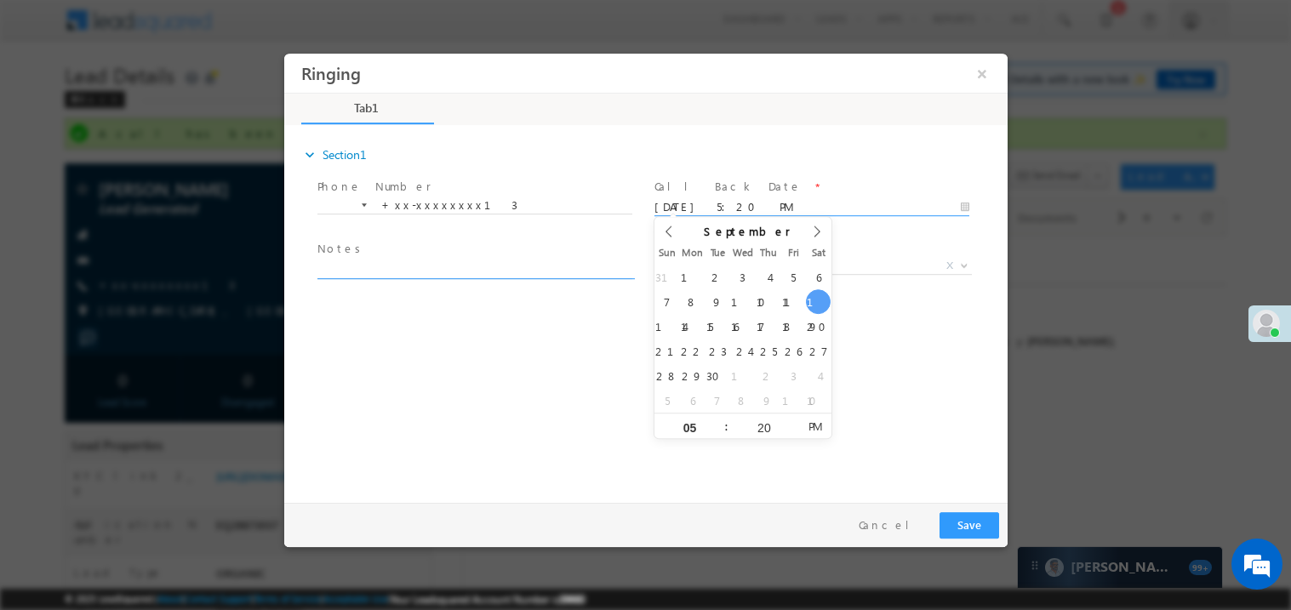
click at [426, 265] on textarea at bounding box center [474, 269] width 315 height 20
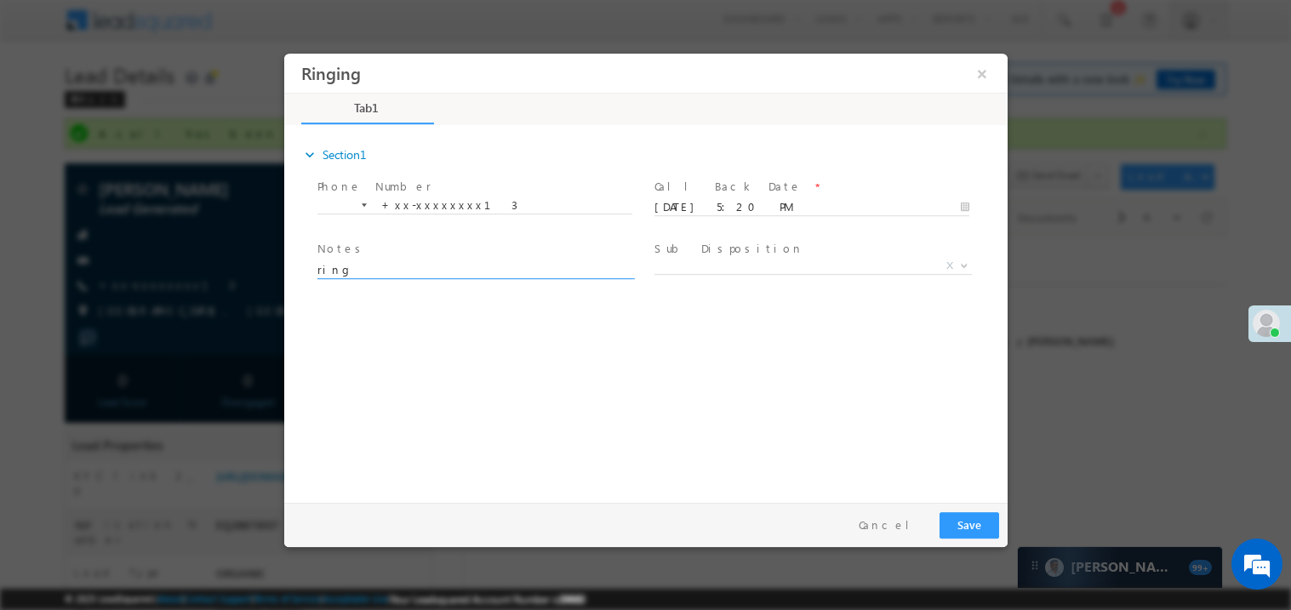
type textarea "ring"
click at [976, 527] on button "Save" at bounding box center [969, 525] width 60 height 26
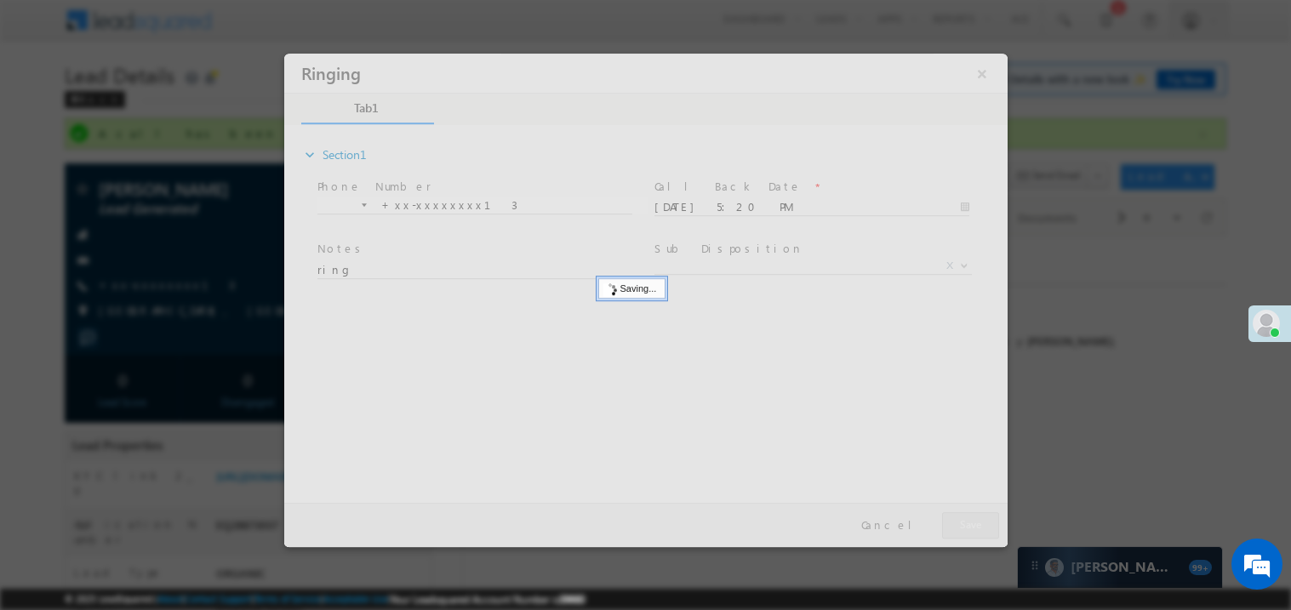
click at [976, 527] on div at bounding box center [645, 300] width 724 height 494
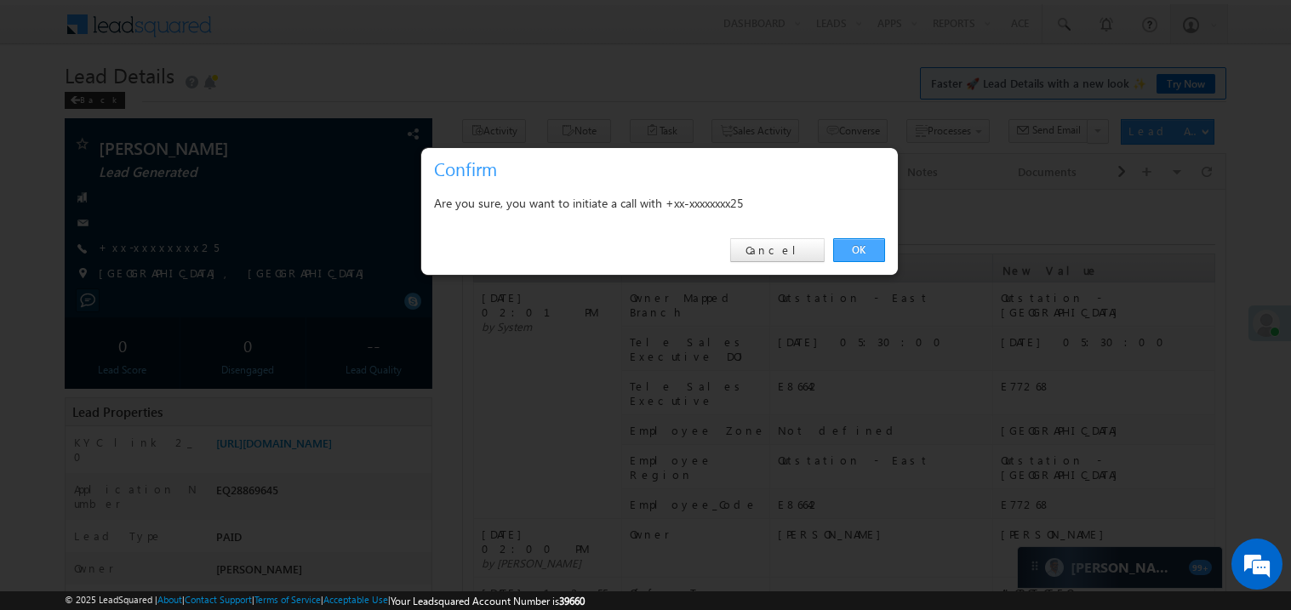
click at [862, 249] on link "OK" at bounding box center [859, 250] width 52 height 24
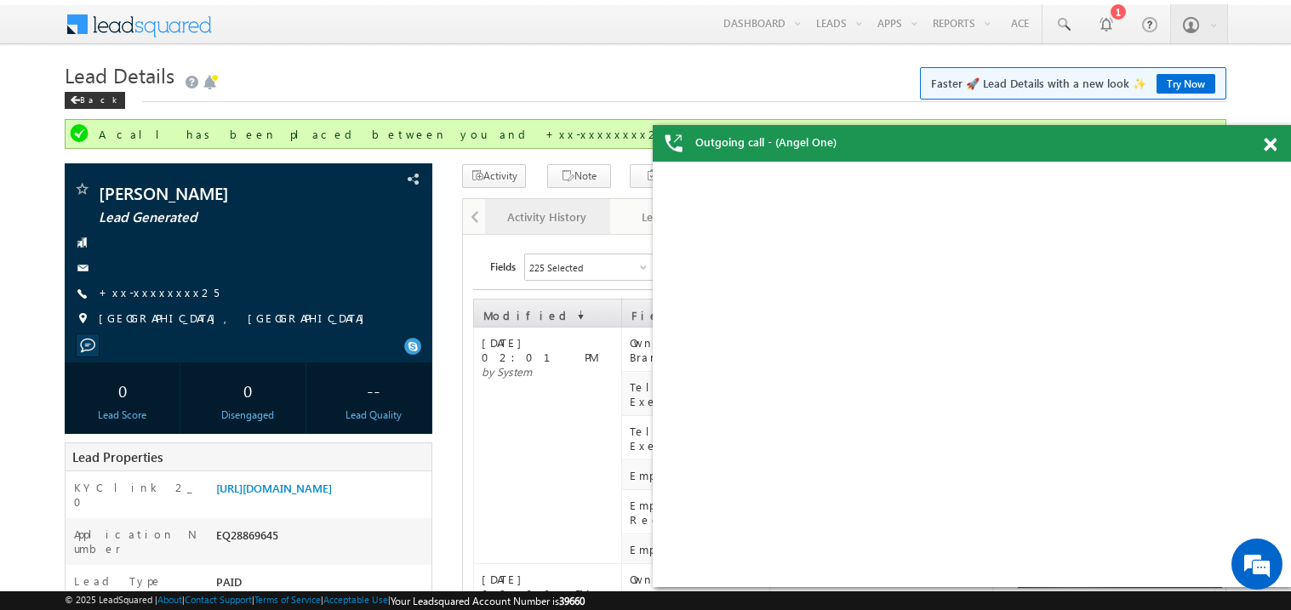
click at [562, 220] on div "Activity History" at bounding box center [547, 217] width 96 height 20
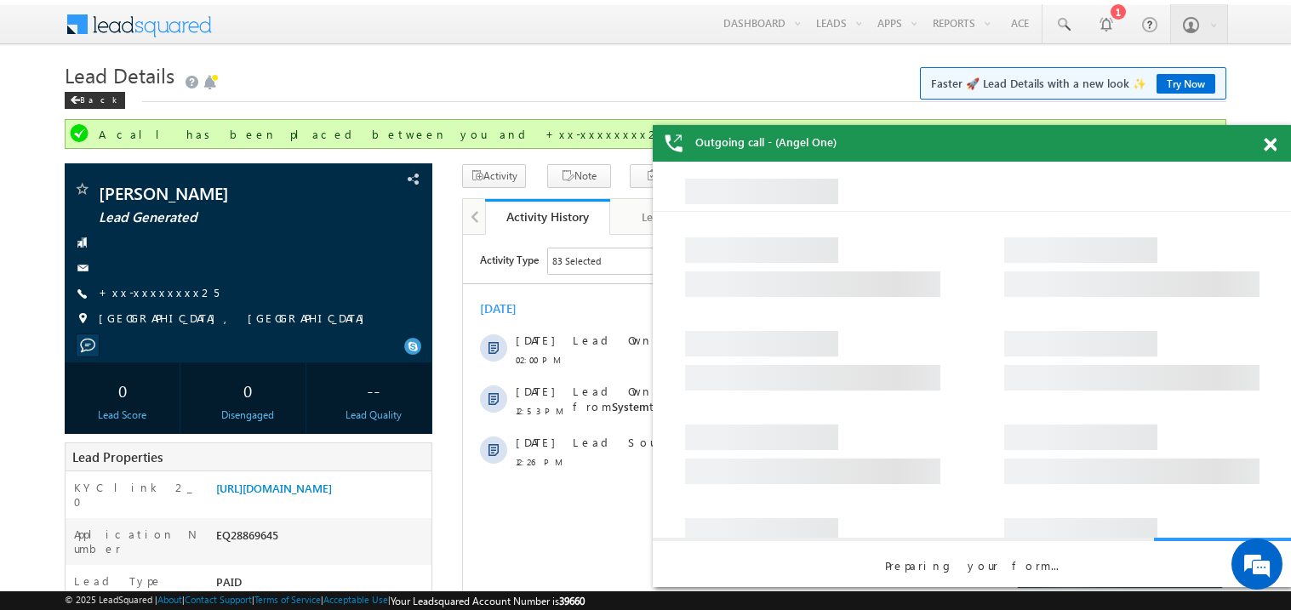
click at [1268, 146] on span at bounding box center [1270, 145] width 13 height 14
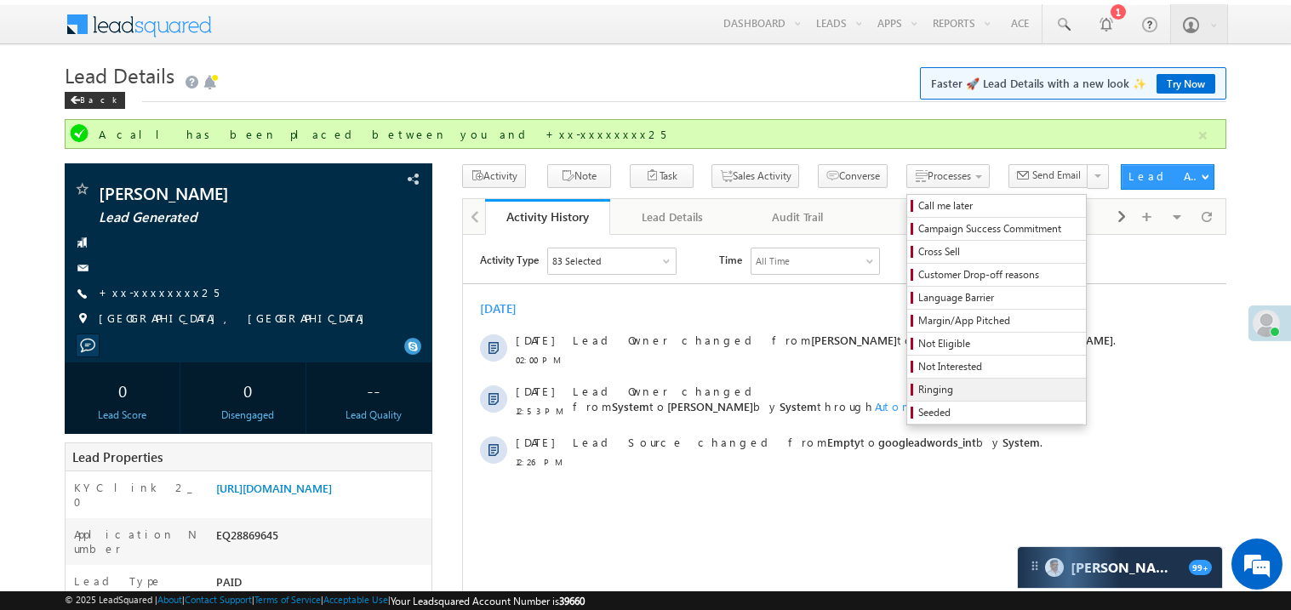
click at [919, 388] on span "Ringing" at bounding box center [1000, 389] width 162 height 15
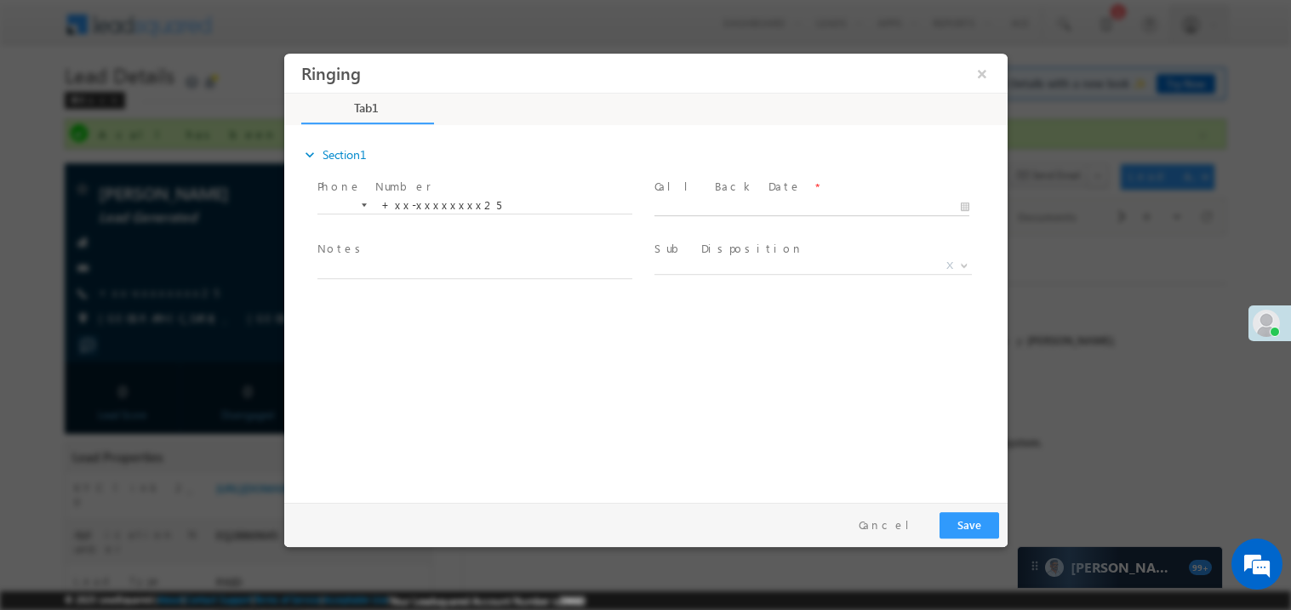
click at [699, 207] on body "Ringing ×" at bounding box center [645, 274] width 724 height 442
type input "[DATE] 5:21 PM"
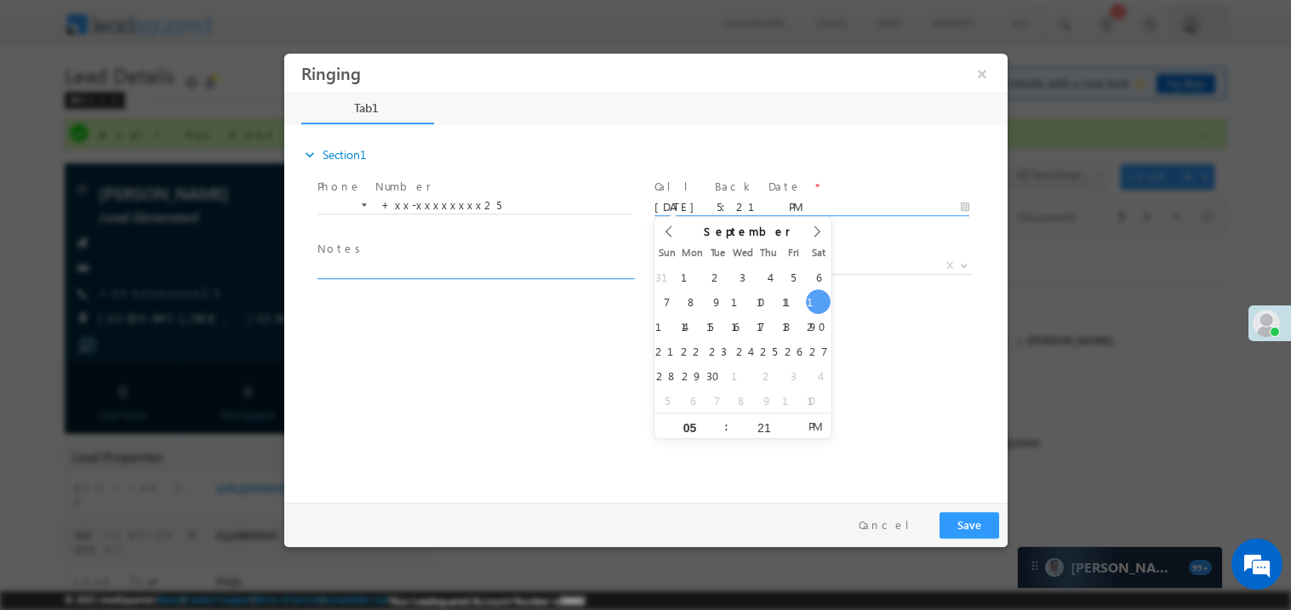
click at [484, 266] on textarea at bounding box center [474, 269] width 315 height 20
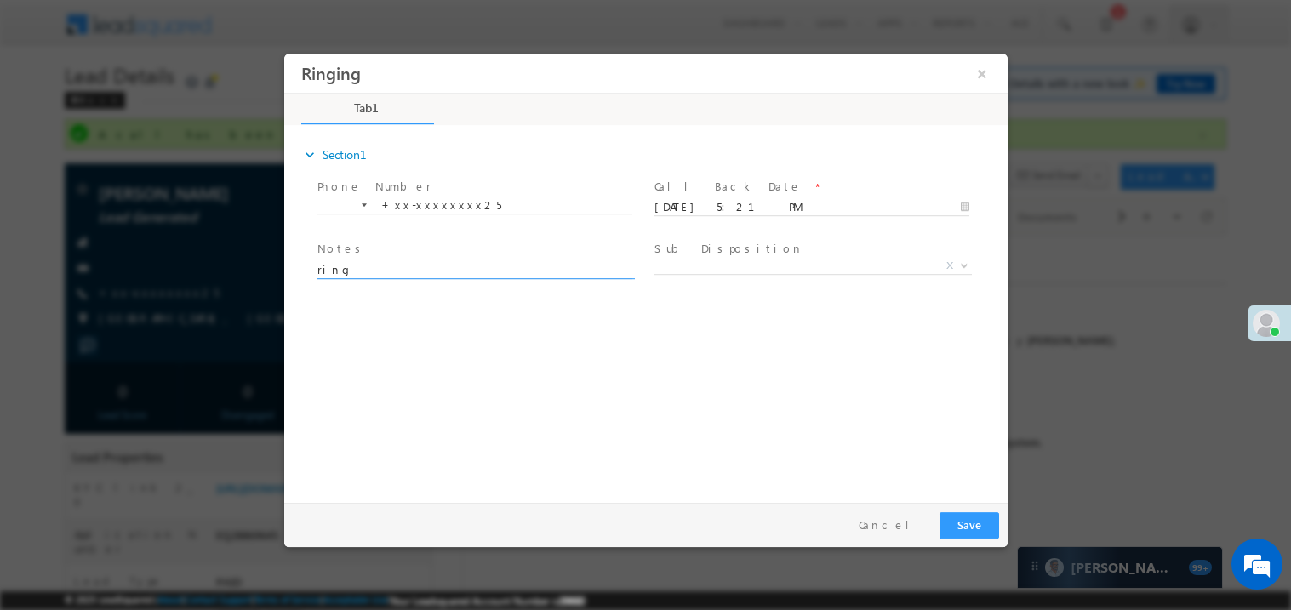
type textarea "ring"
click at [967, 525] on button "Save" at bounding box center [969, 525] width 60 height 26
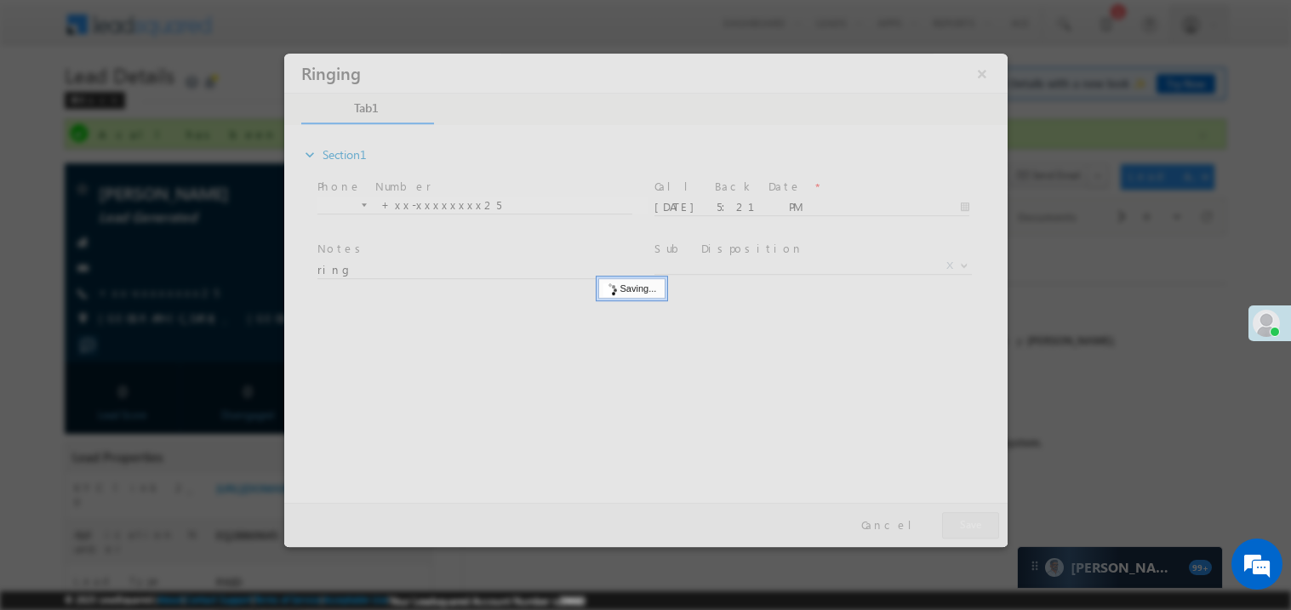
click at [967, 525] on div at bounding box center [645, 300] width 724 height 494
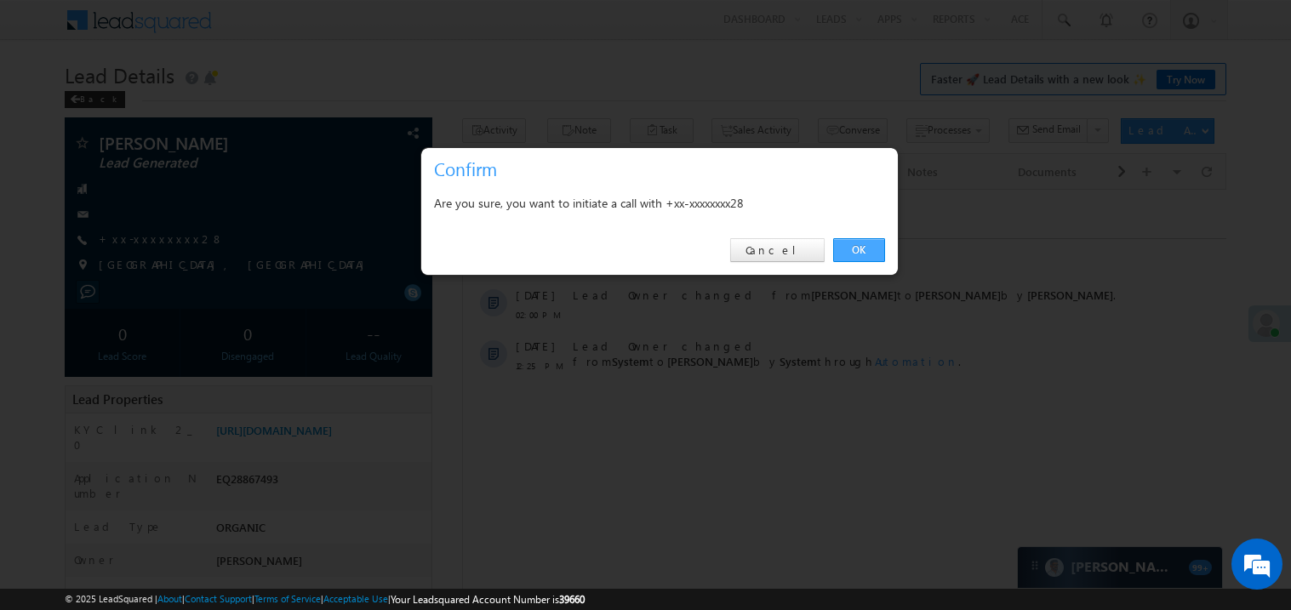
click at [851, 245] on link "OK" at bounding box center [859, 250] width 52 height 24
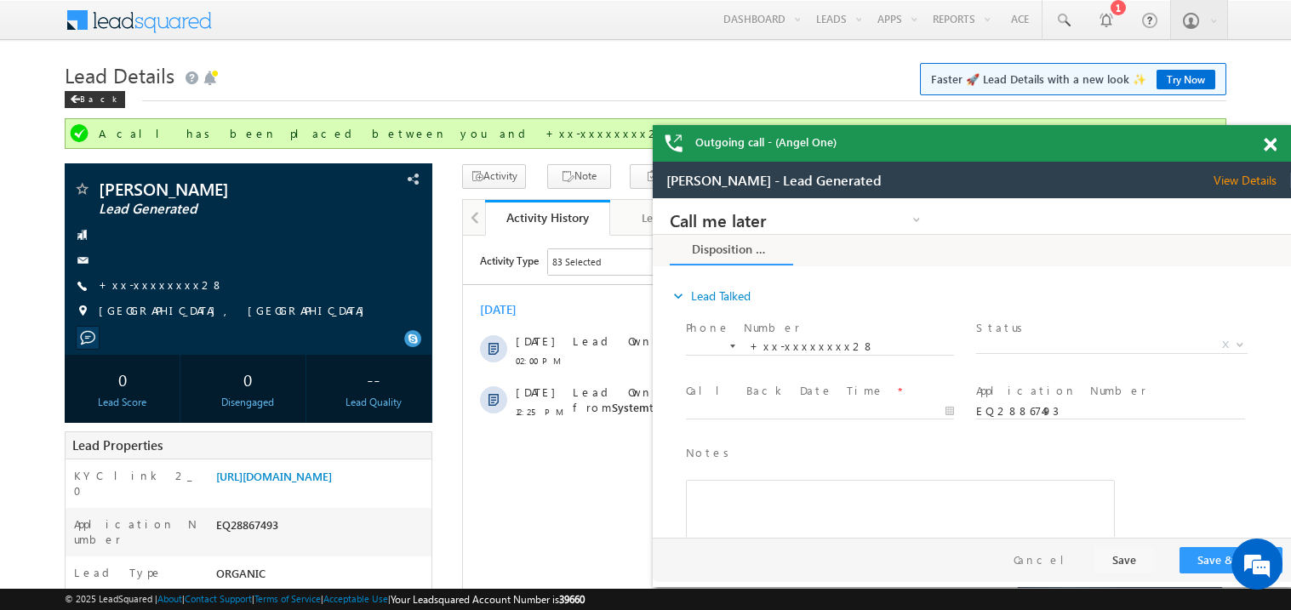
click at [1272, 149] on span at bounding box center [1270, 145] width 13 height 14
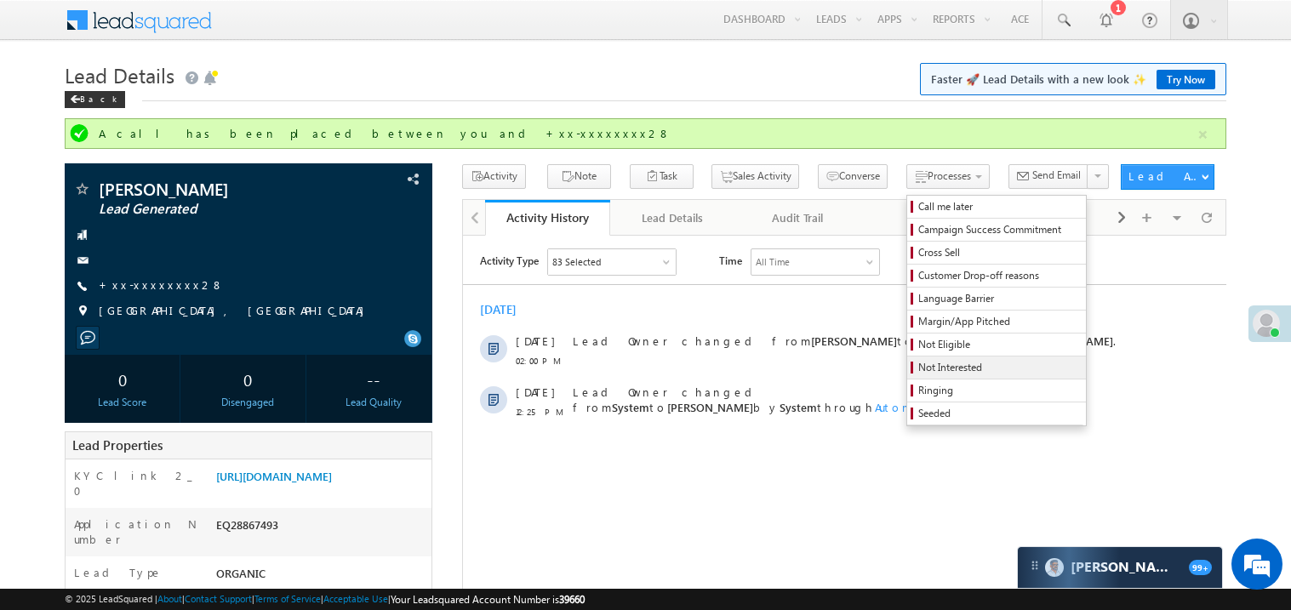
click at [930, 371] on span "Not Interested" at bounding box center [1000, 367] width 162 height 15
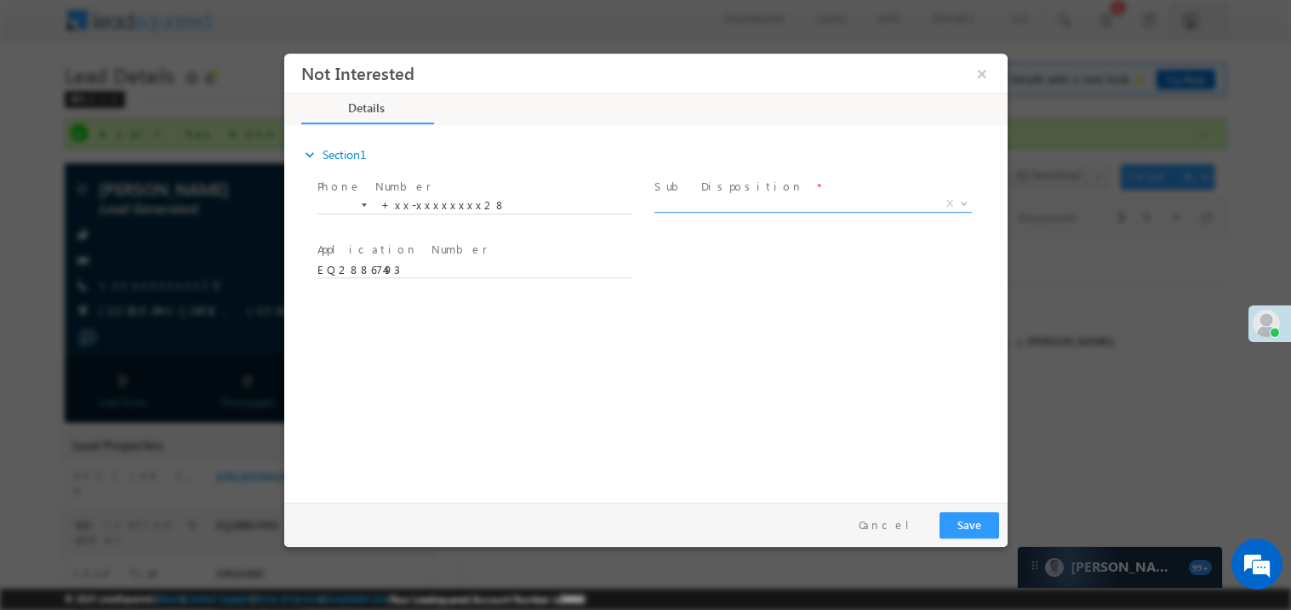
click at [724, 198] on span "X" at bounding box center [813, 203] width 318 height 17
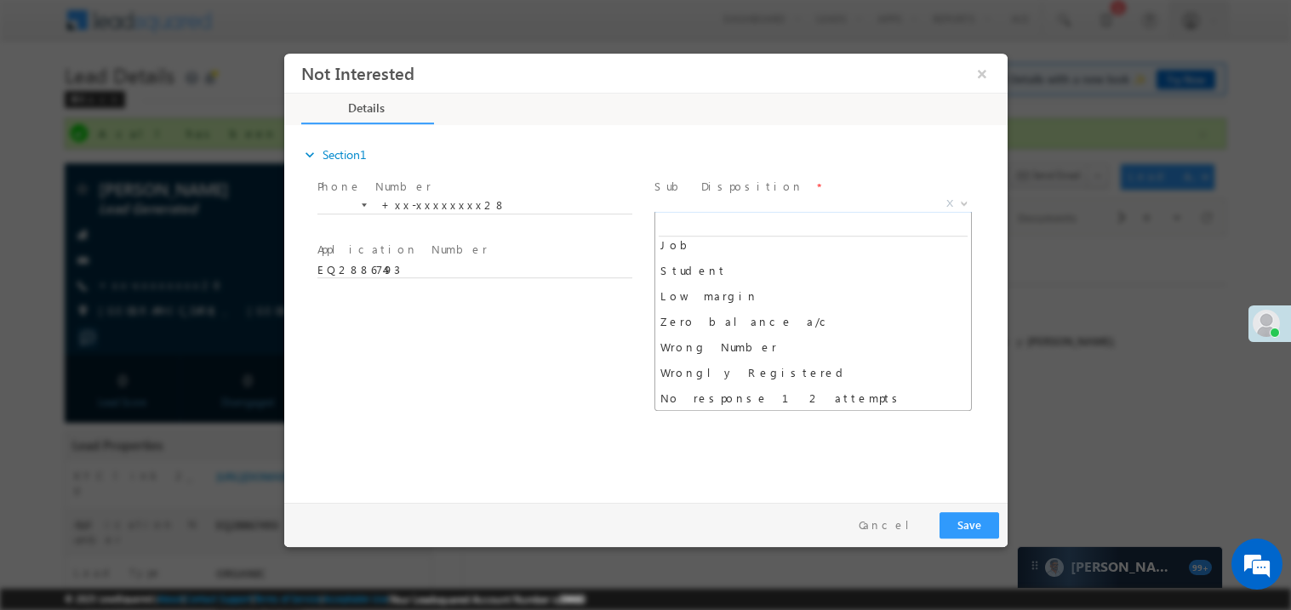
scroll to position [110, 0]
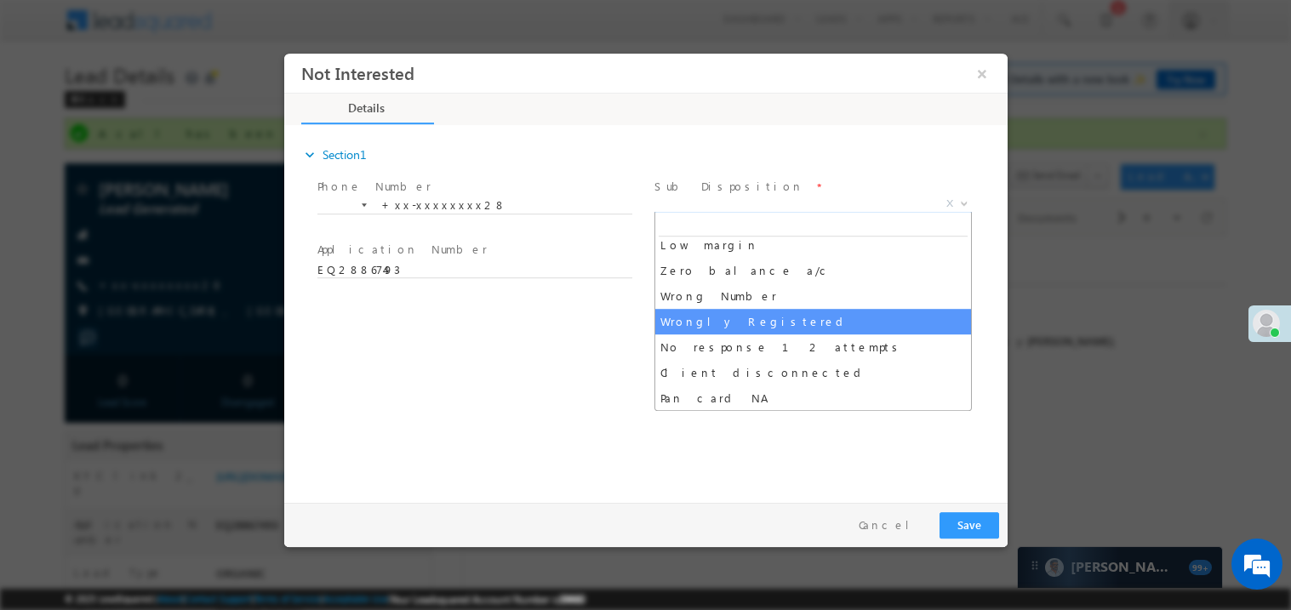
select select "Wrongly Registered"
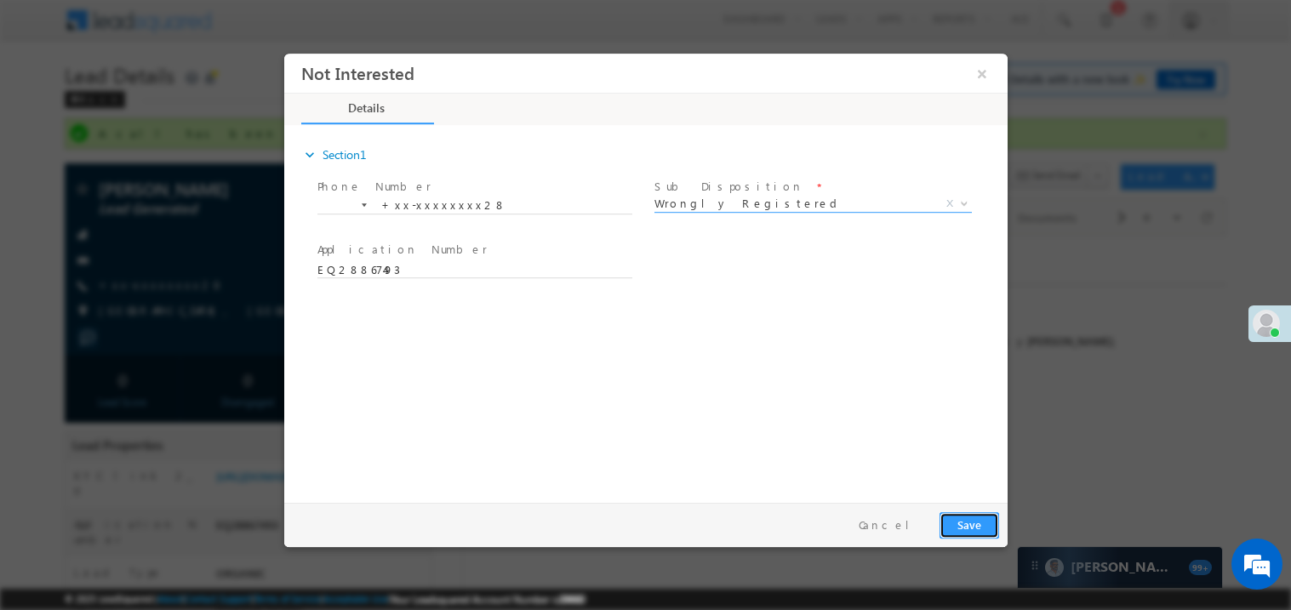
click at [966, 527] on button "Save" at bounding box center [969, 525] width 60 height 26
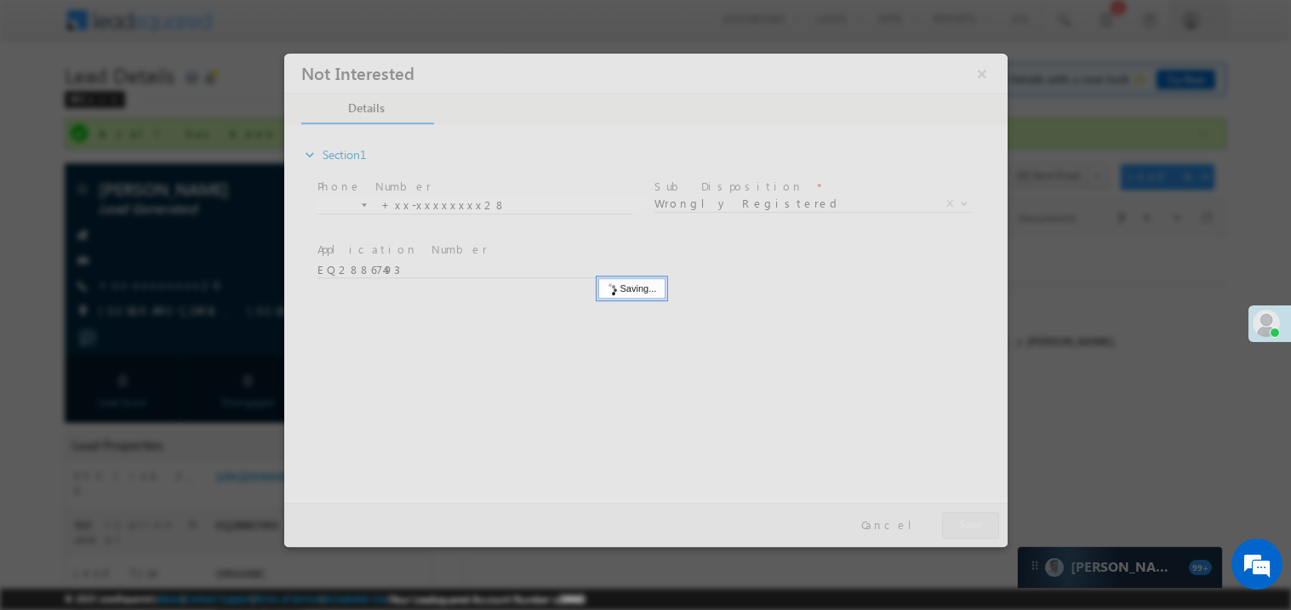
click at [966, 527] on div at bounding box center [645, 300] width 724 height 494
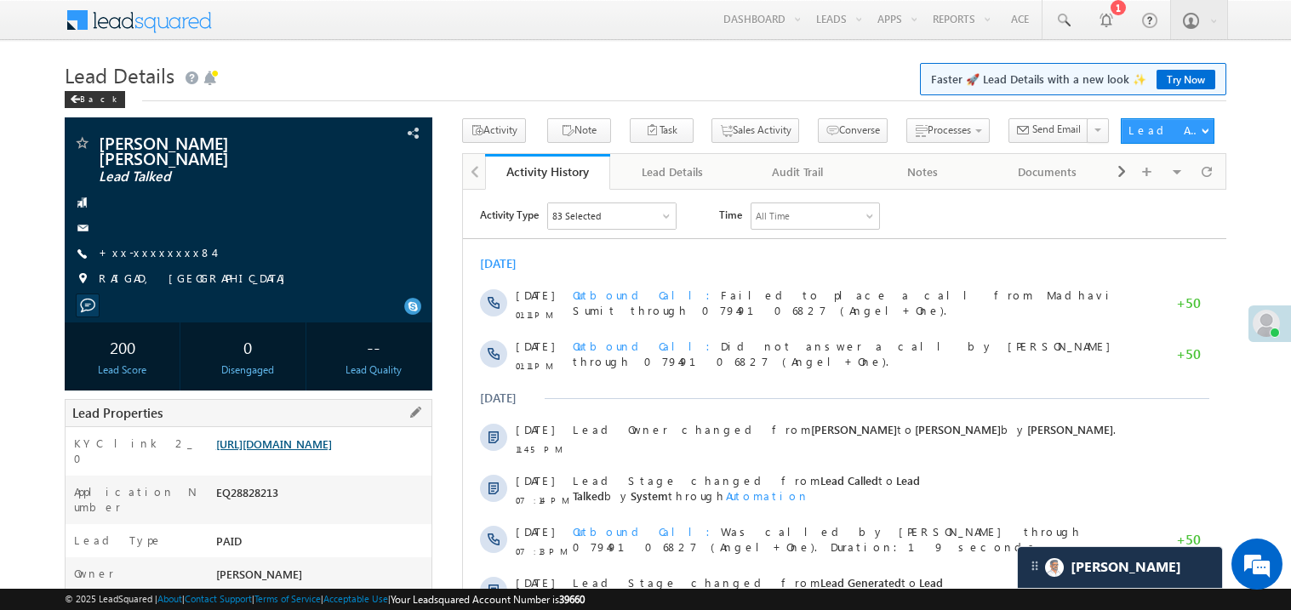
click at [332, 438] on link "[URL][DOMAIN_NAME]" at bounding box center [274, 444] width 116 height 14
